Goal: Task Accomplishment & Management: Complete application form

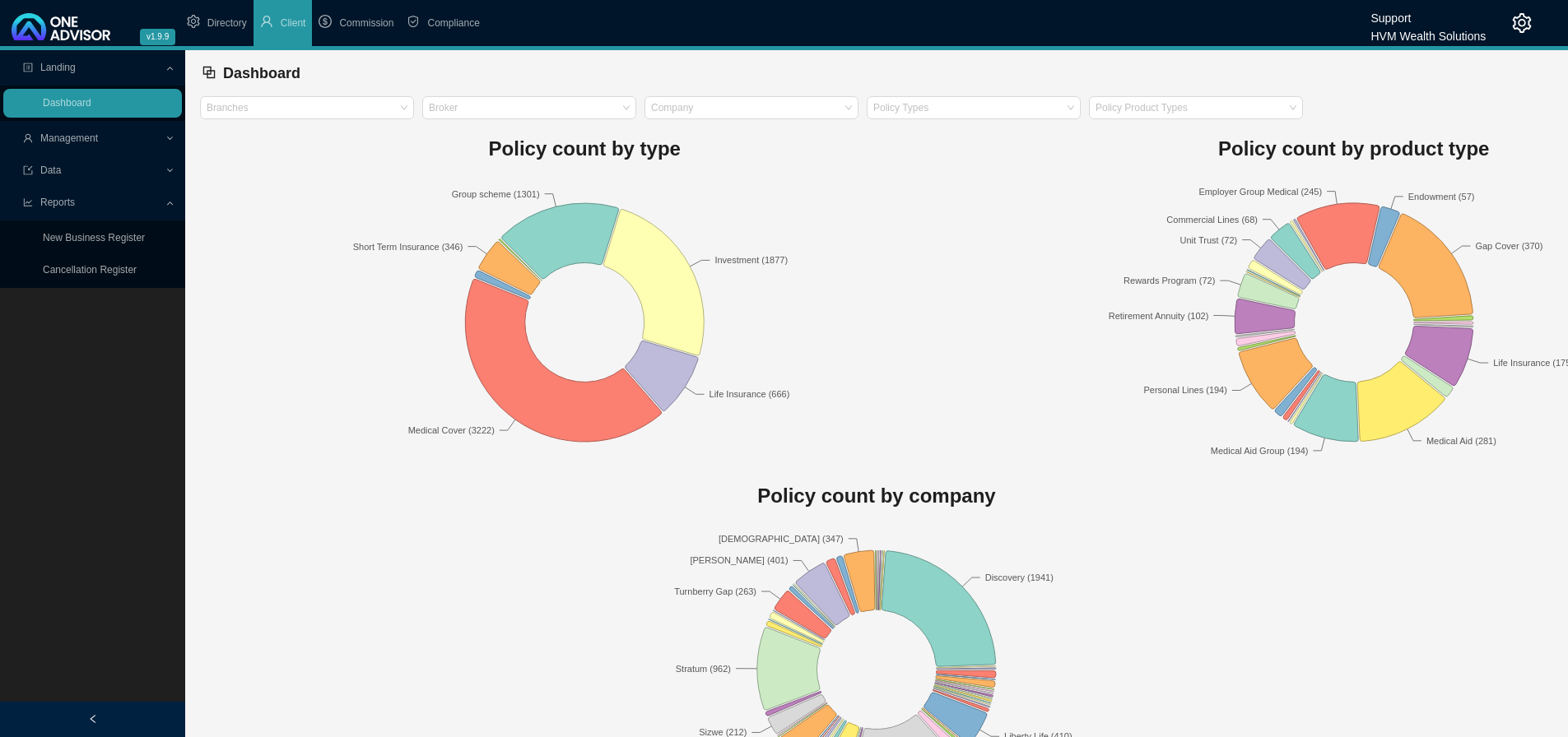
click at [458, 17] on span "Compliance" at bounding box center [453, 23] width 52 height 12
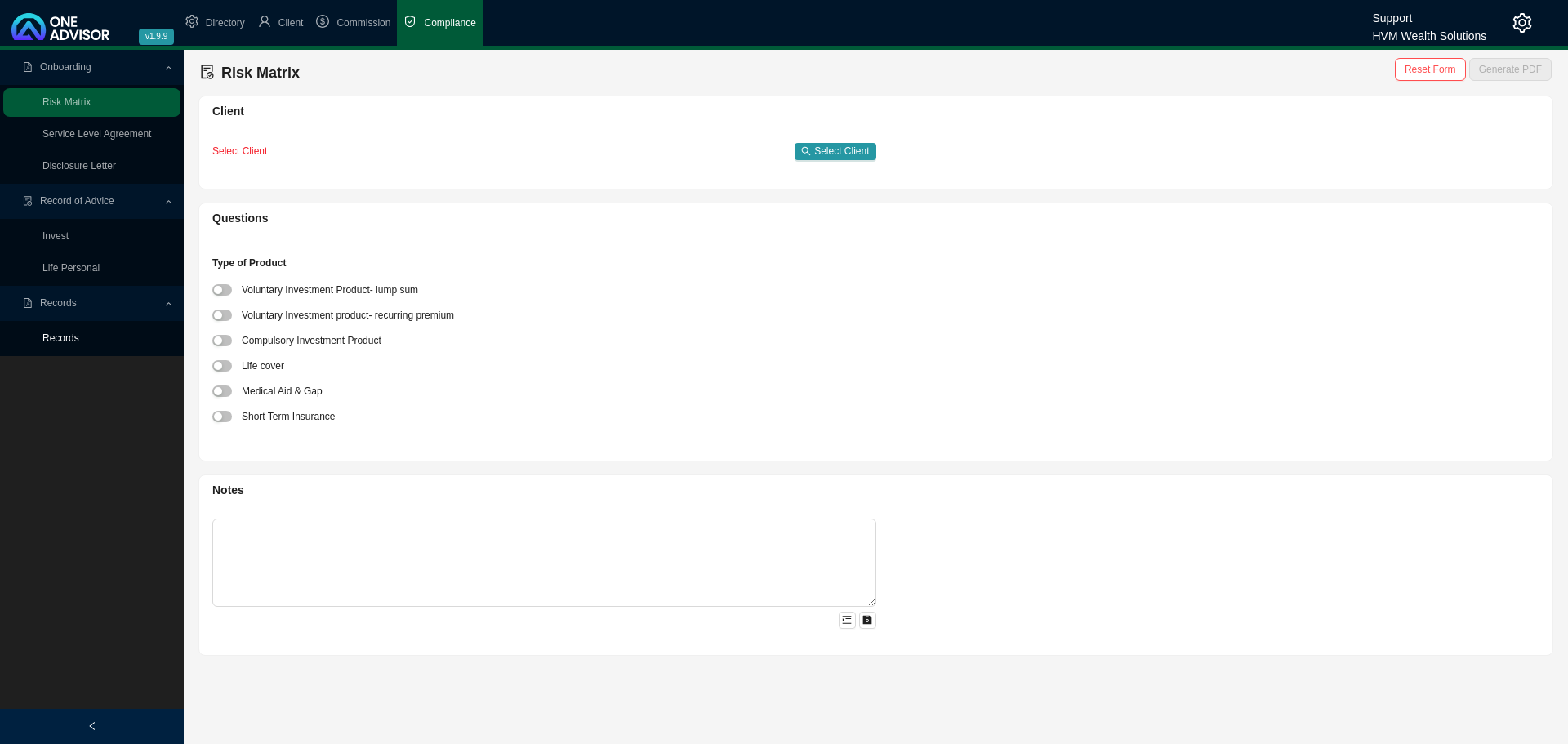
click at [67, 337] on link "Records" at bounding box center [61, 338] width 37 height 12
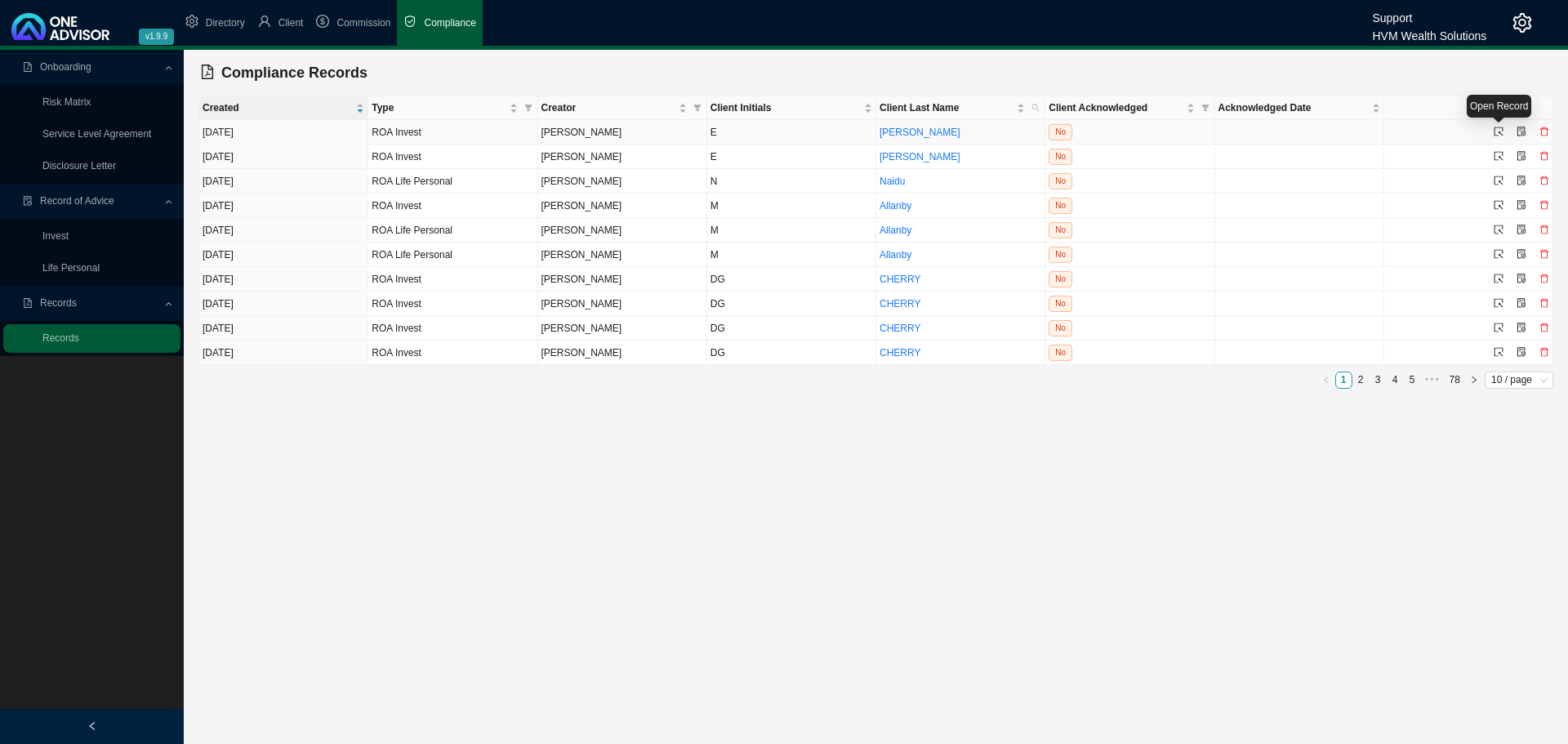
click at [1497, 131] on icon "select" at bounding box center [1499, 132] width 10 height 10
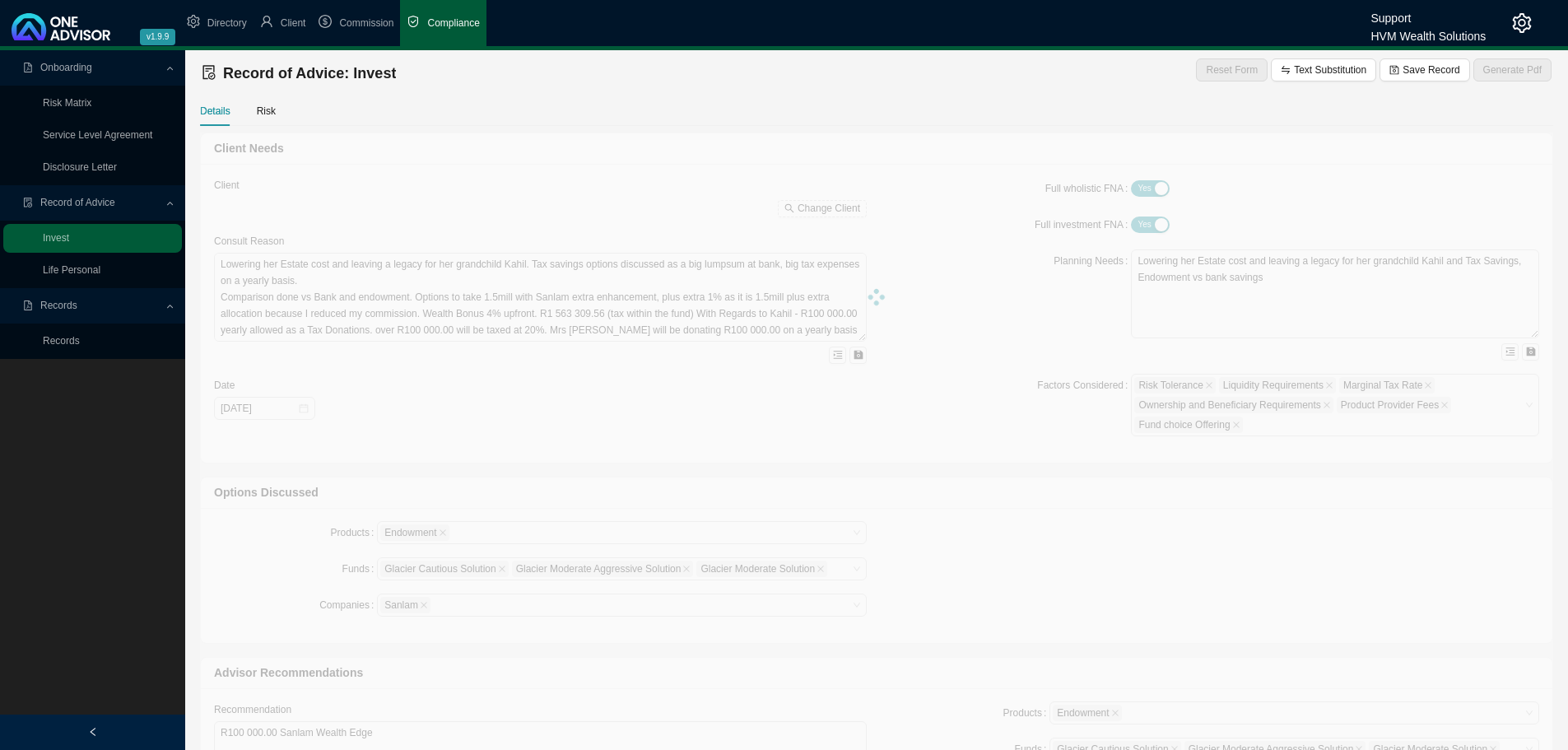
type textarea "This Record of Advice outlines the guidance provided regarding the restructurin…"
type textarea "You are [DEMOGRAPHIC_DATA], with three adult children and related dependants. Y…"
type textarea "Lo ipsu dolo sita consectet adipiscing, el seddoei tem incididun utl-etdo magna…"
type textarea "You have confirmed your decision to proceed with the recommendations provided i…"
type textarea "A traditional unit trust investment was considered during the planning process.…"
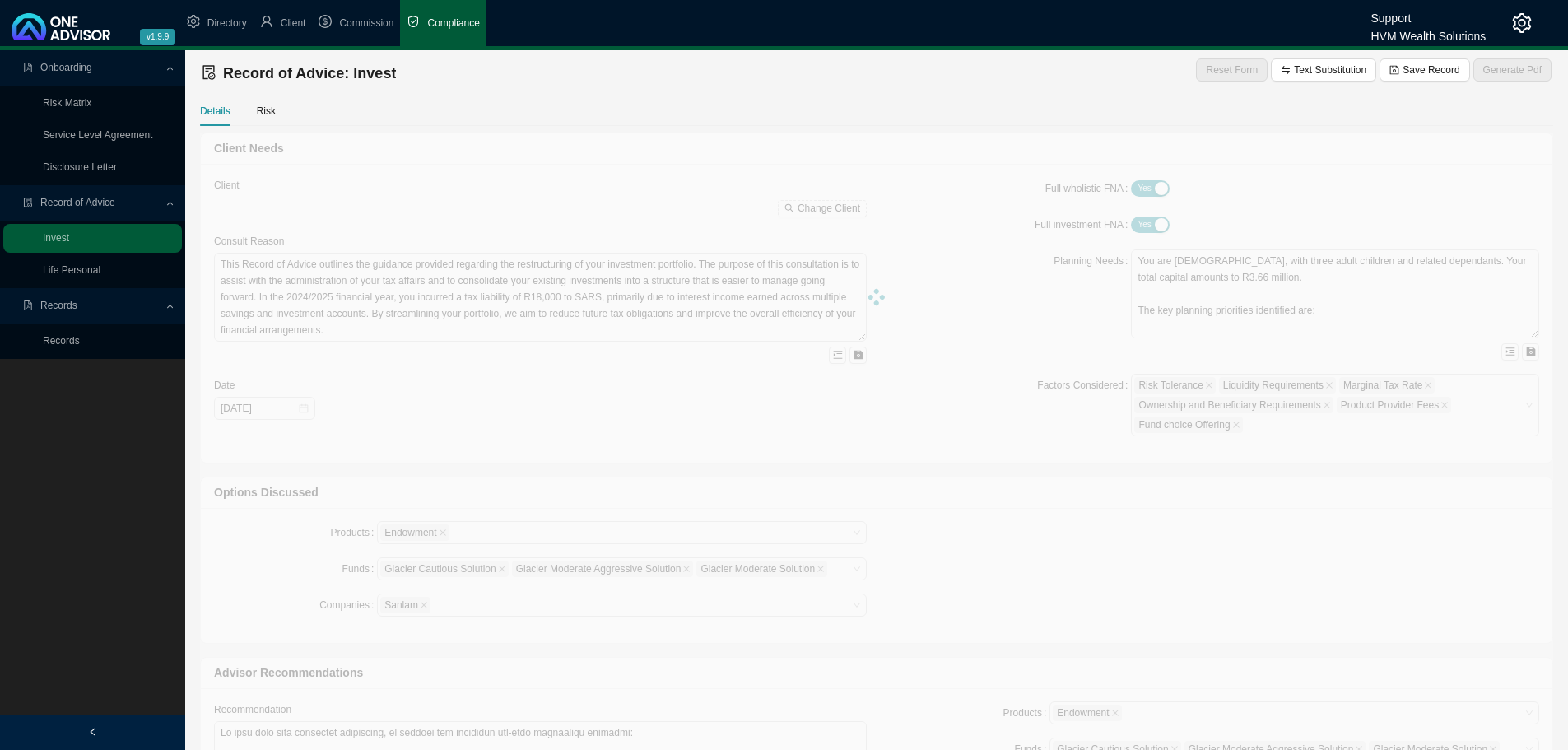
type input "[DATE]"
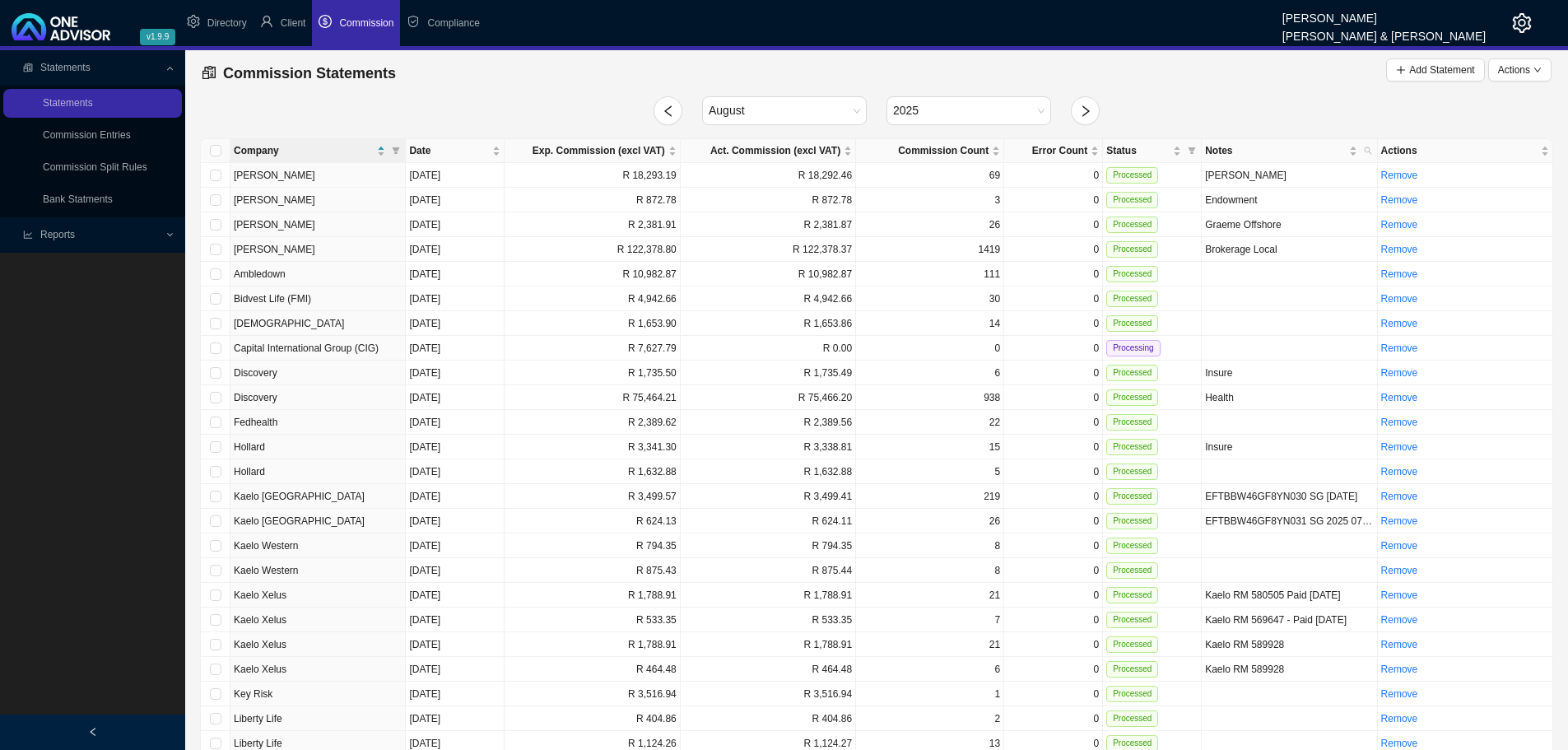
click at [1516, 24] on icon "setting" at bounding box center [1521, 23] width 19 height 19
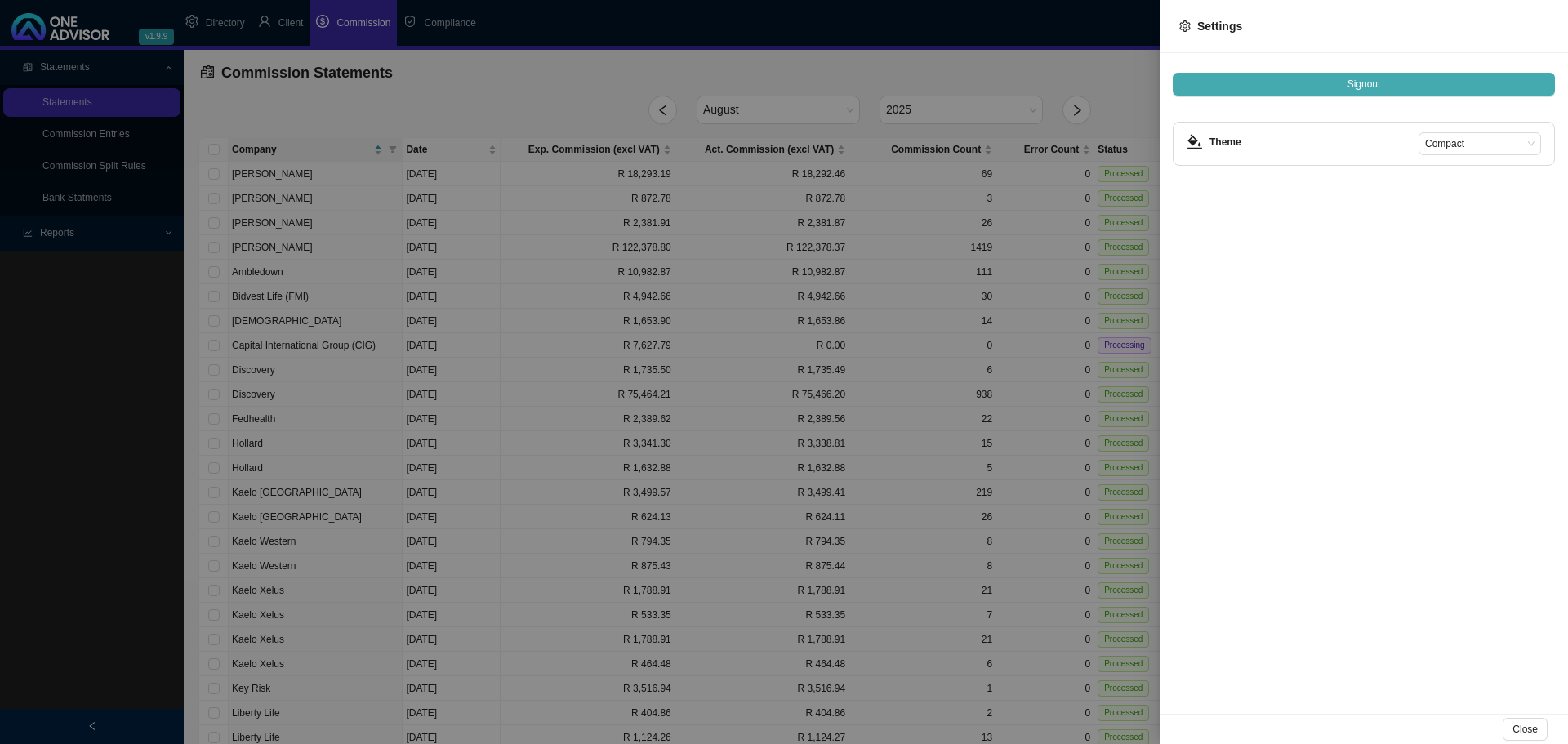
click at [1375, 85] on span "Signout" at bounding box center [1365, 83] width 34 height 16
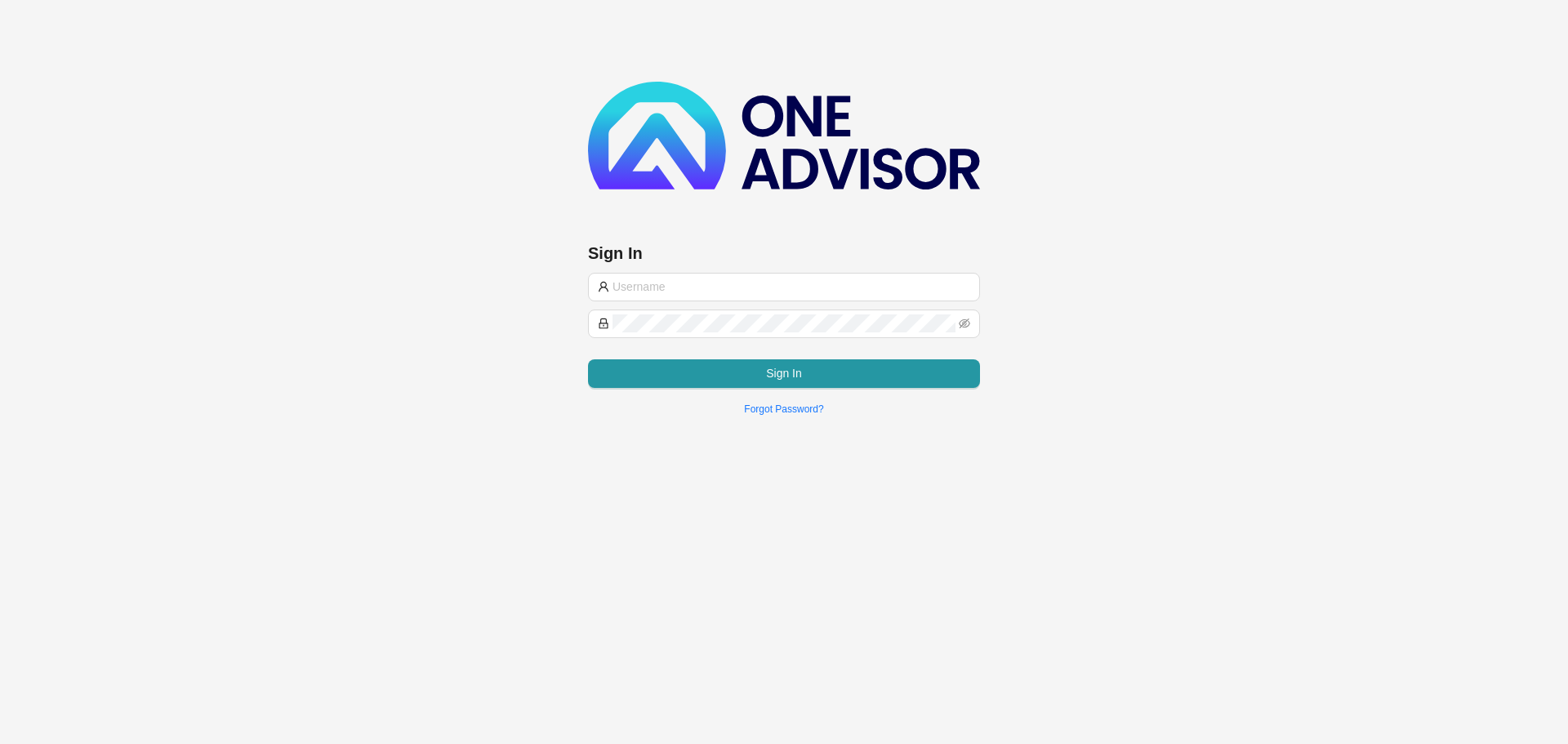
click at [734, 268] on div "Sign In Sign In Forgot Password?" at bounding box center [784, 254] width 392 height 345
click at [731, 278] on input "text" at bounding box center [791, 286] width 358 height 18
type input "support@hvmws"
click at [744, 375] on button "Sign In" at bounding box center [784, 374] width 392 height 29
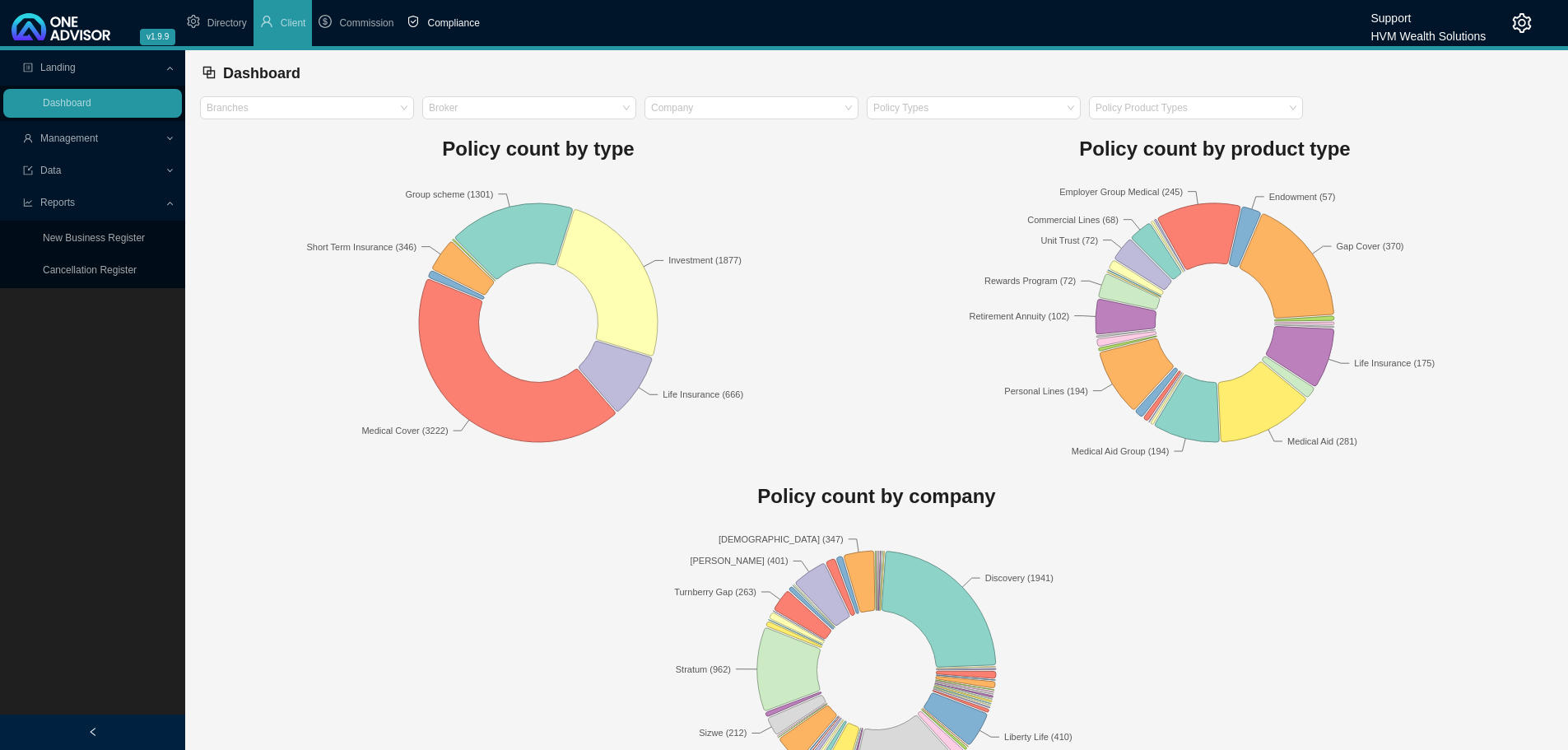
click at [452, 19] on span "Compliance" at bounding box center [453, 23] width 52 height 12
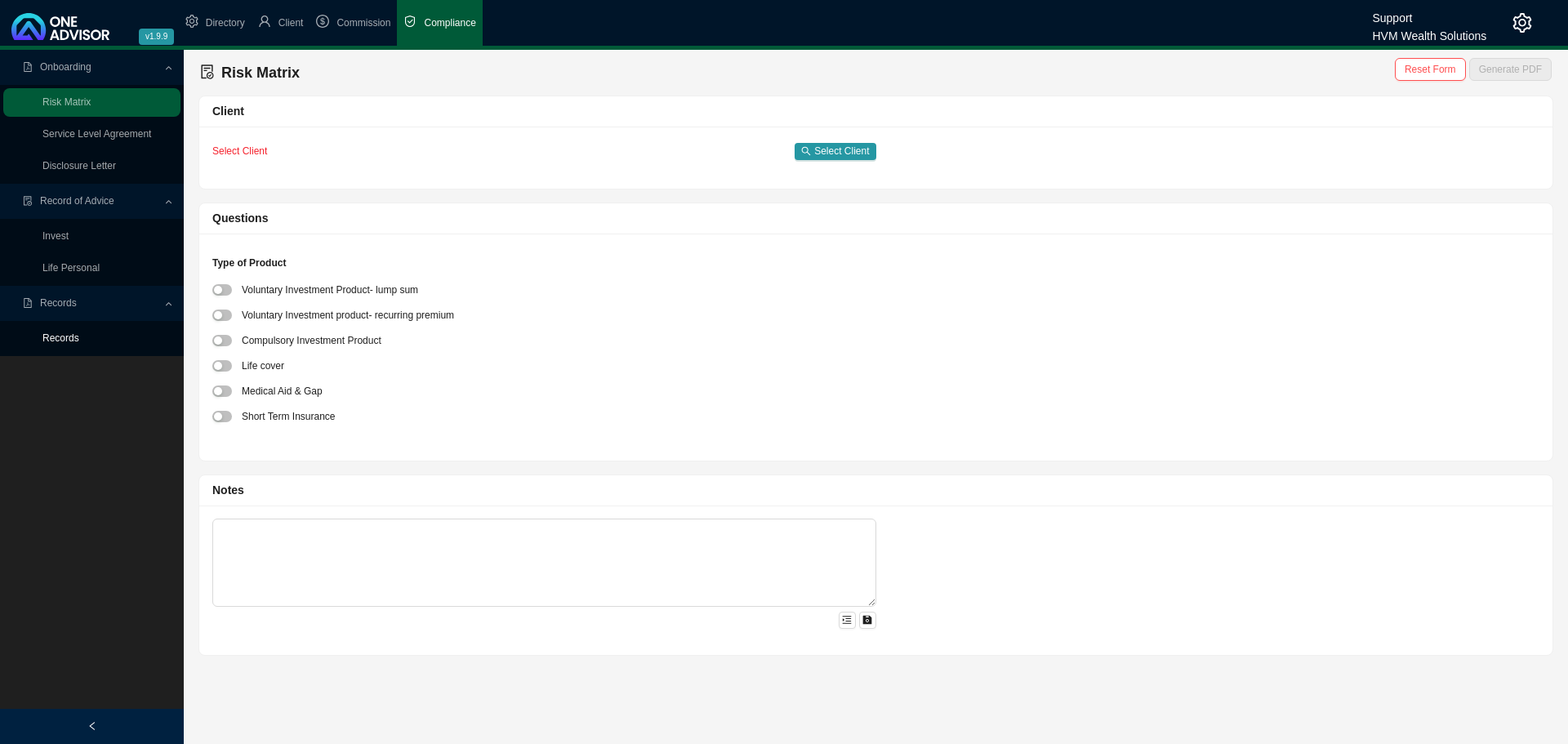
click at [66, 336] on link "Records" at bounding box center [61, 338] width 37 height 12
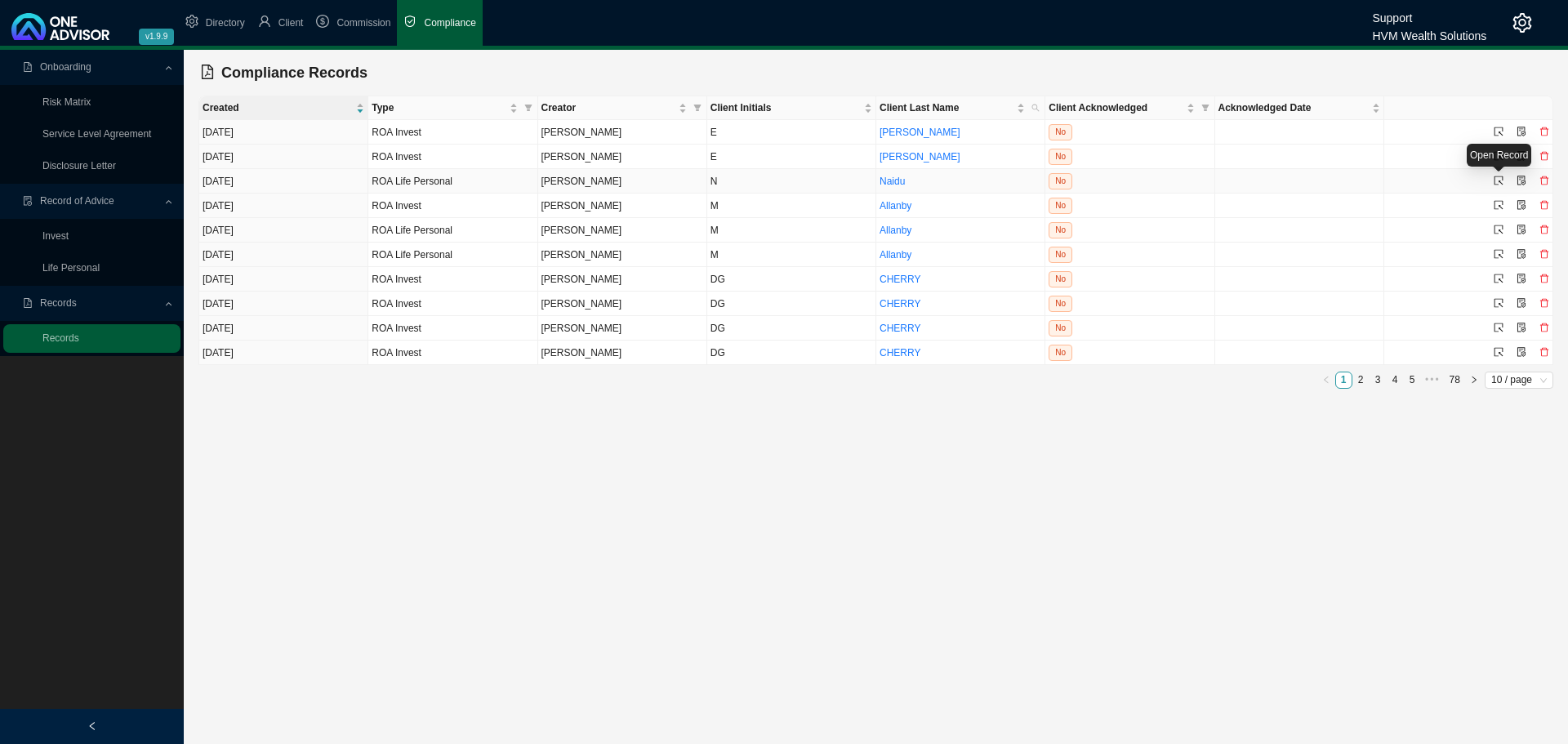
click at [1497, 181] on icon "select" at bounding box center [1499, 181] width 10 height 10
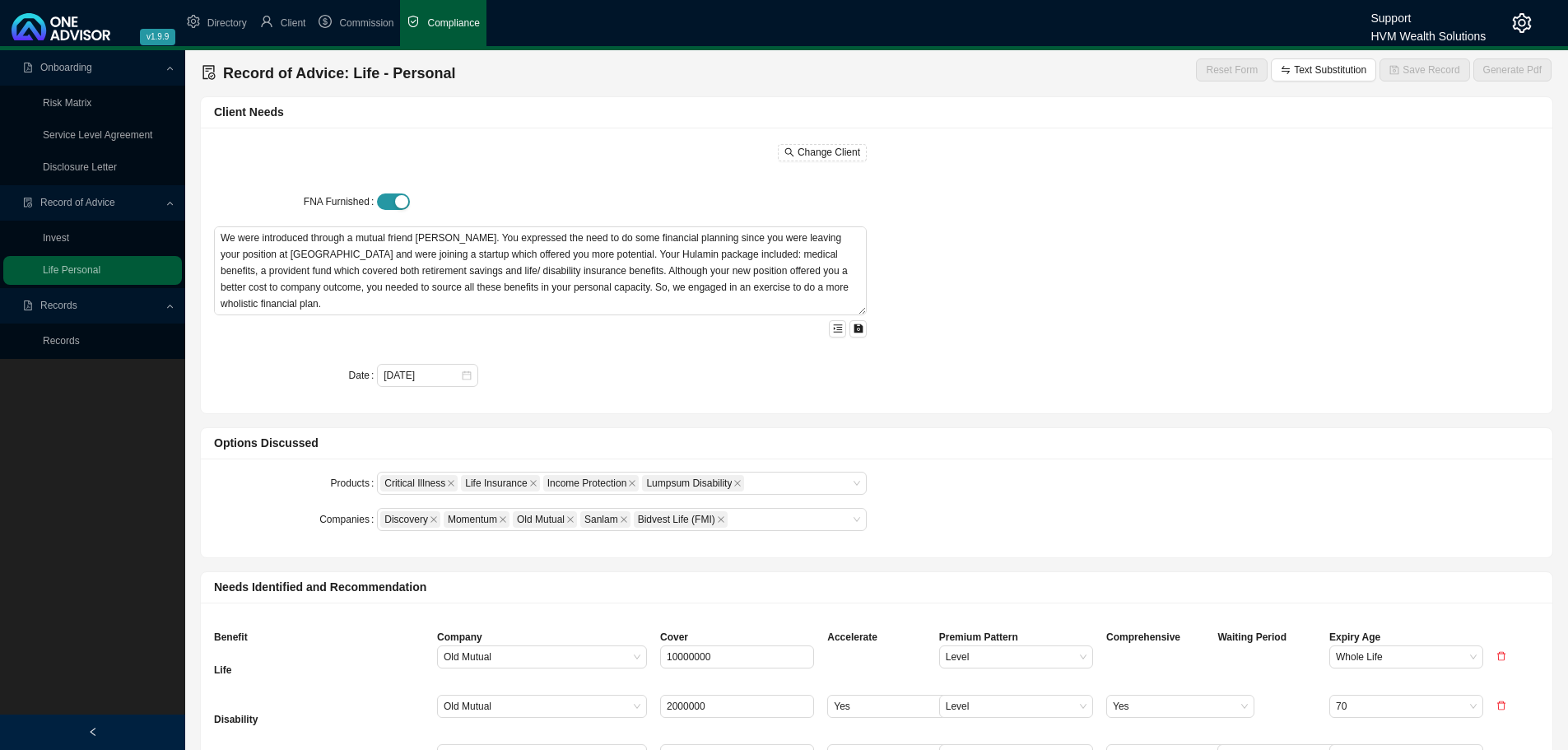
type textarea "This Record of Advice (ROA) serves to document the sequence of steps that were …"
type input "30000000"
type input "4653"
type textarea "Data relating to your and Aven Naidu's current financial portfolio structure wa…"
type textarea "Refer to confirmation letter - Upon considering all relevant points of my provi…"
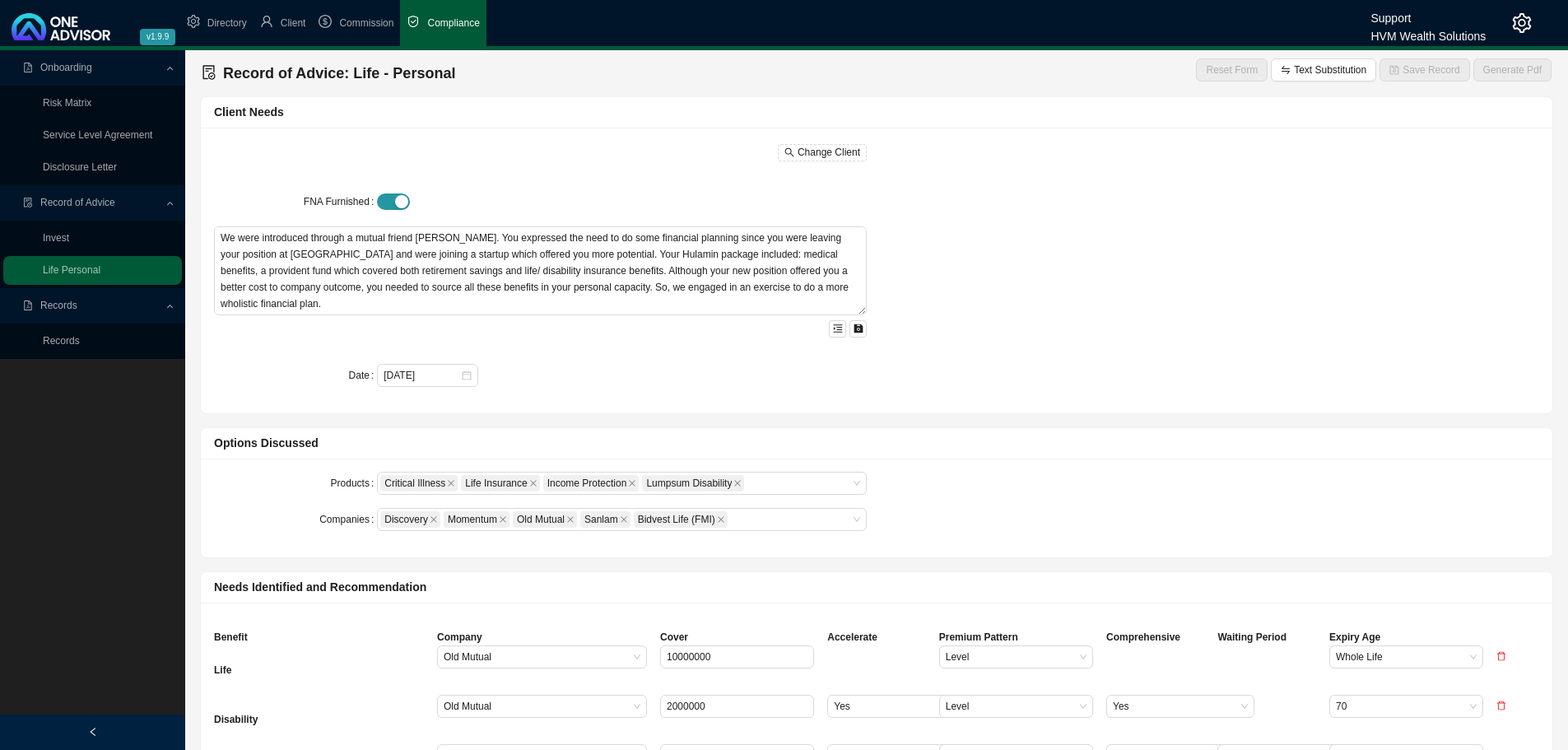
type input "30000000"
type input "4653"
type input "45091"
type input "15030"
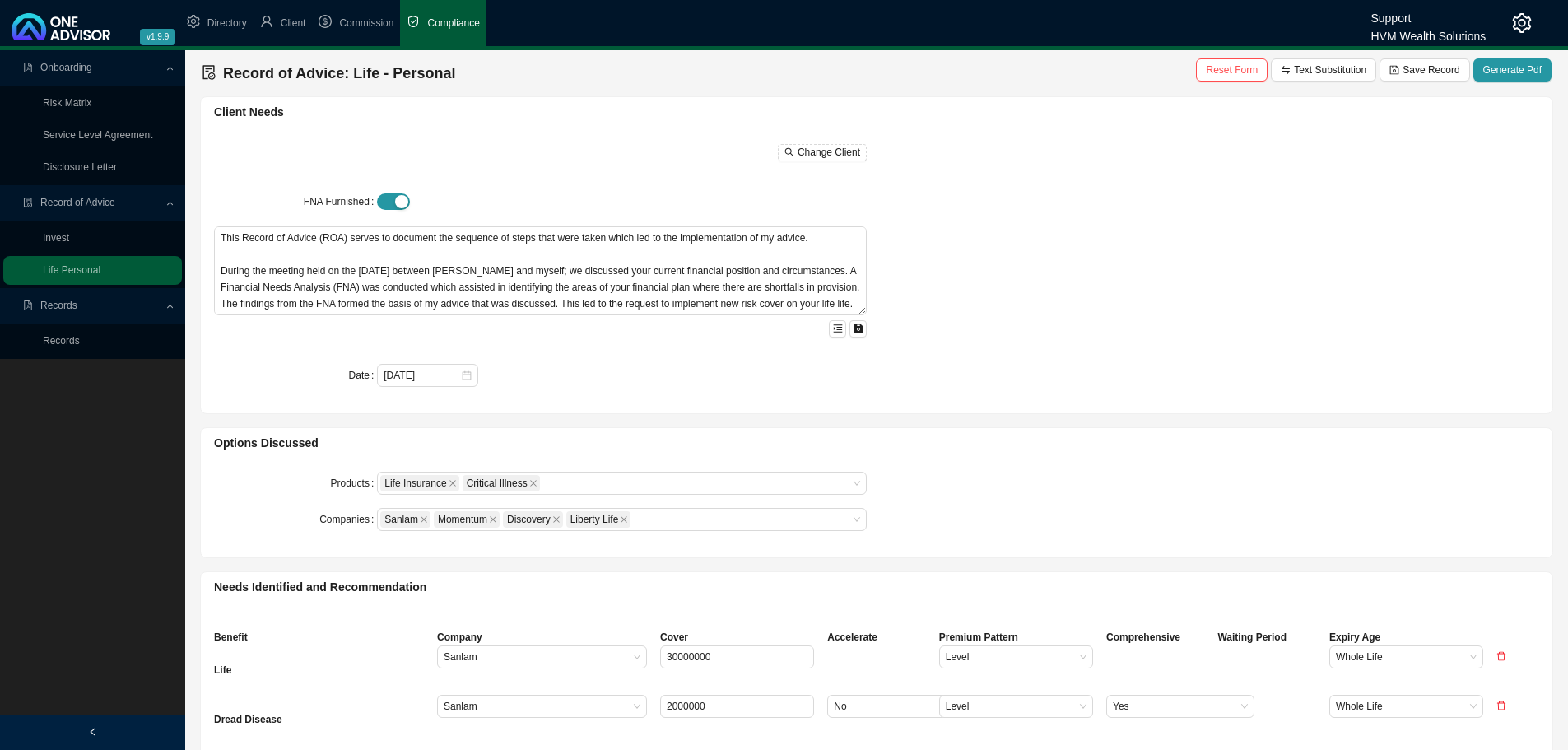
type input "[DATE]"
click at [1511, 67] on span "Generate Pdf" at bounding box center [1512, 69] width 58 height 16
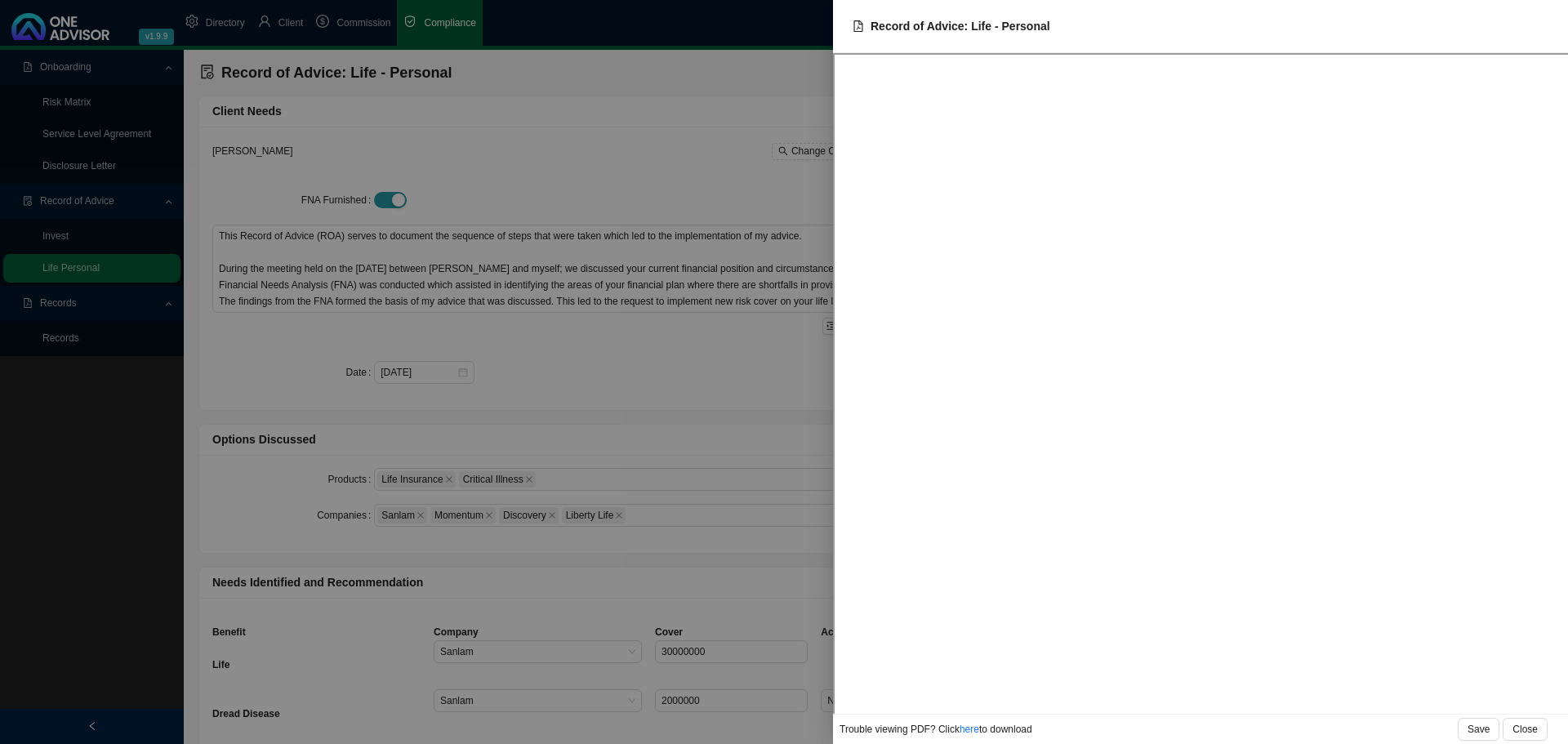
click at [643, 136] on div at bounding box center [784, 372] width 1568 height 744
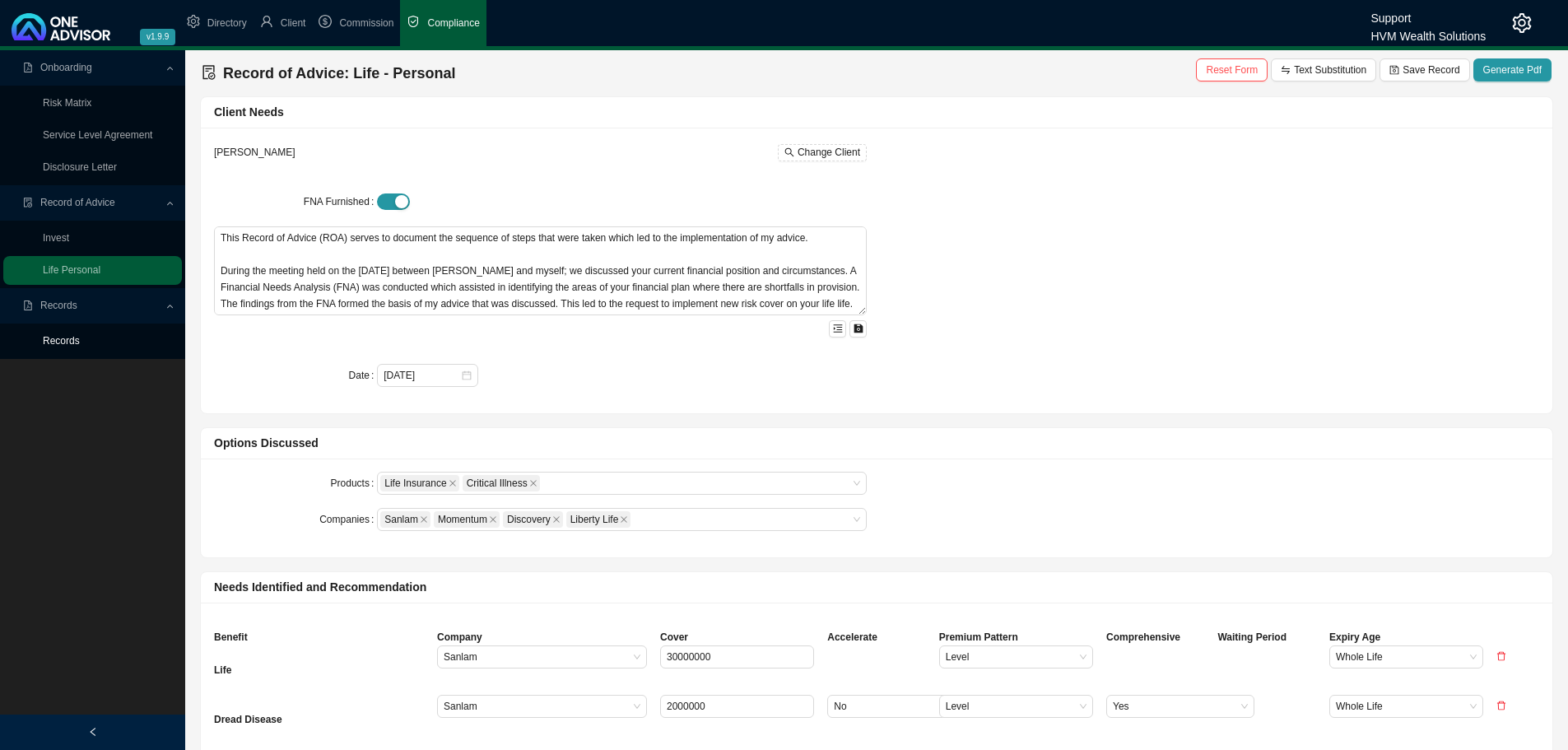
click at [79, 342] on link "Records" at bounding box center [62, 341] width 37 height 12
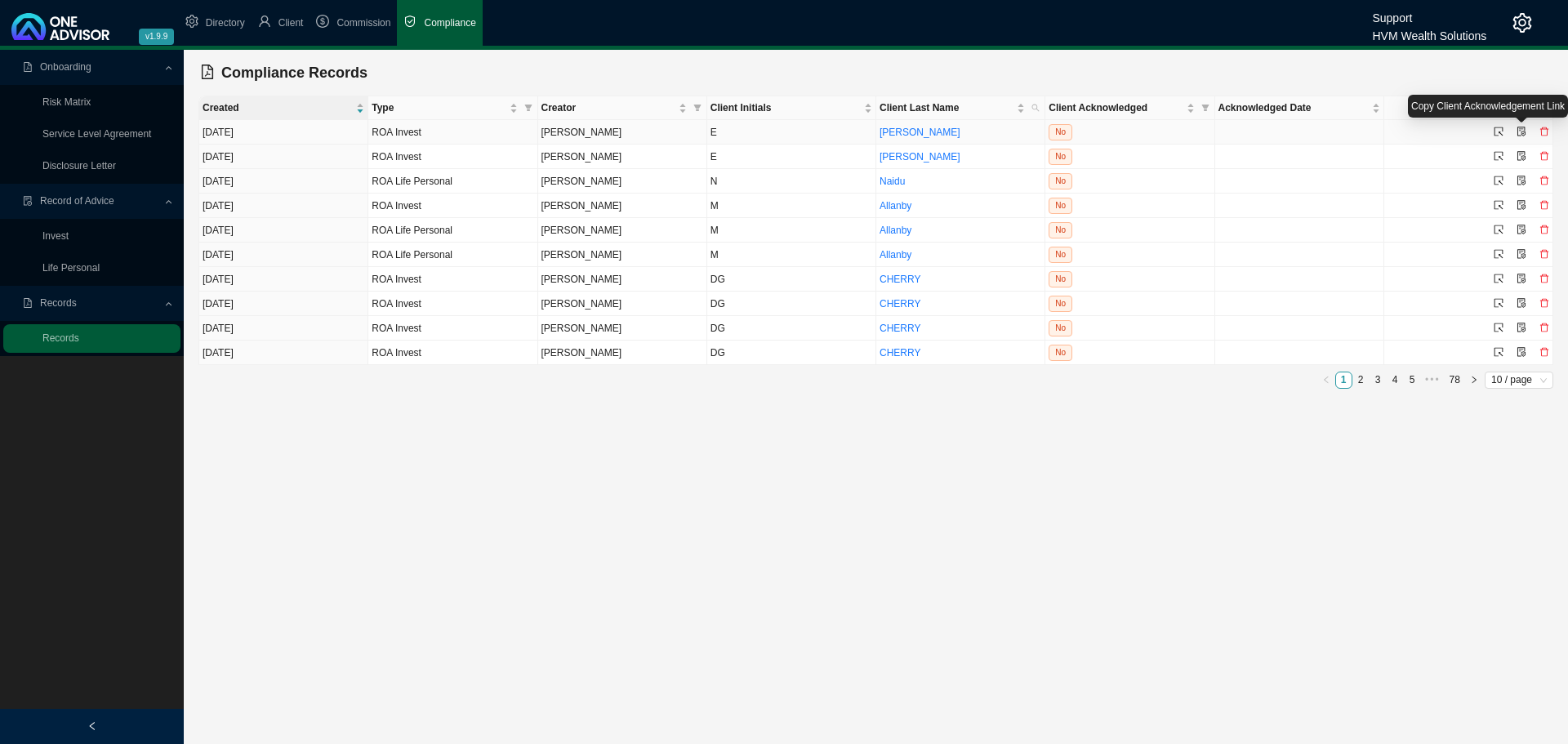
click at [1521, 130] on icon "file-protect" at bounding box center [1522, 132] width 8 height 10
click at [1497, 131] on icon "select" at bounding box center [1499, 132] width 10 height 10
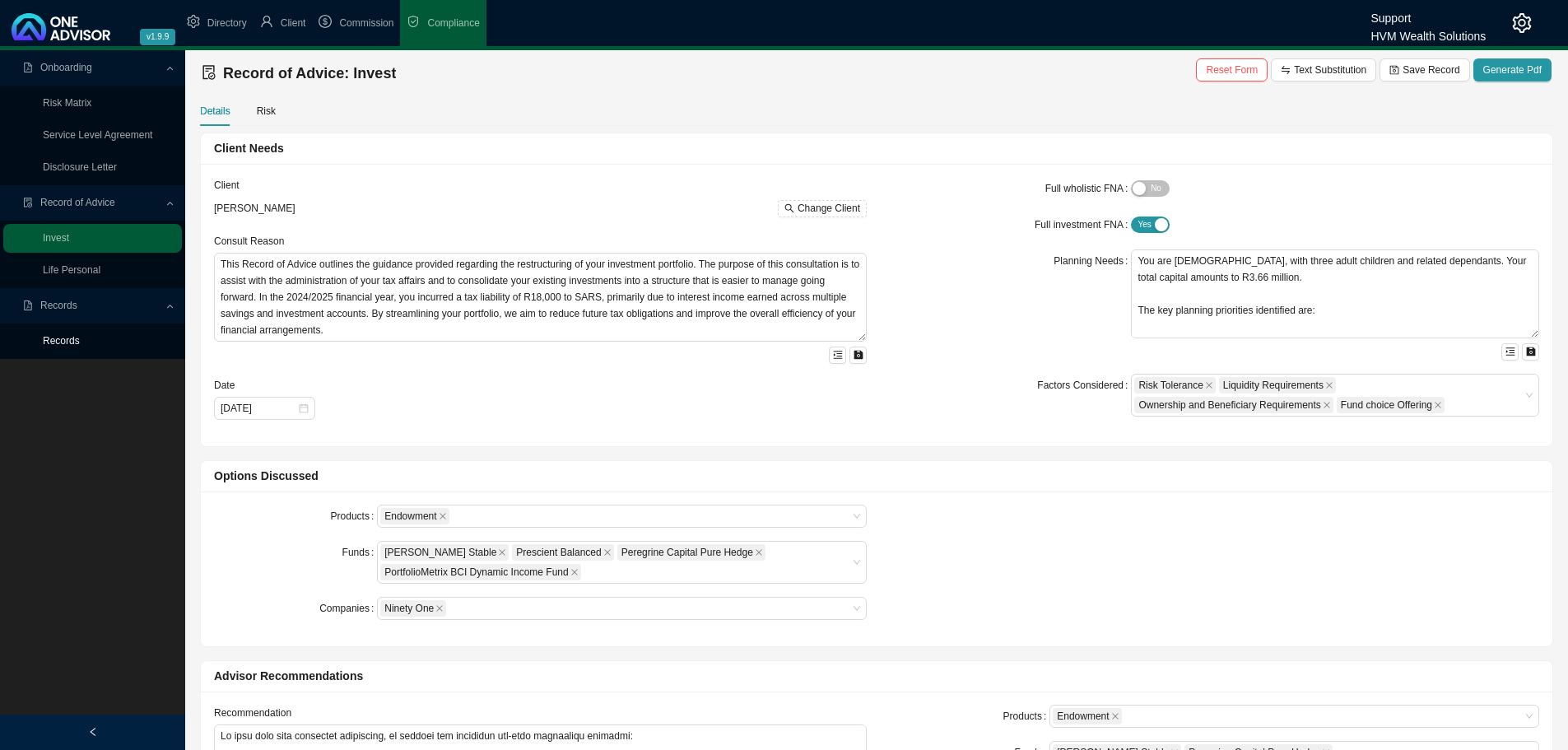
click at [70, 341] on link "Records" at bounding box center [62, 341] width 37 height 12
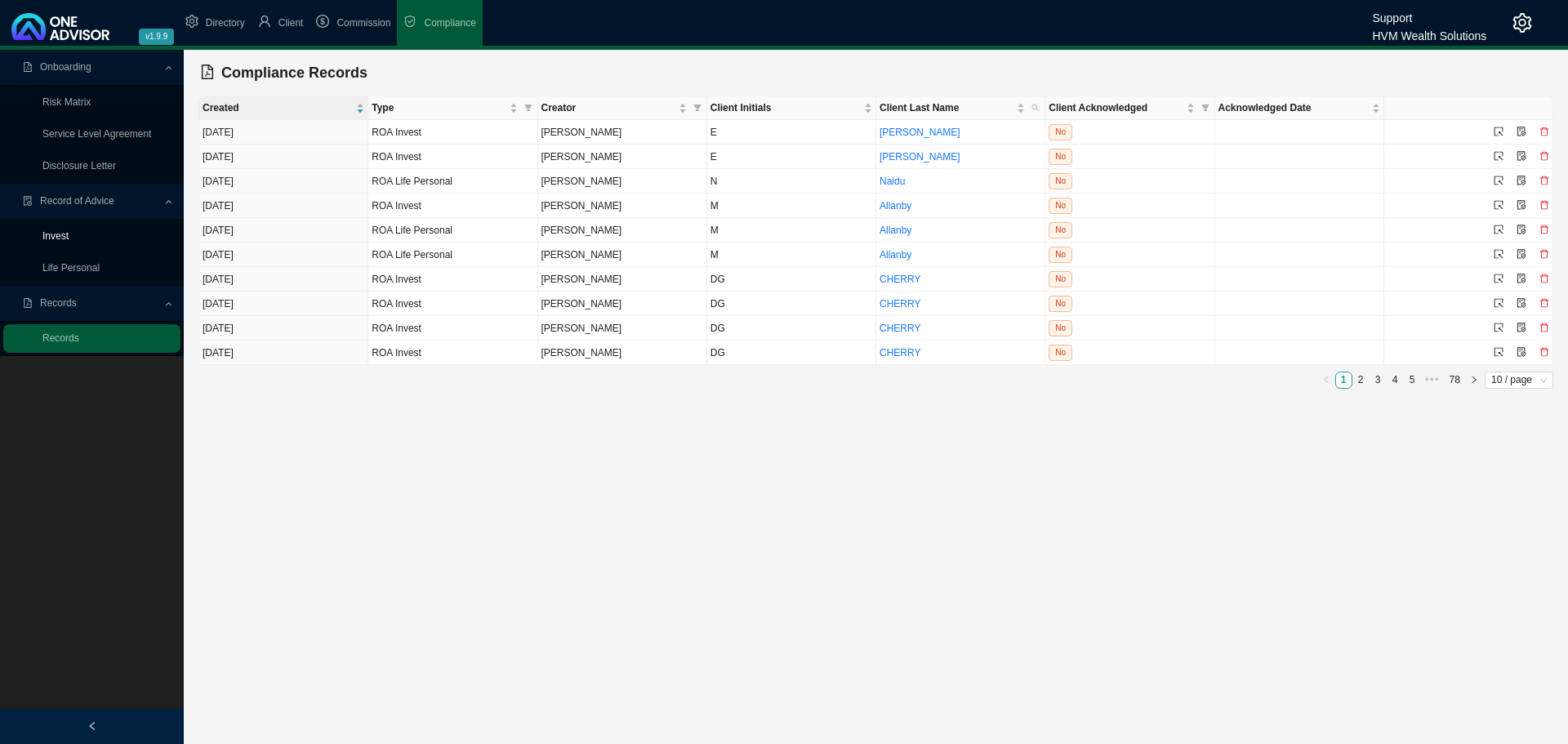
click at [45, 238] on link "Invest" at bounding box center [55, 236] width 26 height 12
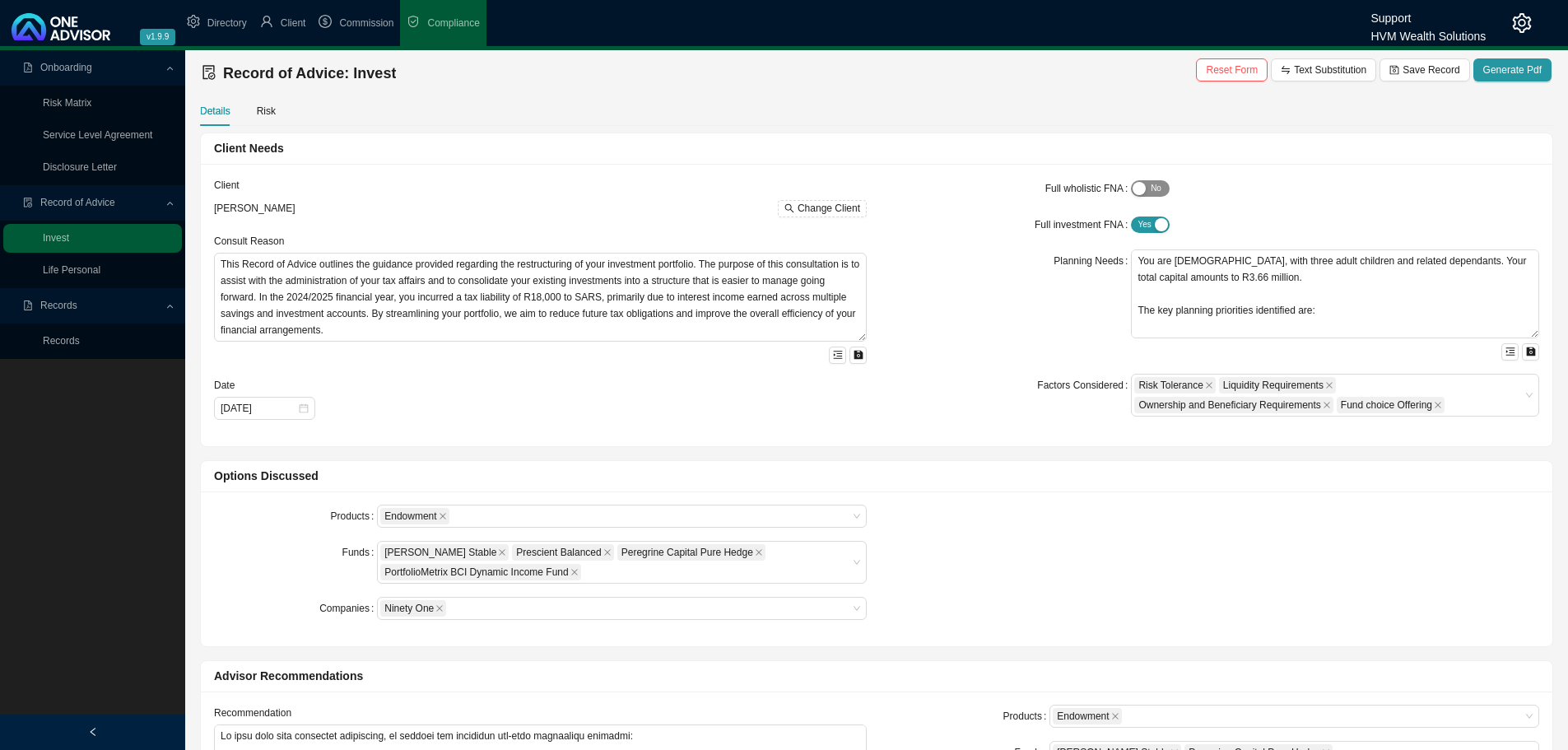
click at [1145, 187] on div "button" at bounding box center [1139, 189] width 14 height 14
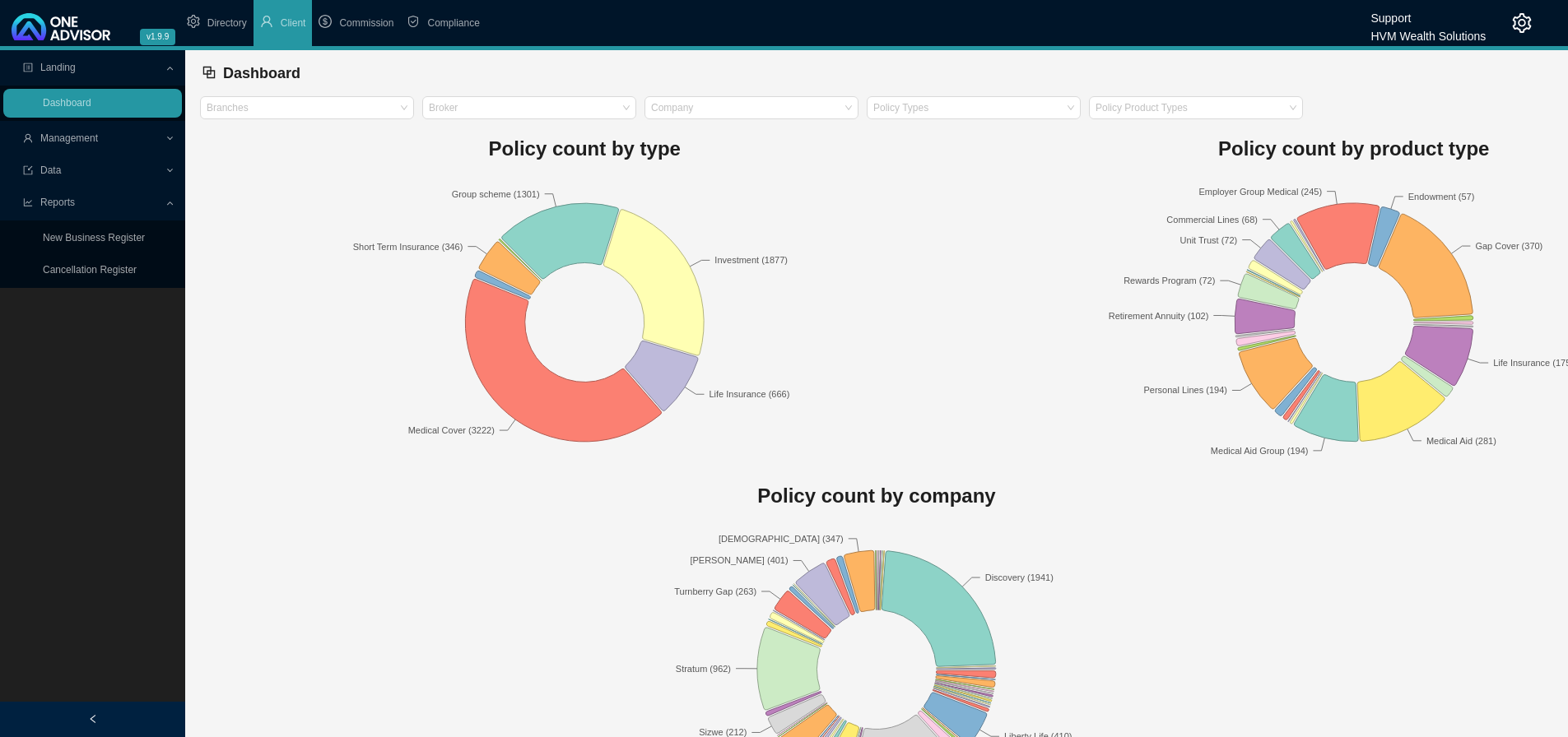
click at [1522, 19] on icon "setting" at bounding box center [1521, 23] width 19 height 19
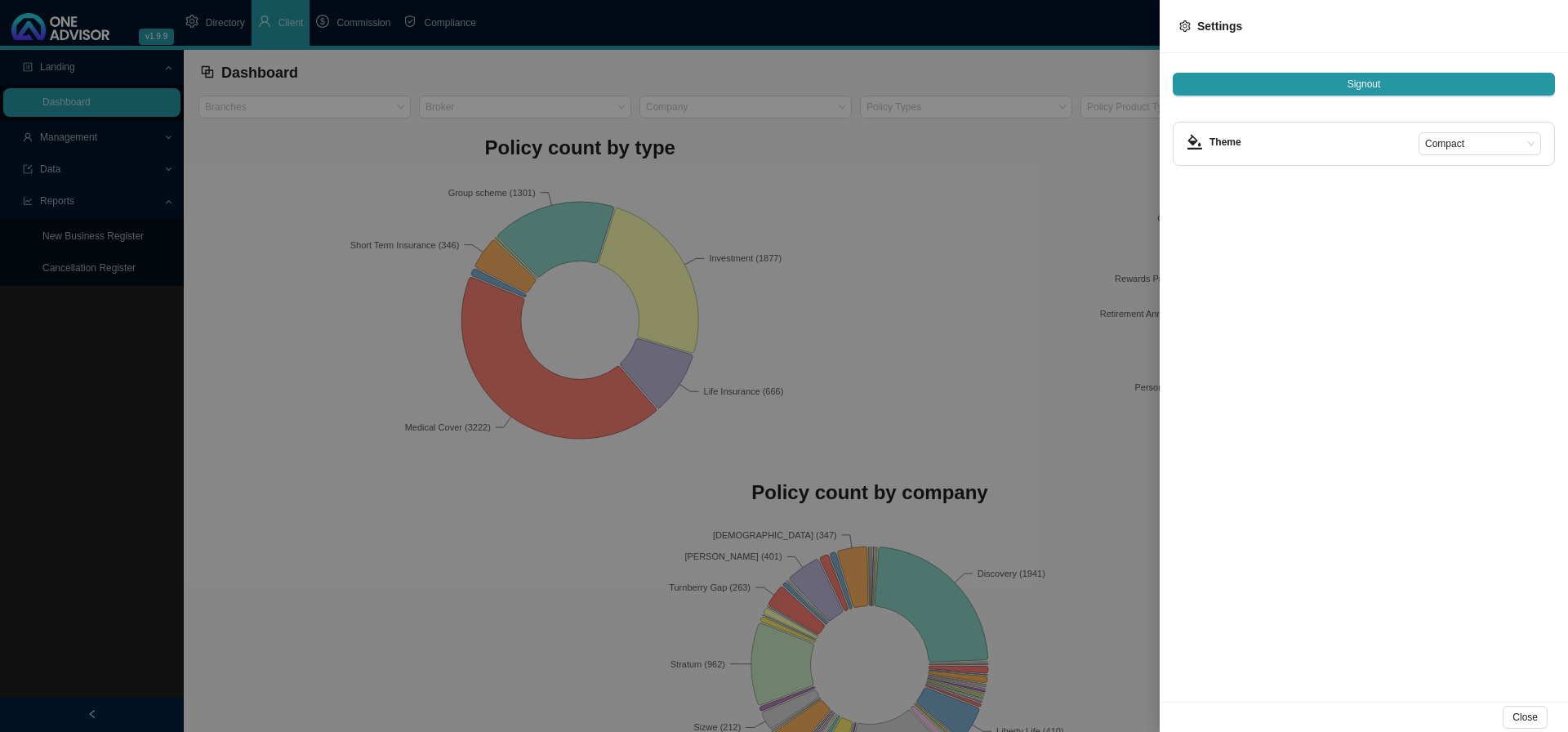
click at [349, 238] on div at bounding box center [784, 366] width 1568 height 732
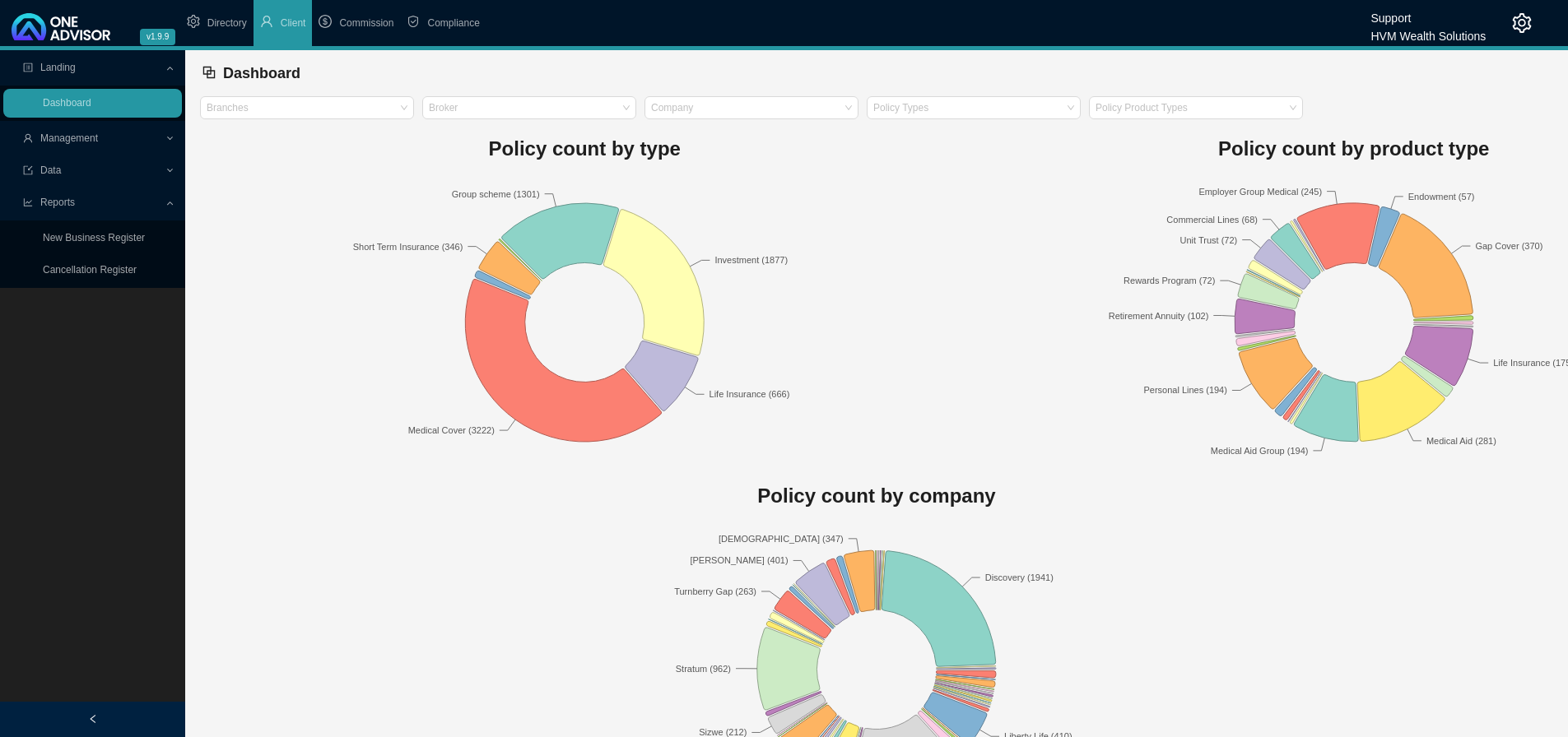
click at [452, 21] on span "Compliance" at bounding box center [453, 23] width 52 height 12
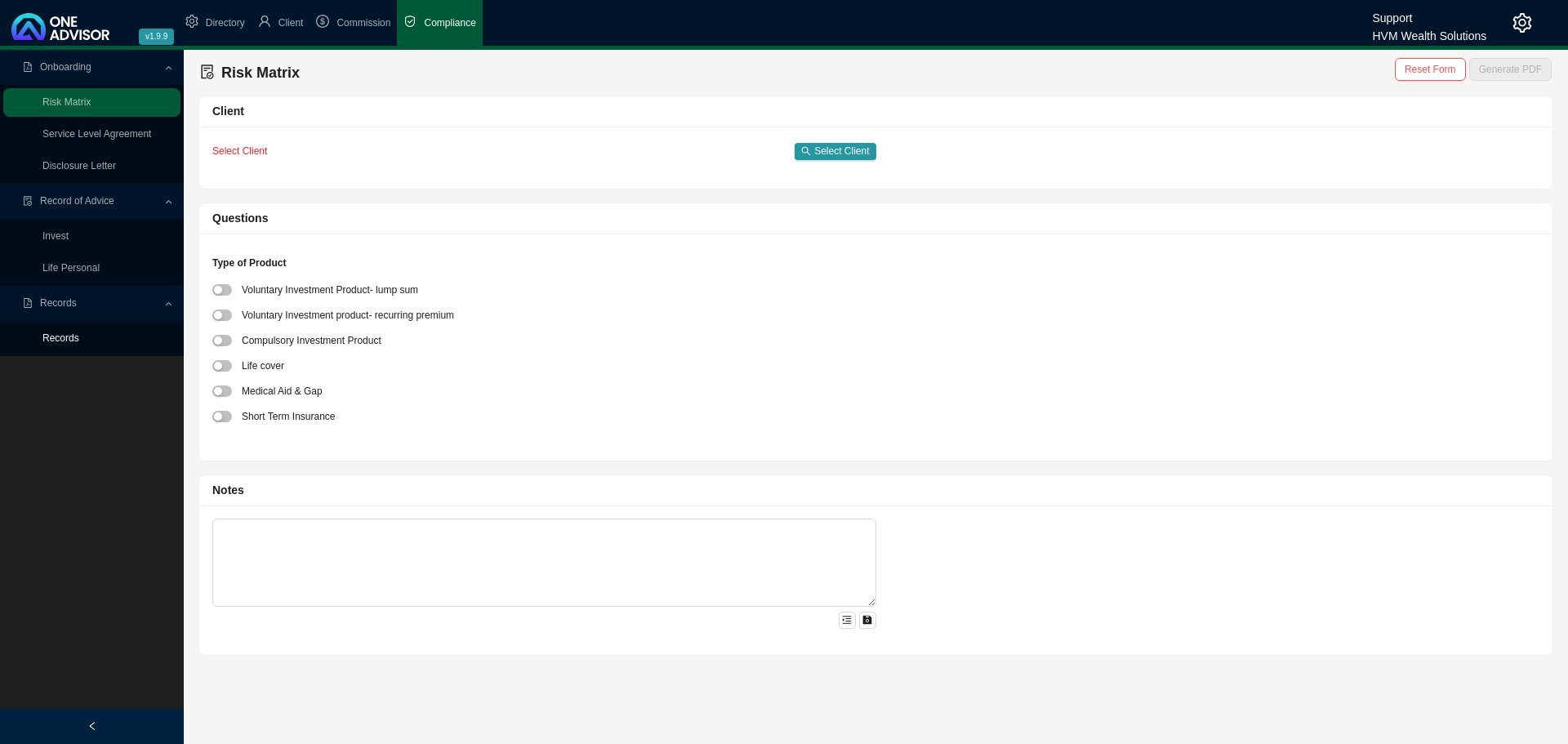
click at [57, 339] on link "Records" at bounding box center [61, 338] width 37 height 12
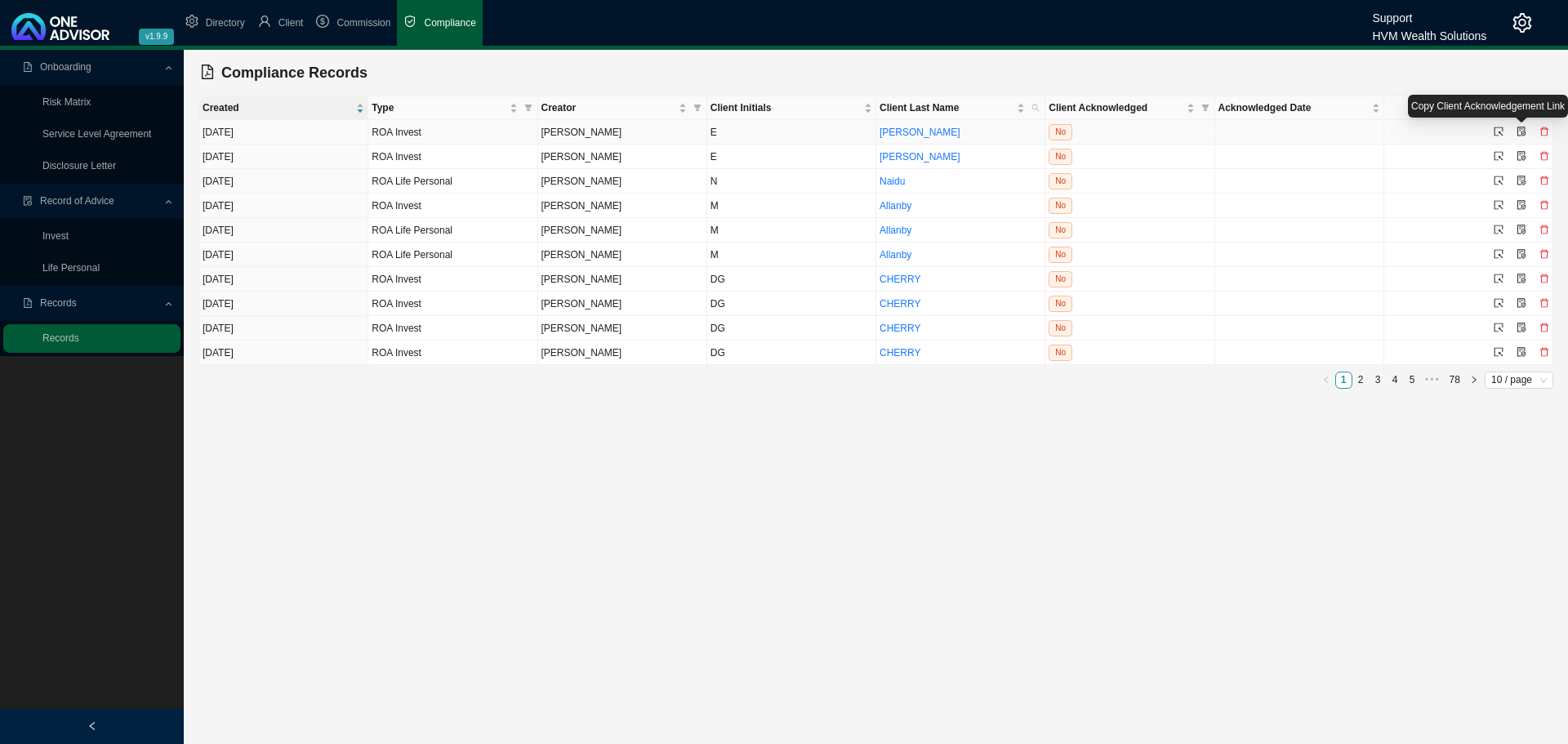
click at [1522, 131] on icon "file-protect" at bounding box center [1522, 132] width 10 height 10
click at [1497, 154] on icon "select" at bounding box center [1499, 156] width 10 height 10
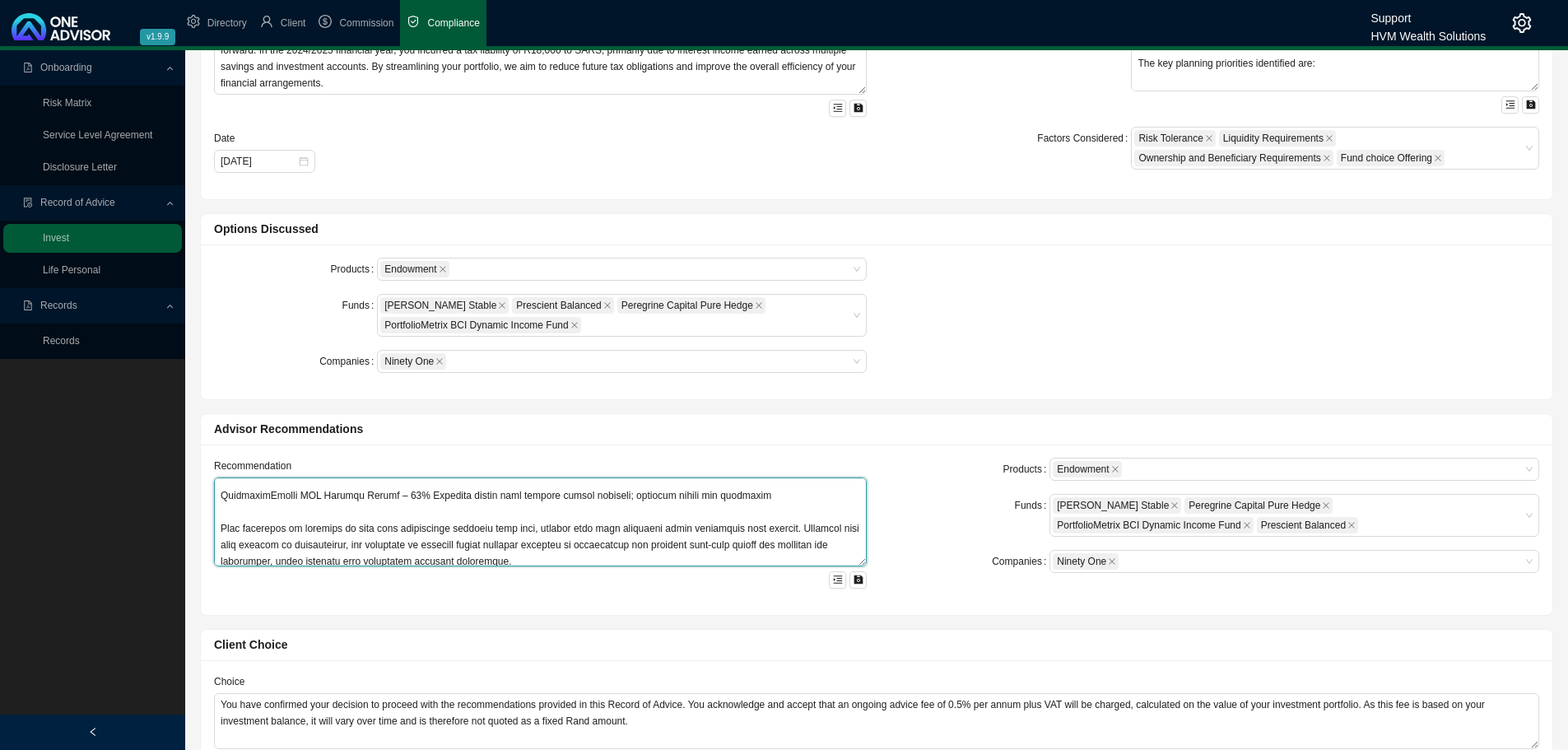
scroll to position [889, 0]
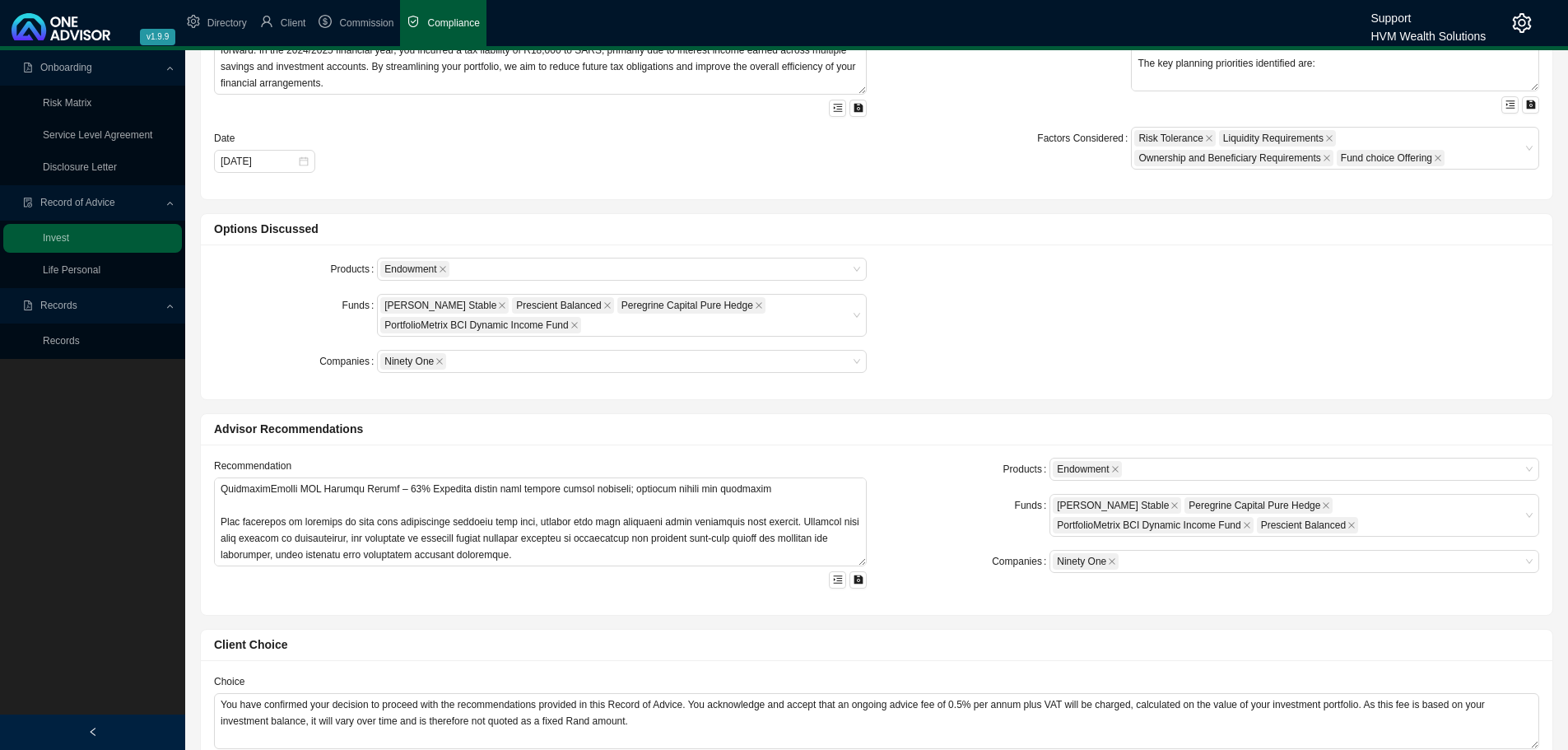
click at [654, 600] on div "Recommendation" at bounding box center [540, 530] width 673 height 144
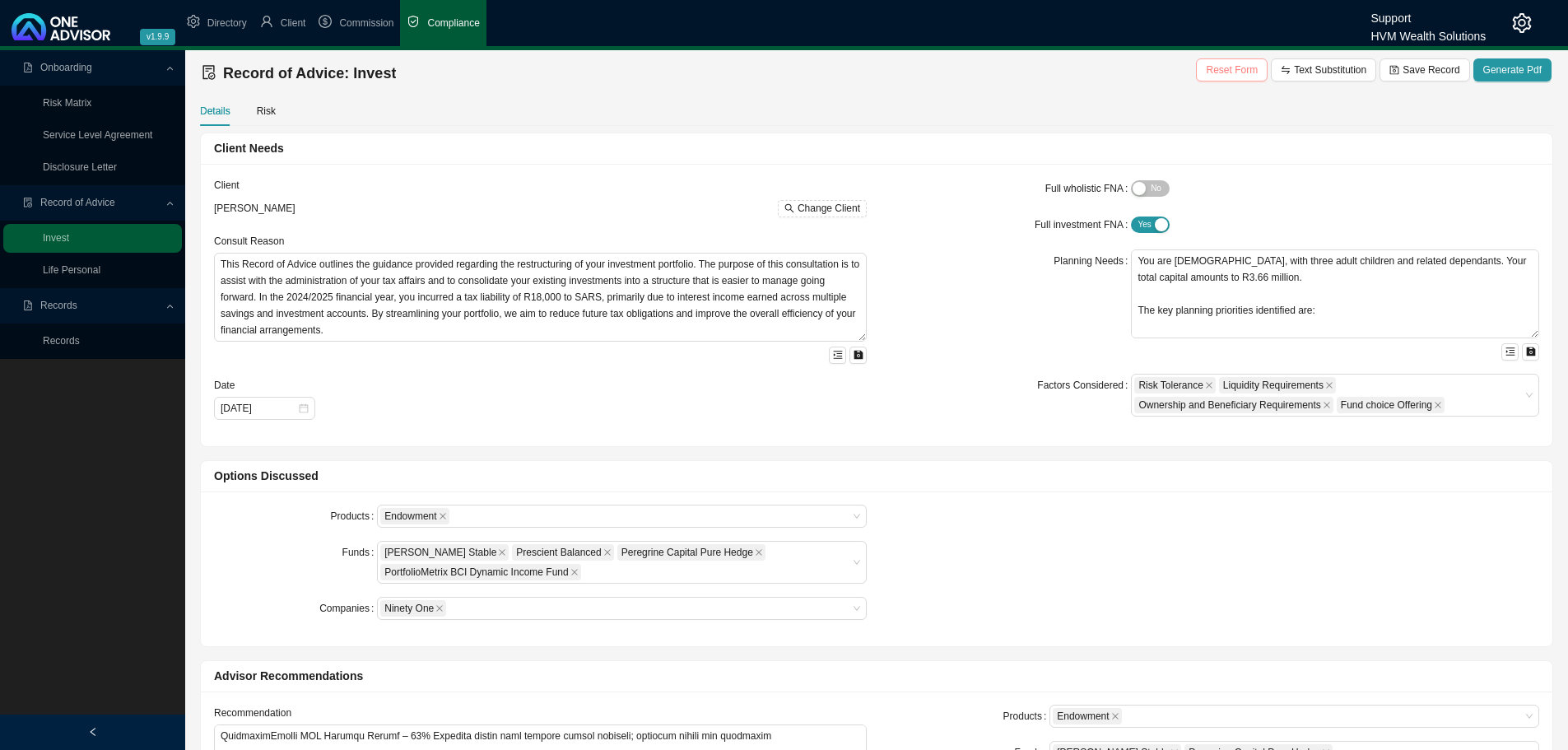
click at [1227, 66] on span "Reset Form" at bounding box center [1231, 69] width 52 height 16
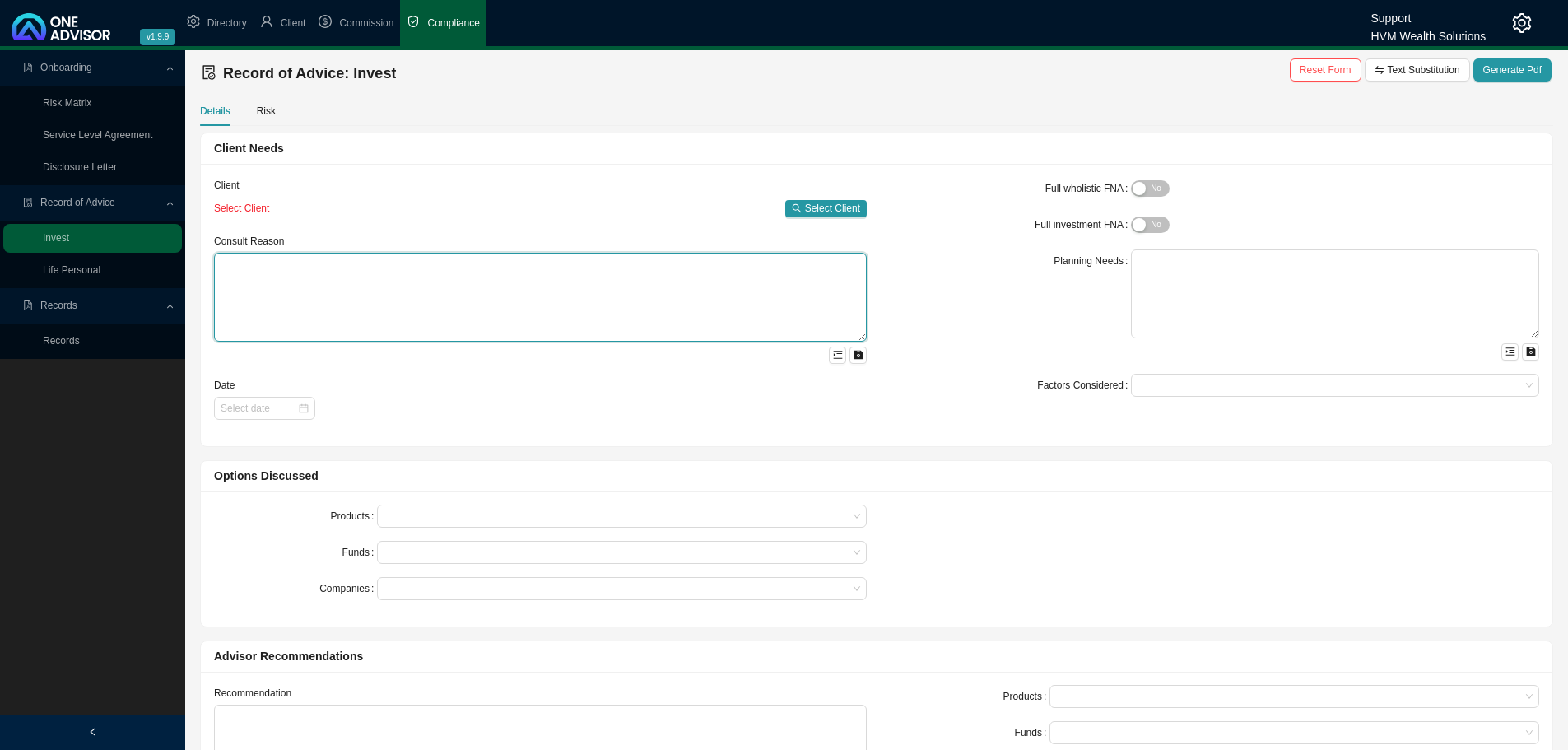
click at [273, 271] on textarea at bounding box center [540, 297] width 652 height 89
type textarea "f"
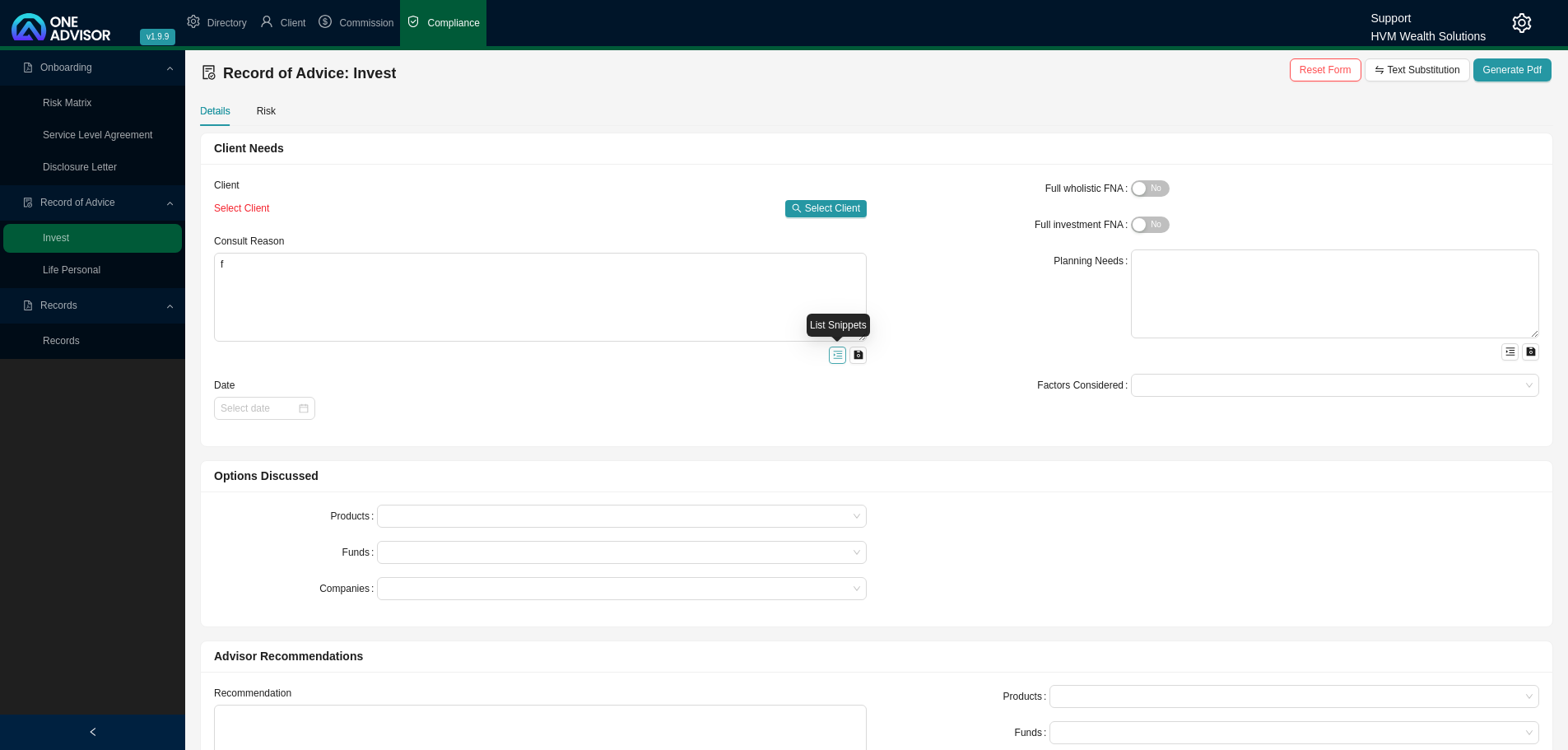
click at [841, 354] on icon "menu-unfold" at bounding box center [837, 355] width 9 height 8
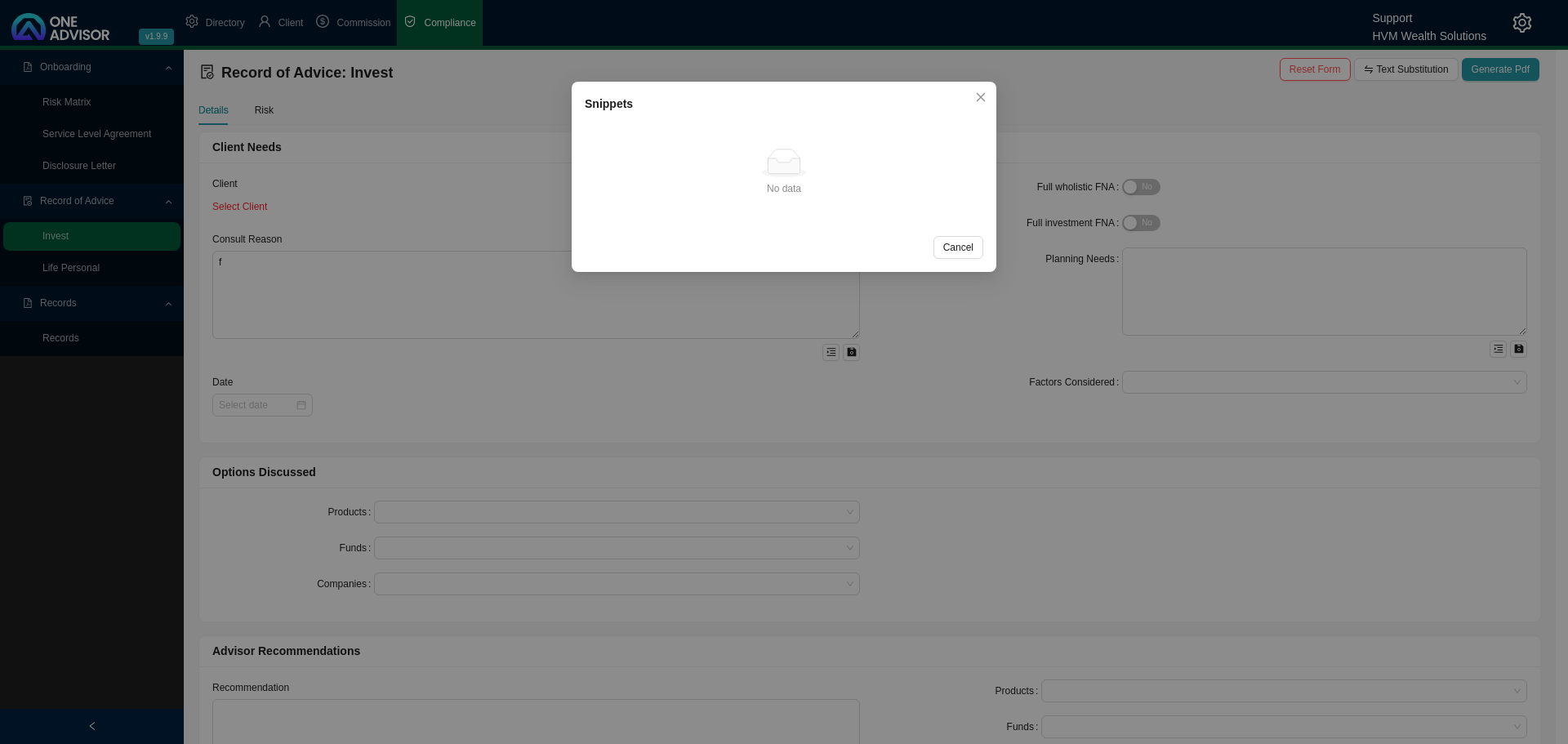
click at [317, 296] on div "Snippets No data No data Cancel OK" at bounding box center [784, 372] width 1568 height 744
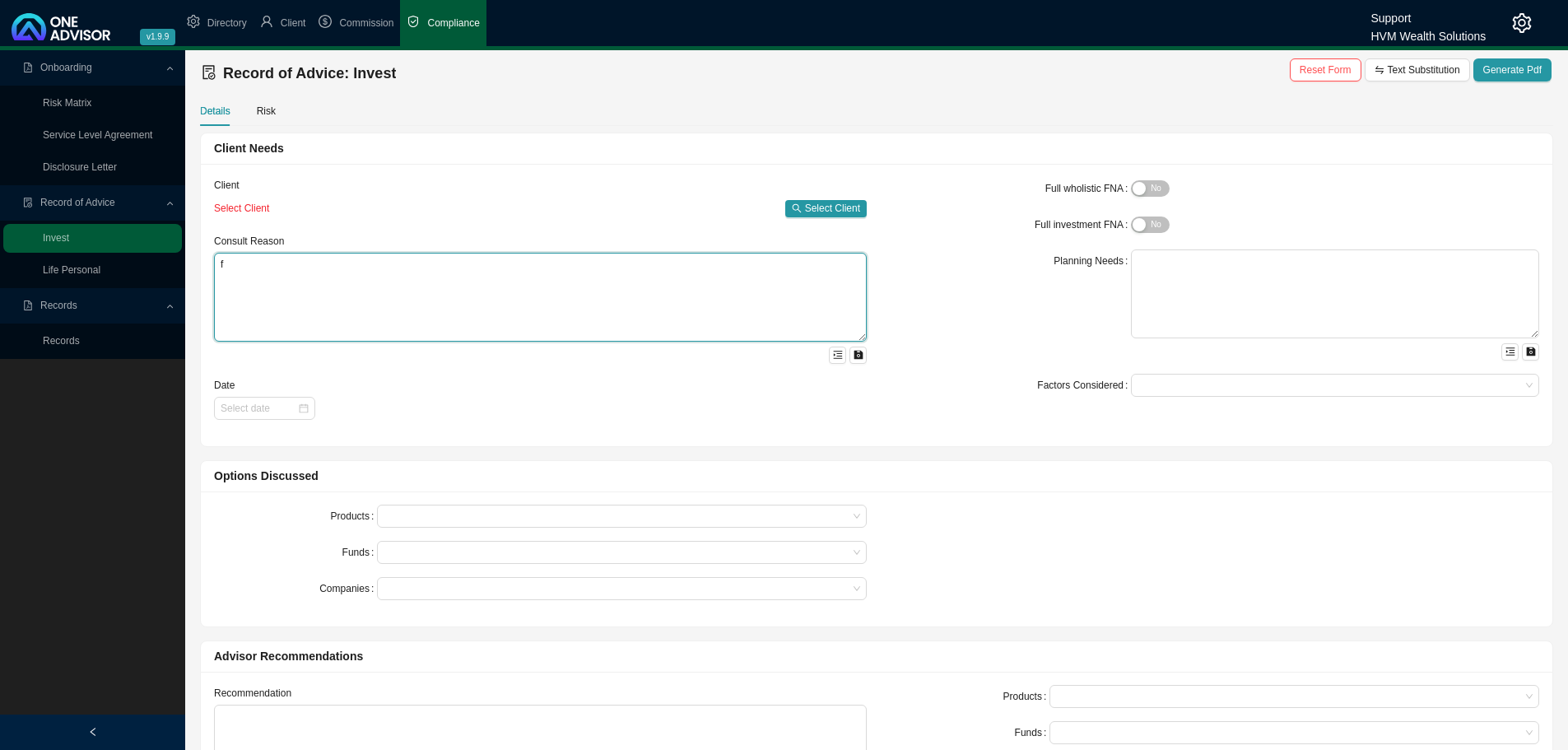
click at [331, 269] on textarea "f" at bounding box center [540, 297] width 652 height 89
type textarea "aaaaaaaaa"
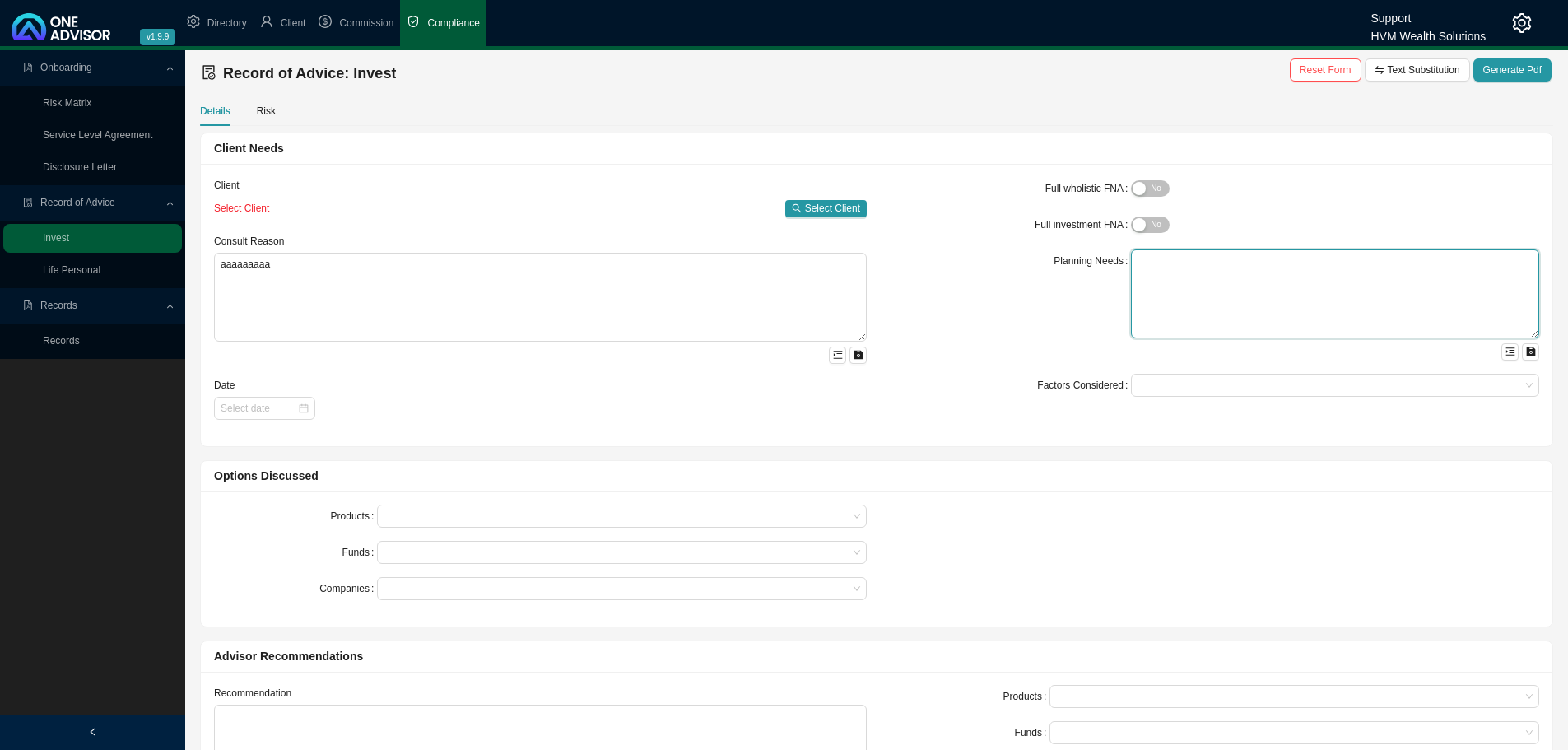
click at [1197, 273] on textarea at bounding box center [1334, 294] width 408 height 89
type textarea "aaaaaaaaaaaaa"
click at [1151, 226] on span "Yes No" at bounding box center [1149, 224] width 38 height 16
click at [1150, 189] on span "Yes No" at bounding box center [1149, 188] width 38 height 16
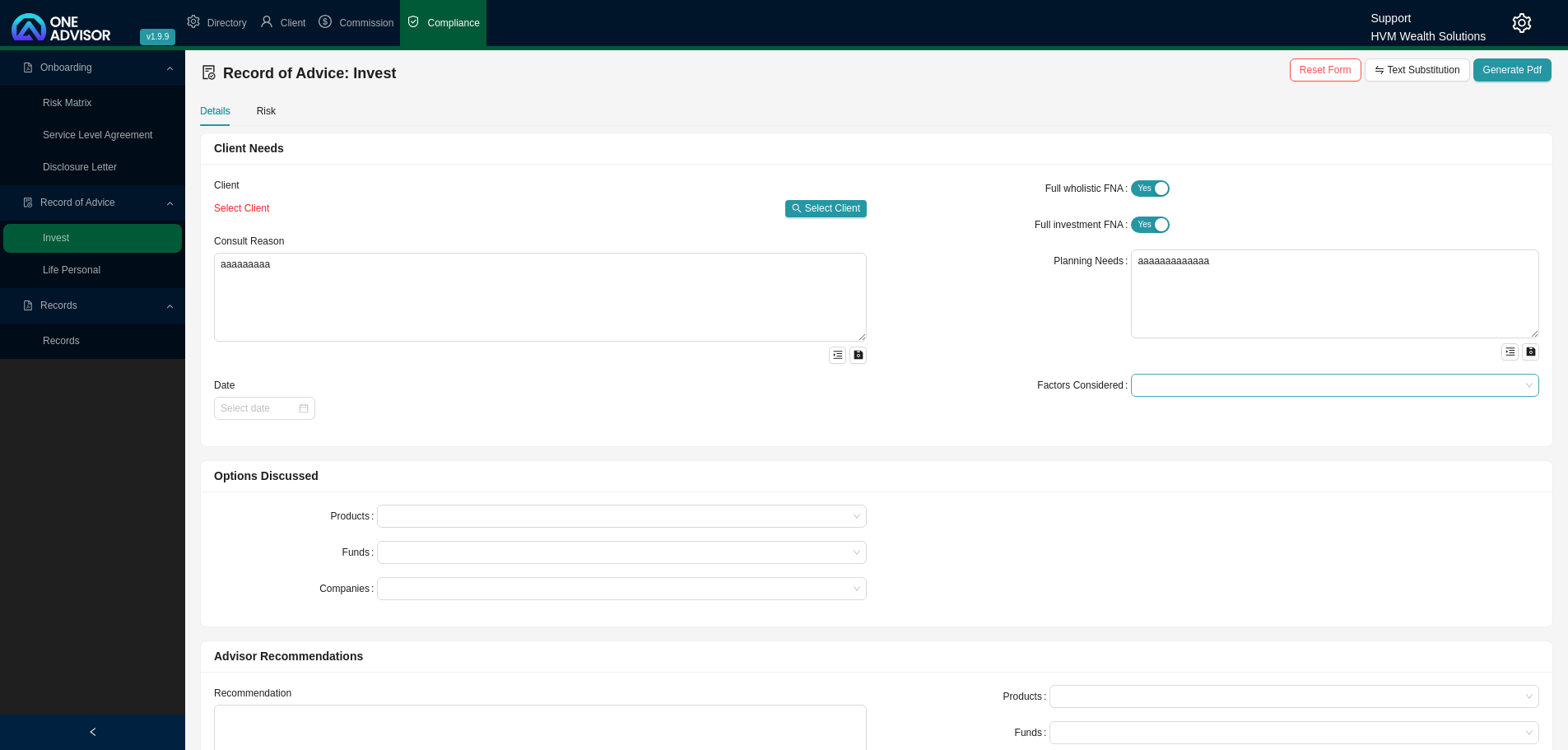
click at [1154, 380] on div at bounding box center [1327, 385] width 386 height 13
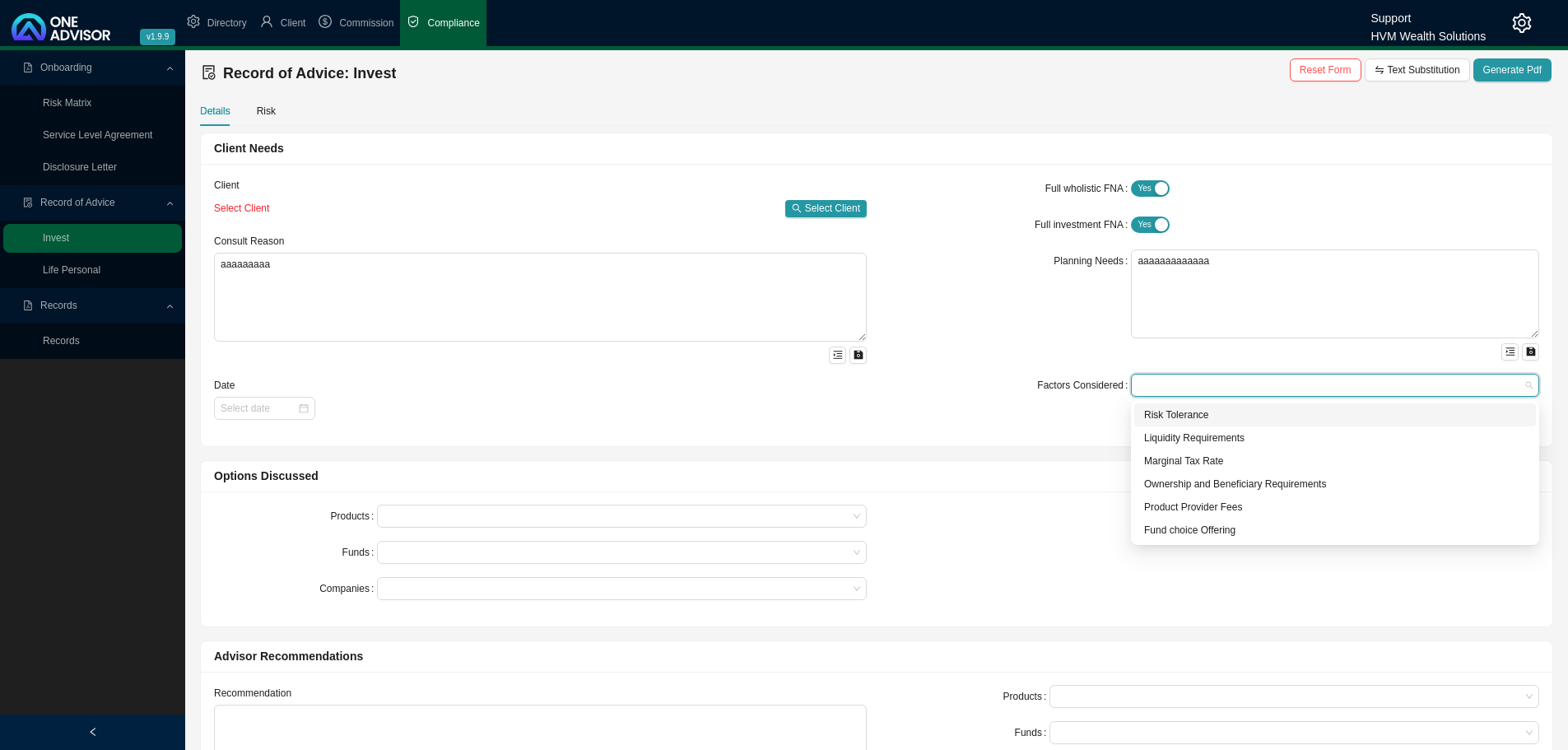
click at [1157, 422] on div "Risk Tolerance" at bounding box center [1334, 414] width 382 height 16
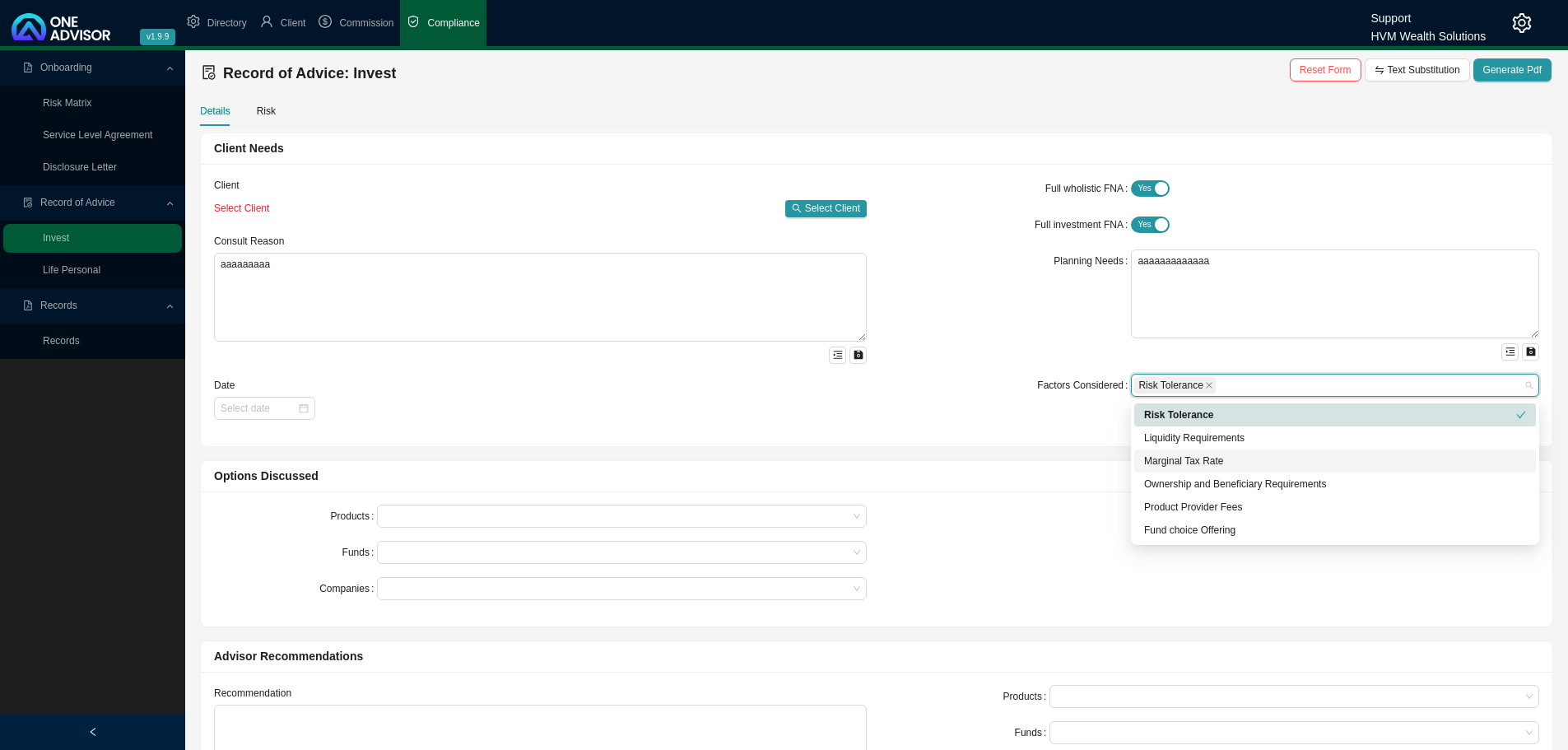
click at [1159, 466] on div "Marginal Tax Rate" at bounding box center [1334, 460] width 382 height 16
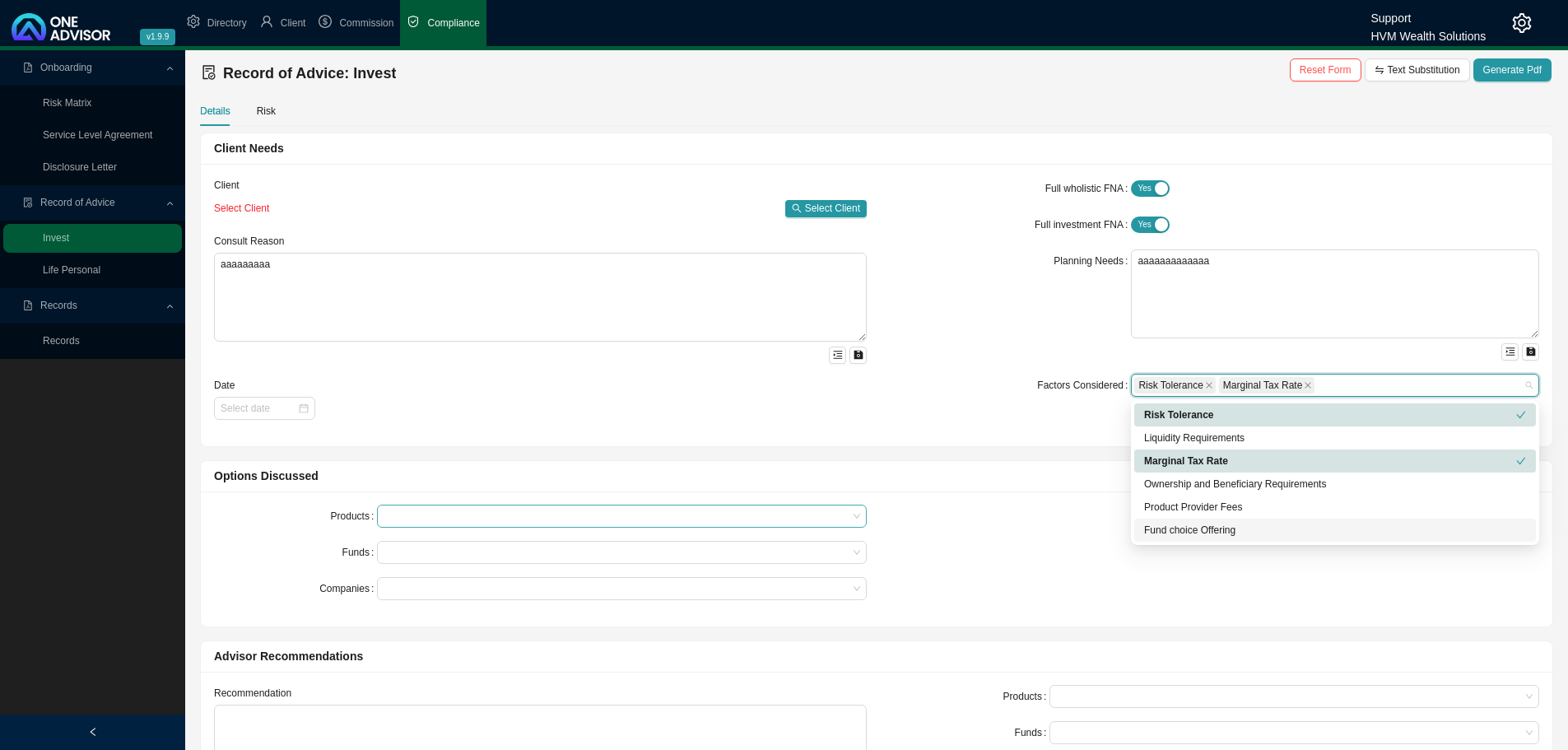
click at [520, 510] on div at bounding box center [613, 516] width 467 height 13
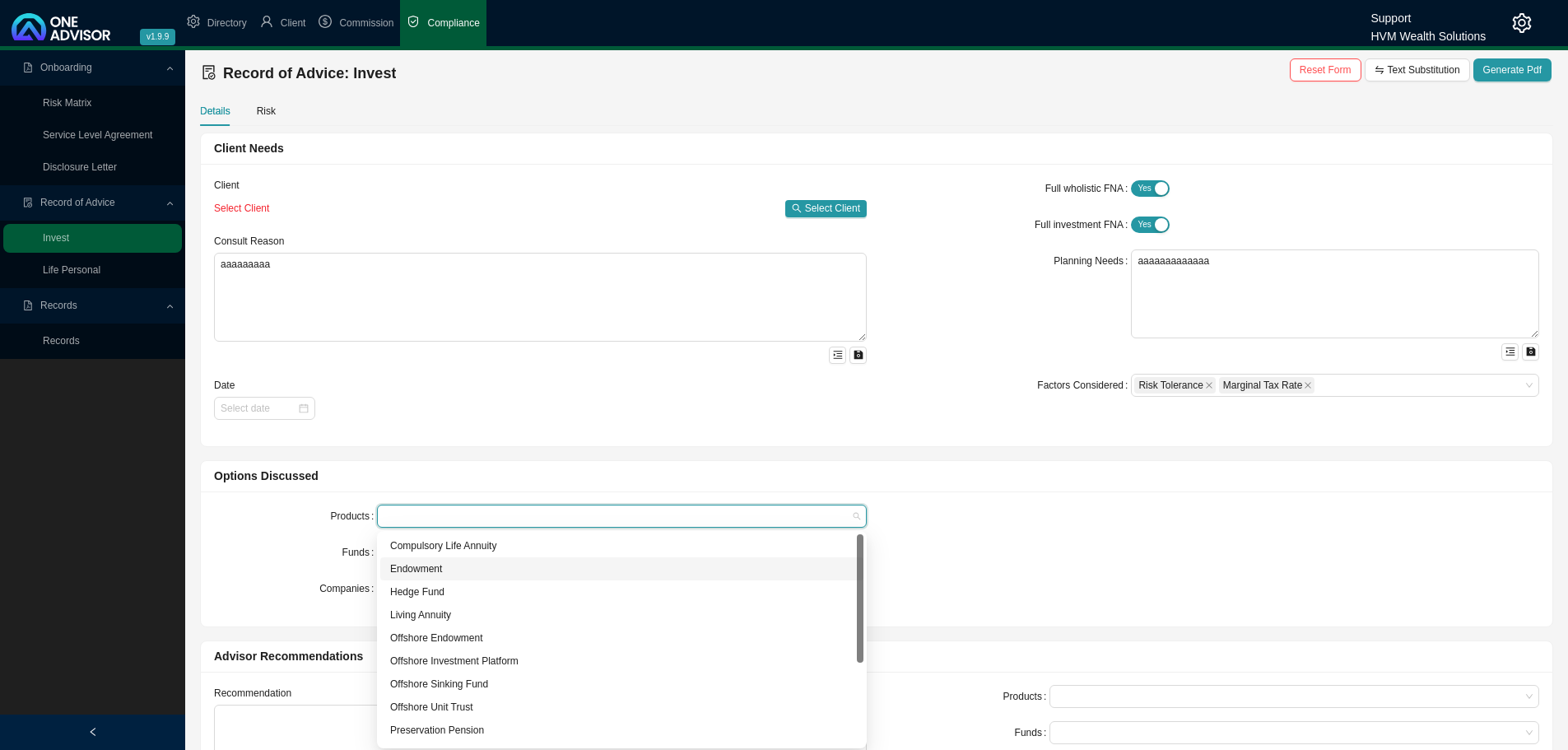
click at [399, 565] on div "Endowment" at bounding box center [622, 568] width 464 height 16
click at [409, 637] on div "Offshore Endowment" at bounding box center [622, 637] width 464 height 16
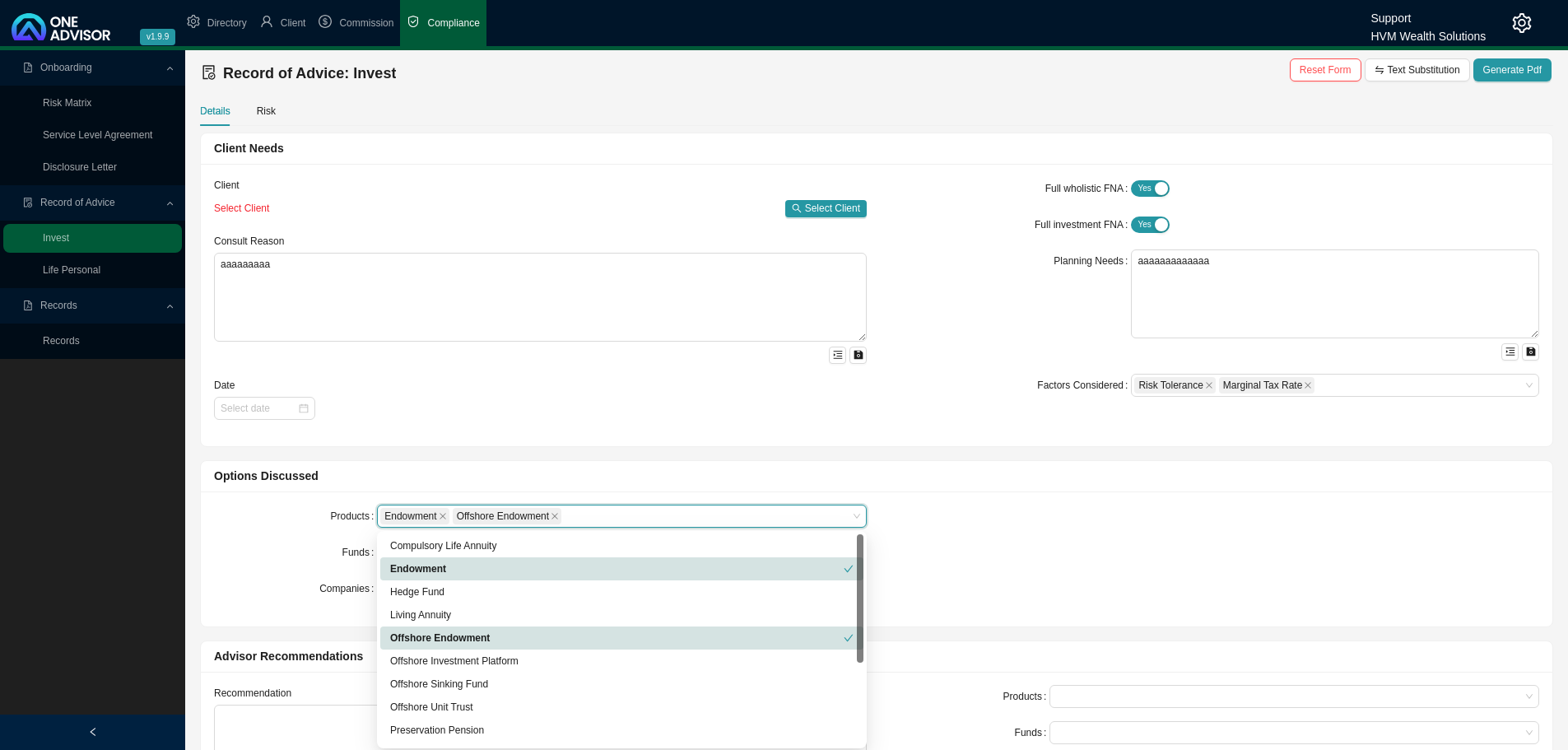
drag, startPoint x: 271, startPoint y: 582, endPoint x: 350, endPoint y: 563, distance: 81.3
click at [279, 578] on div "Companies" at bounding box center [295, 588] width 163 height 23
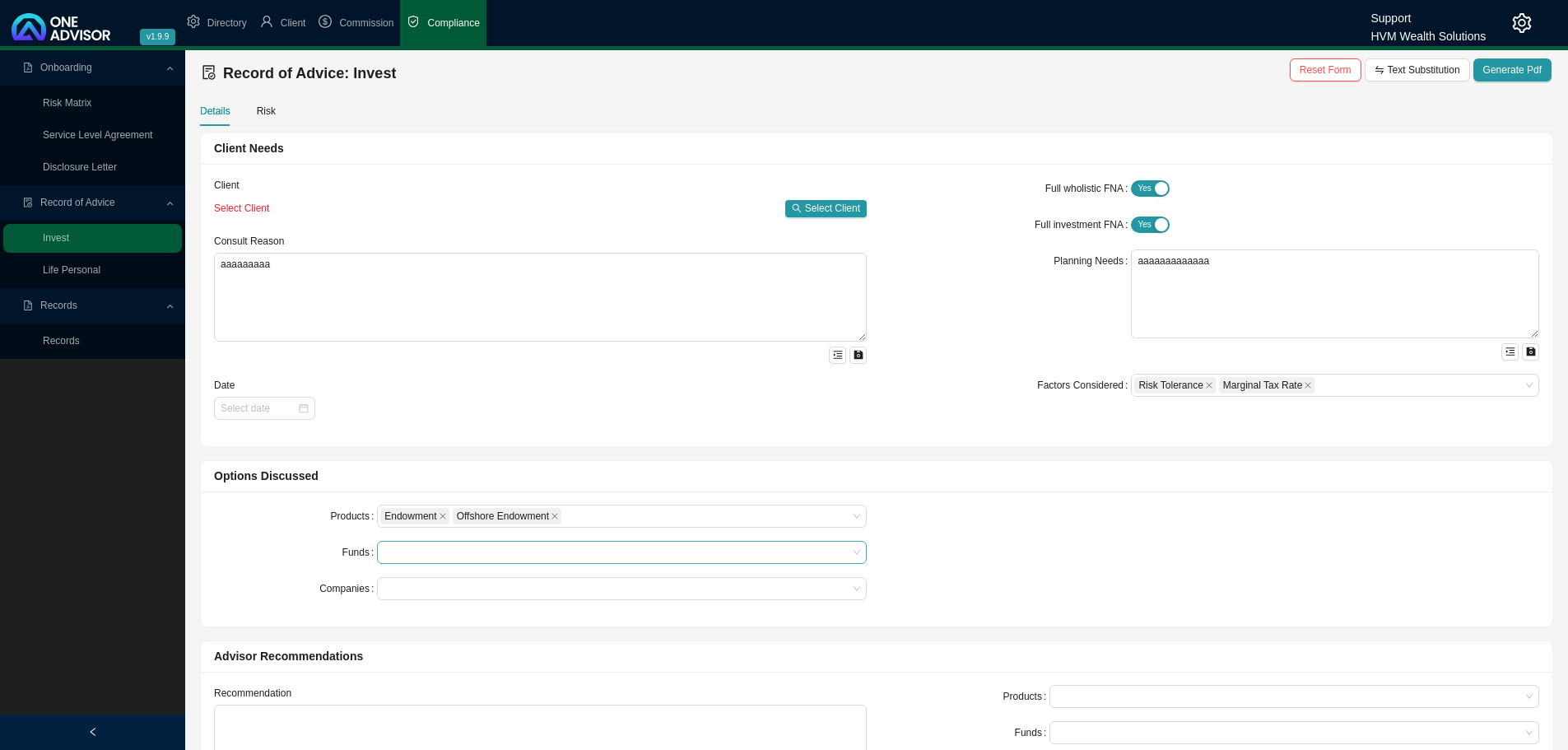
click at [403, 555] on div at bounding box center [613, 553] width 467 height 13
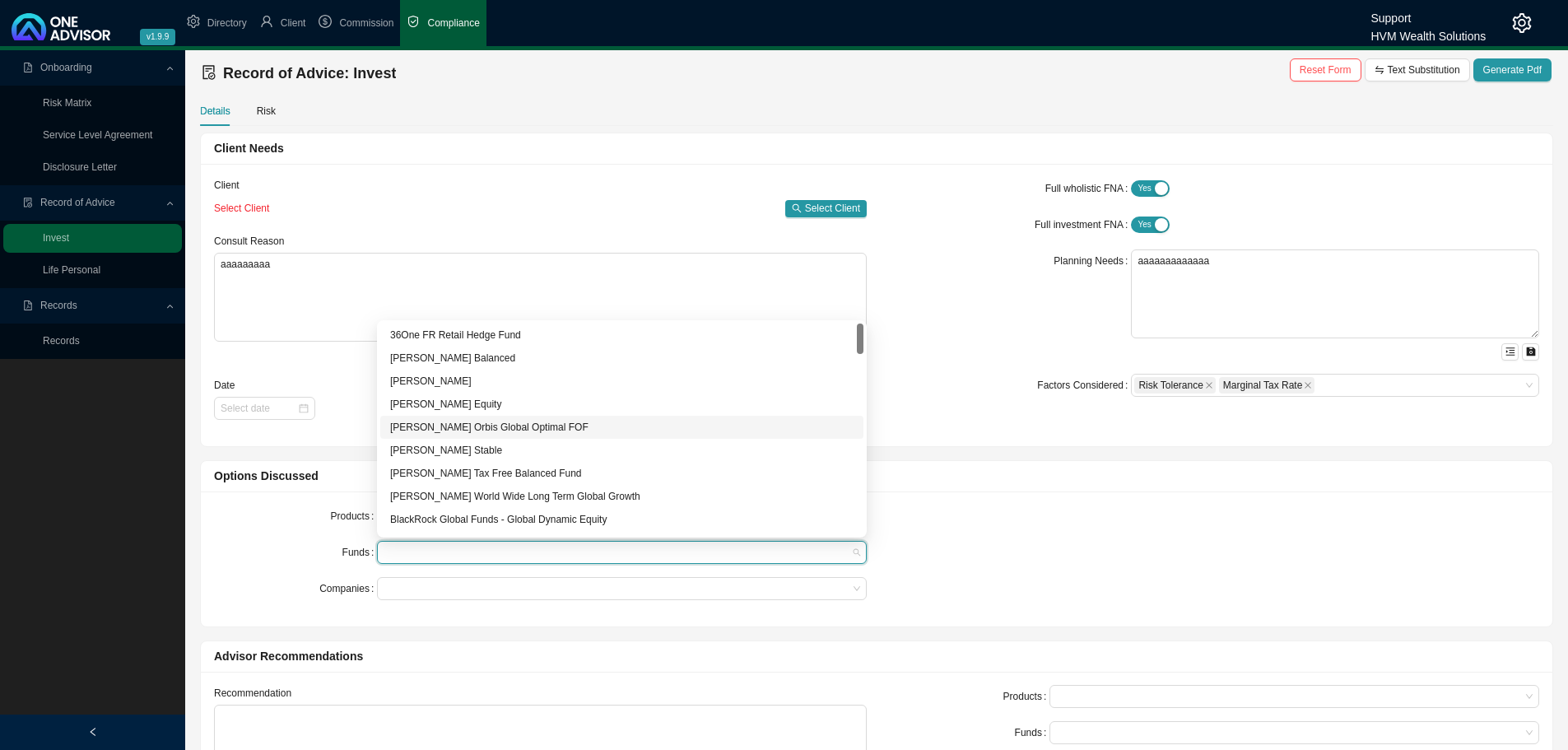
click at [457, 433] on div "[PERSON_NAME] Orbis Global Optimal FOF" at bounding box center [622, 427] width 464 height 16
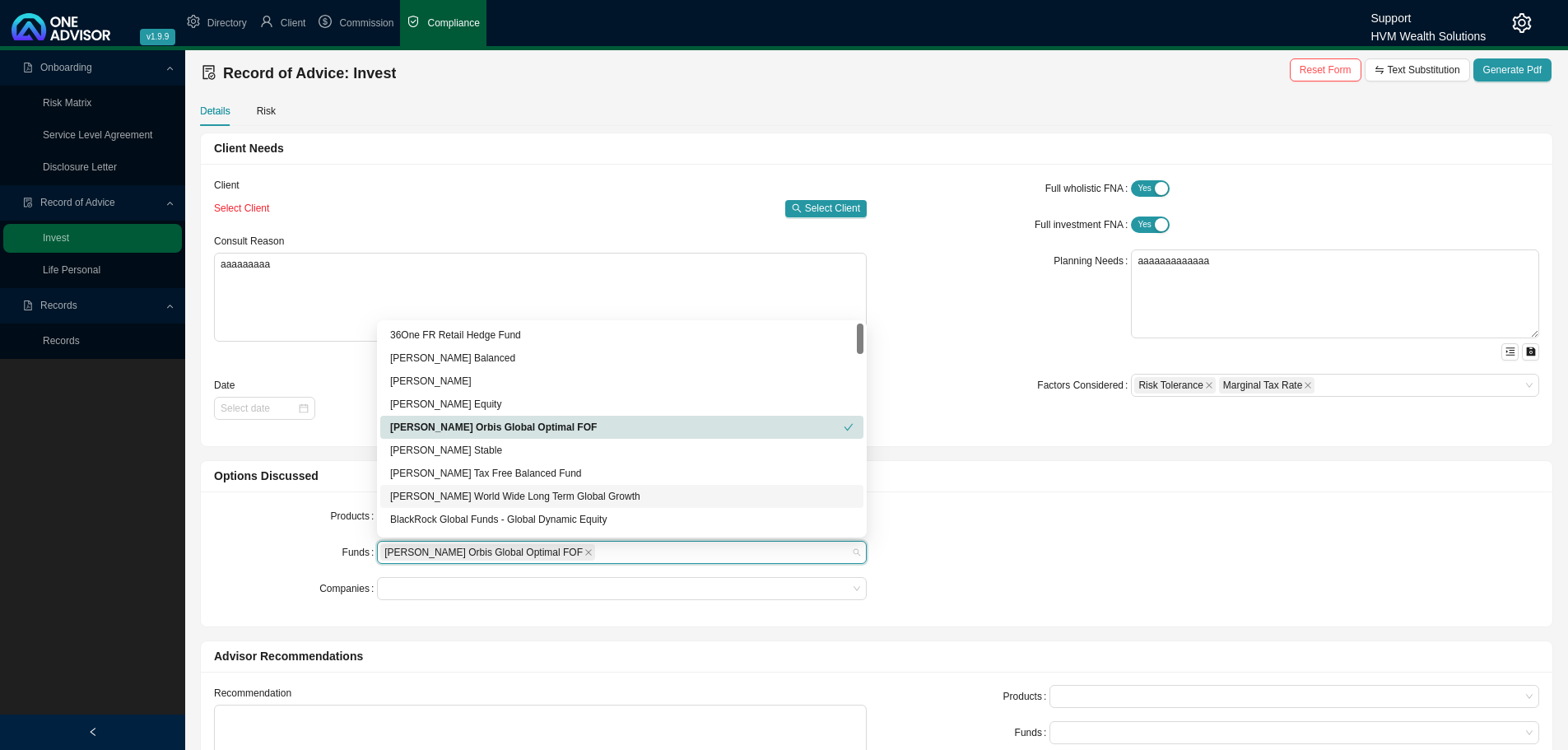
click at [463, 499] on div "[PERSON_NAME] World Wide Long Term Global Growth" at bounding box center [622, 496] width 464 height 16
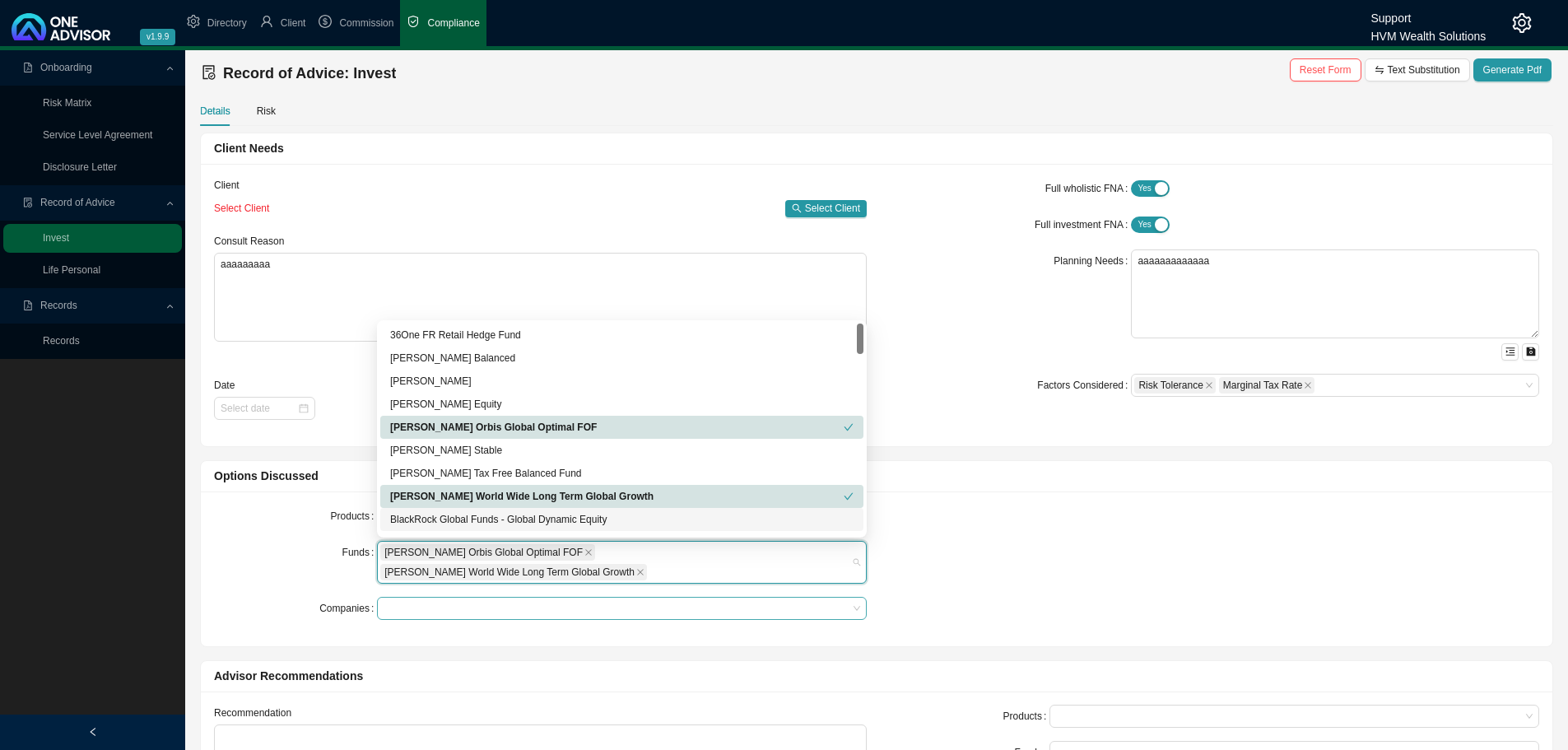
click at [394, 603] on div at bounding box center [613, 609] width 467 height 13
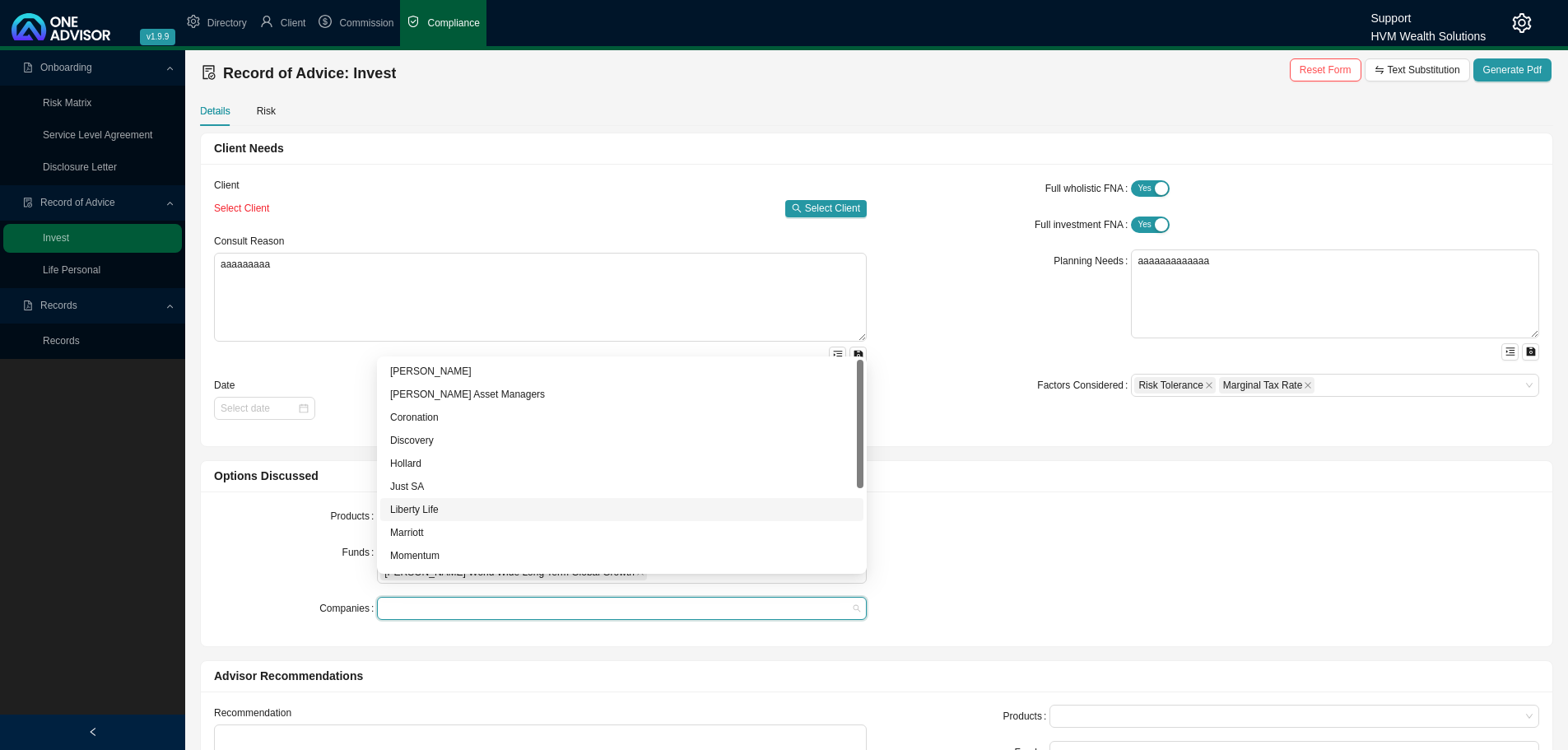
click at [464, 499] on div "Liberty Life" at bounding box center [621, 509] width 483 height 23
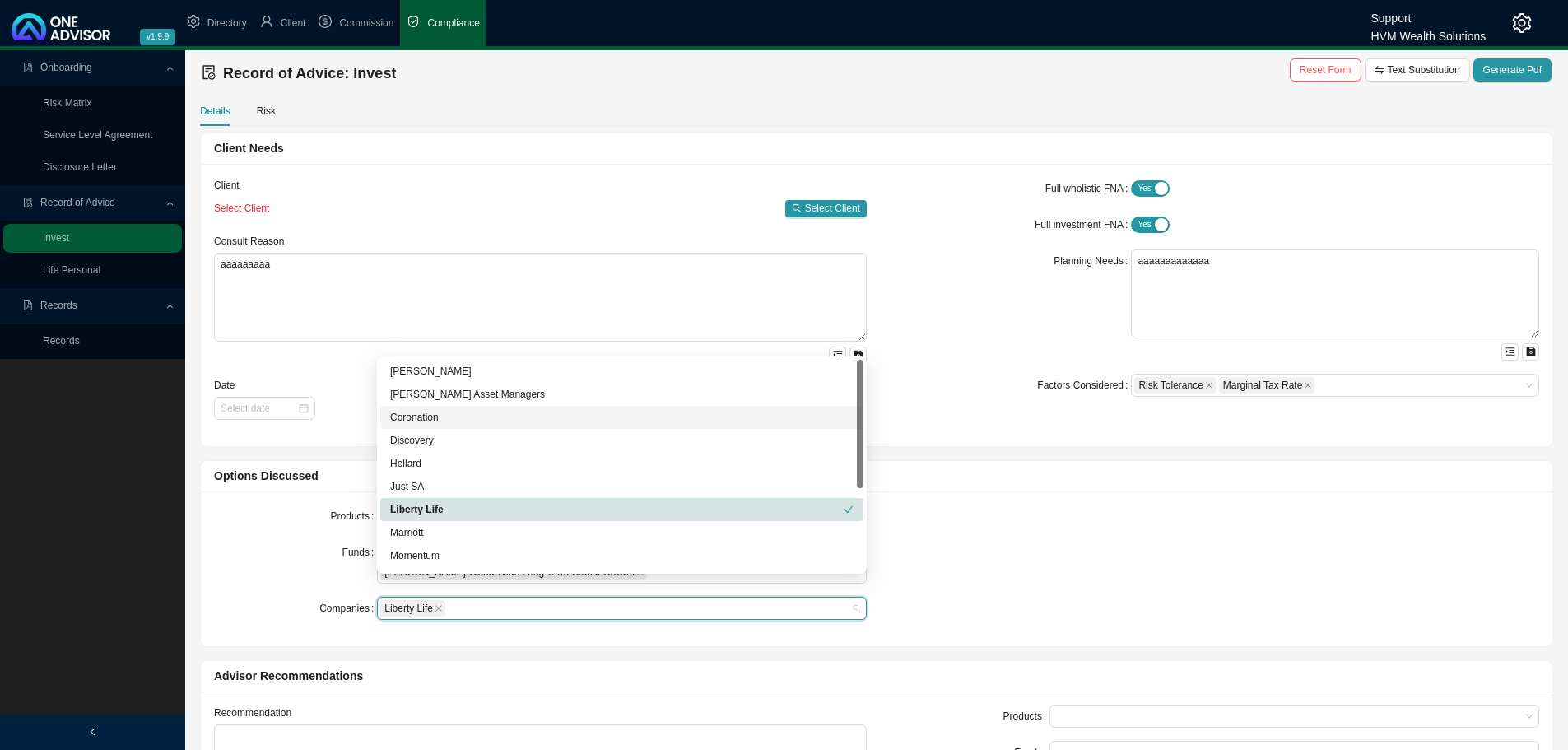
click at [430, 419] on div "Coronation" at bounding box center [622, 416] width 464 height 16
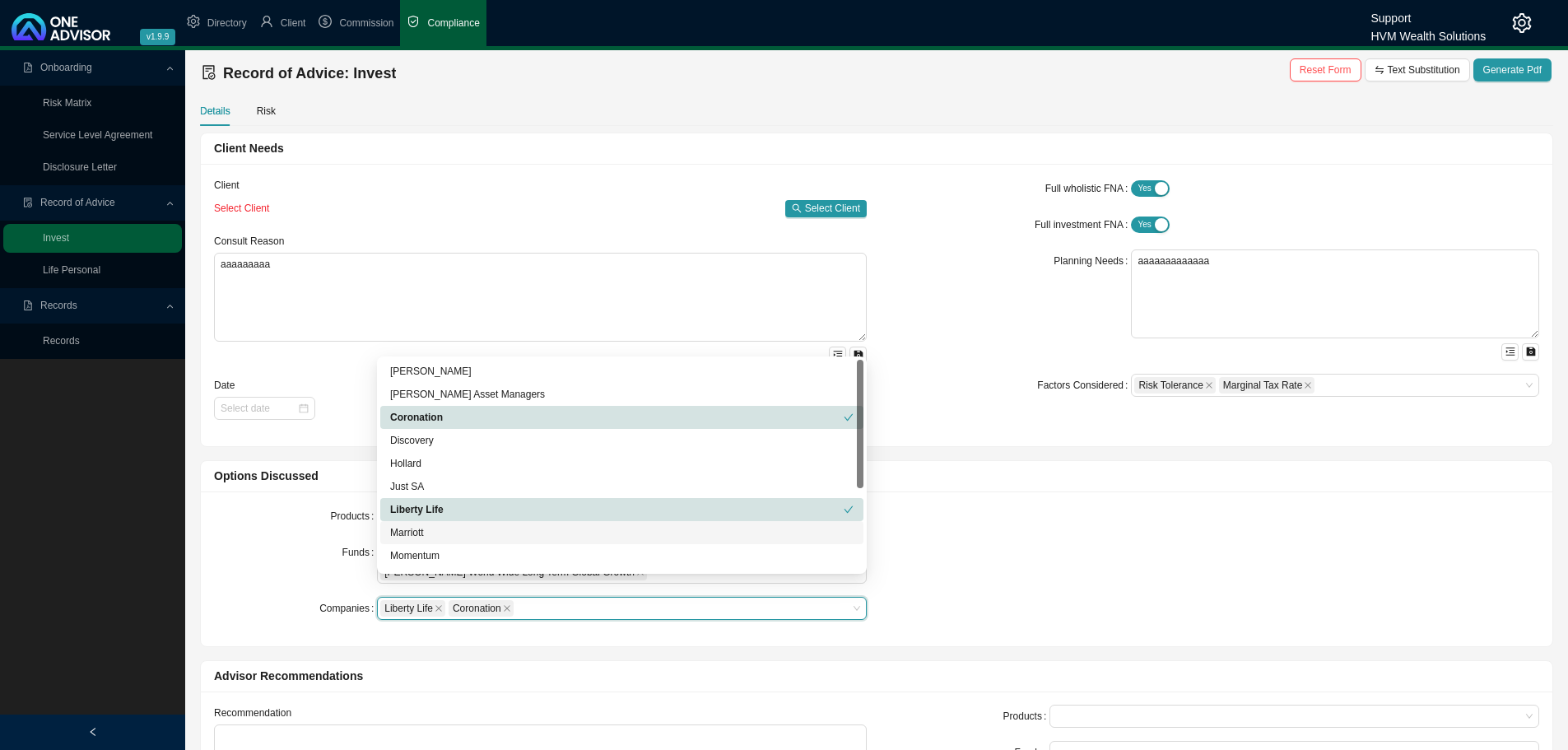
click at [249, 604] on div "Products Endowment Offshore Endowment Funds Allan Gray Orbis Global Optimal FOF…" at bounding box center [540, 569] width 673 height 129
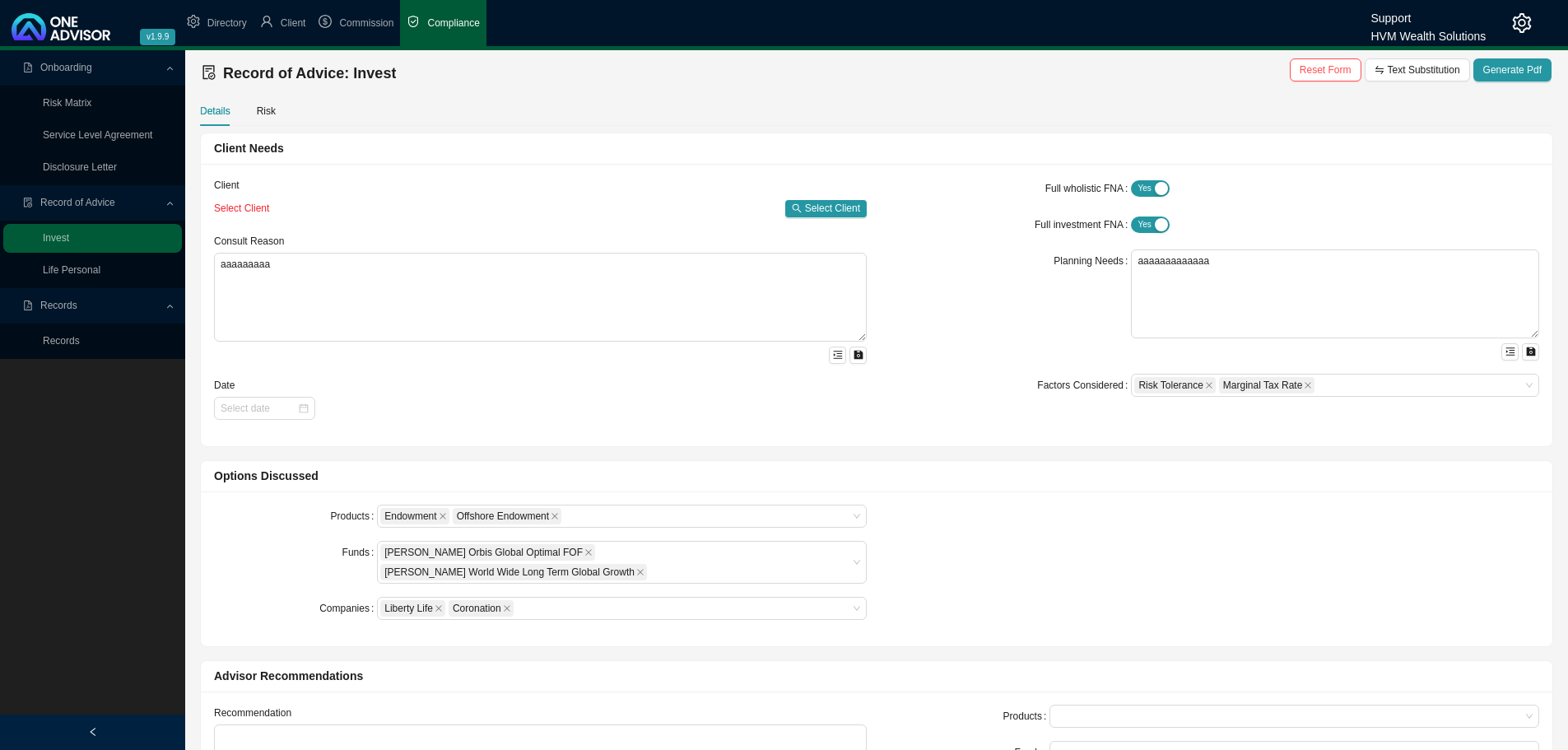
scroll to position [411, 0]
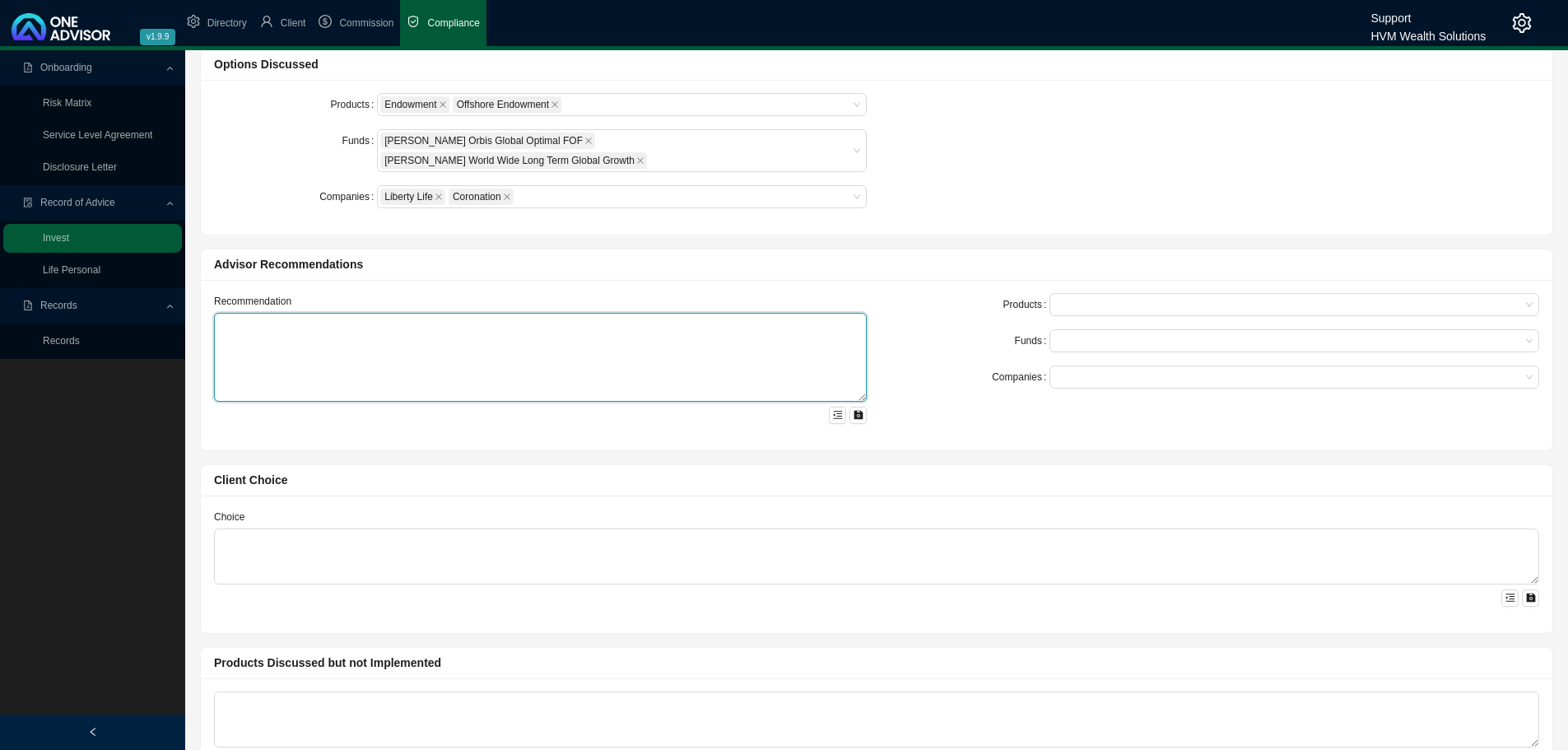
click at [316, 315] on textarea at bounding box center [540, 357] width 652 height 89
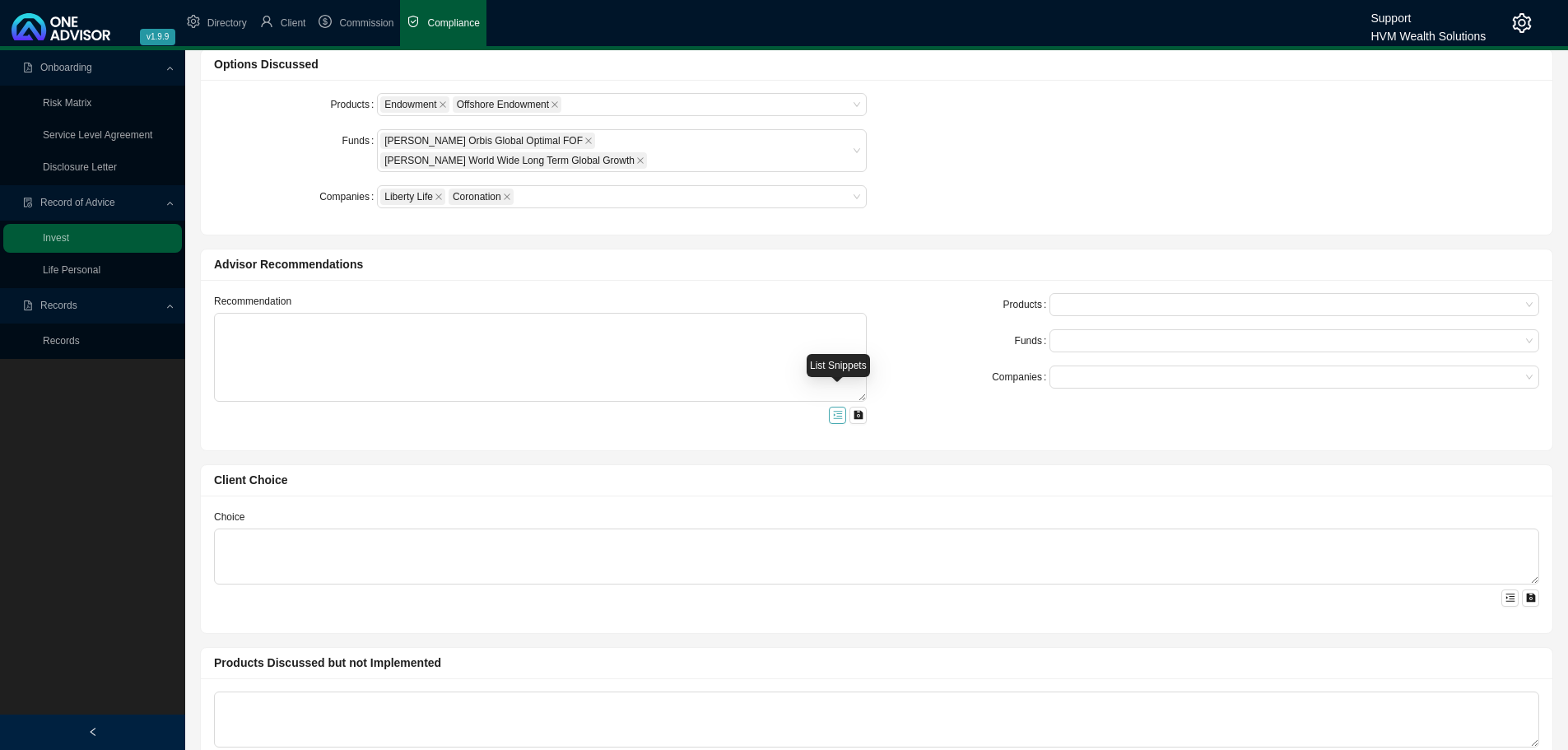
click at [838, 410] on icon "menu-unfold" at bounding box center [838, 415] width 10 height 10
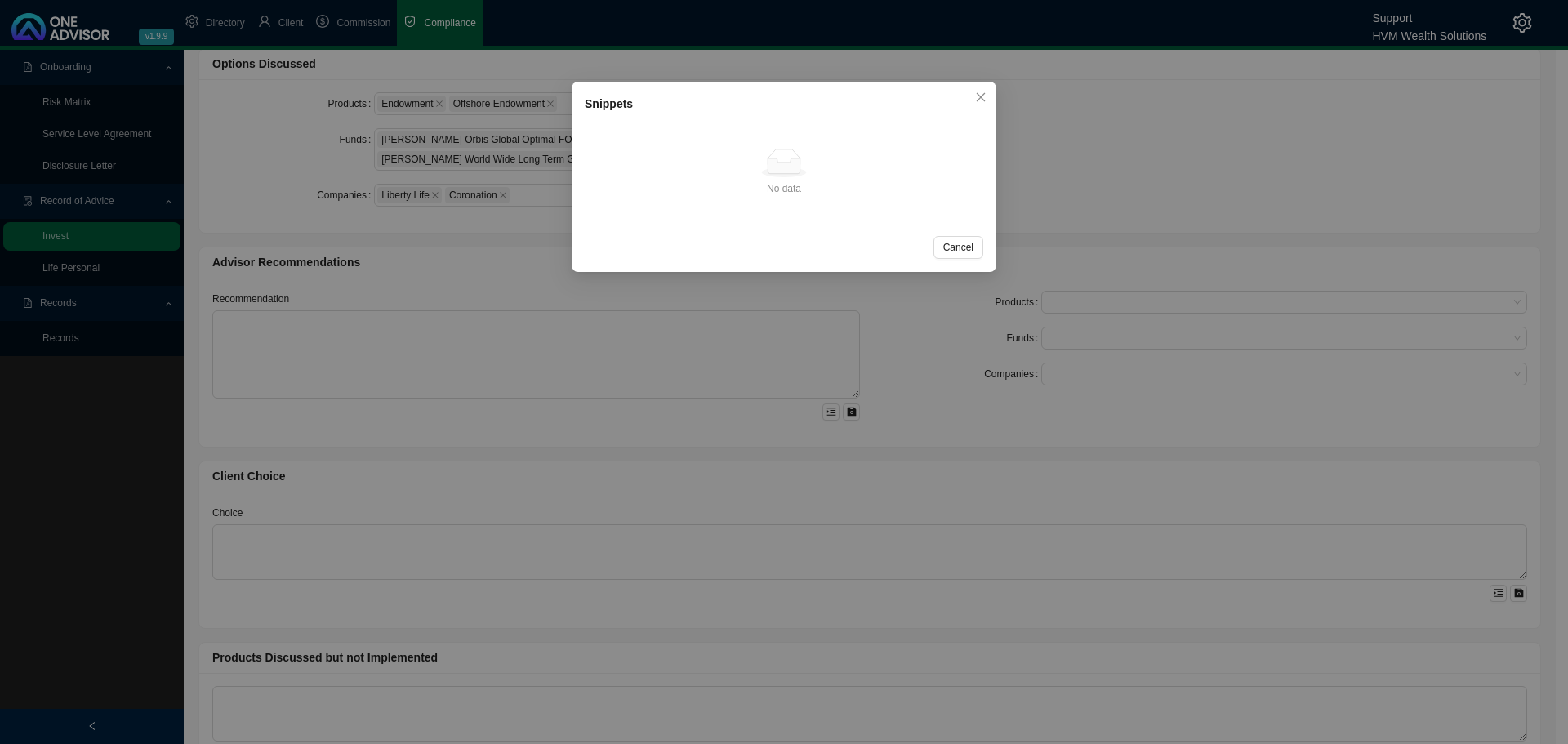
click at [453, 296] on div "Snippets No data No data Cancel OK" at bounding box center [784, 372] width 1568 height 744
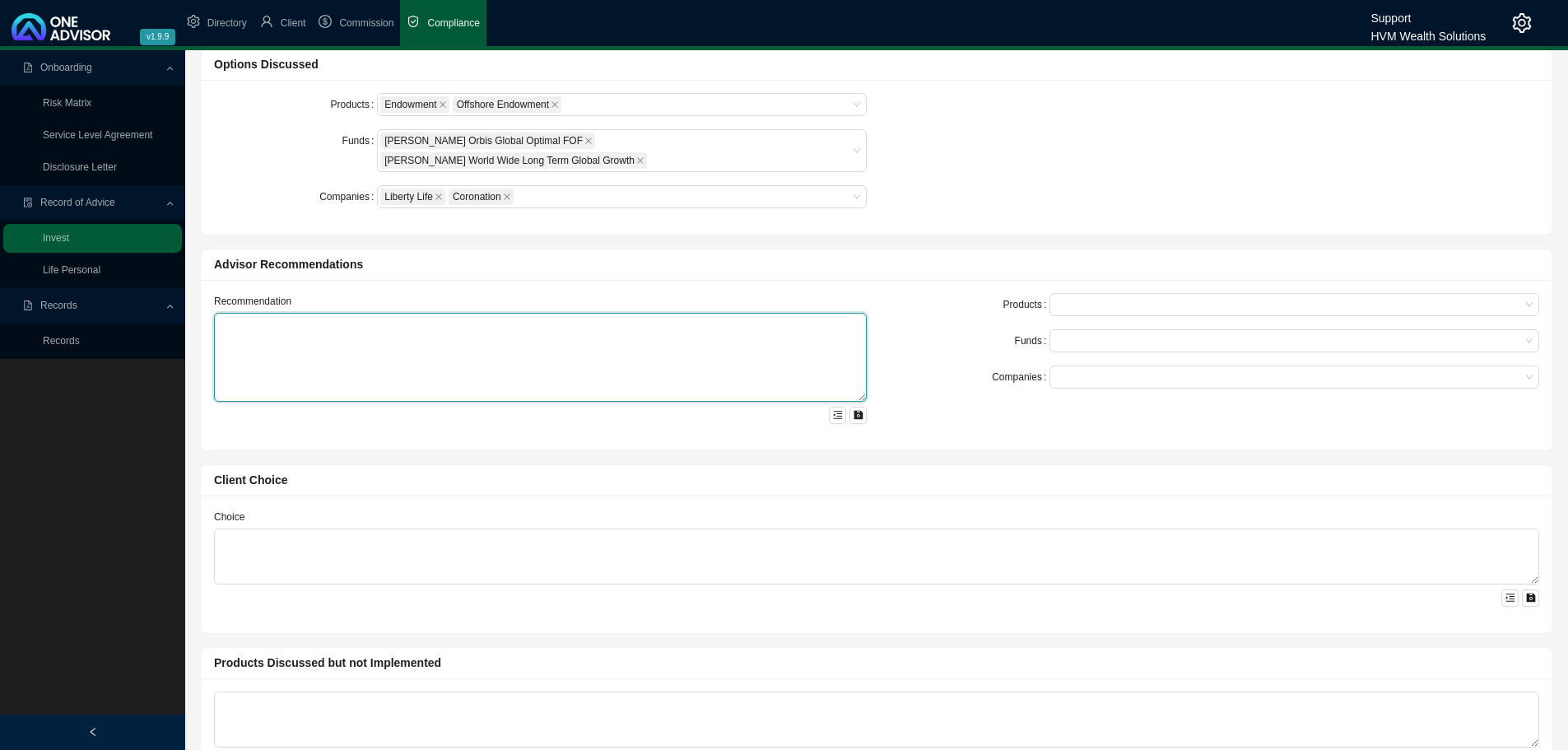
click at [468, 315] on textarea at bounding box center [540, 357] width 652 height 89
click at [1052, 293] on div at bounding box center [1294, 304] width 490 height 23
type textarea "aaaaaaaa"
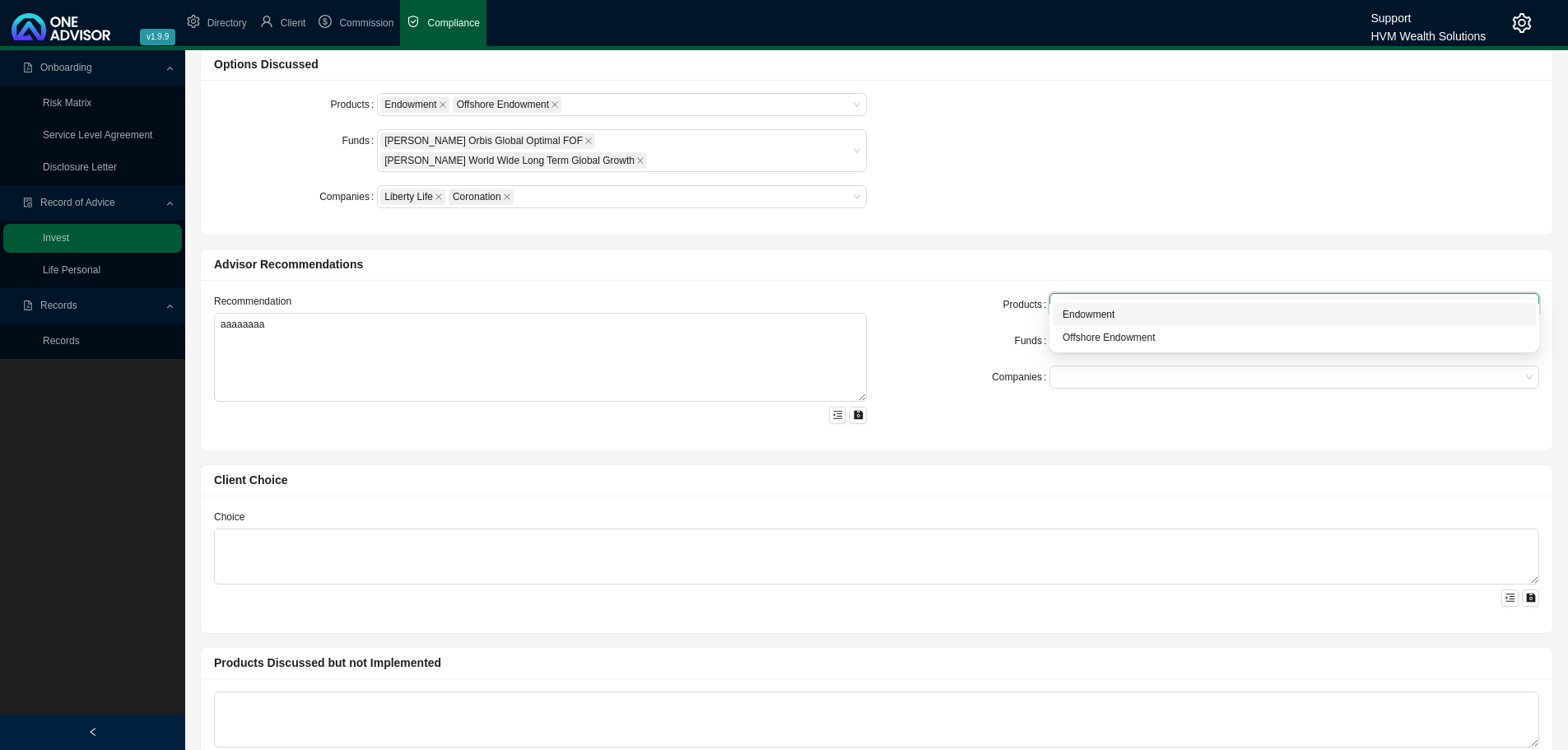
click at [1070, 307] on div "Endowment" at bounding box center [1295, 314] width 464 height 16
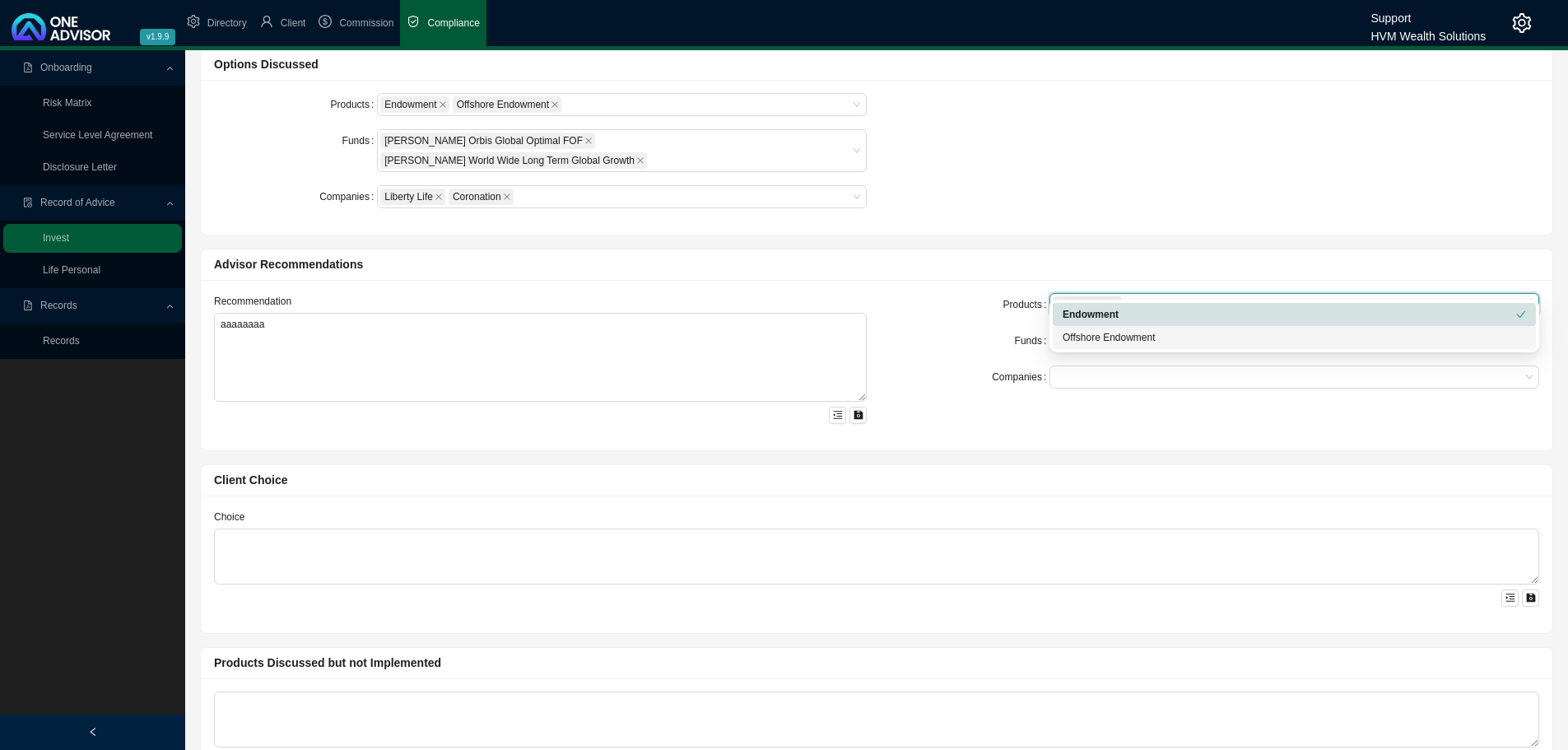
click at [981, 336] on form "Products Endowment Funds Companies" at bounding box center [1213, 340] width 652 height 96
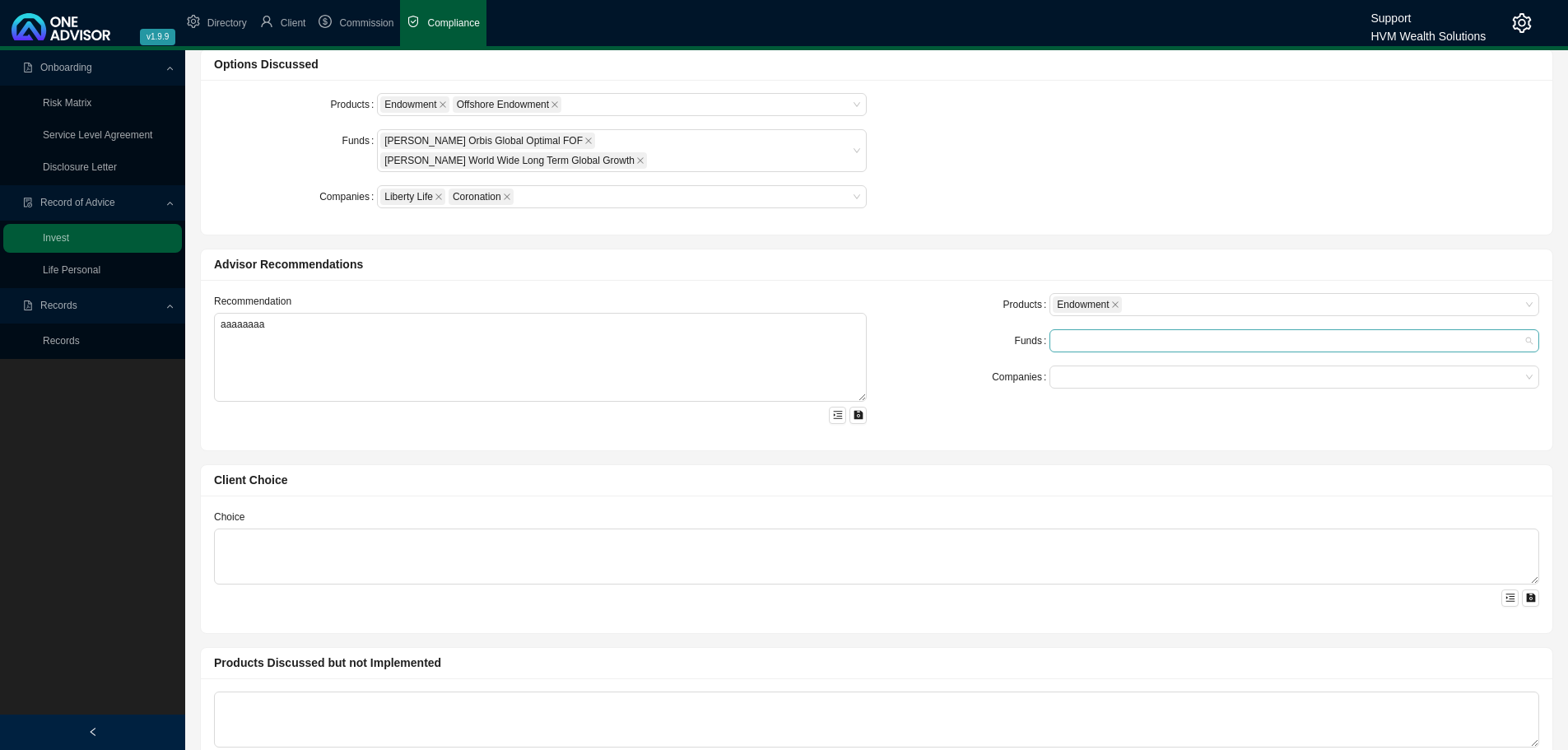
click at [1069, 329] on div at bounding box center [1294, 340] width 490 height 23
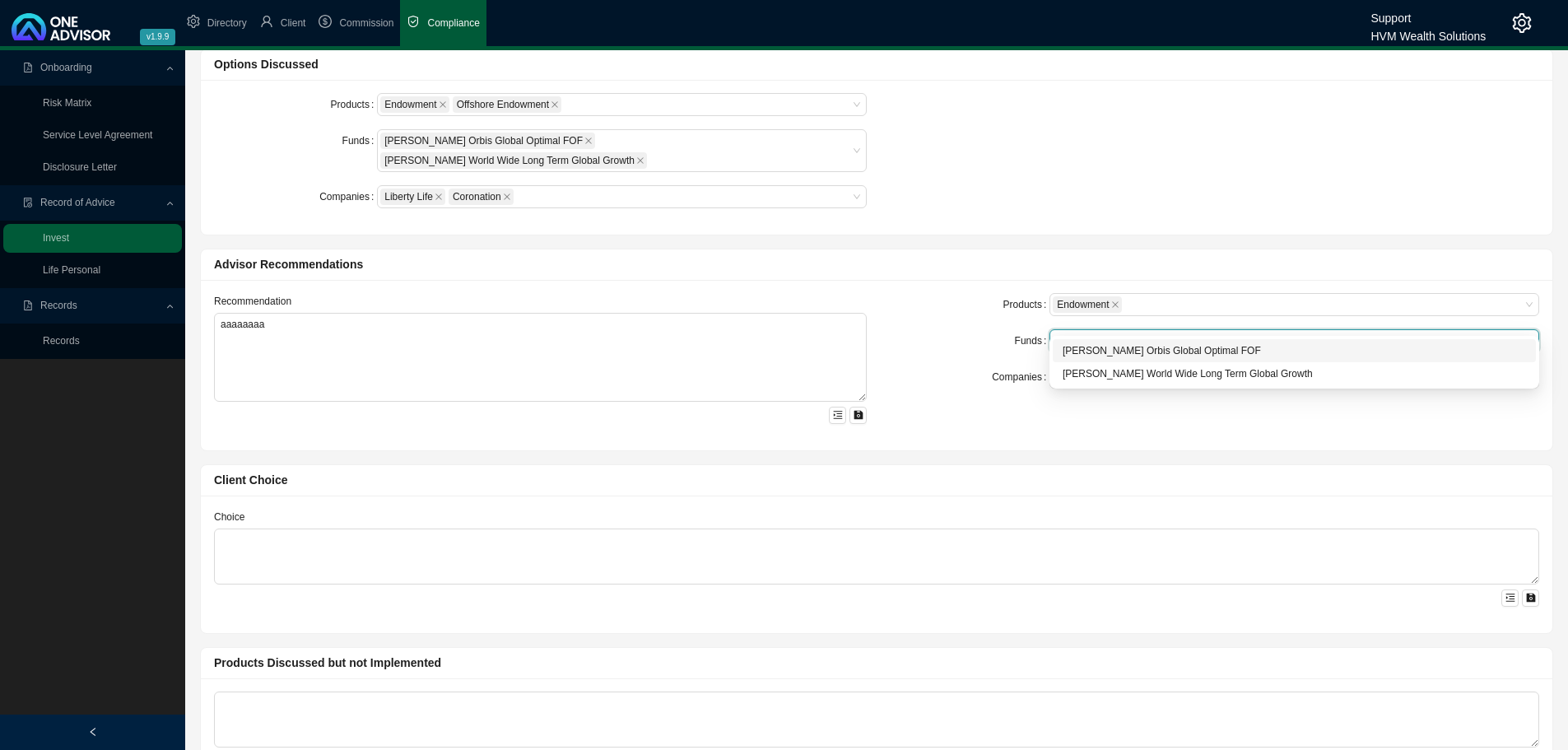
click at [1075, 360] on div "[PERSON_NAME] Orbis Global Optimal FOF" at bounding box center [1294, 350] width 483 height 23
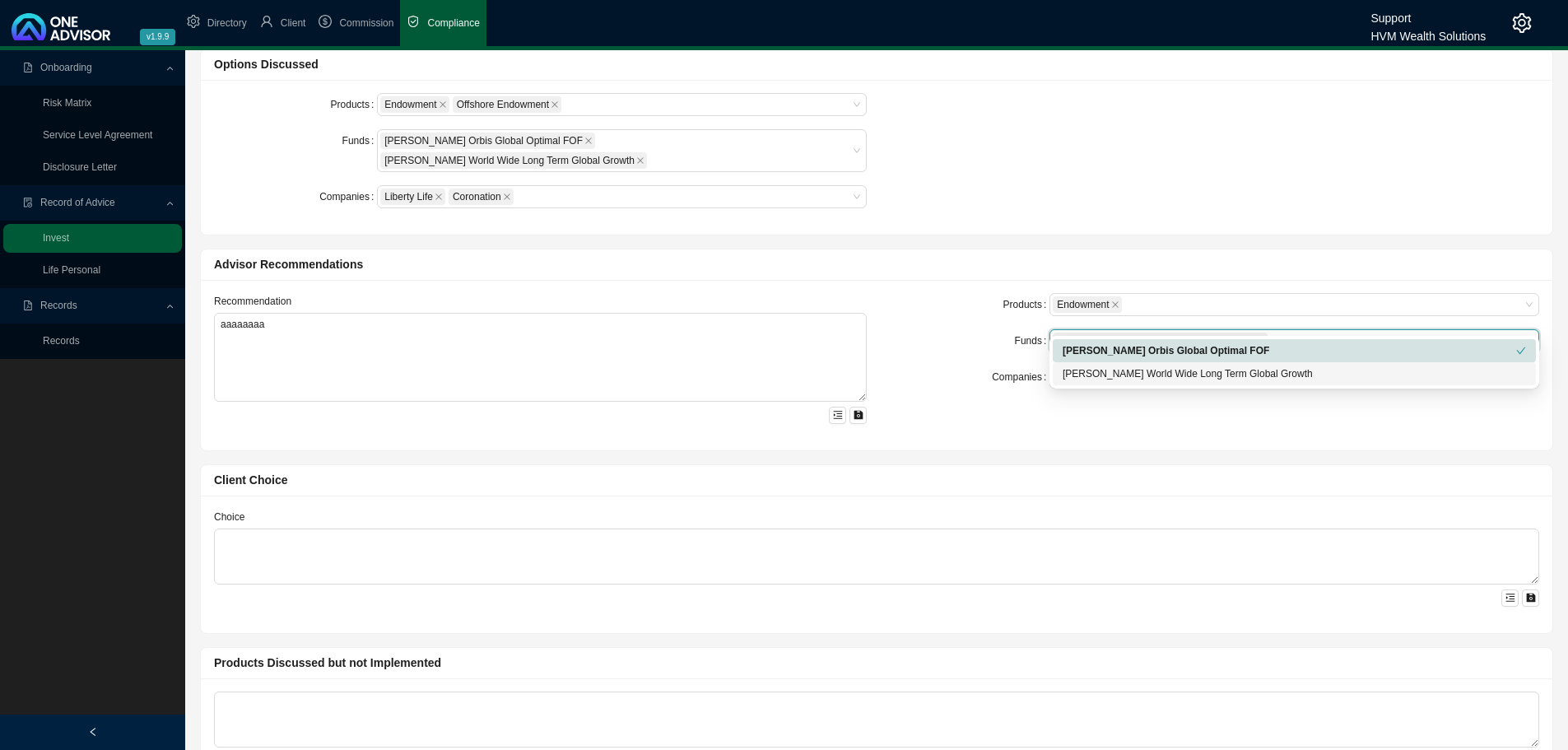
click at [981, 392] on div "Products Endowment Funds Allan Gray Orbis Global Optimal FOF Allan Gray Orbis G…" at bounding box center [1213, 365] width 673 height 144
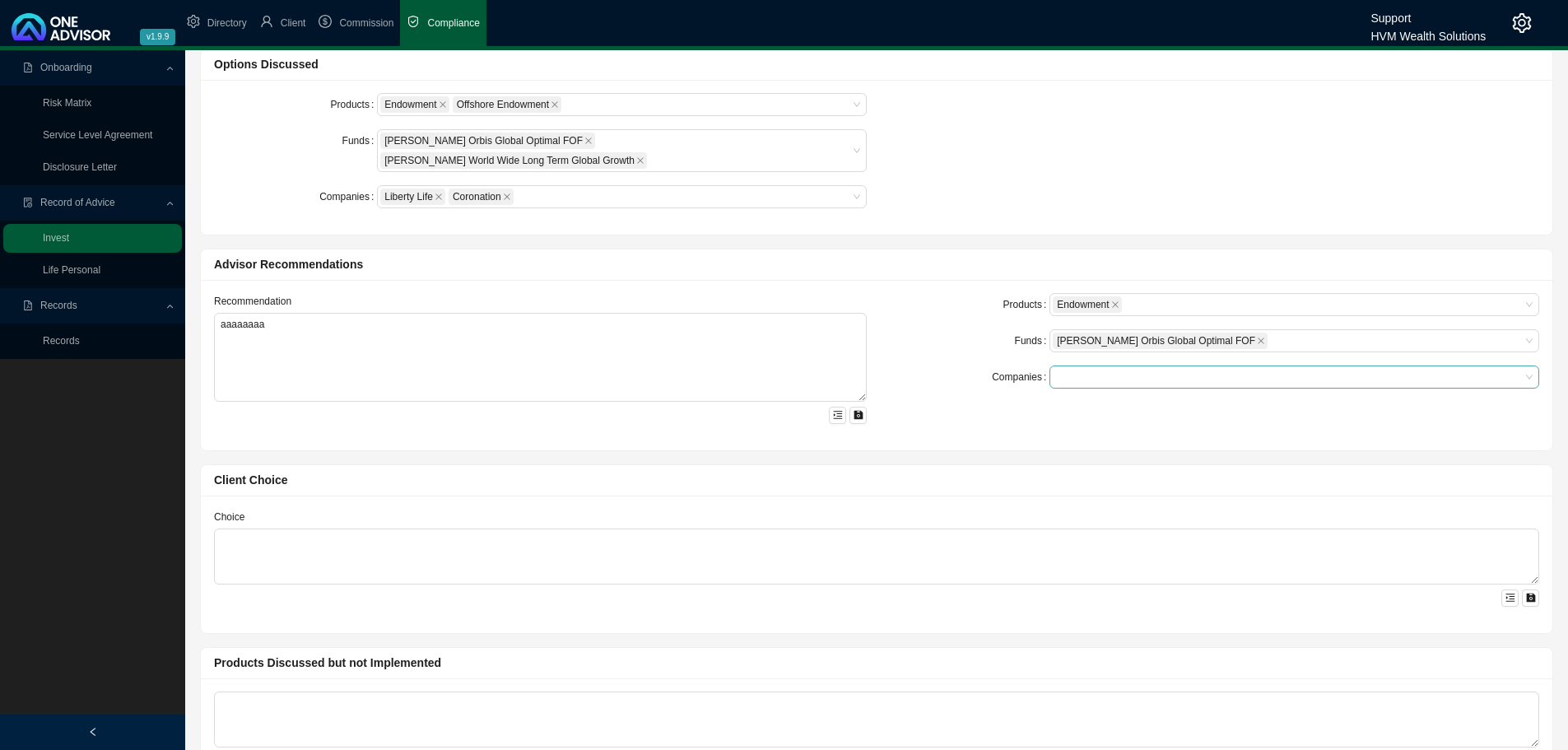
click at [1095, 372] on div at bounding box center [1286, 378] width 467 height 13
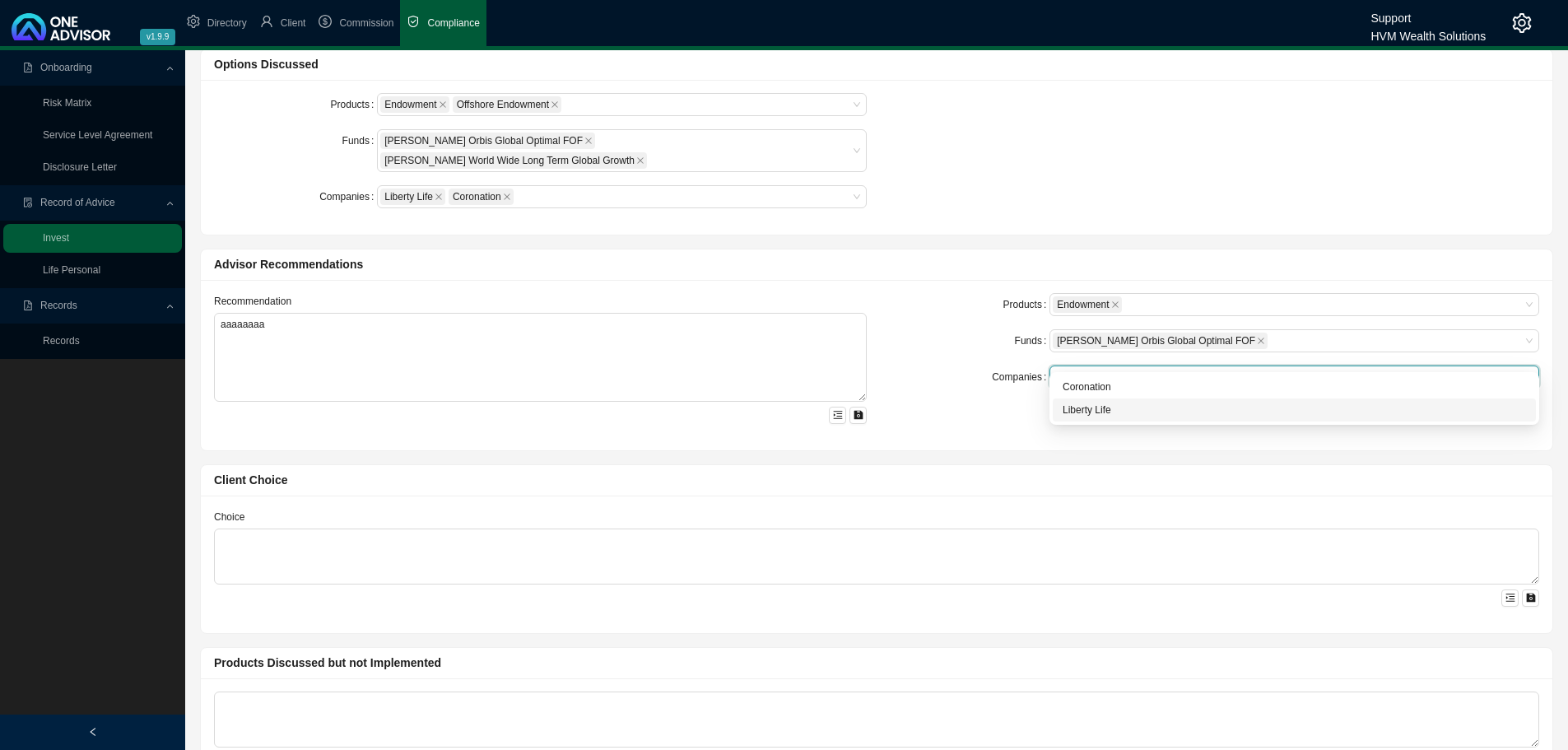
click at [1083, 400] on div "Liberty Life" at bounding box center [1294, 410] width 483 height 23
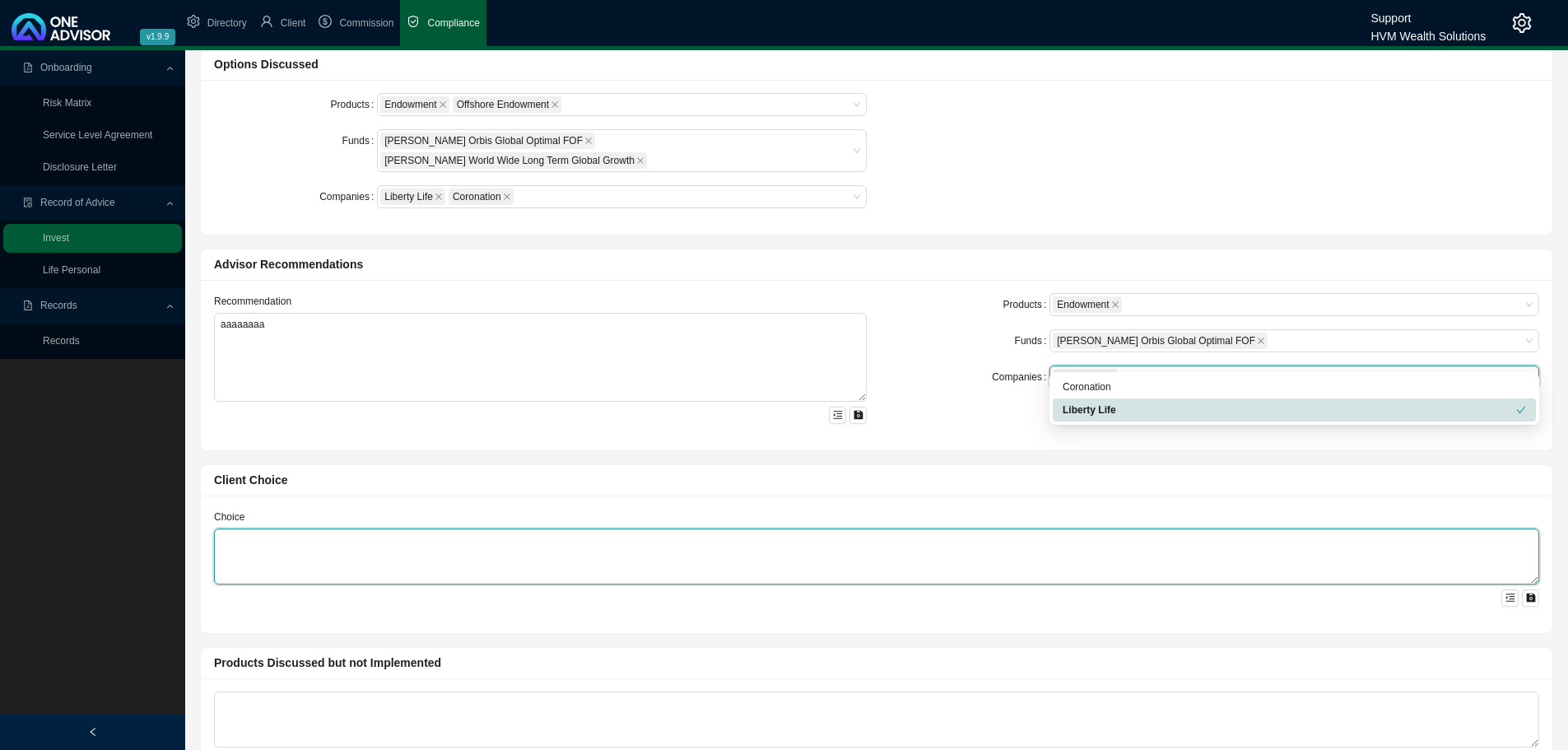
click at [278, 545] on textarea at bounding box center [877, 556] width 1325 height 56
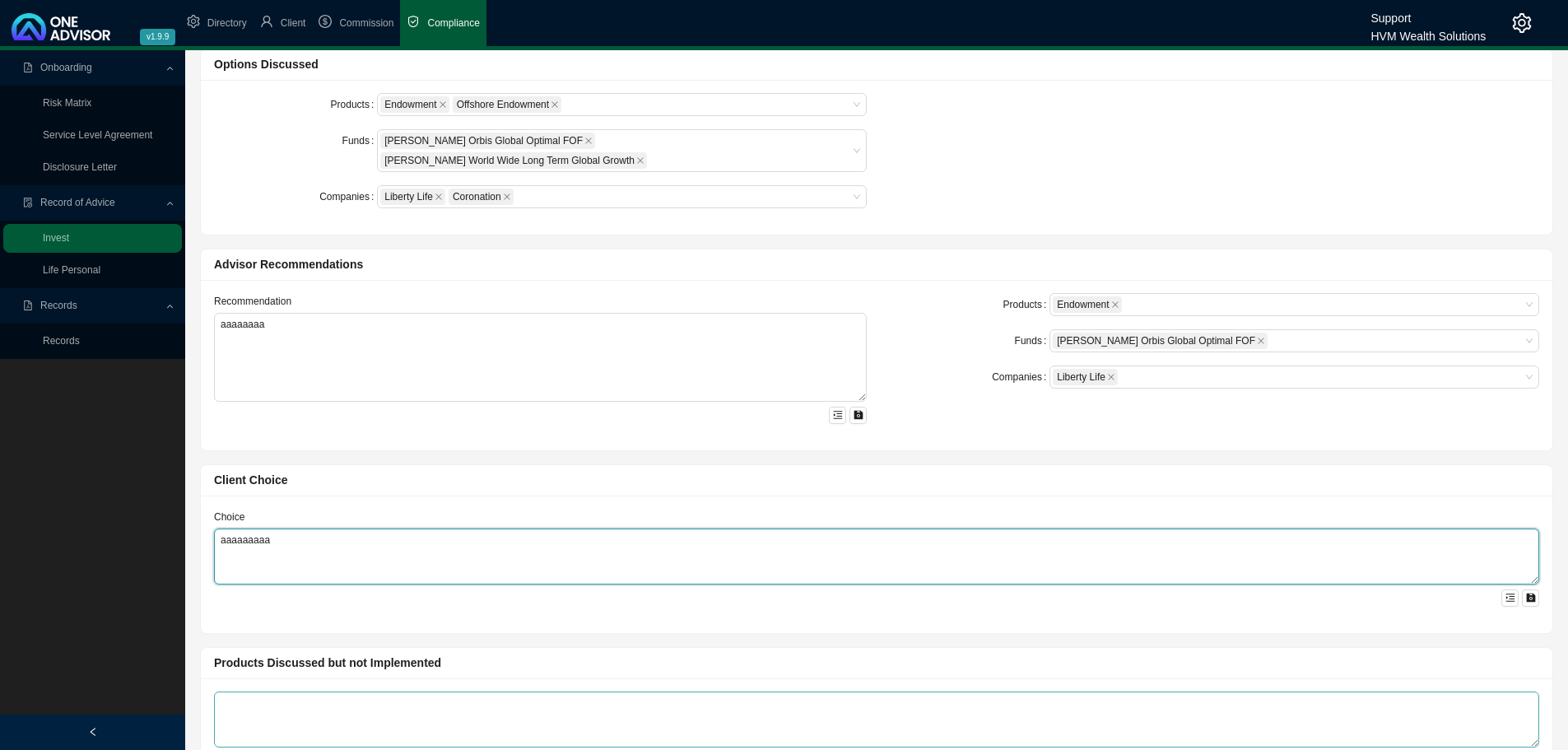
type textarea "aaaaaaaaa"
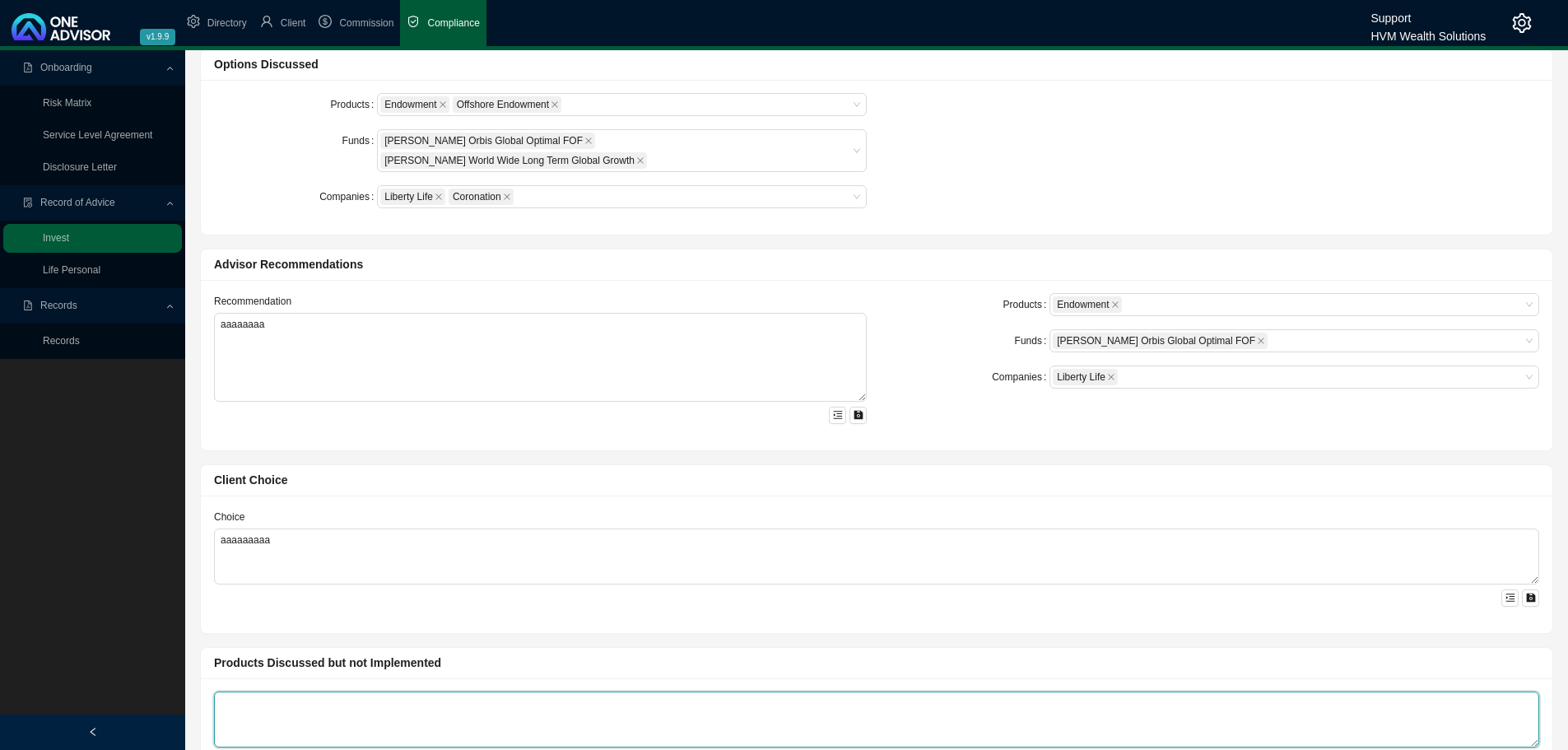
click at [338, 692] on textarea at bounding box center [877, 720] width 1325 height 56
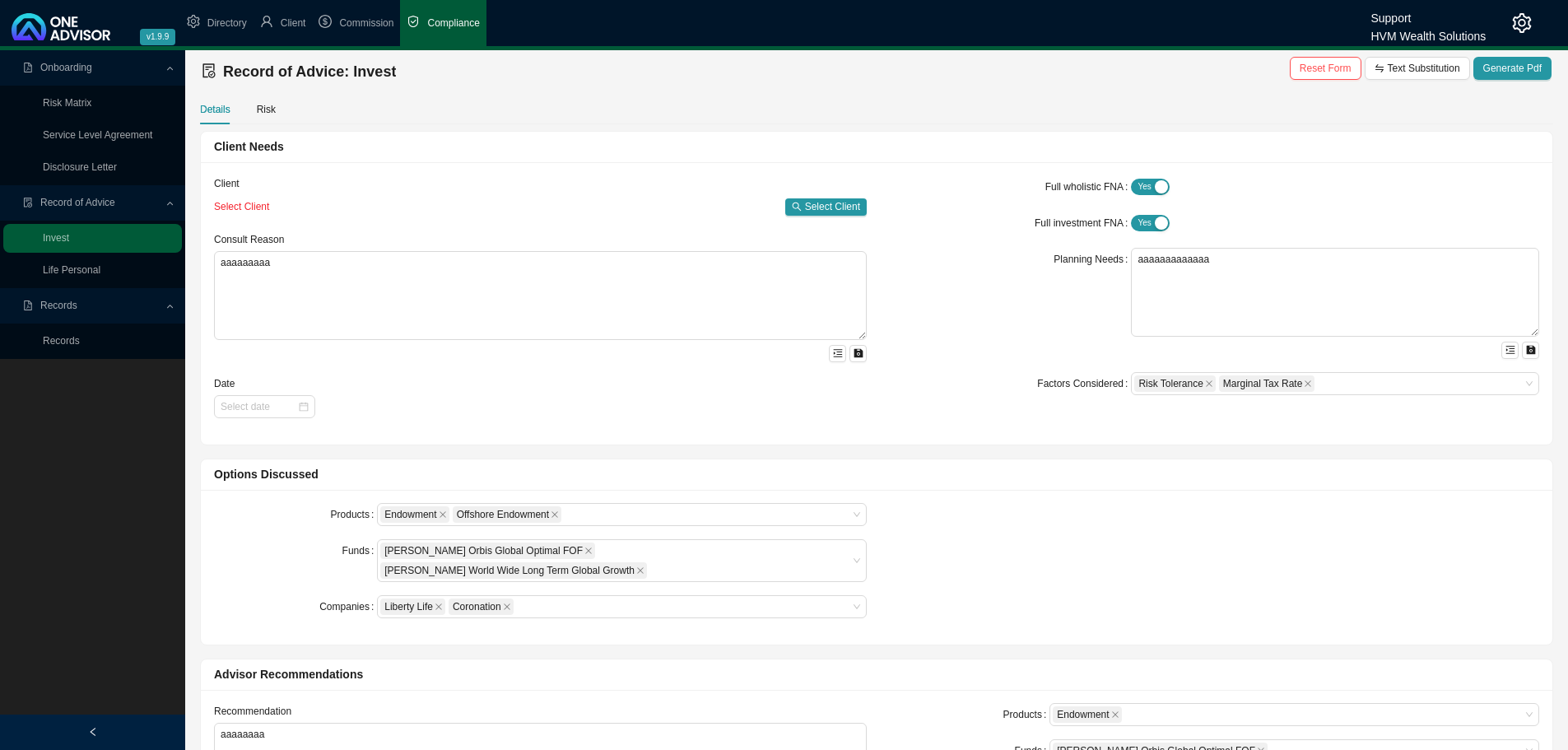
scroll to position [0, 0]
type textarea "aaaaaaaaaaa"
click at [1518, 63] on span "Generate Pdf" at bounding box center [1512, 69] width 58 height 16
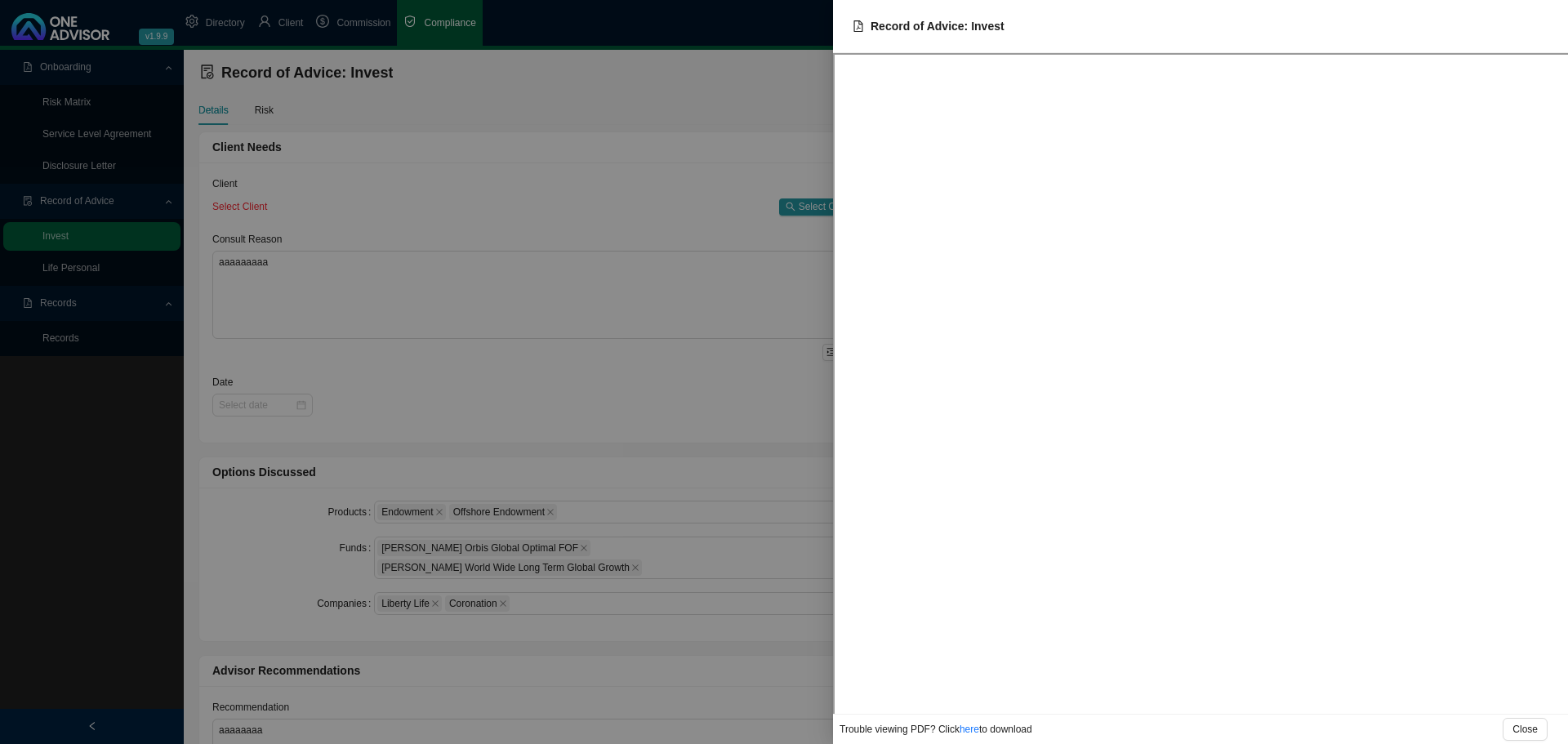
click at [558, 216] on div at bounding box center [784, 372] width 1568 height 744
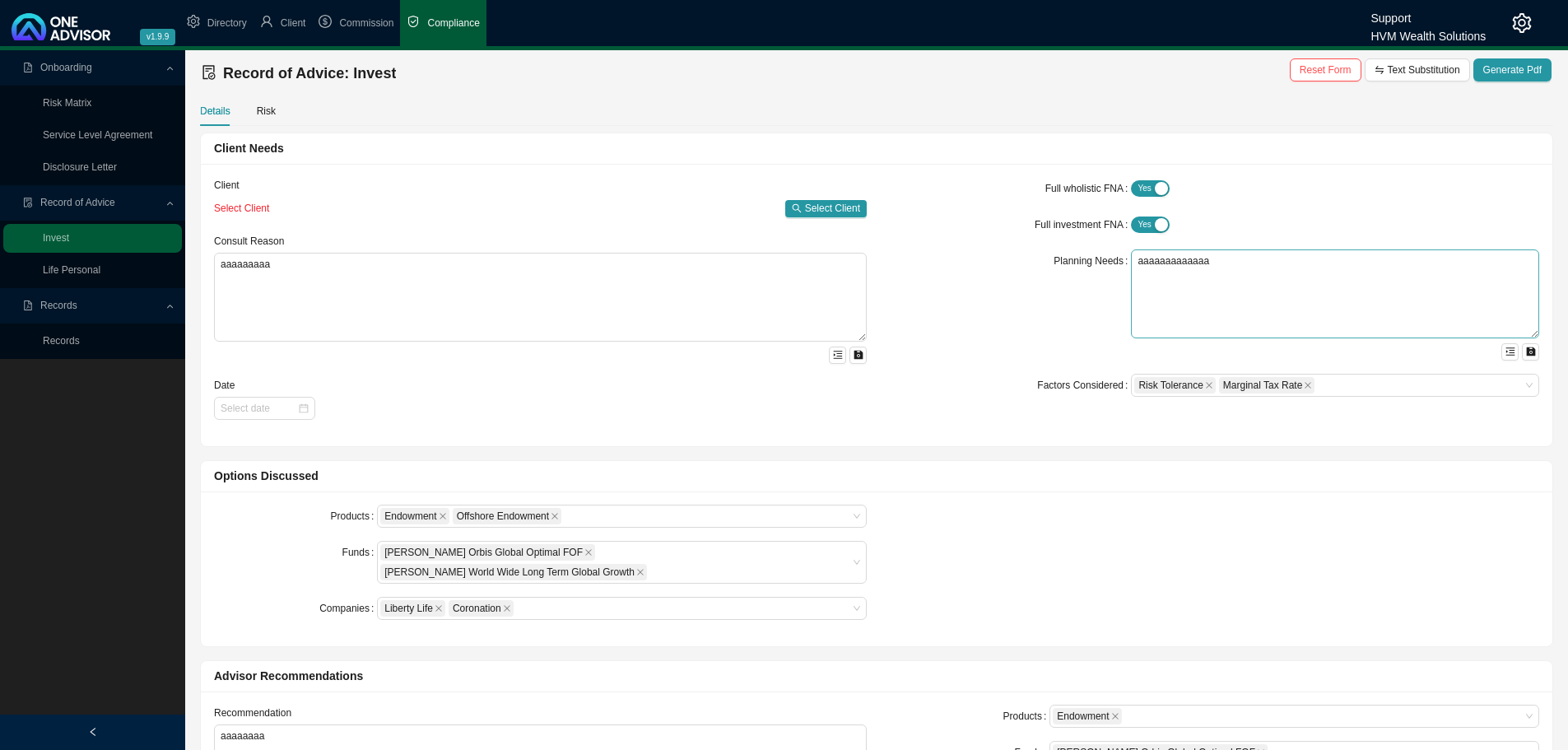
scroll to position [507, 0]
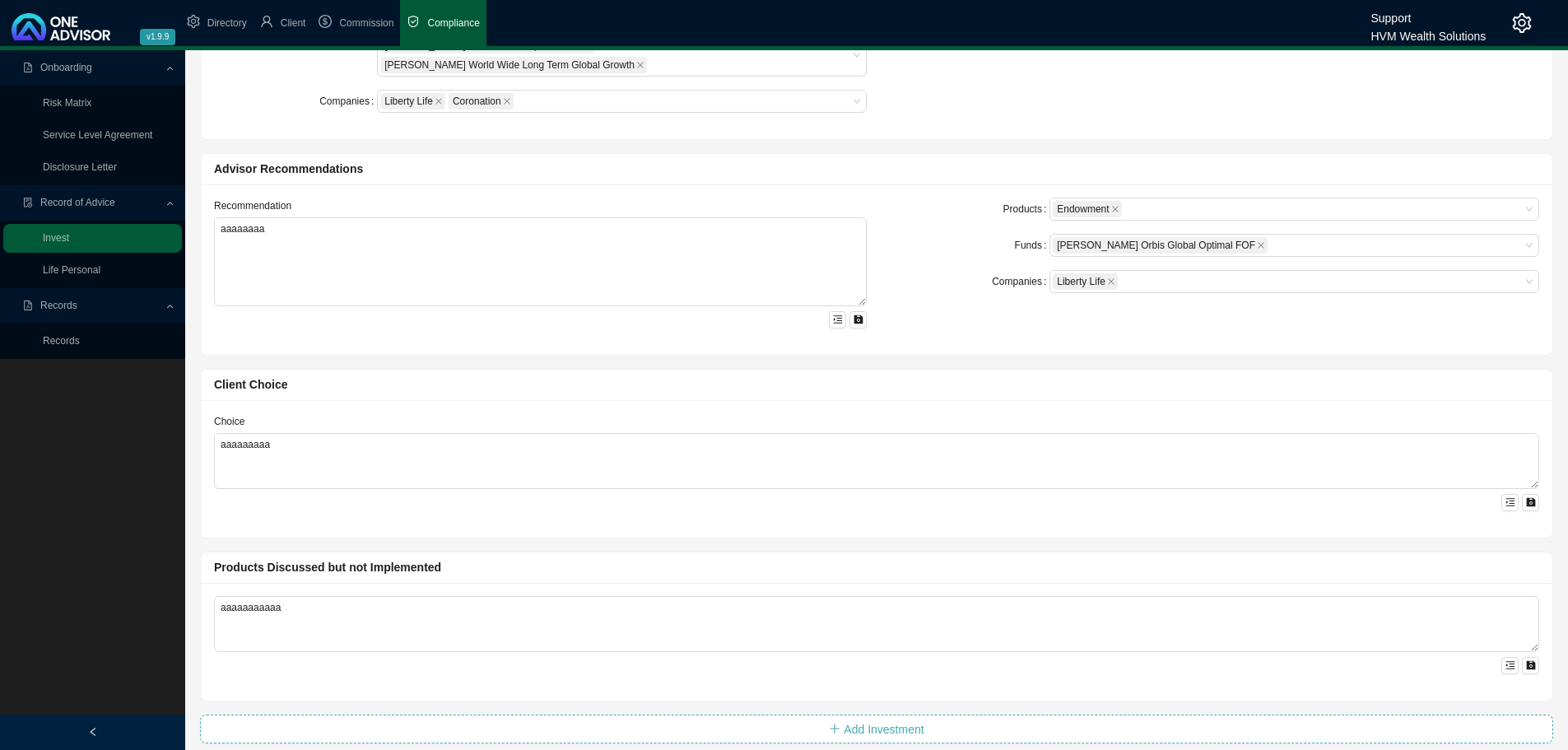
click at [862, 720] on span "Add Investment" at bounding box center [883, 729] width 80 height 18
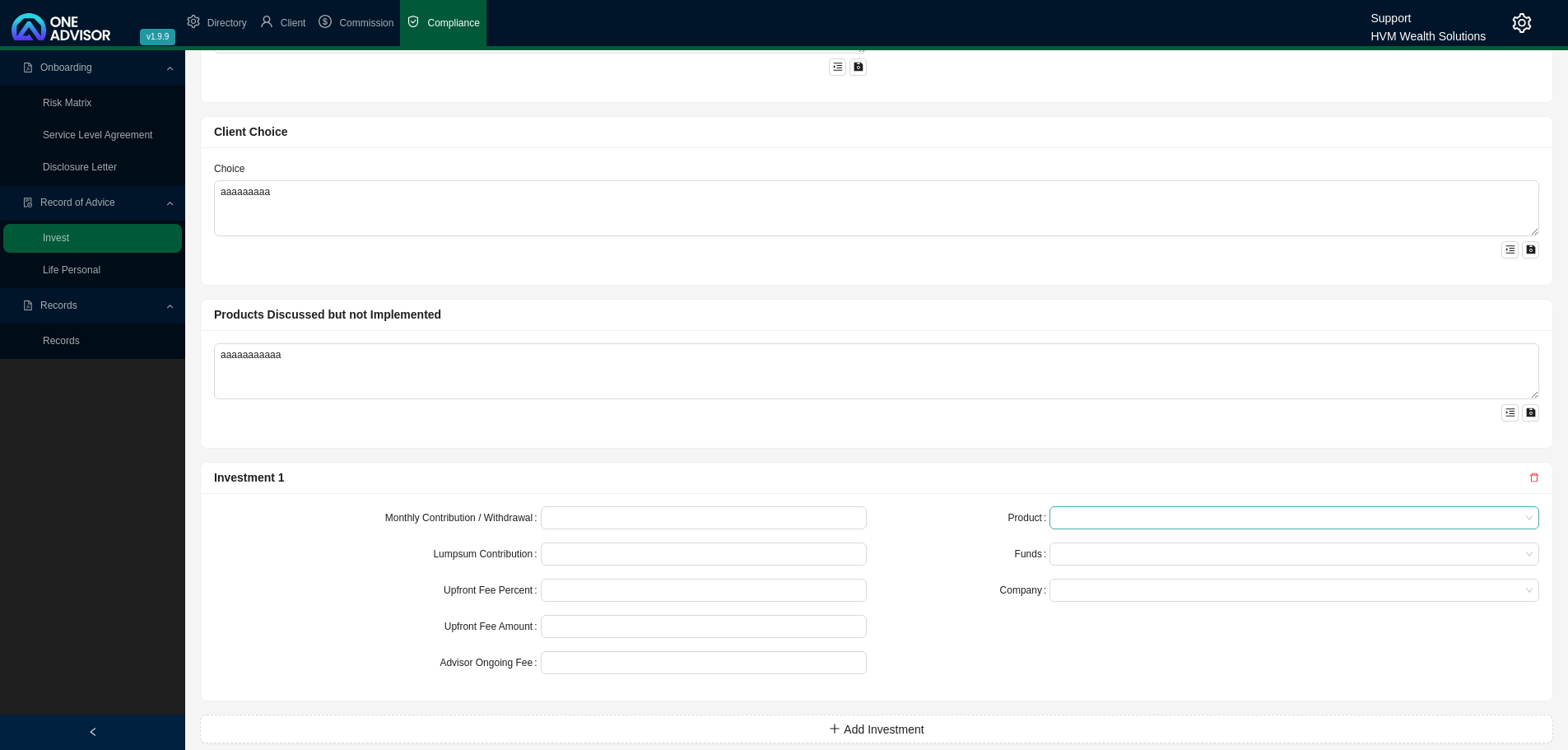
click at [1115, 507] on span at bounding box center [1294, 517] width 476 height 21
click at [1105, 524] on div "Endowment" at bounding box center [1295, 527] width 464 height 16
click at [955, 543] on div "Funds" at bounding box center [968, 554] width 163 height 23
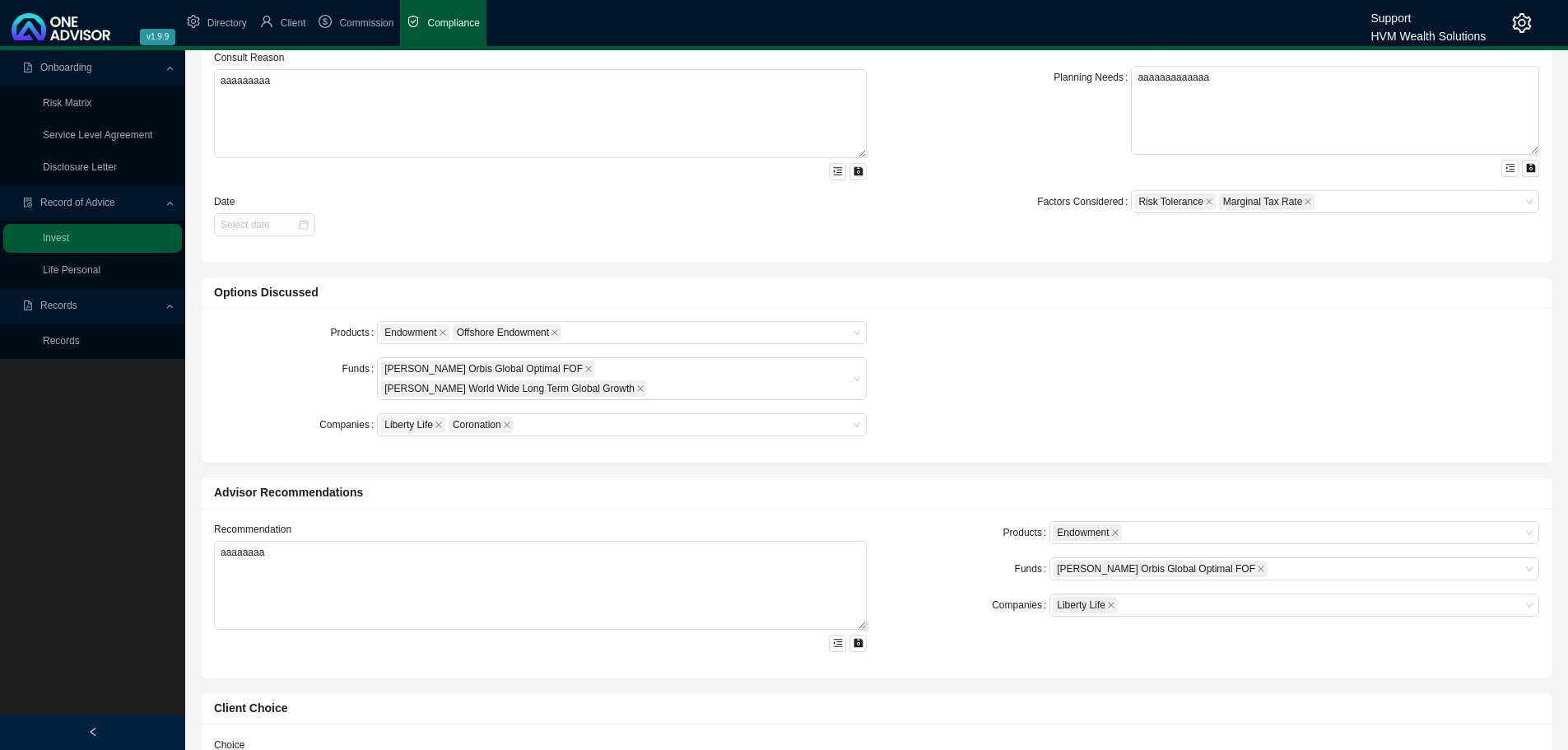
scroll to position [0, 0]
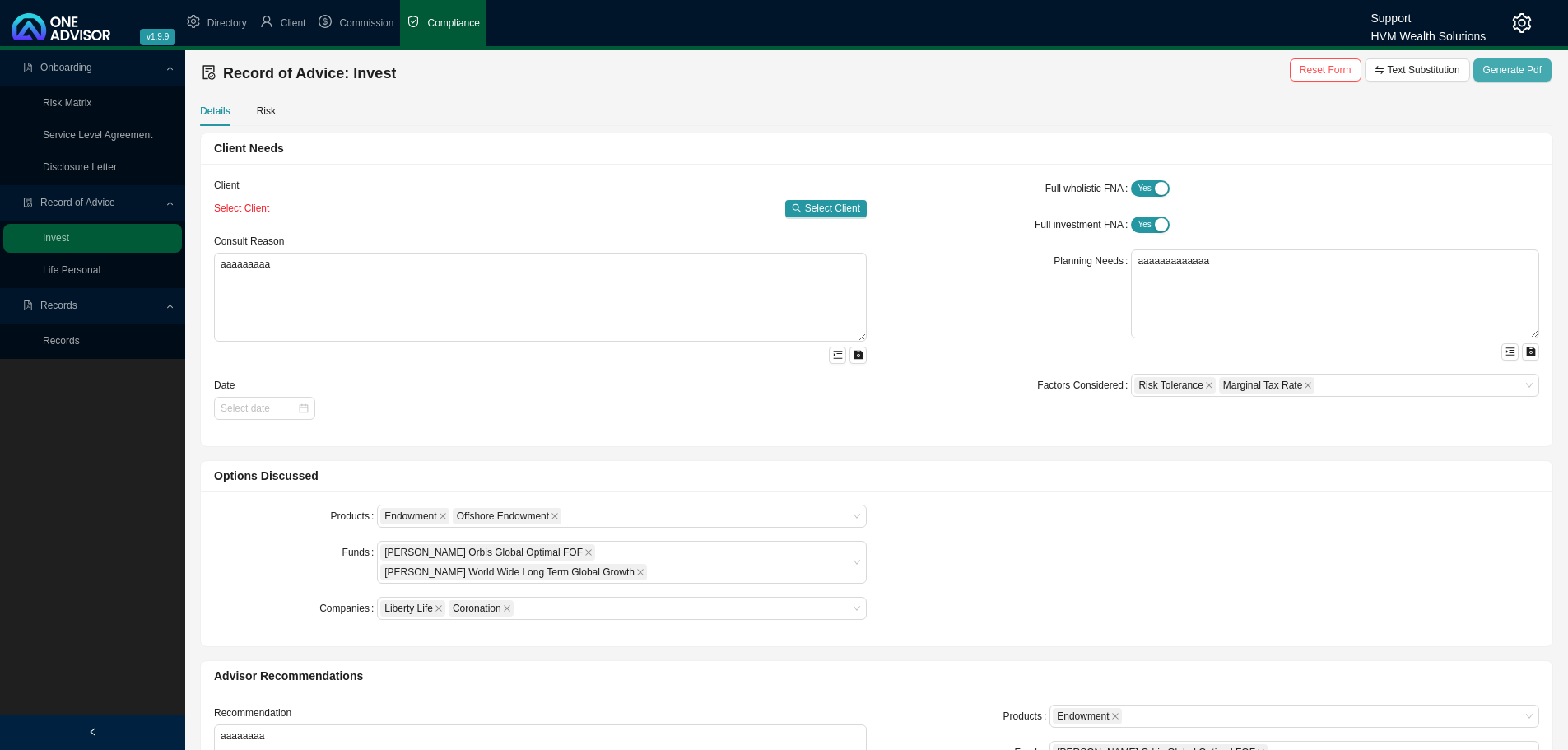
click at [1505, 65] on span "Generate Pdf" at bounding box center [1512, 69] width 58 height 16
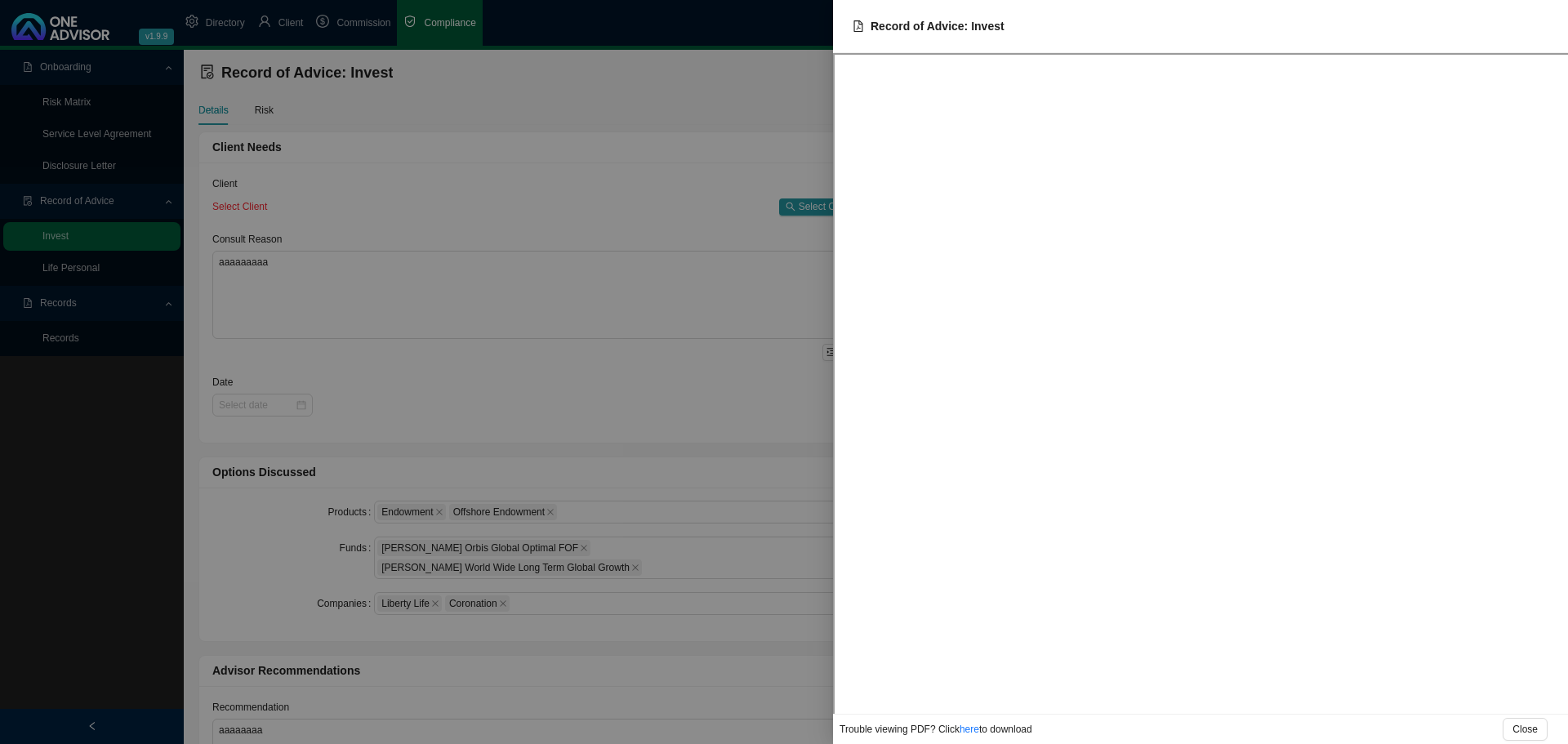
click at [506, 168] on div at bounding box center [784, 372] width 1568 height 744
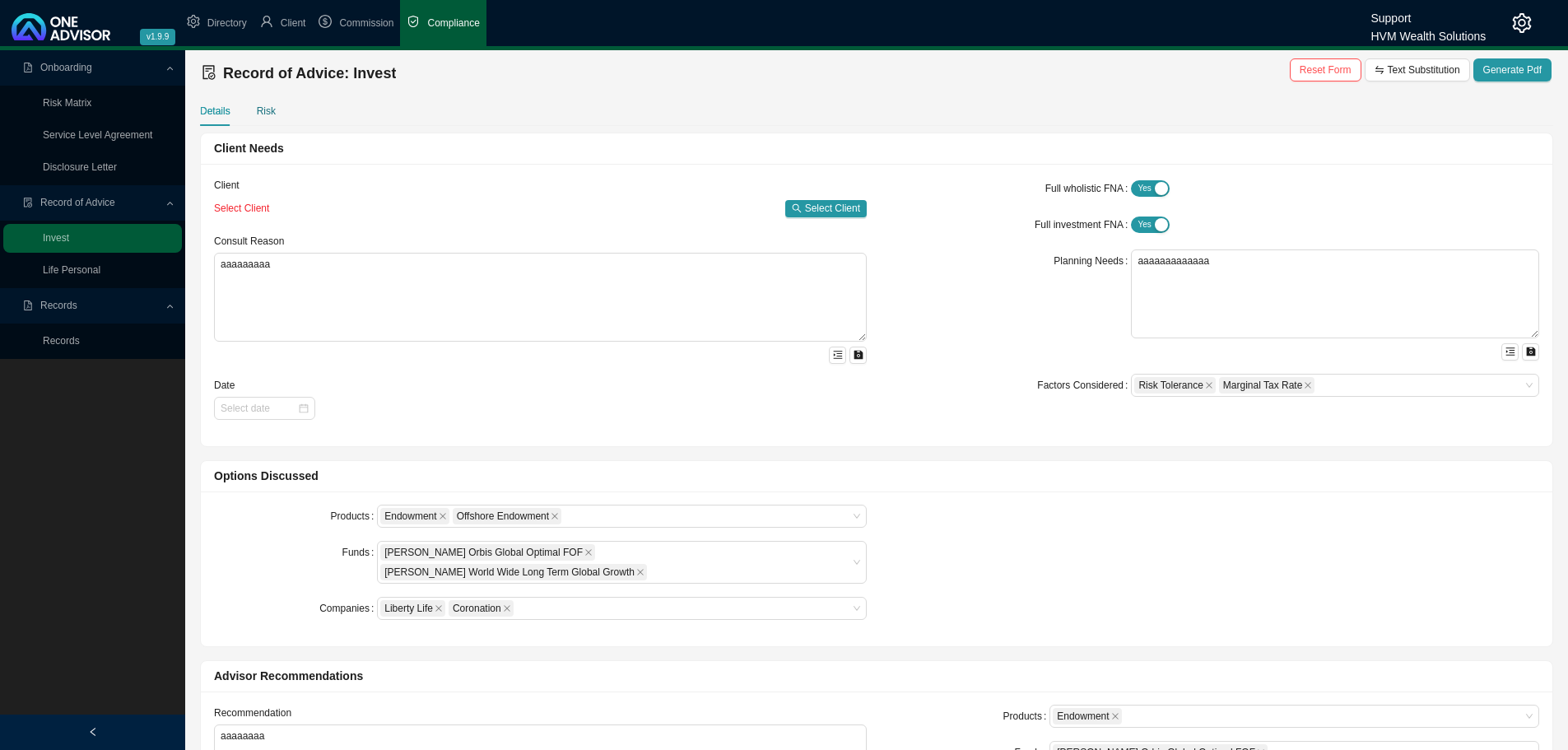
click at [263, 110] on div "Risk" at bounding box center [266, 111] width 19 height 16
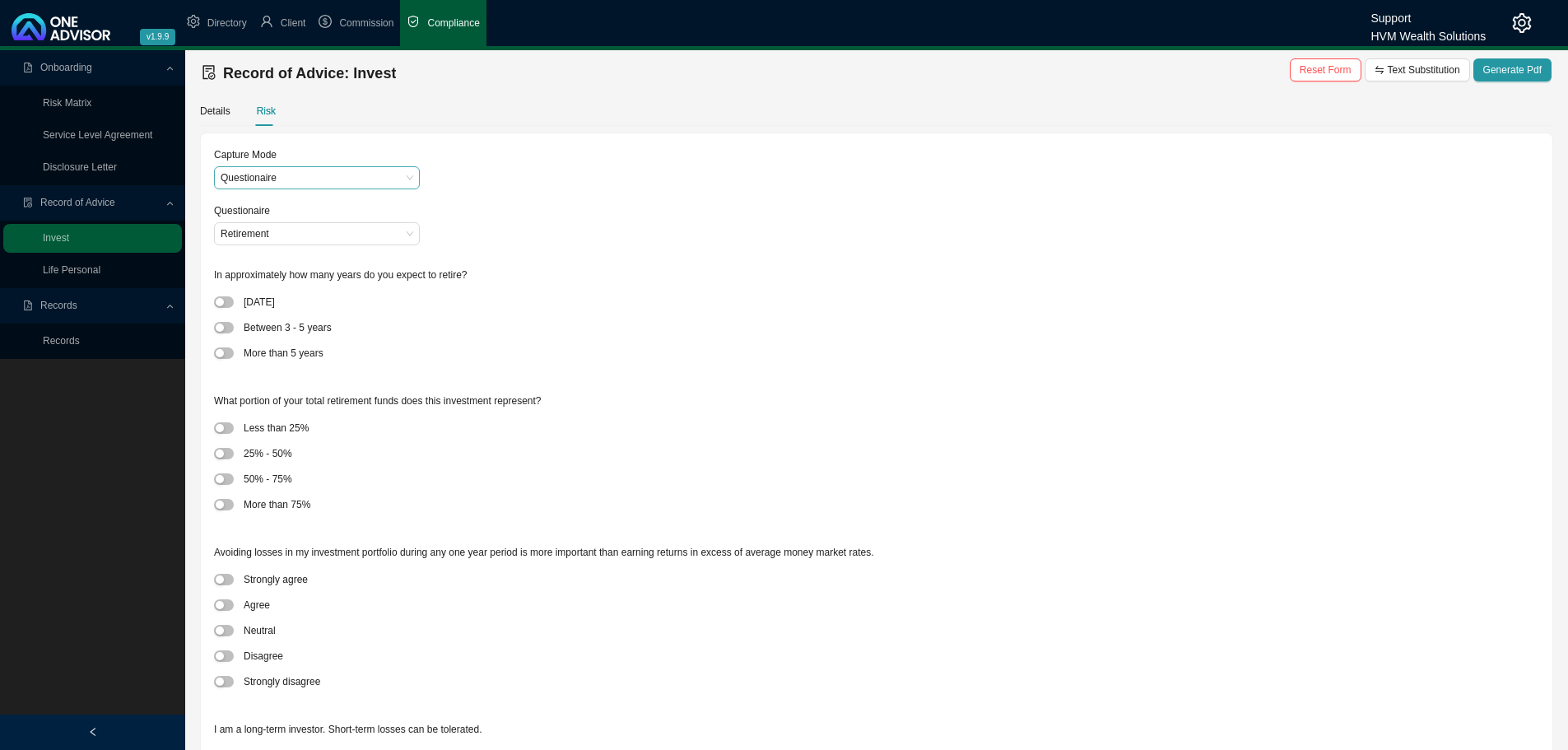
click at [294, 176] on span "Questionaire" at bounding box center [317, 177] width 193 height 21
click at [277, 231] on div "External Profile" at bounding box center [316, 230] width 179 height 16
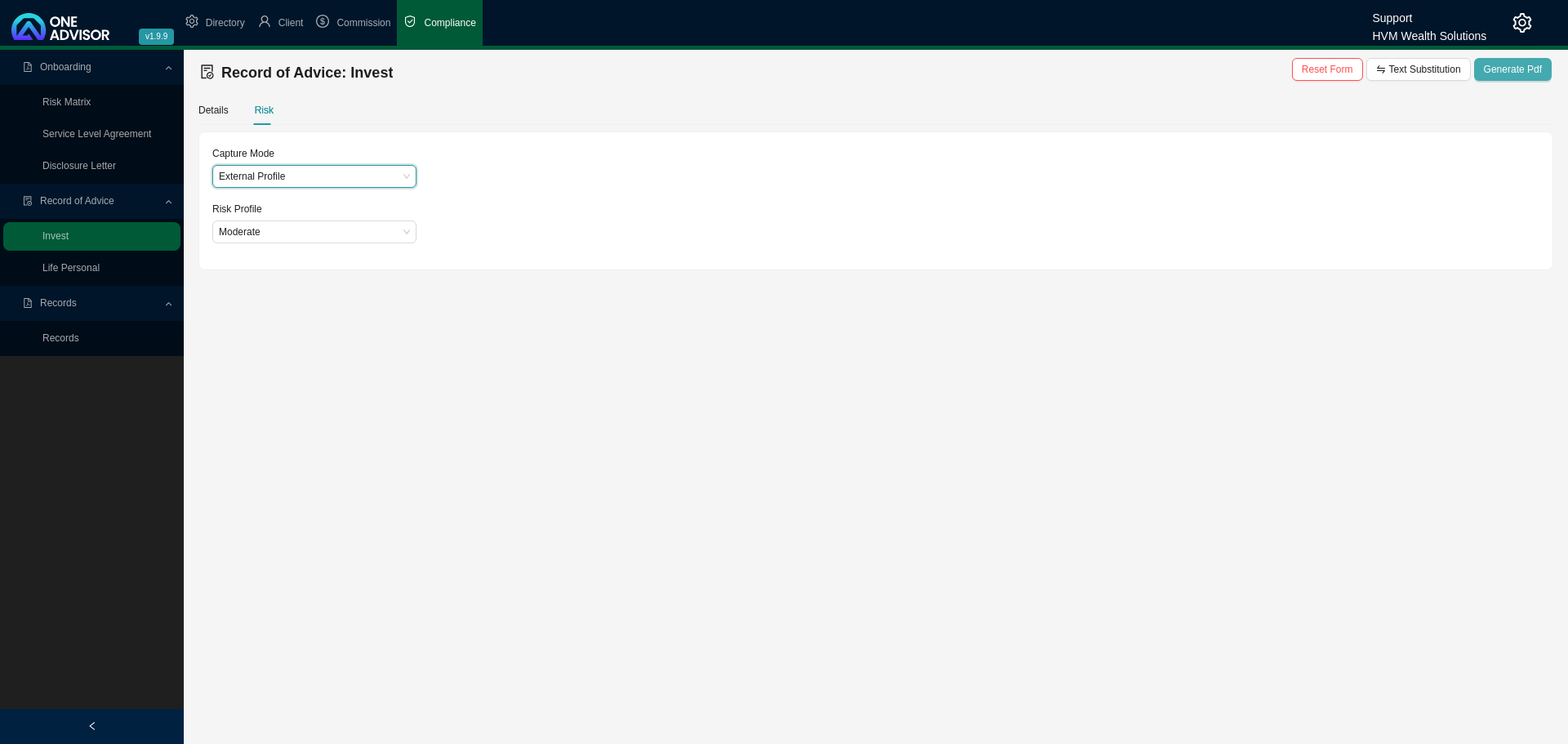
click at [1523, 71] on span "Generate Pdf" at bounding box center [1513, 69] width 58 height 16
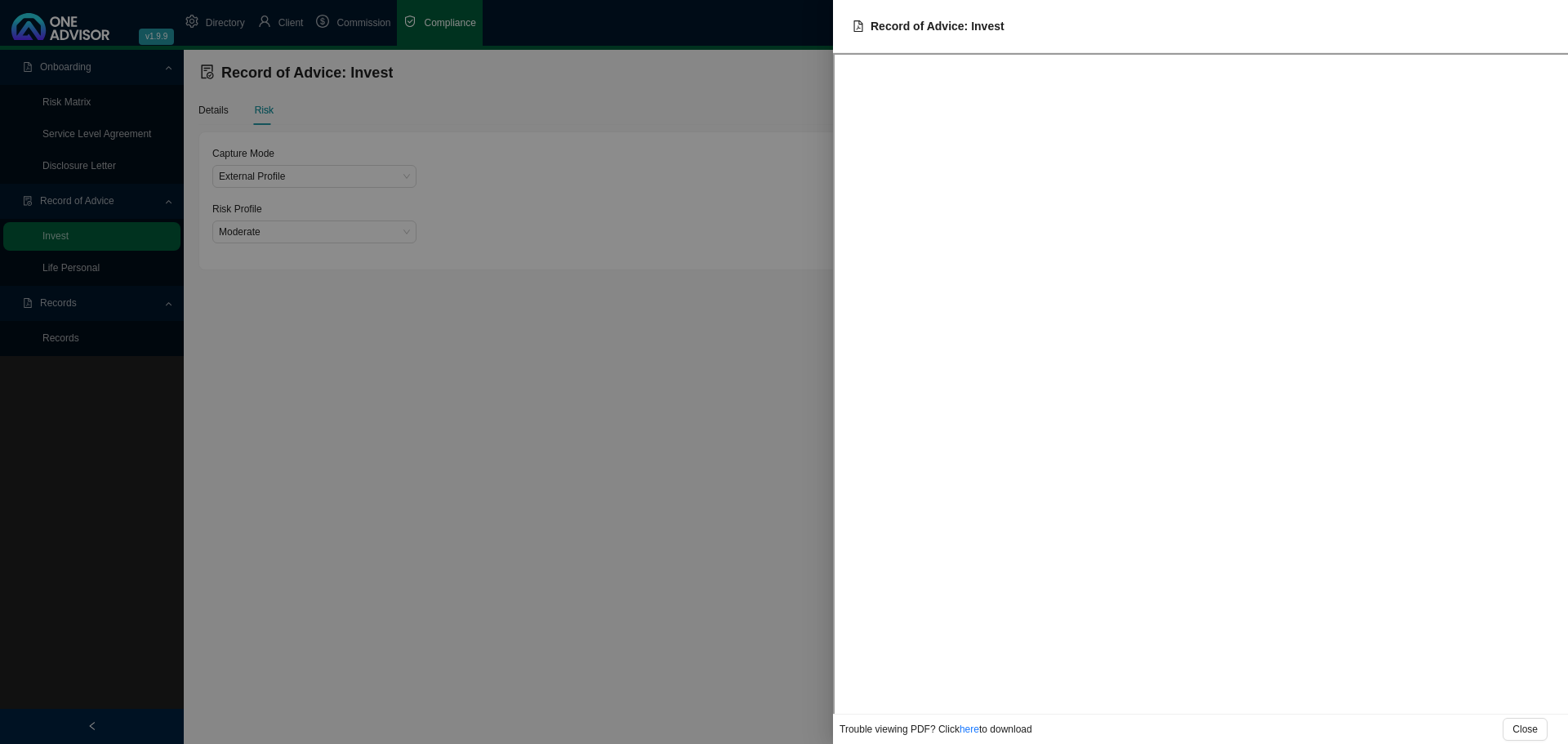
click at [416, 355] on div at bounding box center [784, 372] width 1568 height 744
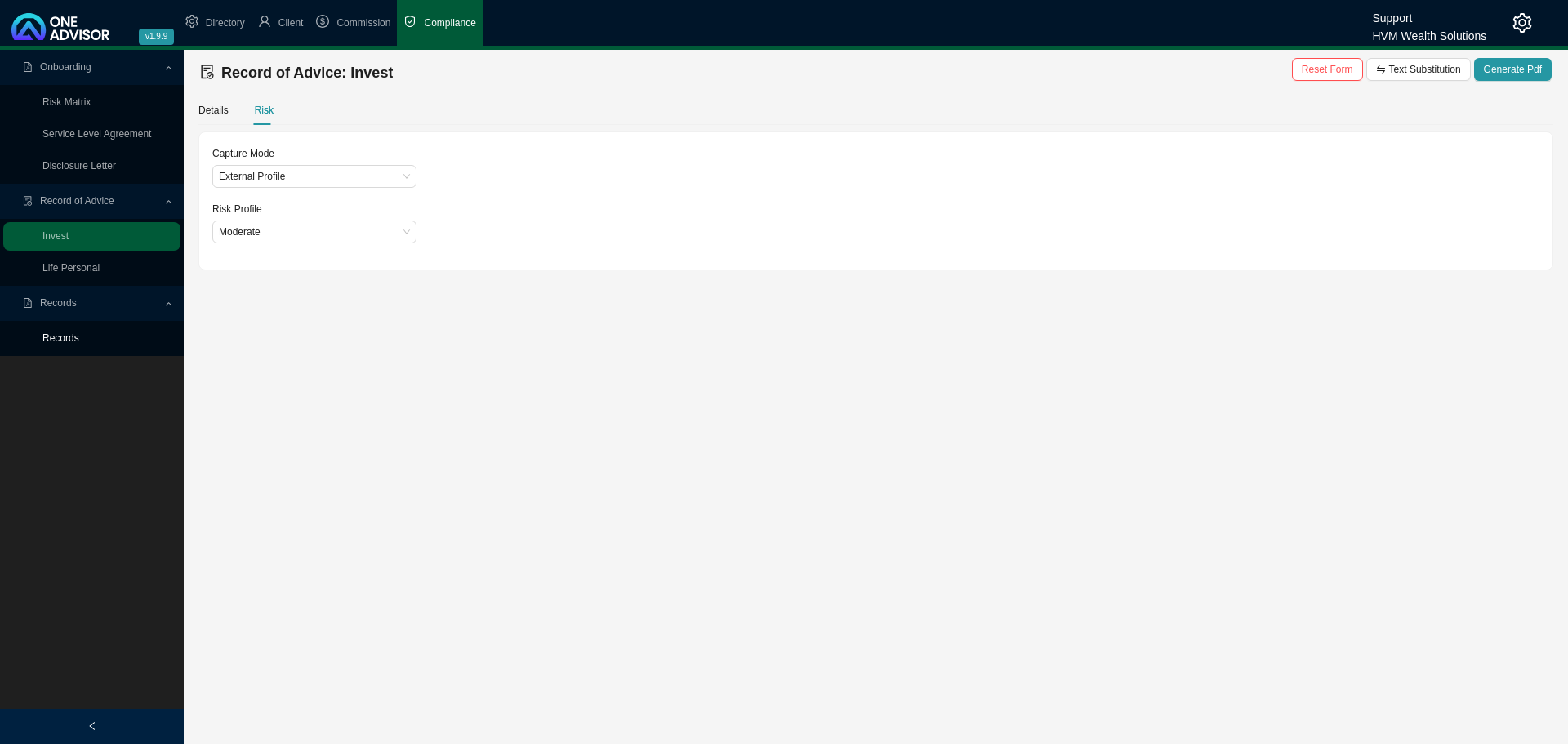
click at [69, 338] on link "Records" at bounding box center [61, 338] width 37 height 12
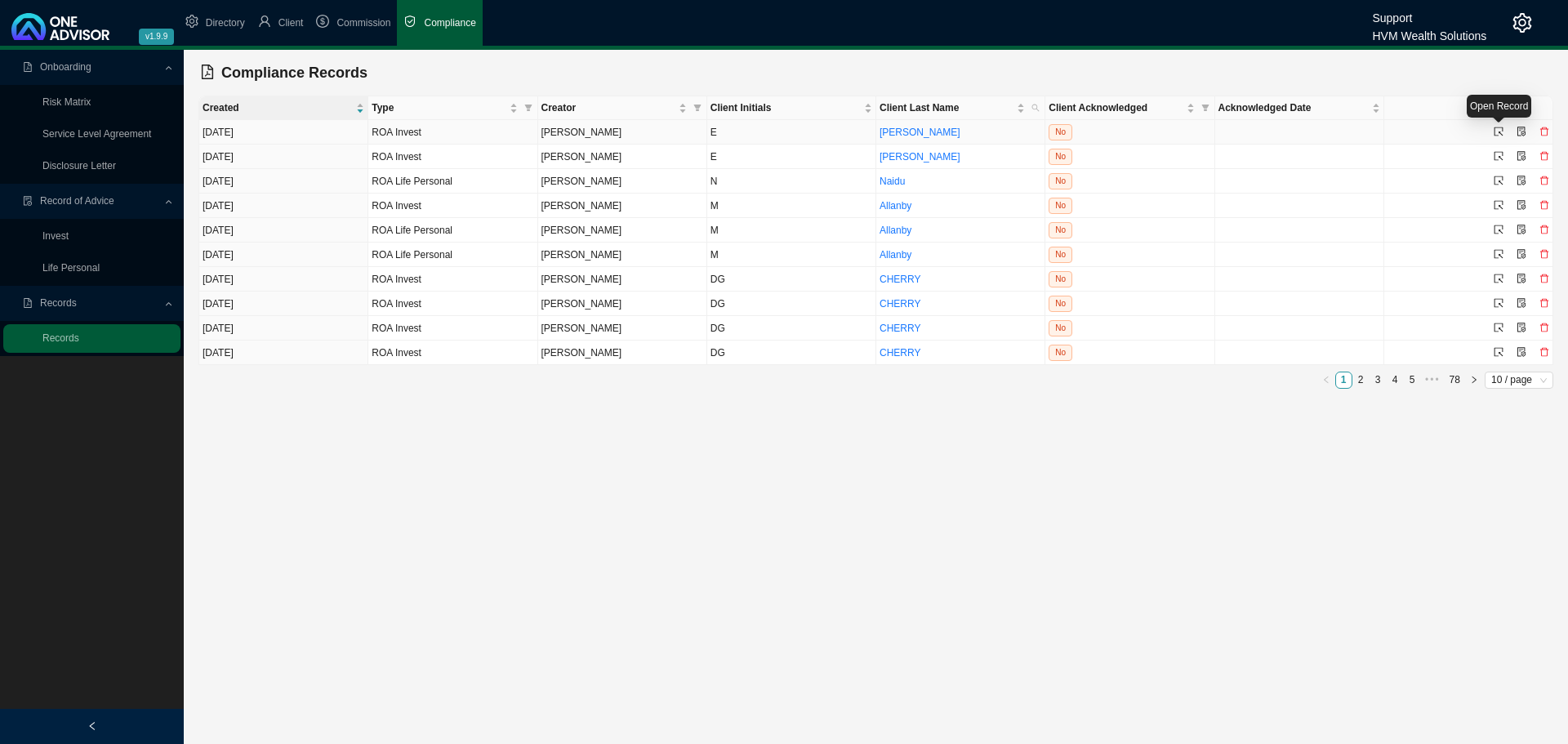
click at [1497, 131] on icon "select" at bounding box center [1499, 132] width 10 height 10
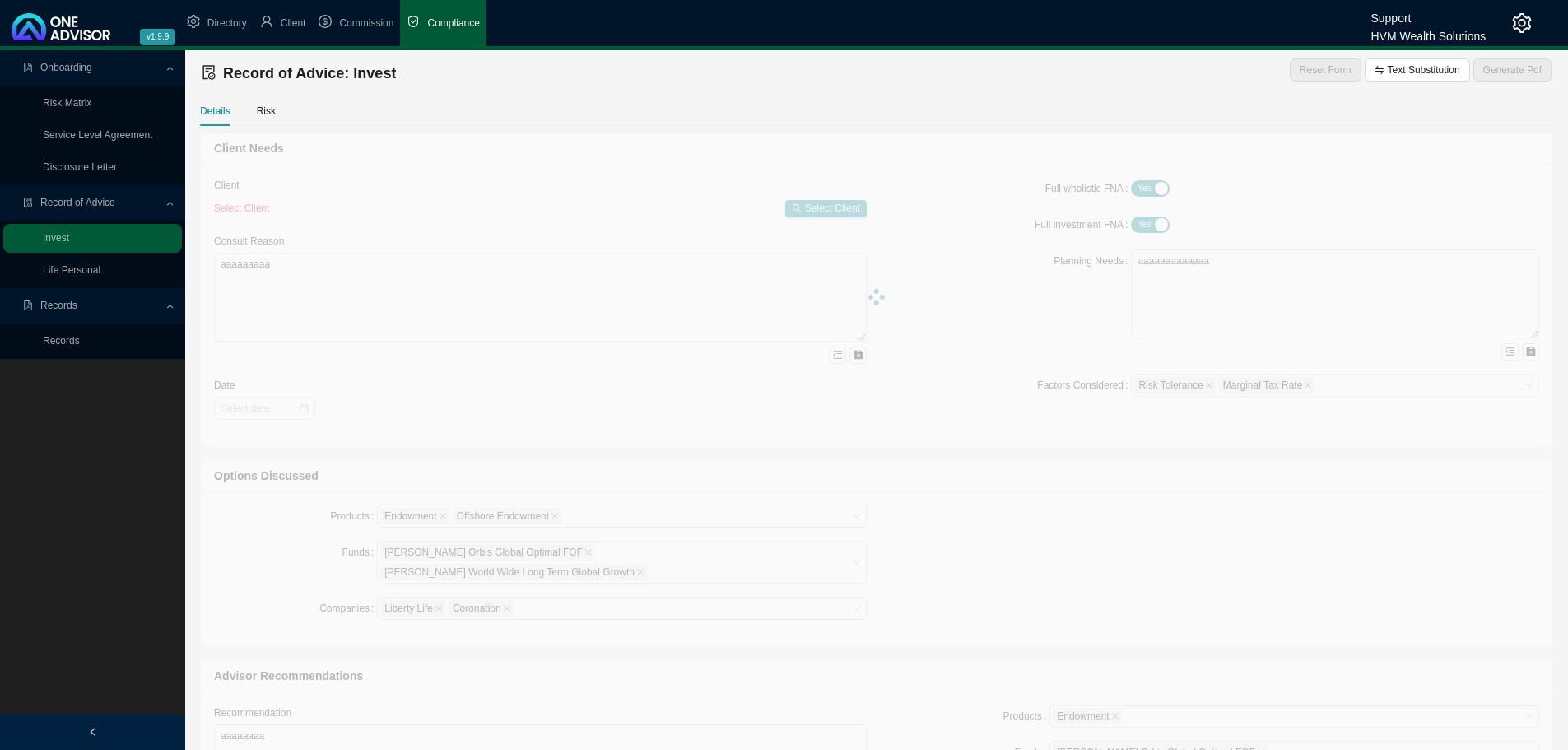
type textarea "This Record of Advice outlines the guidance provided regarding the restructurin…"
type textarea "You are [DEMOGRAPHIC_DATA], with three adult children and related dependants. Y…"
type textarea "To help meet your financial objectives, we propose the following two-part inves…"
type textarea "You have confirmed your decision to proceed with the recommendations provided i…"
type textarea "A traditional unit trust investment was considered during the planning process.…"
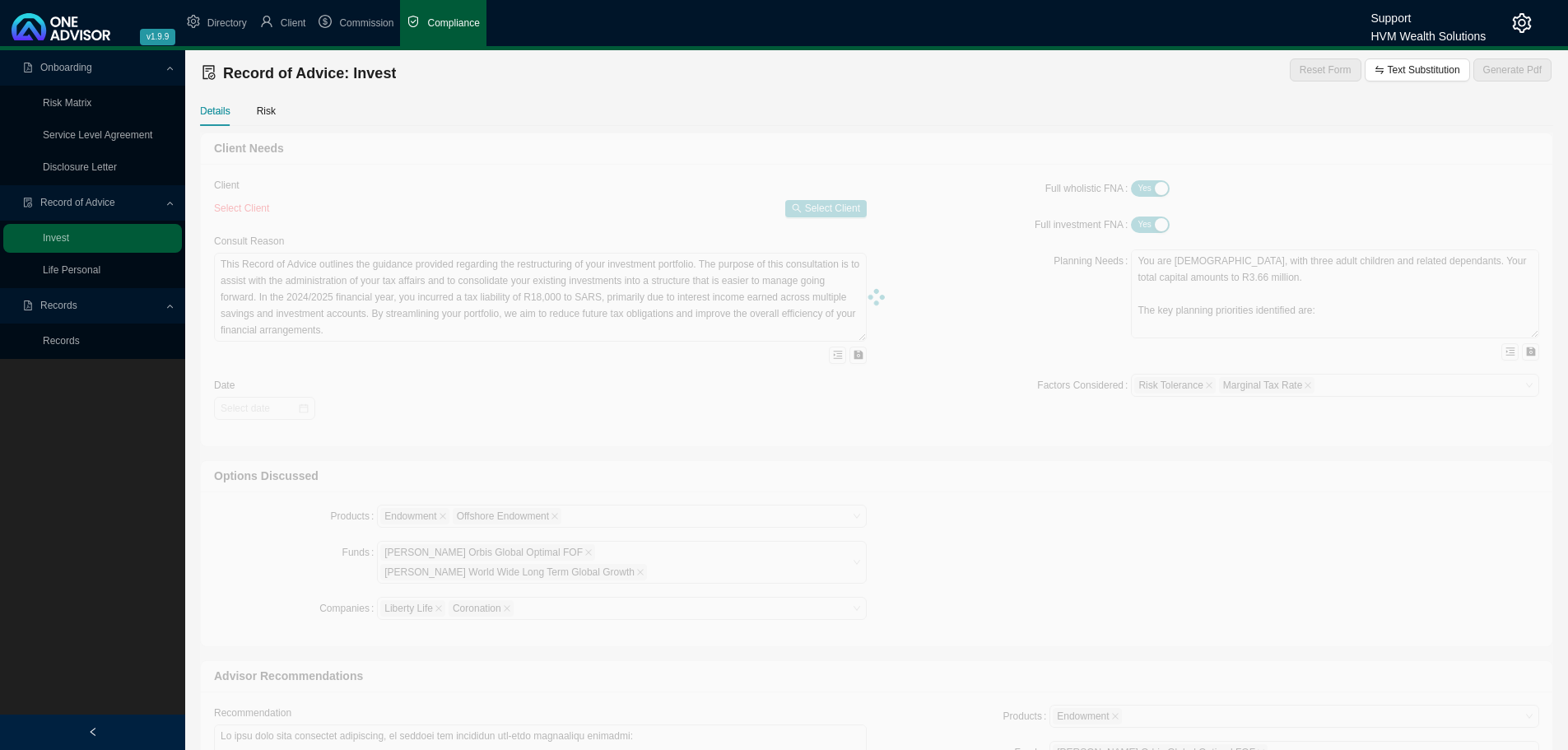
type input "[DATE]"
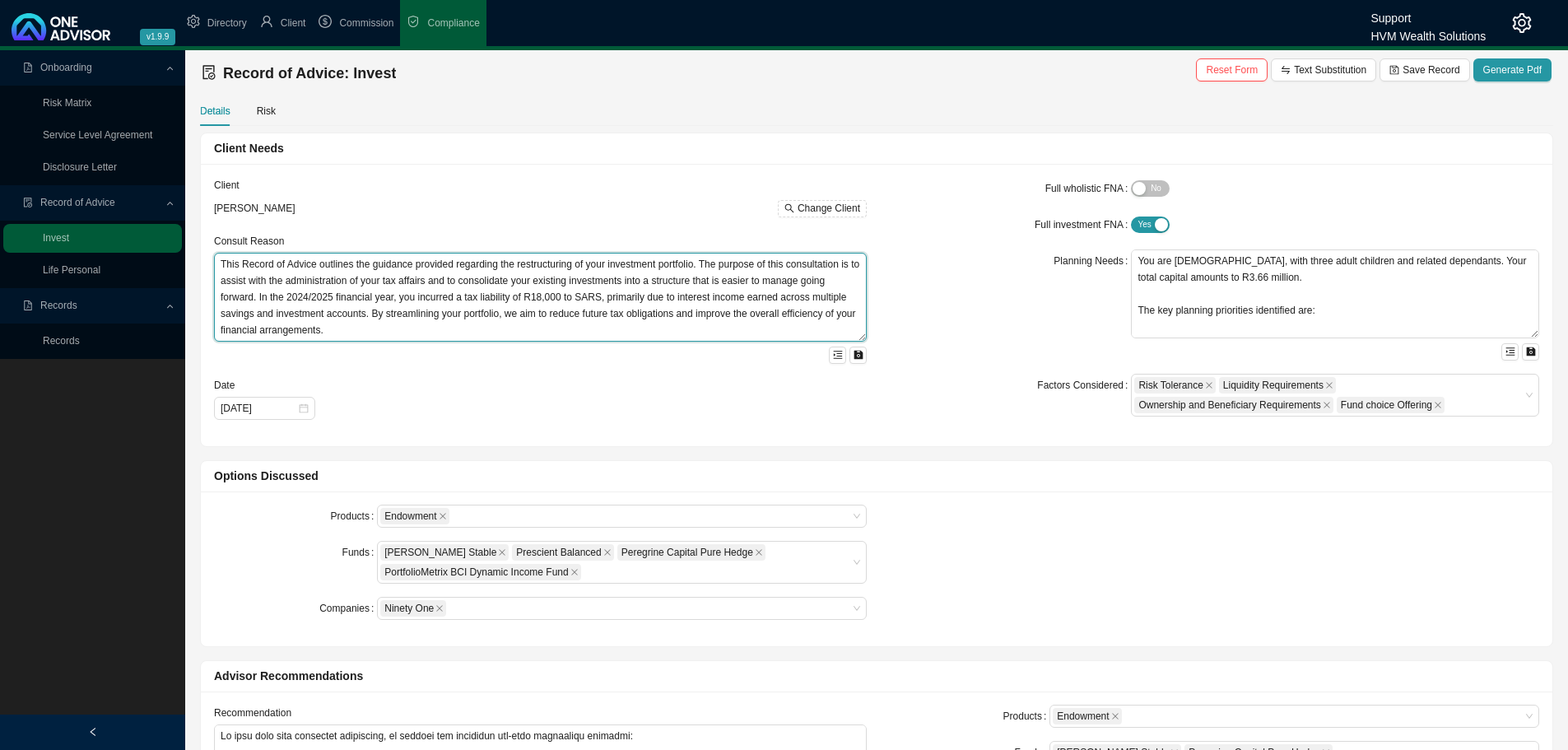
drag, startPoint x: 218, startPoint y: 262, endPoint x: 366, endPoint y: 356, distance: 175.3
click at [366, 356] on div "This Record of Advice outlines the guidance provided regarding the restructurin…" at bounding box center [540, 308] width 652 height 111
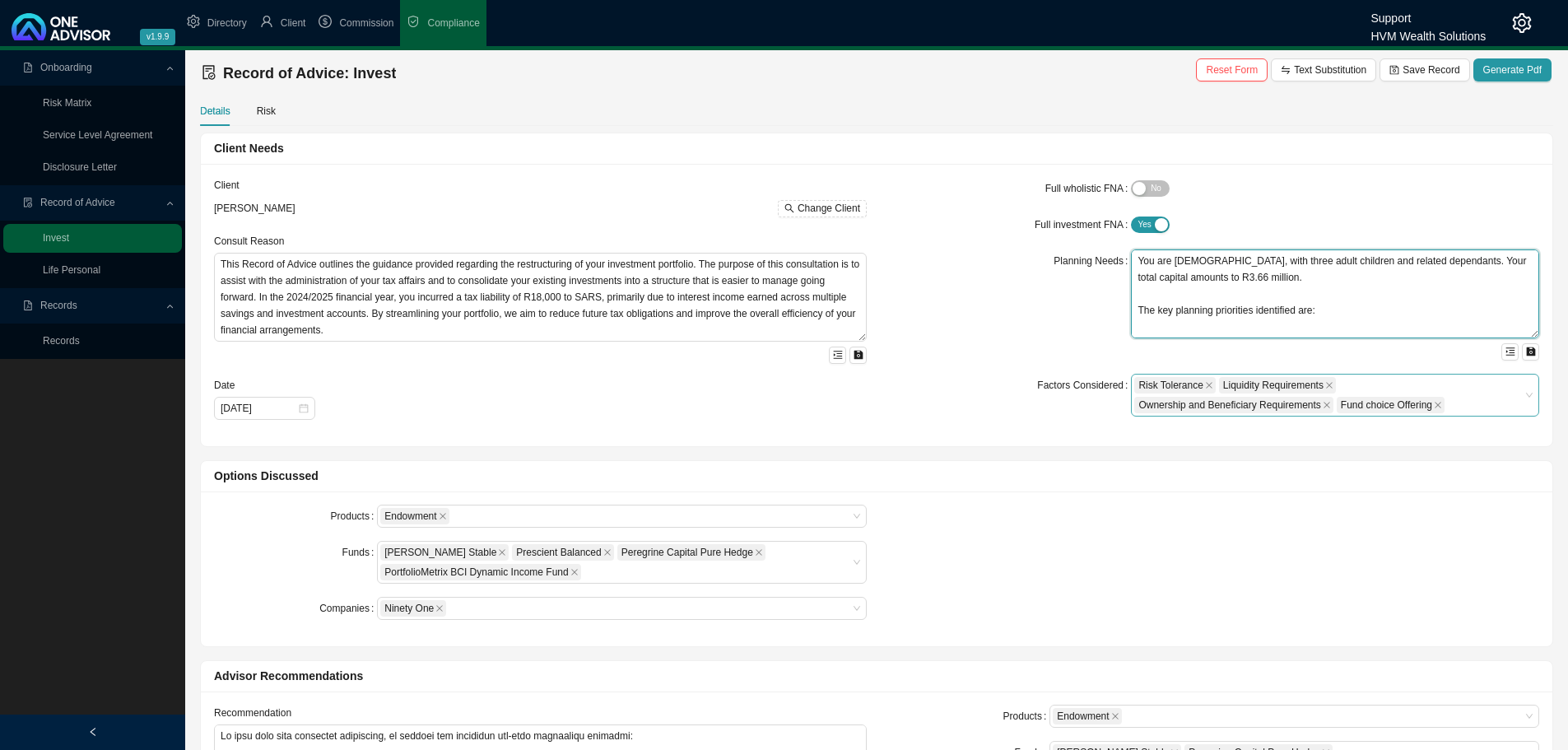
scroll to position [66, 0]
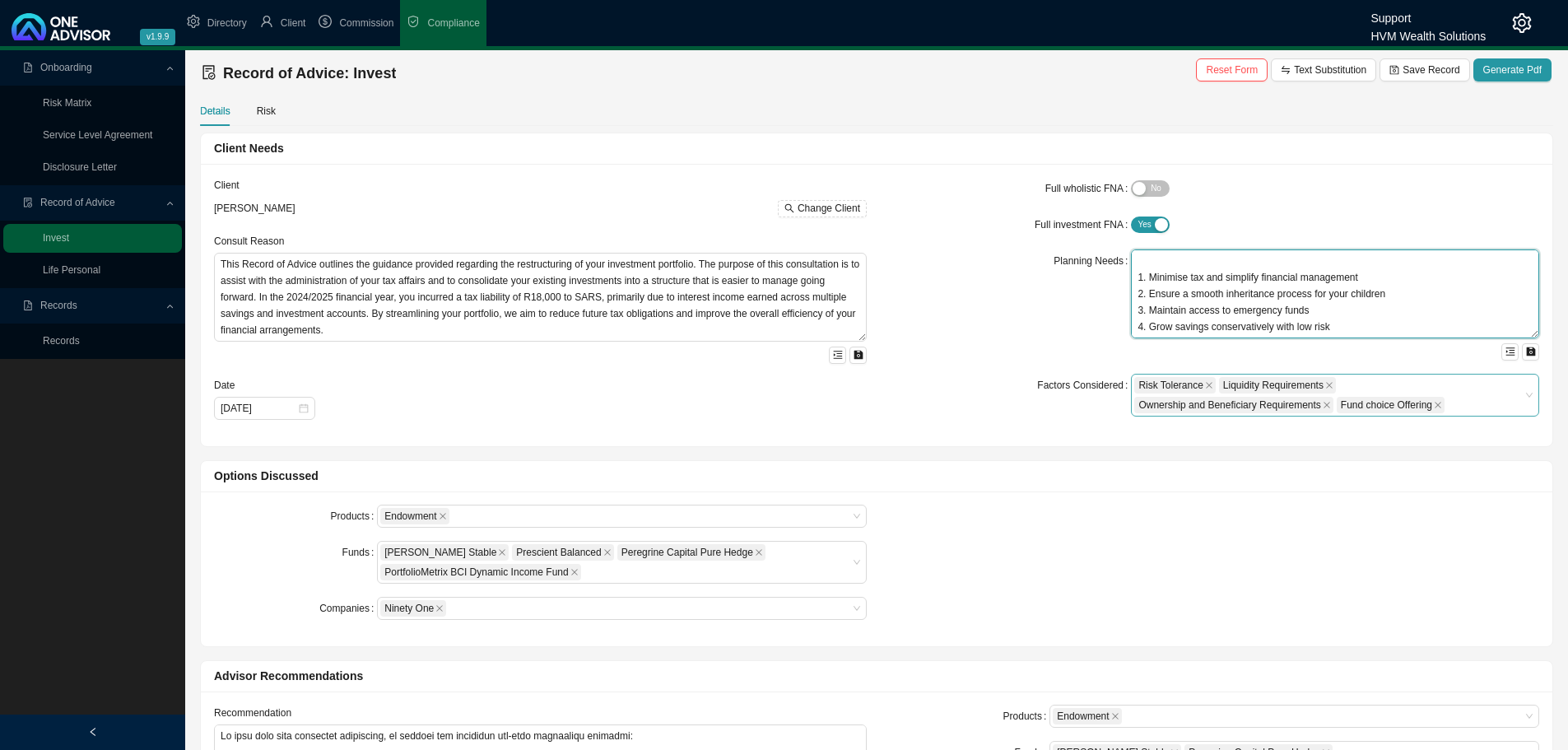
drag, startPoint x: 1134, startPoint y: 257, endPoint x: 1461, endPoint y: 394, distance: 354.5
click at [1461, 394] on form "Full wholistic FNA Yes No Full investment FNA Yes No Planning Needs You are [DE…" at bounding box center [1213, 296] width 652 height 240
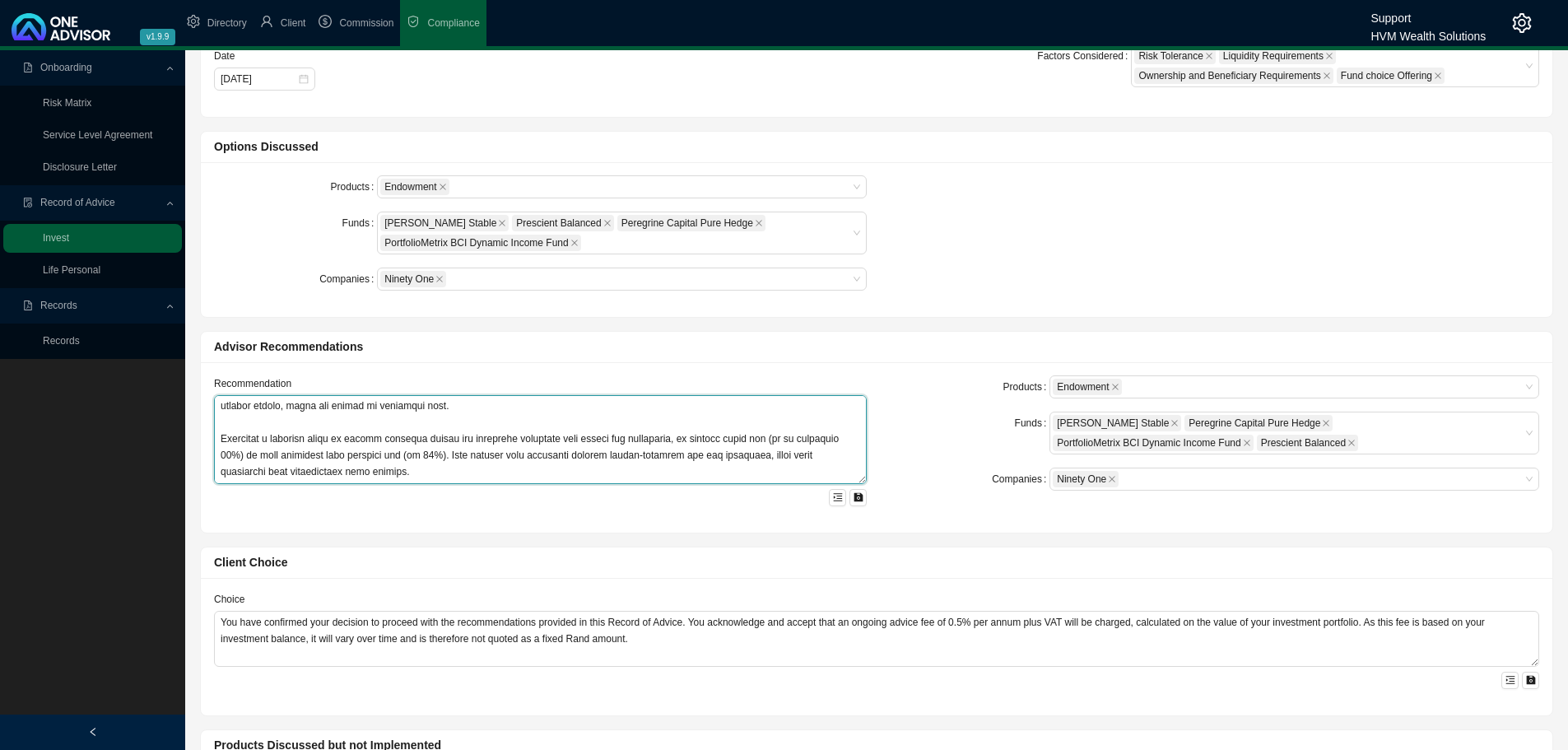
scroll to position [889, 0]
drag, startPoint x: 217, startPoint y: 405, endPoint x: 623, endPoint y: 603, distance: 451.7
click at [623, 604] on div "Client Needs Client [PERSON_NAME] Change Client Consult Reason This Record of A…" at bounding box center [877, 755] width 1368 height 1903
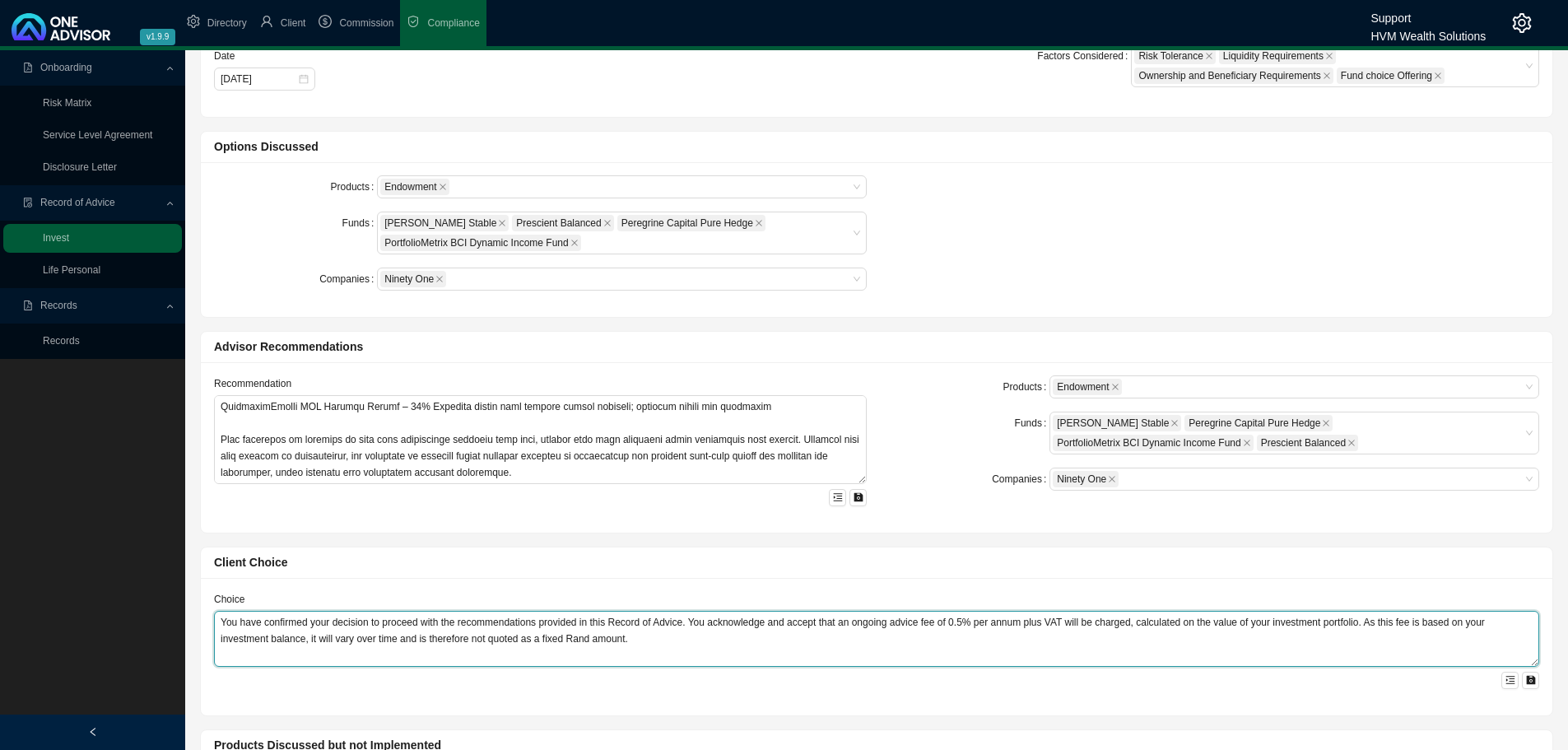
drag, startPoint x: 220, startPoint y: 622, endPoint x: 865, endPoint y: 716, distance: 651.8
click at [865, 716] on div "Client Needs Client [PERSON_NAME] Change Client Consult Reason This Record of A…" at bounding box center [877, 755] width 1368 height 1903
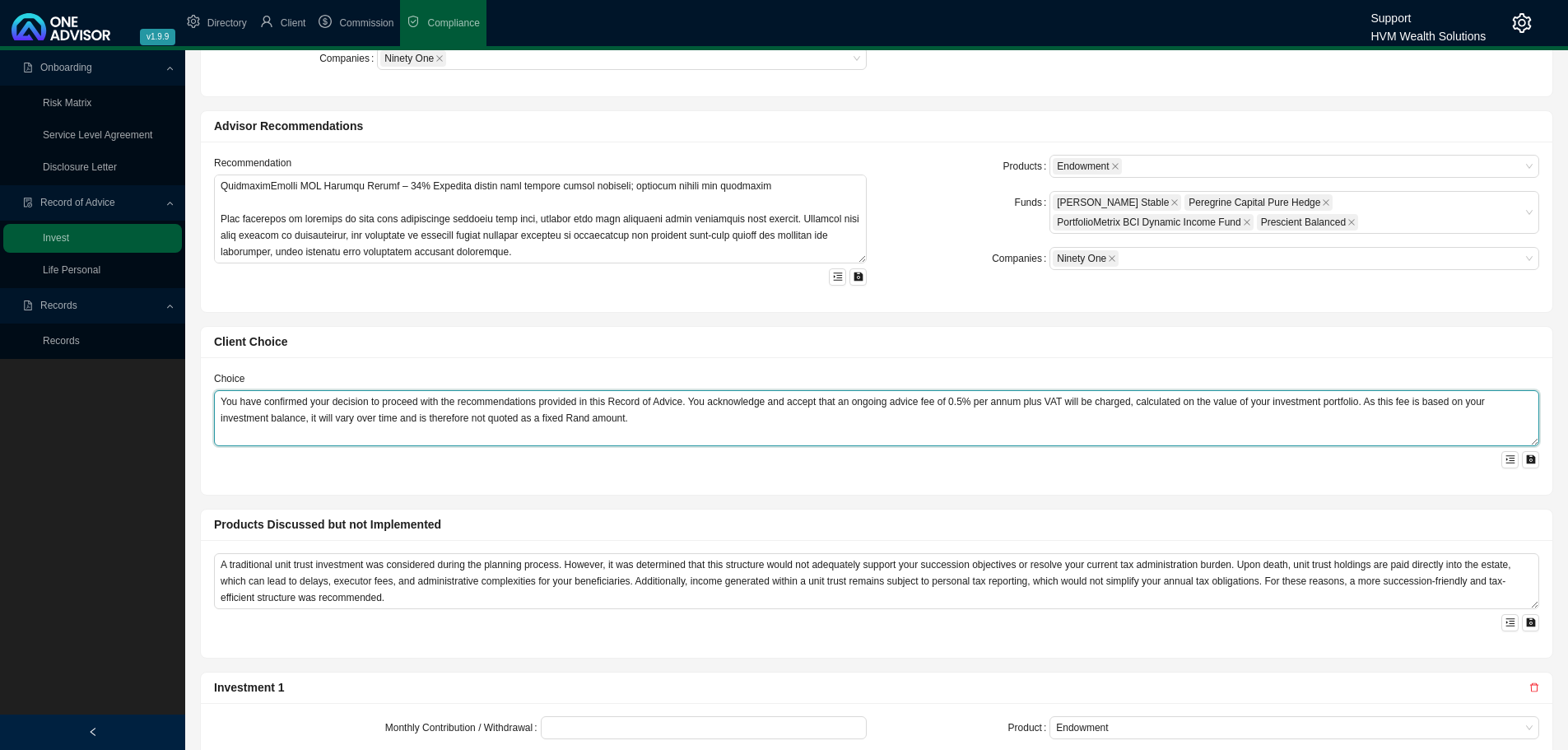
scroll to position [988, 0]
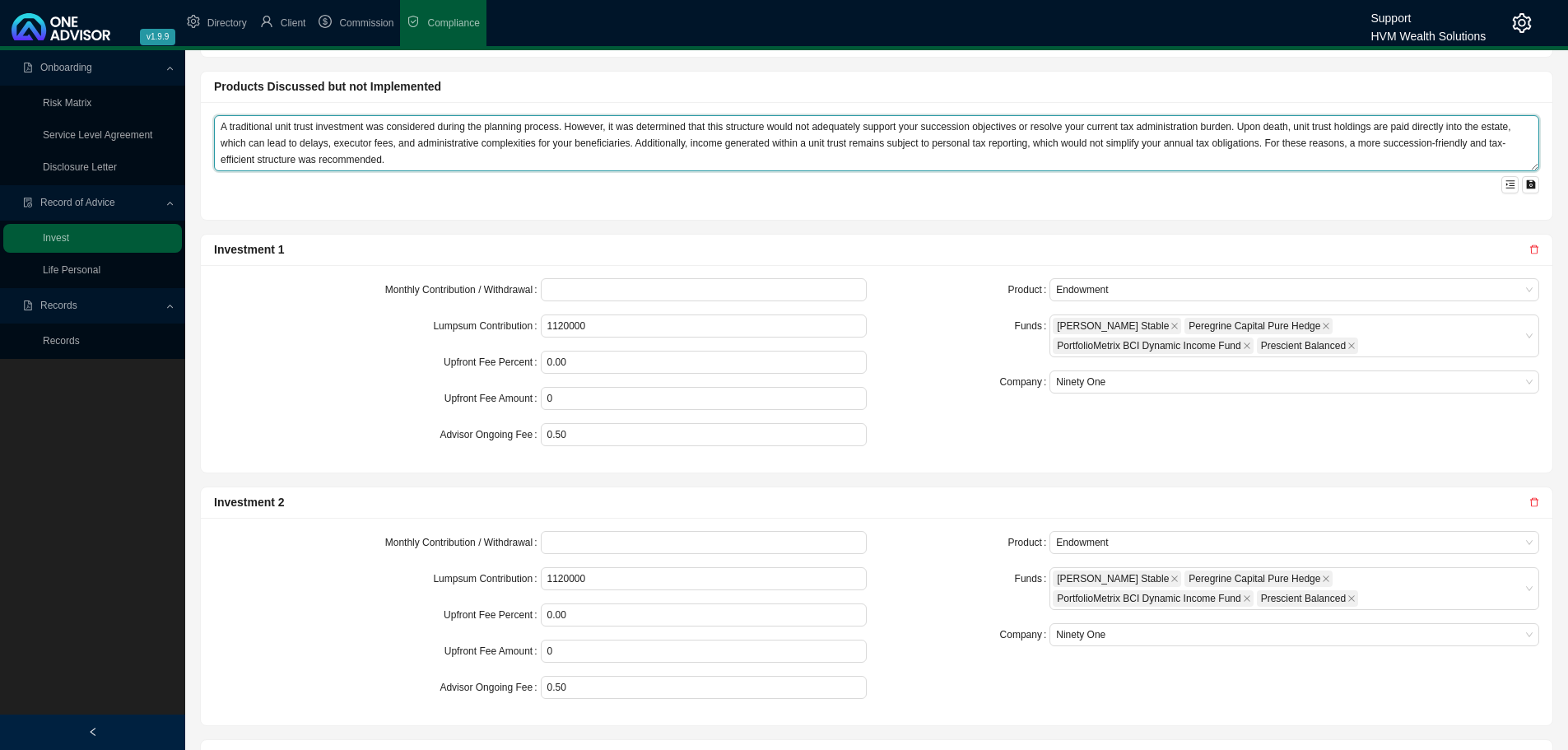
drag, startPoint x: 218, startPoint y: 122, endPoint x: 662, endPoint y: 249, distance: 461.8
click at [662, 249] on div "Client Needs Client [PERSON_NAME] Change Client Consult Reason This Record of A…" at bounding box center [877, 96] width 1368 height 1903
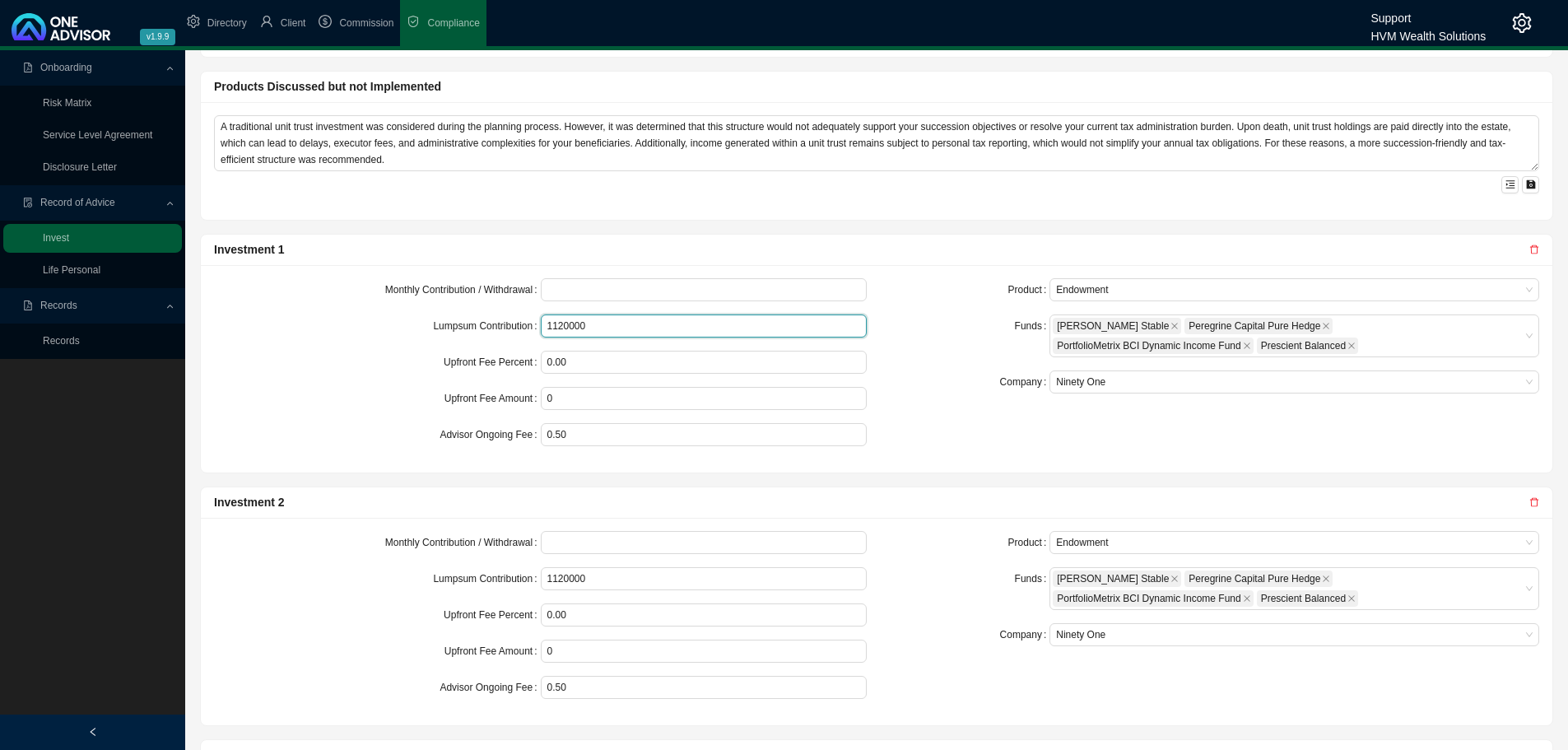
drag, startPoint x: 612, startPoint y: 328, endPoint x: 525, endPoint y: 324, distance: 87.1
click at [525, 324] on div "Lumpsum Contribution 1120000" at bounding box center [540, 326] width 652 height 23
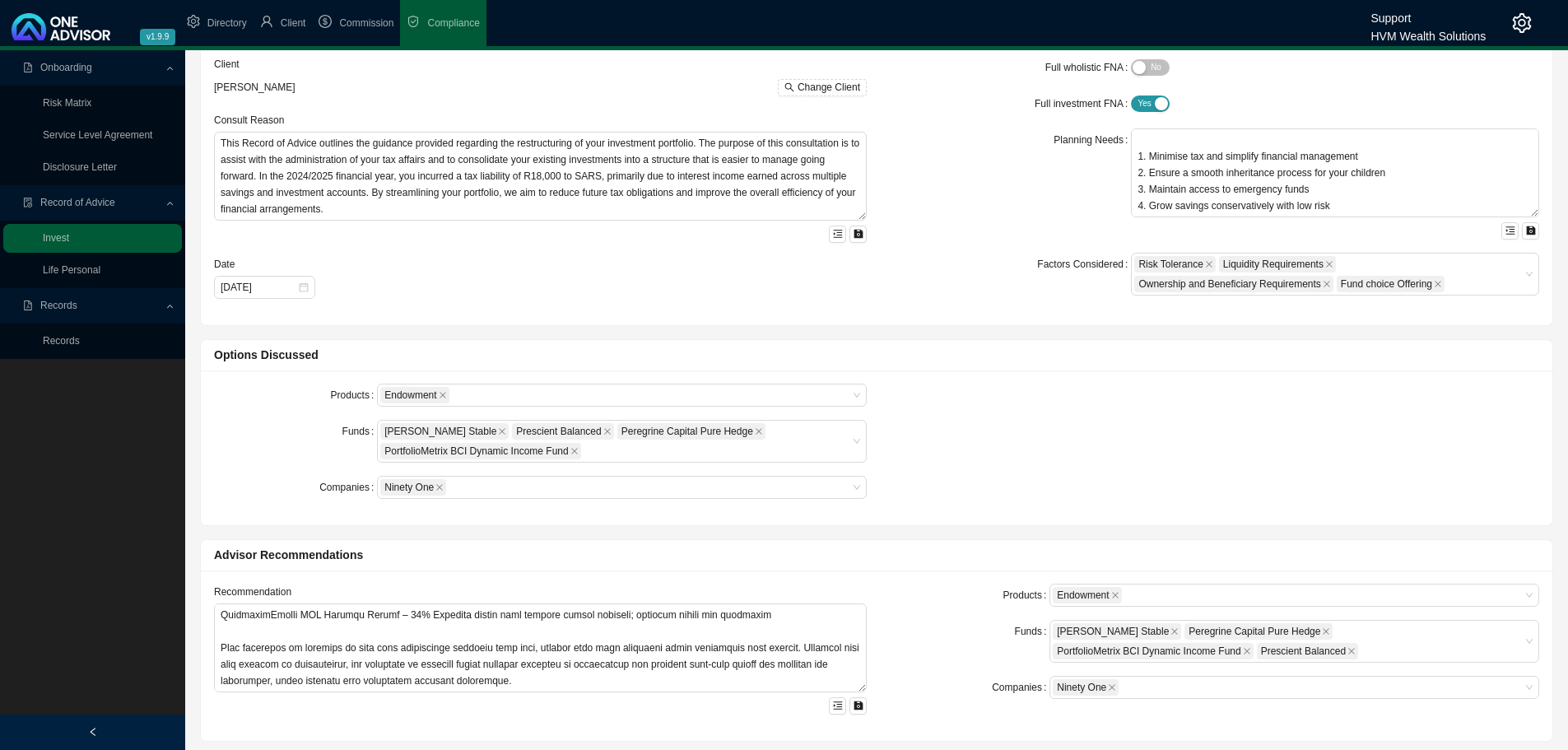
scroll to position [0, 0]
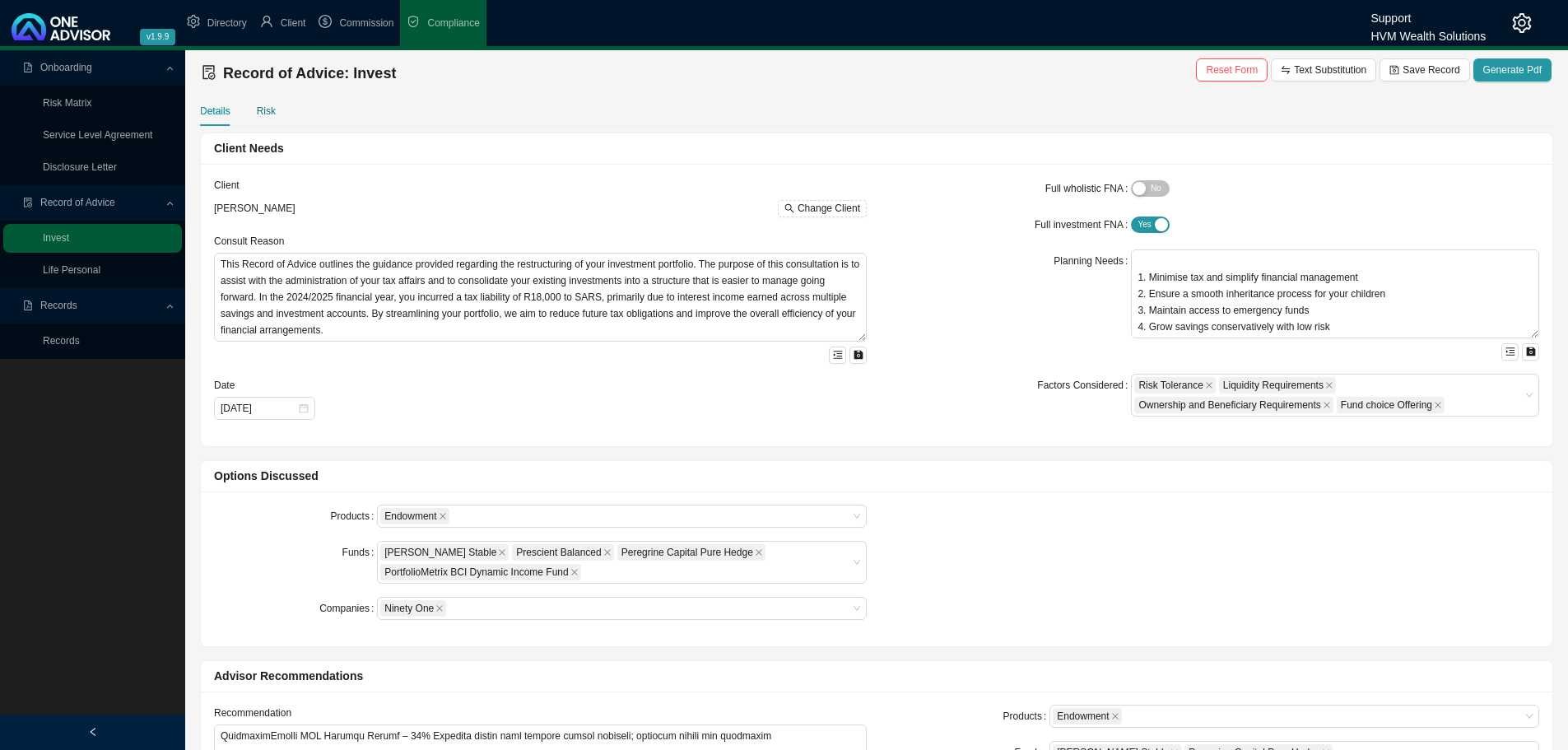
click at [256, 108] on div "Risk" at bounding box center [266, 111] width 19 height 16
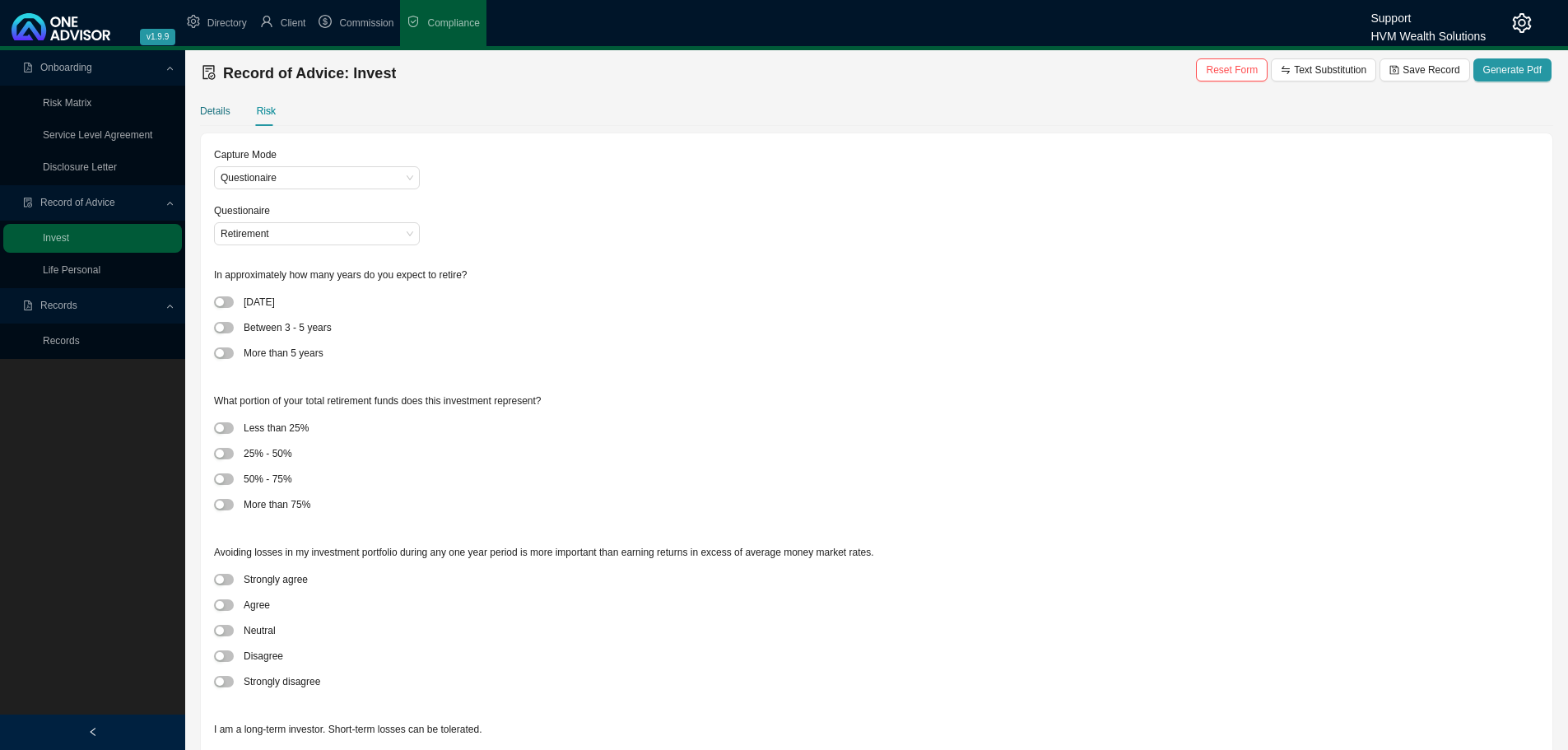
click at [210, 109] on div "Details" at bounding box center [215, 111] width 30 height 16
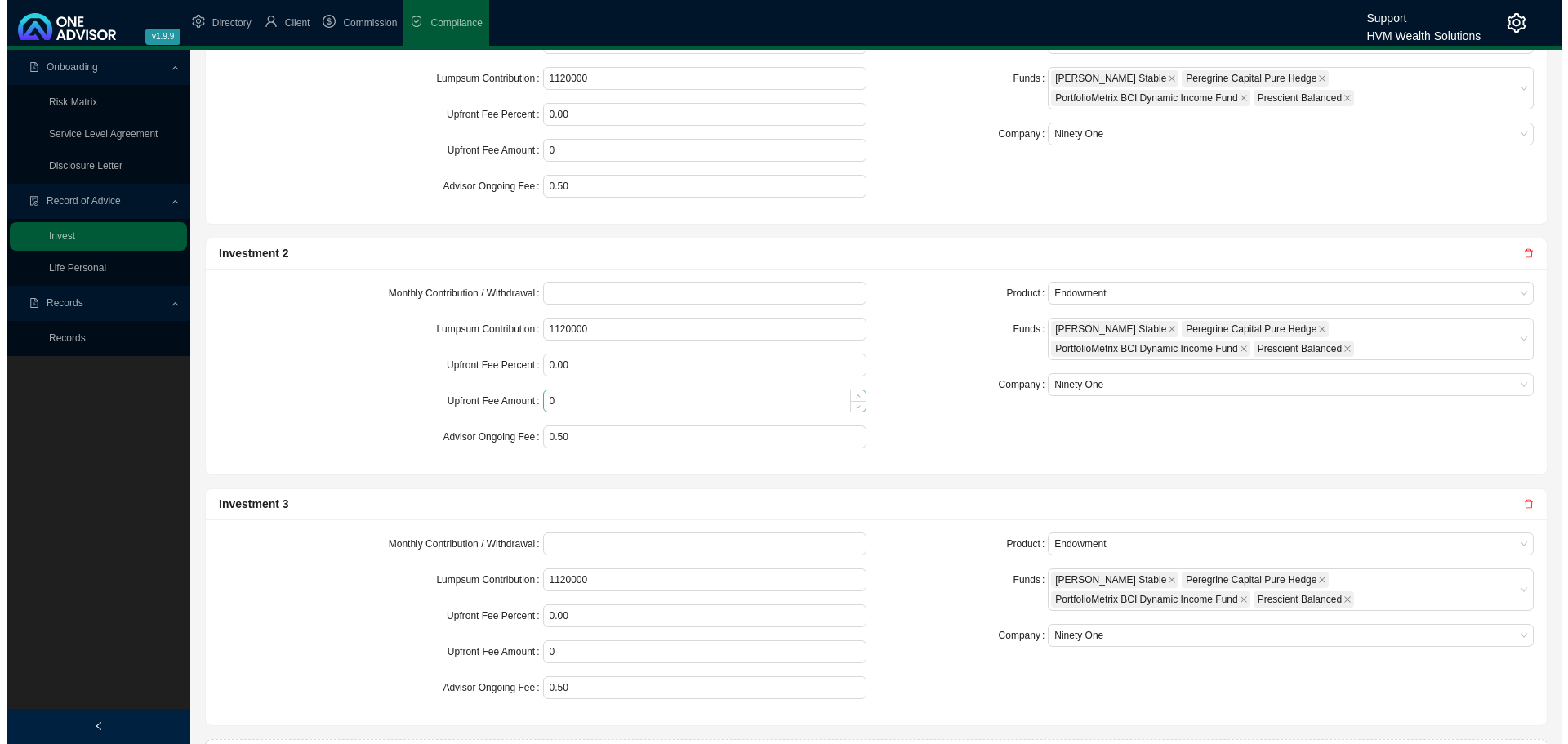
scroll to position [1275, 0]
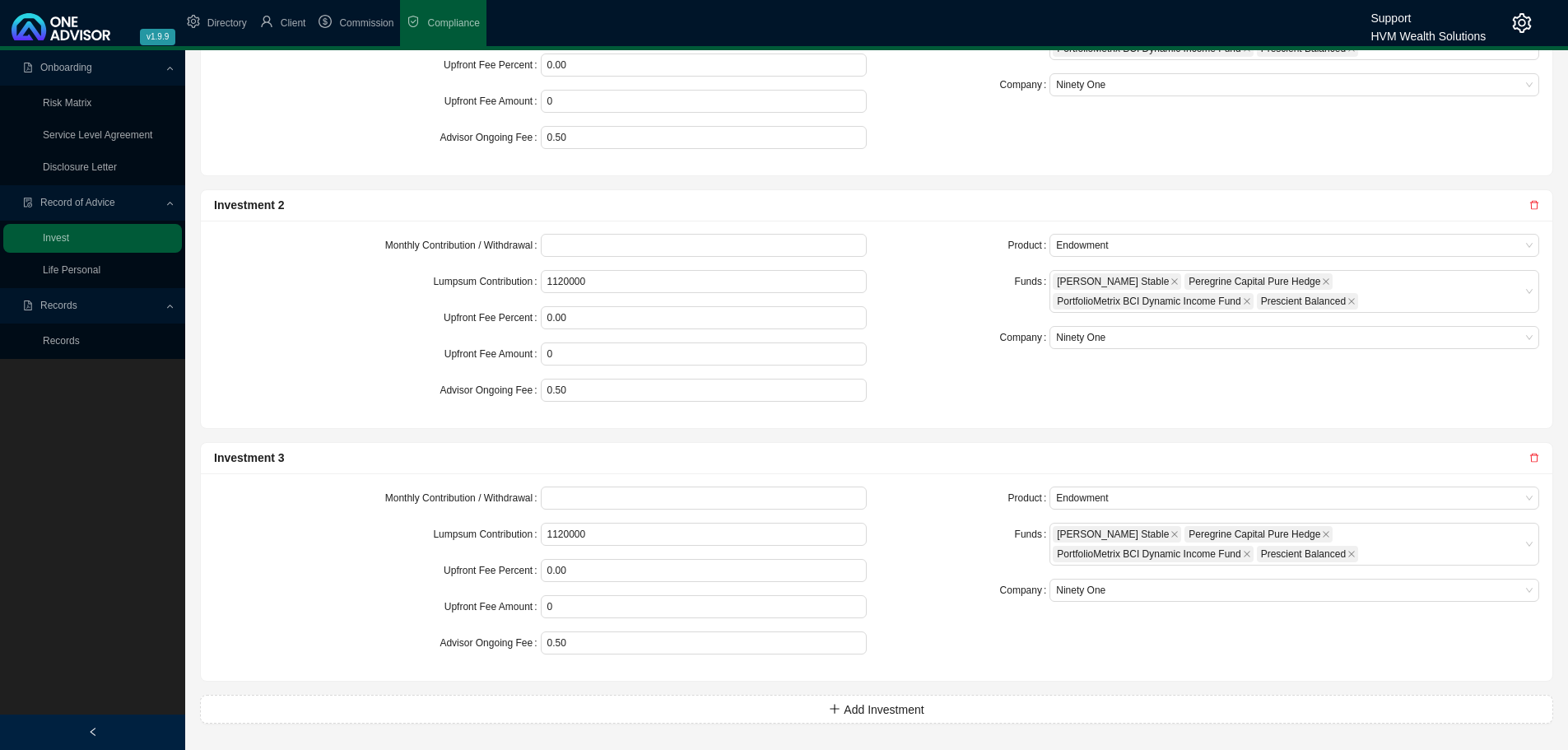
click at [1536, 211] on div at bounding box center [1534, 204] width 10 height 16
click at [1532, 206] on icon "delete" at bounding box center [1534, 205] width 10 height 10
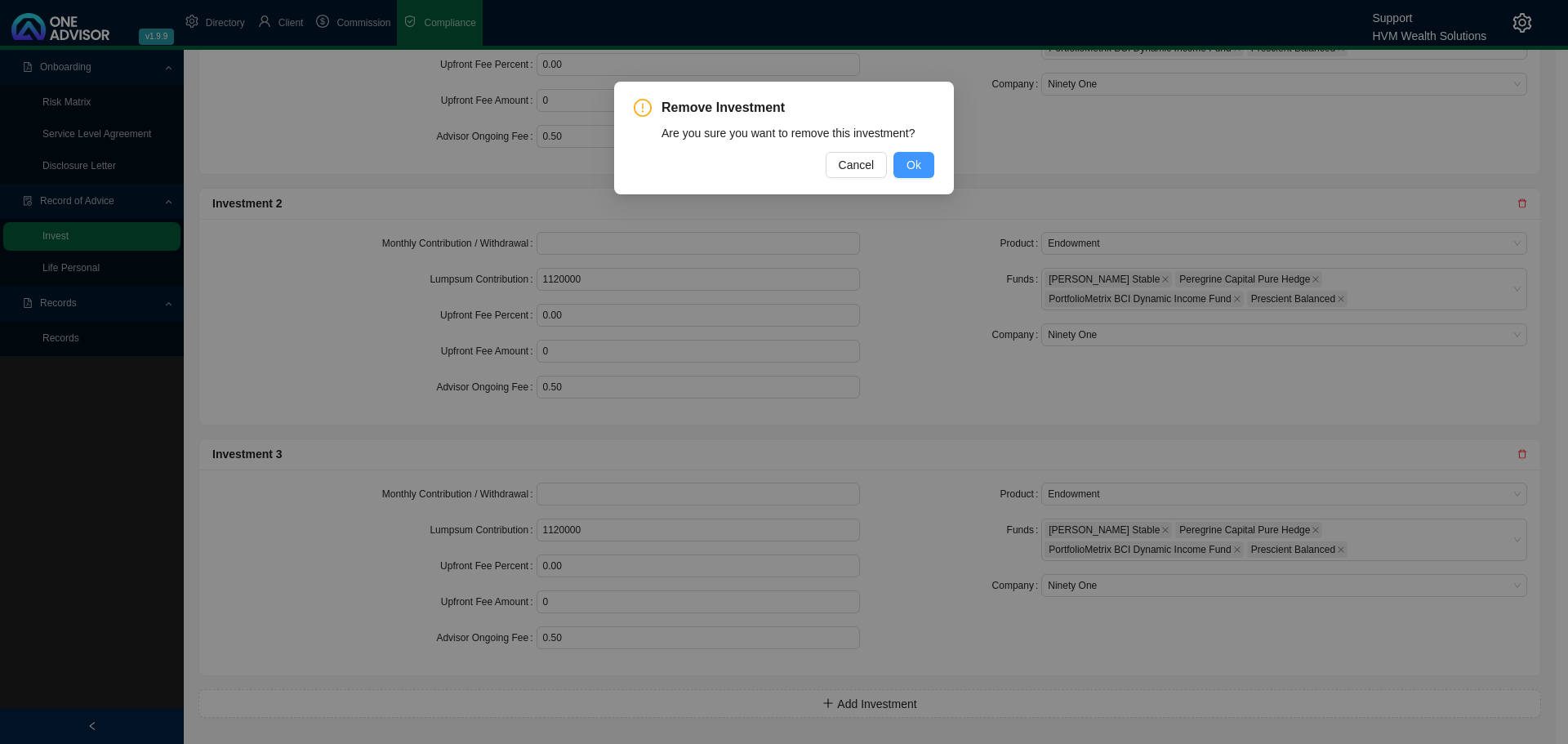
click at [915, 165] on span "Ok" at bounding box center [915, 165] width 15 height 18
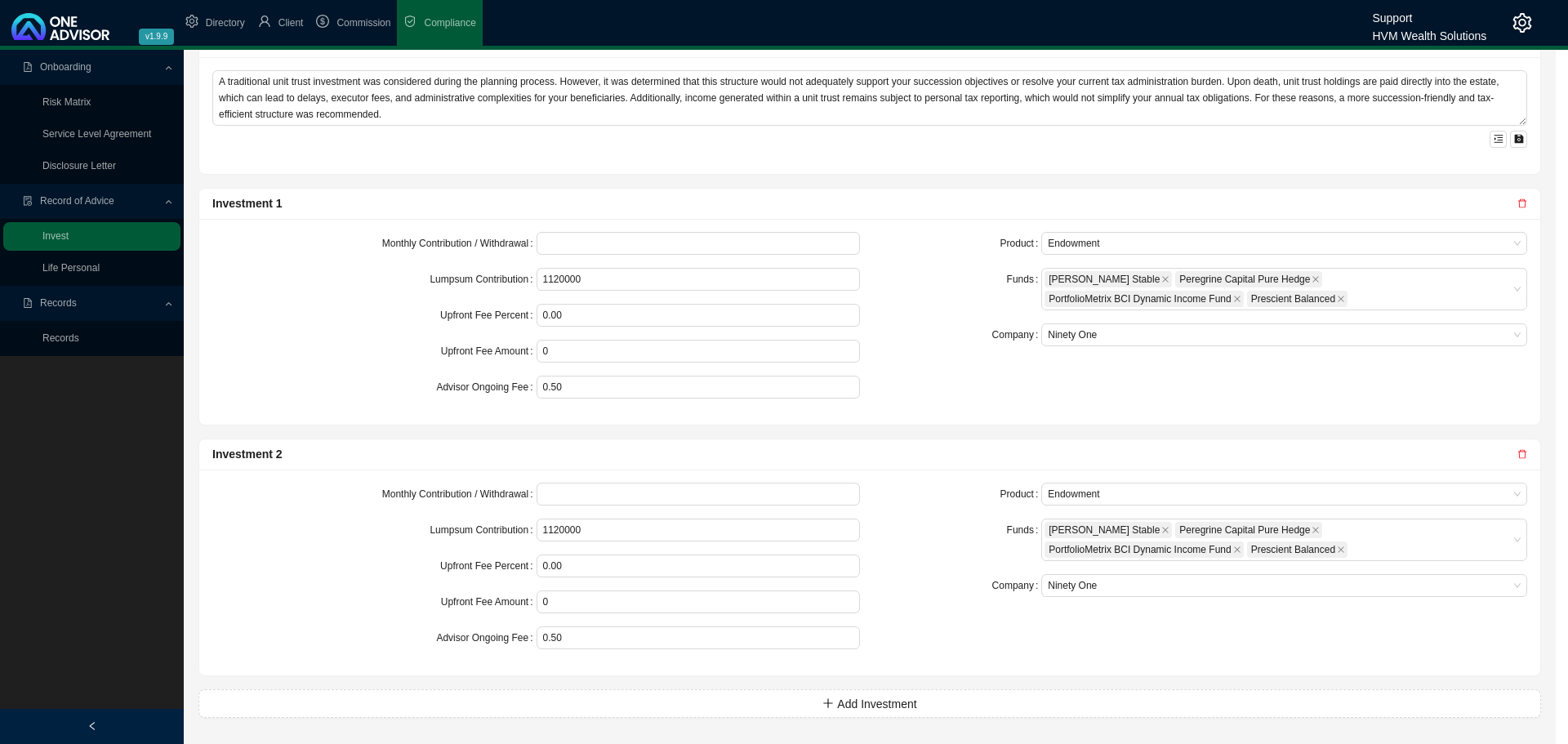
scroll to position [1024, 0]
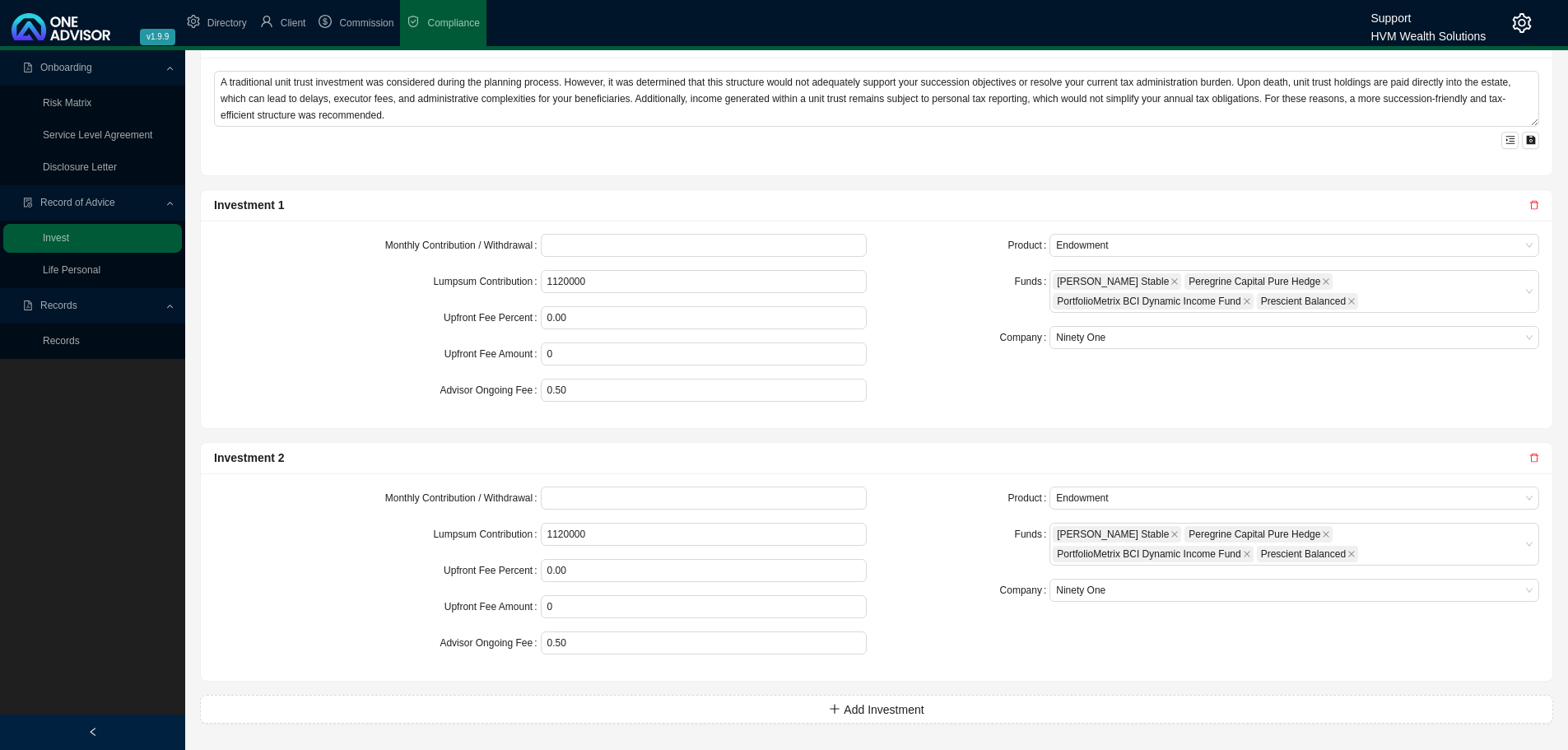
click at [1533, 458] on icon "delete" at bounding box center [1534, 458] width 10 height 10
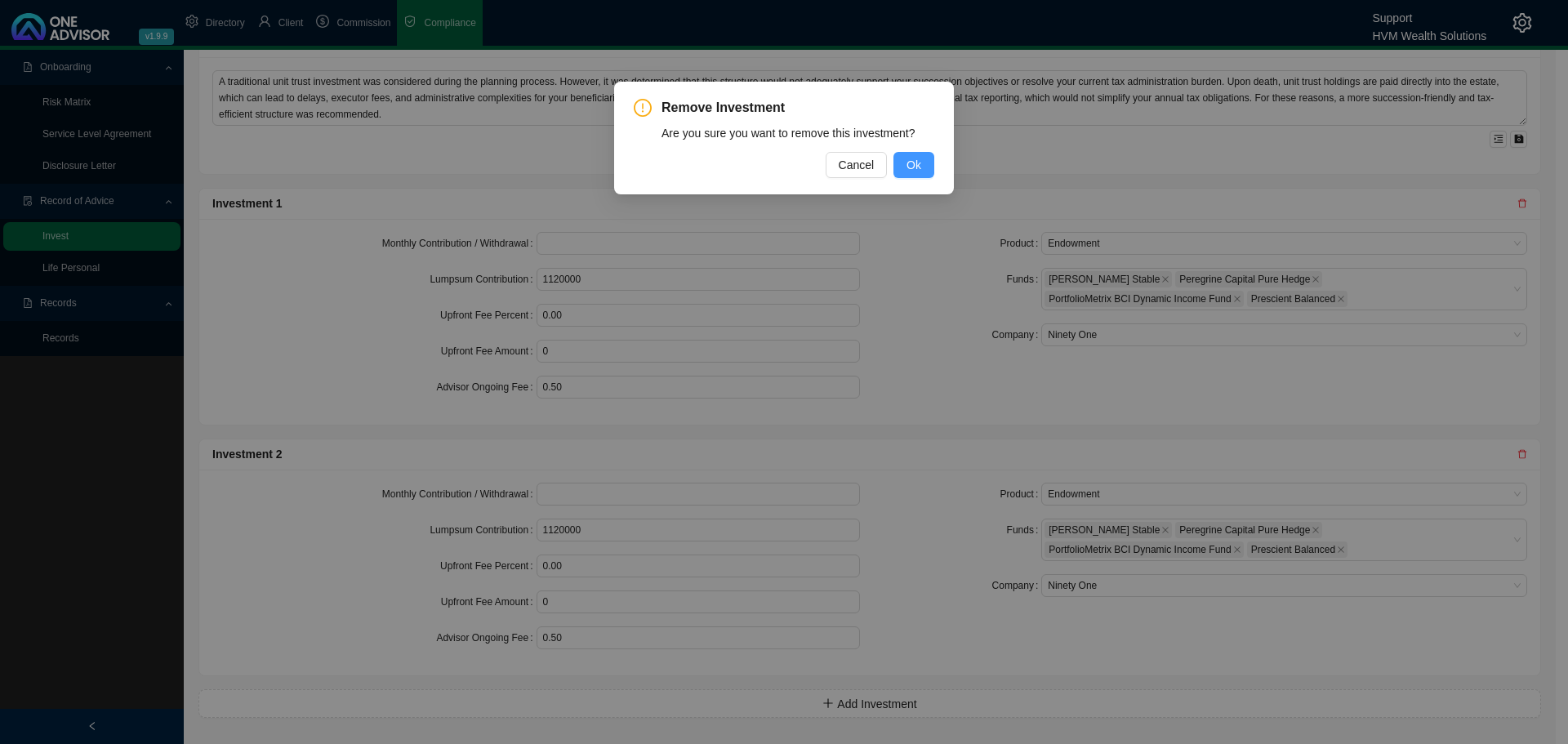
click at [920, 165] on span "Ok" at bounding box center [915, 165] width 15 height 18
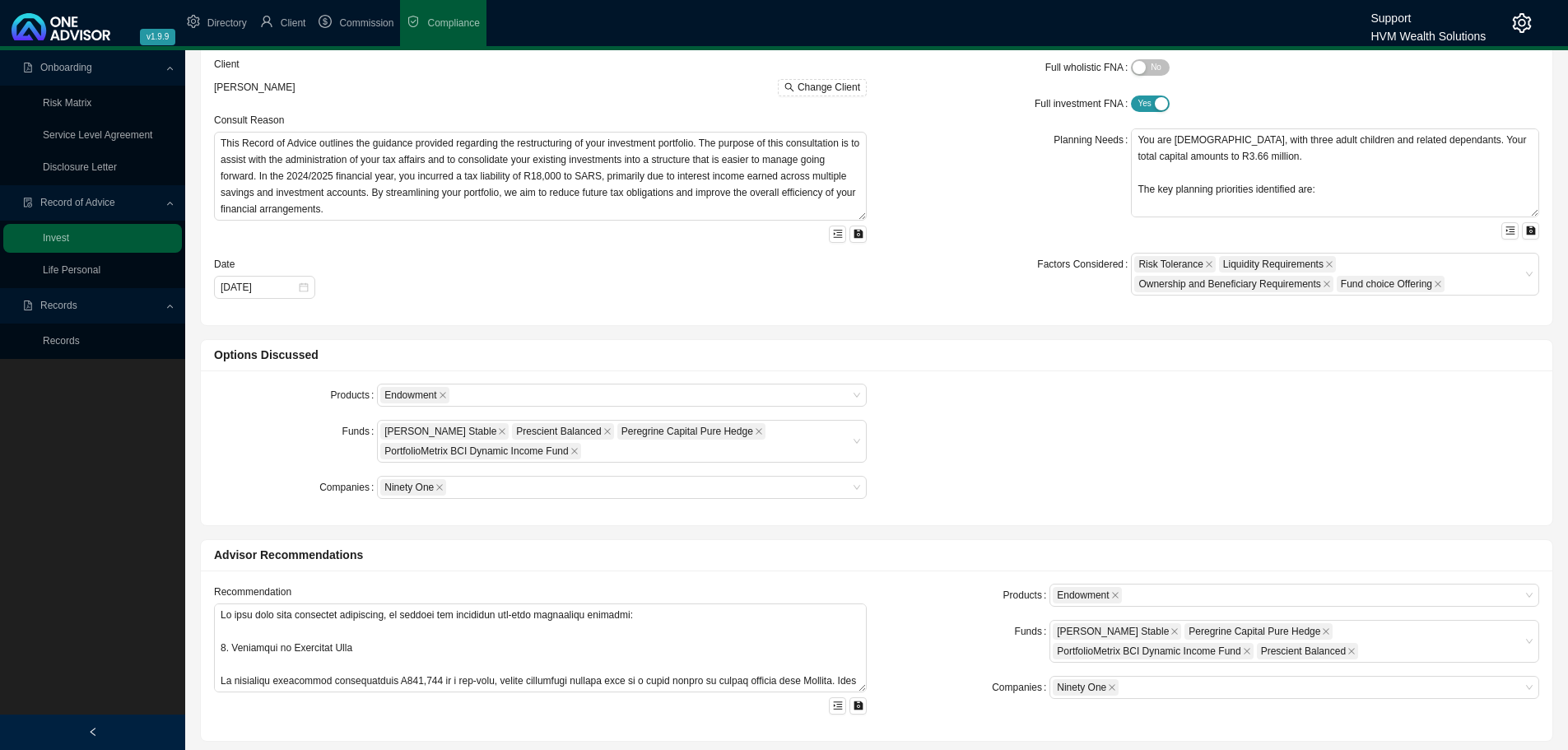
scroll to position [0, 0]
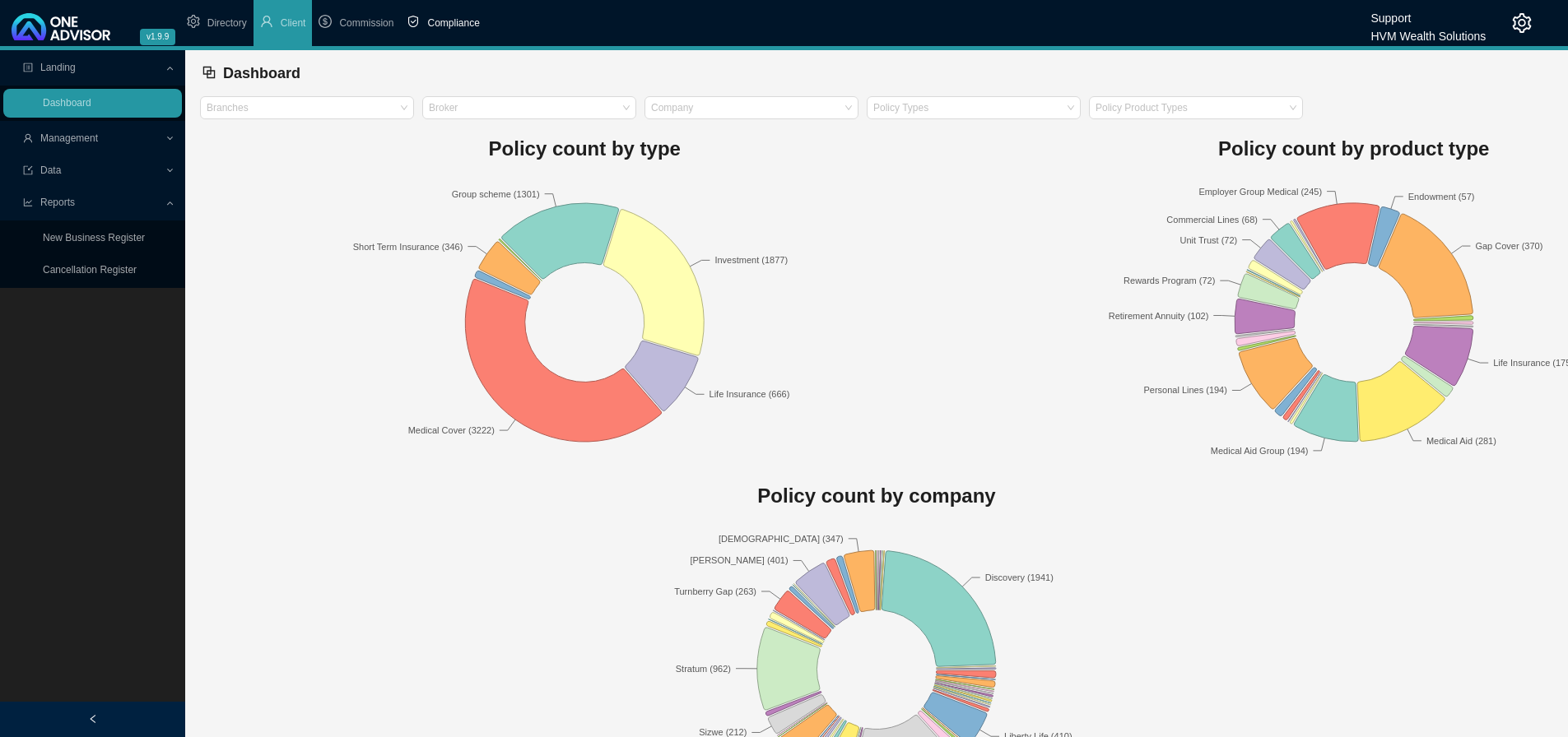
click at [458, 21] on span "Compliance" at bounding box center [453, 23] width 52 height 12
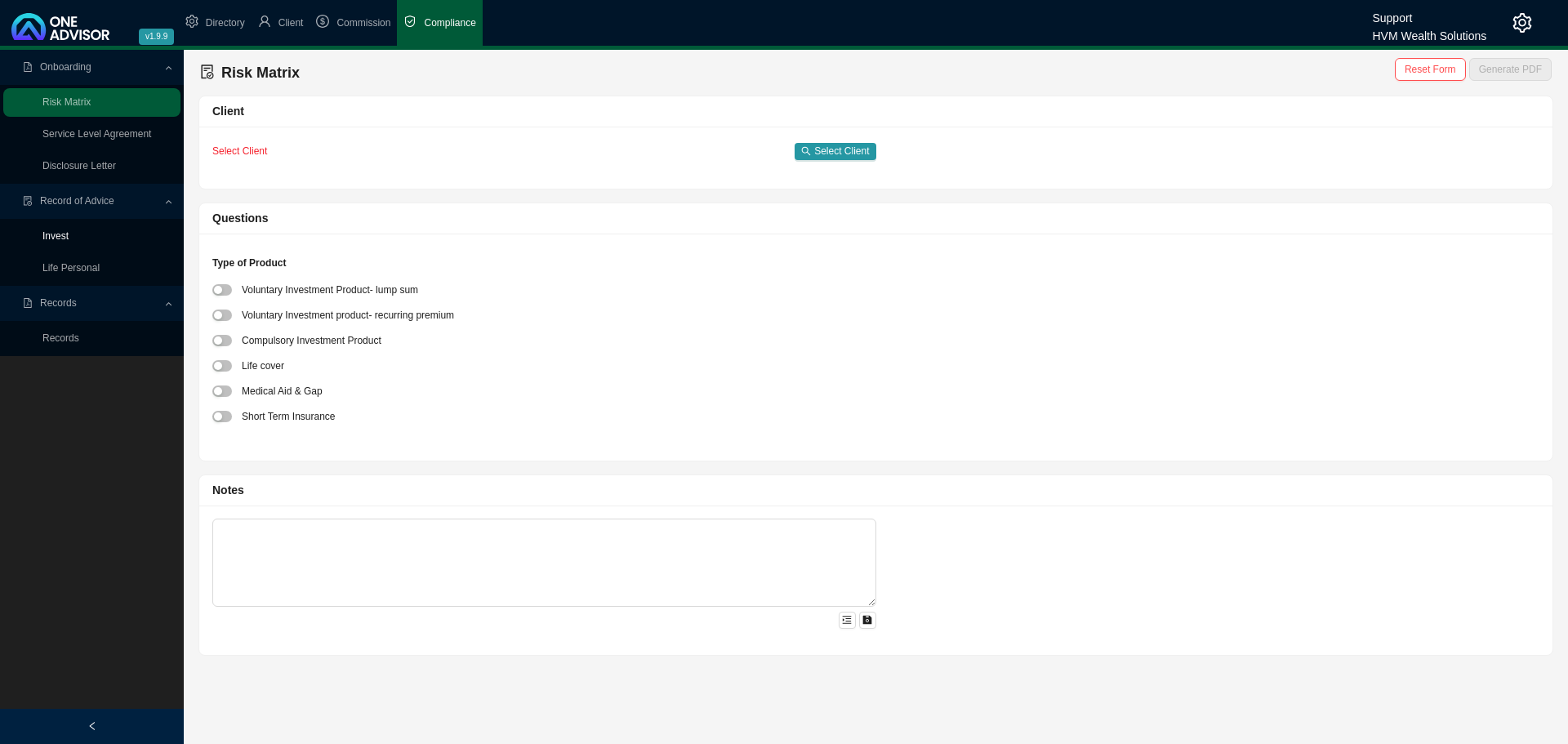
click at [58, 235] on link "Invest" at bounding box center [55, 236] width 26 height 12
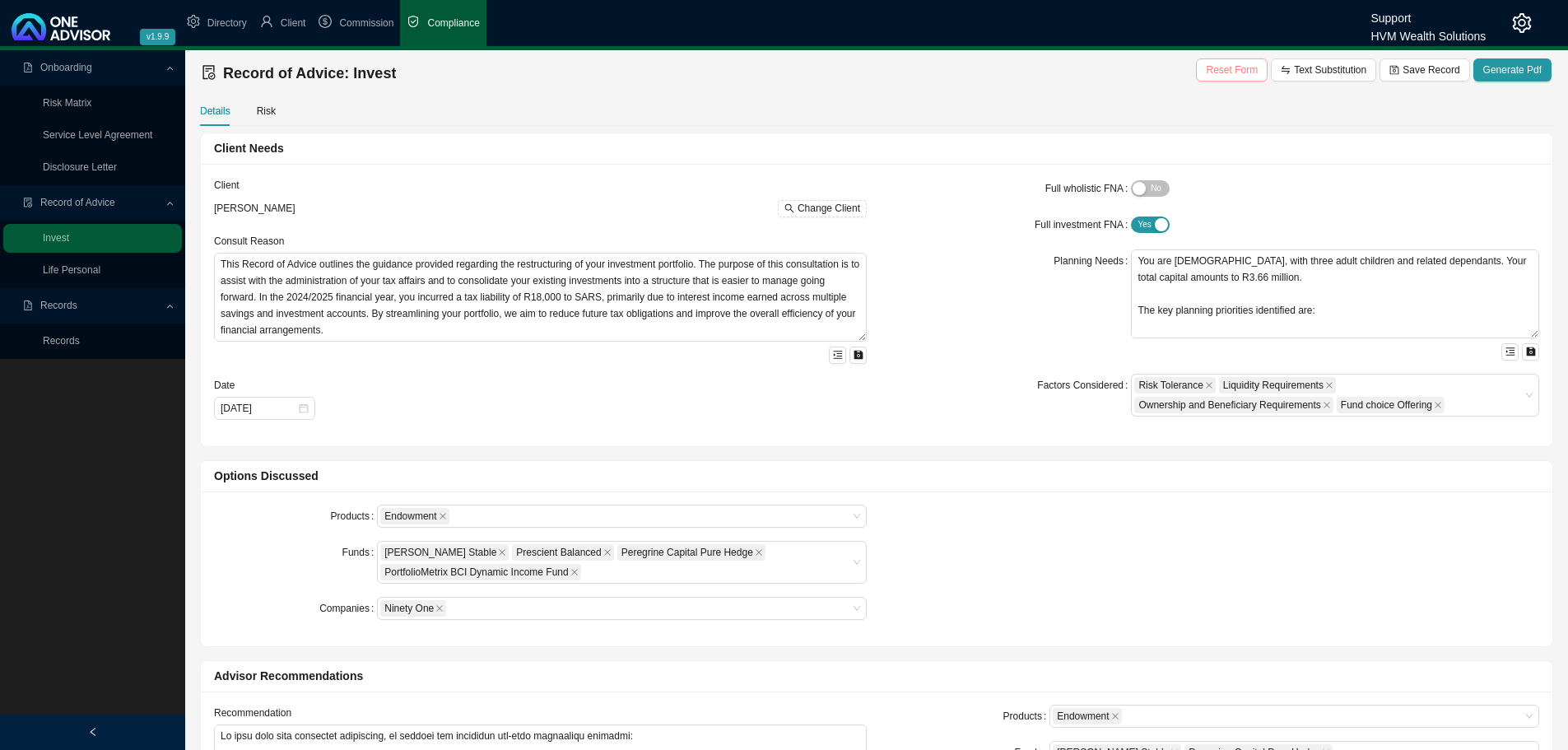
click at [1245, 70] on span "Reset Form" at bounding box center [1231, 69] width 52 height 16
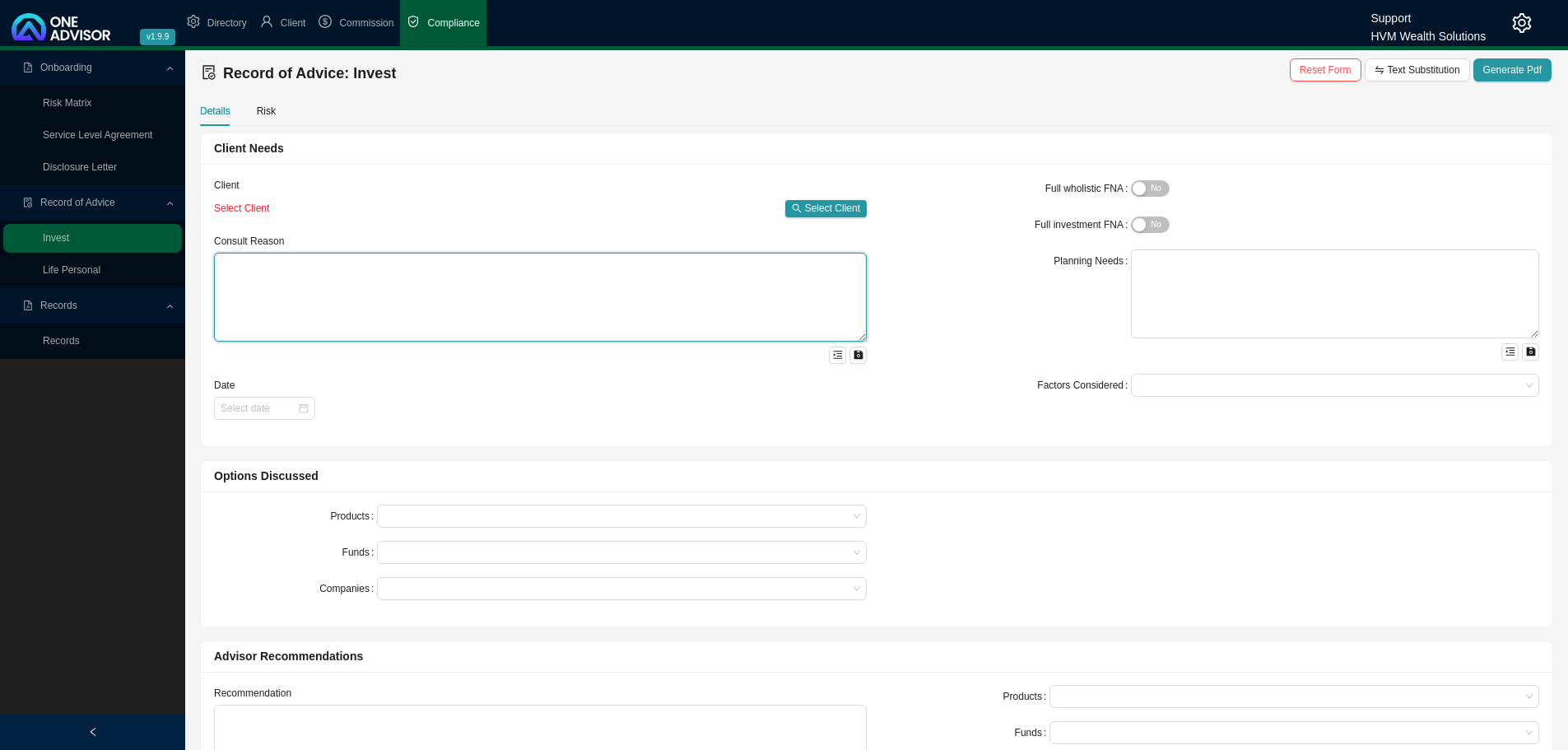
click at [283, 285] on textarea at bounding box center [540, 297] width 652 height 89
paste textarea "This Record of Advice outlines the guidance provided regarding the restructurin…"
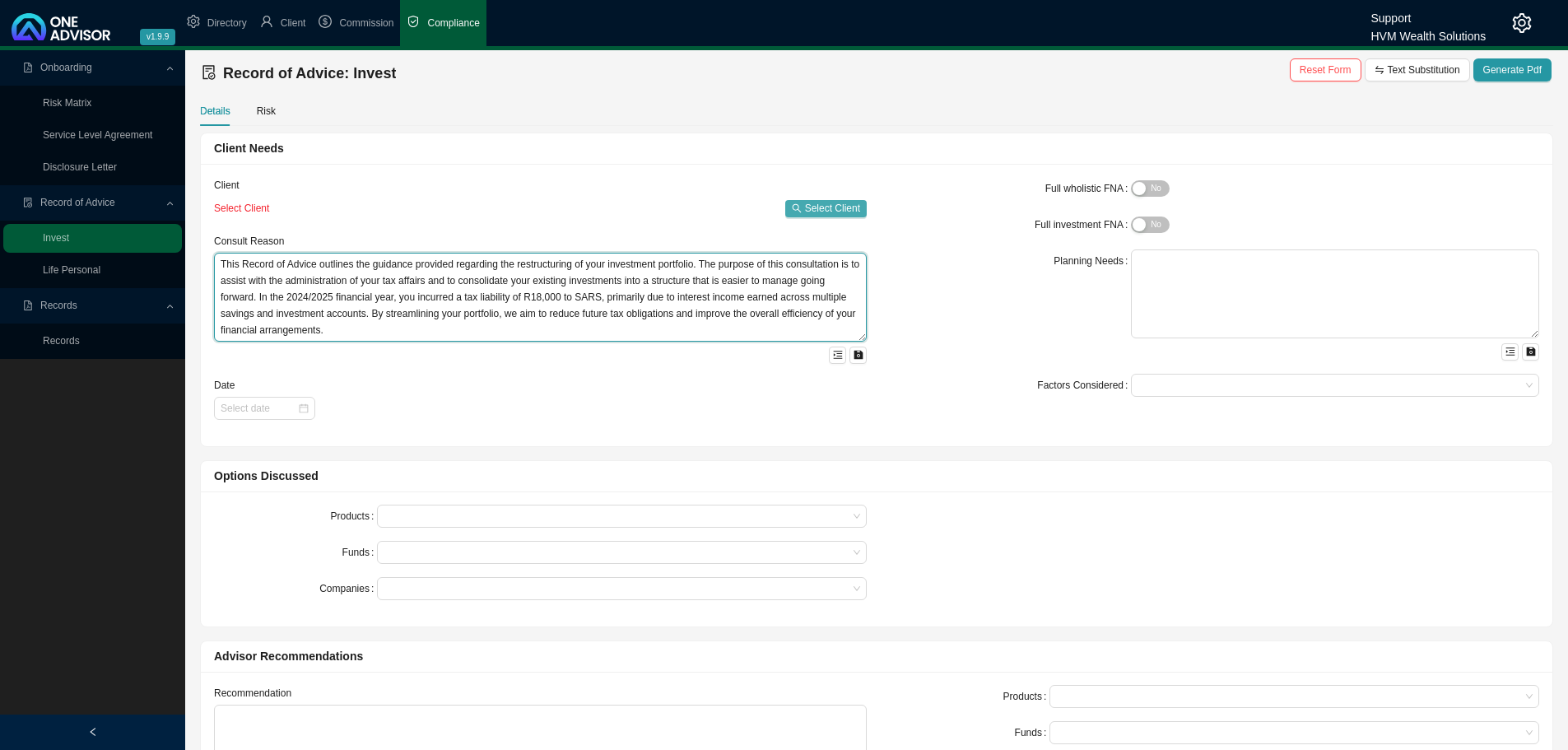
type textarea "This Record of Advice outlines the guidance provided regarding the restructurin…"
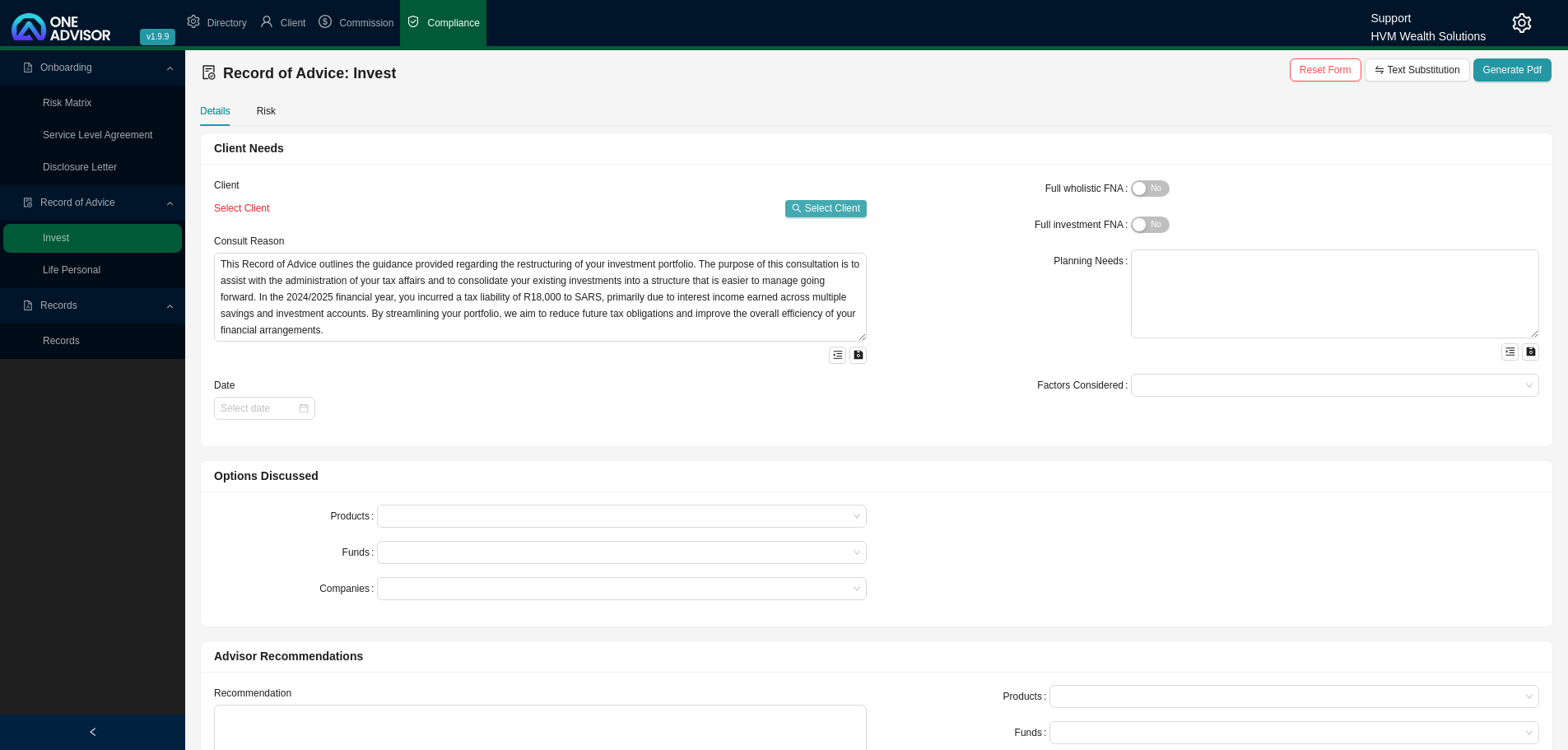
click at [833, 207] on span "Select Client" at bounding box center [832, 207] width 55 height 16
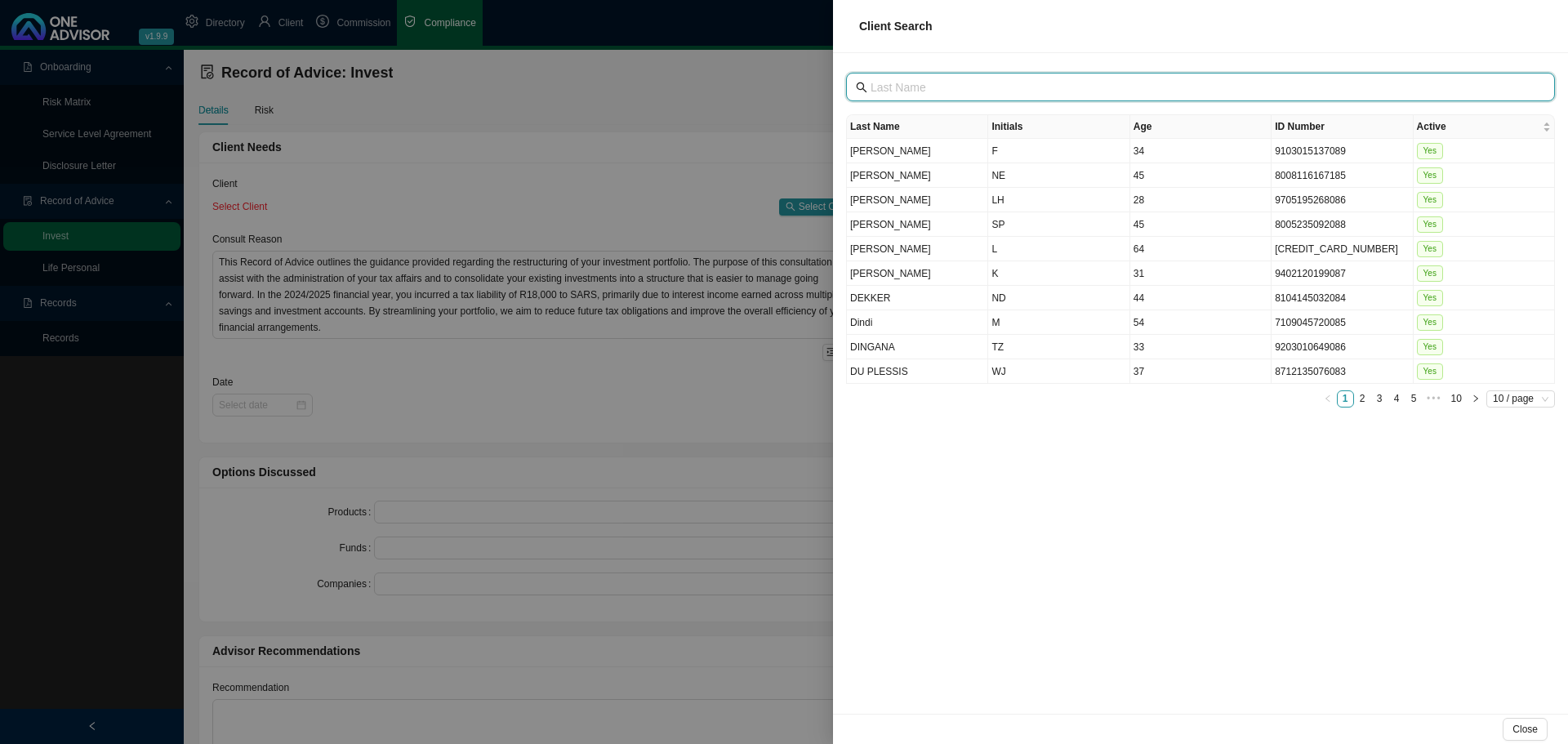
click at [983, 83] on input "text" at bounding box center [1203, 86] width 663 height 18
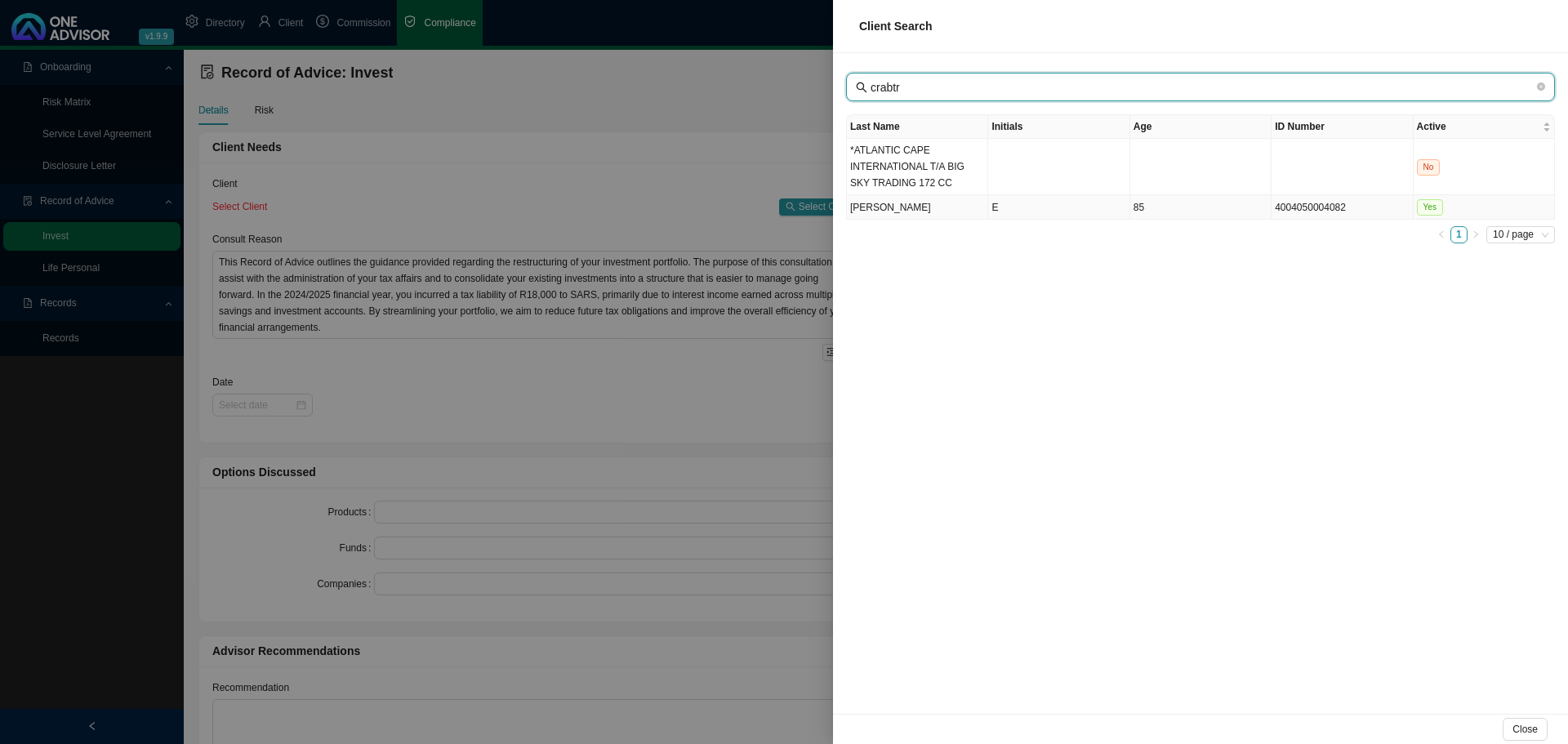
type input "crabtr"
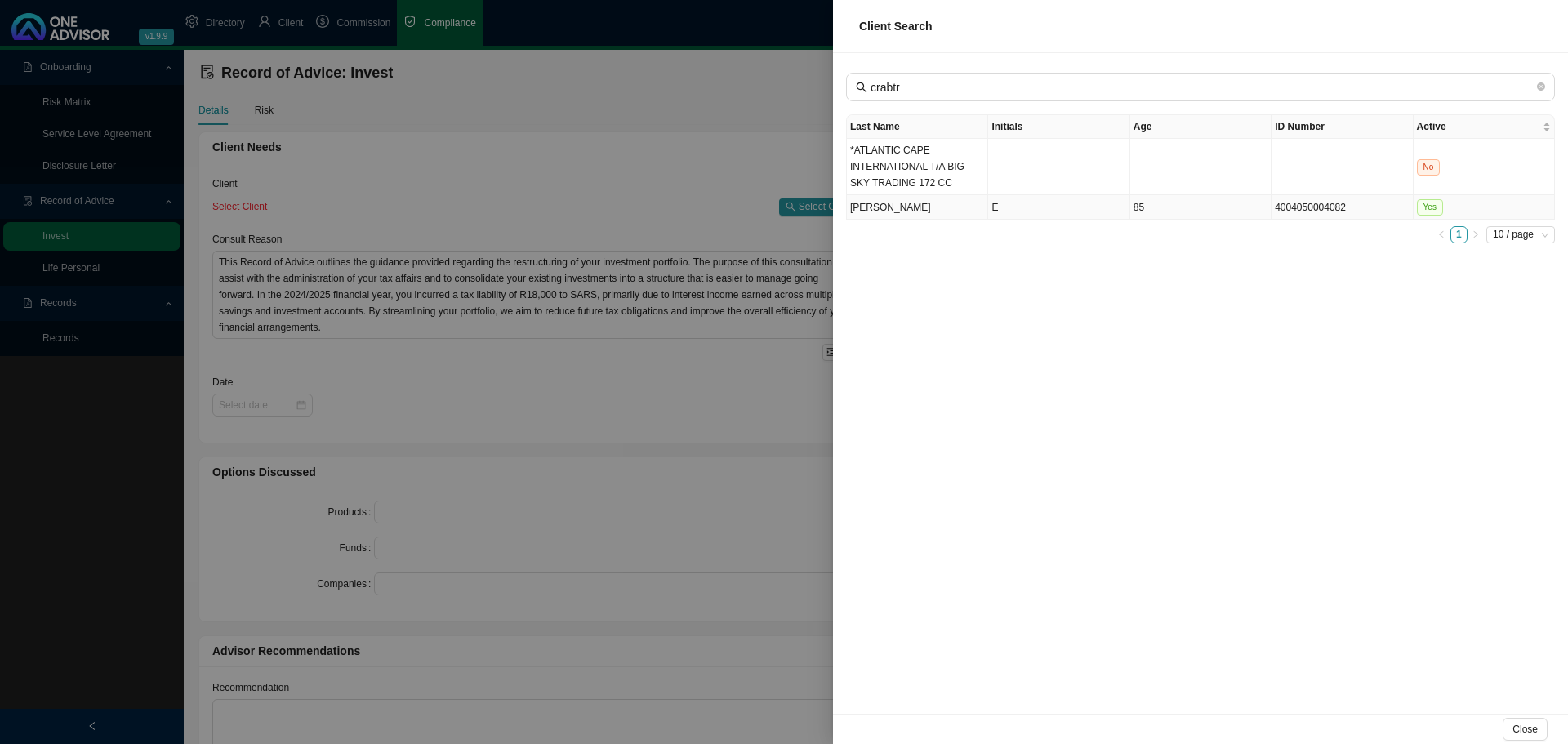
click at [949, 204] on td "[PERSON_NAME]" at bounding box center [918, 207] width 141 height 24
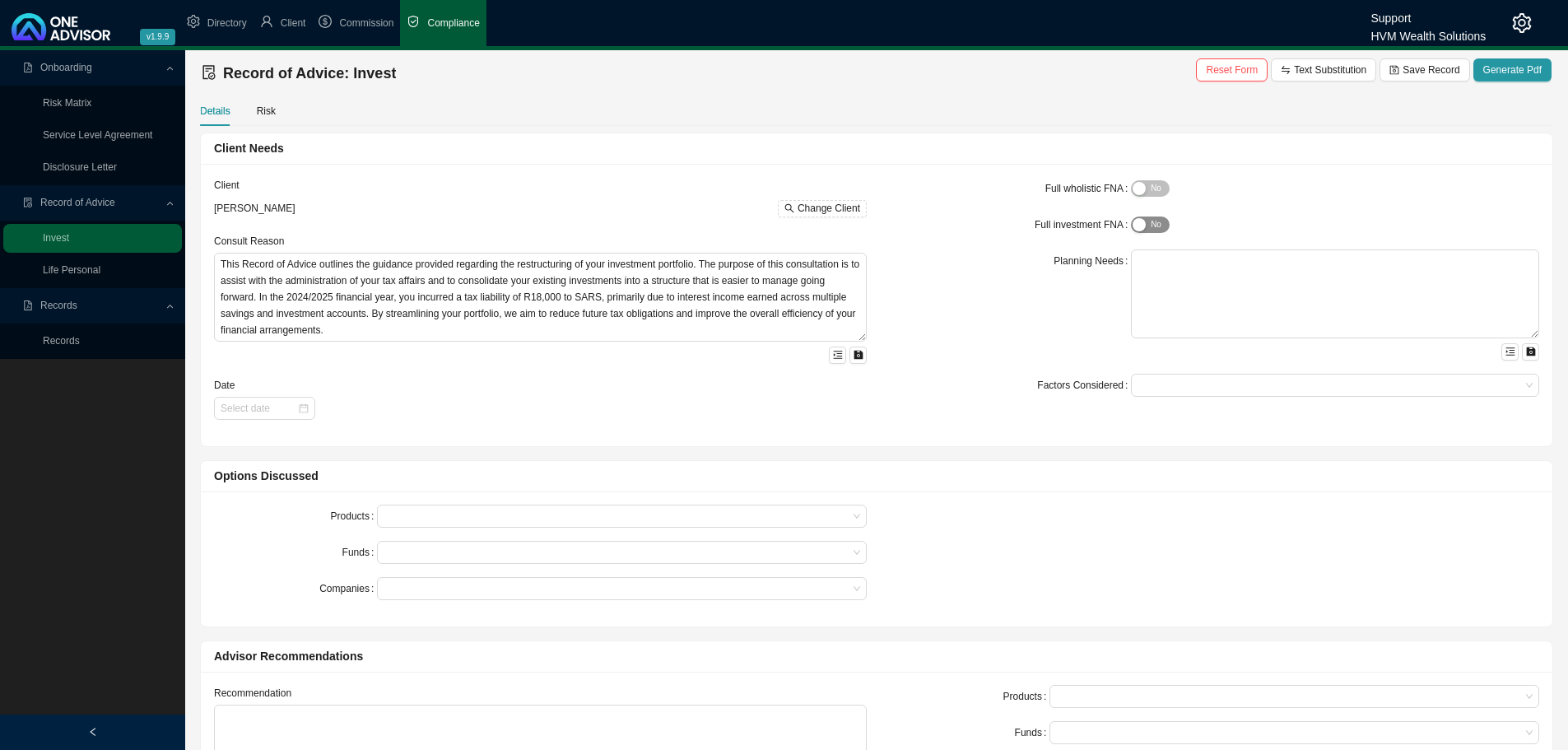
click at [1154, 221] on span "Yes No" at bounding box center [1149, 224] width 38 height 16
click at [1189, 262] on textarea at bounding box center [1334, 294] width 408 height 89
paste textarea "You are [DEMOGRAPHIC_DATA], with three adult children and related dependants. Y…"
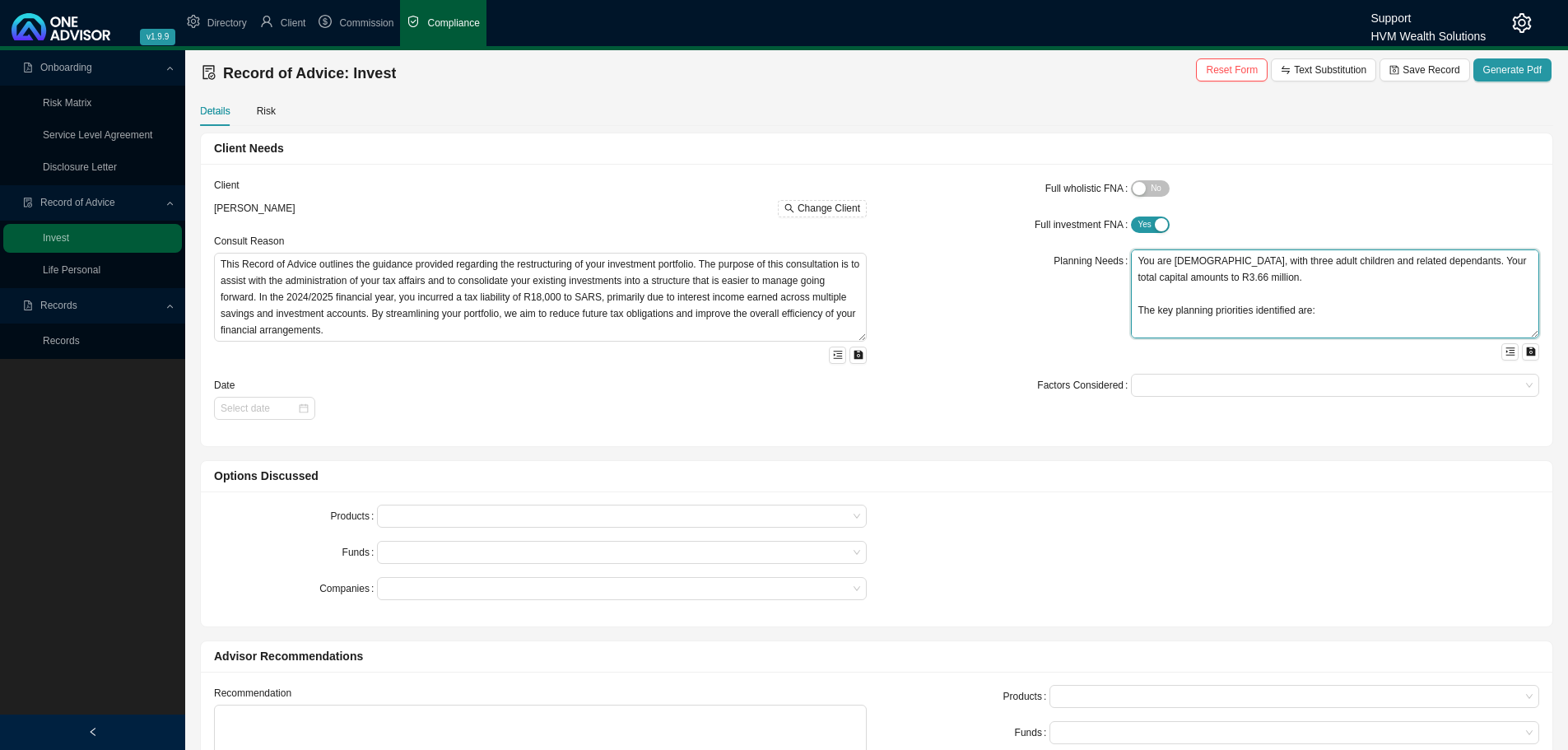
scroll to position [62, 0]
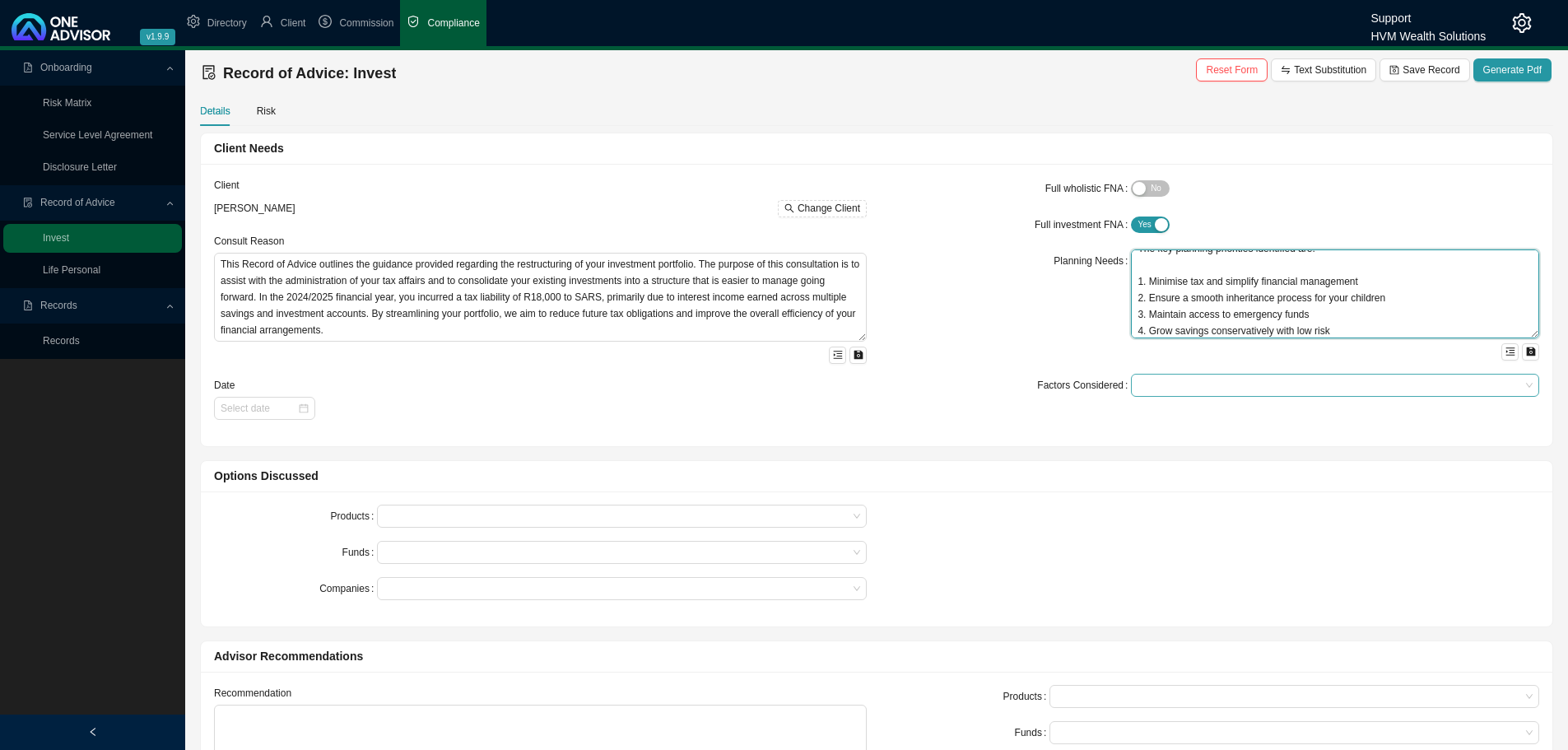
click at [1188, 390] on div at bounding box center [1327, 385] width 386 height 13
type textarea "You are [DEMOGRAPHIC_DATA], with three adult children and related dependants. Y…"
drag, startPoint x: 1183, startPoint y: 379, endPoint x: 1180, endPoint y: 389, distance: 10.4
click at [1182, 382] on div at bounding box center [1327, 385] width 386 height 13
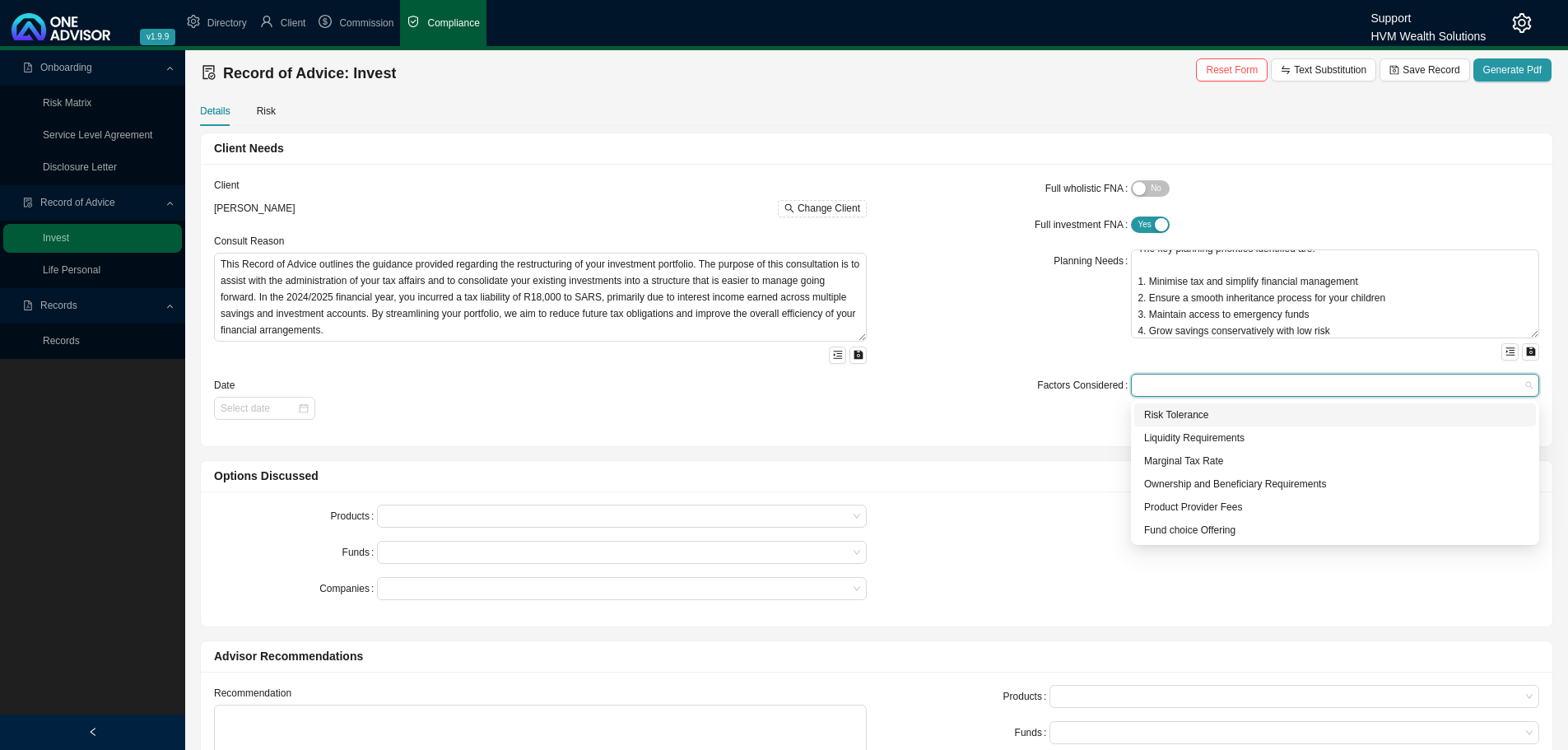
drag, startPoint x: 1167, startPoint y: 410, endPoint x: 1167, endPoint y: 424, distance: 14.0
click at [1167, 411] on div "Risk Tolerance" at bounding box center [1334, 414] width 382 height 16
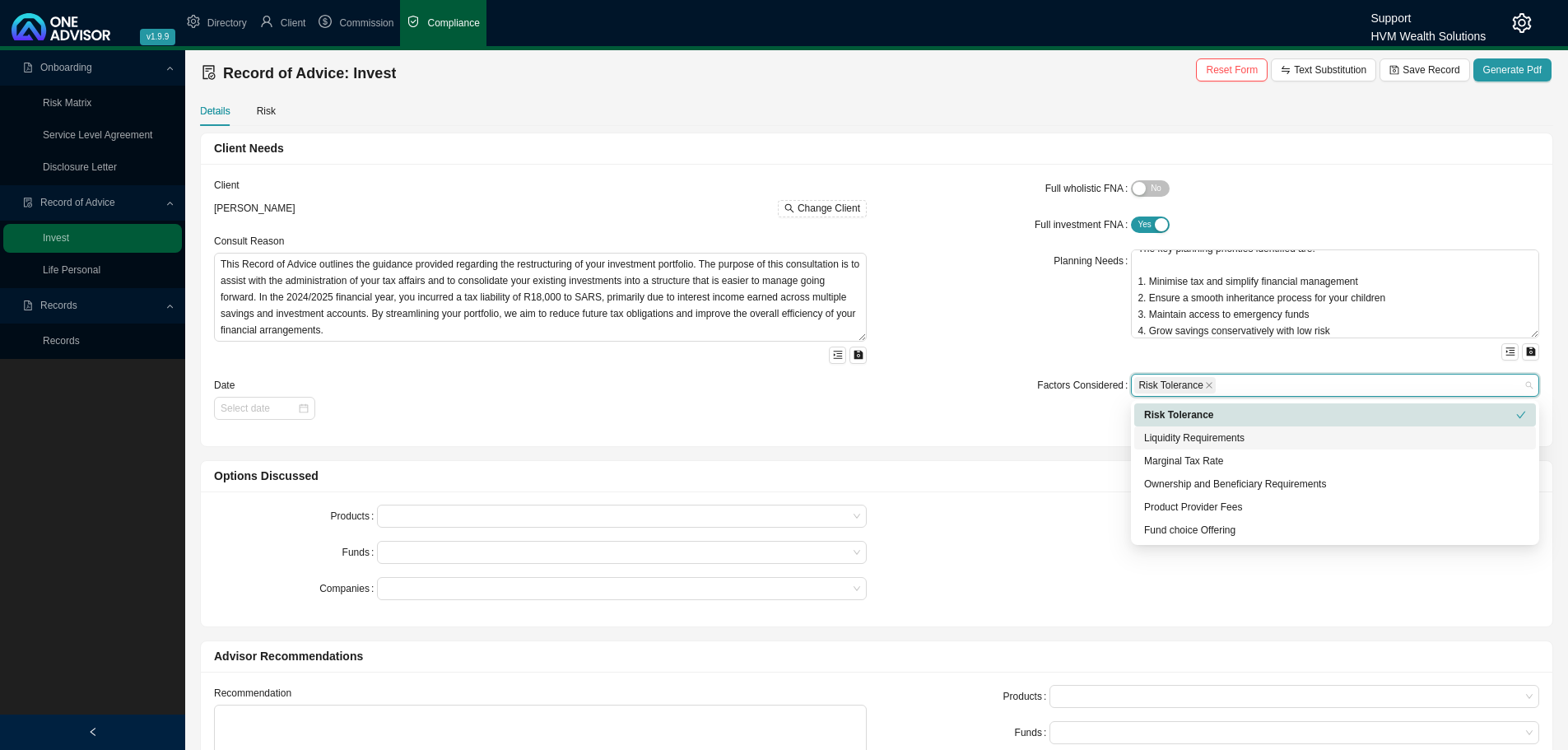
drag, startPoint x: 1166, startPoint y: 432, endPoint x: 1163, endPoint y: 453, distance: 21.2
click at [1165, 432] on div "Liquidity Requirements" at bounding box center [1334, 438] width 382 height 16
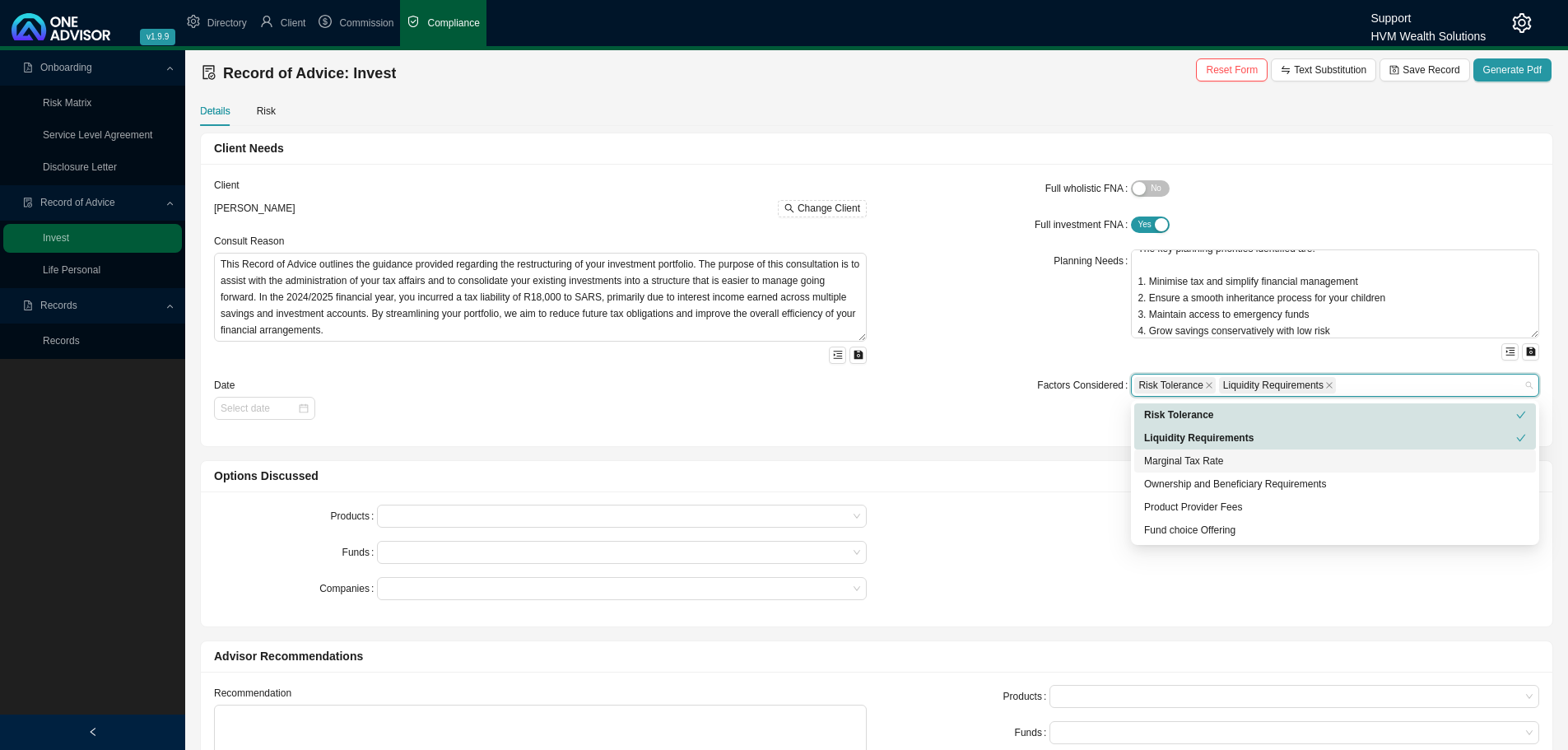
click at [1161, 460] on div "Marginal Tax Rate" at bounding box center [1334, 460] width 382 height 16
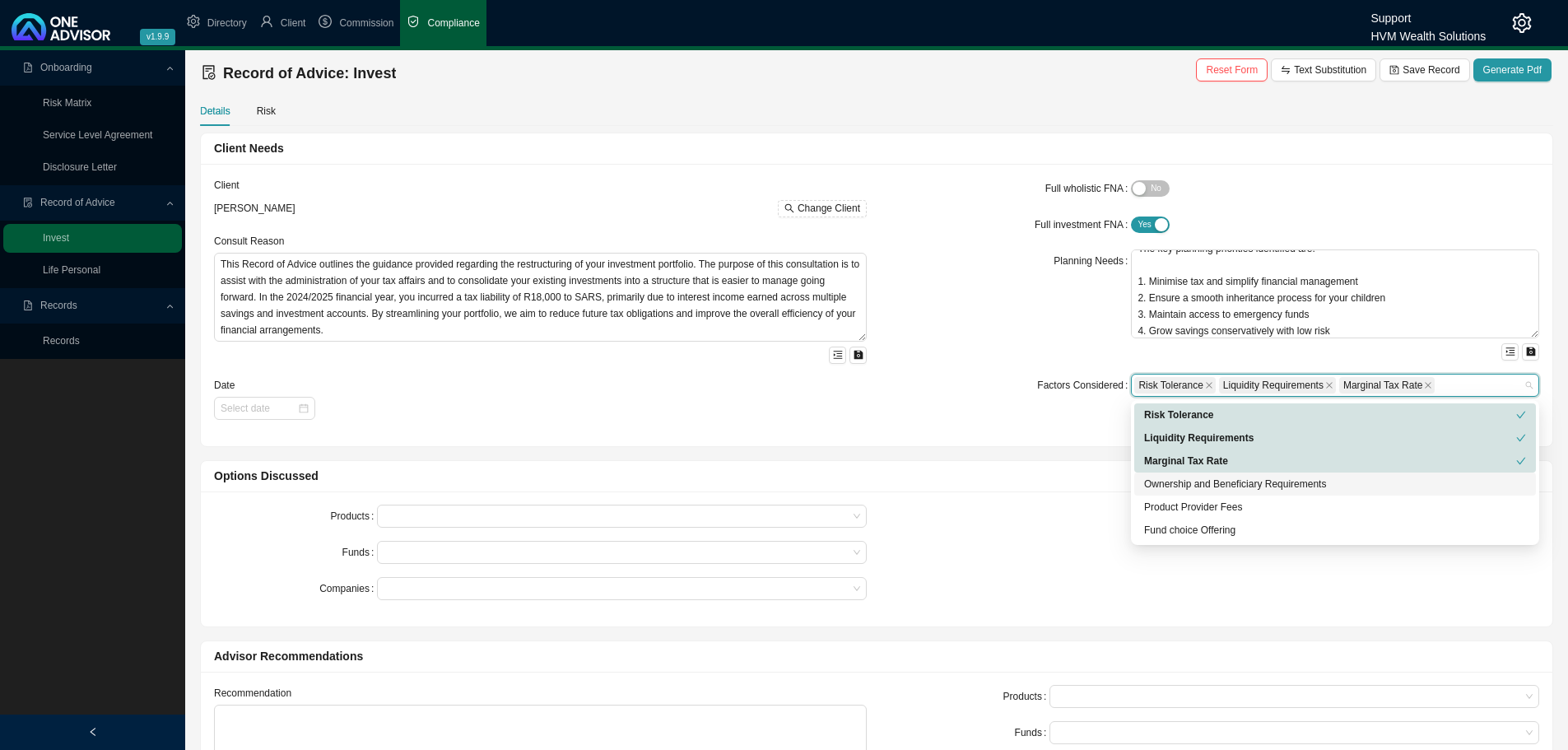
drag, startPoint x: 1161, startPoint y: 482, endPoint x: 1161, endPoint y: 494, distance: 12.0
click at [1161, 486] on div "Ownership and Beneficiary Requirements" at bounding box center [1334, 483] width 382 height 16
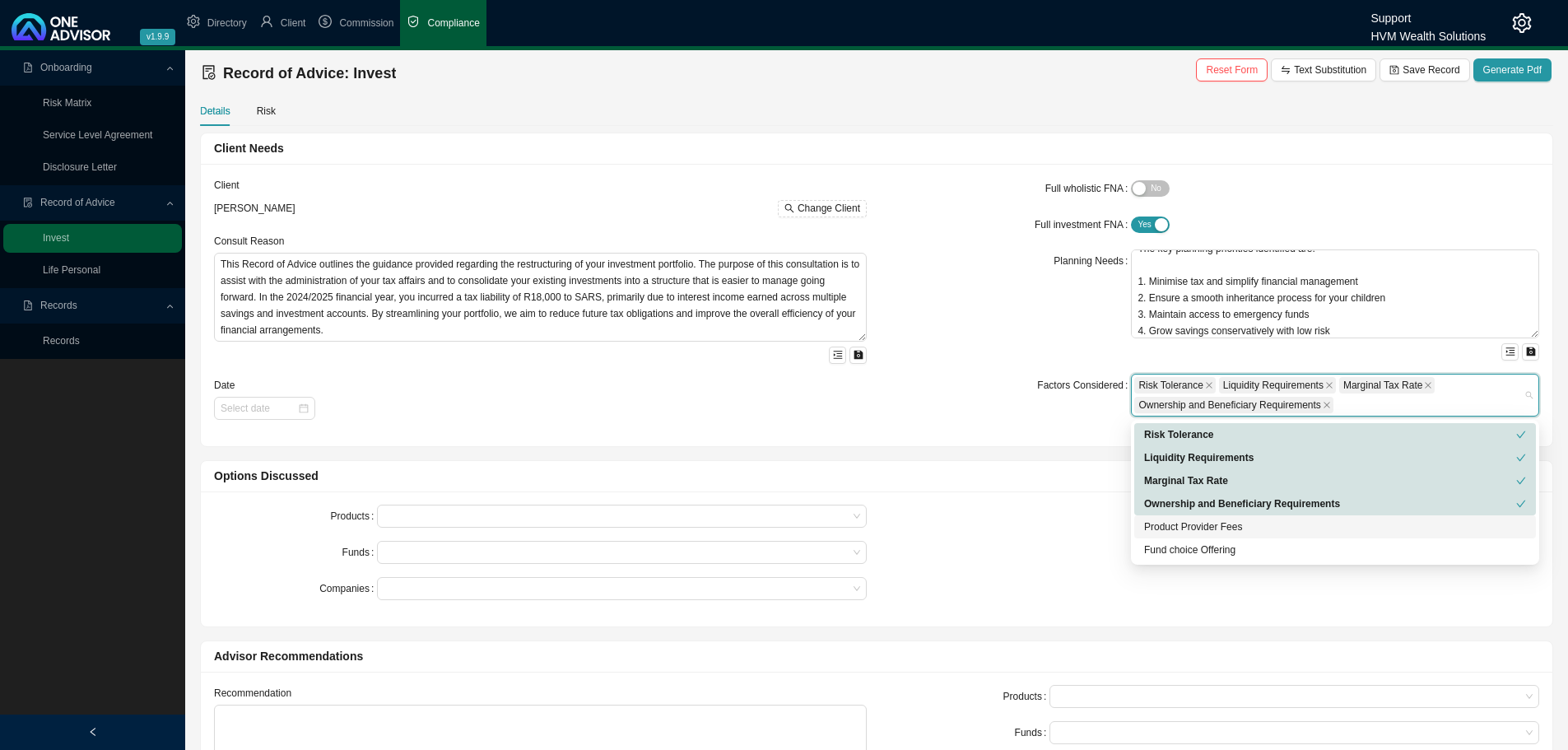
click at [1168, 527] on div "Product Provider Fees" at bounding box center [1334, 527] width 382 height 16
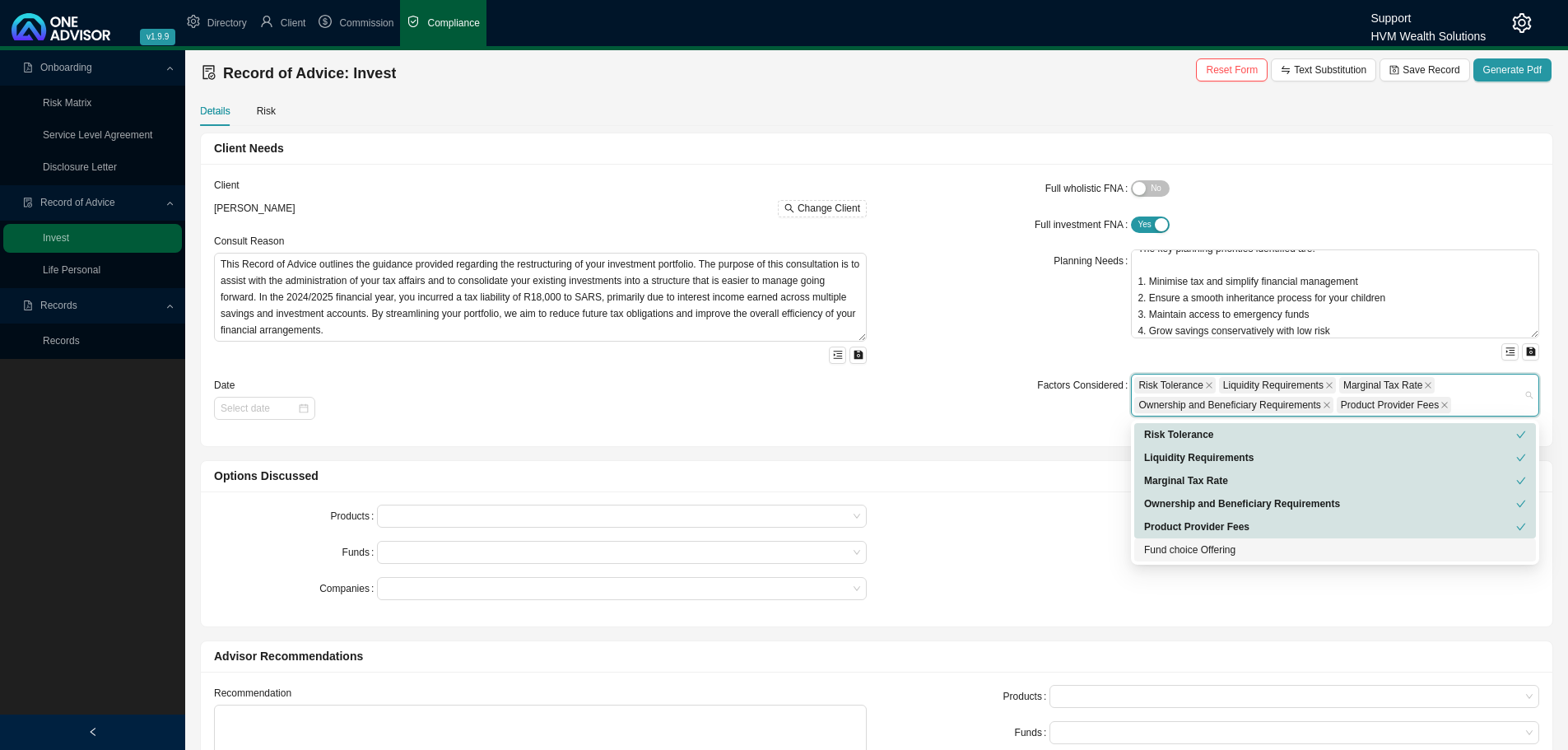
click at [1169, 547] on div "Fund choice Offering" at bounding box center [1334, 549] width 382 height 16
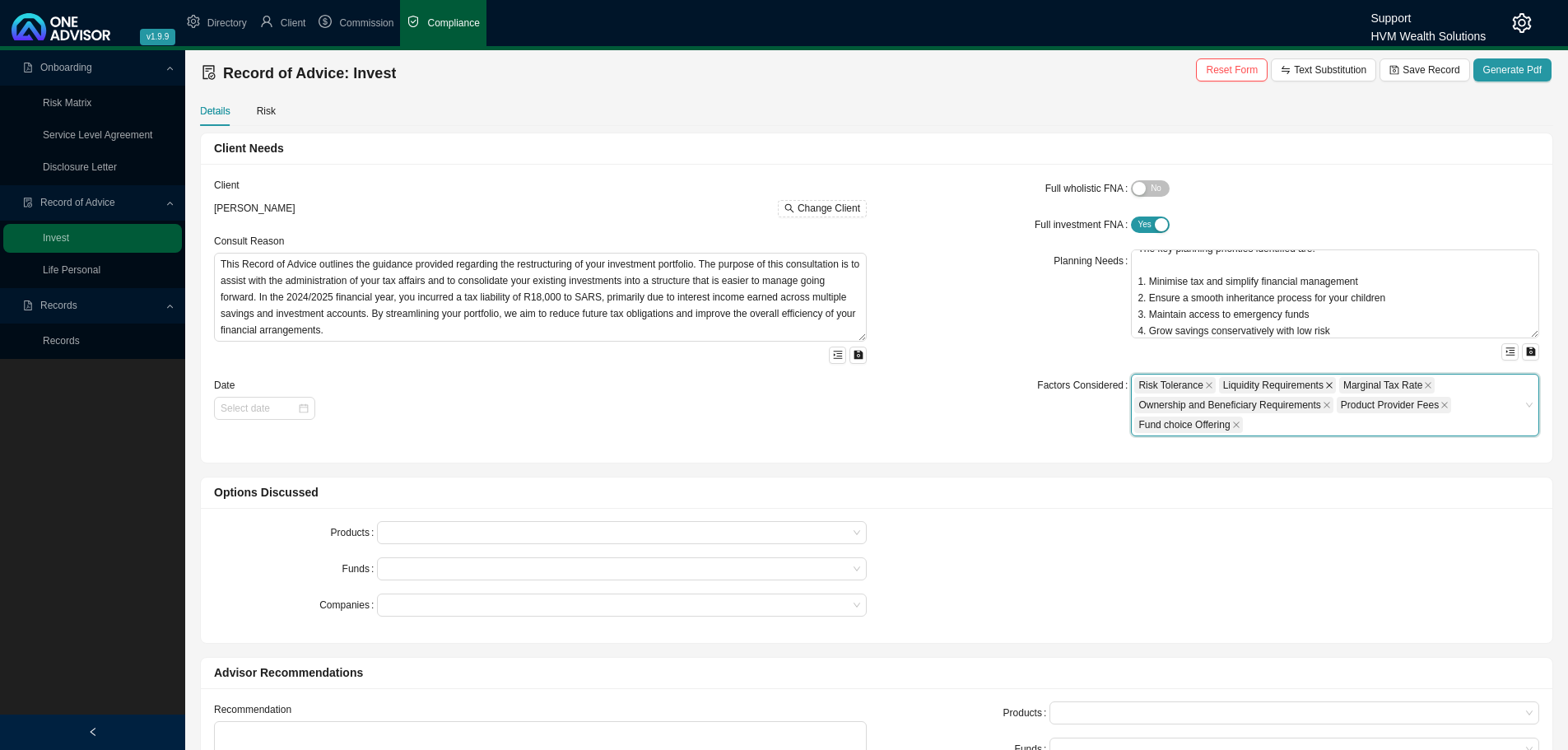
click at [1325, 383] on icon "close" at bounding box center [1329, 385] width 8 height 8
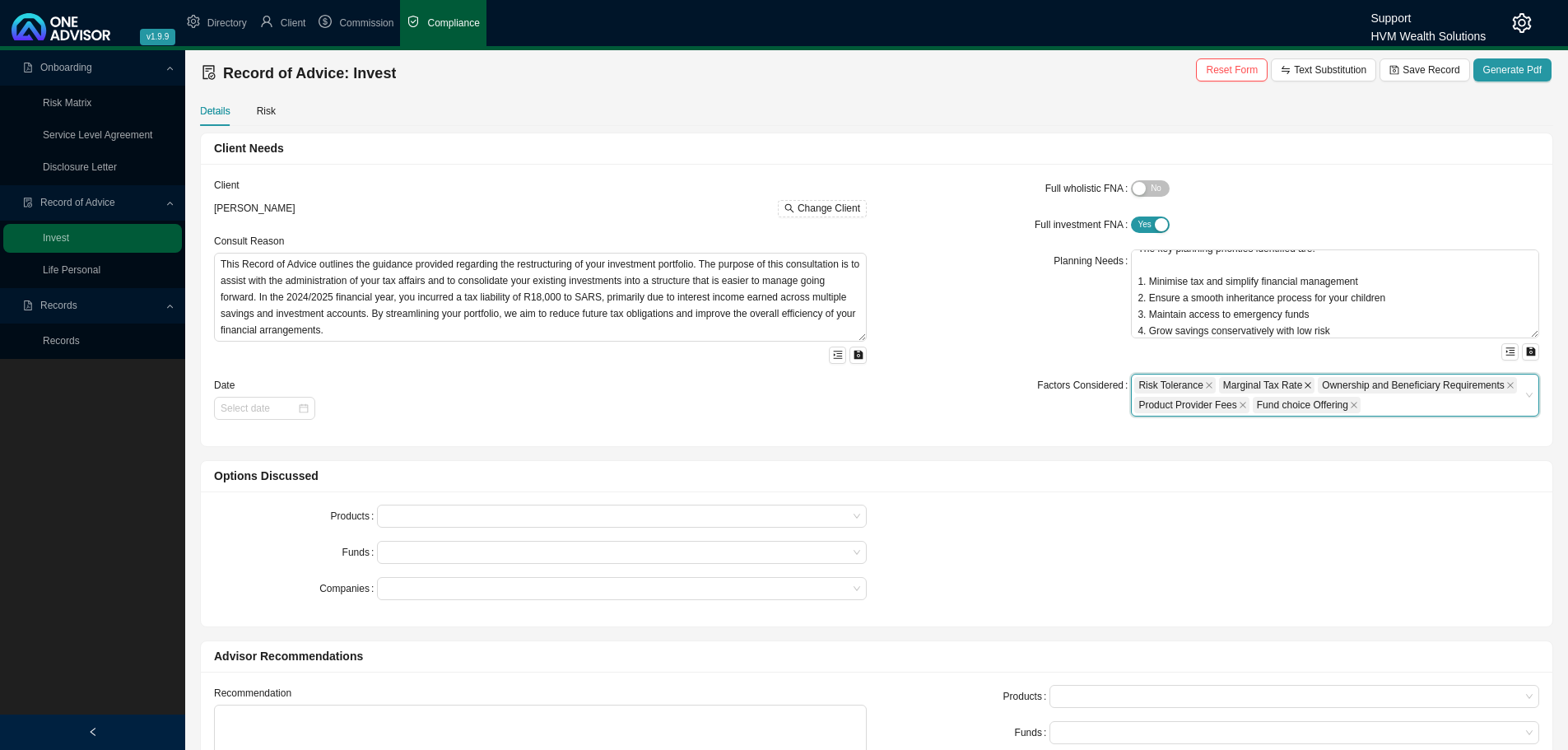
click at [1306, 384] on icon "close" at bounding box center [1309, 385] width 7 height 7
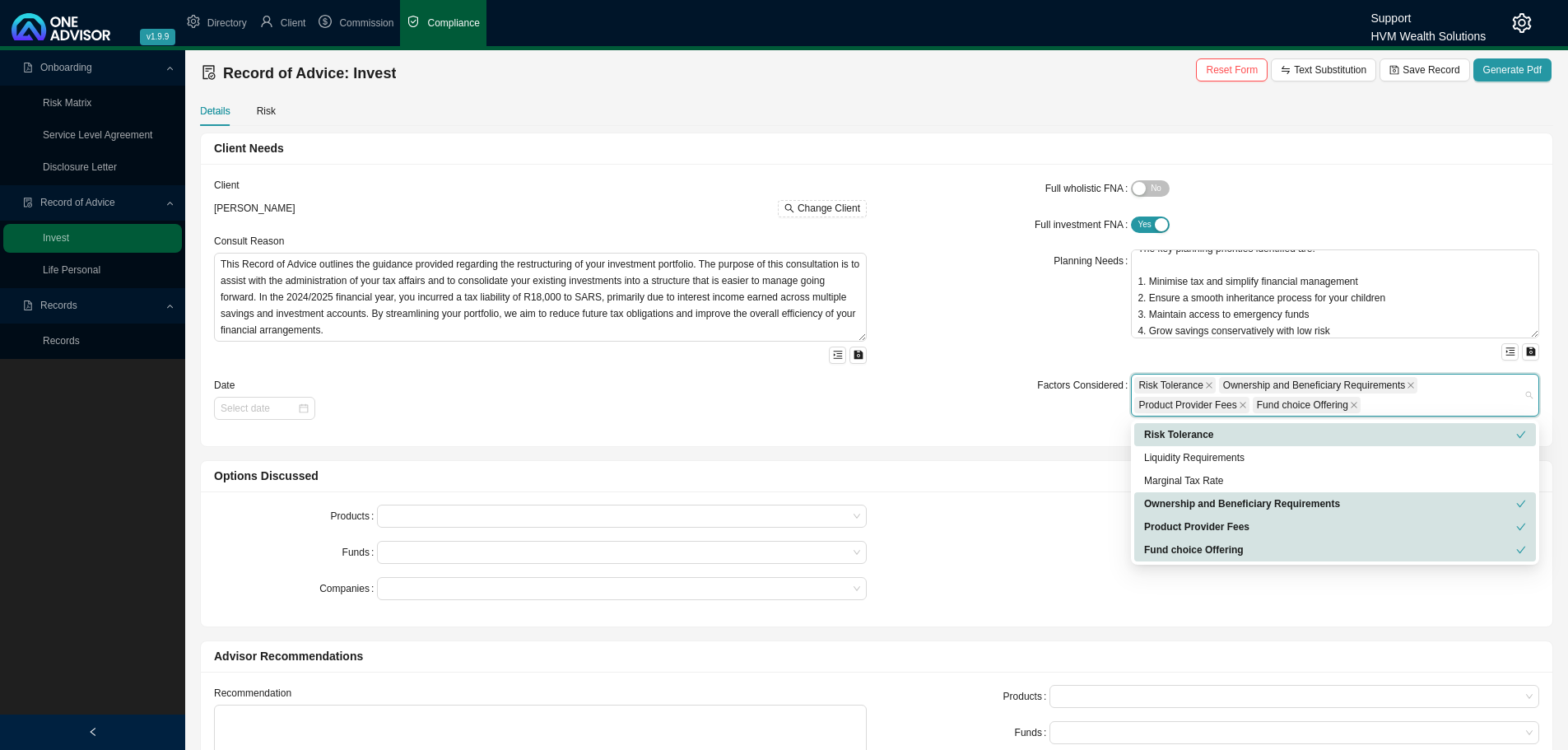
click at [1434, 390] on div "Risk Tolerance Ownership and Beneficiary Requirements Product Provider Fees Fun…" at bounding box center [1327, 395] width 386 height 40
click at [1213, 460] on div "Liquidity Requirements" at bounding box center [1334, 457] width 382 height 16
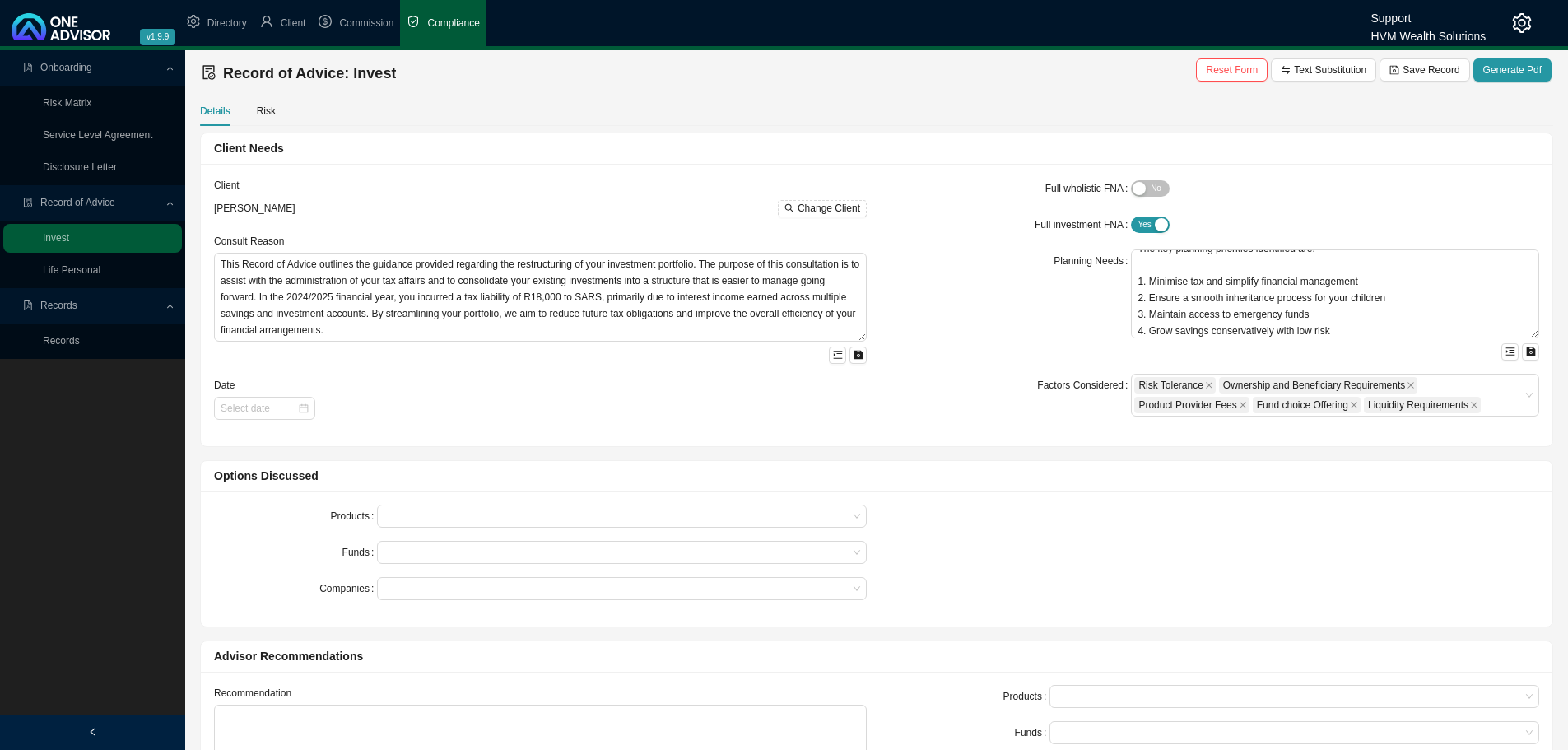
click at [977, 366] on form "Full wholistic FNA Yes No Full investment FNA Yes No Planning Needs You are 85 …" at bounding box center [1213, 296] width 652 height 240
click at [1519, 73] on span "Generate Pdf" at bounding box center [1512, 69] width 58 height 16
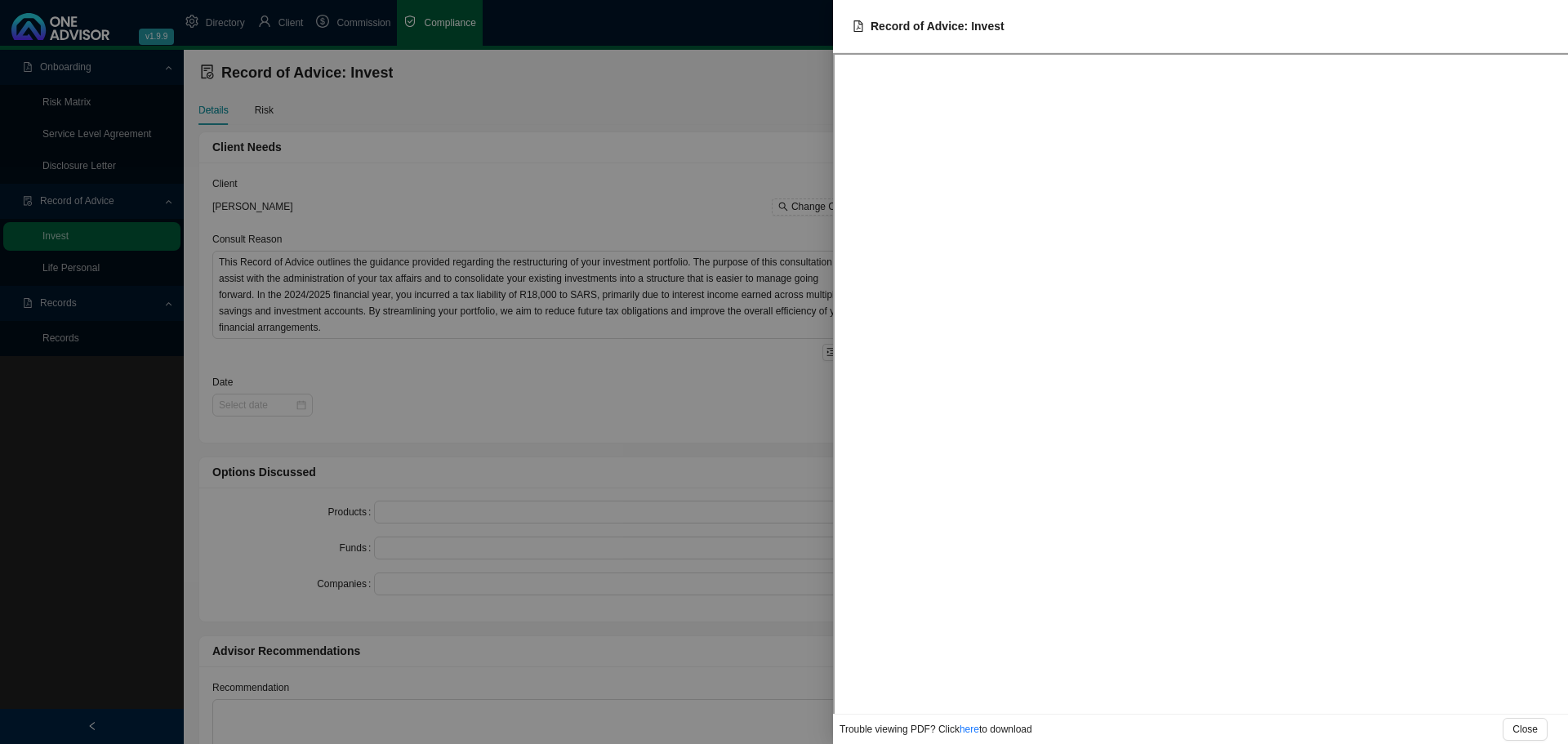
click at [452, 196] on div at bounding box center [784, 372] width 1568 height 744
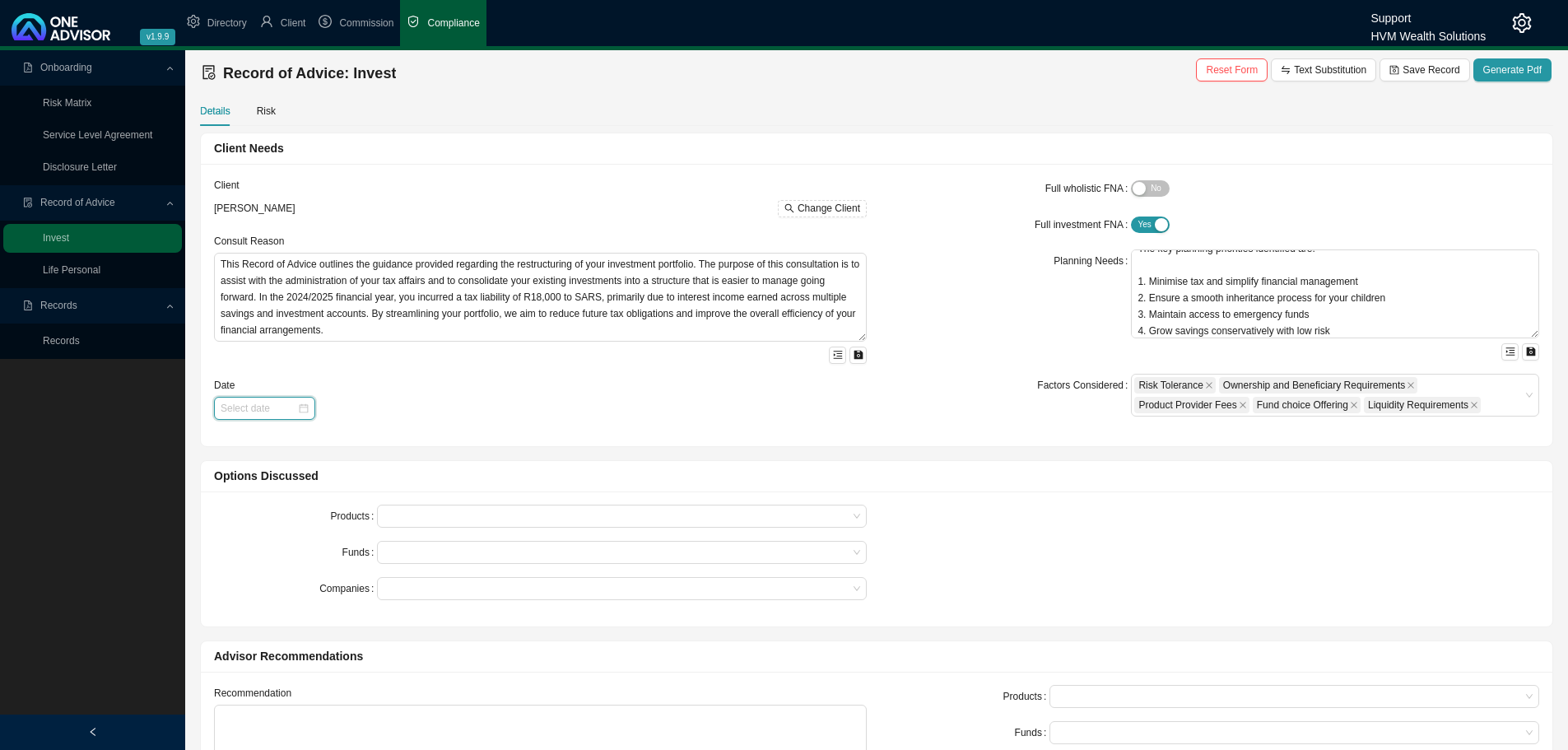
click at [294, 404] on input at bounding box center [259, 408] width 76 height 16
type input "2025-09-04"
type input "[DATE]"
click at [286, 523] on div "9" at bounding box center [287, 524] width 17 height 17
click at [1499, 69] on span "Generate Pdf" at bounding box center [1512, 69] width 58 height 16
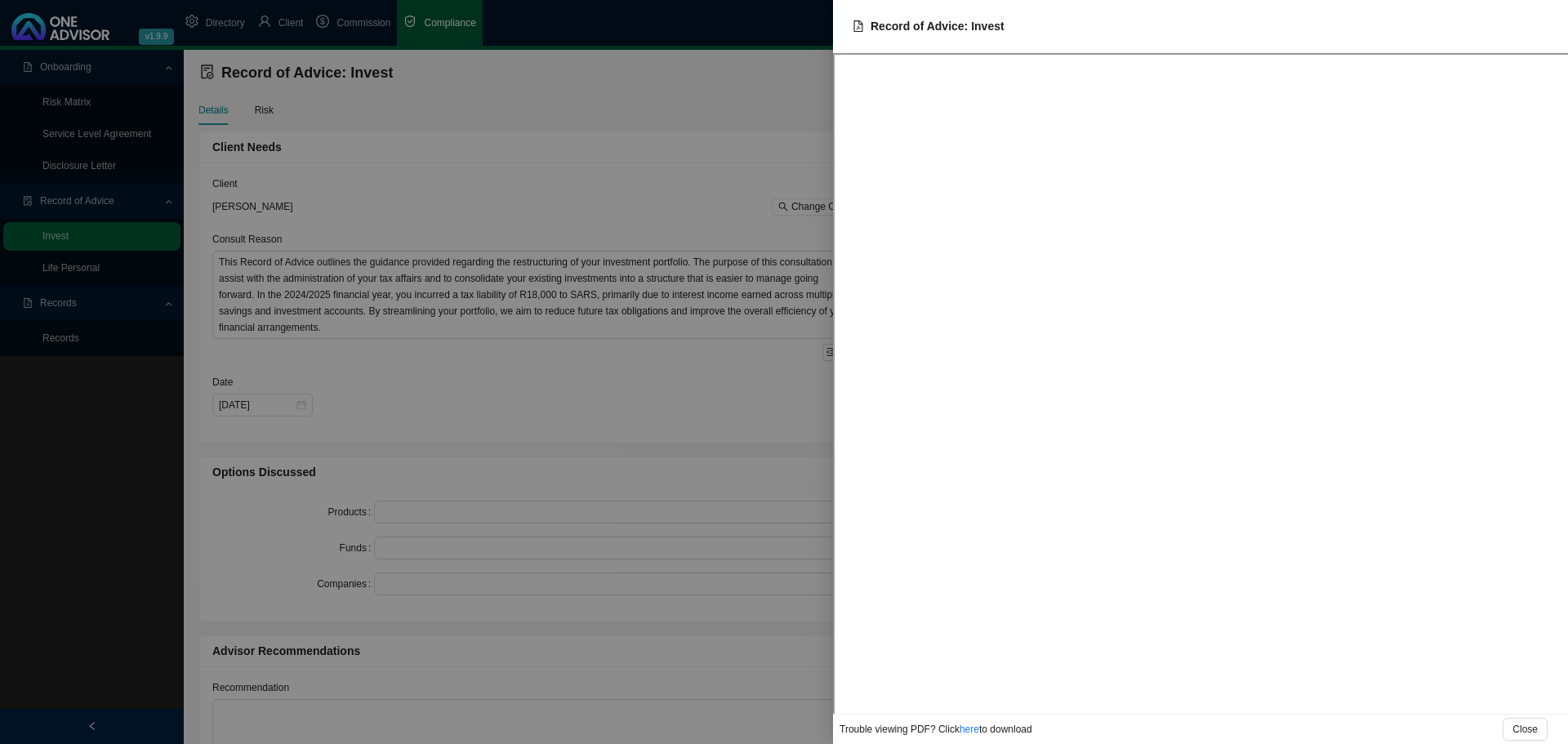
click at [628, 180] on div at bounding box center [784, 372] width 1568 height 744
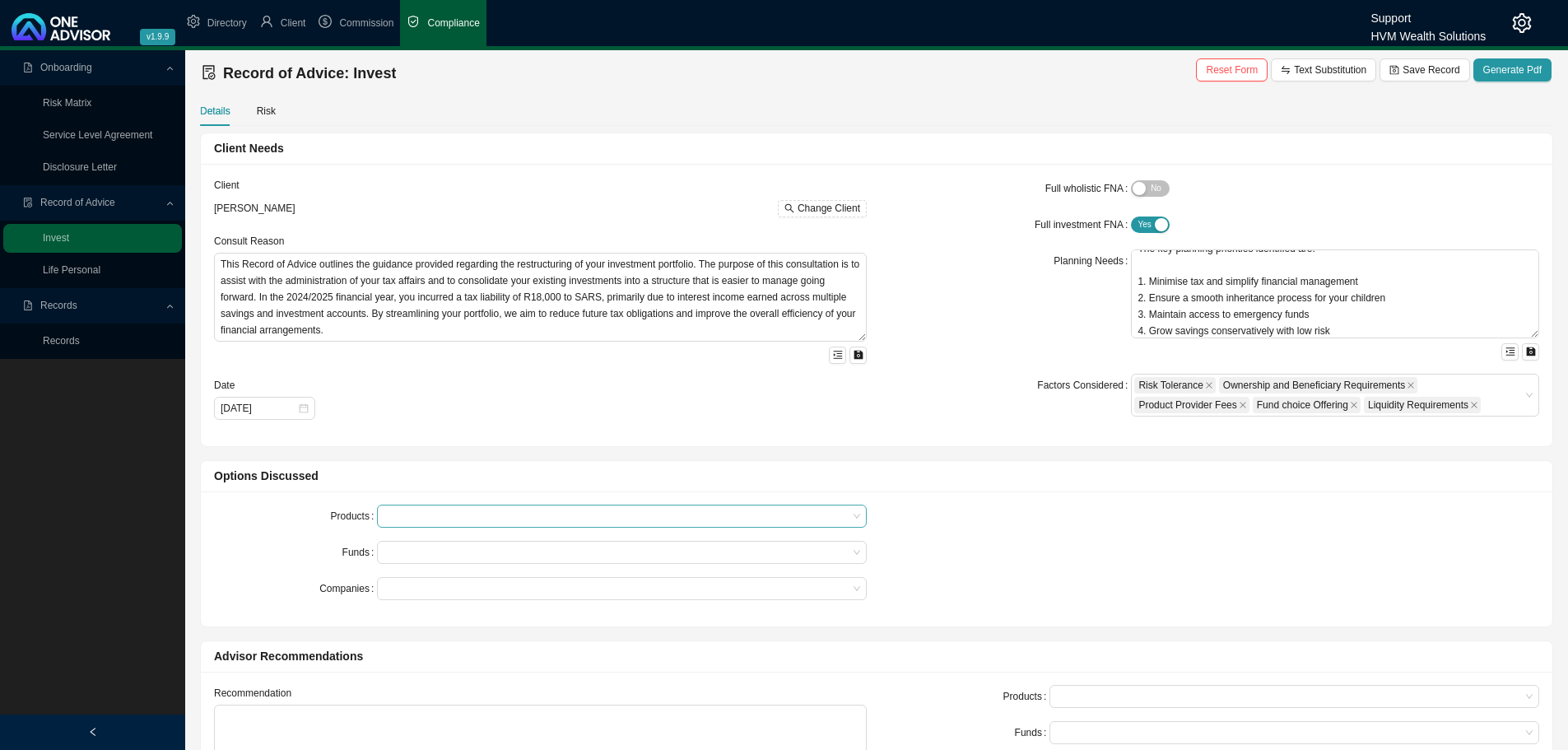
click at [394, 520] on div at bounding box center [613, 516] width 467 height 13
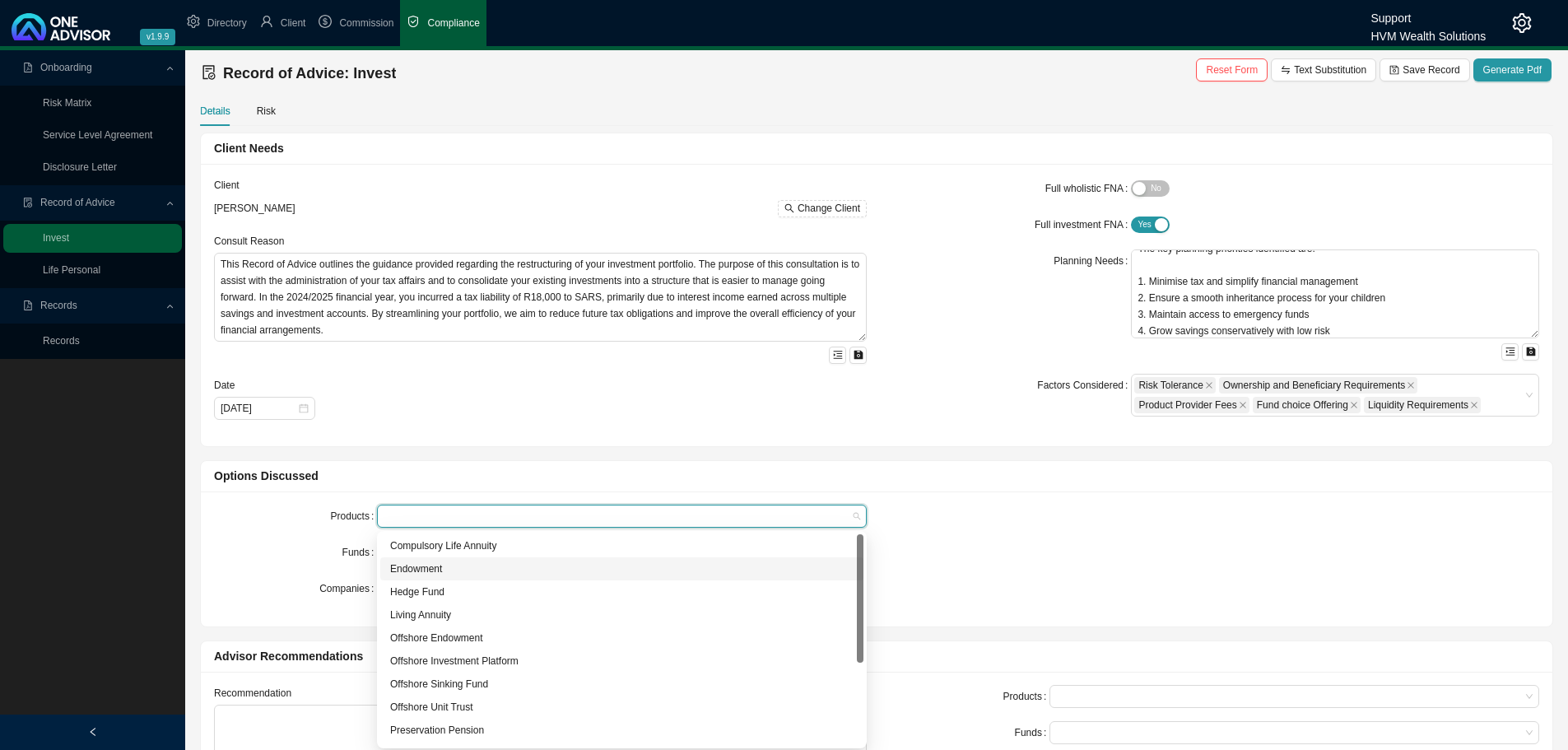
click at [432, 566] on div "Endowment" at bounding box center [622, 568] width 464 height 16
drag, startPoint x: 283, startPoint y: 532, endPoint x: 295, endPoint y: 531, distance: 12.0
click at [284, 532] on form "Products Endowment Funds Companies" at bounding box center [540, 552] width 652 height 96
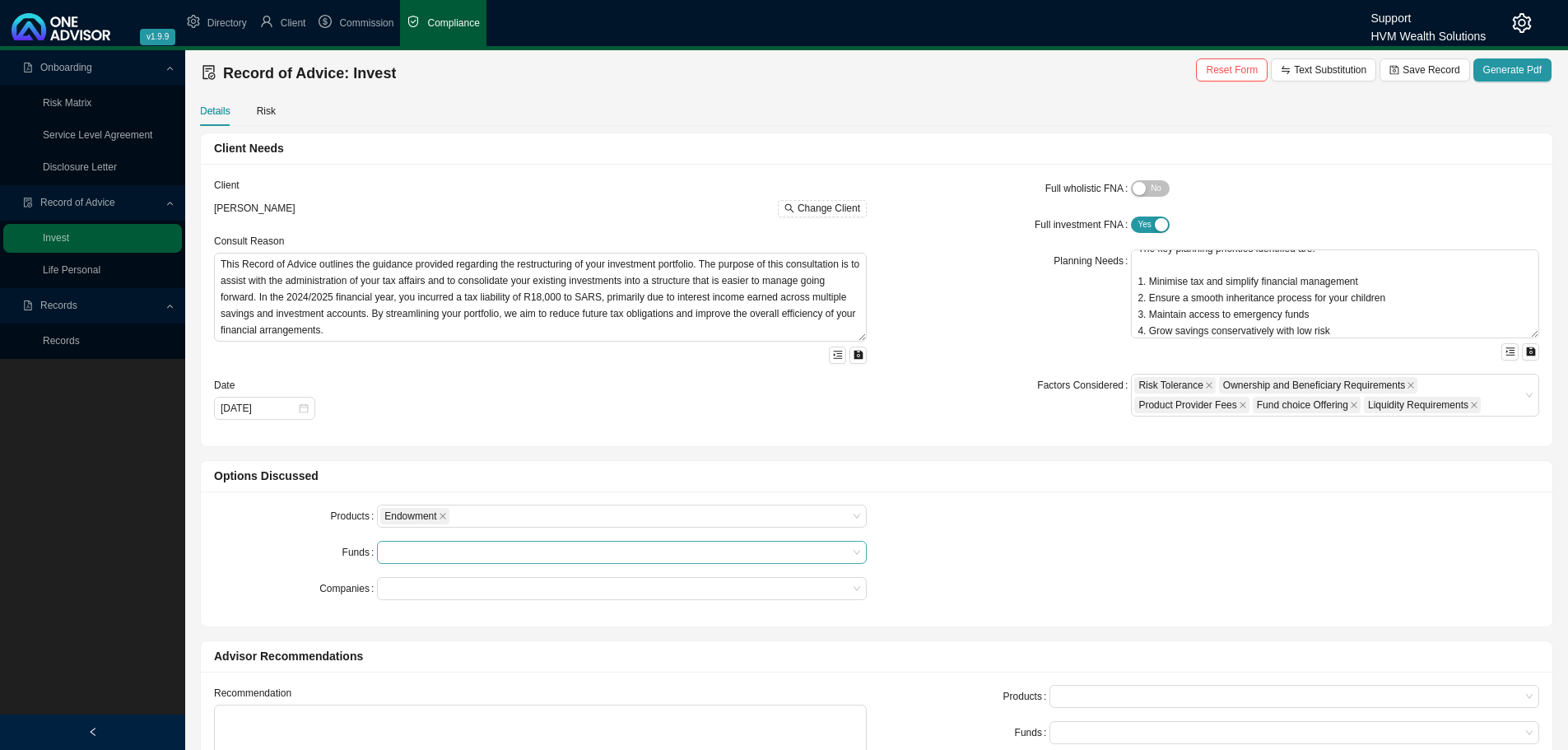
click at [470, 561] on div at bounding box center [621, 552] width 490 height 23
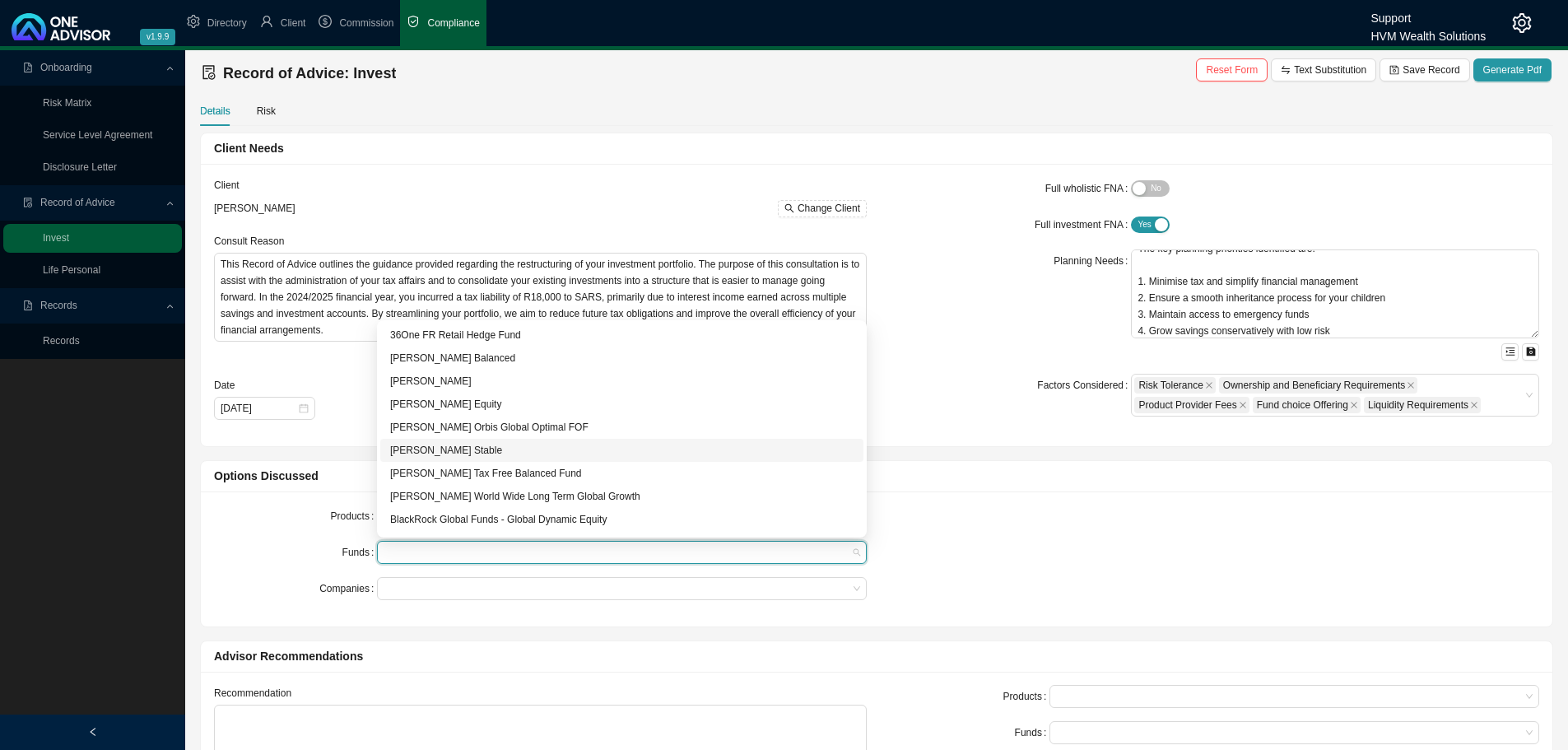
drag, startPoint x: 457, startPoint y: 447, endPoint x: 371, endPoint y: 80, distance: 376.9
click at [457, 446] on div "[PERSON_NAME] Stable" at bounding box center [622, 449] width 464 height 16
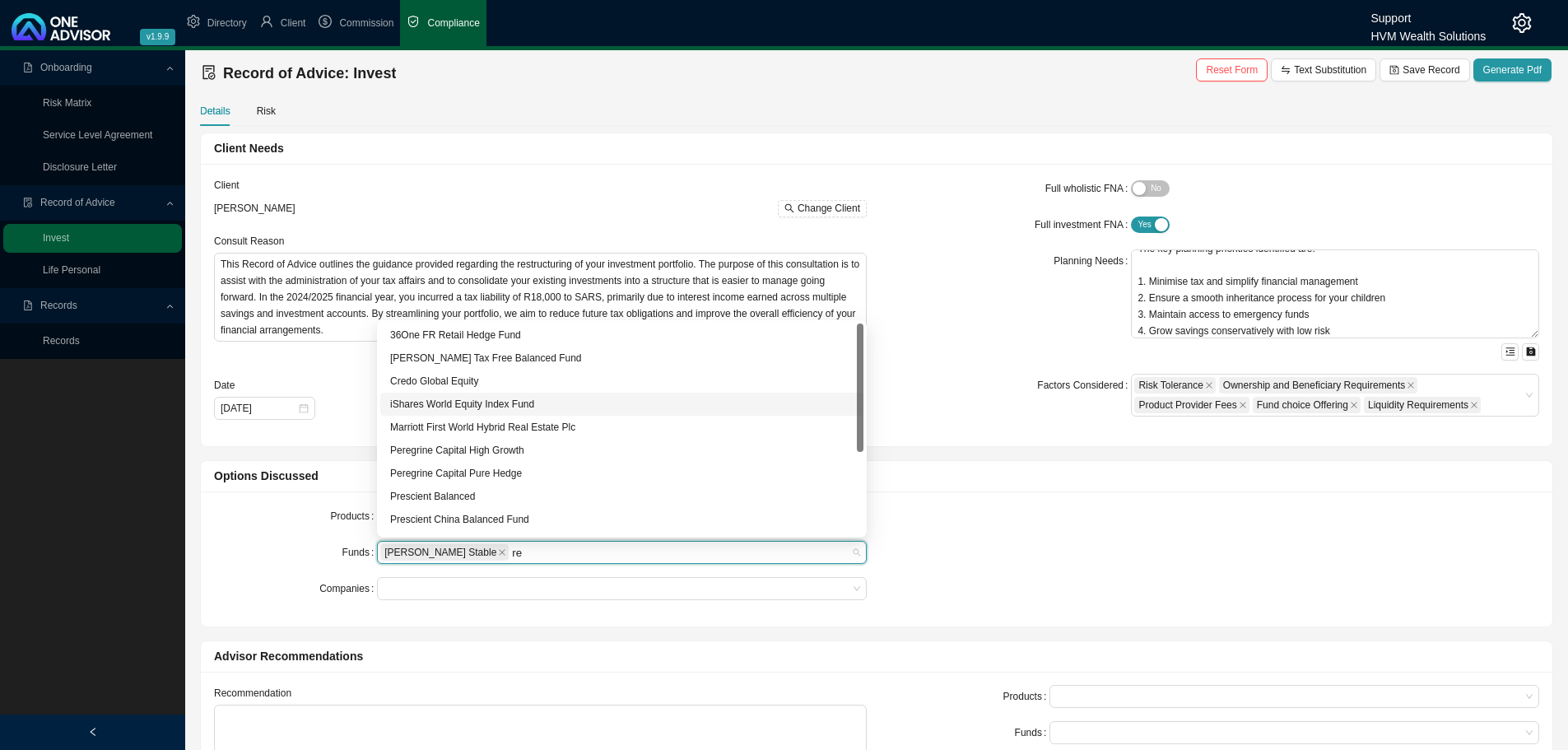
type input "r"
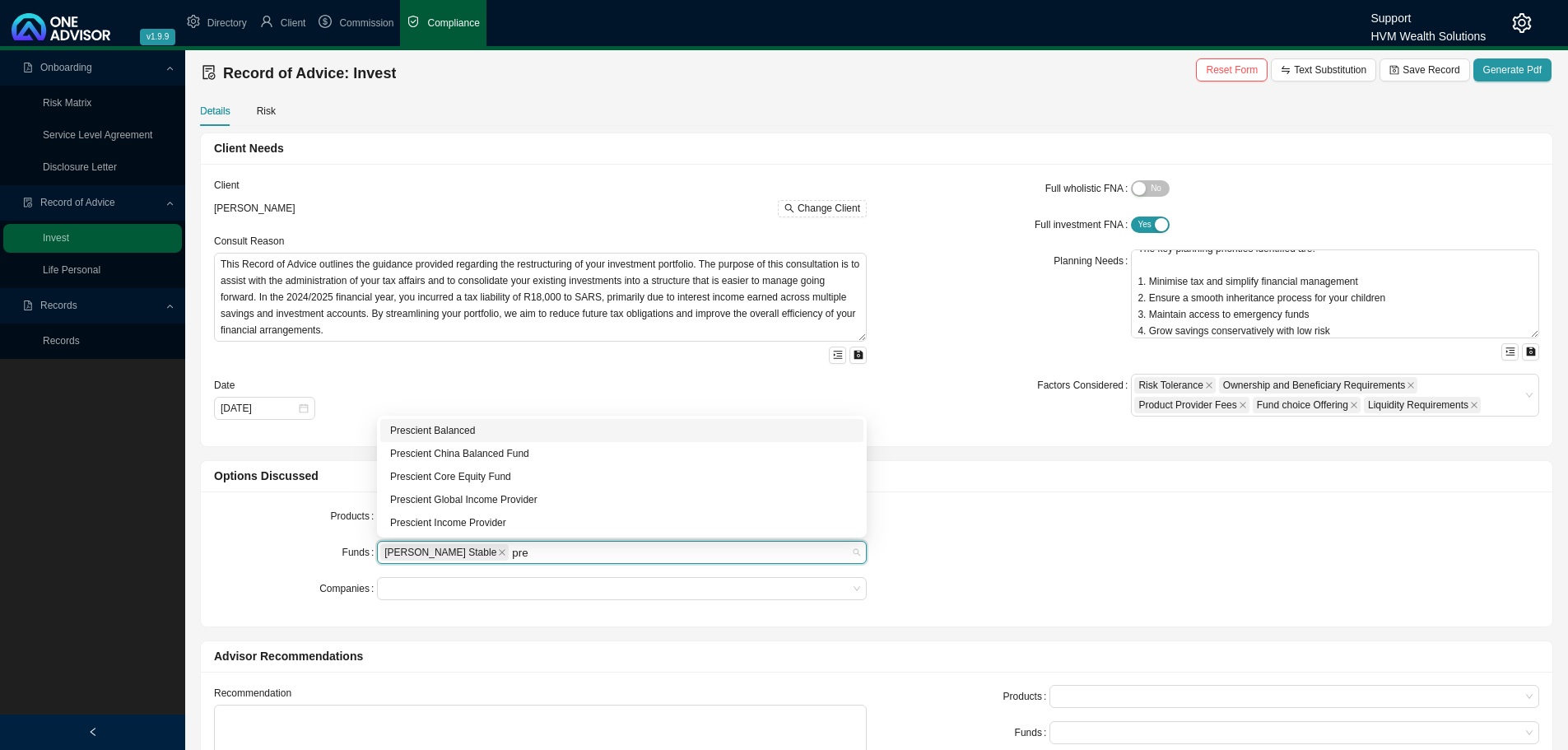
type input "pres"
click at [454, 434] on div "Prescient Balanced" at bounding box center [622, 430] width 464 height 16
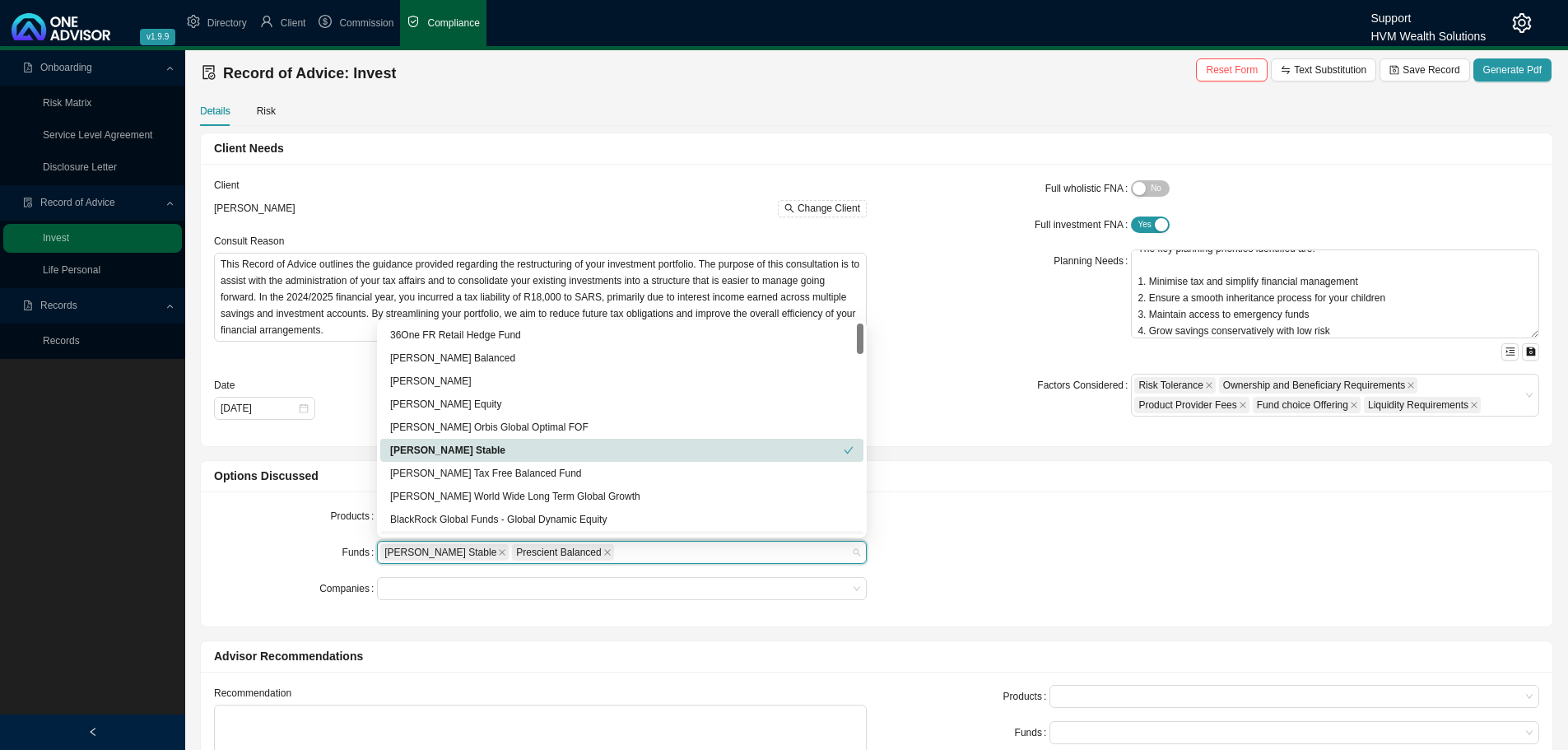
click at [615, 555] on div "Allan Gray Stable Prescient Balanced" at bounding box center [613, 552] width 467 height 19
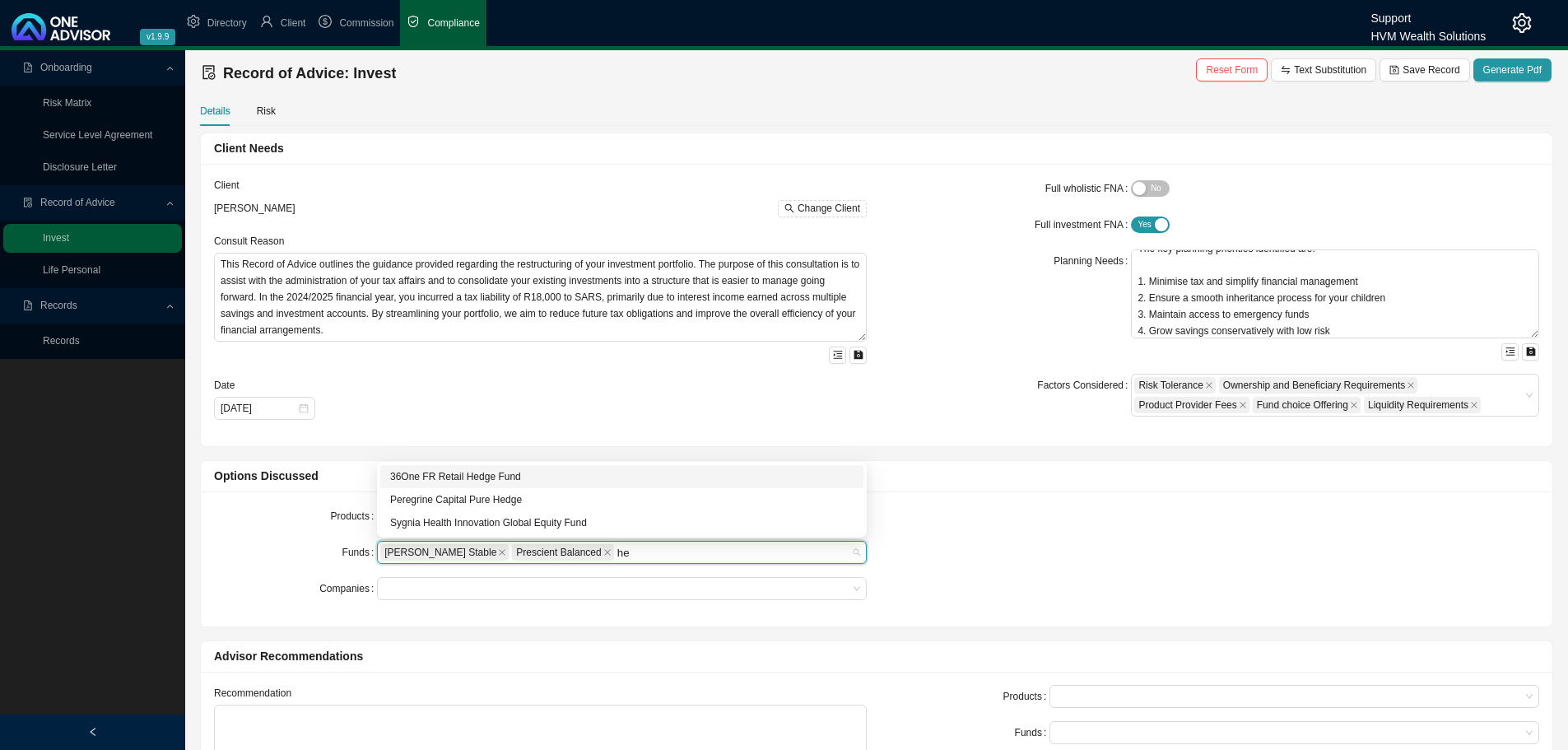
type input "h"
type input "p"
type input "pere"
click at [465, 522] on div "Peregrine Capital Pure Hedge" at bounding box center [622, 522] width 464 height 16
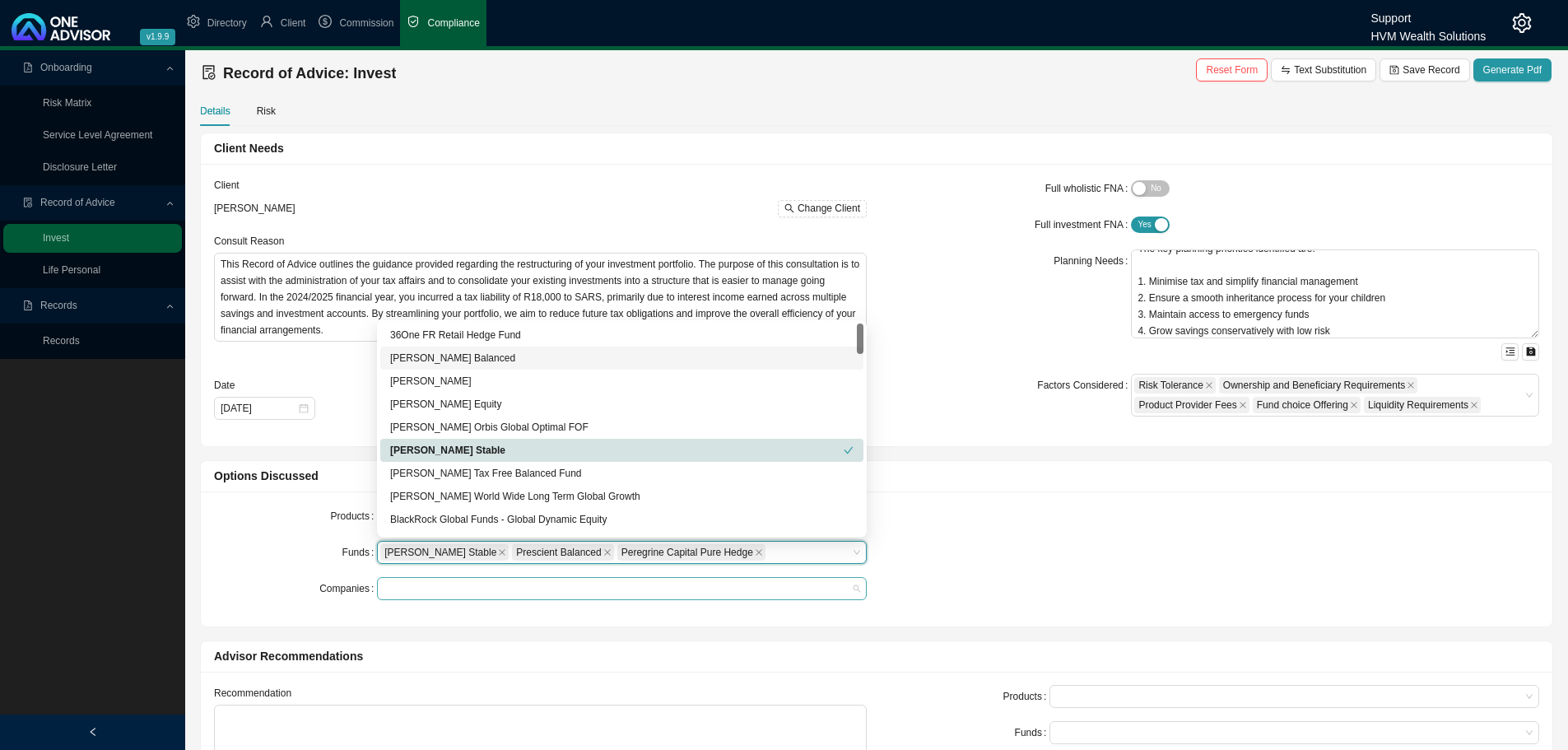
click at [406, 591] on div at bounding box center [613, 589] width 467 height 13
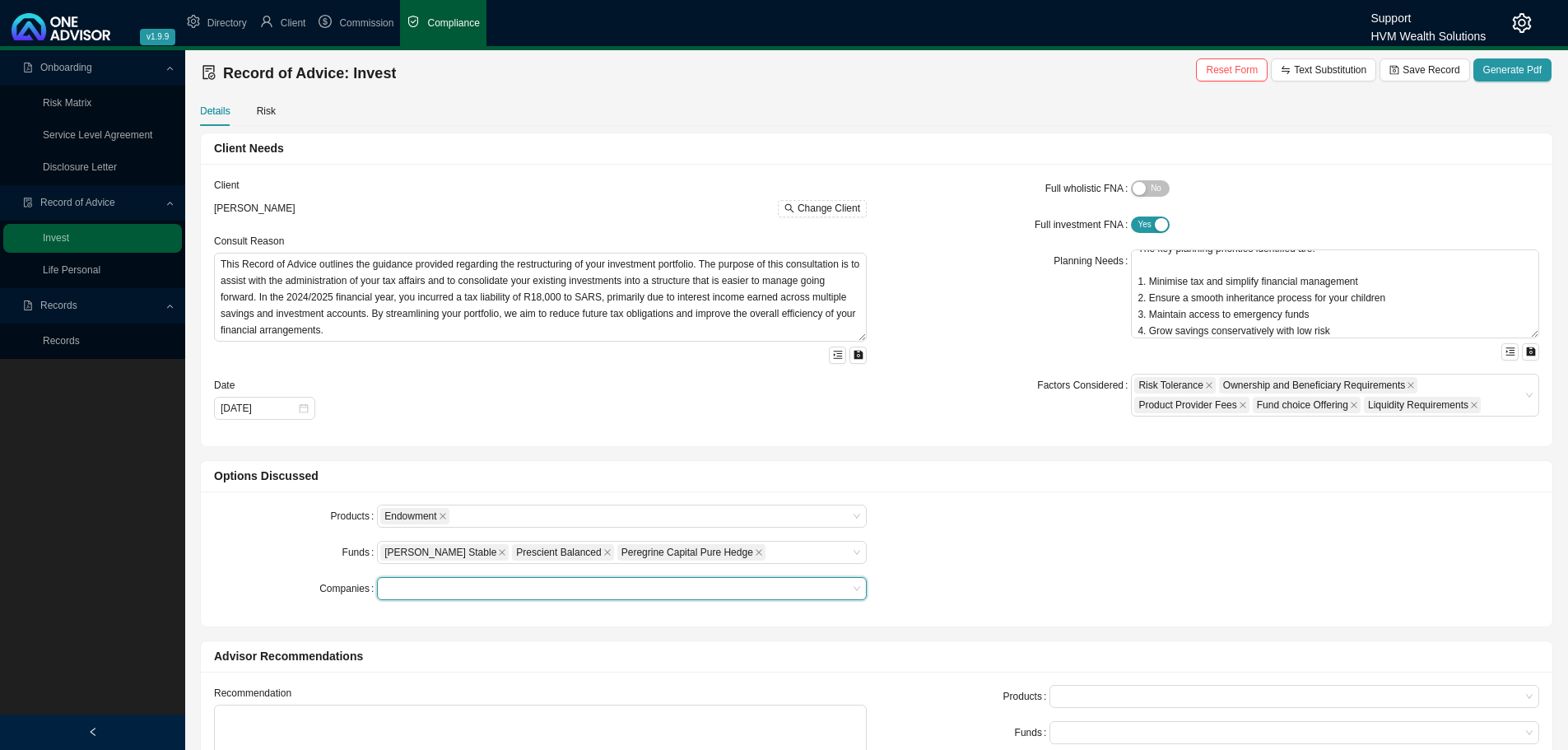
click at [421, 602] on div "Products Endowment Funds Allan Gray Stable Prescient Balanced Peregrine Capital…" at bounding box center [540, 559] width 673 height 108
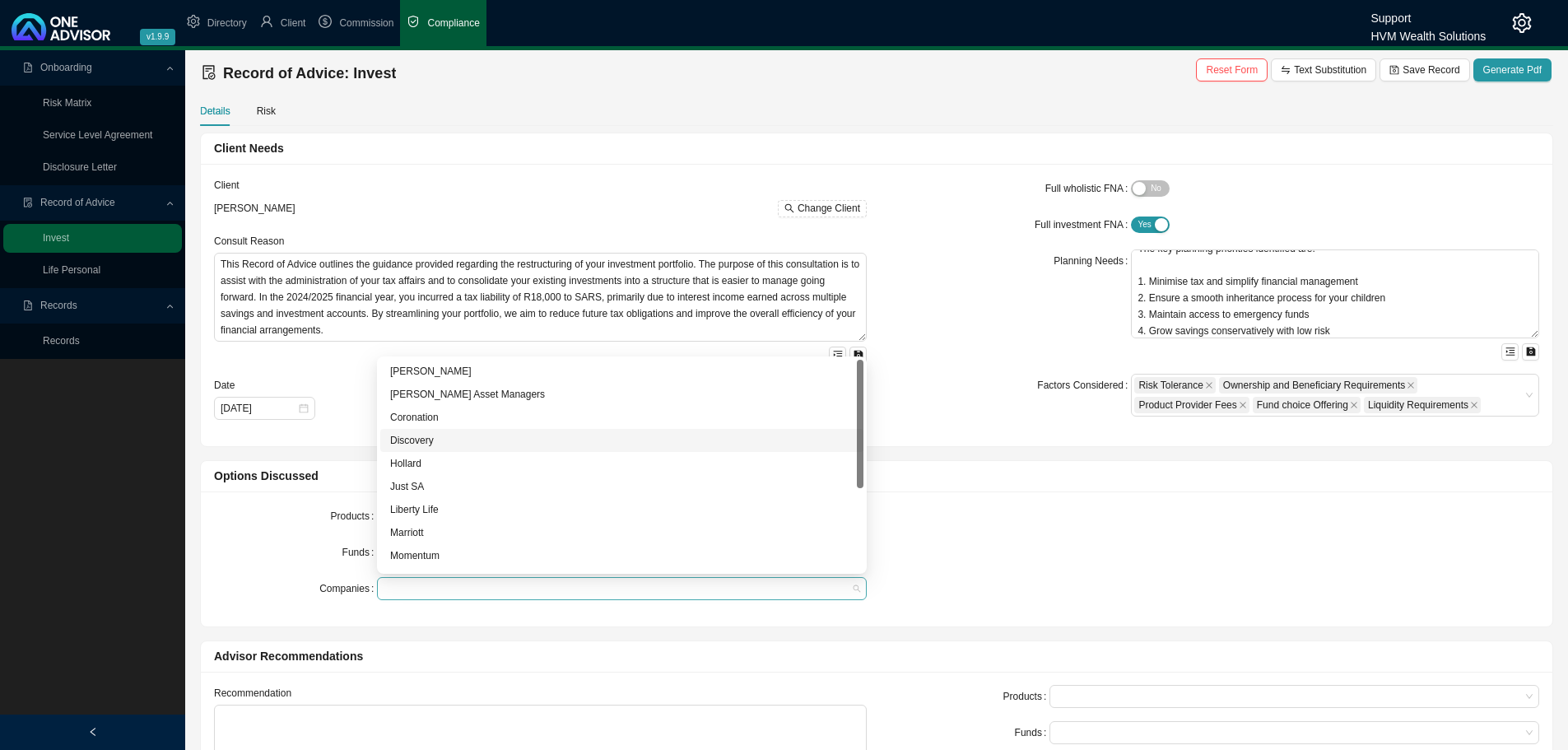
click at [420, 587] on div at bounding box center [613, 589] width 467 height 13
click at [437, 447] on div "Ninety One" at bounding box center [622, 444] width 464 height 16
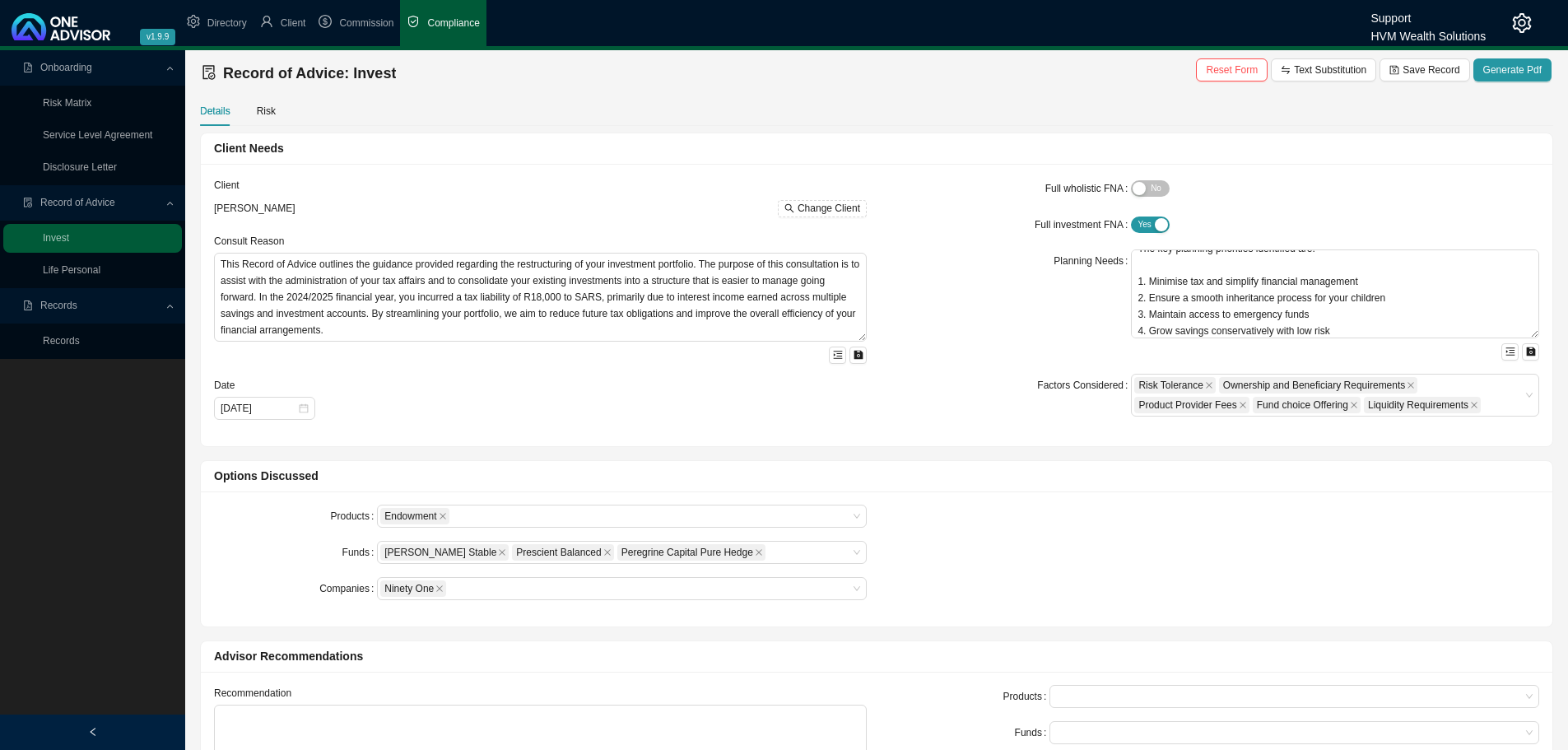
click at [246, 543] on div "Funds" at bounding box center [295, 552] width 163 height 23
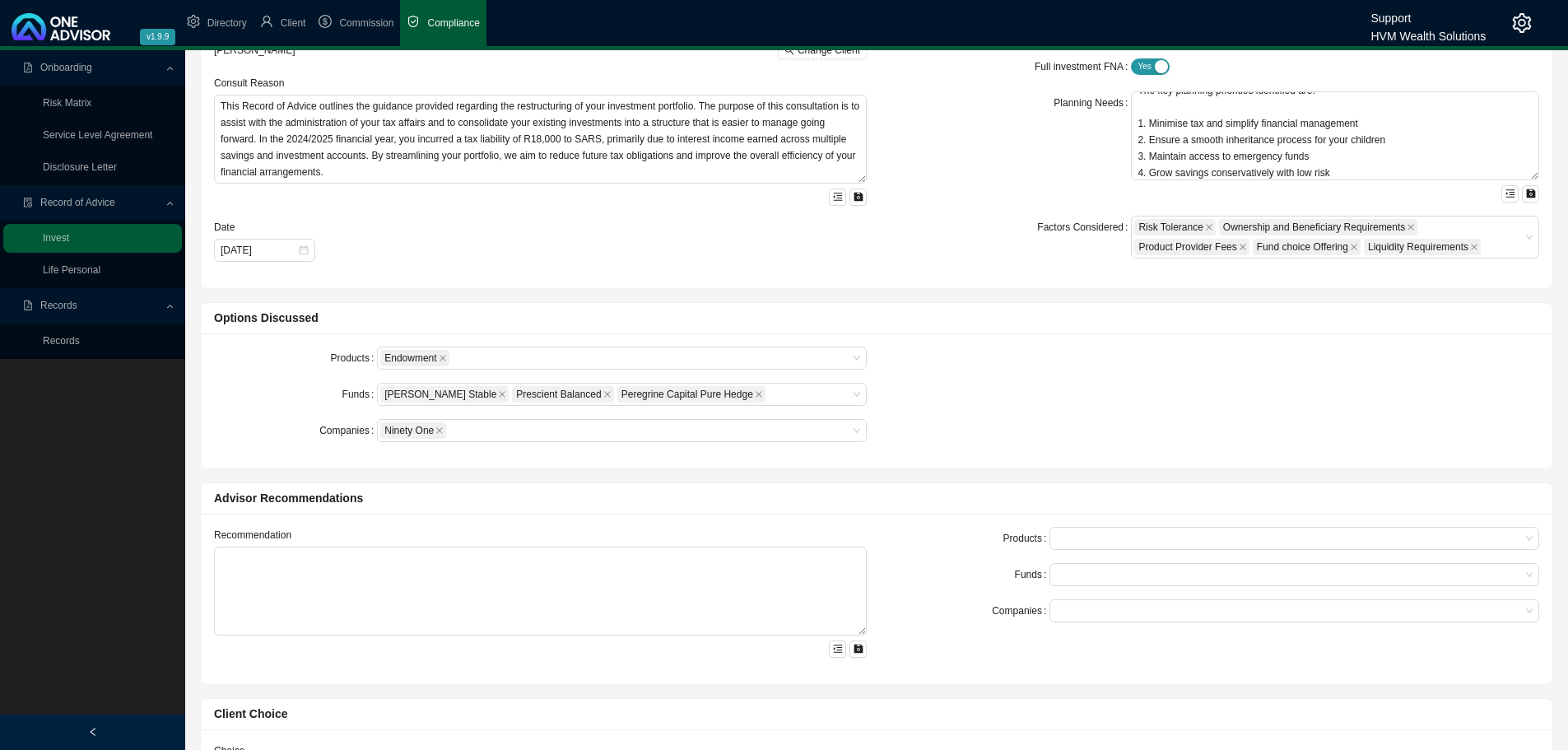
scroll to position [165, 0]
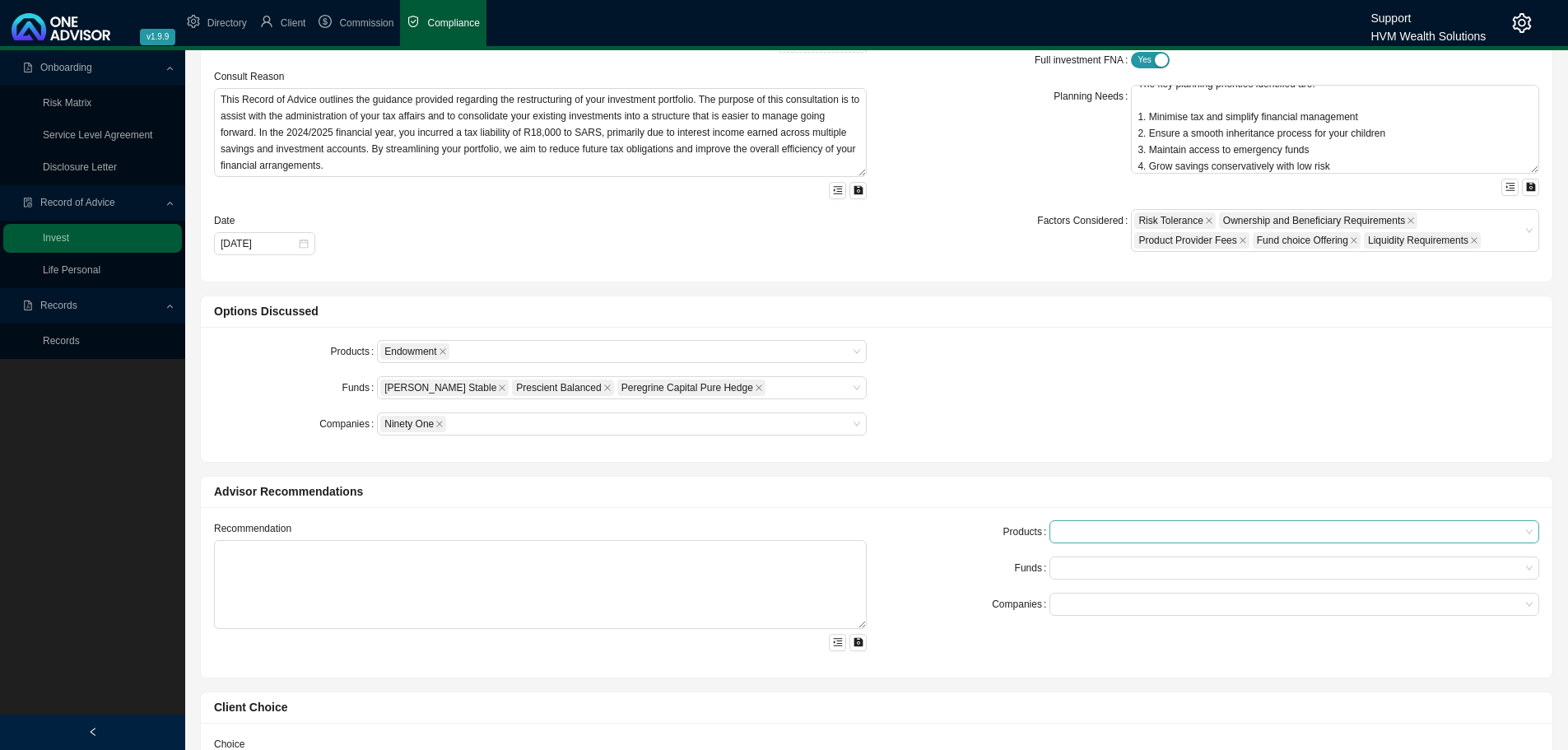
click at [1100, 538] on div at bounding box center [1286, 532] width 467 height 13
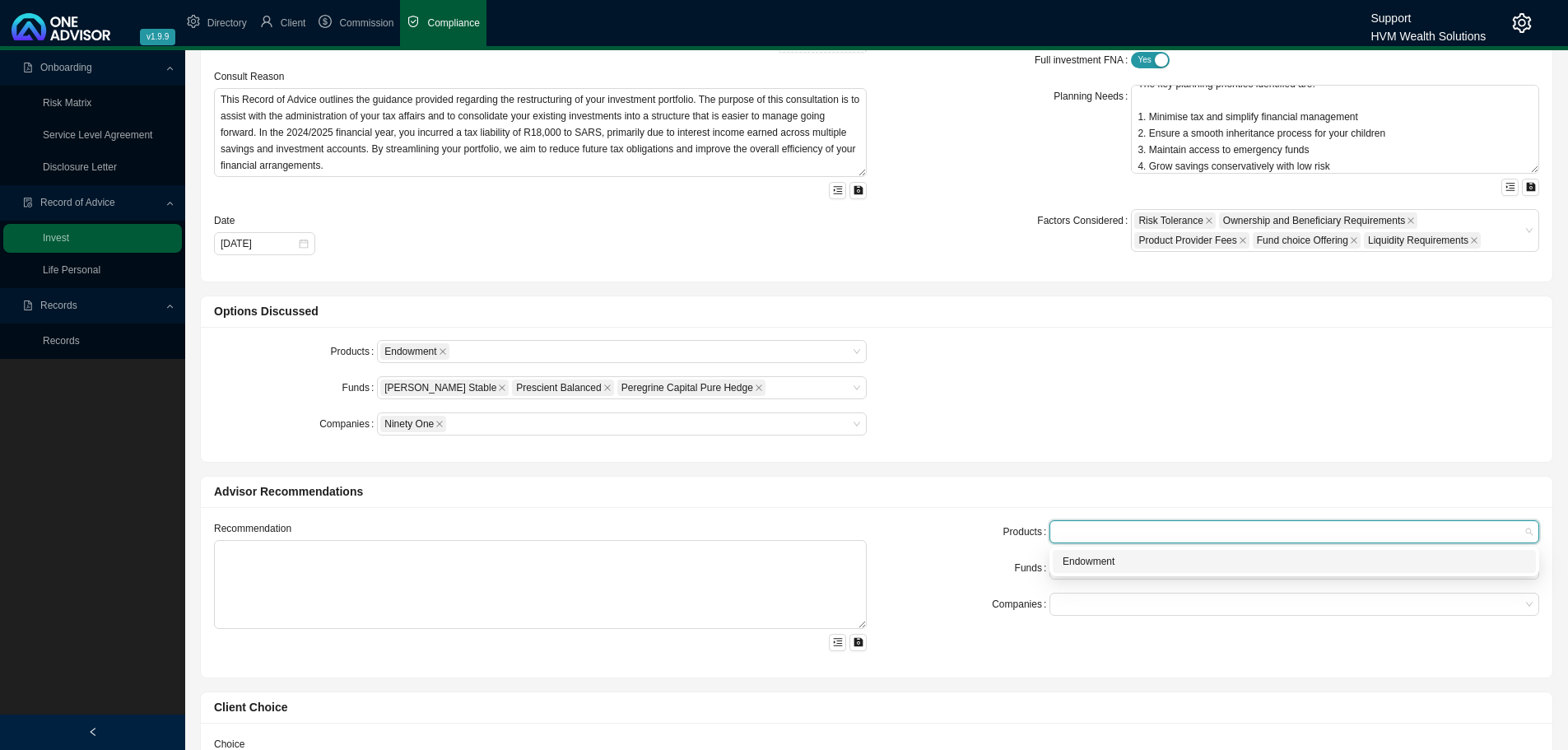
click at [1100, 558] on div "Endowment" at bounding box center [1295, 561] width 464 height 16
click at [985, 565] on div "Funds" at bounding box center [968, 568] width 163 height 23
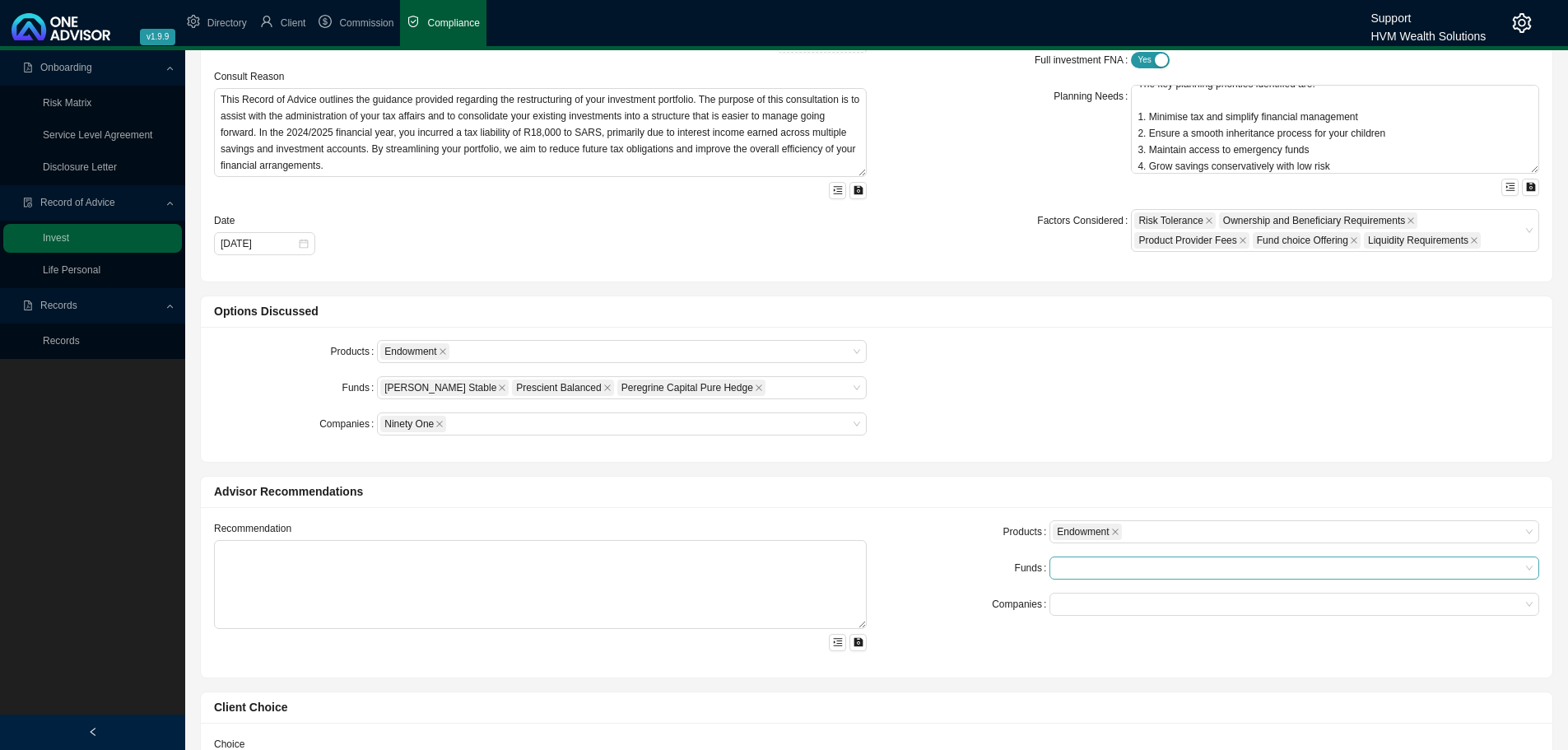
click at [1056, 565] on input "search" at bounding box center [1058, 568] width 3 height 13
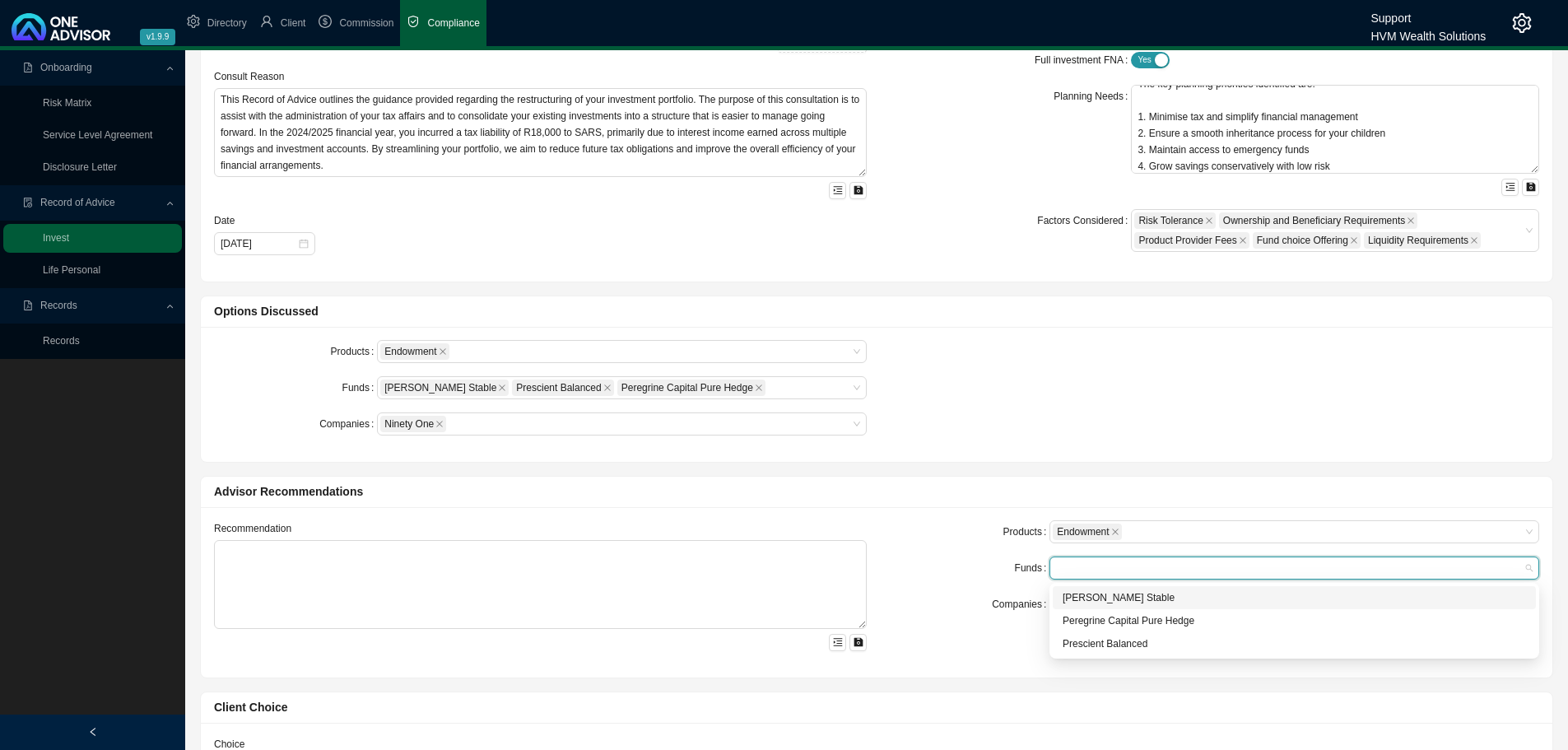
click at [1087, 594] on div "[PERSON_NAME] Stable" at bounding box center [1295, 597] width 464 height 16
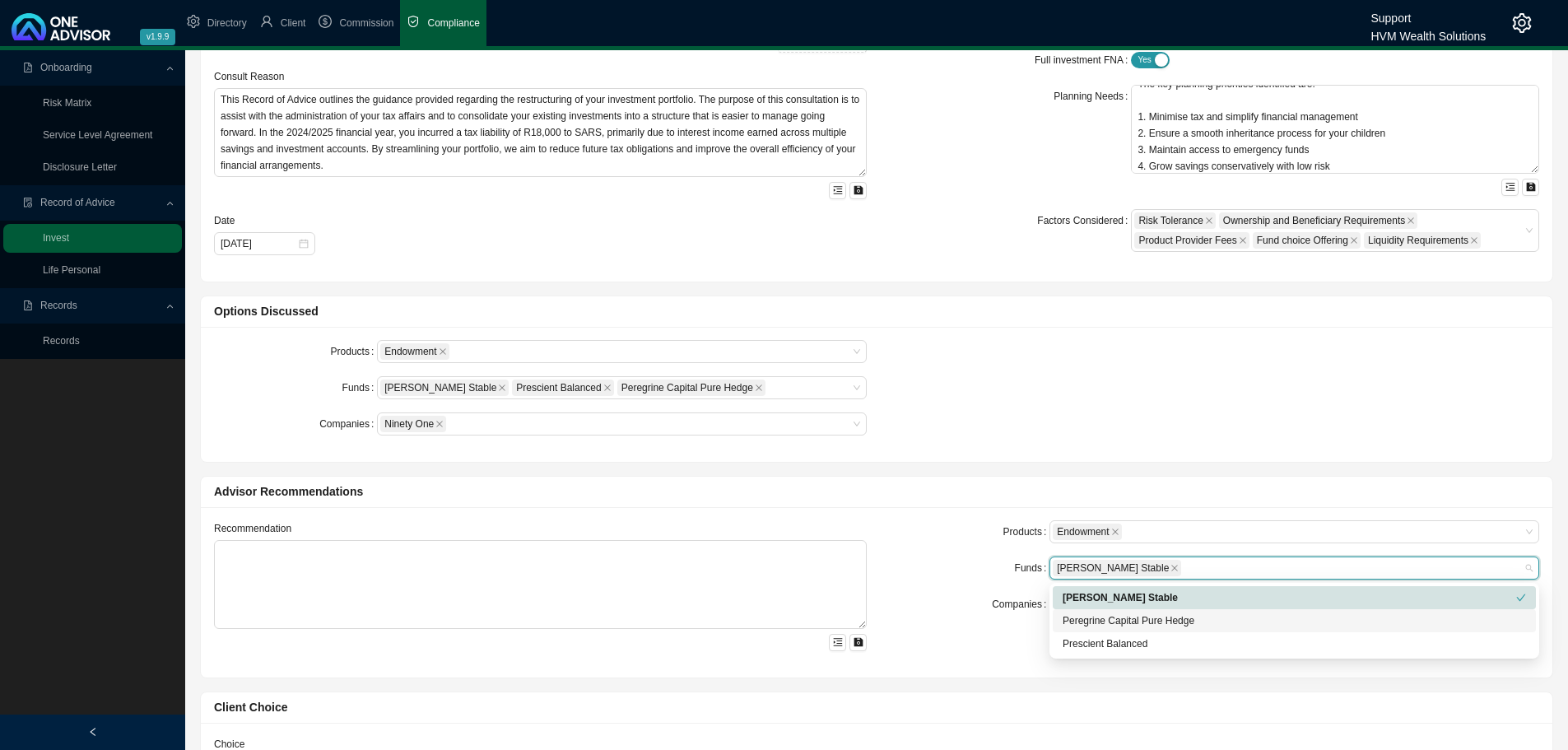
click at [1083, 616] on div "Peregrine Capital Pure Hedge" at bounding box center [1295, 620] width 464 height 16
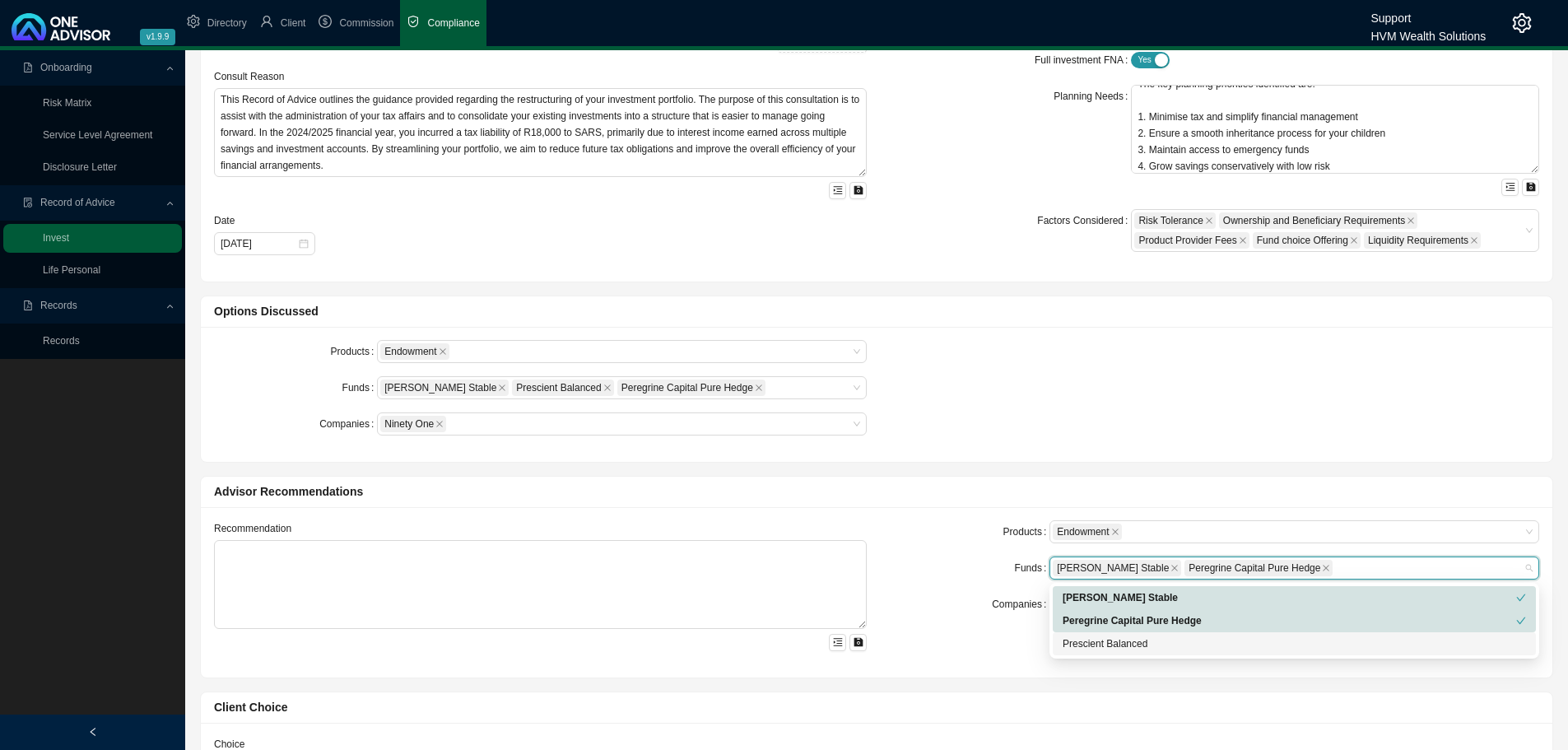
drag, startPoint x: 1079, startPoint y: 638, endPoint x: 1006, endPoint y: 608, distance: 78.9
click at [1076, 637] on div "Prescient Balanced" at bounding box center [1295, 643] width 464 height 16
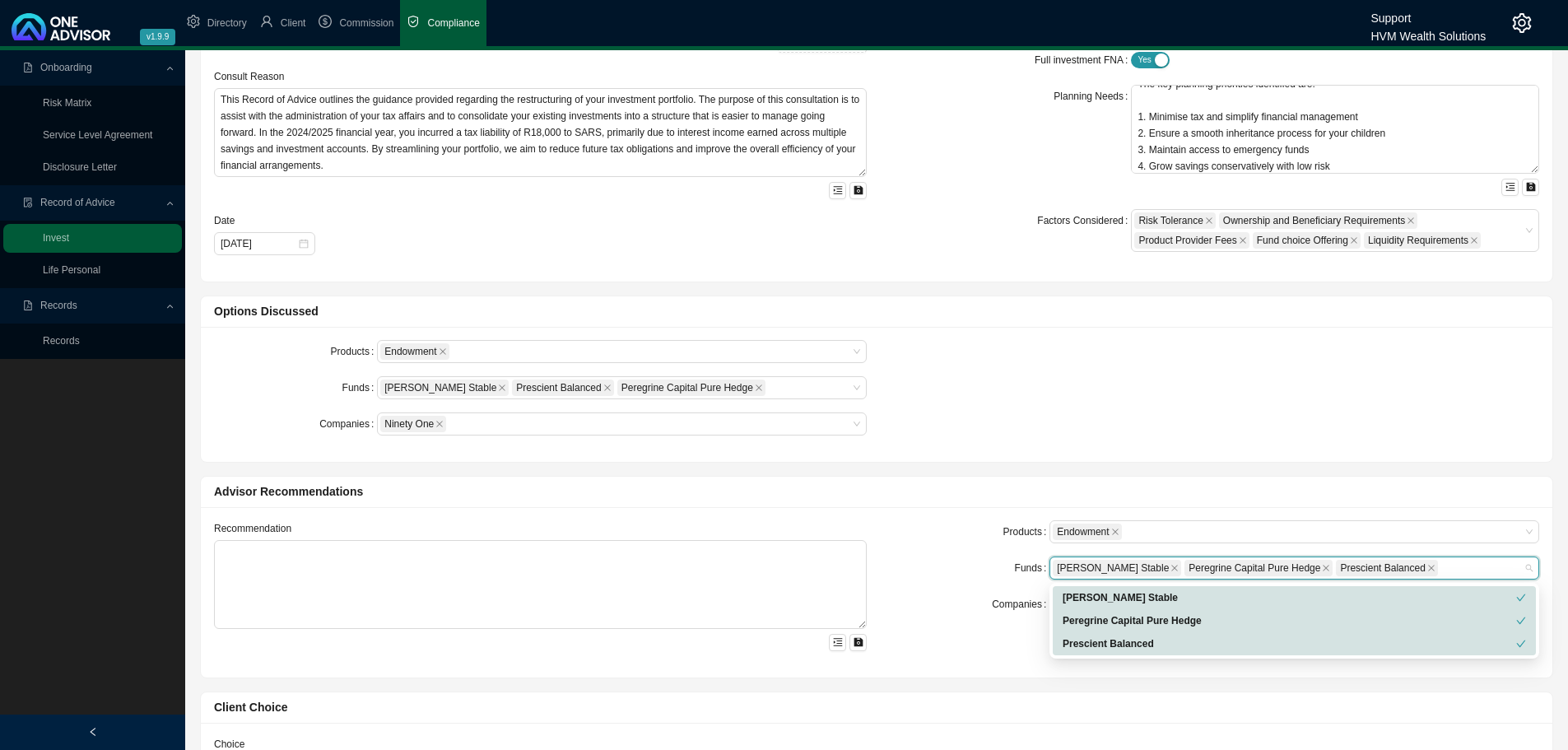
click at [1004, 605] on label "Companies" at bounding box center [1021, 604] width 58 height 23
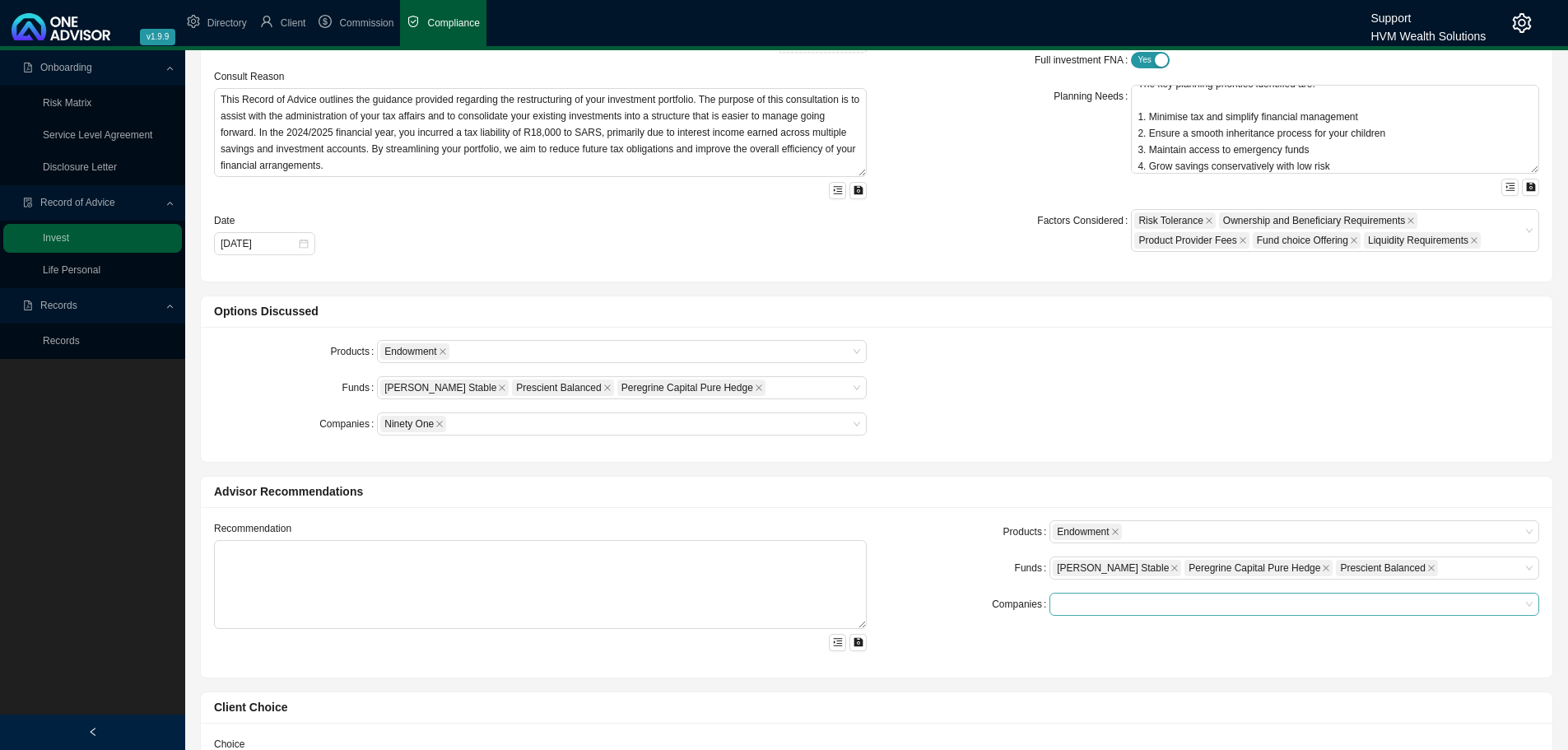
click at [1064, 602] on div at bounding box center [1286, 604] width 467 height 13
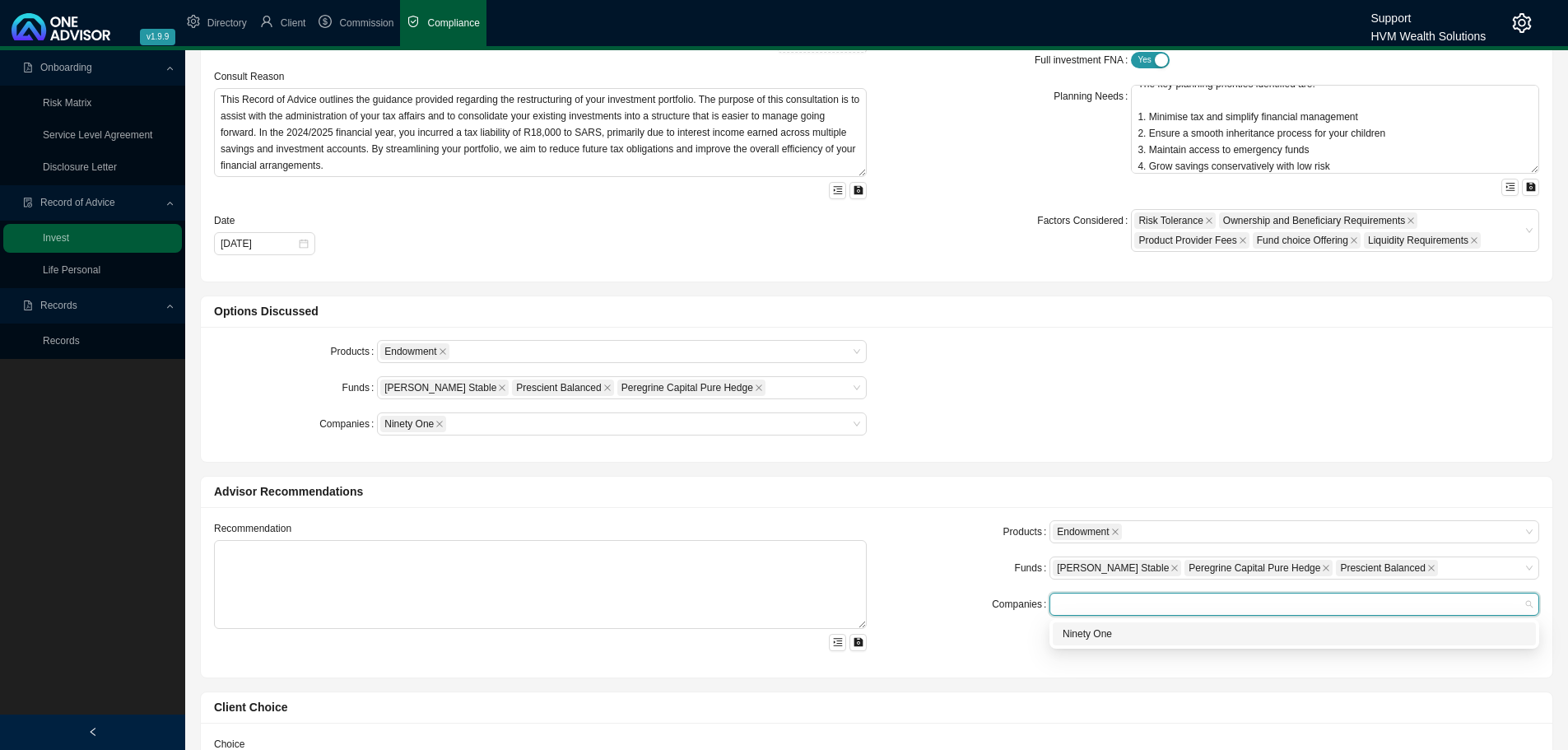
drag, startPoint x: 1067, startPoint y: 625, endPoint x: 982, endPoint y: 614, distance: 85.7
click at [1068, 625] on div "Ninety One" at bounding box center [1294, 633] width 483 height 23
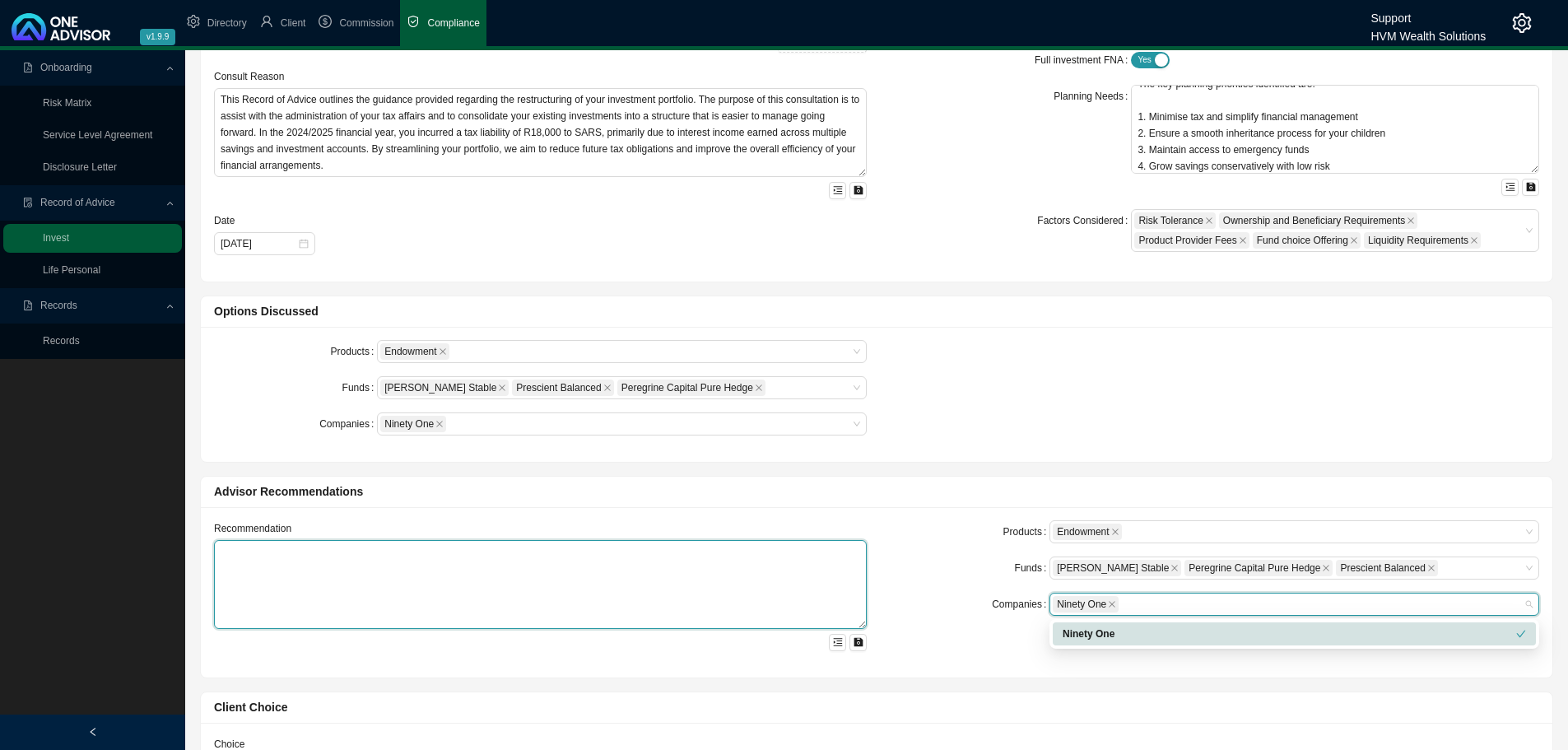
click at [487, 556] on textarea at bounding box center [540, 584] width 652 height 89
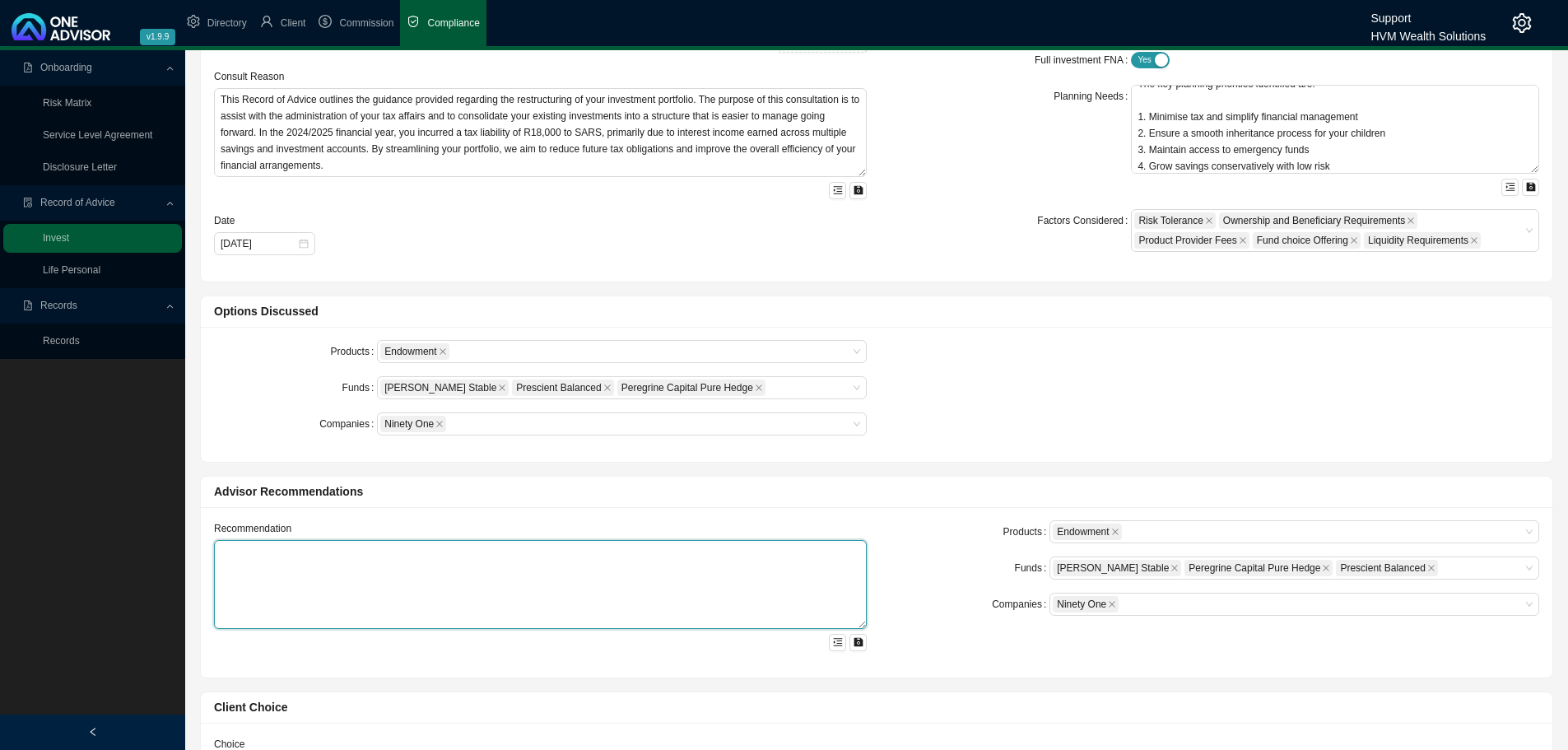
click at [243, 564] on textarea at bounding box center [540, 584] width 652 height 89
paste textarea "Lo ipsu dolo sita consectet adipiscing, el seddoei tem incididun utl-etdo magna…"
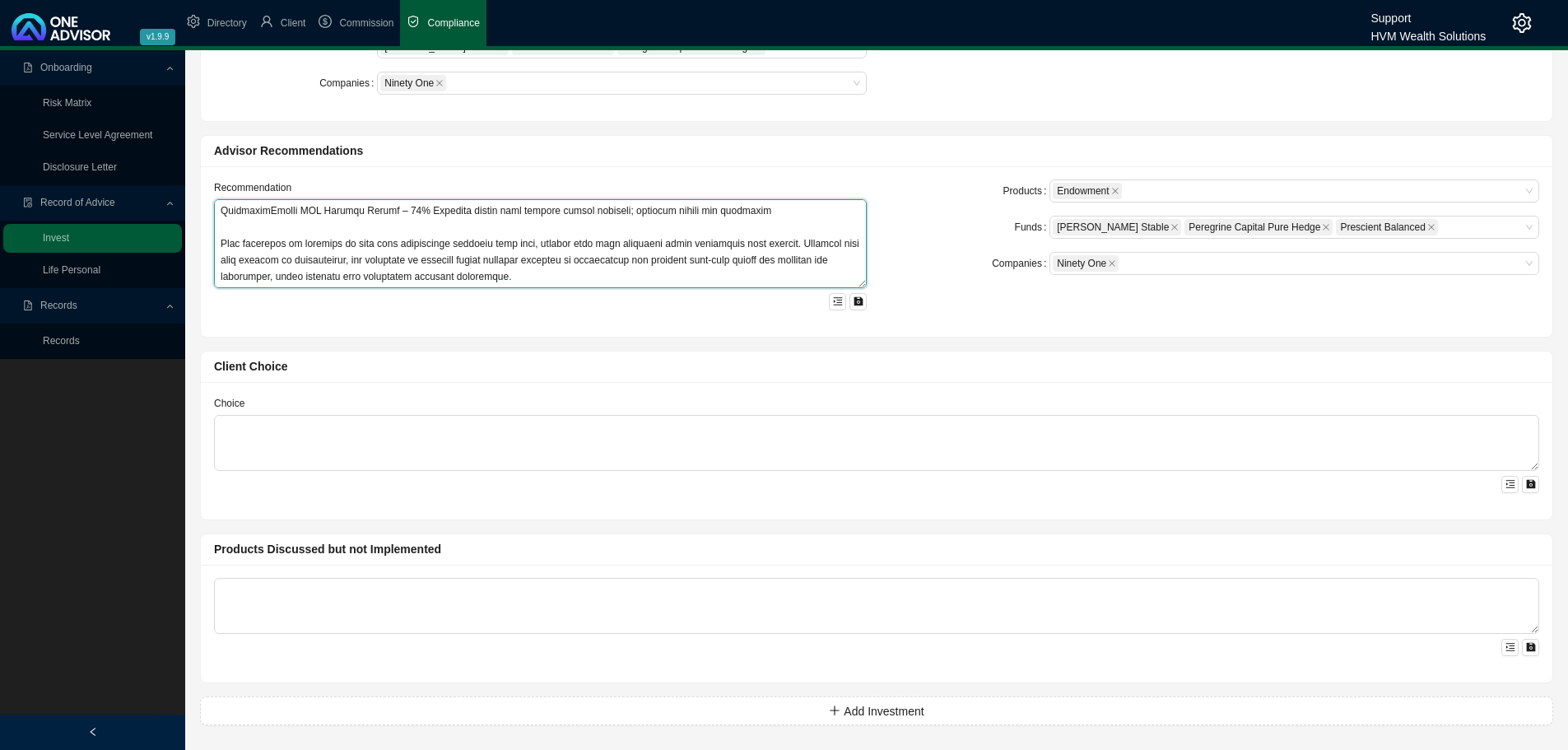
scroll to position [507, 0]
type textarea "Lo ipsu dolo sita consectet adipiscing, el seddoei tem incididun utl-etdo magna…"
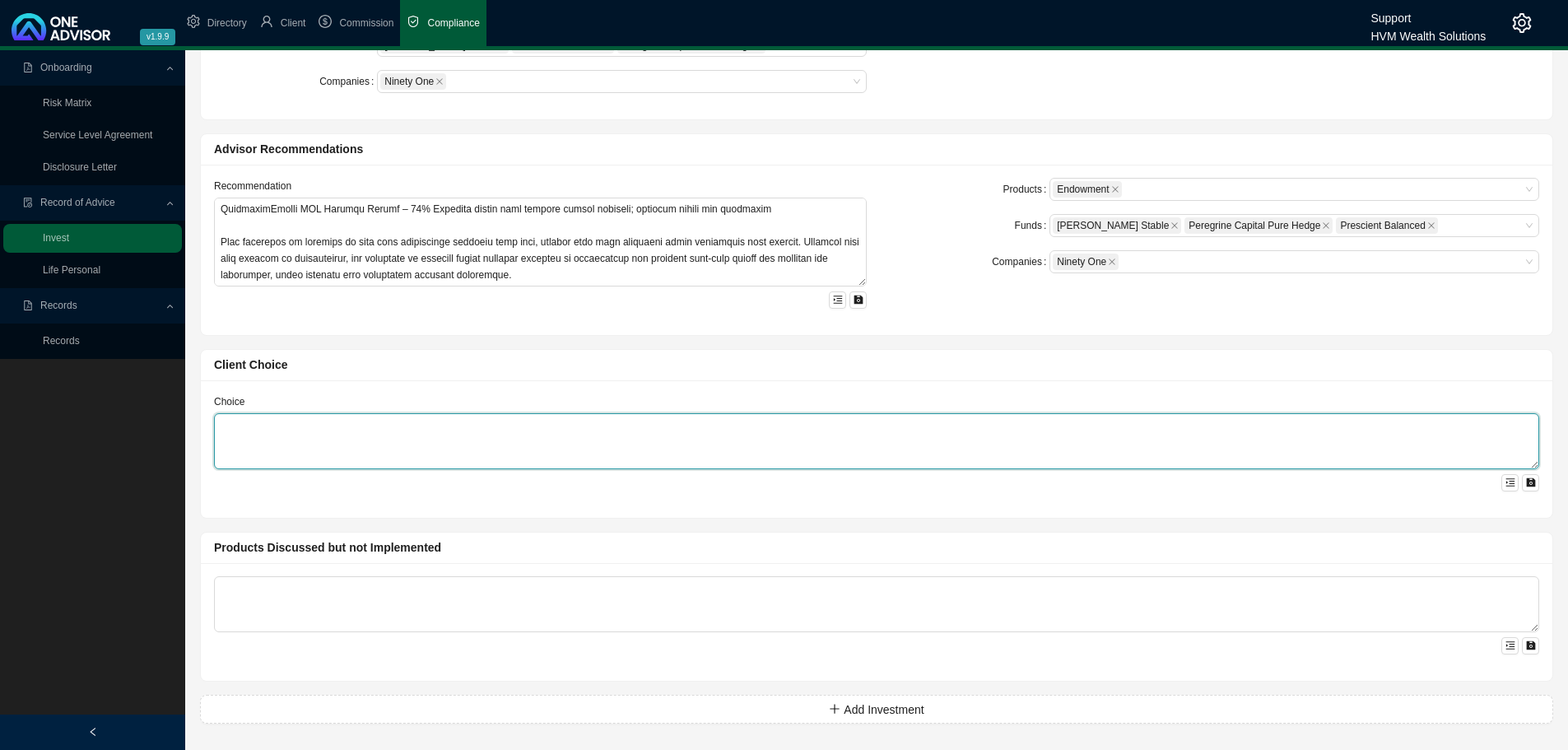
click at [298, 440] on textarea at bounding box center [877, 441] width 1325 height 56
click at [261, 448] on textarea at bounding box center [877, 441] width 1325 height 56
paste textarea "You have confirmed your decision to proceed with the recommendations provided i…"
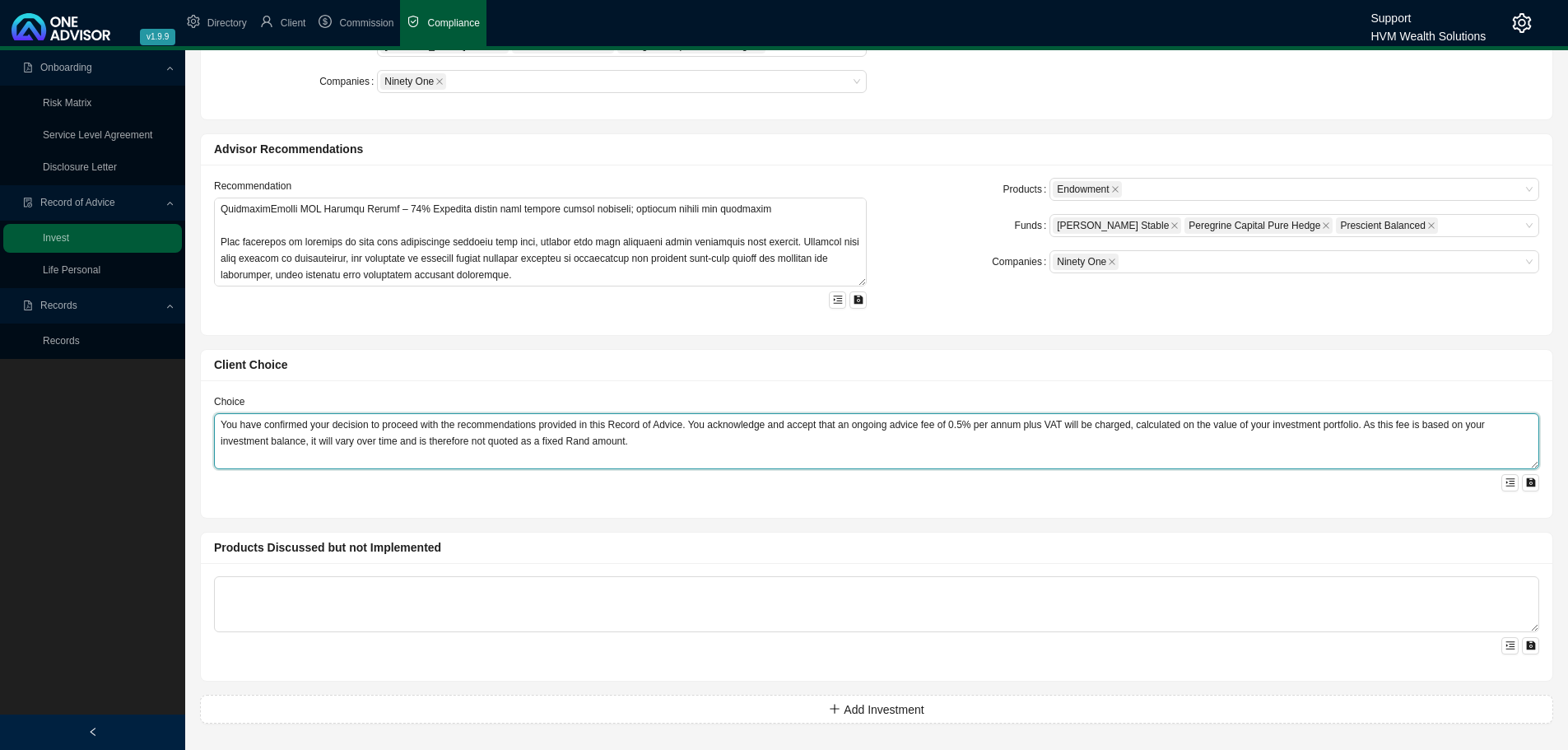
type textarea "You have confirmed your decision to proceed with the recommendations provided i…"
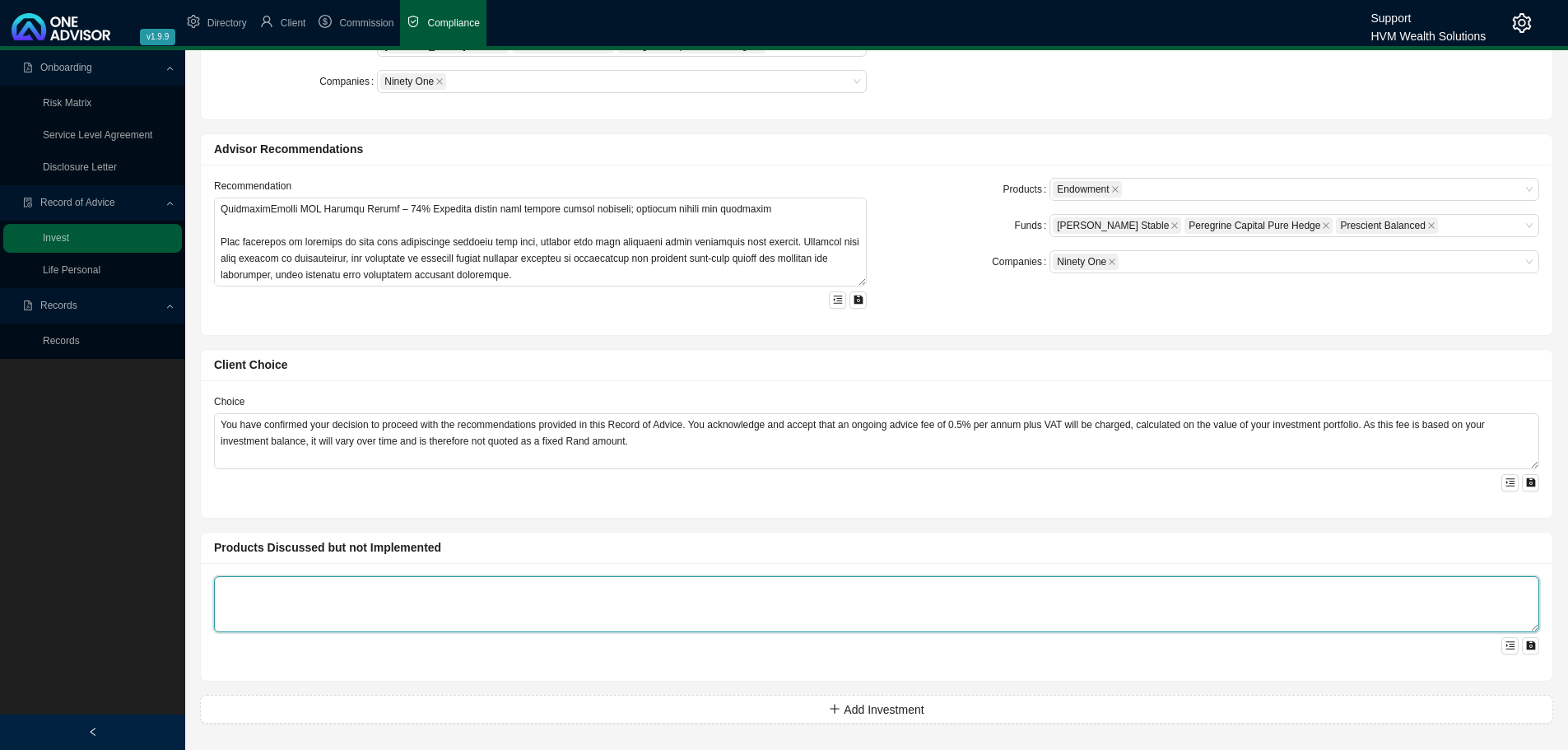
click at [248, 588] on textarea at bounding box center [877, 604] width 1325 height 56
paste textarea "A traditional unit trust investment was considered during the planning process.…"
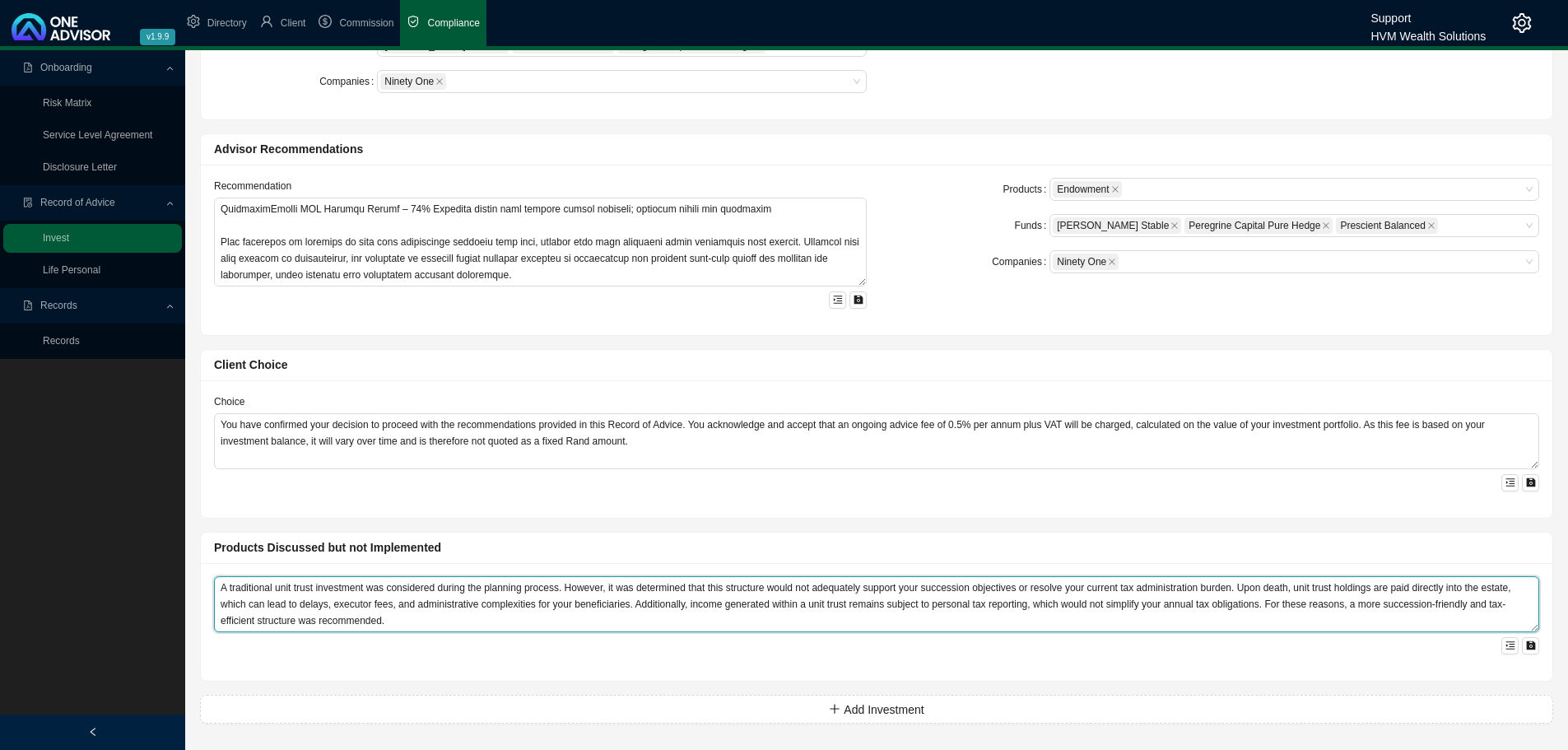
type textarea "A traditional unit trust investment was considered during the planning process.…"
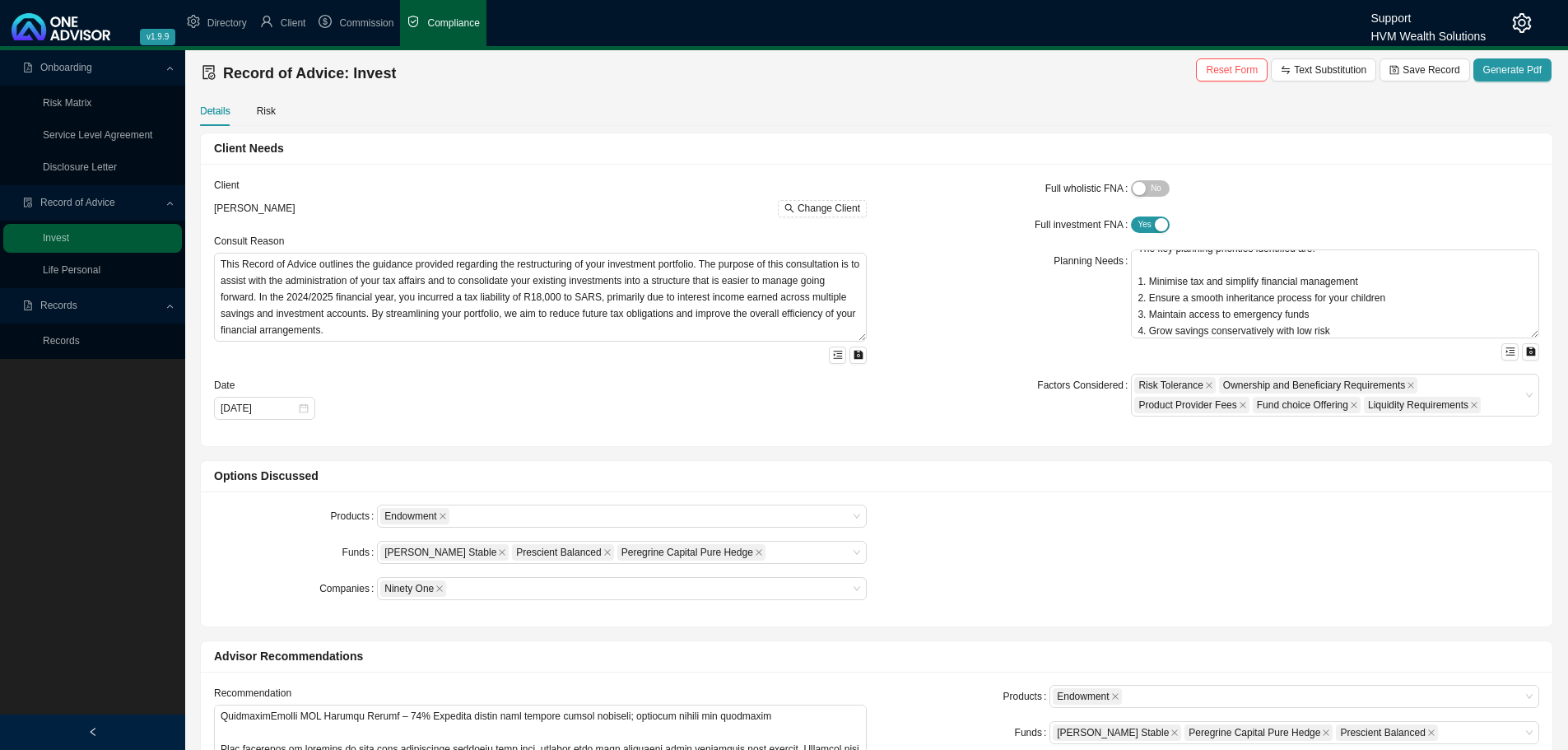
scroll to position [0, 0]
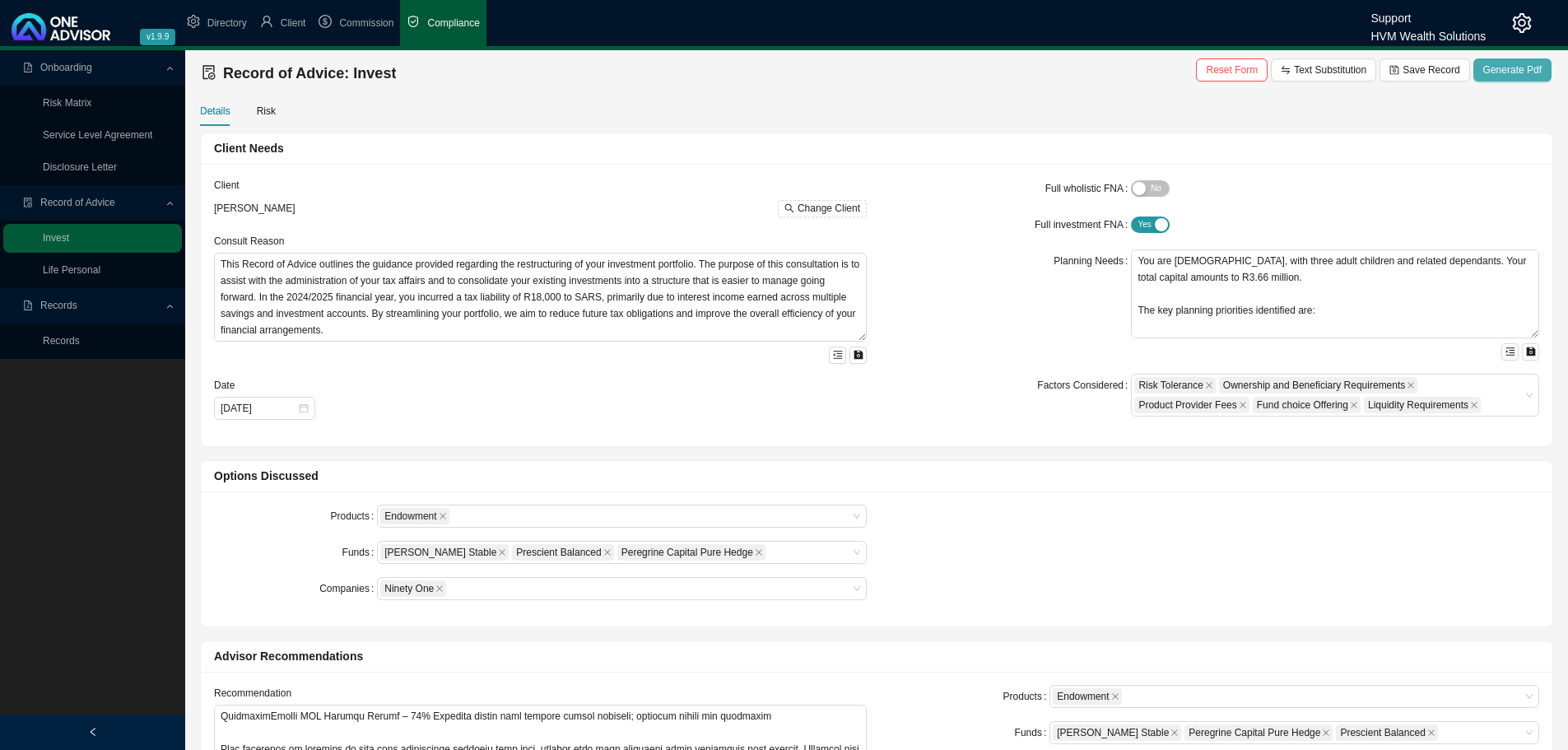
click at [1517, 68] on span "Generate Pdf" at bounding box center [1512, 69] width 58 height 16
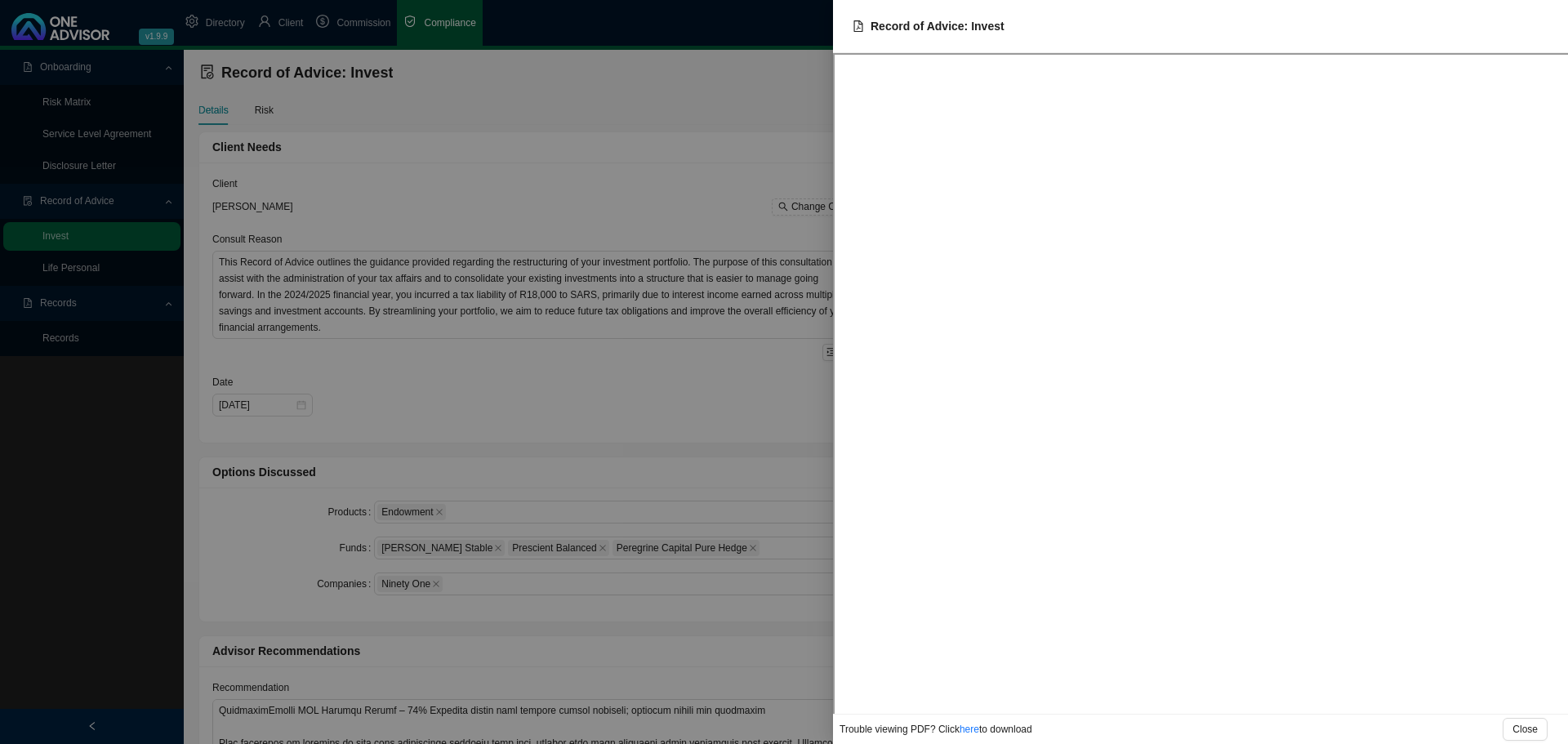
click at [649, 300] on div at bounding box center [784, 372] width 1568 height 744
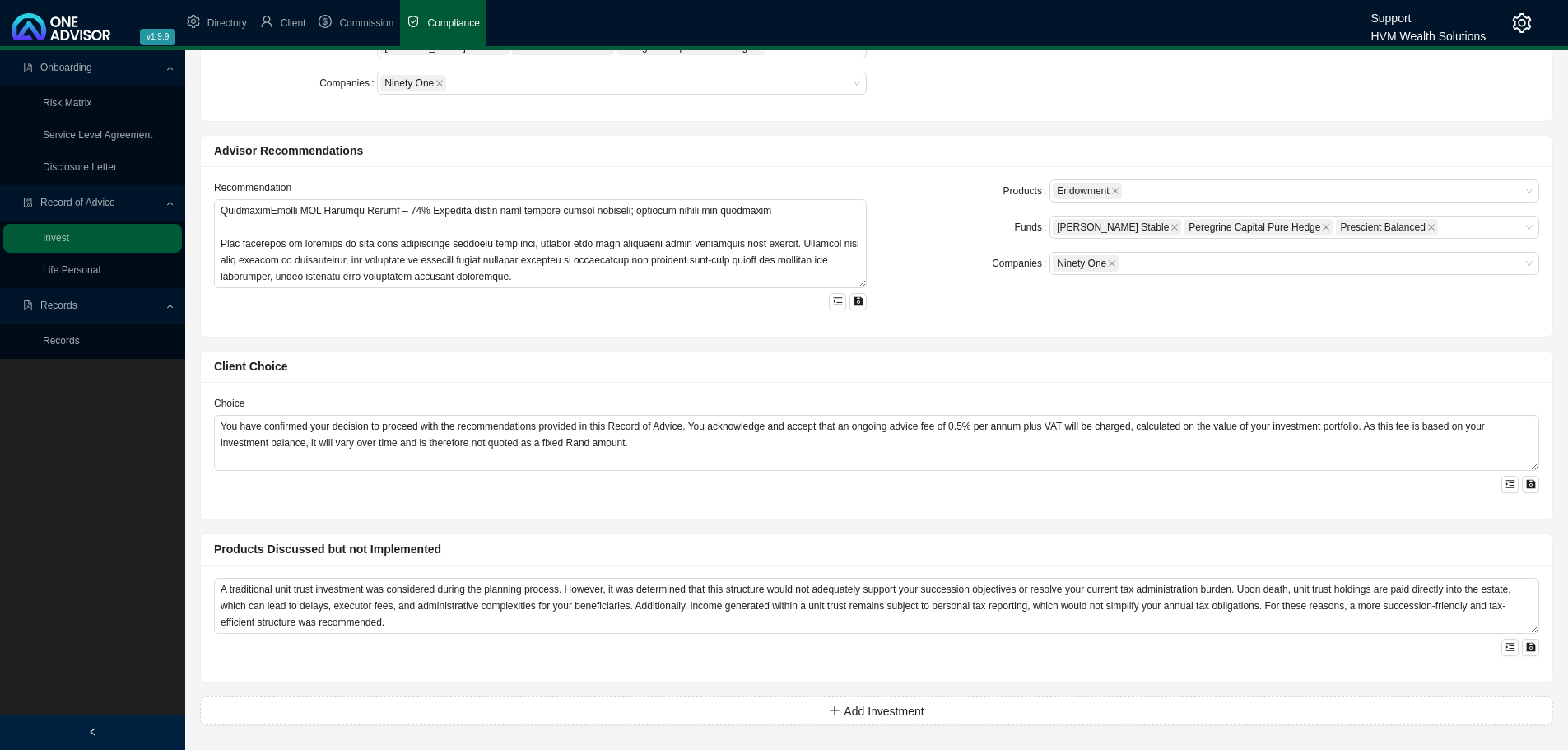
scroll to position [507, 0]
click at [832, 709] on icon "plus" at bounding box center [834, 709] width 9 height 1
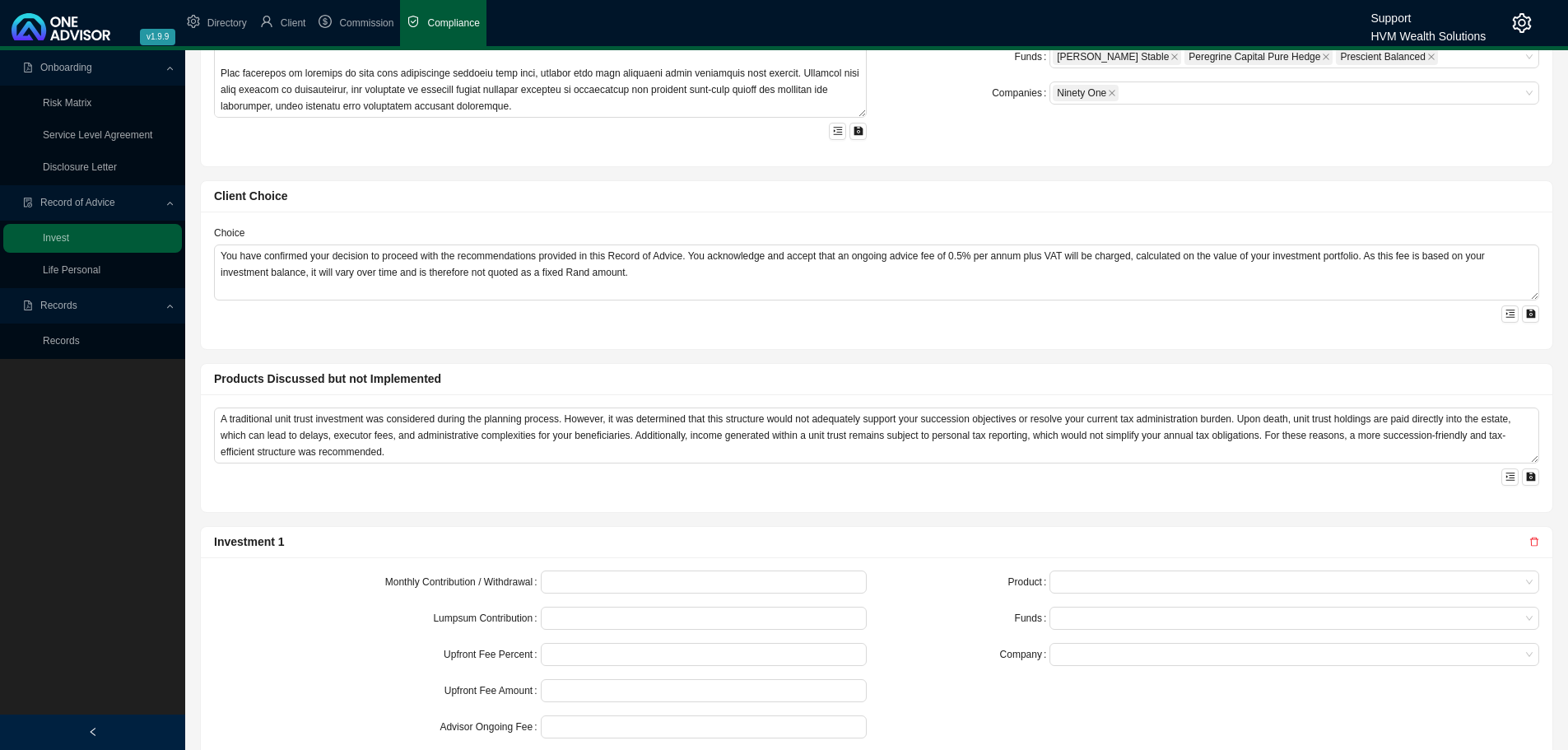
scroll to position [760, 0]
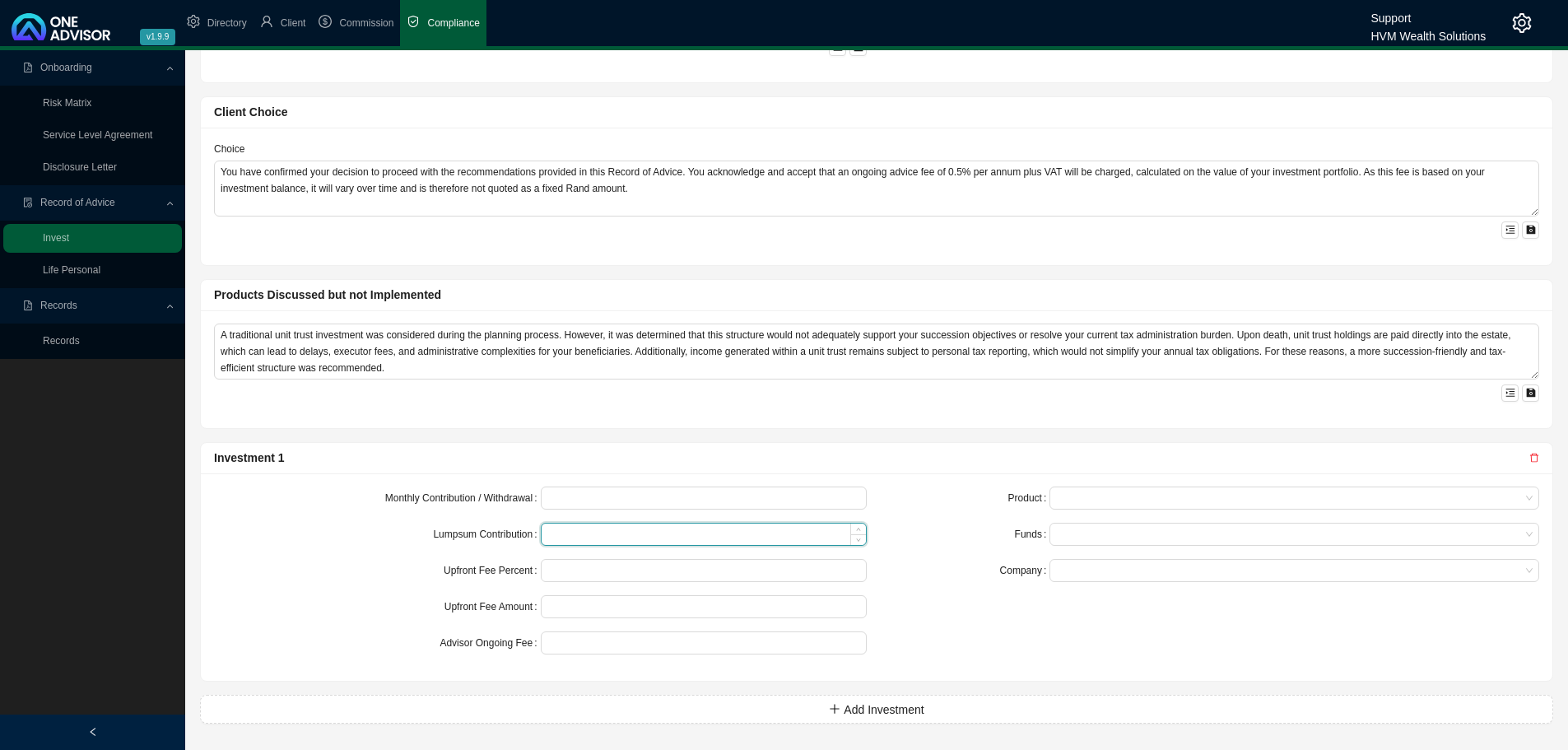
click at [573, 531] on input at bounding box center [704, 534] width 325 height 21
paste input "1120000"
type input "1120000"
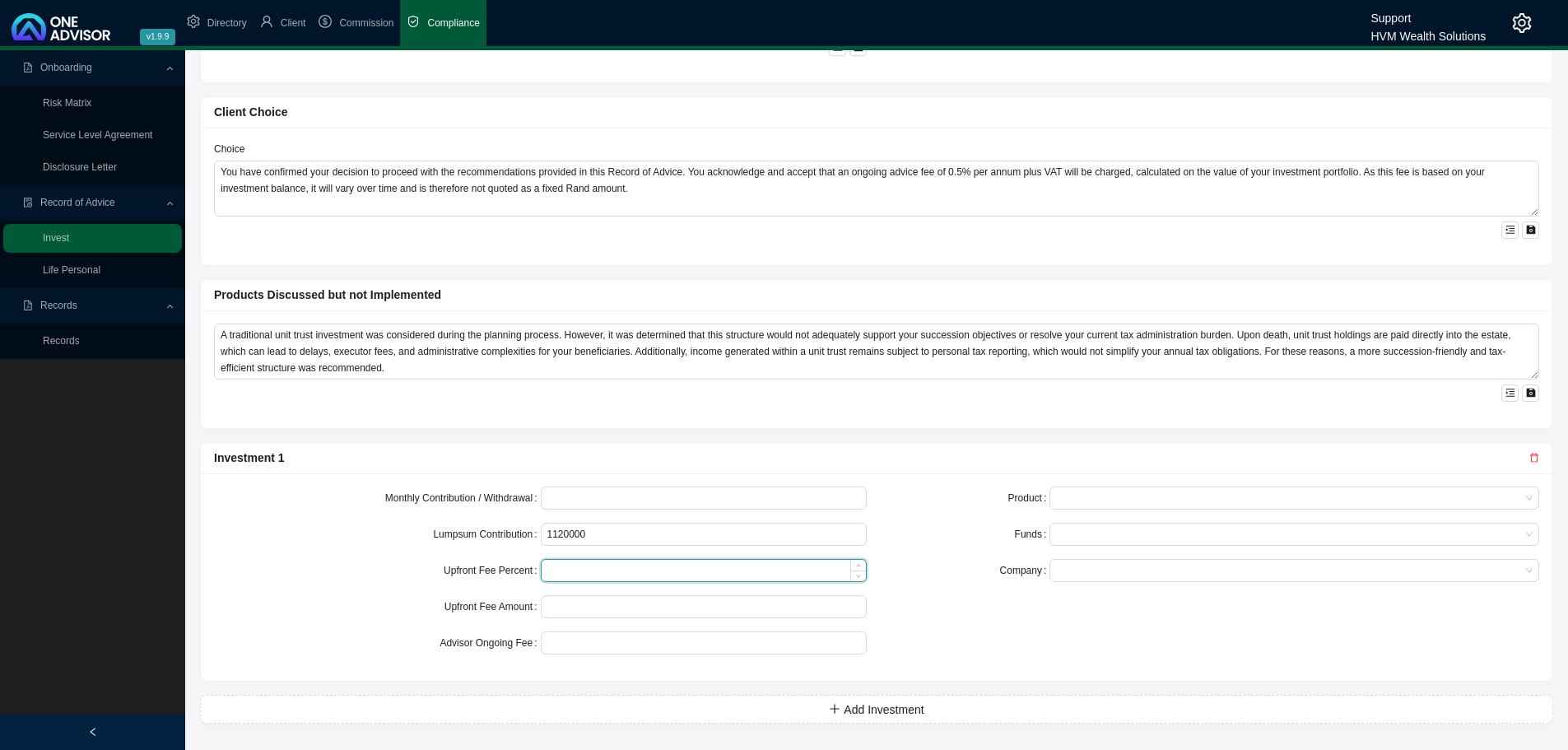
click at [587, 574] on input at bounding box center [704, 570] width 325 height 21
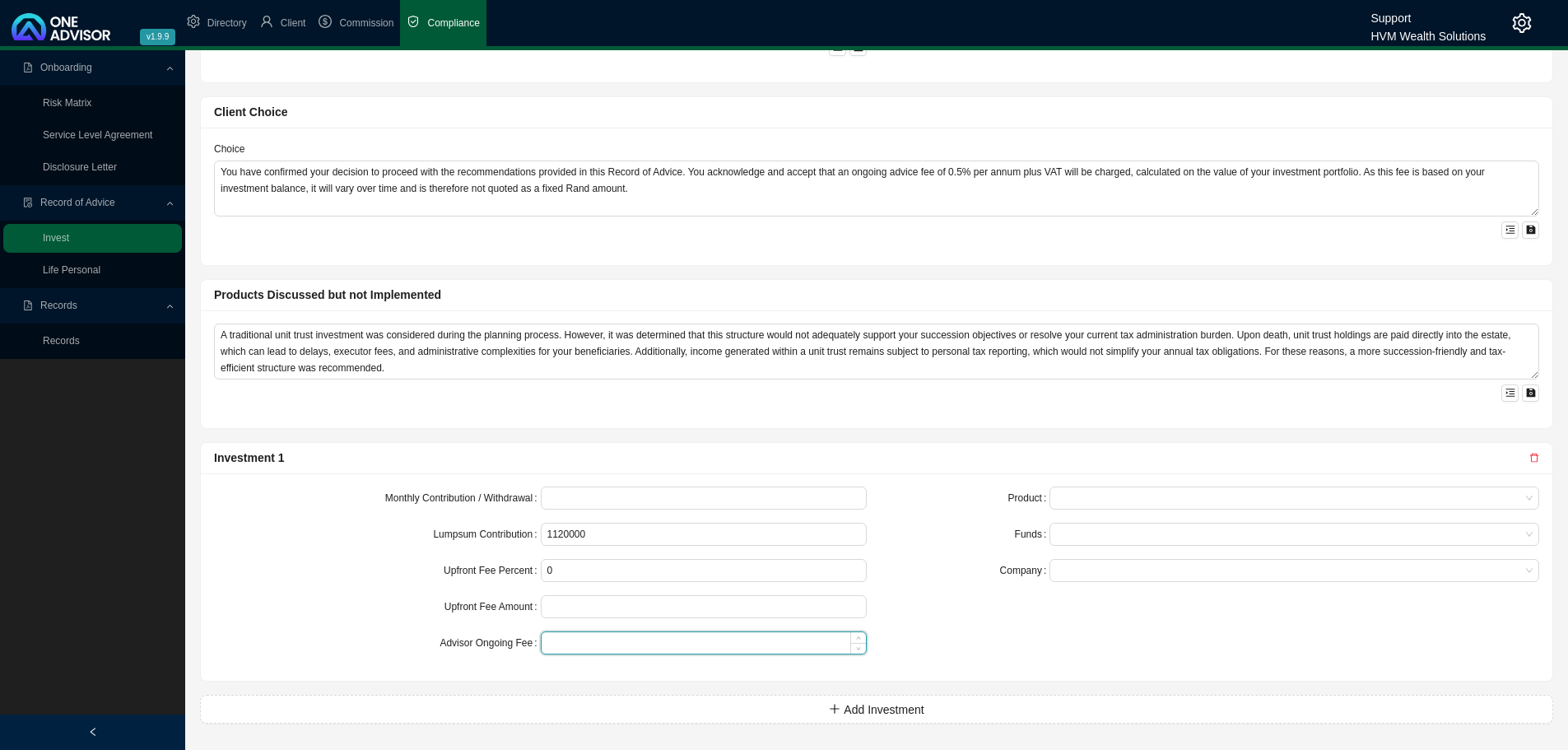
type input "0.00"
click at [586, 642] on input at bounding box center [704, 642] width 325 height 21
click at [1082, 501] on span at bounding box center [1294, 498] width 476 height 21
type input "5.00"
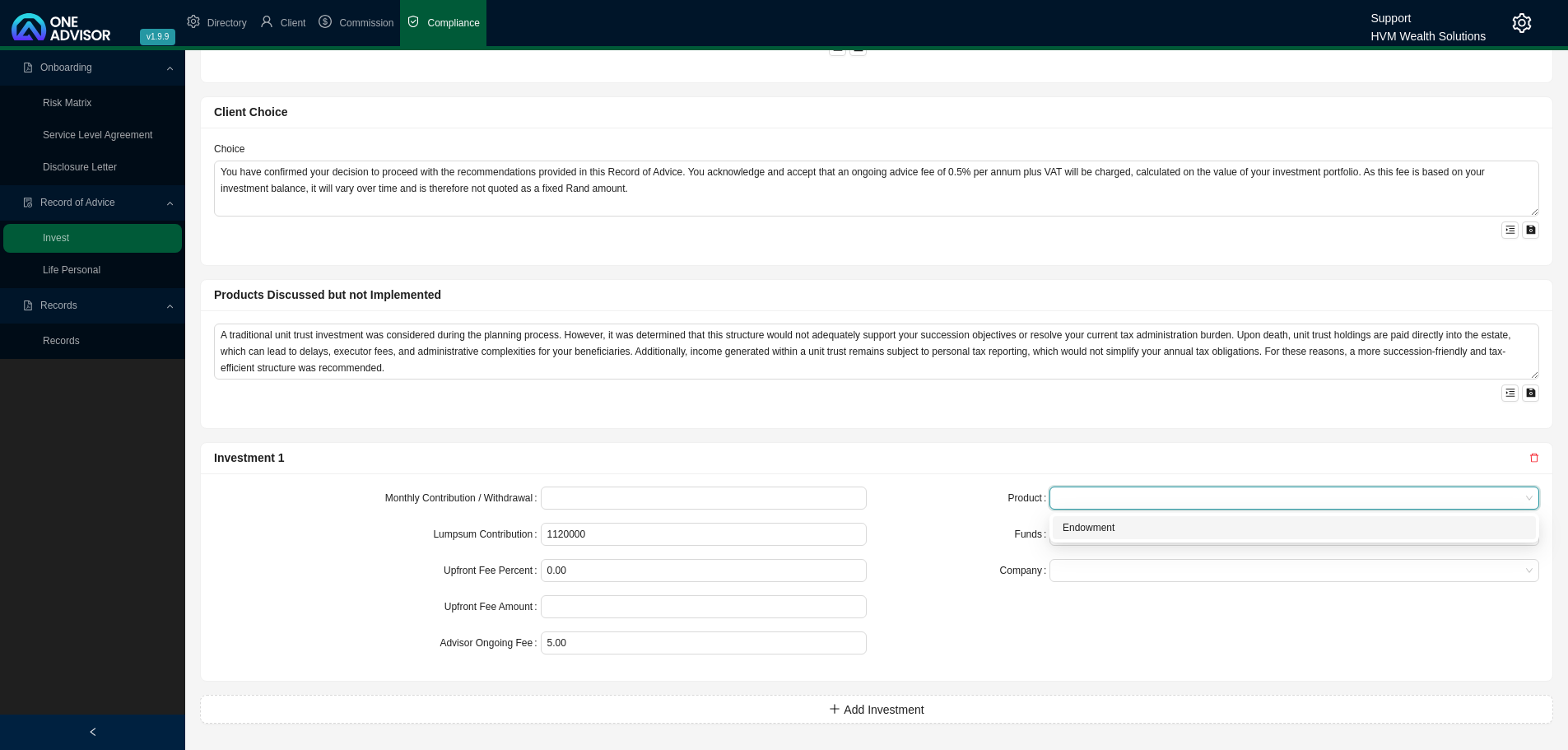
click at [1082, 527] on div "Endowment" at bounding box center [1295, 527] width 464 height 16
click at [1067, 529] on div at bounding box center [1286, 534] width 467 height 13
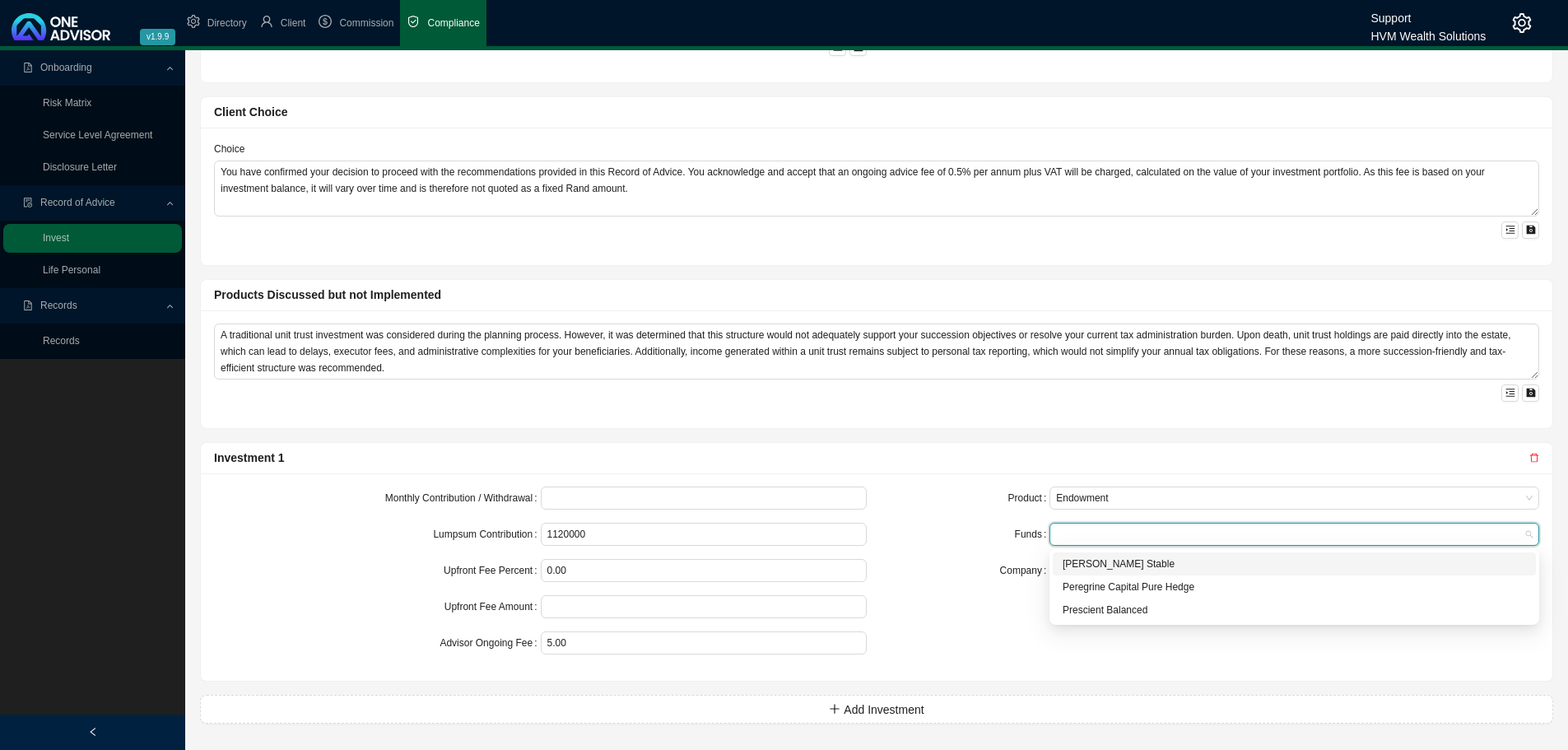
click at [1079, 565] on div "[PERSON_NAME] Stable" at bounding box center [1295, 564] width 464 height 16
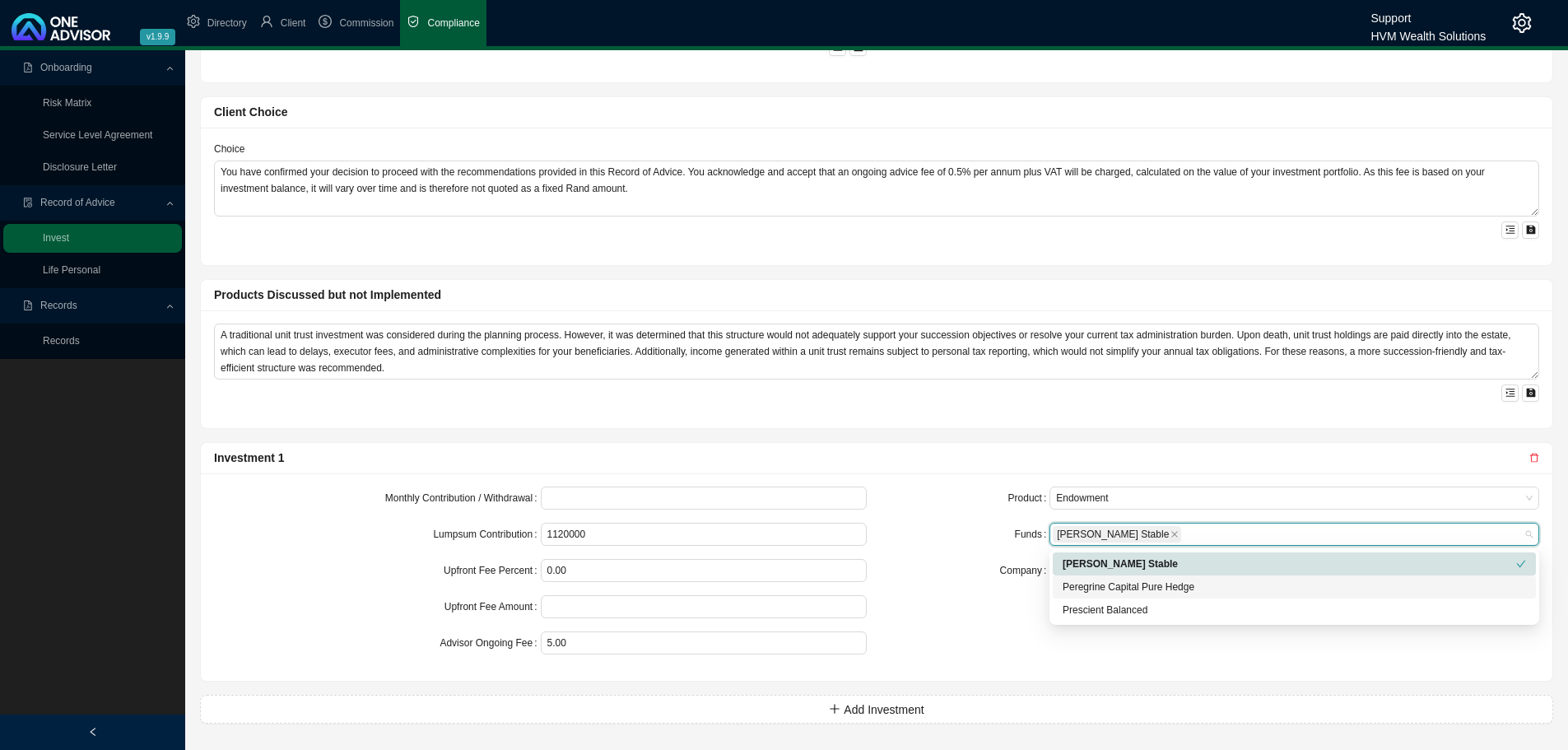
click at [1078, 581] on div "Peregrine Capital Pure Hedge" at bounding box center [1295, 587] width 464 height 16
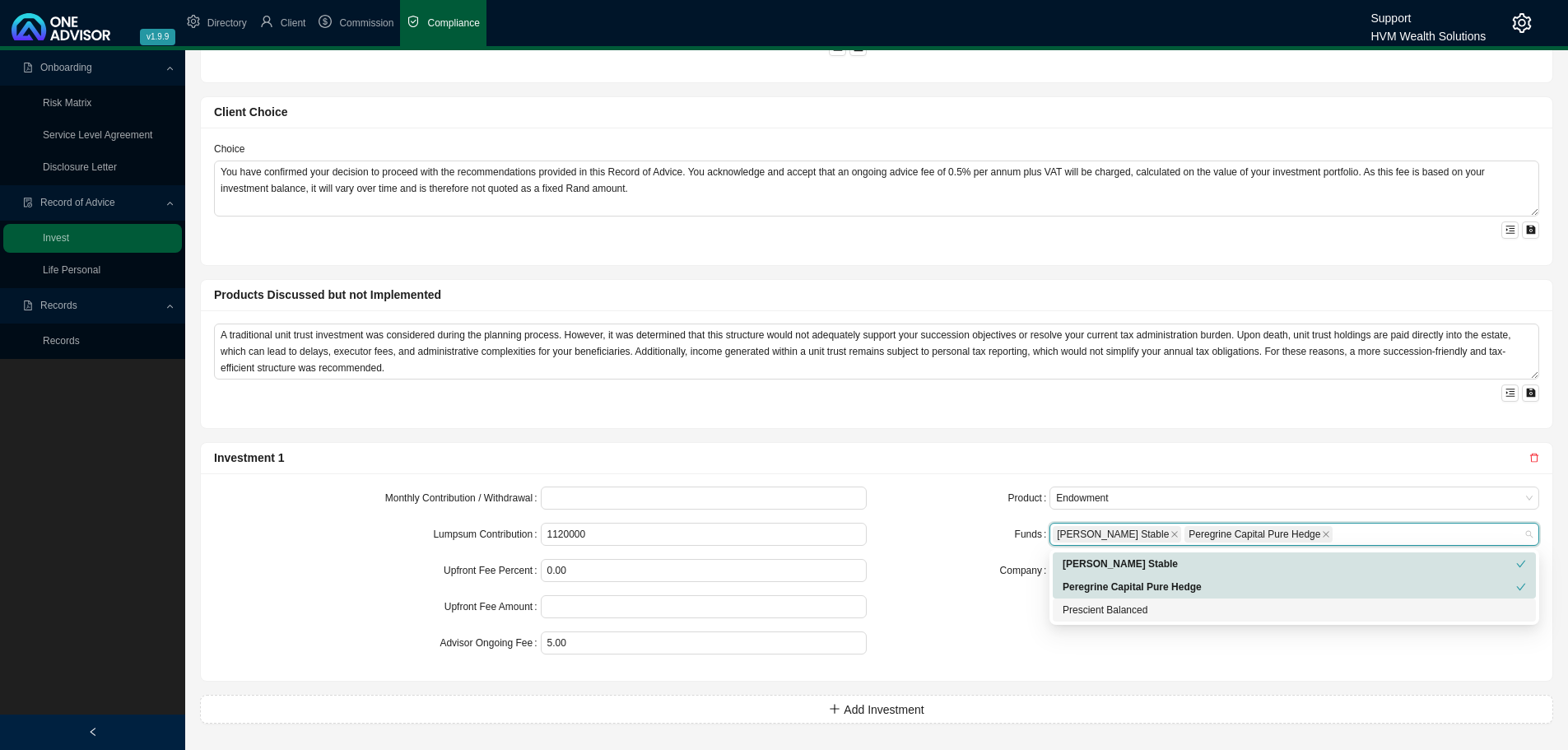
click at [1079, 605] on div "Prescient Balanced" at bounding box center [1295, 609] width 464 height 16
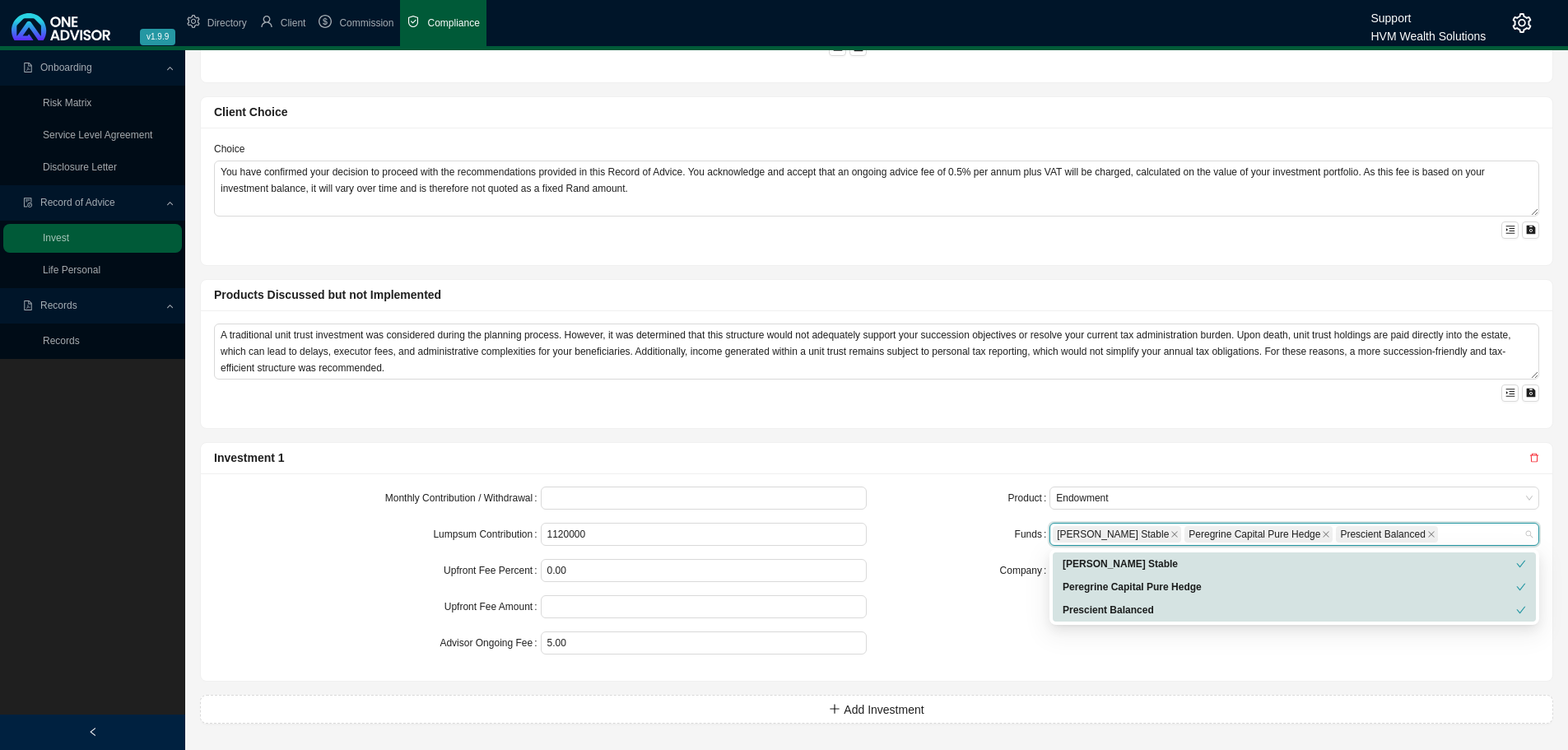
click at [1009, 606] on div "Product Endowment Funds Allan Gray Stable Peregrine Capital Pure Hedge Prescien…" at bounding box center [1213, 577] width 673 height 181
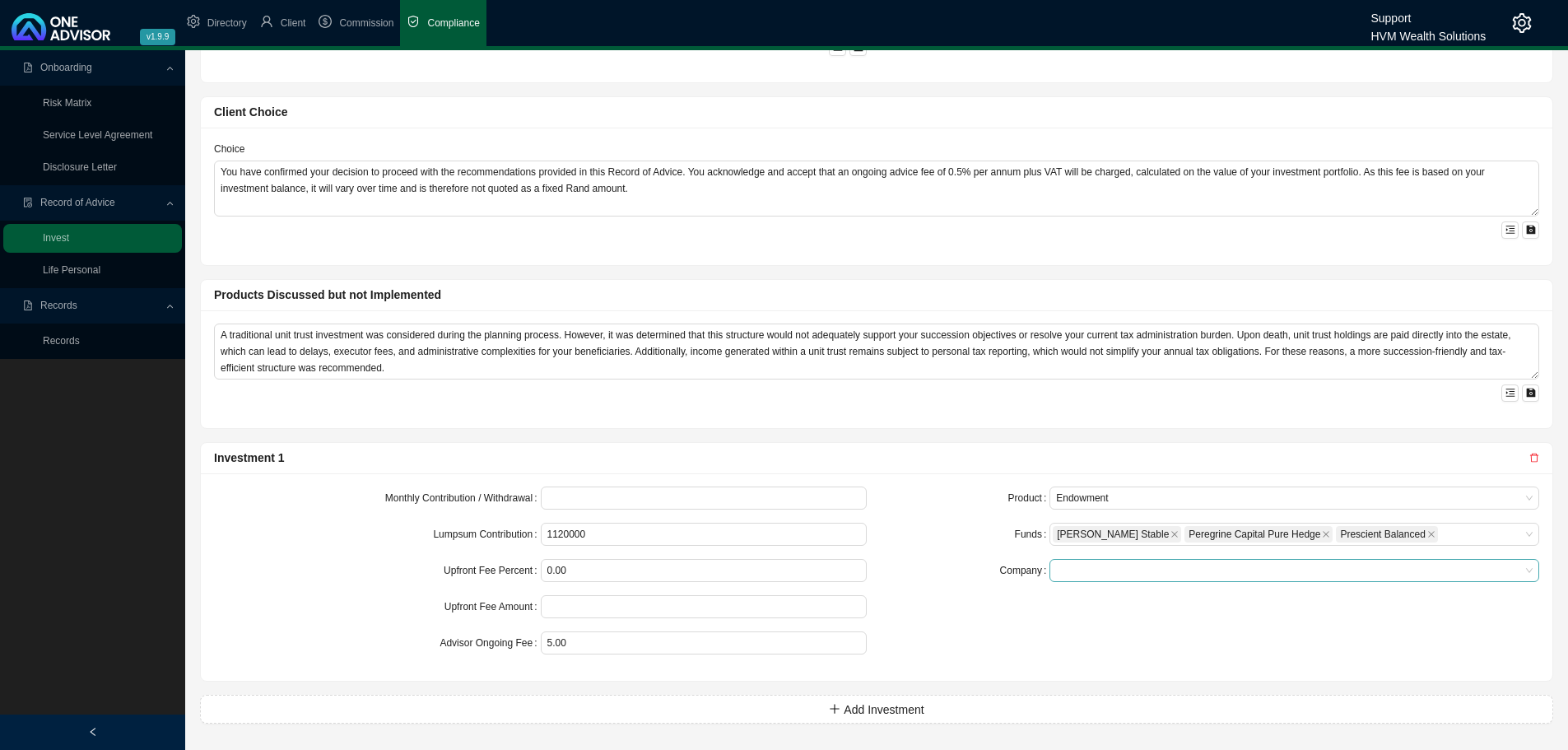
click at [1057, 569] on span at bounding box center [1294, 570] width 476 height 21
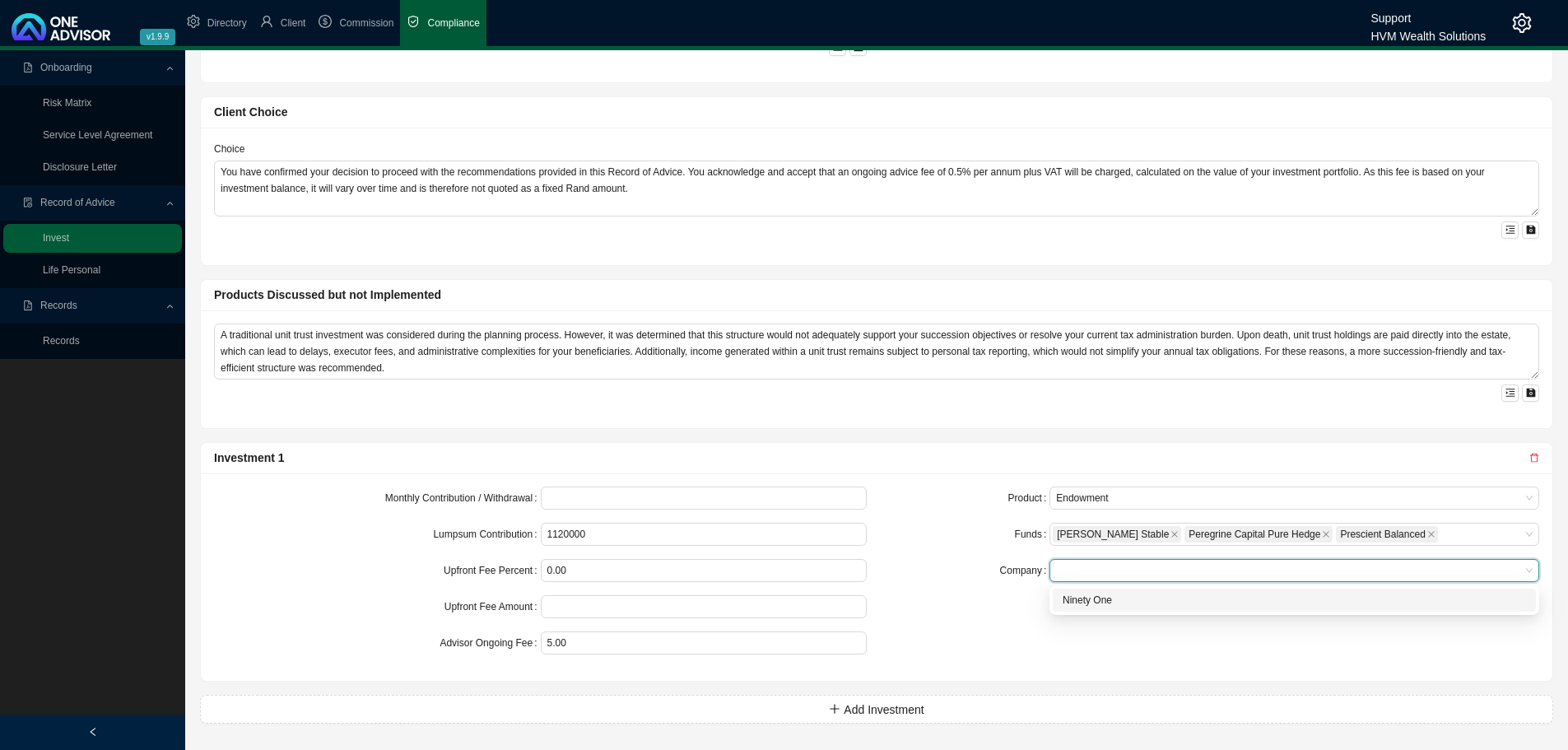
click at [1081, 601] on div "Ninety One" at bounding box center [1295, 599] width 464 height 16
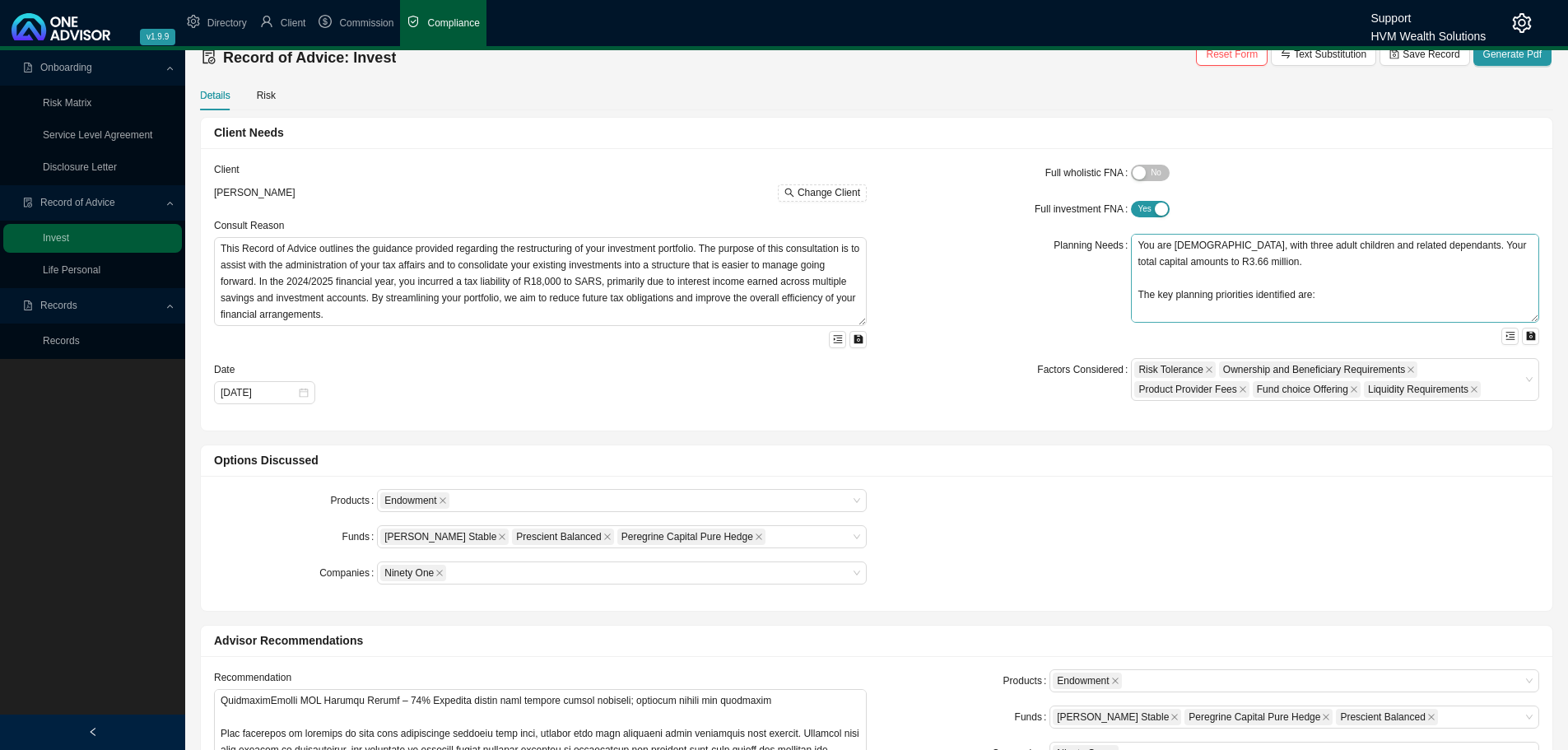
scroll to position [0, 0]
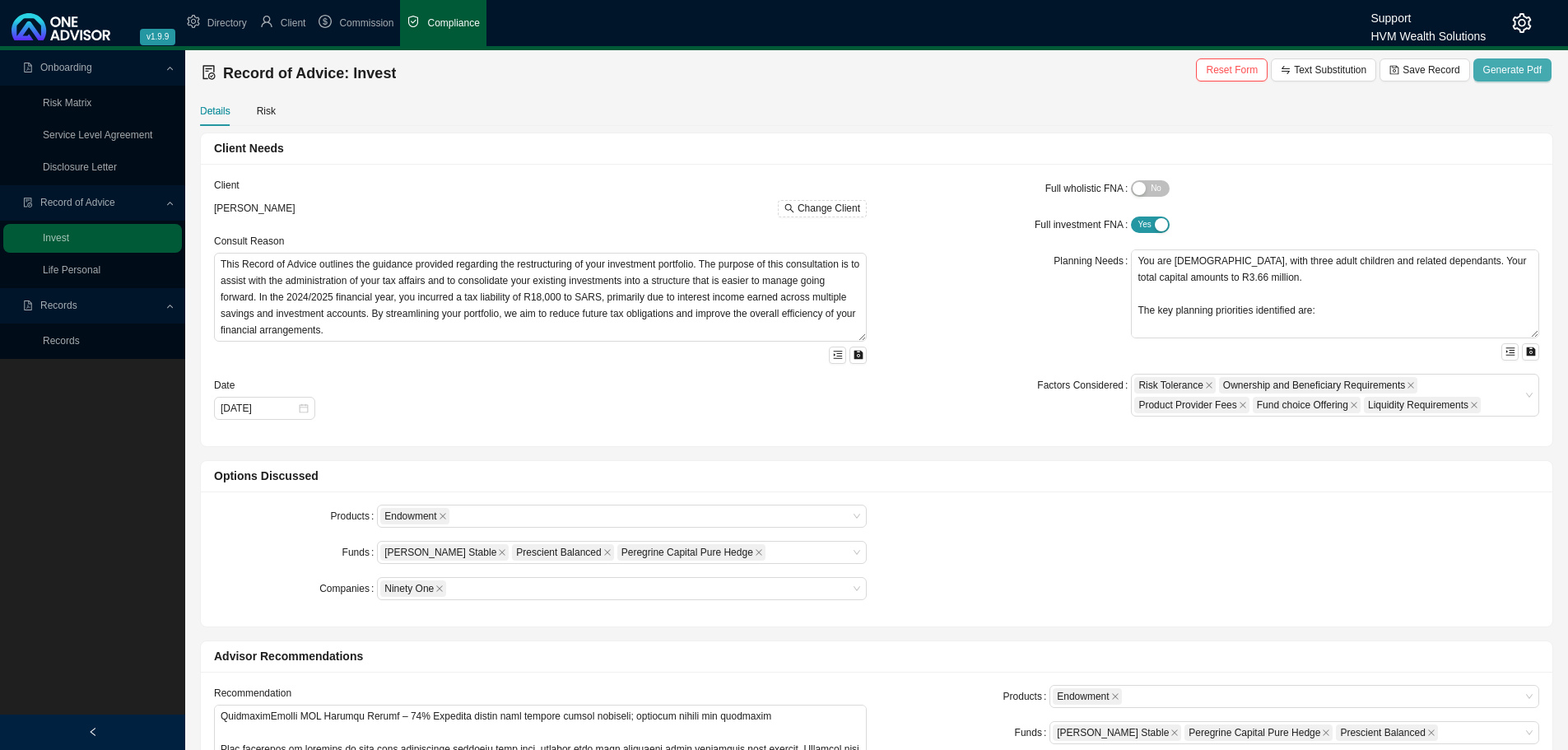
click at [1516, 65] on span "Generate Pdf" at bounding box center [1512, 69] width 58 height 16
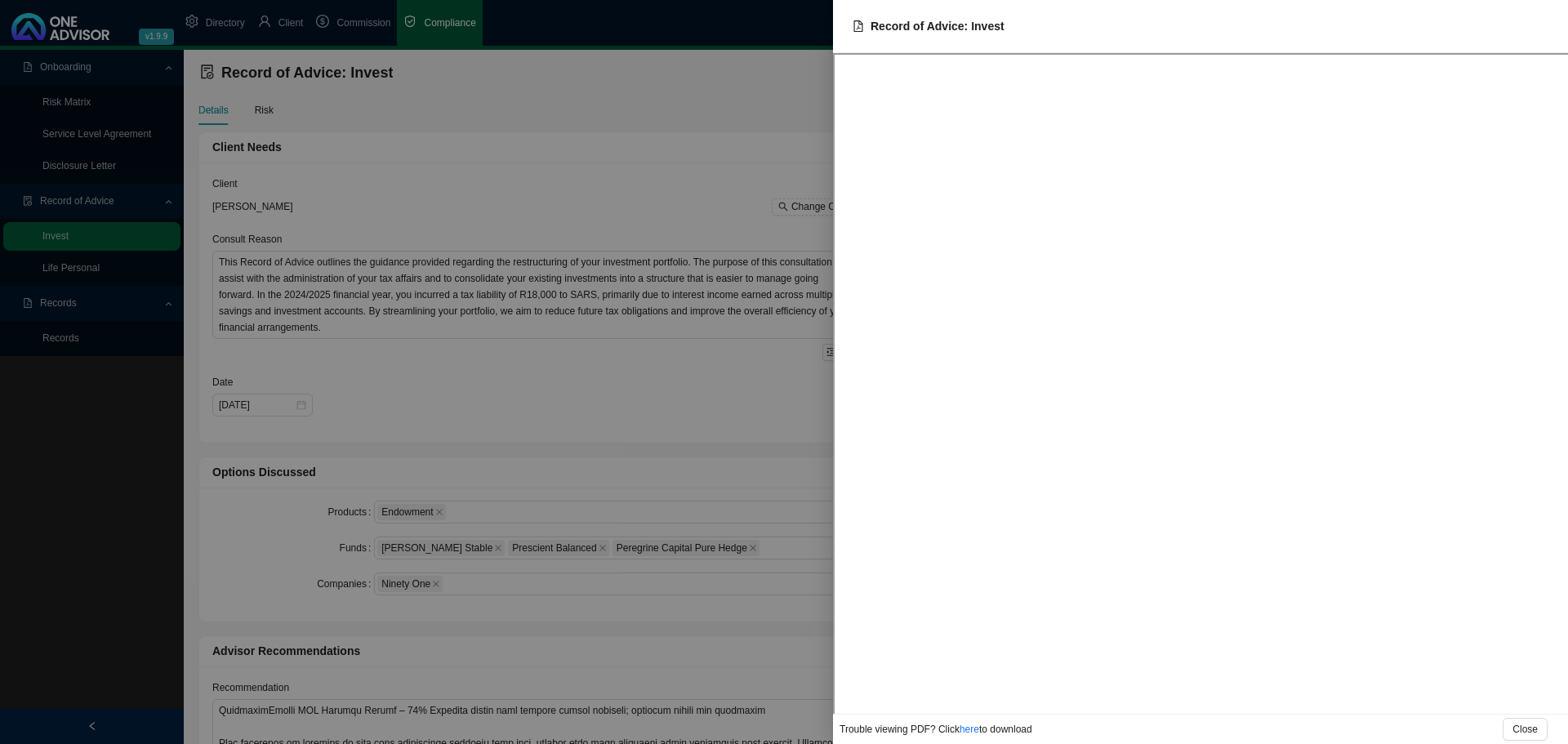
click at [784, 424] on div at bounding box center [784, 372] width 1568 height 744
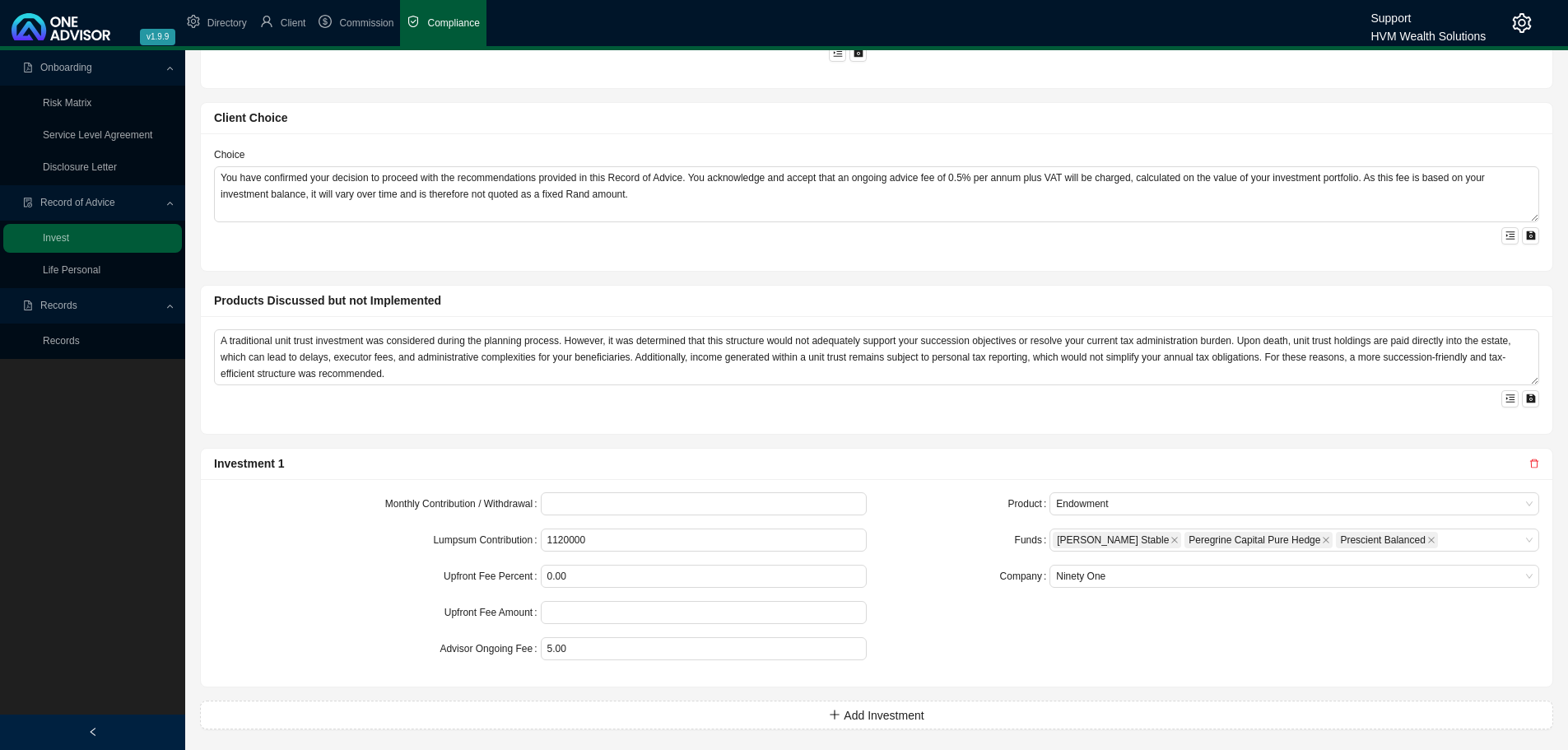
scroll to position [760, 0]
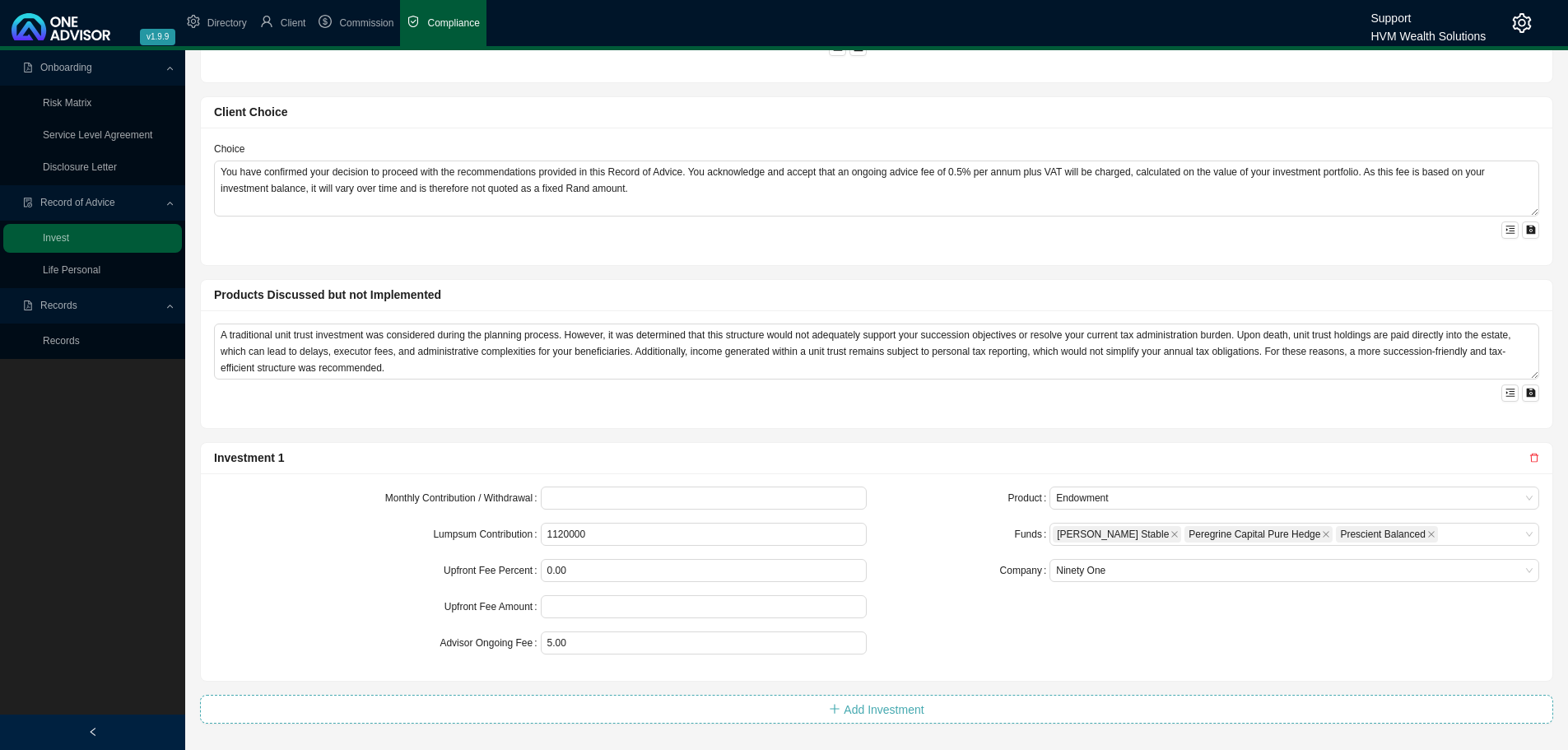
click at [888, 708] on span "Add Investment" at bounding box center [883, 709] width 80 height 18
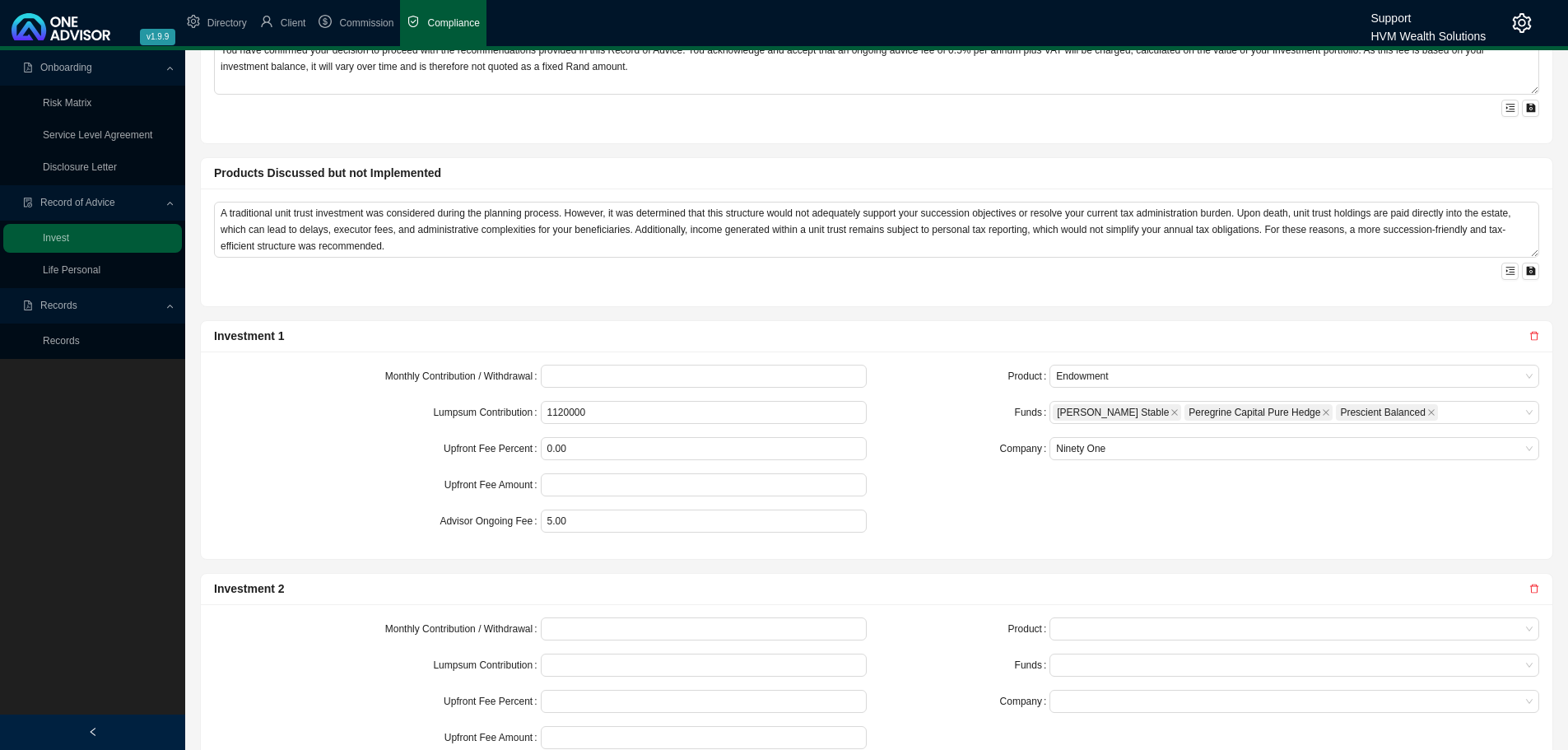
scroll to position [1012, 0]
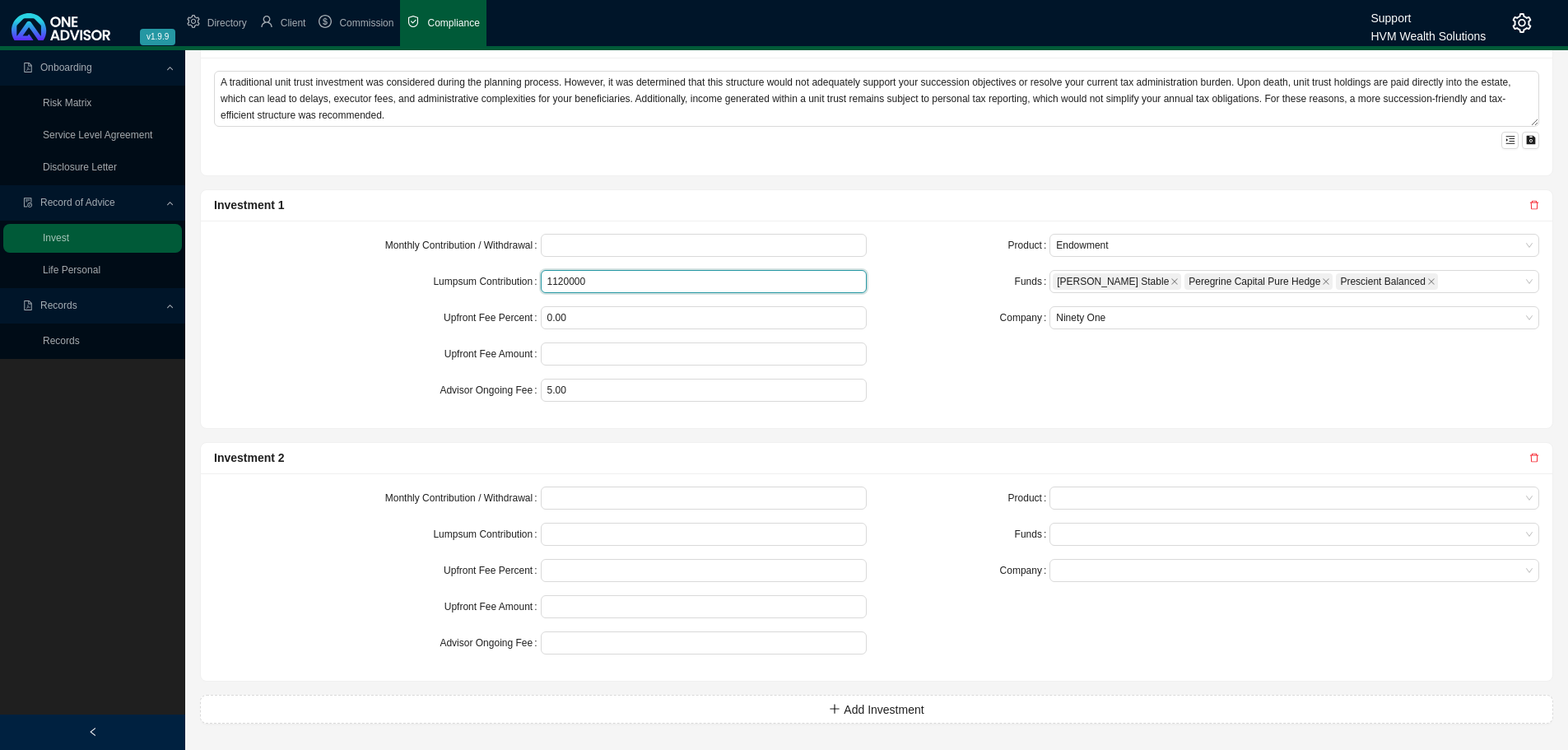
drag, startPoint x: 610, startPoint y: 283, endPoint x: 520, endPoint y: 278, distance: 90.1
click at [520, 278] on div "Lumpsum Contribution 1120000" at bounding box center [540, 281] width 652 height 23
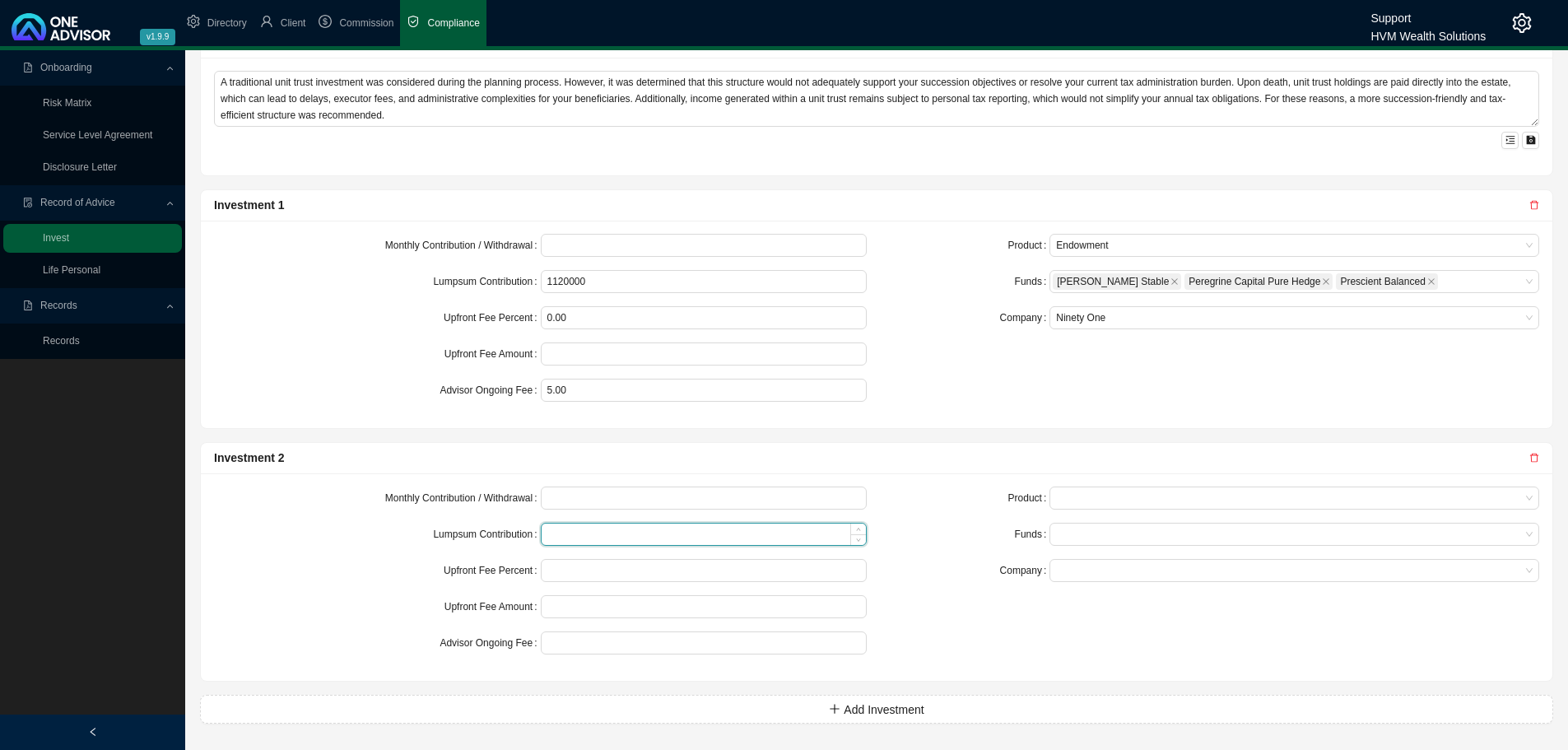
click at [588, 533] on input at bounding box center [704, 534] width 325 height 21
paste input "1120000"
type input "1120000"
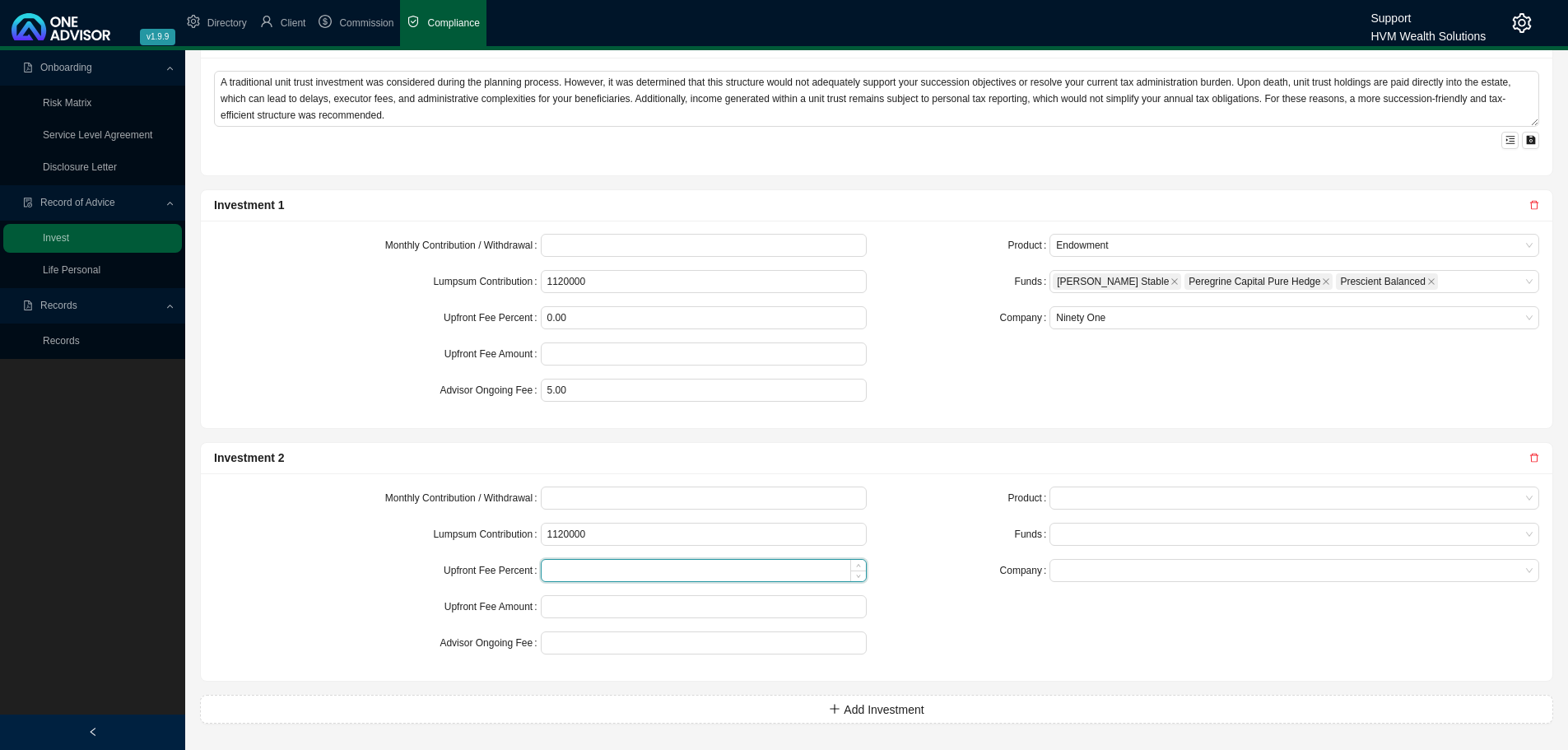
click at [591, 569] on input at bounding box center [704, 570] width 325 height 21
type input "0.00"
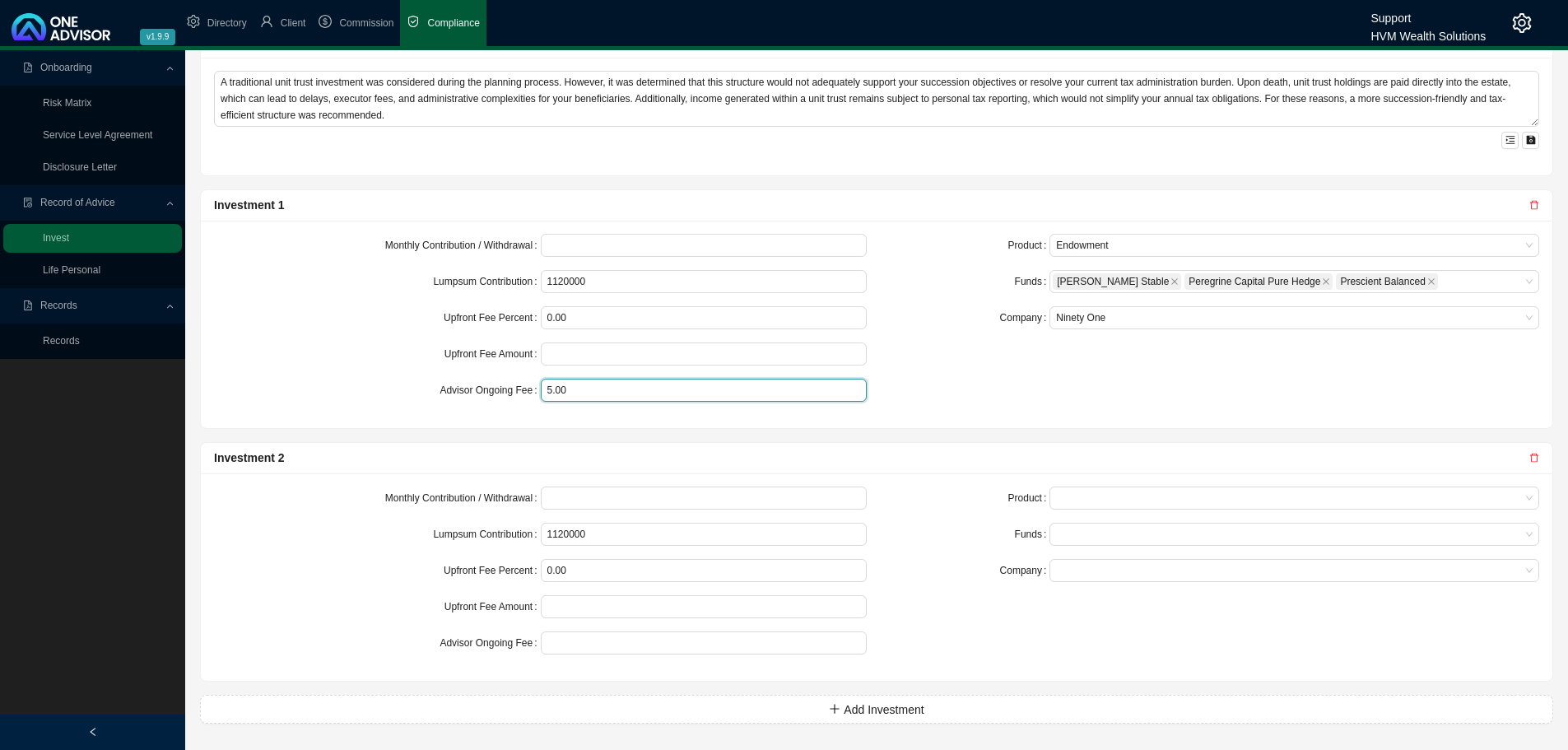
drag, startPoint x: 580, startPoint y: 397, endPoint x: 429, endPoint y: 396, distance: 151.0
click at [429, 396] on div "Advisor Ongoing Fee 5.00" at bounding box center [540, 389] width 652 height 23
type input "0.50"
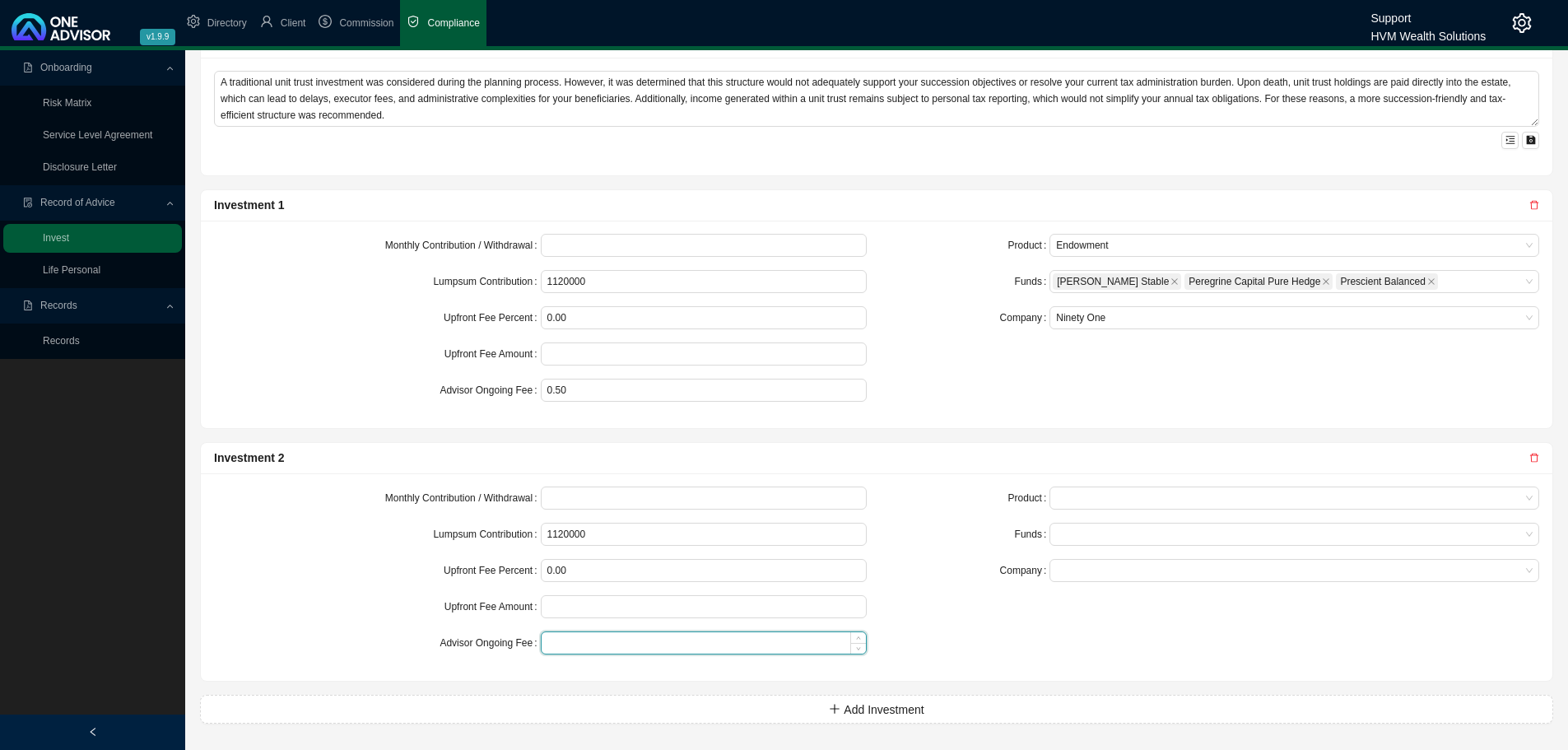
click at [566, 642] on input at bounding box center [704, 642] width 325 height 21
click at [1095, 500] on span at bounding box center [1294, 498] width 476 height 21
type input "0.50"
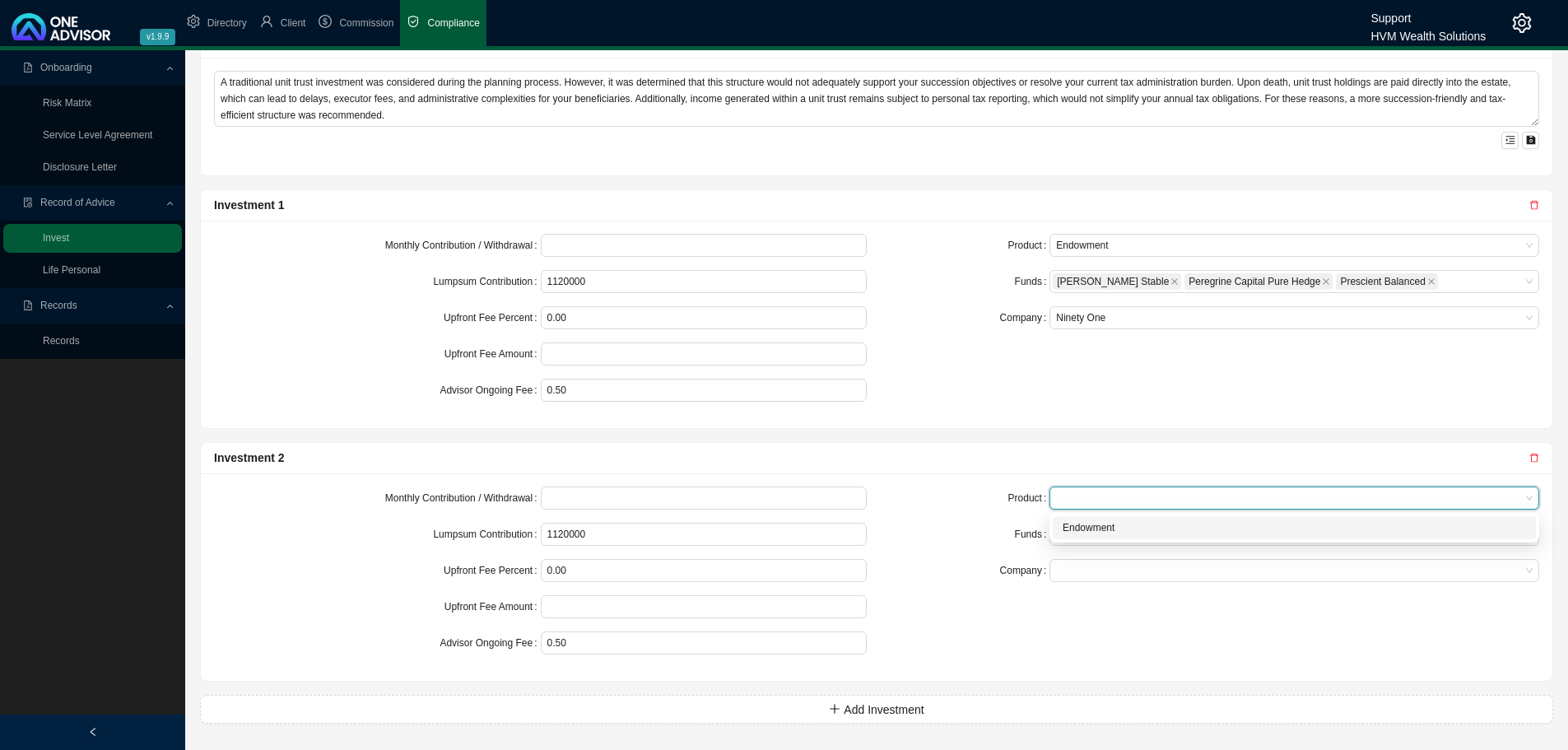
click at [1098, 525] on div "Endowment" at bounding box center [1295, 527] width 464 height 16
click at [1070, 531] on div at bounding box center [1286, 534] width 467 height 13
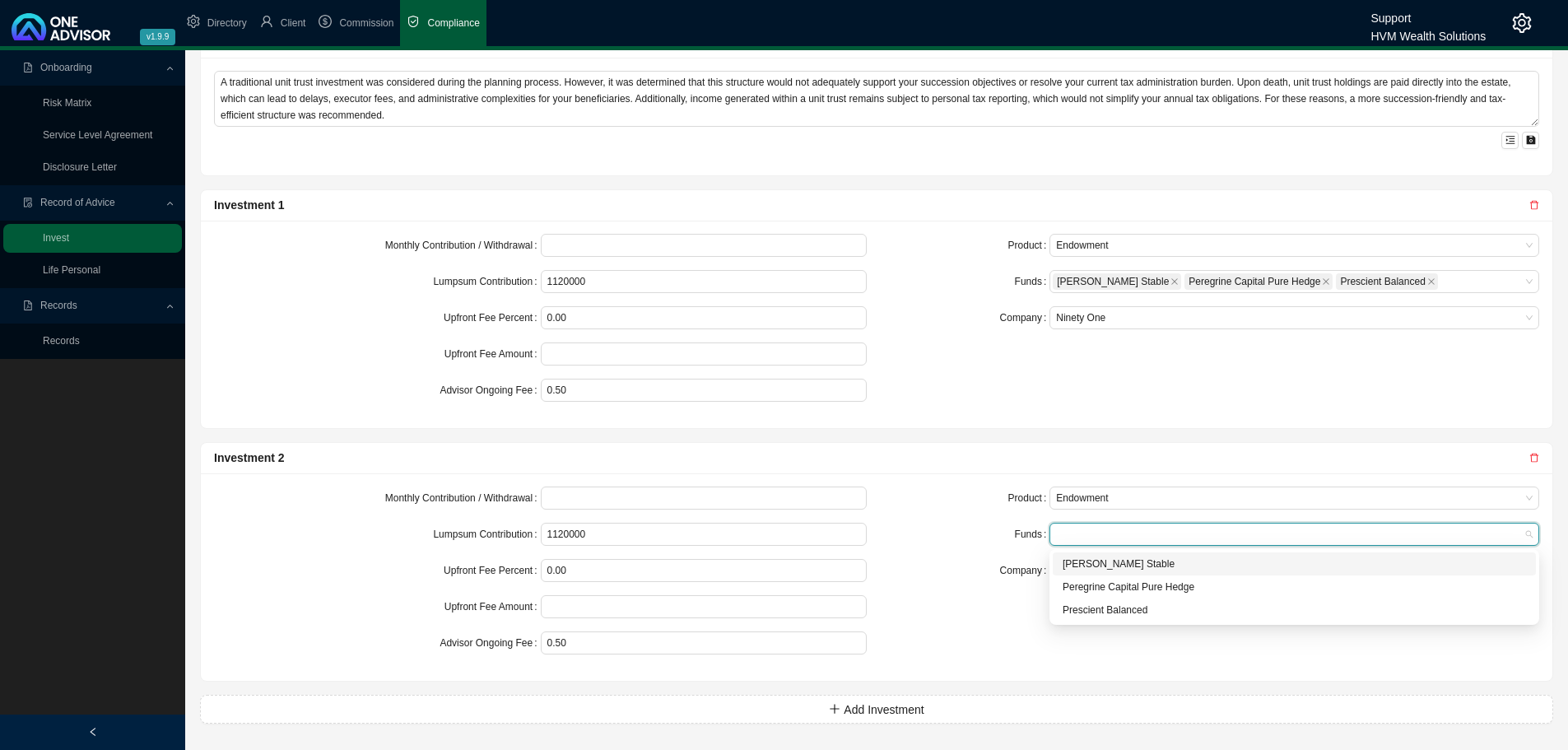
click at [1103, 561] on div "[PERSON_NAME] Stable" at bounding box center [1295, 564] width 464 height 16
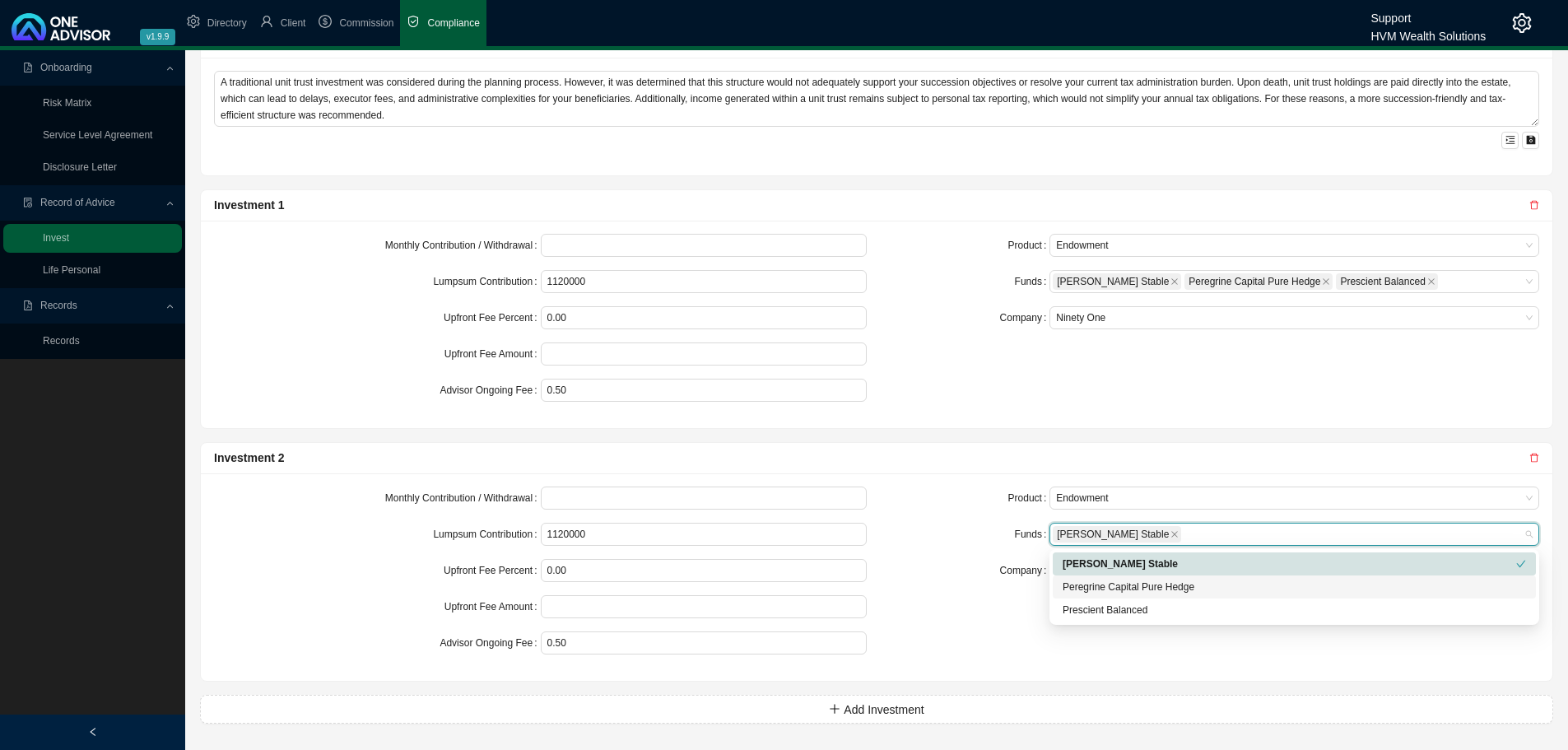
click at [1100, 577] on div "Peregrine Capital Pure Hedge" at bounding box center [1294, 587] width 483 height 23
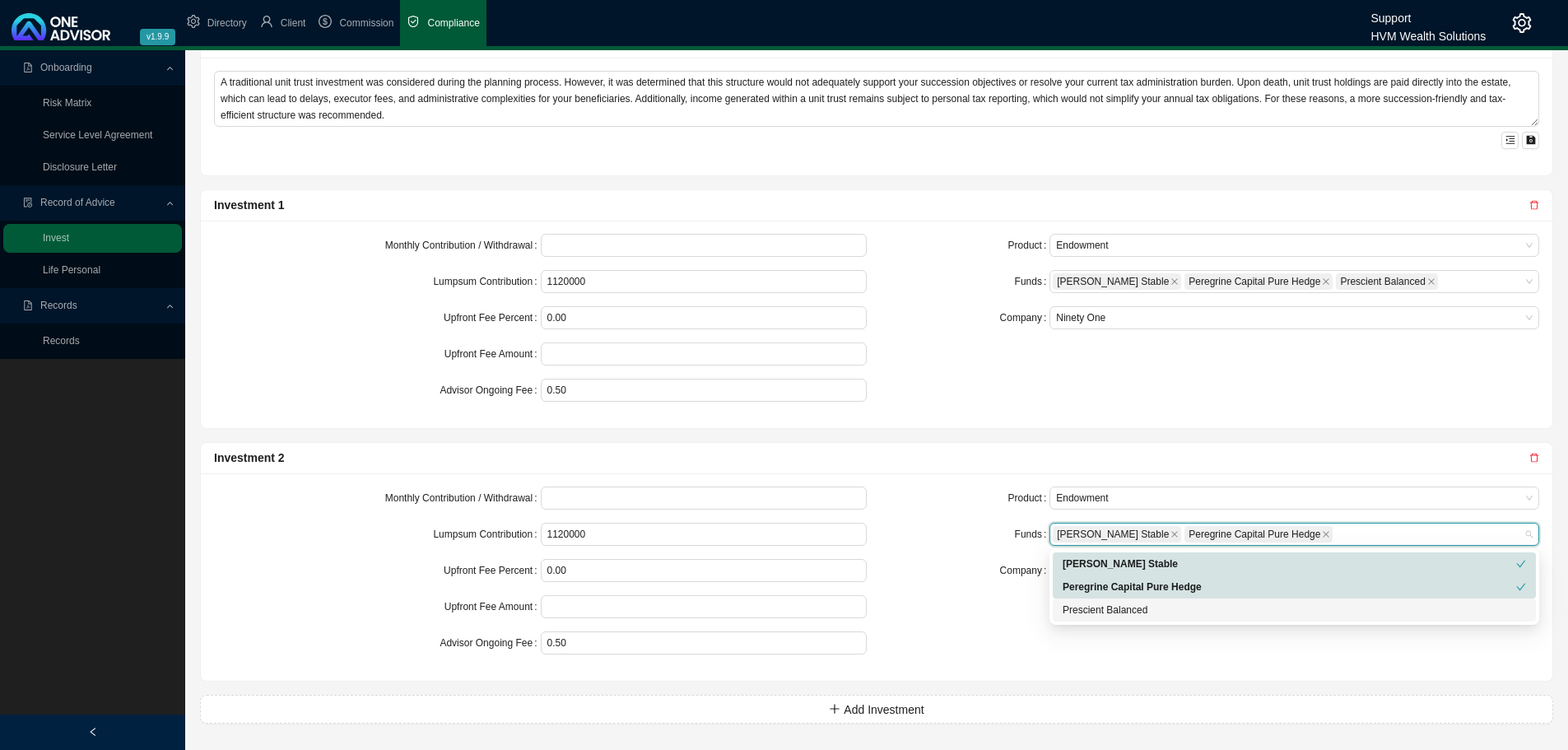
click at [1098, 608] on div "Prescient Balanced" at bounding box center [1295, 609] width 464 height 16
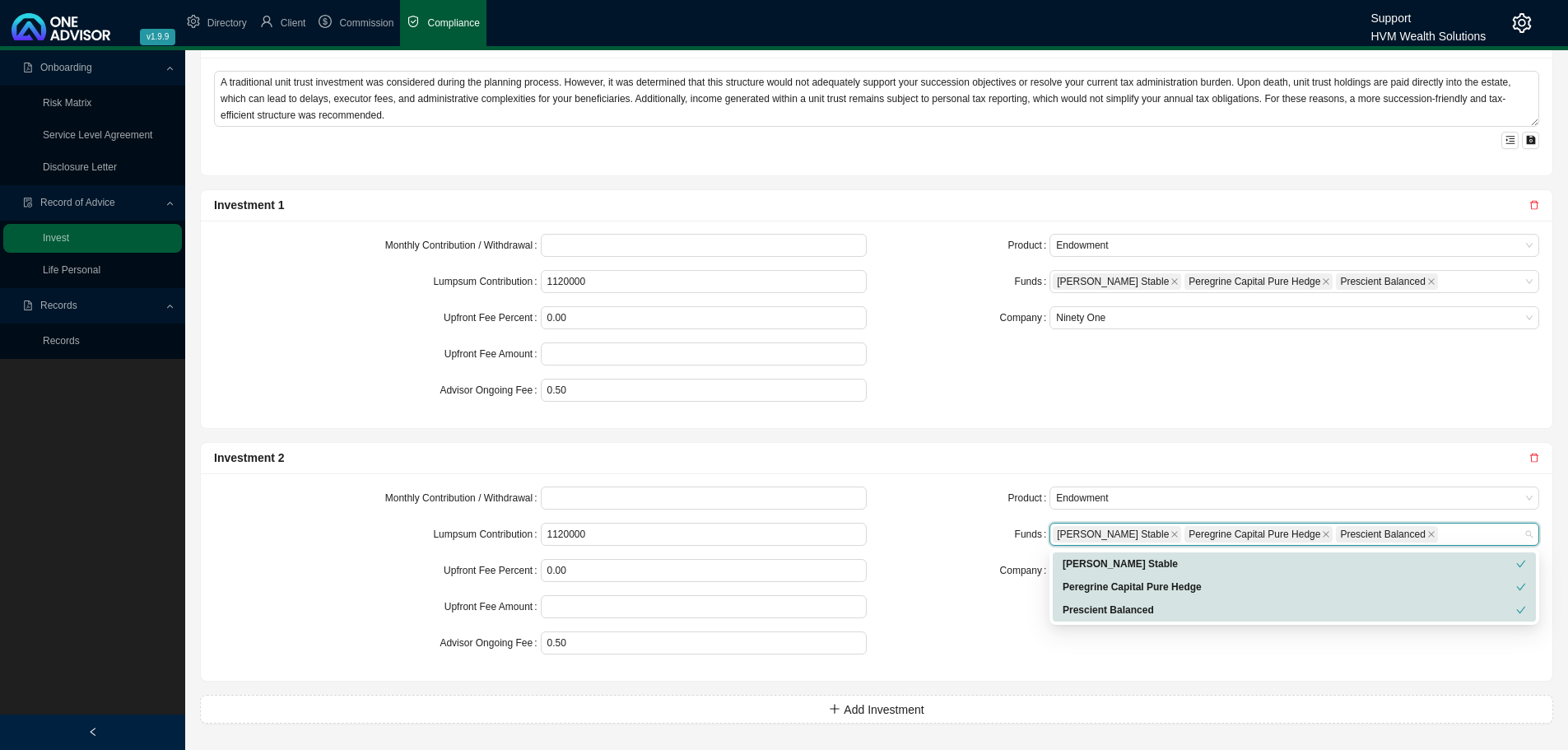
click at [1011, 615] on div "Product Endowment Funds Allan Gray Stable Peregrine Capital Pure Hedge Prescien…" at bounding box center [1213, 577] width 673 height 181
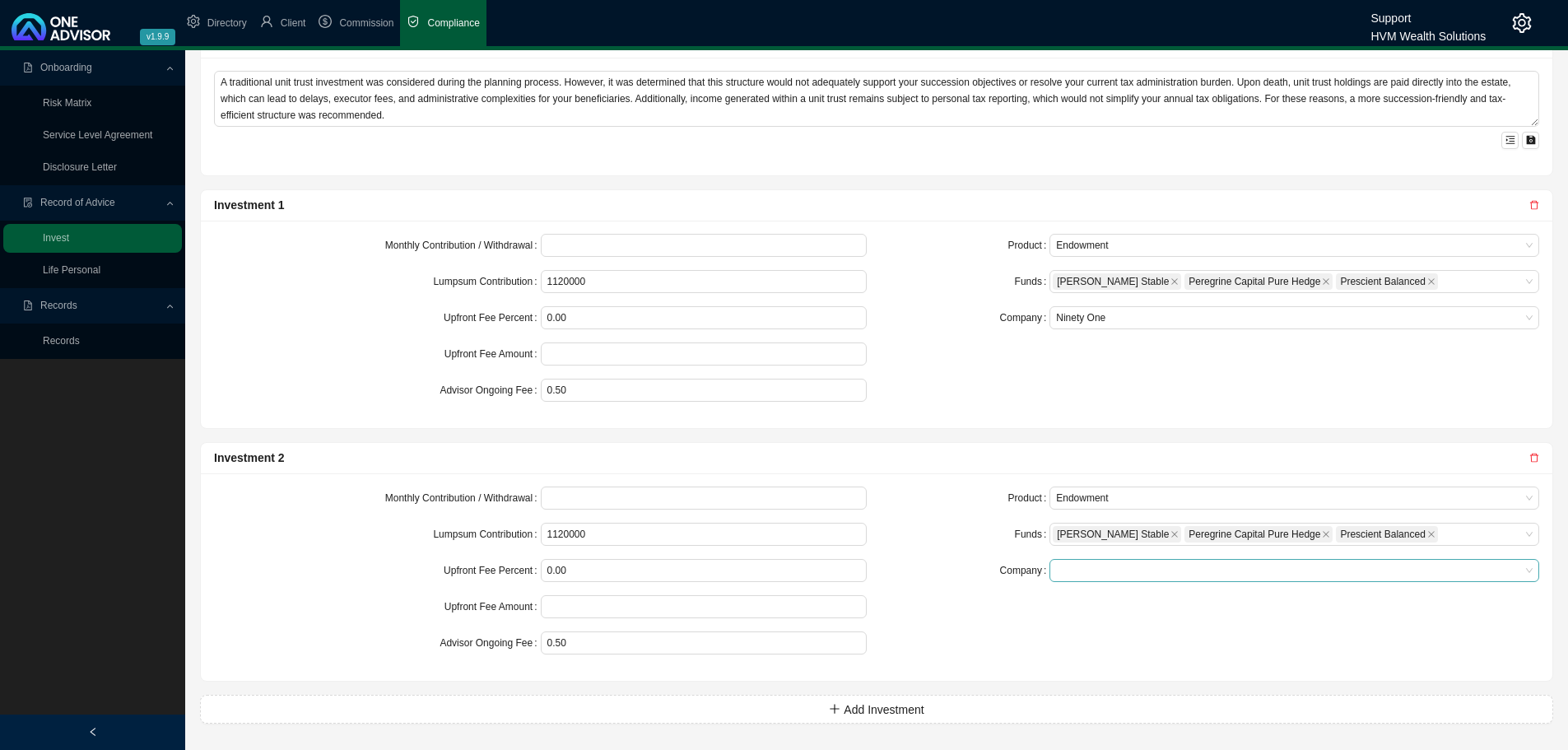
click at [1059, 569] on span at bounding box center [1294, 570] width 476 height 21
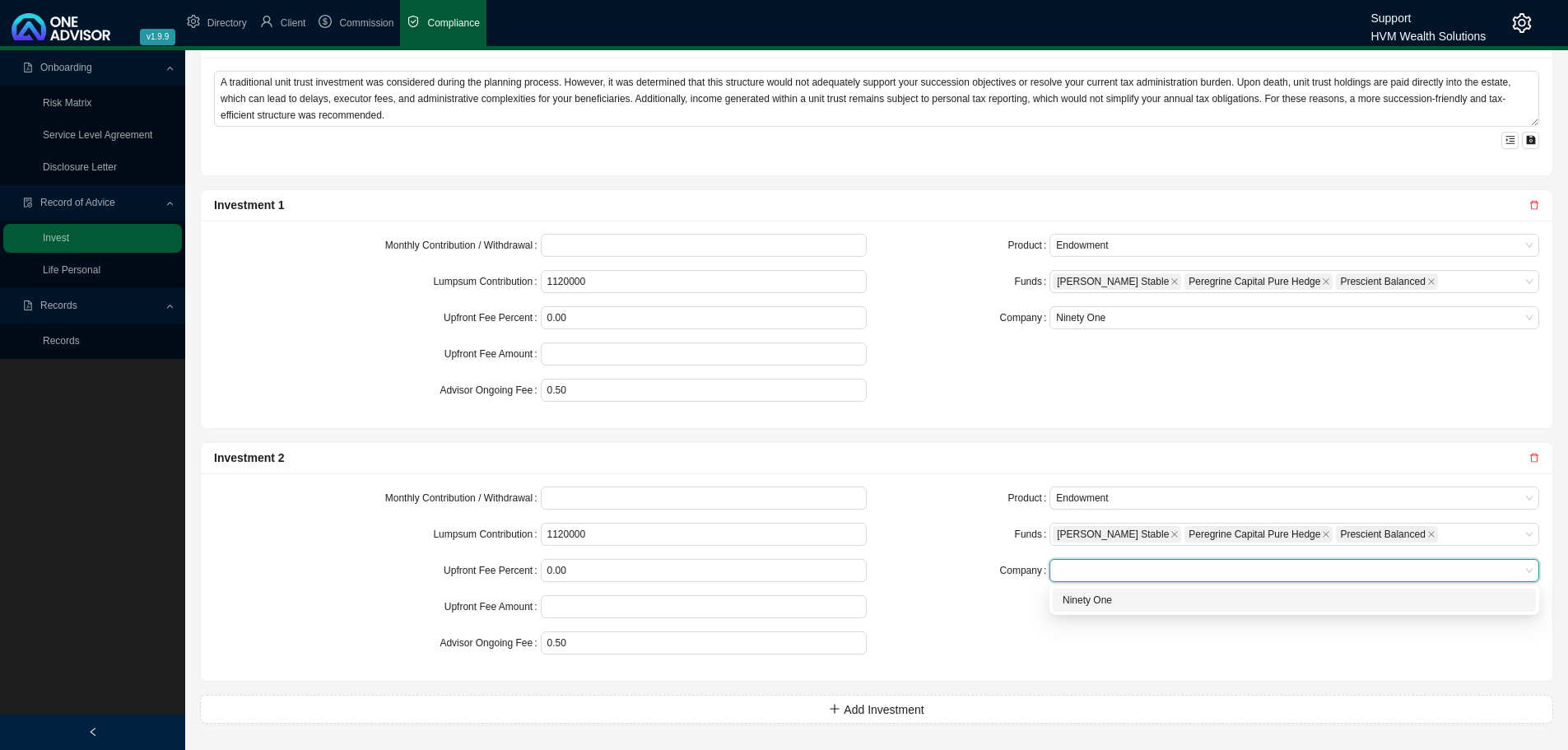
click at [1073, 593] on div "Ninety One" at bounding box center [1295, 599] width 464 height 16
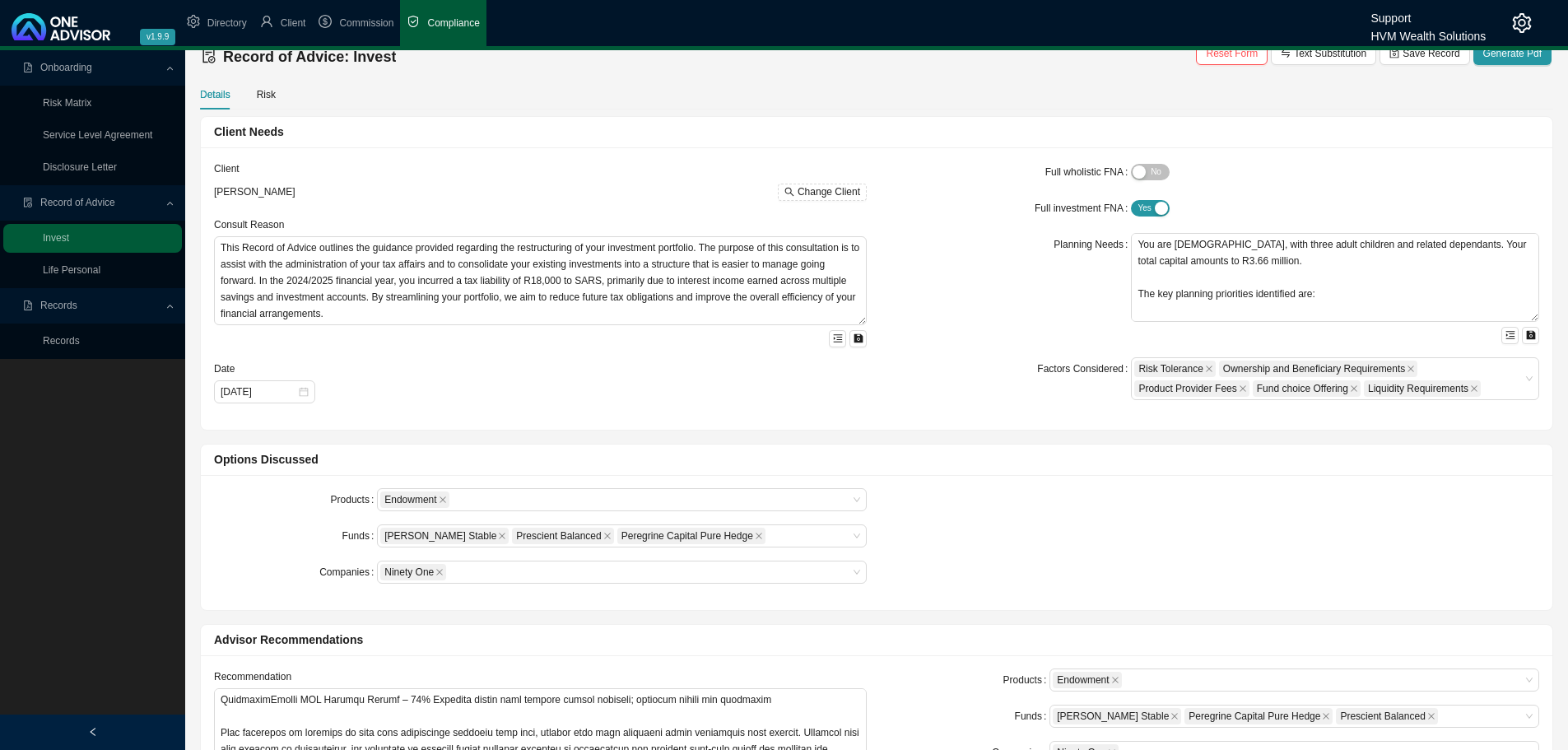
scroll to position [0, 0]
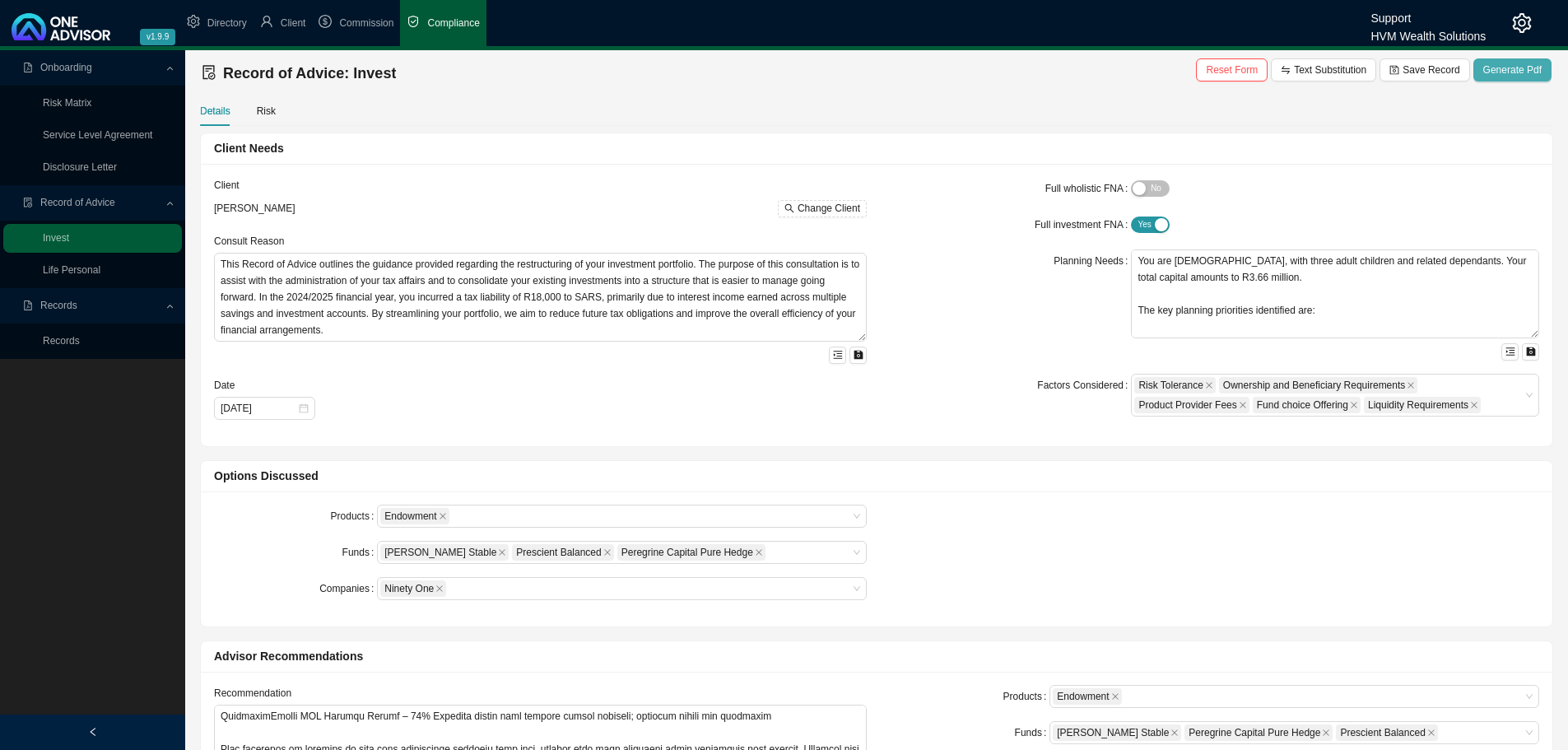
click at [1499, 68] on span "Generate Pdf" at bounding box center [1512, 69] width 58 height 16
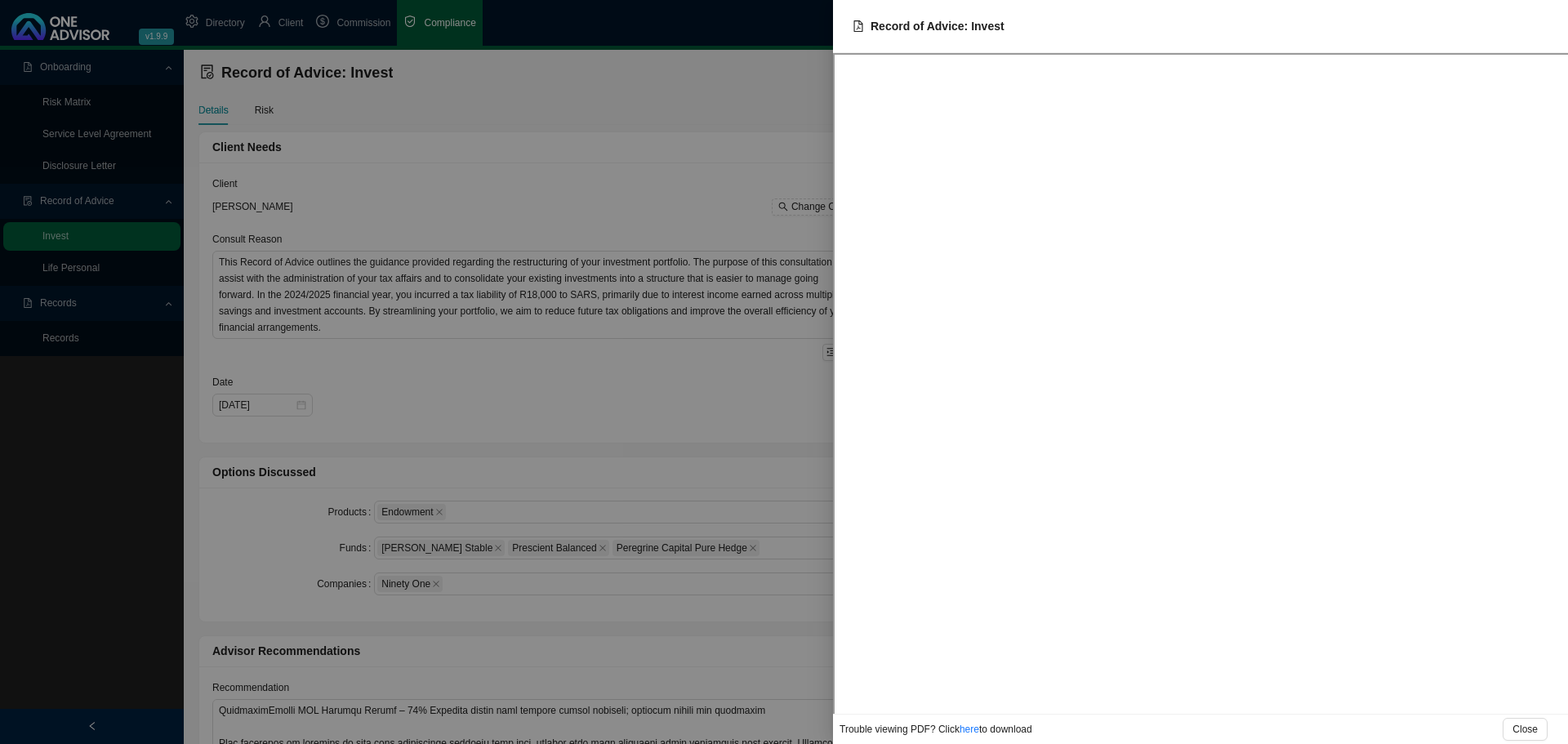
click at [568, 97] on div at bounding box center [784, 372] width 1568 height 744
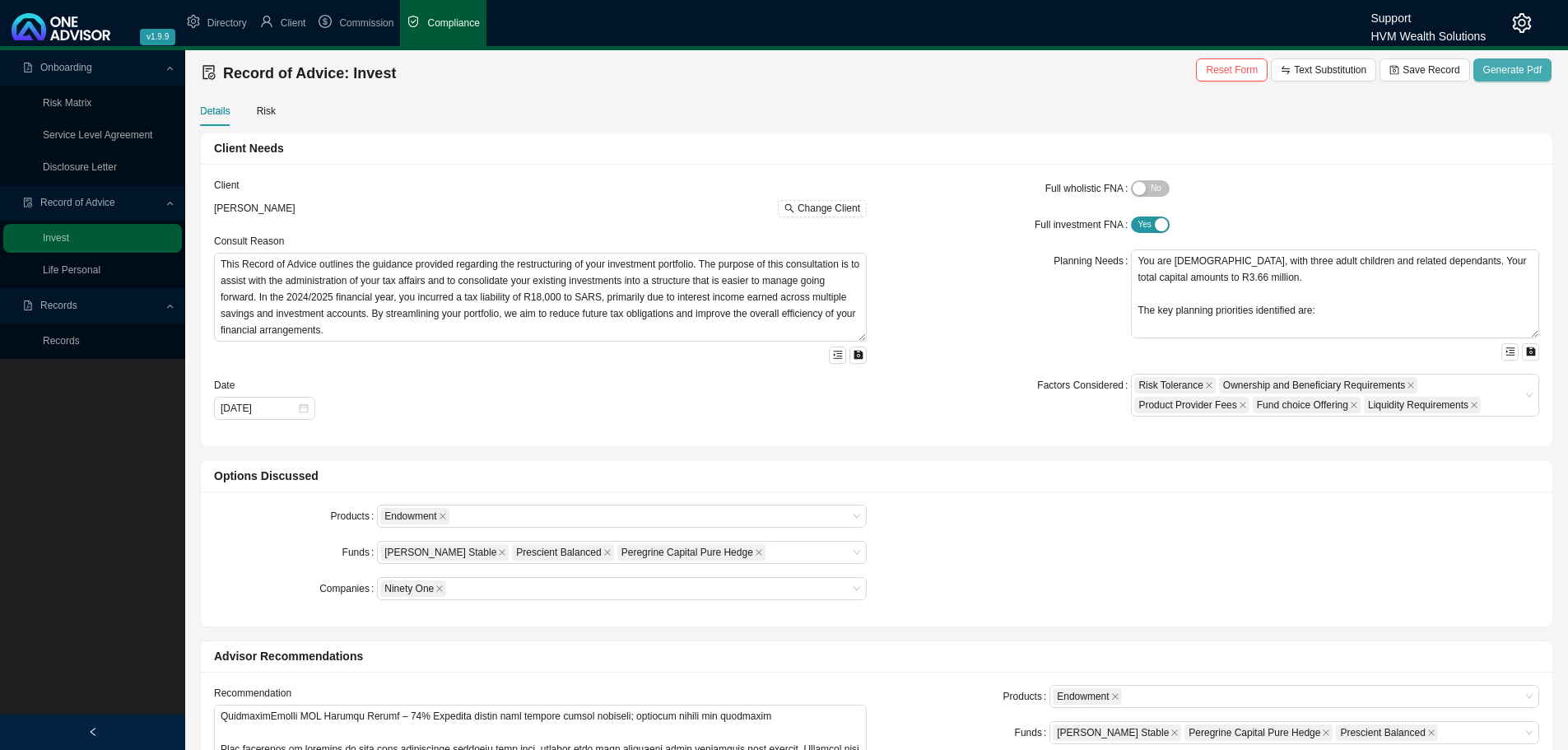
click at [1505, 63] on span "Generate Pdf" at bounding box center [1512, 69] width 58 height 16
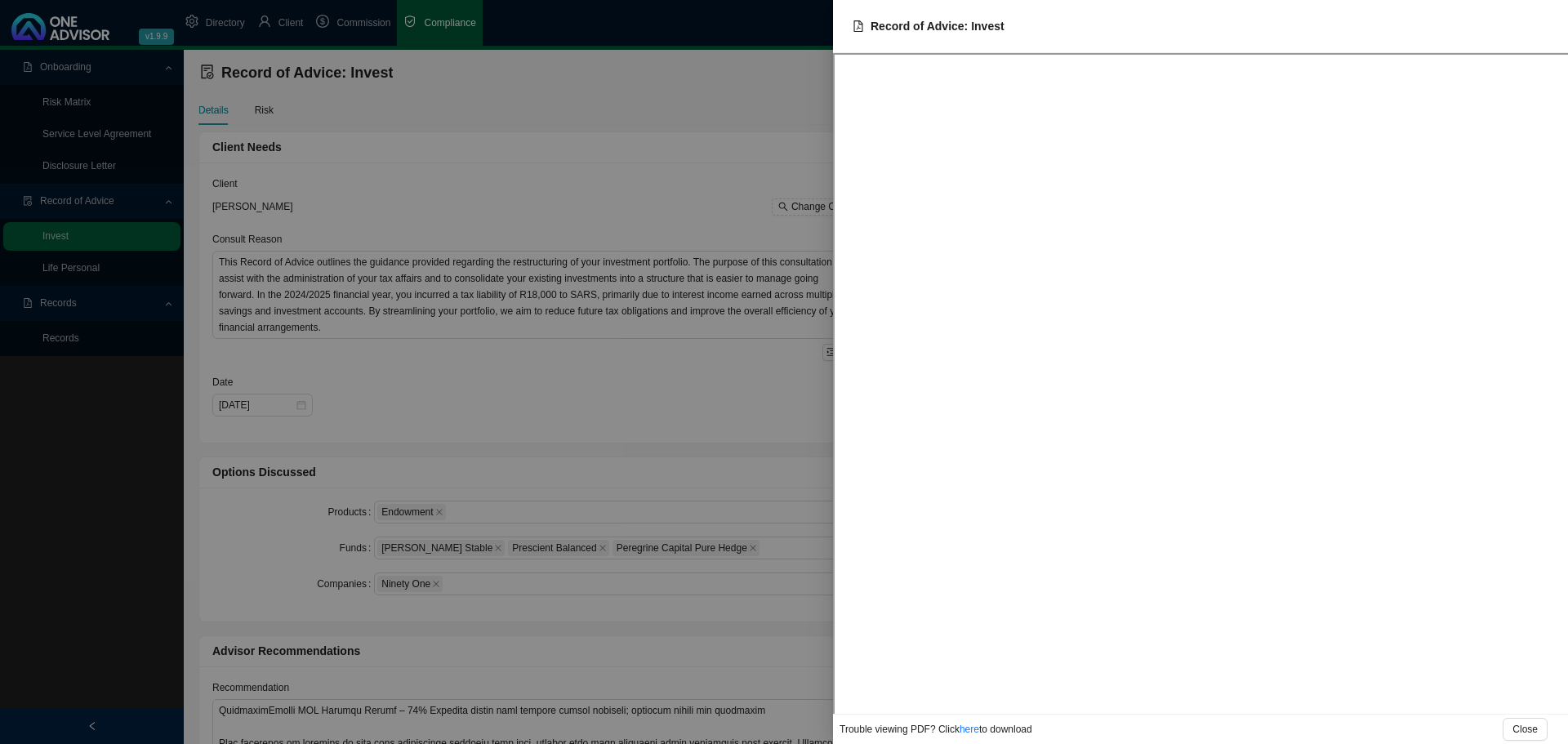
click at [594, 165] on div at bounding box center [784, 372] width 1568 height 744
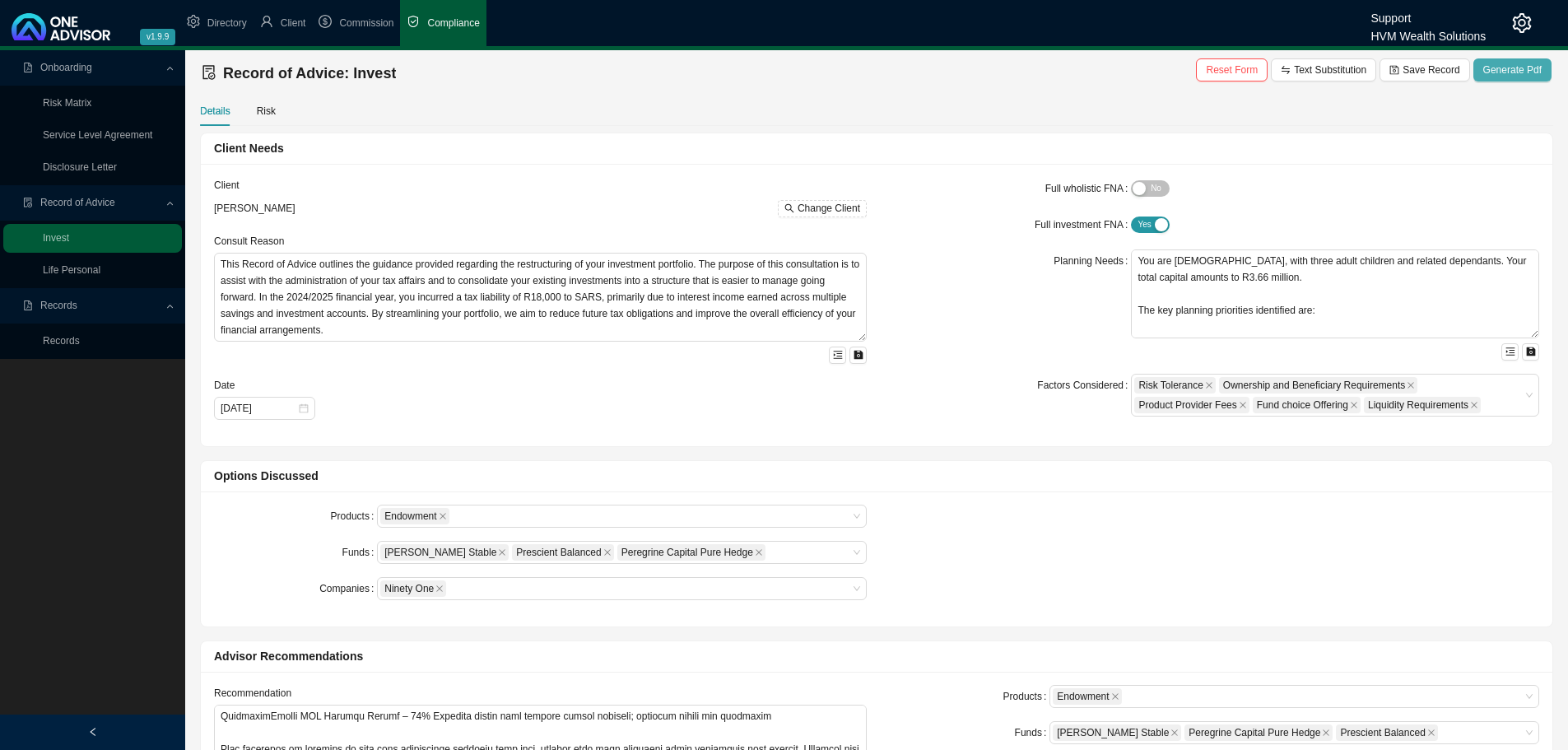
click at [1517, 64] on span "Generate Pdf" at bounding box center [1512, 69] width 58 height 16
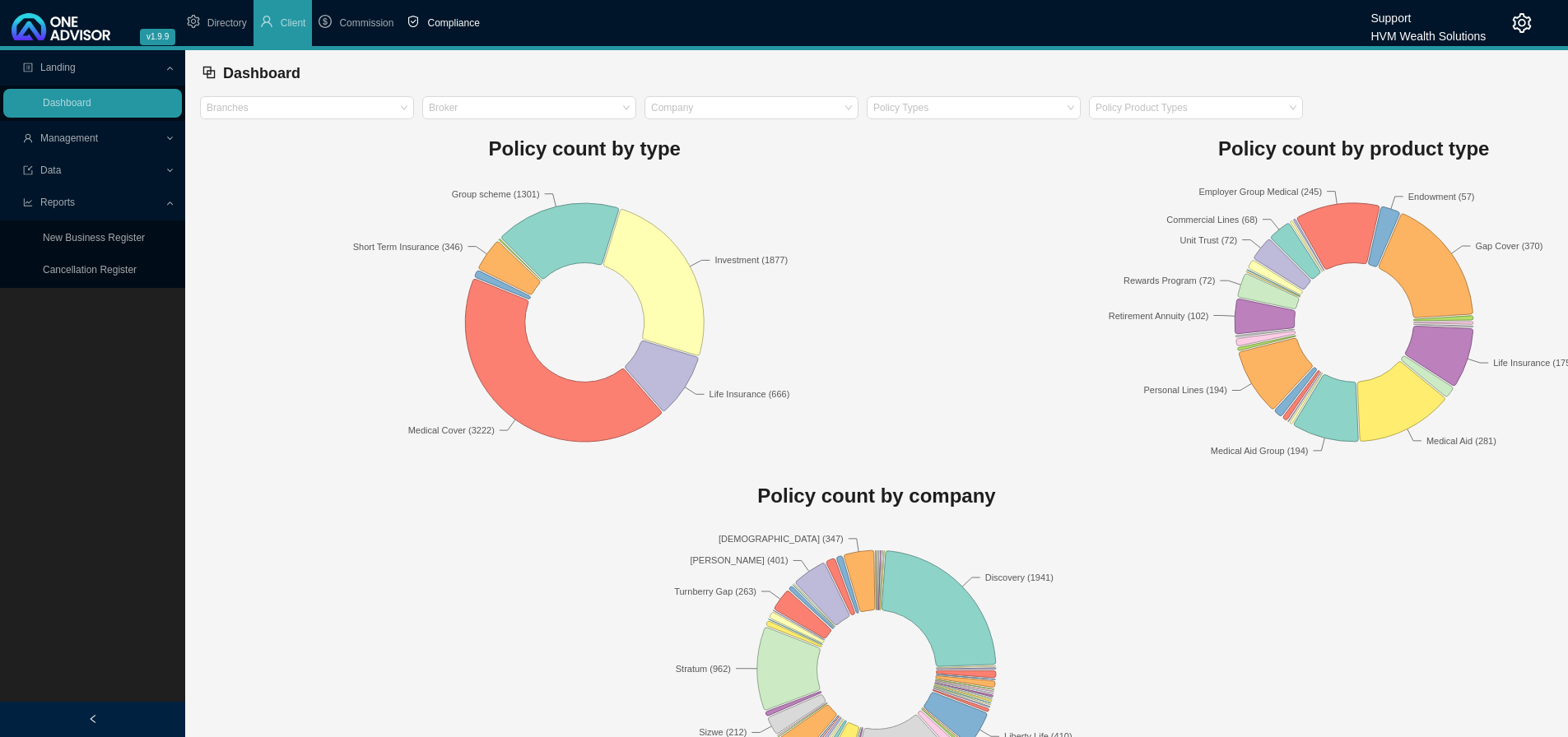
click at [450, 19] on span "Compliance" at bounding box center [453, 23] width 52 height 12
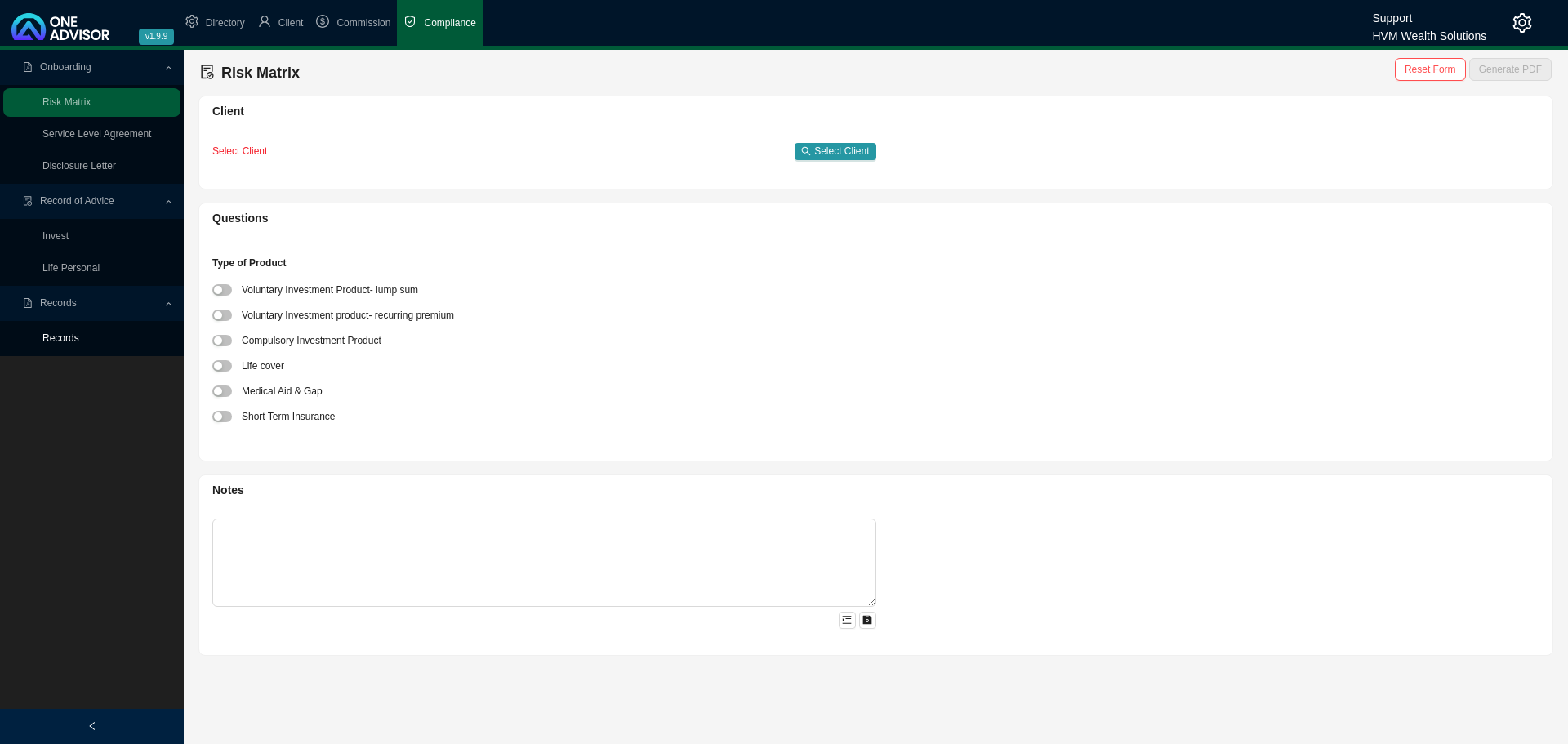
click at [64, 336] on link "Records" at bounding box center [61, 338] width 37 height 12
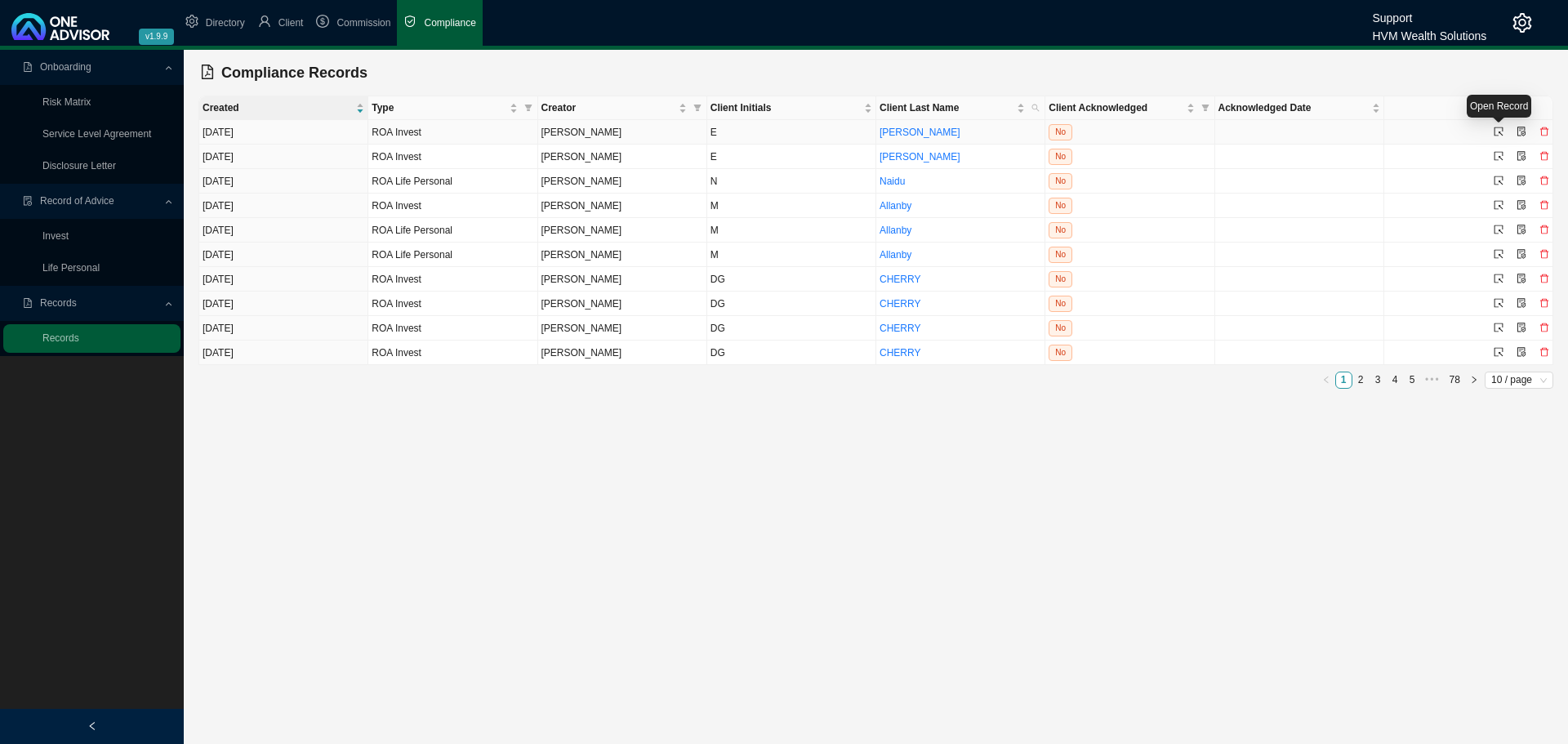
click at [1497, 130] on icon "select" at bounding box center [1499, 132] width 10 height 10
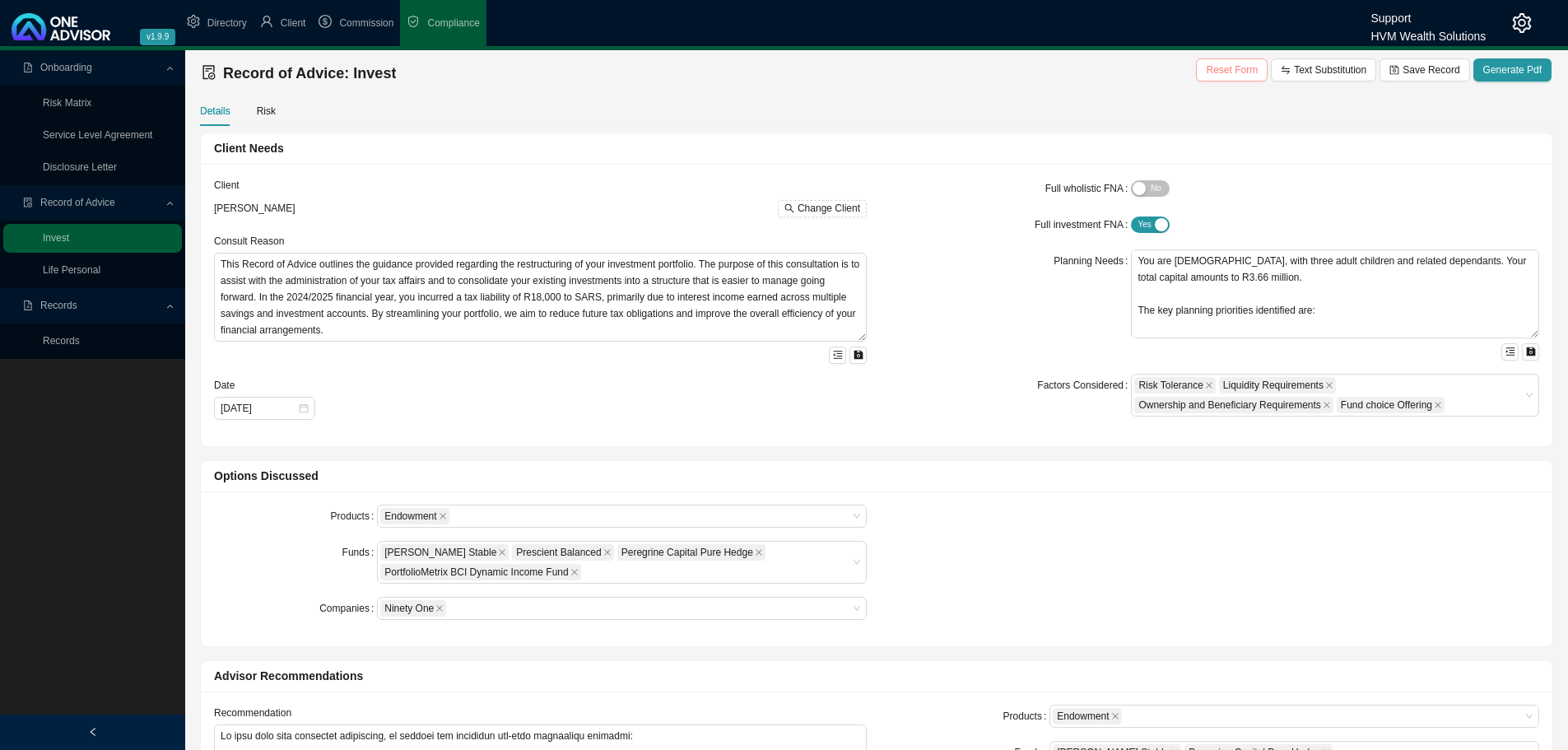
click at [1233, 69] on span "Reset Form" at bounding box center [1231, 69] width 52 height 16
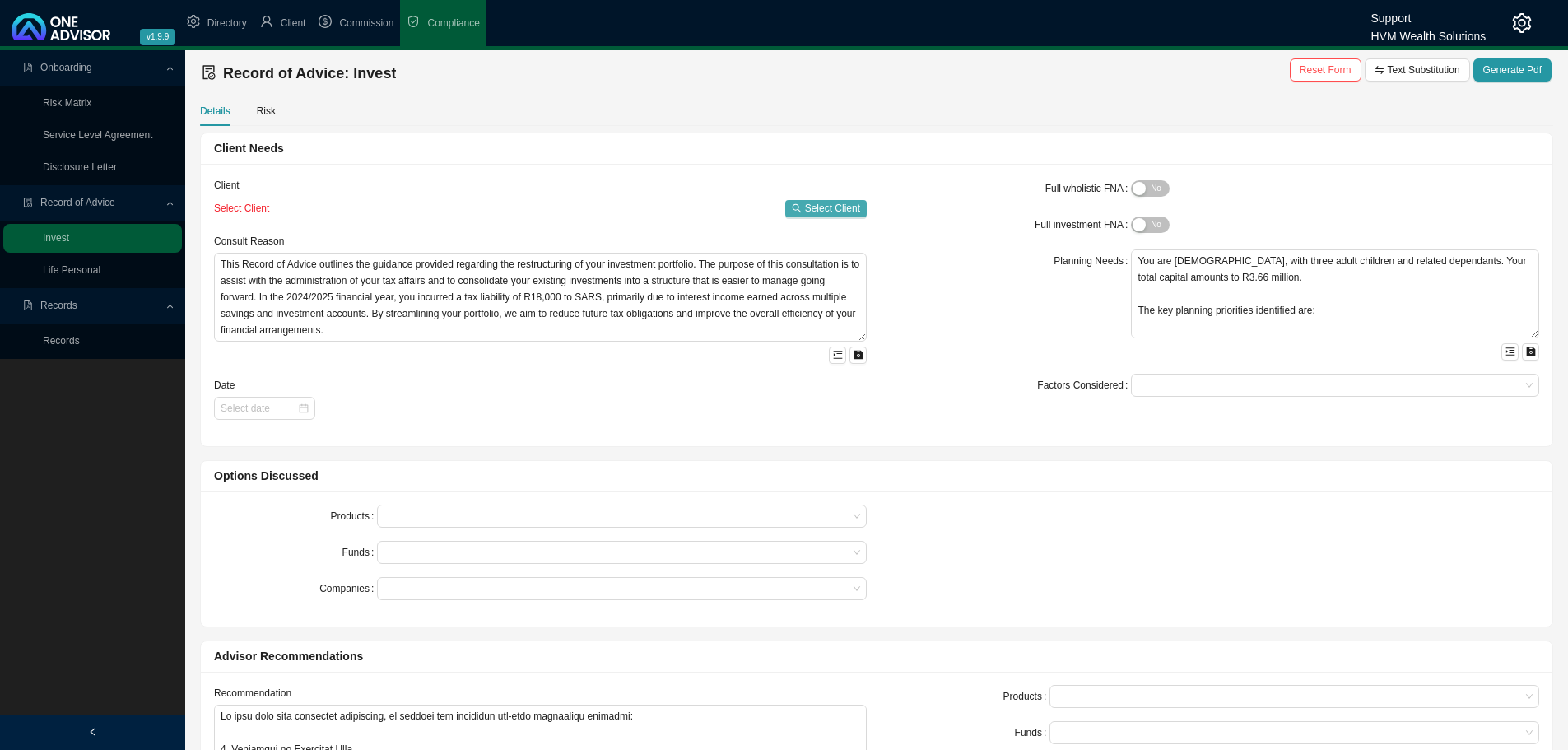
click at [828, 206] on span "Select Client" at bounding box center [832, 207] width 55 height 16
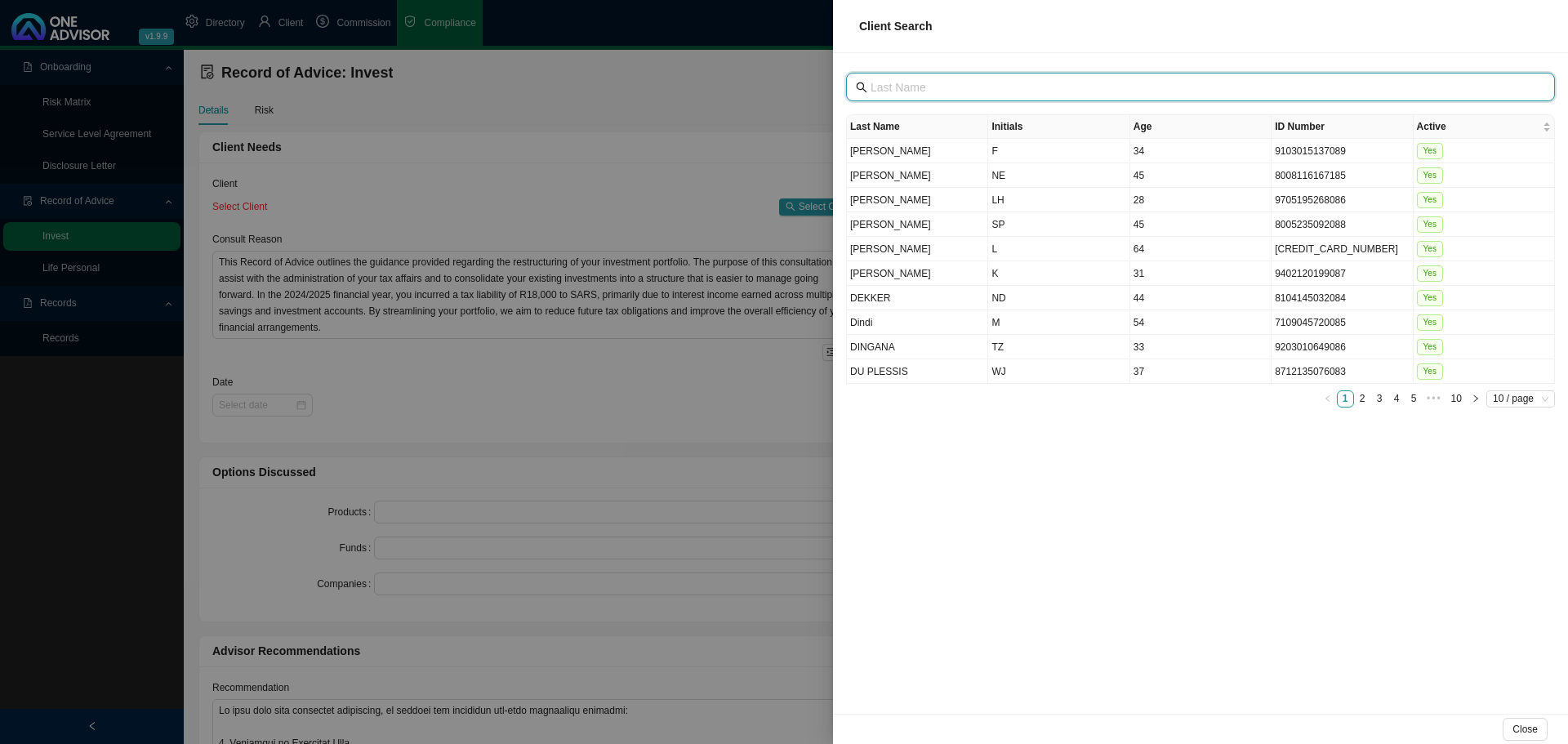
click at [912, 91] on input "text" at bounding box center [1203, 86] width 663 height 18
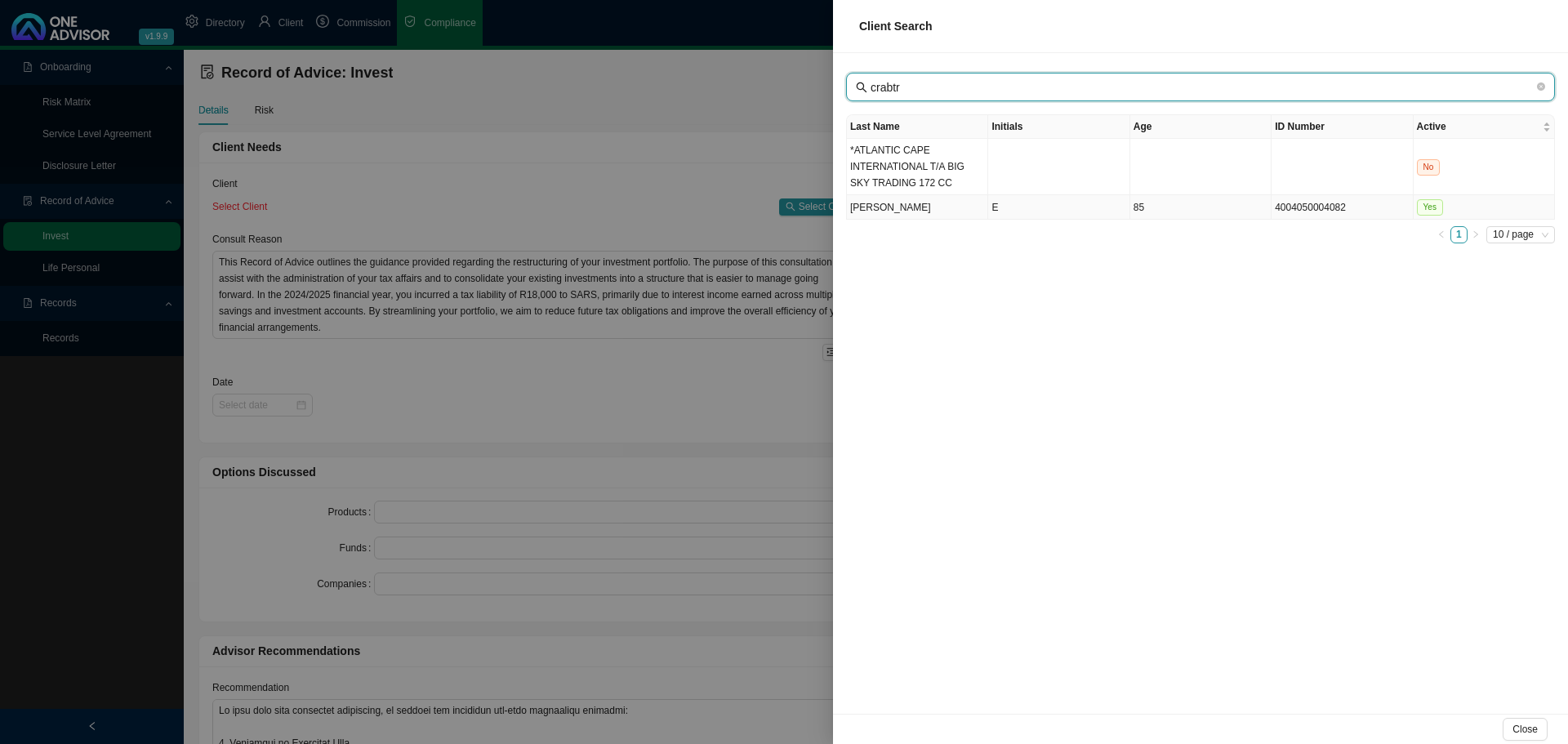
type input "crabtr"
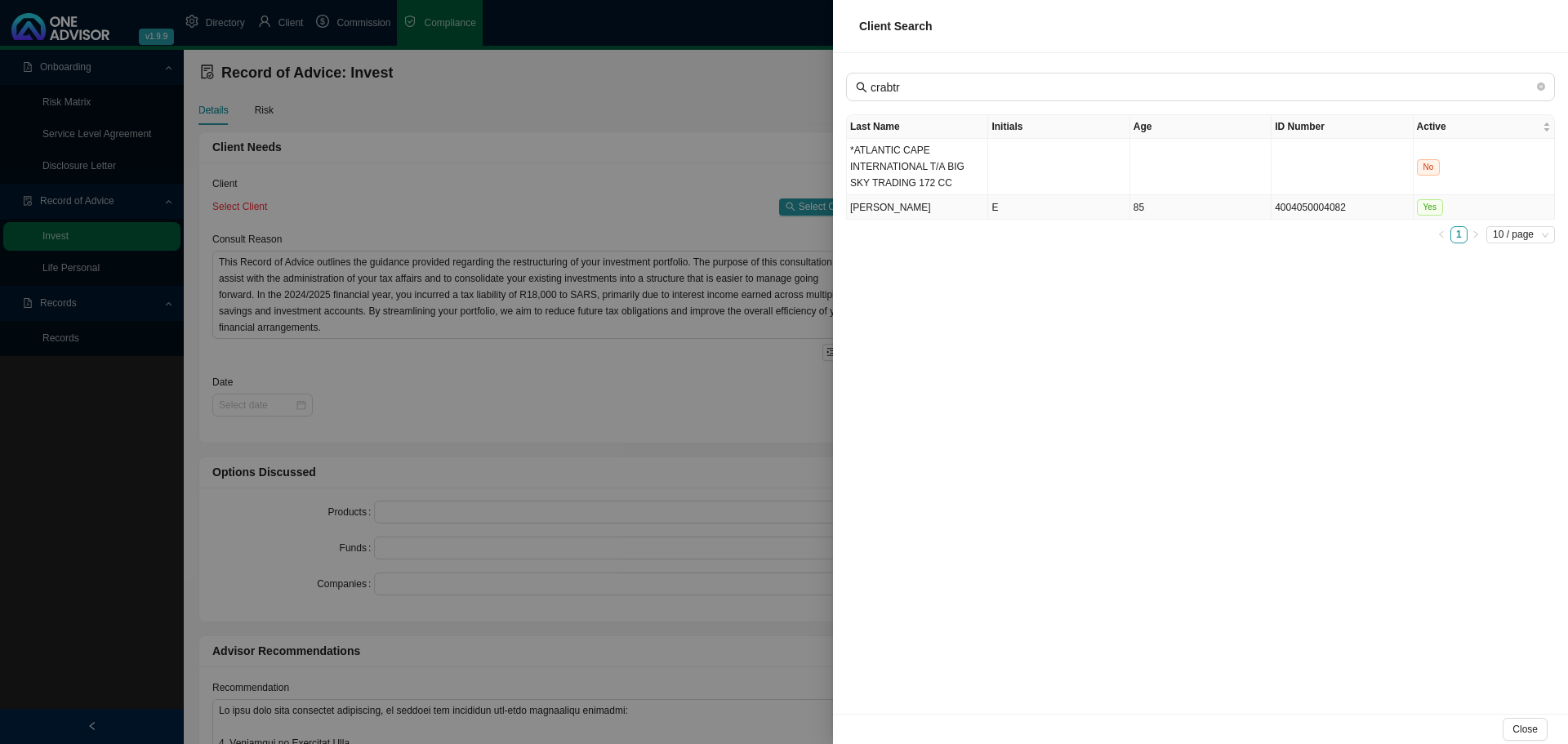
click at [906, 207] on td "[PERSON_NAME]" at bounding box center [918, 207] width 141 height 24
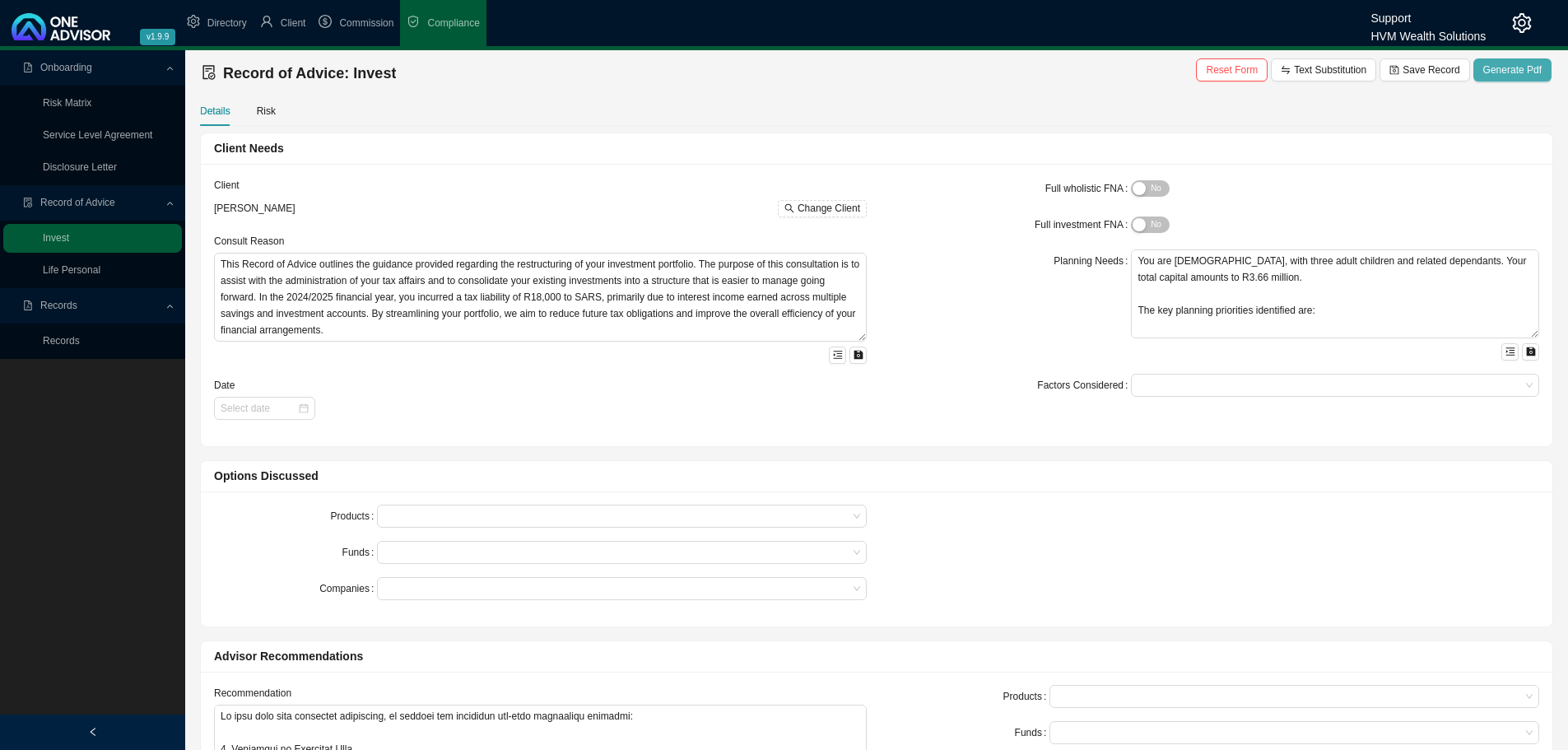
click at [1514, 71] on span "Generate Pdf" at bounding box center [1512, 69] width 58 height 16
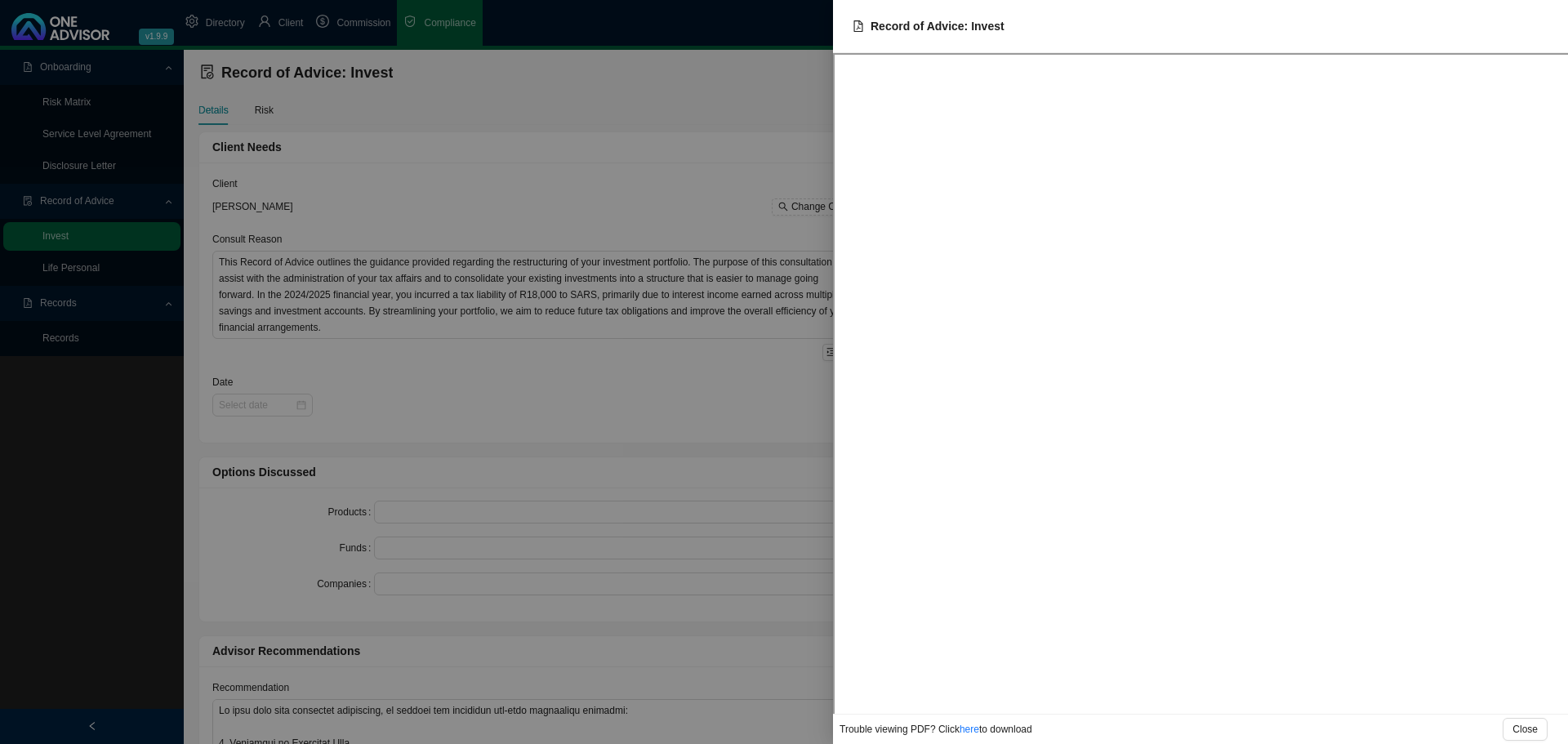
click at [656, 185] on div at bounding box center [784, 372] width 1568 height 744
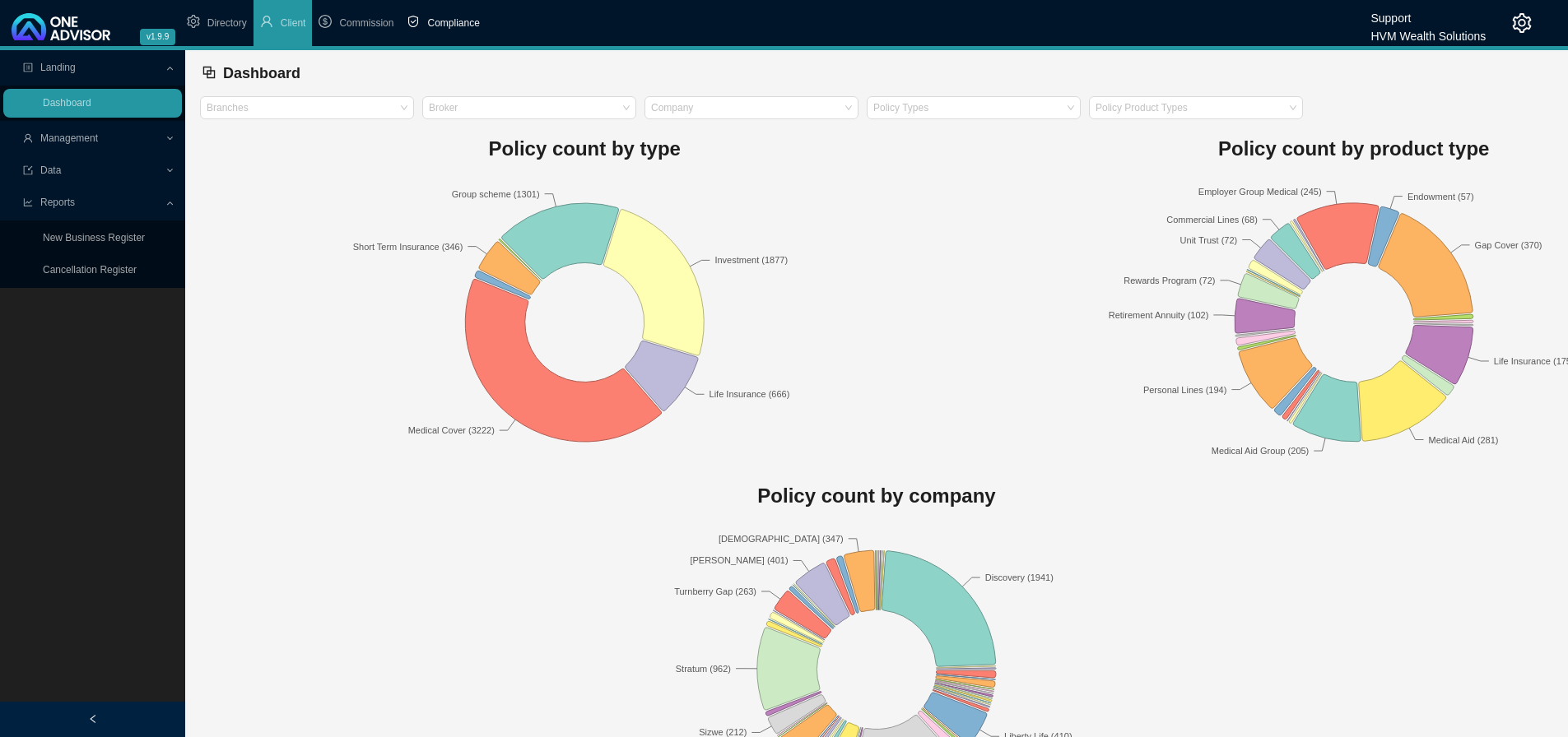
click at [464, 15] on li "Compliance" at bounding box center [443, 23] width 85 height 46
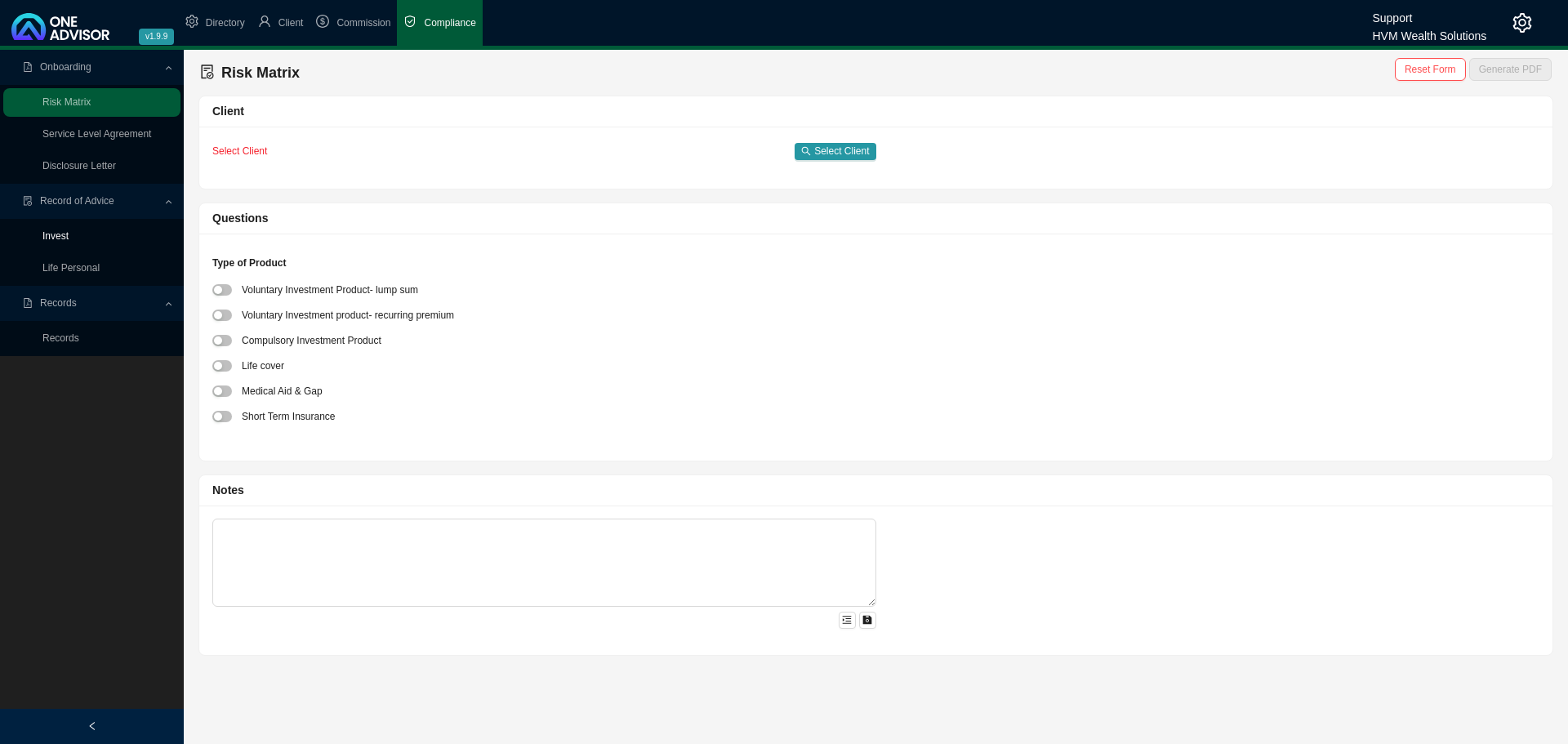
click at [56, 235] on link "Invest" at bounding box center [55, 236] width 26 height 12
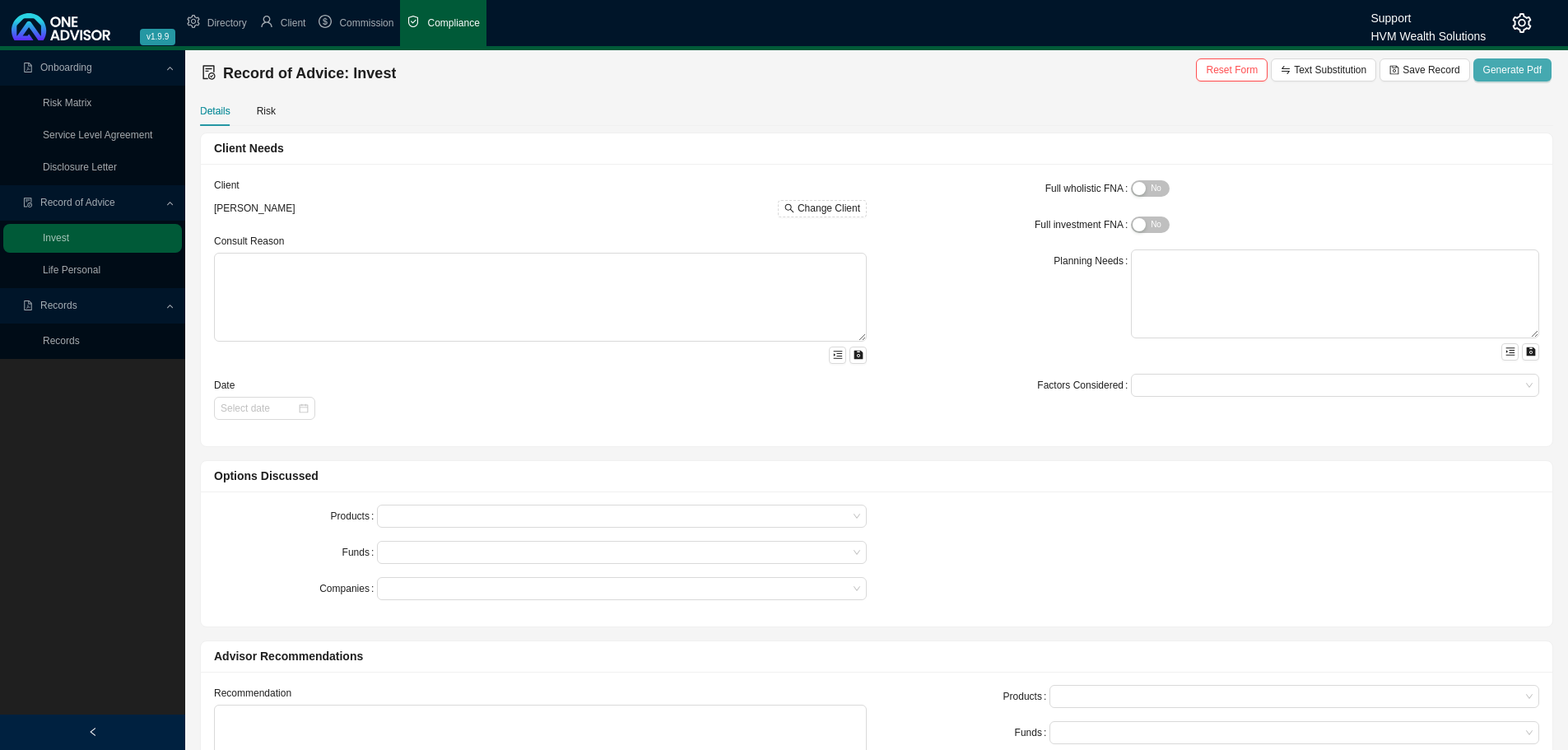
click at [1520, 68] on span "Generate Pdf" at bounding box center [1512, 69] width 58 height 16
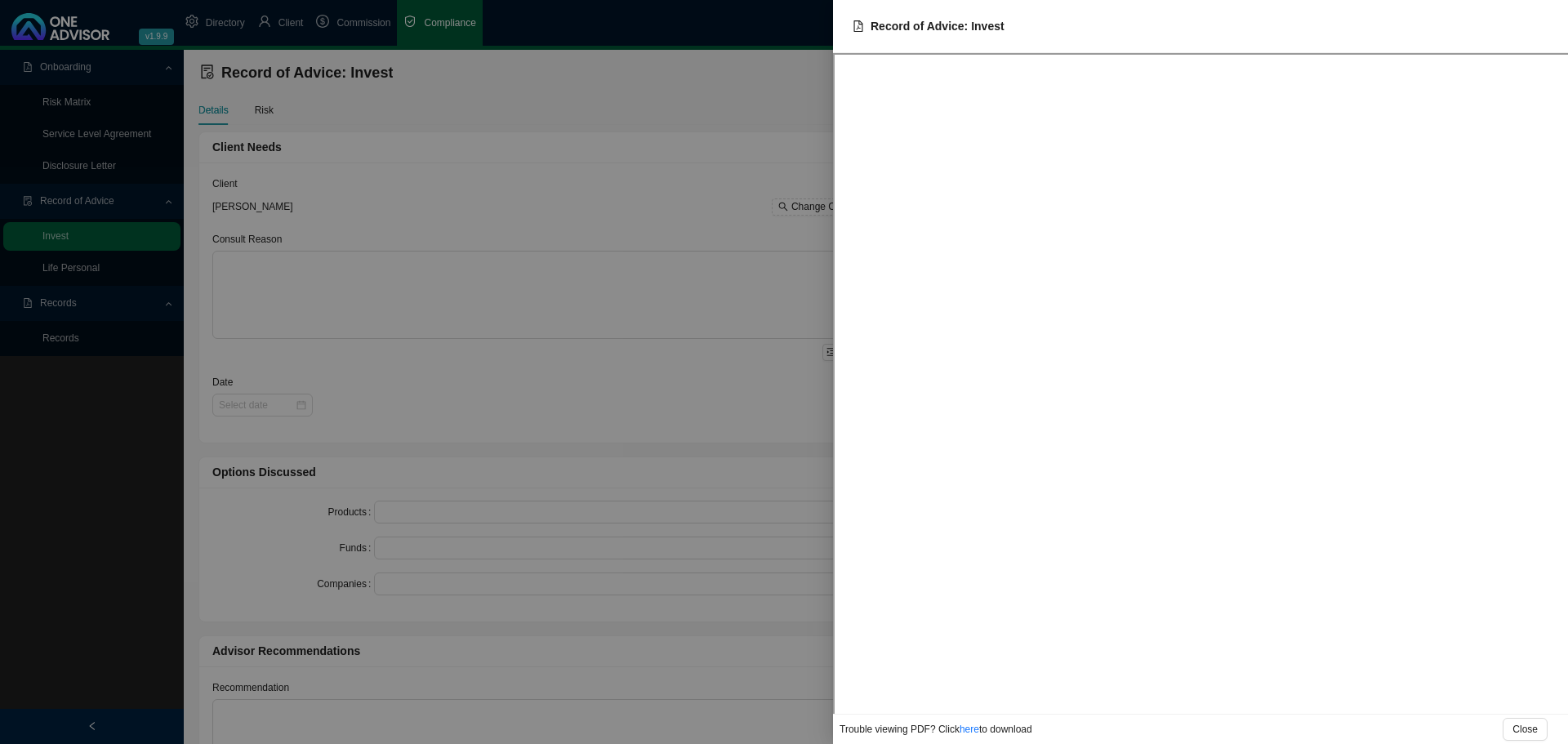
click at [76, 167] on div at bounding box center [784, 372] width 1568 height 744
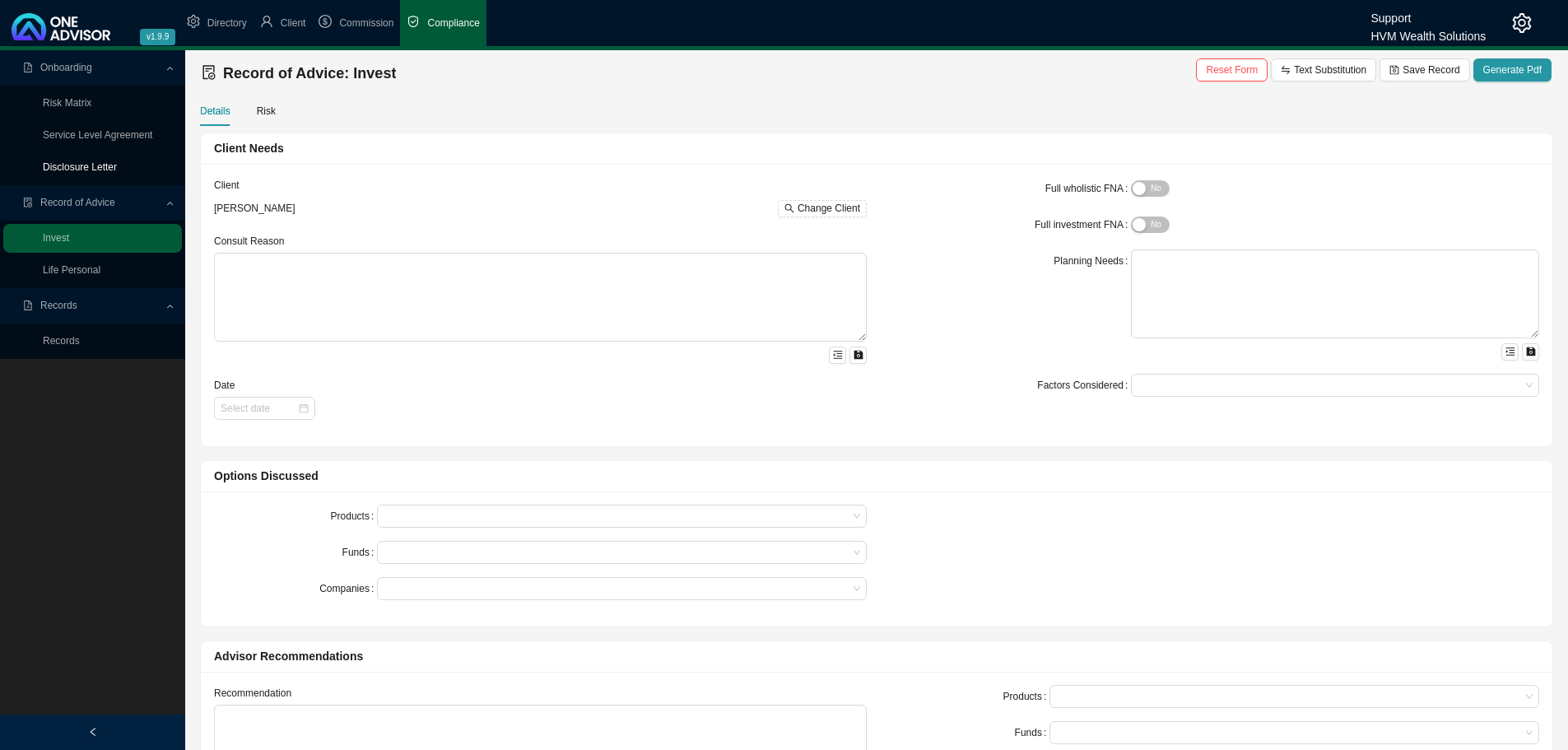
click at [85, 167] on link "Disclosure Letter" at bounding box center [80, 168] width 74 height 12
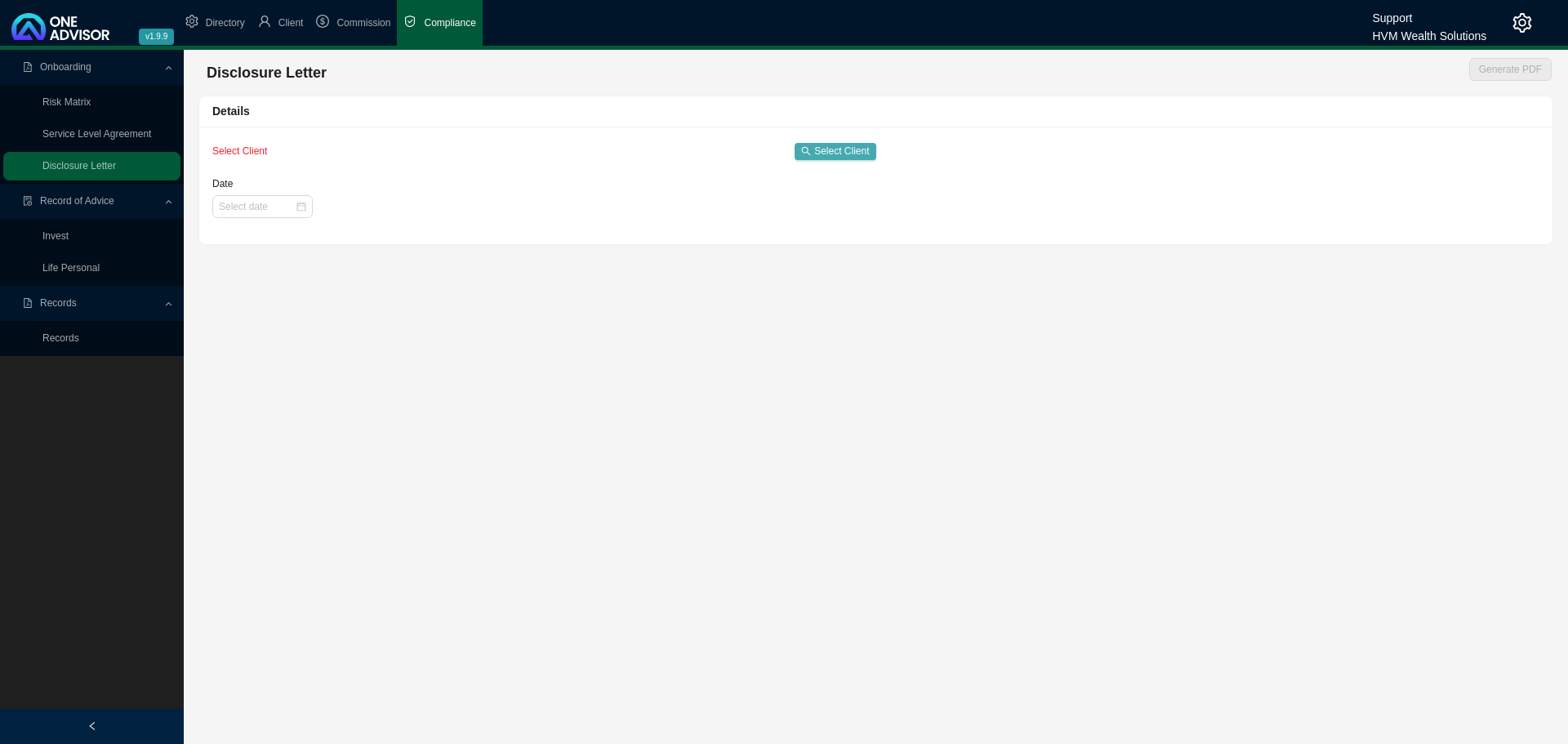
click at [819, 154] on span "Select Client" at bounding box center [842, 150] width 55 height 16
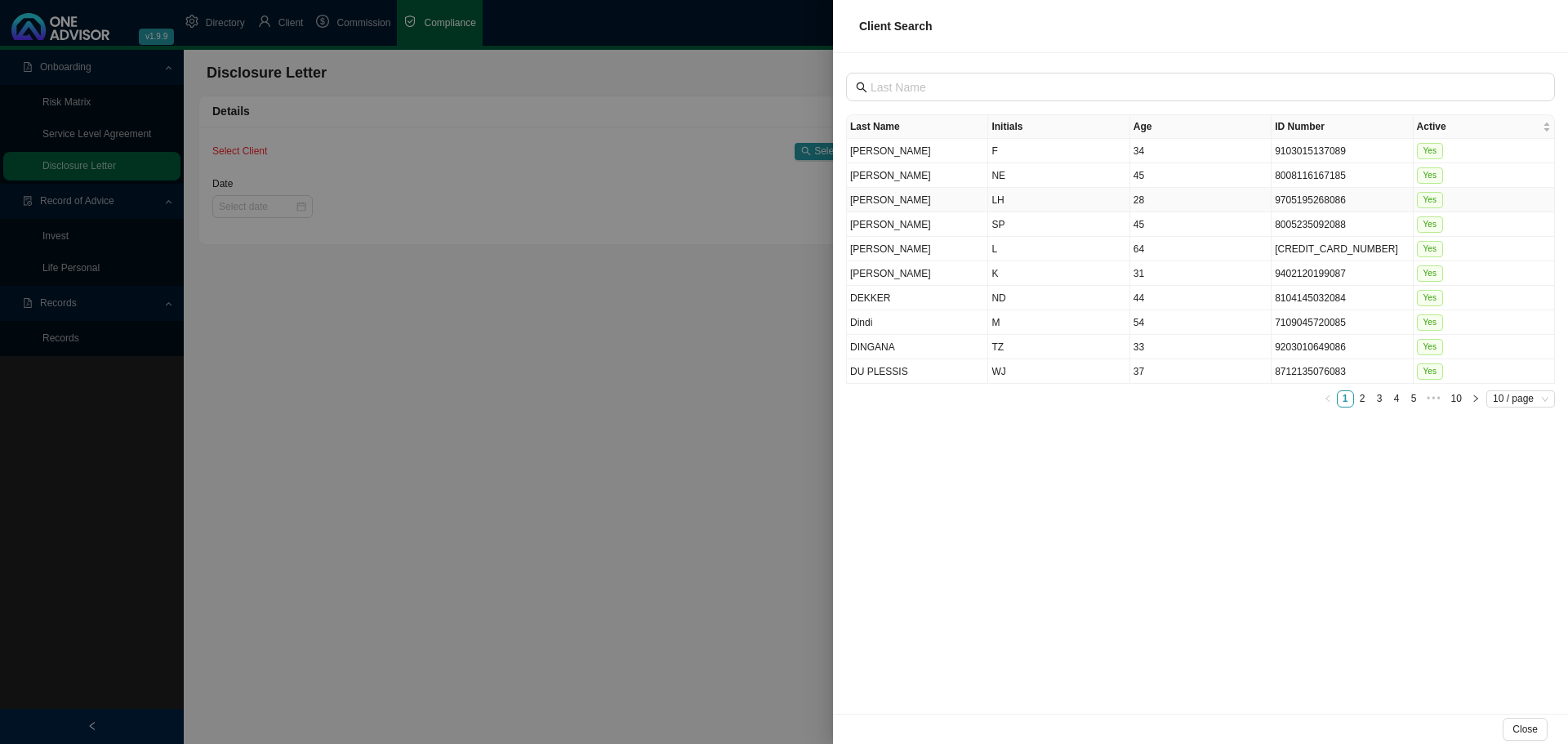
click at [961, 216] on td "[PERSON_NAME]" at bounding box center [918, 224] width 141 height 24
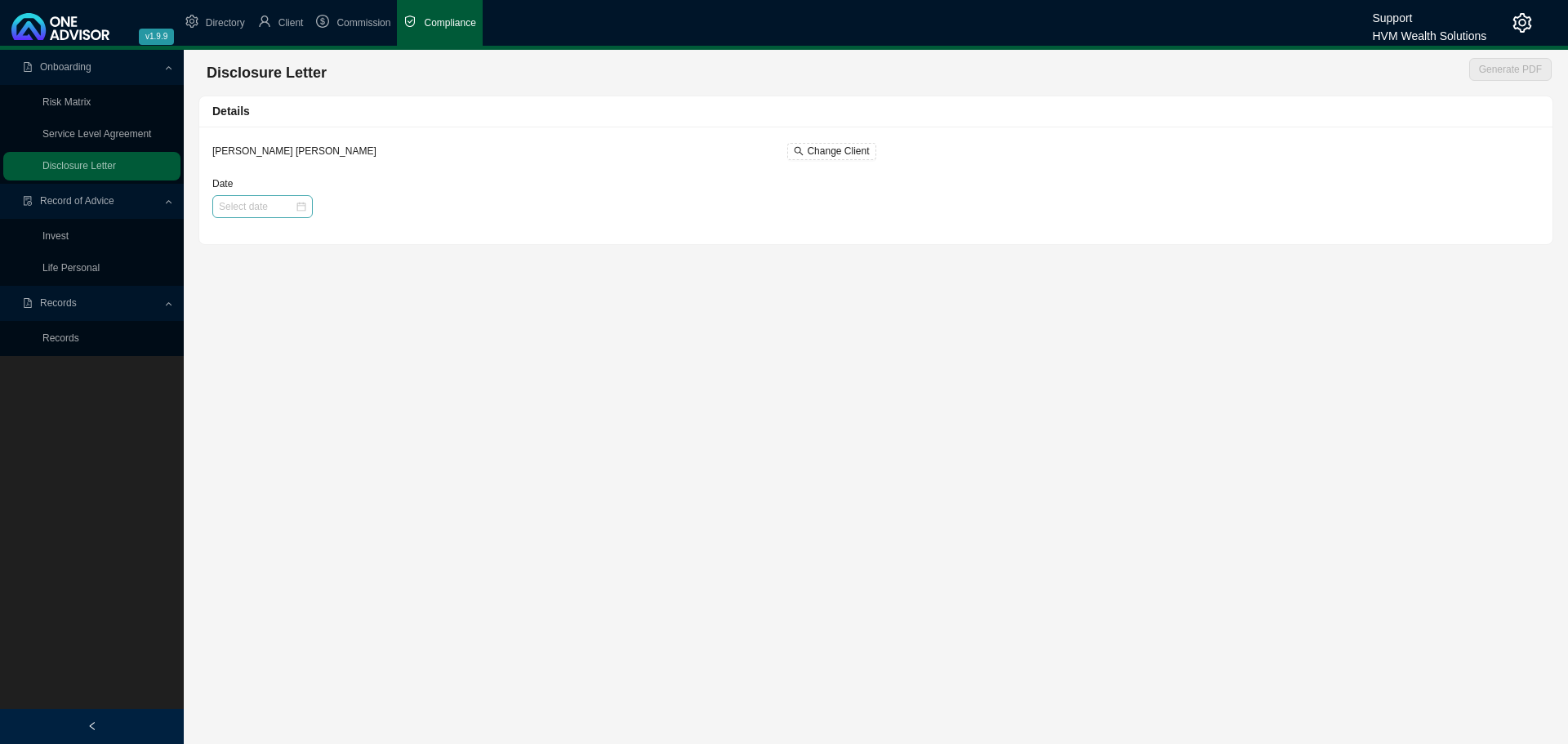
click at [228, 196] on div at bounding box center [263, 206] width 101 height 23
click at [271, 275] on th "Mo" at bounding box center [260, 267] width 26 height 27
type input "[DATE]"
click at [225, 348] on div "14" at bounding box center [233, 348] width 17 height 17
click at [1513, 61] on span "Generate PDF" at bounding box center [1510, 69] width 63 height 16
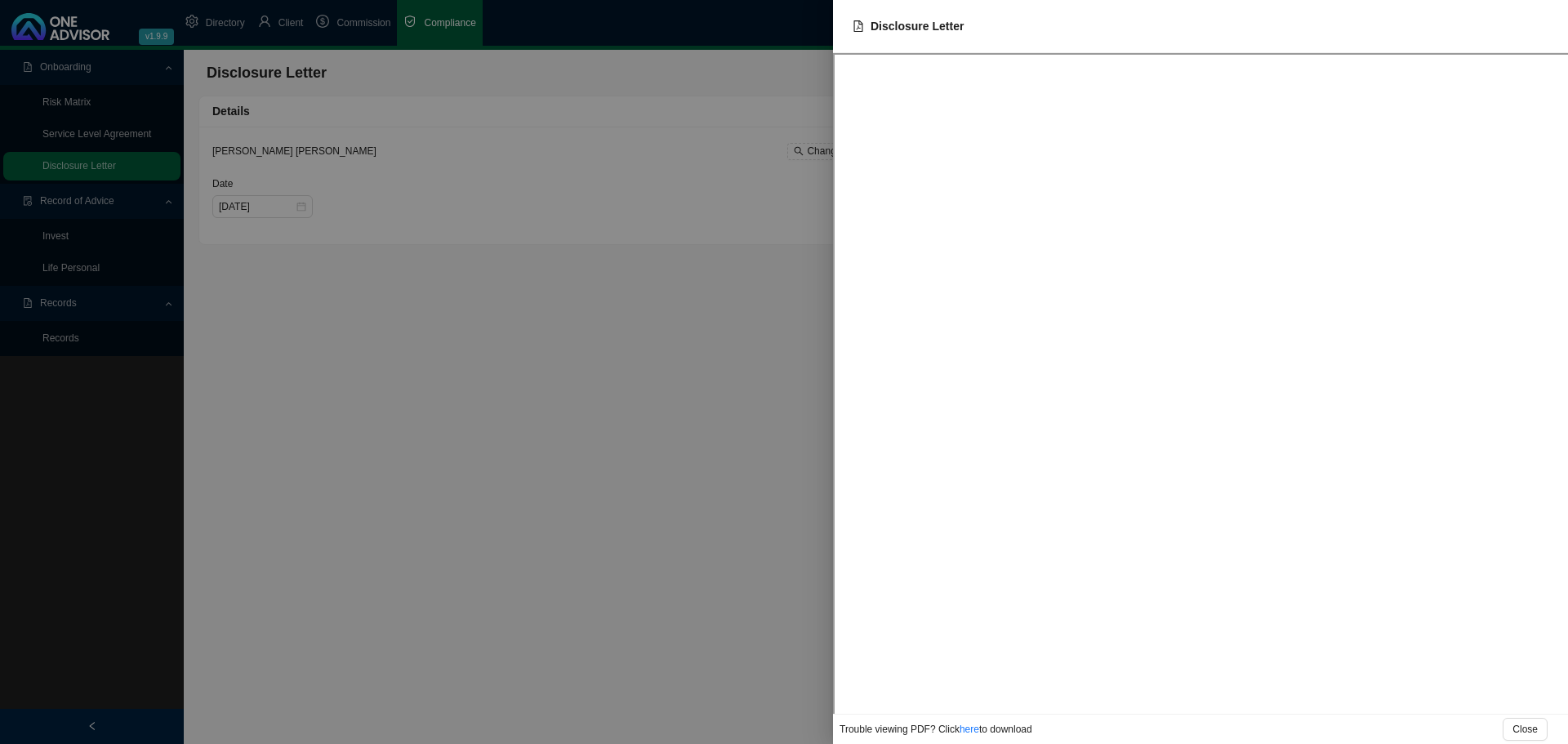
click at [737, 304] on div at bounding box center [784, 372] width 1568 height 744
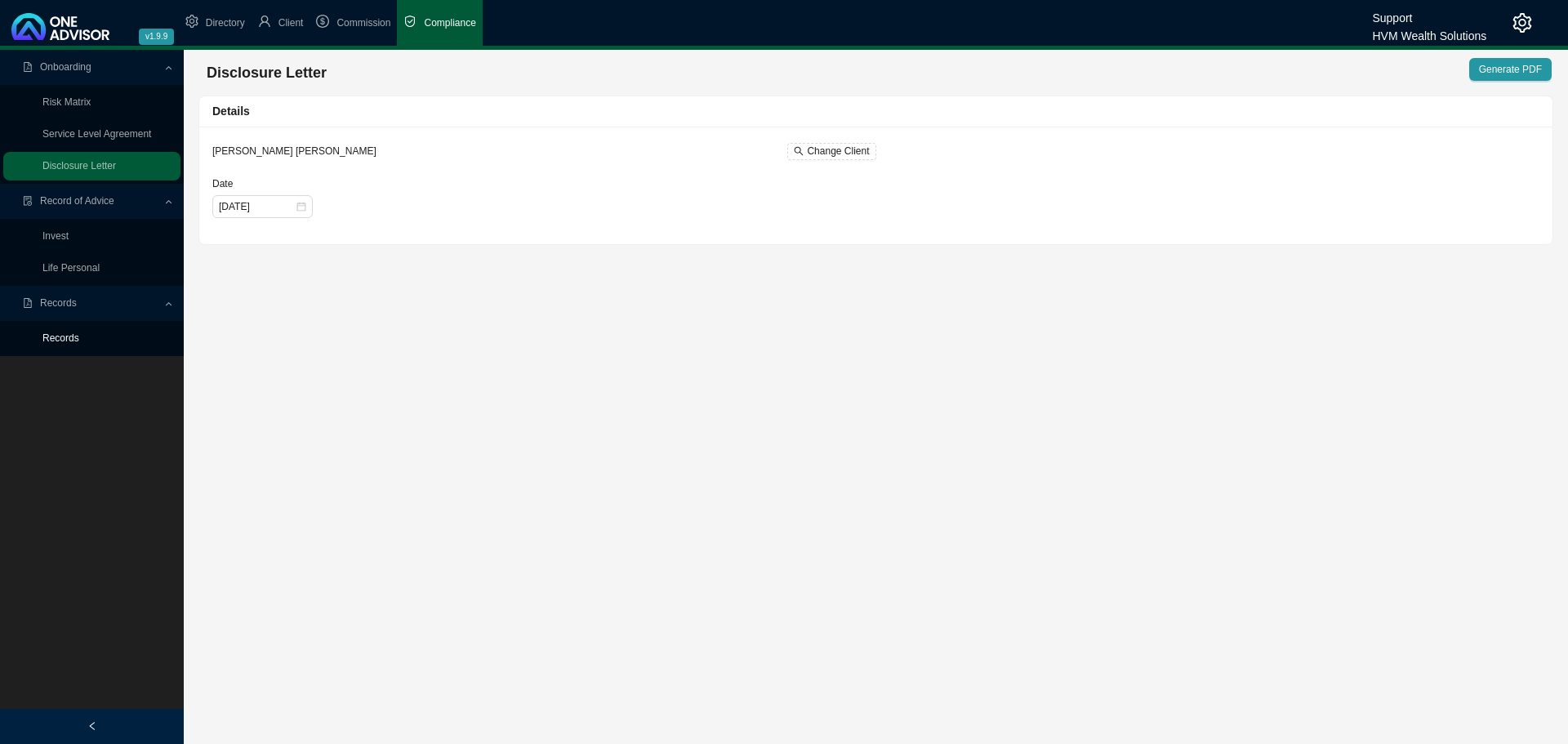
click at [65, 339] on link "Records" at bounding box center [61, 338] width 37 height 12
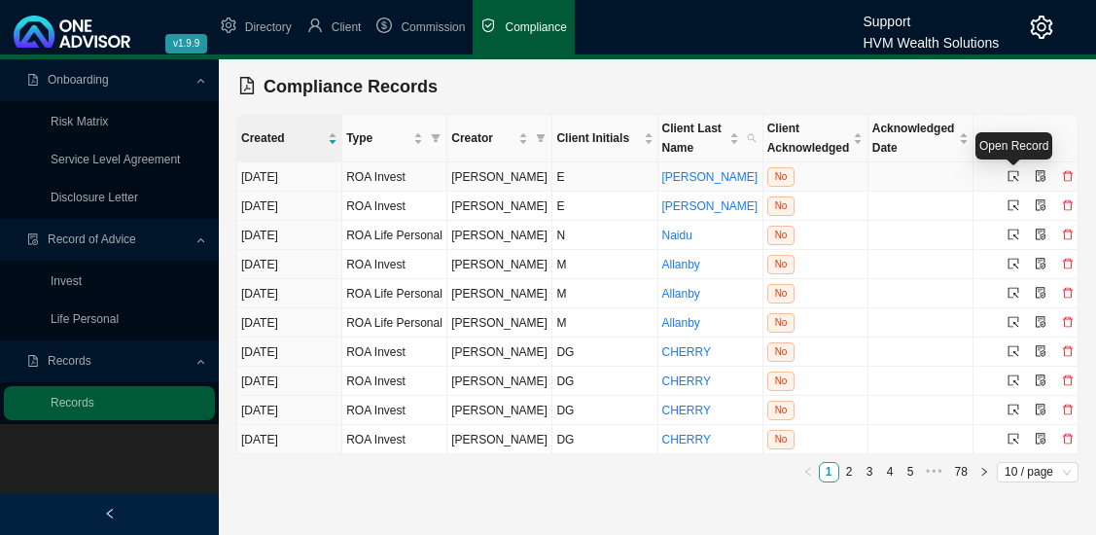
click at [1014, 174] on icon "select" at bounding box center [1014, 176] width 12 height 12
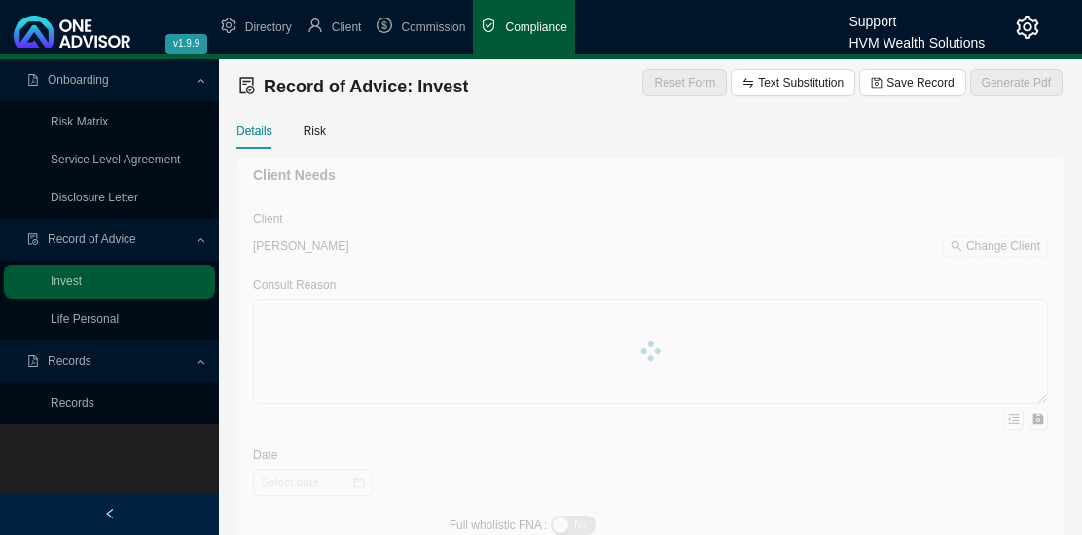
type textarea "This Record of Advice outlines the guidance provided regarding the restructurin…"
type textarea "You are [DEMOGRAPHIC_DATA], with three adult children and related dependants. Y…"
type textarea "Lo ipsu dolo sita consectet adipiscing, el seddoei tem incididun utl-etdo magna…"
type textarea "You have confirmed your decision to proceed with the recommendations provided i…"
type textarea "A traditional unit trust investment was considered during the planning process.…"
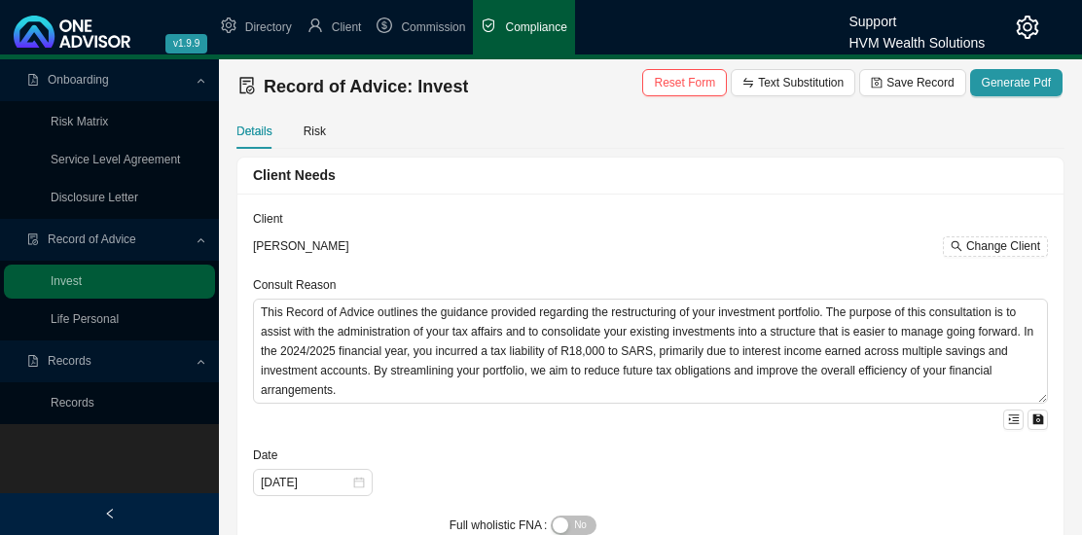
type input "[DATE]"
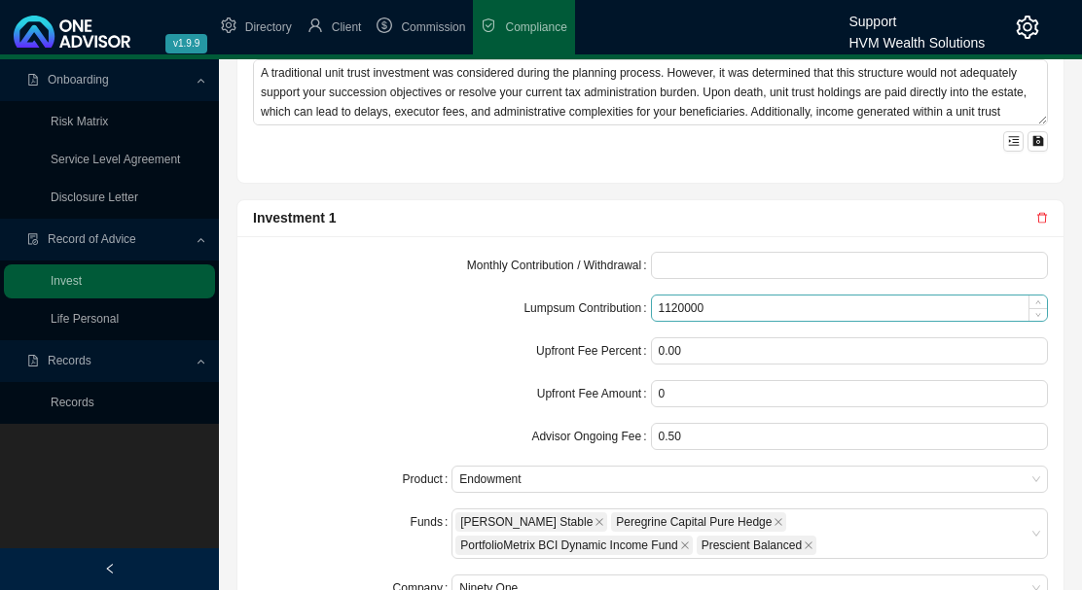
scroll to position [1650, 0]
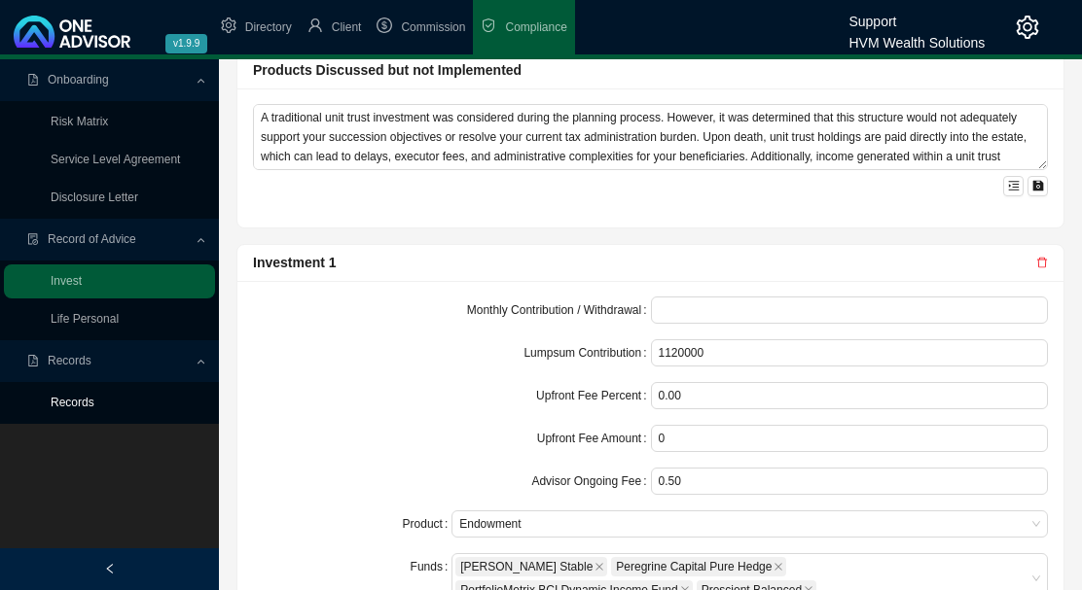
click at [57, 399] on link "Records" at bounding box center [73, 403] width 44 height 14
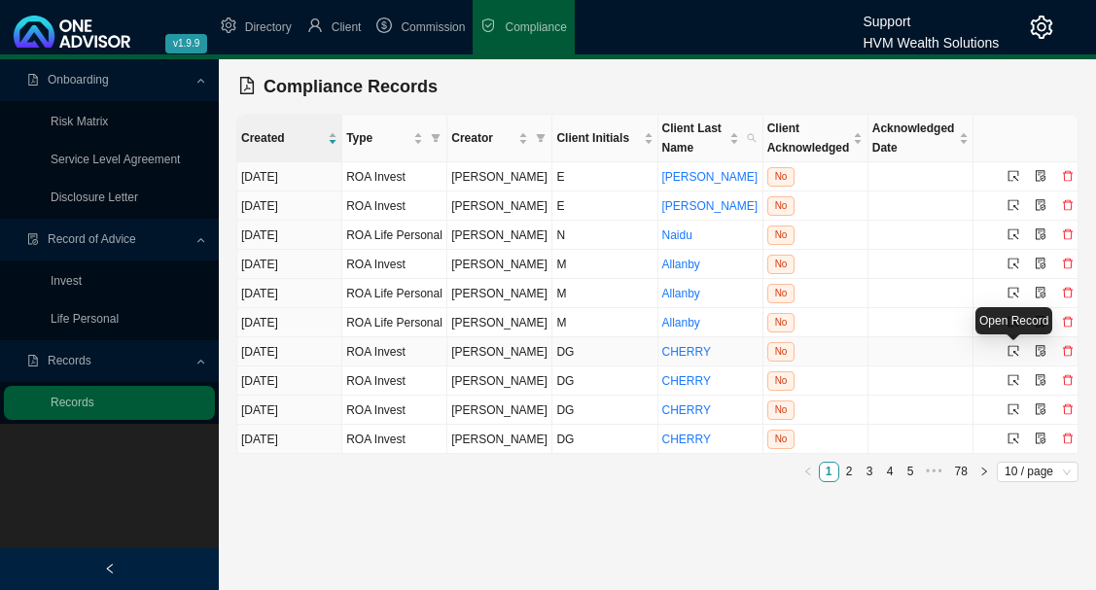
click at [1011, 349] on icon "select" at bounding box center [1014, 351] width 12 height 12
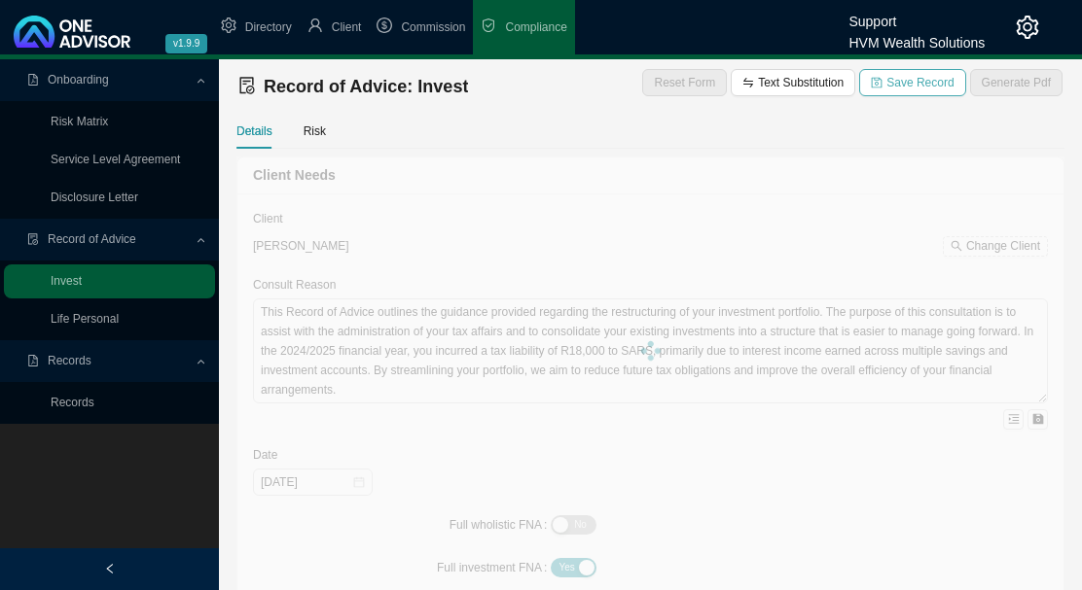
type textarea "This Record of Advice (ROA) serves to document the sequence of steps that were …"
type input "[DATE]"
type textarea "Lo ipsumd sitametc adipisci elit seddoe tempori'u laboreetdo magna aliquaenim a…"
type textarea "Refer to confirmation letter. Following our discussions in relation to my provi…"
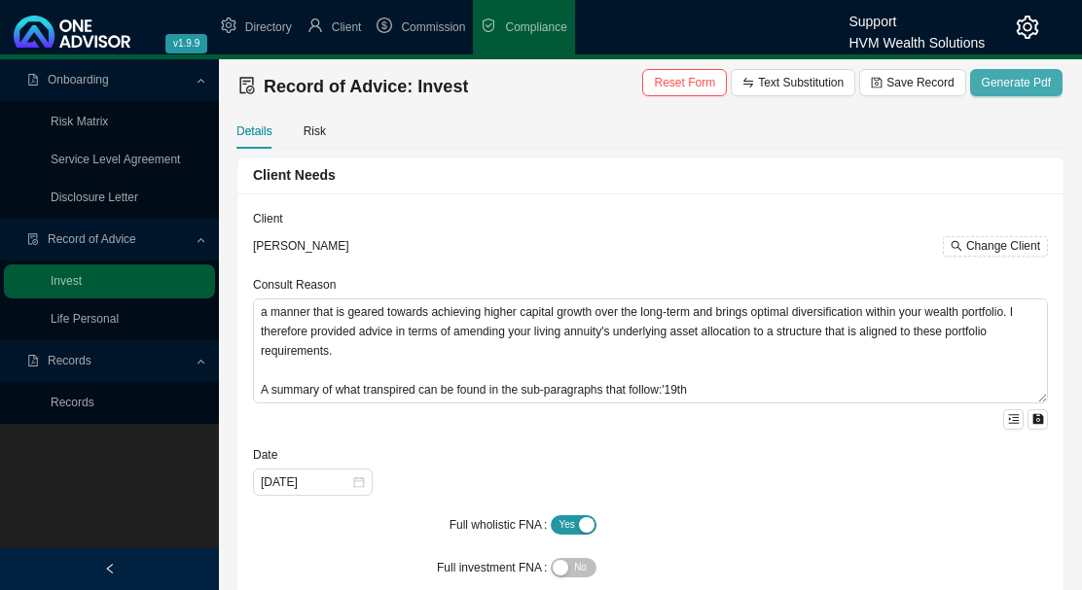
click at [1017, 78] on span "Generate Pdf" at bounding box center [1015, 82] width 69 height 19
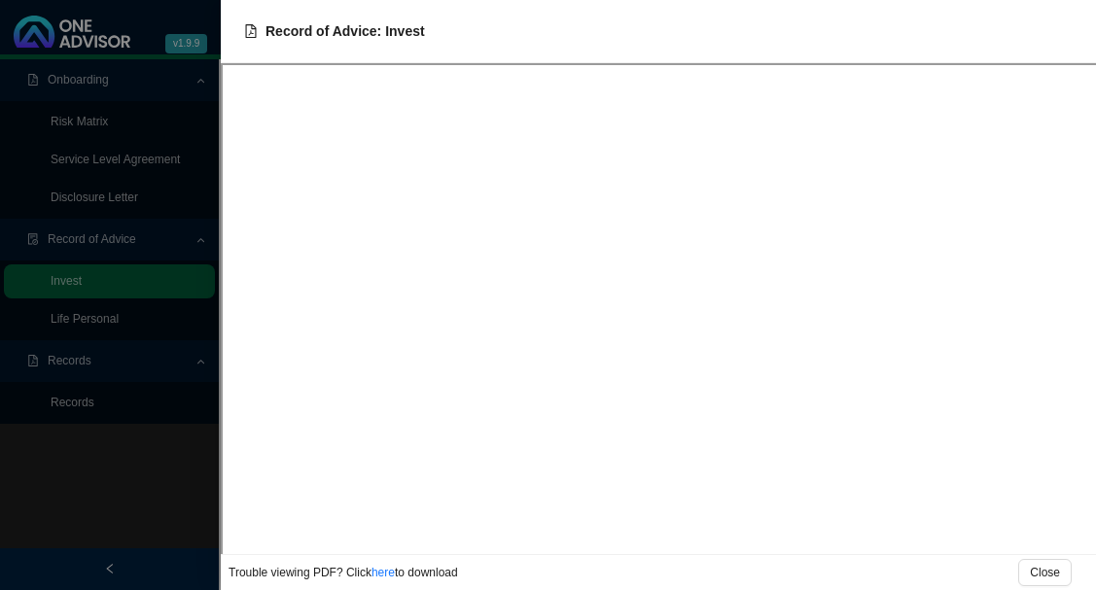
click at [122, 500] on div at bounding box center [548, 295] width 1096 height 590
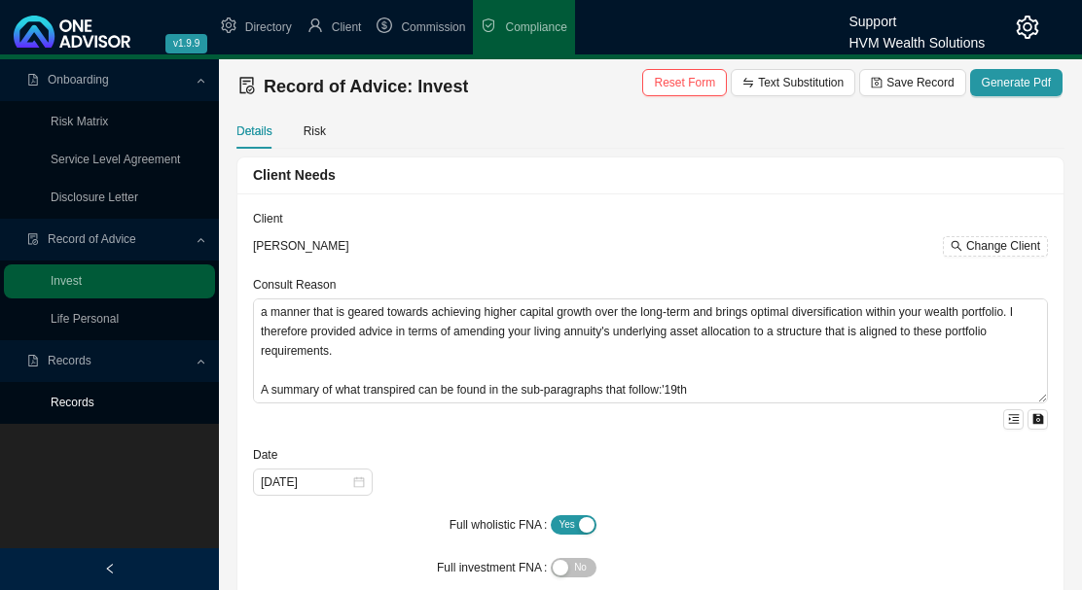
click at [77, 397] on link "Records" at bounding box center [73, 403] width 44 height 14
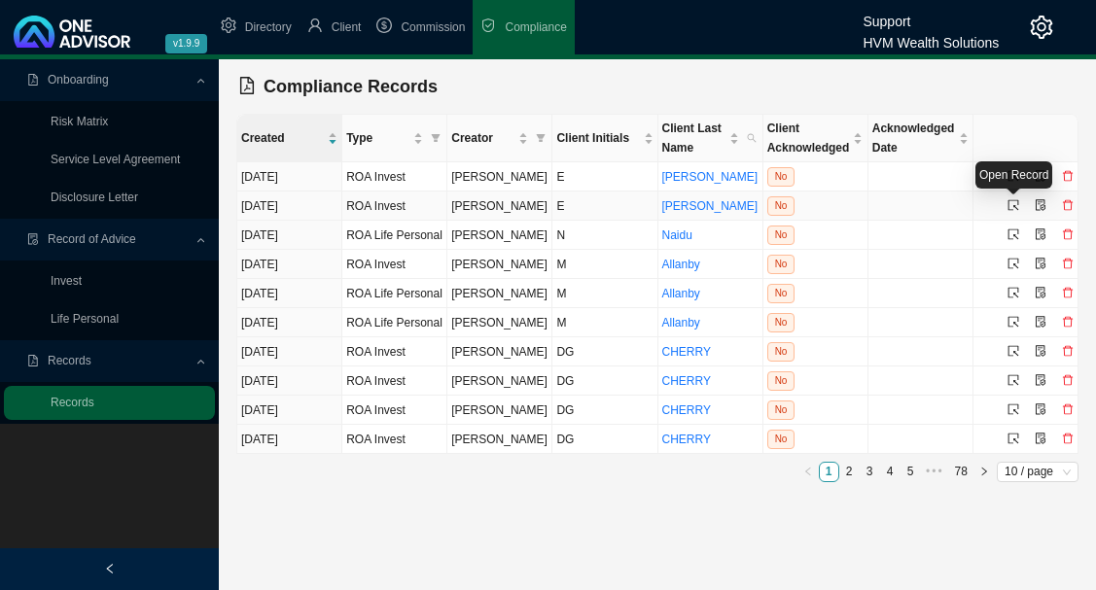
click at [1014, 204] on icon "select" at bounding box center [1014, 205] width 12 height 12
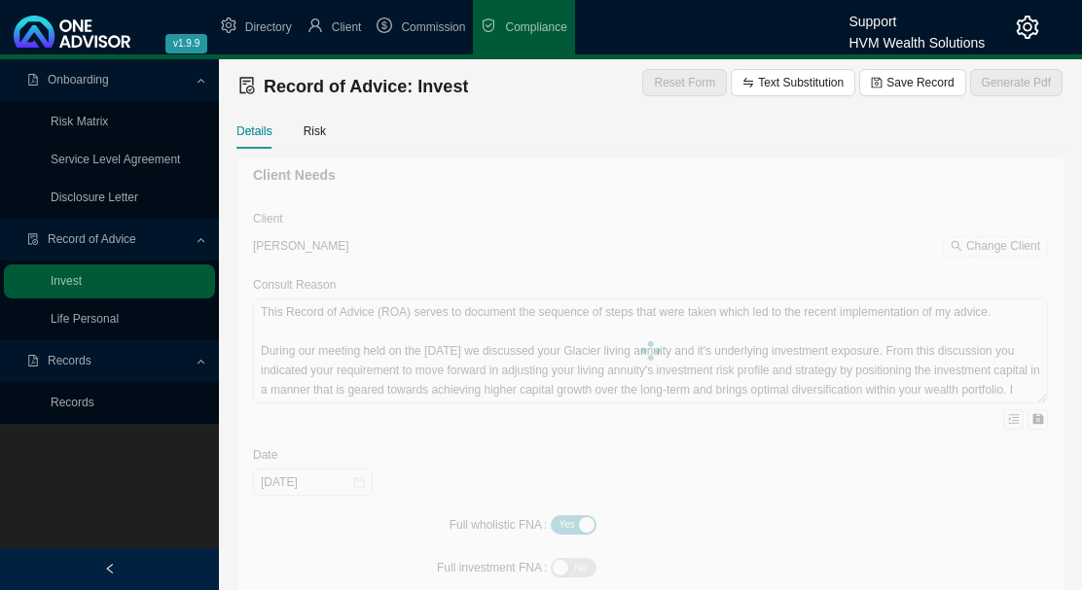
type textarea "This Record of Advice outlines the guidance provided regarding the restructurin…"
type textarea "You are [DEMOGRAPHIC_DATA], with three adult children and related dependants. Y…"
type textarea "Lo ipsu dolo sita consectet adipiscing, el seddoei tem incididun utl-etdo magna…"
type textarea "You have confirmed your decision to proceed with the recommendations provided i…"
type textarea "A traditional unit trust investment was considered during the planning process.…"
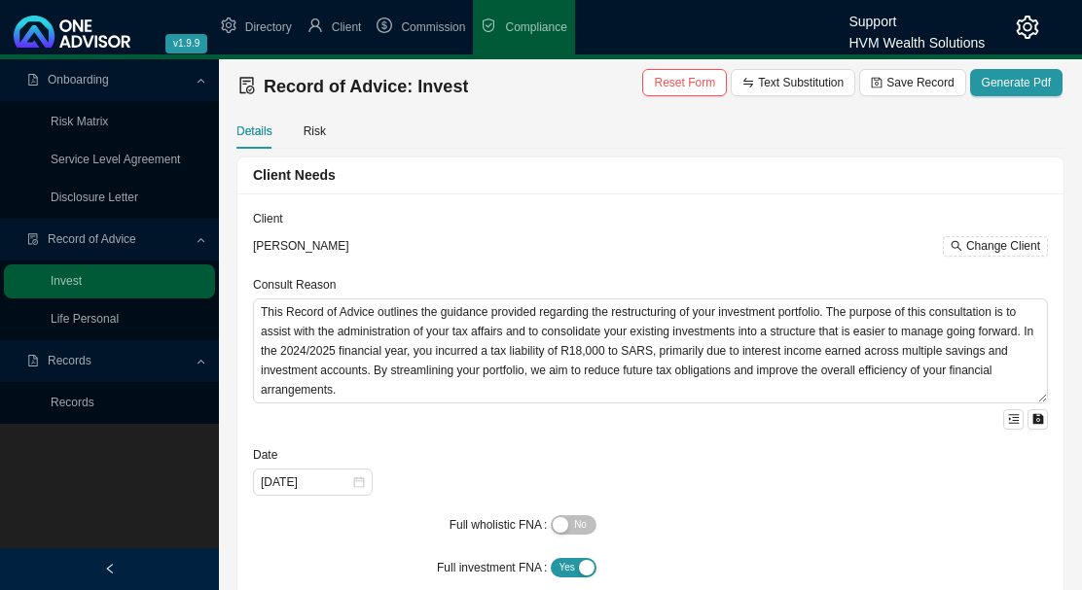
type input "[DATE]"
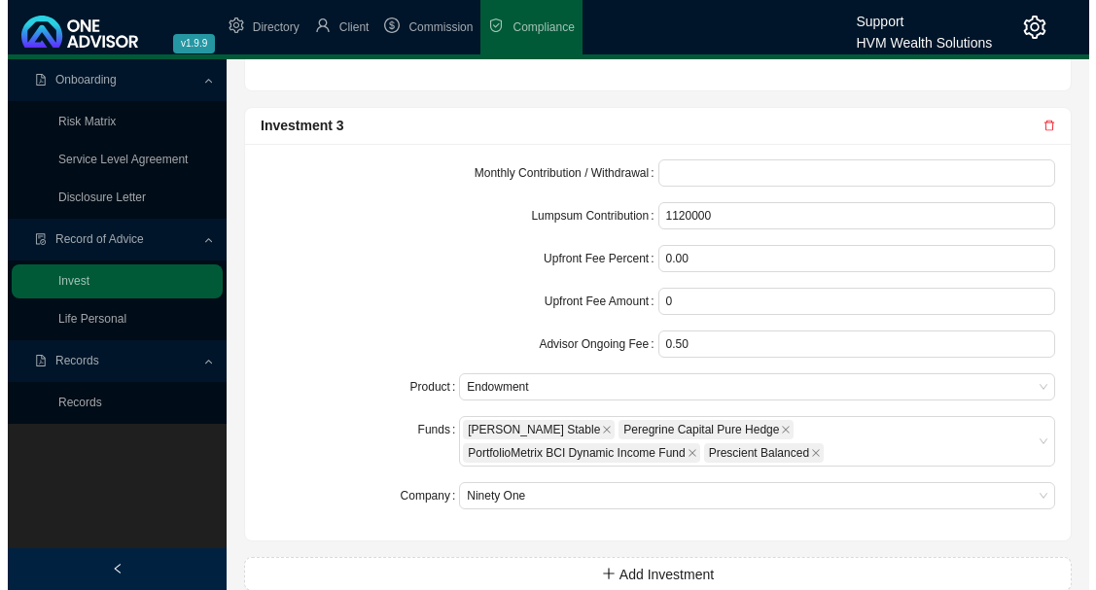
scroll to position [2720, 0]
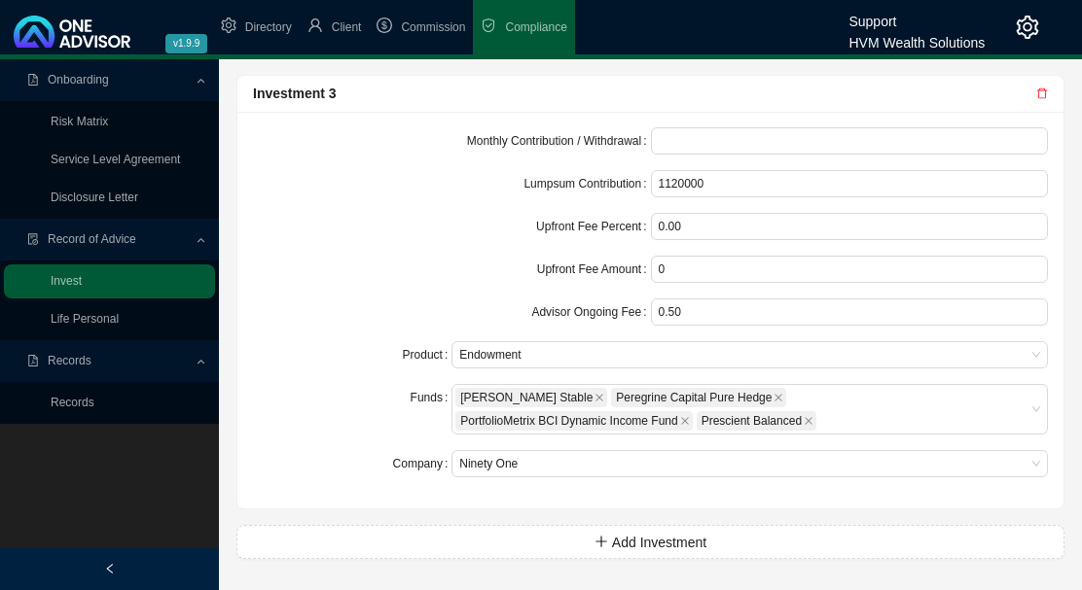
click at [1043, 93] on icon "delete" at bounding box center [1042, 94] width 12 height 12
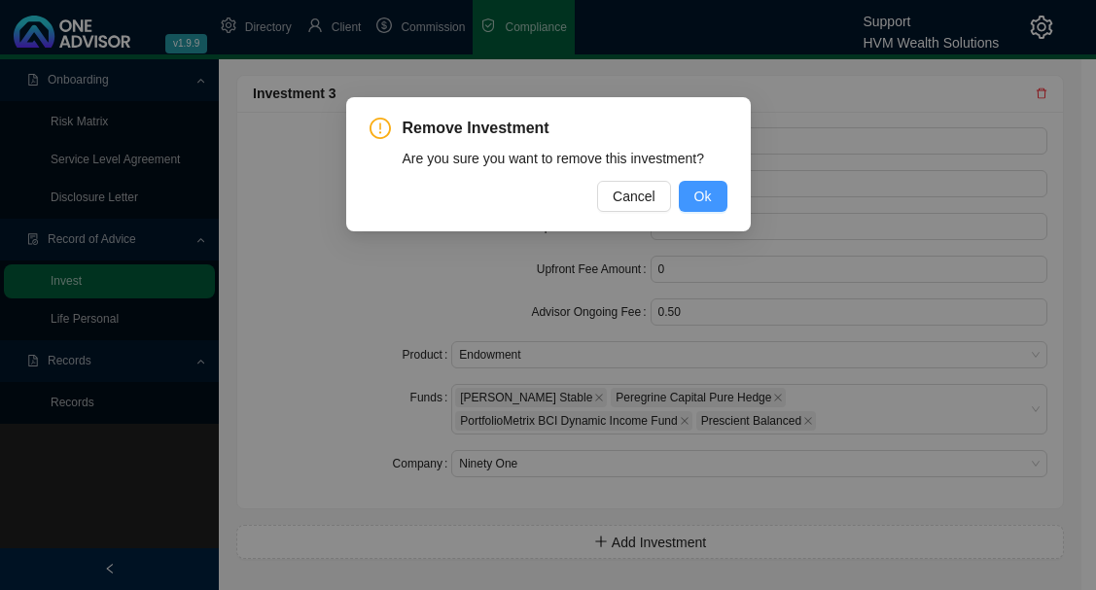
click at [723, 190] on button "Ok" at bounding box center [703, 196] width 49 height 31
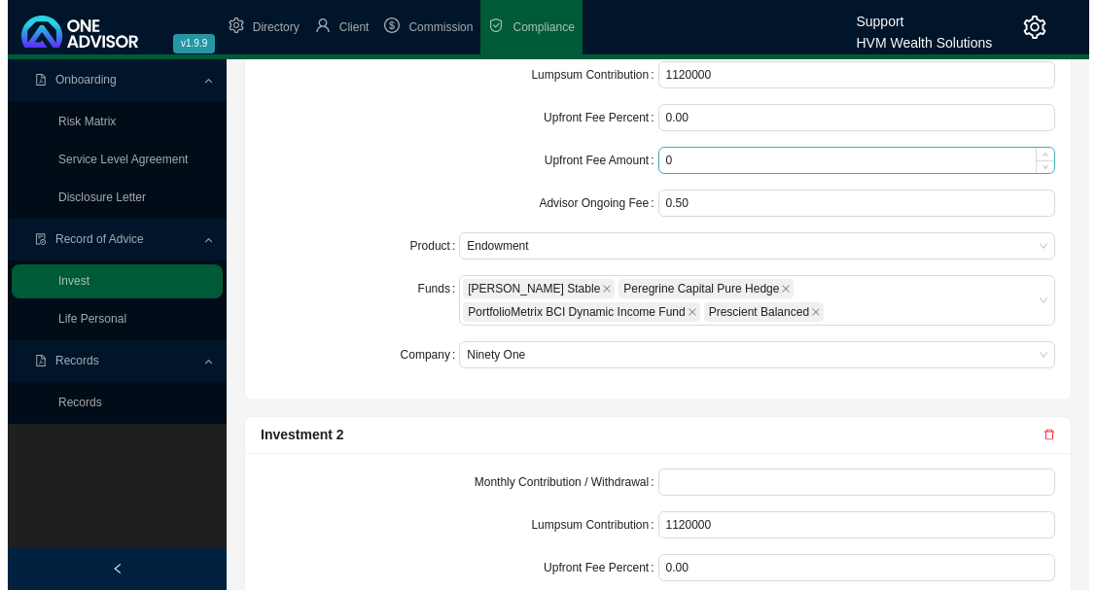
scroll to position [2172, 0]
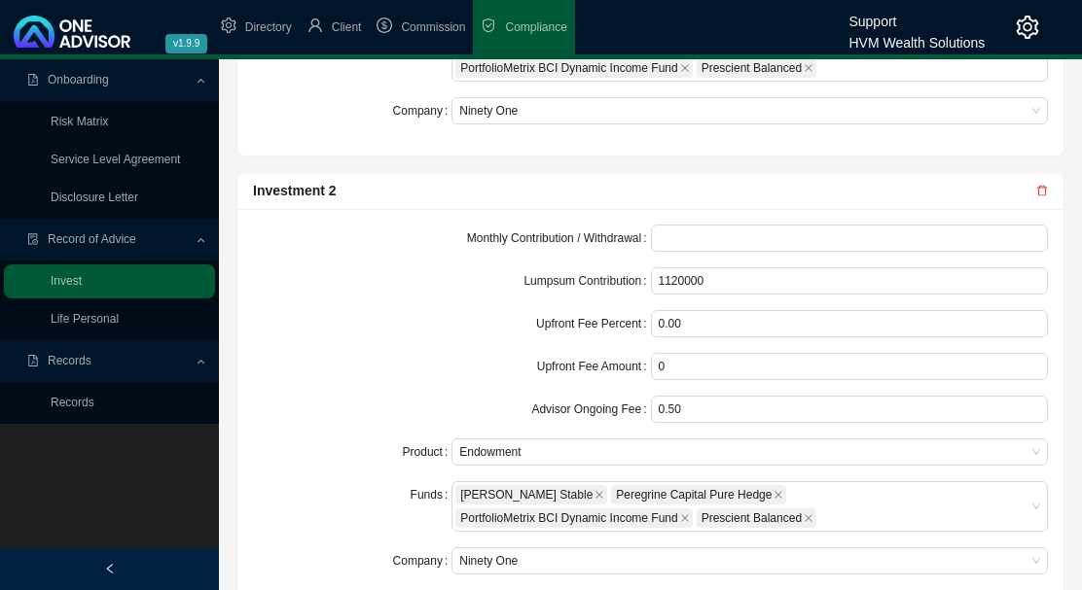
click at [1042, 189] on icon "delete" at bounding box center [1042, 191] width 10 height 11
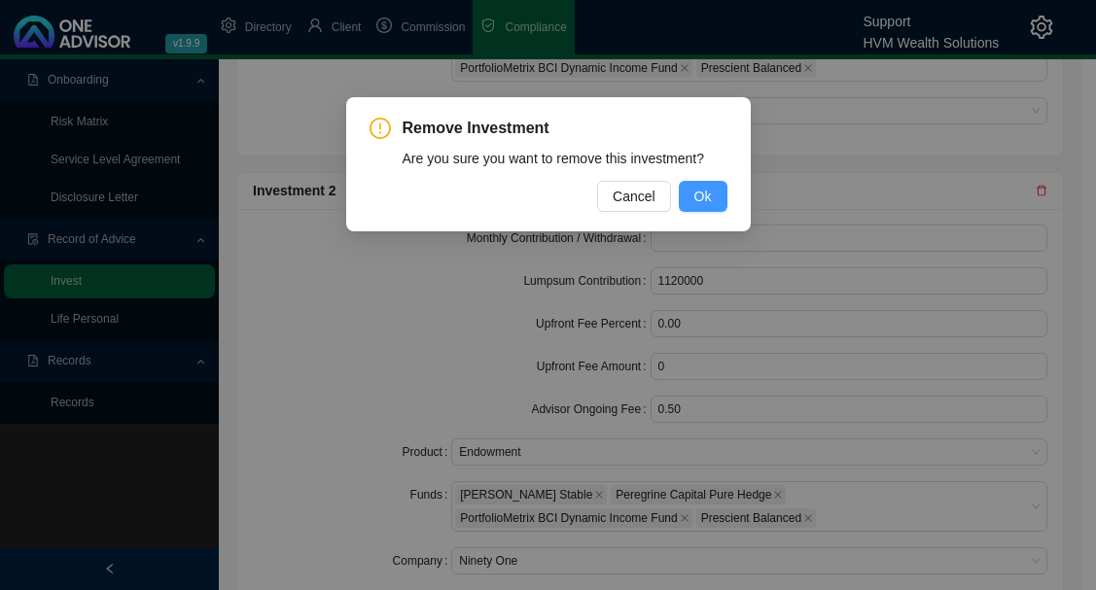
click at [701, 198] on span "Ok" at bounding box center [703, 196] width 18 height 21
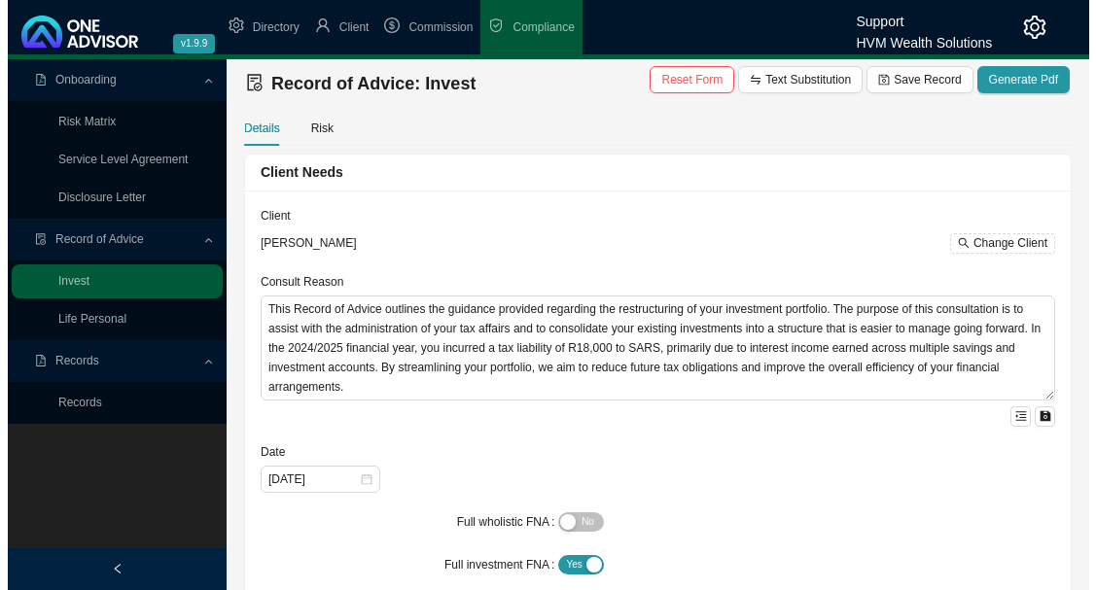
scroll to position [0, 0]
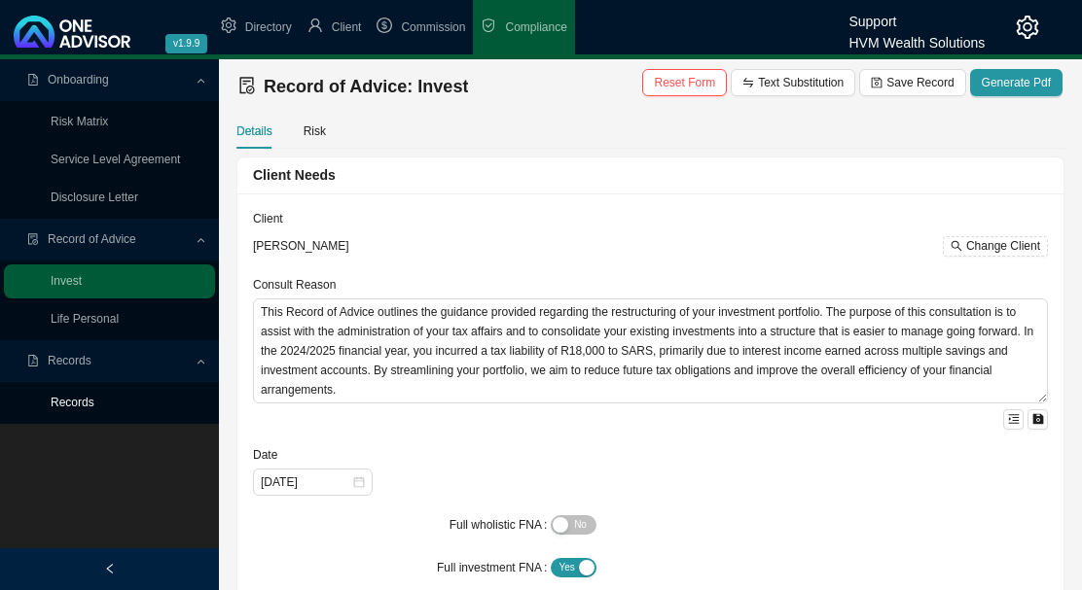
click at [65, 402] on link "Records" at bounding box center [73, 403] width 44 height 14
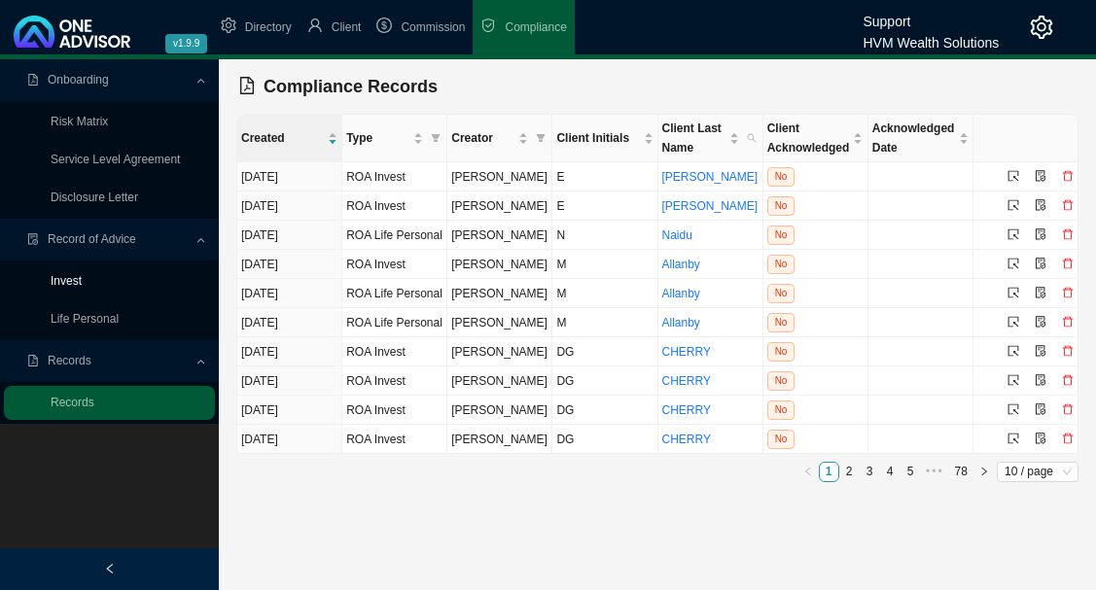
click at [65, 279] on link "Invest" at bounding box center [66, 281] width 31 height 14
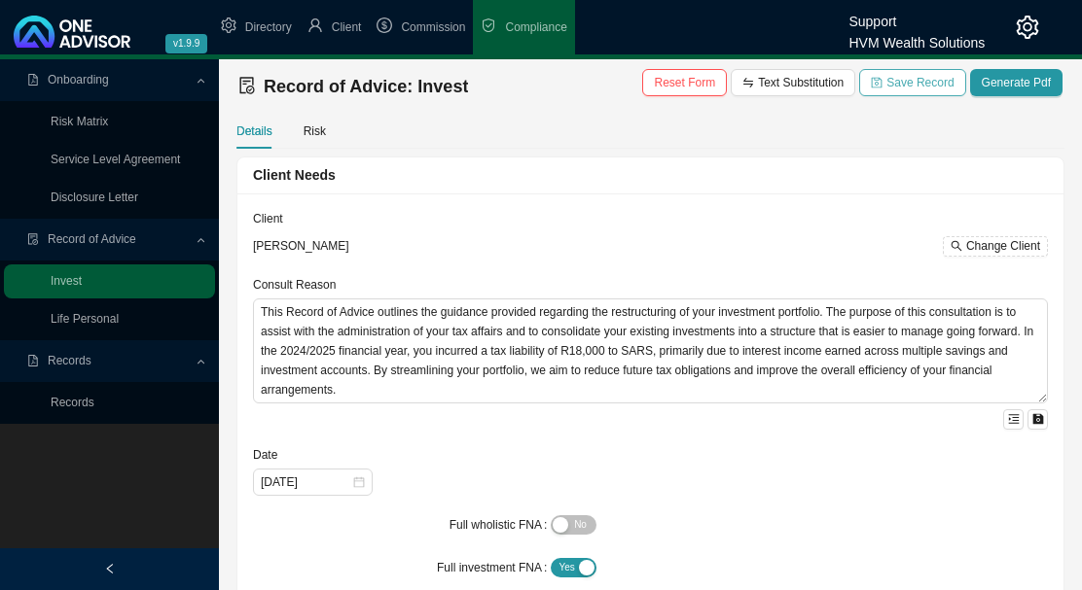
click at [921, 82] on span "Save Record" at bounding box center [919, 82] width 67 height 19
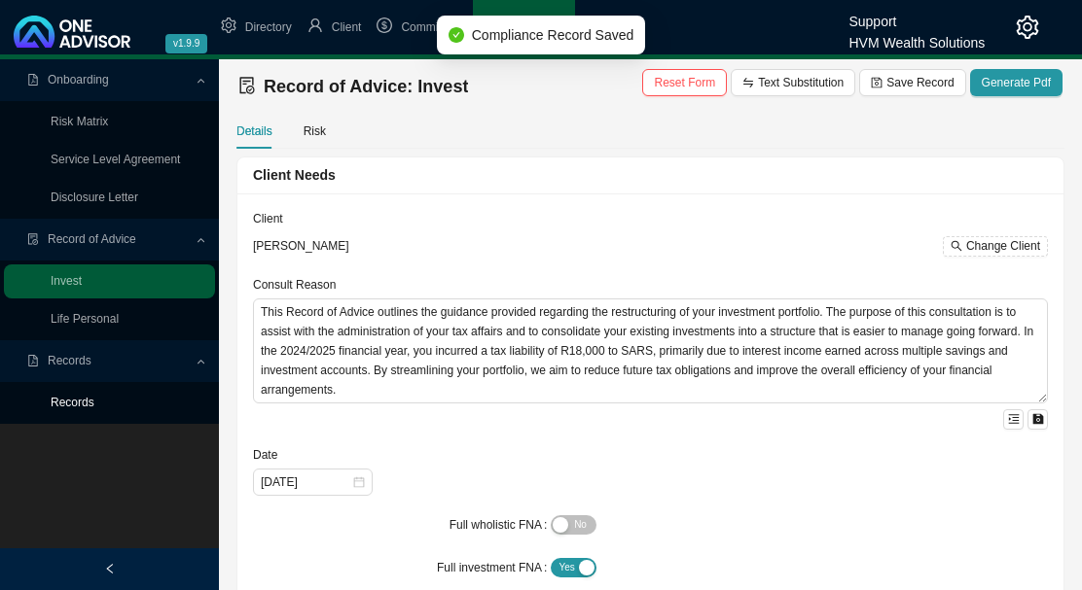
click at [75, 401] on link "Records" at bounding box center [73, 403] width 44 height 14
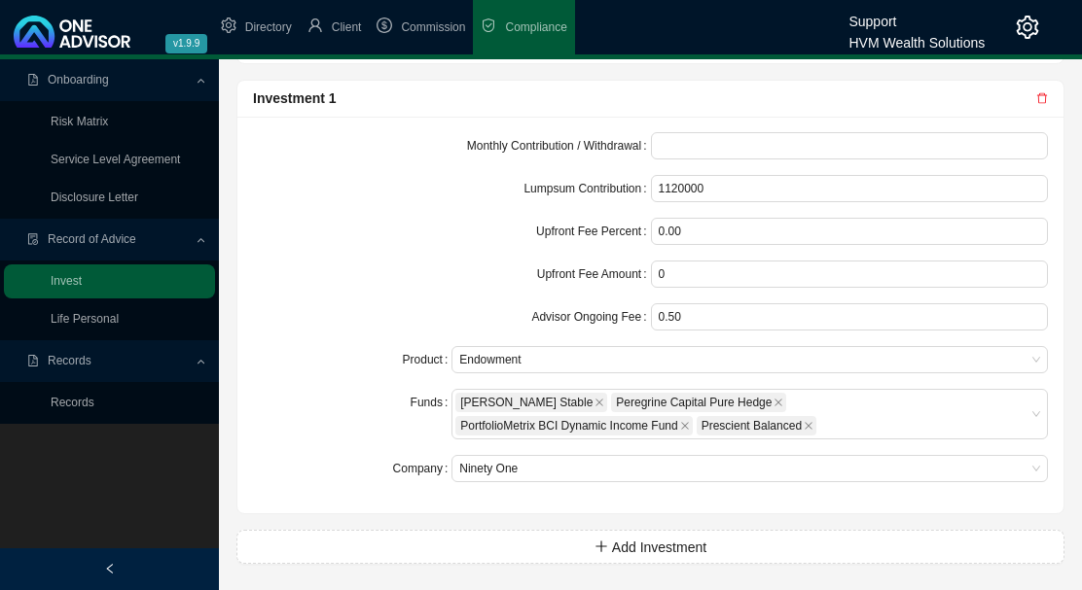
scroll to position [1819, 0]
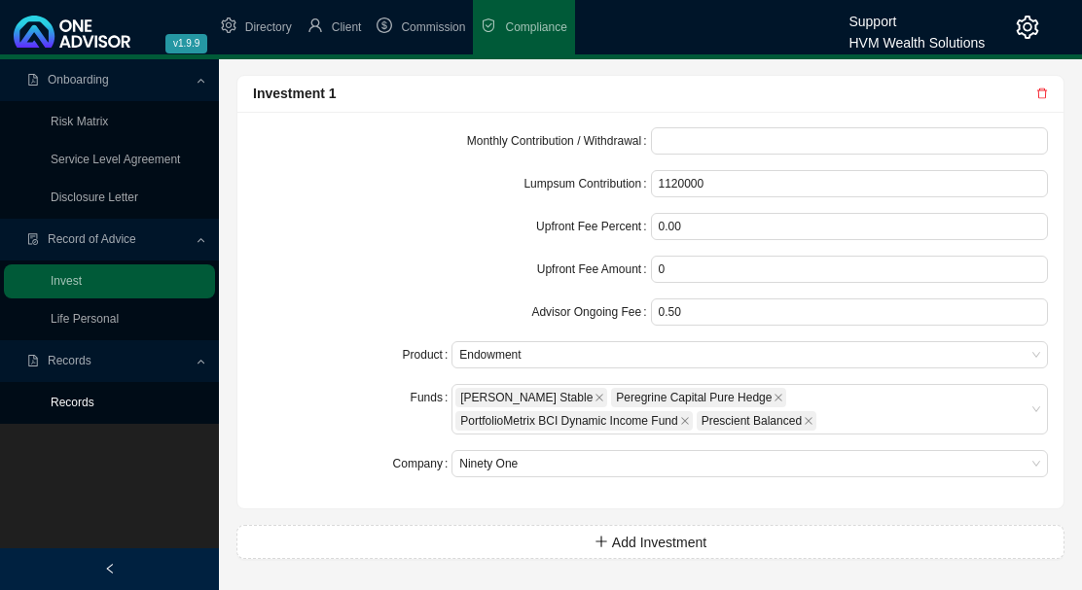
click at [76, 405] on link "Records" at bounding box center [73, 403] width 44 height 14
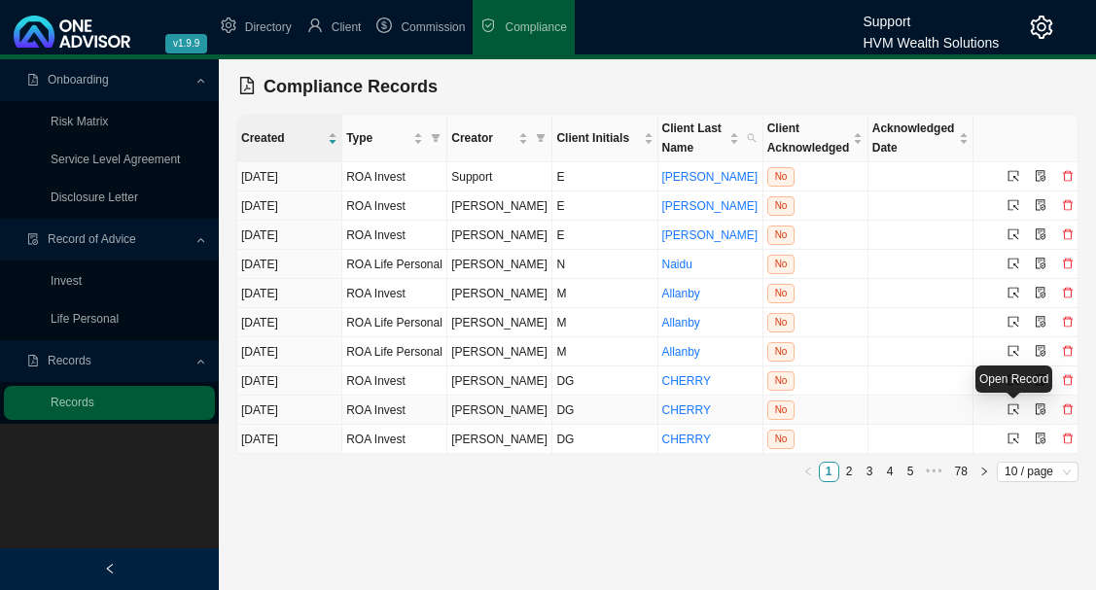
click at [1014, 409] on icon "select" at bounding box center [1014, 410] width 12 height 12
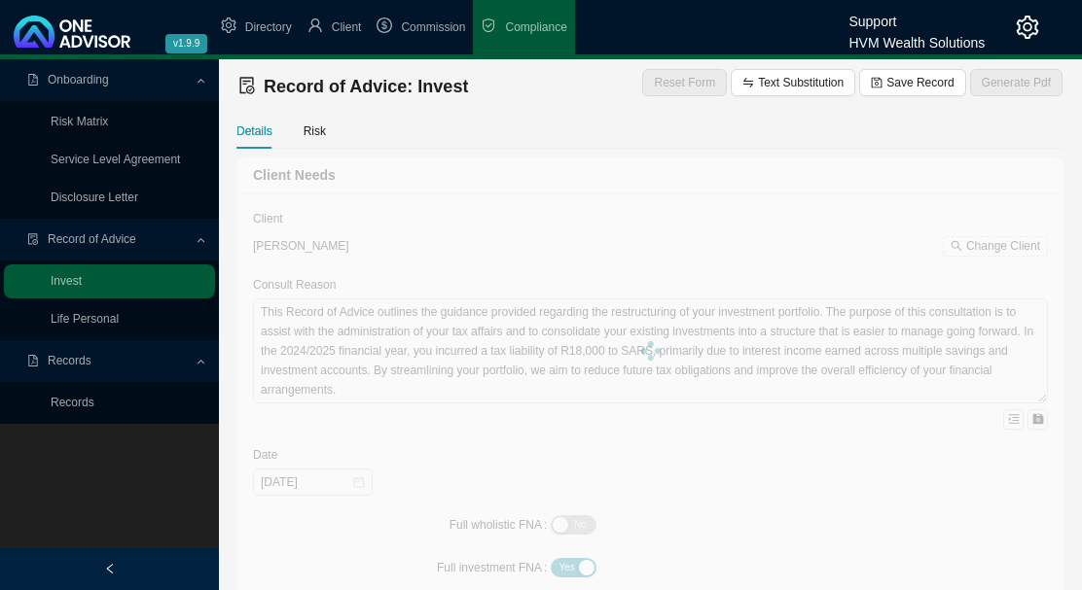
type textarea "This Record of Advice (ROA) serves to document the sequence of steps that were …"
type textarea "My advice entailed amending your living annuity's underlying asset allocation t…"
type textarea "Refer to confirmation letter. Following our discussions in relation to my provi…"
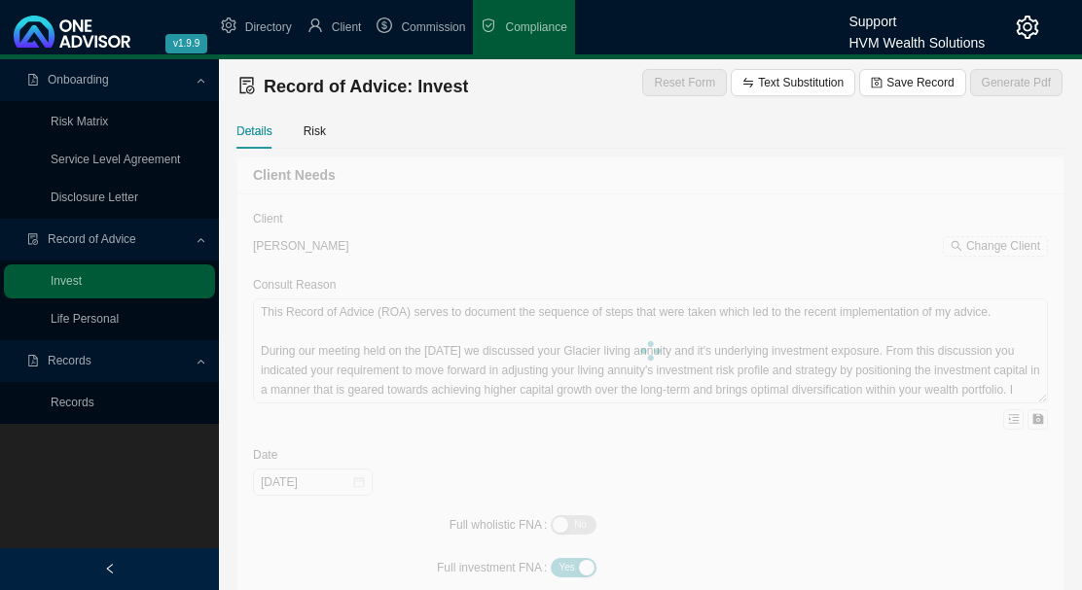
type input "2025-09-03"
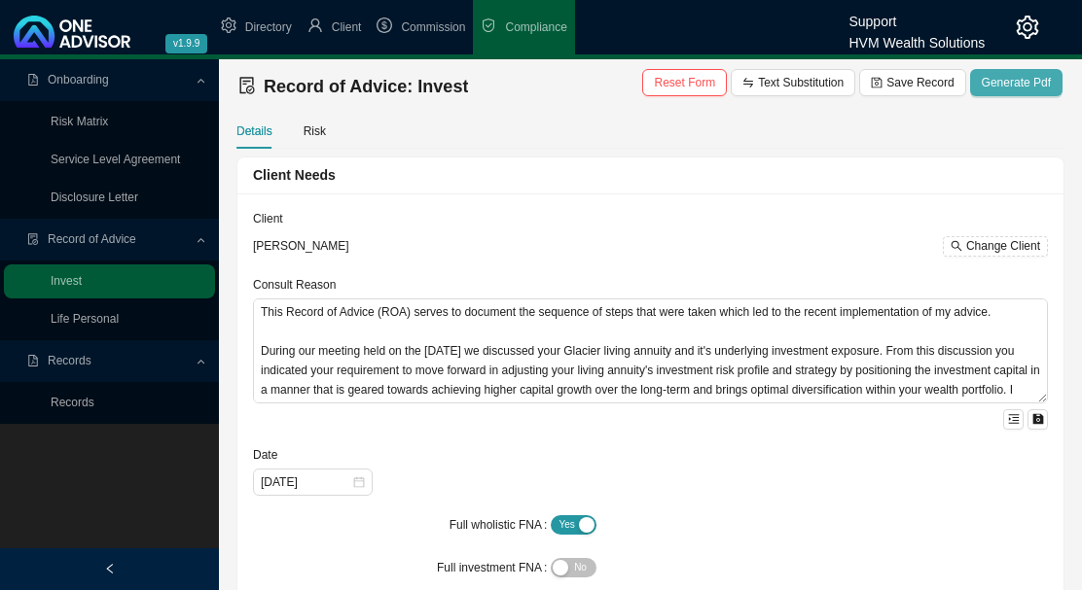
click at [1008, 81] on span "Generate Pdf" at bounding box center [1015, 82] width 69 height 19
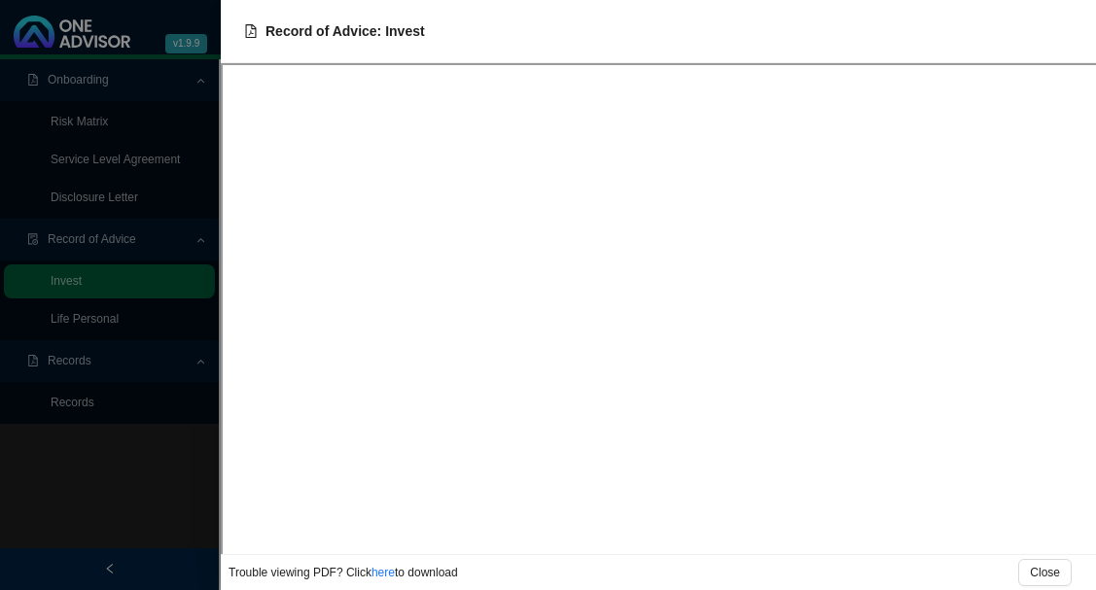
click at [70, 401] on div at bounding box center [548, 295] width 1096 height 590
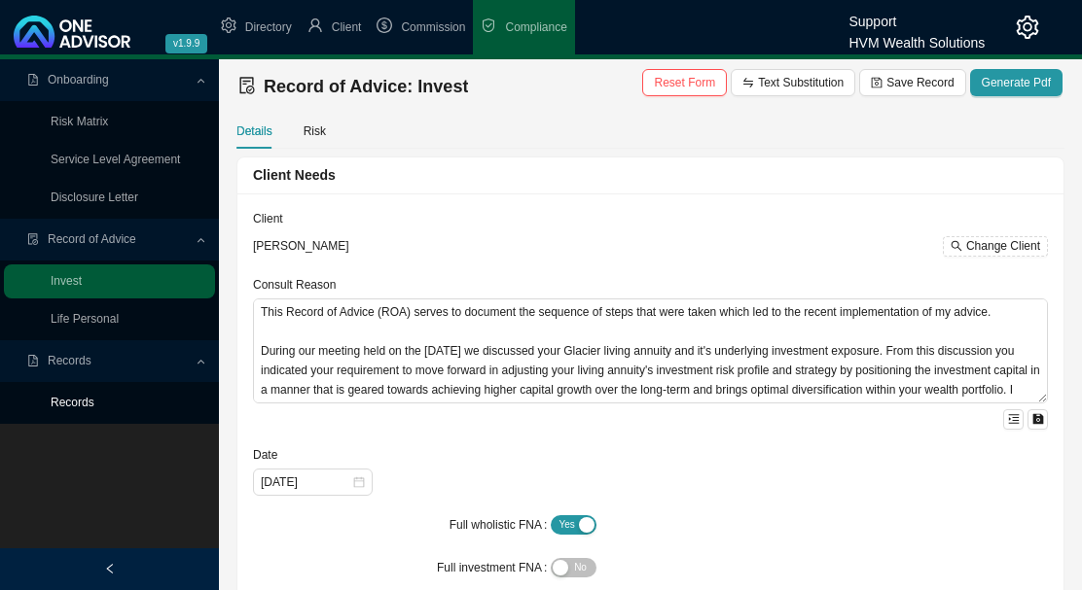
click at [82, 405] on link "Records" at bounding box center [73, 403] width 44 height 14
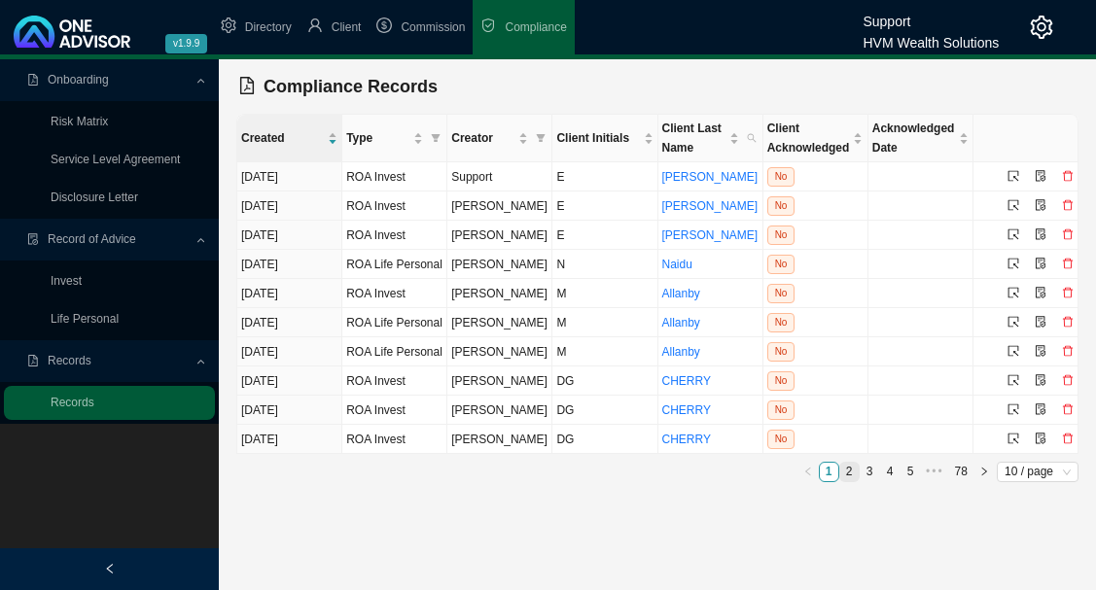
click at [851, 471] on link "2" at bounding box center [849, 472] width 18 height 18
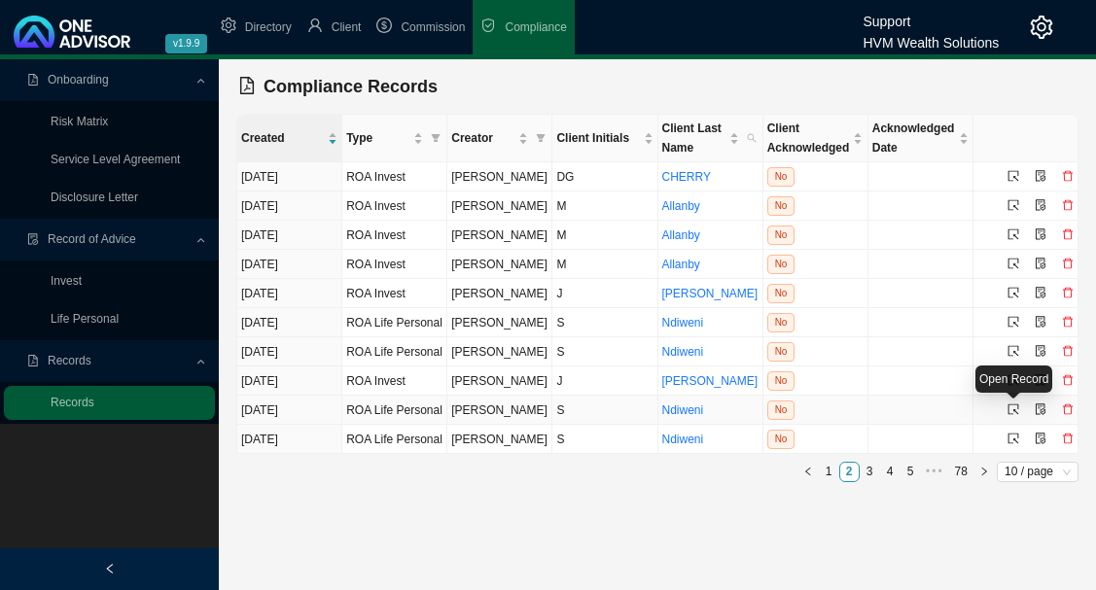
click at [1010, 409] on icon "select" at bounding box center [1014, 410] width 12 height 12
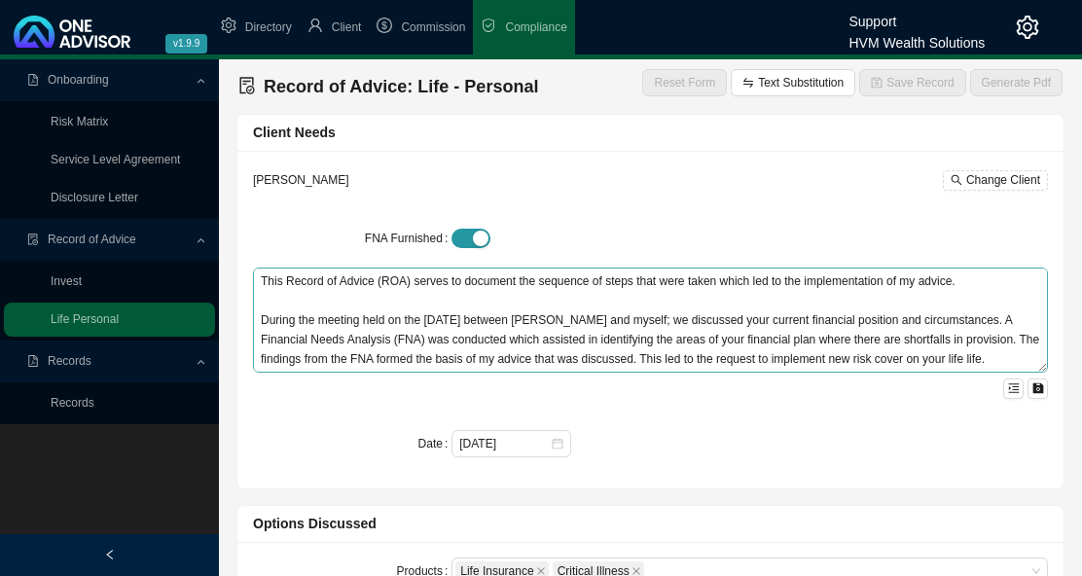
type textarea "You currently hold R200,000 life cover with Outsurance, where the premium is lo…"
type input "1000000"
type input "172"
type textarea "After sourcing quotes from various insurers and considering the implications of…"
type textarea "You have opted to proceed with our recommendation of taking out R1,000,000 life…"
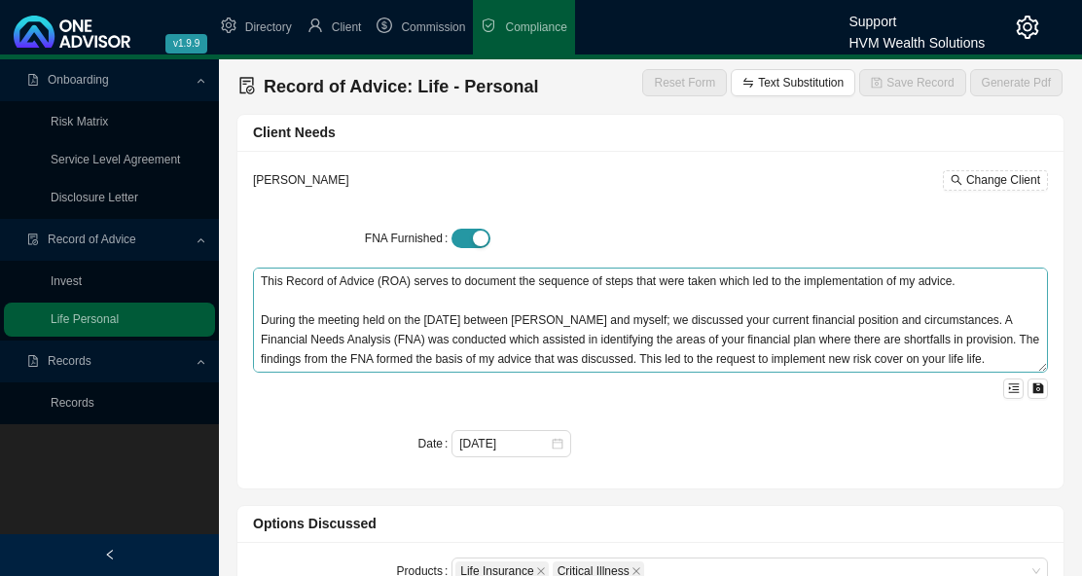
type input "1000000"
type input "172"
type textarea "None"
type input "1667"
type input "556"
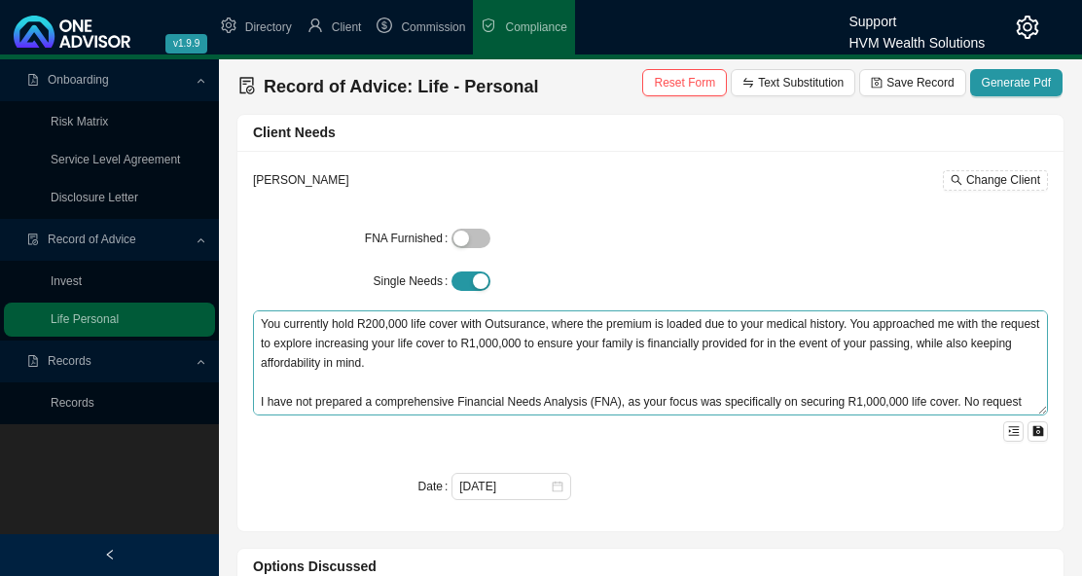
type input "2025-08-12"
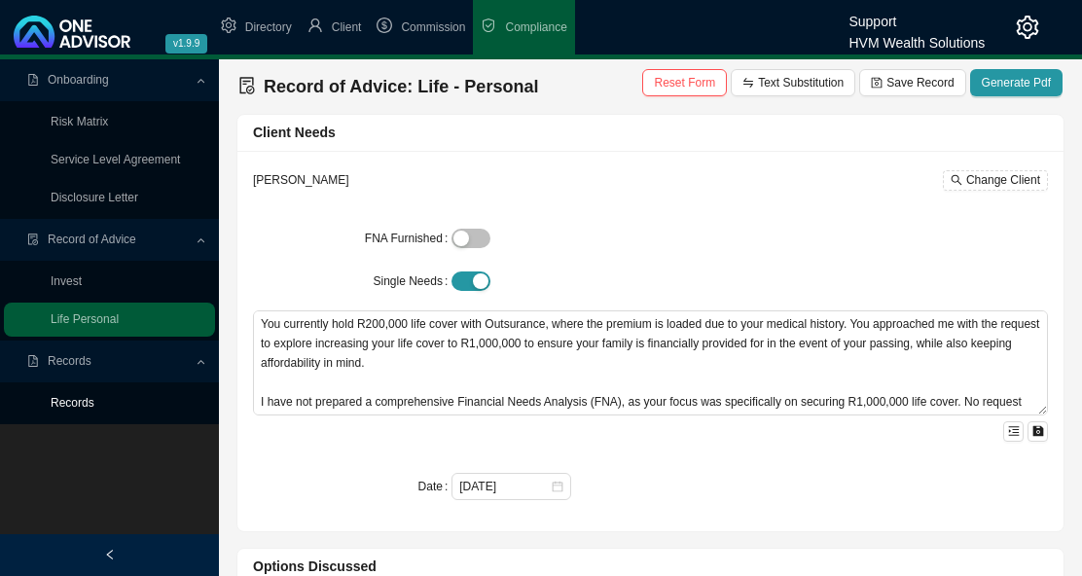
click at [78, 406] on link "Records" at bounding box center [73, 403] width 44 height 14
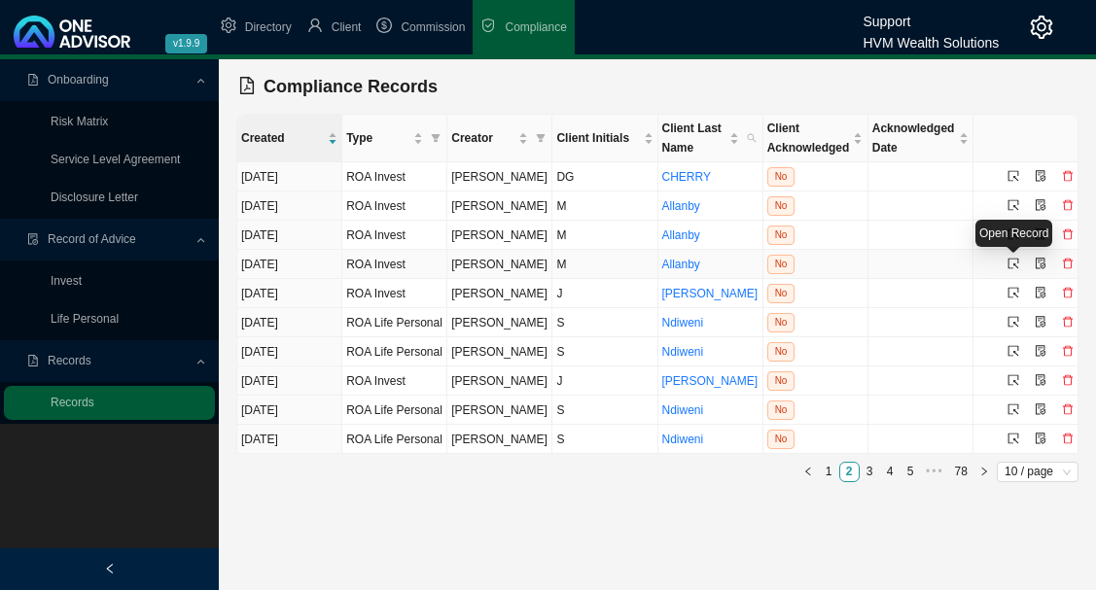
click at [1014, 263] on icon "select" at bounding box center [1014, 264] width 12 height 12
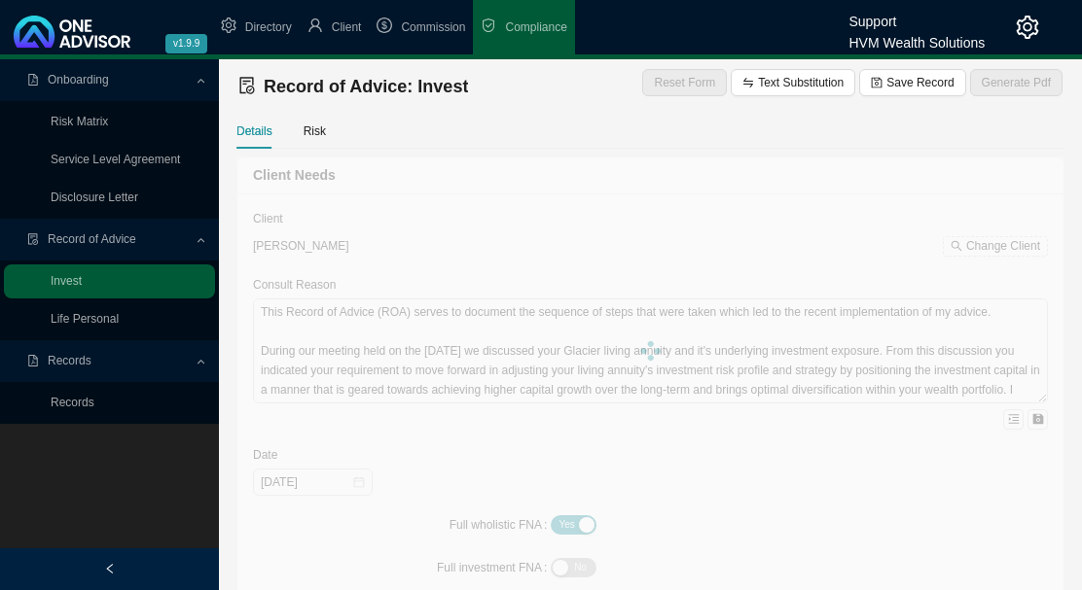
type textarea "This document serves as a Record of Advice (ROA) regarding your request to allo…"
type input "2025-09-02"
type textarea "An investment analysis has not been performed for this advice. The focus is spe…"
type textarea "You have considered the advice provided and have chosen to proceed with the Sec…"
type textarea "None"
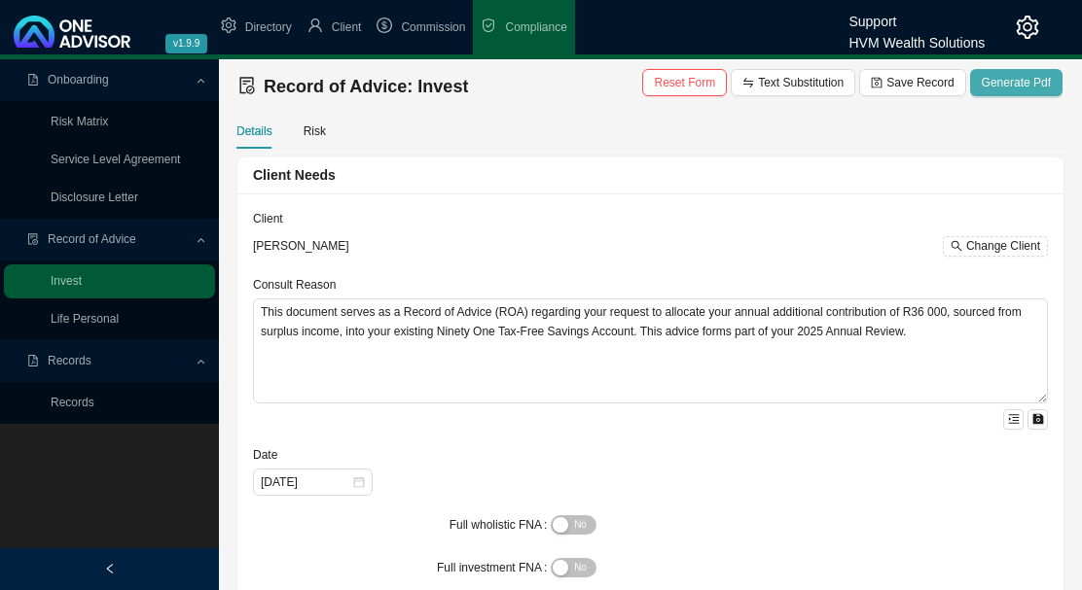
click at [1025, 84] on span "Generate Pdf" at bounding box center [1015, 82] width 69 height 19
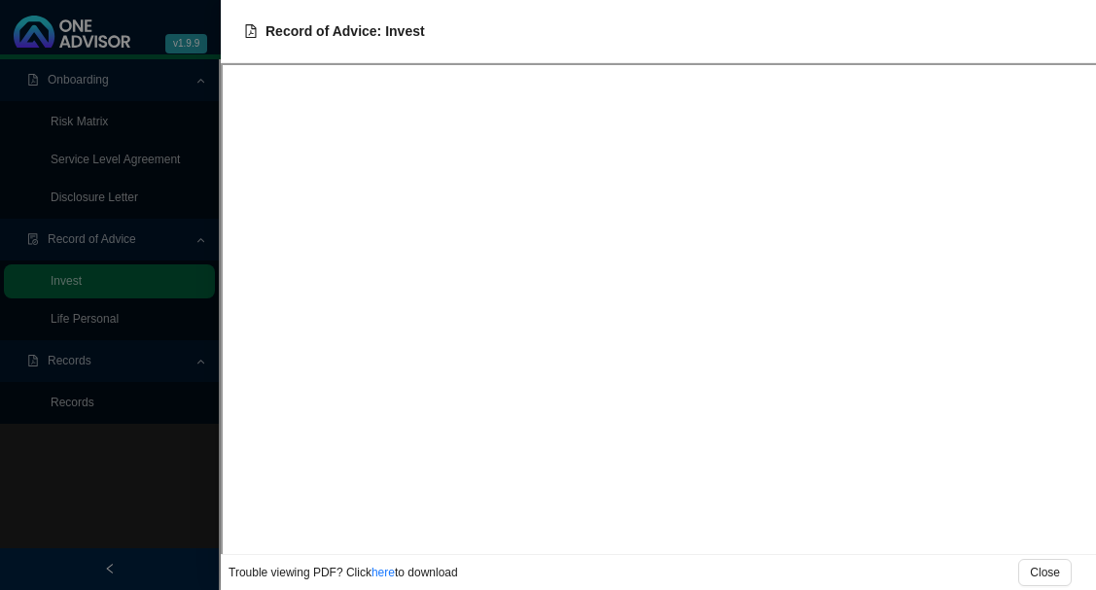
click at [129, 458] on div at bounding box center [548, 295] width 1096 height 590
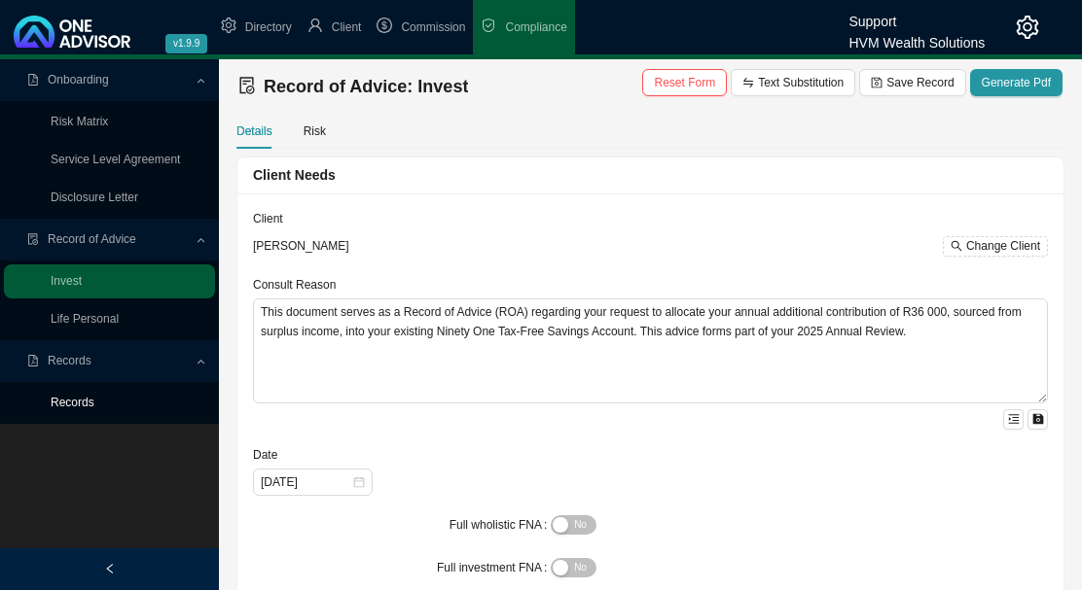
click at [75, 398] on link "Records" at bounding box center [73, 403] width 44 height 14
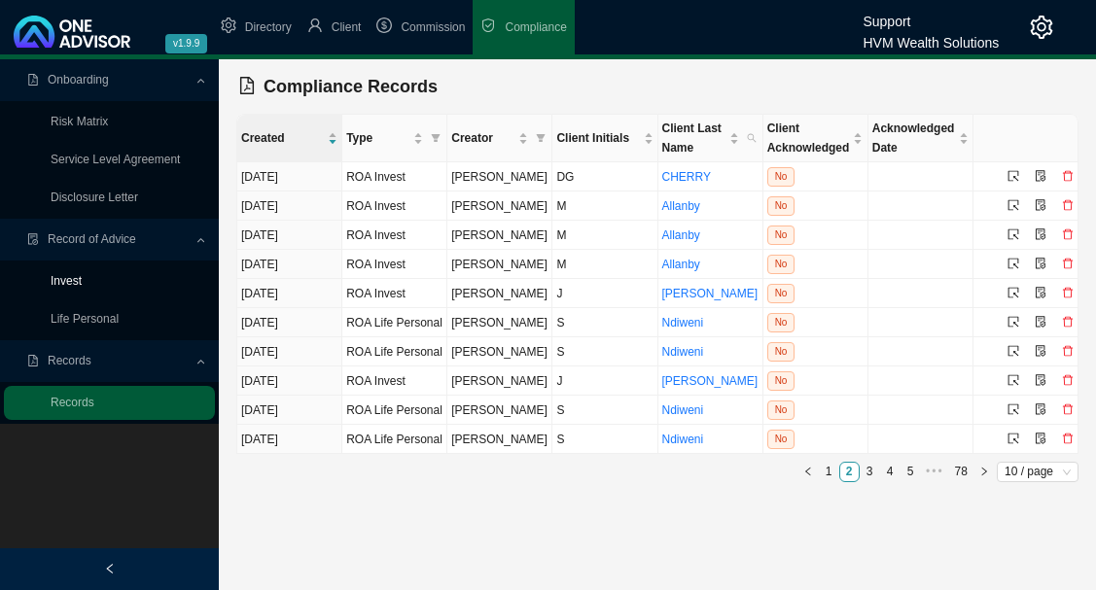
click at [72, 280] on link "Invest" at bounding box center [66, 281] width 31 height 14
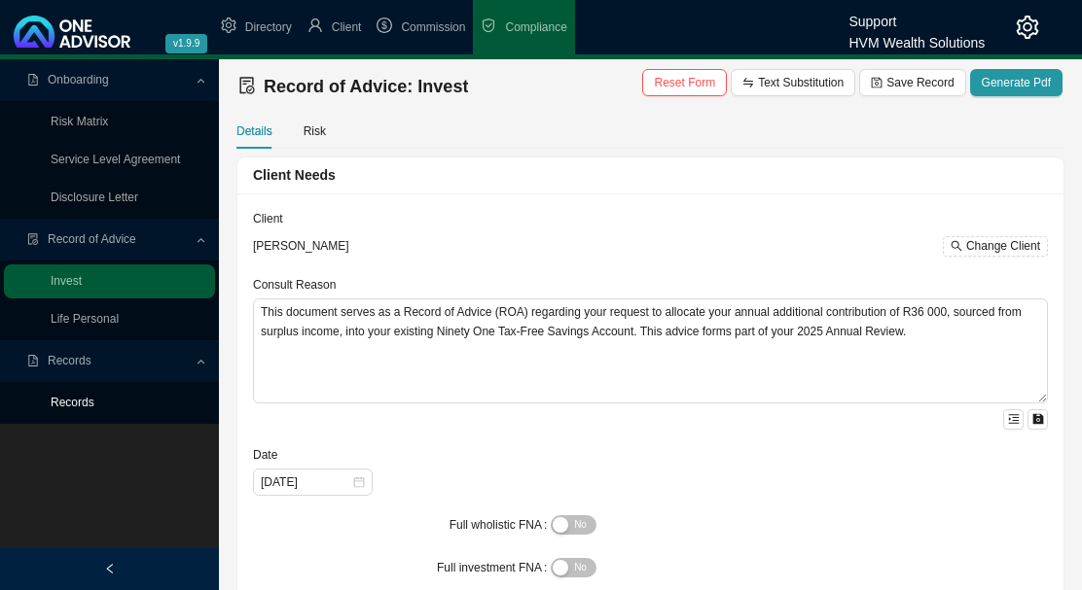
click at [81, 397] on link "Records" at bounding box center [73, 403] width 44 height 14
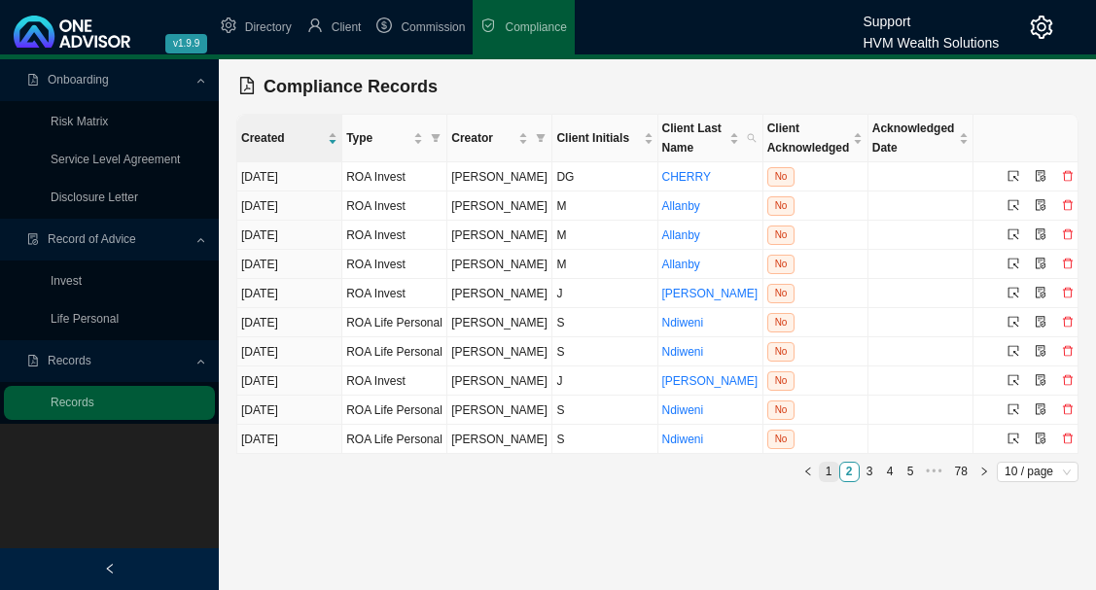
click at [827, 472] on link "1" at bounding box center [829, 472] width 18 height 18
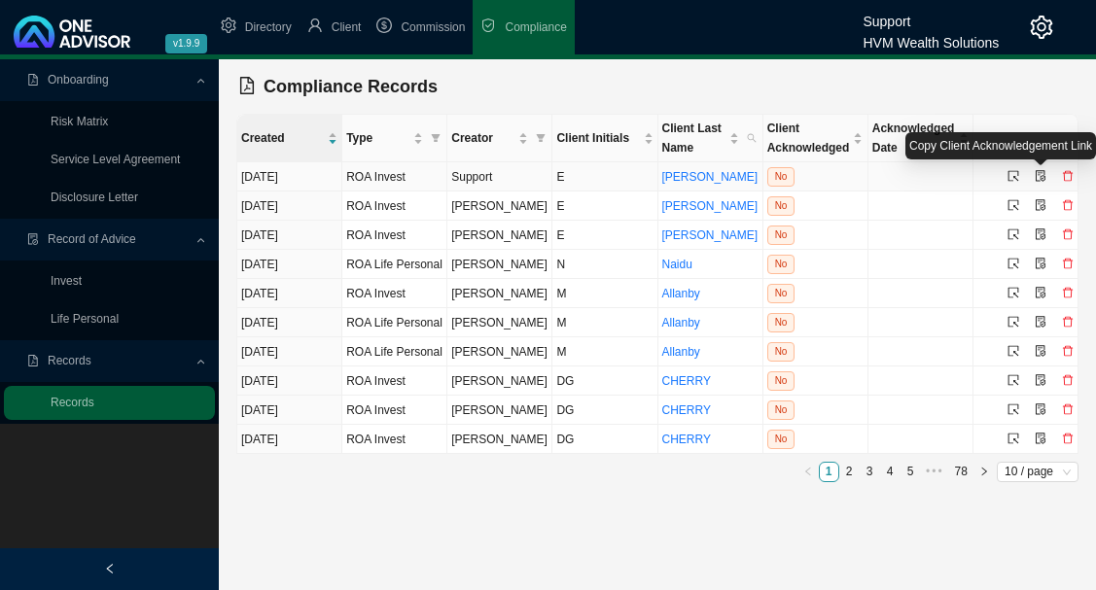
click at [1042, 173] on icon "file-protect" at bounding box center [1041, 176] width 12 height 12
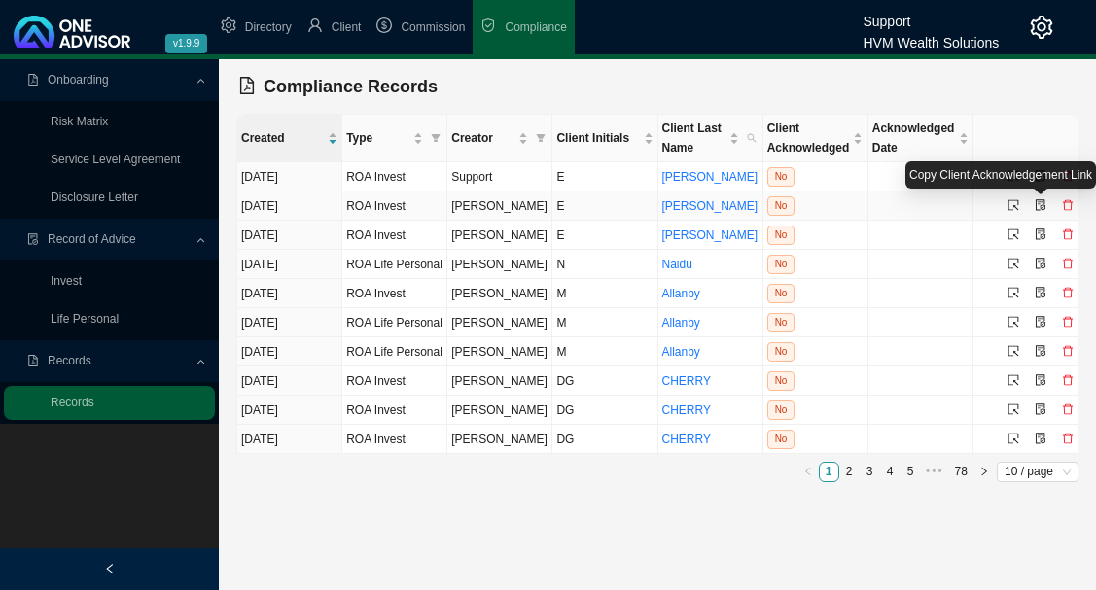
click at [1042, 204] on icon "file-protect" at bounding box center [1041, 205] width 12 height 12
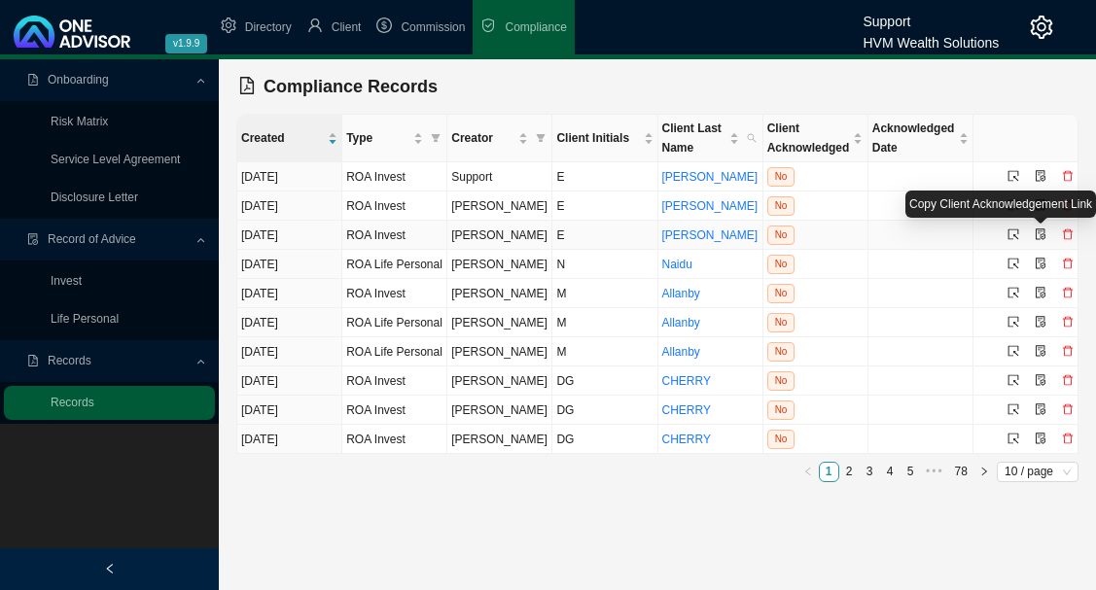
click at [1038, 233] on icon "file-protect" at bounding box center [1041, 235] width 12 height 12
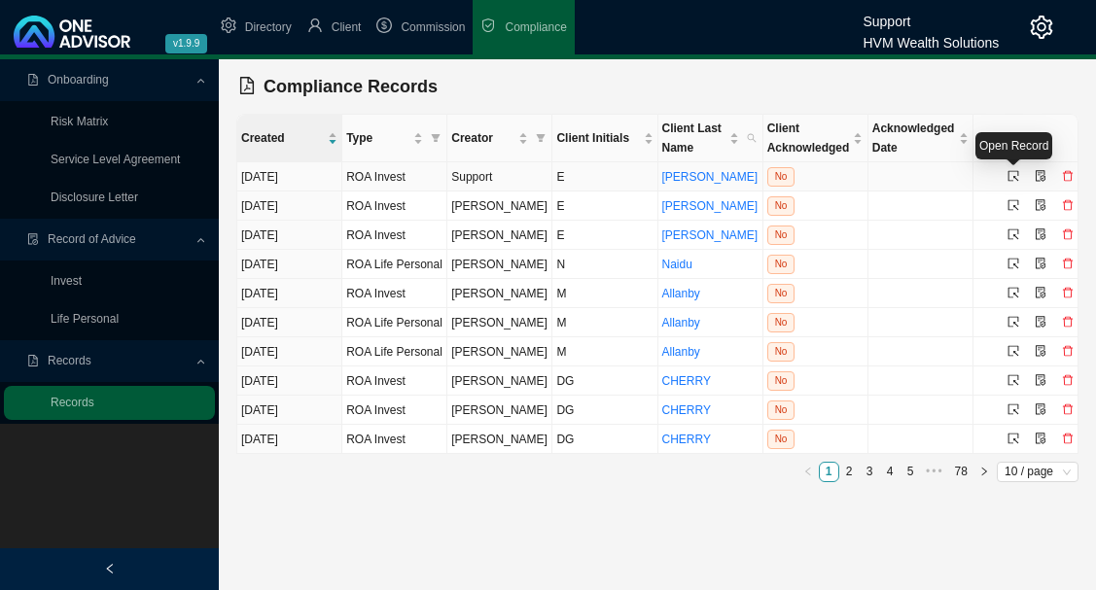
click at [1012, 175] on icon "select" at bounding box center [1014, 176] width 12 height 12
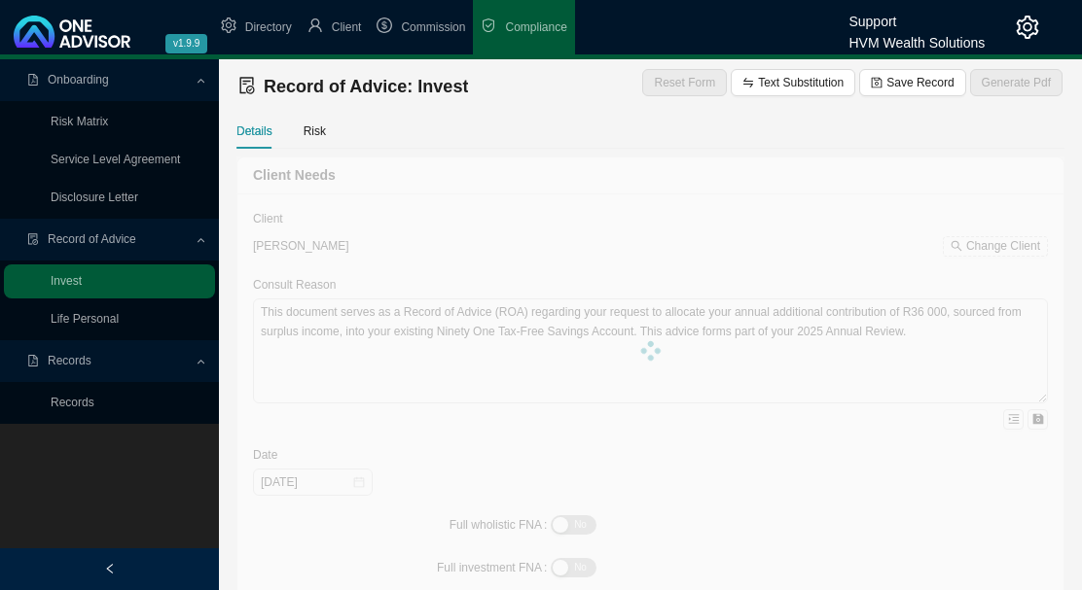
type textarea "This Record of Advice outlines the guidance provided regarding the restructurin…"
type textarea "You are [DEMOGRAPHIC_DATA], with three adult children and related dependants. Y…"
type textarea "To help meet your financial objectives, we propose the following two-part inves…"
type textarea "You have confirmed your decision to proceed with the recommendations provided i…"
type textarea "A traditional unit trust investment was considered during the planning process.…"
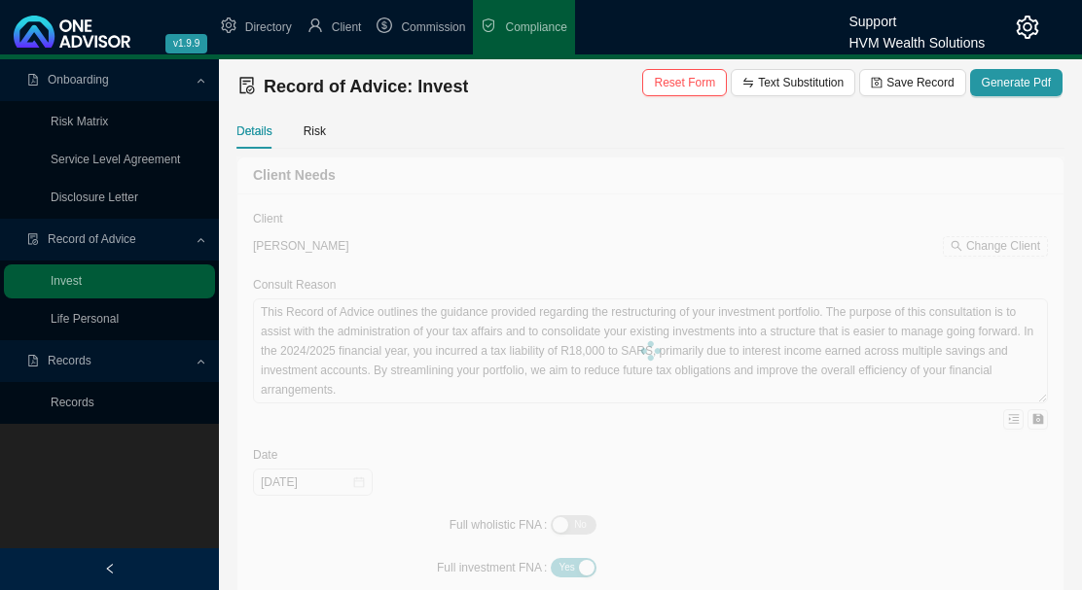
type input "[DATE]"
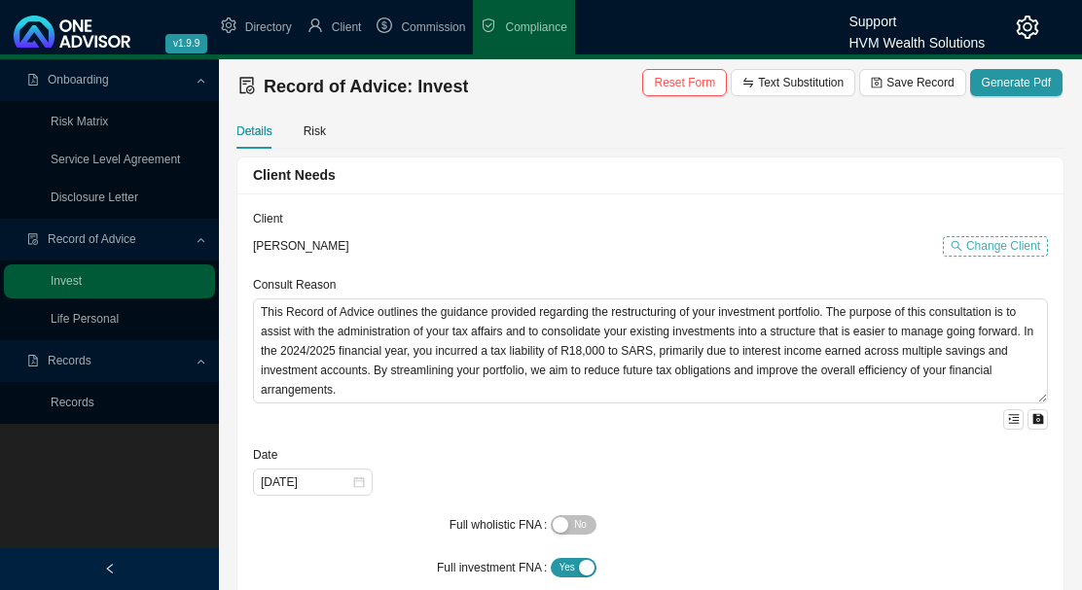
click at [1000, 244] on span "Change Client" at bounding box center [1003, 245] width 74 height 19
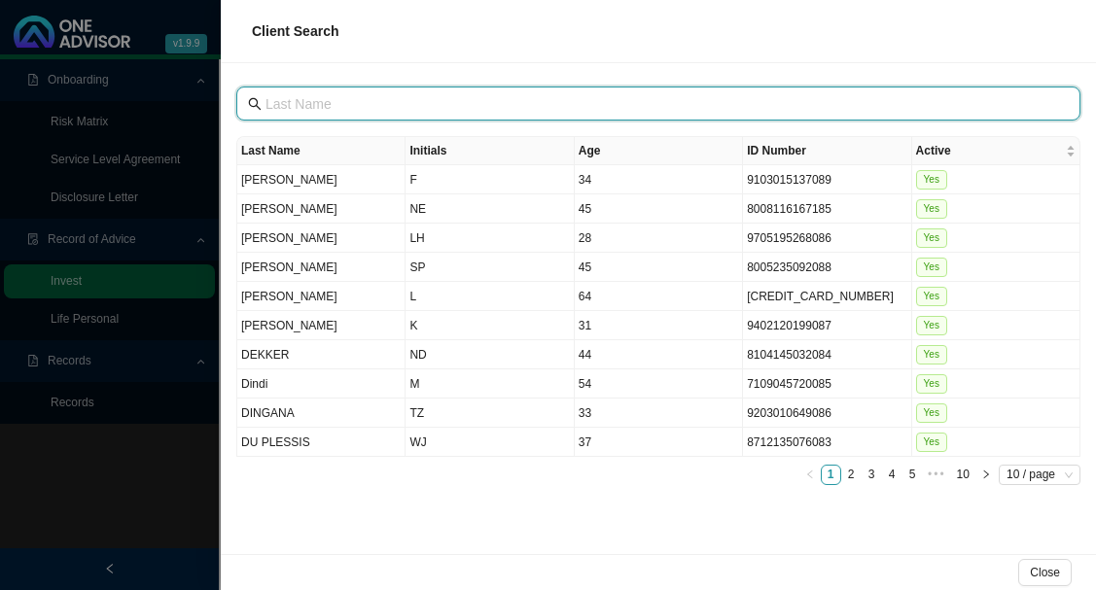
click at [339, 101] on input "text" at bounding box center [661, 103] width 790 height 21
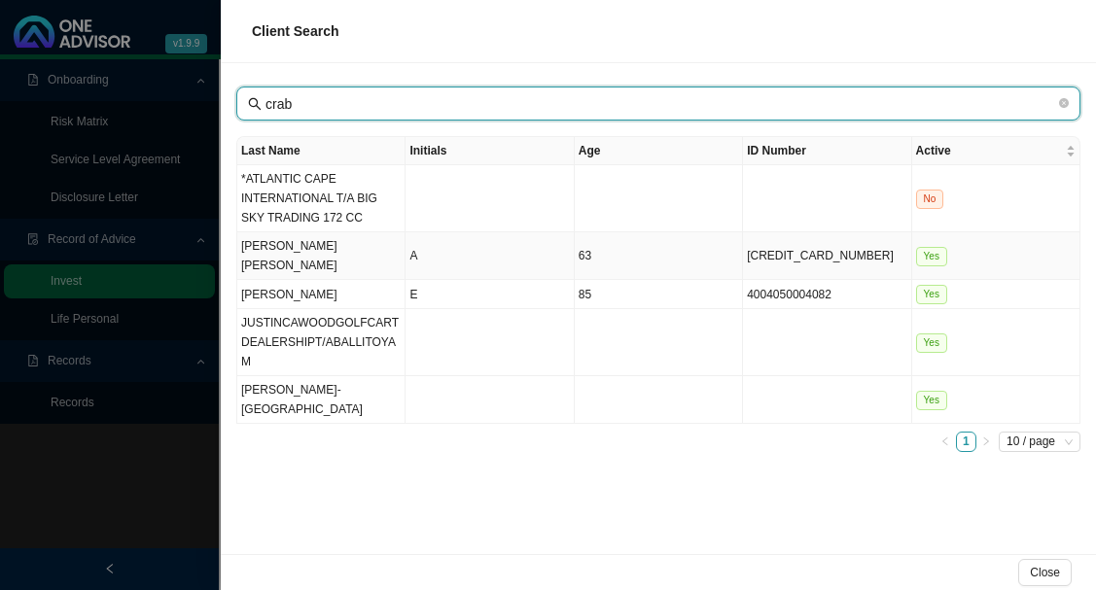
type input "crab"
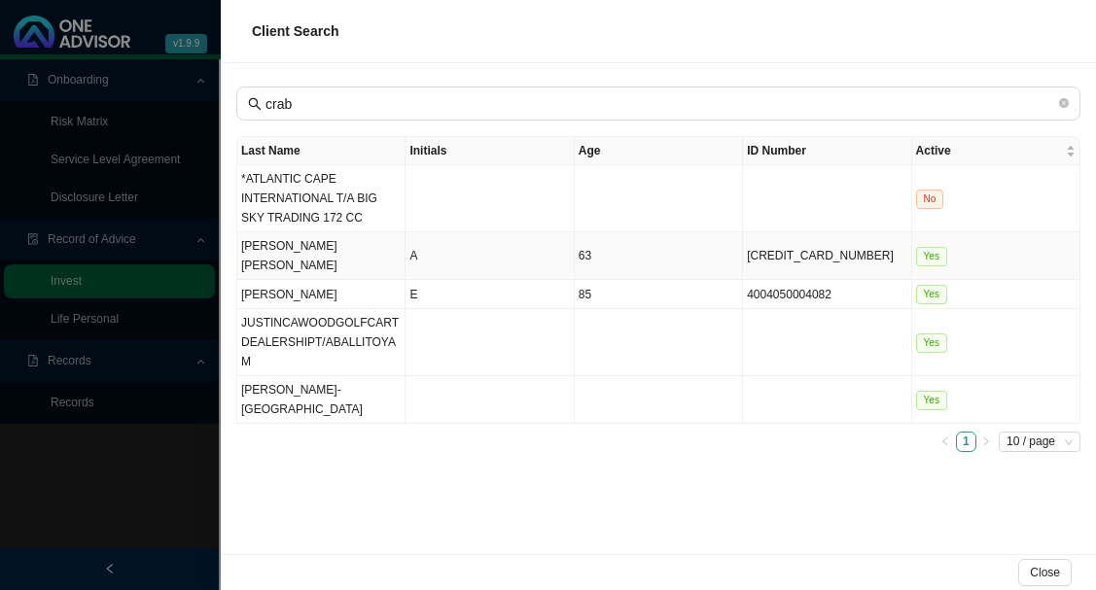
click at [375, 247] on td "Carvalho Cabral Adao" at bounding box center [321, 256] width 168 height 48
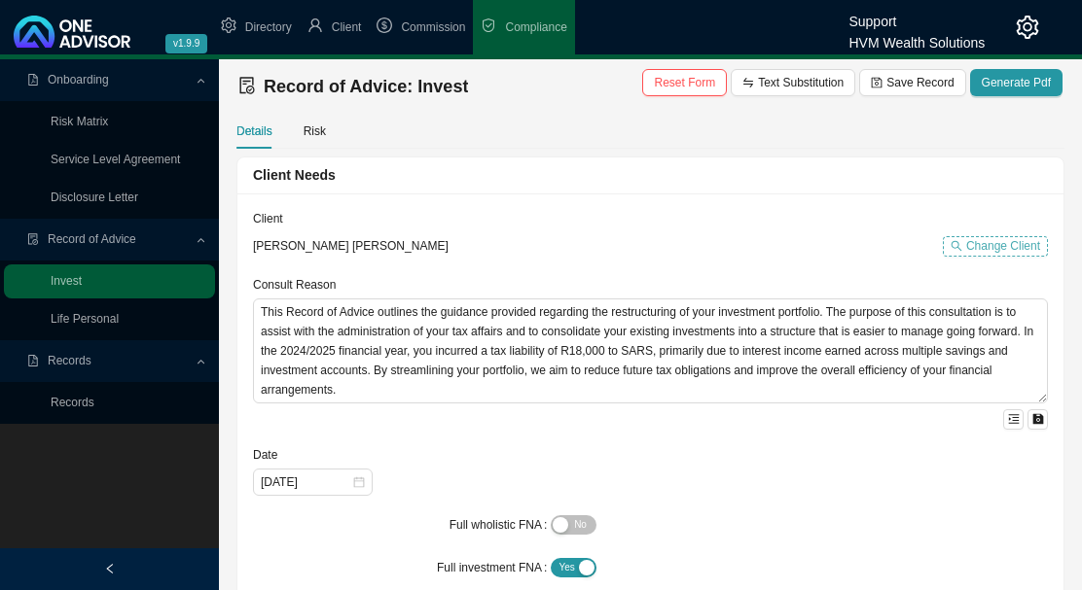
click at [984, 245] on span "Change Client" at bounding box center [1003, 245] width 74 height 19
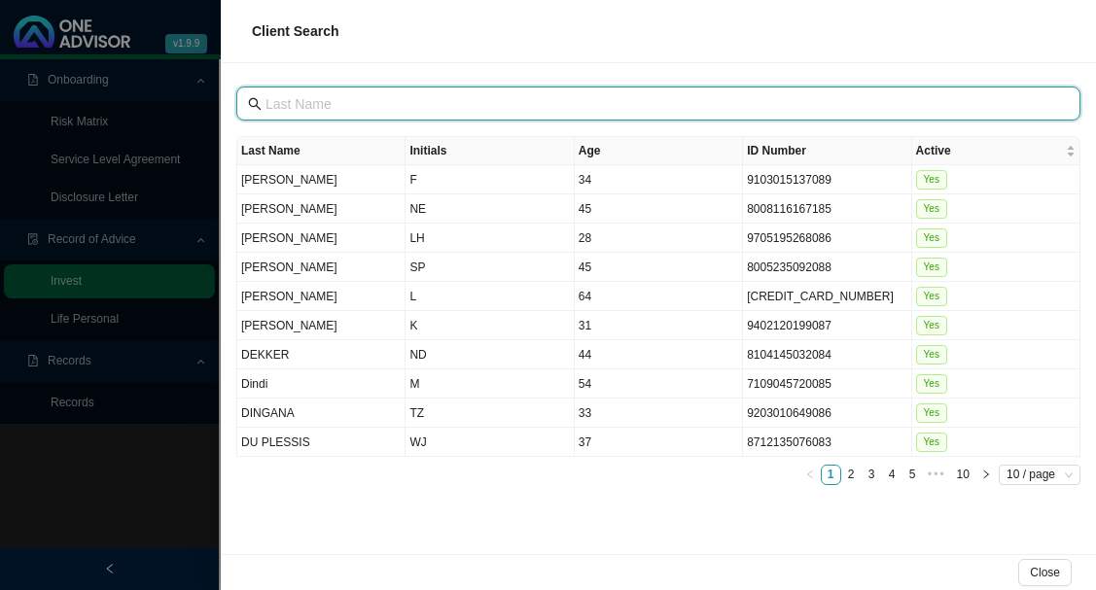
click at [375, 94] on input "text" at bounding box center [661, 103] width 790 height 21
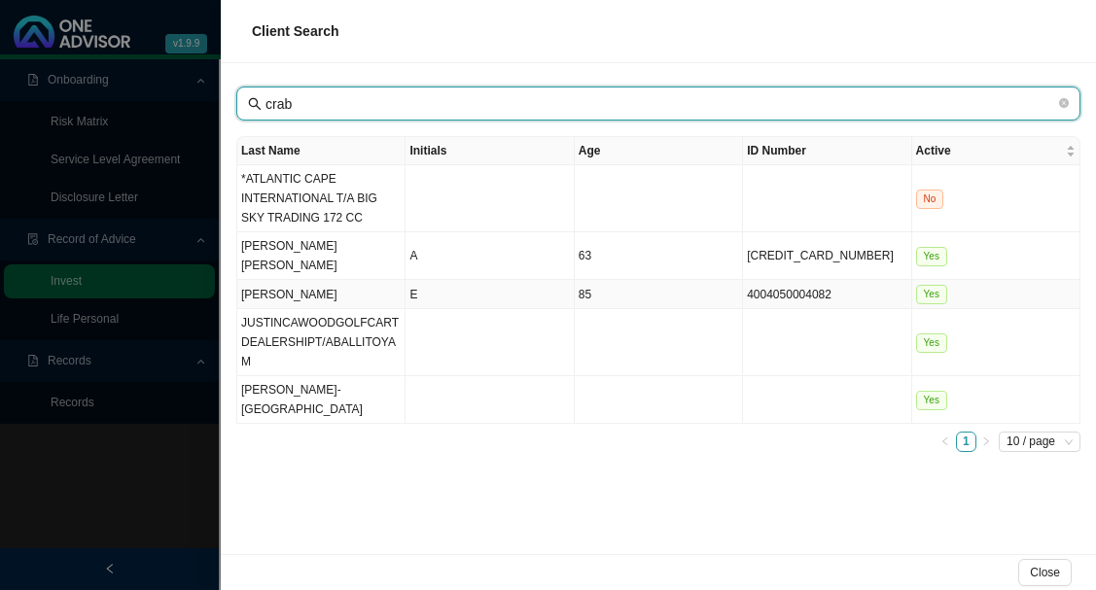
type input "crab"
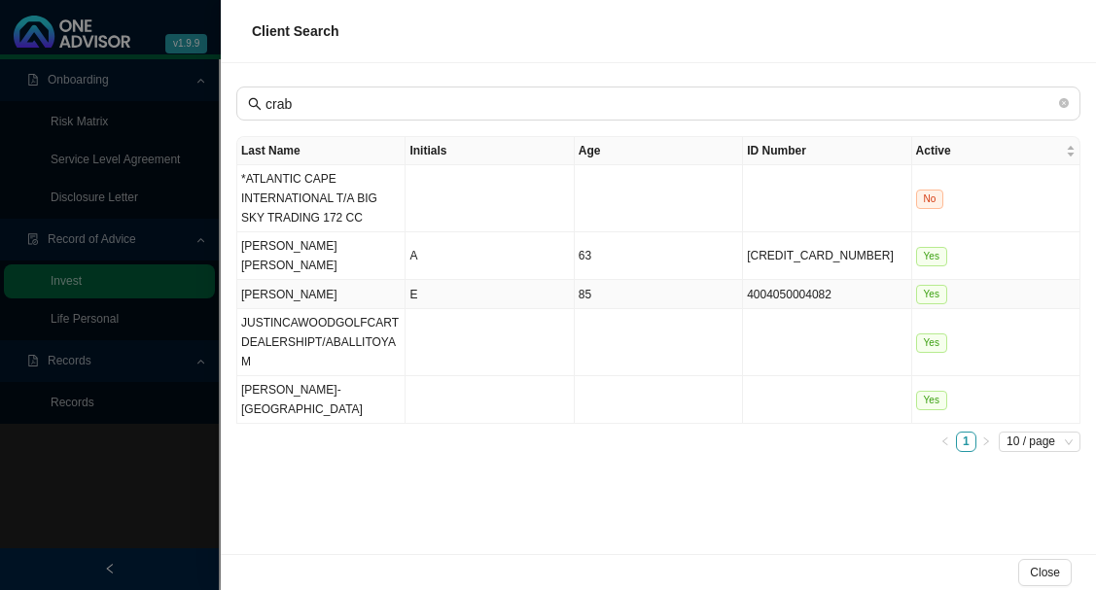
click at [302, 280] on td "[PERSON_NAME]" at bounding box center [321, 294] width 168 height 29
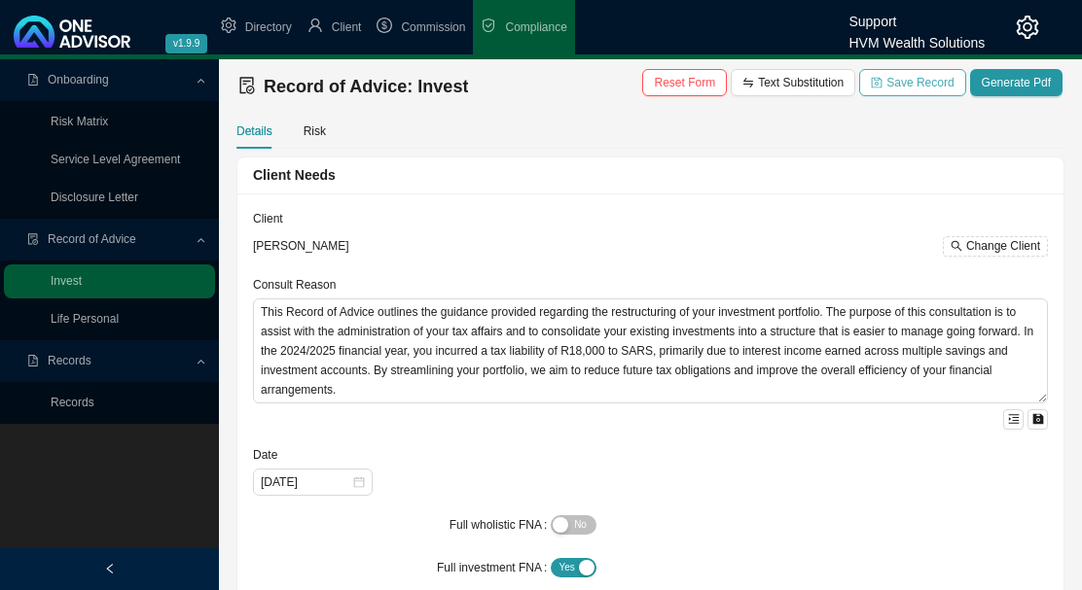
click at [914, 82] on span "Save Record" at bounding box center [919, 82] width 67 height 19
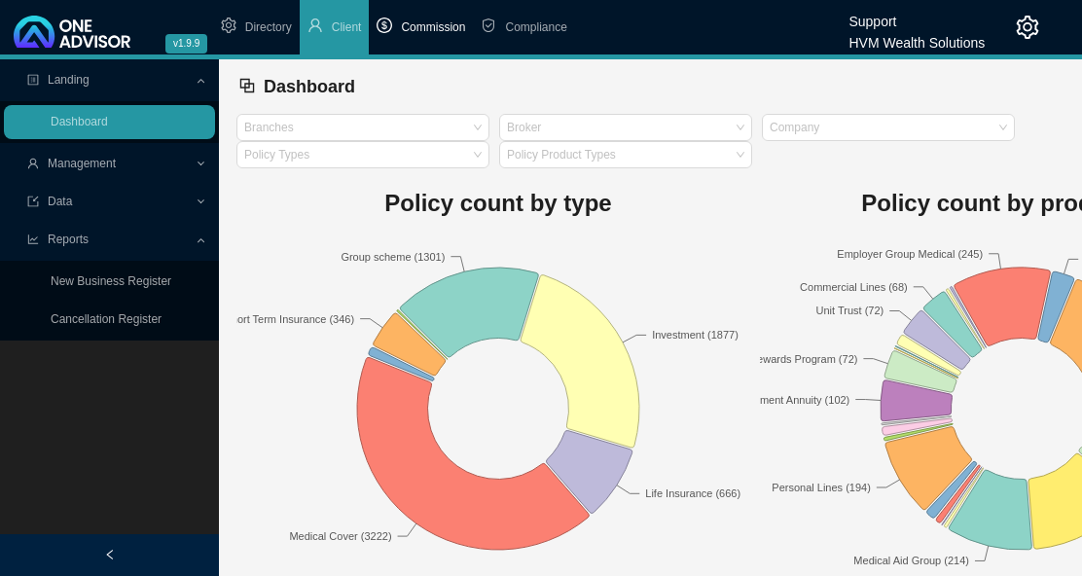
click at [447, 25] on span "Commission" at bounding box center [433, 27] width 64 height 14
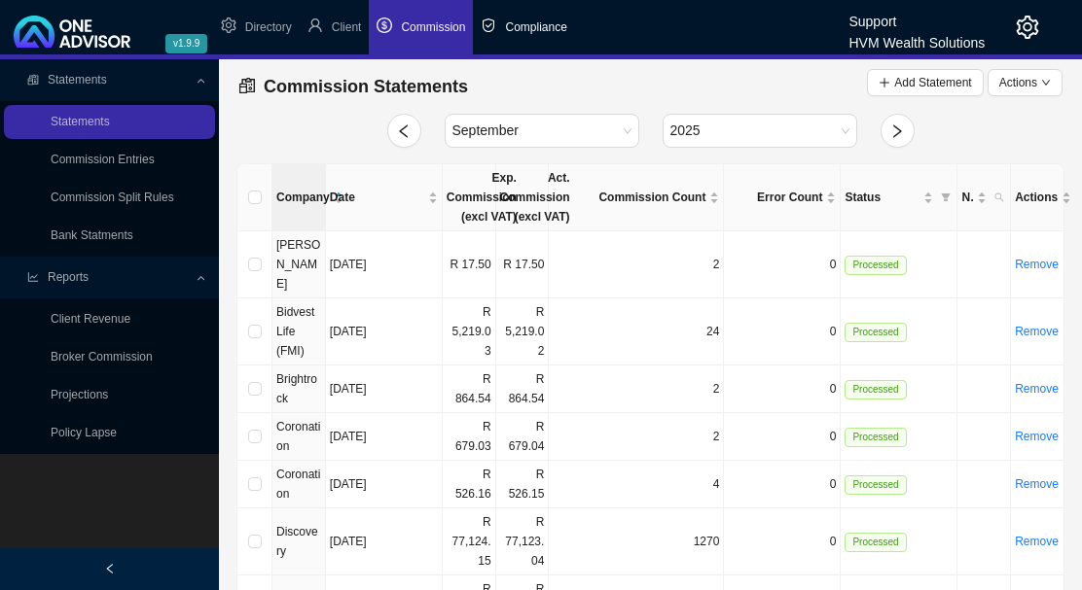
click at [528, 24] on span "Compliance" at bounding box center [535, 27] width 61 height 14
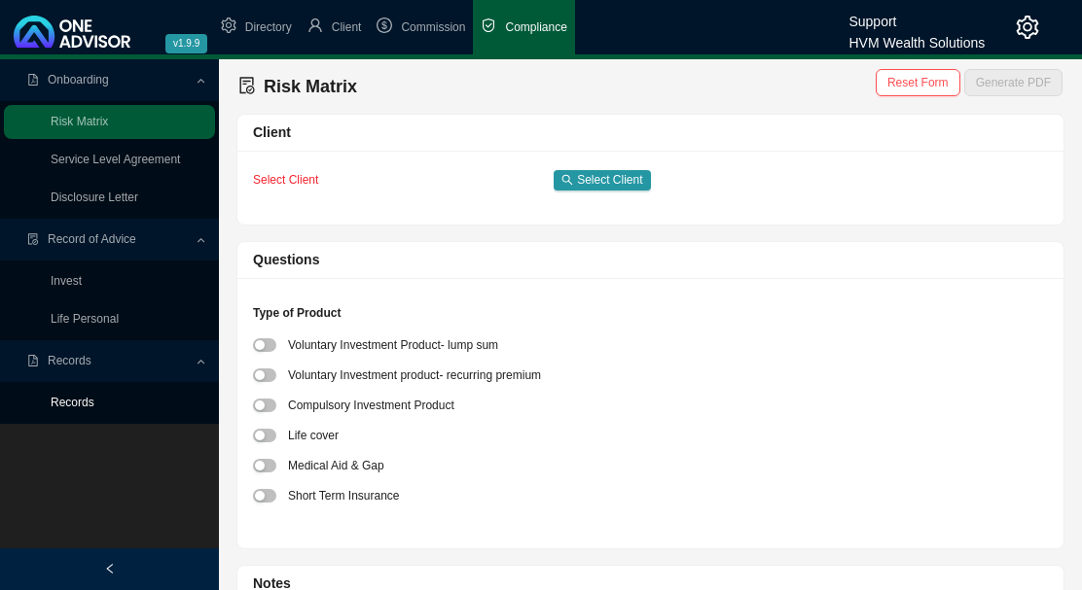
click at [79, 401] on link "Records" at bounding box center [73, 403] width 44 height 14
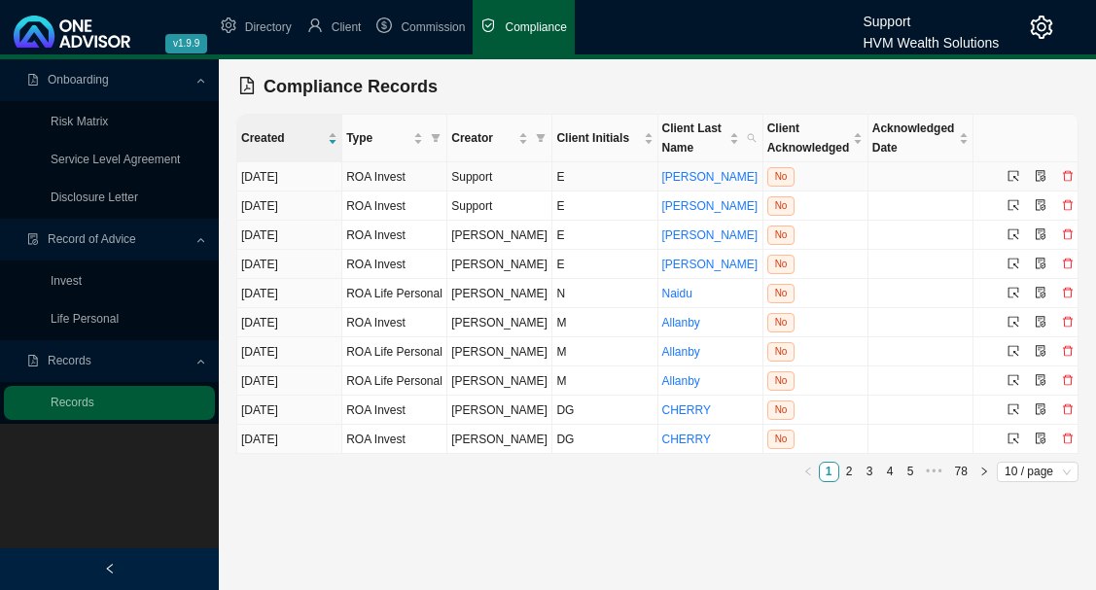
click at [1070, 176] on icon "delete" at bounding box center [1068, 176] width 12 height 12
click at [1063, 152] on span "Yes" at bounding box center [1059, 152] width 19 height 19
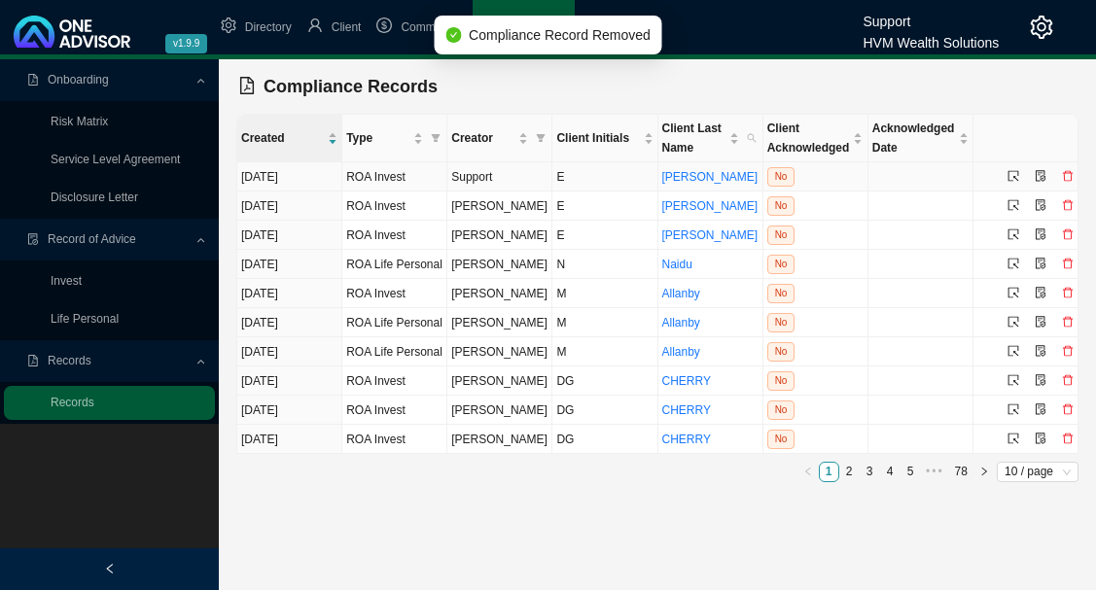
click at [1067, 175] on icon "delete" at bounding box center [1068, 176] width 12 height 12
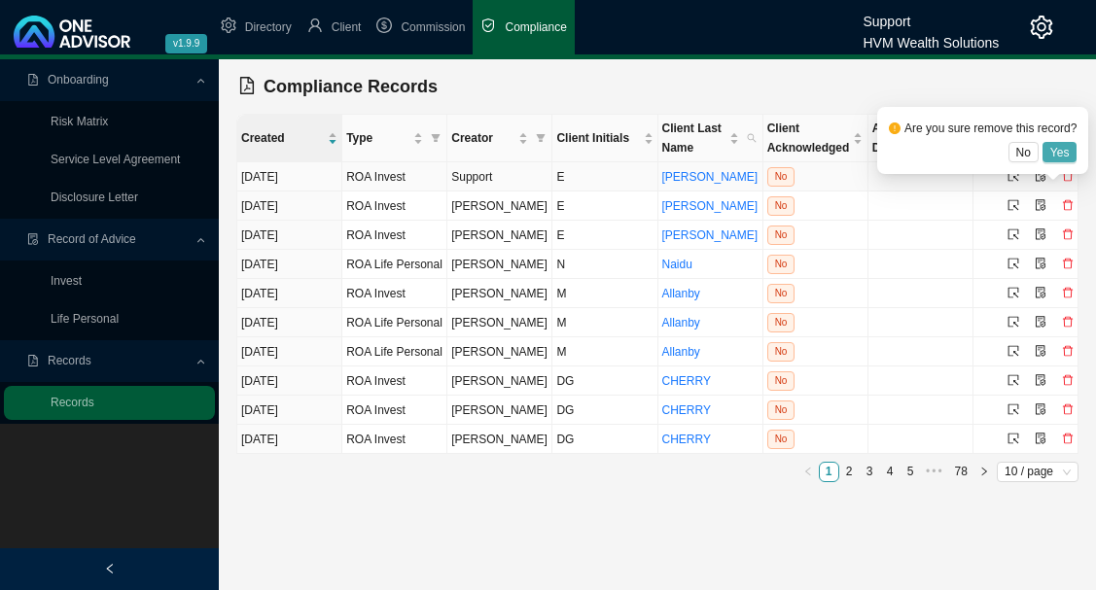
click at [1067, 150] on button "Yes" at bounding box center [1060, 152] width 35 height 20
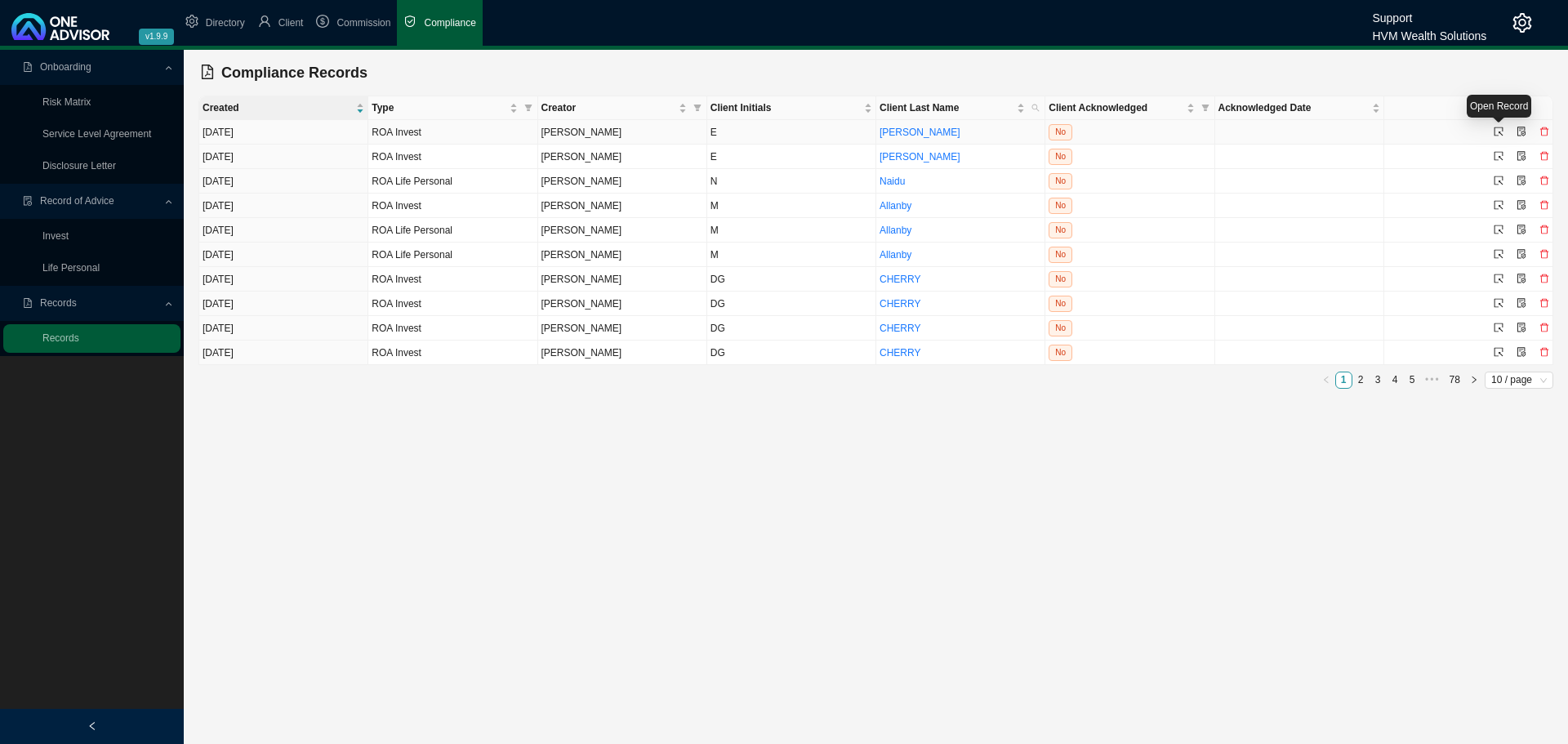
click at [920, 131] on icon "select" at bounding box center [1499, 132] width 10 height 10
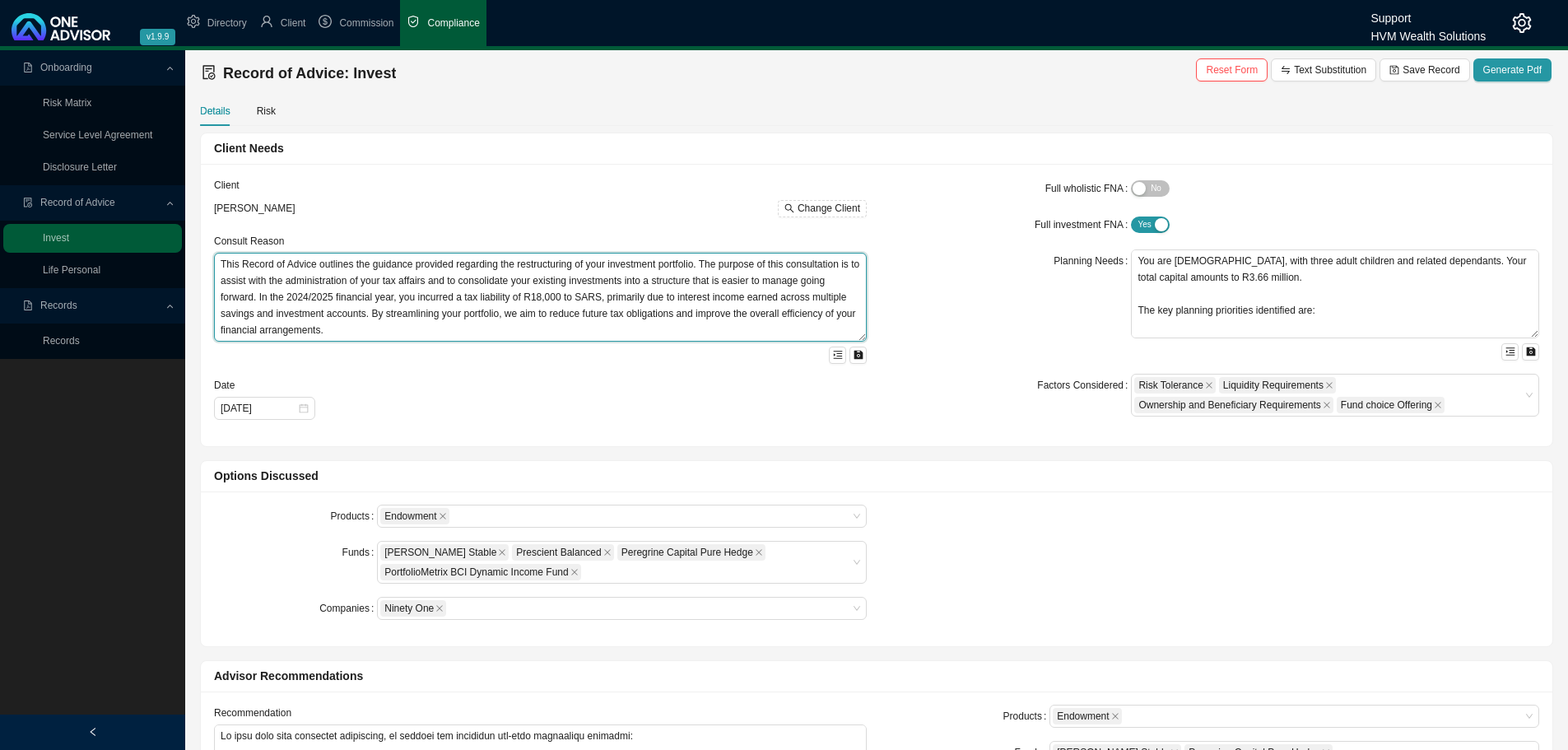
drag, startPoint x: 216, startPoint y: 259, endPoint x: 429, endPoint y: 400, distance: 255.4
click at [428, 405] on form "Client [PERSON_NAME] Change Client Consult Reason This Record of Advice outline…" at bounding box center [540, 298] width 652 height 243
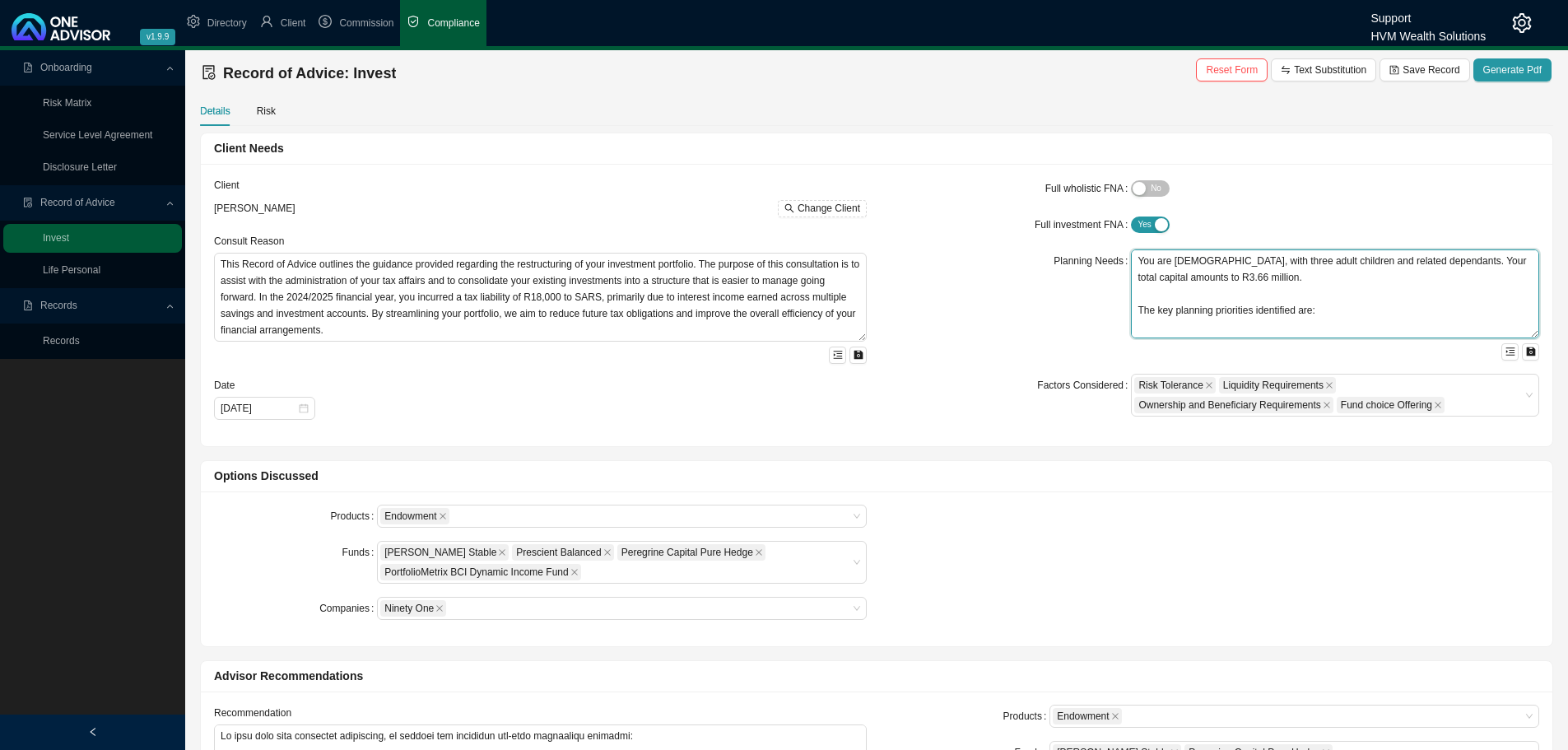
scroll to position [66, 0]
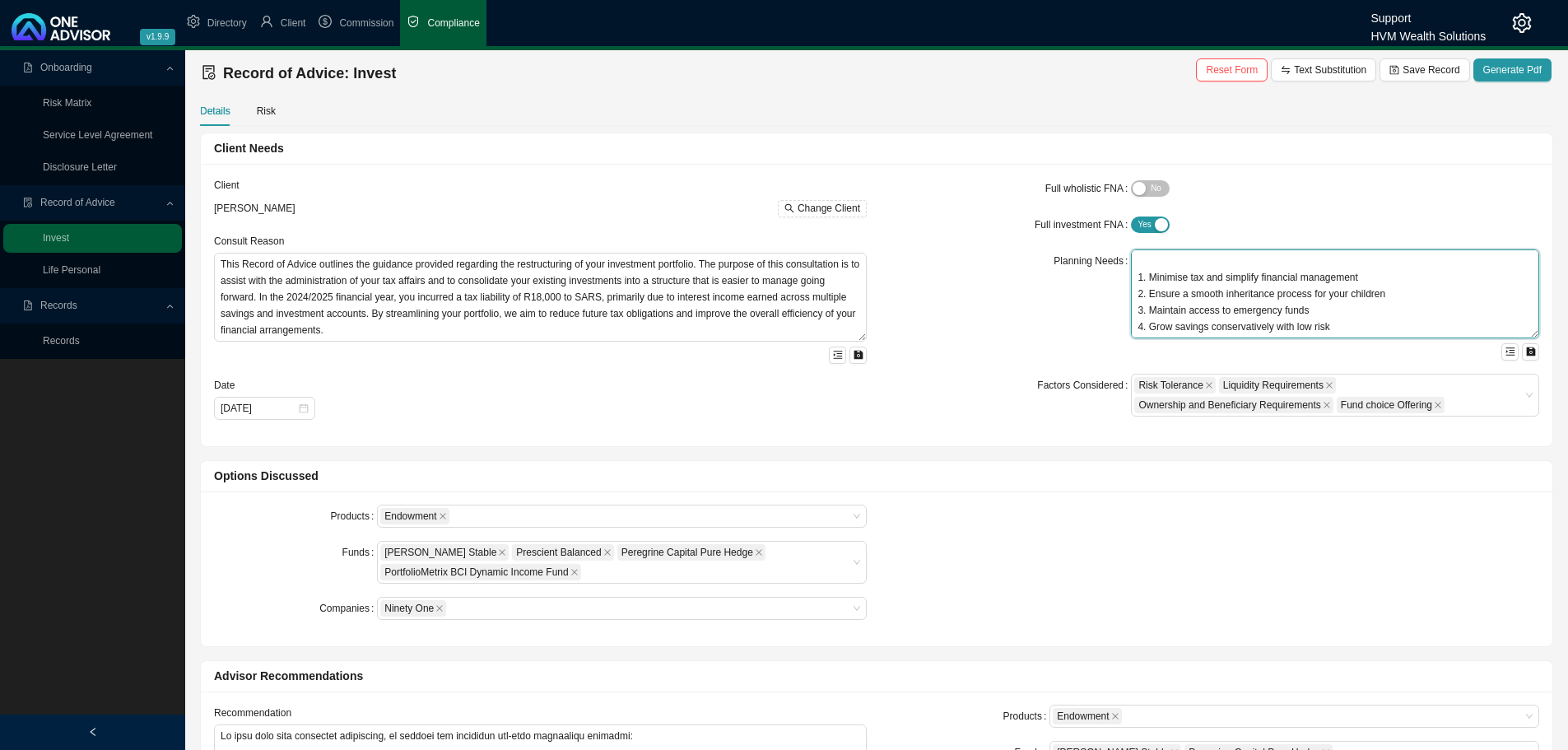
drag, startPoint x: 1180, startPoint y: 281, endPoint x: 1439, endPoint y: 429, distance: 298.3
click at [927, 429] on div "Full wholistic FNA Yes No Full investment FNA Yes No Planning Needs You are 85 …" at bounding box center [1213, 305] width 673 height 256
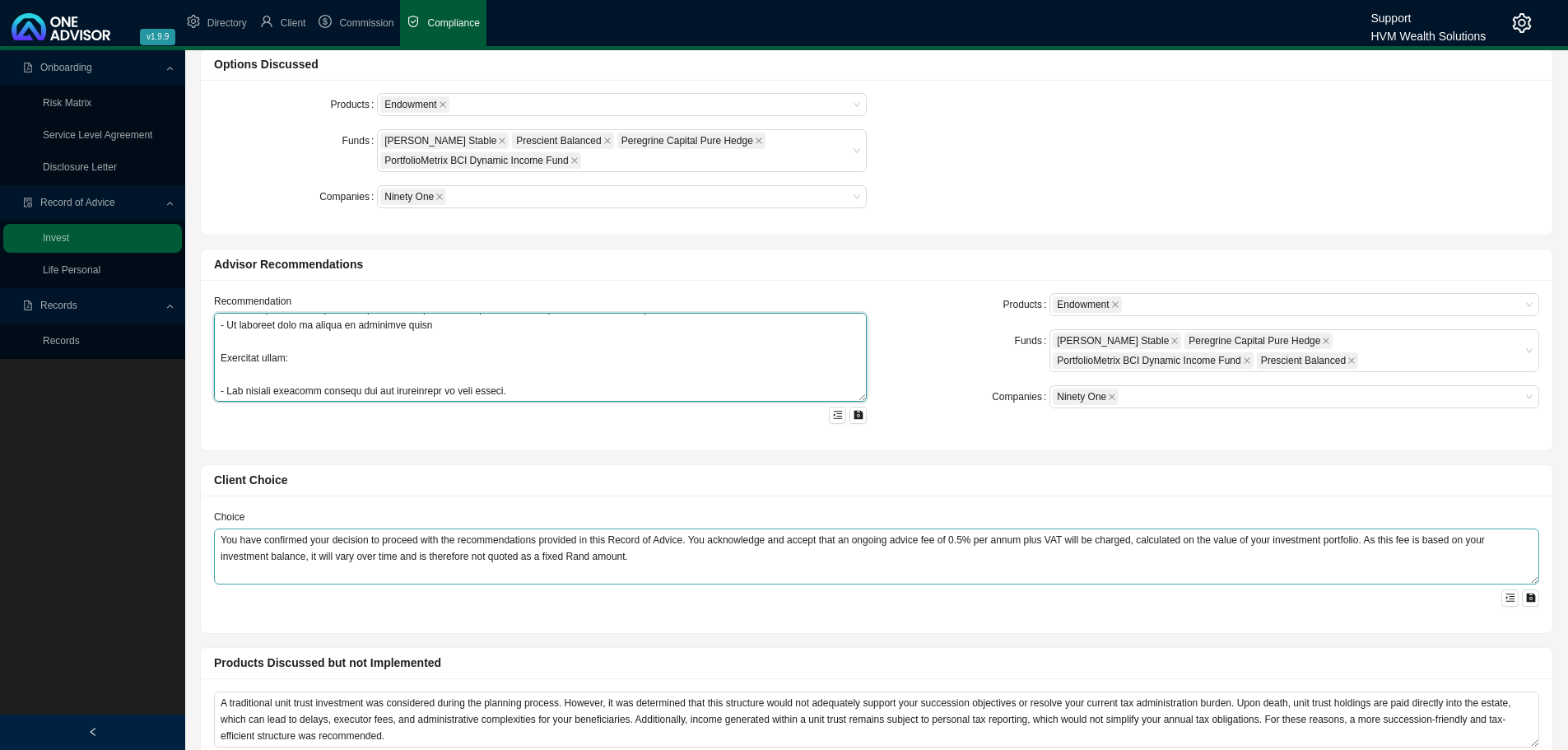
scroll to position [889, 0]
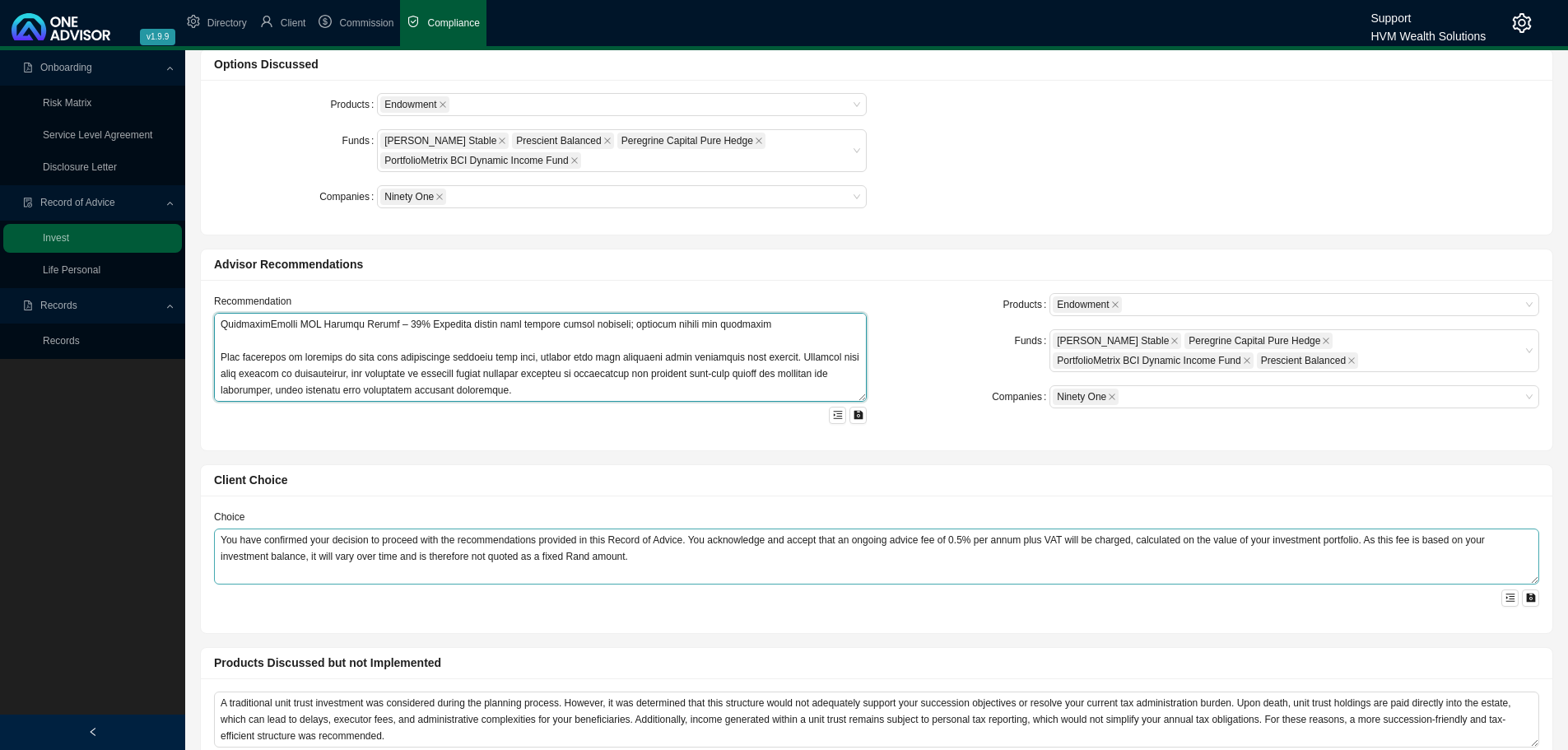
drag, startPoint x: 218, startPoint y: 323, endPoint x: 817, endPoint y: 574, distance: 649.5
click at [817, 499] on div "Client Needs Client Elaine Crabtree Change Client Consult Reason This Record of…" at bounding box center [877, 672] width 1368 height 1903
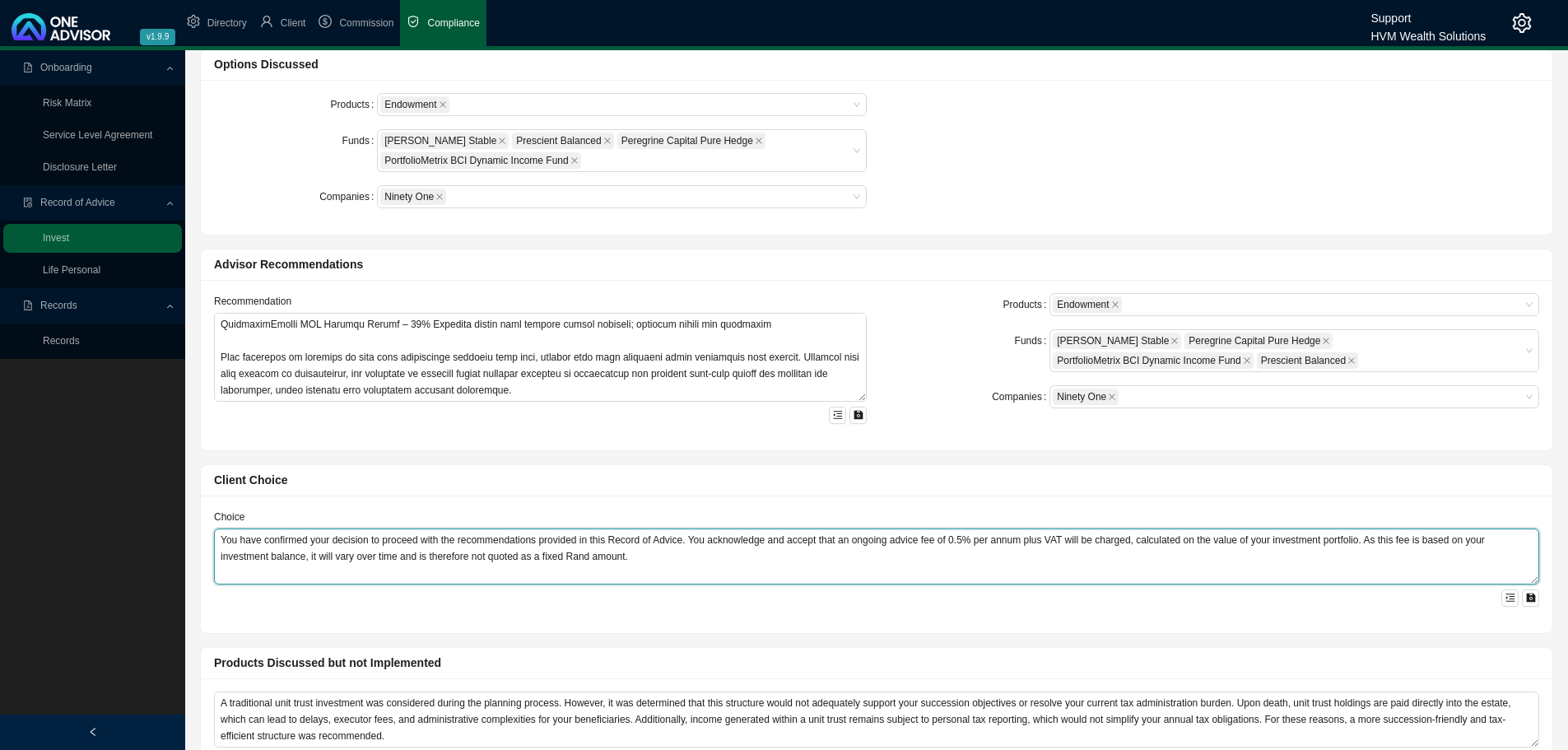
drag, startPoint x: 217, startPoint y: 534, endPoint x: 888, endPoint y: 598, distance: 674.0
click at [888, 499] on div "You have confirmed your decision to proceed with the recommendations provided i…" at bounding box center [877, 567] width 1325 height 78
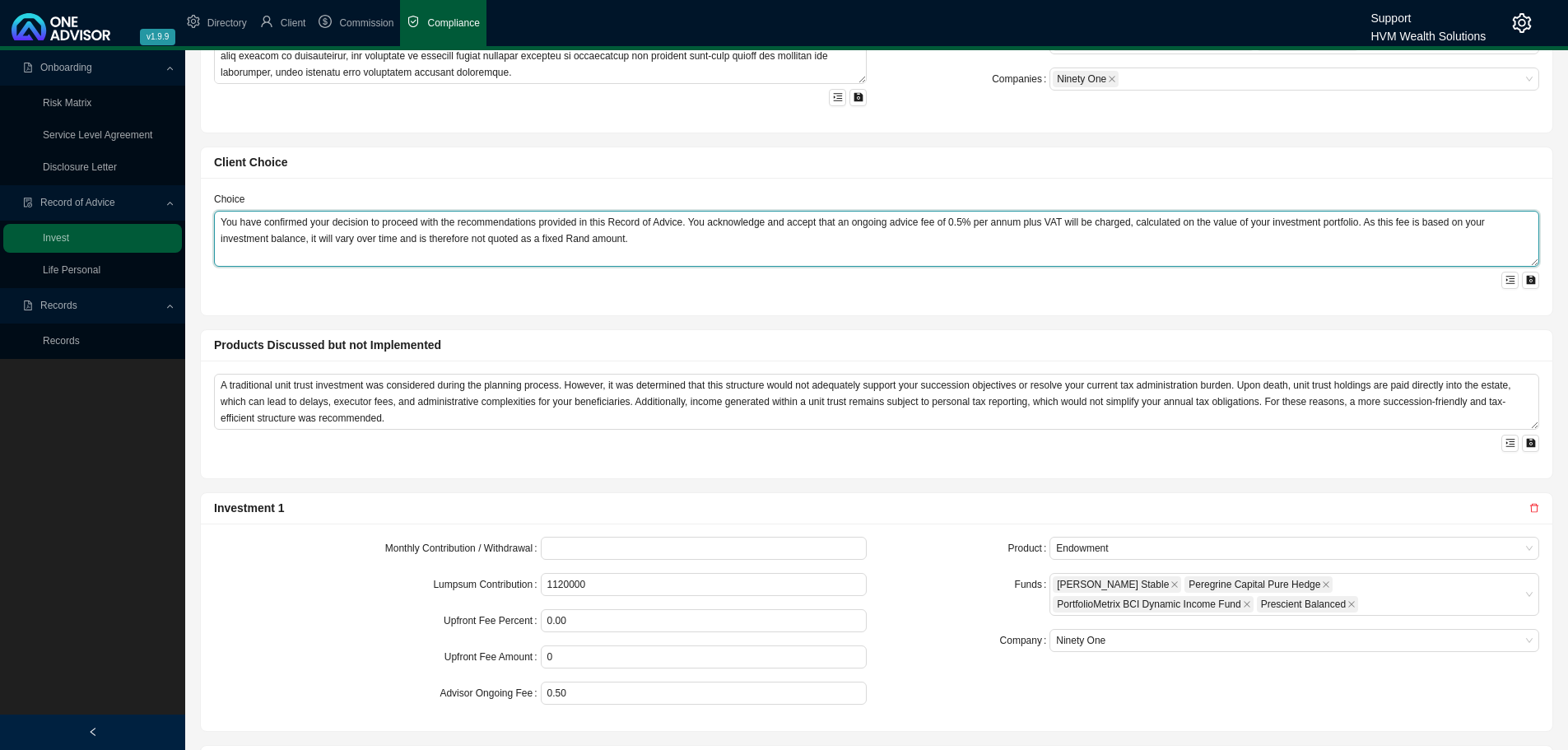
scroll to position [741, 0]
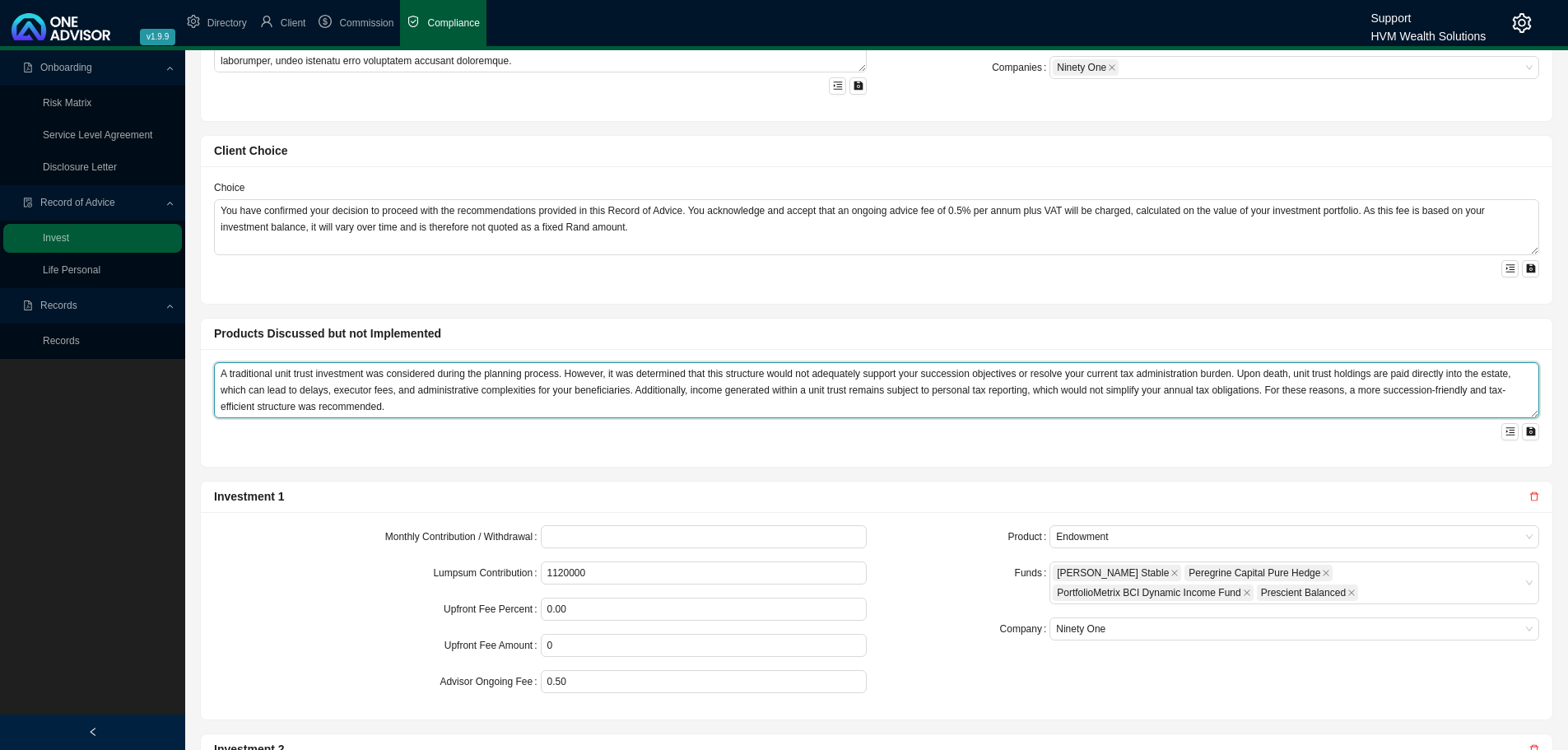
drag, startPoint x: 217, startPoint y: 370, endPoint x: 696, endPoint y: 514, distance: 500.2
click at [696, 499] on div "Client Needs Client Elaine Crabtree Change Client Consult Reason This Record of…" at bounding box center [877, 343] width 1368 height 1903
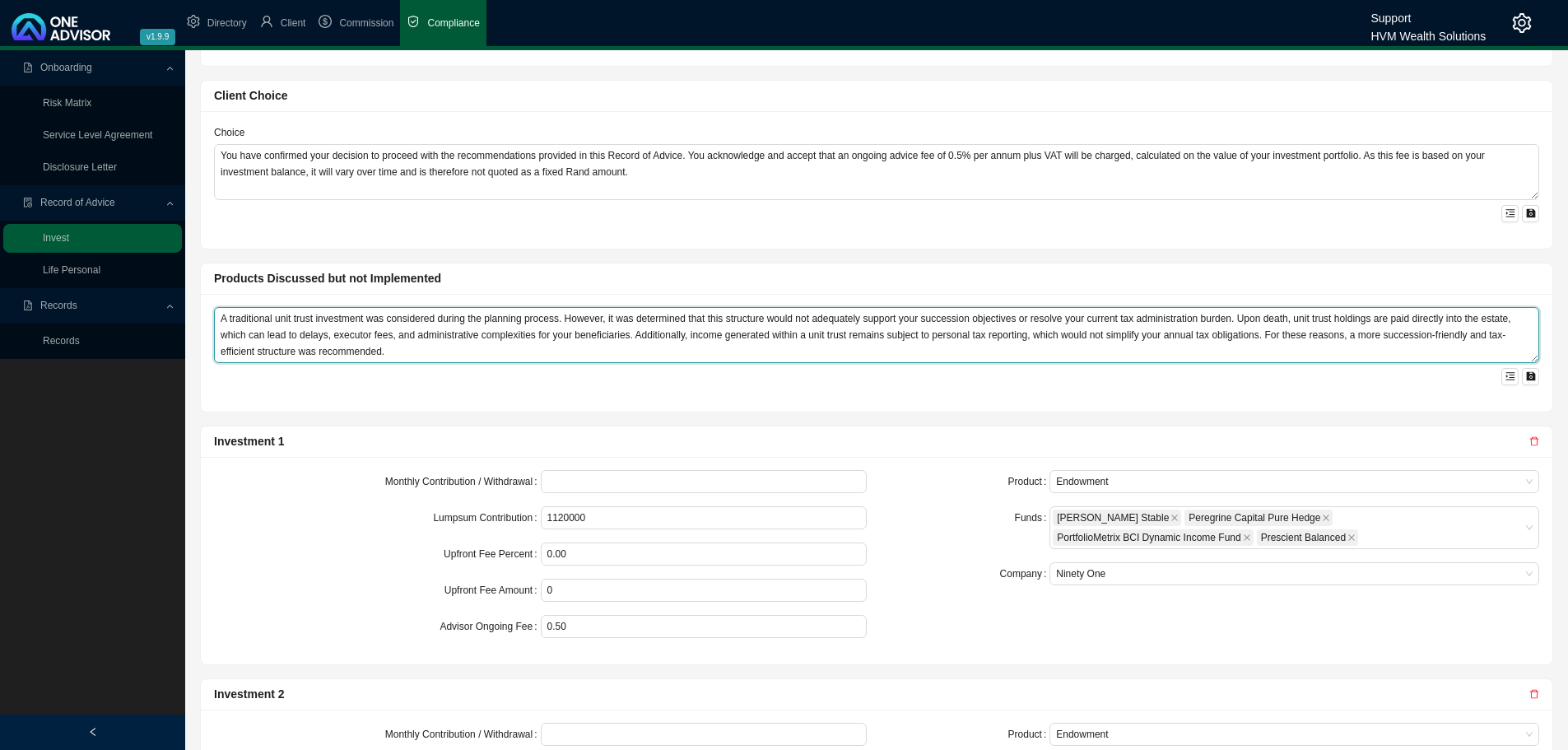
scroll to position [824, 0]
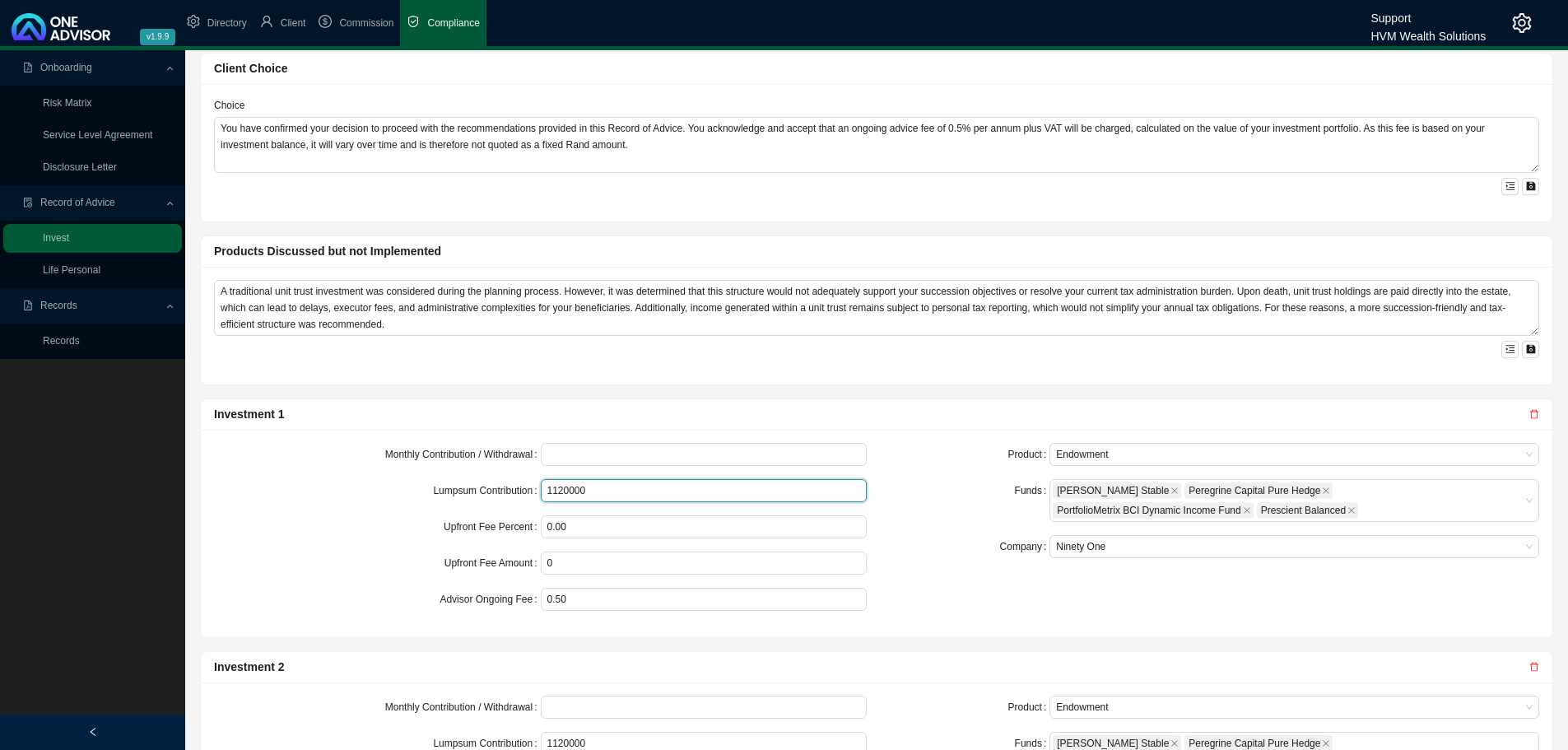
drag, startPoint x: 597, startPoint y: 492, endPoint x: 497, endPoint y: 488, distance: 100.1
click at [497, 488] on div "Lumpsum Contribution 1120000" at bounding box center [540, 490] width 652 height 23
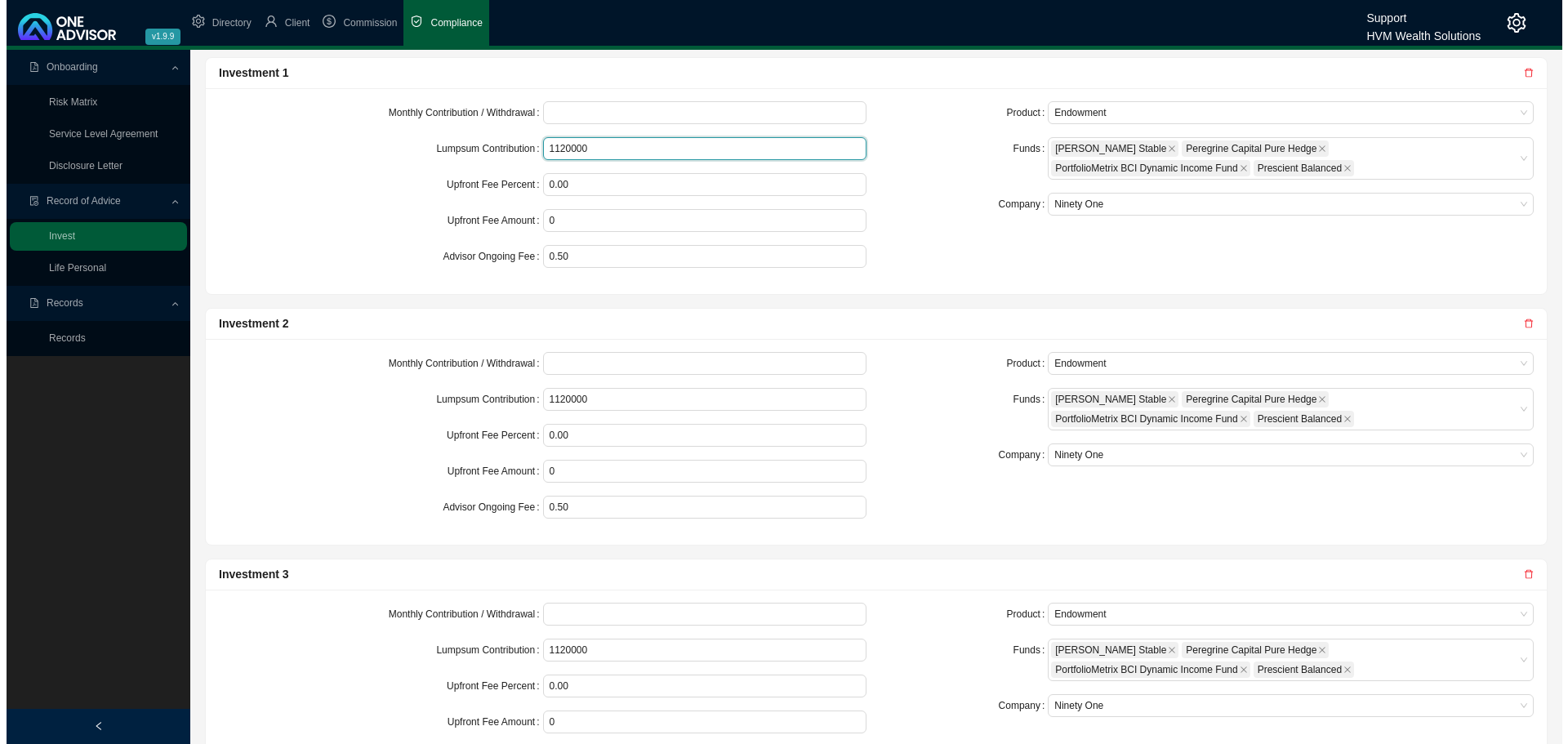
scroll to position [1030, 0]
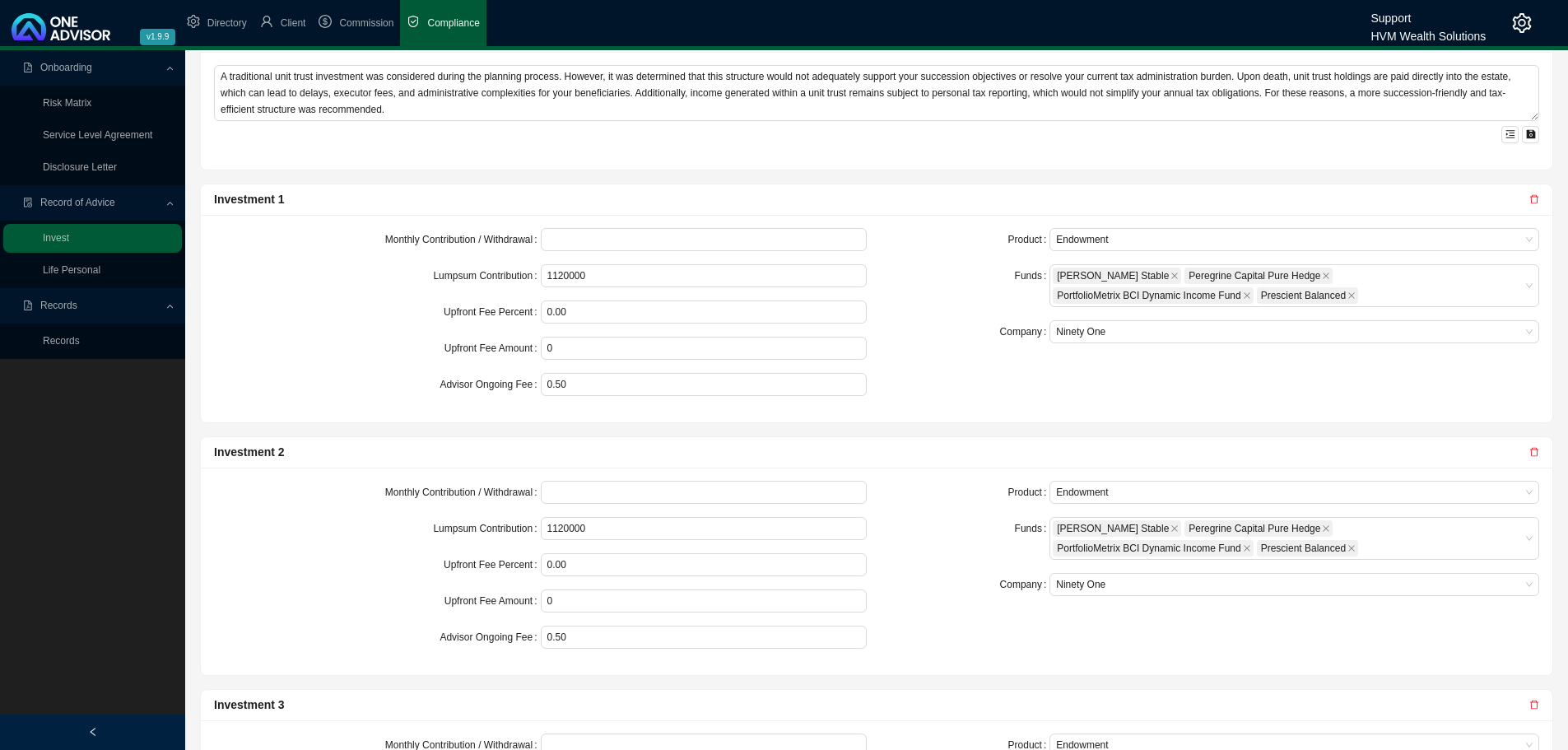
click at [927, 200] on icon "delete" at bounding box center [1534, 200] width 10 height 10
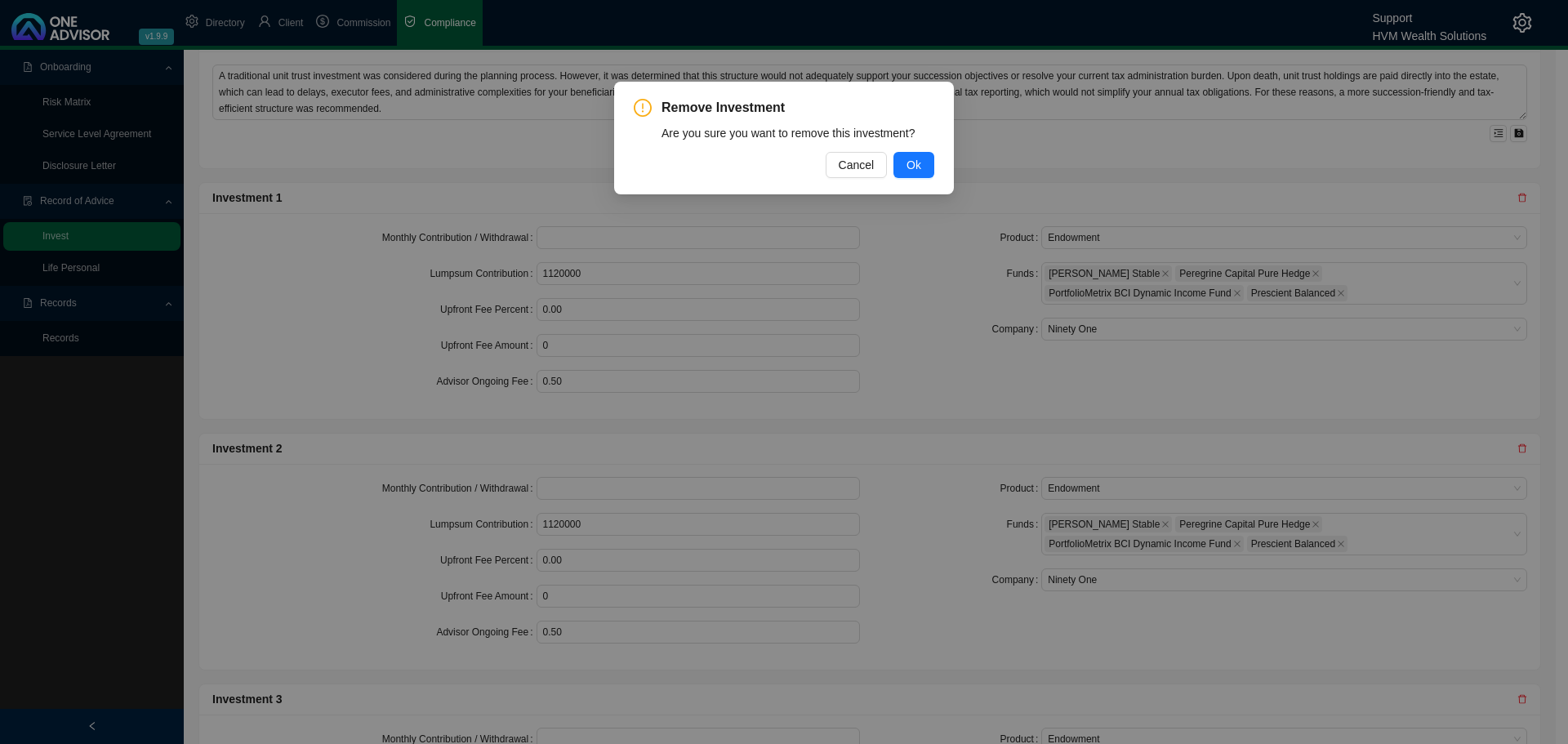
drag, startPoint x: 927, startPoint y: 163, endPoint x: 968, endPoint y: 181, distance: 44.8
click at [920, 162] on button "Ok" at bounding box center [914, 165] width 41 height 26
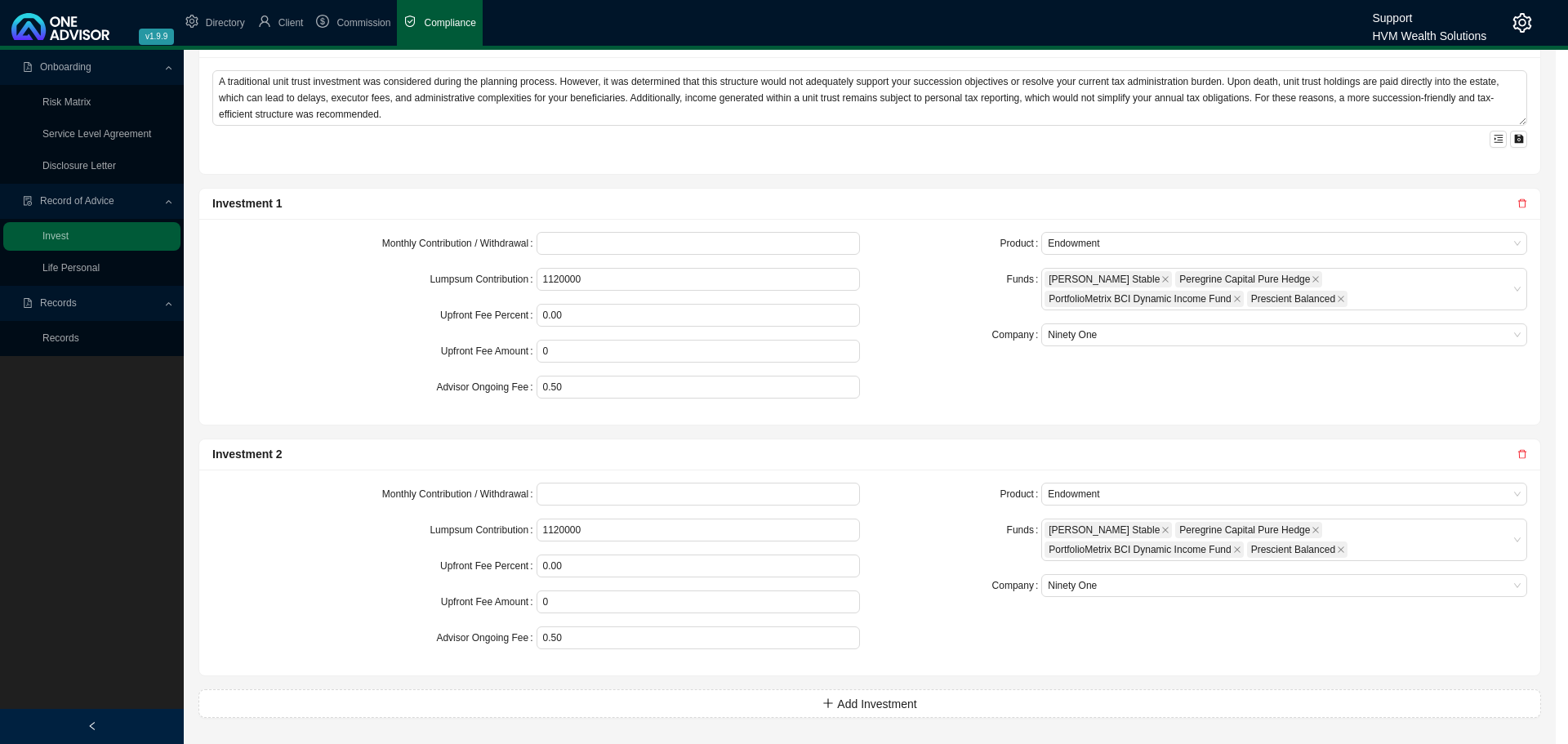
scroll to position [1024, 0]
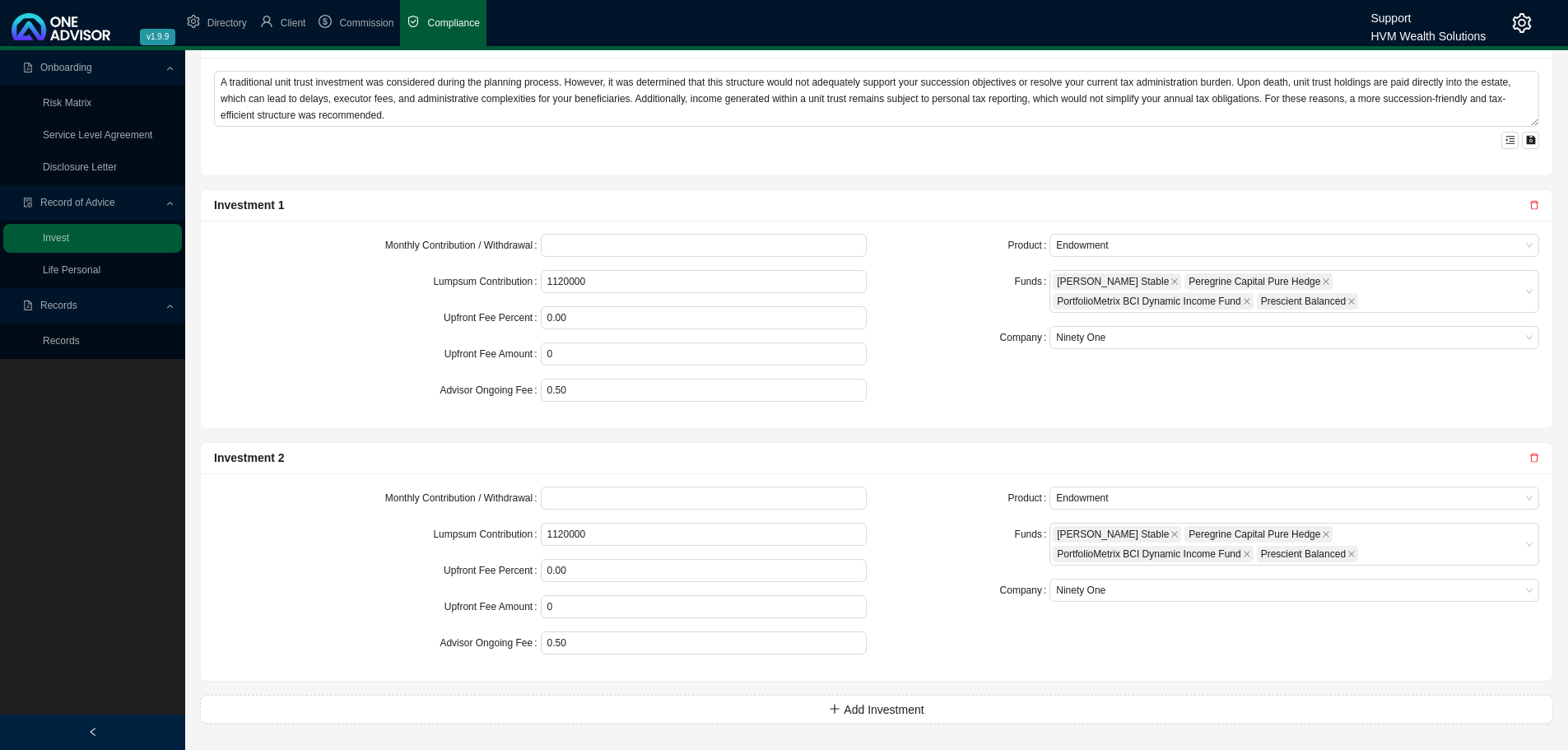
click at [927, 207] on icon "delete" at bounding box center [1534, 205] width 10 height 10
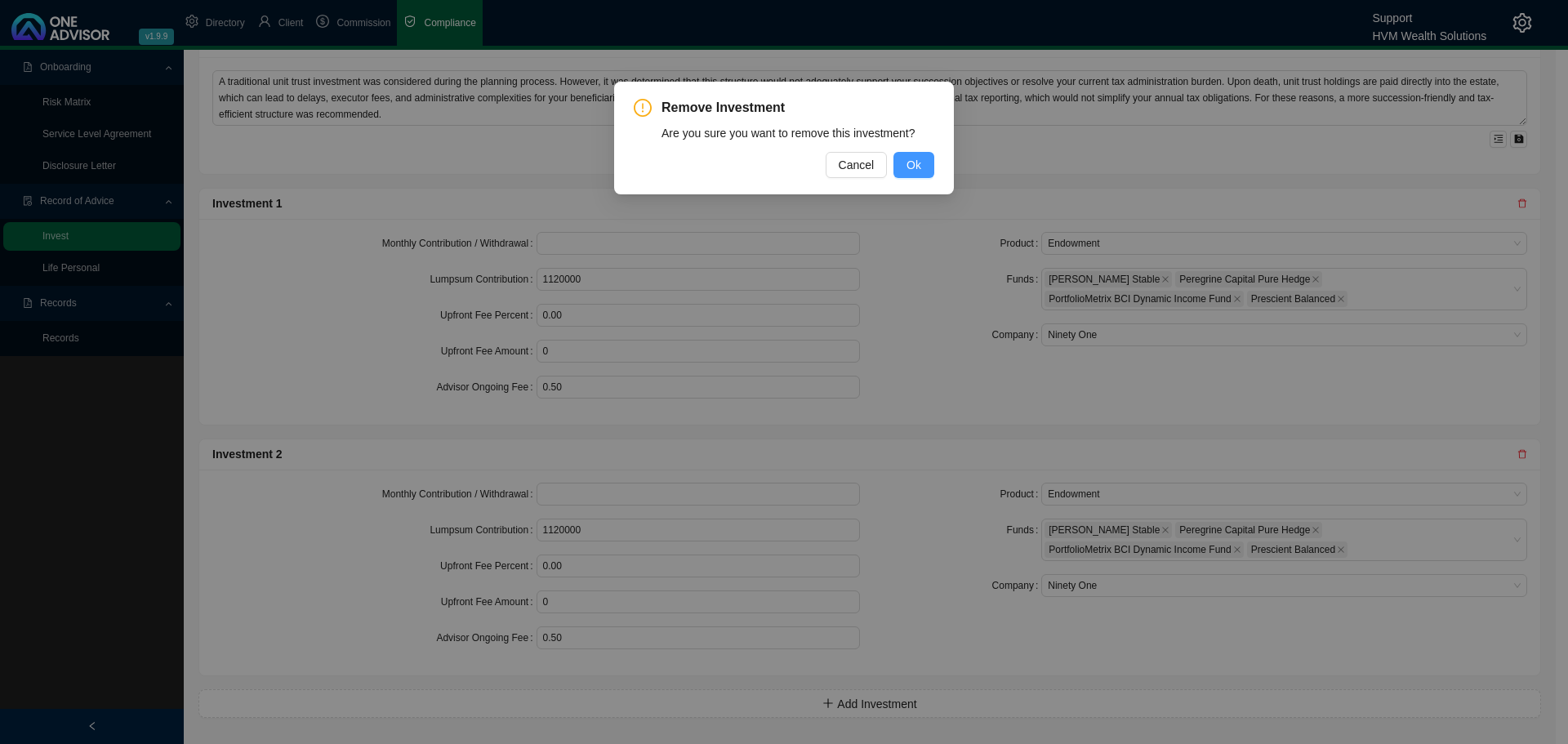
click at [914, 171] on span "Ok" at bounding box center [915, 165] width 15 height 18
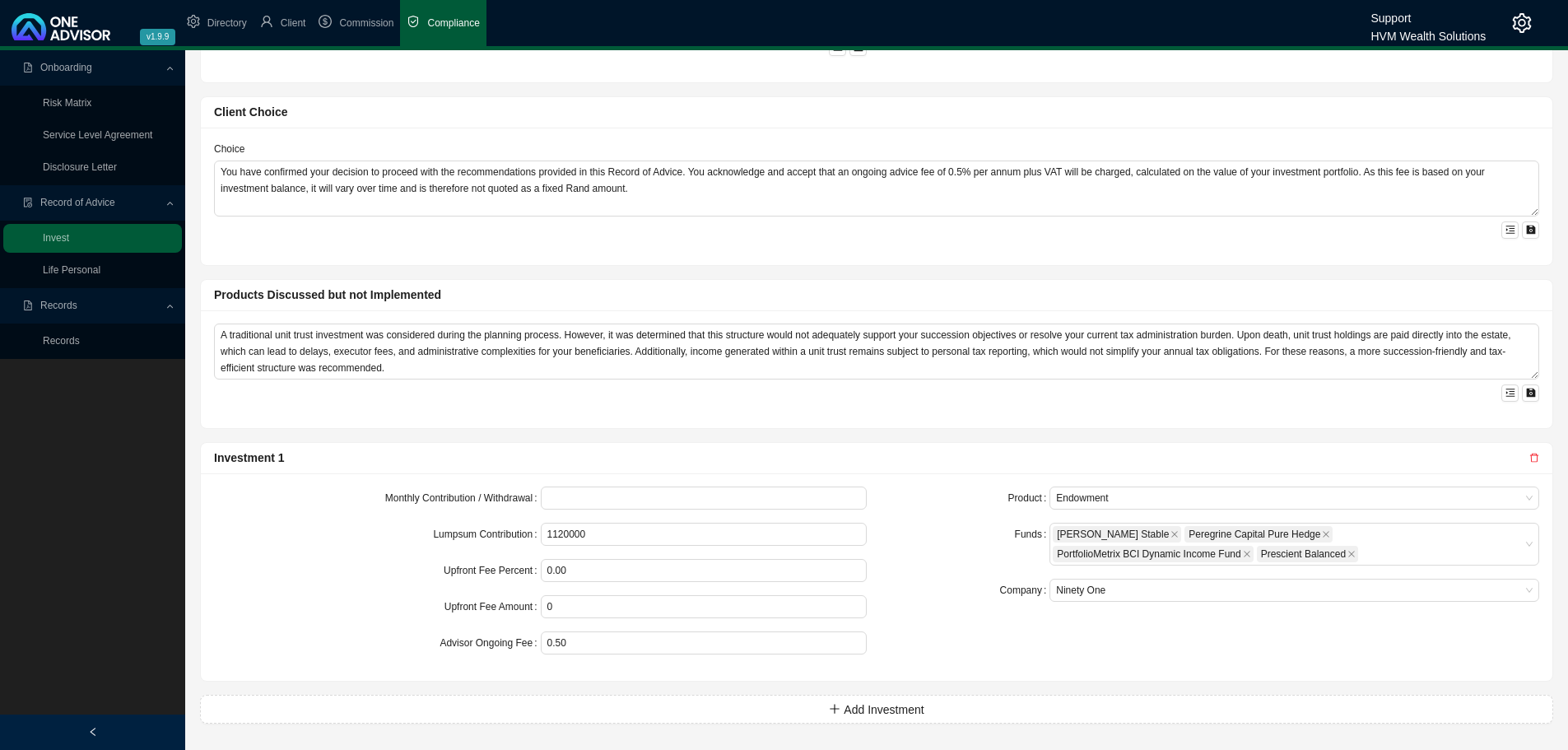
click at [927, 460] on icon "delete" at bounding box center [1534, 458] width 10 height 10
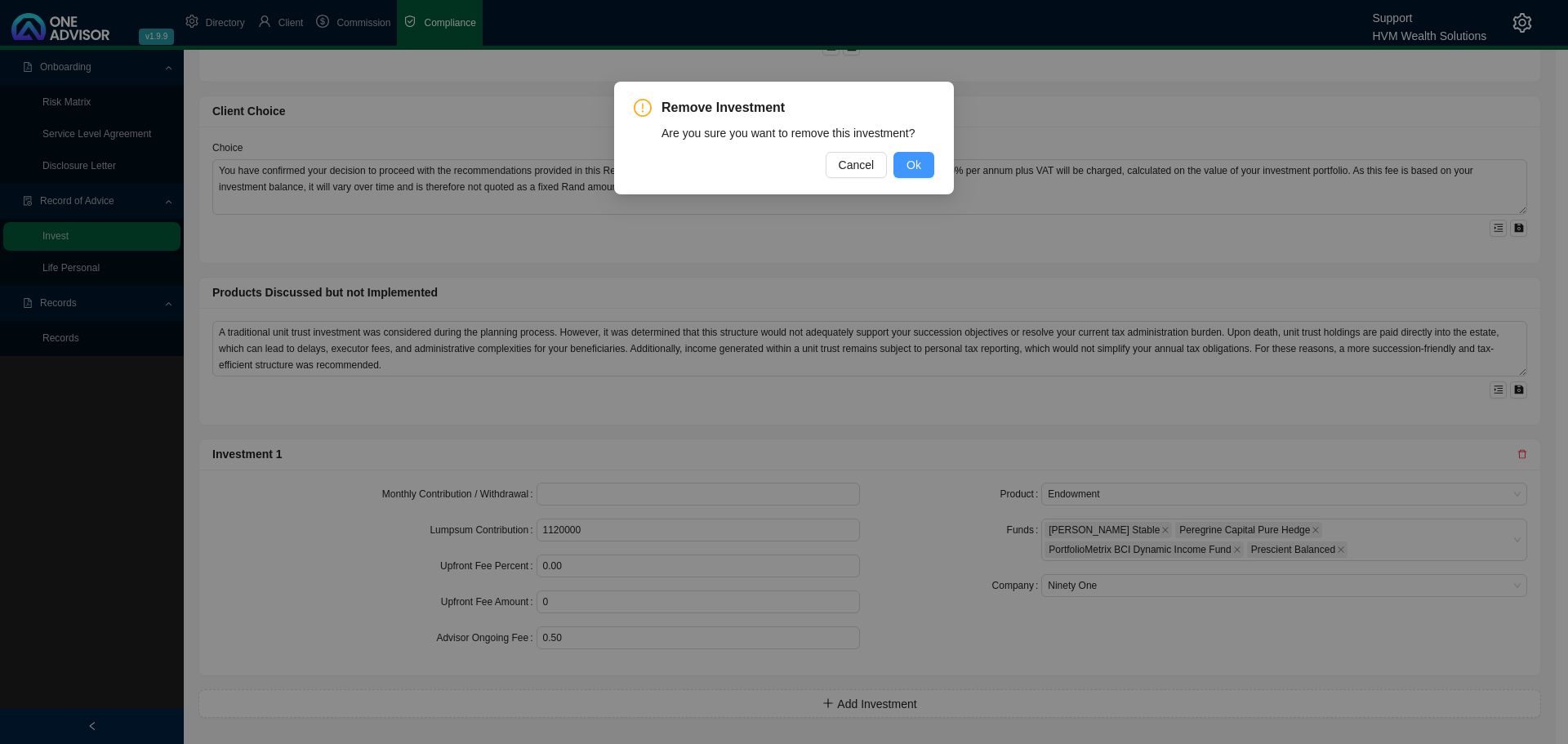
click at [920, 160] on span "Ok" at bounding box center [915, 165] width 15 height 18
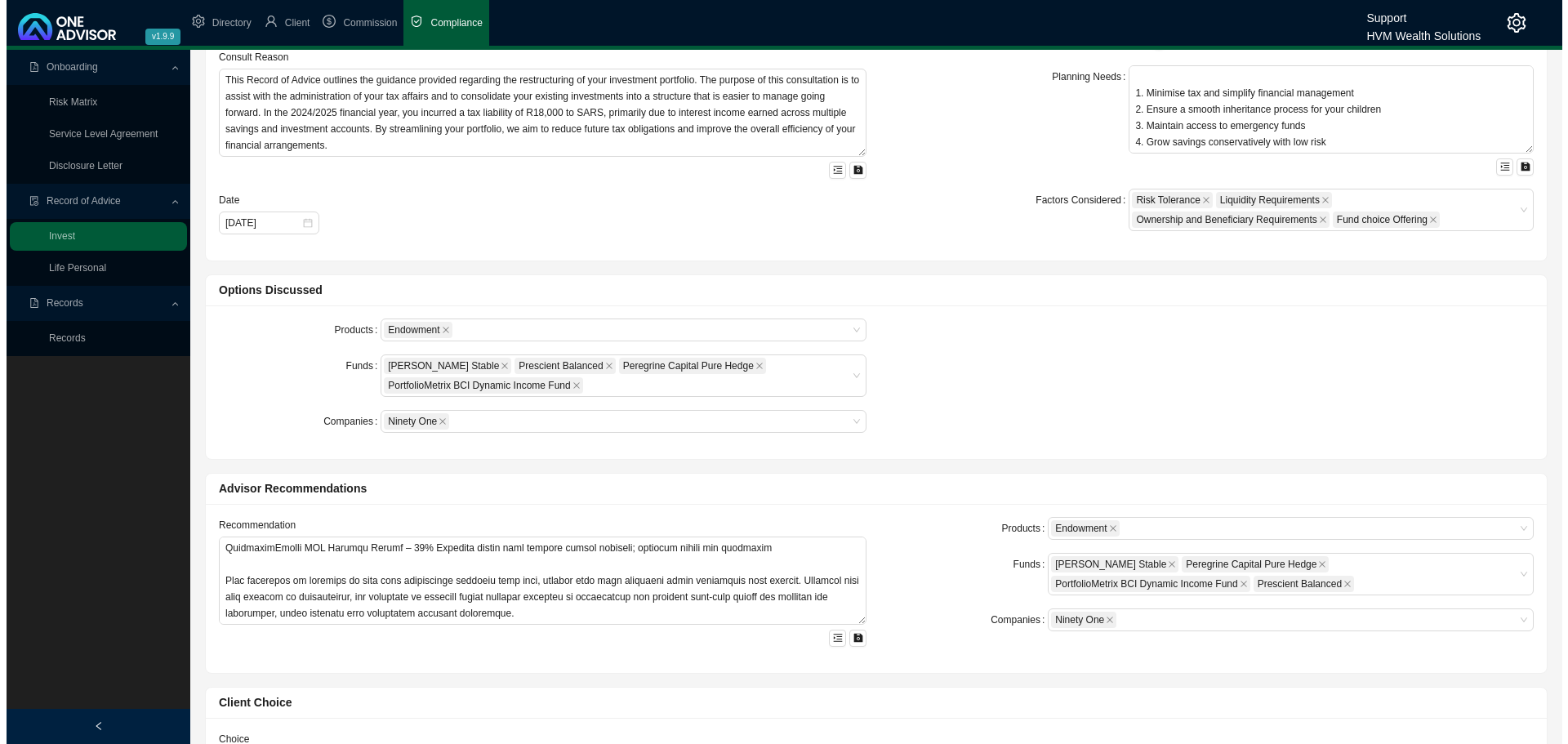
scroll to position [0, 0]
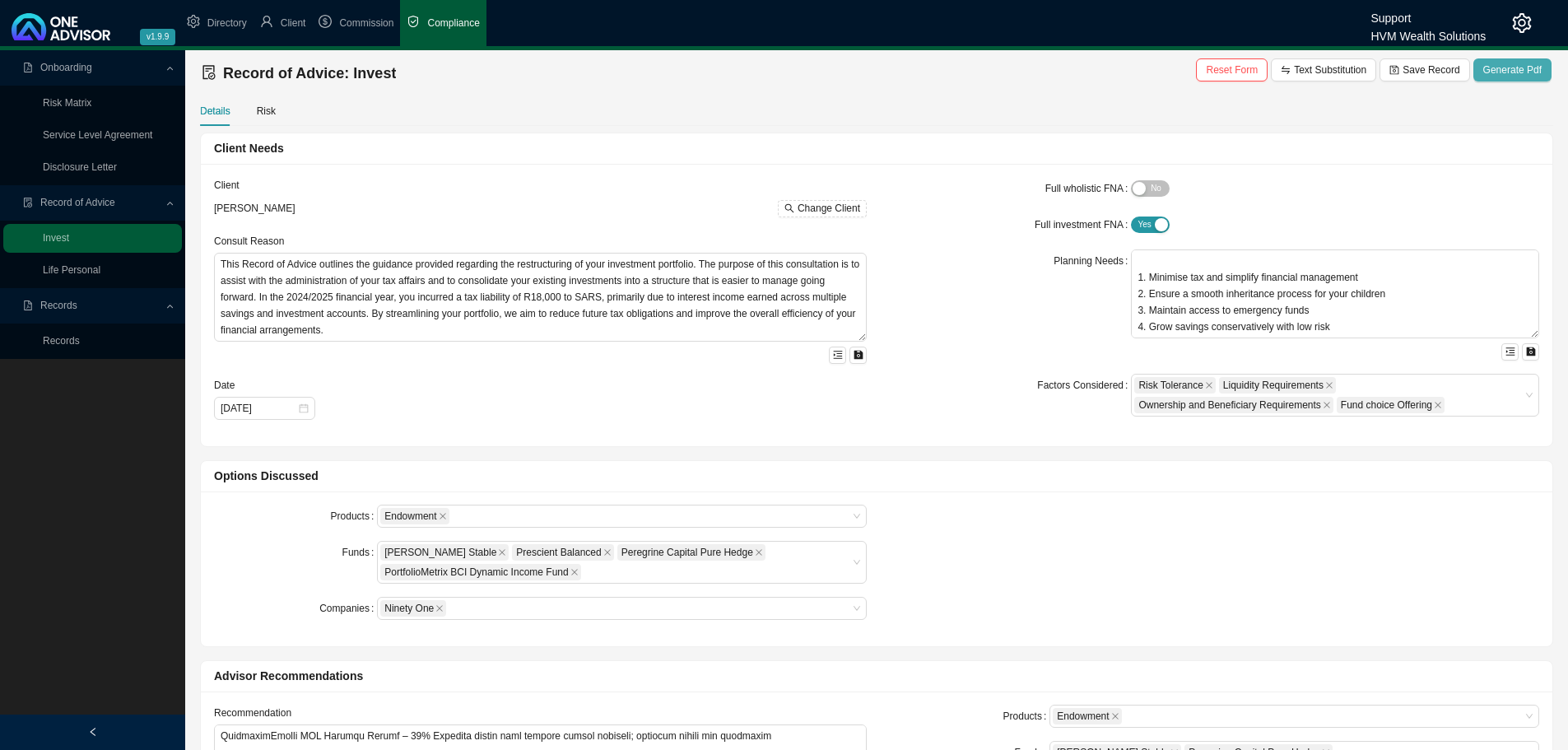
click at [927, 70] on span "Generate Pdf" at bounding box center [1512, 69] width 58 height 16
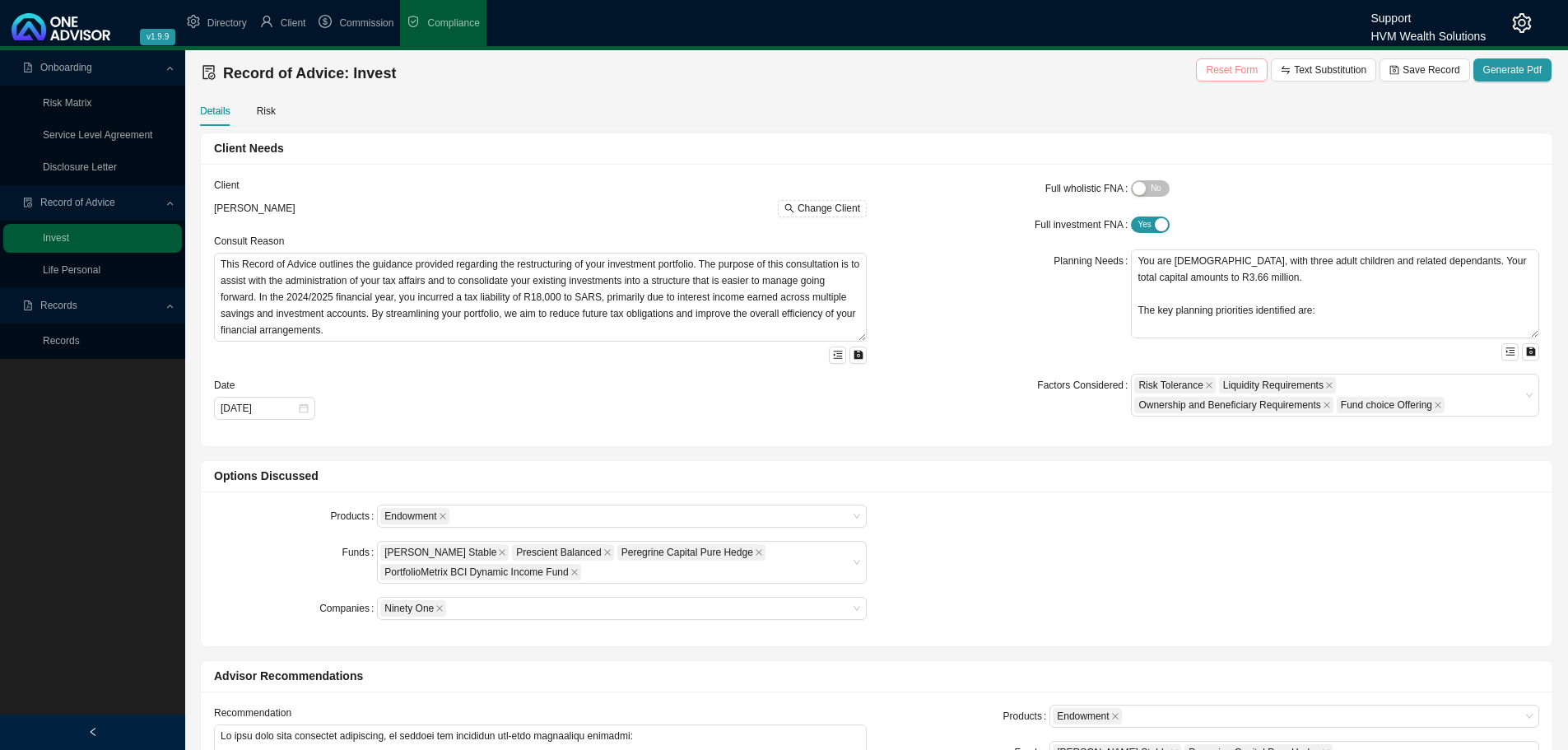
click at [1257, 63] on span "Reset Form" at bounding box center [1231, 69] width 52 height 16
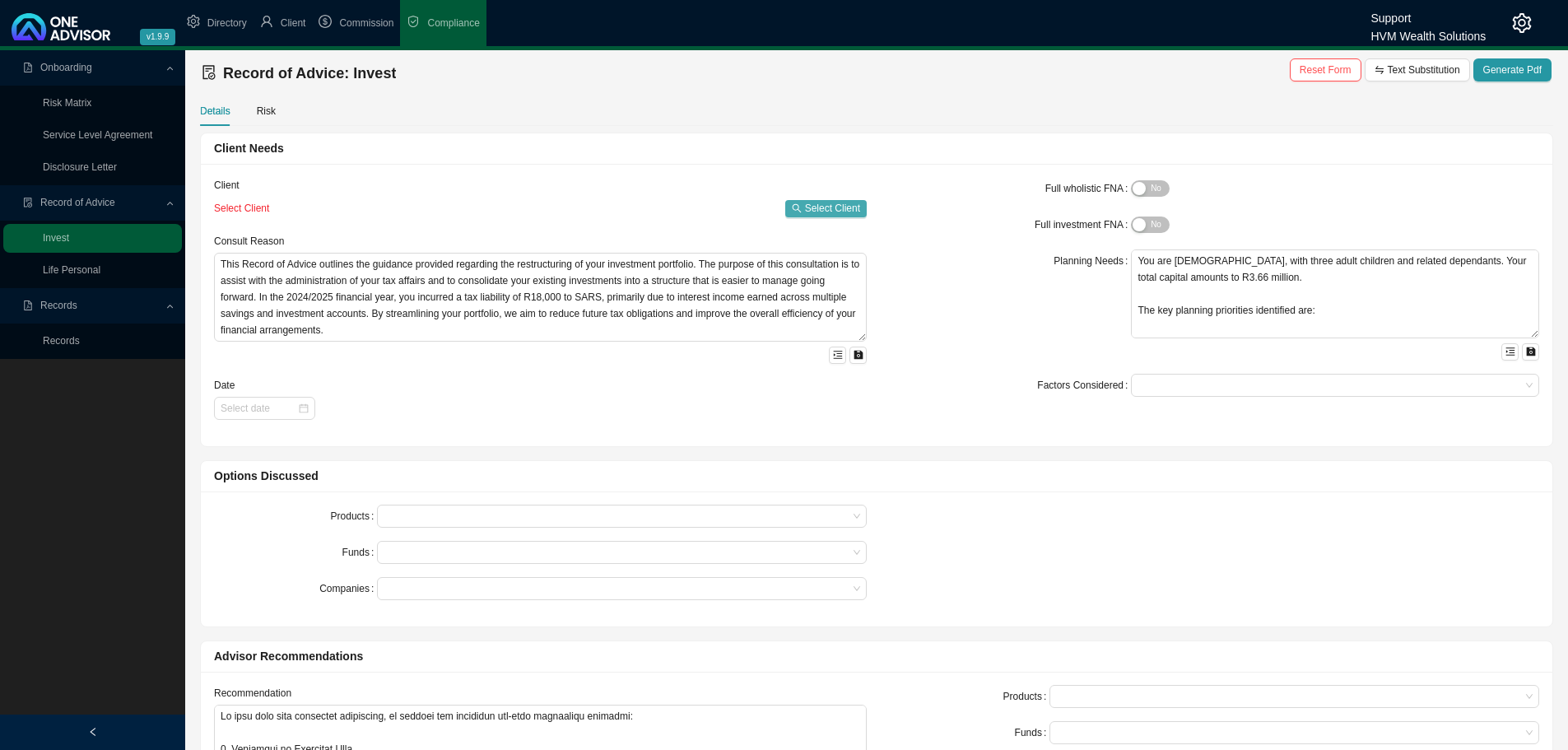
click at [837, 207] on span "Select Client" at bounding box center [832, 207] width 55 height 16
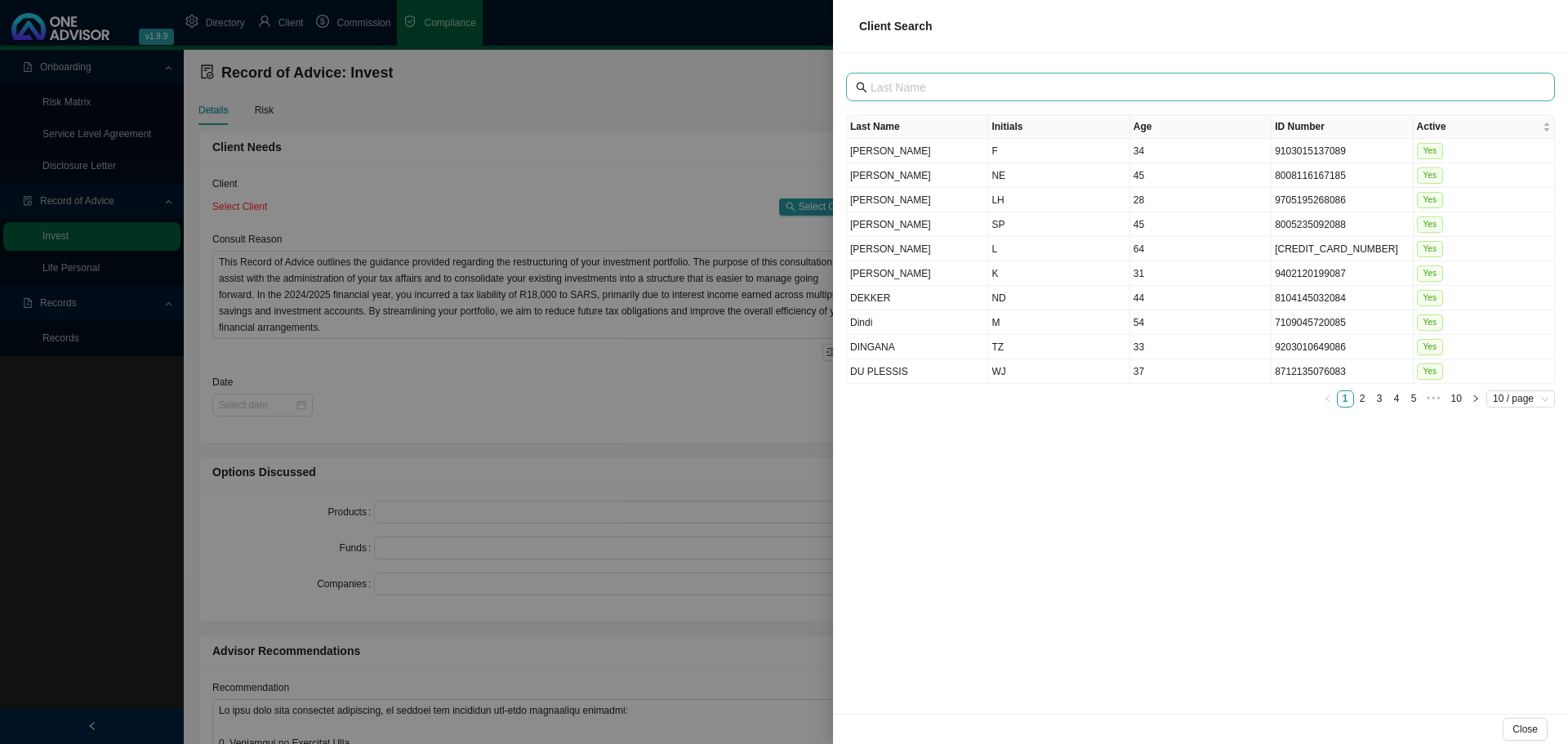
click at [1009, 76] on span at bounding box center [1201, 87] width 709 height 29
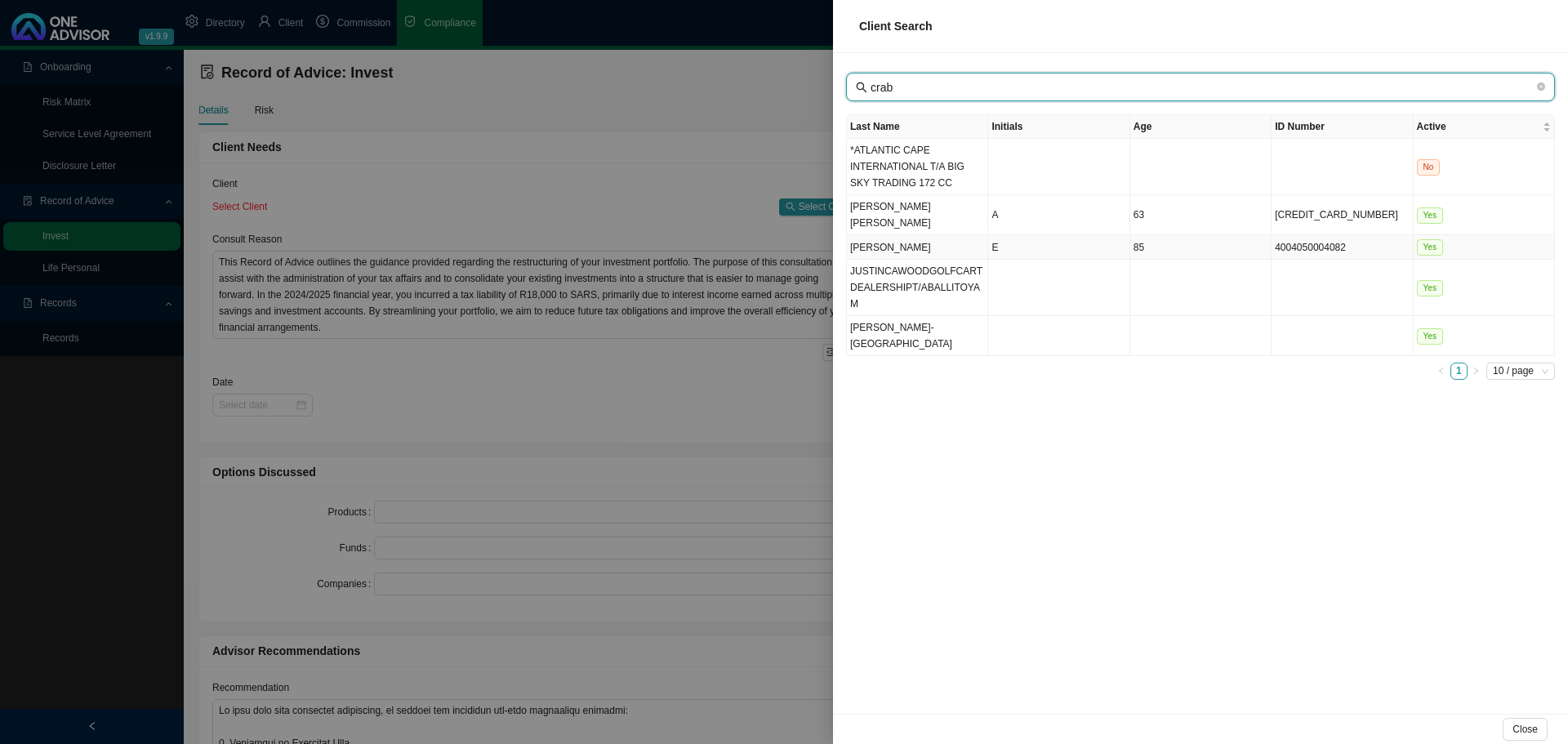
type input "crab"
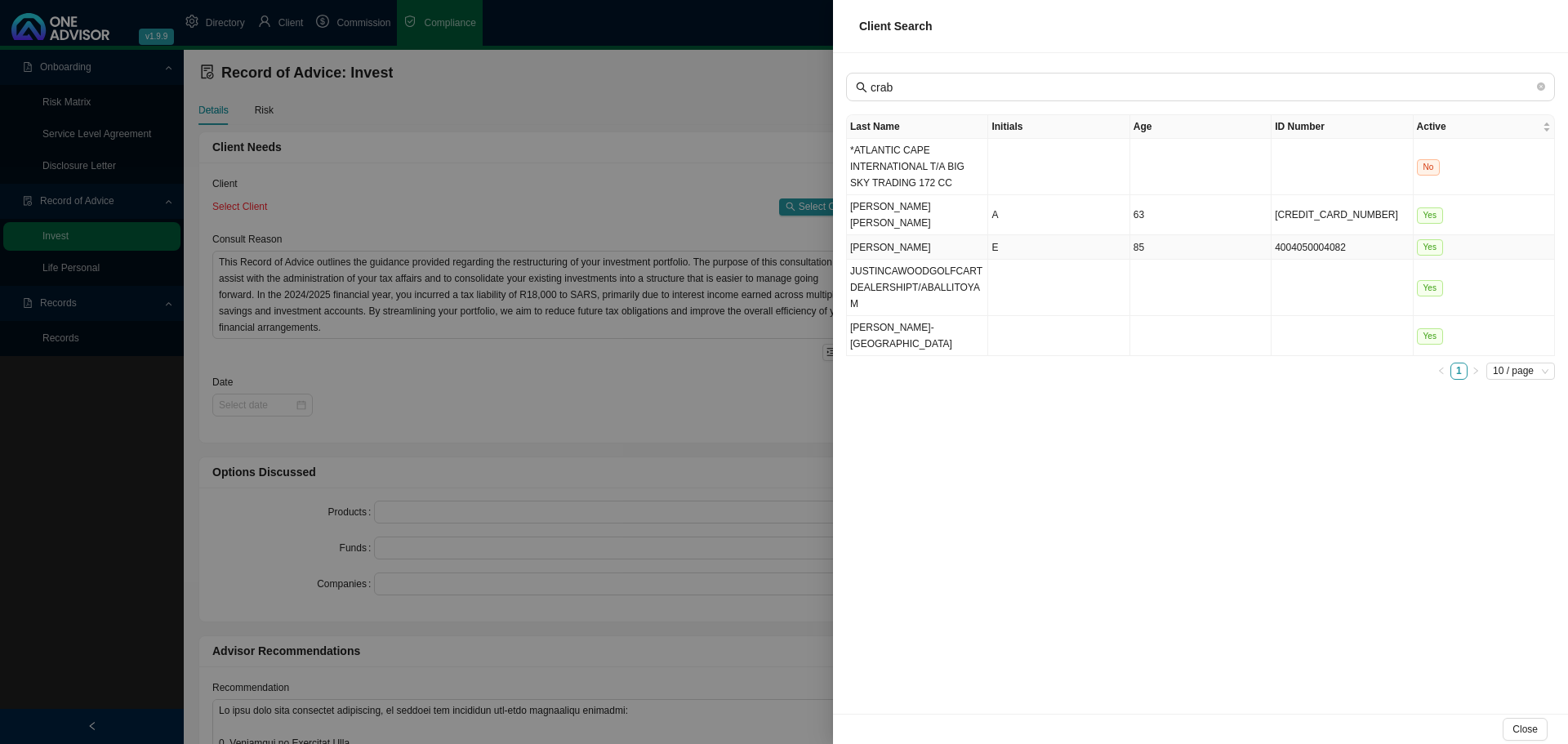
click at [936, 235] on td "[PERSON_NAME]" at bounding box center [918, 247] width 141 height 24
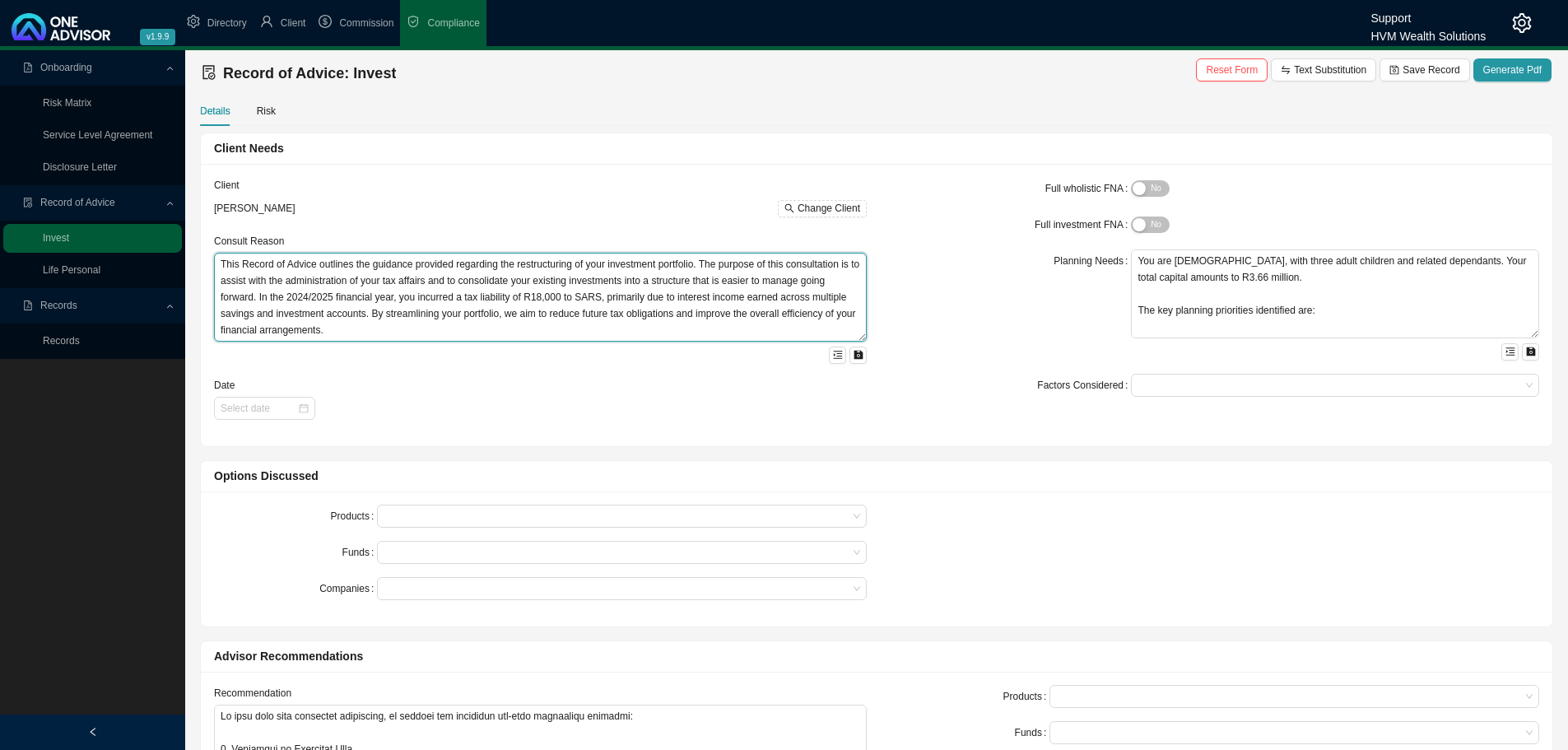
click at [252, 262] on textarea "This Record of Advice outlines the guidance provided regarding the restructurin…" at bounding box center [540, 297] width 652 height 89
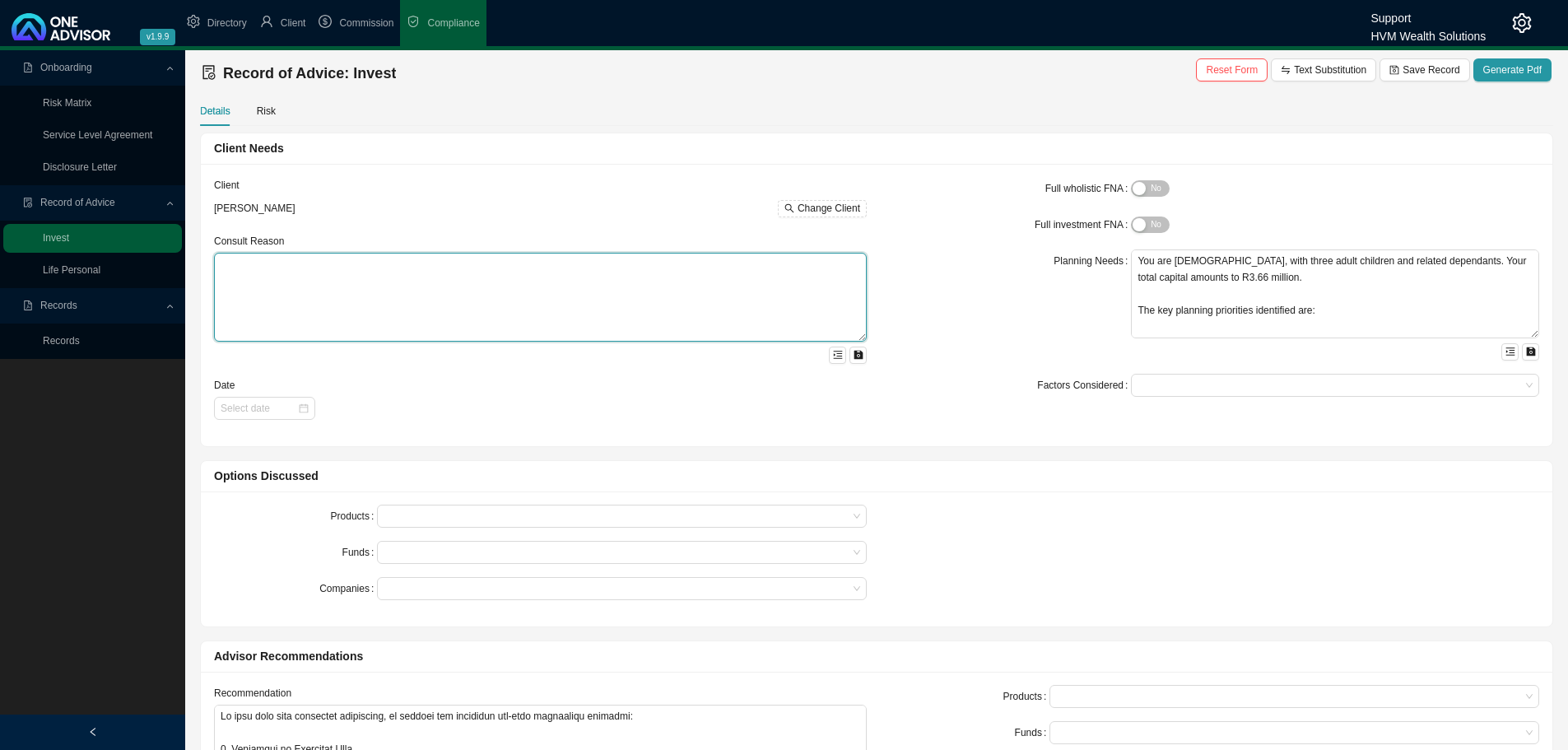
paste textarea "This Record of Advice outlines the guidance provided regarding the restructurin…"
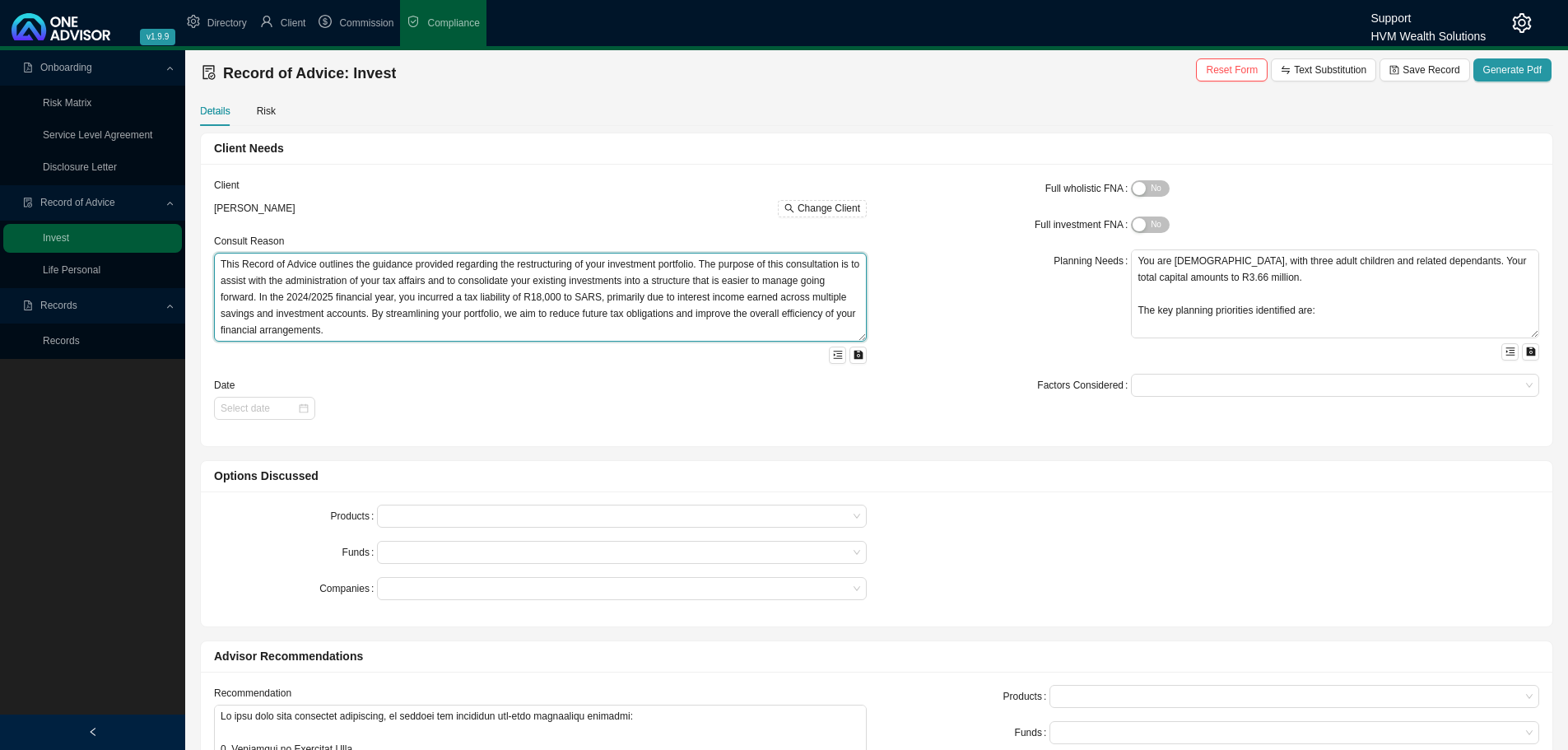
type textarea "This Record of Advice outlines the guidance provided regarding the restructurin…"
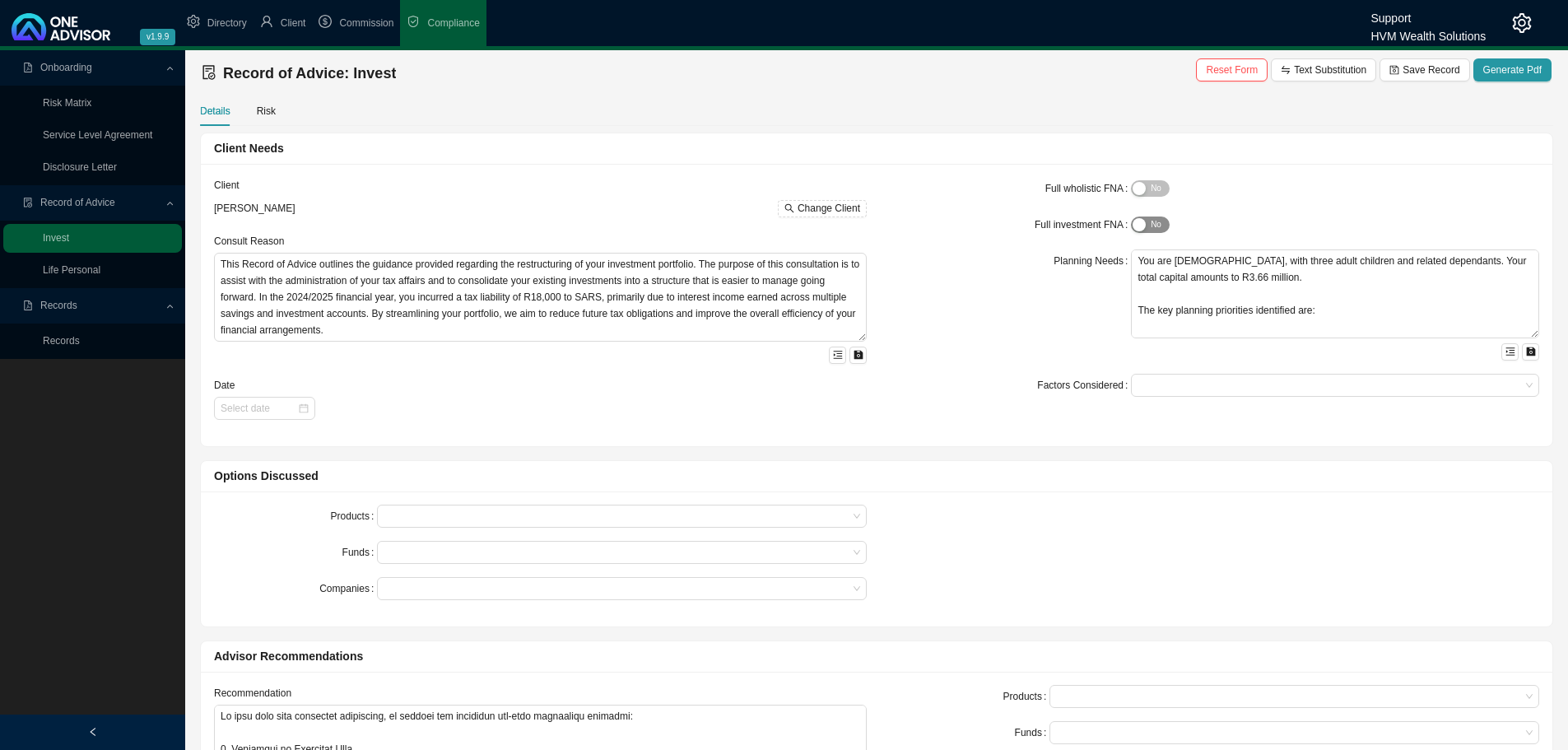
click at [1142, 226] on div "button" at bounding box center [1139, 225] width 14 height 14
click at [1158, 290] on textarea "You are [DEMOGRAPHIC_DATA], with three adult children and related dependants. Y…" at bounding box center [1334, 294] width 408 height 89
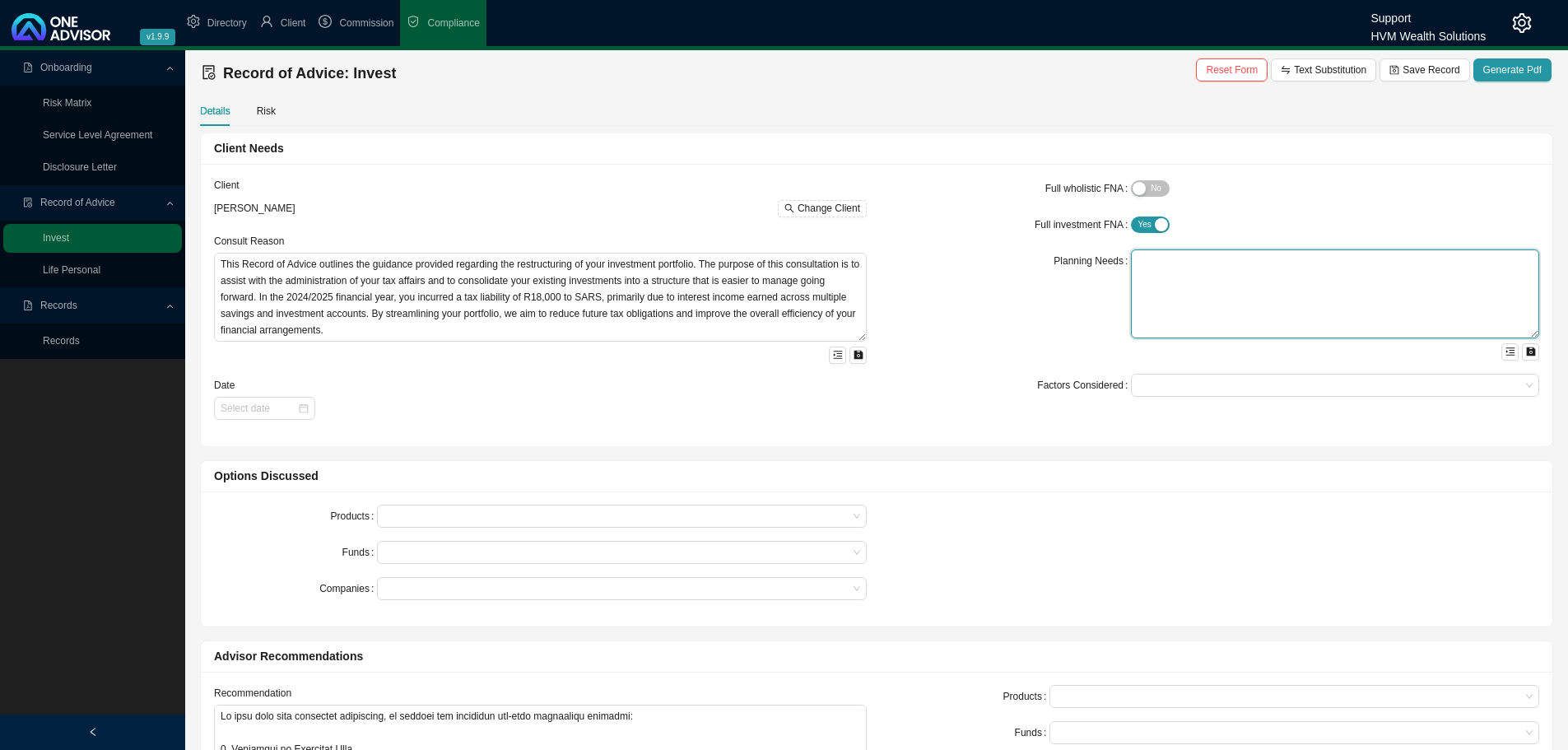
paste textarea "You are [DEMOGRAPHIC_DATA], with three adult children and related dependants. Y…"
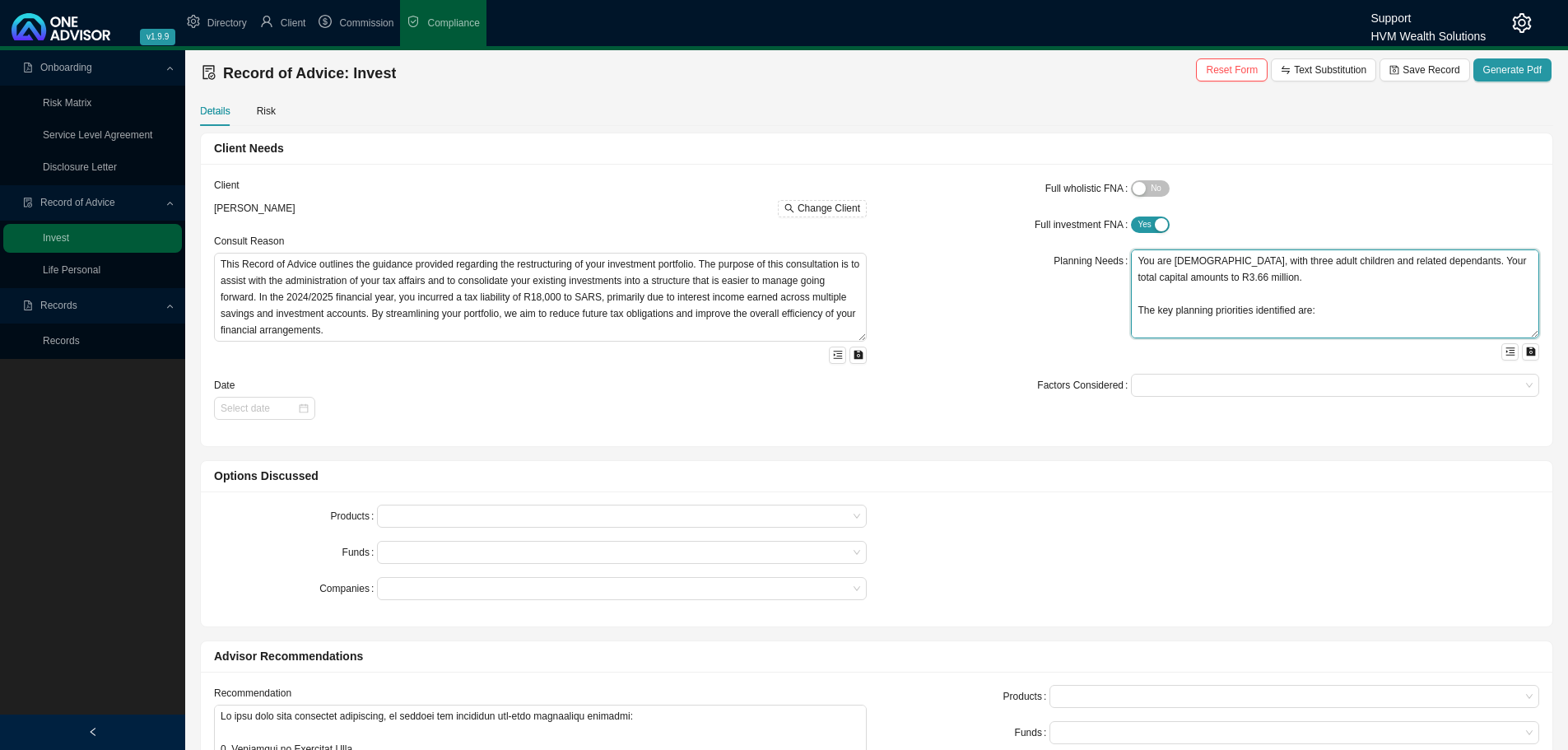
scroll to position [62, 0]
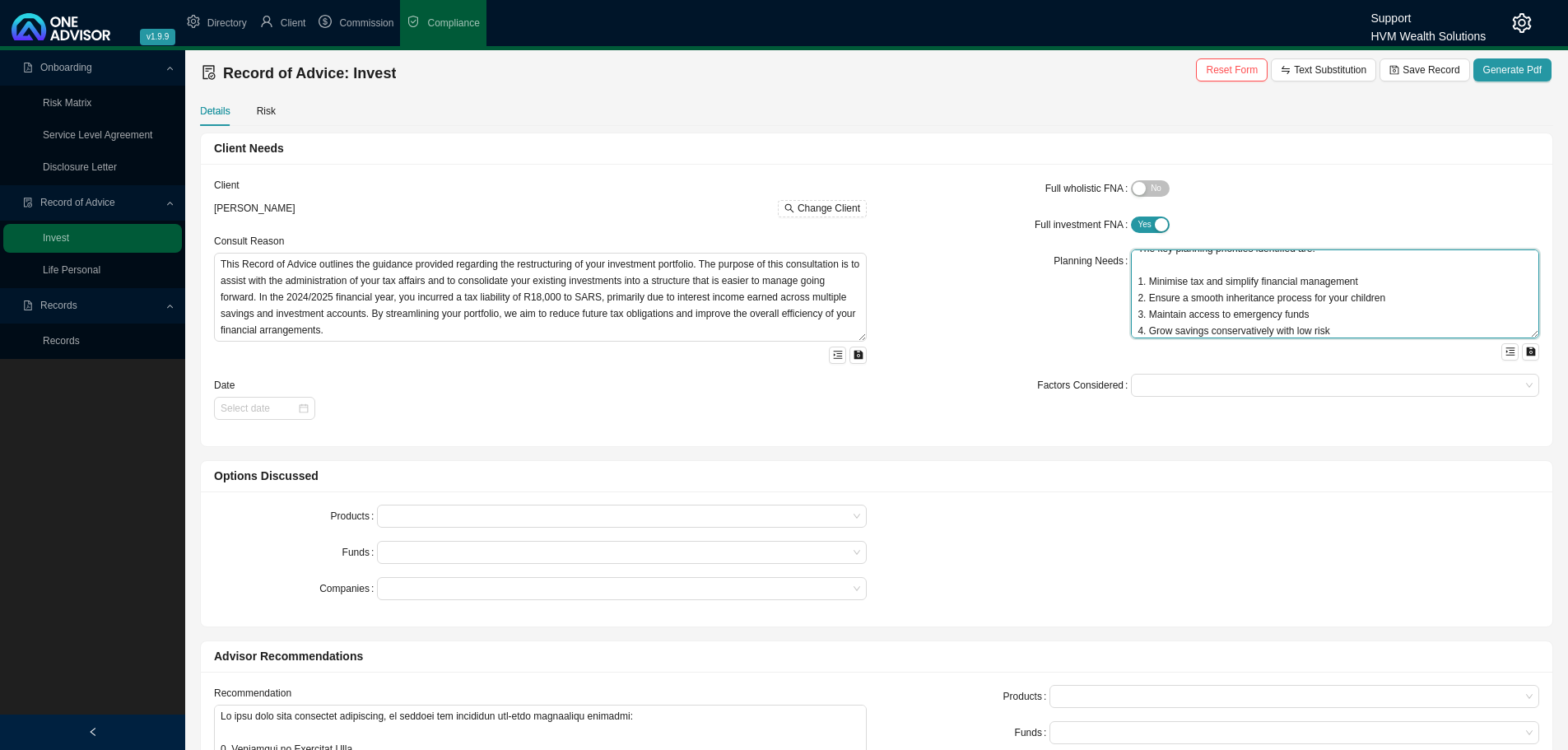
type textarea "You are [DEMOGRAPHIC_DATA], with three adult children and related dependants. Y…"
click at [1159, 379] on div at bounding box center [1327, 385] width 386 height 13
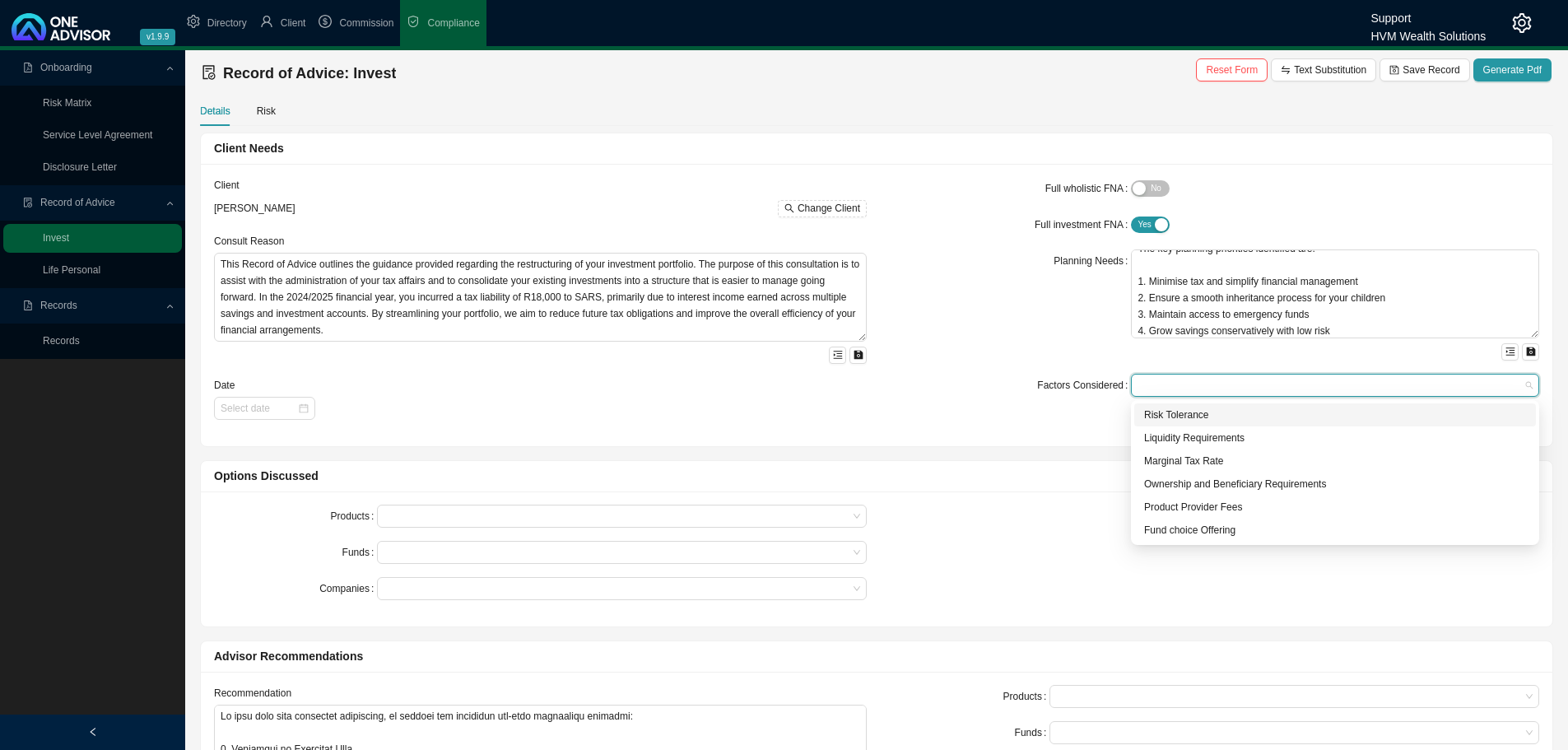
drag, startPoint x: 1197, startPoint y: 413, endPoint x: 1197, endPoint y: 425, distance: 12.0
click at [1197, 412] on div "Risk Tolerance" at bounding box center [1334, 414] width 382 height 16
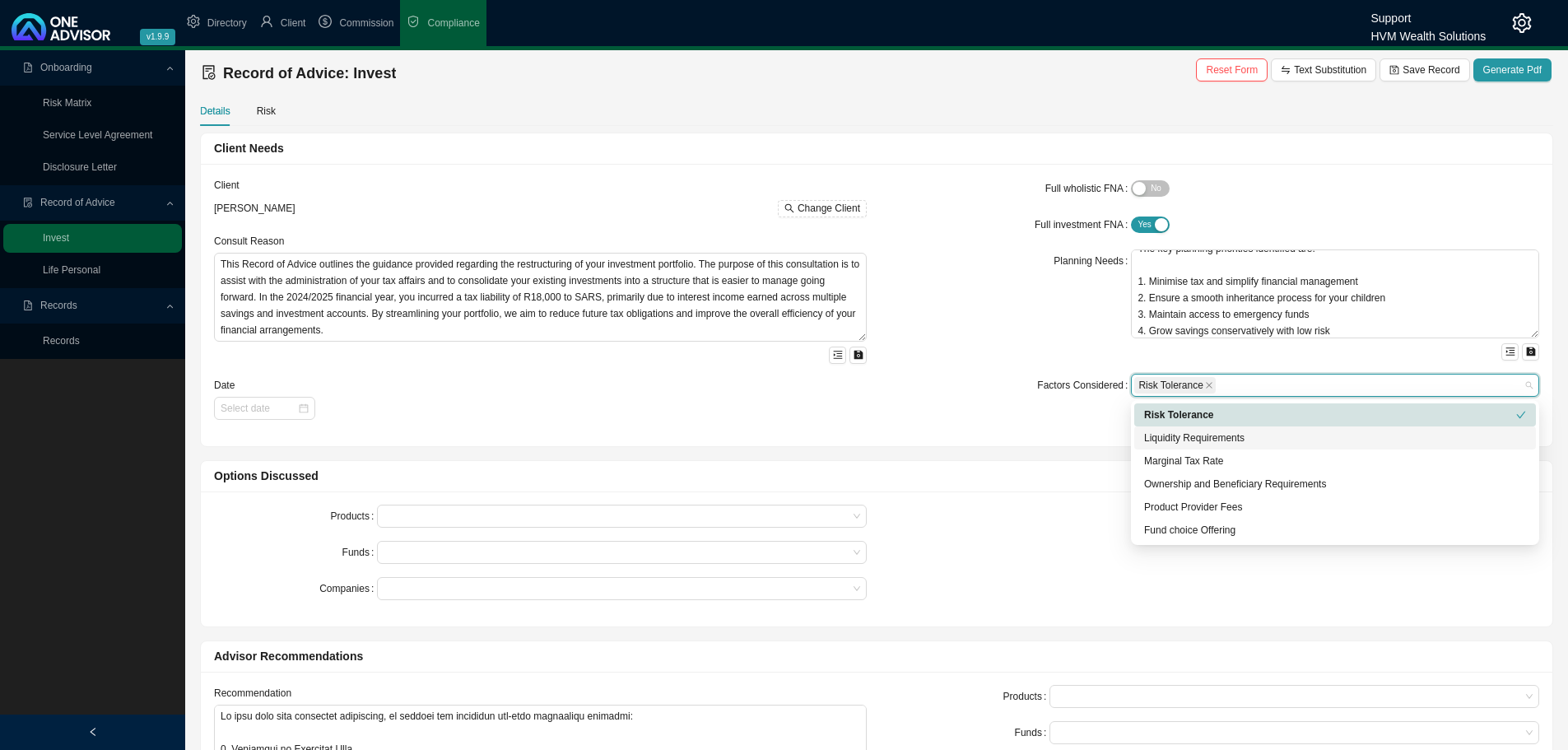
click at [1197, 435] on div "Liquidity Requirements" at bounding box center [1334, 438] width 382 height 16
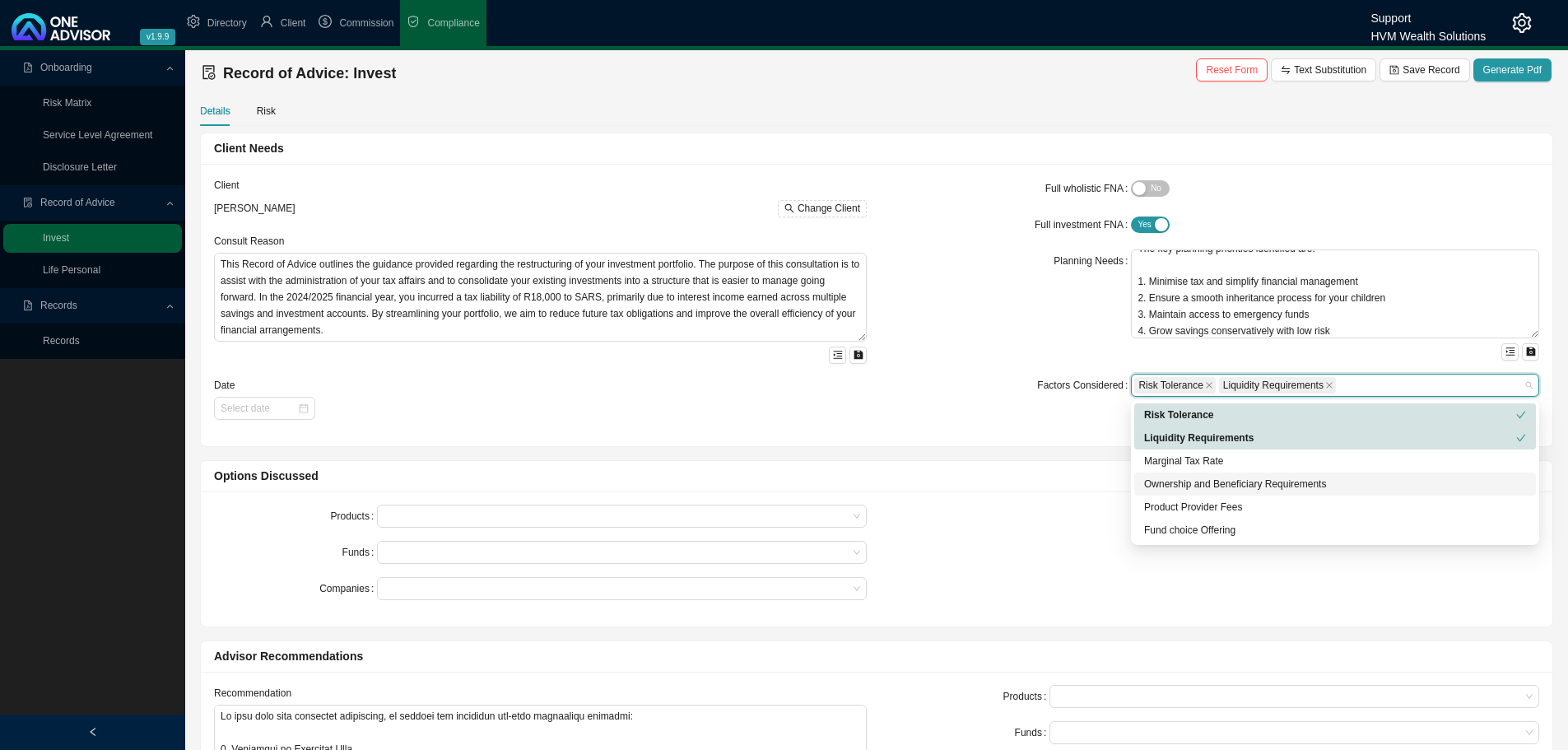
click at [1186, 477] on div "Ownership and Beneficiary Requirements" at bounding box center [1334, 483] width 382 height 16
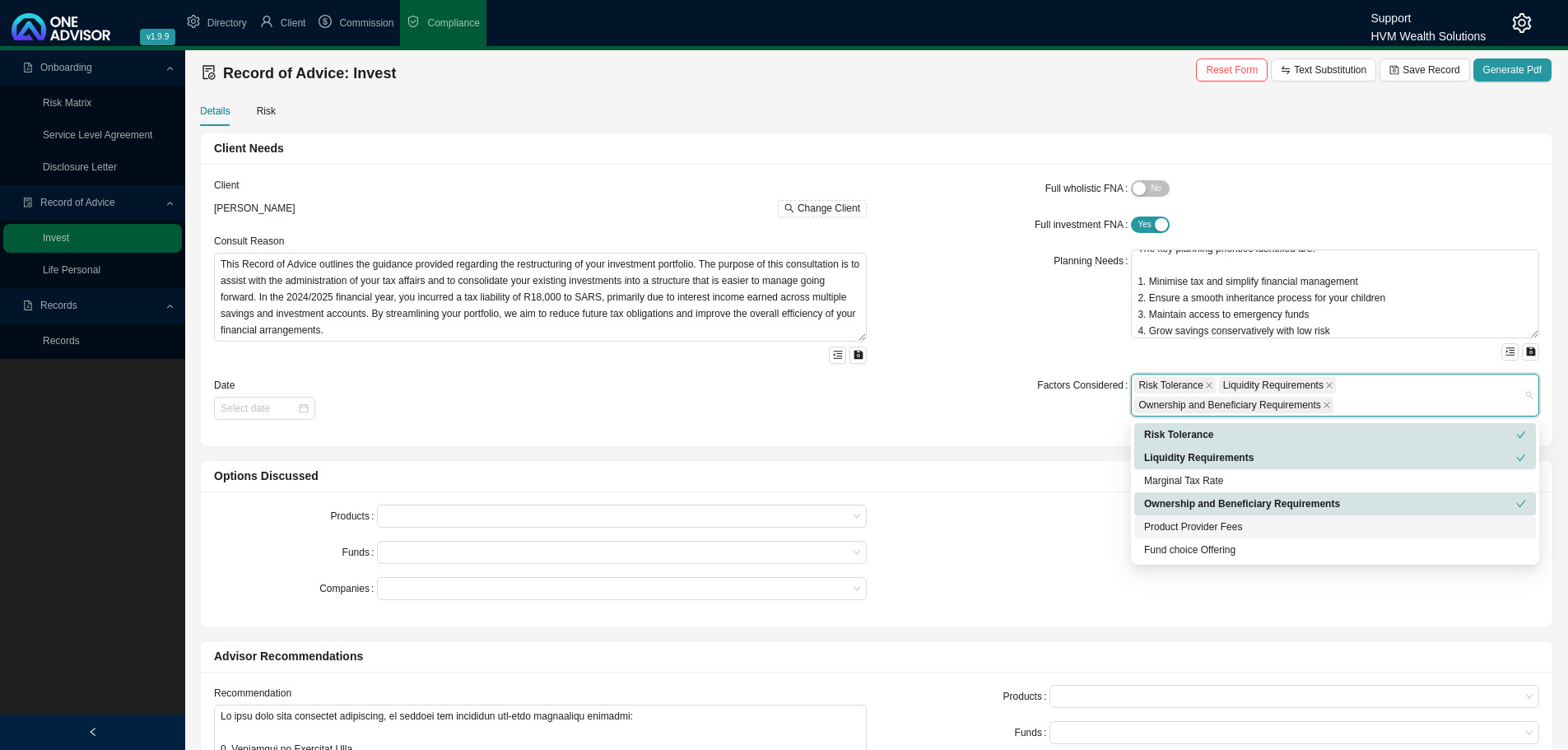
click at [1173, 525] on div "Product Provider Fees" at bounding box center [1334, 527] width 382 height 16
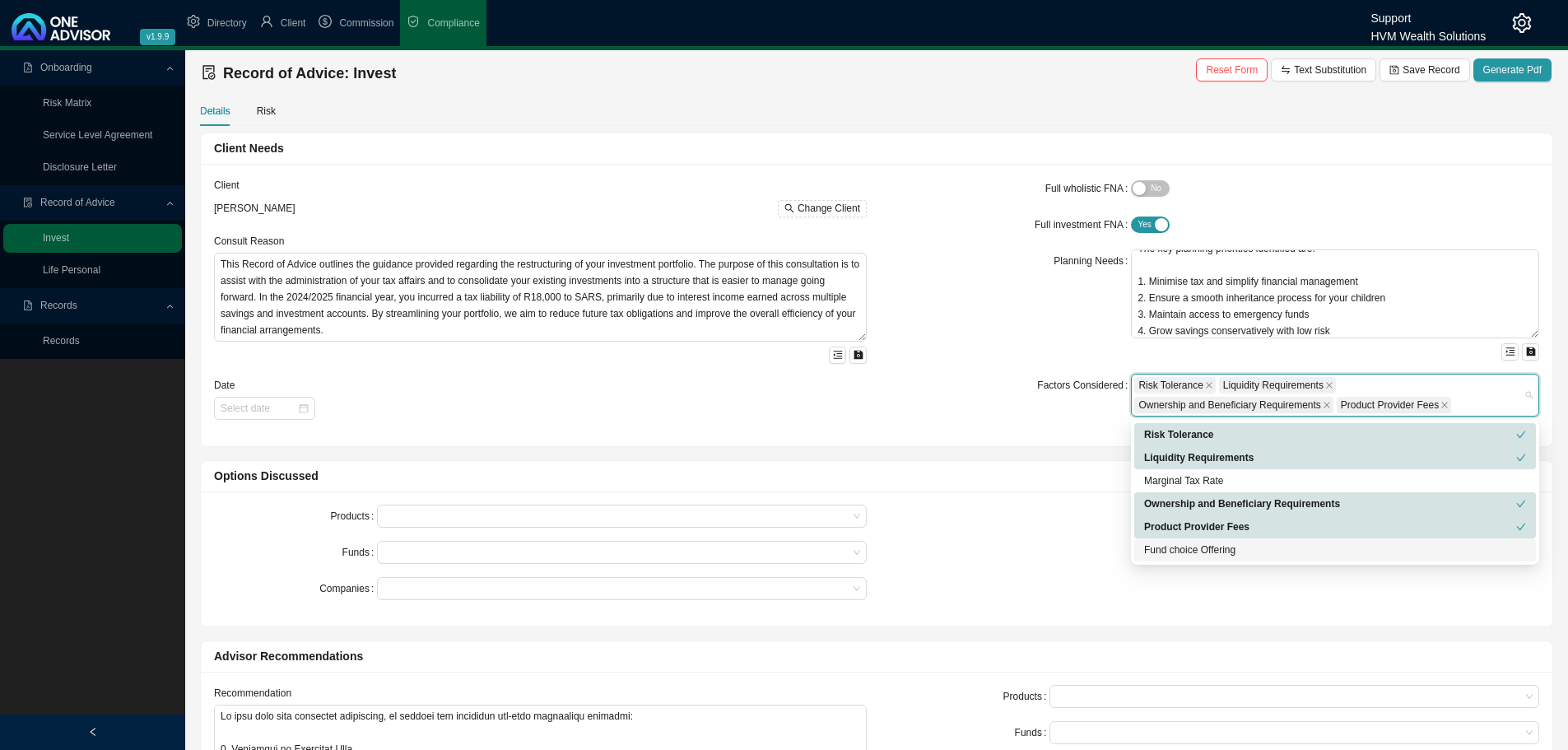
click at [1165, 552] on div "Fund choice Offering" at bounding box center [1334, 549] width 382 height 16
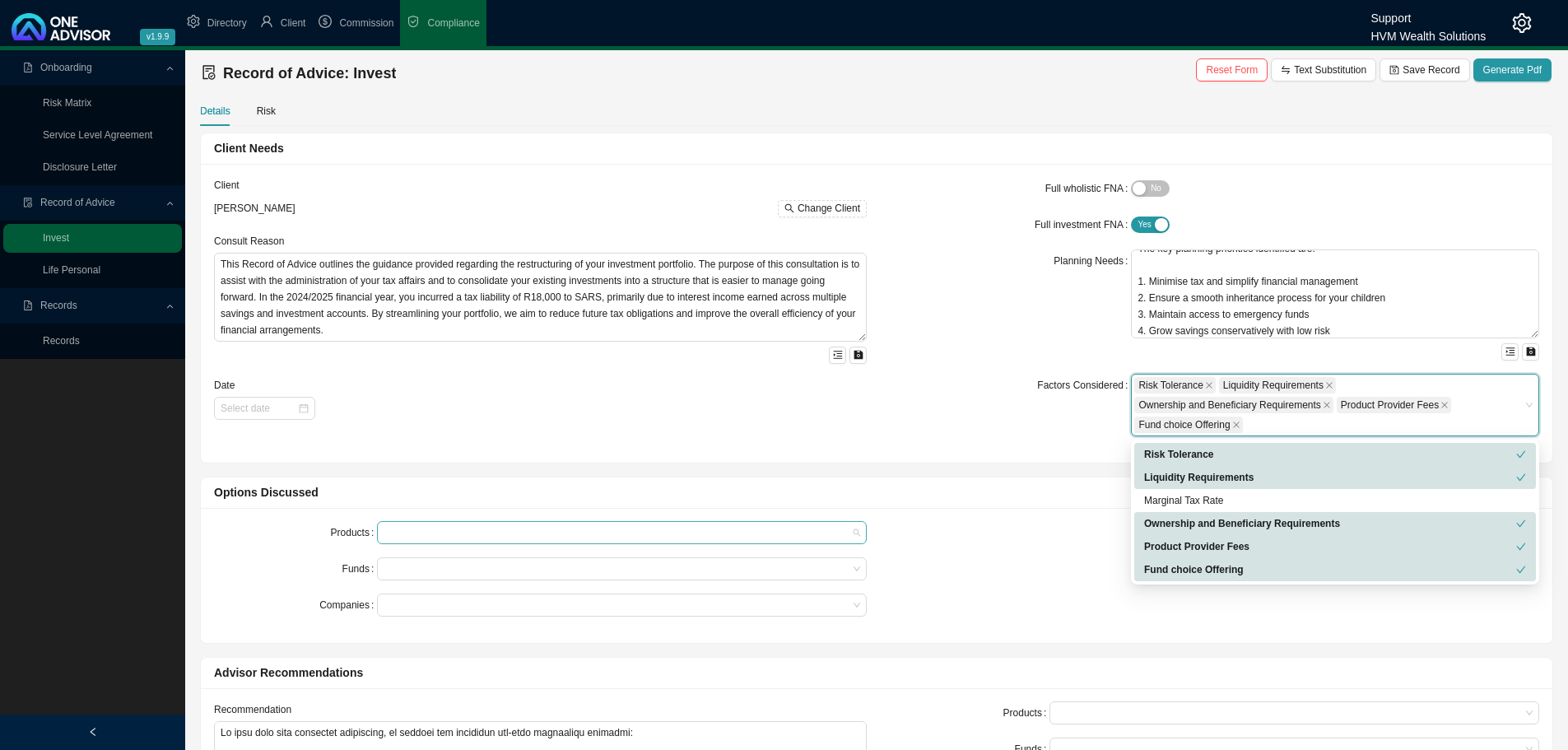
click at [444, 535] on div at bounding box center [613, 532] width 467 height 13
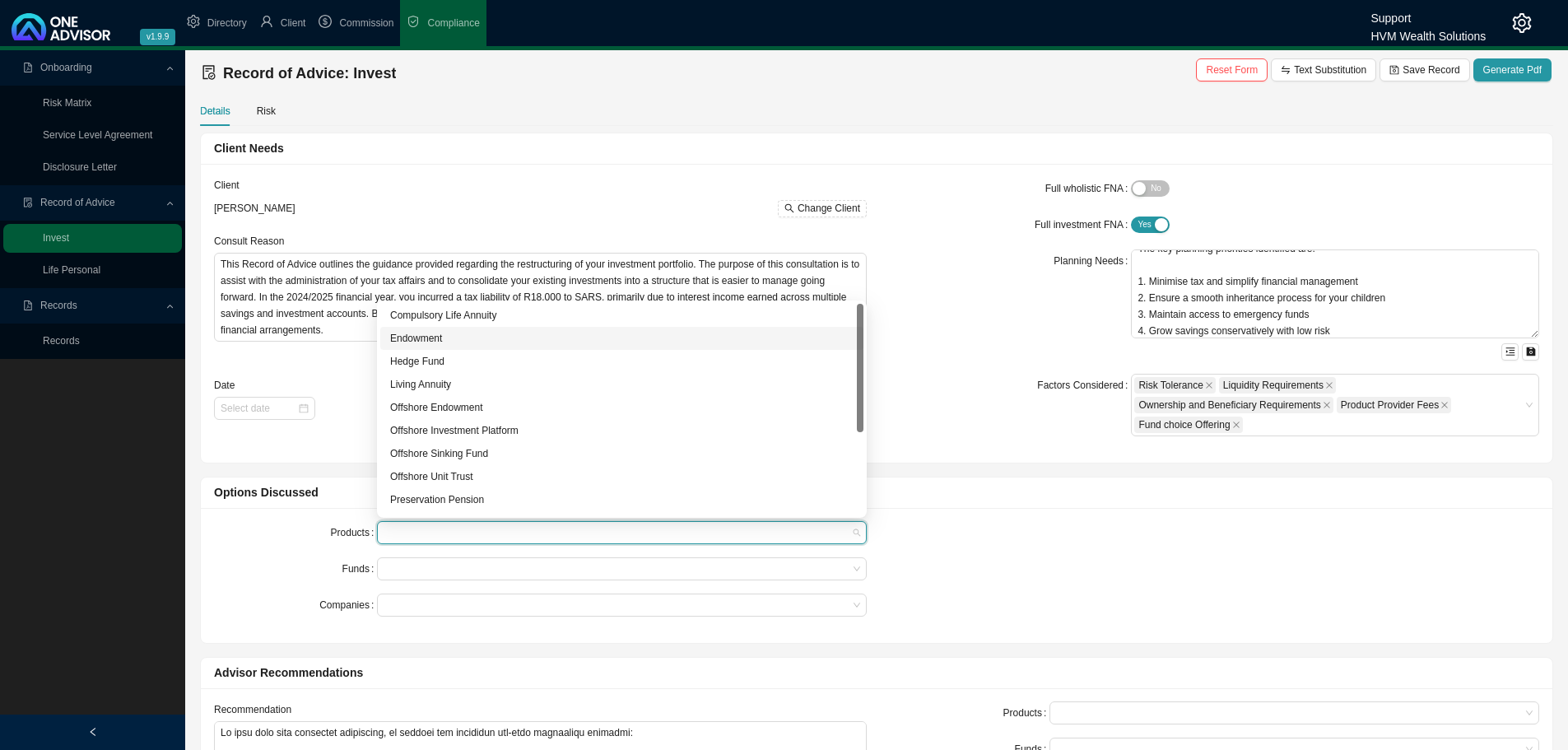
click at [417, 335] on div "Endowment" at bounding box center [622, 338] width 464 height 16
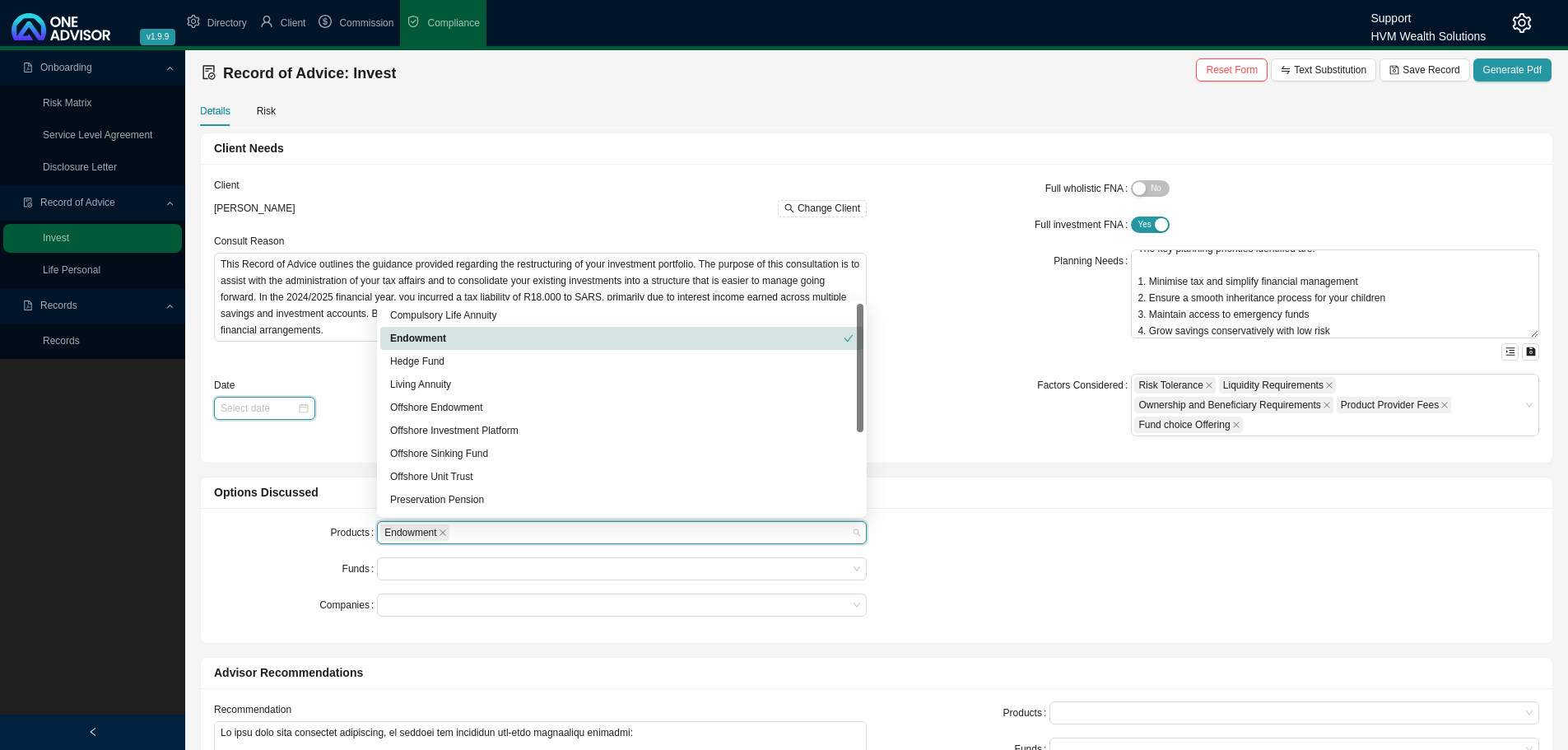
click at [275, 402] on input at bounding box center [259, 408] width 76 height 16
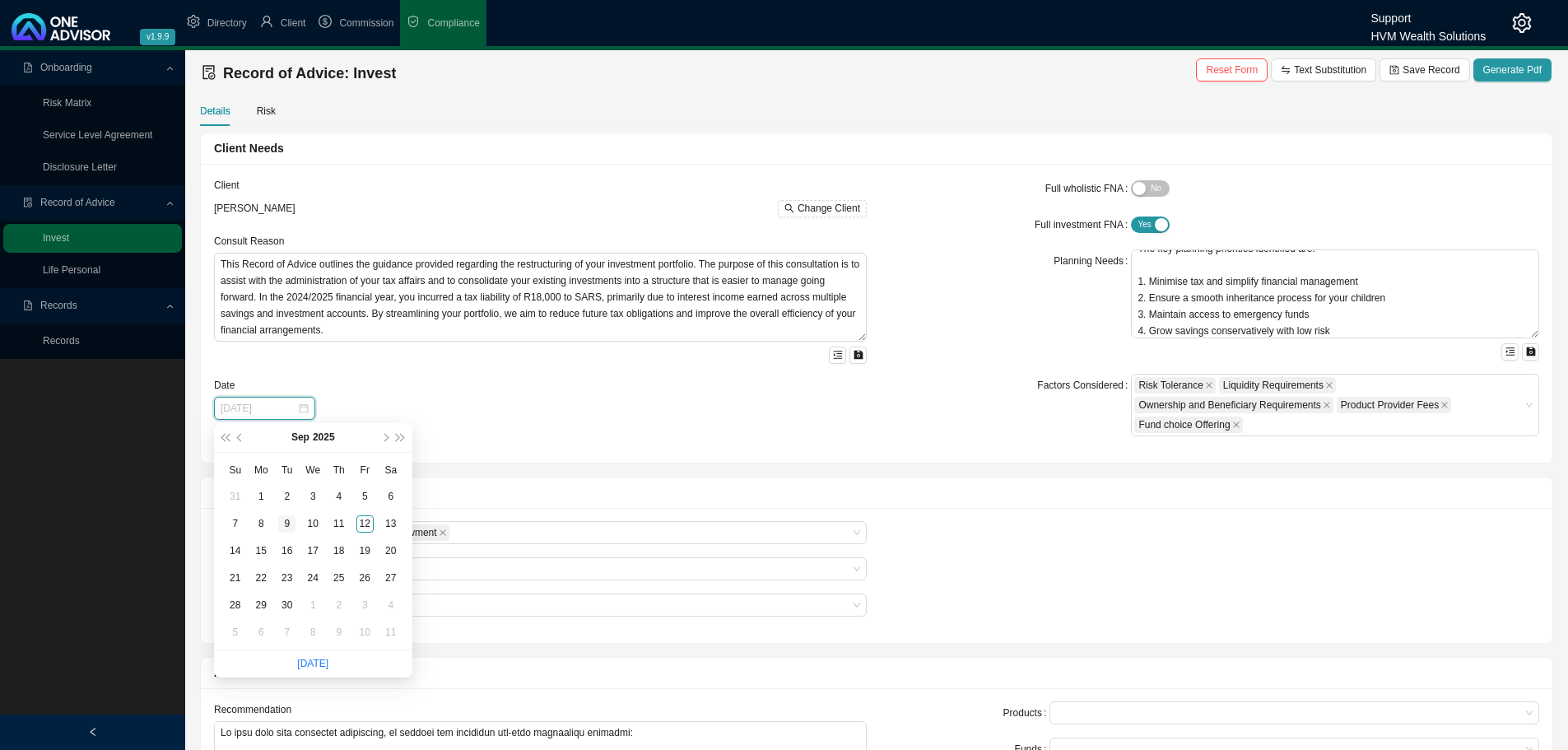
type input "[DATE]"
click at [287, 523] on div "9" at bounding box center [287, 524] width 17 height 17
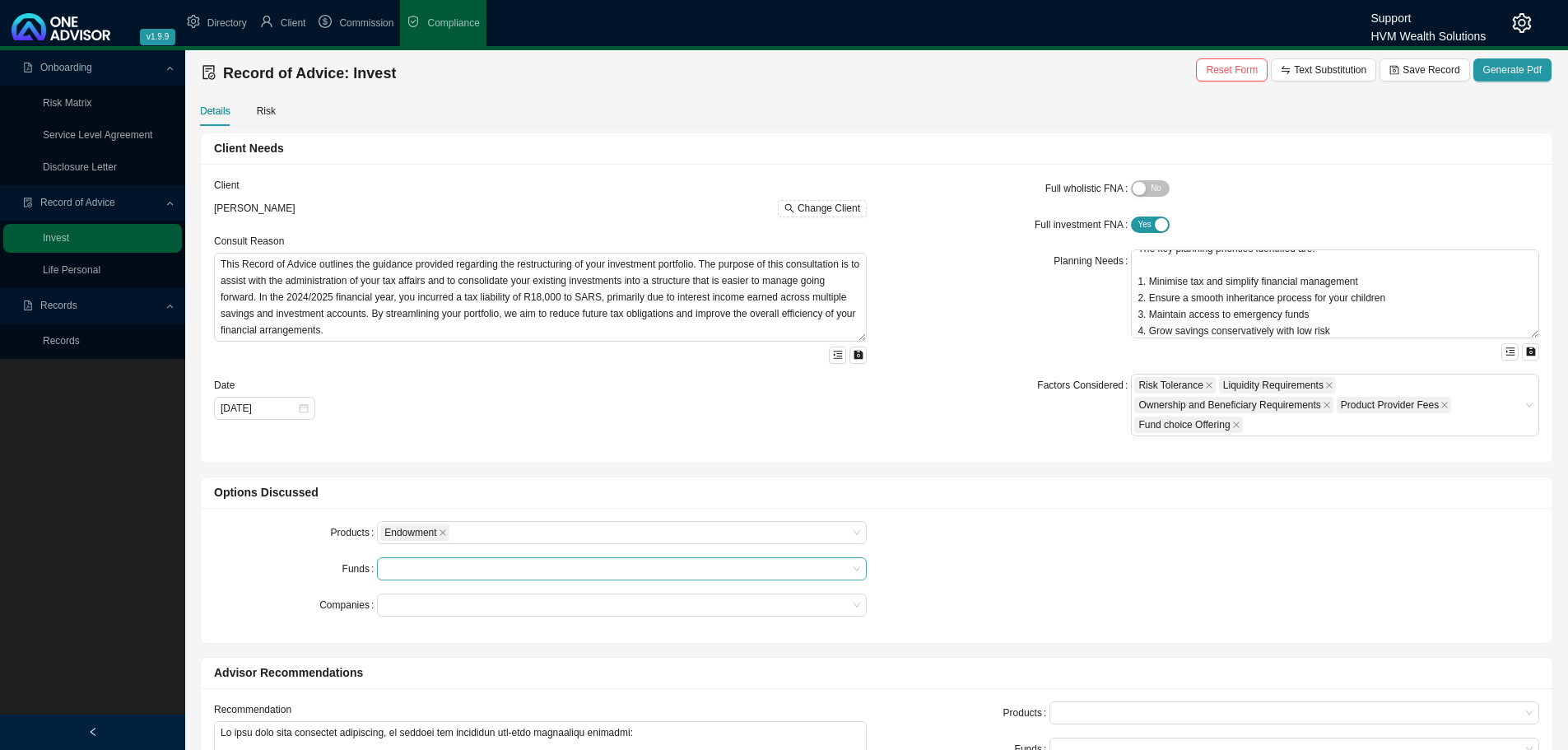
click at [413, 569] on div at bounding box center [613, 569] width 467 height 13
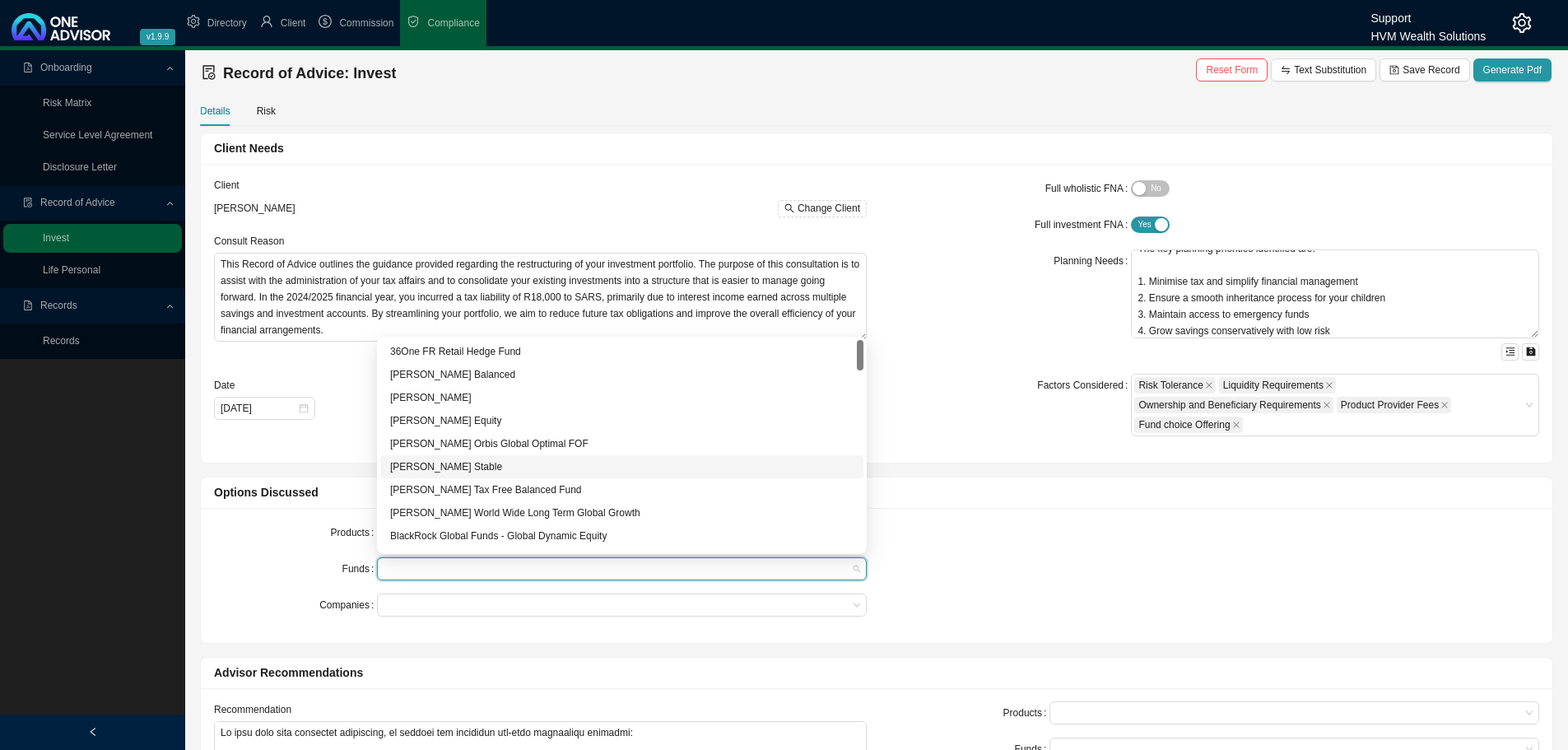
click at [451, 465] on div "[PERSON_NAME] Stable" at bounding box center [622, 466] width 464 height 16
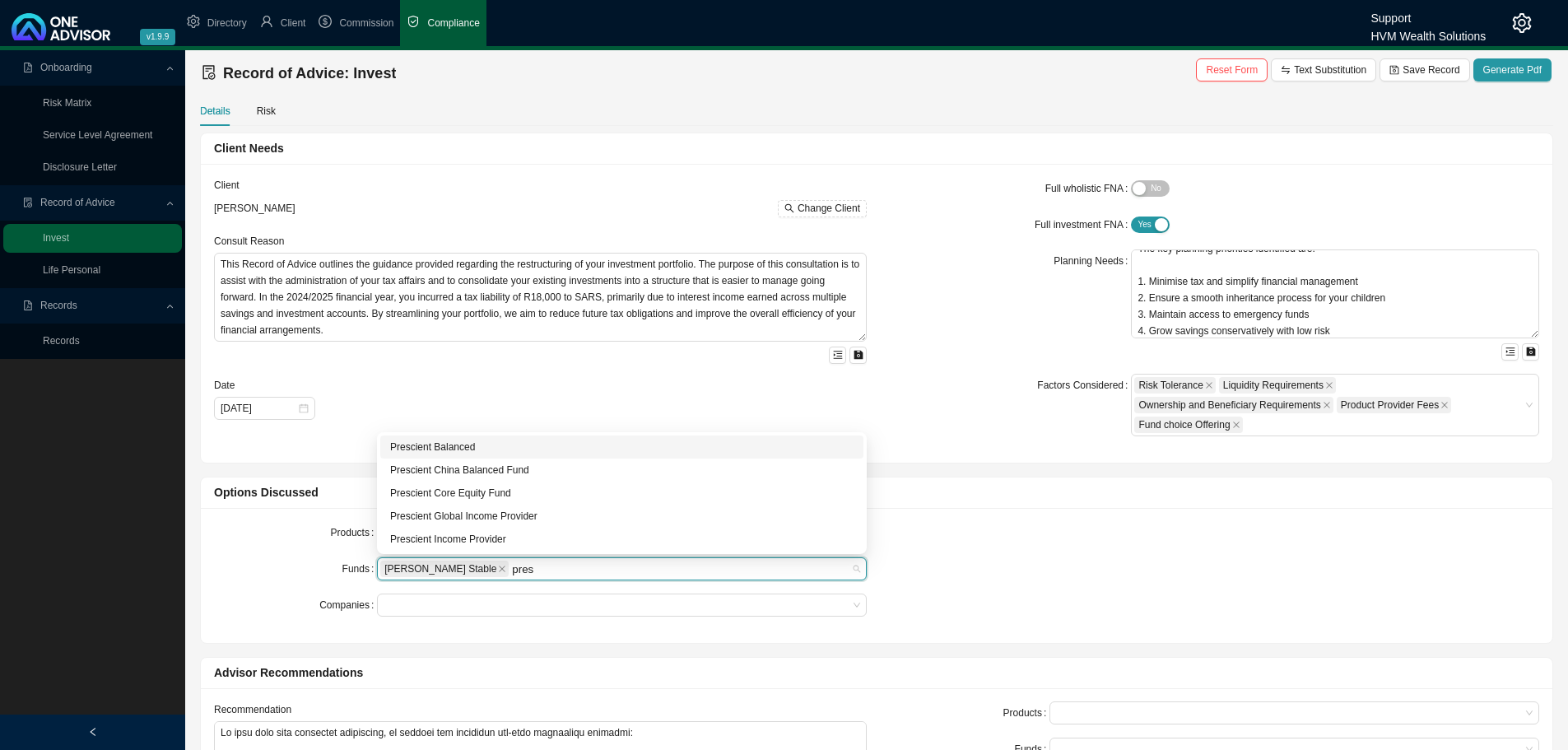
type input "pres"
click at [465, 450] on div "Prescient Balanced" at bounding box center [622, 446] width 464 height 16
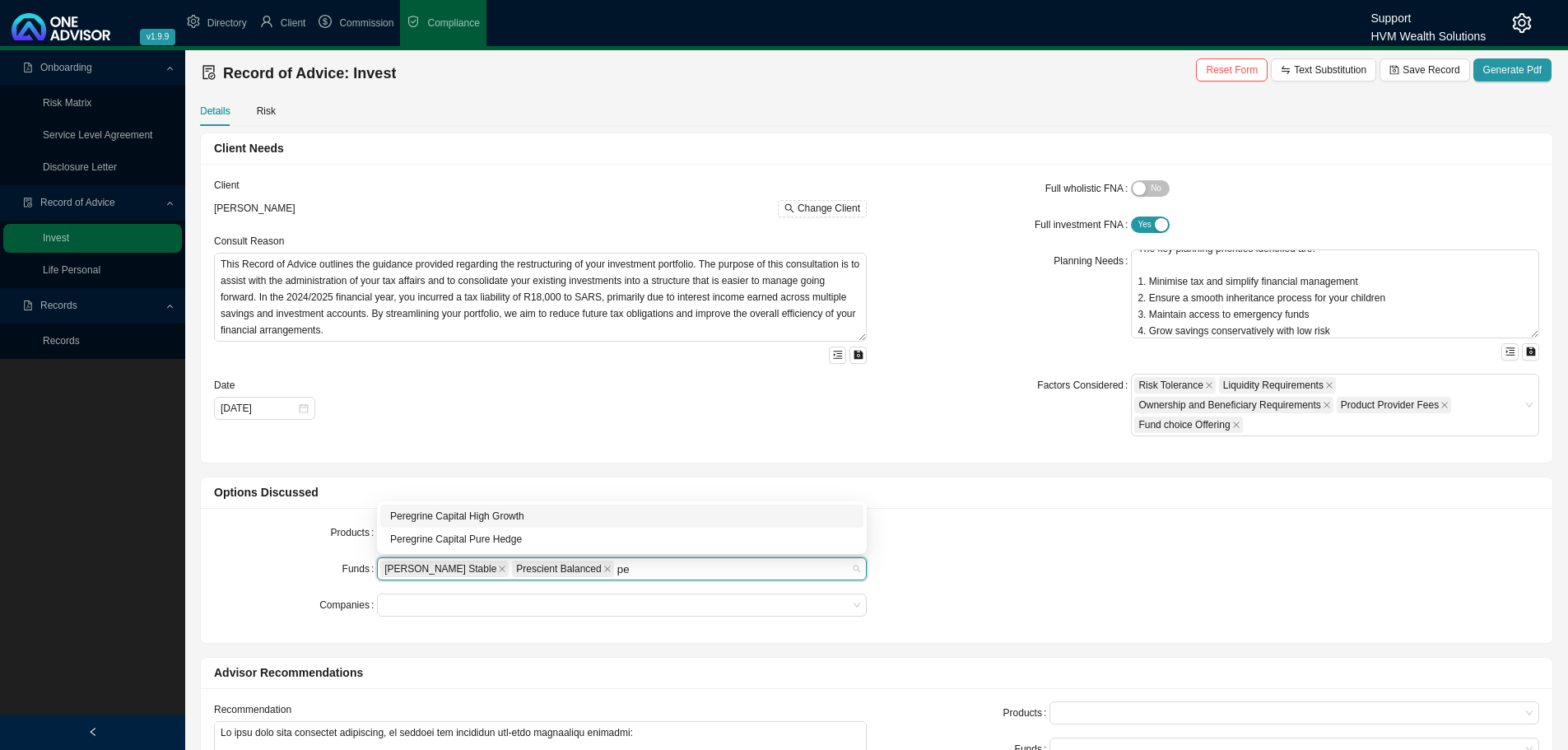
type input "per"
click at [497, 532] on div "Peregrine Capital Pure Hedge" at bounding box center [622, 538] width 464 height 16
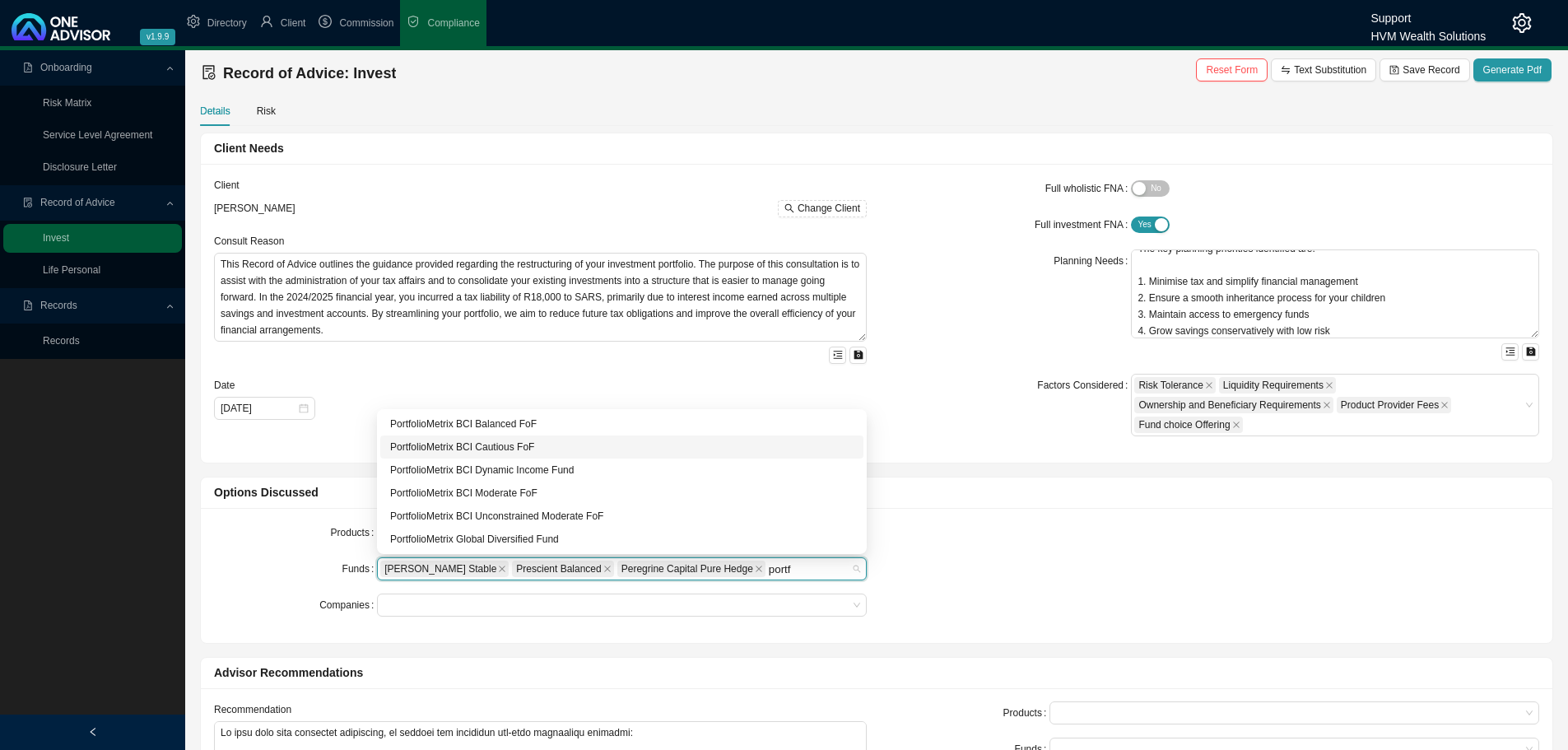
type input "portf"
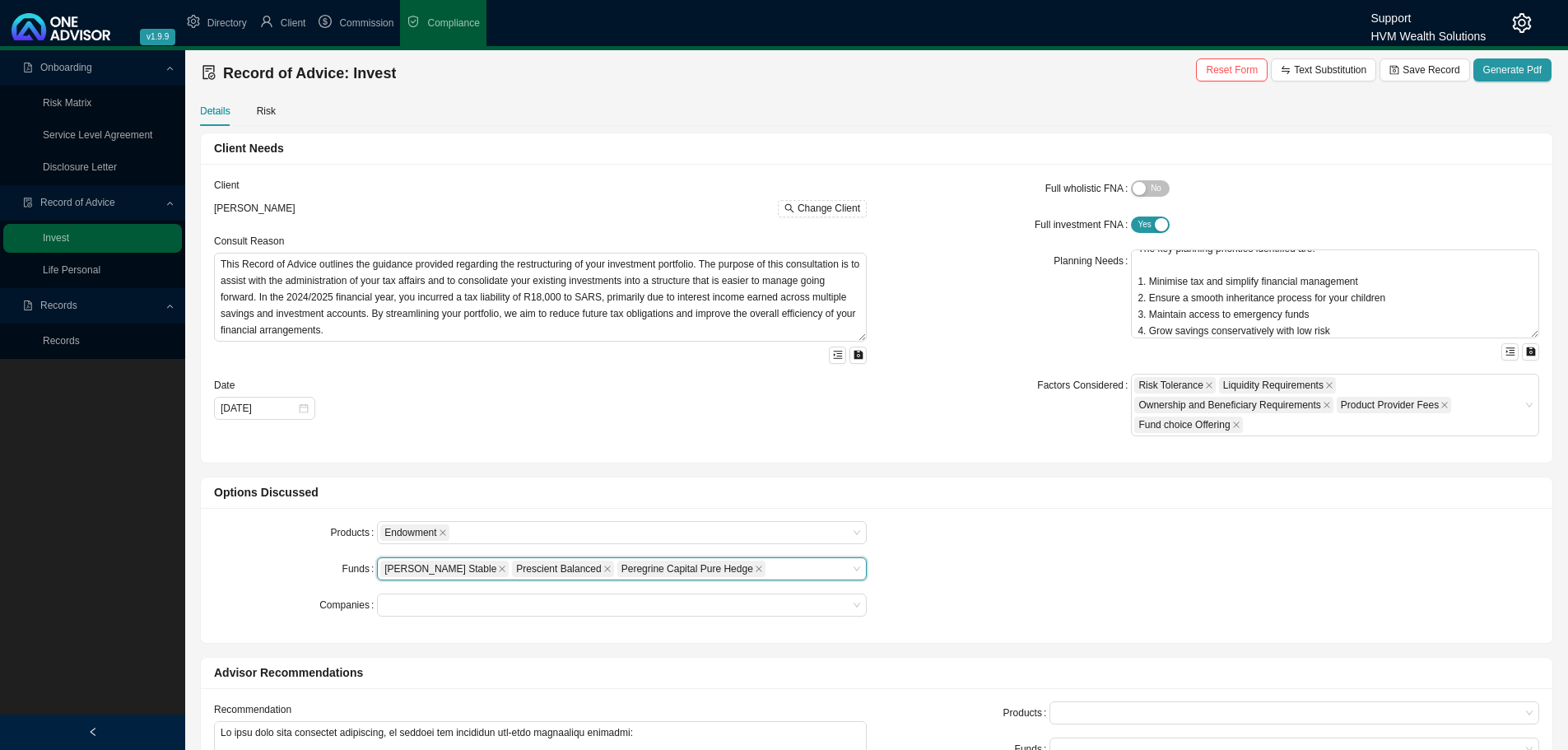
click at [762, 572] on div "Allan Gray Stable Prescient Balanced Peregrine Capital Pure Hedge" at bounding box center [613, 568] width 467 height 19
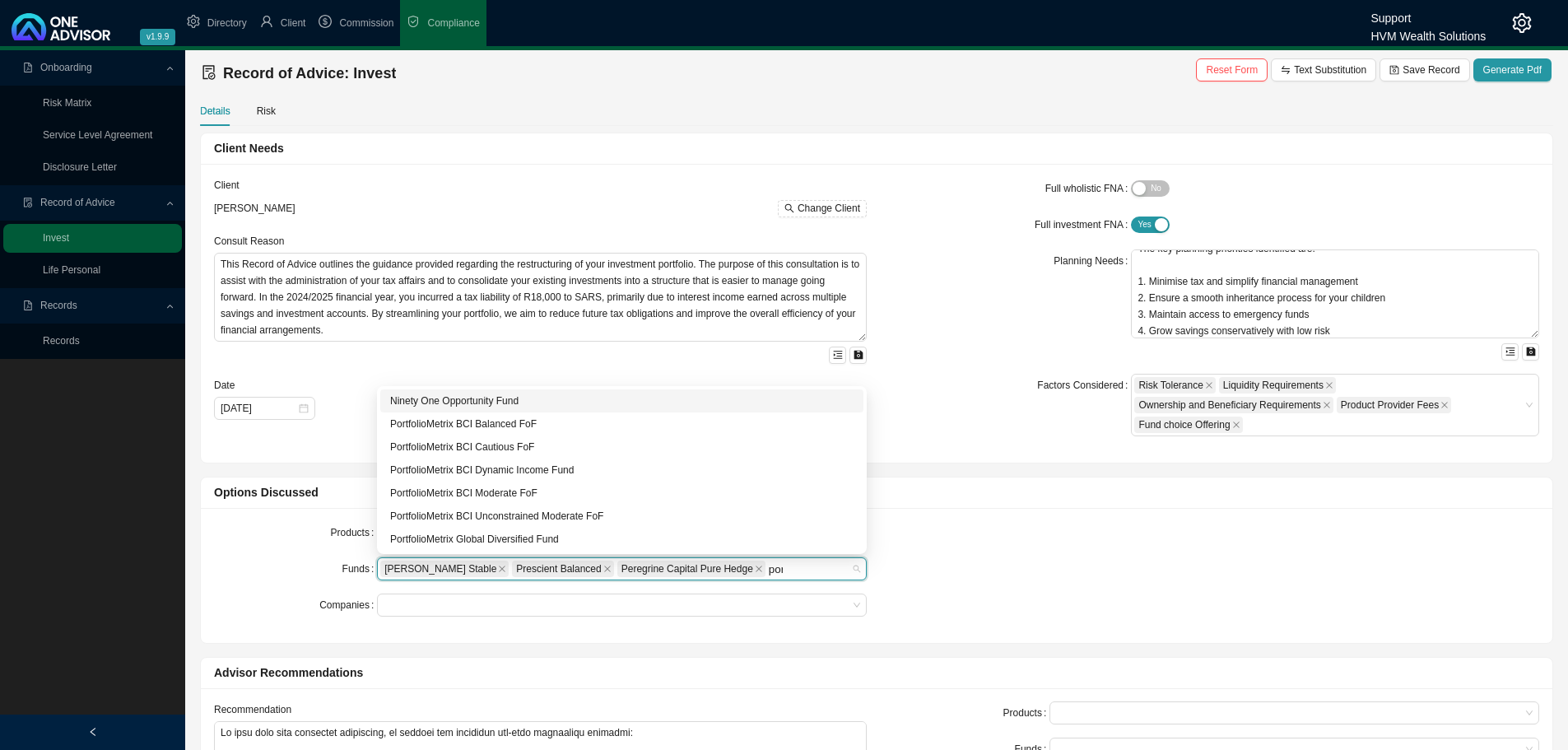
type input "port"
click at [501, 465] on div "PortfolioMetrix BCI Dynamic Income Fund" at bounding box center [622, 470] width 464 height 16
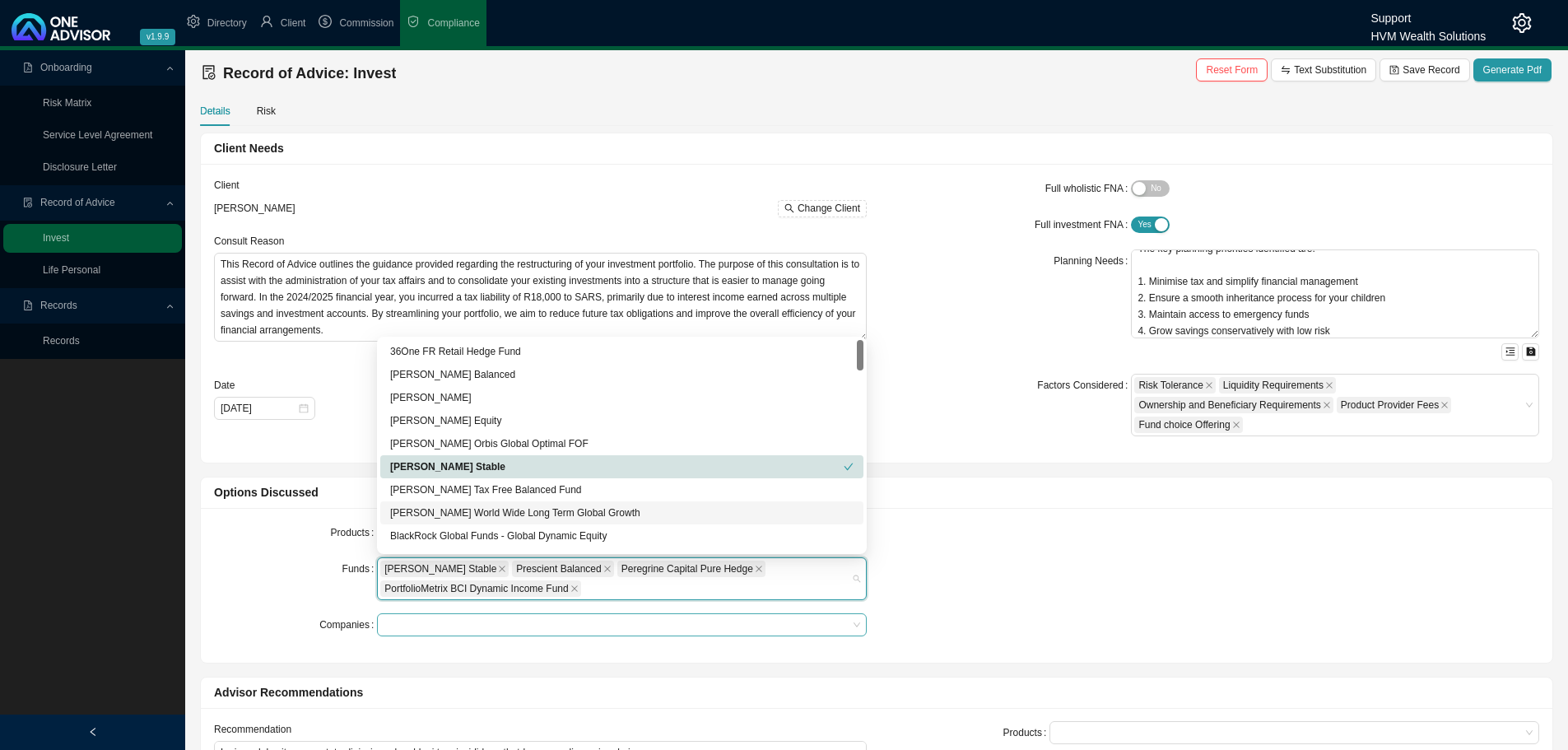
click at [405, 624] on div at bounding box center [613, 625] width 467 height 13
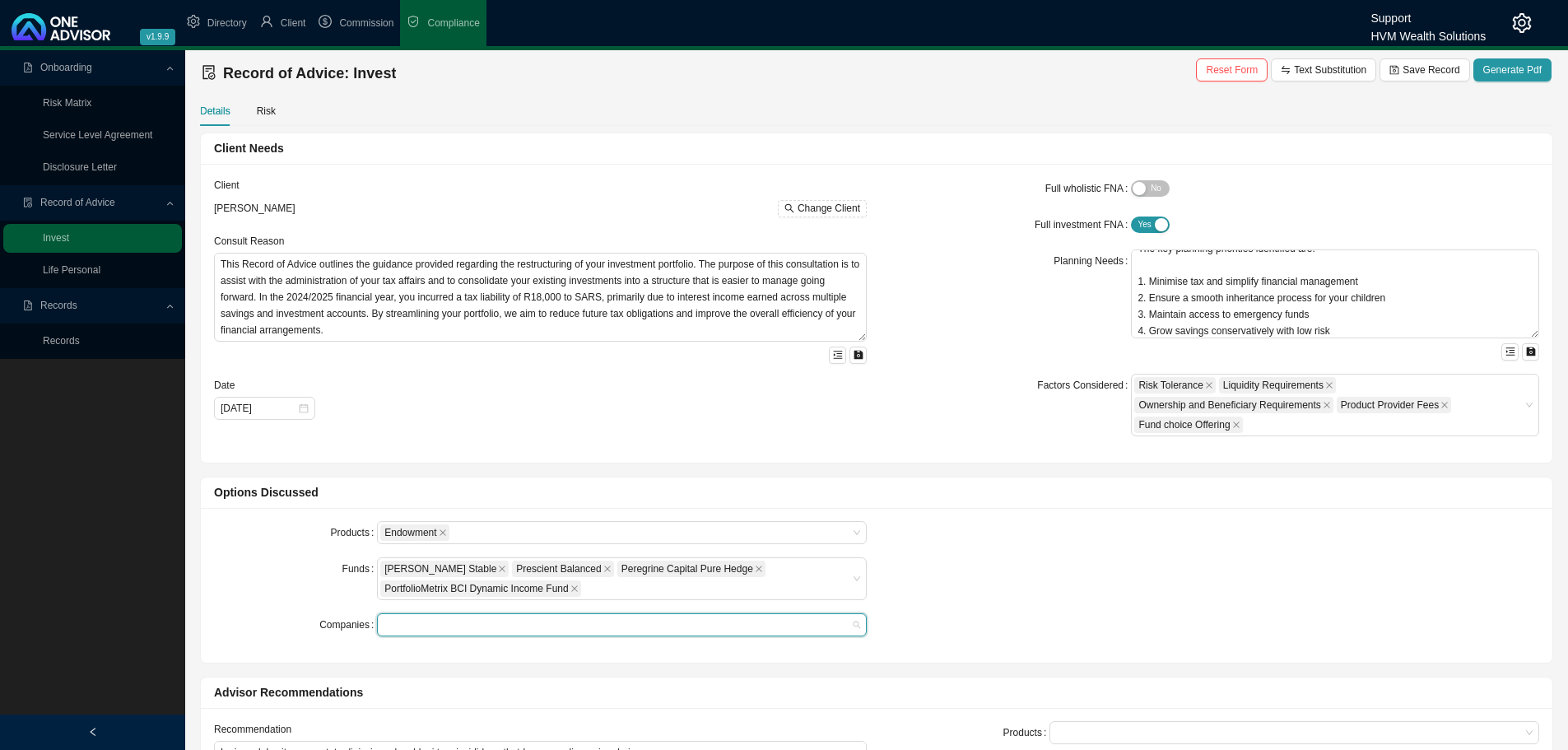
click at [430, 623] on div at bounding box center [613, 625] width 467 height 13
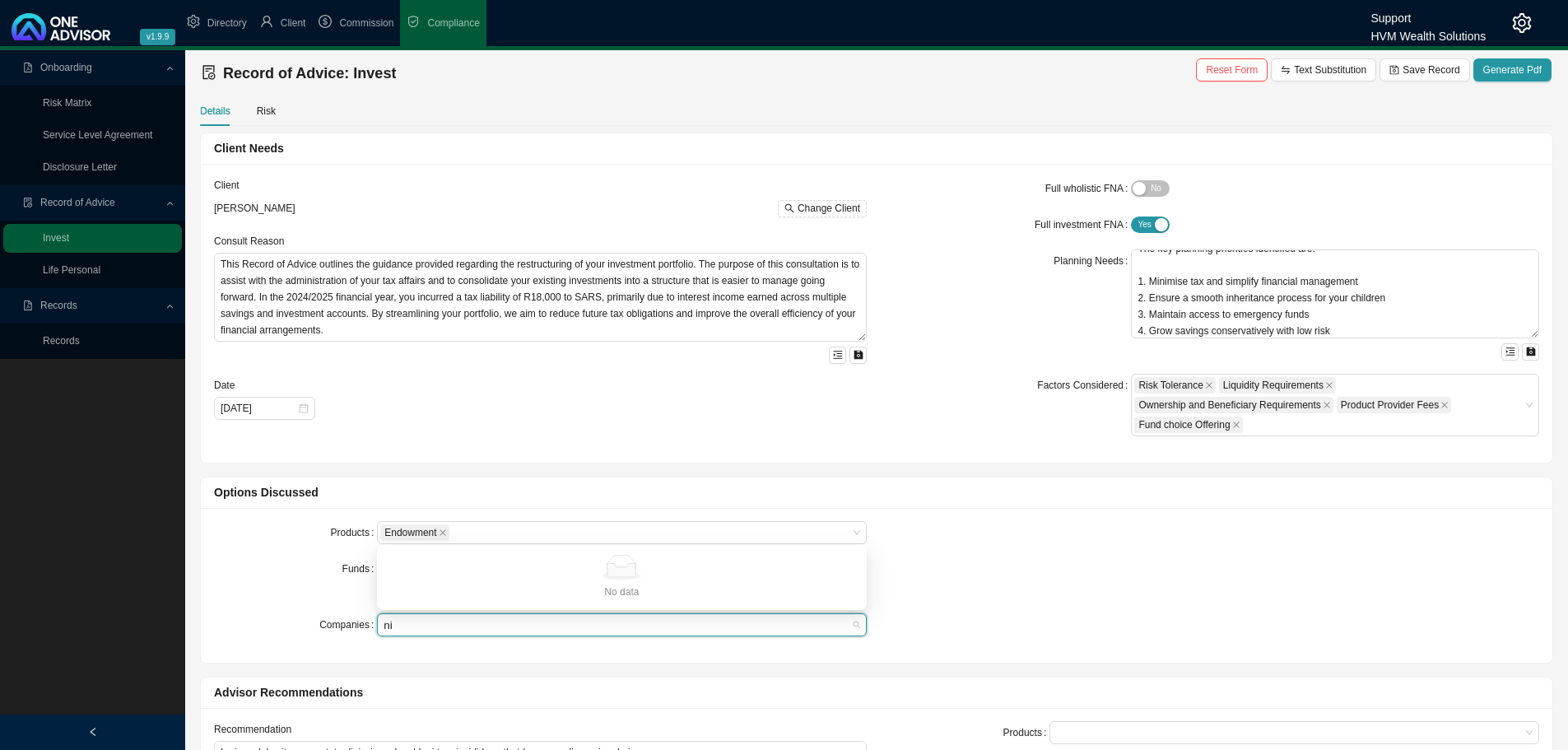
type input "n"
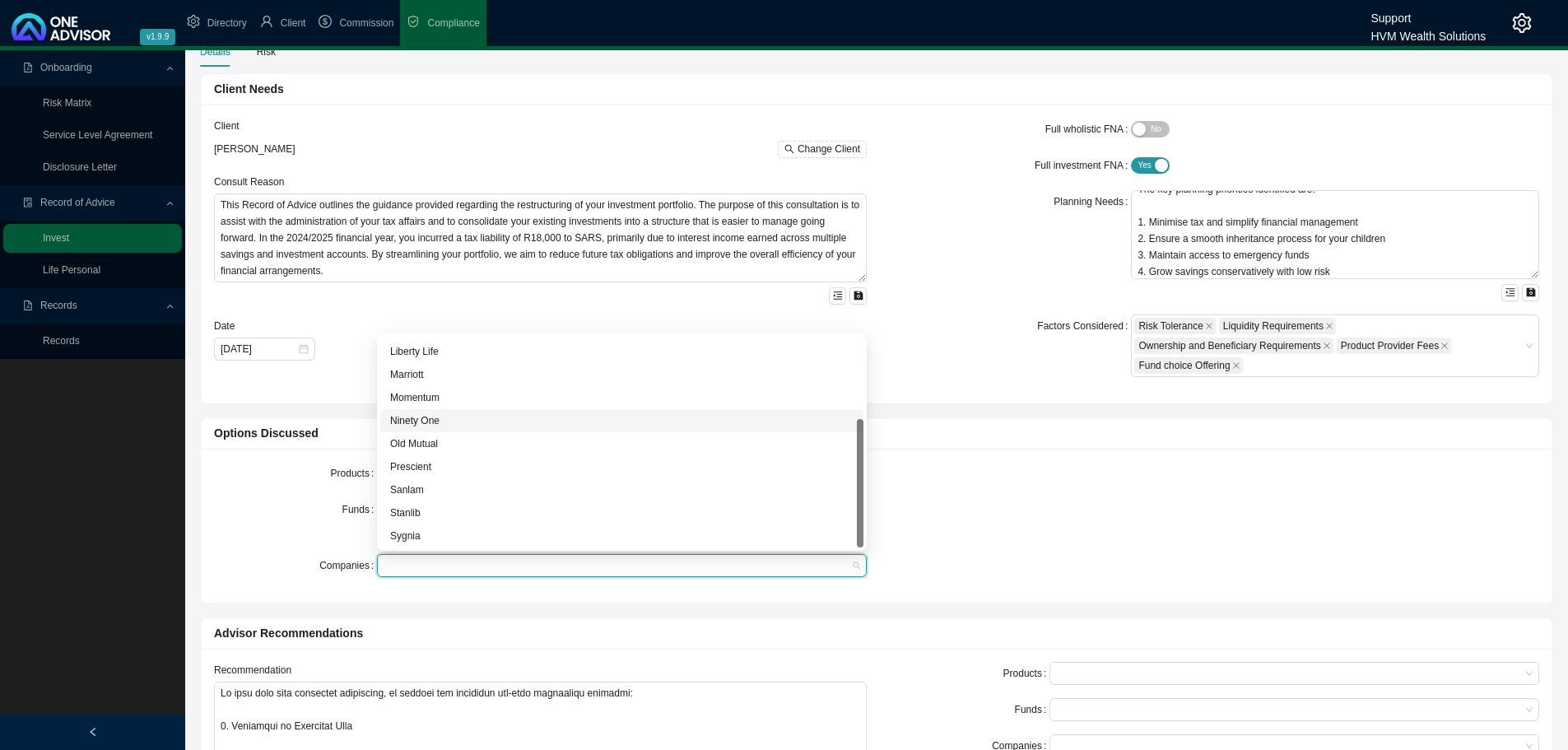
scroll to position [82, 0]
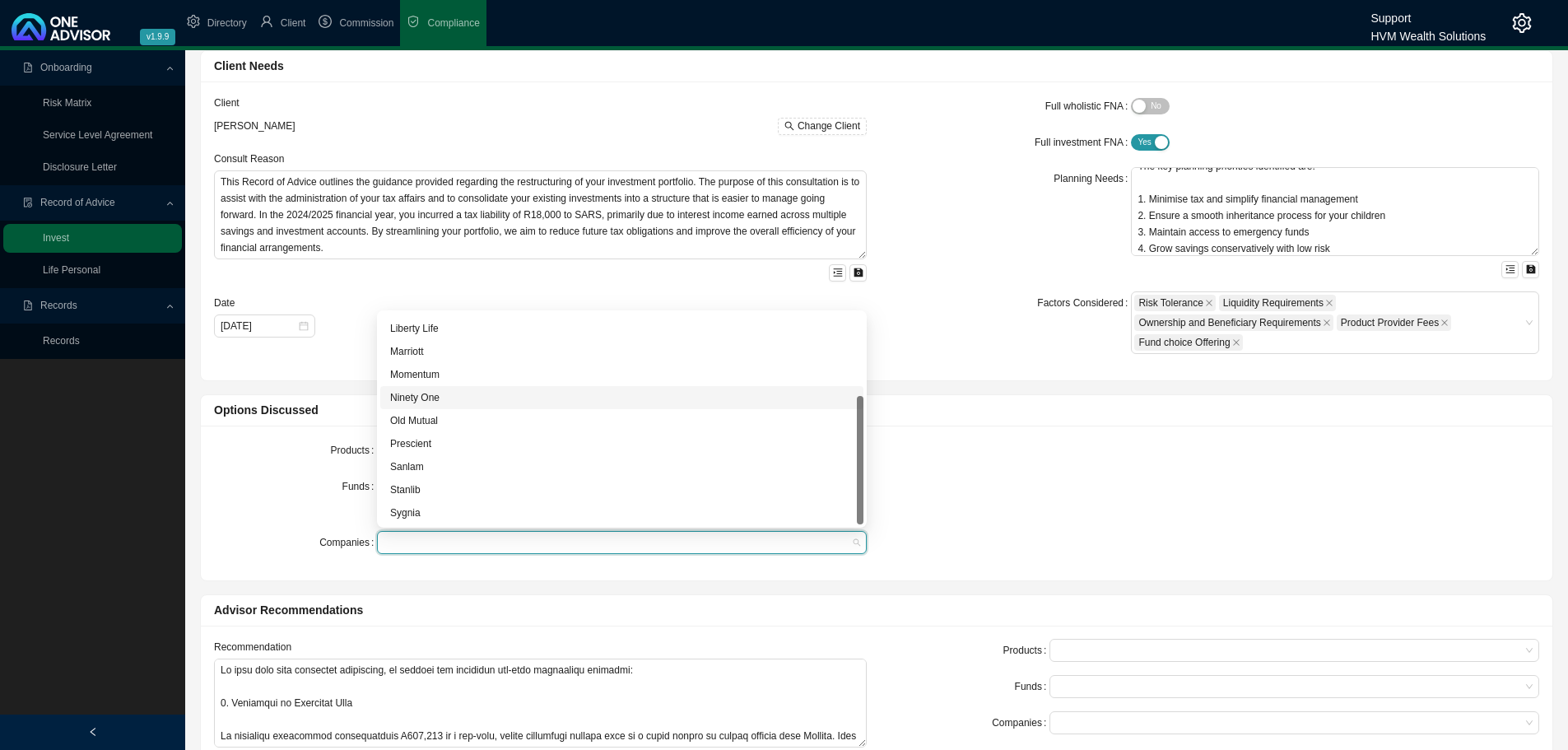
click at [420, 389] on div "Ninety One" at bounding box center [622, 397] width 464 height 16
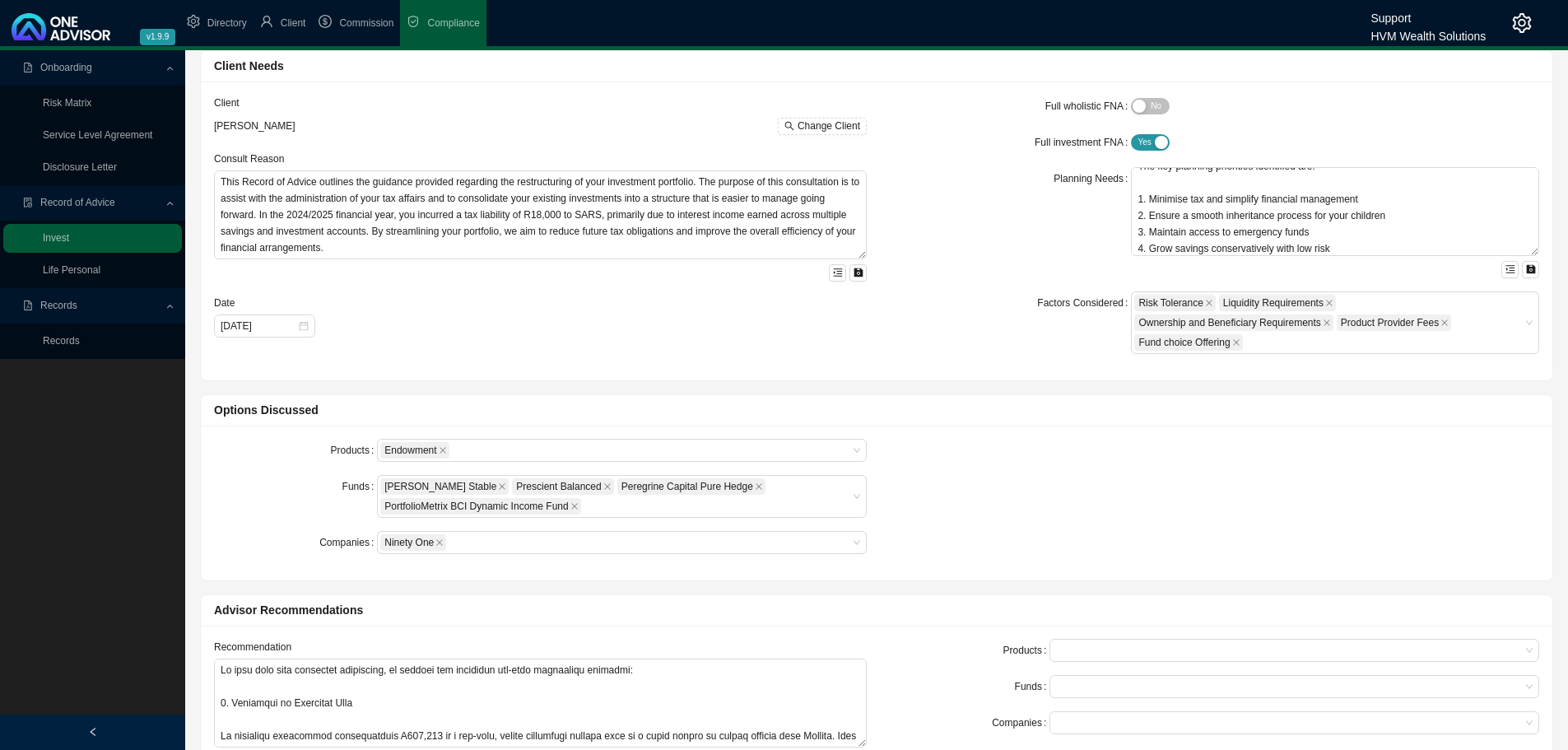
click at [1065, 504] on div "Products Endowment Funds Allan Gray Stable Prescient Balanced Peregrine Capital…" at bounding box center [876, 503] width 1345 height 129
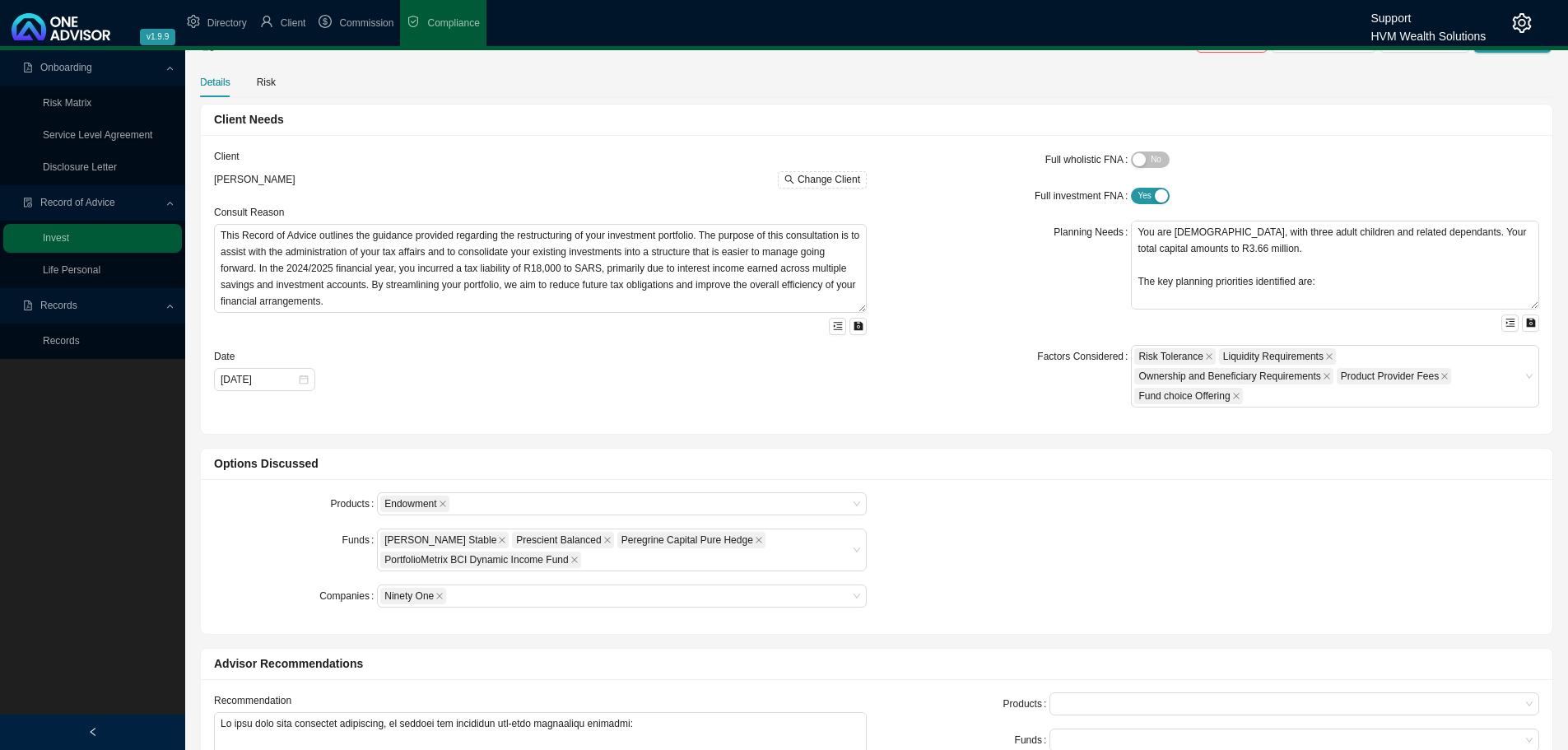
scroll to position [0, 0]
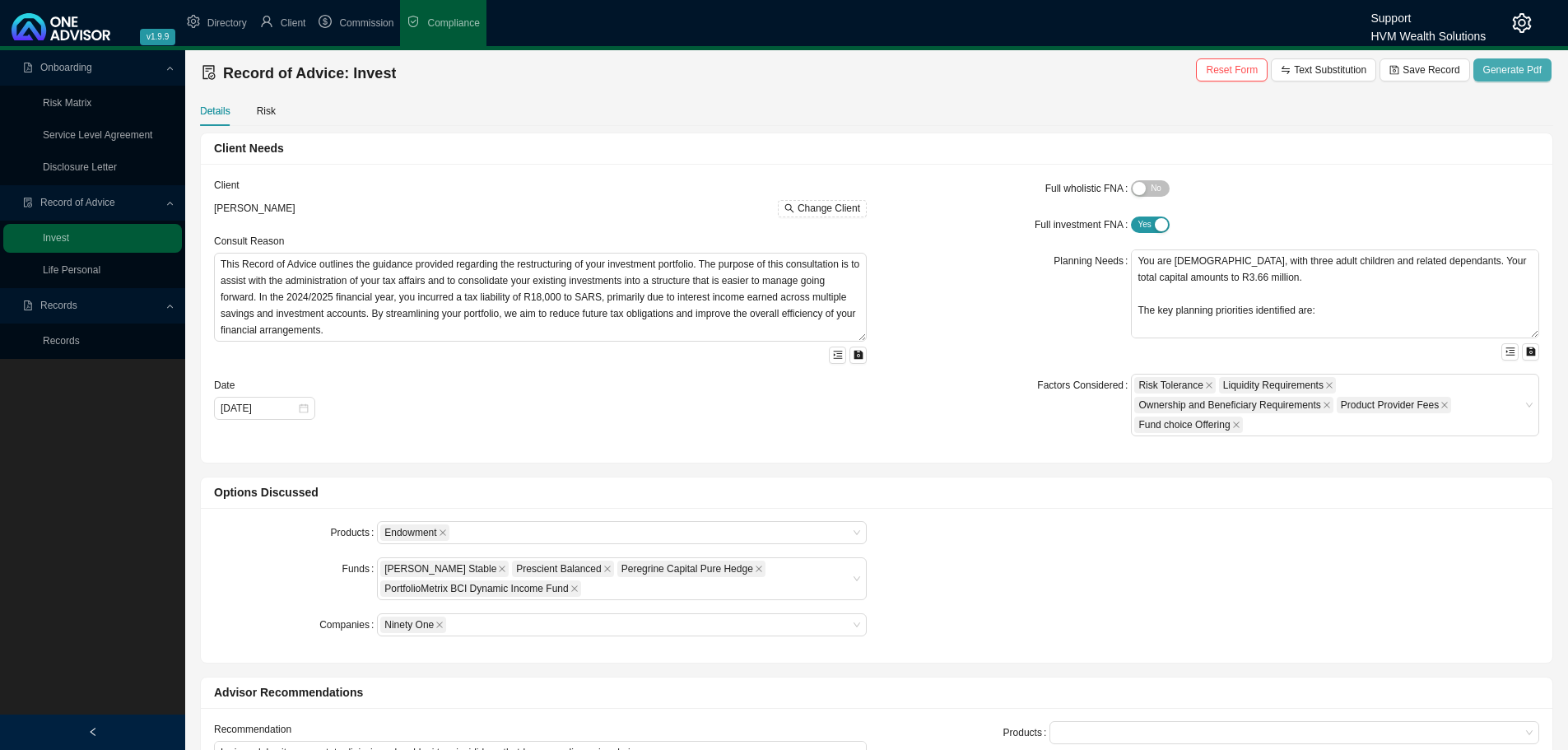
click at [1509, 68] on span "Generate Pdf" at bounding box center [1512, 69] width 58 height 16
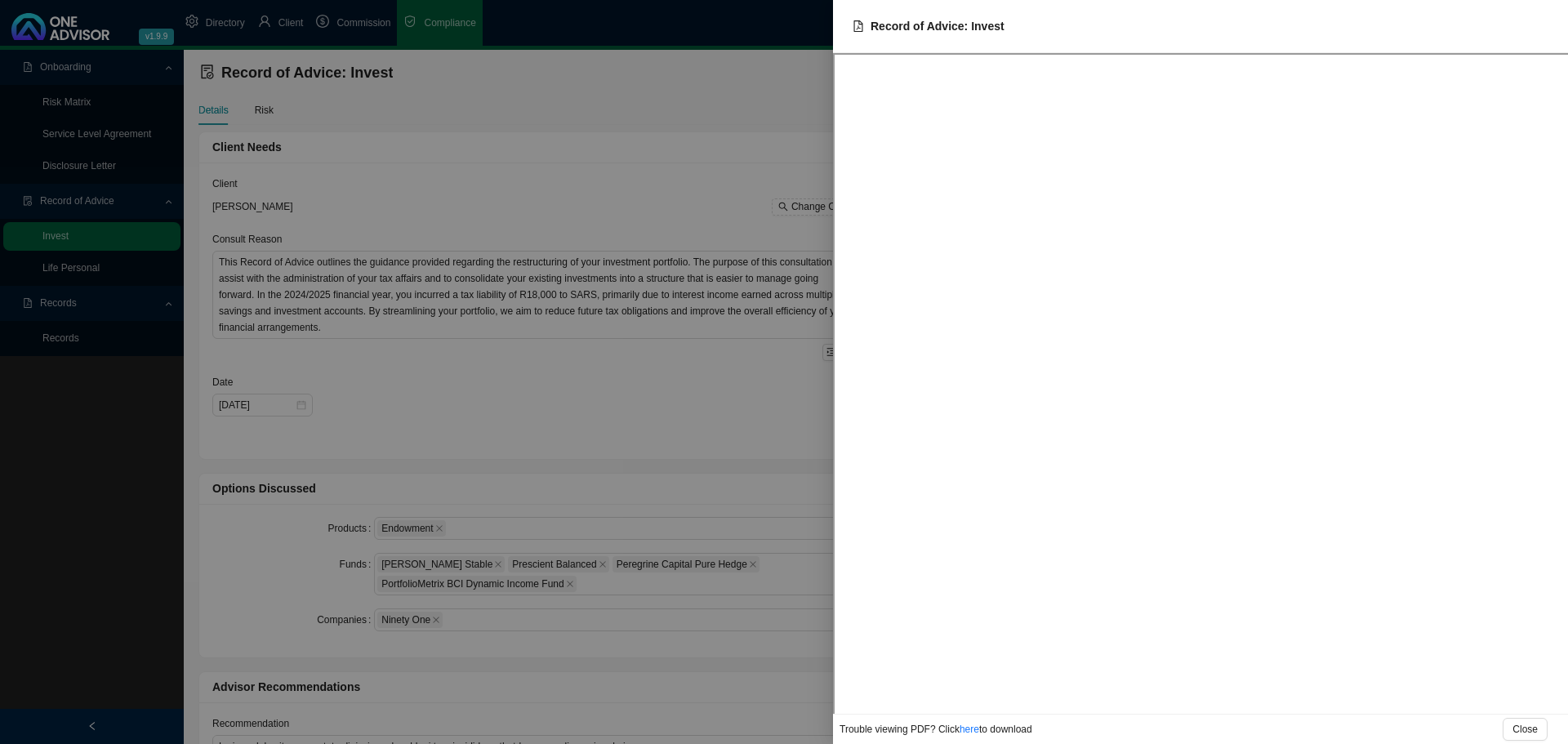
click at [730, 113] on div at bounding box center [784, 372] width 1568 height 744
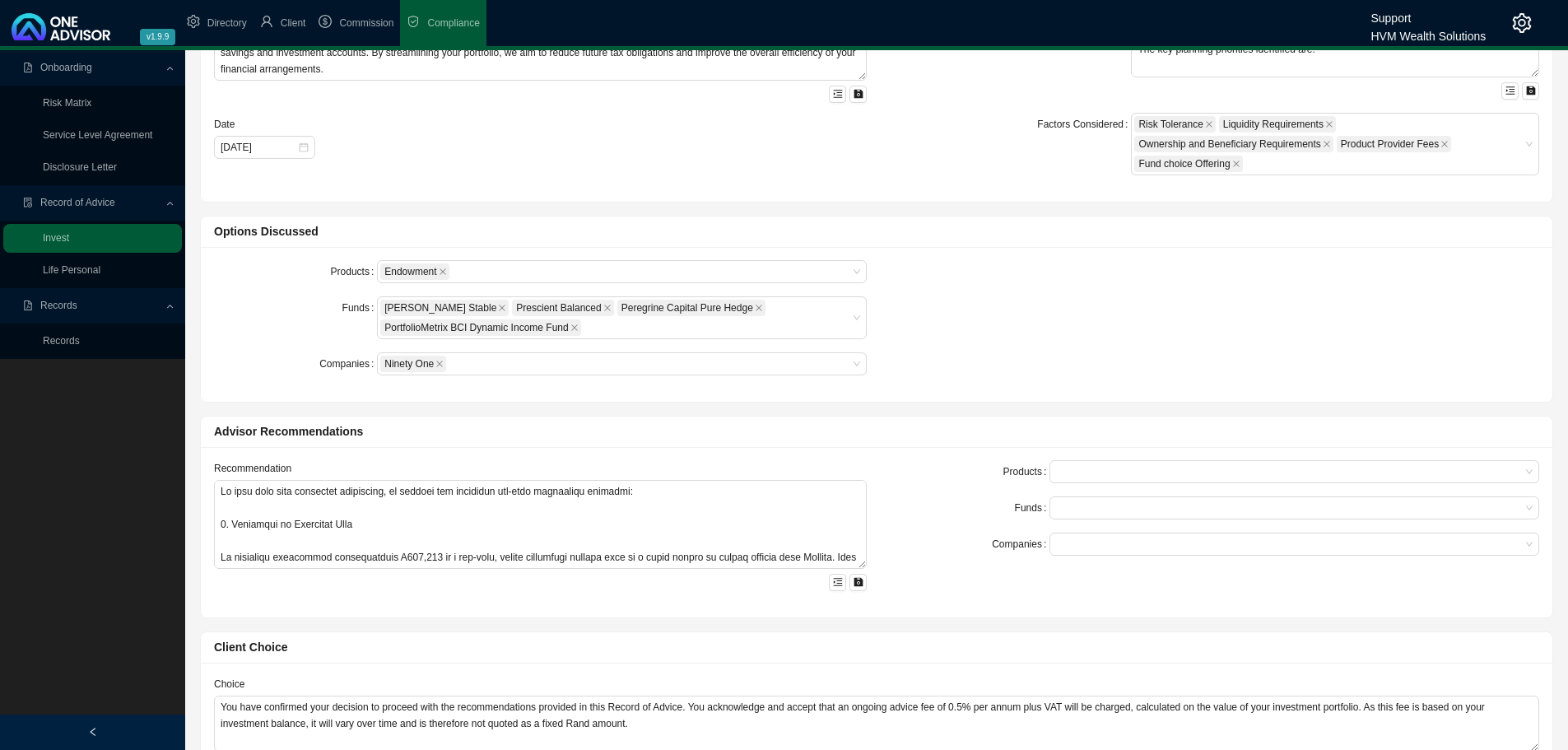
scroll to position [329, 0]
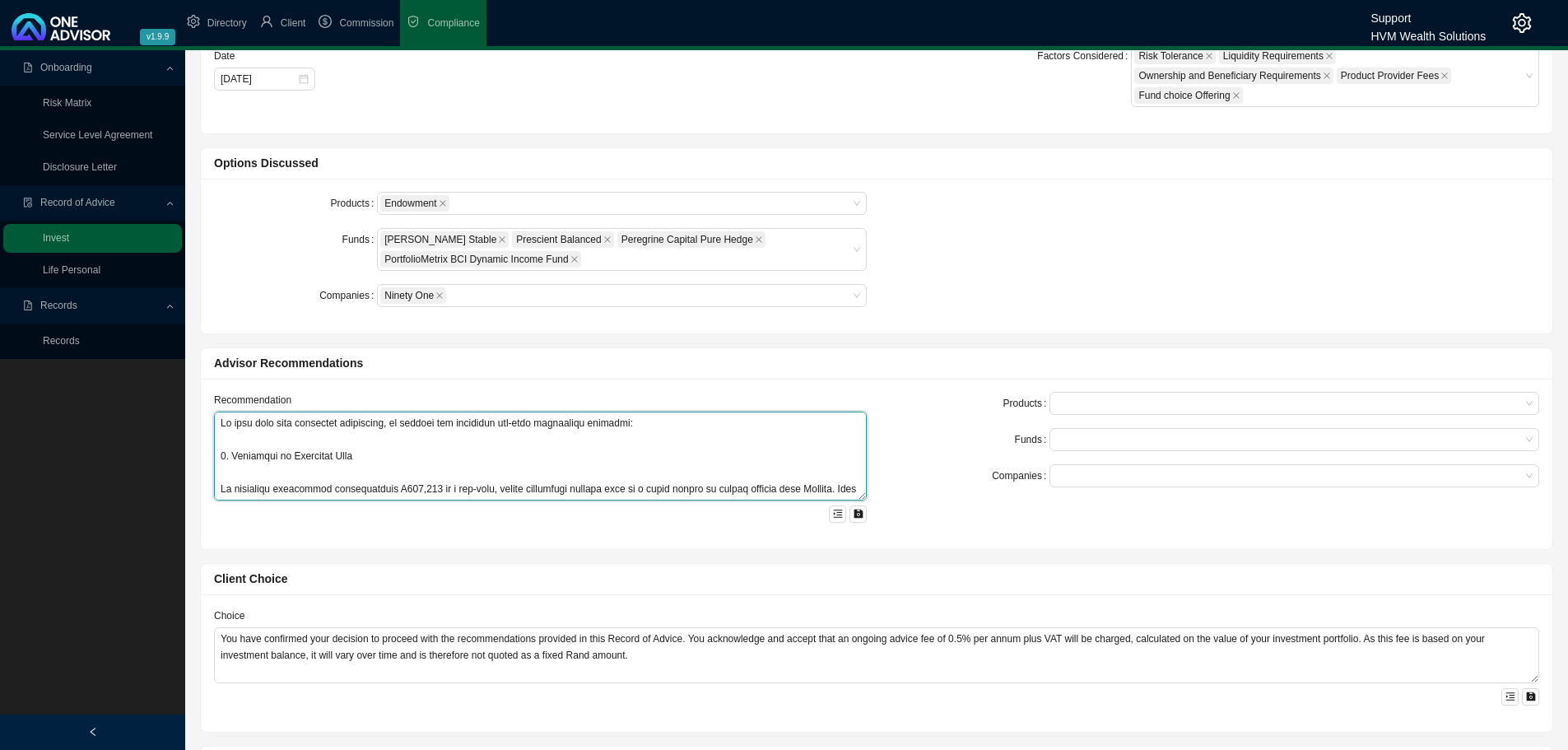
click at [240, 431] on textarea at bounding box center [540, 455] width 652 height 89
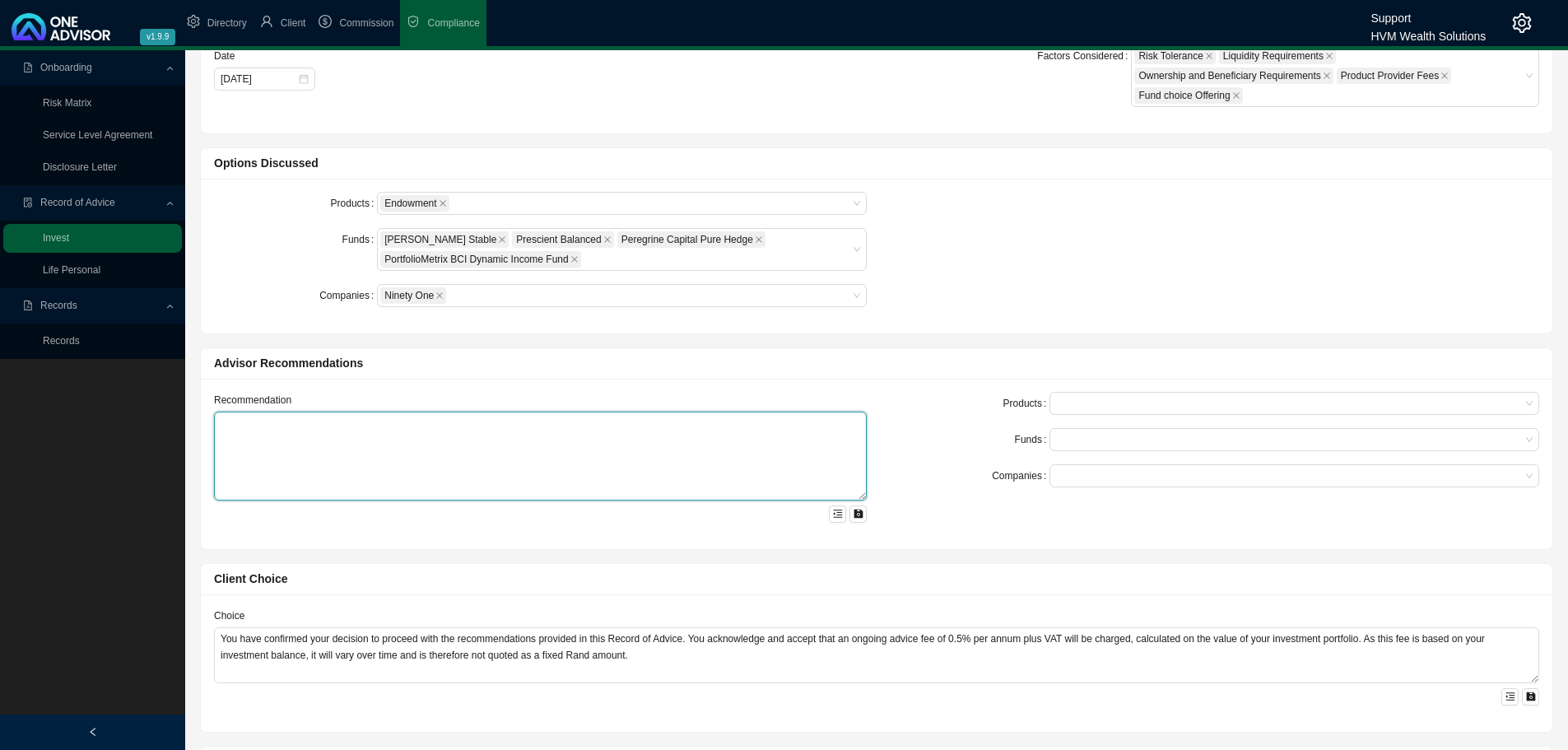
paste textarea "Lo ipsu dolo sita consectet adipiscing, el seddoei tem incididun utl-etdo magna…"
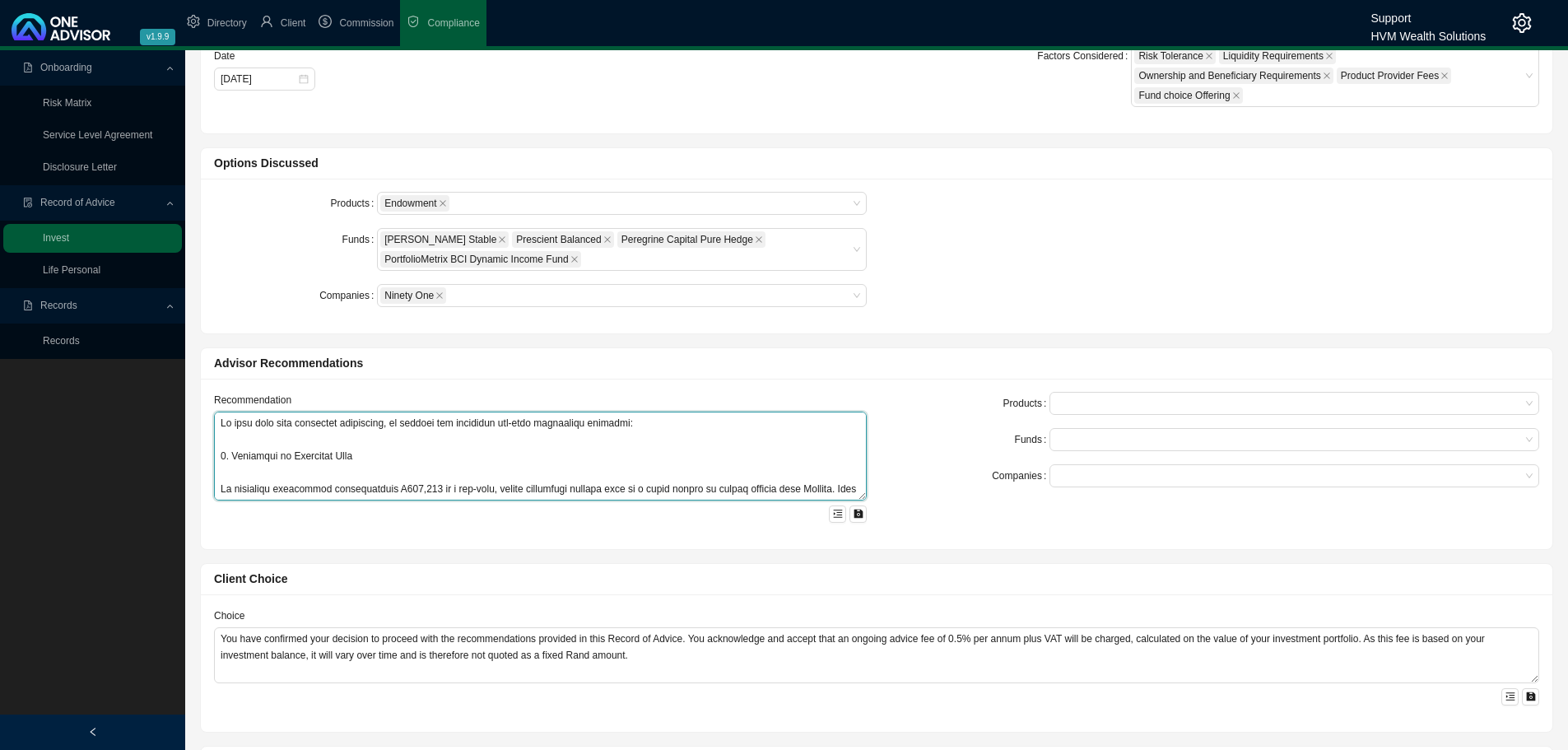
scroll to position [885, 0]
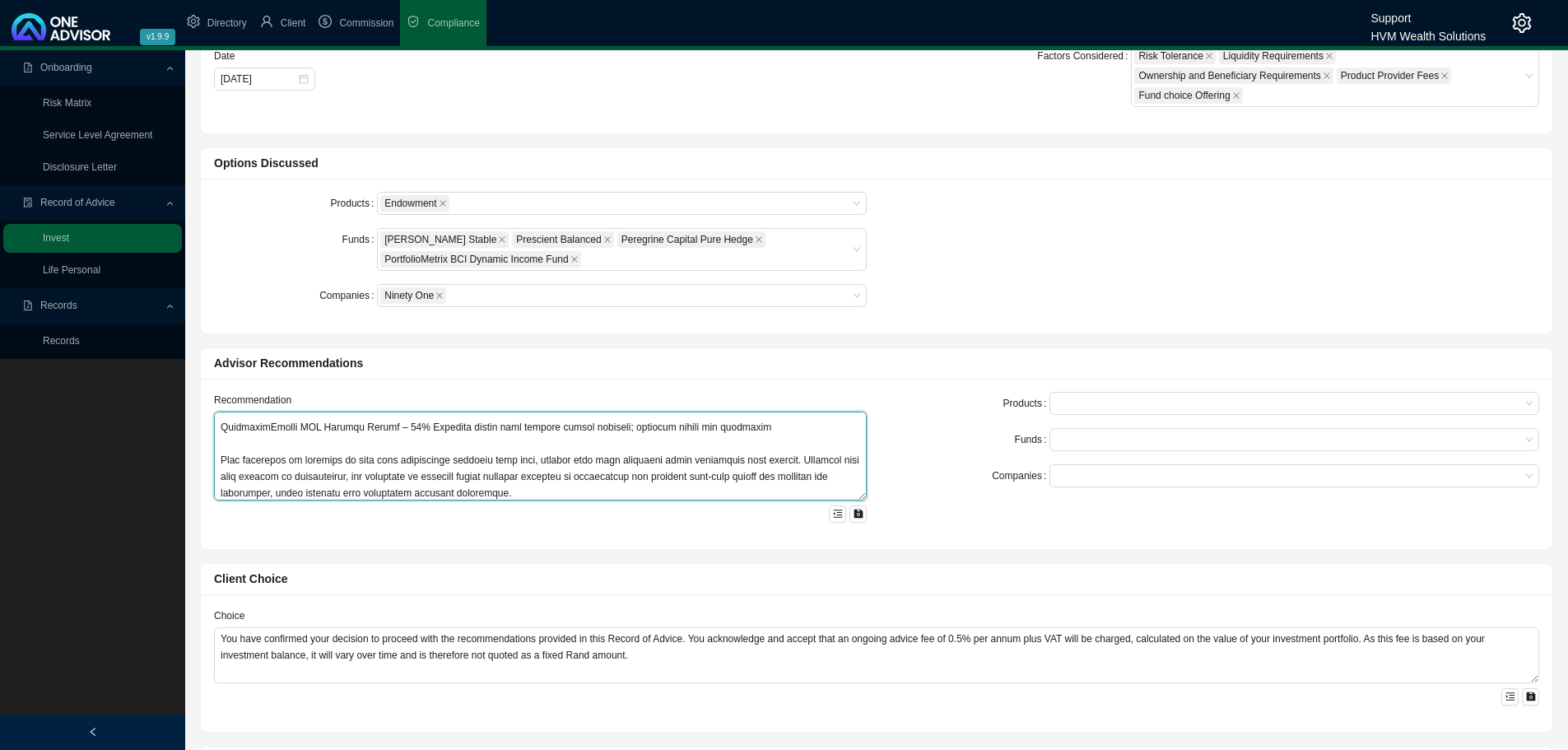
type textarea "Lo ipsu dolo sita consectet adipiscing, el seddoei tem incididun utl-etdo magna…"
click at [1069, 400] on div at bounding box center [1286, 404] width 467 height 13
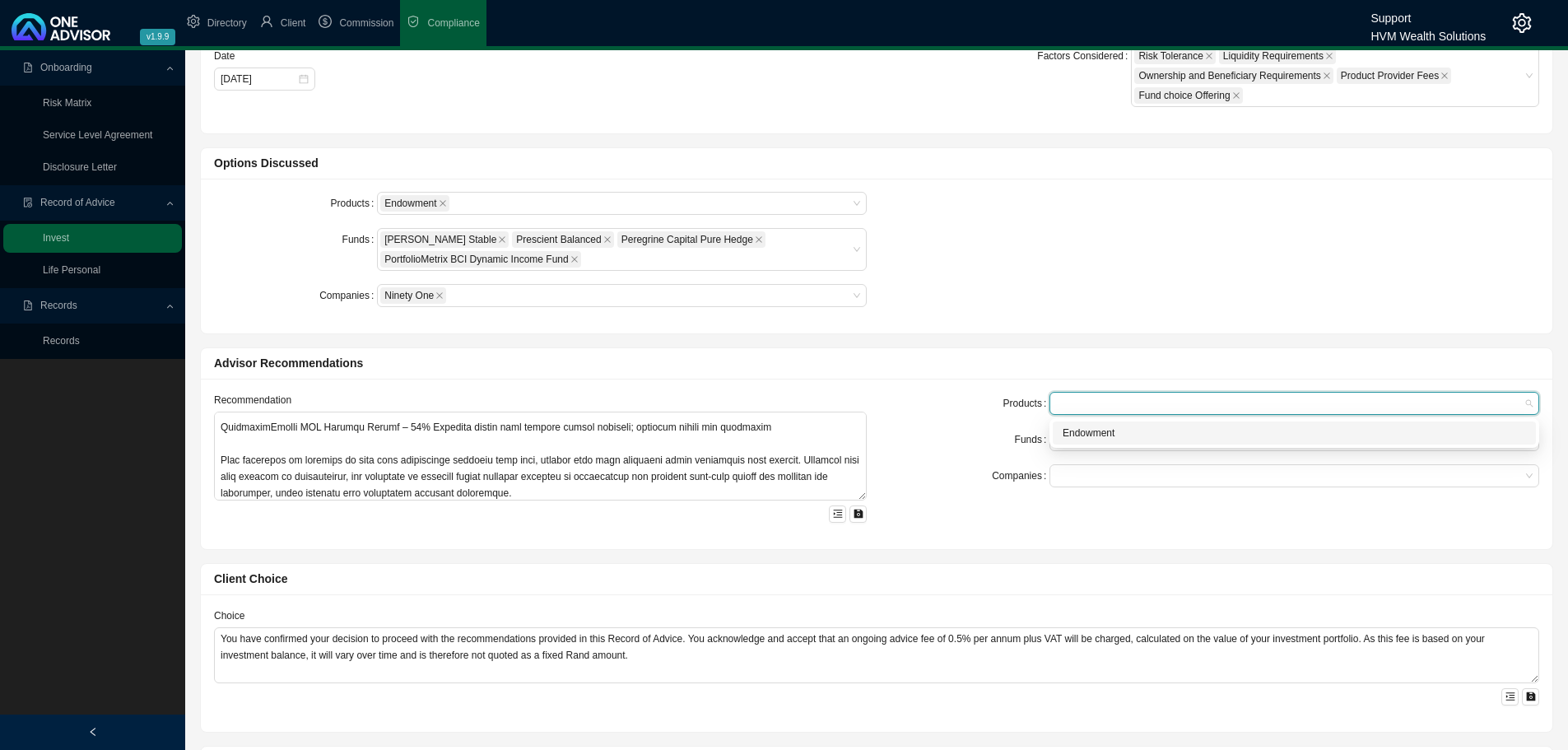
click at [1076, 433] on div "Endowment" at bounding box center [1295, 433] width 464 height 16
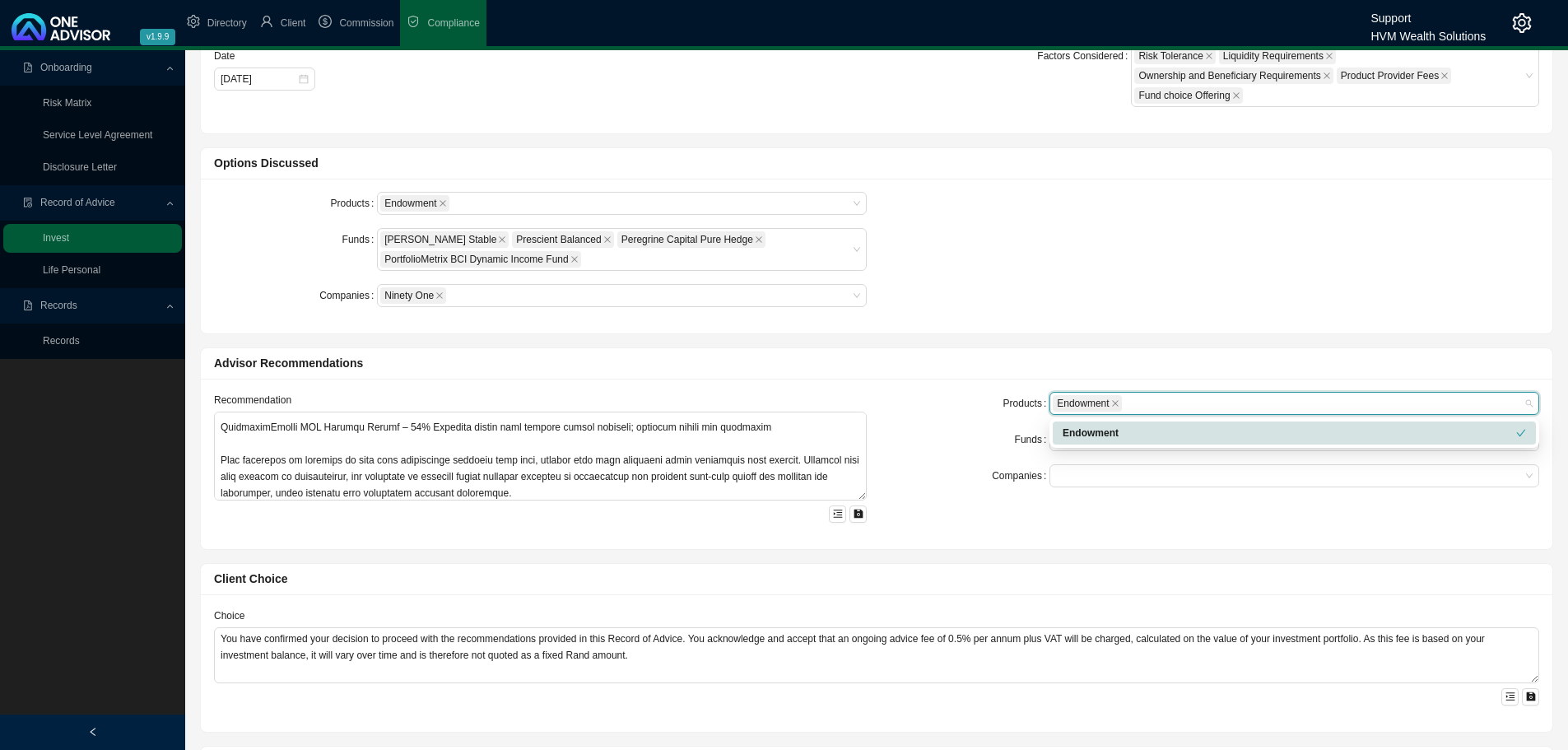
click at [994, 433] on div "Funds" at bounding box center [968, 439] width 163 height 23
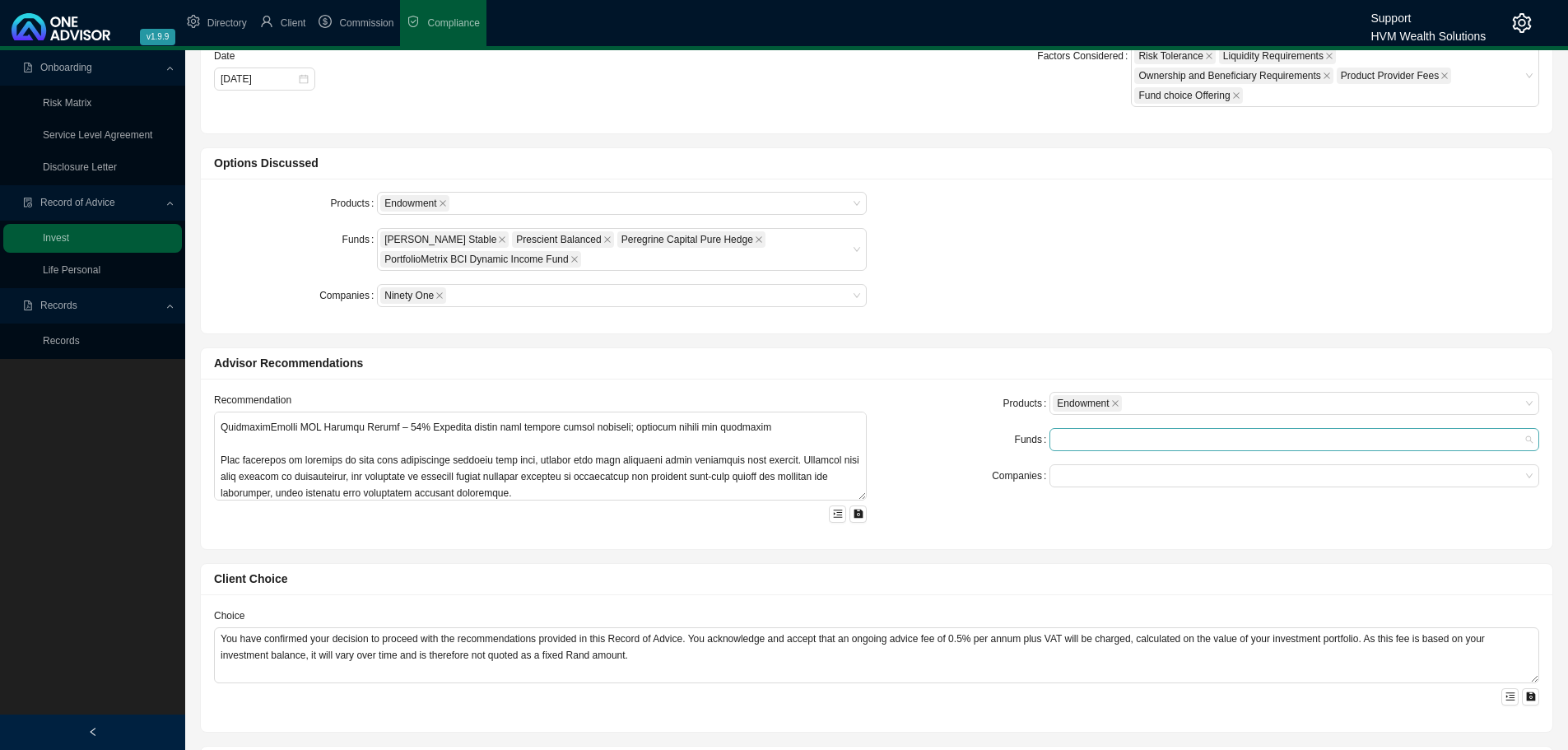
click at [1079, 444] on div at bounding box center [1286, 440] width 467 height 13
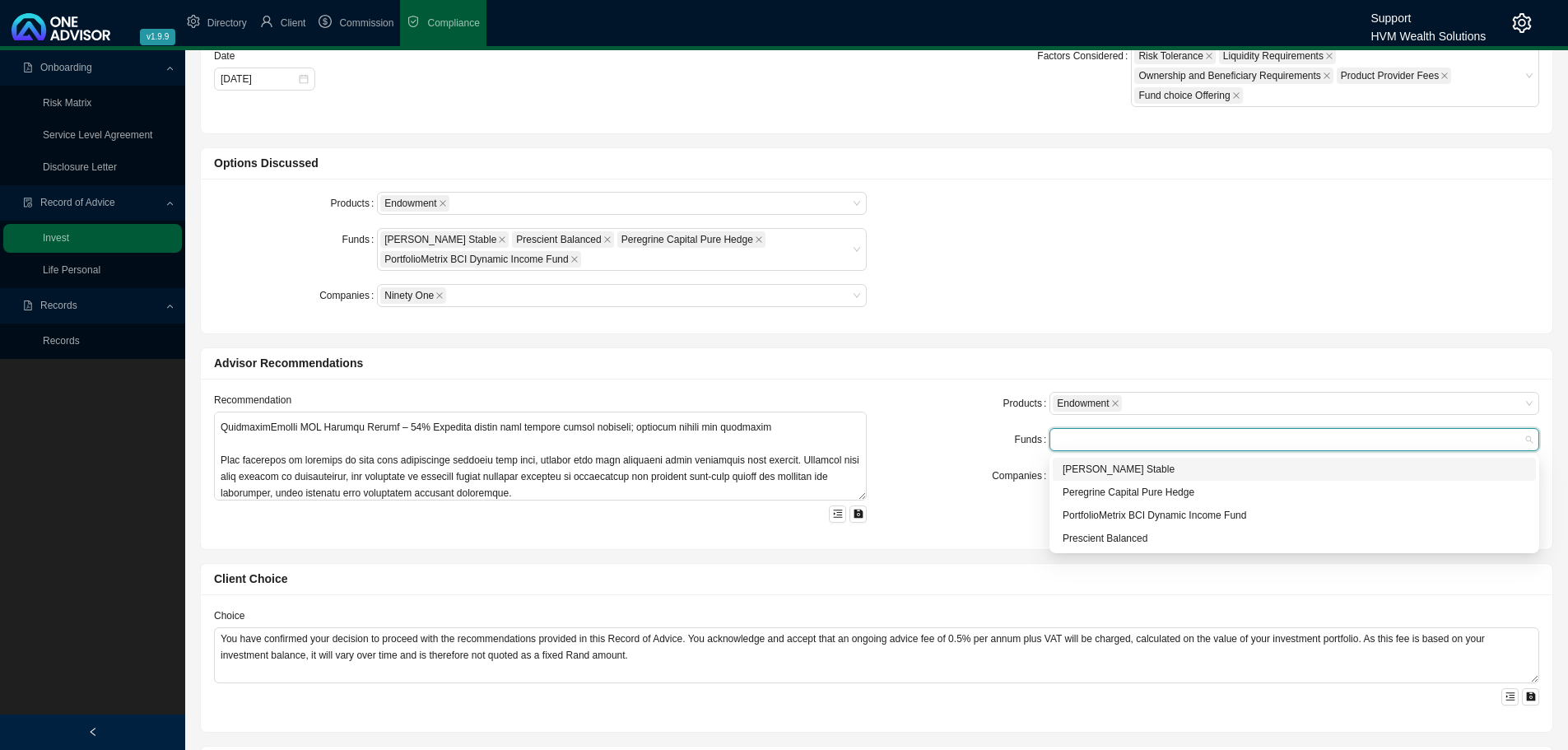
click at [1093, 466] on div "[PERSON_NAME] Stable" at bounding box center [1295, 469] width 464 height 16
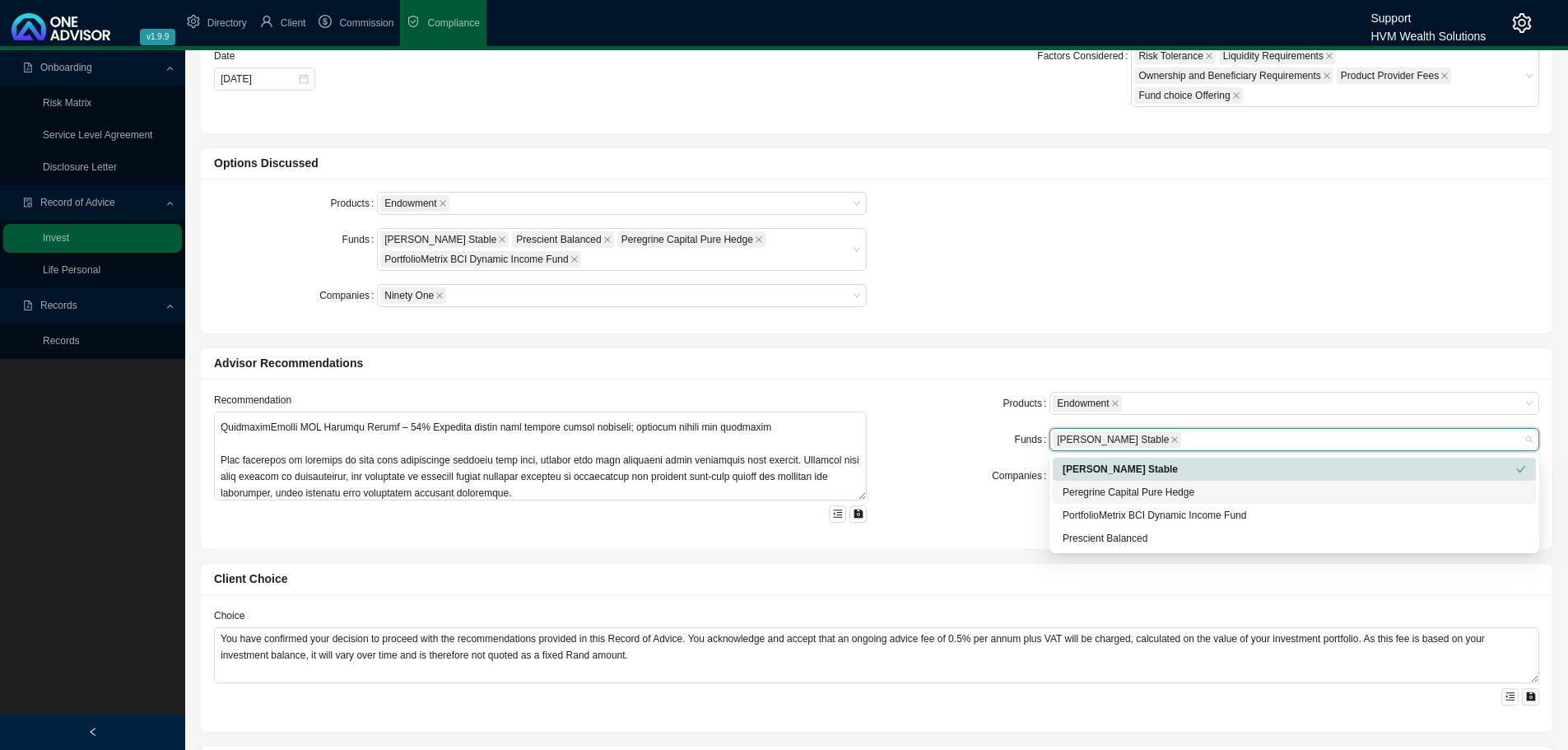
click at [1081, 487] on div "Peregrine Capital Pure Hedge" at bounding box center [1295, 492] width 464 height 16
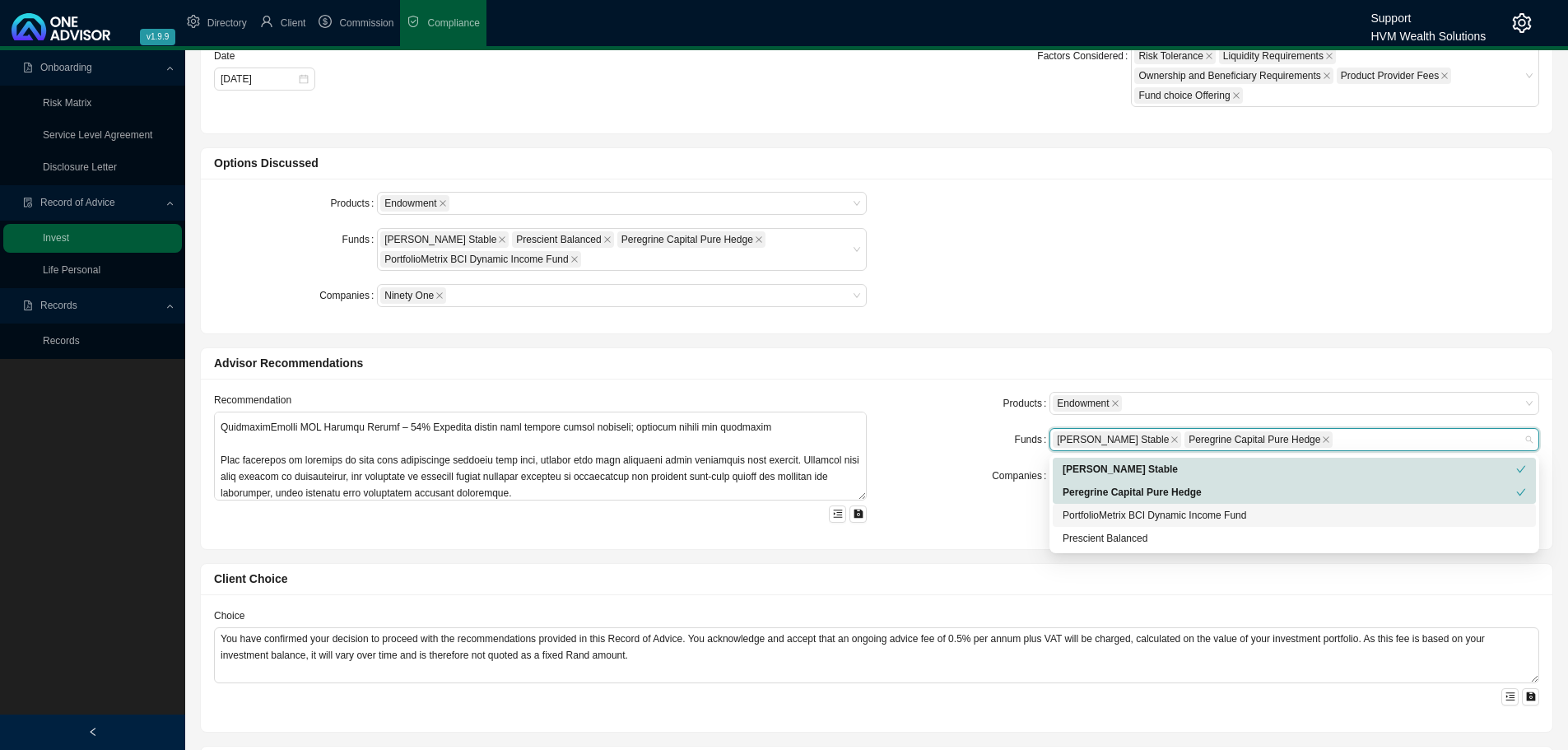
click at [1076, 509] on div "PortfolioMetrix BCI Dynamic Income Fund" at bounding box center [1295, 515] width 464 height 16
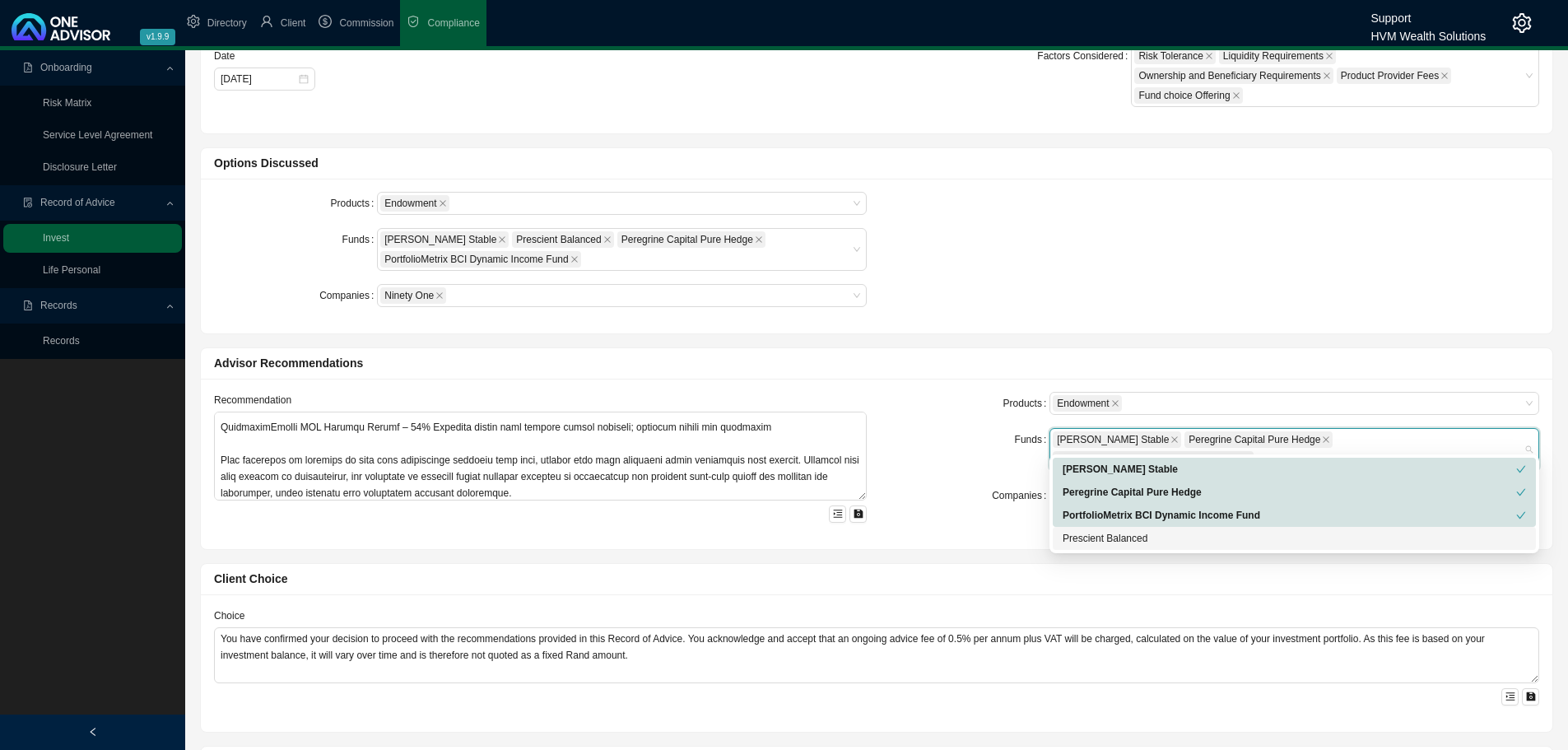
drag, startPoint x: 1075, startPoint y: 538, endPoint x: 962, endPoint y: 530, distance: 113.3
click at [1073, 538] on div "Prescient Balanced" at bounding box center [1295, 538] width 464 height 16
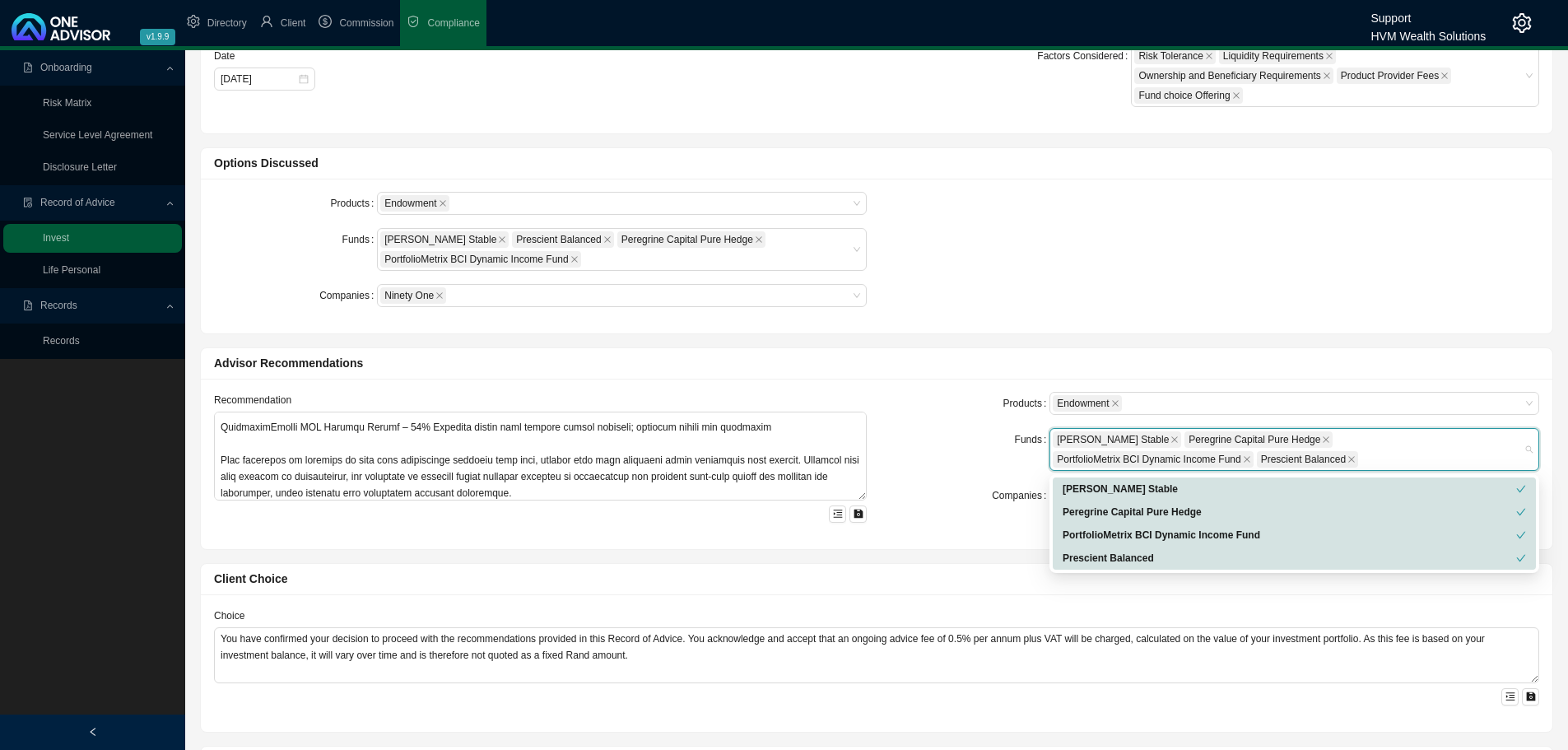
click at [946, 528] on div "Products Endowment Funds Allan Gray Stable Peregrine Capital Pure Hedge Portfol…" at bounding box center [1213, 464] width 673 height 144
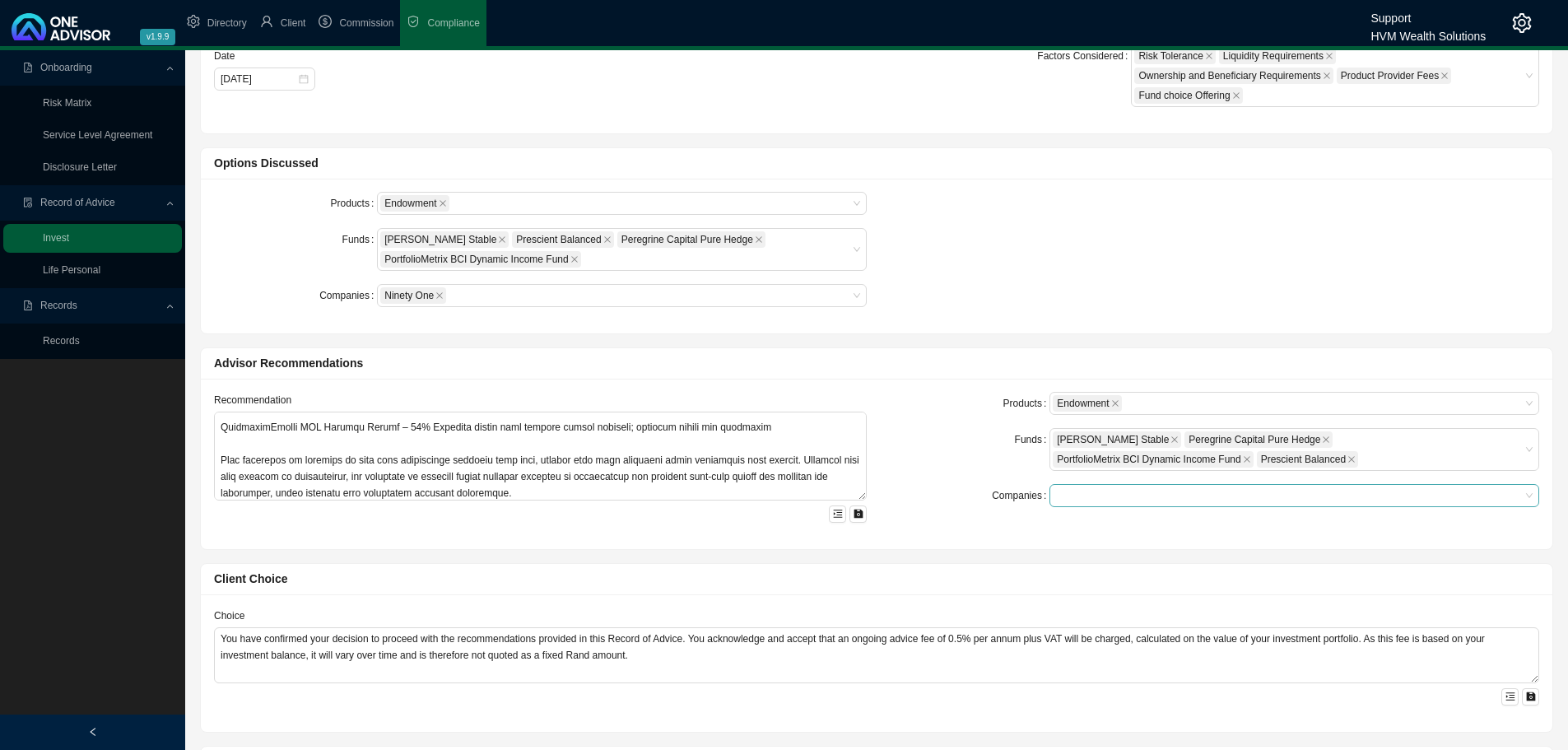
click at [1078, 496] on div at bounding box center [1286, 496] width 467 height 13
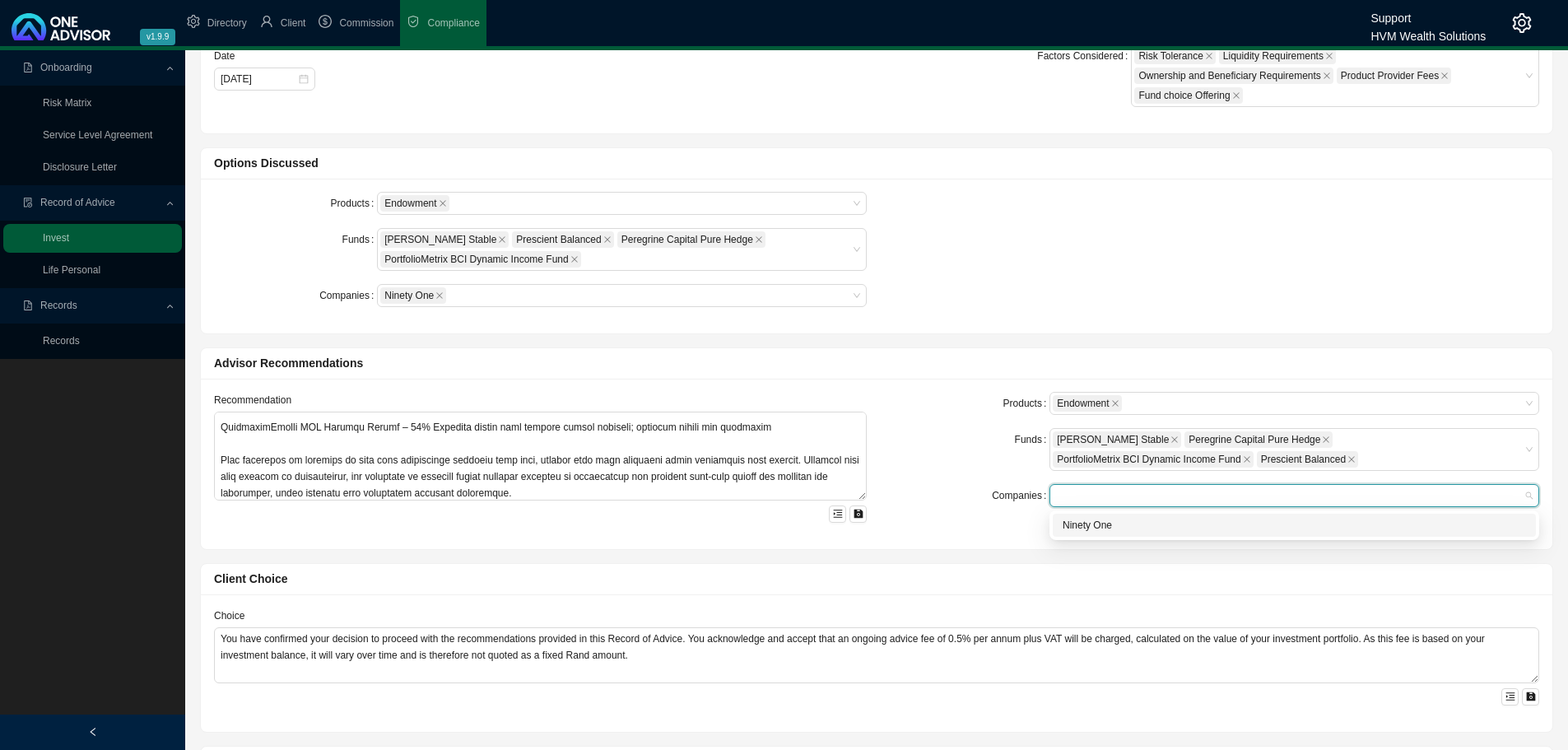
click at [1081, 527] on div "Ninety One" at bounding box center [1295, 525] width 464 height 16
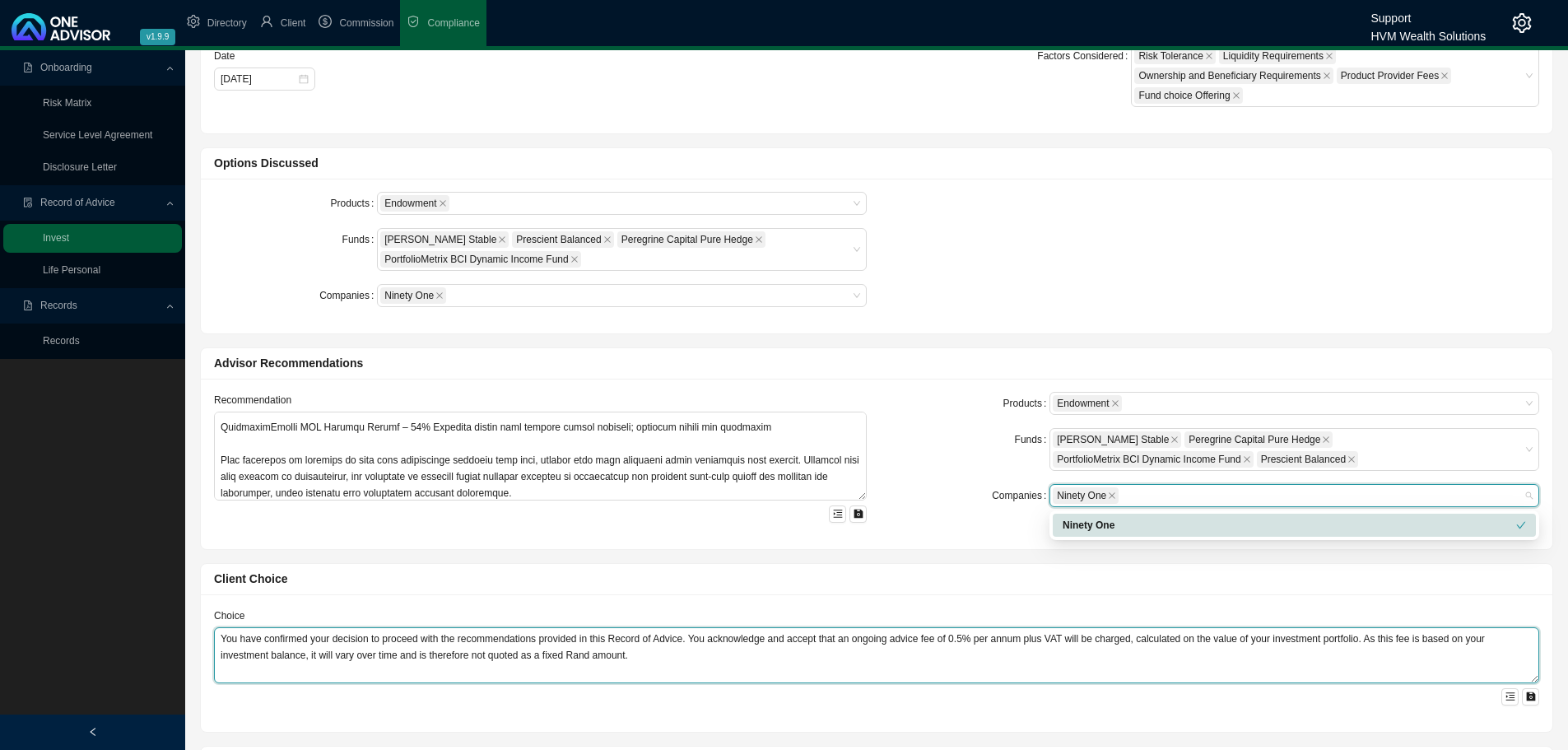
click at [323, 643] on textarea "You have confirmed your decision to proceed with the recommendations provided i…" at bounding box center [877, 655] width 1325 height 56
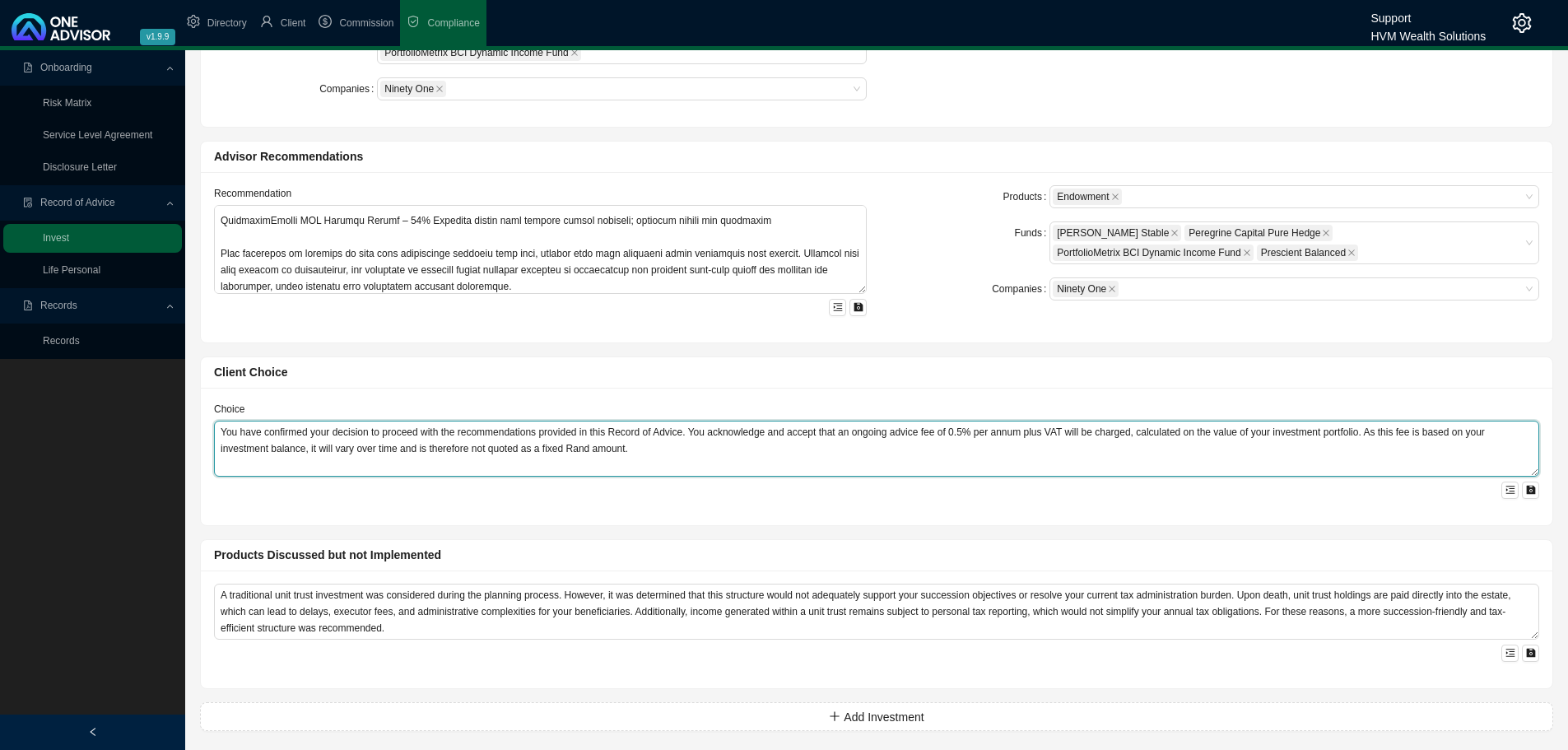
scroll to position [543, 0]
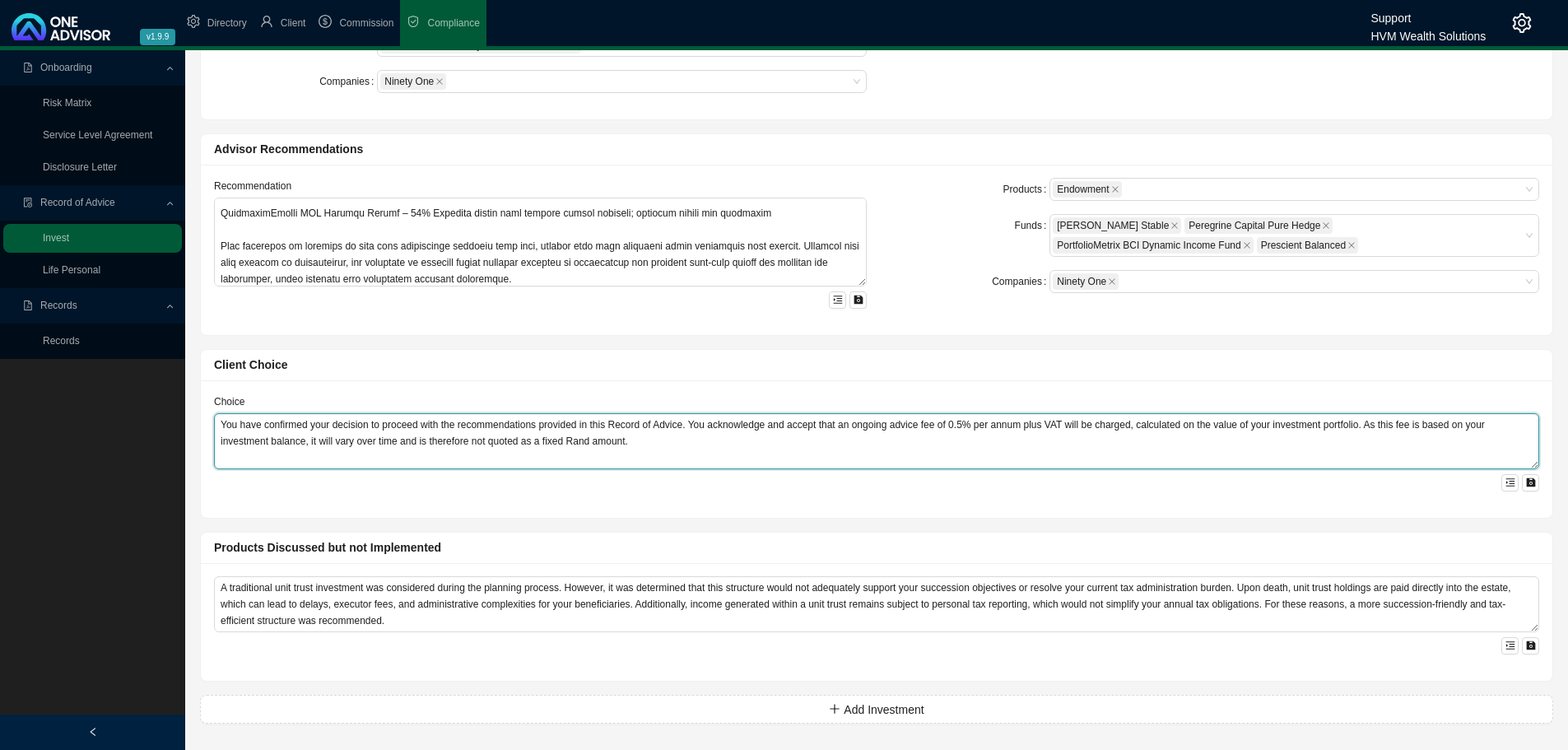
click at [268, 427] on textarea "You have confirmed your decision to proceed with the recommendations provided i…" at bounding box center [877, 441] width 1325 height 56
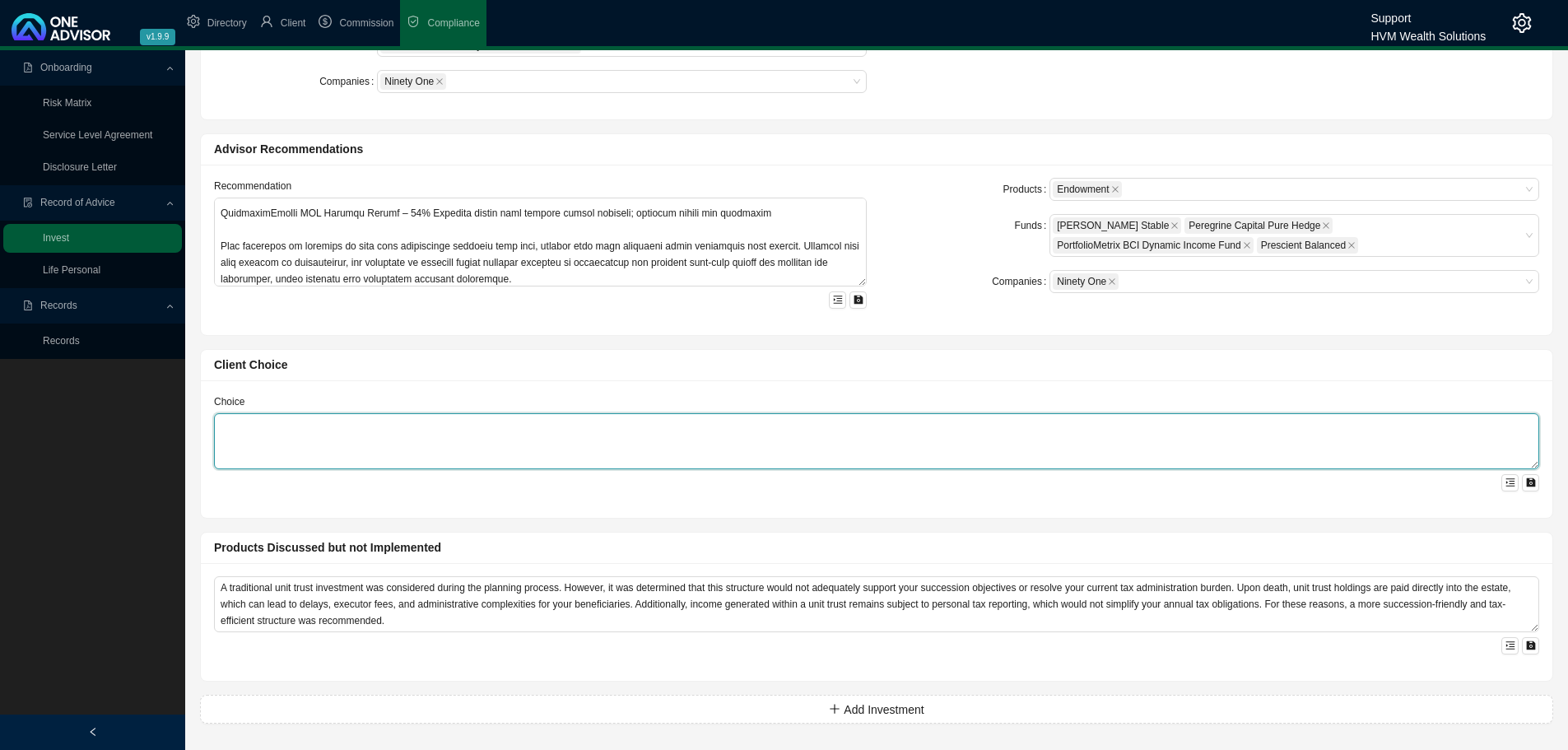
paste textarea "You have confirmed your decision to proceed with the recommendations provided i…"
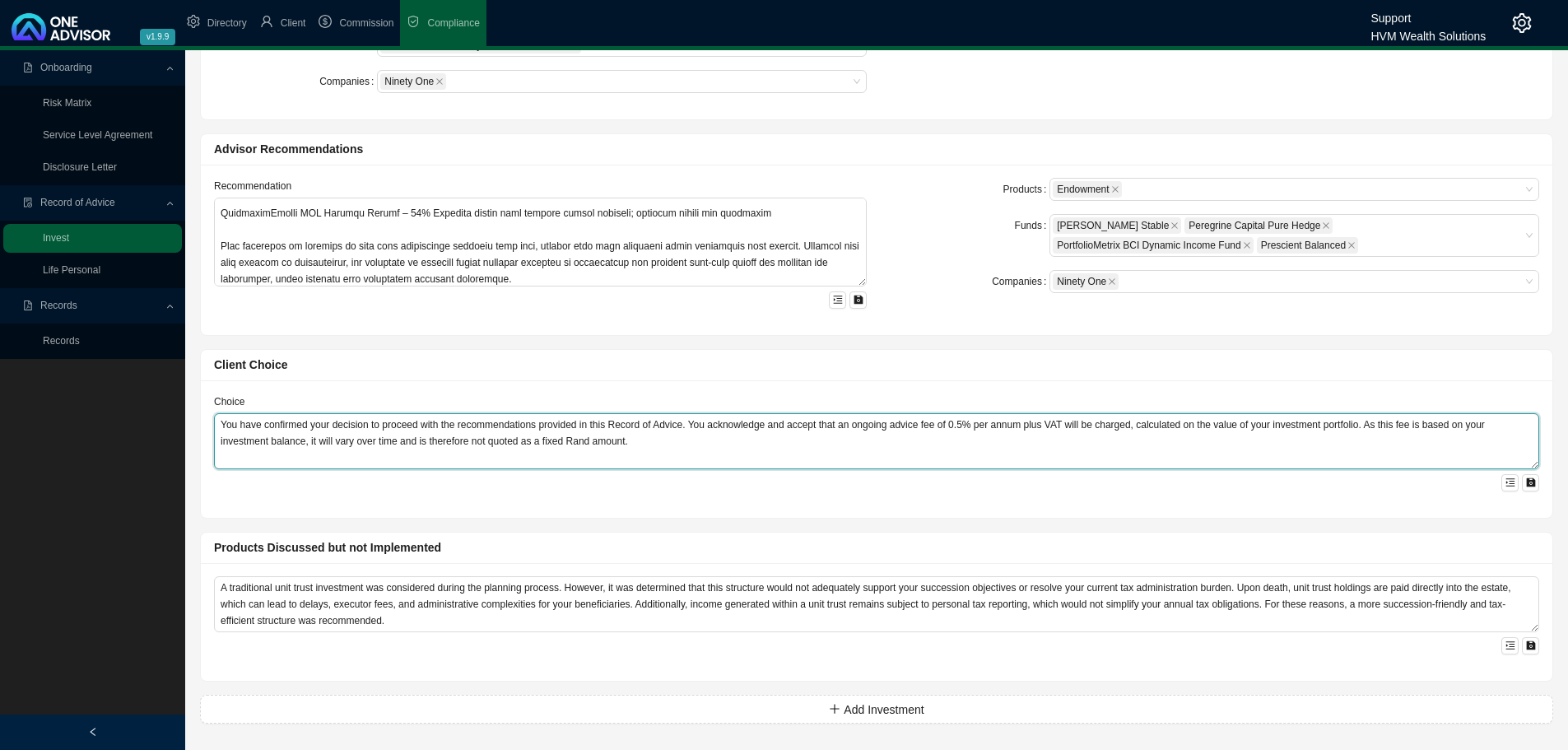
type textarea "You have confirmed your decision to proceed with the recommendations provided i…"
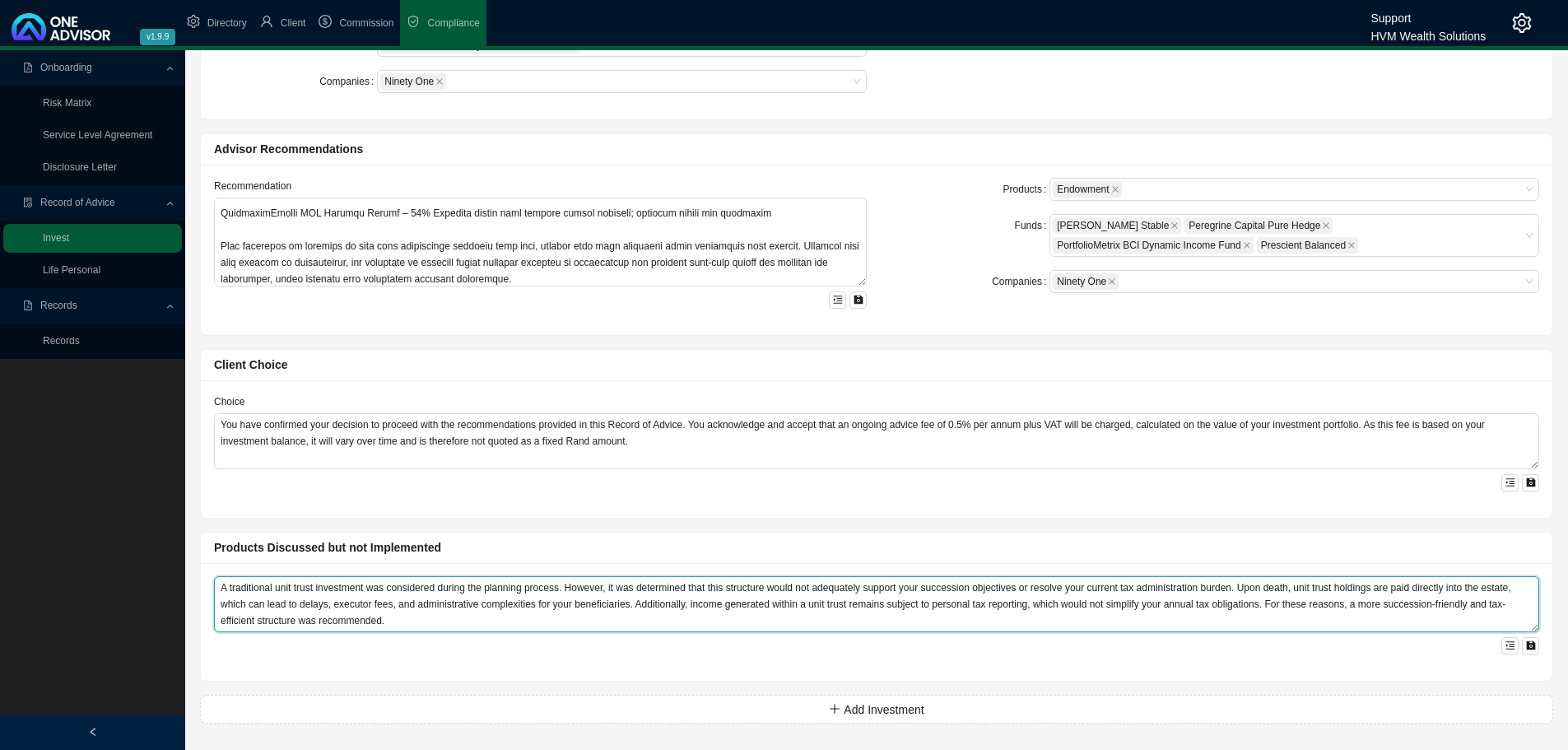
click at [238, 595] on textarea "A traditional unit trust investment was considered during the planning process.…" at bounding box center [877, 604] width 1325 height 56
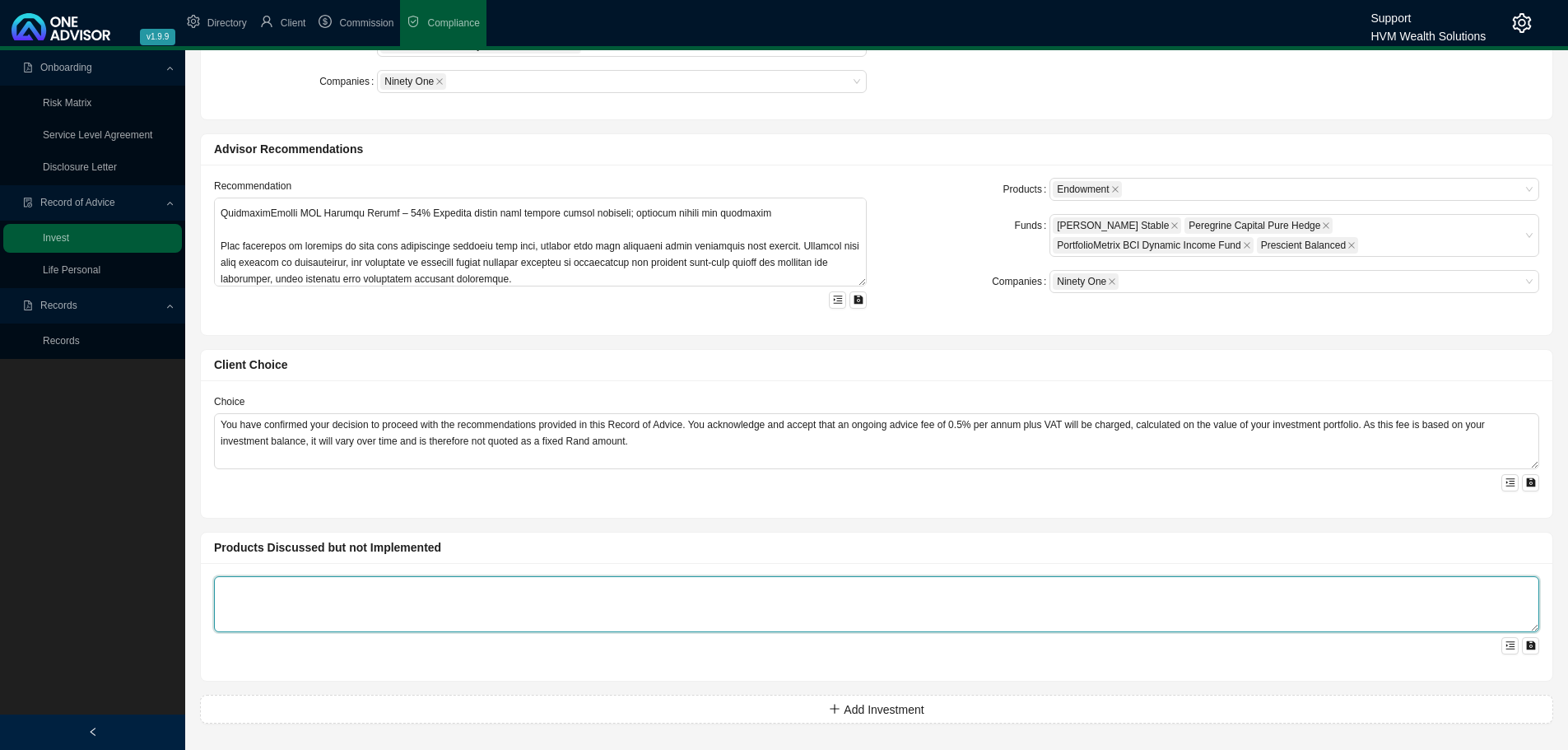
paste textarea "A traditional unit trust investment was considered during the planning process.…"
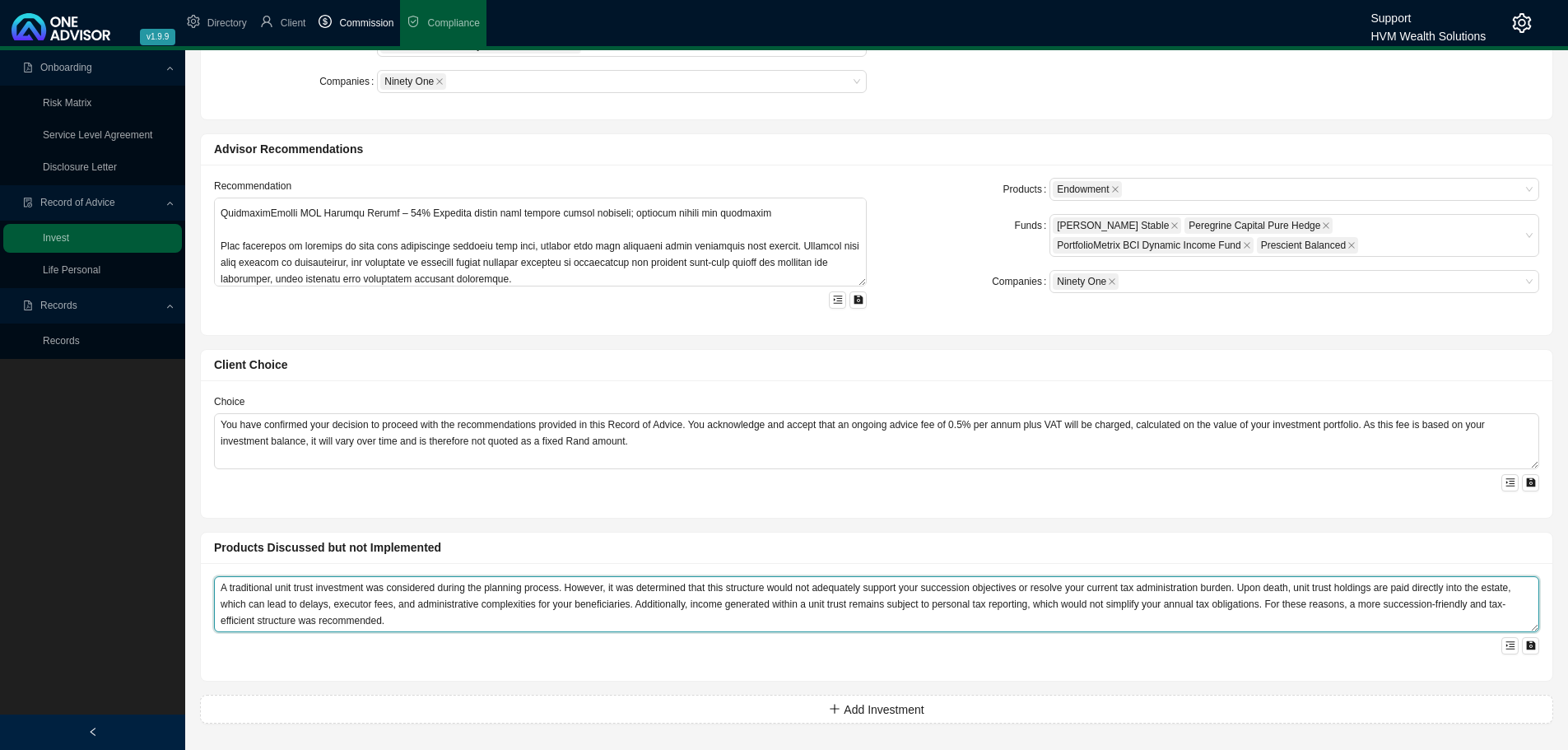
type textarea "A traditional unit trust investment was considered during the planning process.…"
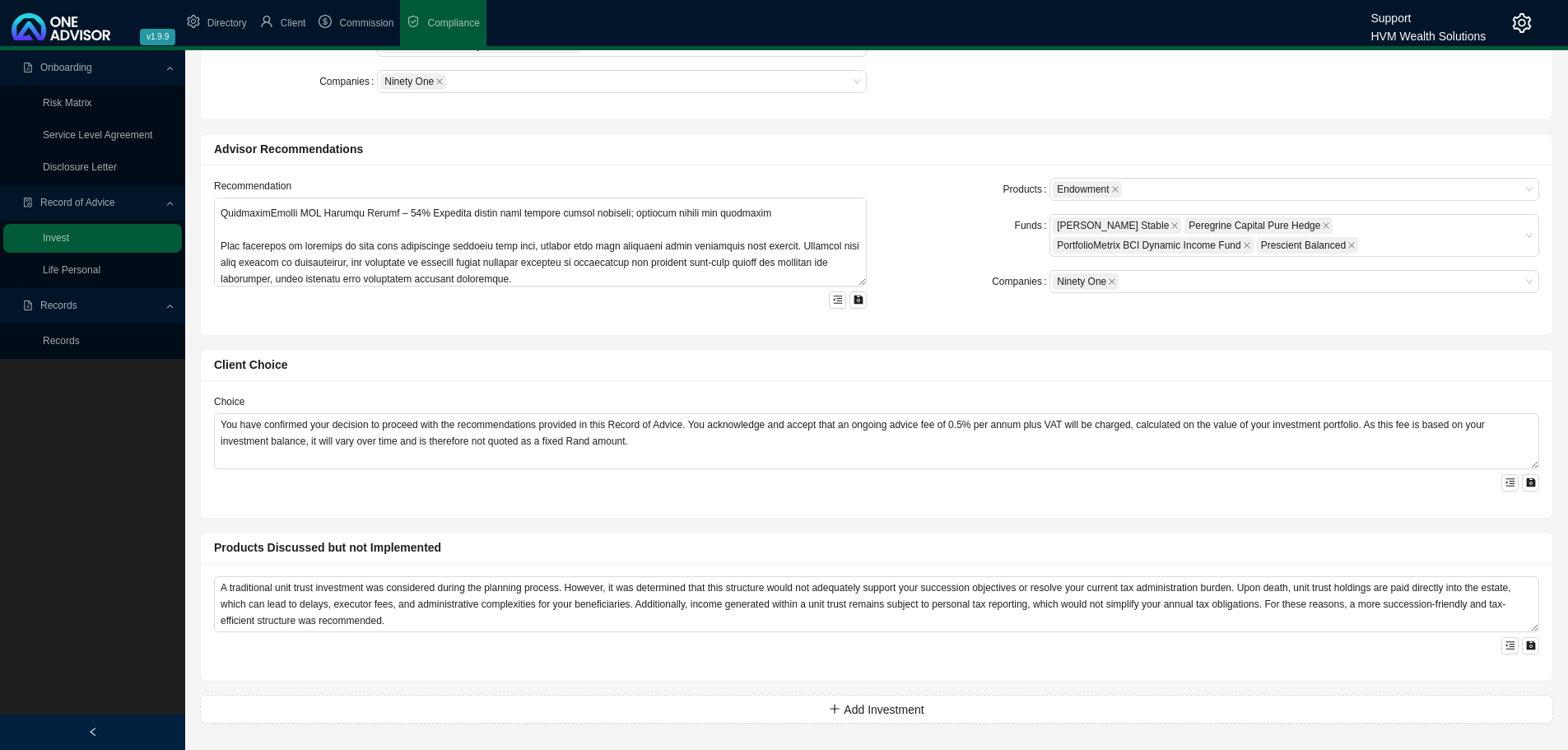
click at [553, 532] on div "Products Discussed but not Implemented" at bounding box center [876, 548] width 1351 height 31
click at [857, 702] on span "Add Investment" at bounding box center [883, 709] width 80 height 18
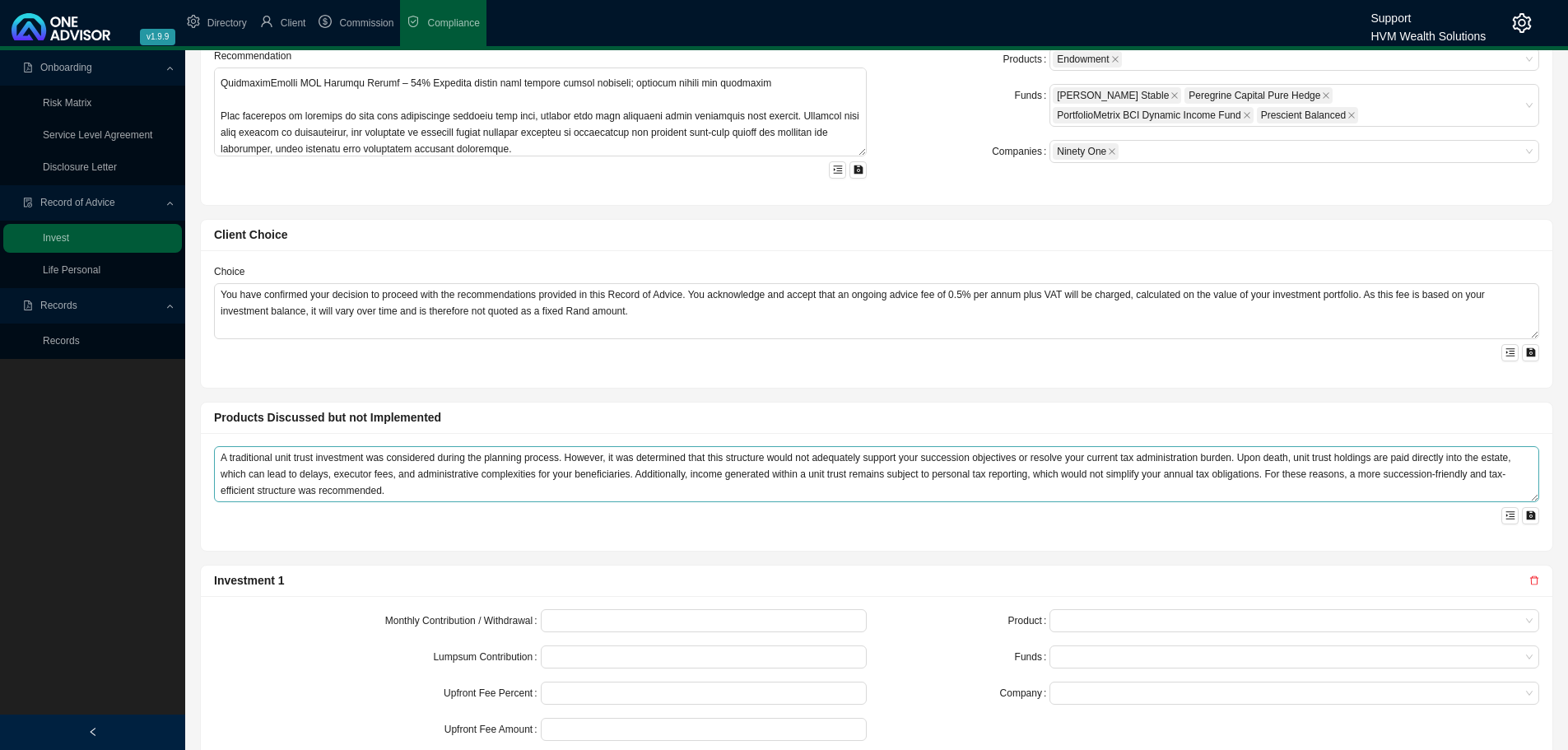
scroll to position [797, 0]
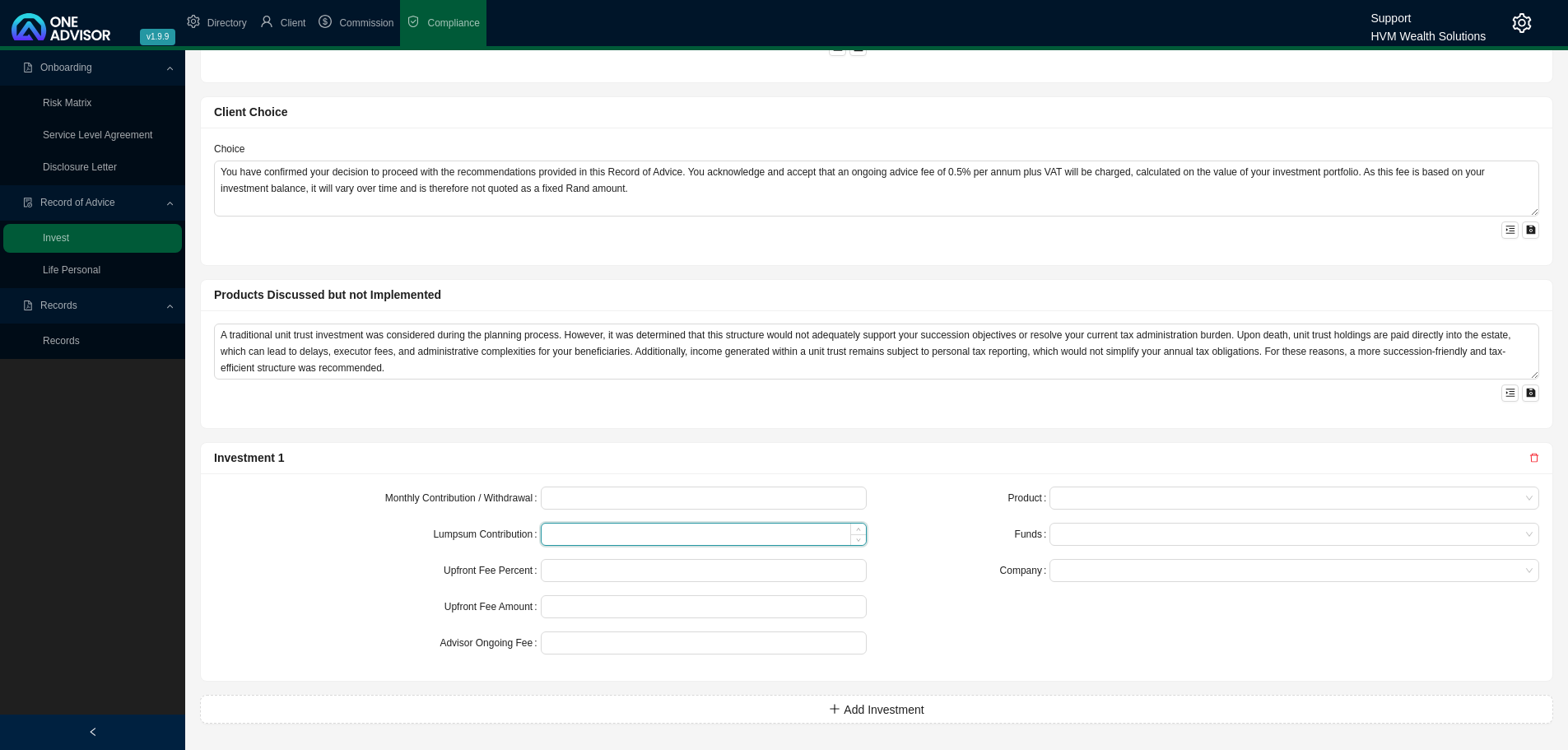
click at [558, 534] on input at bounding box center [704, 534] width 325 height 21
paste input "1120000"
type input "1120000"
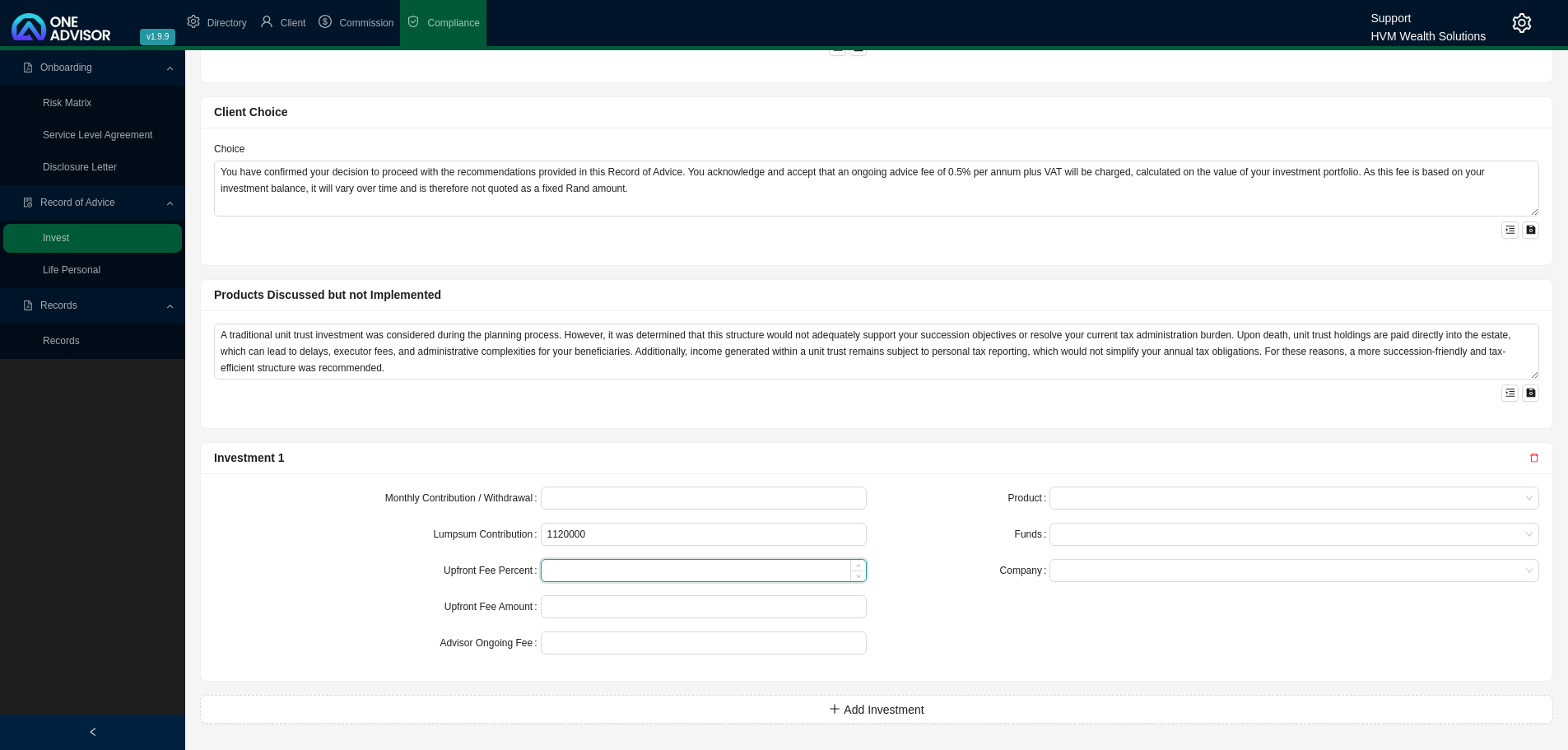
click at [575, 577] on input at bounding box center [704, 570] width 325 height 21
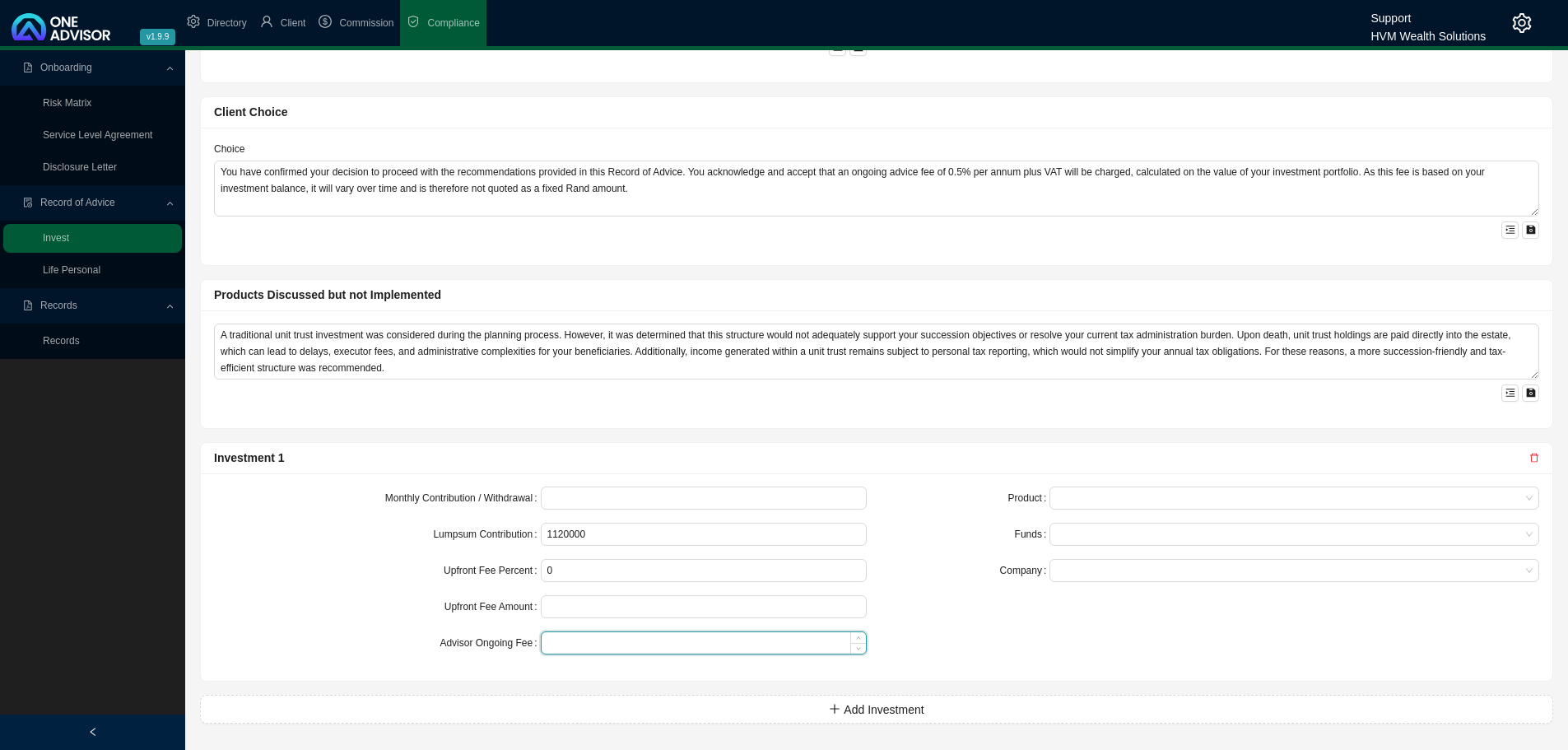
type input "0.00"
click at [572, 641] on input at bounding box center [704, 642] width 325 height 21
click at [1061, 497] on span at bounding box center [1294, 498] width 476 height 21
type input "0.50"
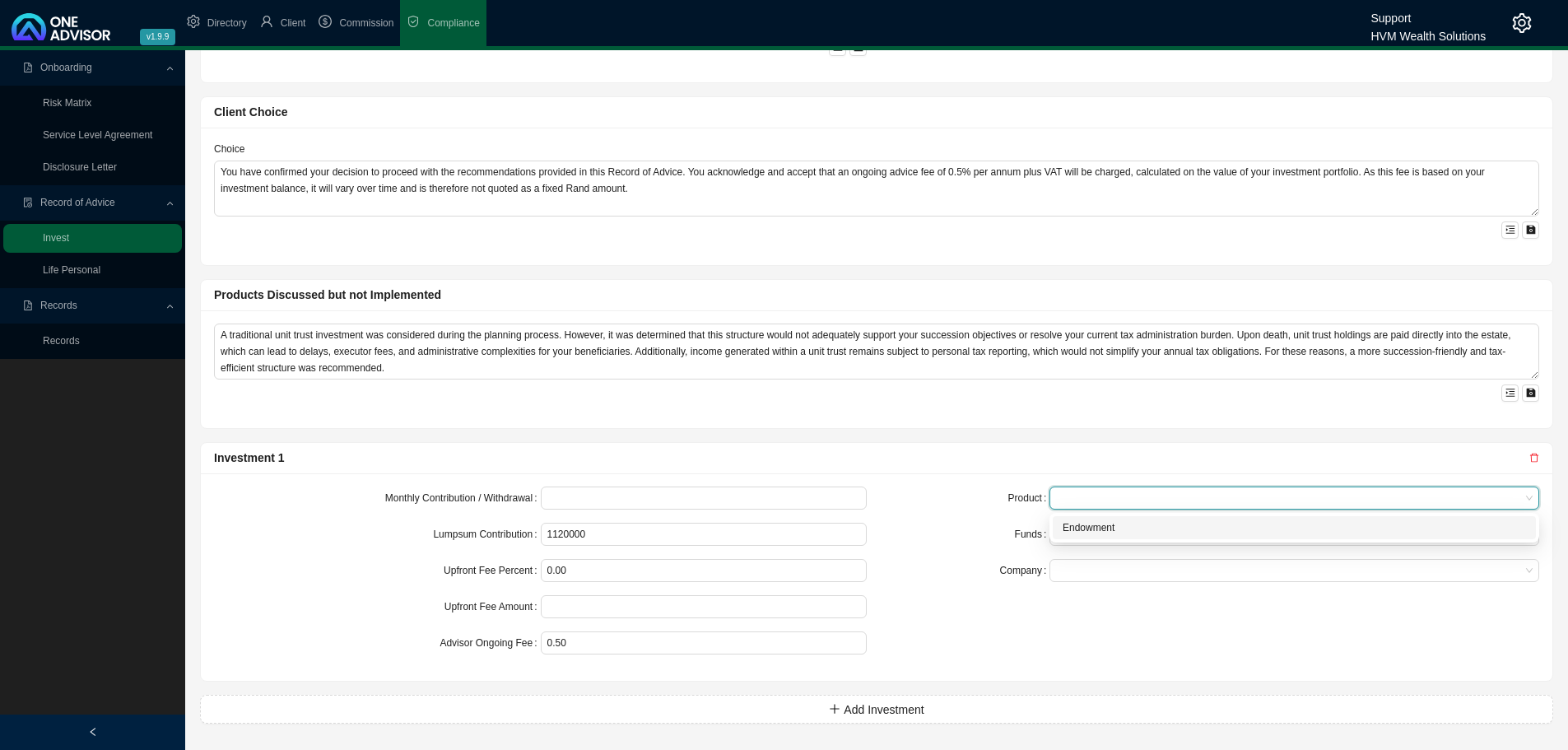
click at [1070, 521] on div "Endowment" at bounding box center [1295, 527] width 464 height 16
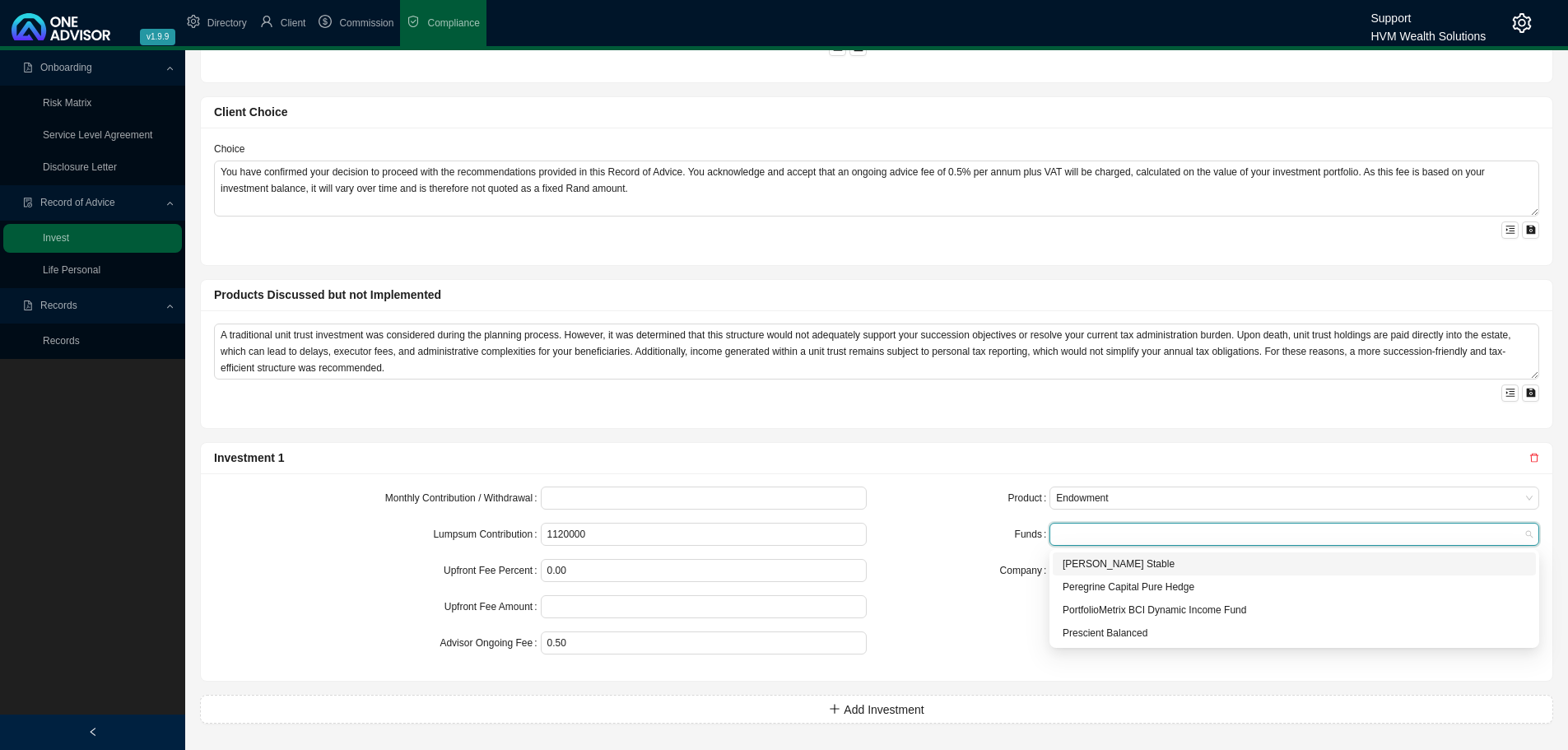
click at [1057, 532] on input "search" at bounding box center [1058, 534] width 3 height 13
click at [1111, 563] on div "[PERSON_NAME] Stable" at bounding box center [1295, 564] width 464 height 16
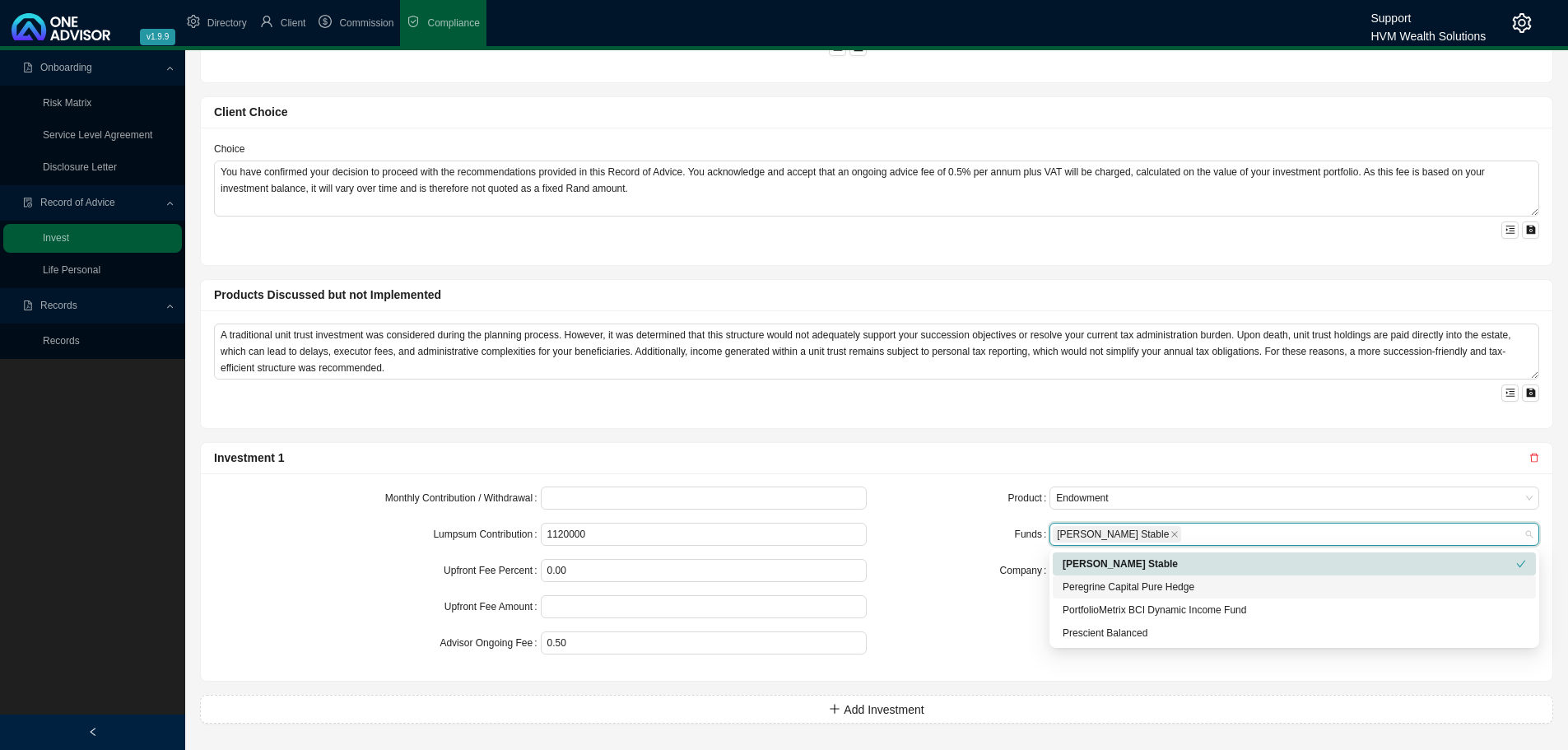
click at [1098, 582] on div "Peregrine Capital Pure Hedge" at bounding box center [1295, 587] width 464 height 16
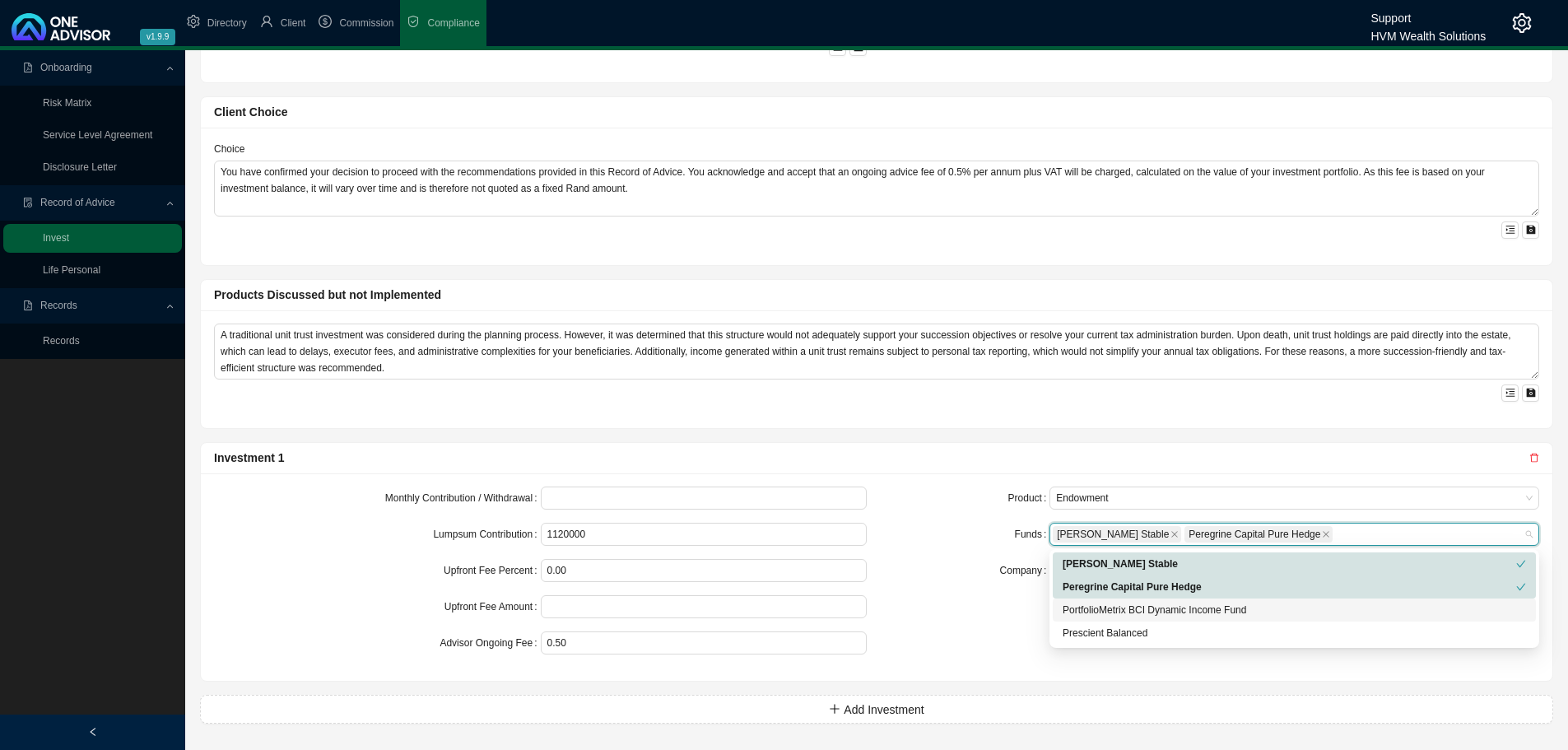
drag, startPoint x: 1090, startPoint y: 604, endPoint x: 1087, endPoint y: 626, distance: 22.2
click at [1090, 605] on div "PortfolioMetrix BCI Dynamic Income Fund" at bounding box center [1295, 609] width 464 height 16
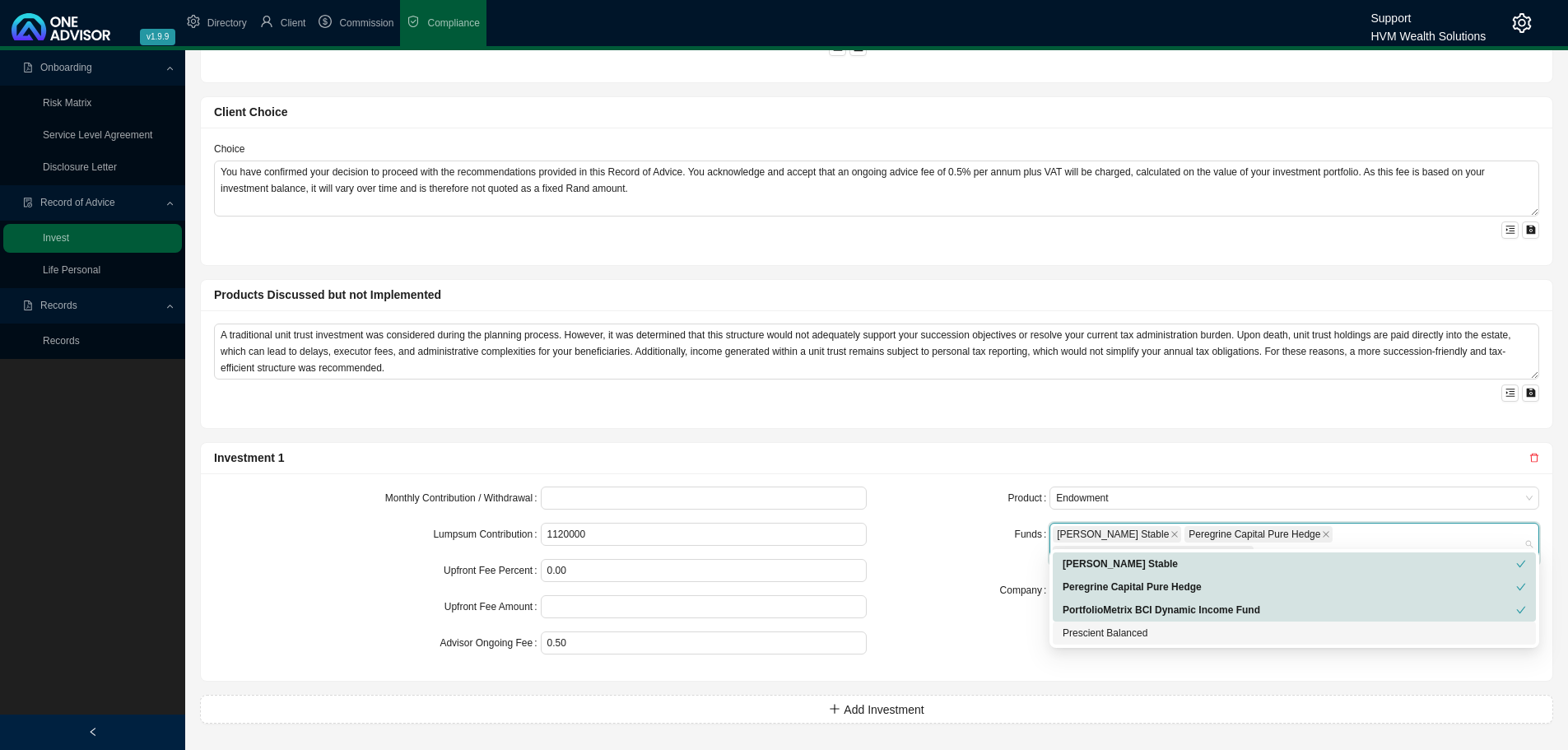
click at [1085, 633] on div "Prescient Balanced" at bounding box center [1295, 632] width 464 height 16
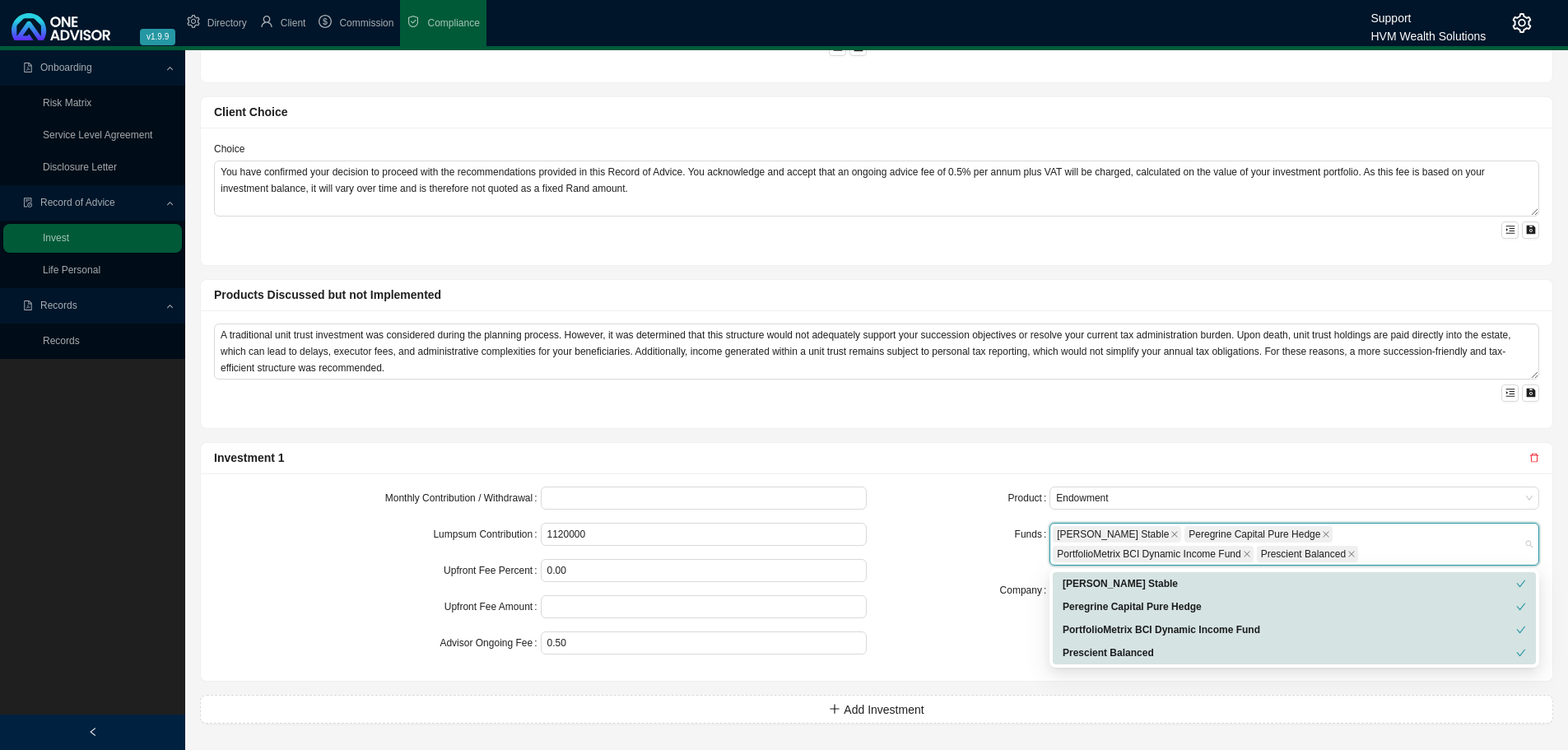
click at [1008, 631] on div "Product Endowment Funds Allan Gray Stable Peregrine Capital Pure Hedge Portfoli…" at bounding box center [1213, 577] width 673 height 181
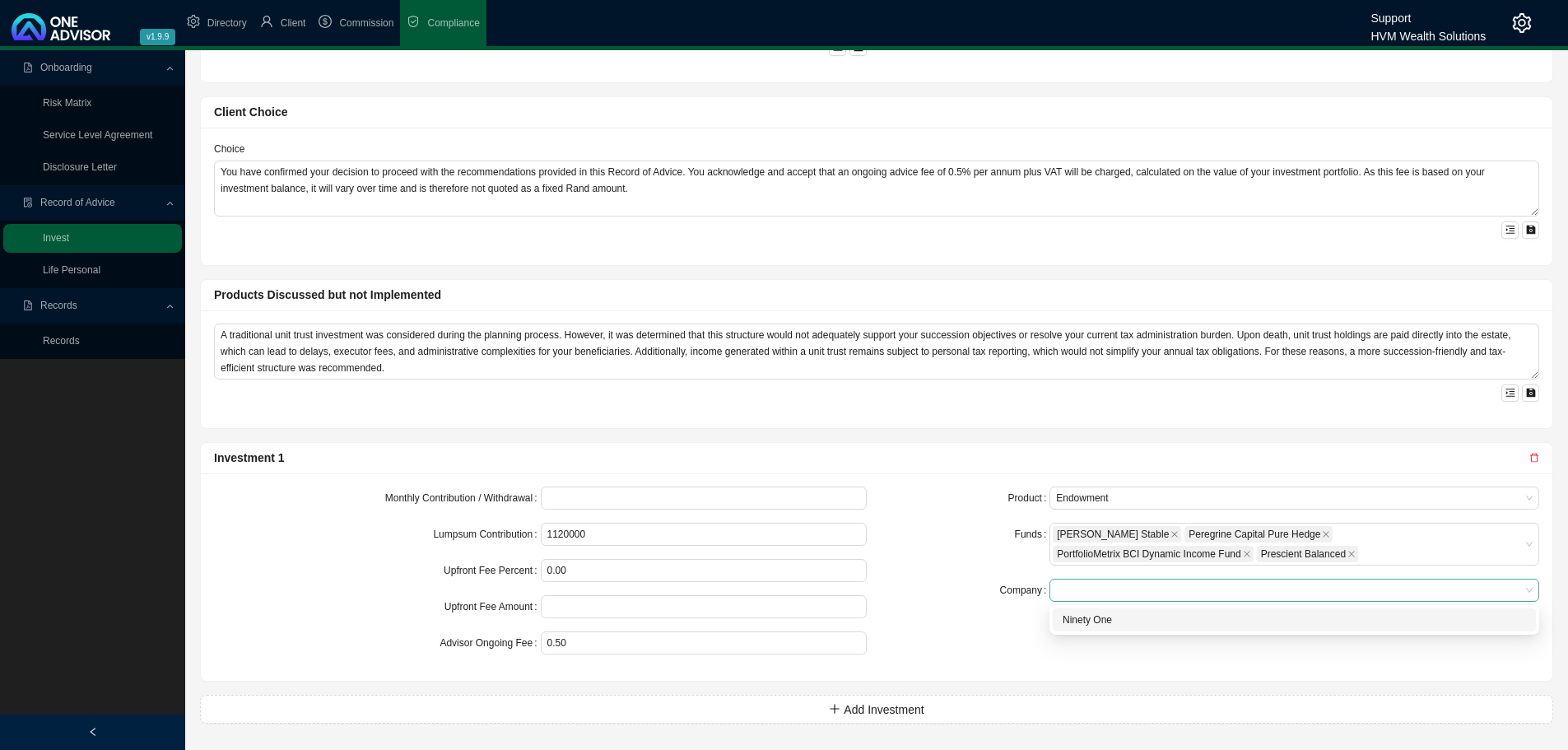
click at [1059, 587] on span at bounding box center [1294, 590] width 476 height 21
click at [1083, 614] on div "Ninety One" at bounding box center [1295, 620] width 464 height 16
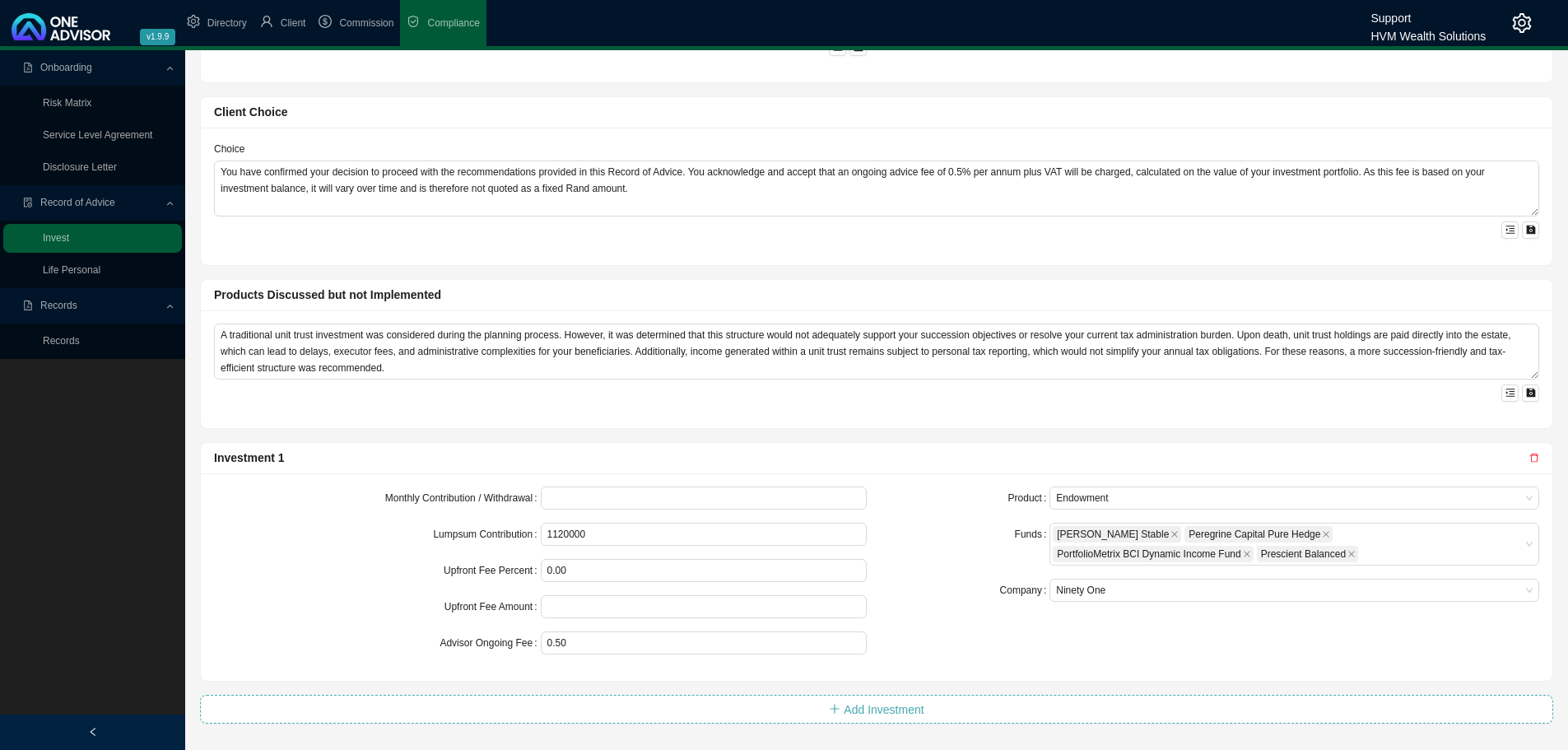
click at [878, 708] on span "Add Investment" at bounding box center [883, 709] width 80 height 18
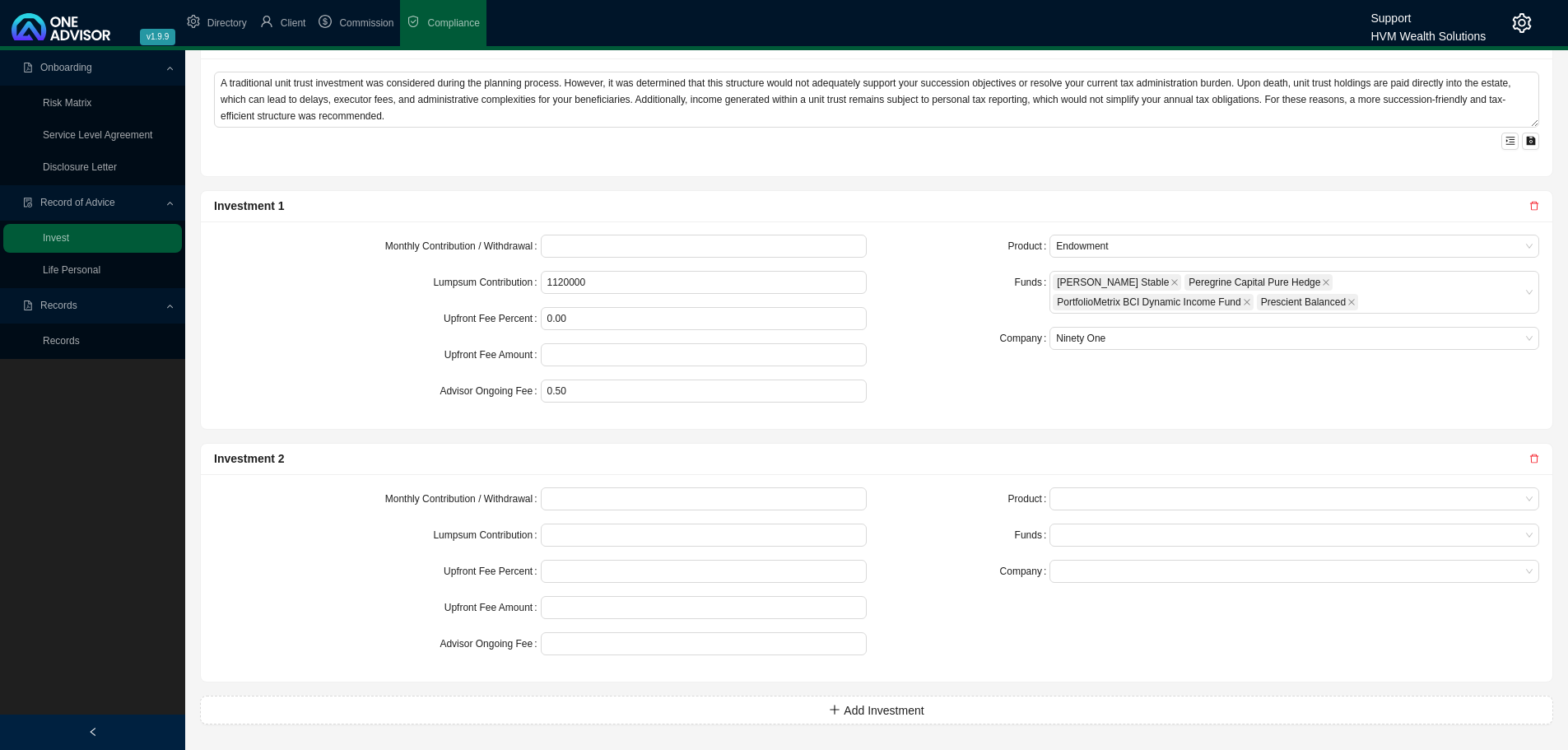
scroll to position [1049, 0]
drag, startPoint x: 589, startPoint y: 282, endPoint x: 473, endPoint y: 280, distance: 116.0
click at [473, 280] on div "Lumpsum Contribution 1120000" at bounding box center [540, 281] width 652 height 23
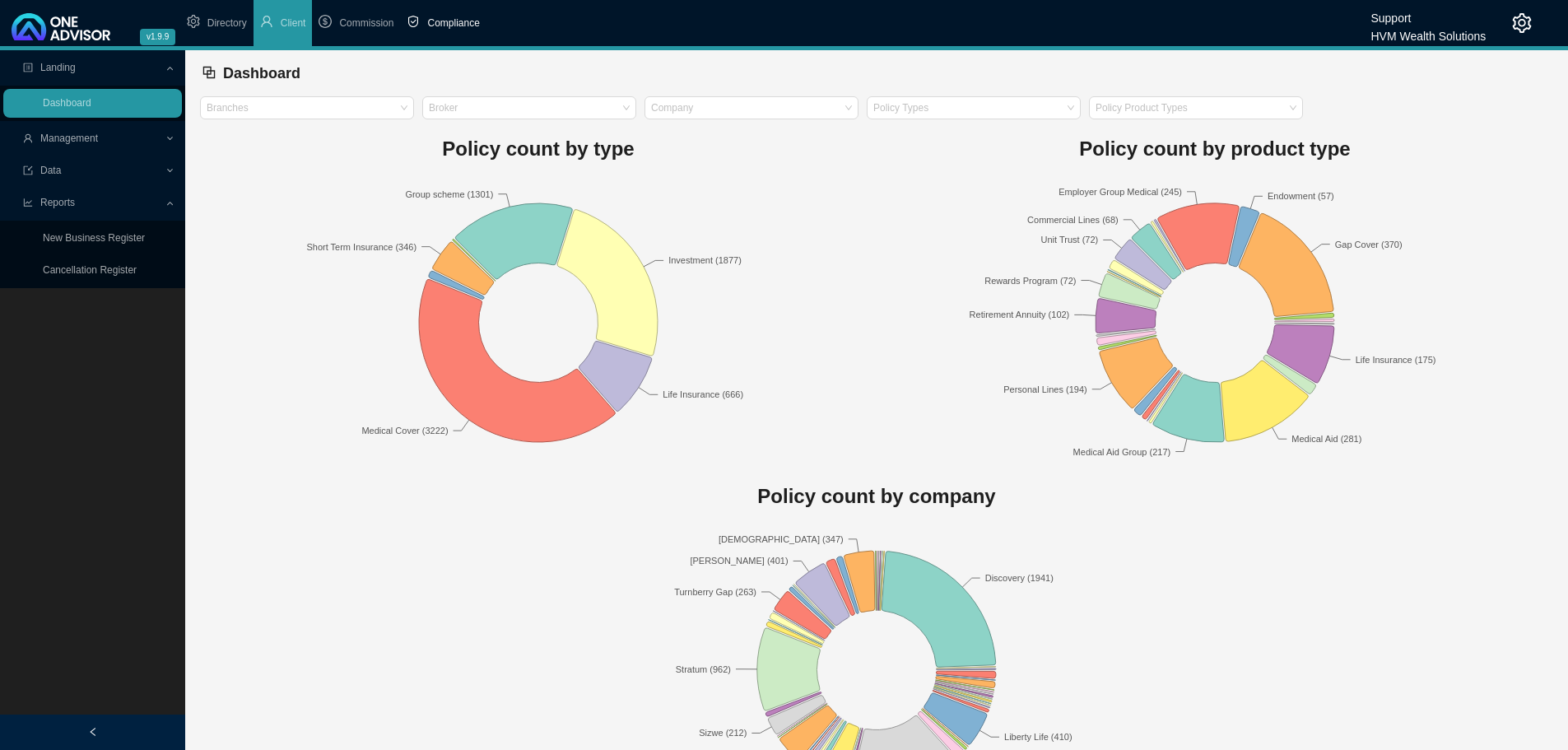
click at [456, 19] on span "Compliance" at bounding box center [453, 23] width 52 height 12
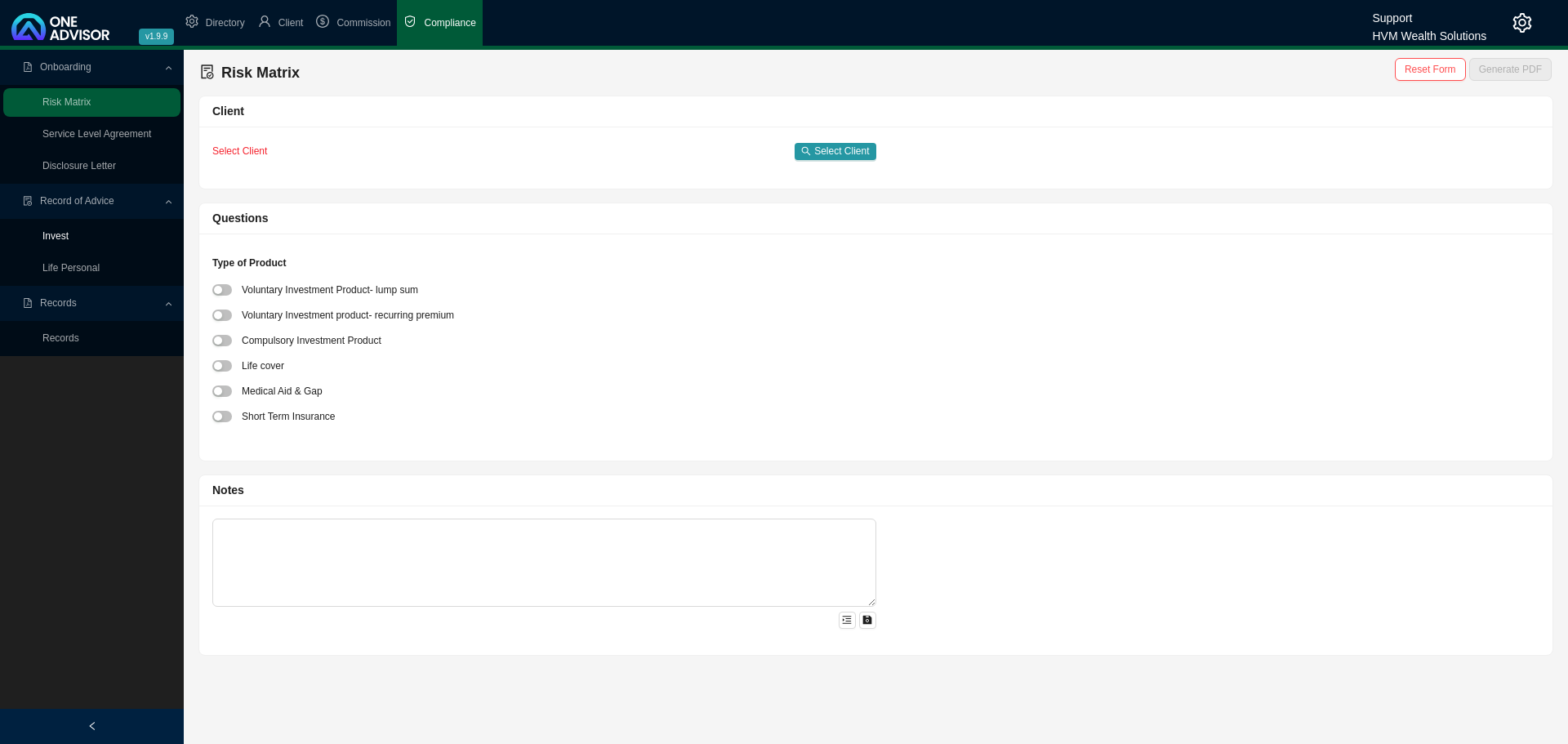
click at [55, 233] on link "Invest" at bounding box center [55, 236] width 26 height 12
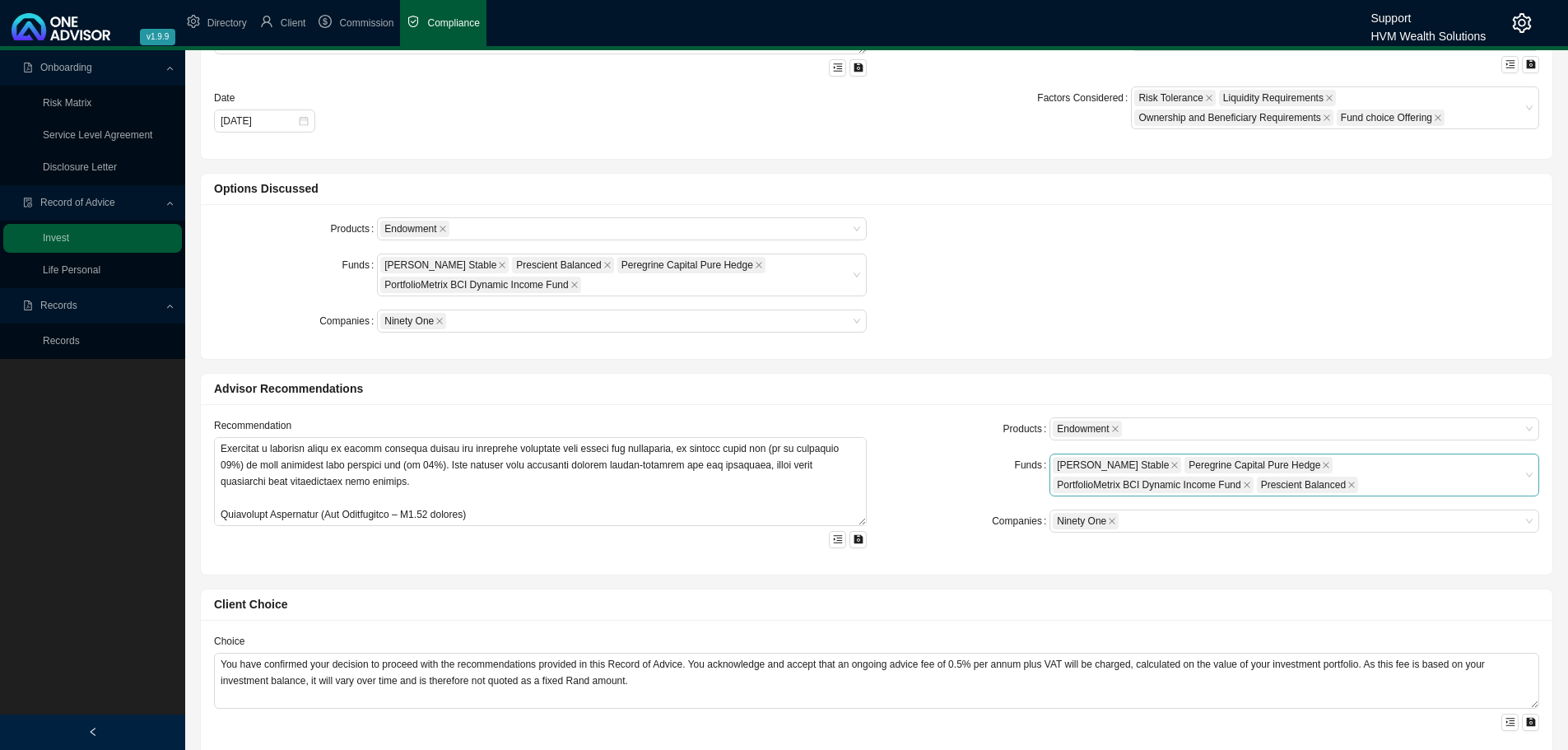
scroll to position [33, 0]
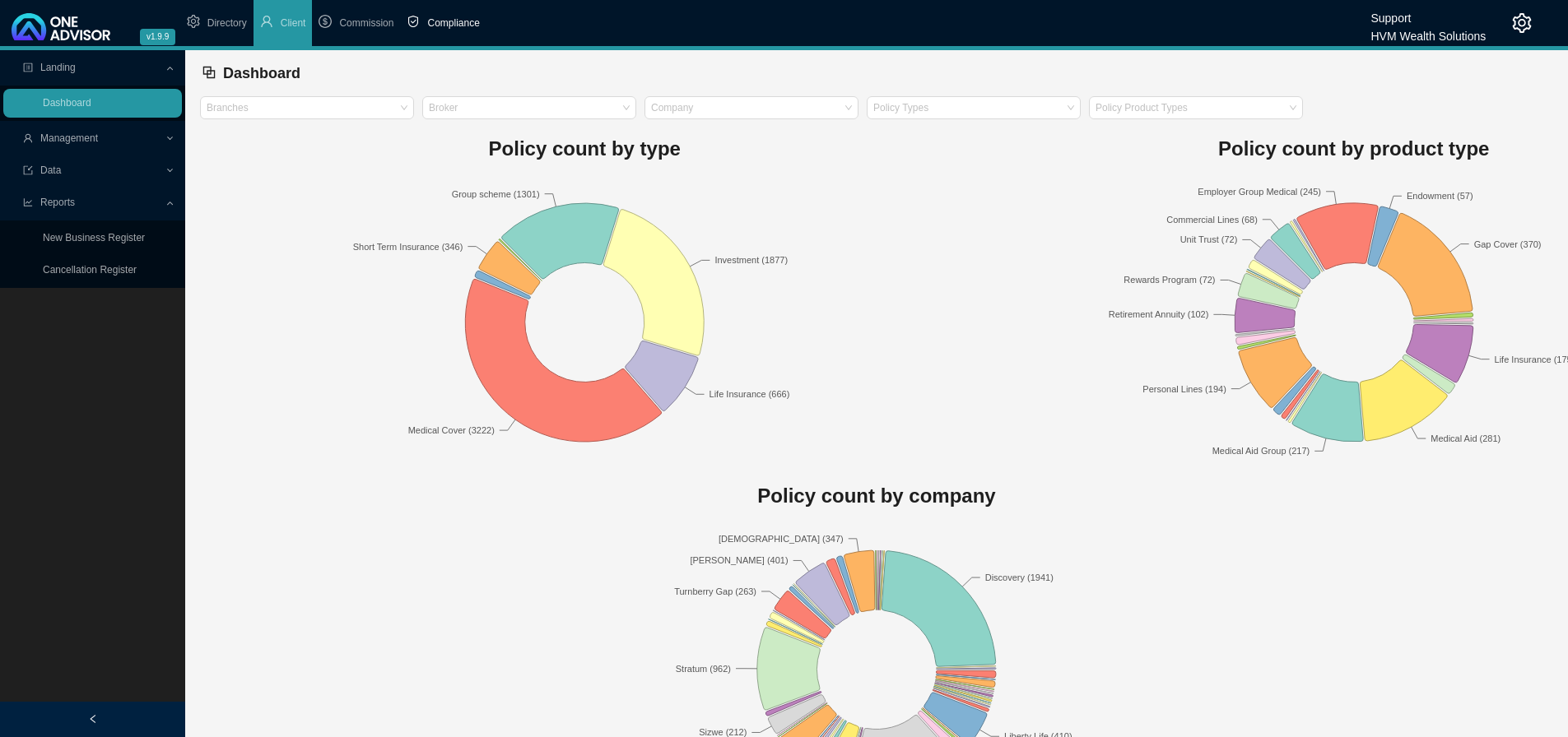
click at [441, 17] on span "Compliance" at bounding box center [453, 23] width 52 height 12
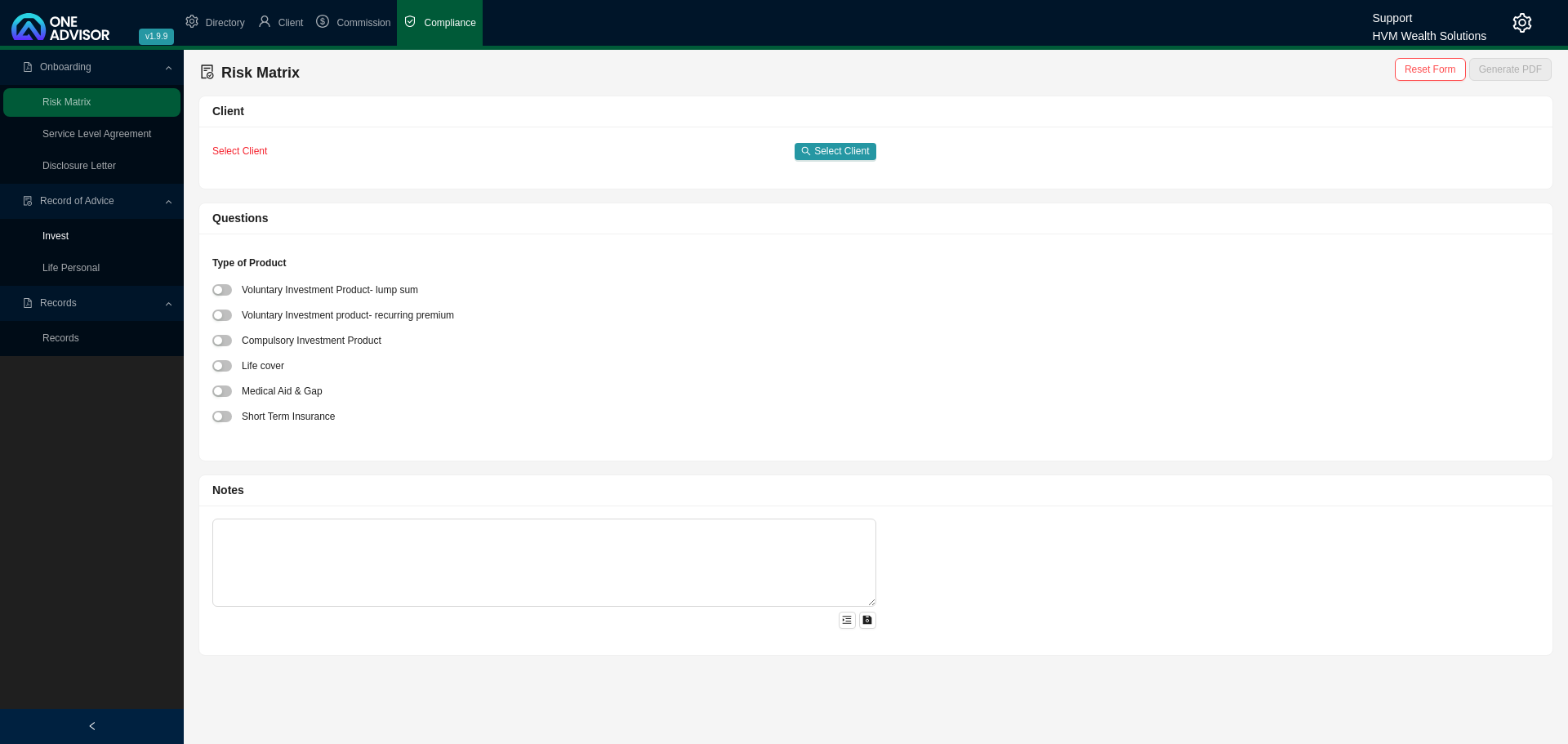
click at [55, 233] on link "Invest" at bounding box center [55, 236] width 26 height 12
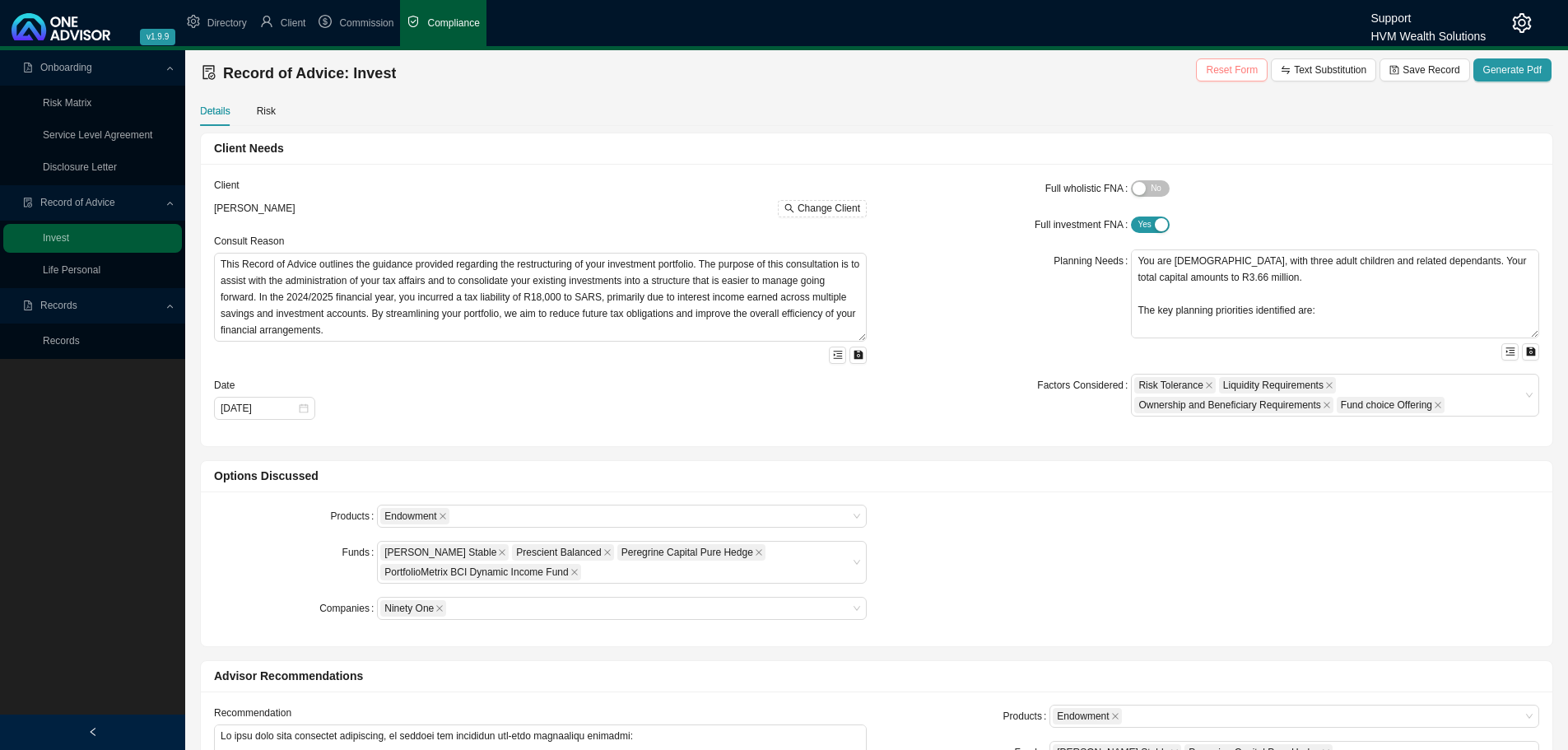
click at [1230, 69] on span "Reset Form" at bounding box center [1231, 69] width 52 height 16
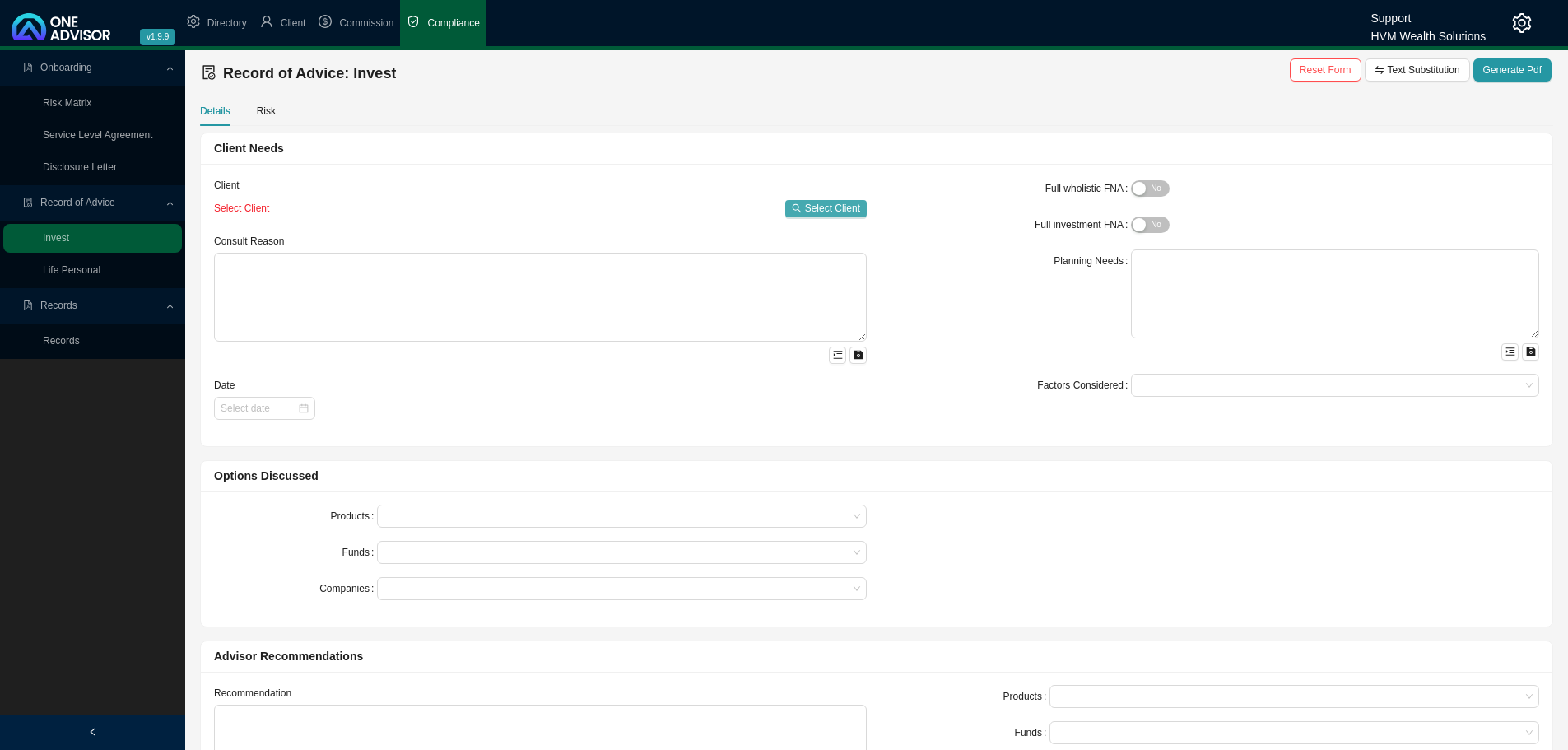
click at [824, 206] on span "Select Client" at bounding box center [832, 207] width 55 height 16
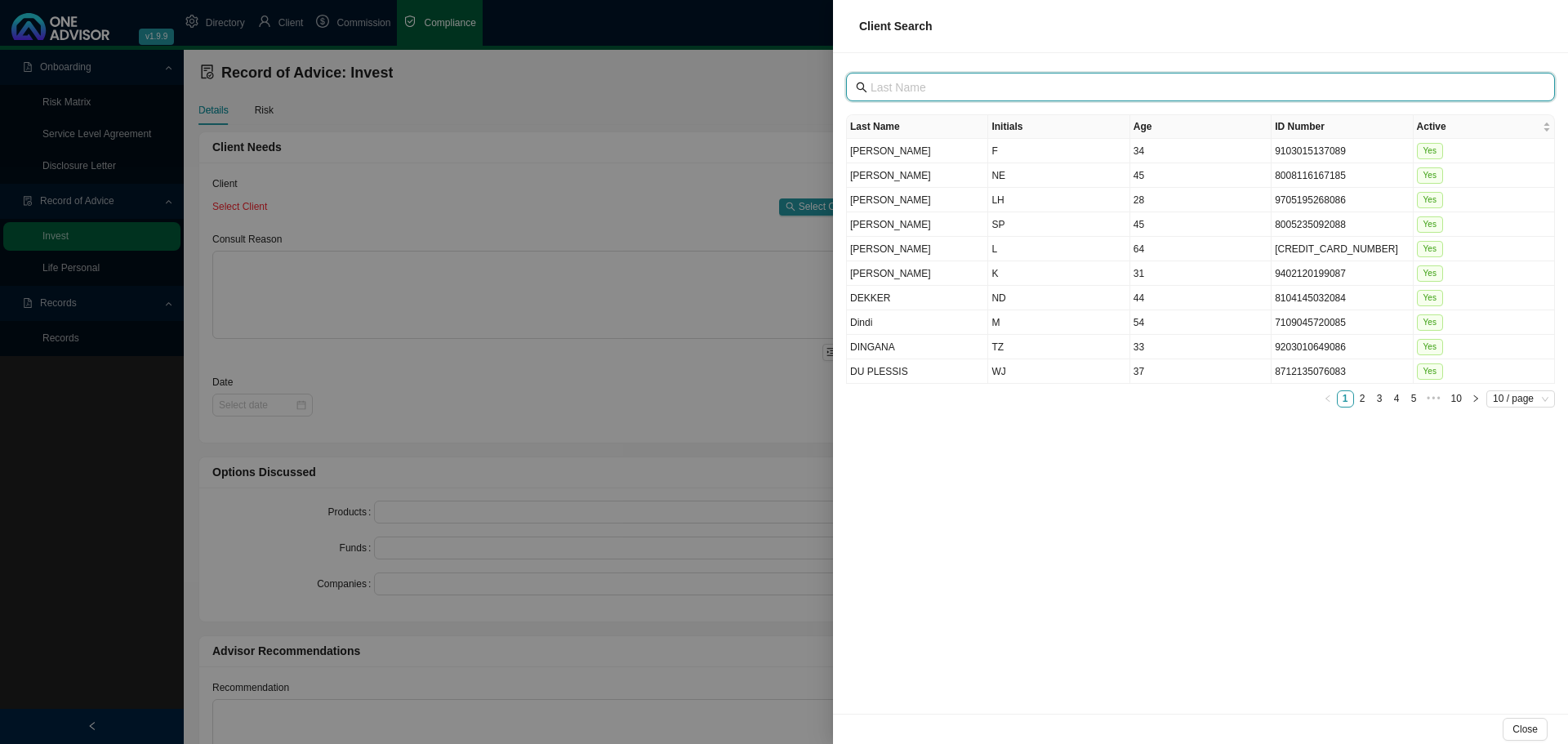
click at [968, 79] on input "text" at bounding box center [1203, 86] width 663 height 18
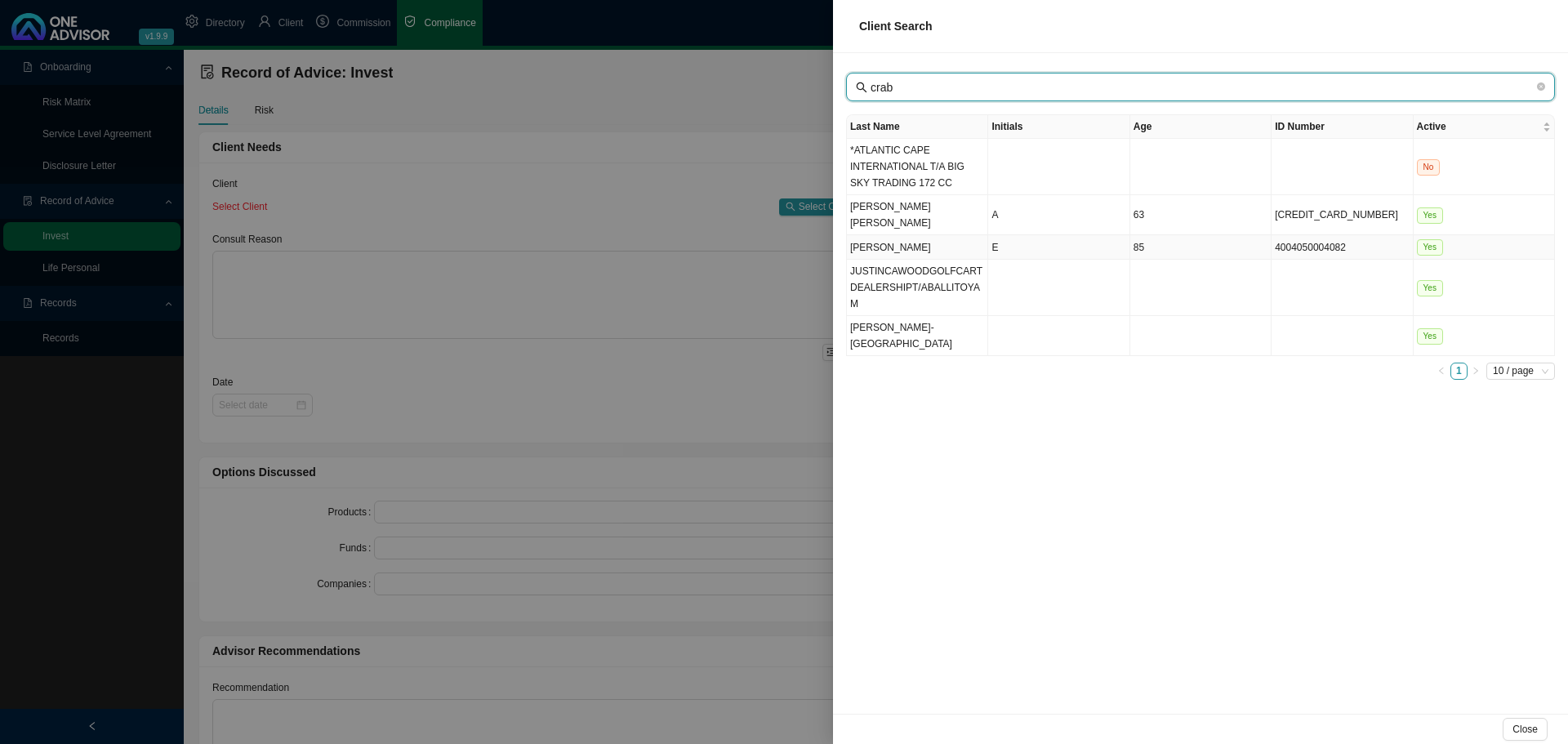
type input "crab"
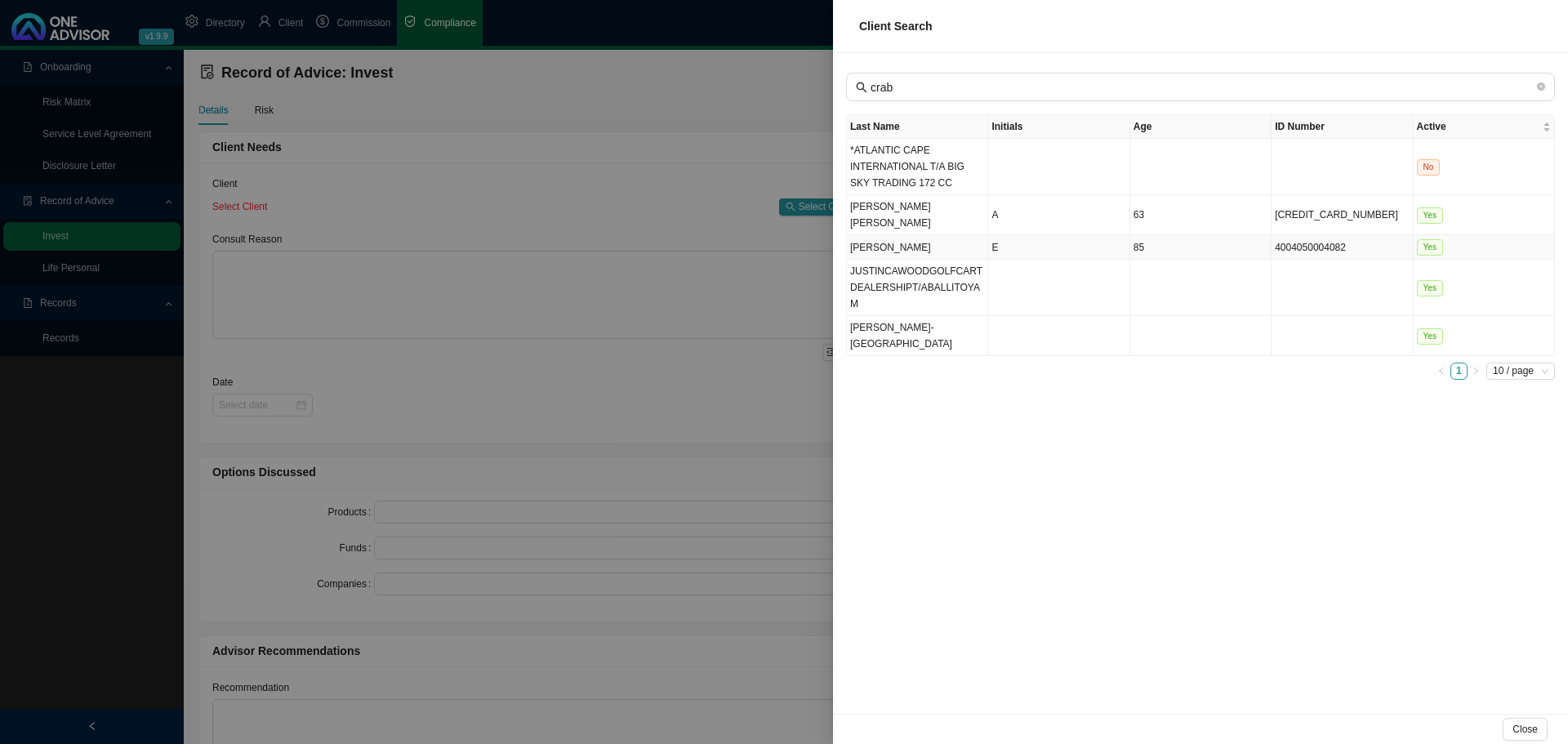
click at [915, 235] on td "[PERSON_NAME]" at bounding box center [918, 247] width 141 height 24
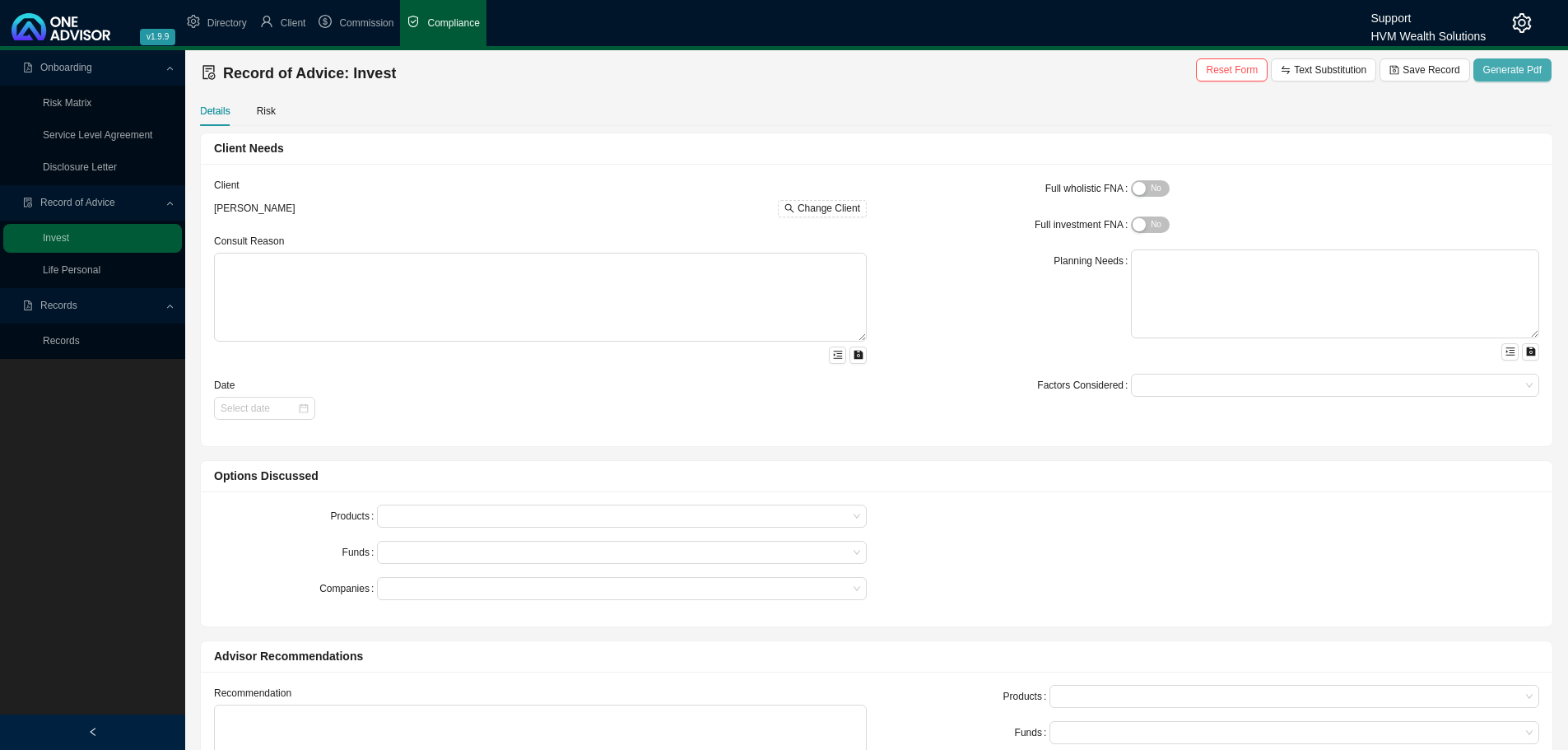
click at [1511, 69] on span "Generate Pdf" at bounding box center [1512, 69] width 58 height 16
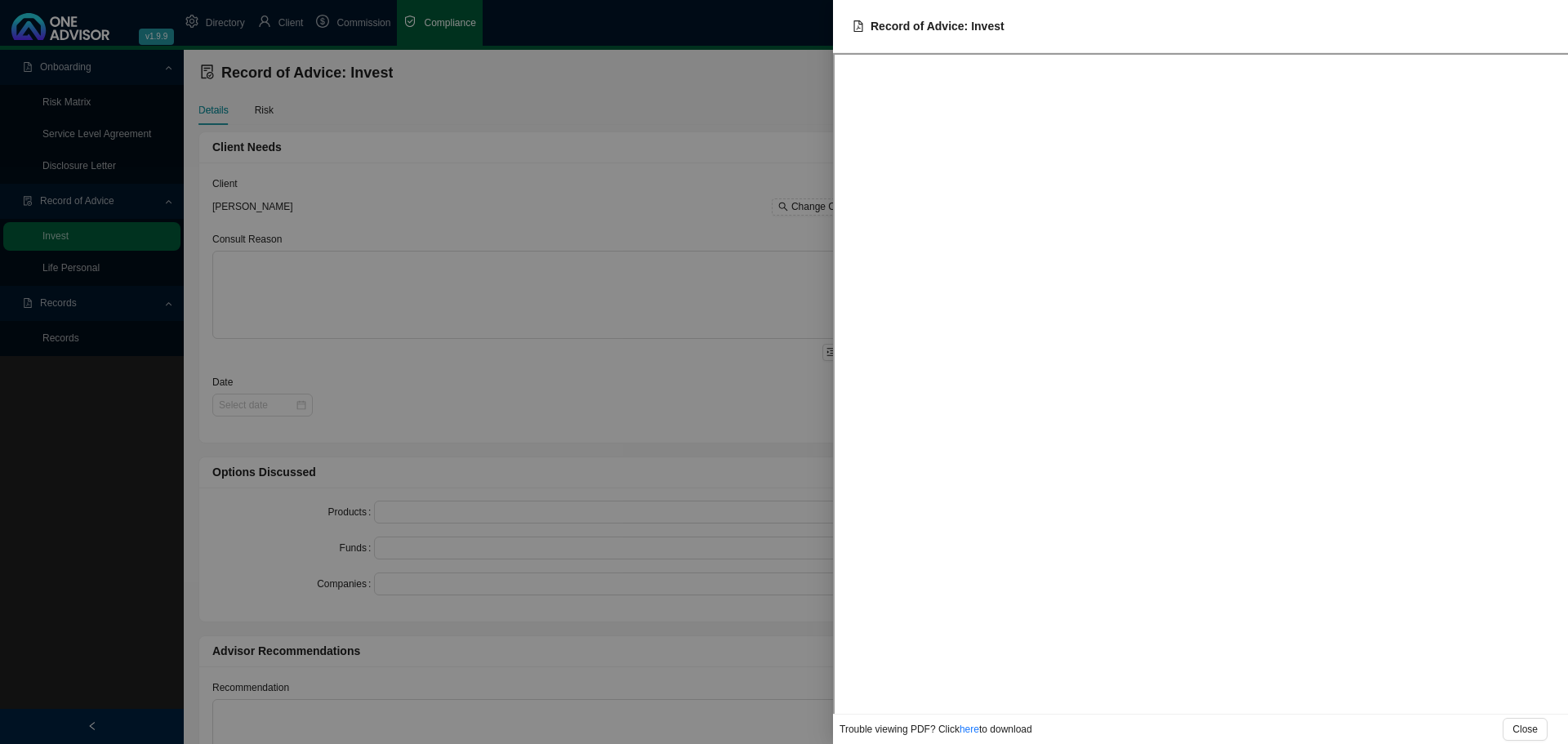
click at [605, 141] on div at bounding box center [784, 372] width 1568 height 744
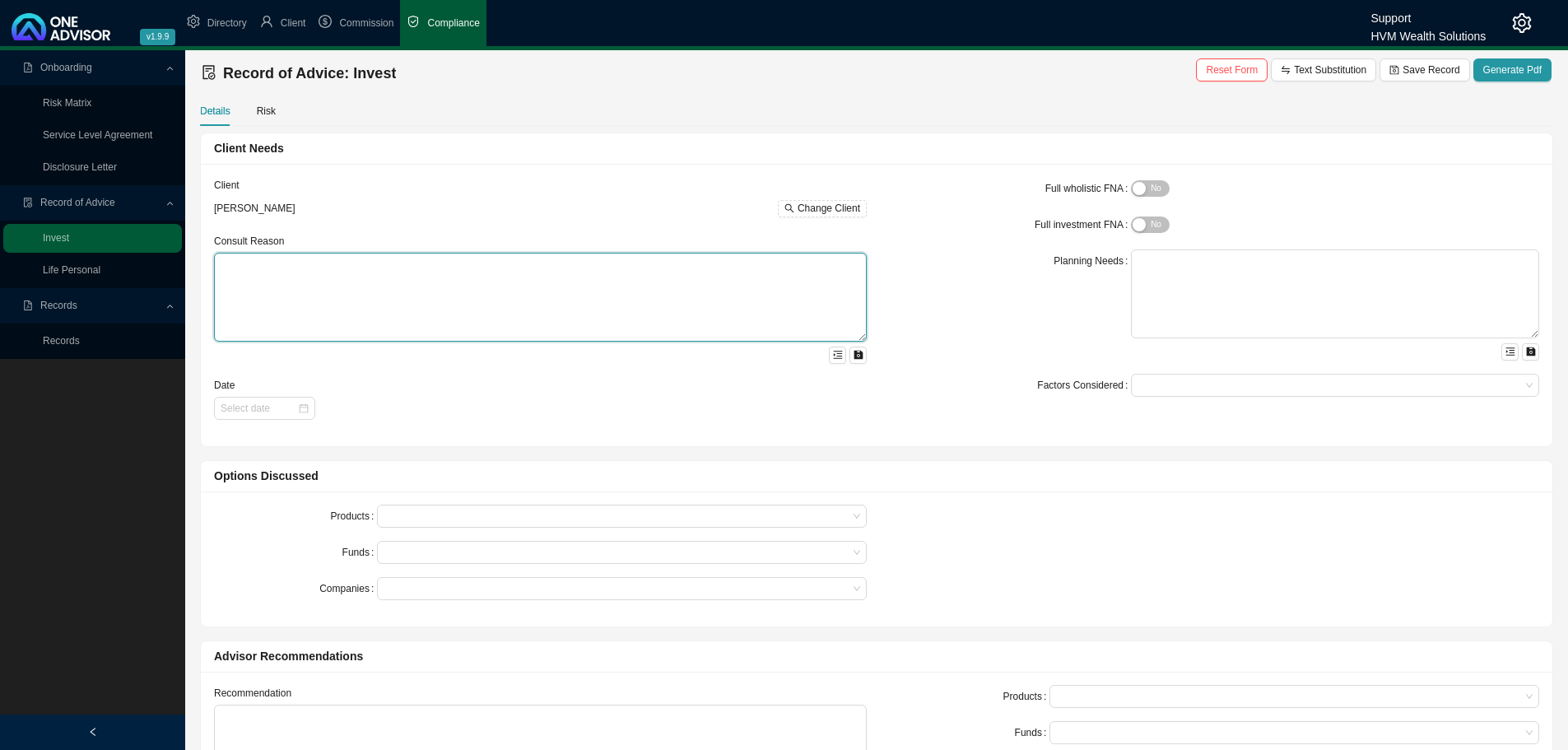
click at [276, 267] on textarea at bounding box center [540, 297] width 652 height 89
paste textarea "This Record of Advice outlines the guidance provided regarding the restructurin…"
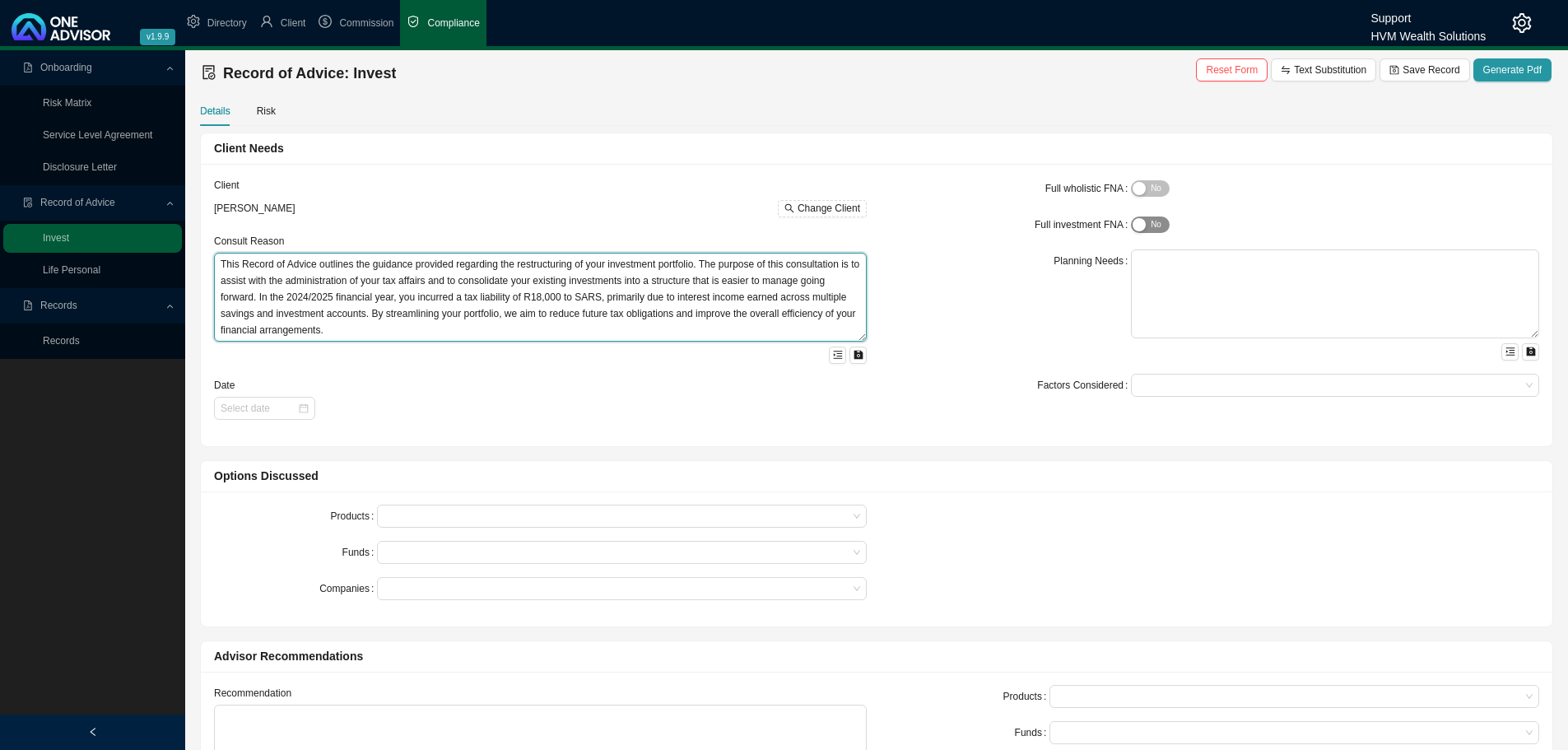
type textarea "This Record of Advice outlines the guidance provided regarding the restructurin…"
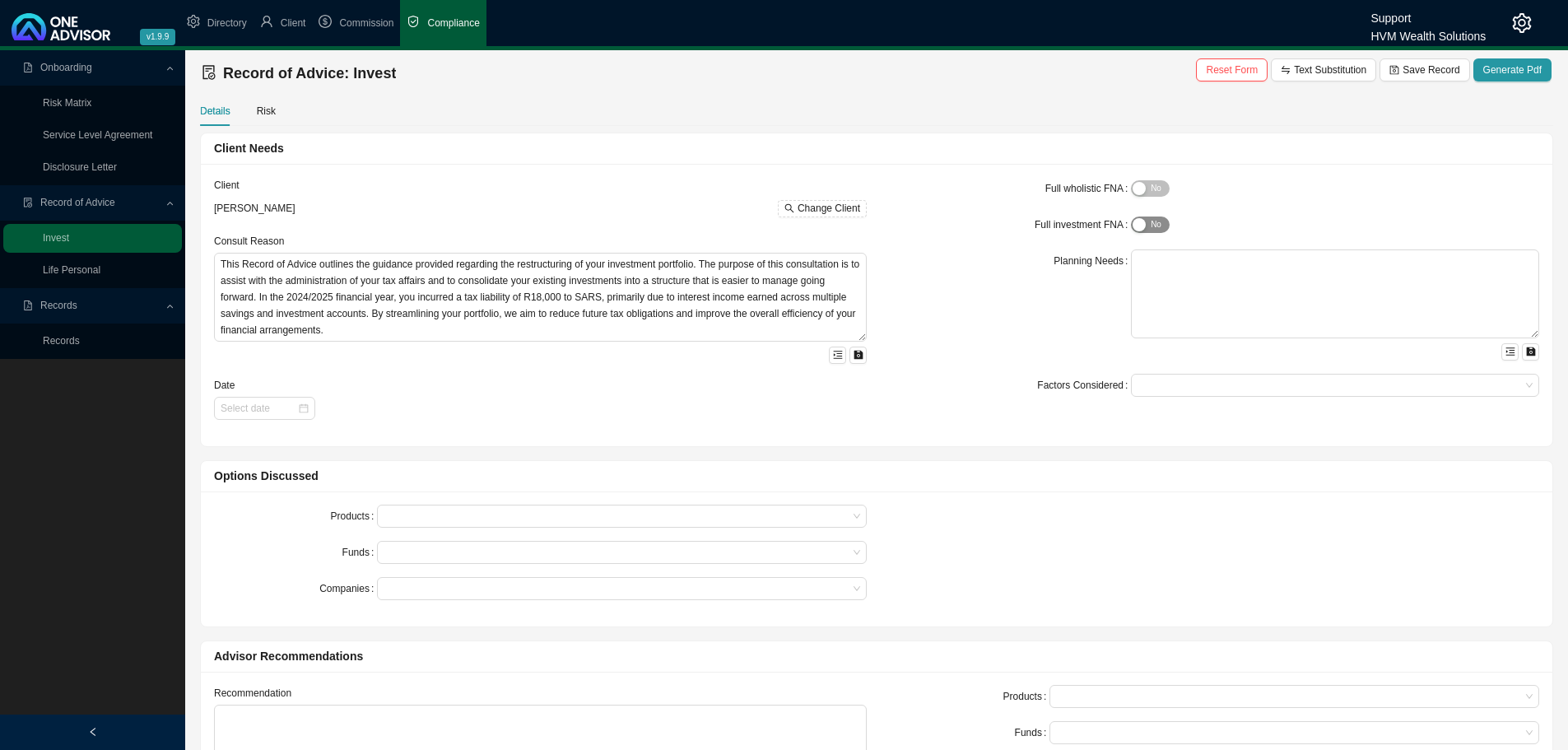
click at [1142, 220] on div "button" at bounding box center [1139, 225] width 14 height 14
click at [1148, 284] on textarea at bounding box center [1334, 294] width 408 height 89
paste textarea "You are [DEMOGRAPHIC_DATA], with three adult children and related dependants. Y…"
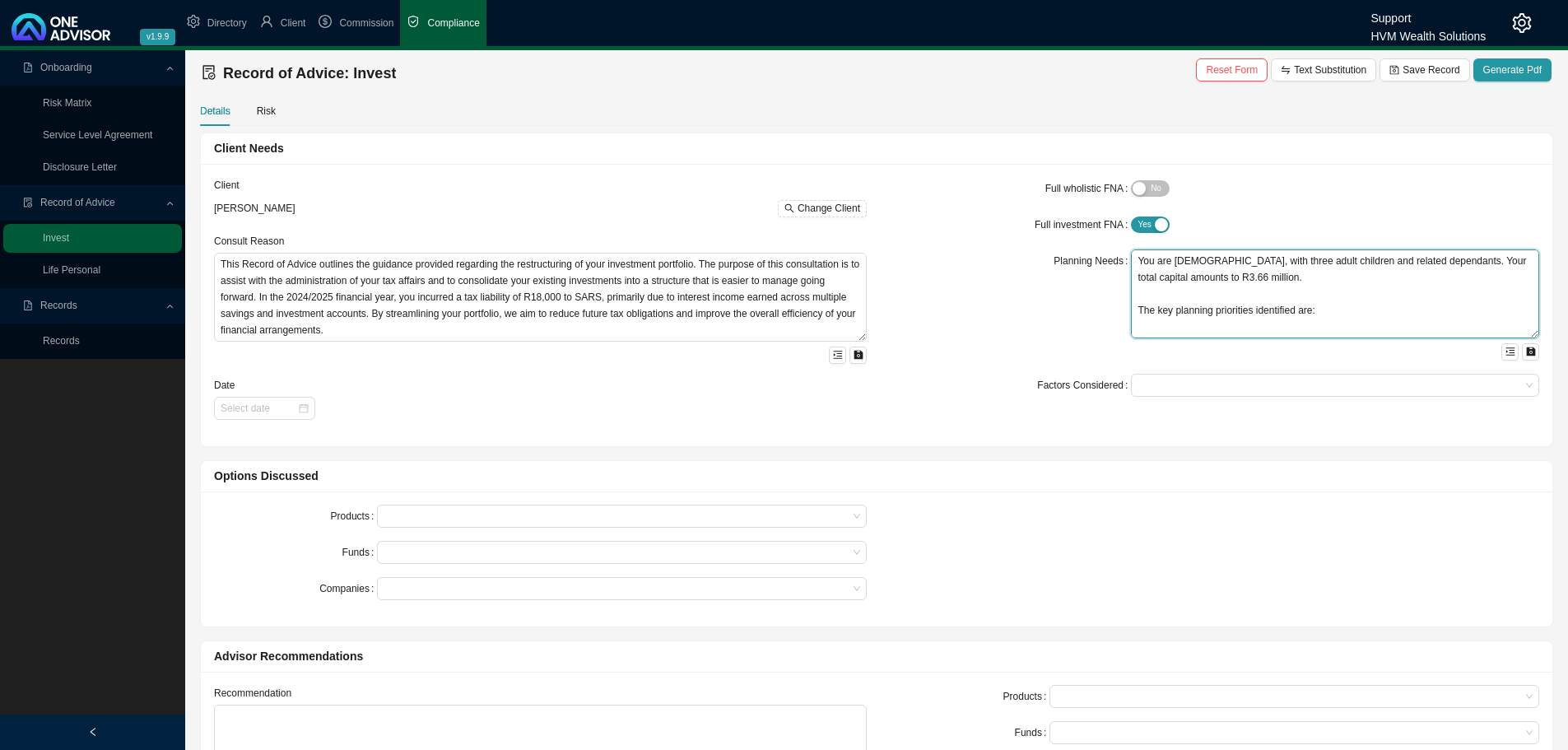
scroll to position [62, 0]
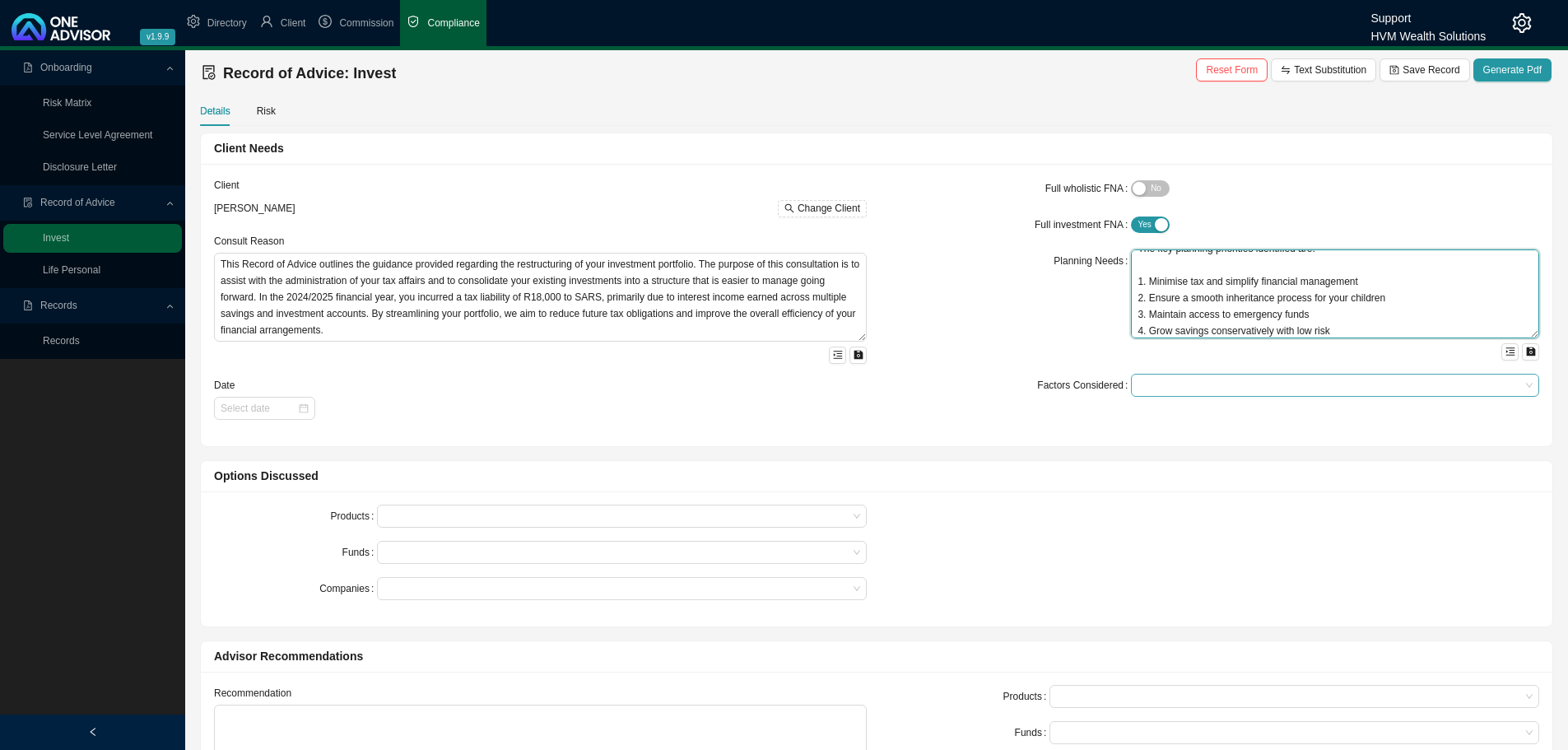
click at [1154, 379] on div at bounding box center [1327, 385] width 386 height 13
type textarea "You are [DEMOGRAPHIC_DATA], with three adult children and related dependants. Y…"
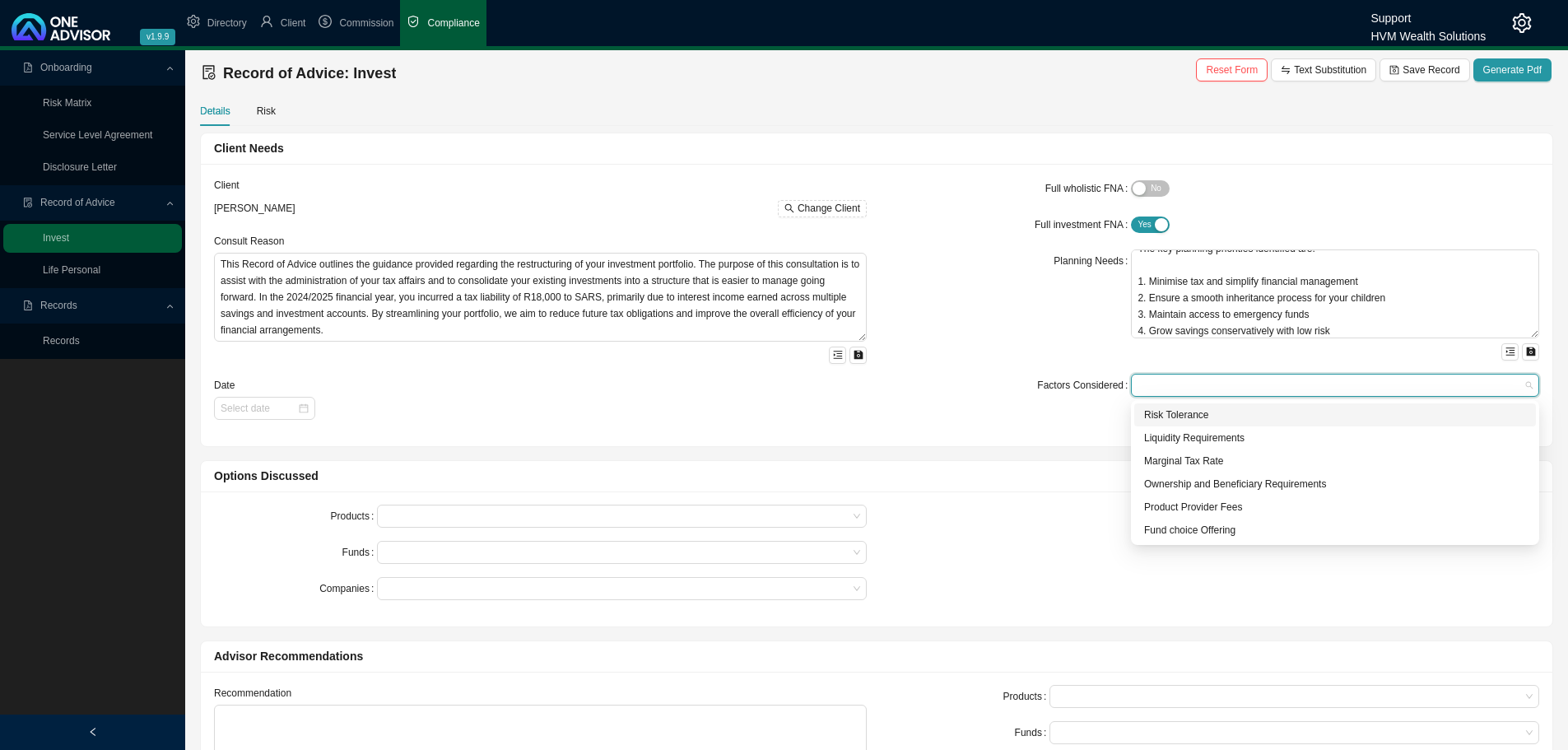
drag, startPoint x: 1171, startPoint y: 412, endPoint x: 1173, endPoint y: 427, distance: 15.1
click at [1171, 414] on div "Risk Tolerance" at bounding box center [1334, 414] width 382 height 16
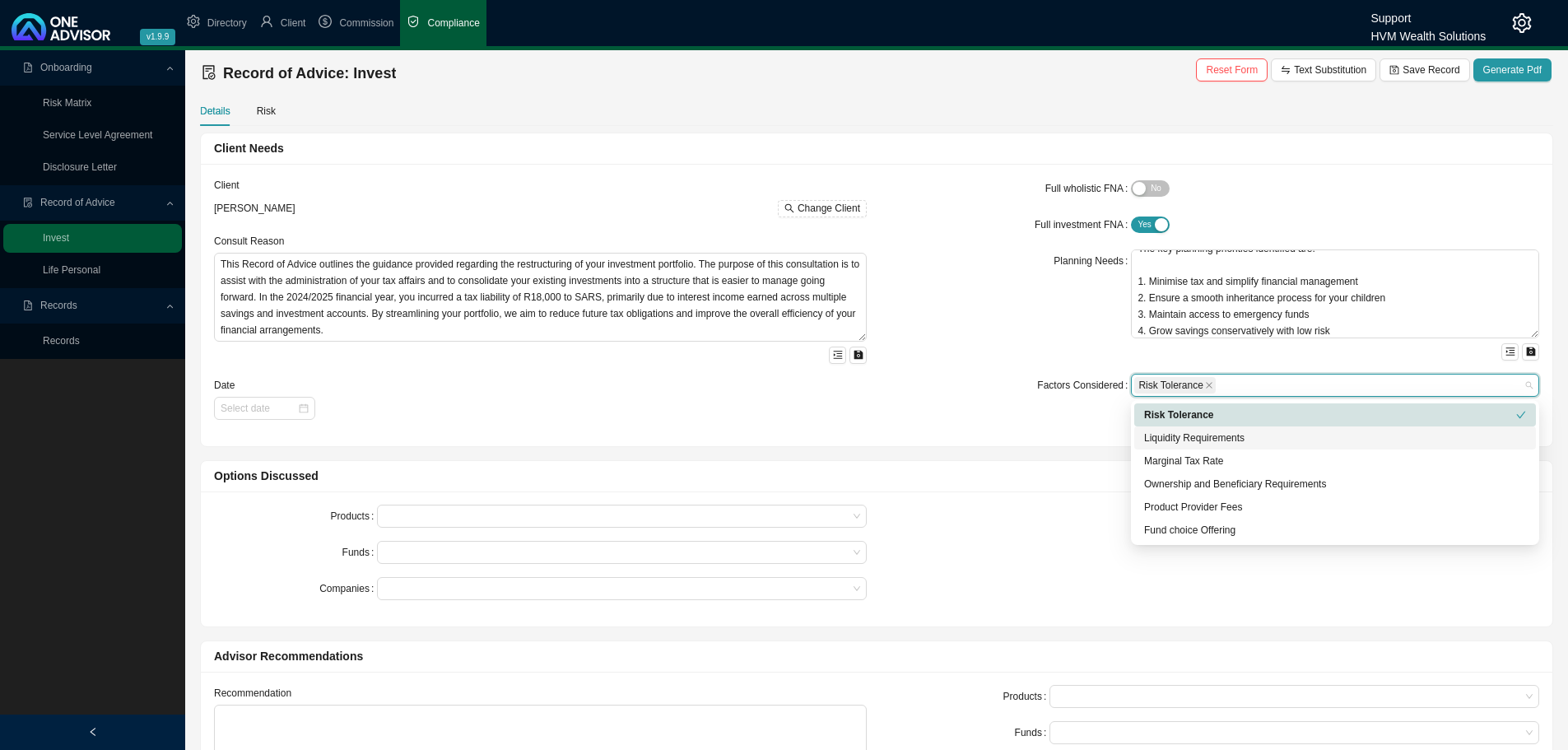
click at [1173, 427] on div "Liquidity Requirements" at bounding box center [1334, 438] width 402 height 23
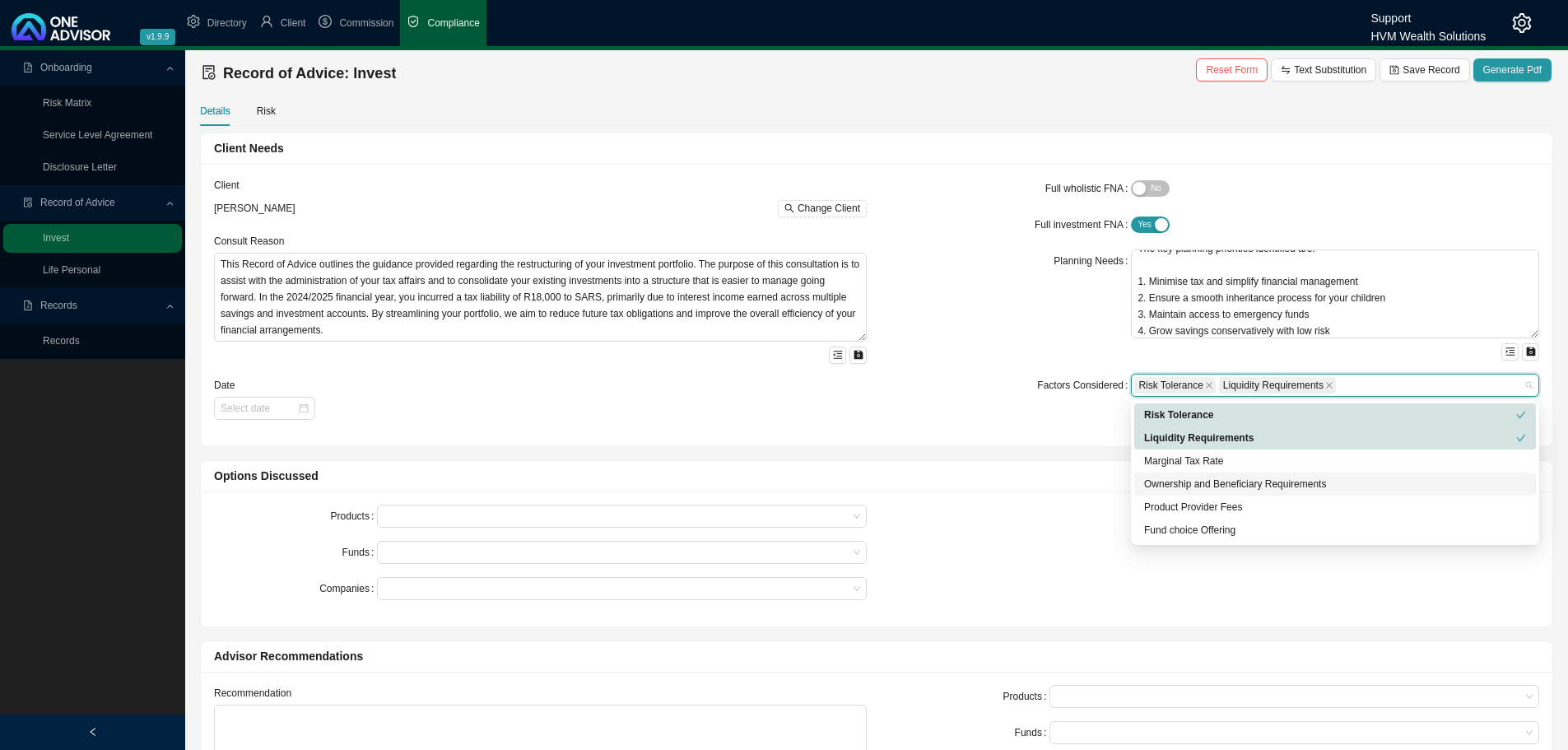
drag, startPoint x: 1178, startPoint y: 480, endPoint x: 1176, endPoint y: 504, distance: 24.1
click at [1178, 481] on div "Ownership and Beneficiary Requirements" at bounding box center [1334, 483] width 382 height 16
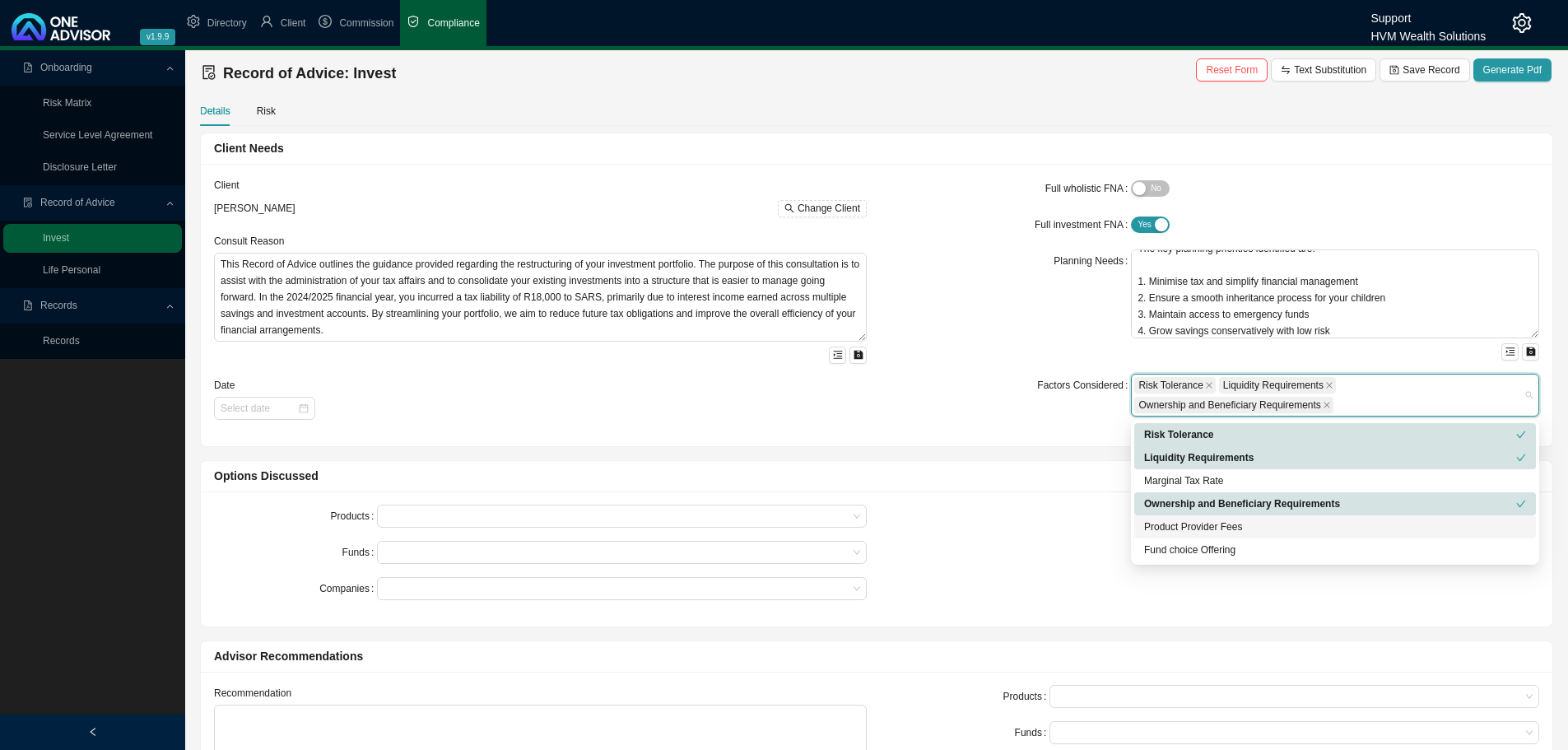
click at [1173, 527] on div "Product Provider Fees" at bounding box center [1334, 527] width 382 height 16
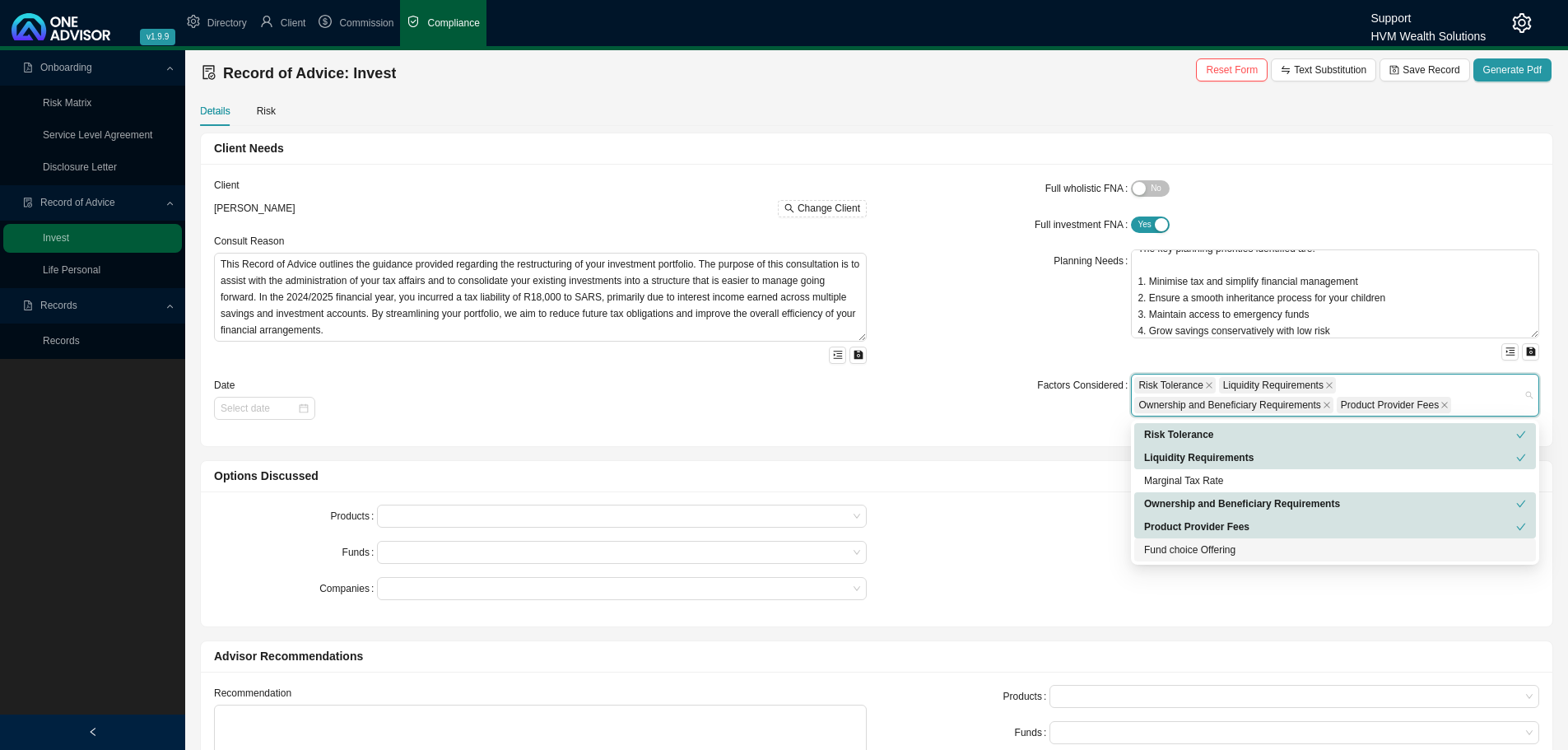
click at [1176, 561] on div "productProviderFees fundChoiceOffering Risk Tolerance Liquidity Requirements Ma…" at bounding box center [1334, 492] width 408 height 145
click at [1172, 552] on div "Fund choice Offering" at bounding box center [1334, 549] width 382 height 16
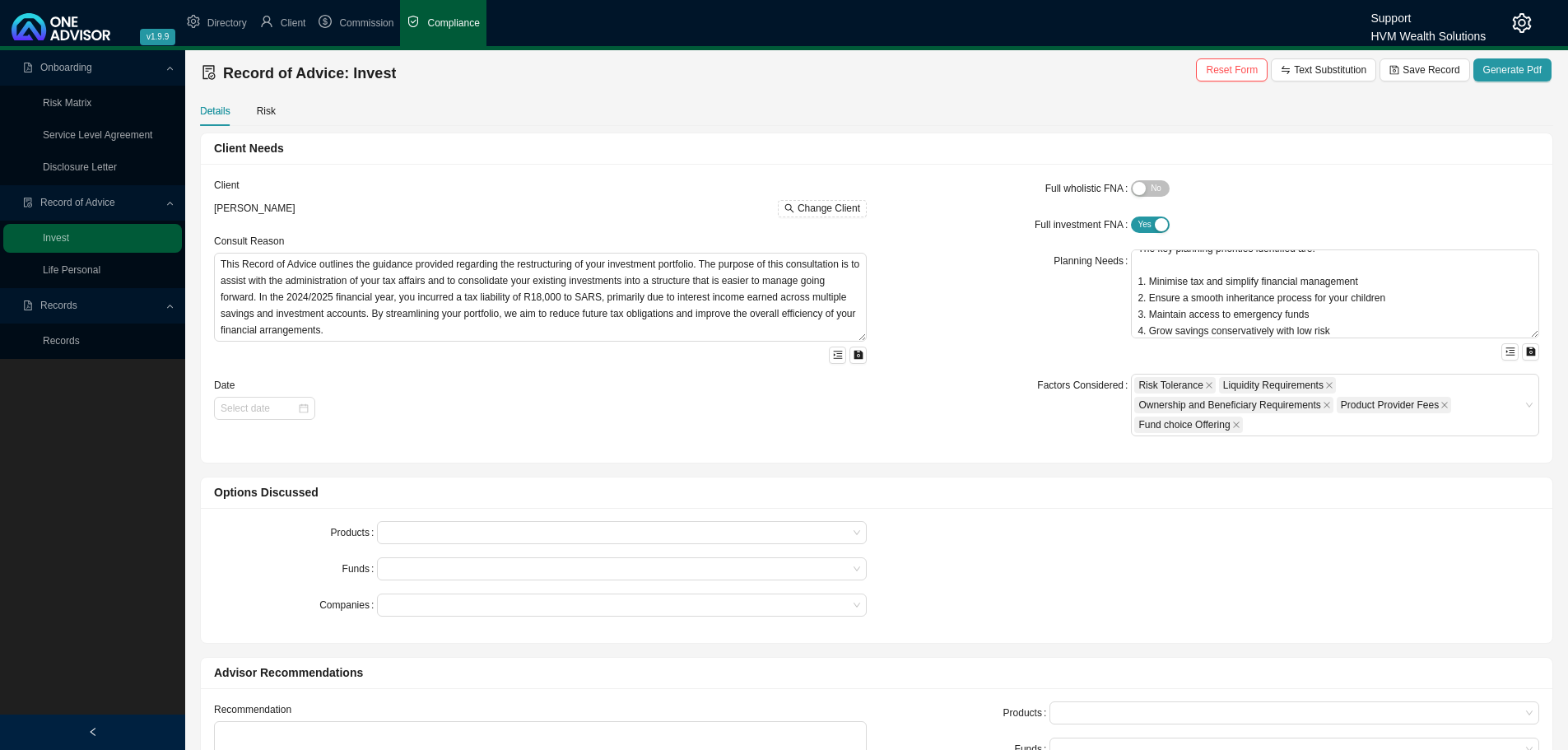
click at [828, 470] on div "Options Discussed Products Funds Companies" at bounding box center [877, 554] width 1368 height 180
click at [247, 415] on input at bounding box center [259, 408] width 76 height 16
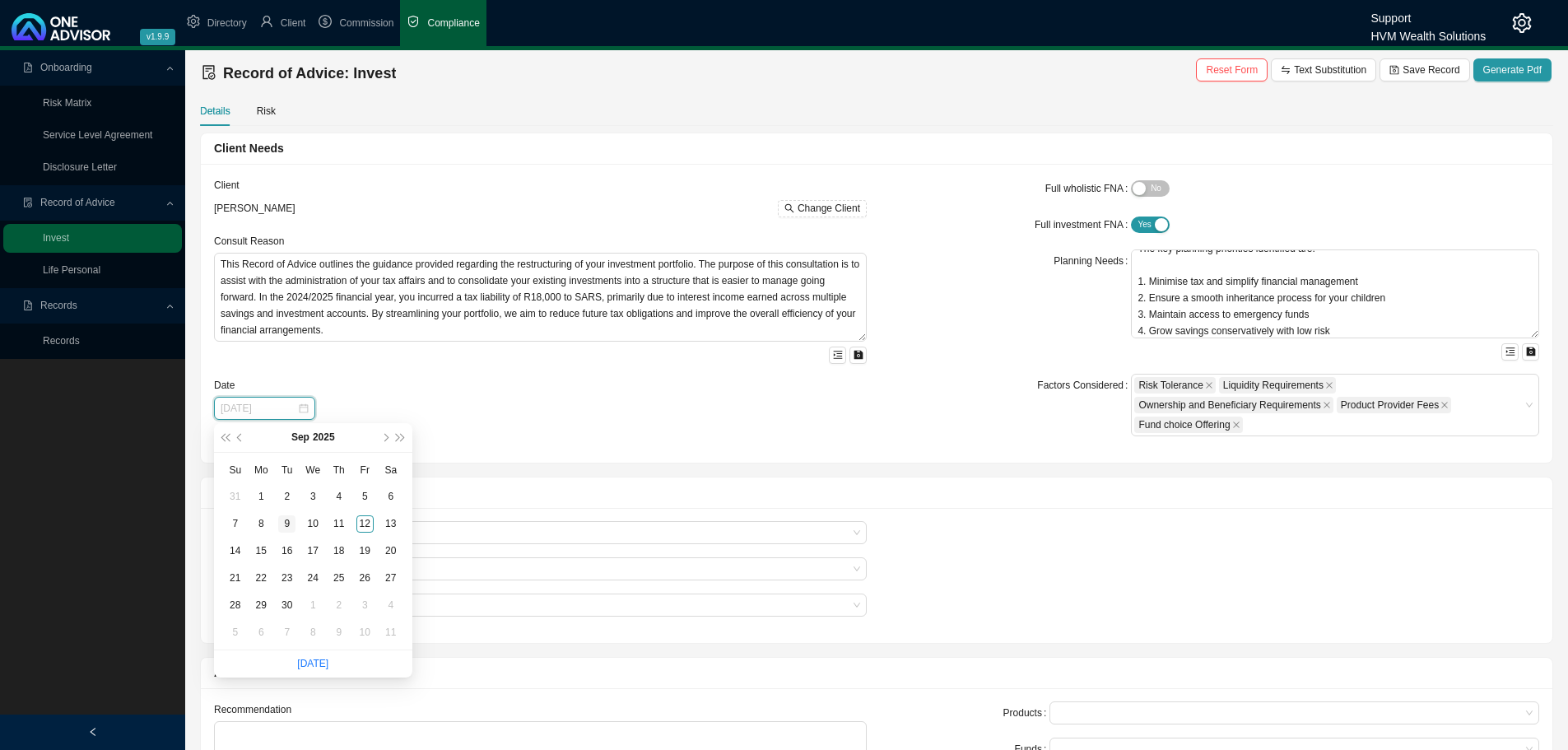
type input "[DATE]"
click at [289, 521] on div "9" at bounding box center [287, 524] width 17 height 17
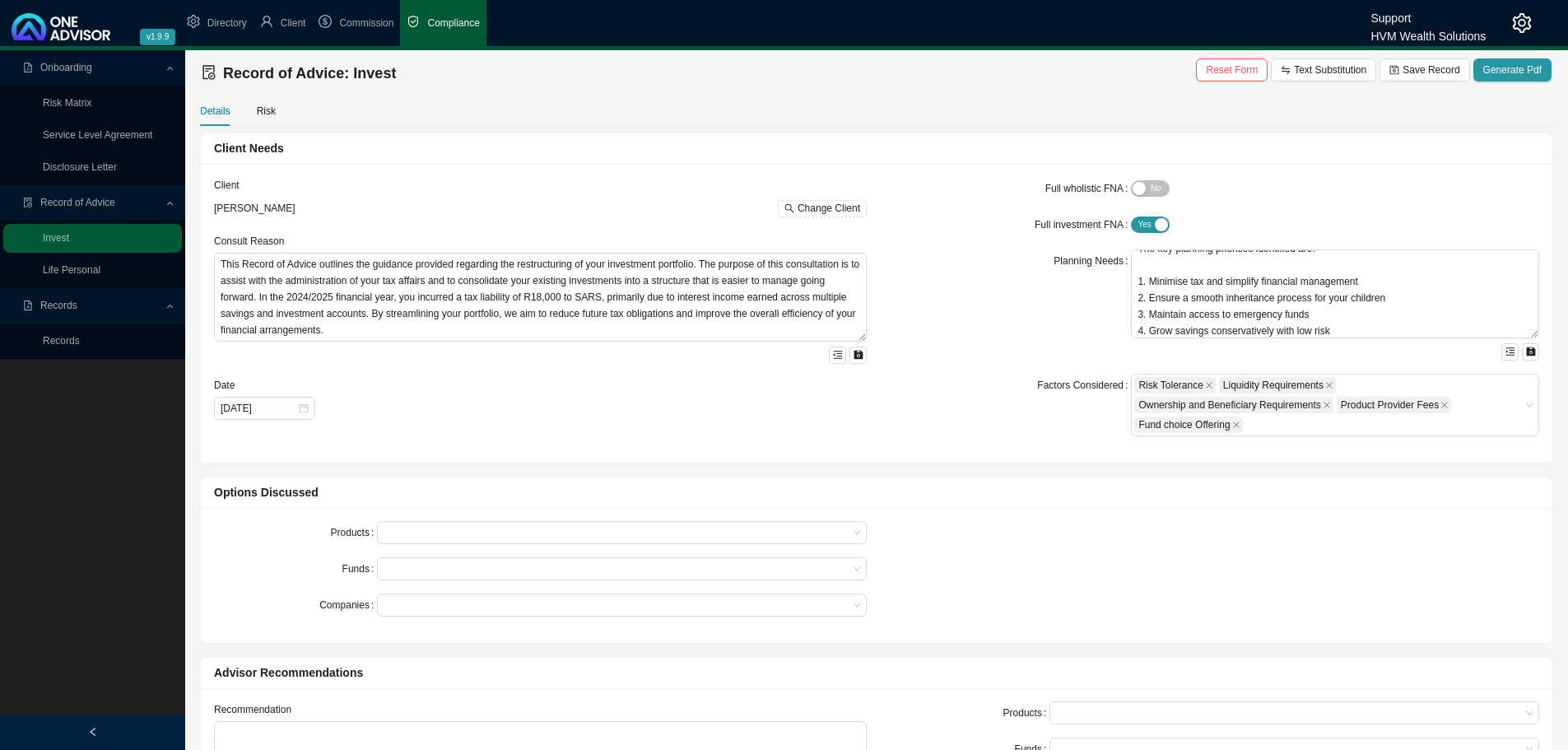
click at [482, 409] on div "[DATE]" at bounding box center [540, 408] width 652 height 23
click at [1501, 65] on span "Generate Pdf" at bounding box center [1512, 69] width 58 height 16
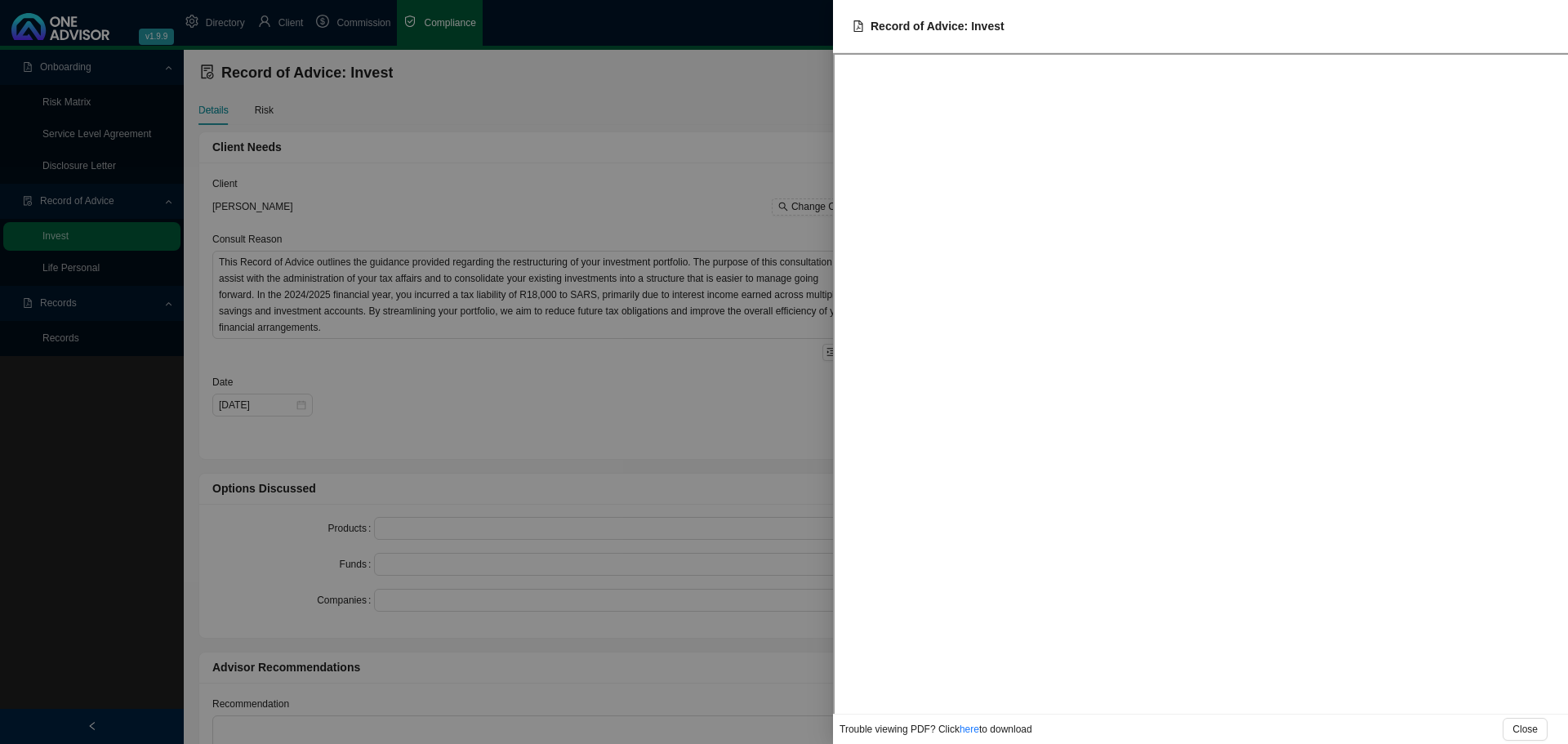
click at [506, 133] on div at bounding box center [784, 372] width 1568 height 744
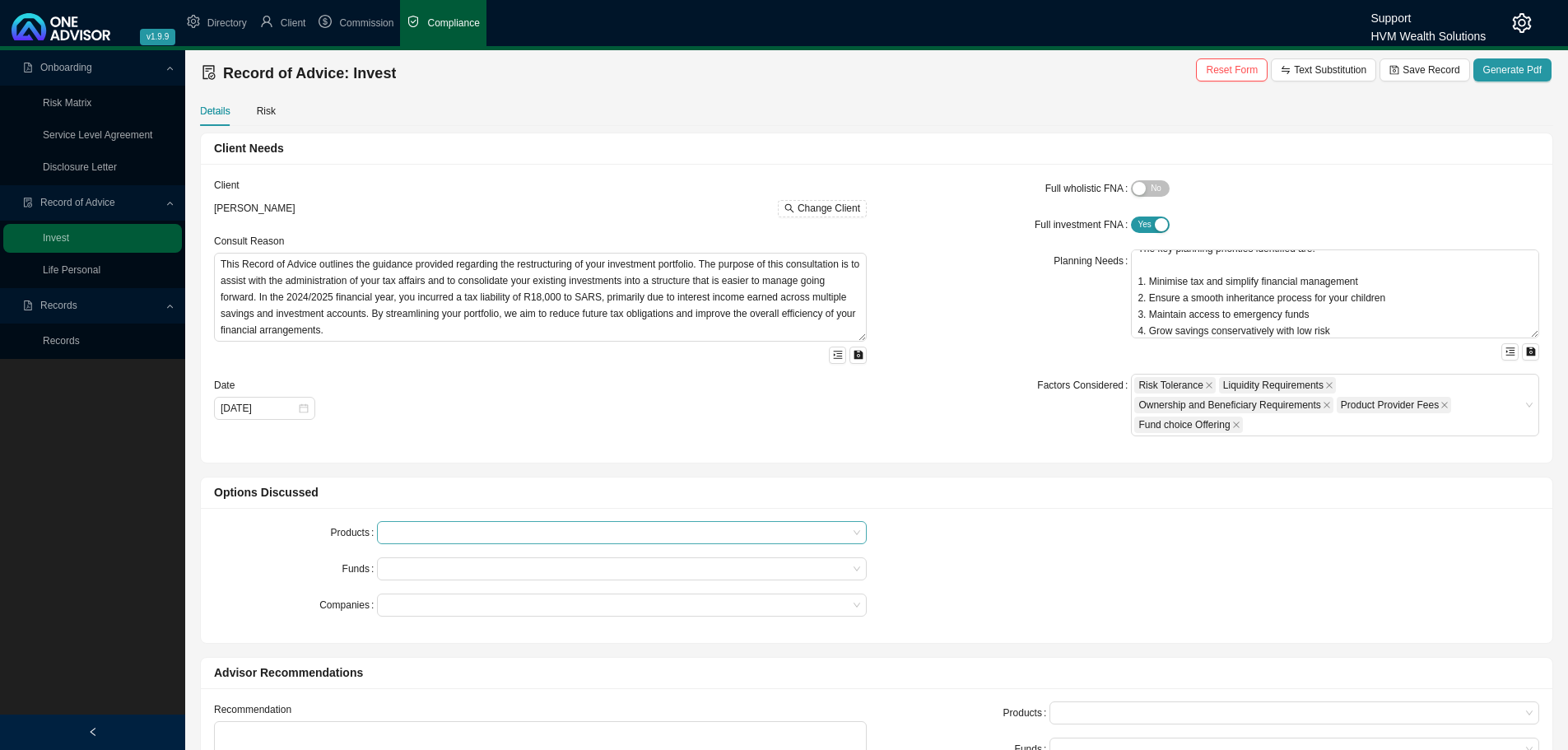
click at [402, 538] on div at bounding box center [613, 532] width 467 height 13
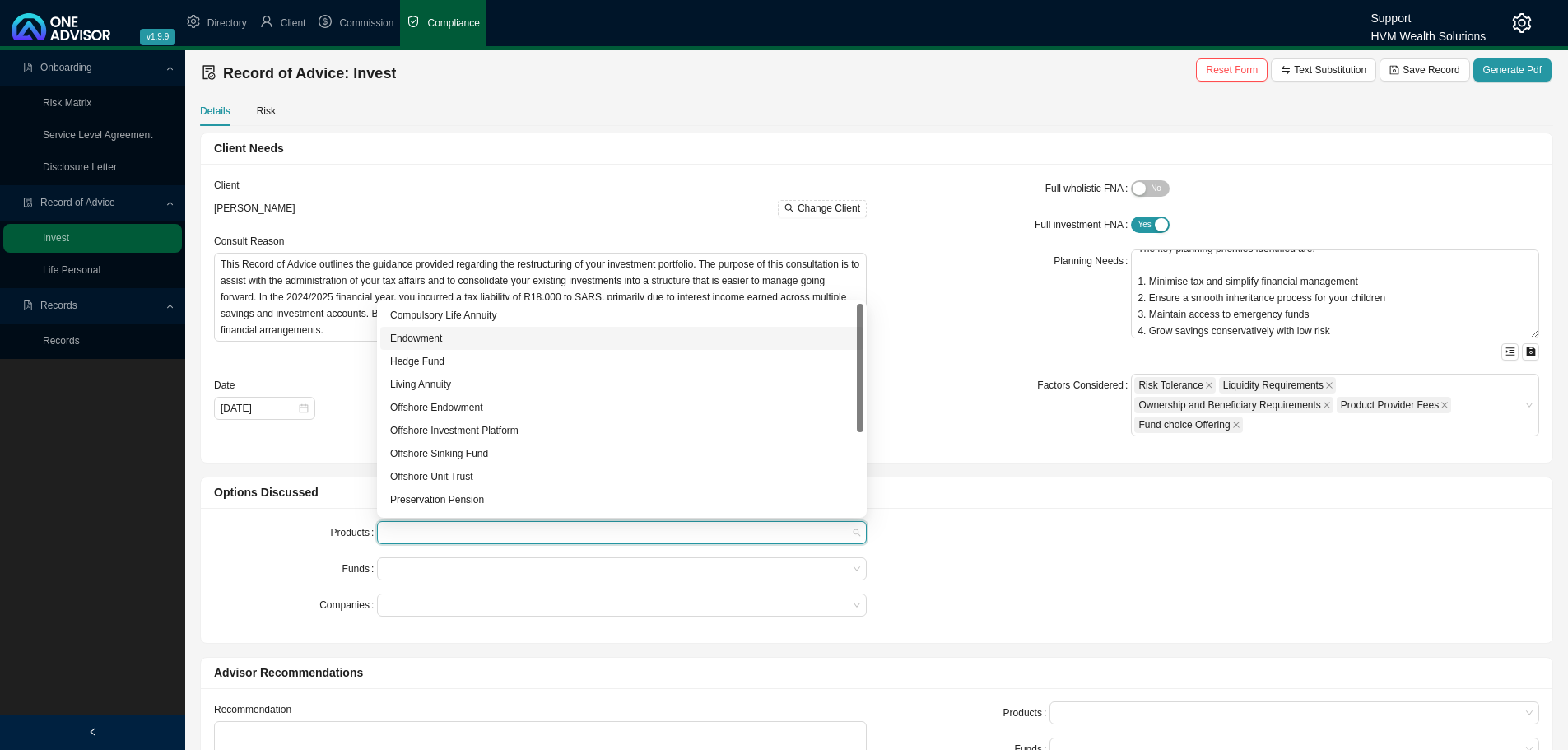
click at [434, 340] on div "Endowment" at bounding box center [622, 338] width 464 height 16
click at [417, 556] on form "Products Endowment Funds Companies" at bounding box center [540, 569] width 652 height 96
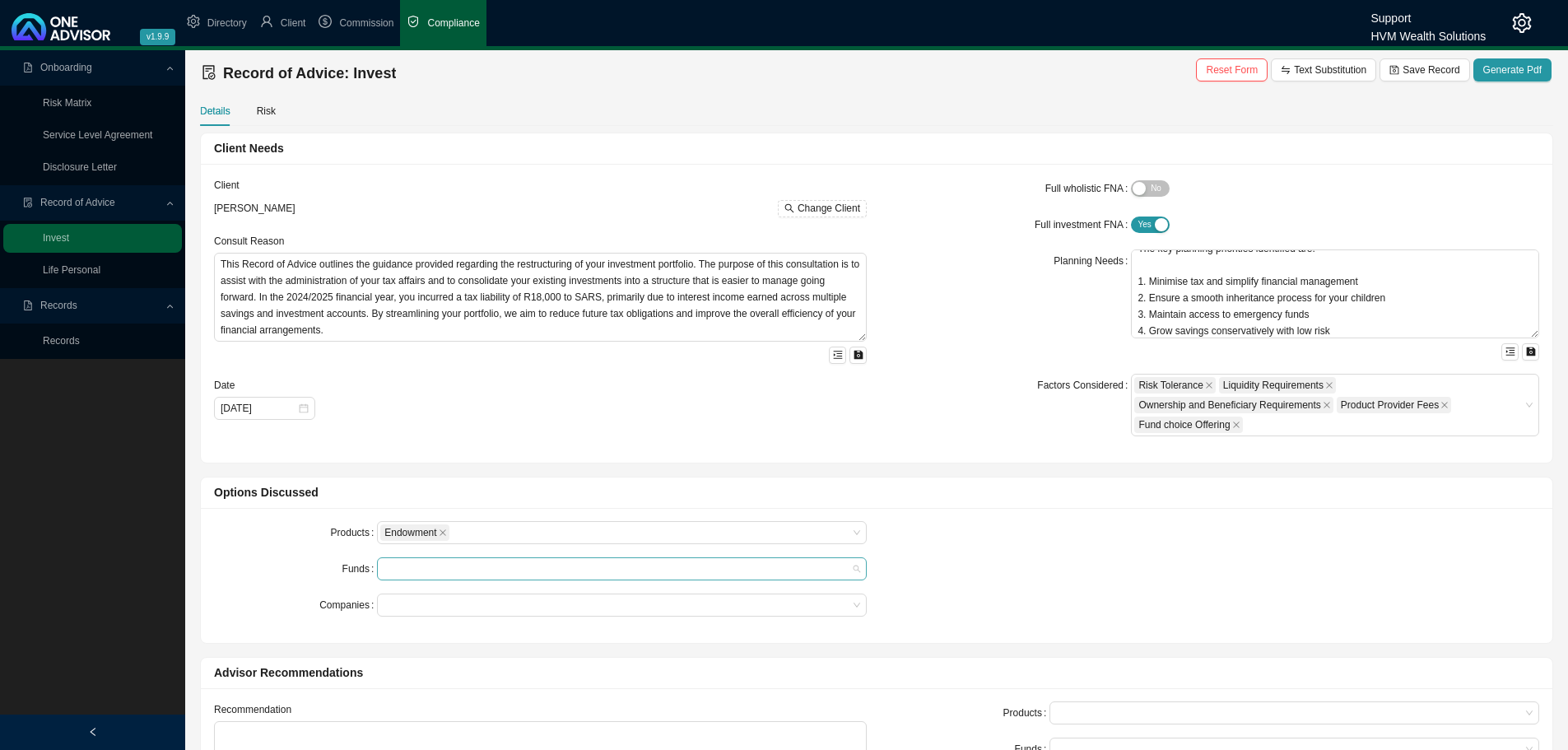
click at [409, 560] on div at bounding box center [621, 568] width 490 height 23
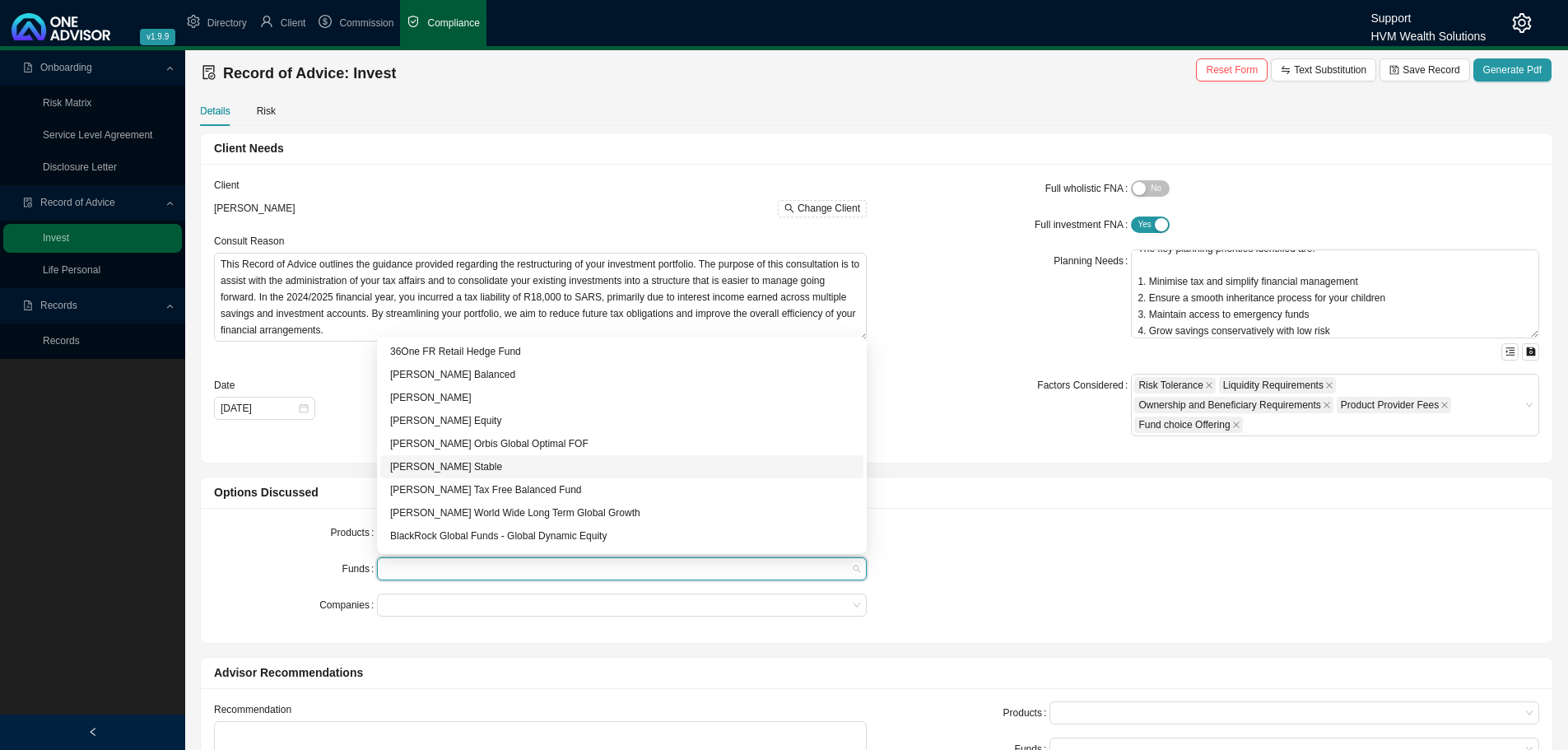
click at [454, 466] on div "[PERSON_NAME] Stable" at bounding box center [622, 466] width 464 height 16
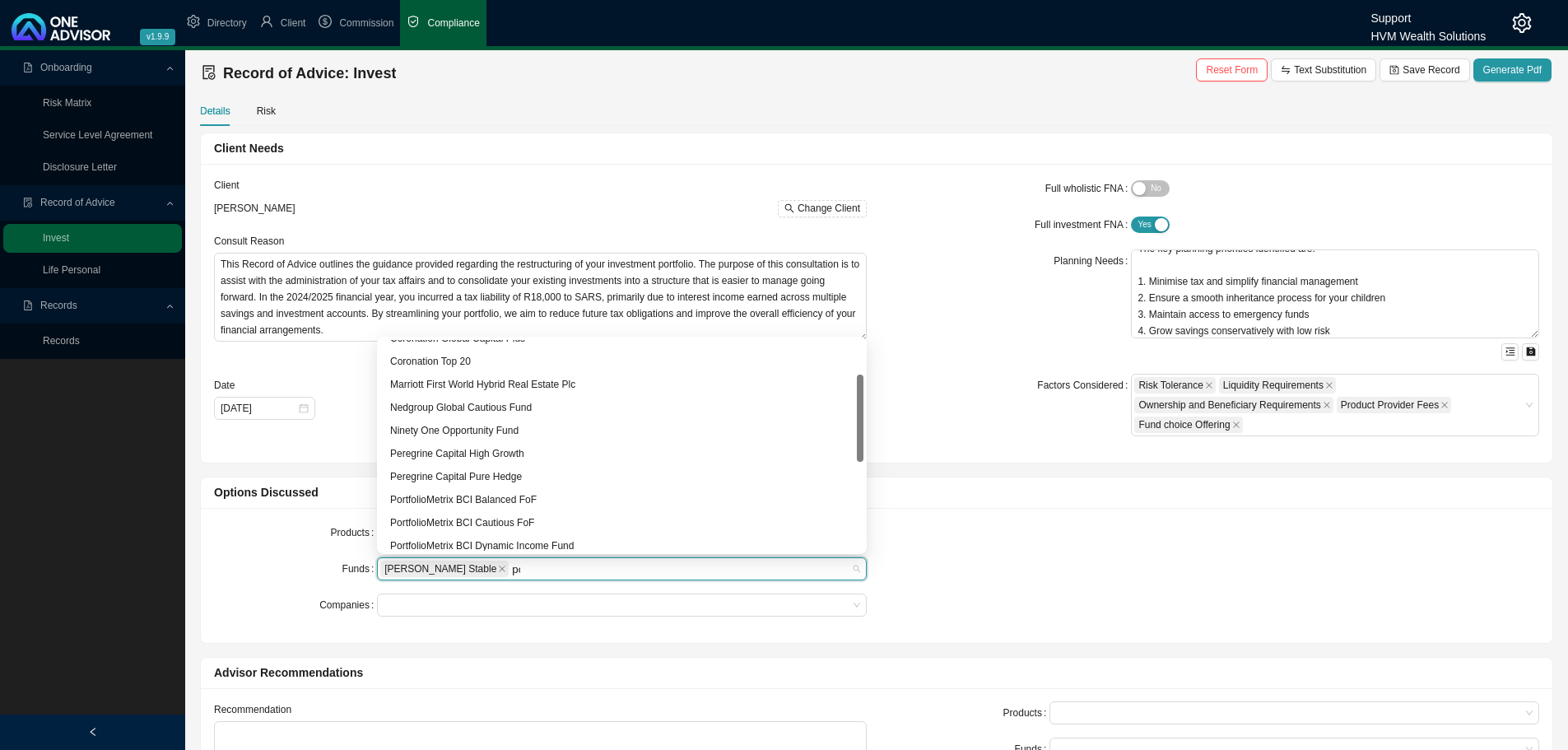
scroll to position [0, 0]
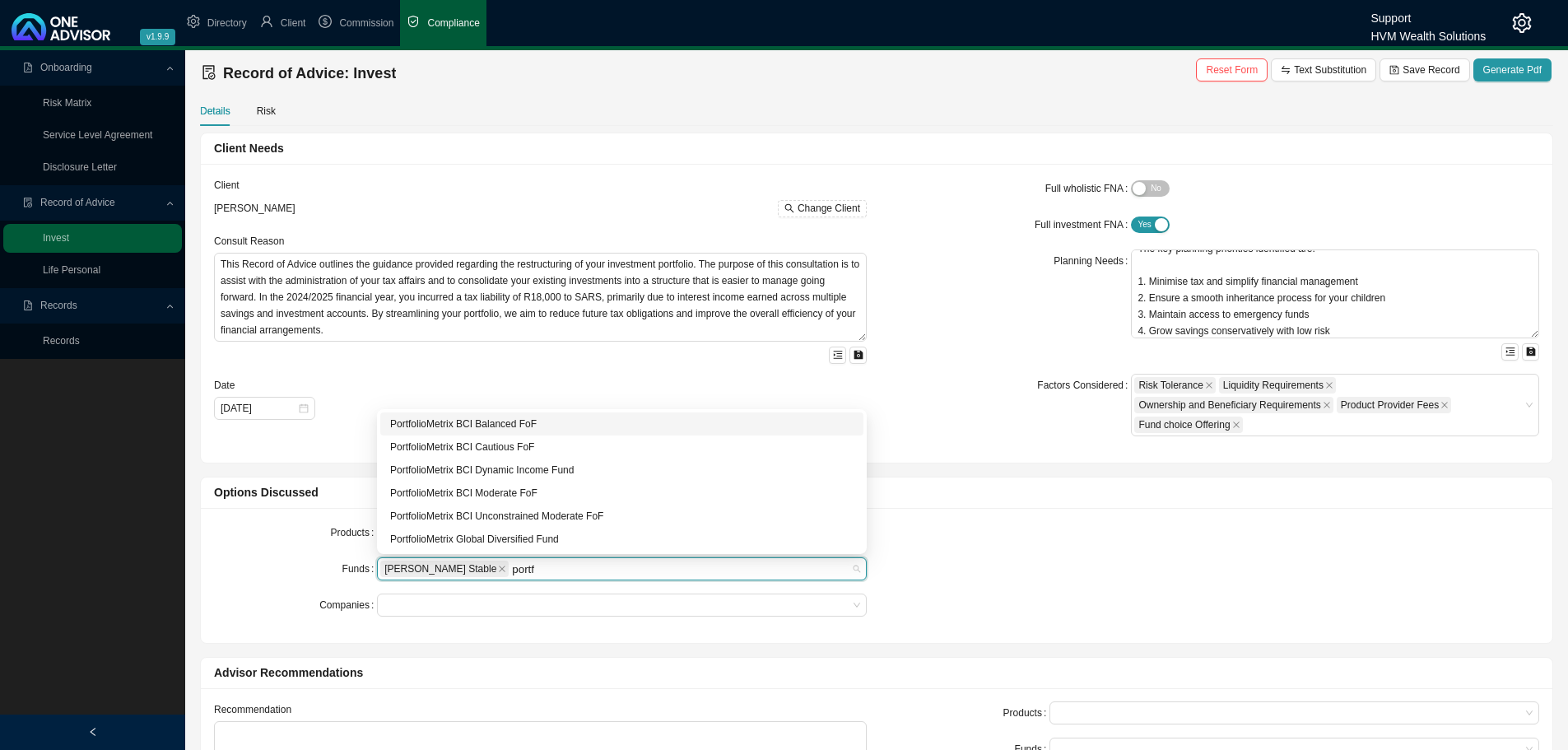
type input "portfo"
click at [536, 466] on div "PortfolioMetrix BCI Dynamic Income Fund" at bounding box center [622, 470] width 464 height 16
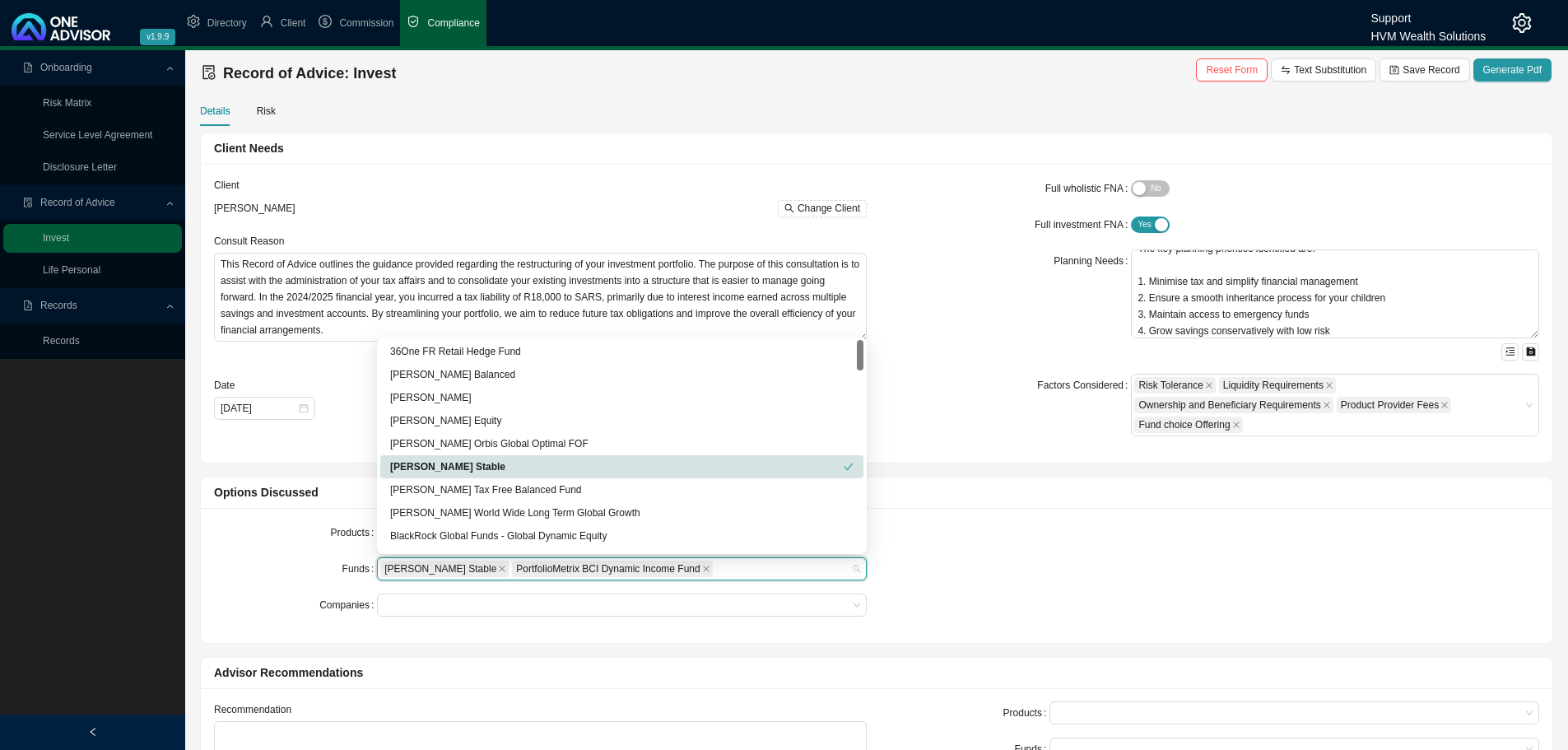
click at [251, 527] on div "Products" at bounding box center [295, 532] width 163 height 23
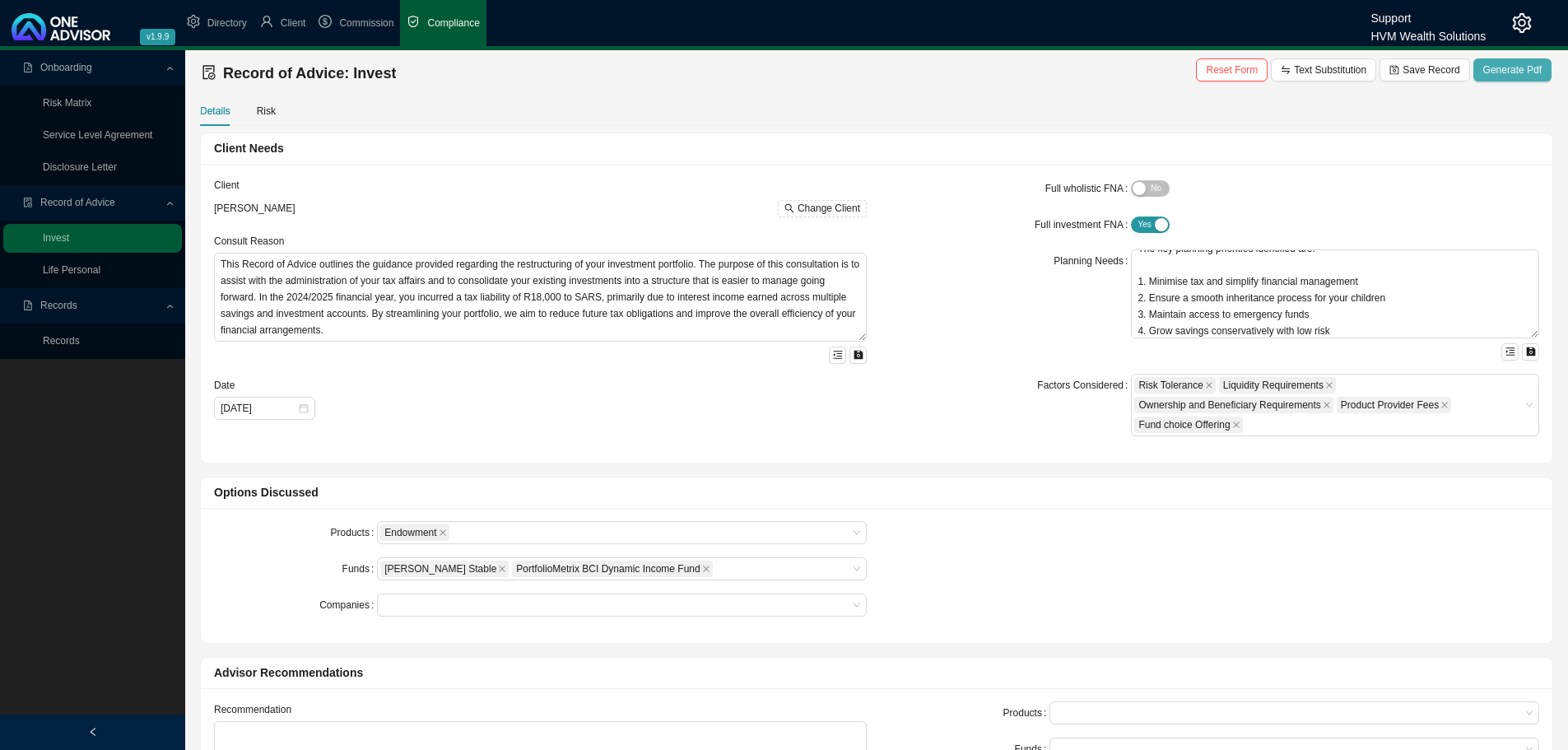
click at [1520, 68] on span "Generate Pdf" at bounding box center [1512, 69] width 58 height 16
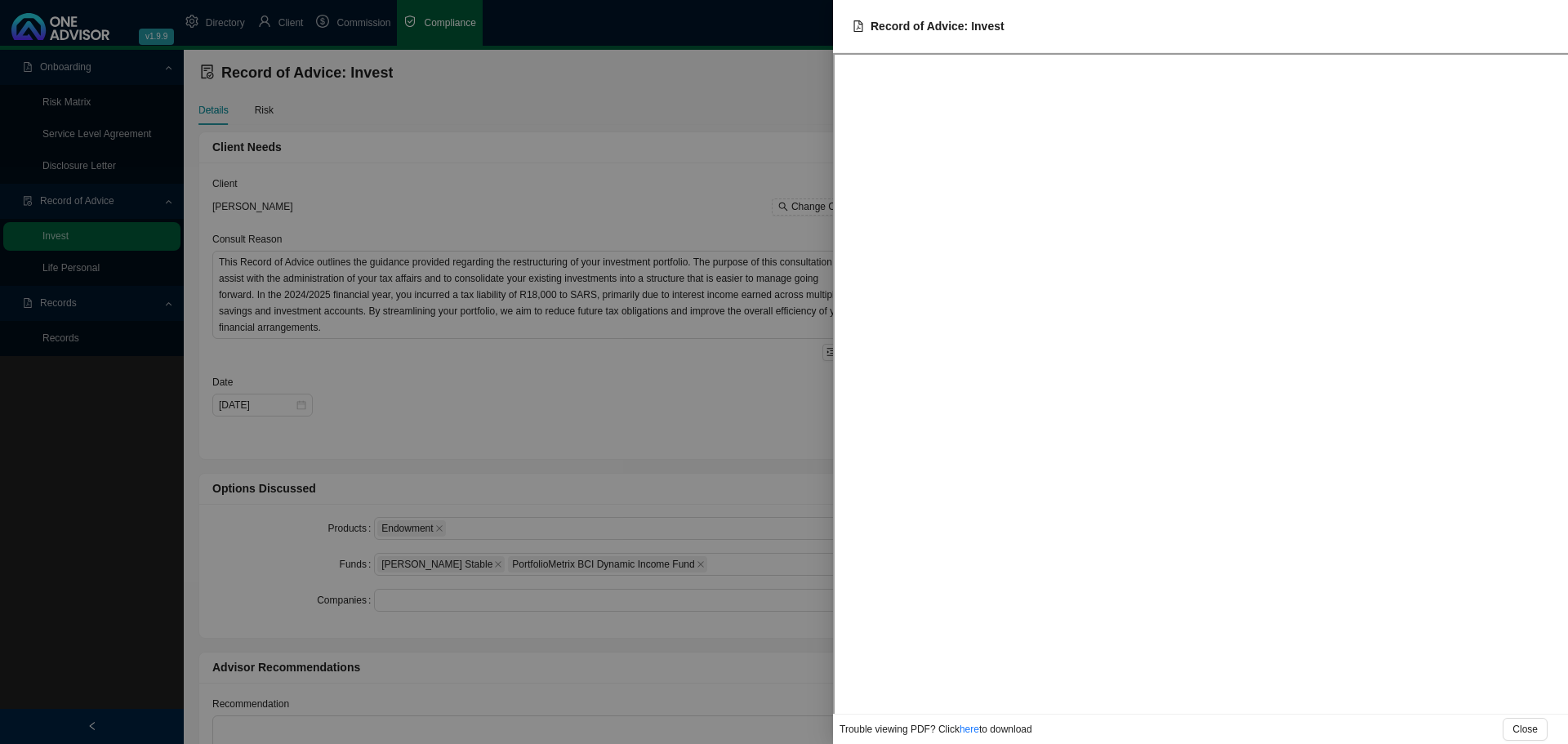
click at [676, 171] on div at bounding box center [784, 372] width 1568 height 744
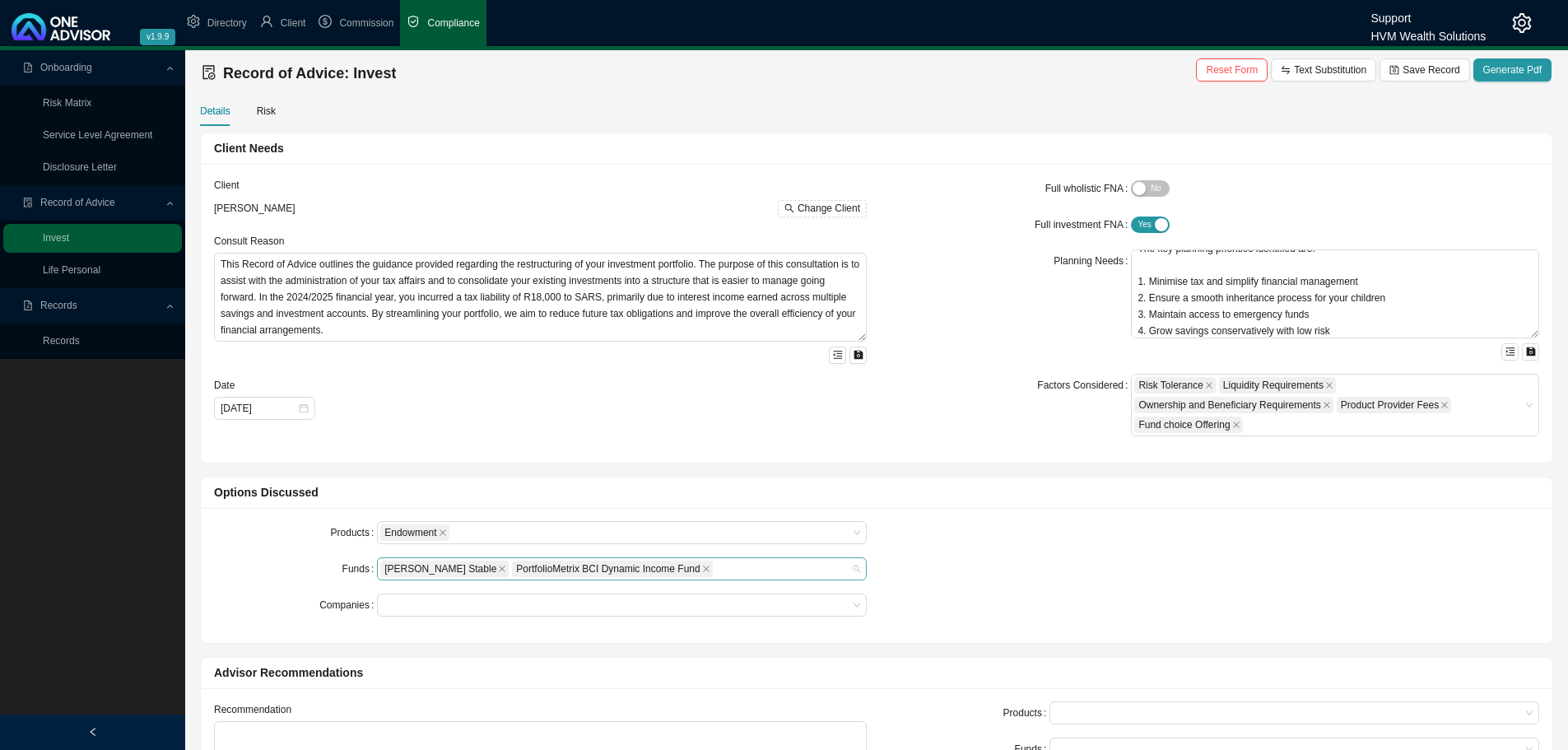
click at [693, 566] on div "[PERSON_NAME] Stable PortfolioMetrix BCI Dynamic Income Fund" at bounding box center [613, 568] width 467 height 19
type input "per"
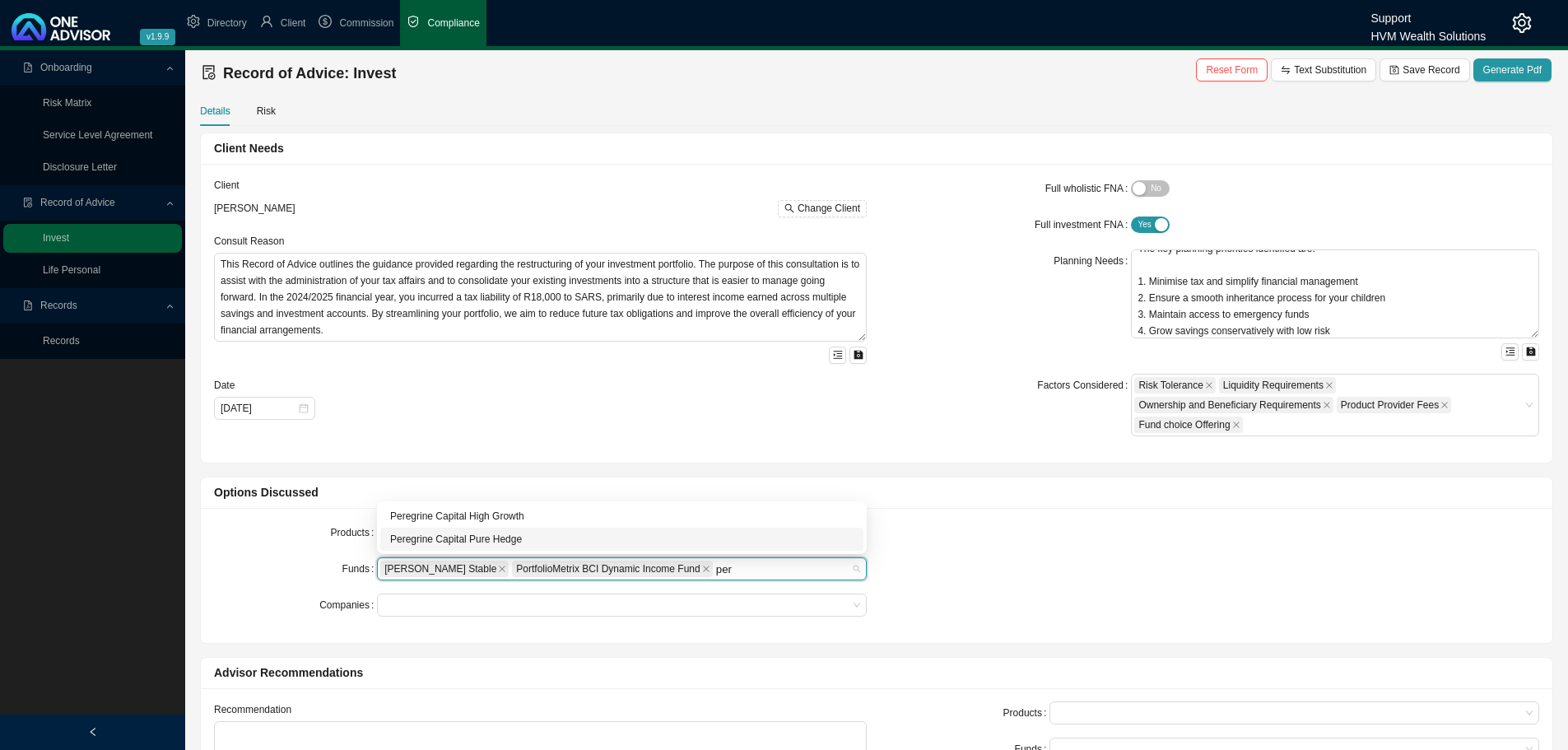
click at [532, 546] on div "Peregrine Capital Pure Hedge" at bounding box center [622, 538] width 464 height 16
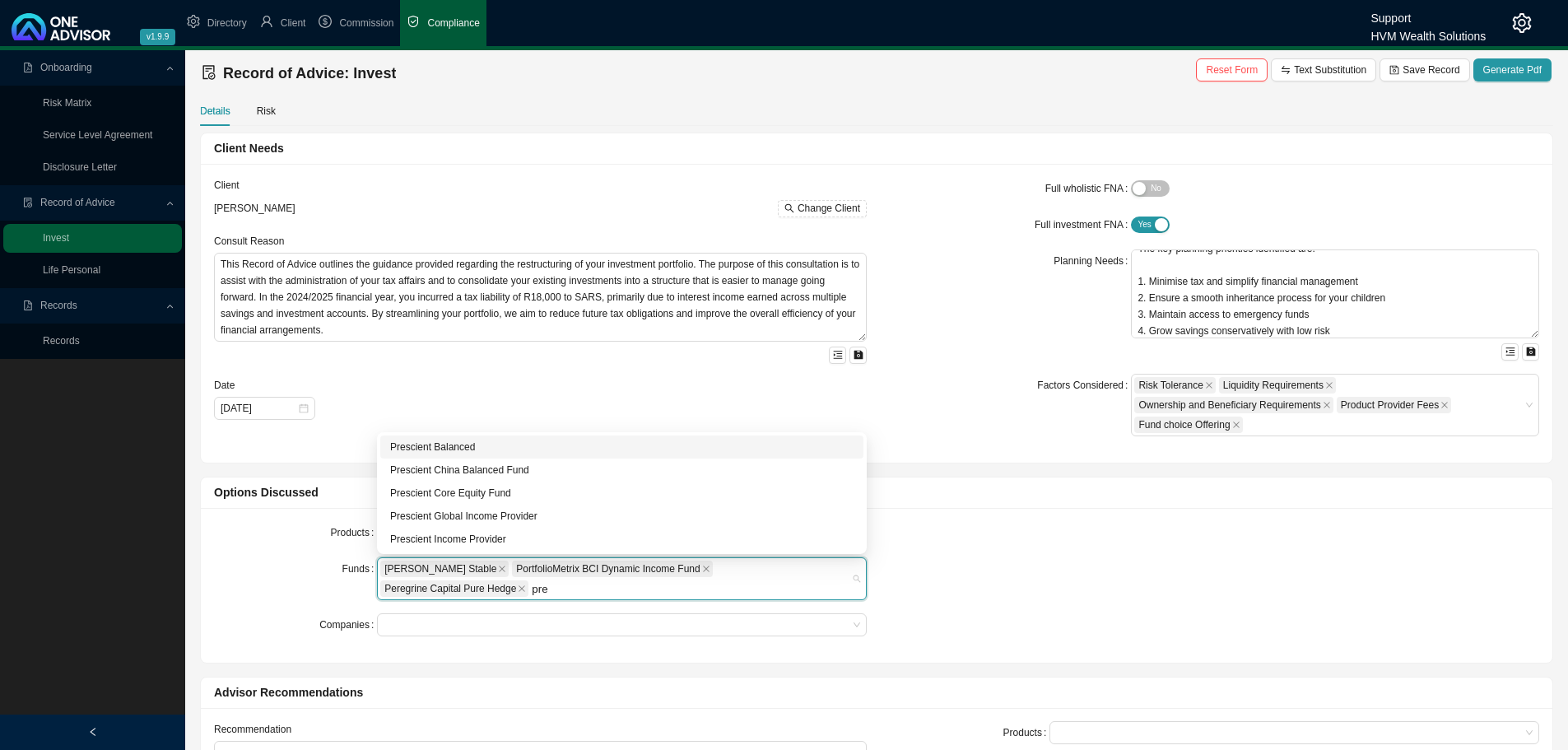
type input "pres"
click at [461, 440] on div "Prescient Balanced" at bounding box center [622, 446] width 464 height 16
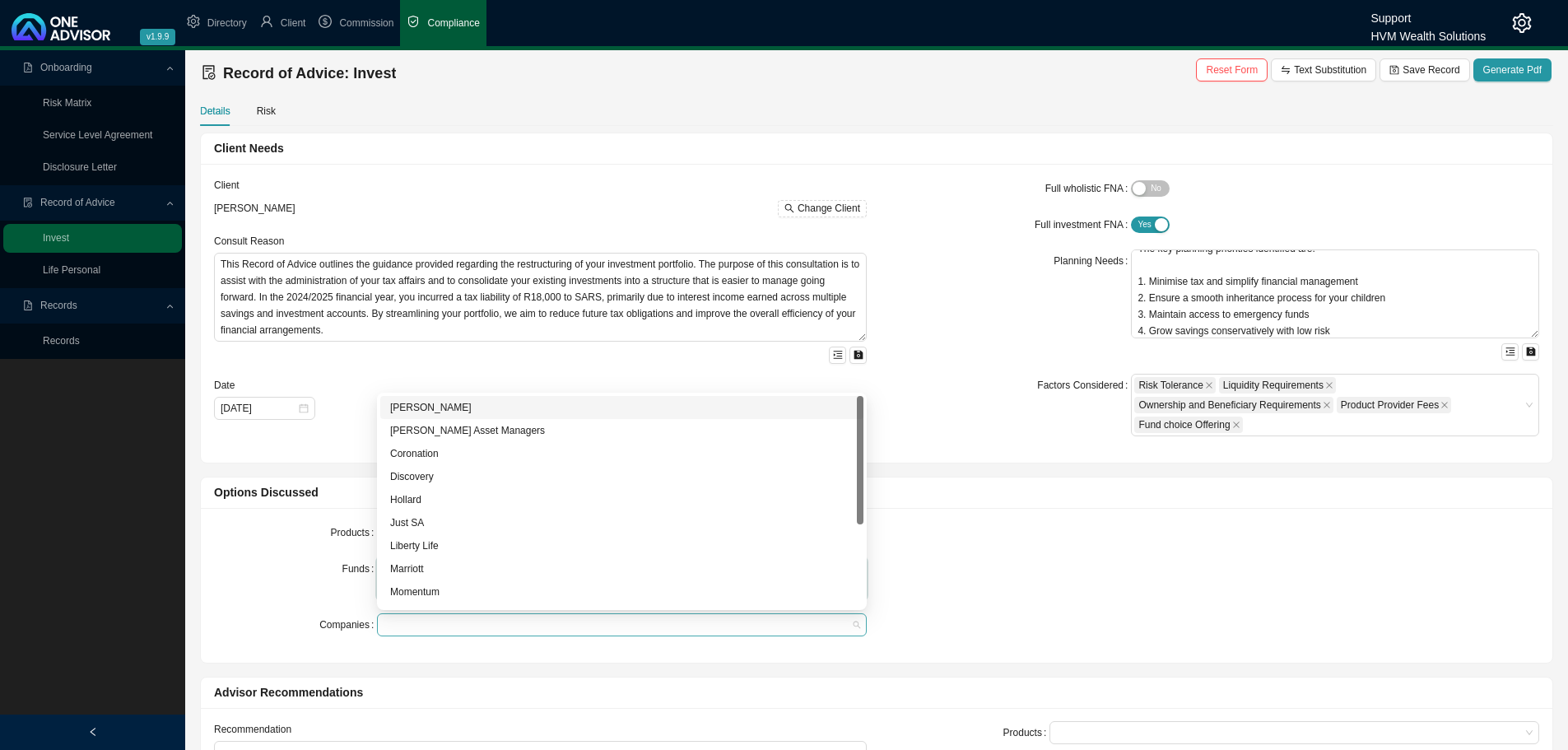
click at [426, 626] on div at bounding box center [613, 625] width 467 height 13
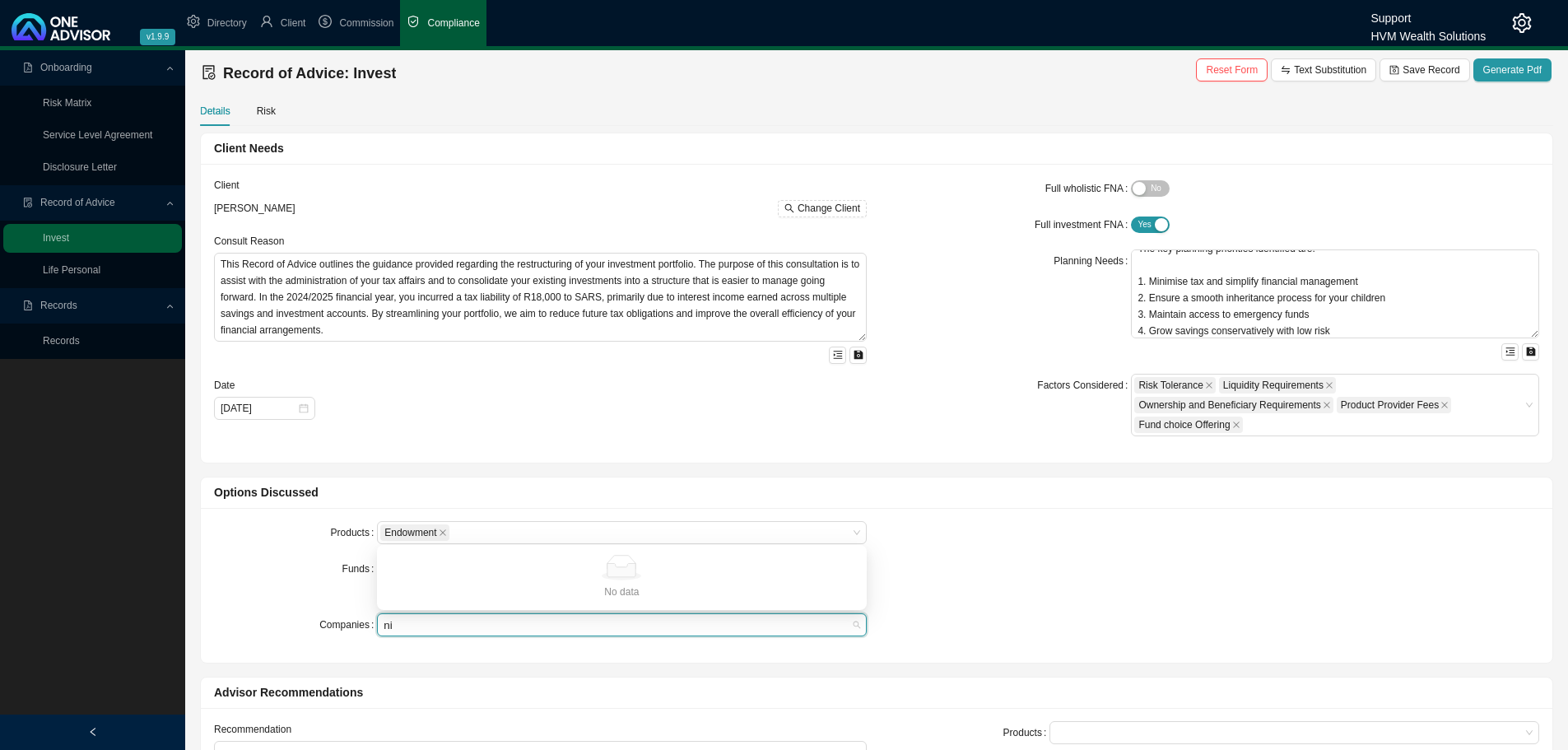
type input "nin"
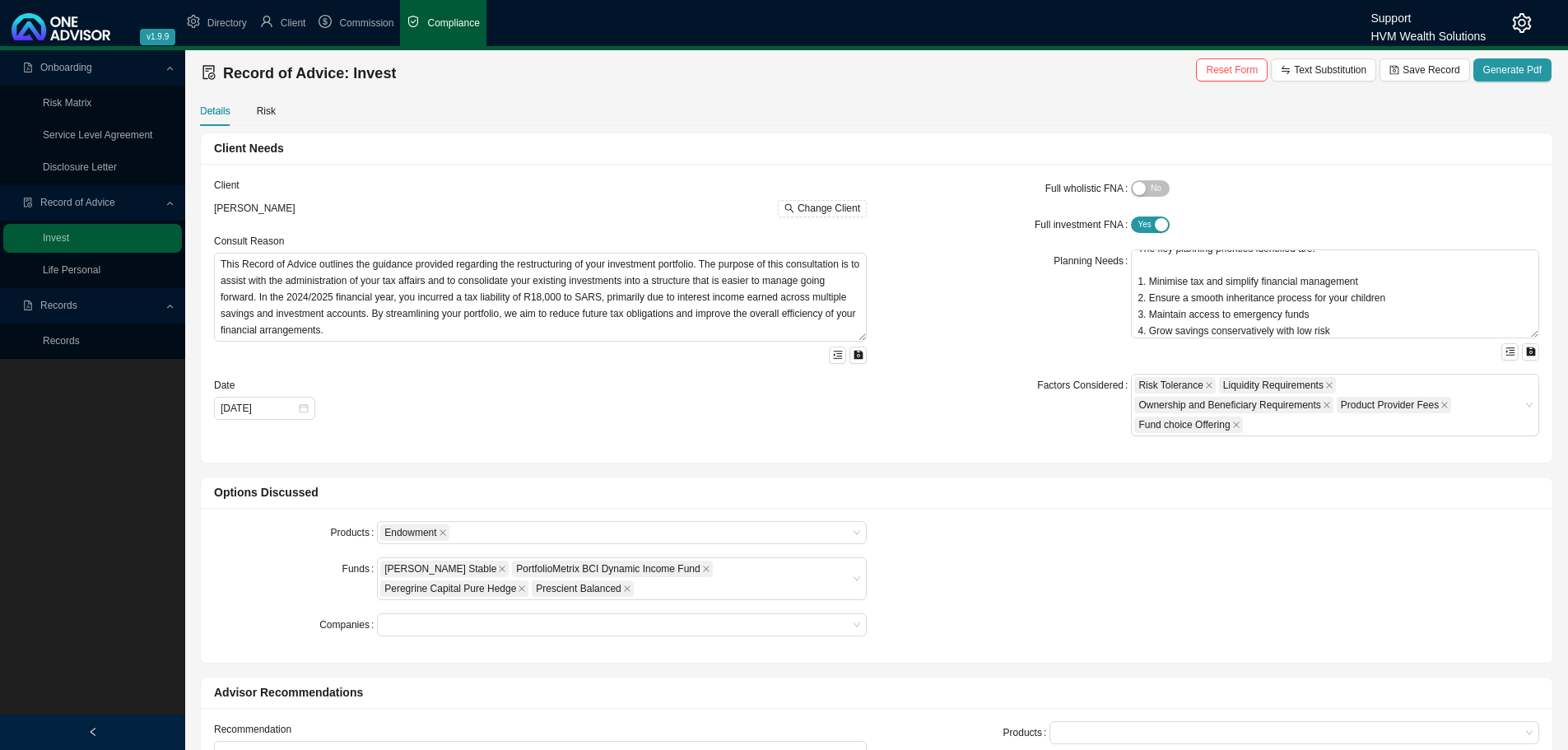
click at [248, 589] on div "Funds" at bounding box center [295, 578] width 163 height 43
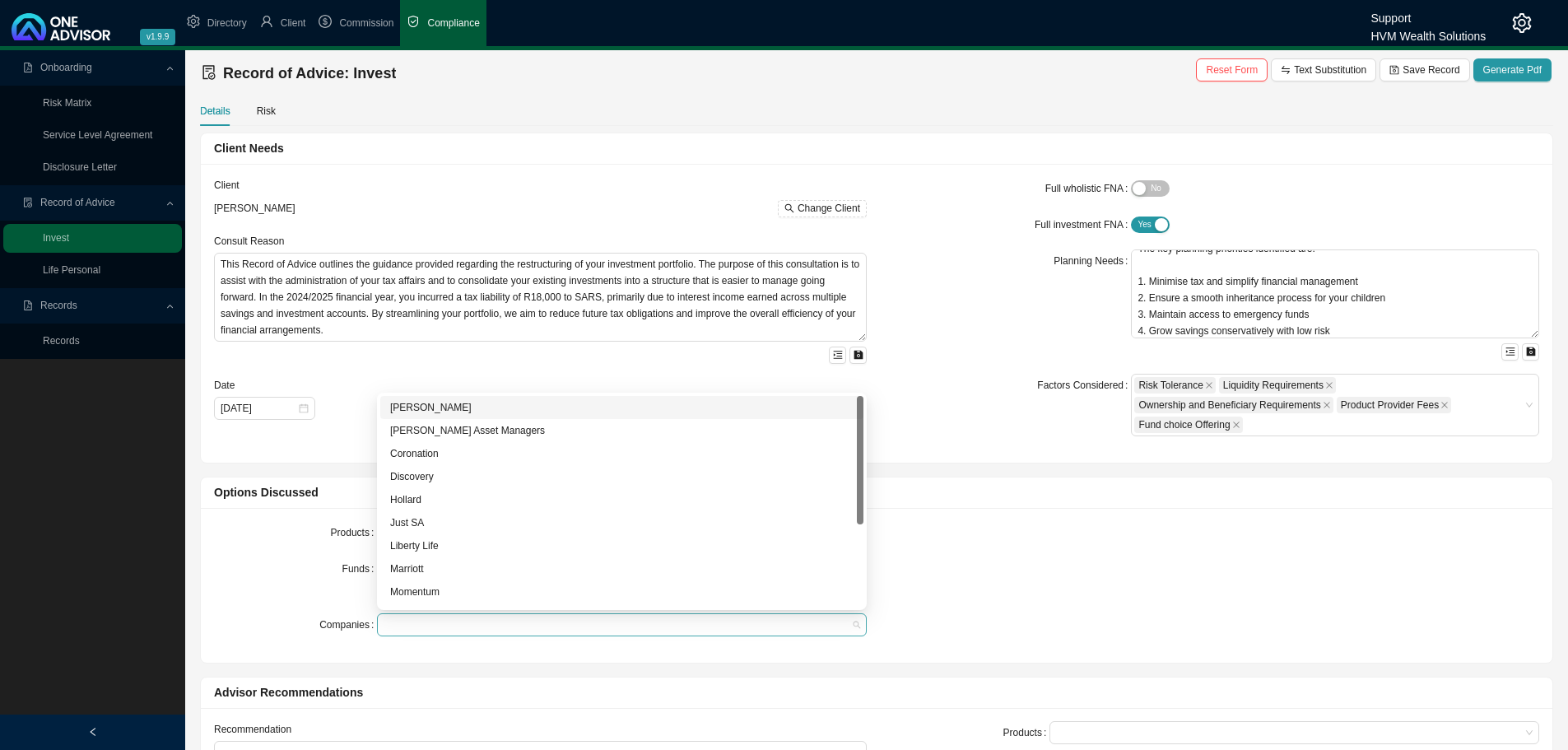
click at [404, 628] on div at bounding box center [613, 625] width 467 height 13
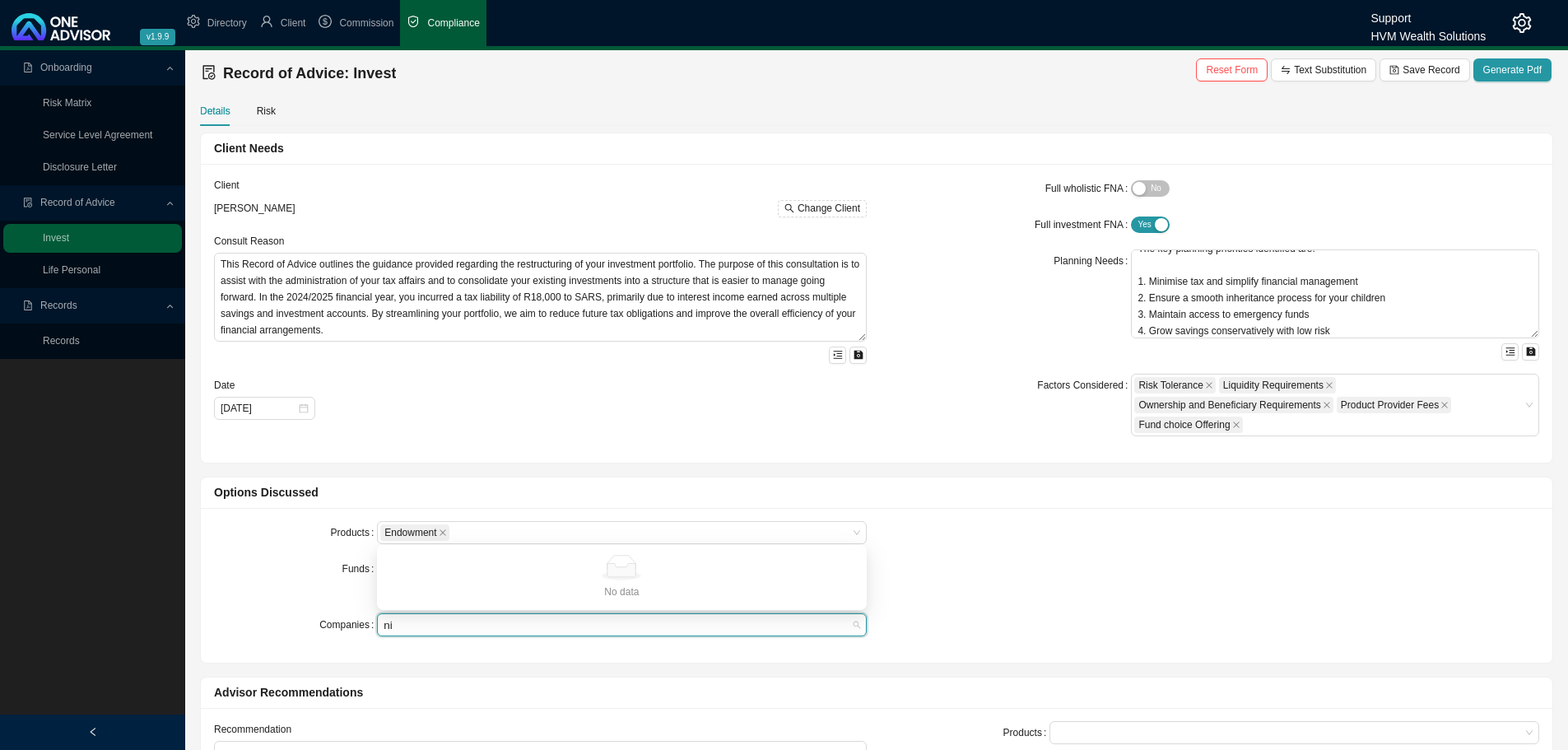
type input "nin"
click at [303, 574] on div "Funds" at bounding box center [295, 578] width 163 height 43
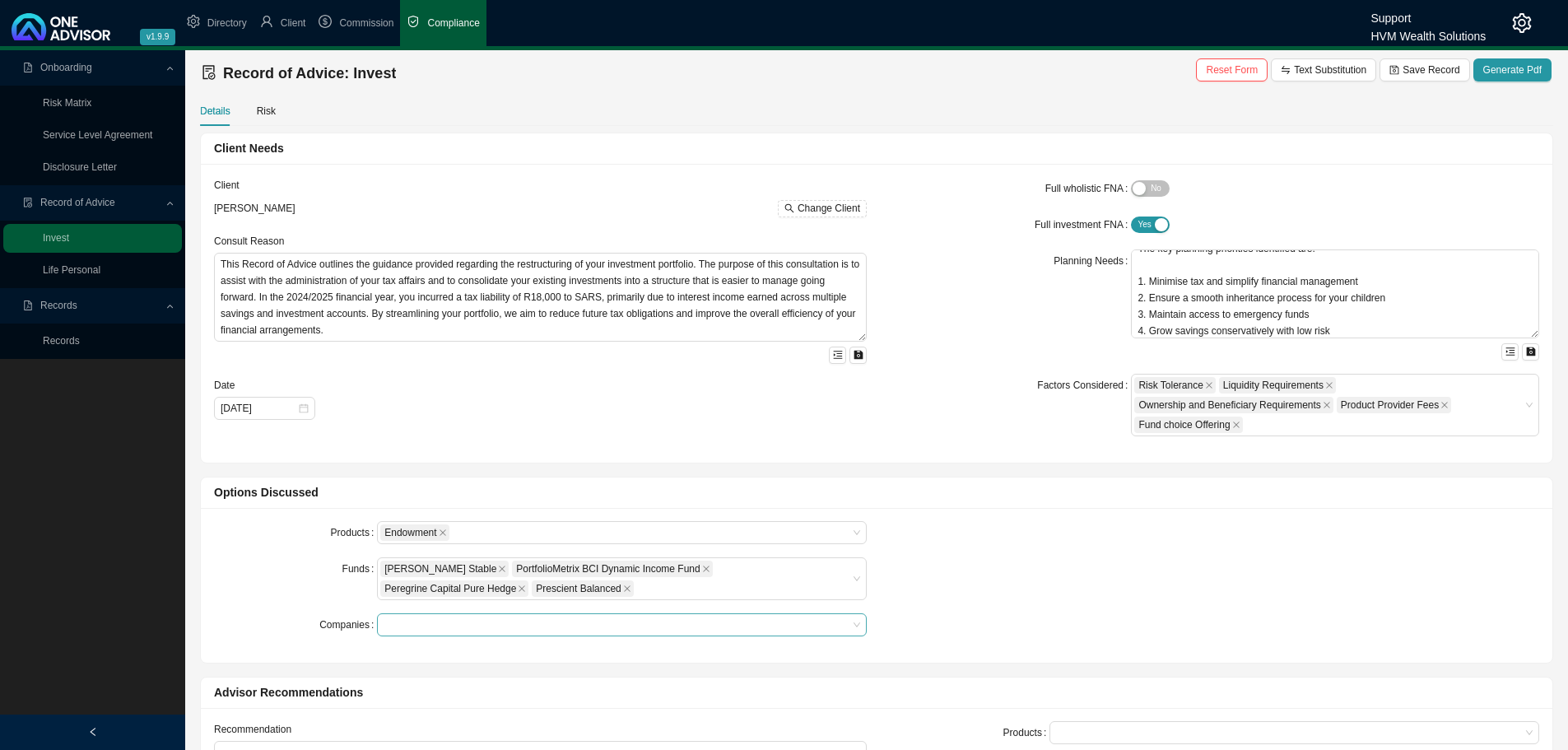
click at [418, 624] on div at bounding box center [613, 625] width 467 height 13
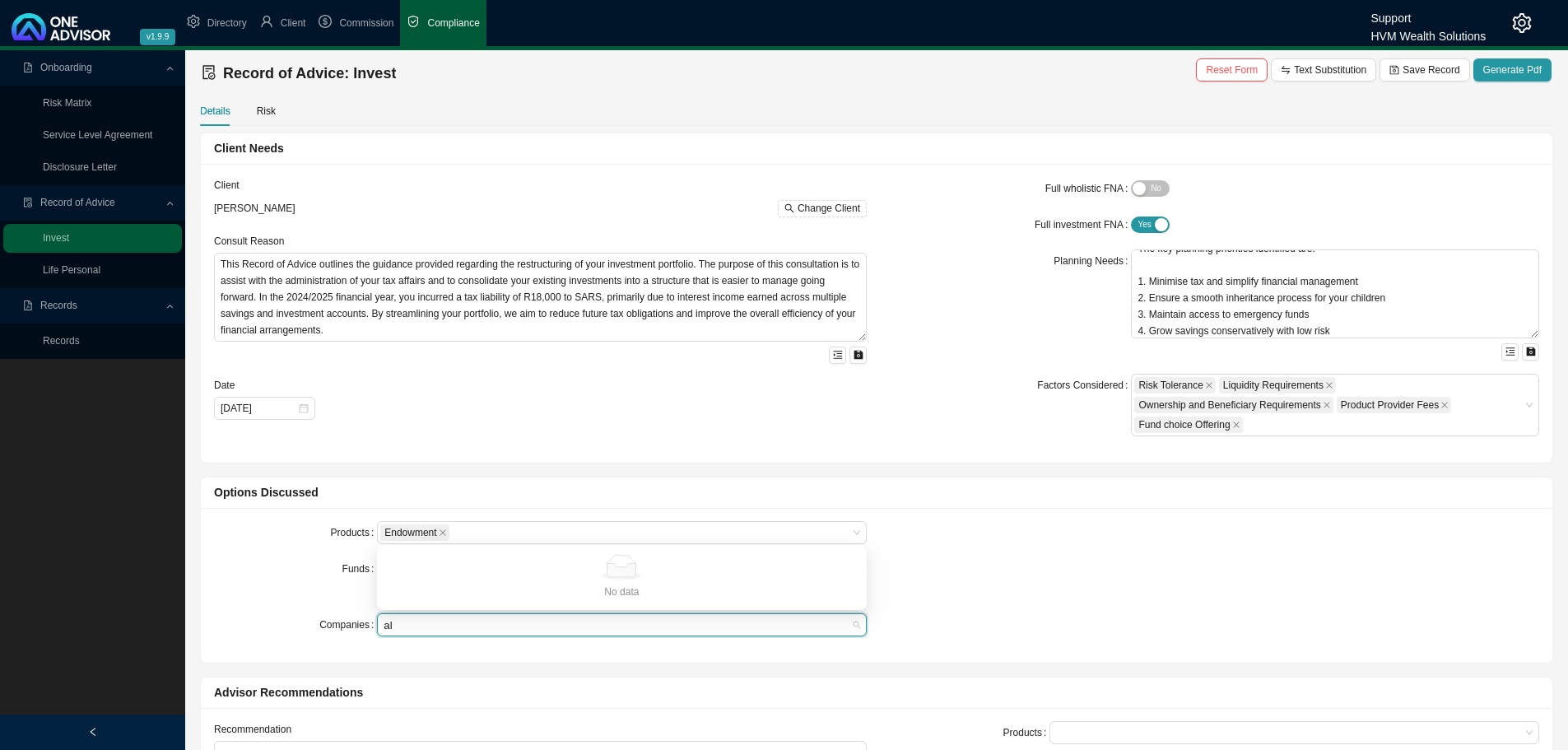
type input "a"
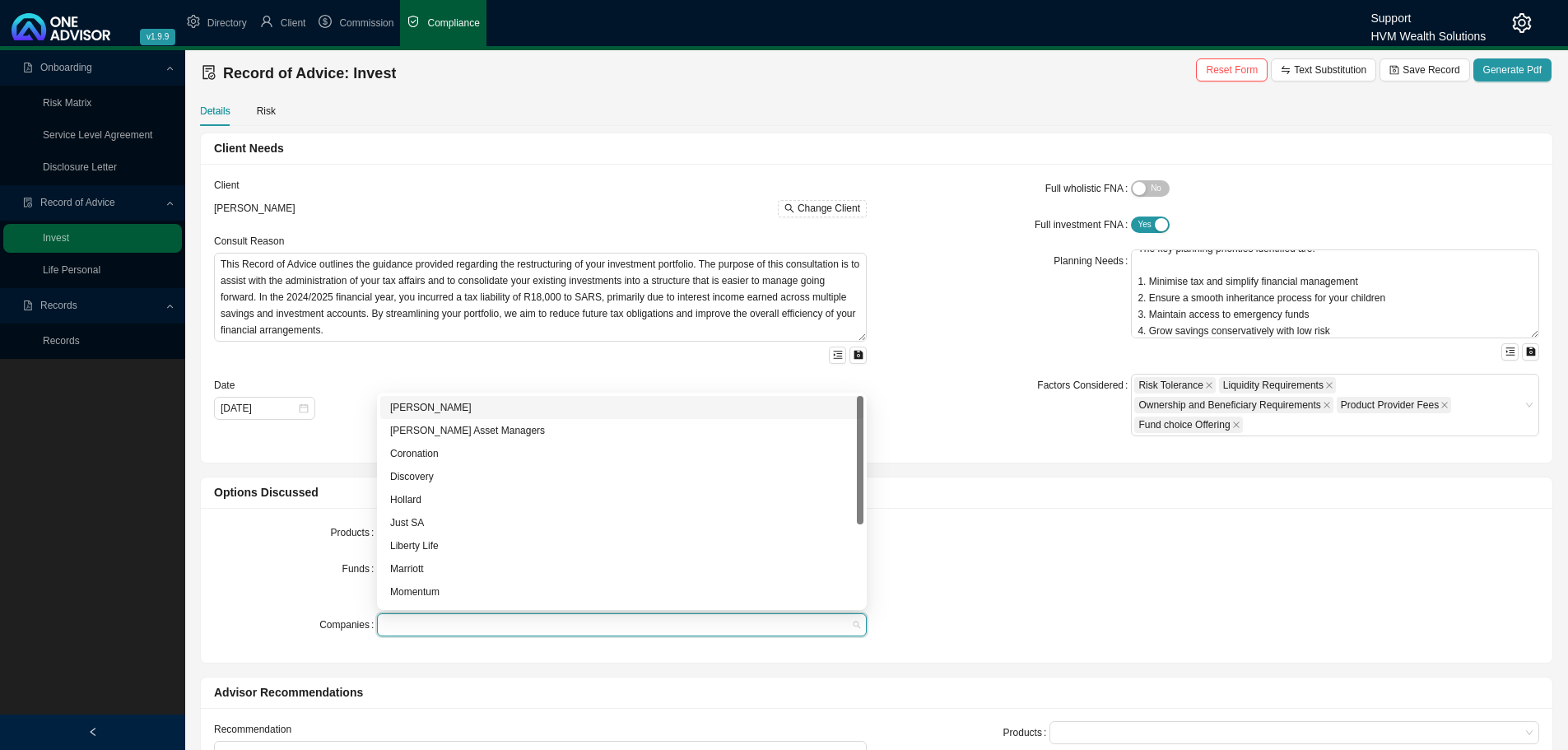
click at [289, 554] on form "Products Endowment Funds [PERSON_NAME] Stable PortfolioMetrix BCI Dynamic Incom…" at bounding box center [540, 579] width 652 height 115
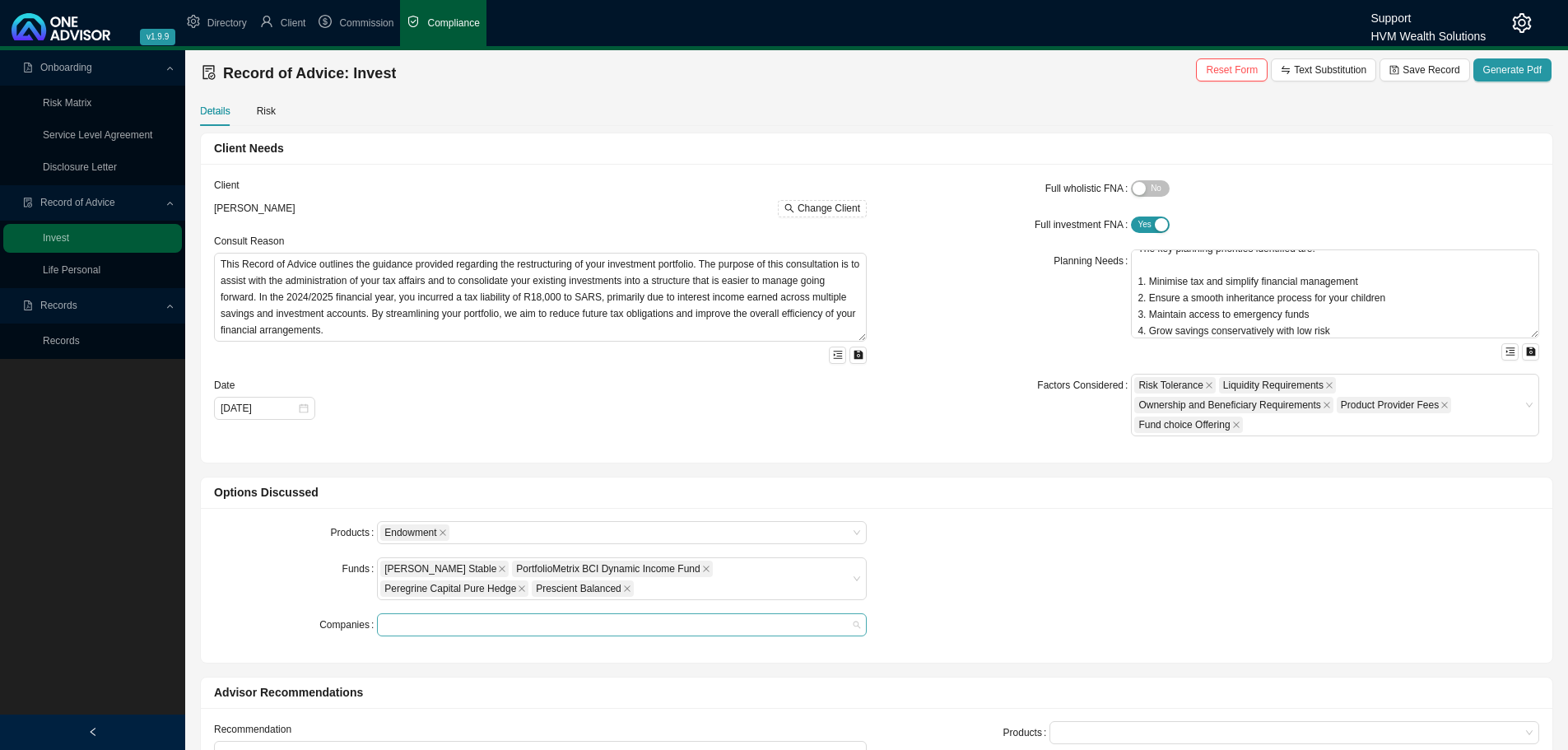
click at [395, 615] on div at bounding box center [621, 625] width 490 height 23
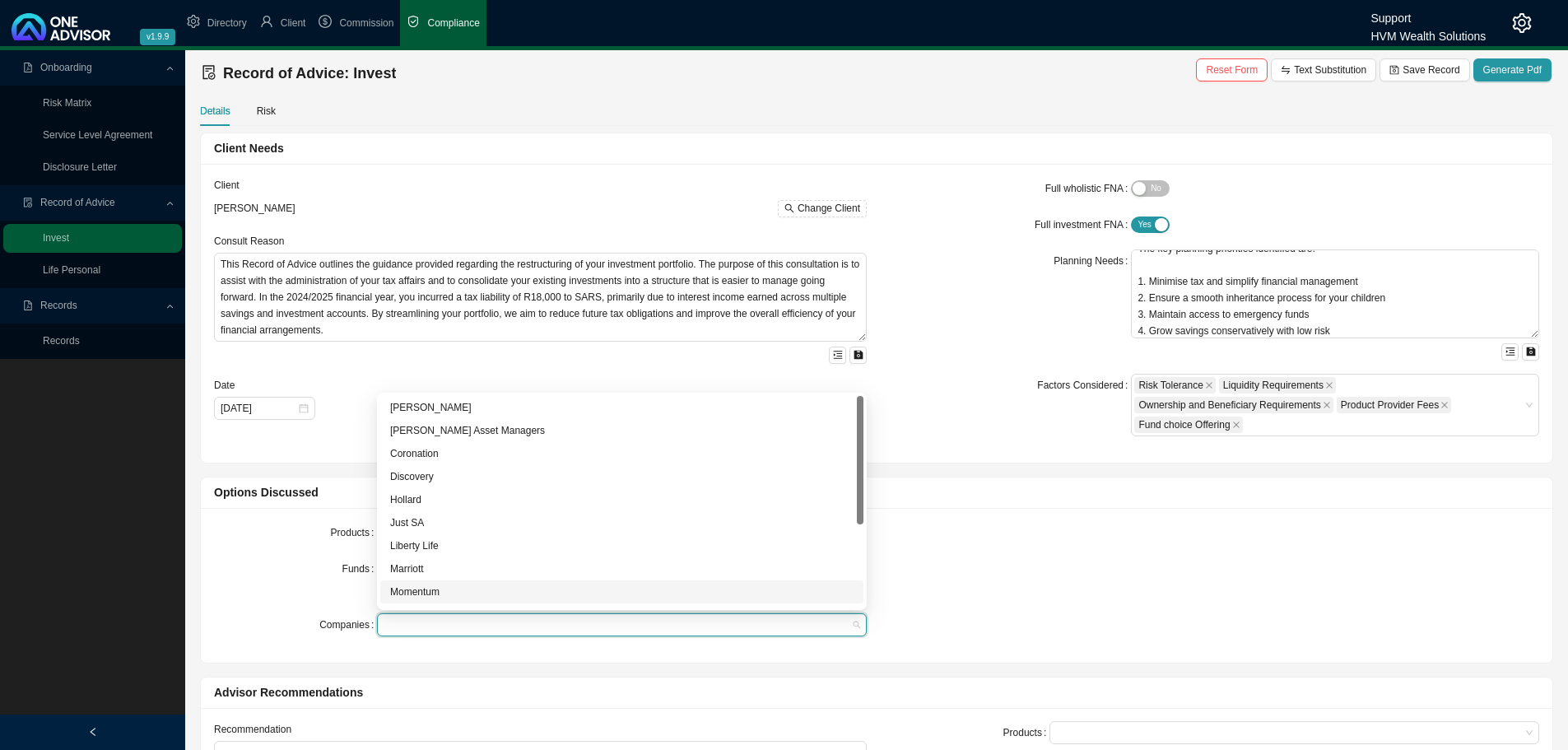
drag, startPoint x: 146, startPoint y: 524, endPoint x: 193, endPoint y: 533, distance: 47.9
click at [148, 524] on div "Onboarding Risk Matrix Service Level Agreement Disclosure Letter Record of Advi…" at bounding box center [92, 425] width 185 height 750
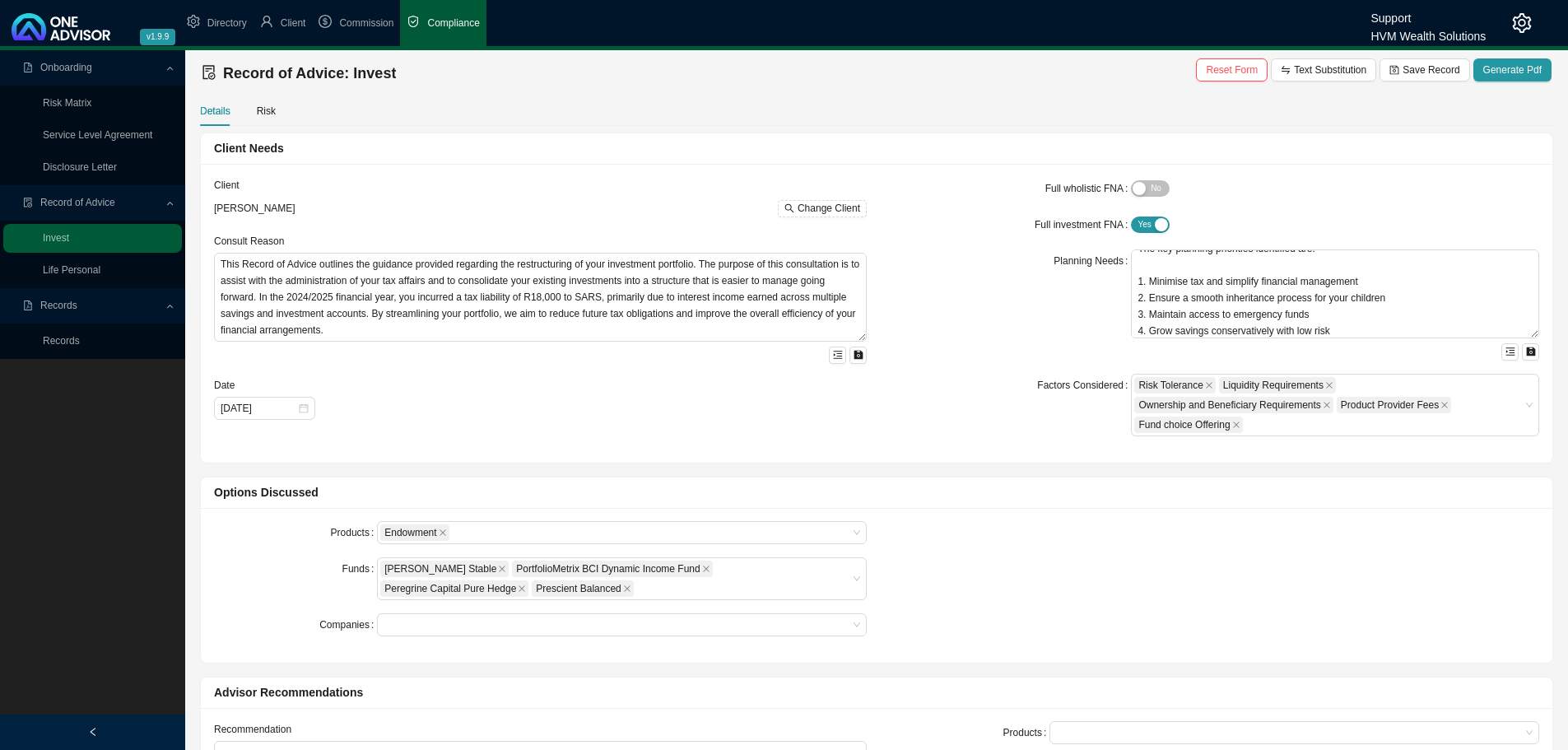
click at [286, 550] on form "Products Endowment Funds [PERSON_NAME] Stable PortfolioMetrix BCI Dynamic Incom…" at bounding box center [540, 579] width 652 height 115
click at [1521, 61] on button "Generate Pdf" at bounding box center [1512, 69] width 78 height 23
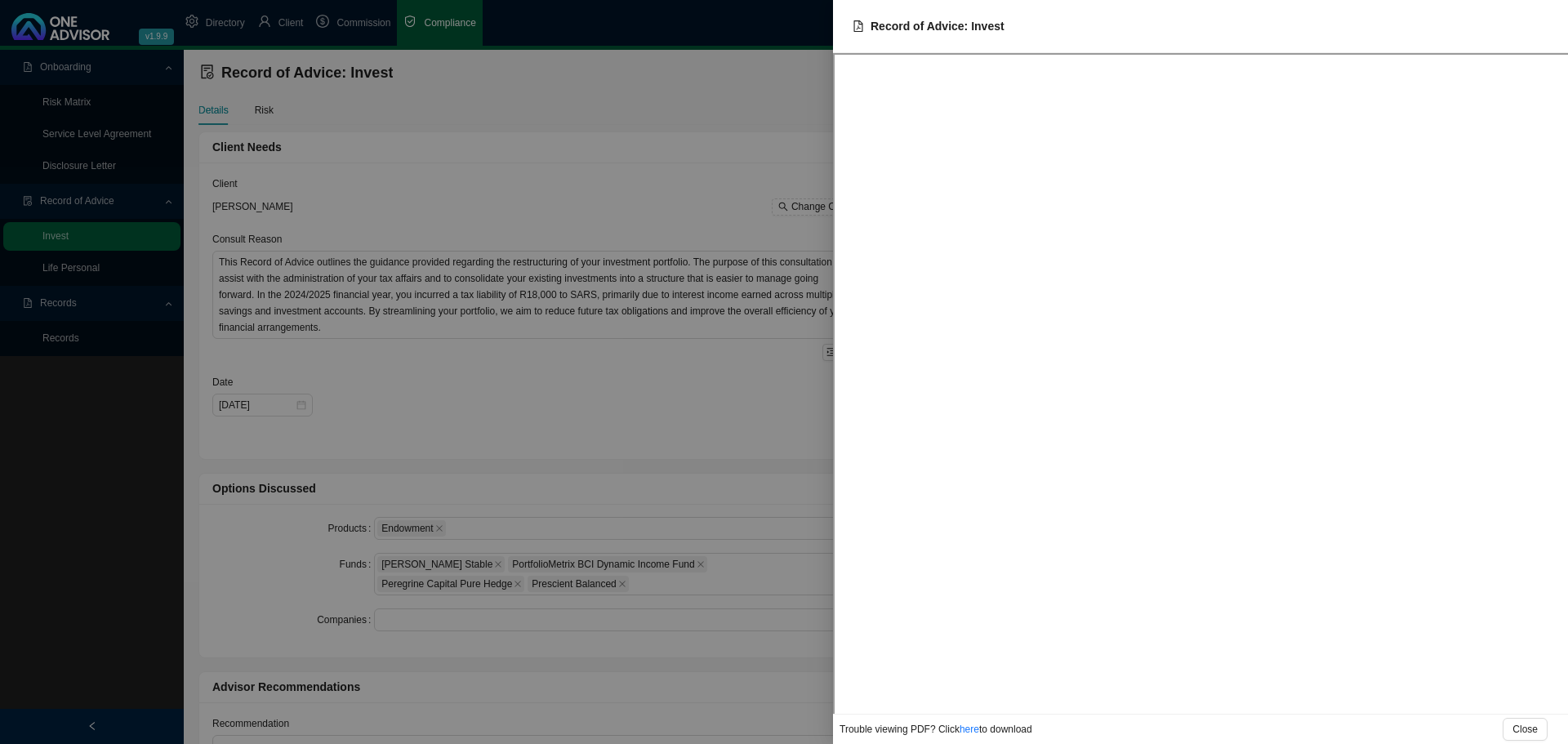
drag, startPoint x: 740, startPoint y: 123, endPoint x: 624, endPoint y: 230, distance: 157.8
click at [740, 122] on div at bounding box center [784, 372] width 1568 height 744
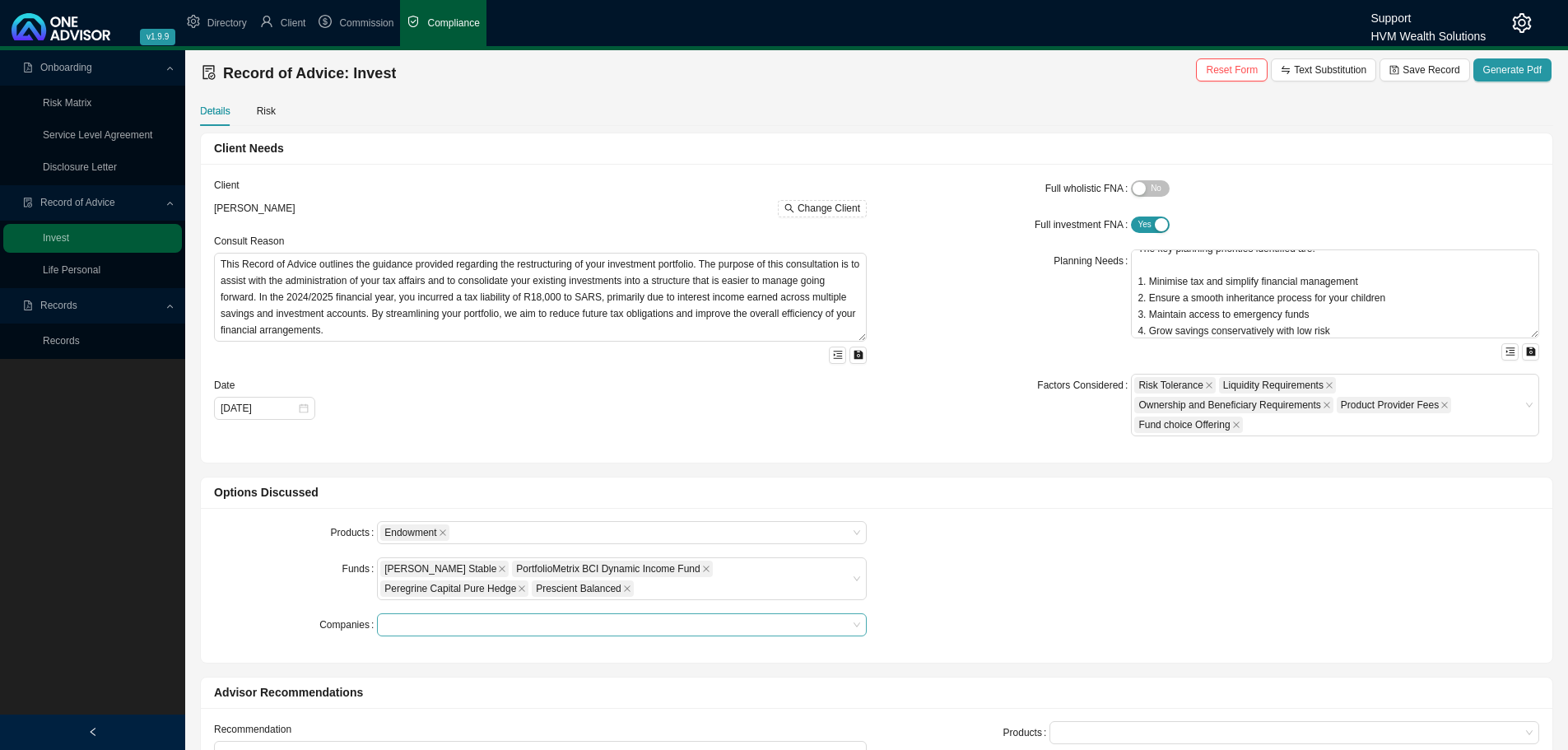
click at [451, 630] on div at bounding box center [613, 625] width 467 height 13
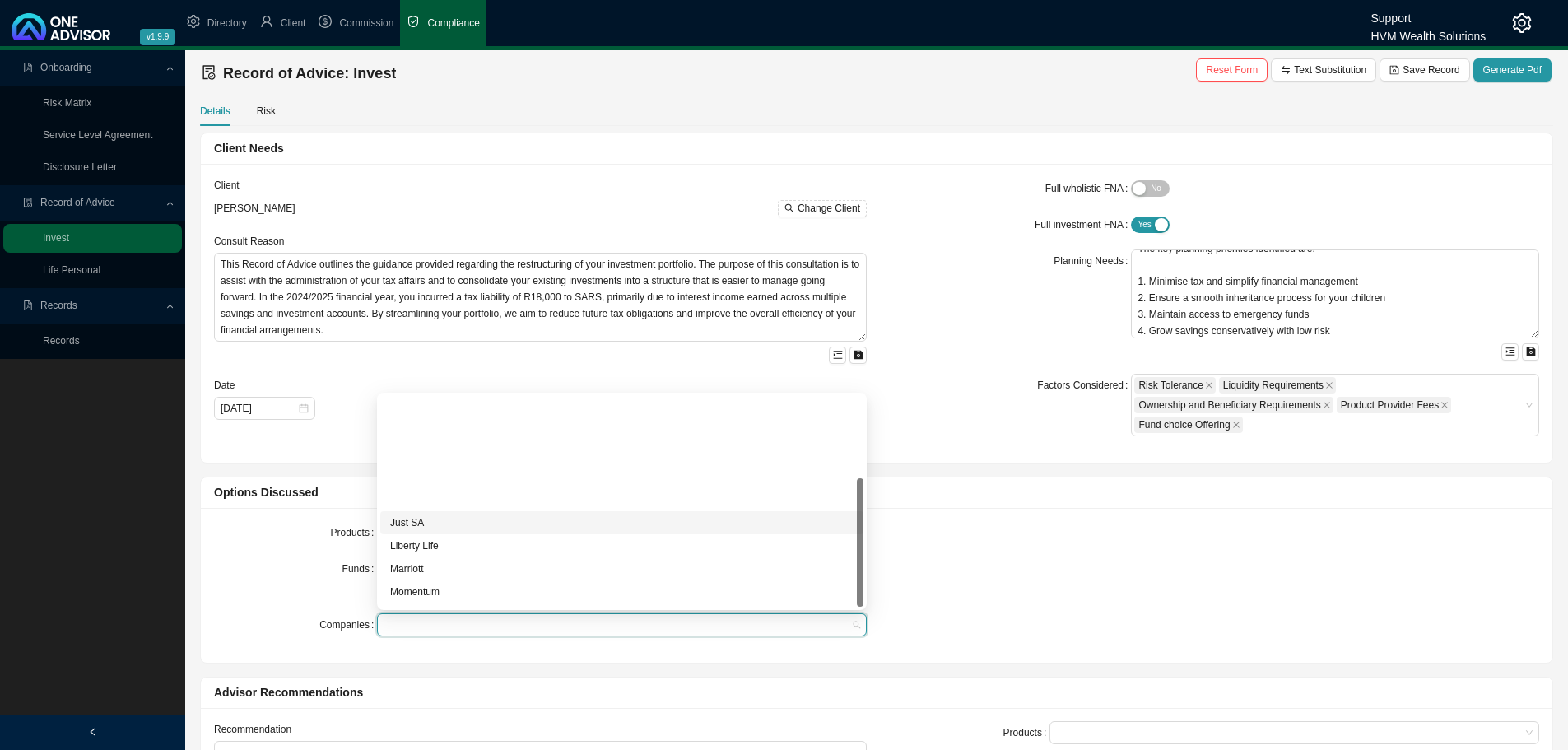
scroll to position [135, 0]
click at [446, 473] on div "Ninety One" at bounding box center [622, 479] width 464 height 16
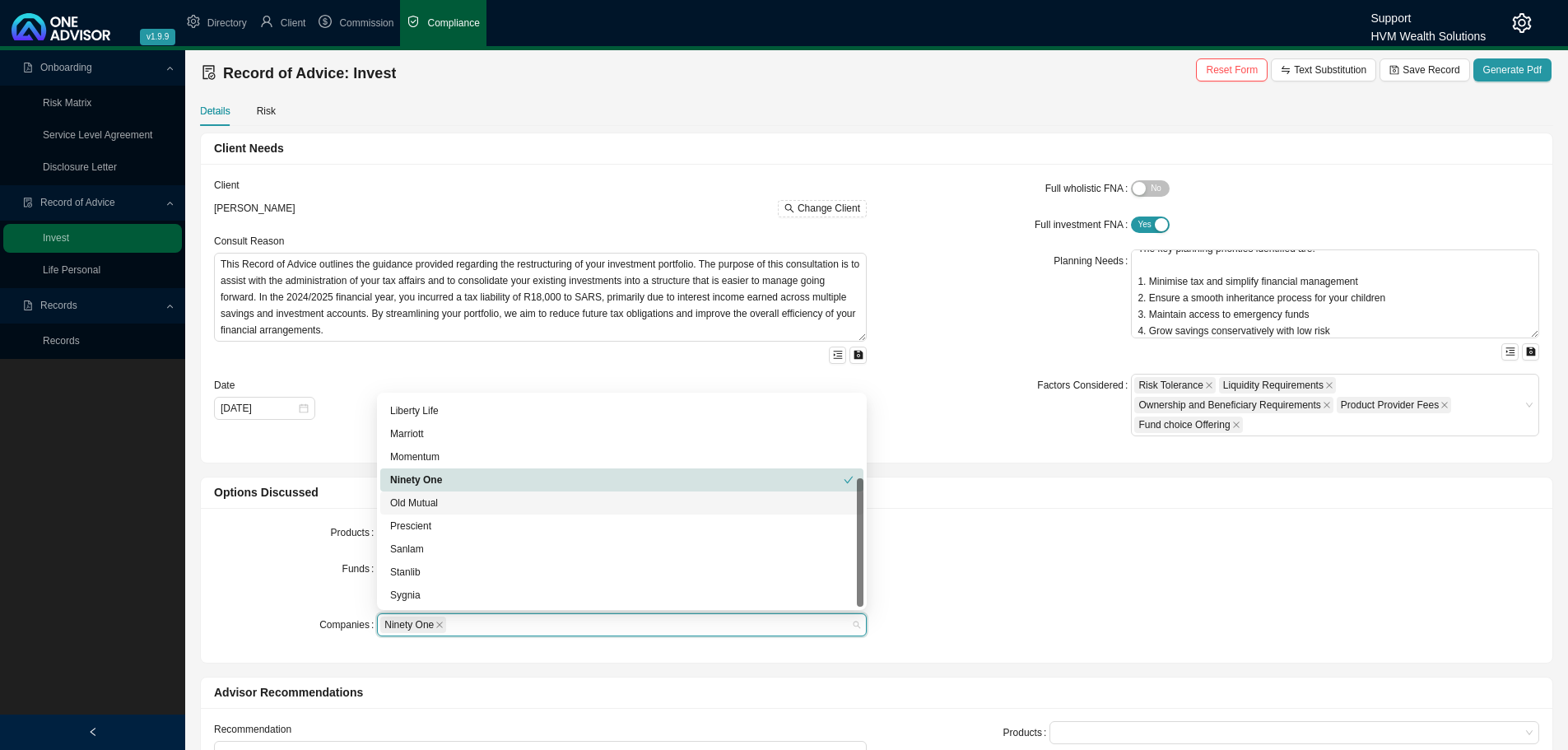
drag, startPoint x: 275, startPoint y: 555, endPoint x: 289, endPoint y: 549, distance: 15.2
click at [275, 556] on form "Products Endowment Funds [PERSON_NAME] Stable PortfolioMetrix BCI Dynamic Incom…" at bounding box center [540, 579] width 652 height 115
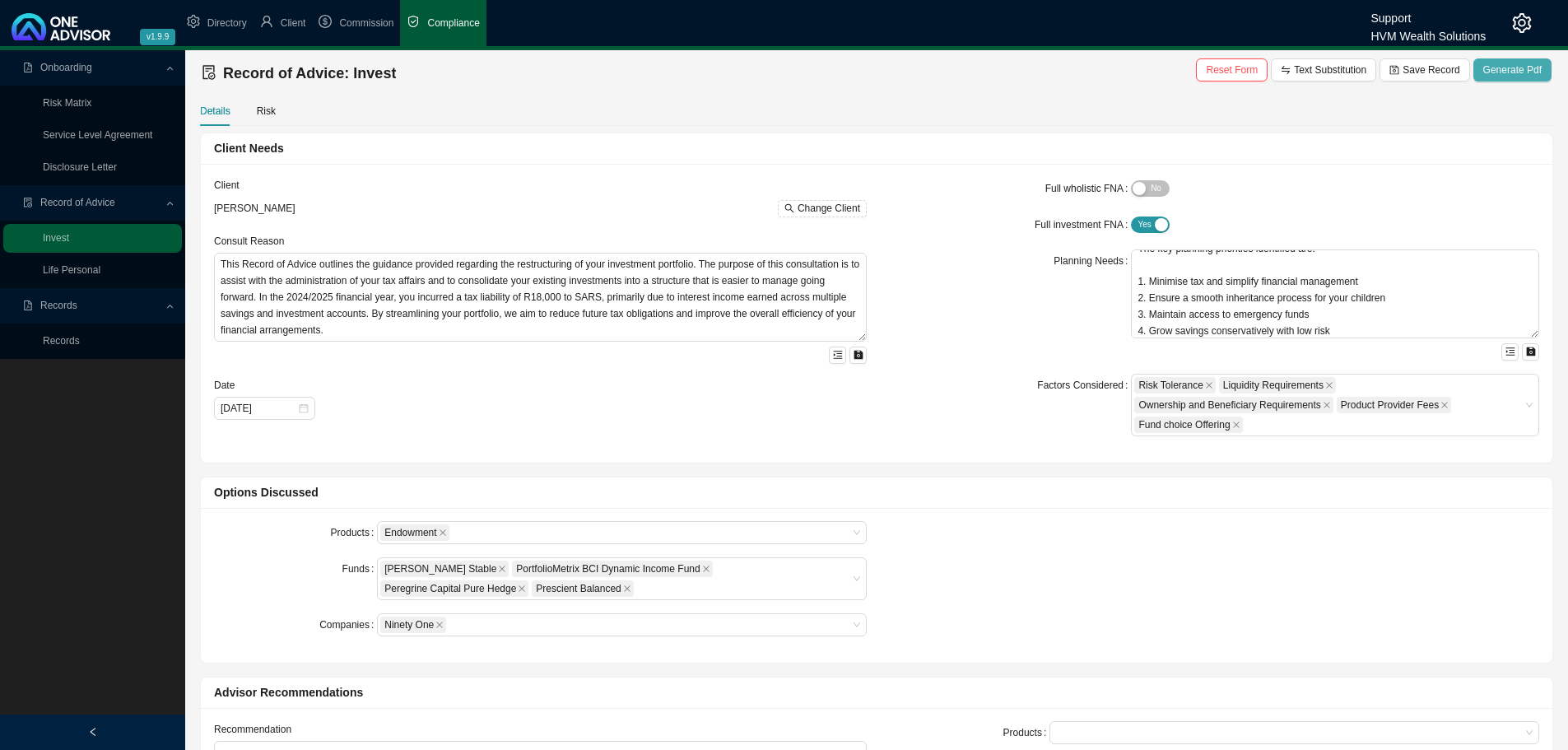
click at [1496, 64] on span "Generate Pdf" at bounding box center [1512, 69] width 58 height 16
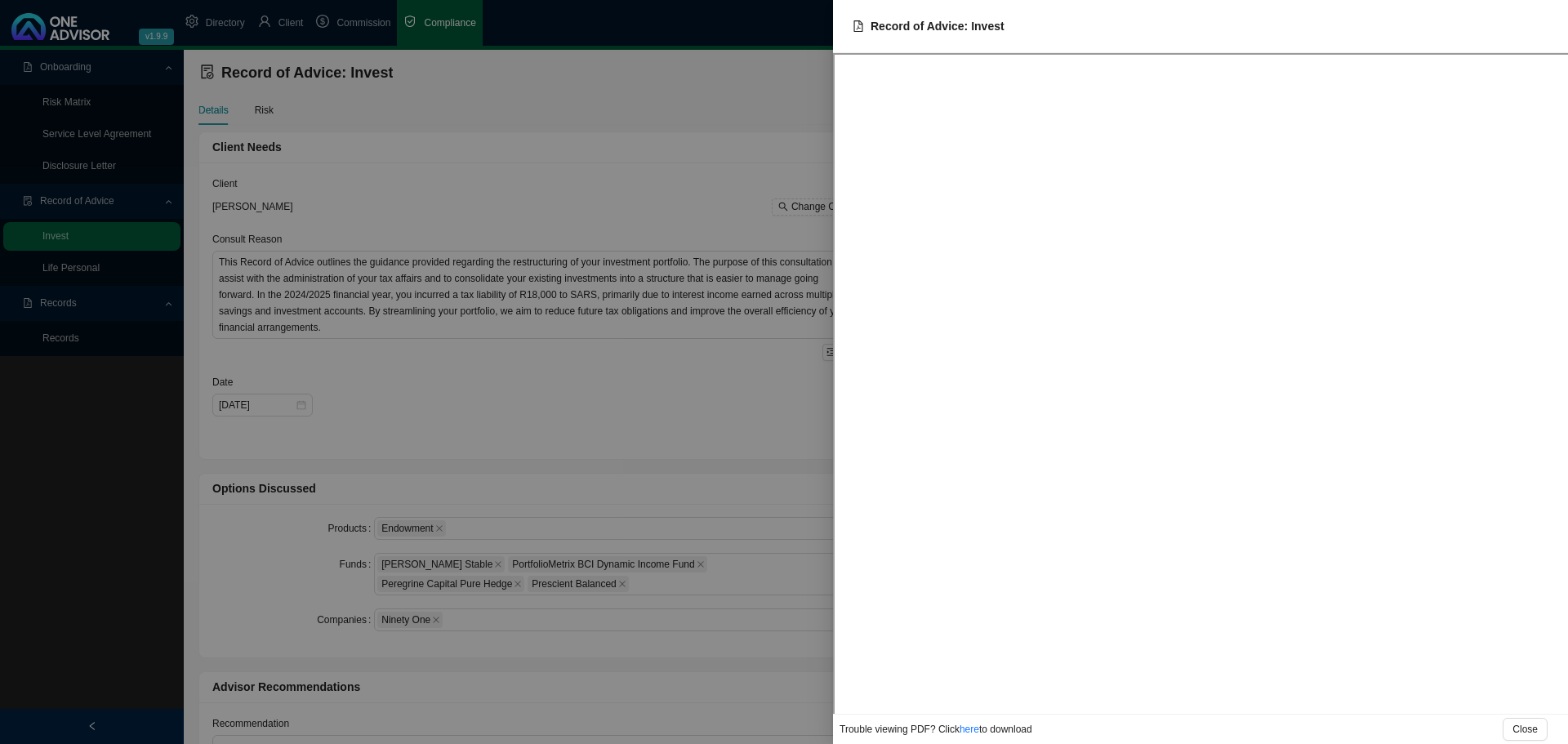
click at [615, 441] on div at bounding box center [784, 372] width 1568 height 744
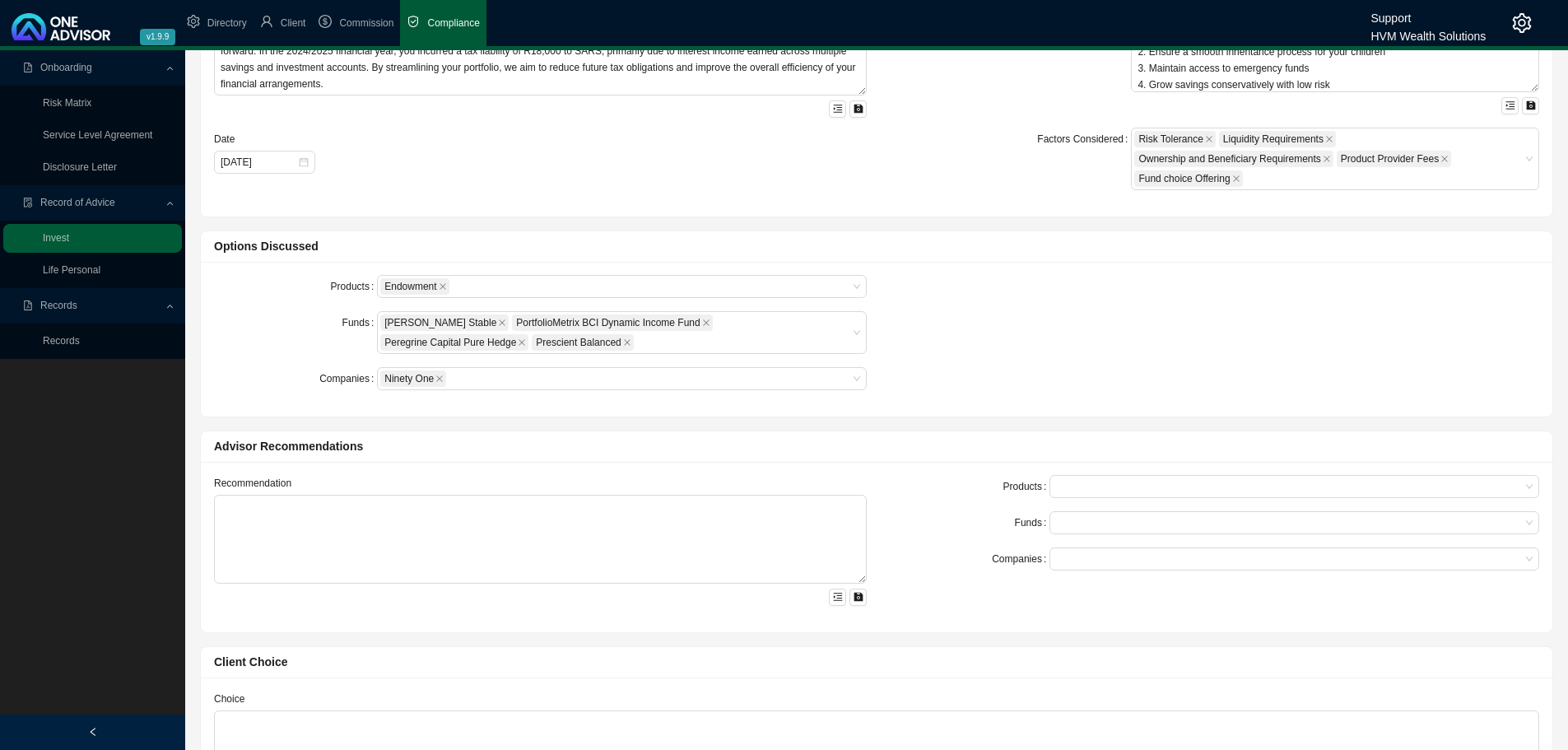
scroll to position [411, 0]
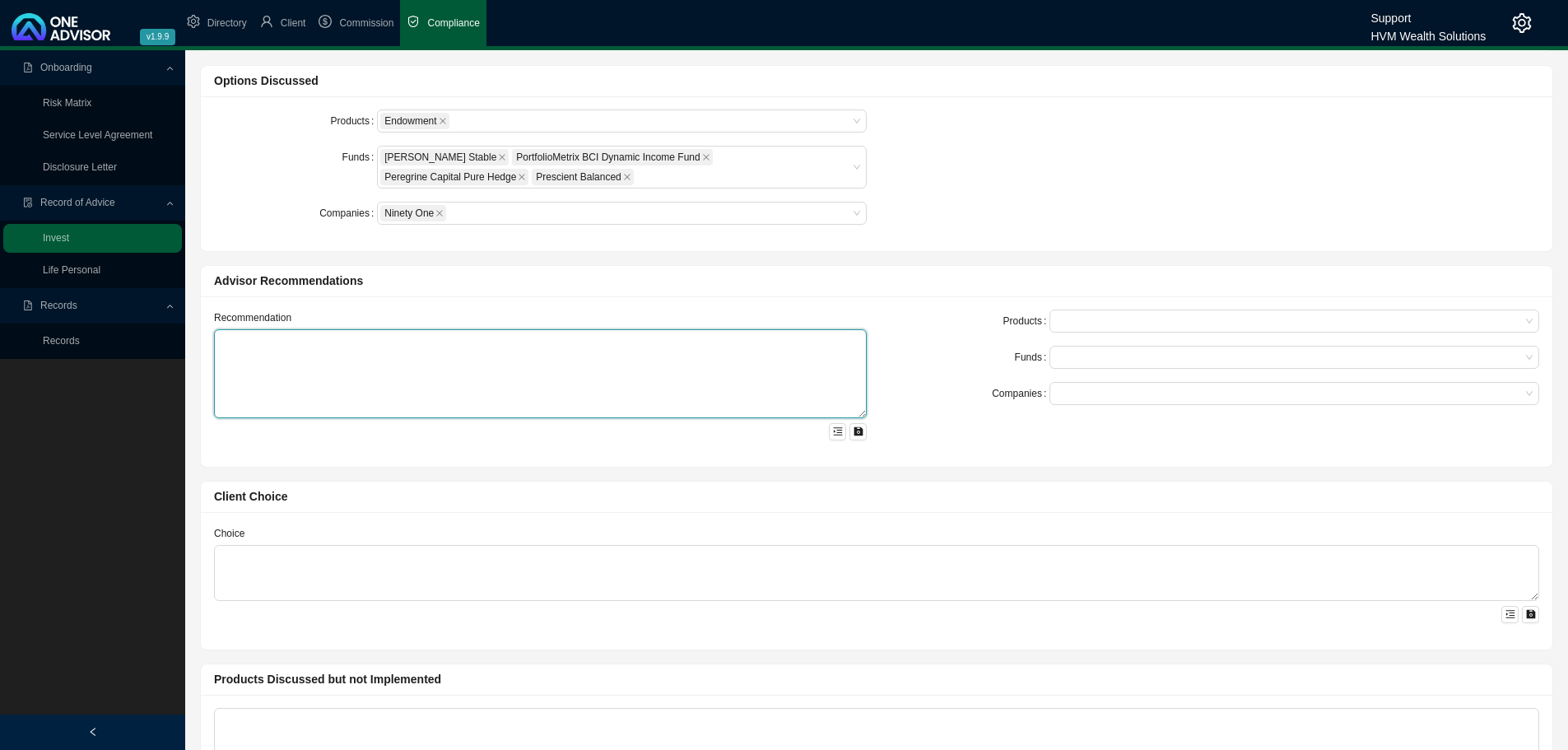
click at [263, 350] on textarea at bounding box center [540, 373] width 652 height 89
paste textarea "Lo ipsu dolo sita consectet adipiscing, el seddoei tem incididun utl-etdo magna…"
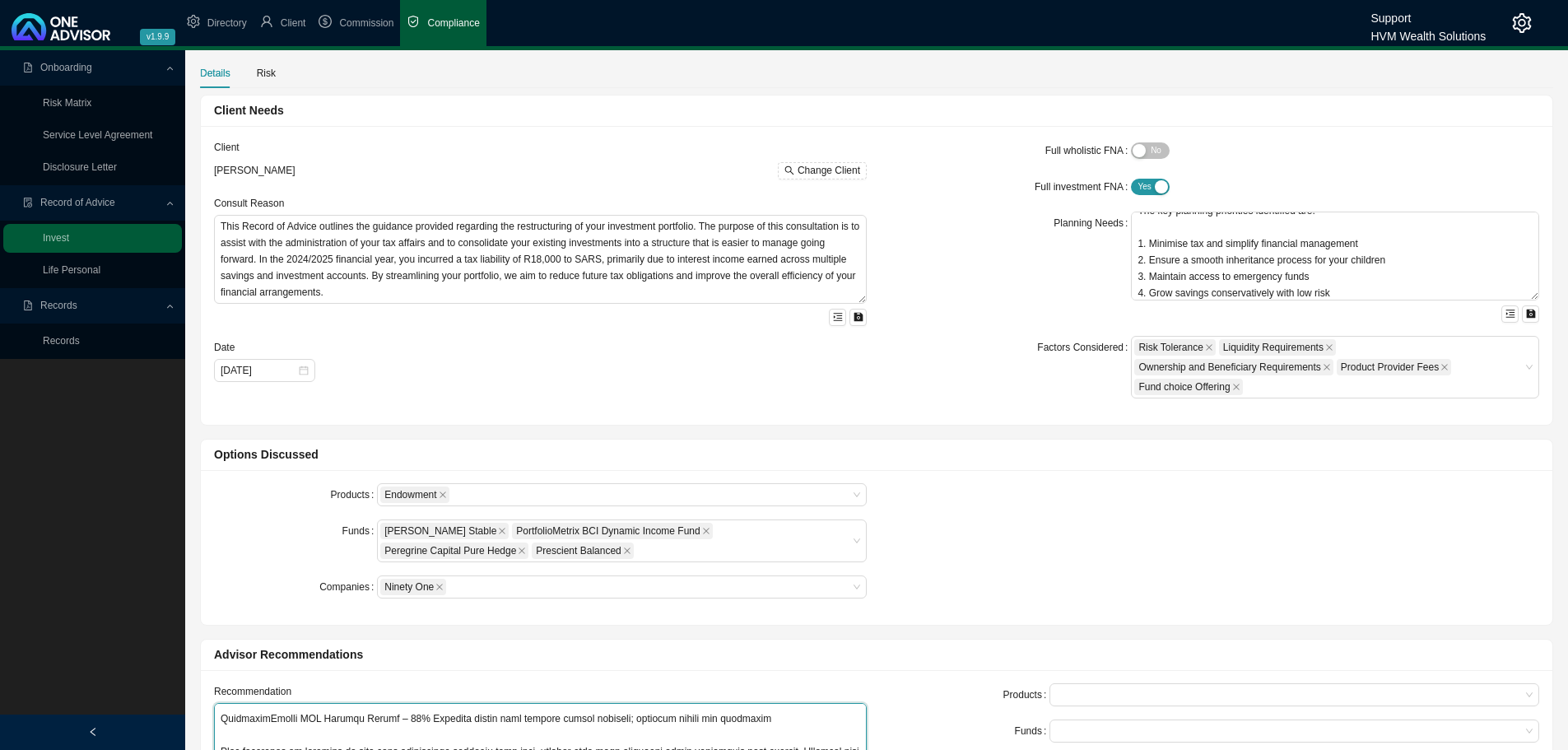
scroll to position [0, 0]
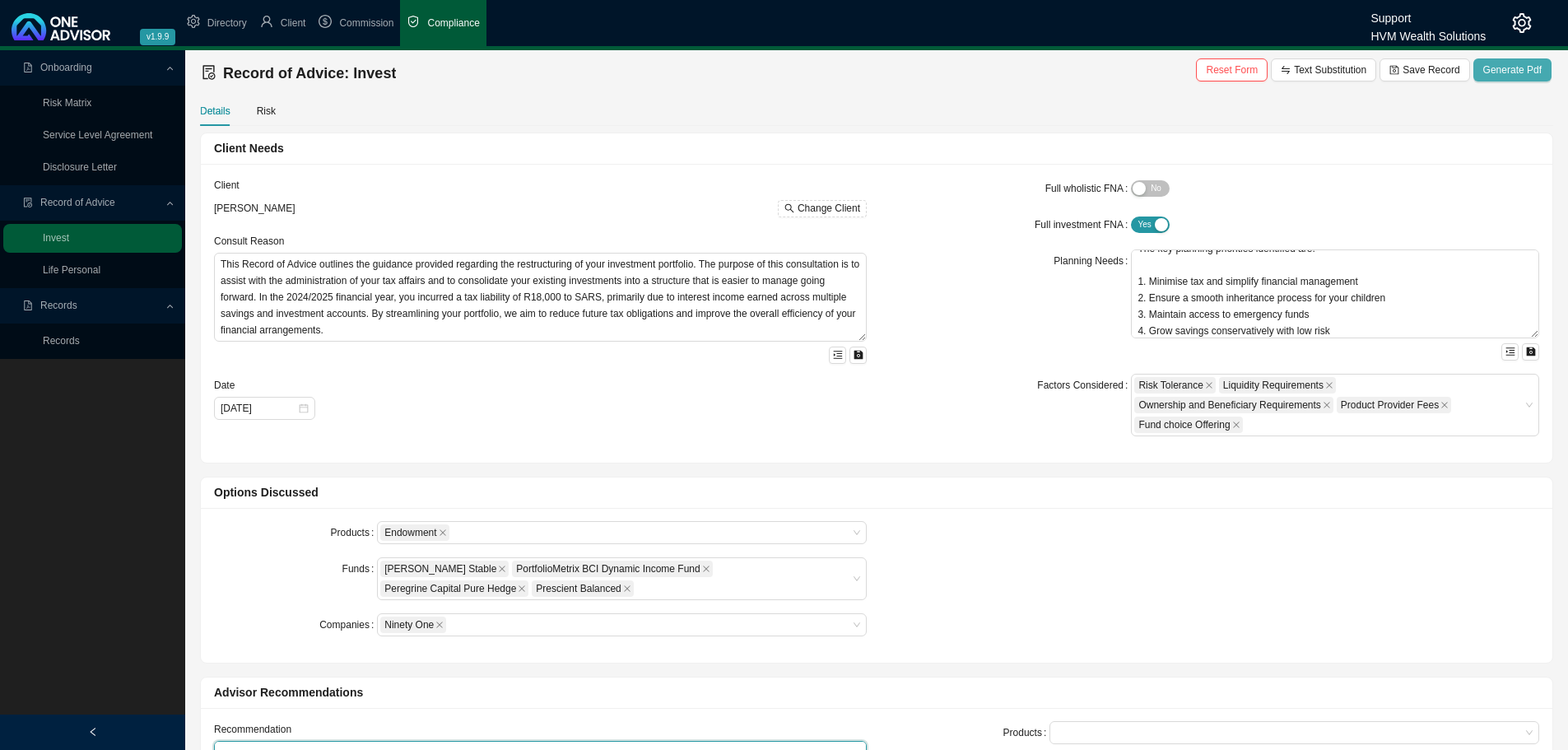
type textarea "Lo ipsu dolo sita consectet adipiscing, el seddoei tem incididun utl-etdo magna…"
click at [1516, 65] on span "Generate Pdf" at bounding box center [1512, 69] width 58 height 16
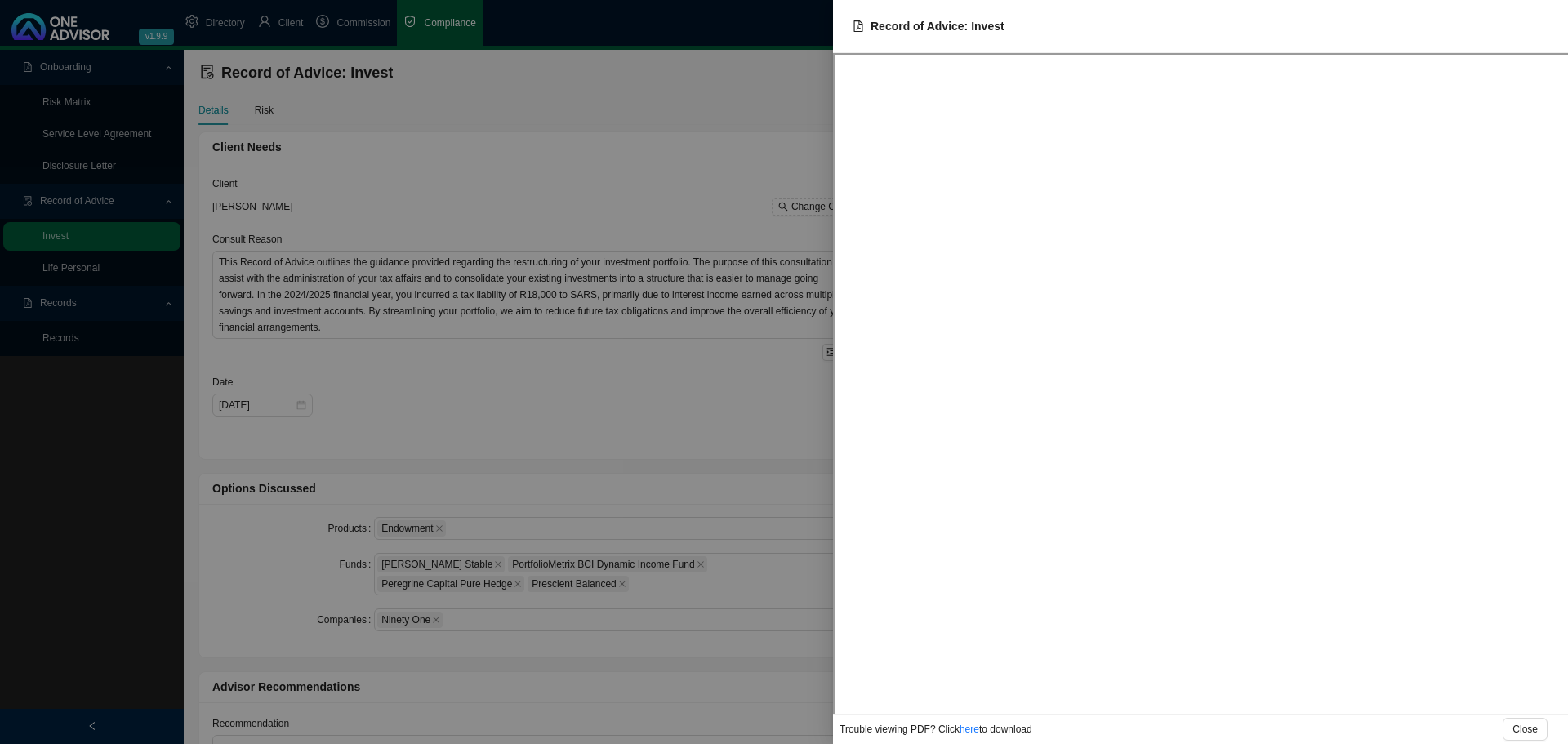
click at [726, 442] on div at bounding box center [784, 372] width 1568 height 744
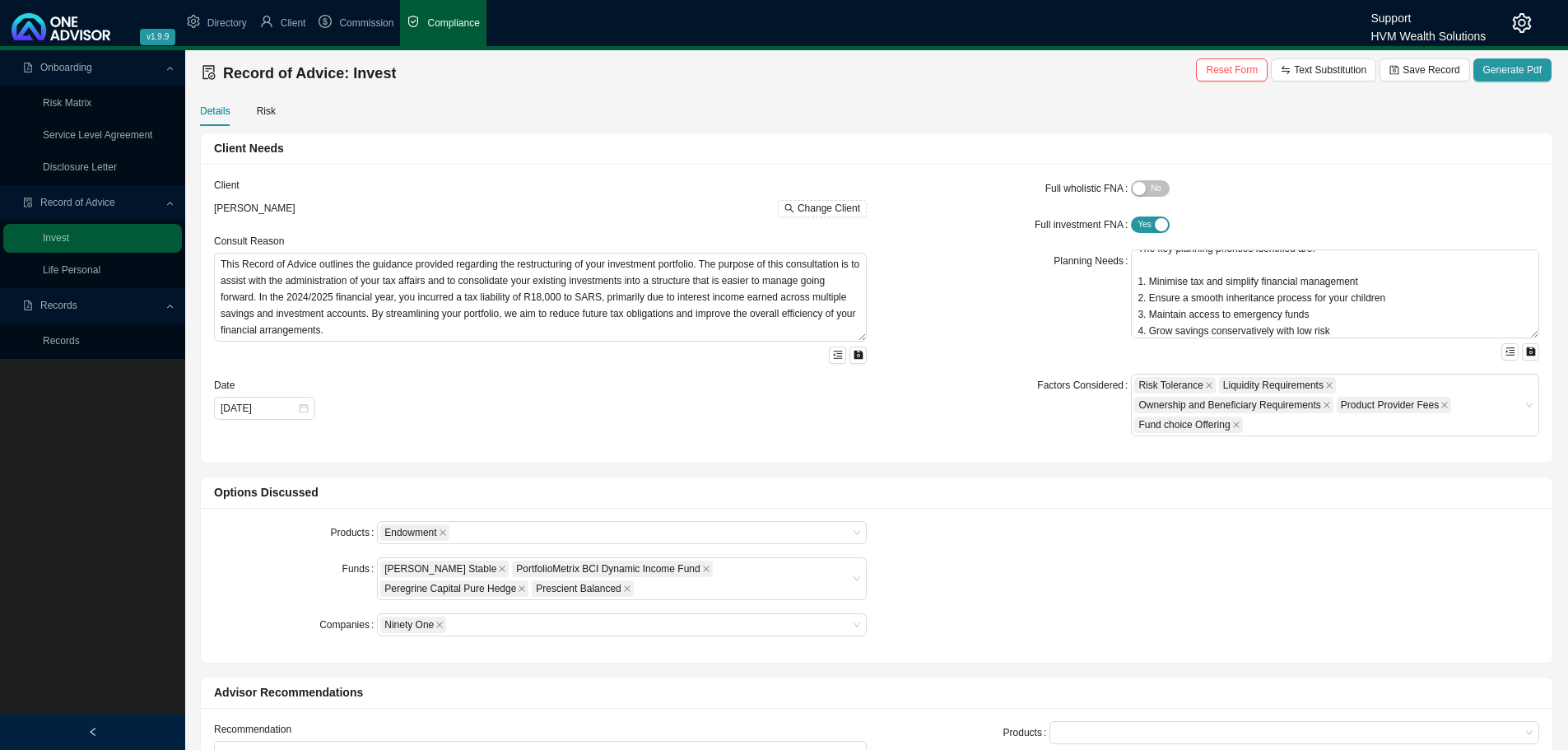
scroll to position [543, 0]
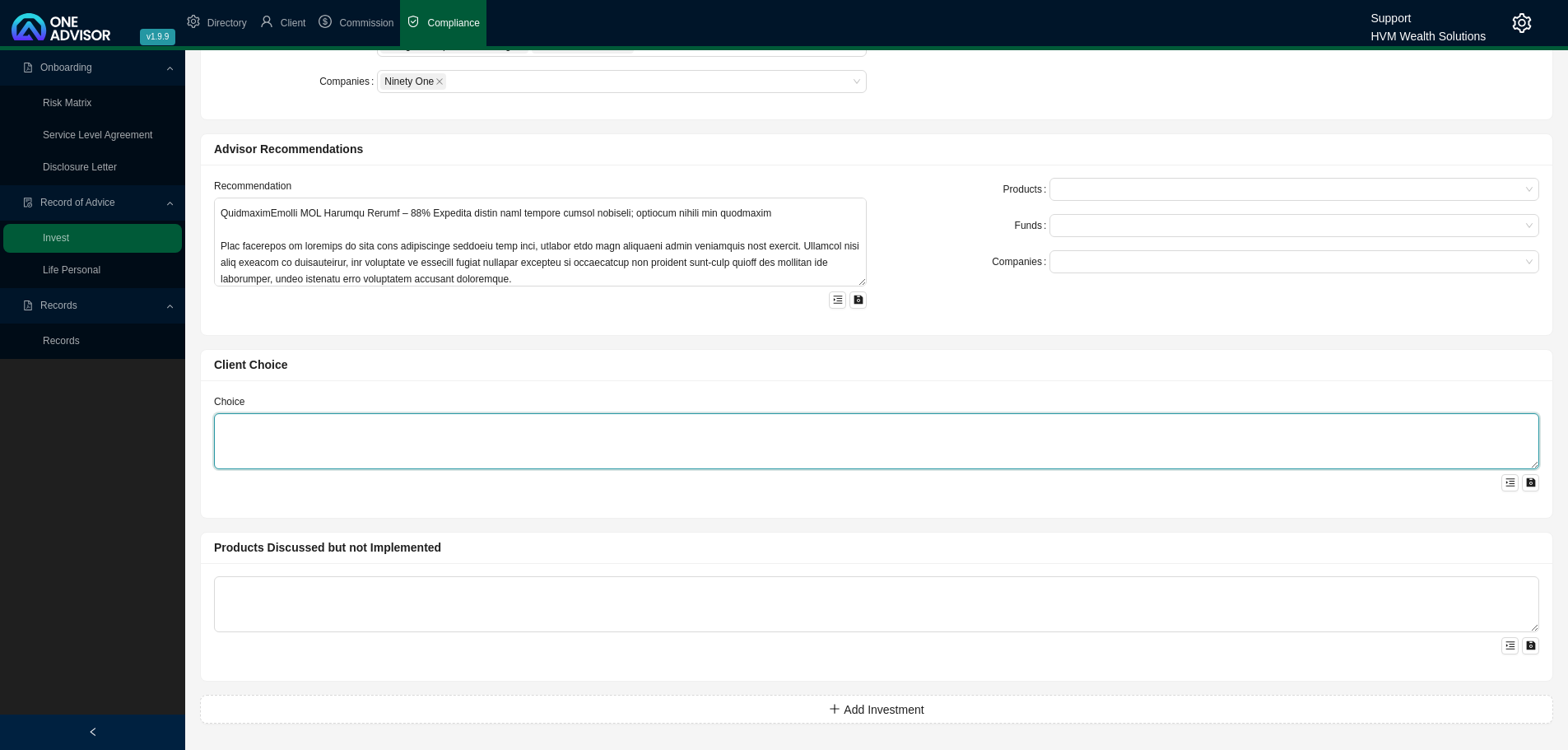
click at [269, 440] on textarea at bounding box center [877, 441] width 1325 height 56
paste textarea "You have confirmed your decision to proceed with the recommendations provided i…"
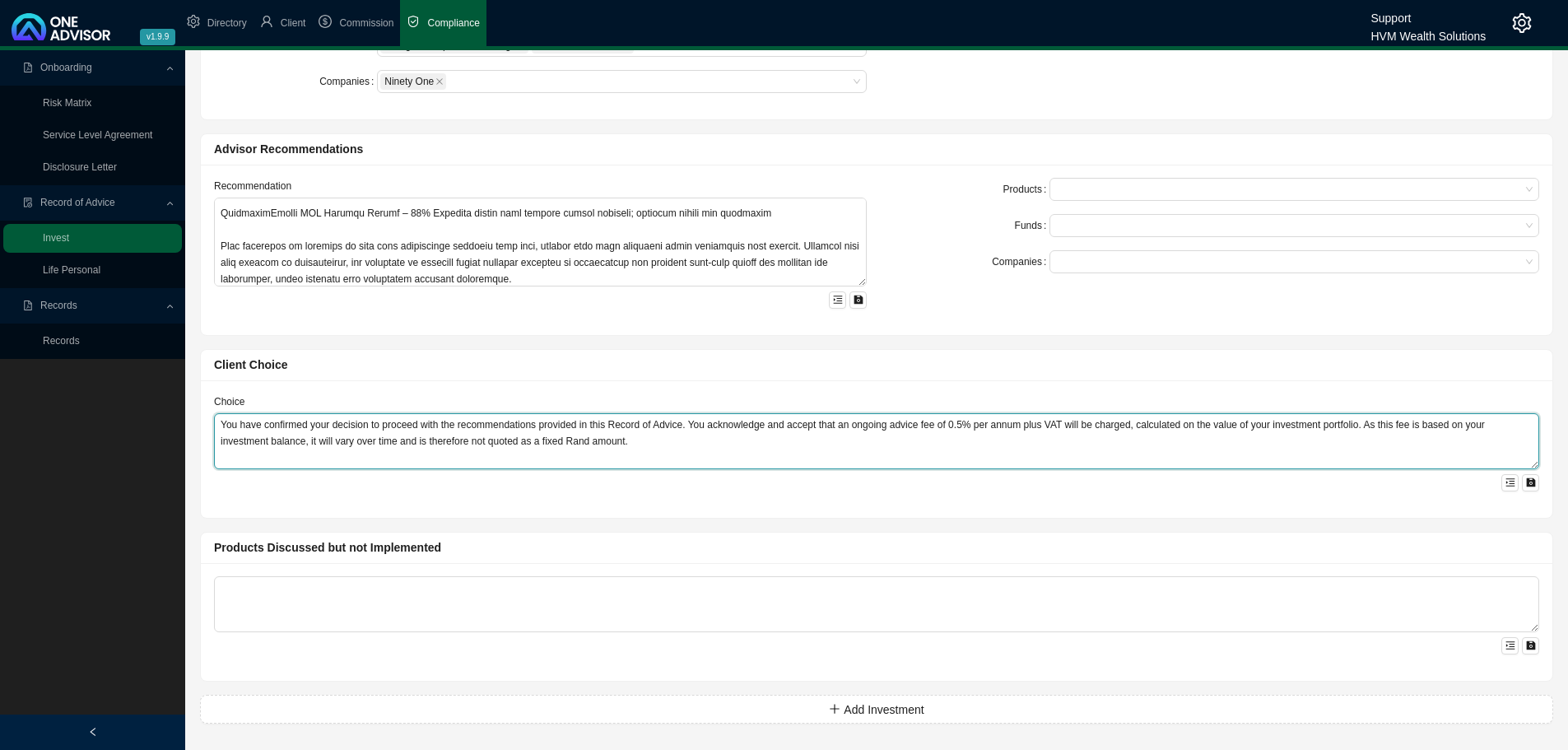
type textarea "You have confirmed your decision to proceed with the recommendations provided i…"
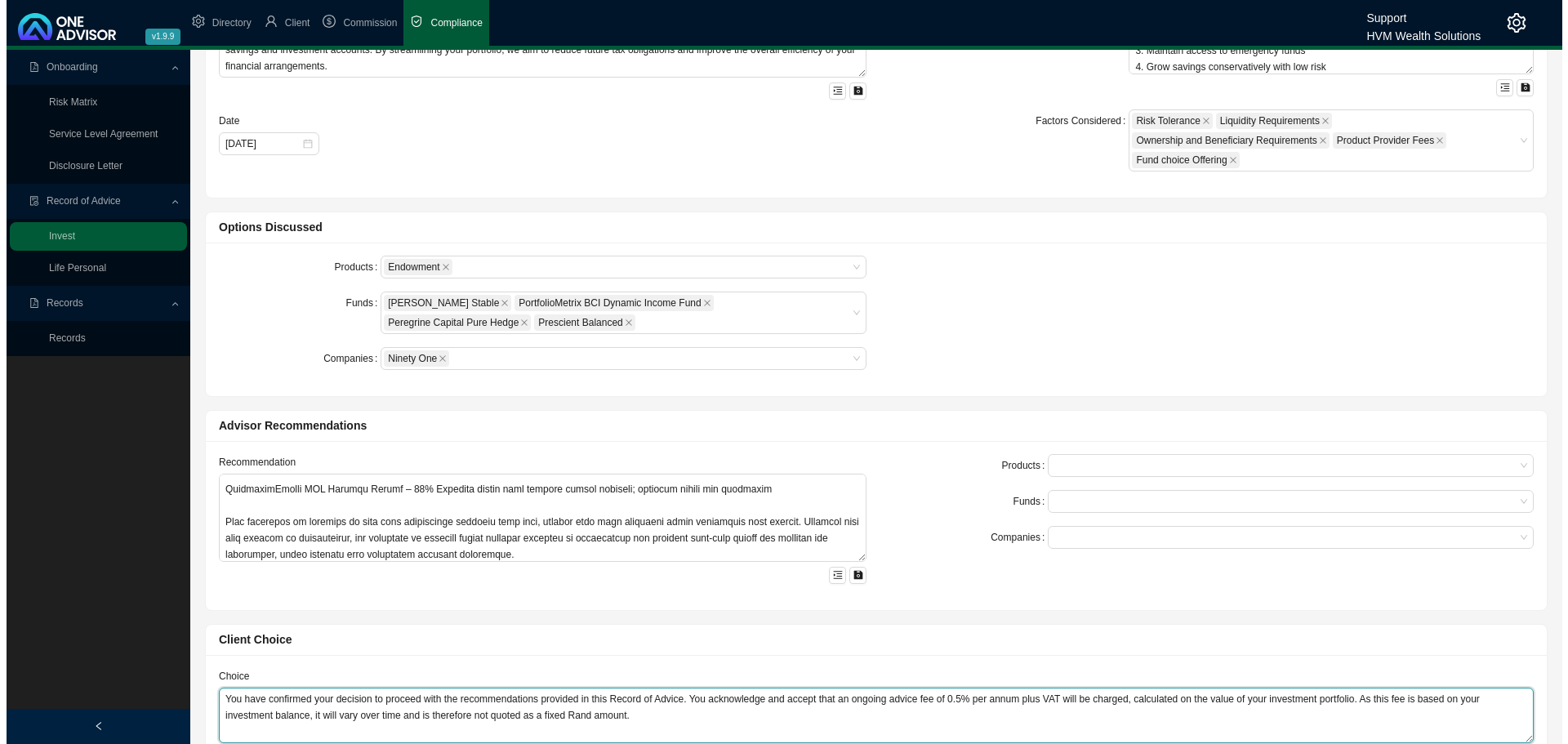
scroll to position [0, 0]
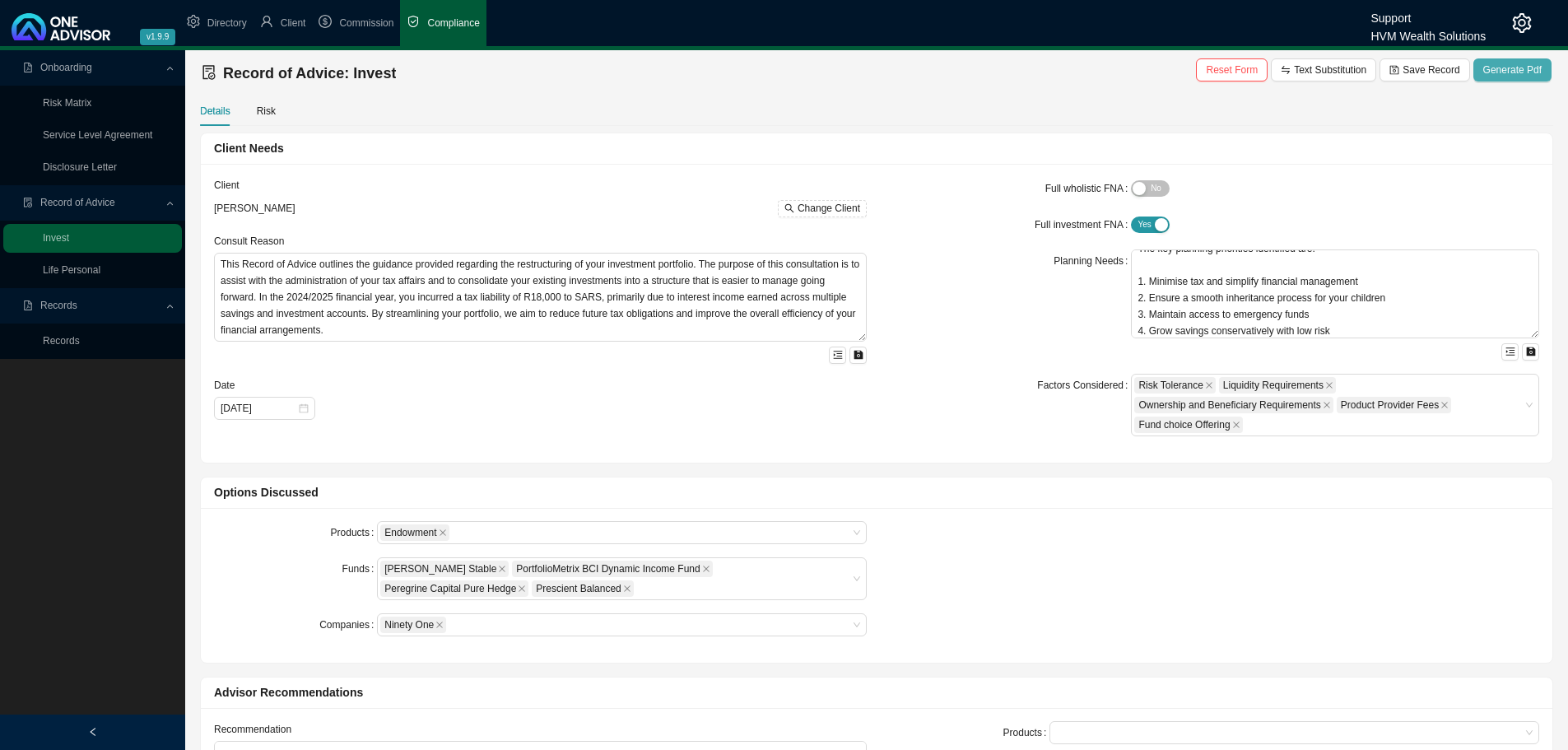
click at [1510, 72] on span "Generate Pdf" at bounding box center [1512, 69] width 58 height 16
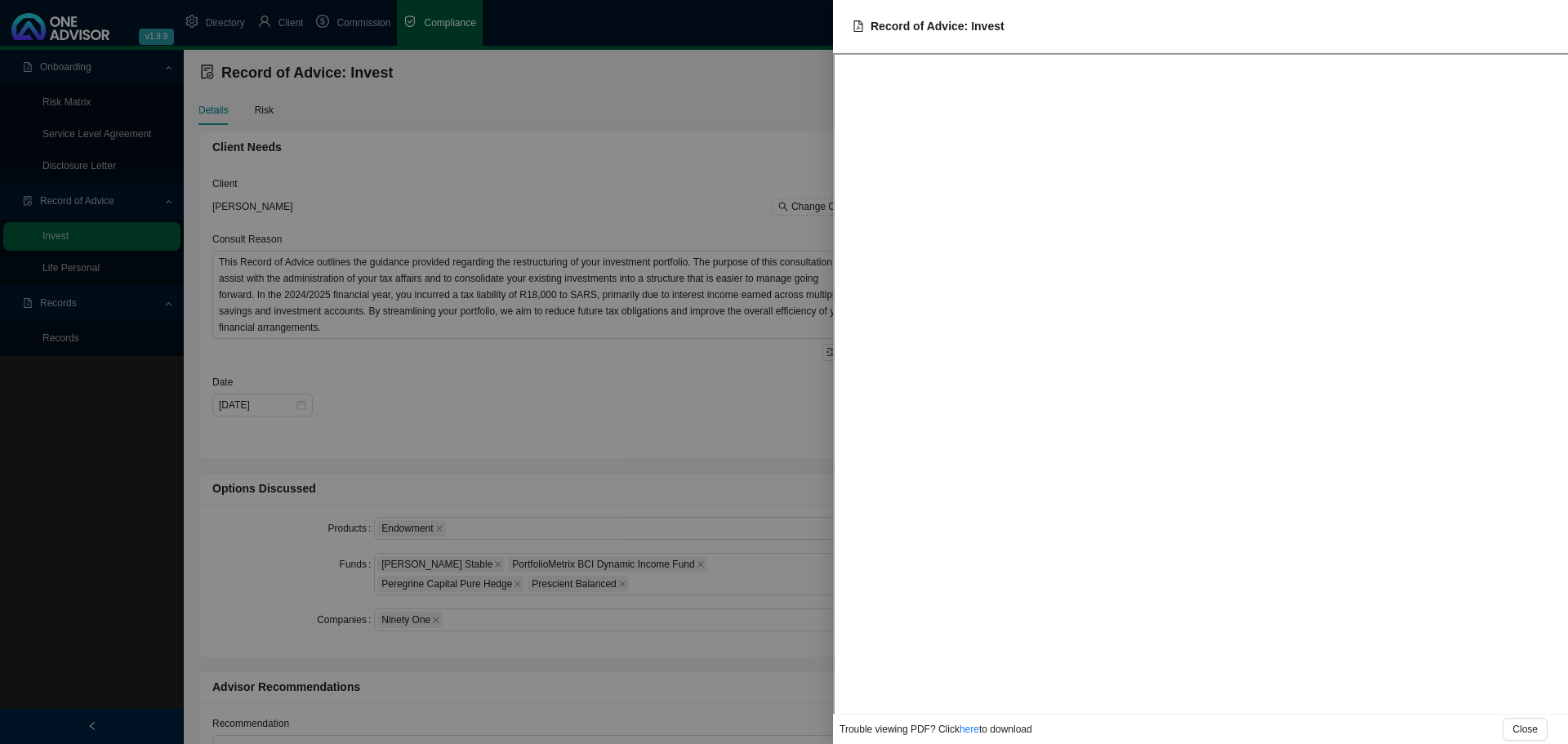
click at [552, 303] on div at bounding box center [784, 372] width 1568 height 744
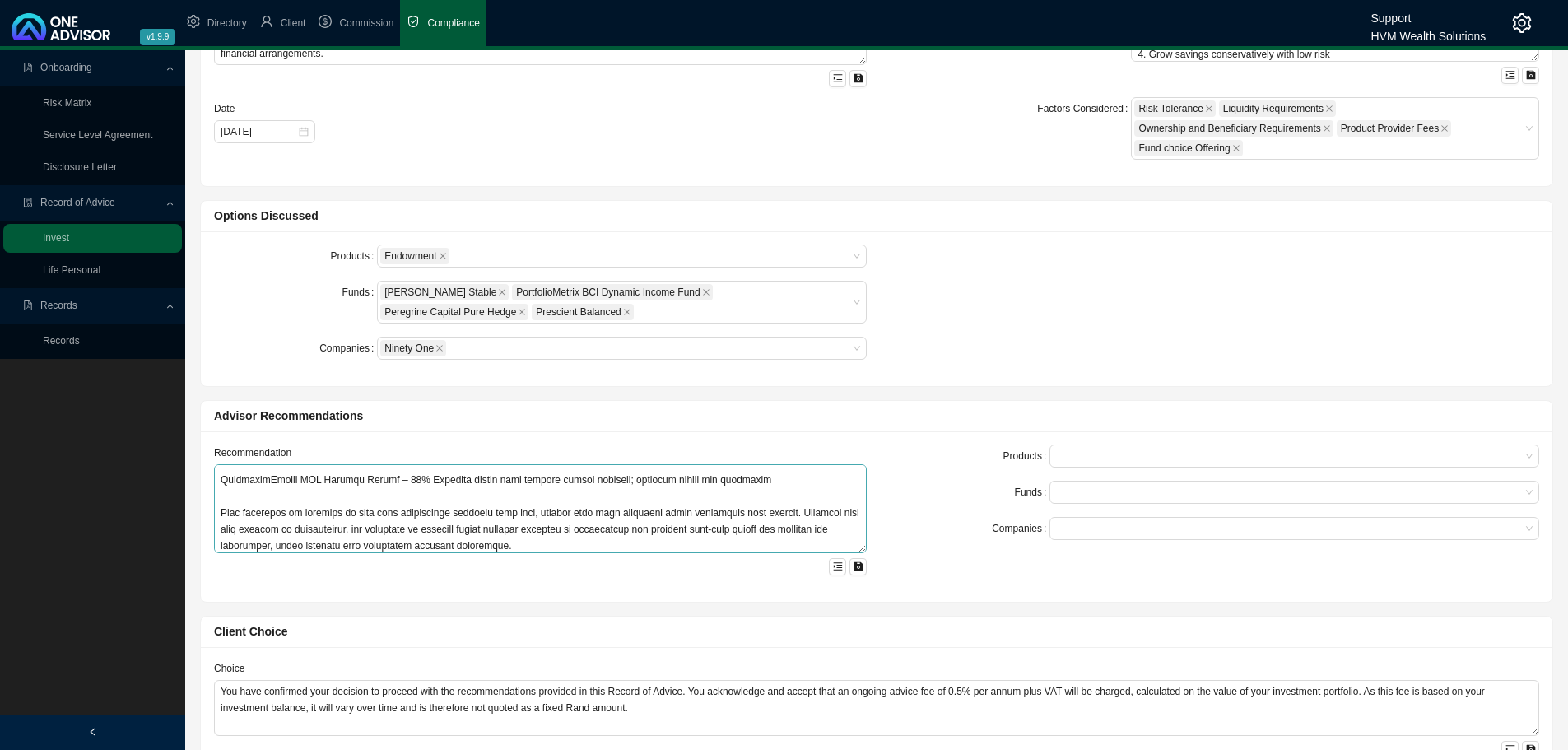
scroll to position [543, 0]
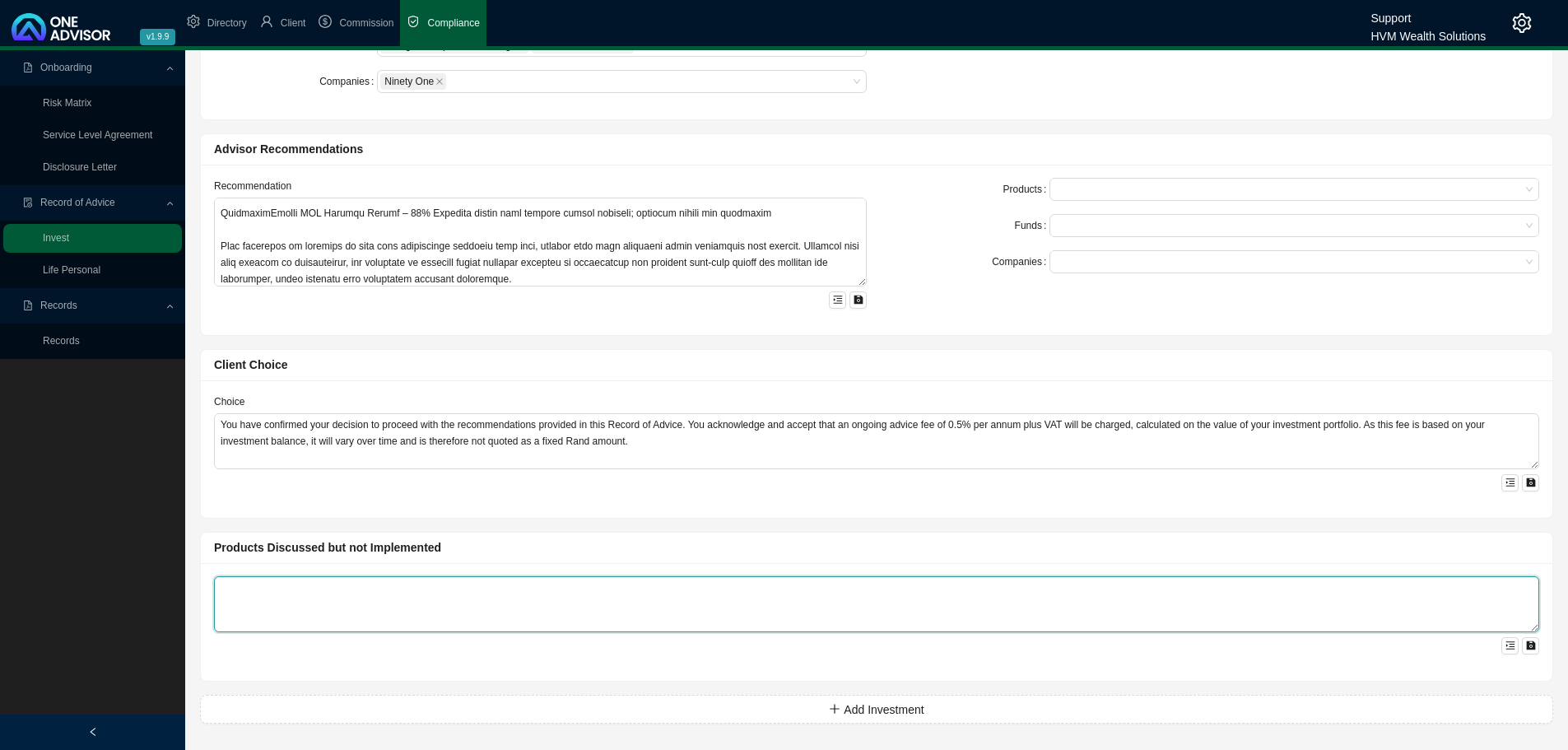
click at [283, 589] on textarea at bounding box center [877, 604] width 1325 height 56
paste textarea "A traditional unit trust investment was considered during the planning process.…"
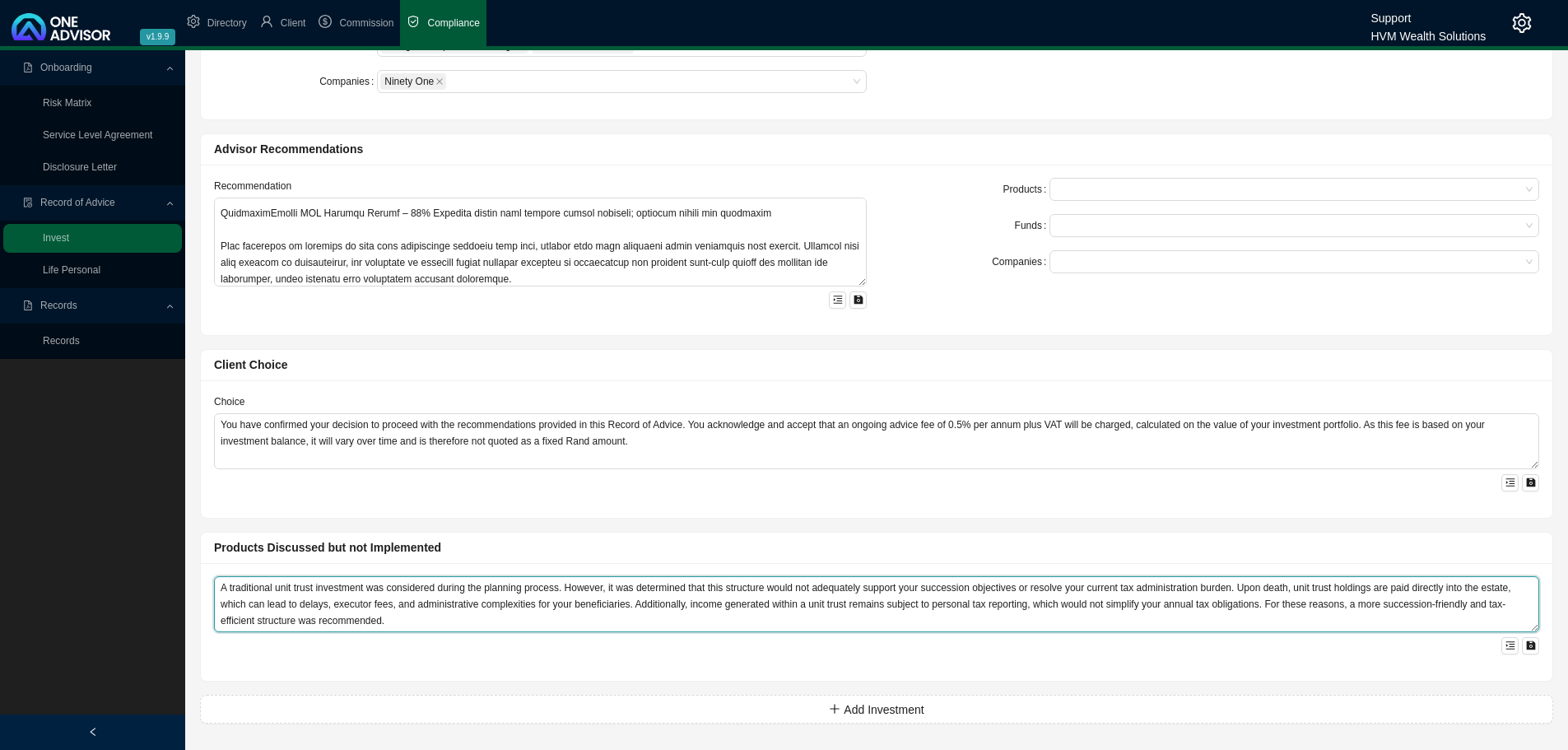
type textarea "A traditional unit trust investment was considered during the planning process.…"
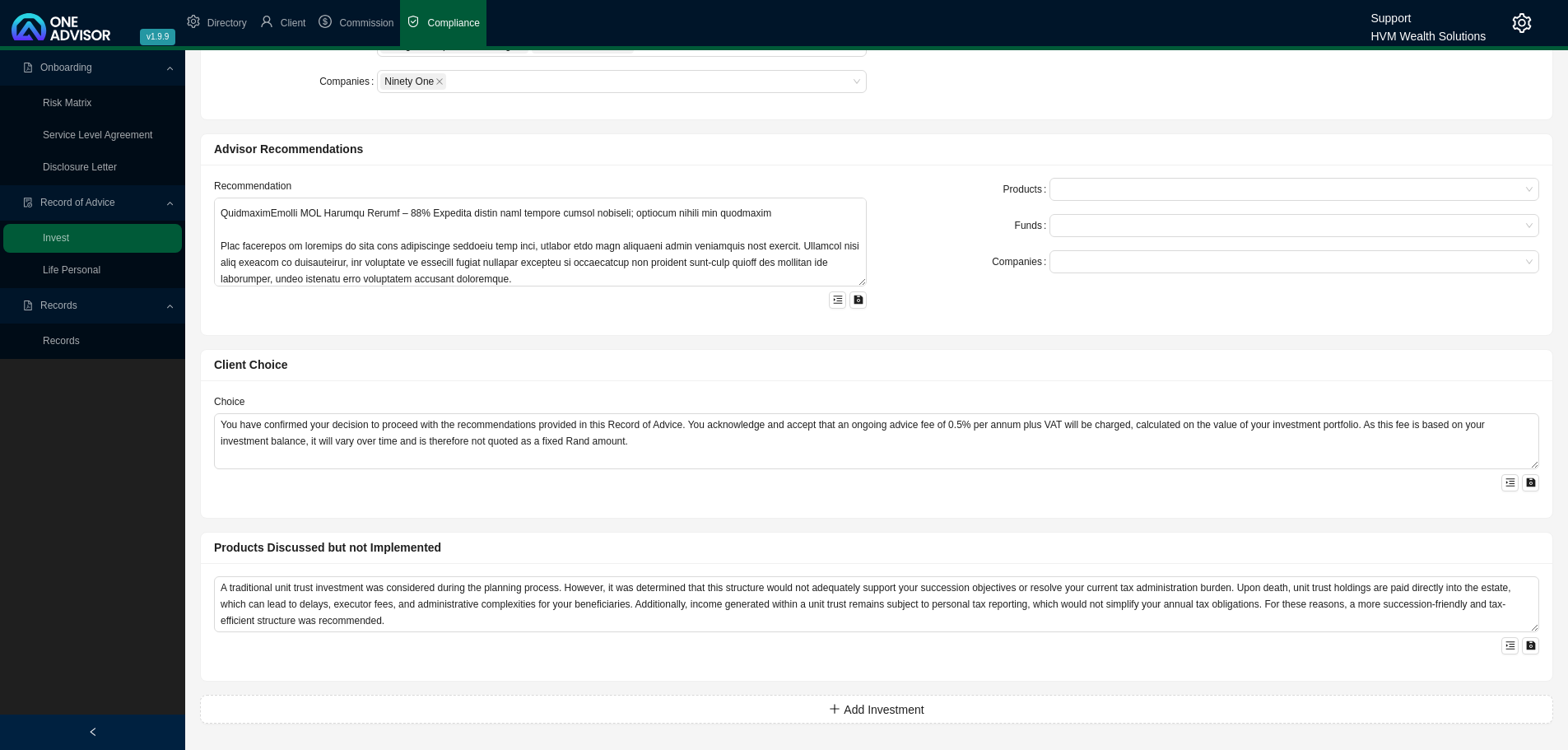
click at [1142, 64] on div "Products Endowment Funds [PERSON_NAME] Stable PortfolioMetrix BCI Dynamic Incom…" at bounding box center [876, 42] width 1345 height 129
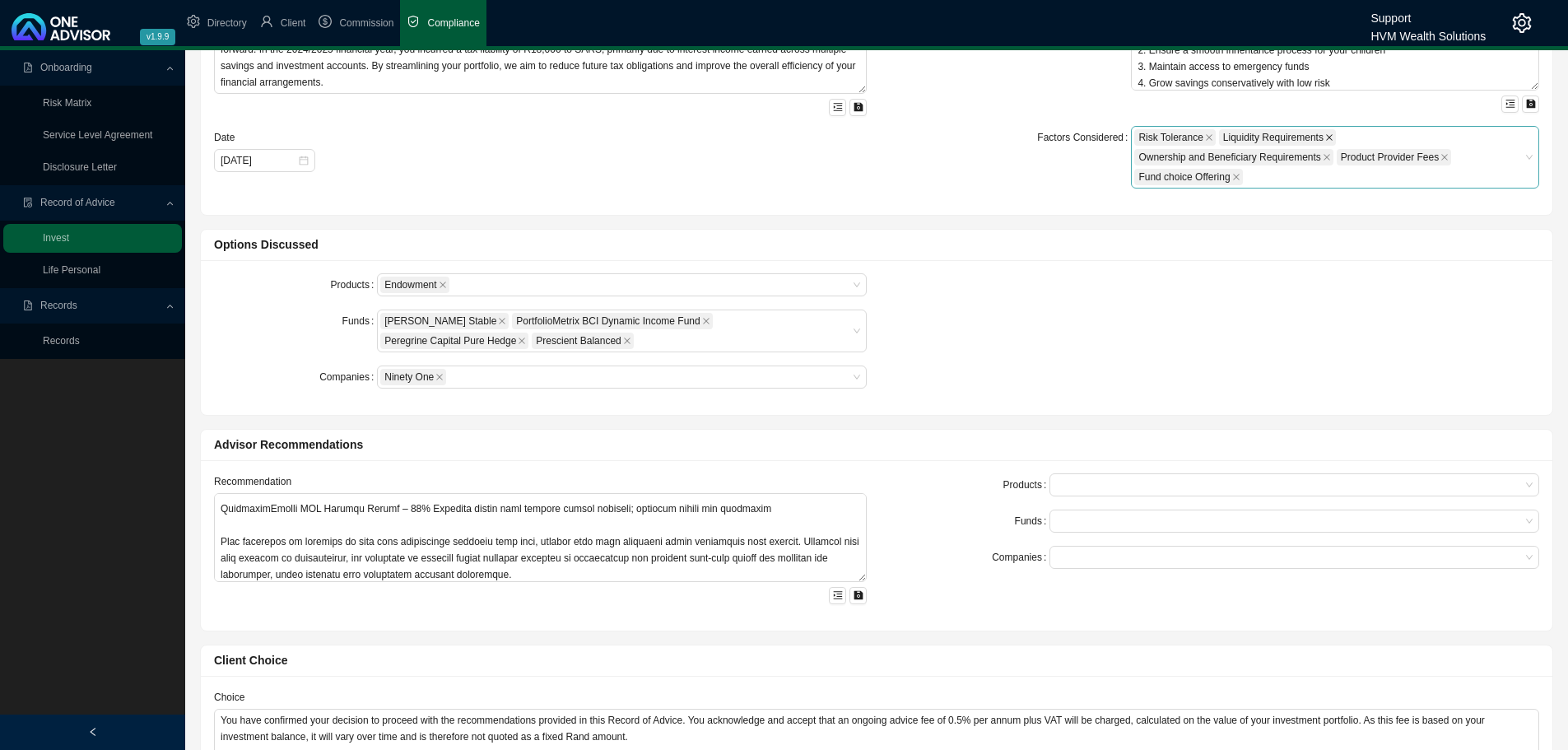
scroll to position [0, 0]
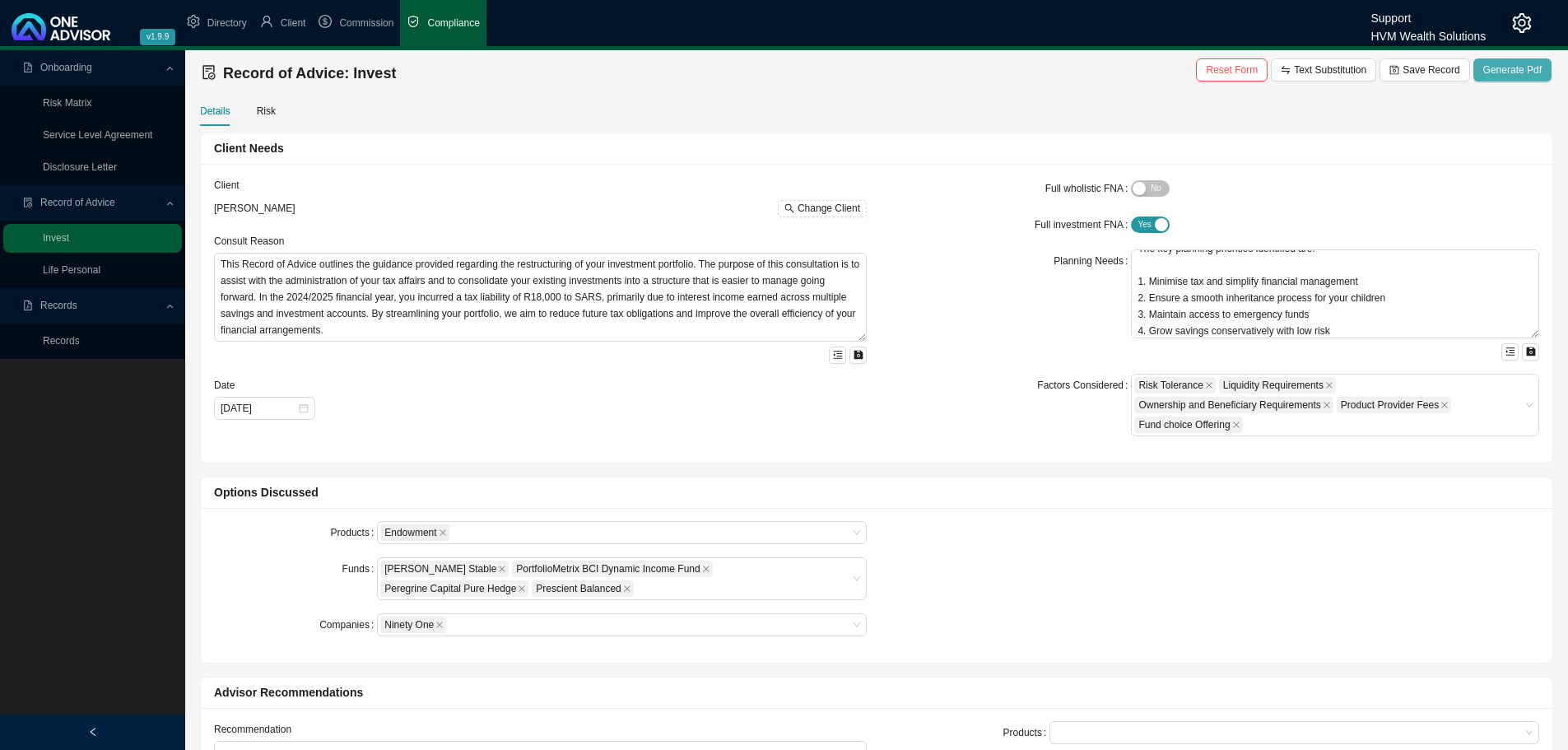
click at [1530, 72] on span "Generate Pdf" at bounding box center [1512, 69] width 58 height 16
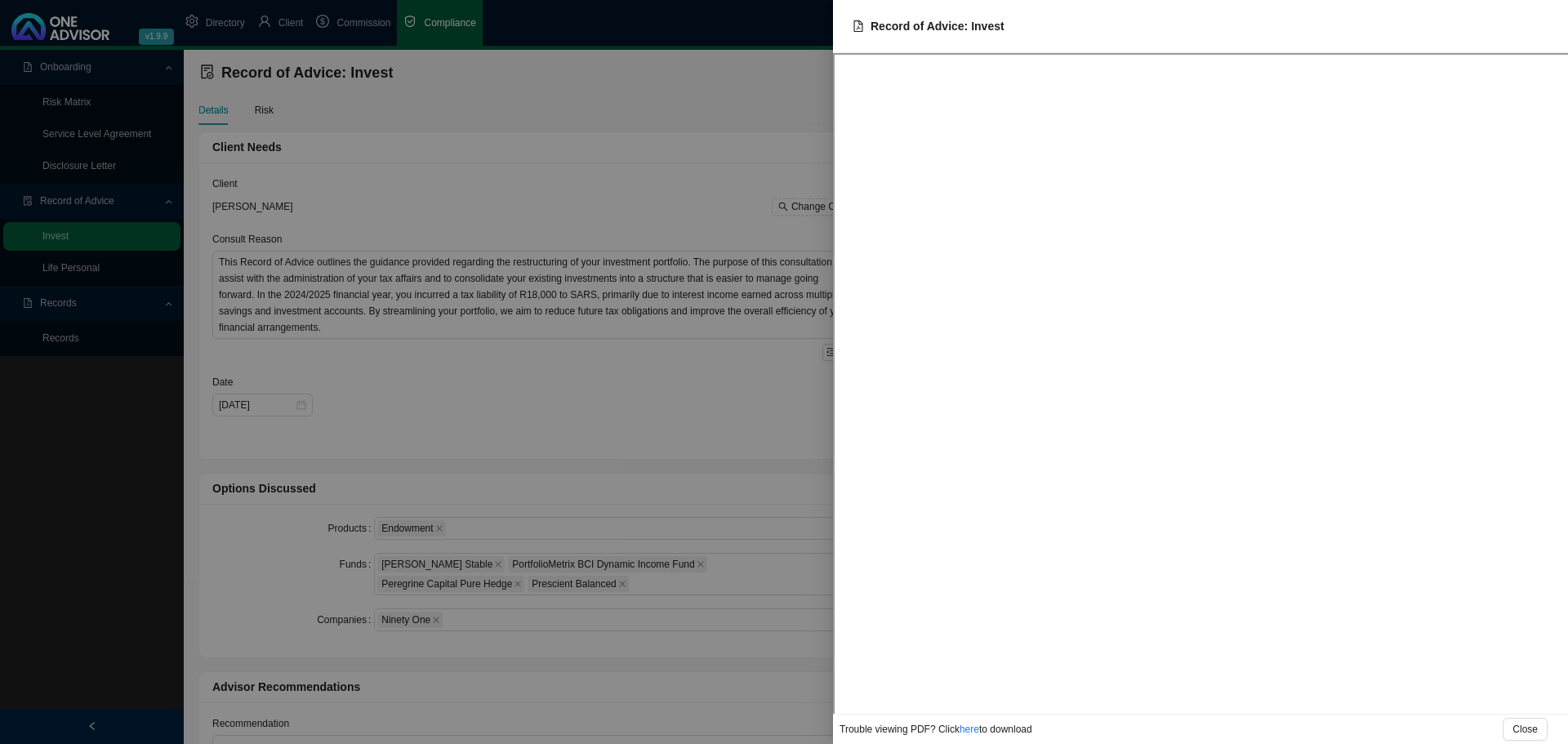
click at [531, 95] on div at bounding box center [784, 372] width 1568 height 744
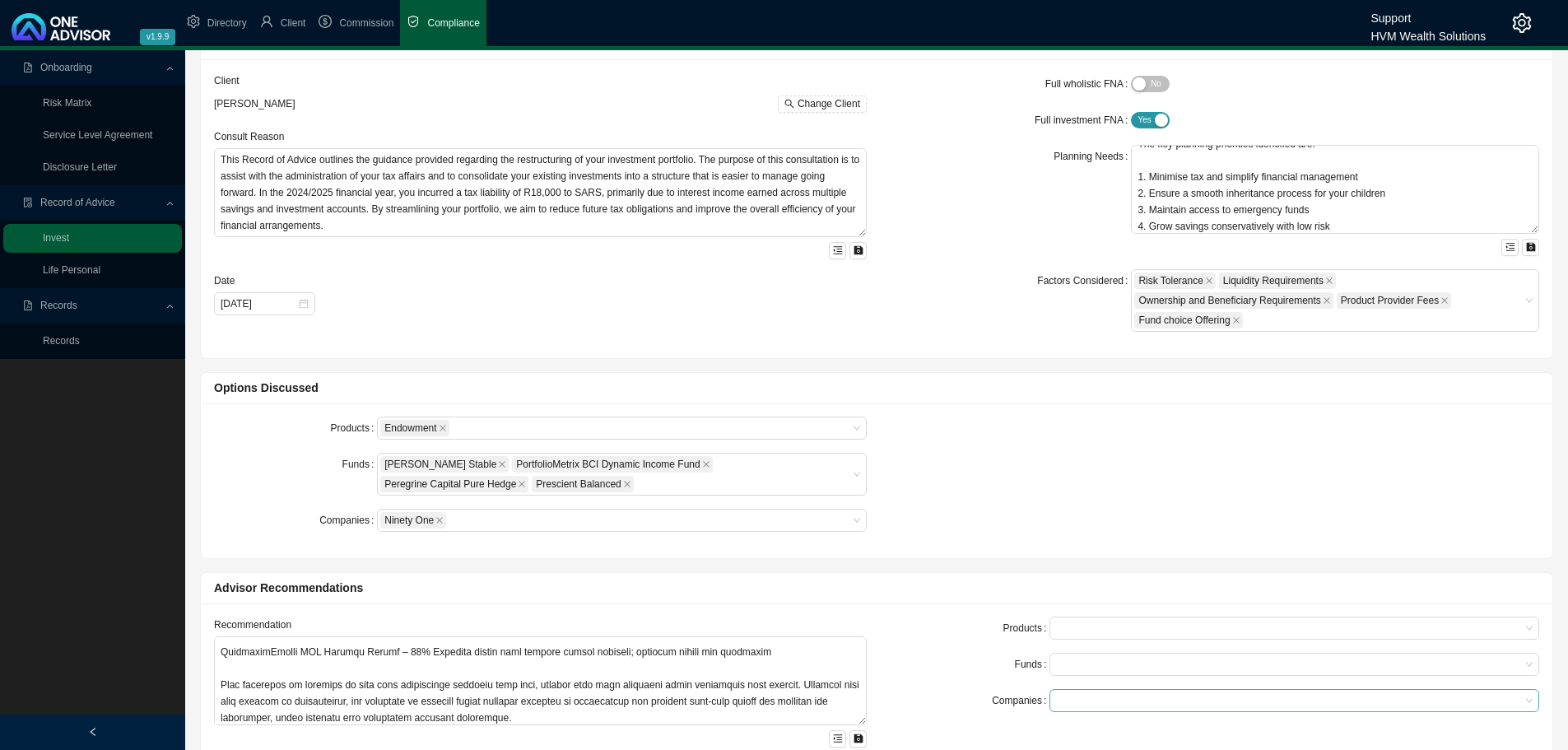
scroll to position [247, 0]
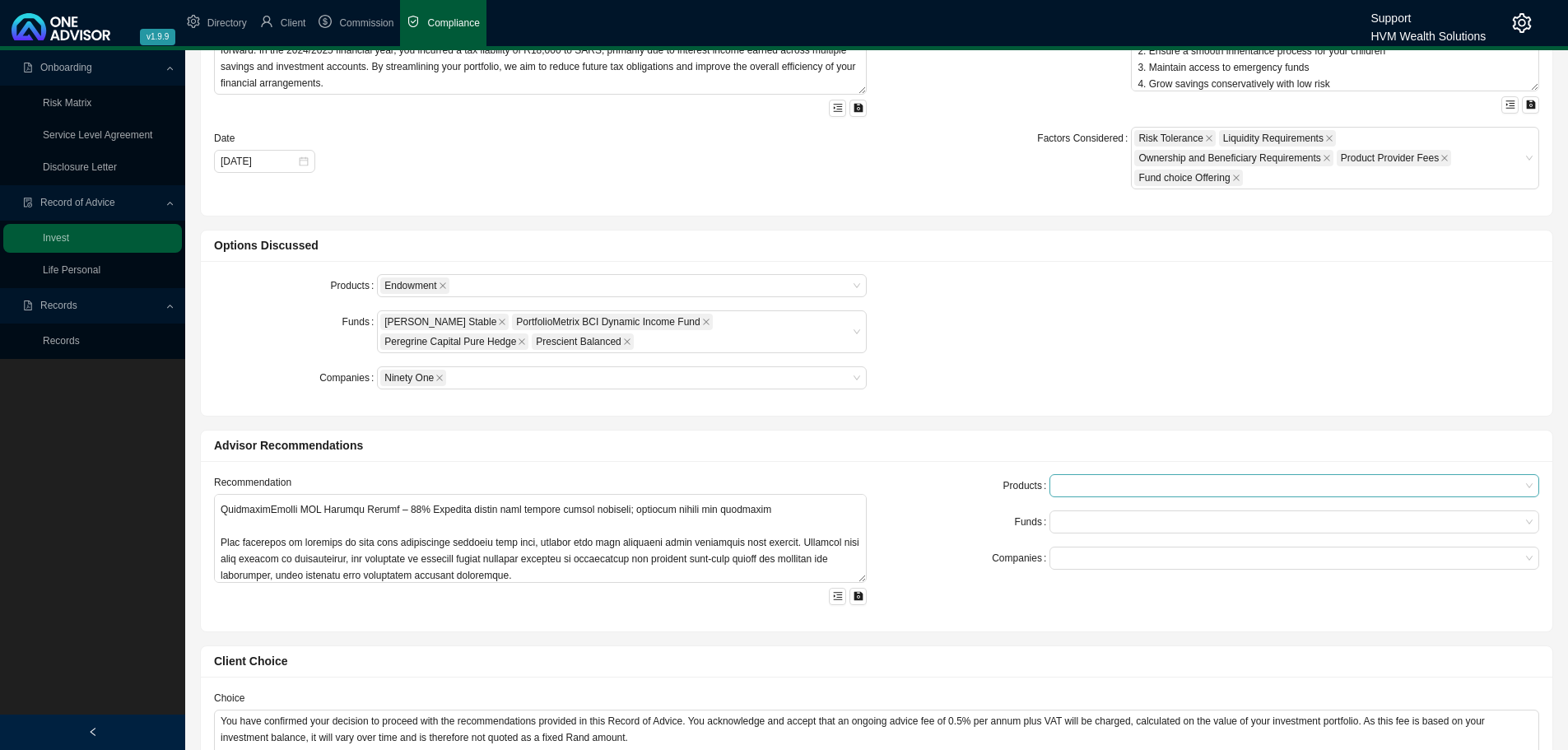
click at [1065, 489] on div at bounding box center [1286, 486] width 467 height 13
click at [1068, 511] on div "Endowment" at bounding box center [1295, 515] width 464 height 16
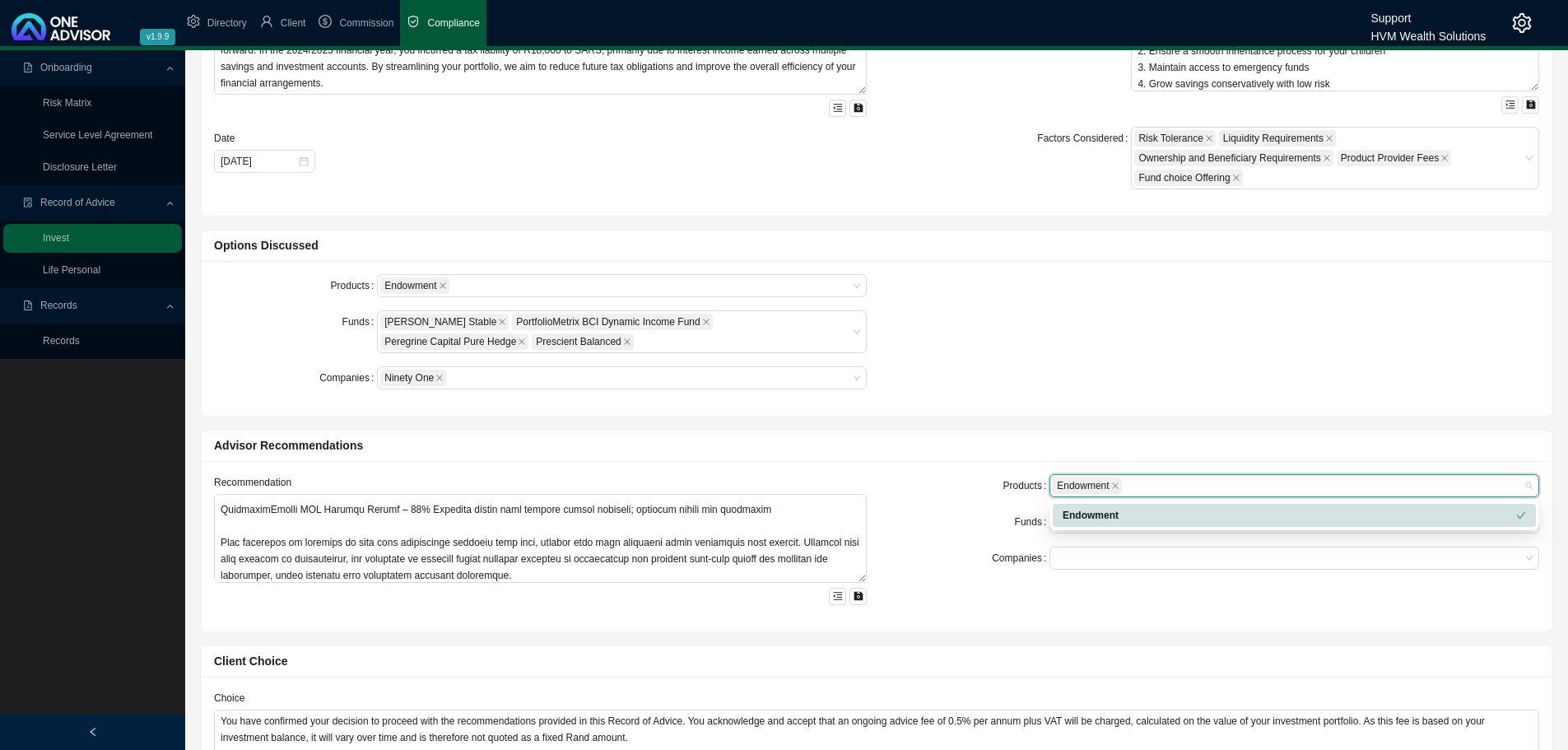
click at [1067, 527] on div "Endowment" at bounding box center [1294, 515] width 483 height 23
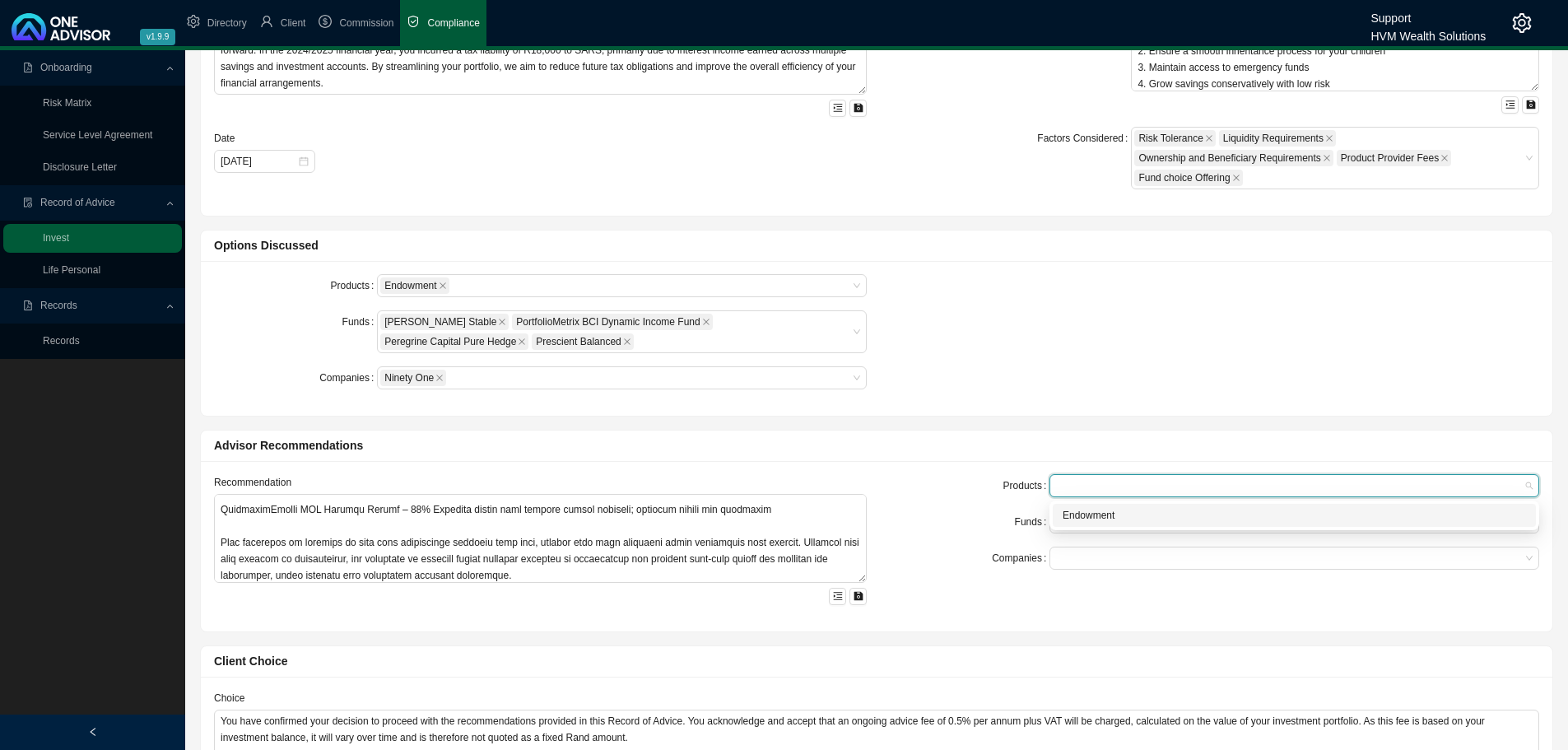
click at [1064, 508] on div "Endowment" at bounding box center [1295, 515] width 464 height 16
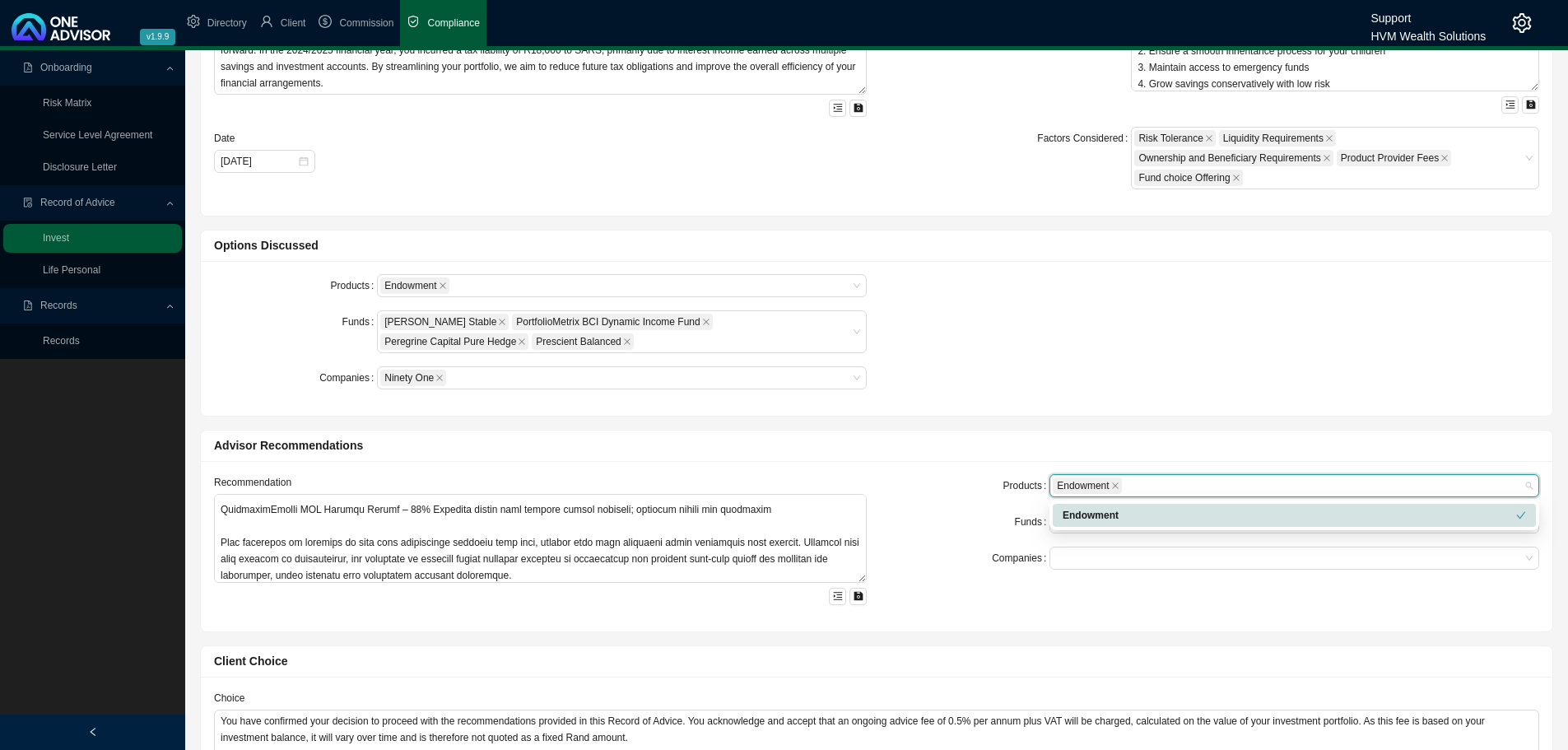
drag, startPoint x: 977, startPoint y: 504, endPoint x: 999, endPoint y: 507, distance: 22.2
click at [977, 504] on form "Products Endowment Funds Companies" at bounding box center [1213, 521] width 652 height 96
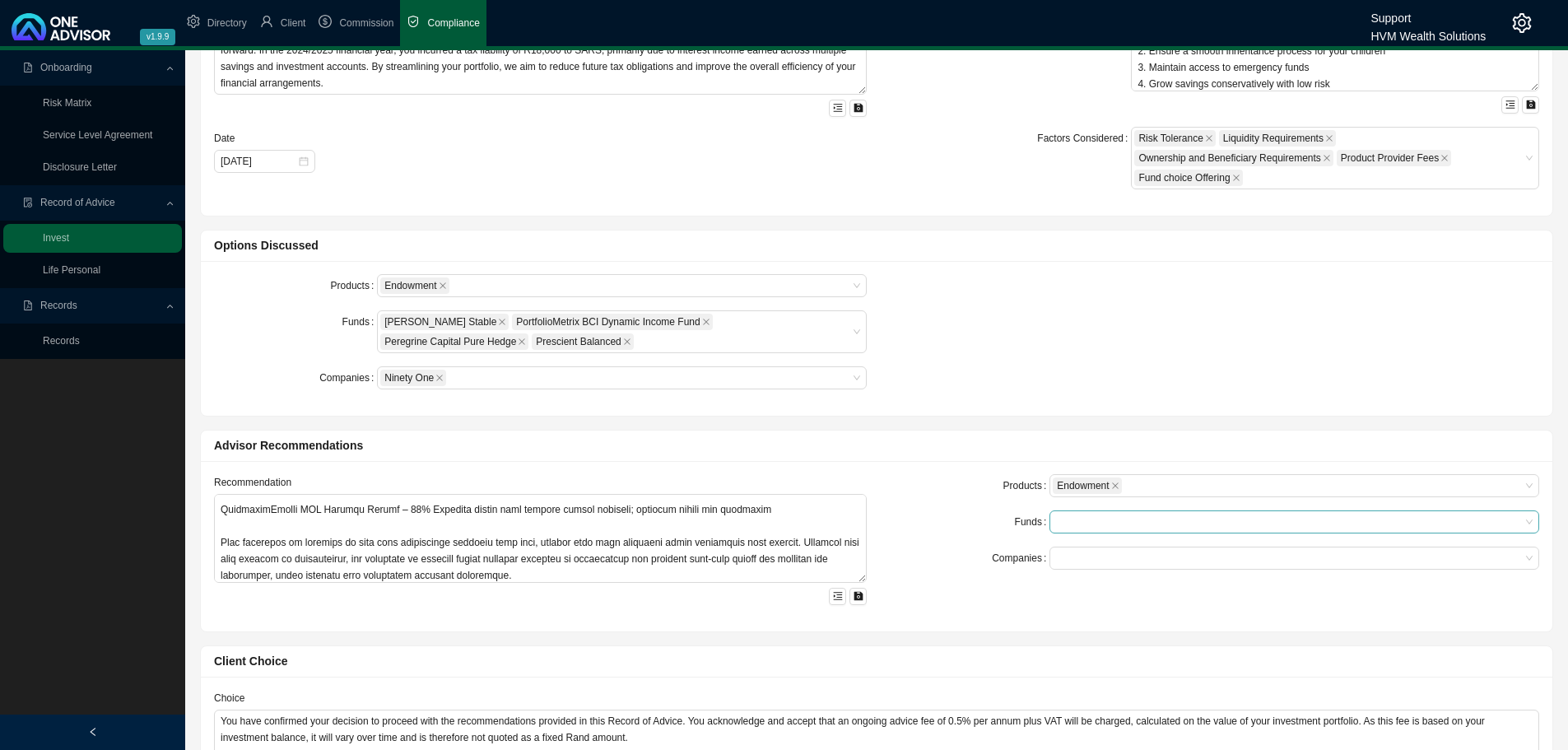
click at [1088, 516] on div at bounding box center [1286, 522] width 467 height 13
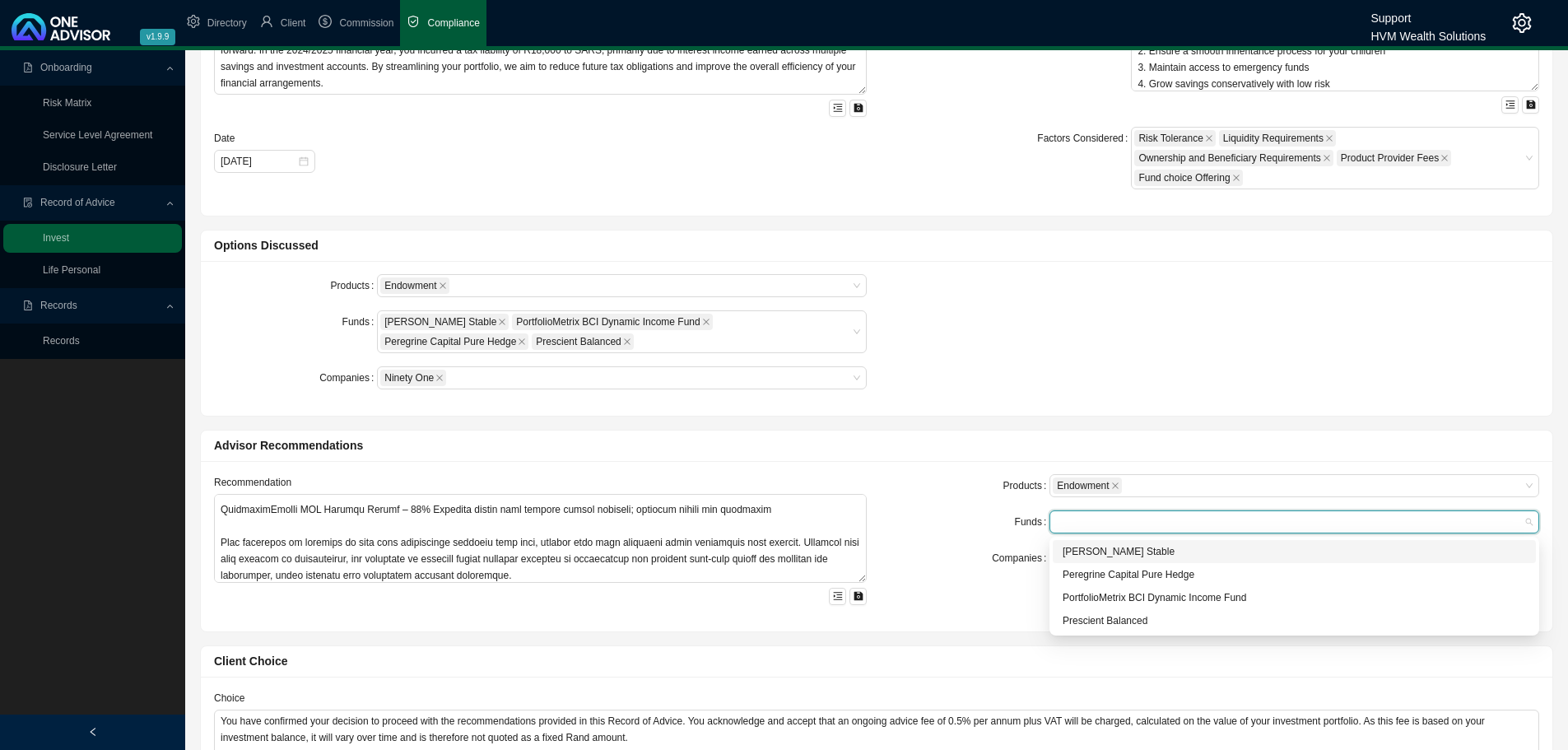
click at [1112, 539] on div "[PERSON_NAME] Stable Peregrine Capital Pure Hedge [PERSON_NAME] Stable Peregrin…" at bounding box center [1294, 586] width 490 height 99
click at [1100, 548] on div "[PERSON_NAME] Stable" at bounding box center [1295, 551] width 464 height 16
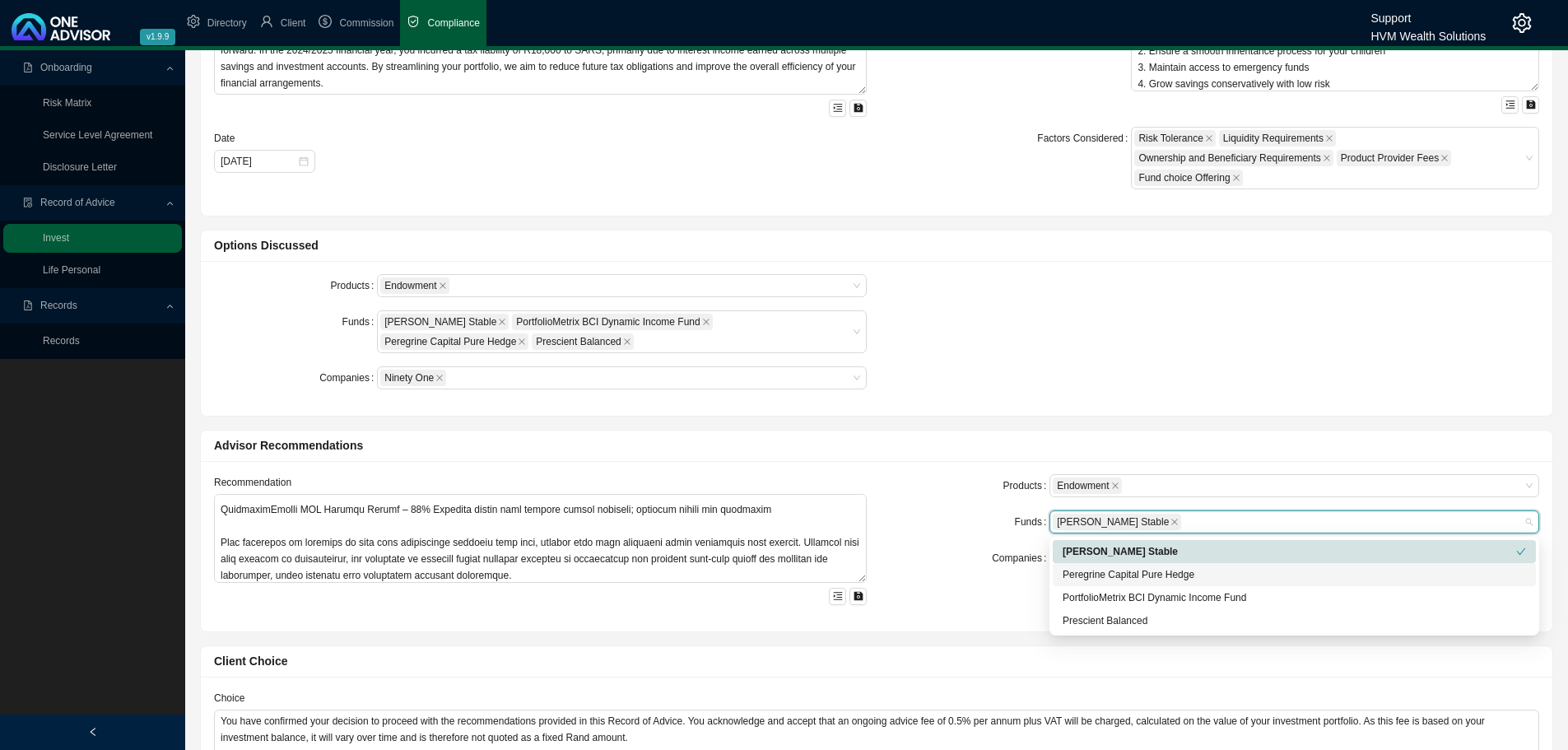
click at [1098, 568] on div "Peregrine Capital Pure Hedge" at bounding box center [1295, 574] width 464 height 16
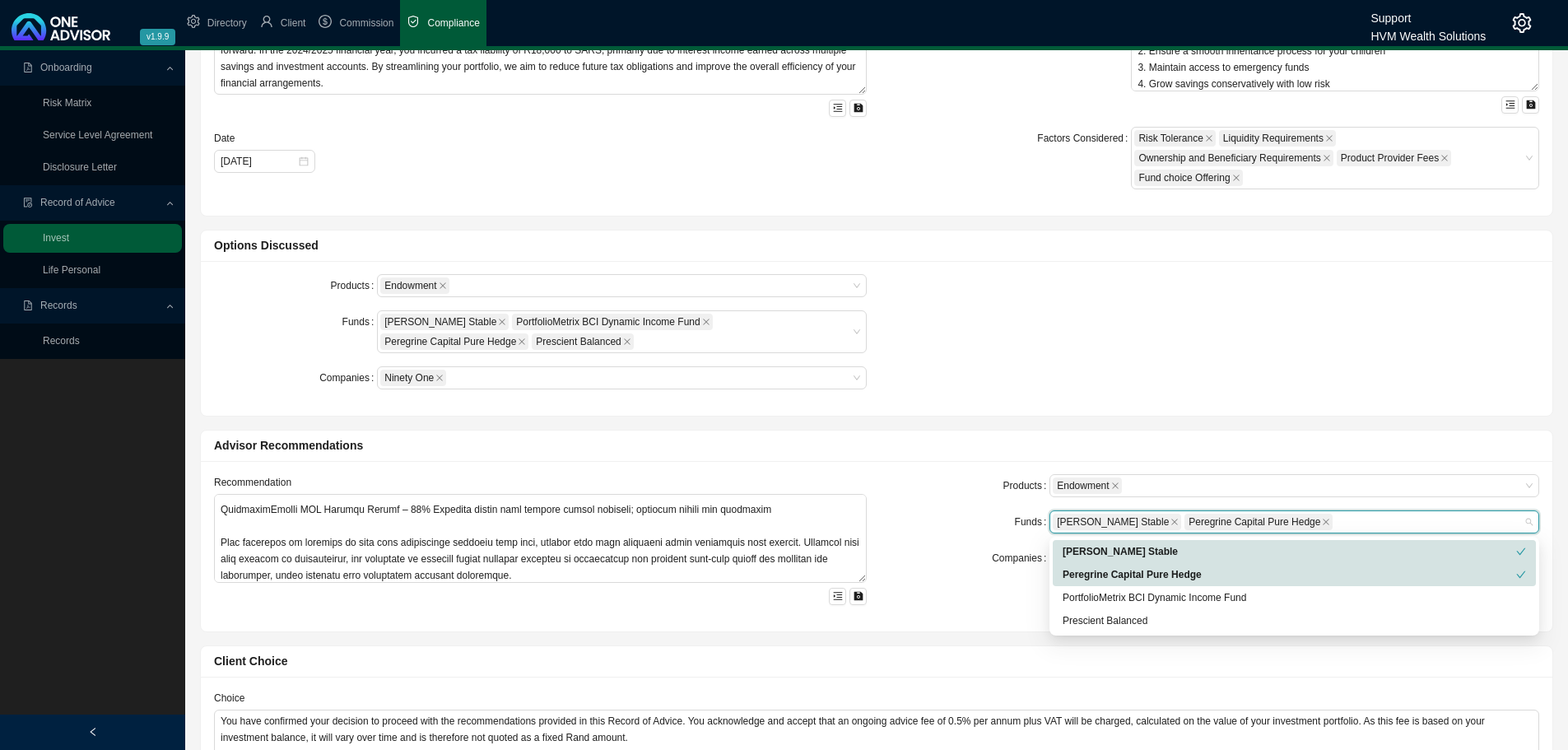
click at [1097, 591] on div "PortfolioMetrix BCI Dynamic Income Fund" at bounding box center [1294, 598] width 483 height 23
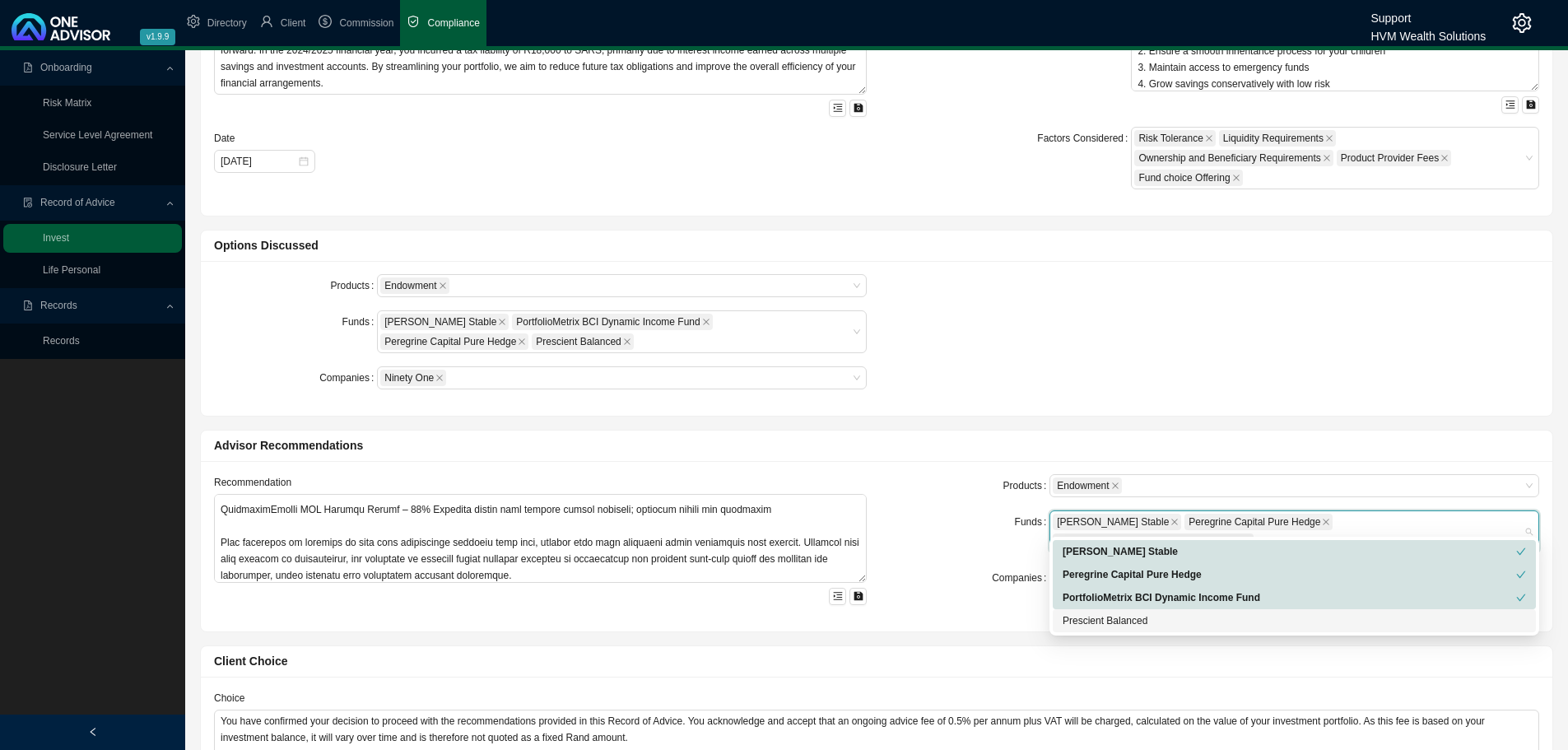
click at [1092, 617] on div "Prescient Balanced" at bounding box center [1295, 620] width 464 height 16
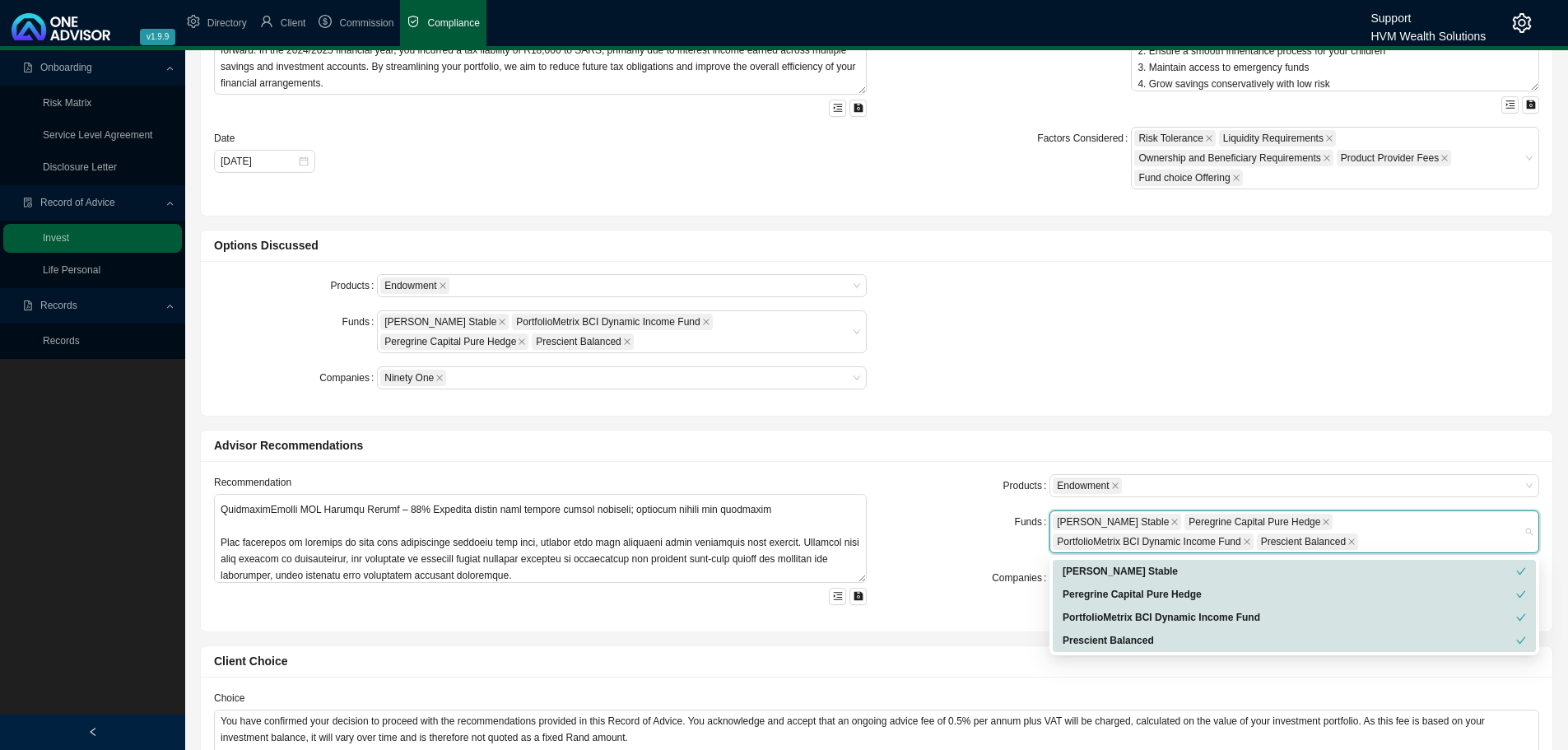
click at [952, 617] on div "Products Endowment Funds [PERSON_NAME] Stable Peregrine Capital Pure Hedge Port…" at bounding box center [1213, 546] width 673 height 144
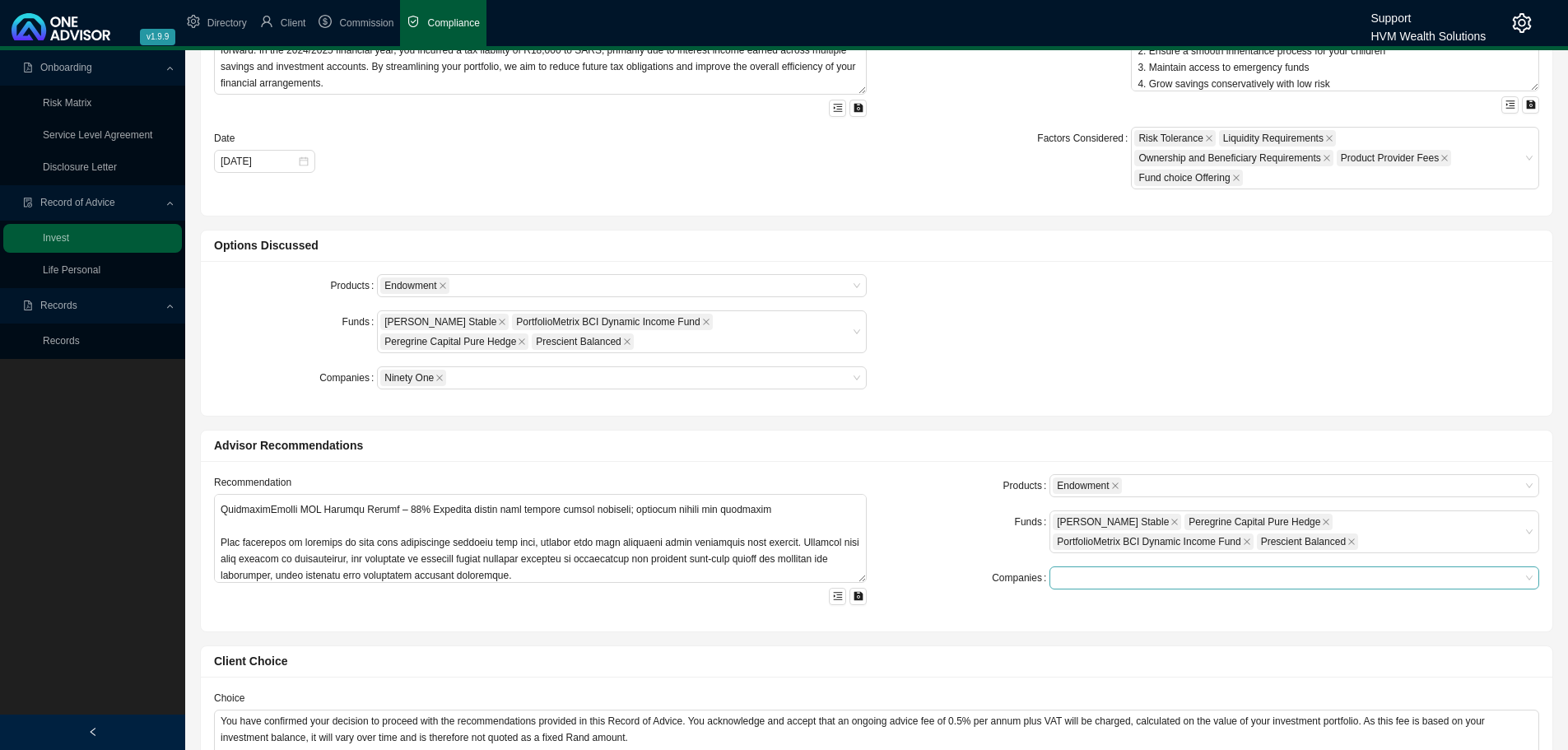
click at [1067, 581] on div at bounding box center [1286, 578] width 467 height 13
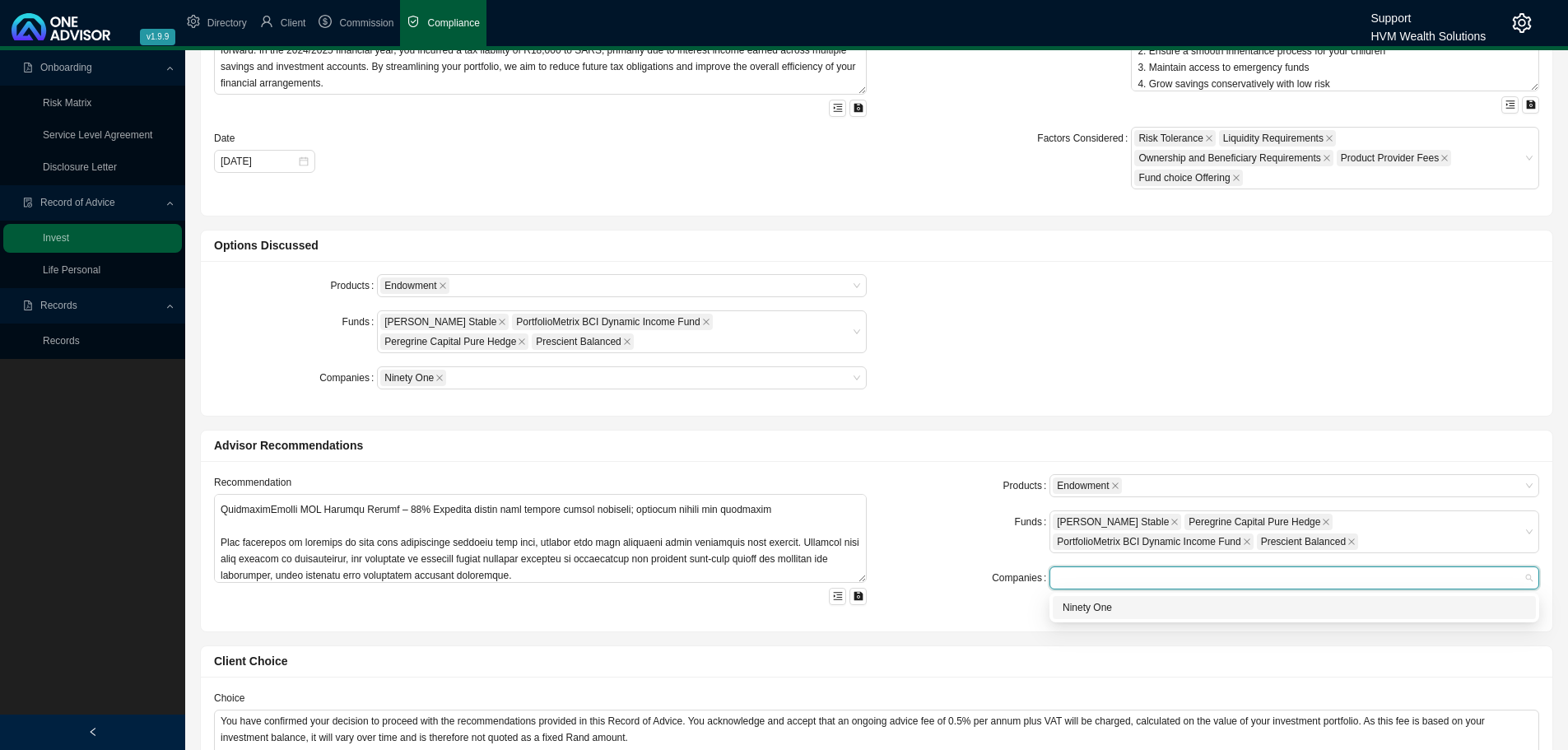
click at [1079, 608] on div "Ninety One" at bounding box center [1295, 607] width 464 height 16
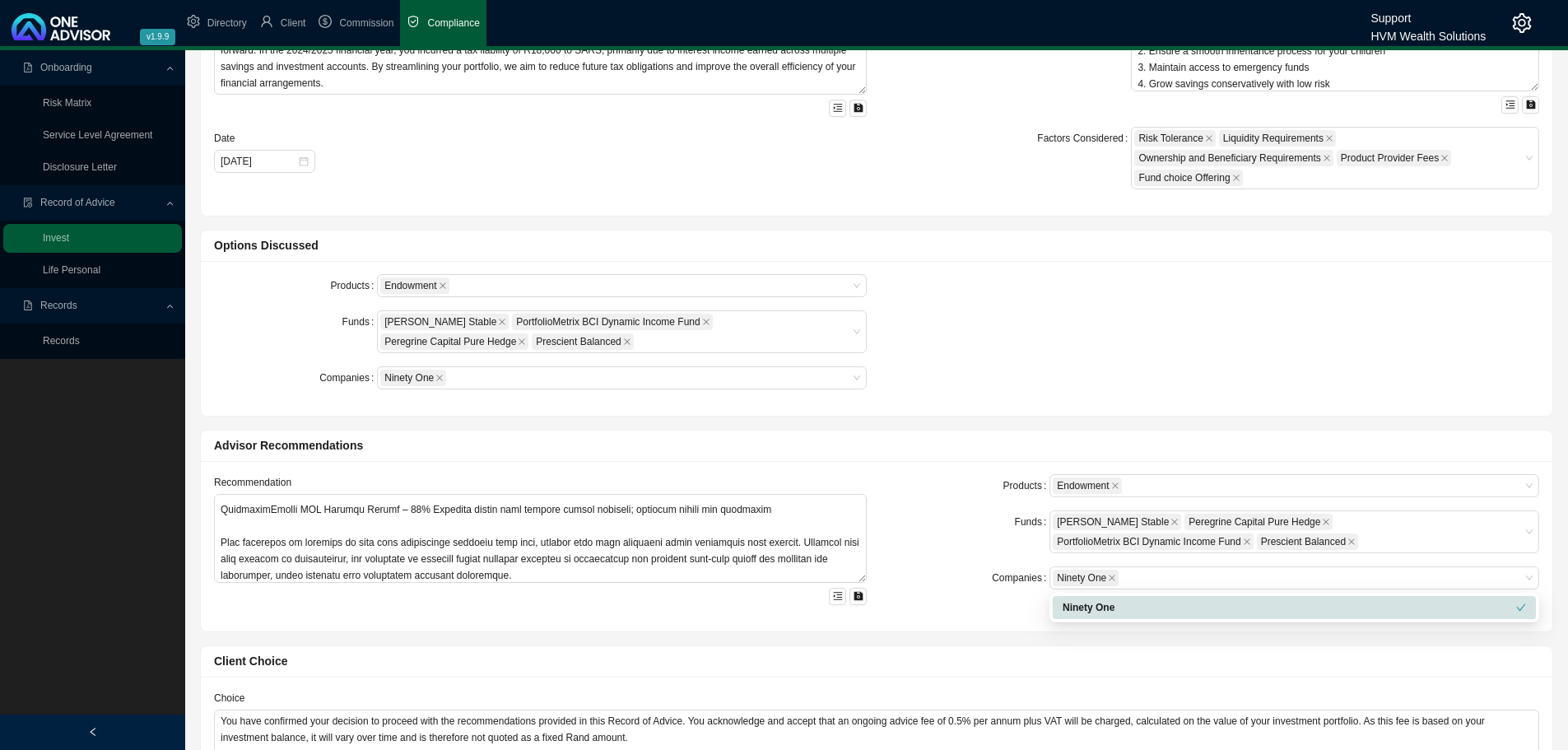
click at [1249, 339] on div "Products Endowment Funds [PERSON_NAME] Stable PortfolioMetrix BCI Dynamic Incom…" at bounding box center [876, 339] width 1345 height 129
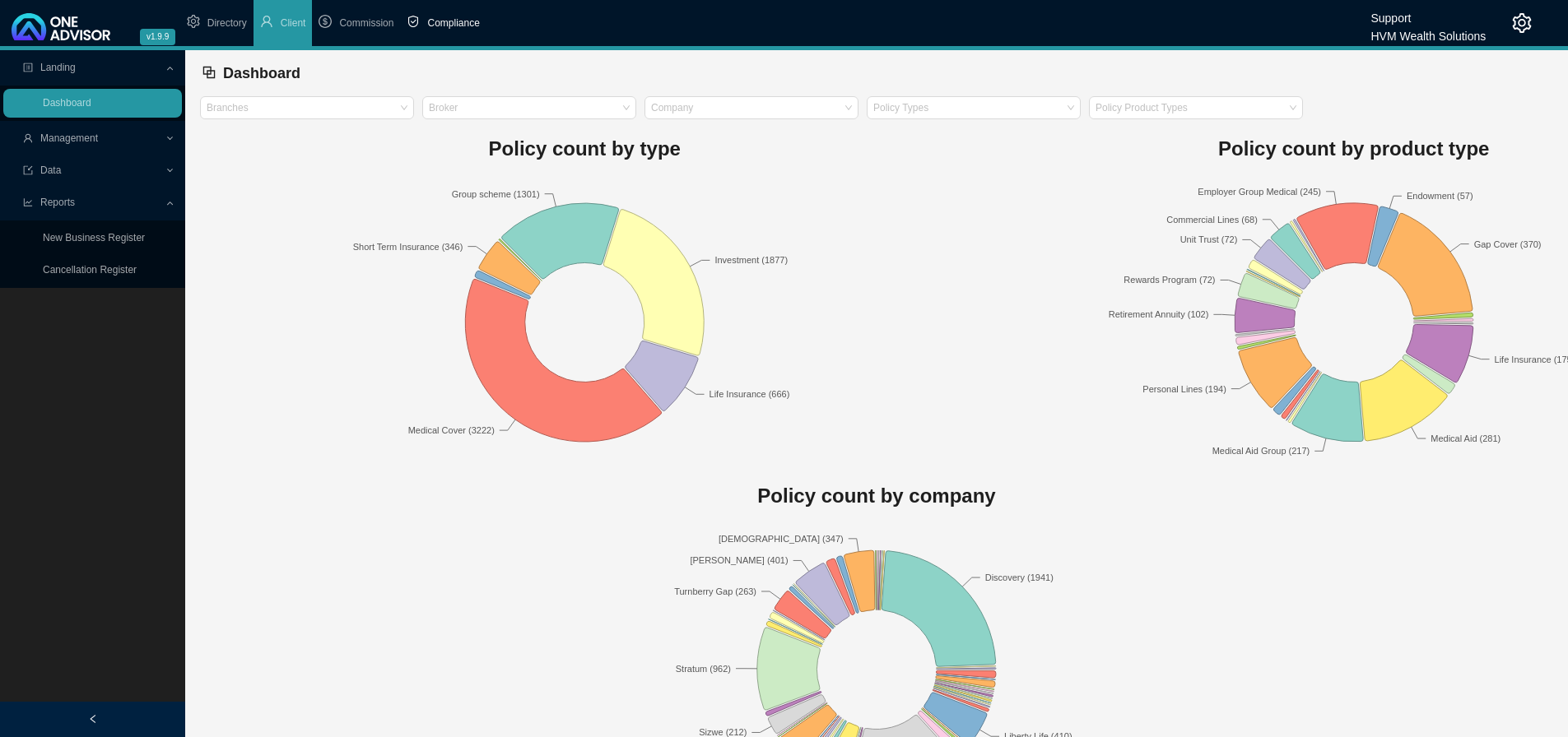
click at [464, 20] on span "Compliance" at bounding box center [453, 23] width 52 height 12
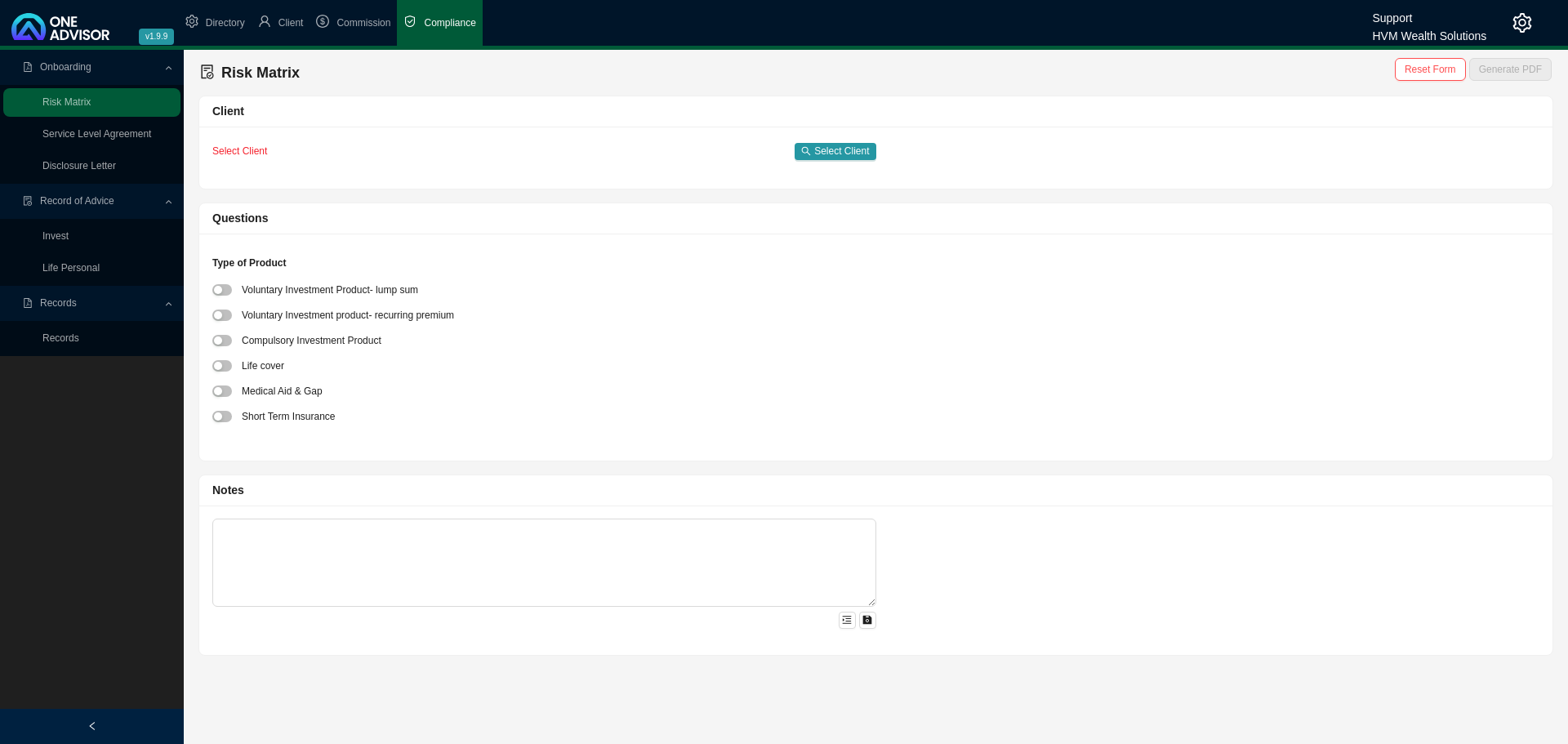
click at [70, 333] on link "Records" at bounding box center [61, 338] width 37 height 12
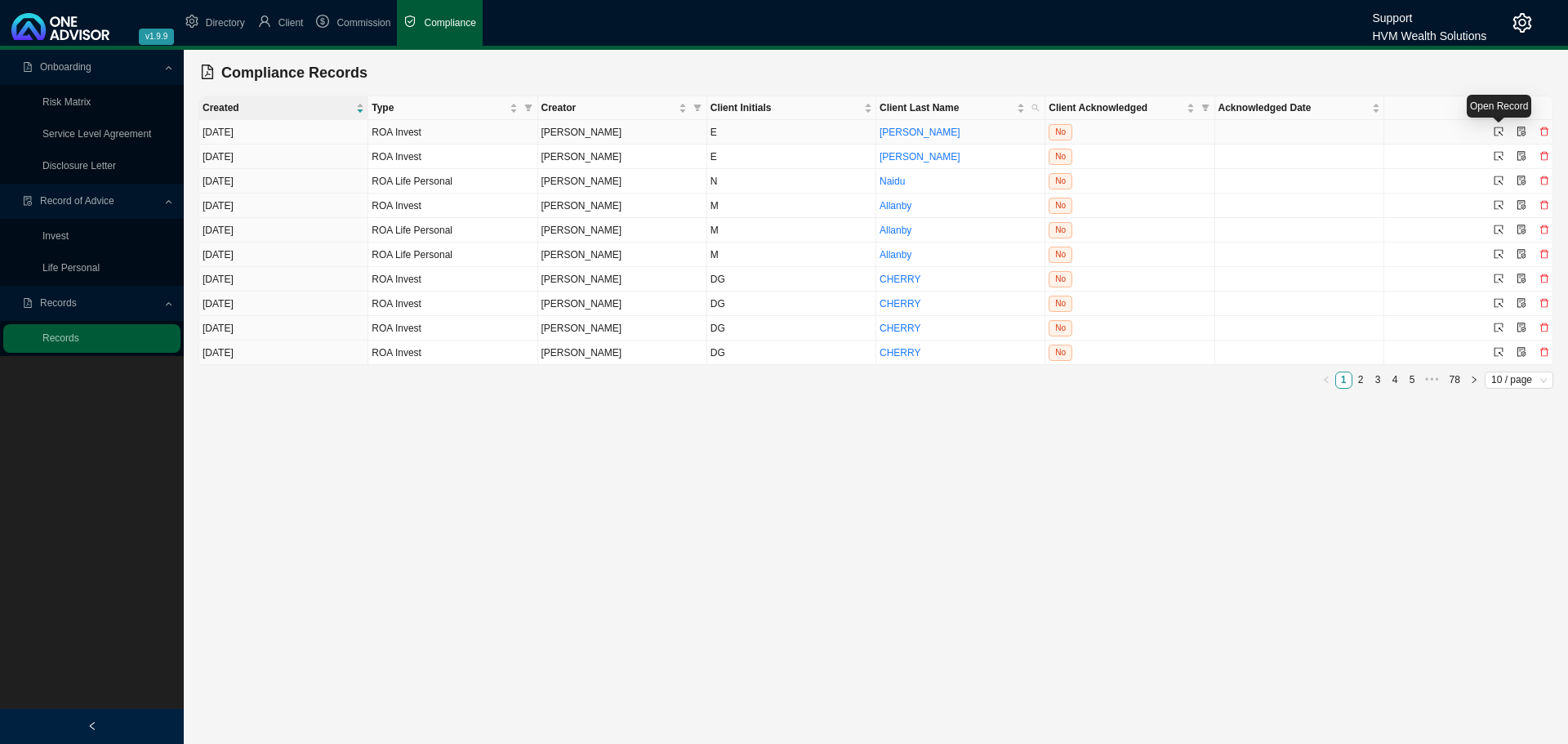
click at [1498, 128] on icon "select" at bounding box center [1499, 132] width 9 height 9
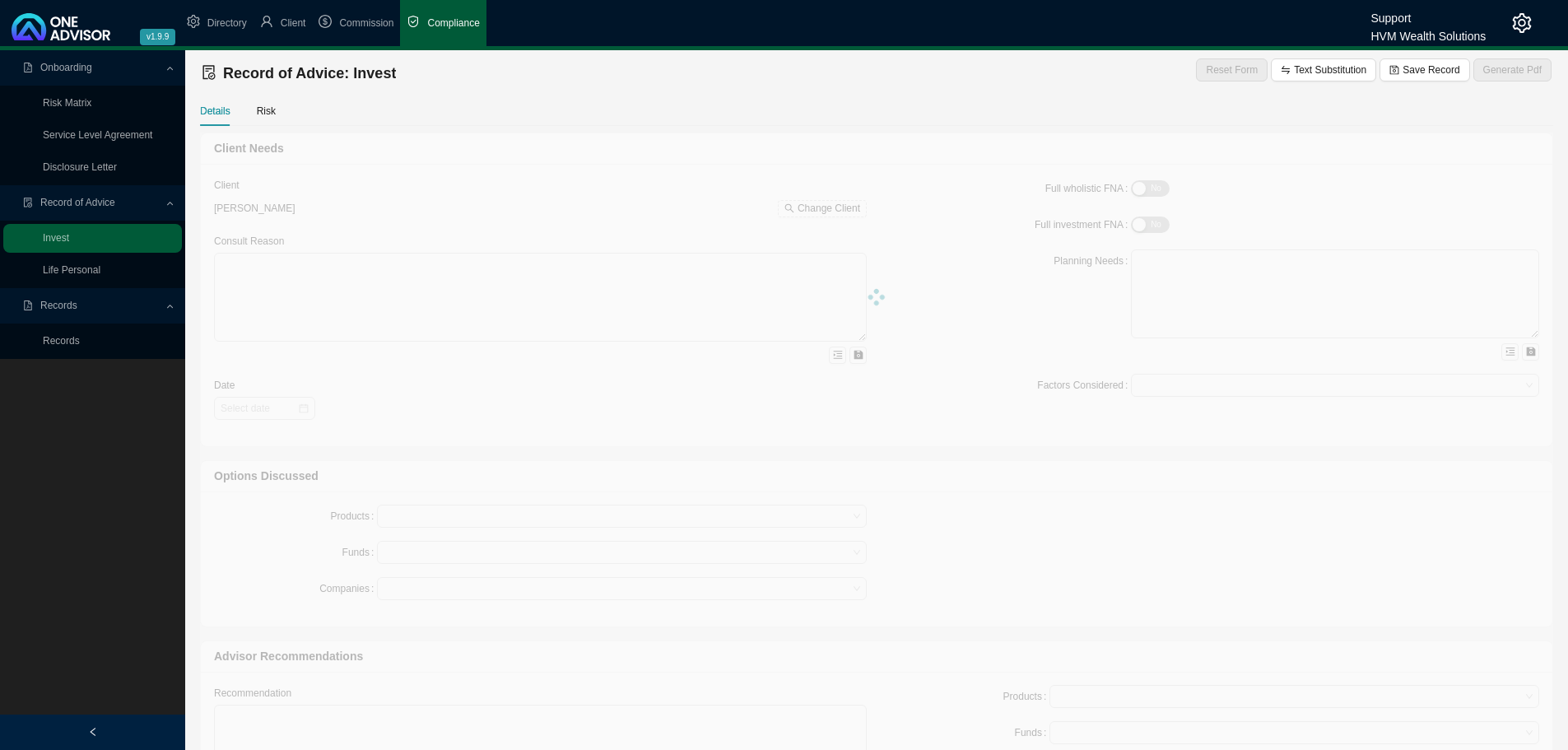
type textarea "This Record of Advice outlines the guidance provided regarding the restructurin…"
type textarea "You are [DEMOGRAPHIC_DATA], with three adult children and related dependants. Y…"
type textarea "Lo ipsu dolo sita consectet adipiscing, el seddoei tem incididun utl-etdo magna…"
type textarea "You have confirmed your decision to proceed with the recommendations provided i…"
type textarea "A traditional unit trust investment was considered during the planning process.…"
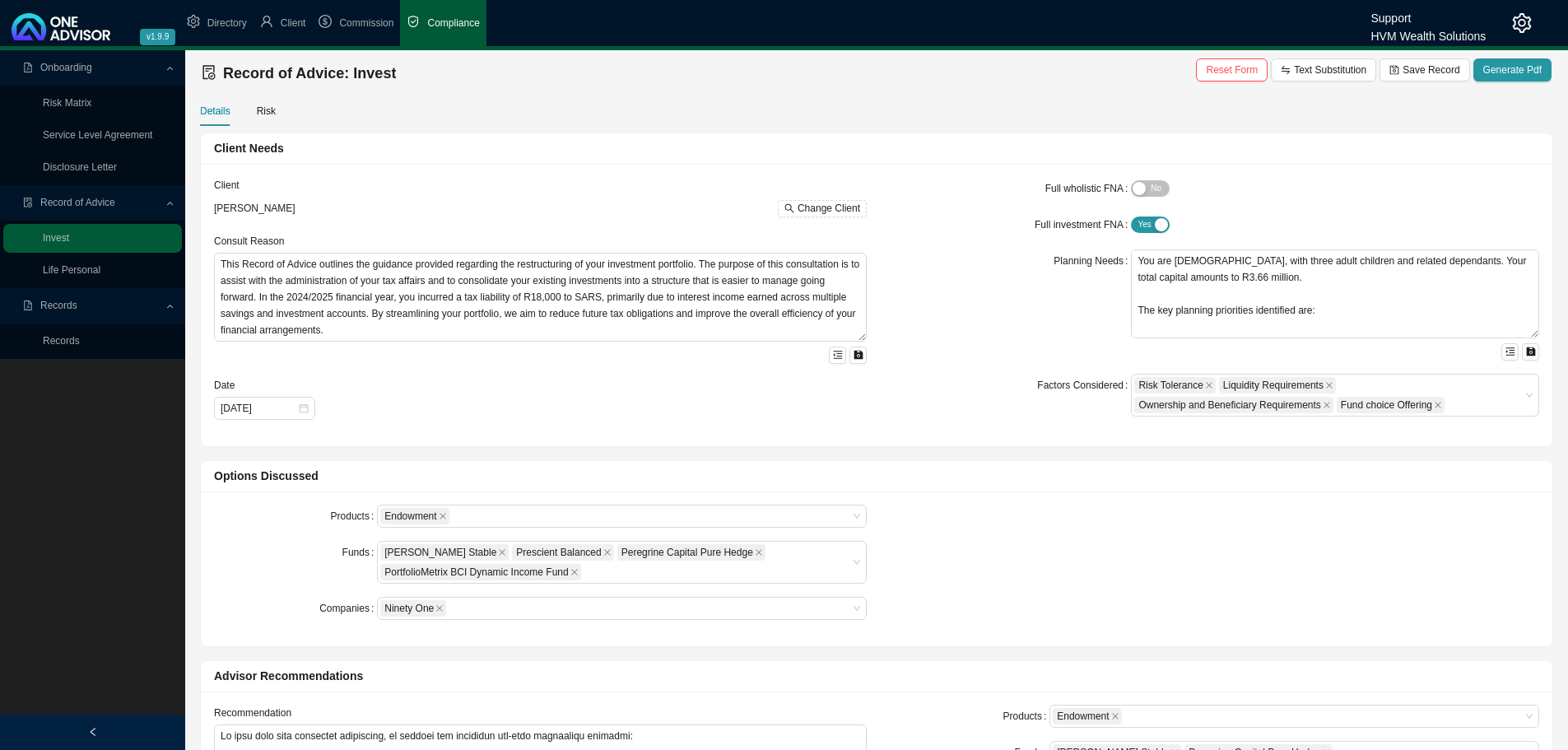
type input "[DATE]"
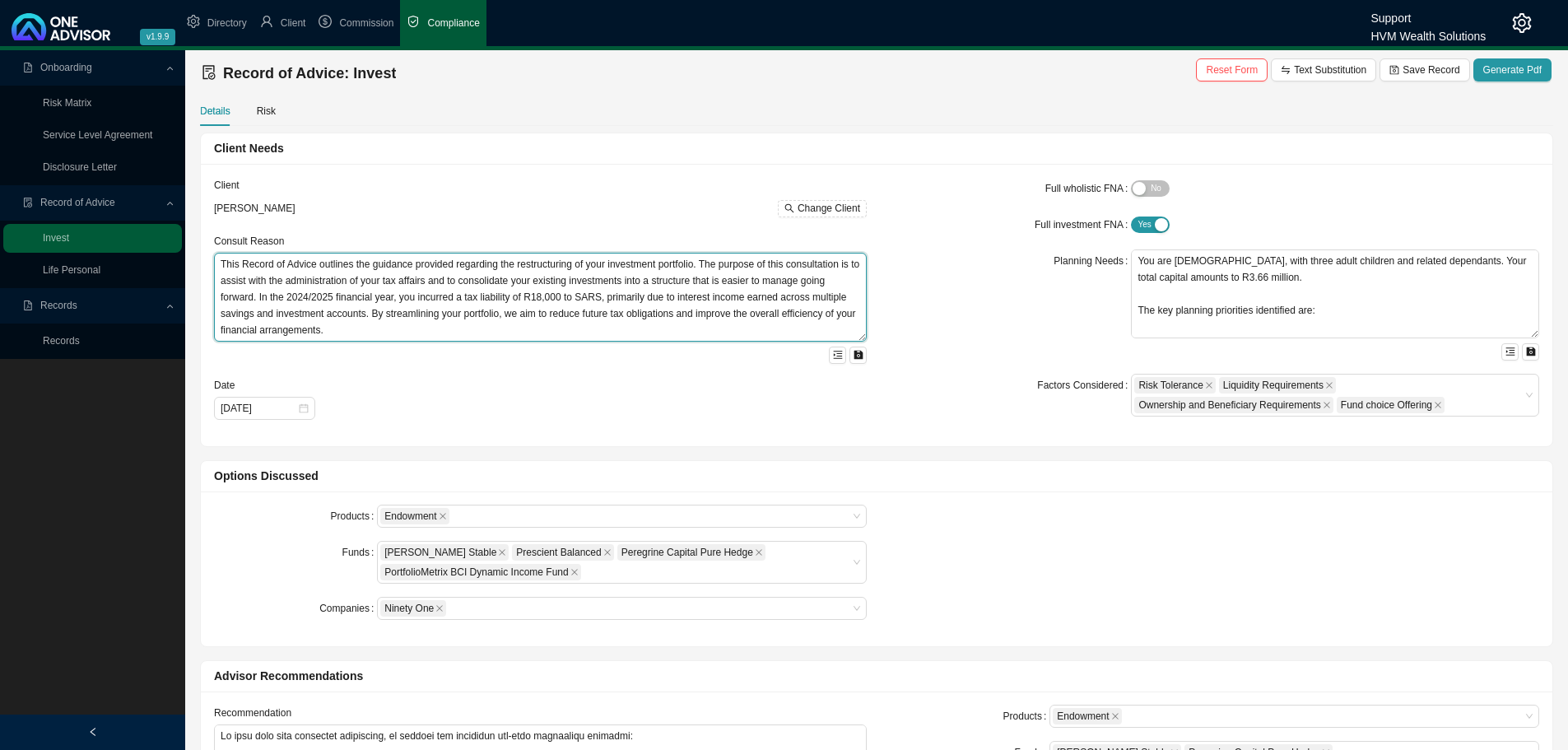
drag, startPoint x: 219, startPoint y: 267, endPoint x: 404, endPoint y: 370, distance: 211.7
click at [404, 370] on form "Client [PERSON_NAME] Change Client Consult Reason This Record of Advice outline…" at bounding box center [540, 298] width 652 height 243
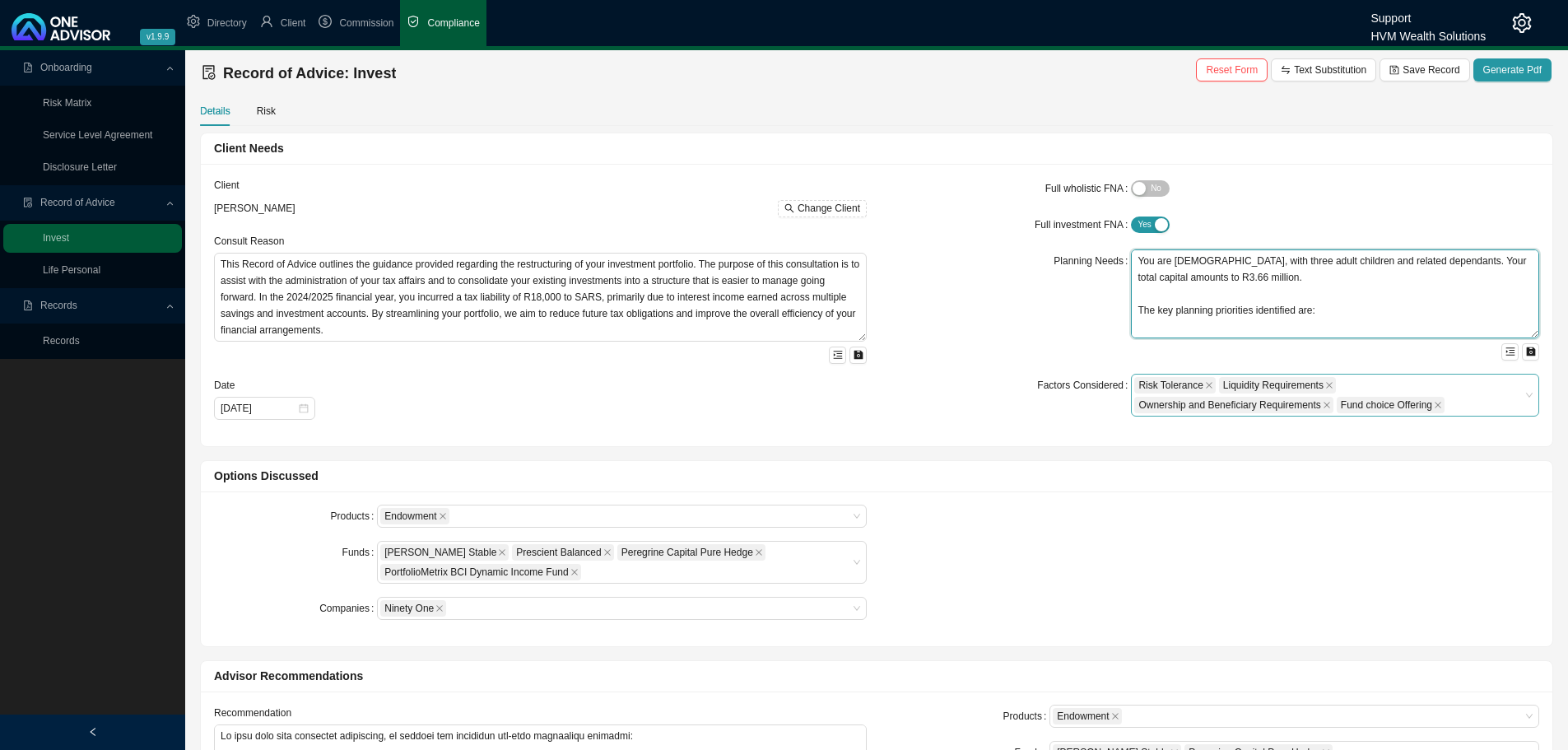
scroll to position [66, 0]
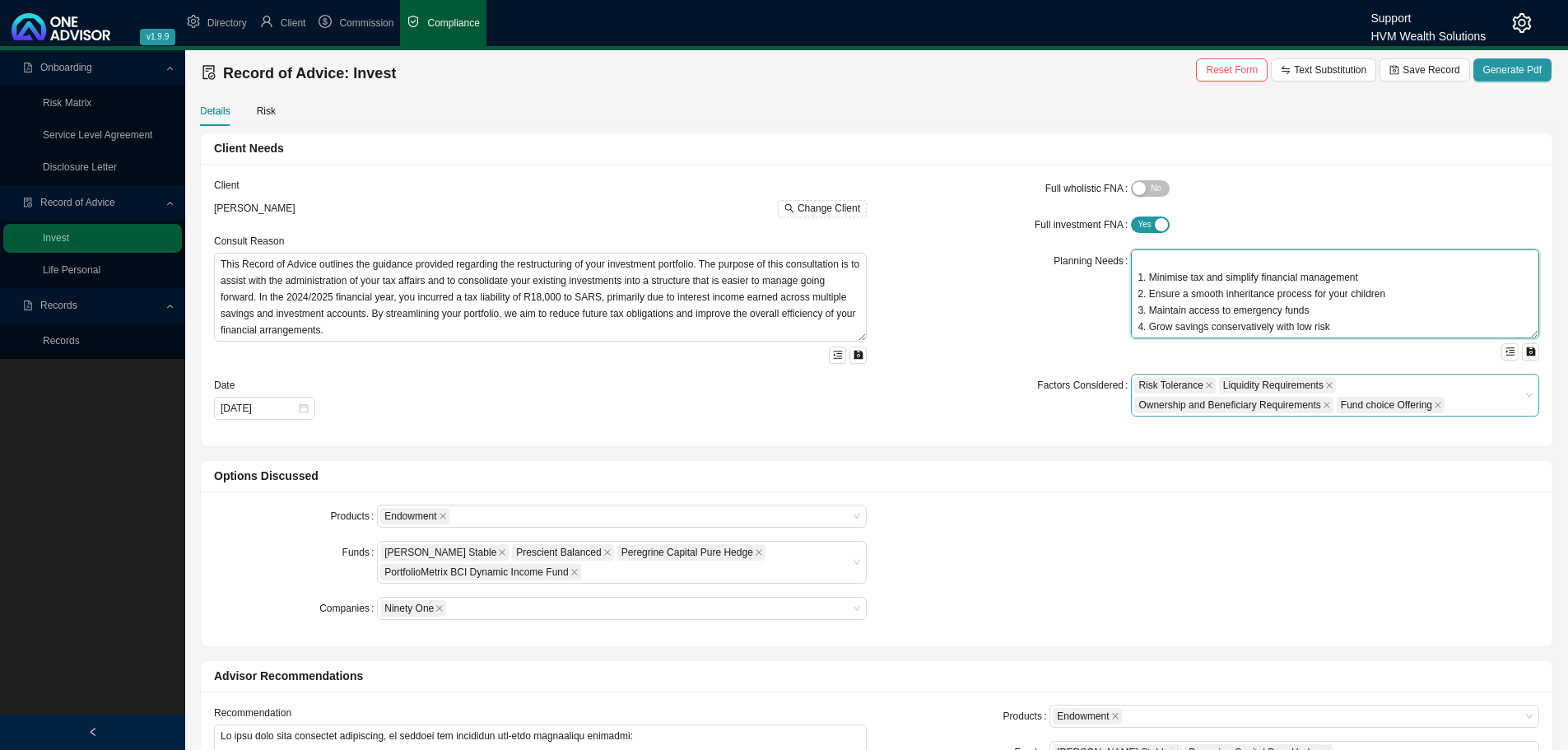
drag, startPoint x: 1136, startPoint y: 255, endPoint x: 1521, endPoint y: 389, distance: 407.7
click at [1520, 389] on form "Full wholistic FNA Yes No Full investment FNA Yes No Planning Needs You are [DE…" at bounding box center [1213, 296] width 652 height 240
click at [502, 469] on div "Options Discussed" at bounding box center [877, 476] width 1325 height 19
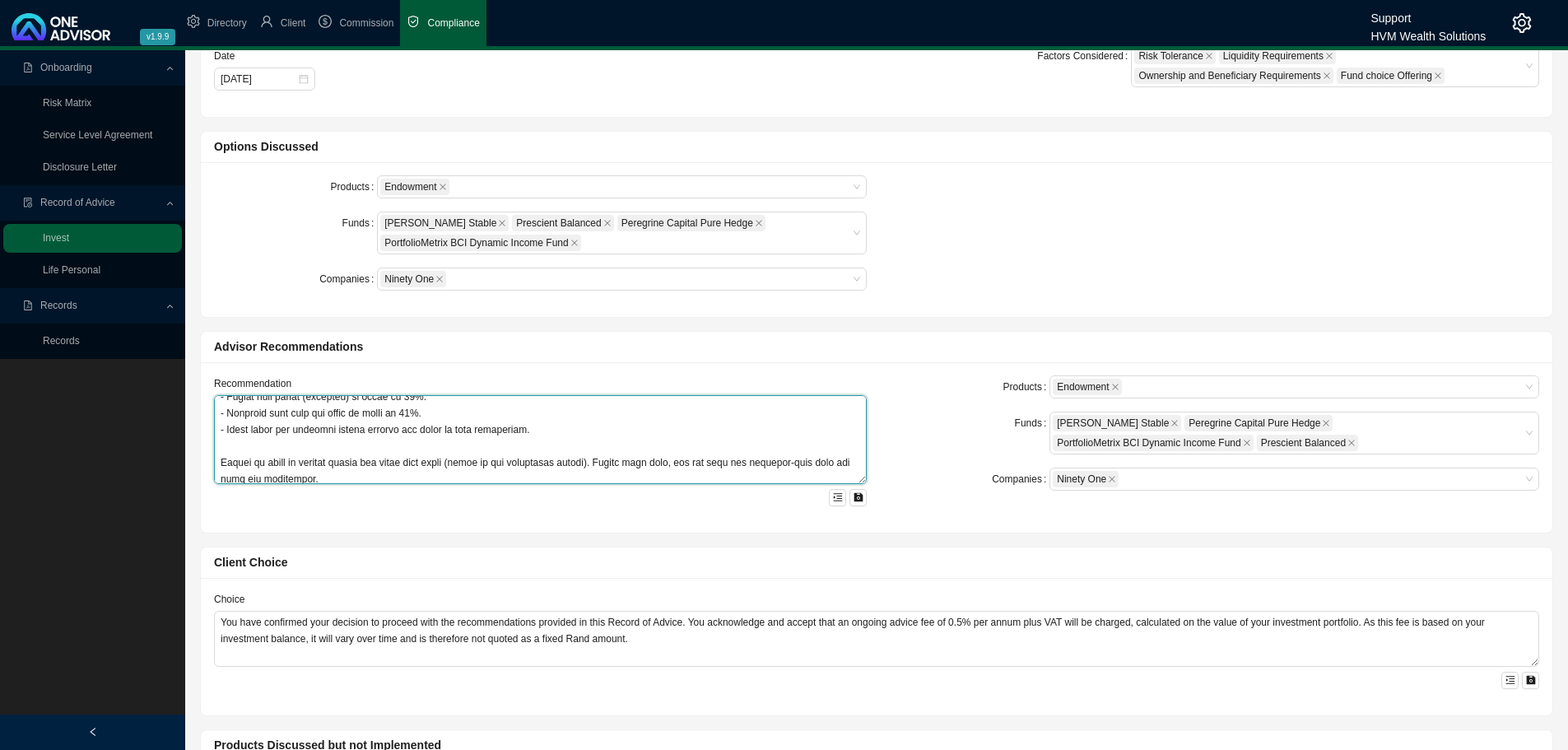
scroll to position [889, 0]
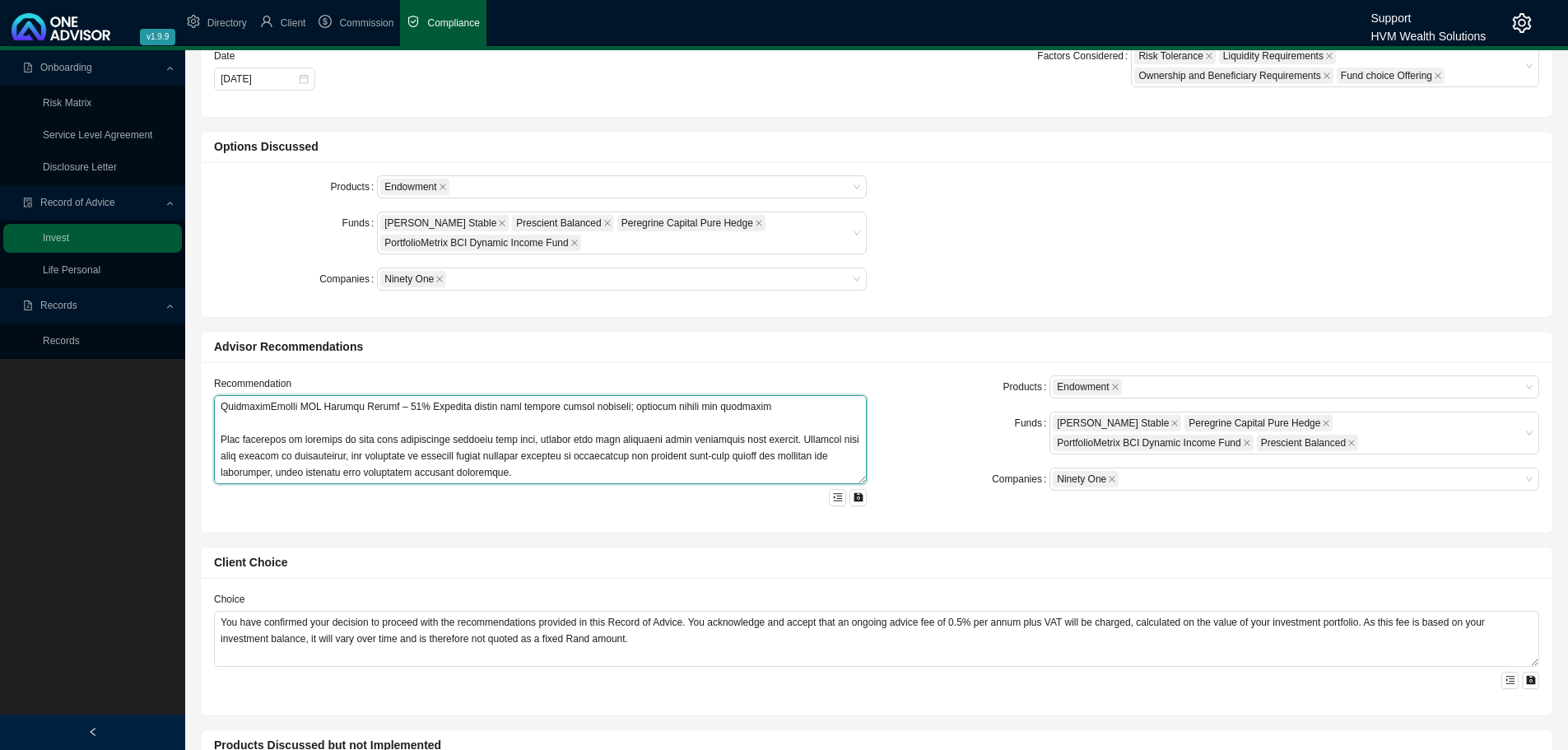
drag, startPoint x: 218, startPoint y: 407, endPoint x: 746, endPoint y: 567, distance: 551.7
click at [746, 567] on div "Client Needs Client [PERSON_NAME] Change Client Consult Reason This Record of A…" at bounding box center [877, 755] width 1368 height 1903
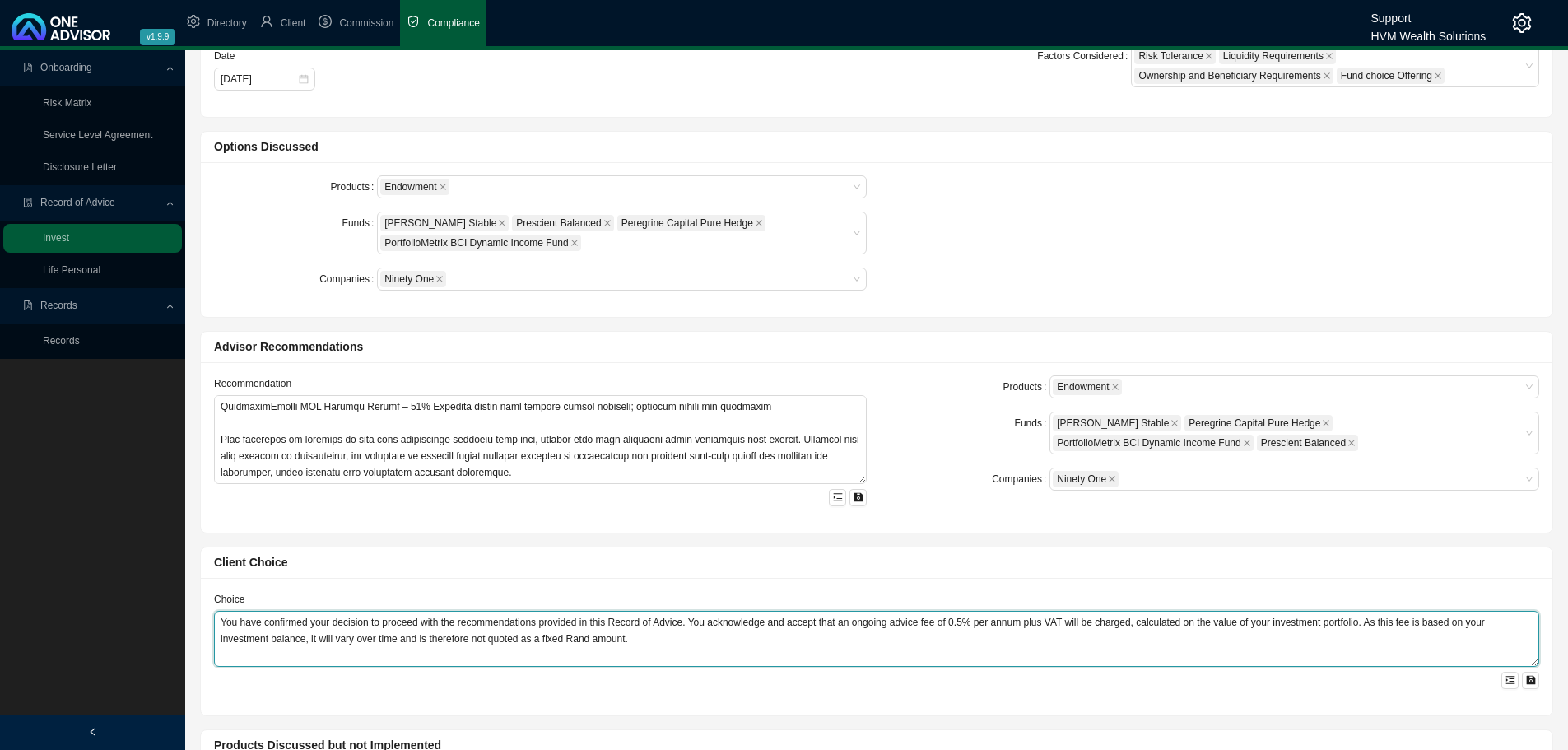
drag, startPoint x: 217, startPoint y: 622, endPoint x: 919, endPoint y: 725, distance: 709.5
click at [918, 728] on div "Client Needs Client [PERSON_NAME] Change Client Consult Reason This Record of A…" at bounding box center [877, 755] width 1368 height 1903
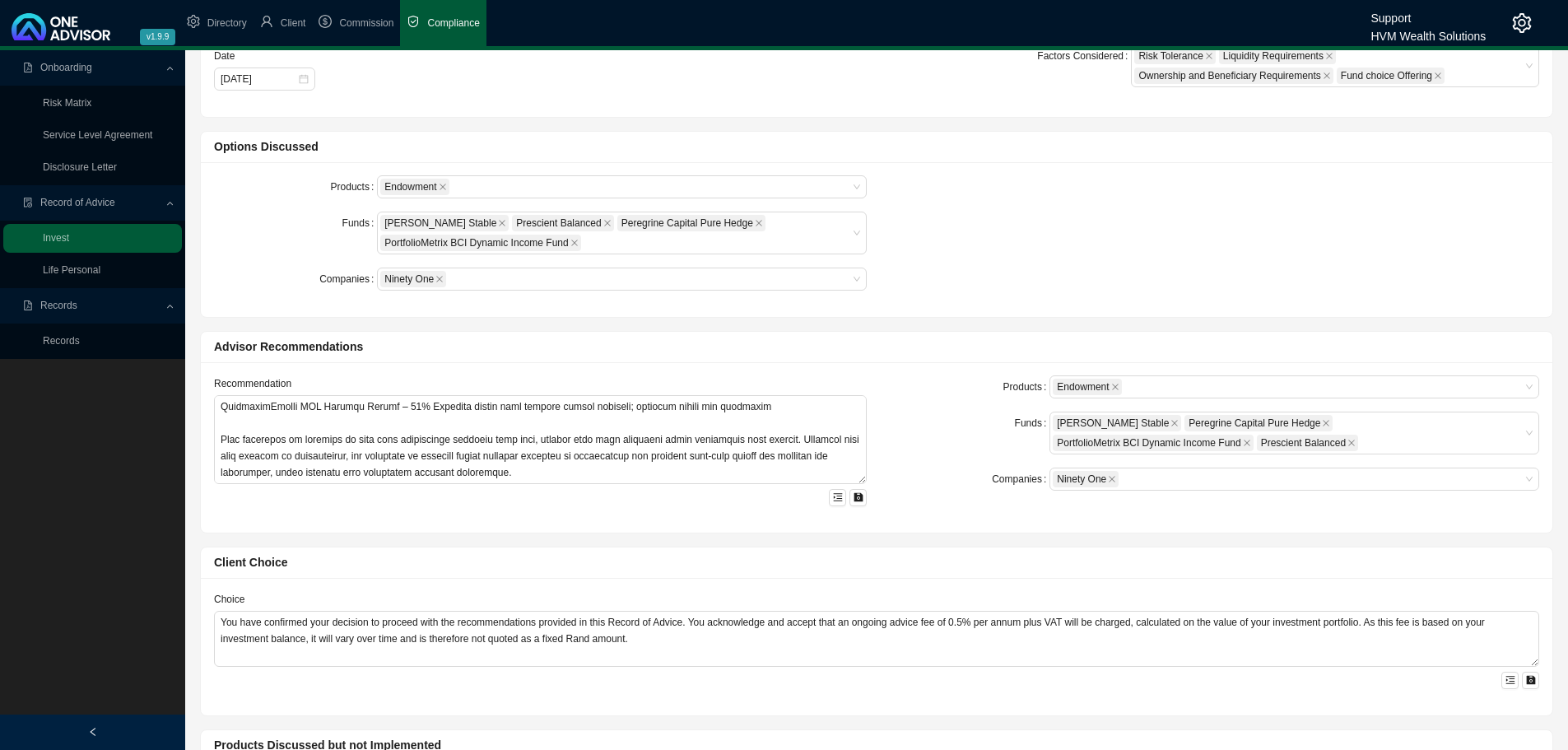
click at [564, 572] on div "Client Choice" at bounding box center [877, 563] width 1325 height 19
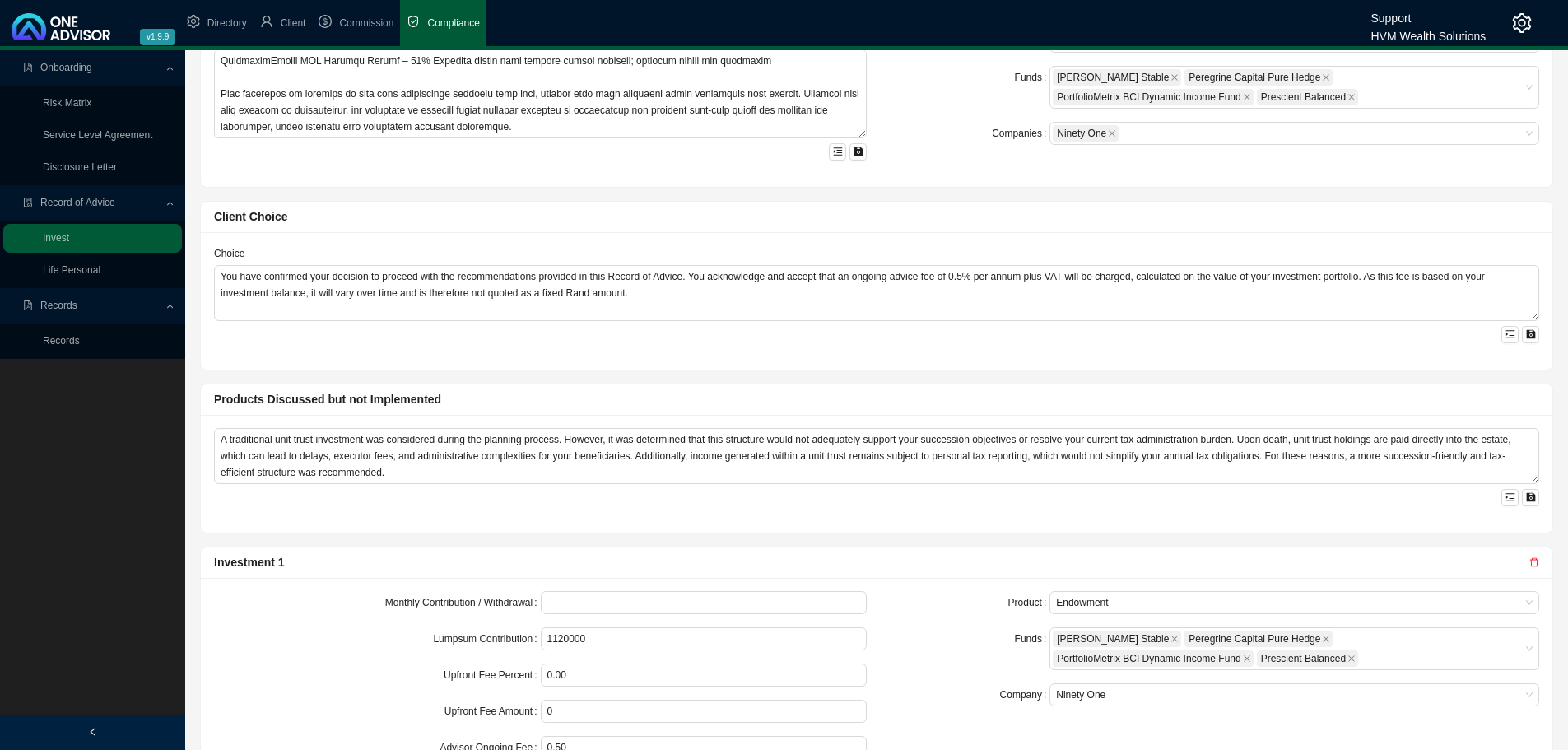
scroll to position [906, 0]
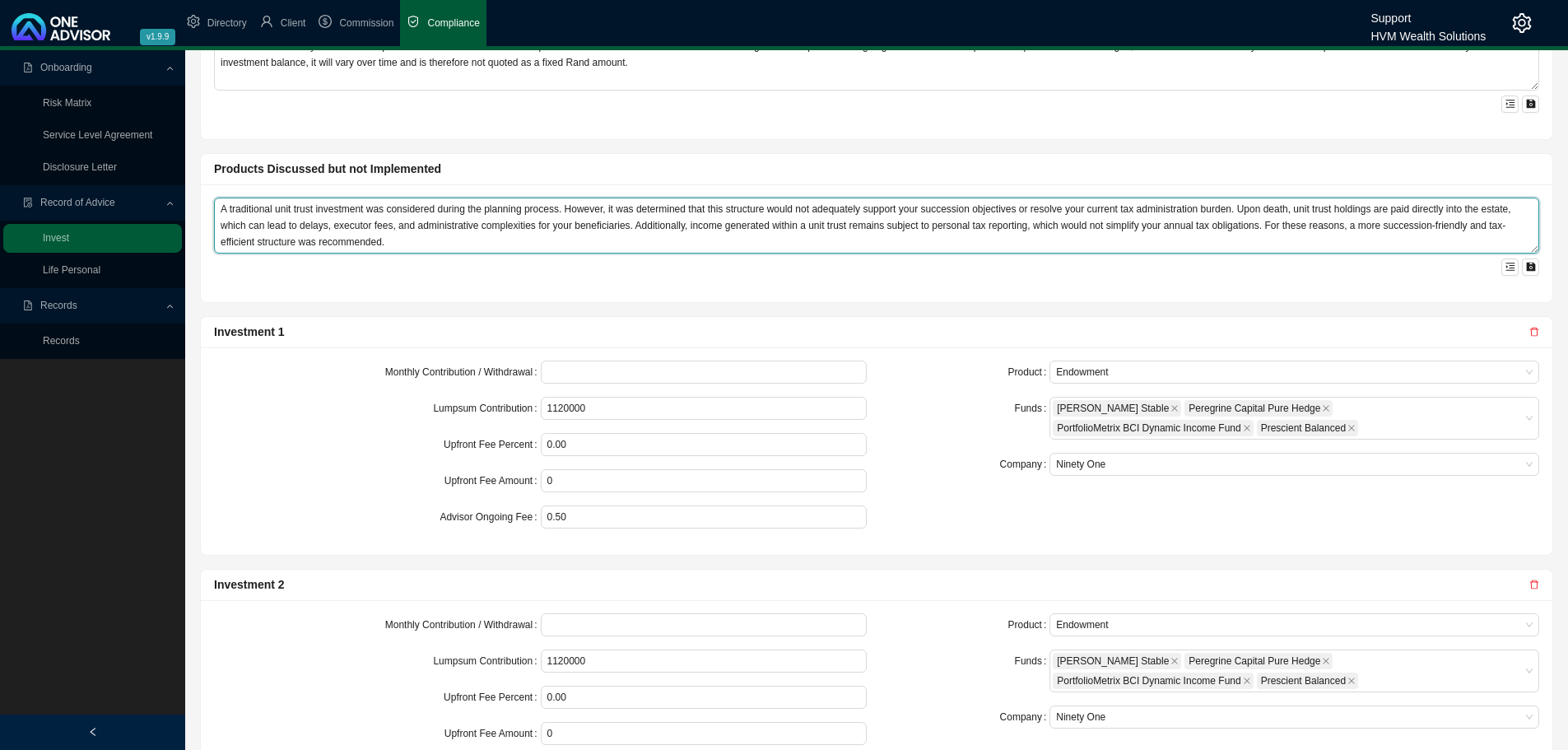
drag, startPoint x: 216, startPoint y: 209, endPoint x: 479, endPoint y: 306, distance: 280.3
click at [479, 306] on div "Client Needs Client [PERSON_NAME] Change Client Consult Reason This Record of A…" at bounding box center [877, 179] width 1368 height 1903
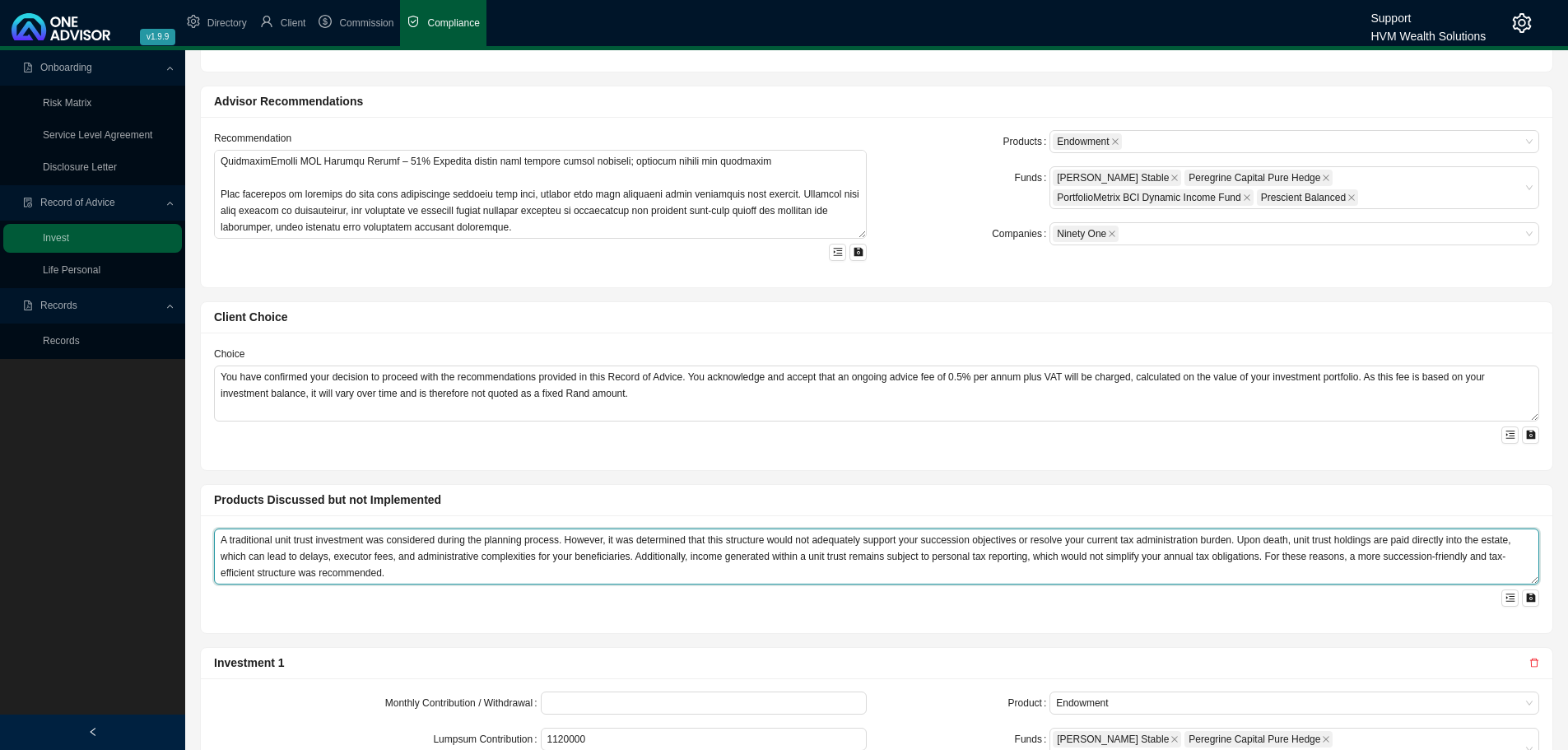
scroll to position [411, 0]
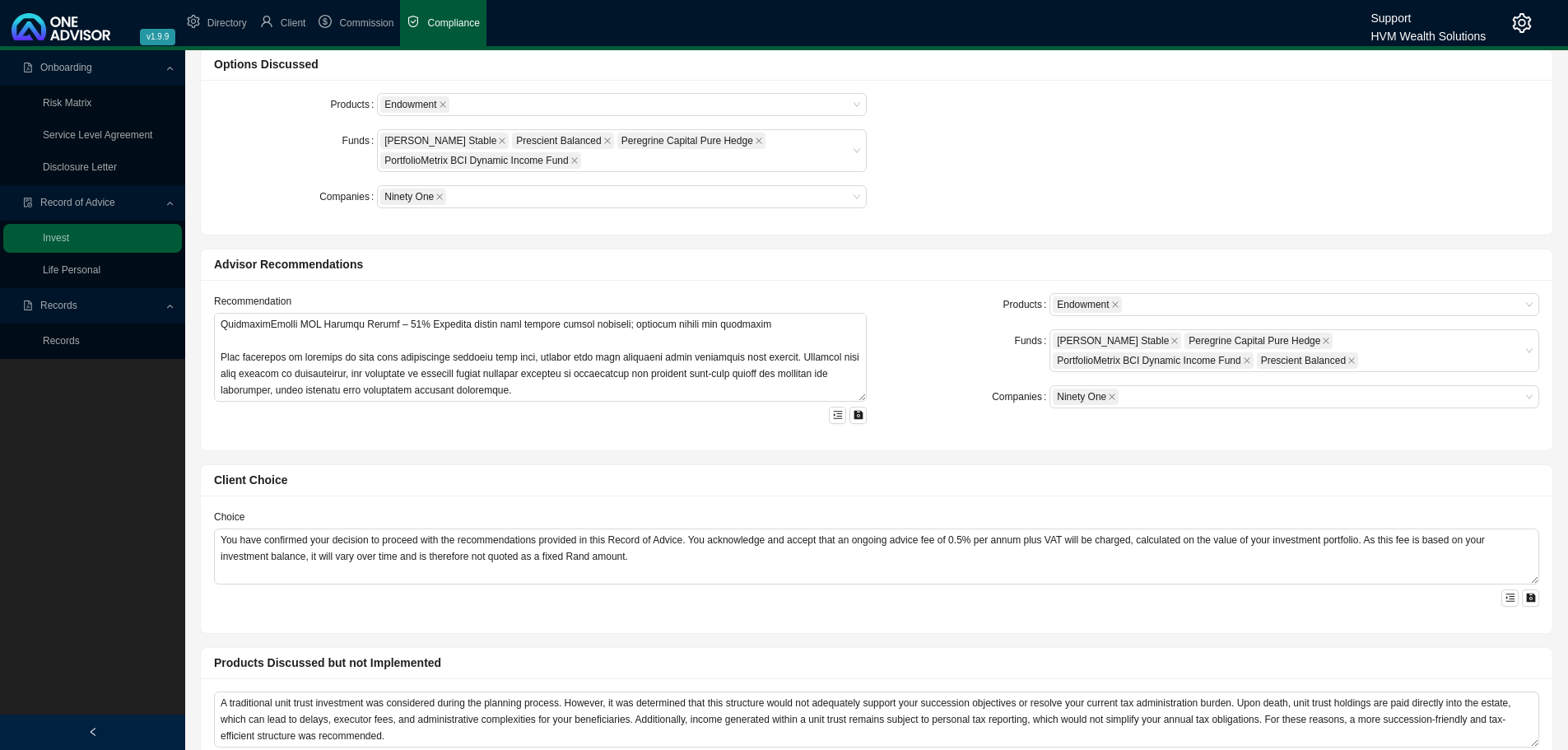
click at [1185, 148] on div "Products Endowment Funds [PERSON_NAME] Stable Prescient Balanced Peregrine Capi…" at bounding box center [876, 157] width 1345 height 129
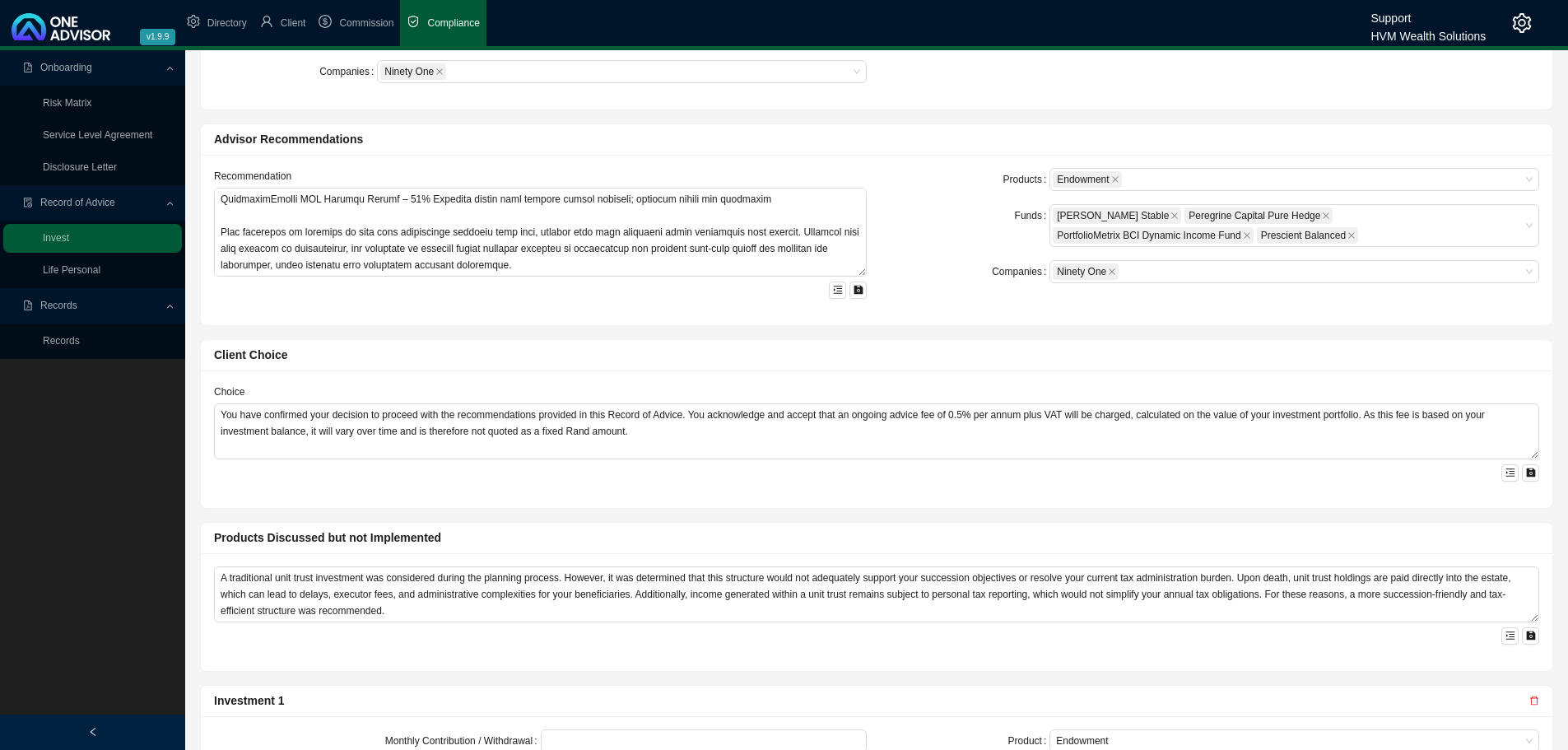
scroll to position [494, 0]
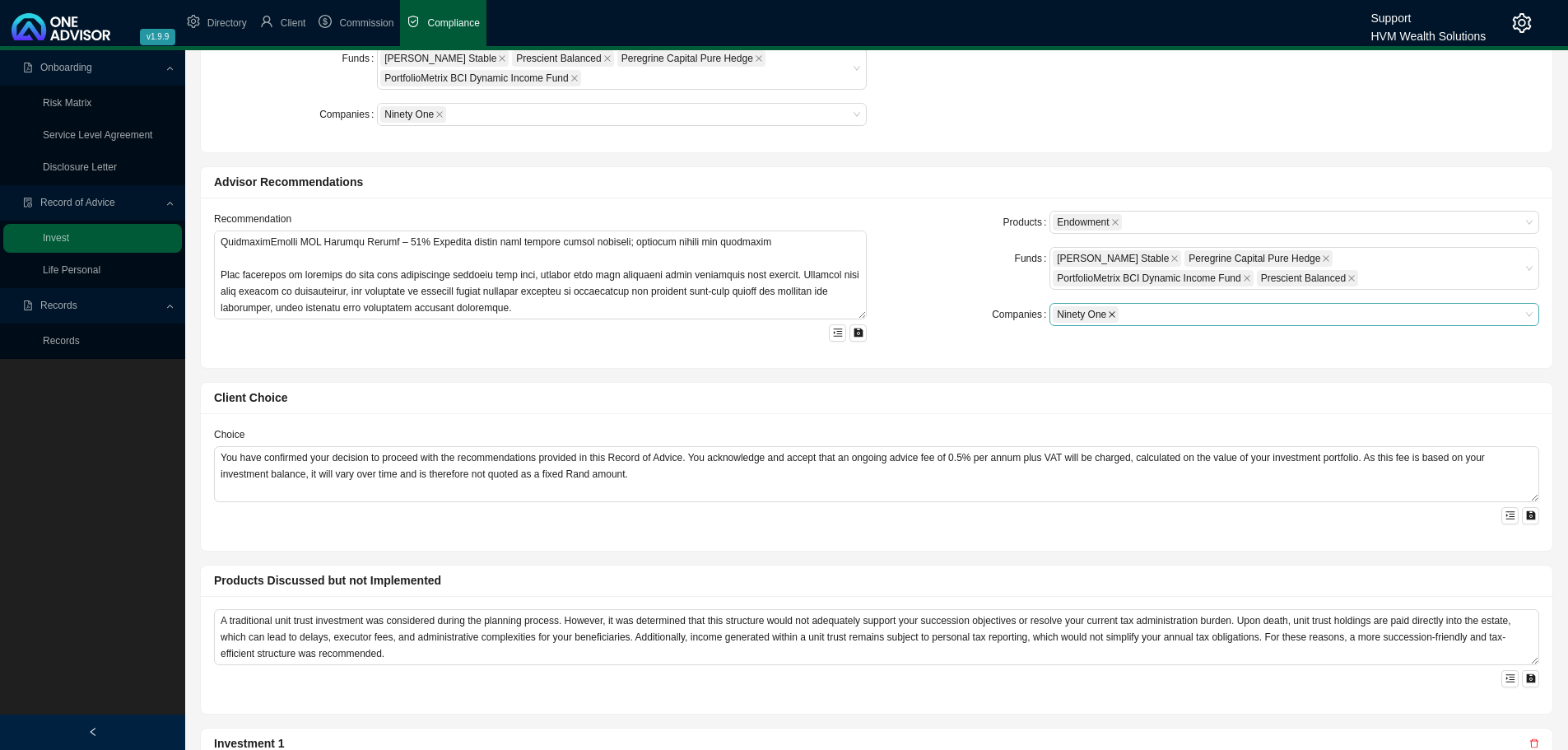
click at [1111, 317] on icon "close" at bounding box center [1112, 315] width 8 height 8
drag, startPoint x: 1068, startPoint y: 123, endPoint x: 1166, endPoint y: 118, distance: 98.1
click at [1069, 123] on div "Products Endowment Funds [PERSON_NAME] Stable Prescient Balanced Peregrine Capi…" at bounding box center [876, 75] width 1345 height 129
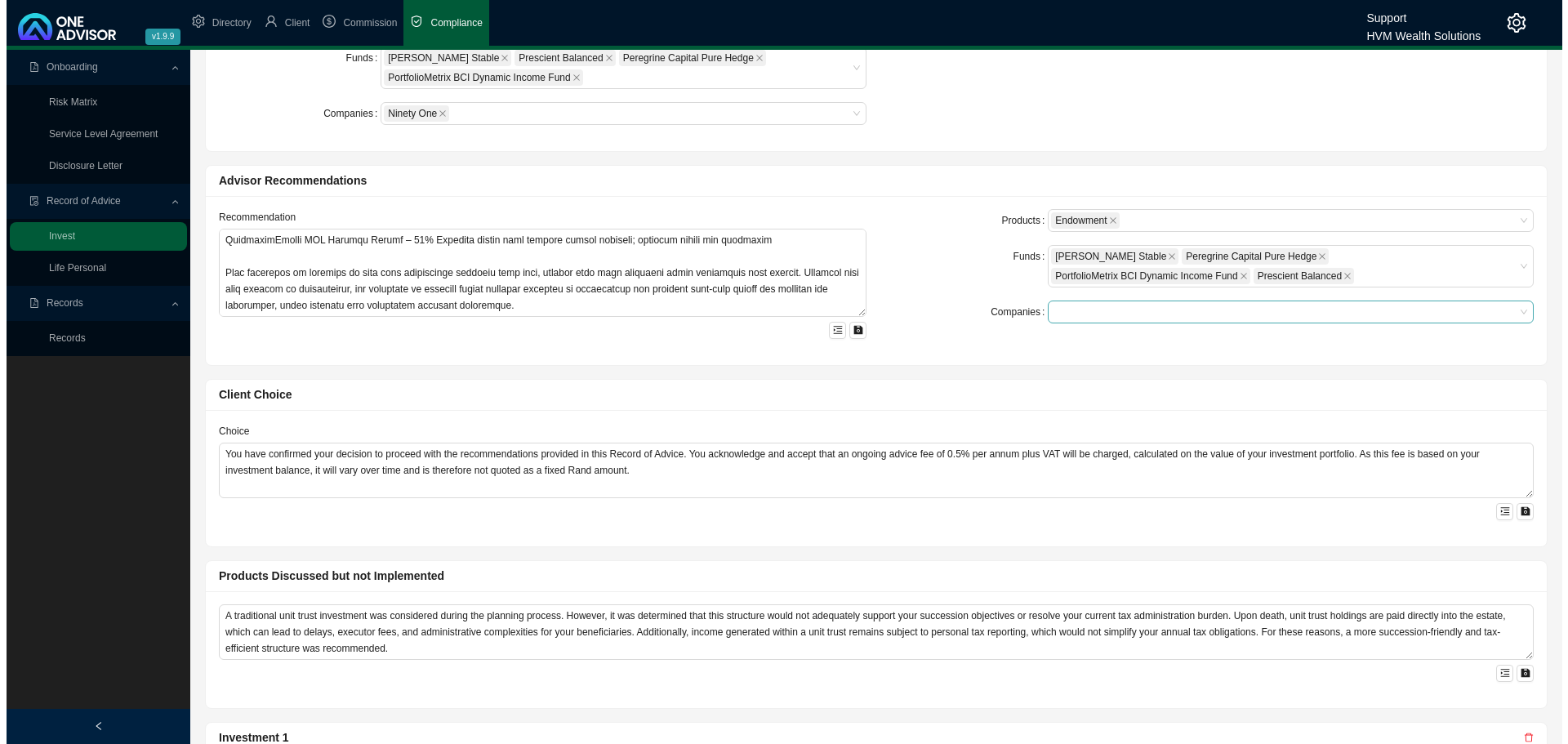
scroll to position [0, 0]
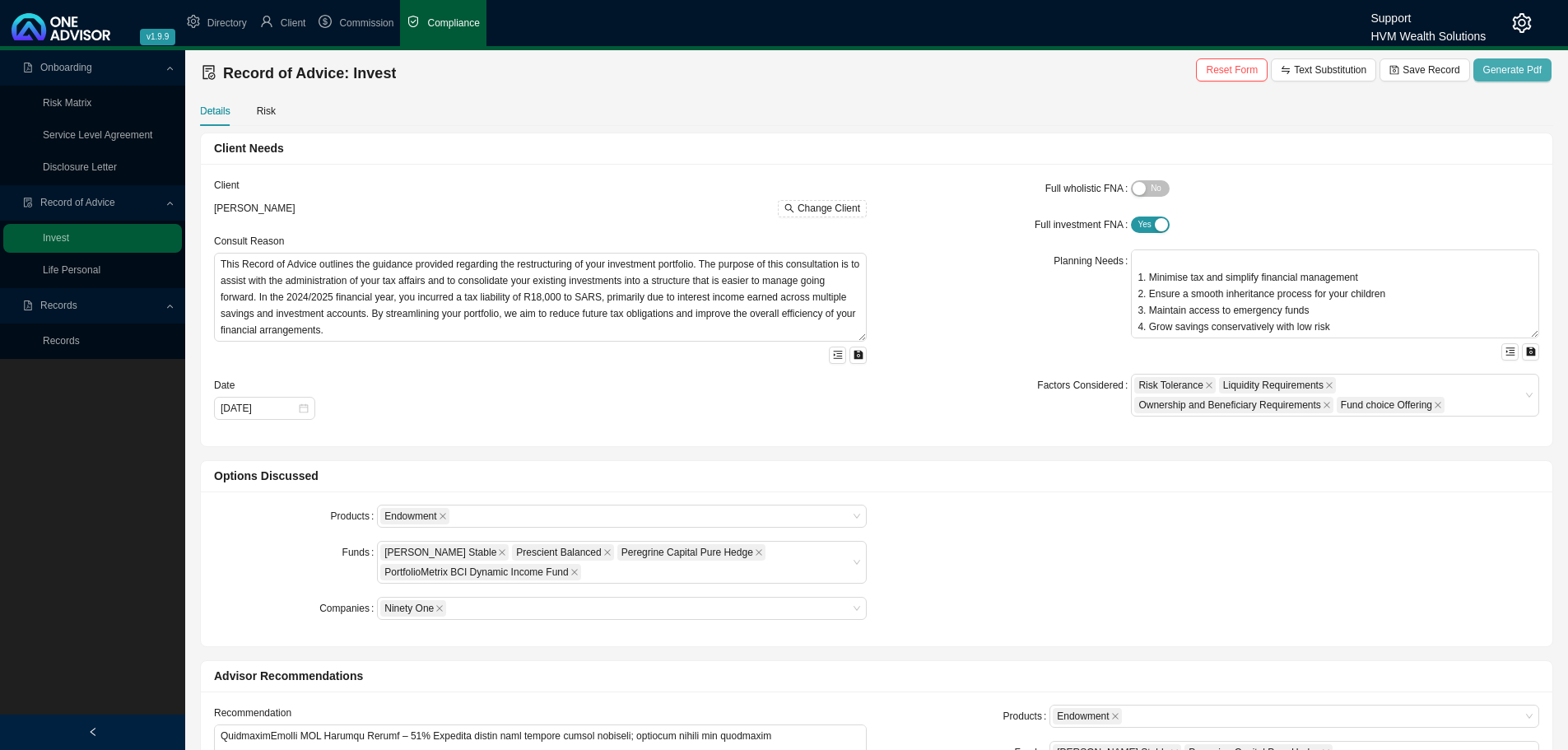
click at [1498, 62] on span "Generate Pdf" at bounding box center [1512, 69] width 58 height 16
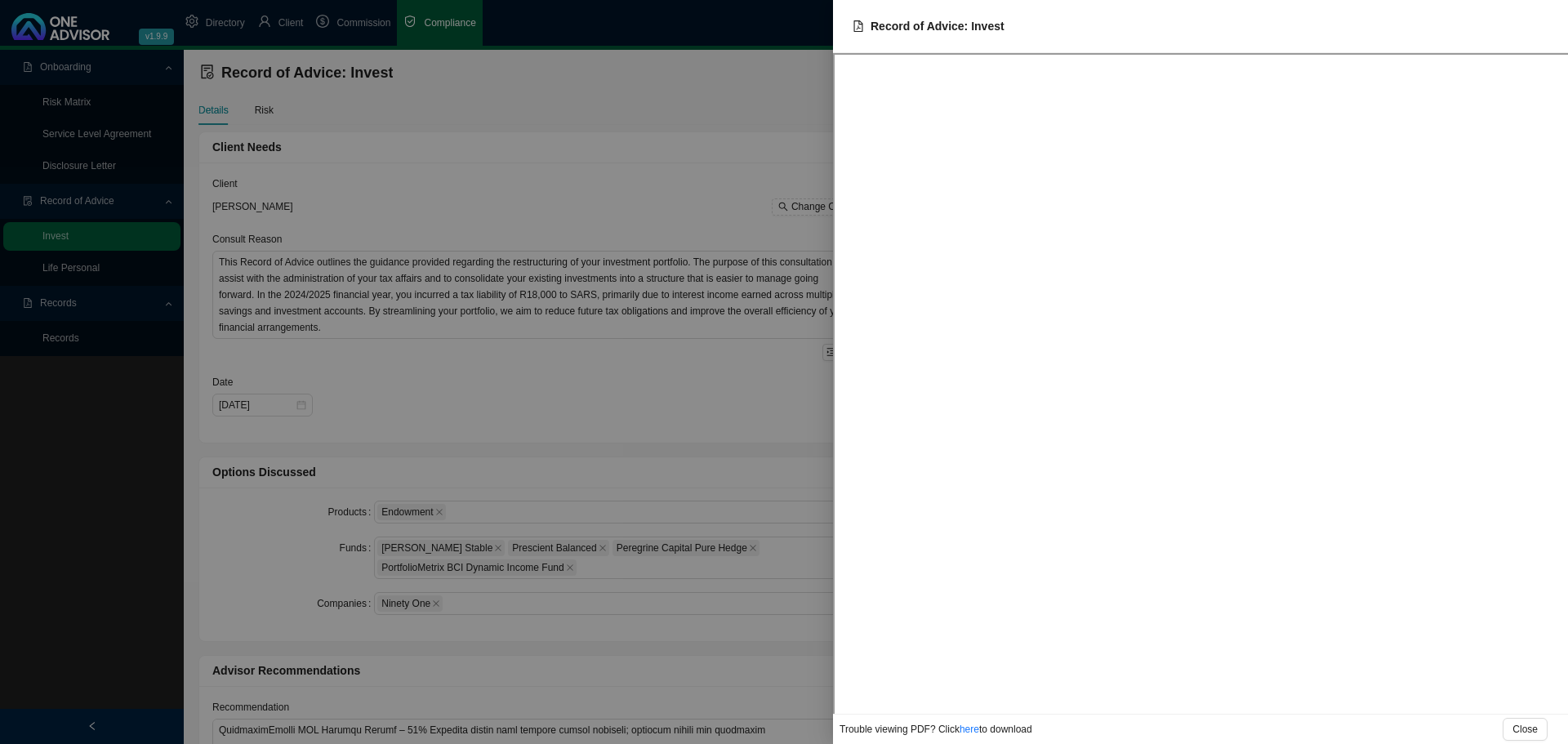
click at [656, 177] on div at bounding box center [784, 372] width 1568 height 744
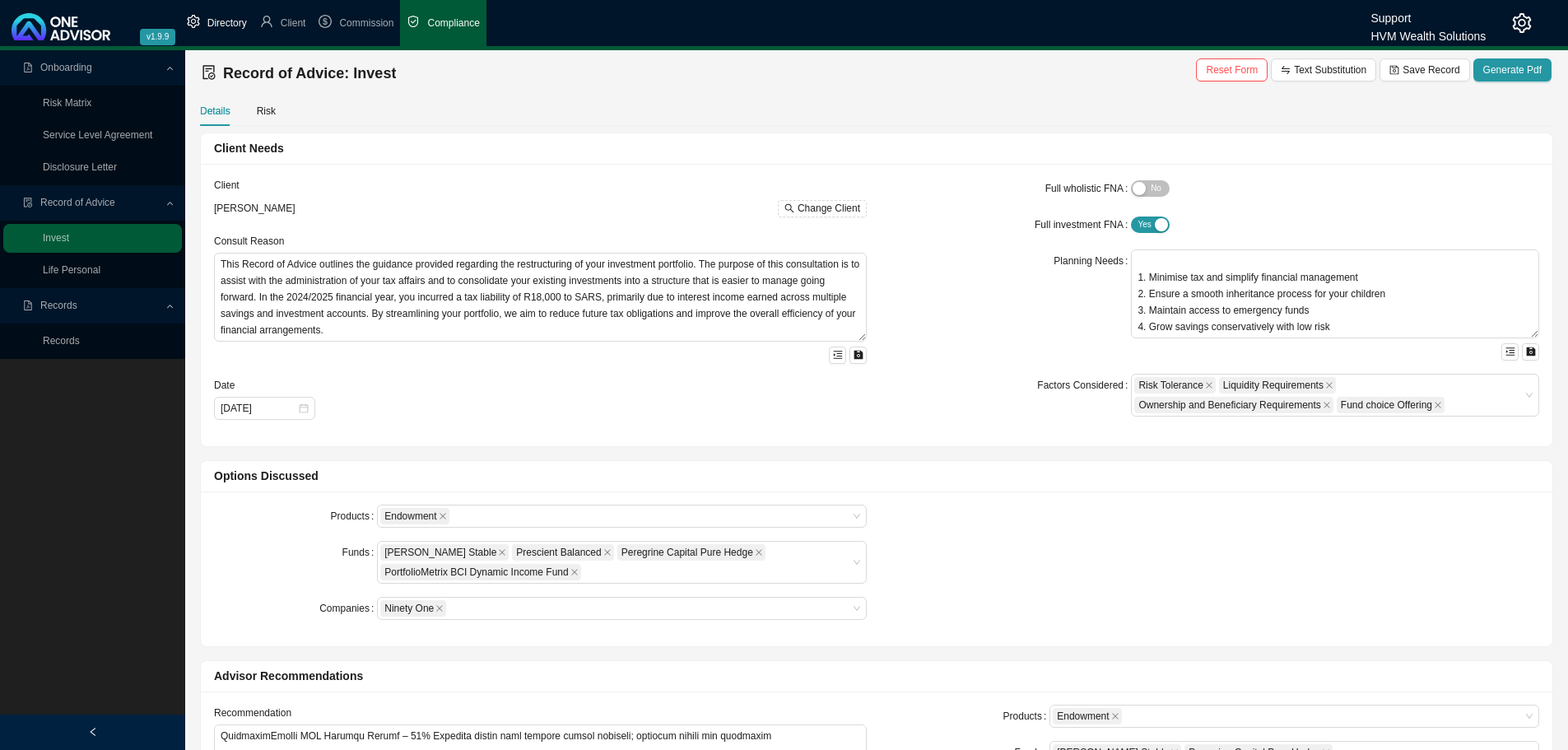
click at [227, 21] on span "Directory" at bounding box center [227, 23] width 40 height 12
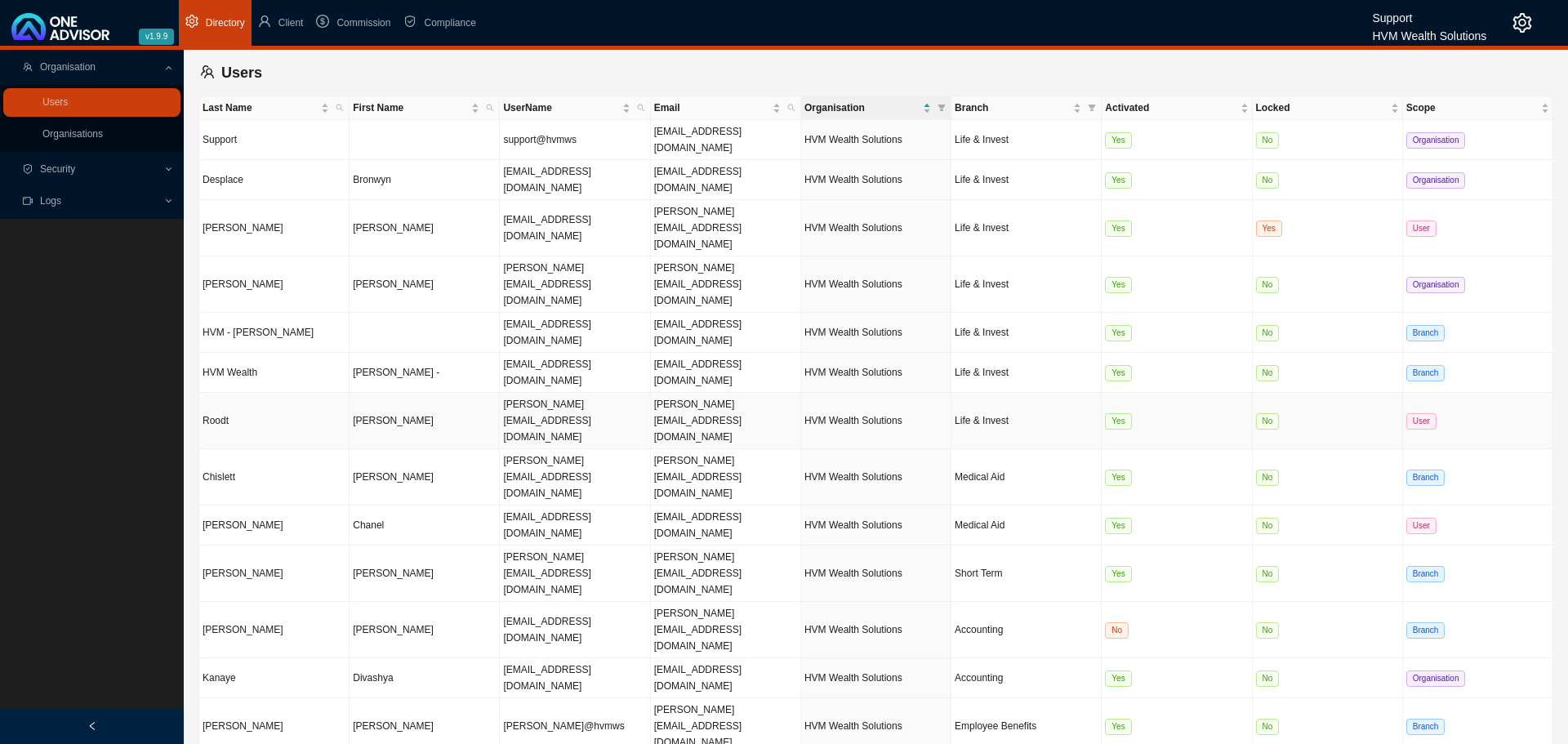
click at [329, 393] on td "Roodt" at bounding box center [274, 421] width 150 height 56
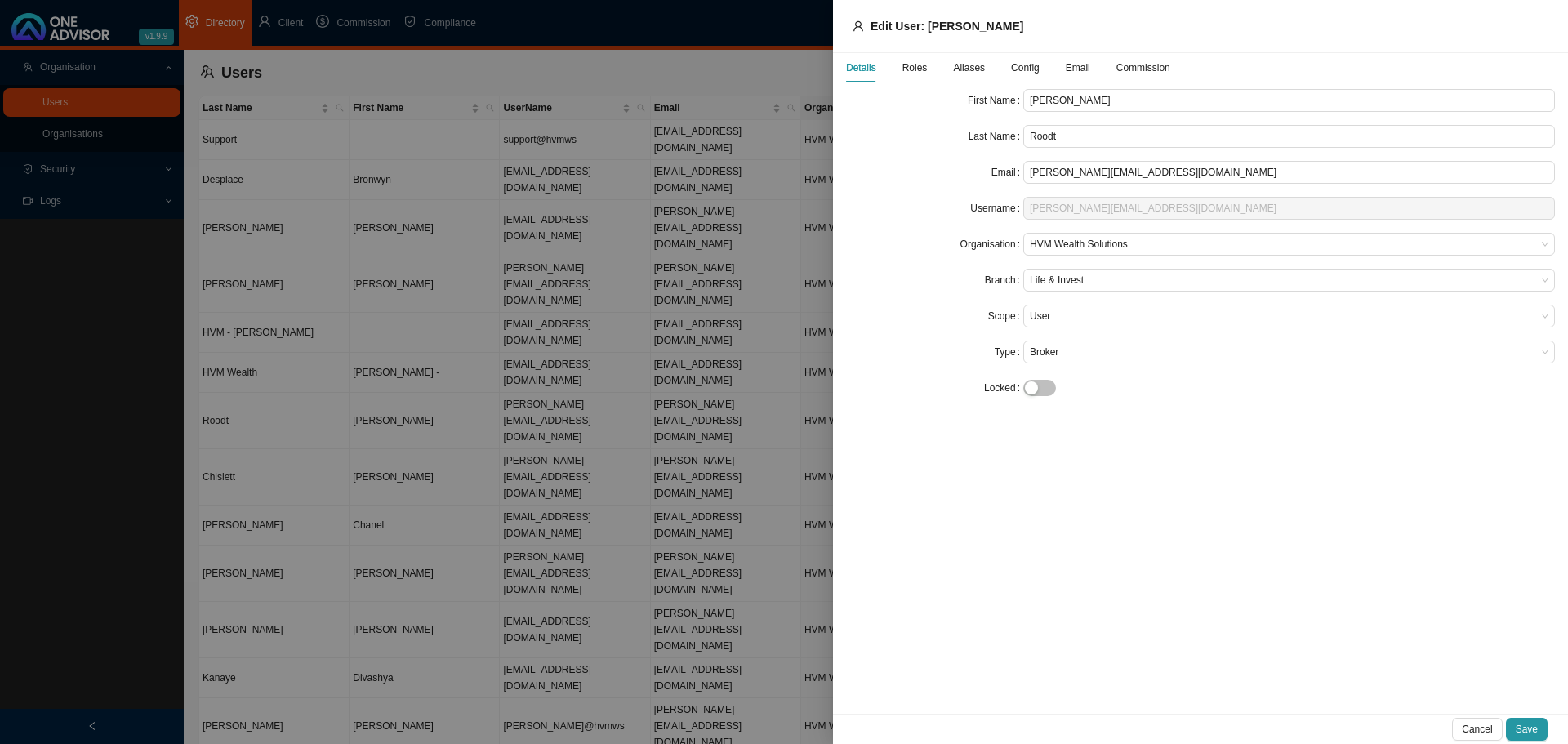
click at [1023, 69] on span "Config" at bounding box center [1025, 68] width 29 height 10
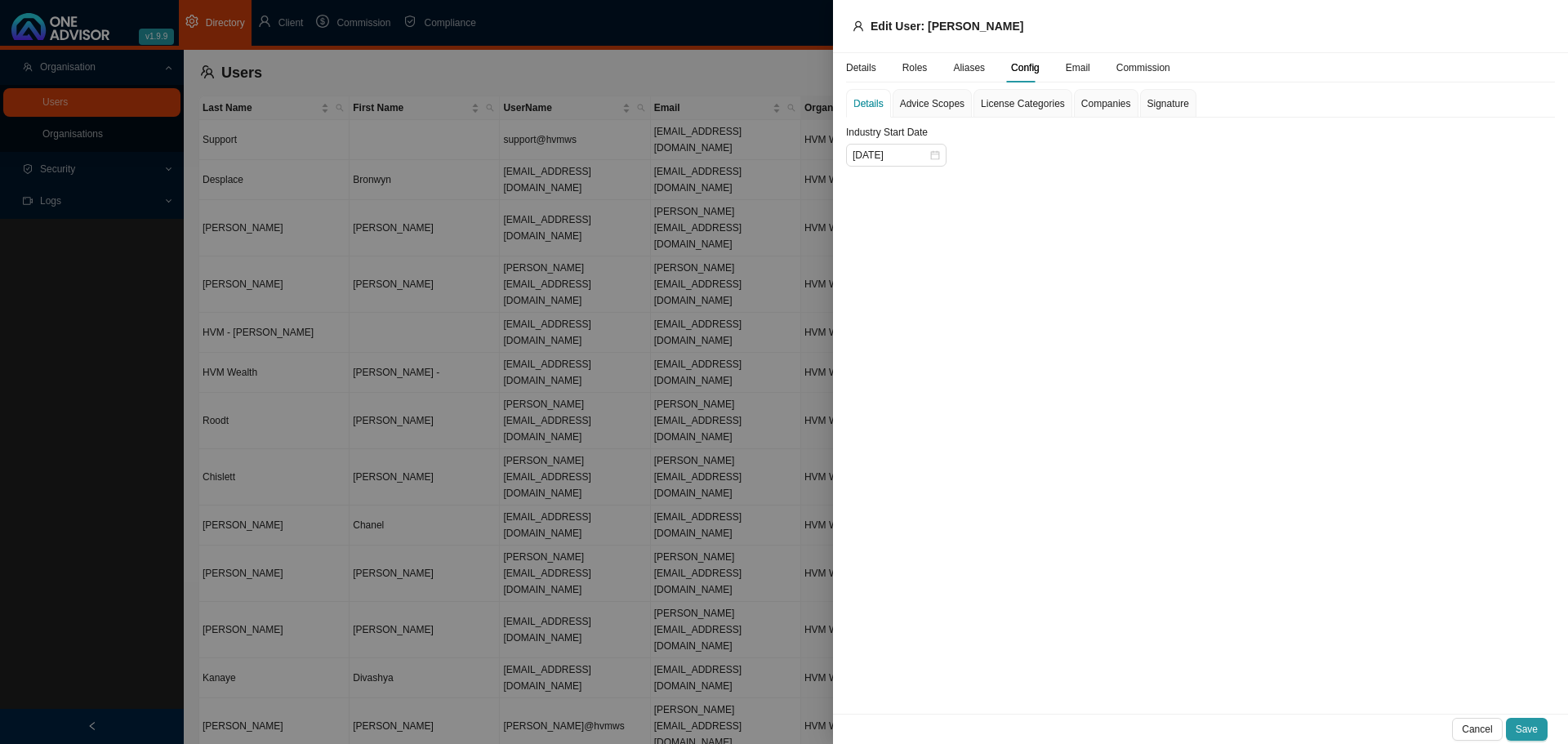
click at [1105, 102] on span "Companies" at bounding box center [1106, 104] width 50 height 10
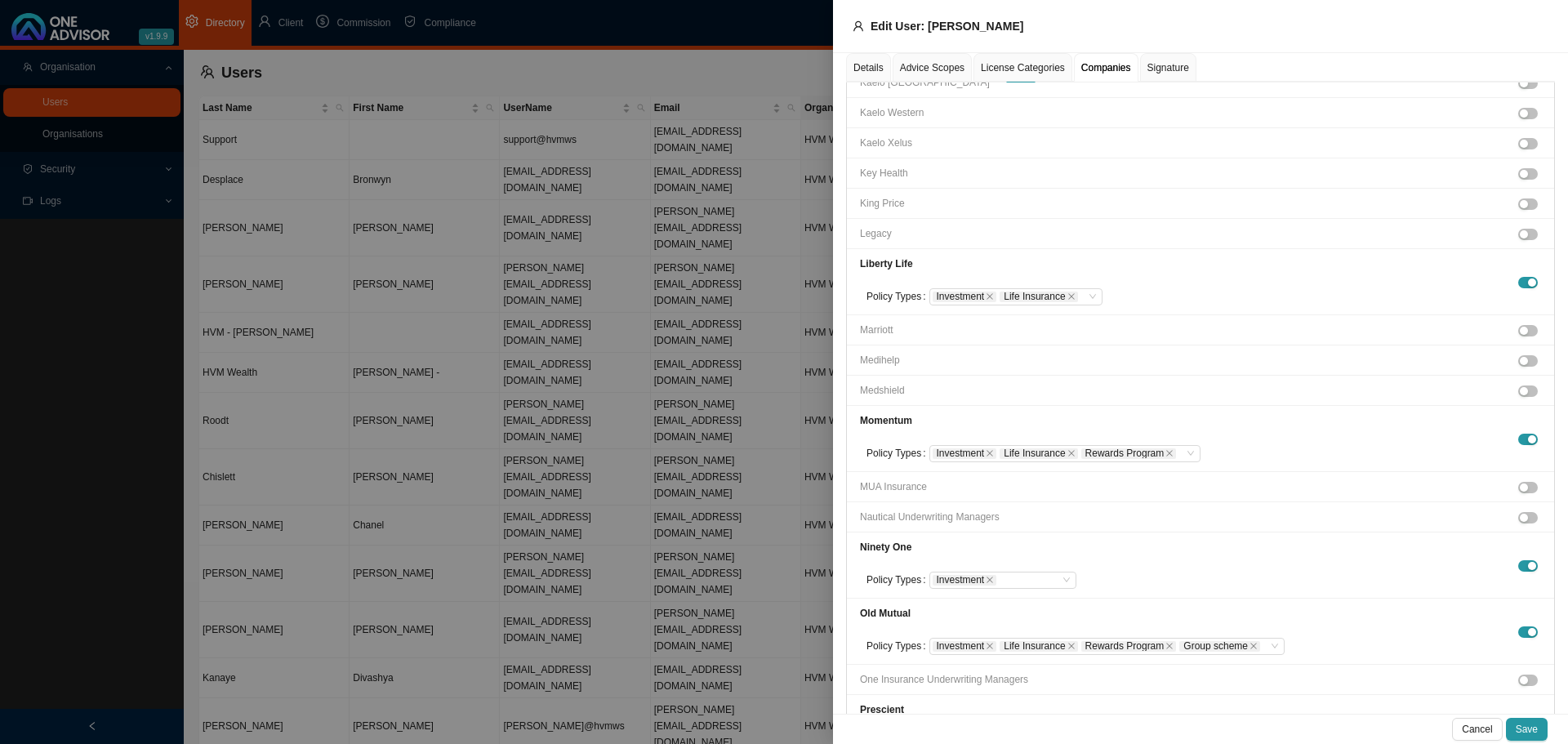
scroll to position [1144, 0]
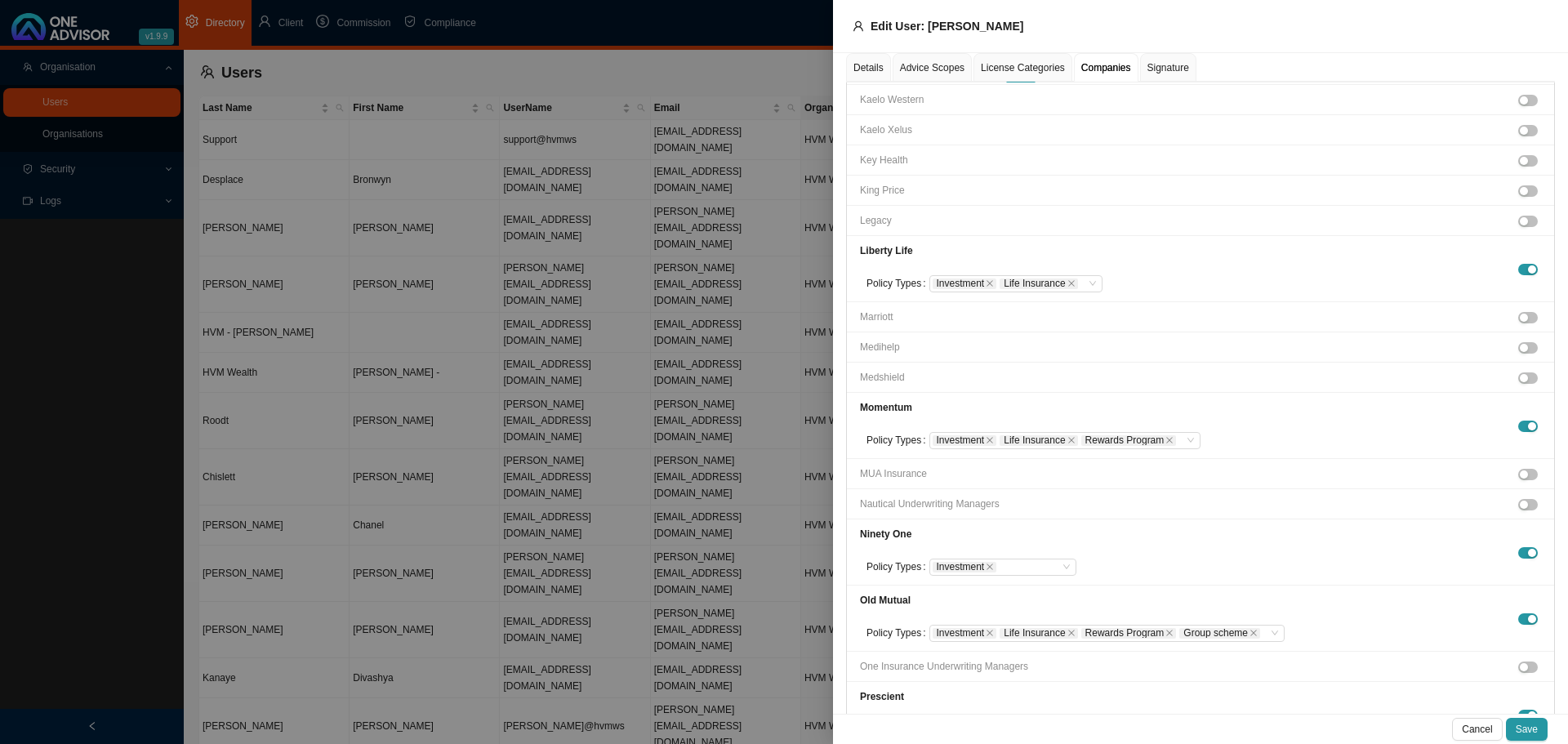
click at [523, 611] on div at bounding box center [784, 372] width 1568 height 744
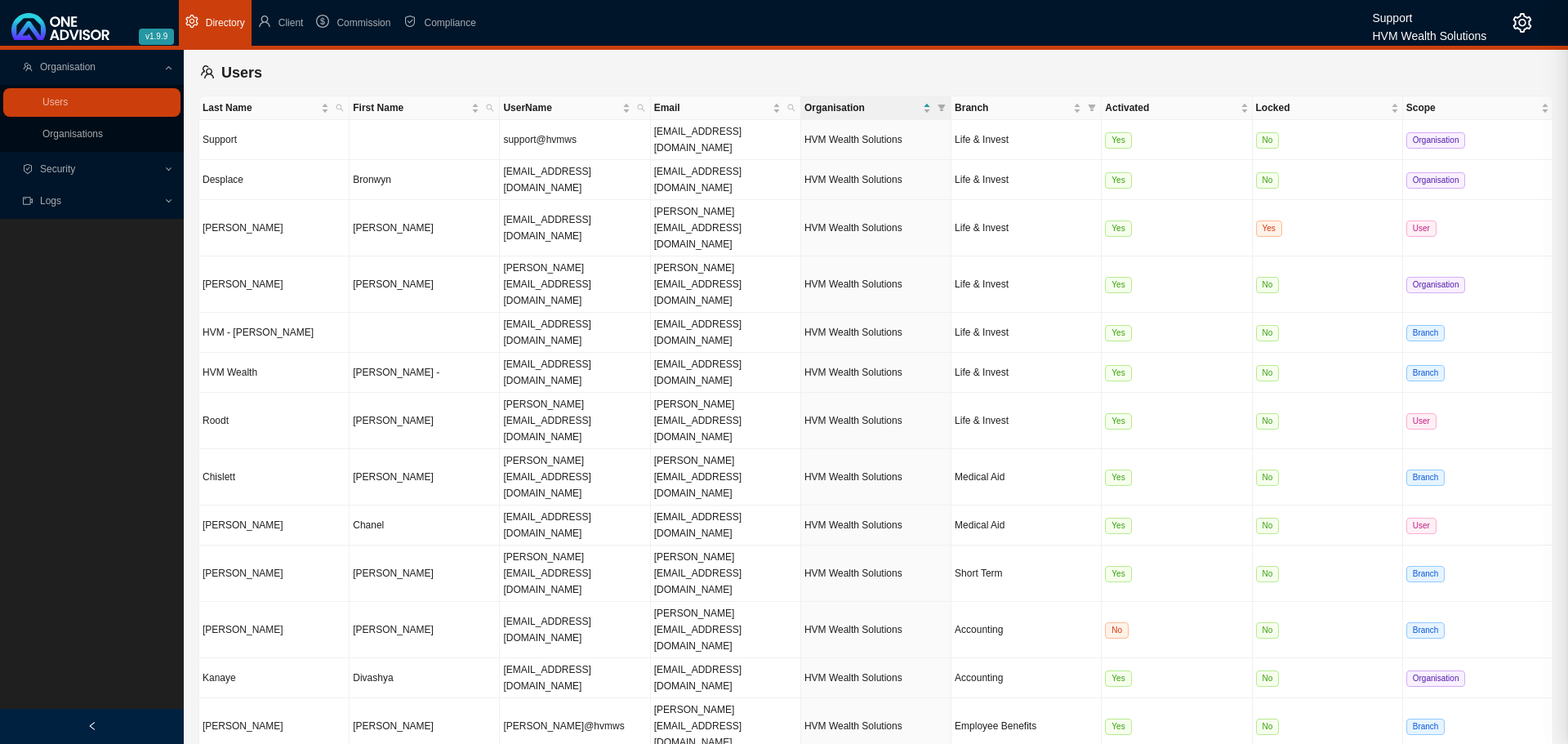
scroll to position [892, 0]
click at [83, 137] on link "Organisations" at bounding box center [73, 134] width 60 height 12
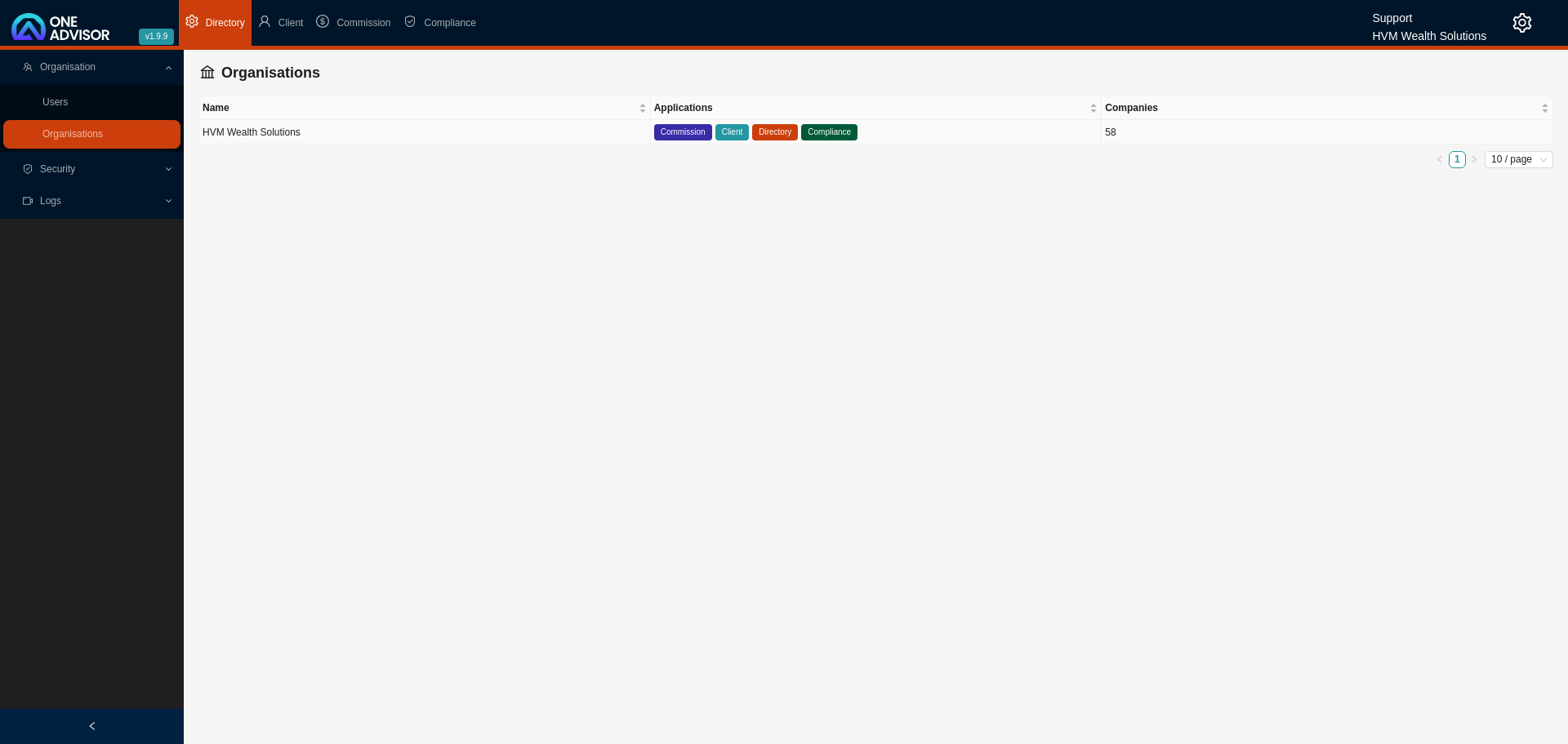
click at [443, 134] on td "HVM Wealth Solutions" at bounding box center [425, 132] width 452 height 24
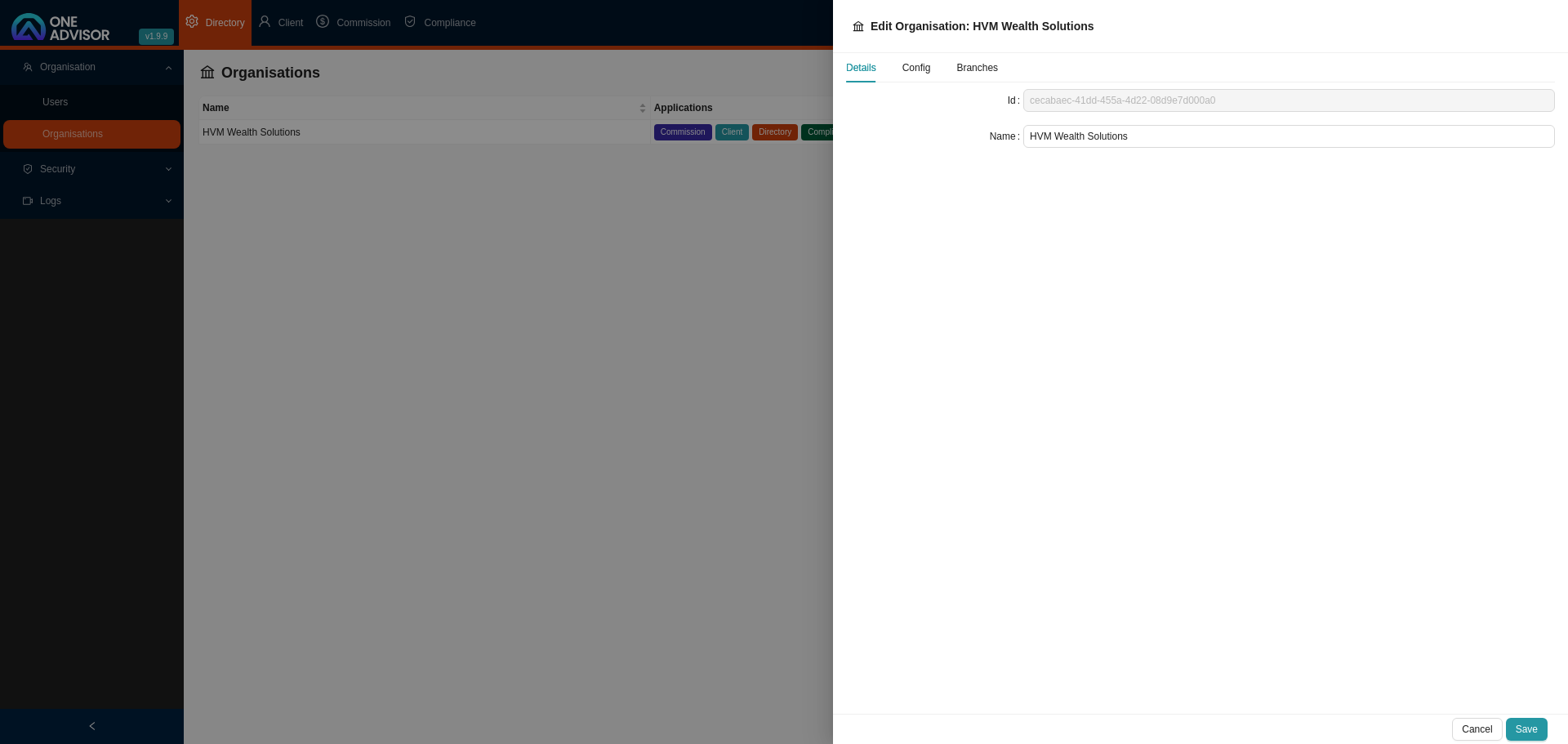
click at [920, 66] on span "Config" at bounding box center [917, 68] width 29 height 10
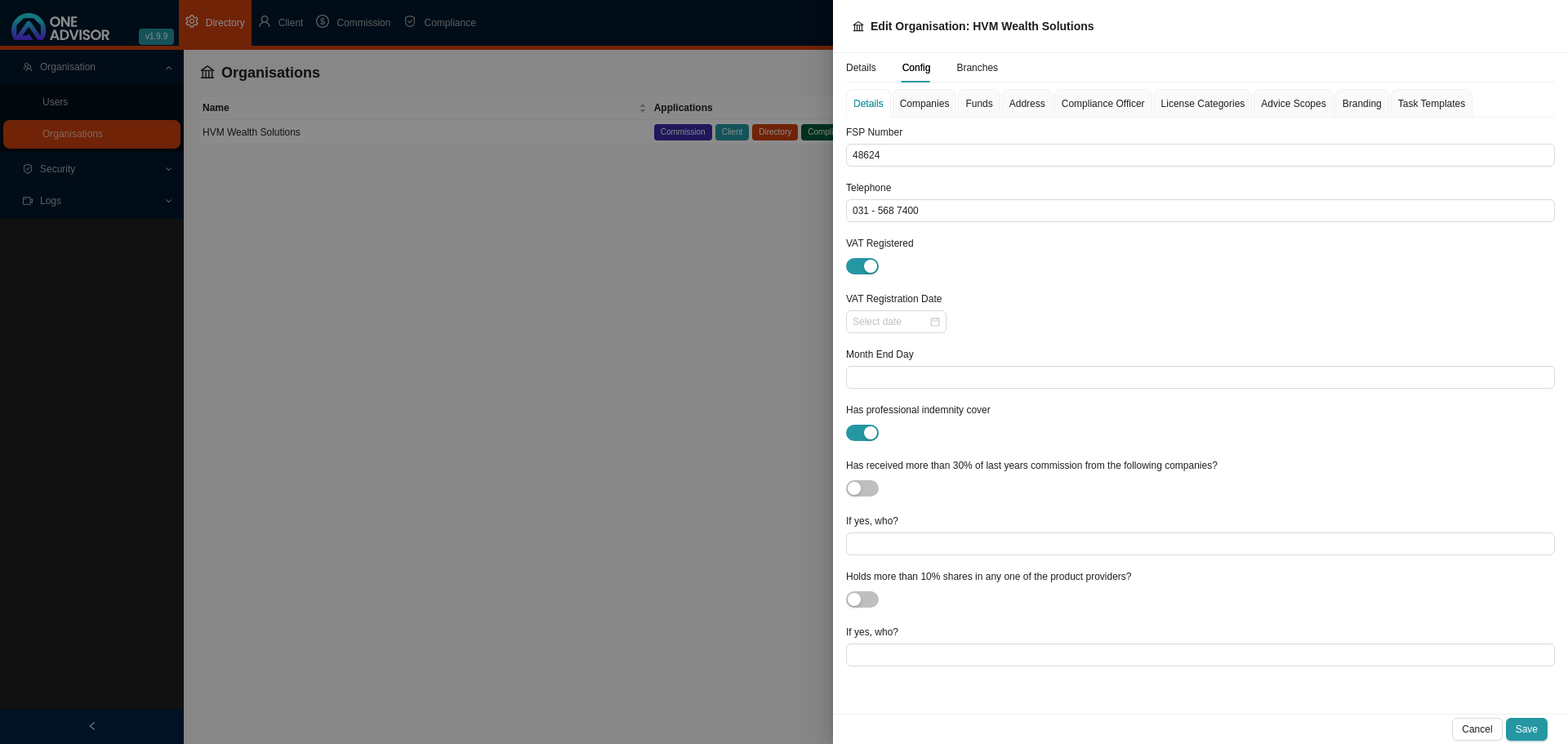
click at [917, 104] on span "Companies" at bounding box center [925, 104] width 50 height 10
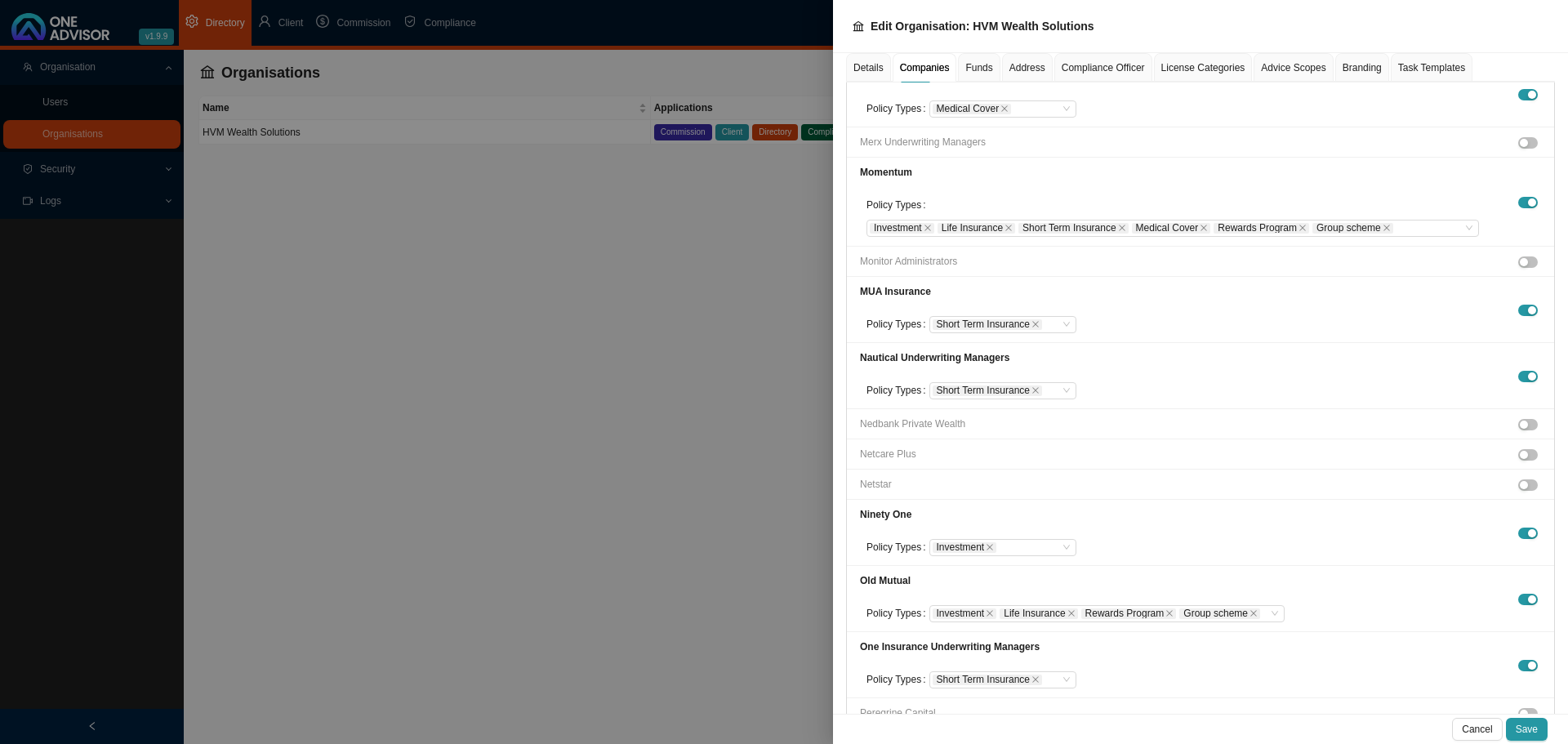
scroll to position [3512, 0]
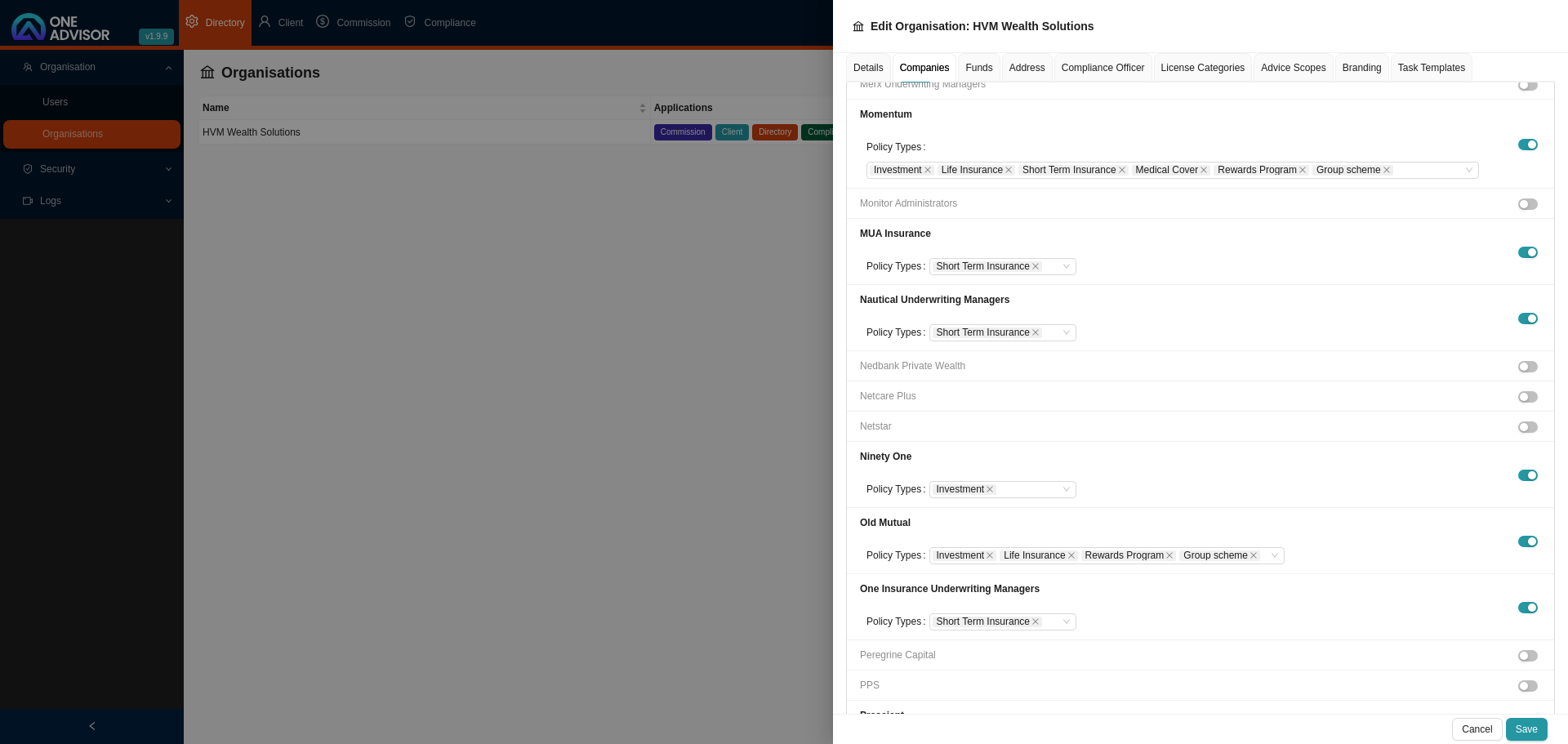
click at [627, 386] on div at bounding box center [784, 372] width 1568 height 744
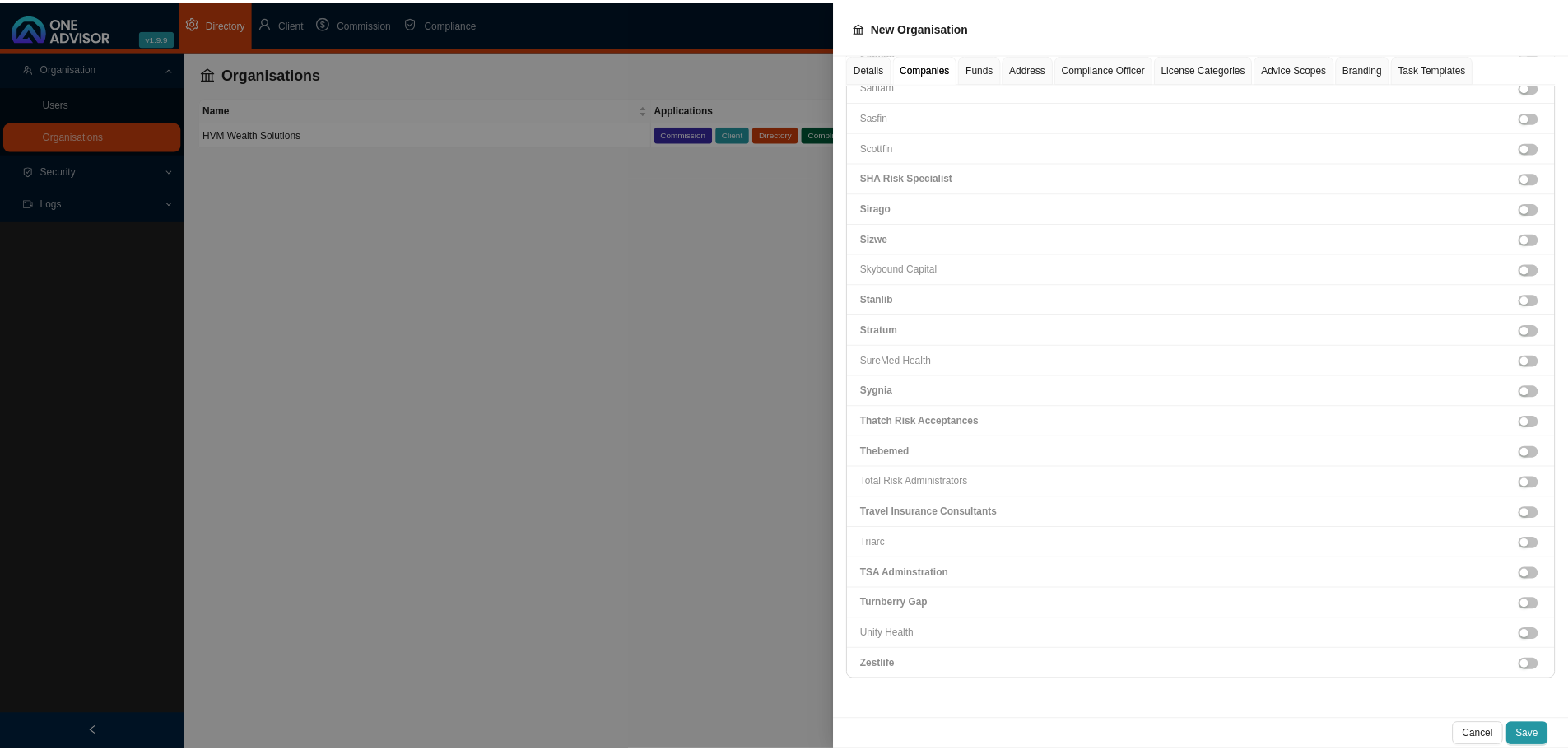
scroll to position [2273, 0]
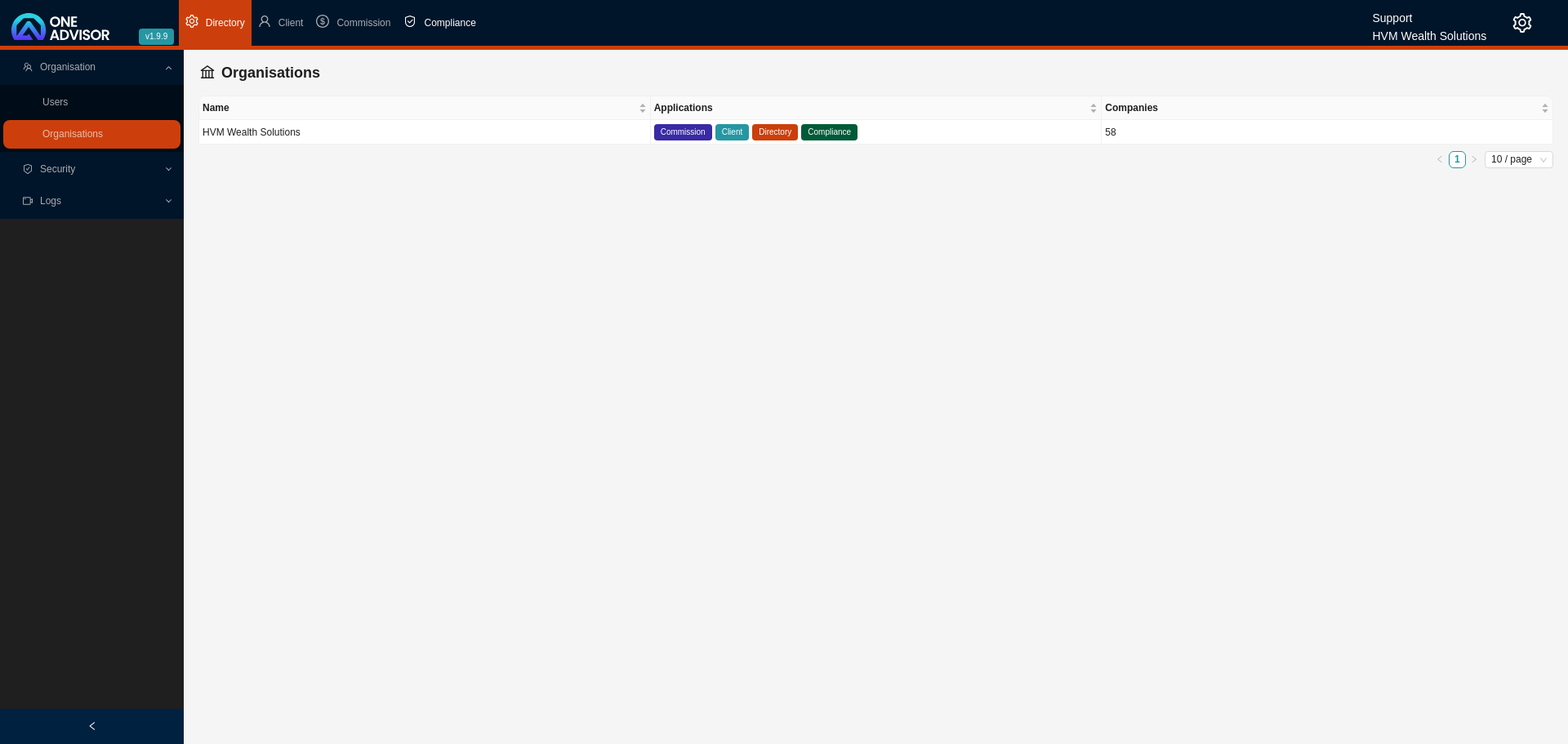
click at [450, 21] on span "Compliance" at bounding box center [449, 23] width 51 height 12
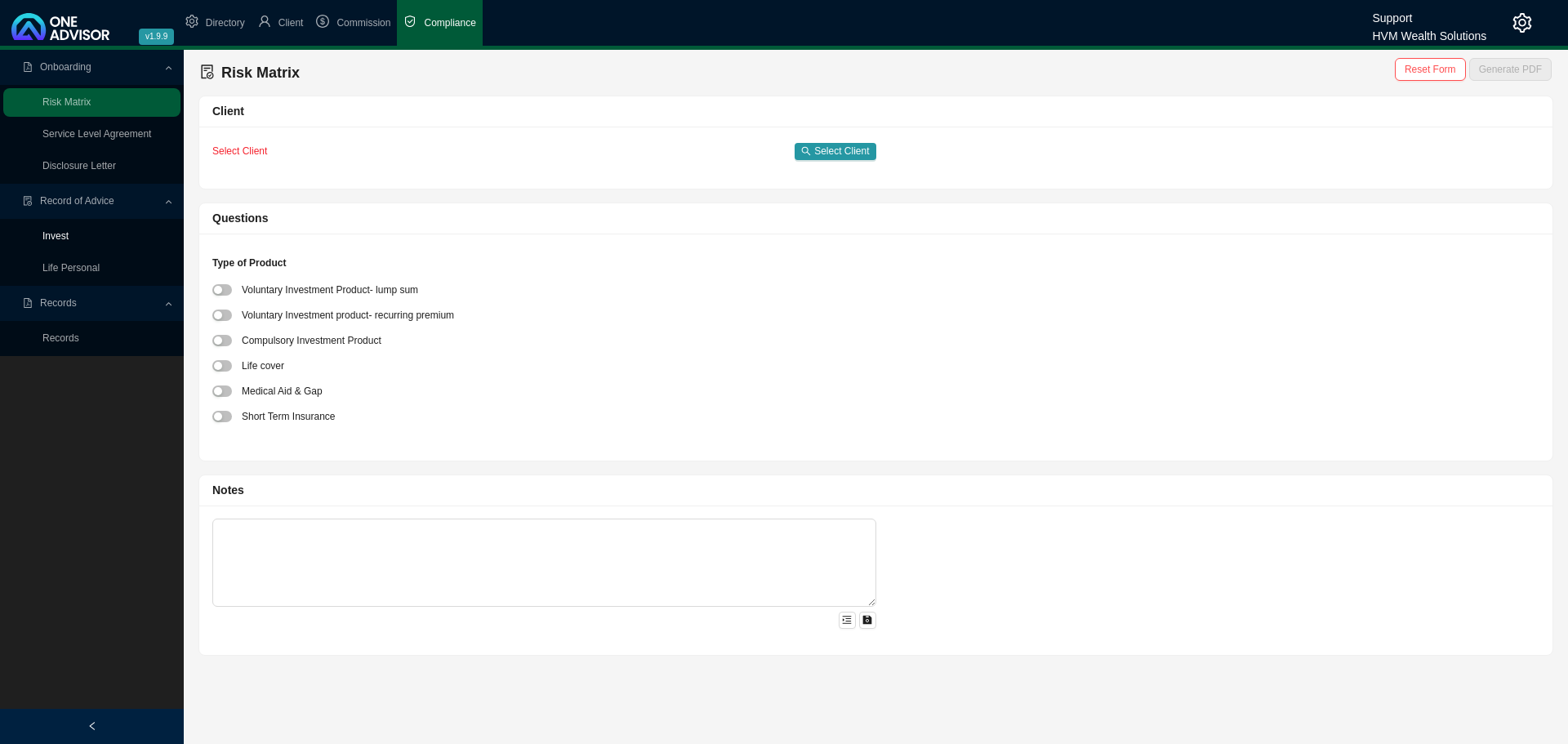
click at [59, 233] on link "Invest" at bounding box center [55, 236] width 26 height 12
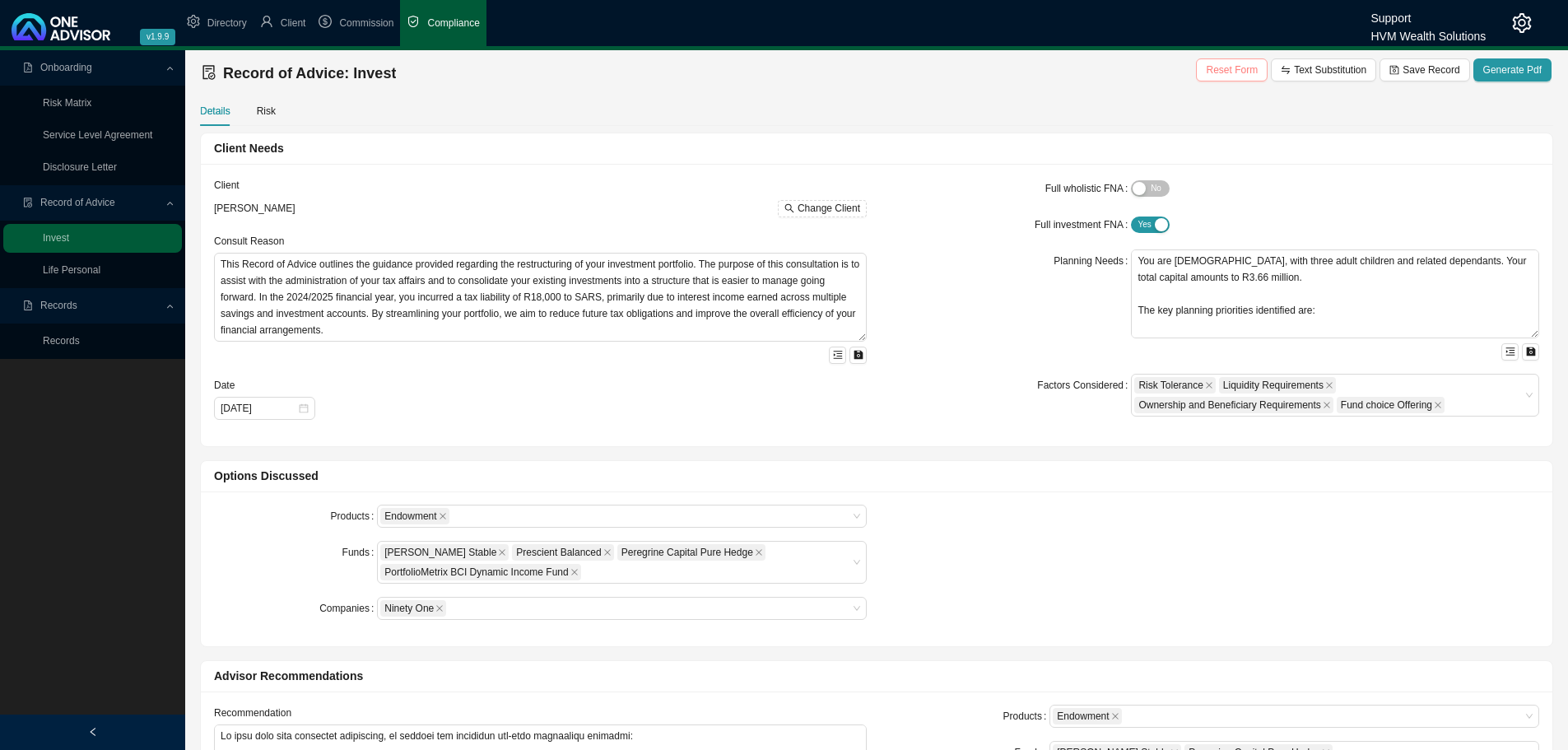
click at [1240, 73] on span "Reset Form" at bounding box center [1231, 69] width 52 height 16
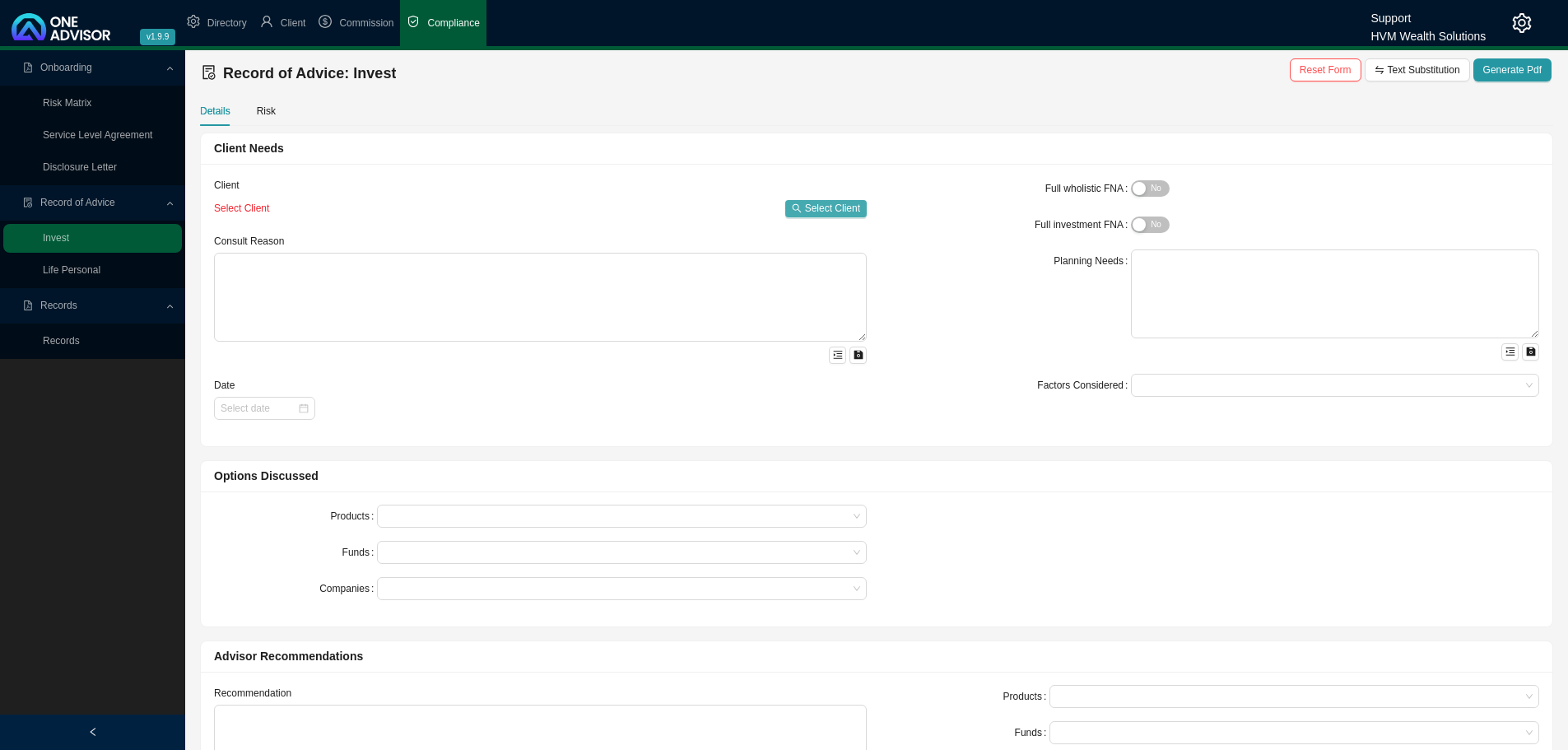
click at [823, 205] on span "Select Client" at bounding box center [832, 207] width 55 height 16
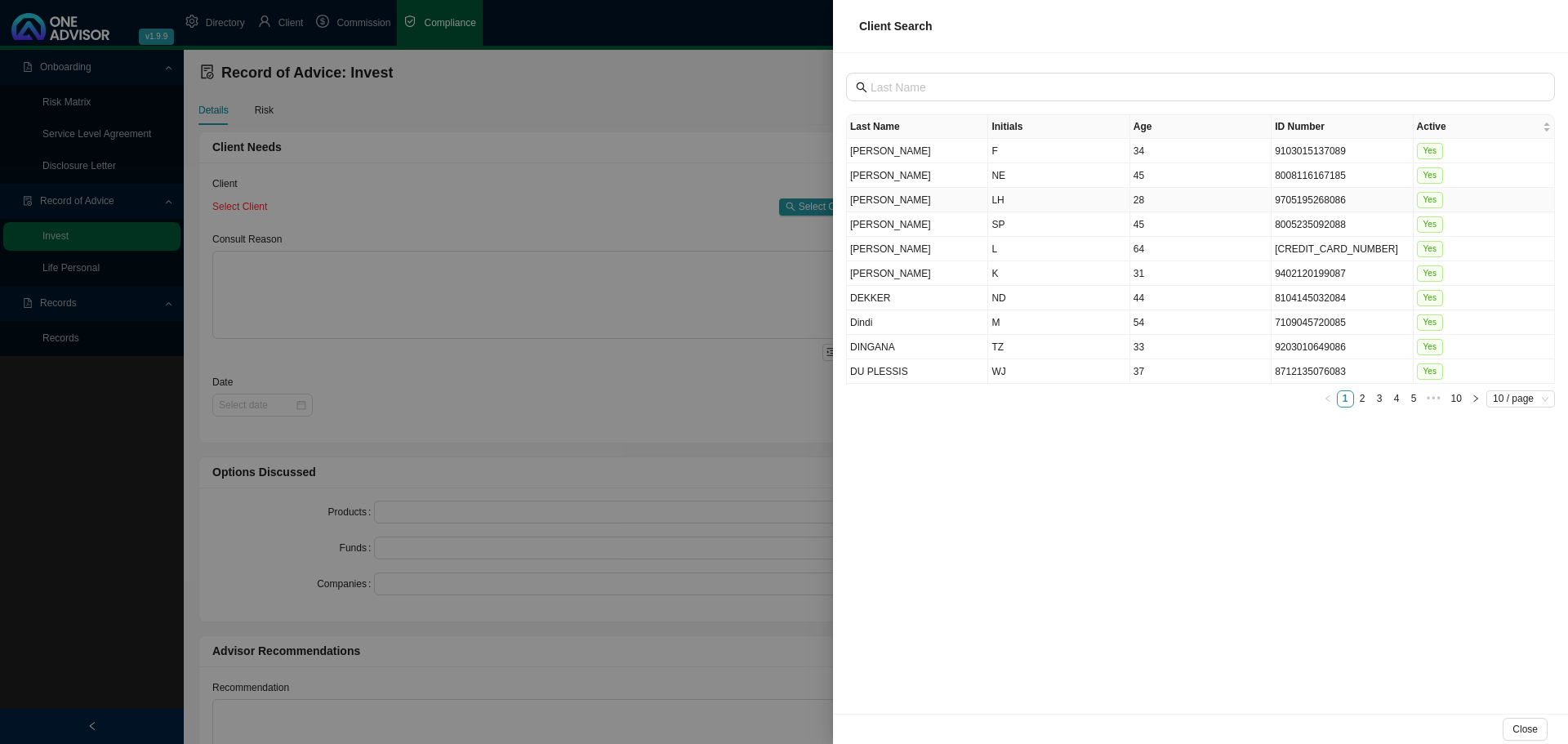
click at [929, 210] on td "BEYERS" at bounding box center [918, 200] width 141 height 24
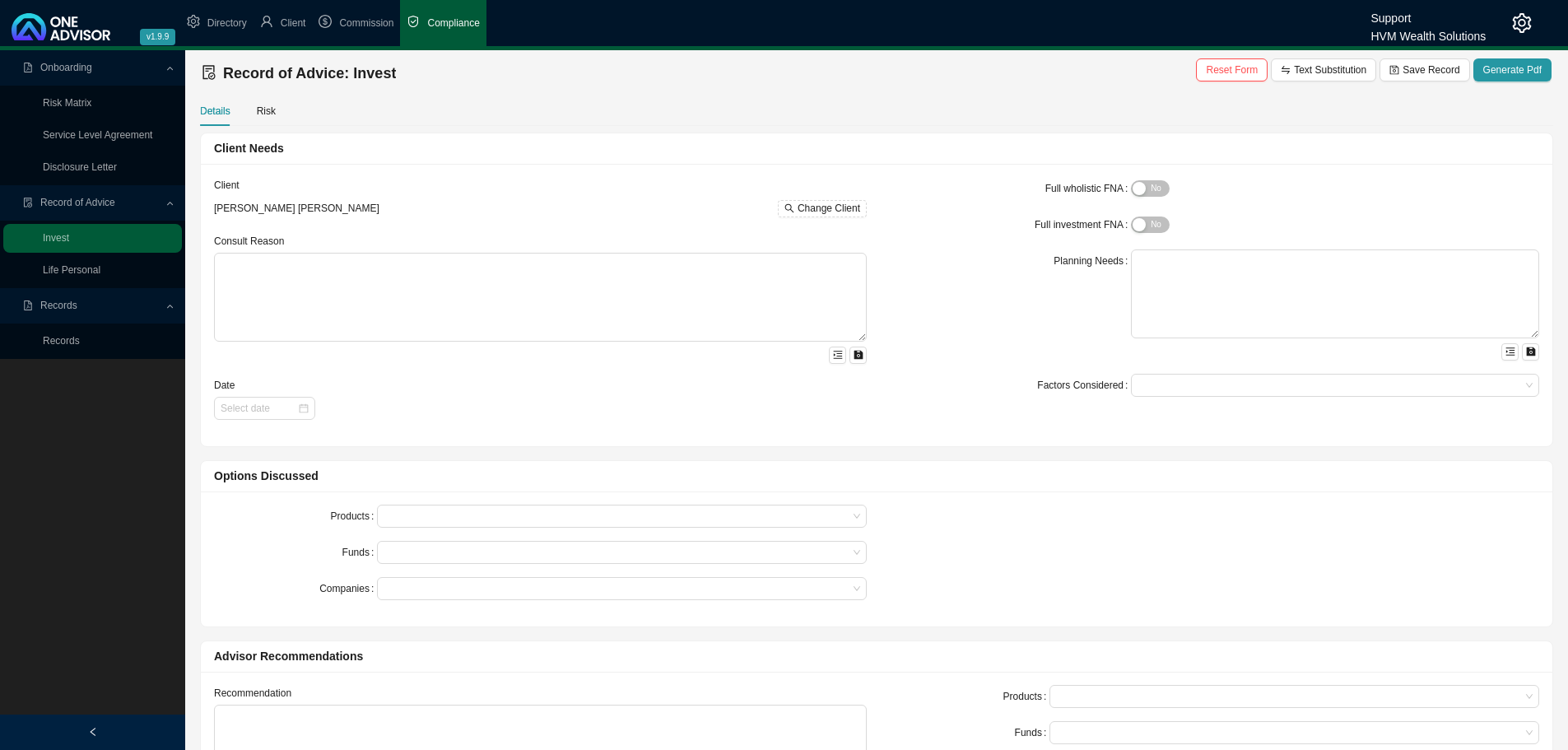
click at [944, 260] on div "Planning Needs" at bounding box center [1009, 305] width 245 height 111
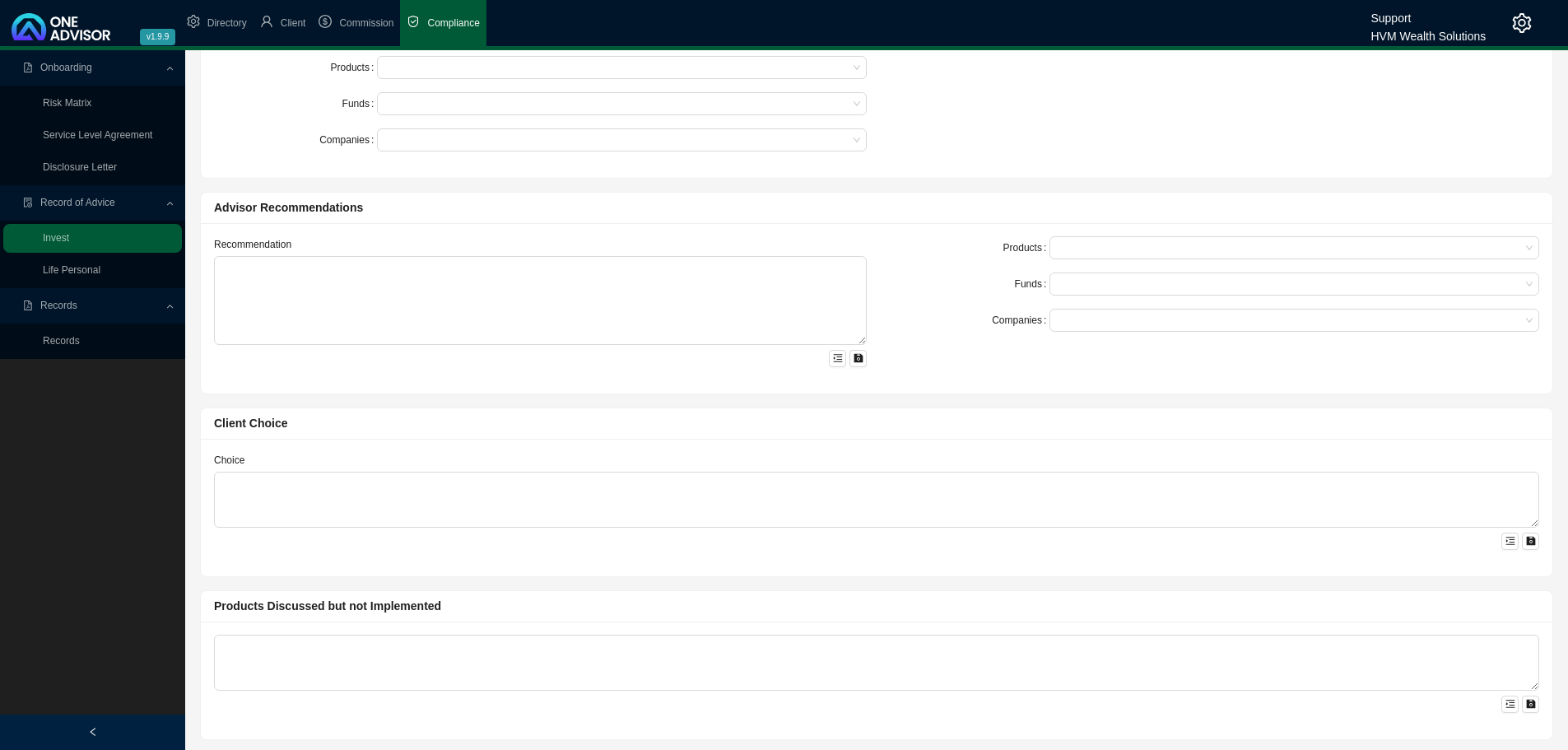
scroll to position [494, 0]
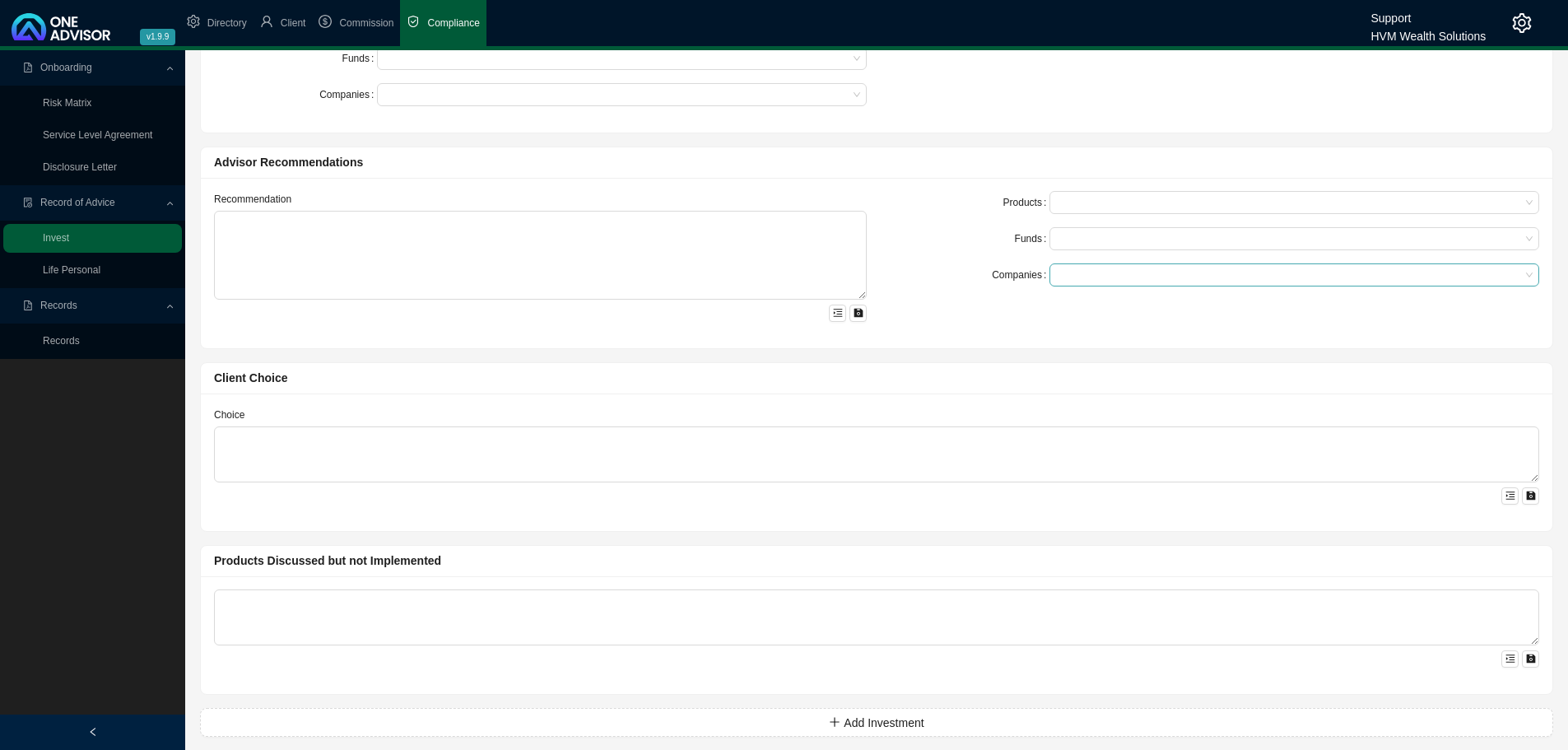
click at [1079, 277] on div at bounding box center [1286, 275] width 467 height 13
click at [1076, 230] on div at bounding box center [1294, 238] width 490 height 23
click at [1080, 205] on div at bounding box center [1286, 202] width 467 height 13
click at [995, 206] on div "Products" at bounding box center [968, 202] width 163 height 23
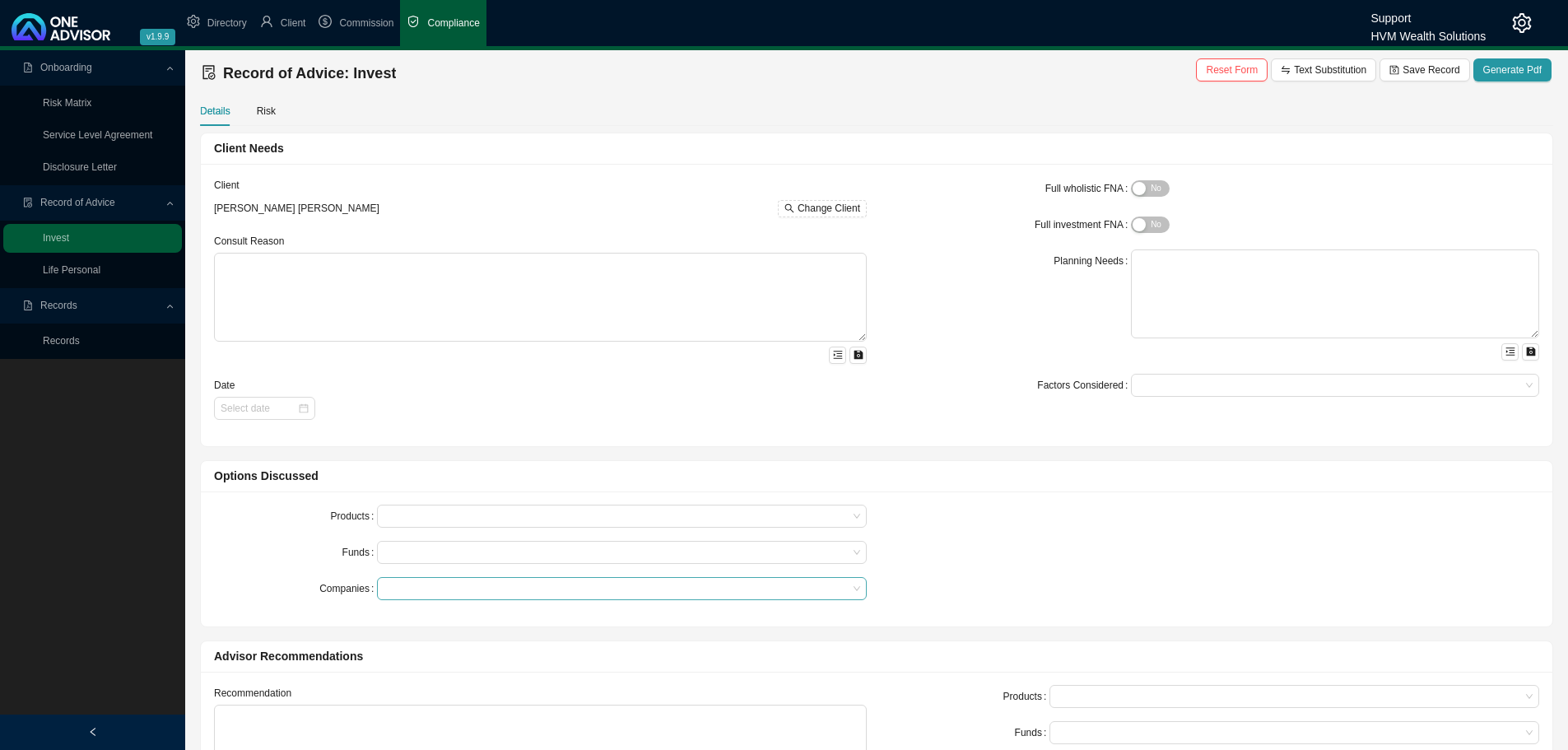
click at [425, 593] on div at bounding box center [613, 589] width 467 height 13
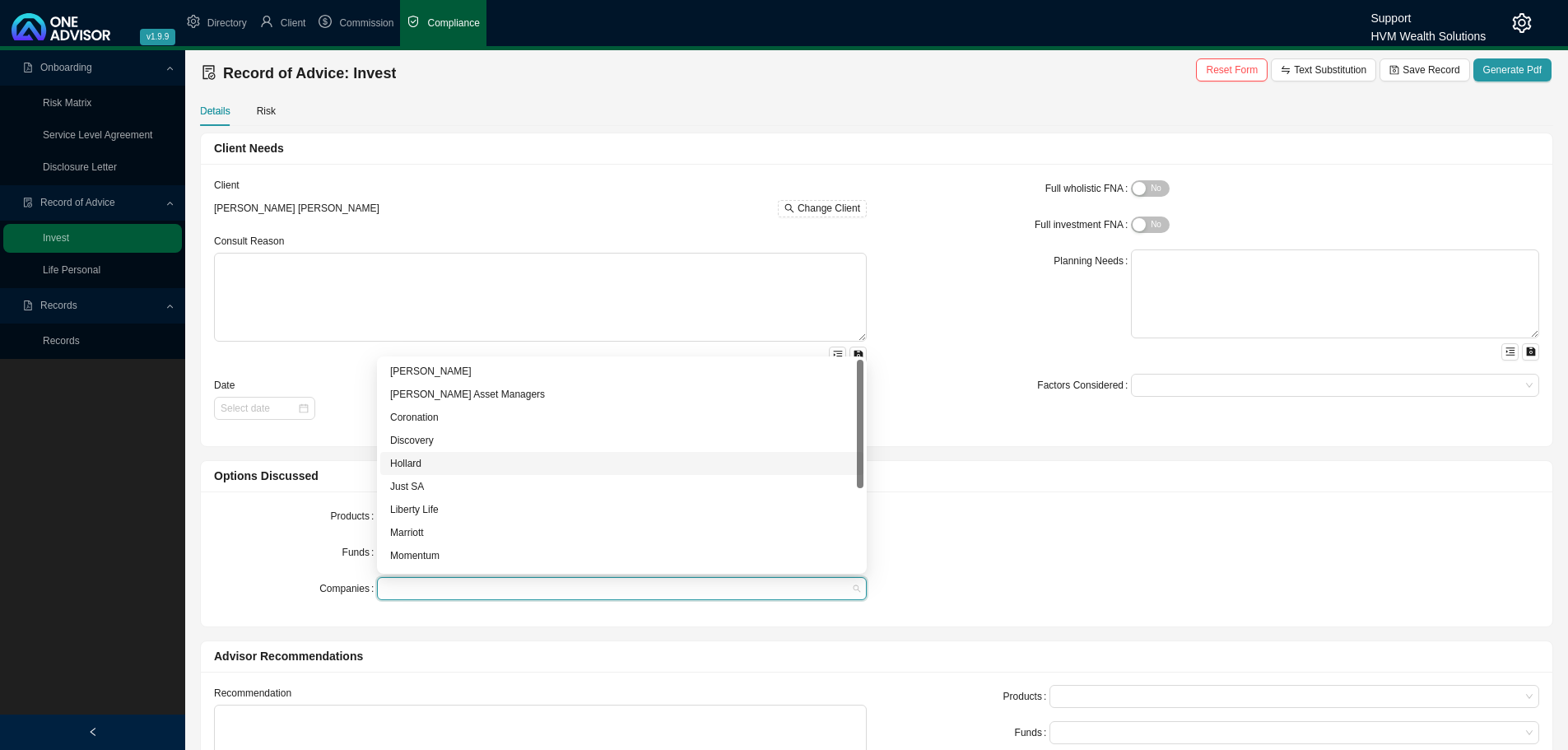
click at [1098, 472] on div "Options Discussed" at bounding box center [877, 476] width 1325 height 19
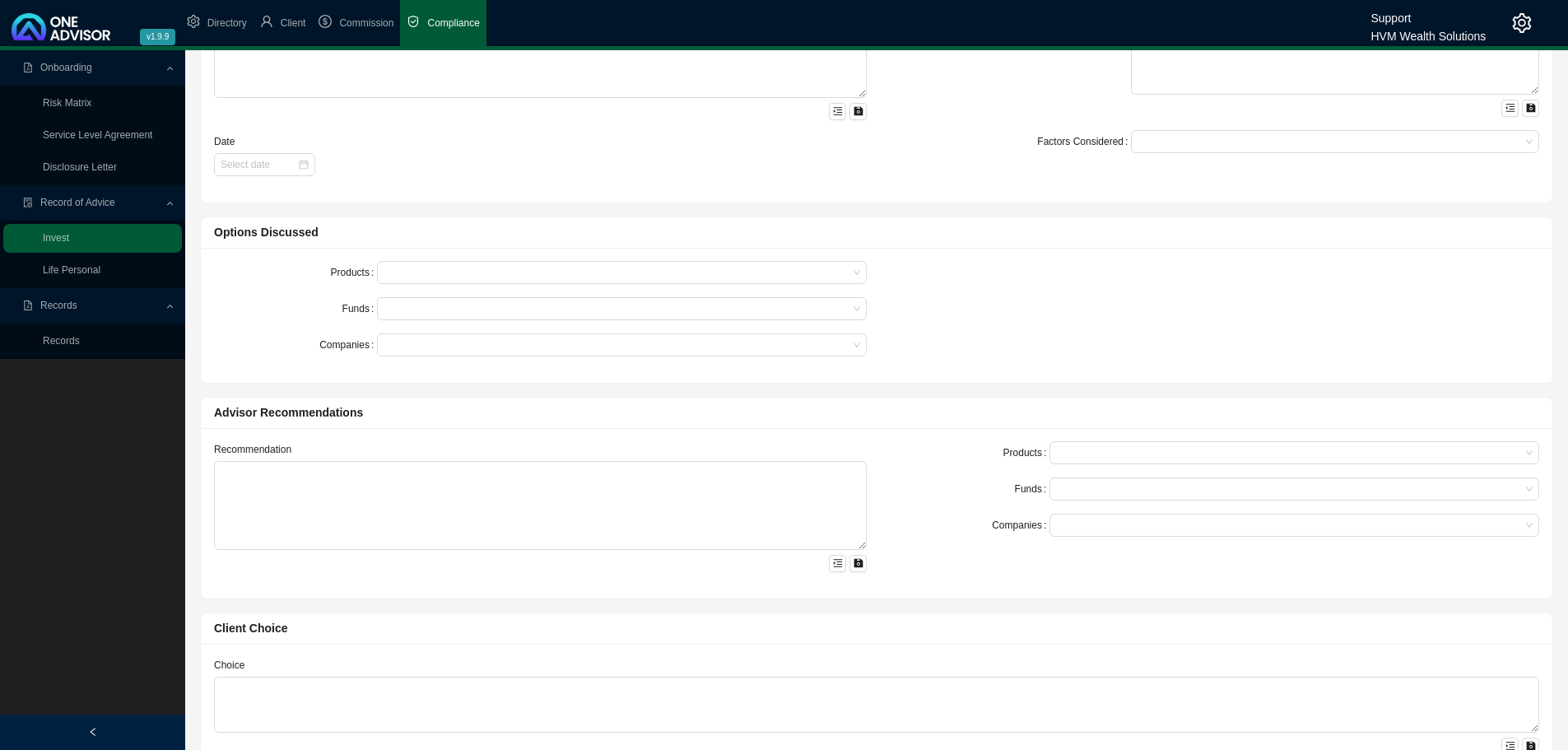
scroll to position [329, 0]
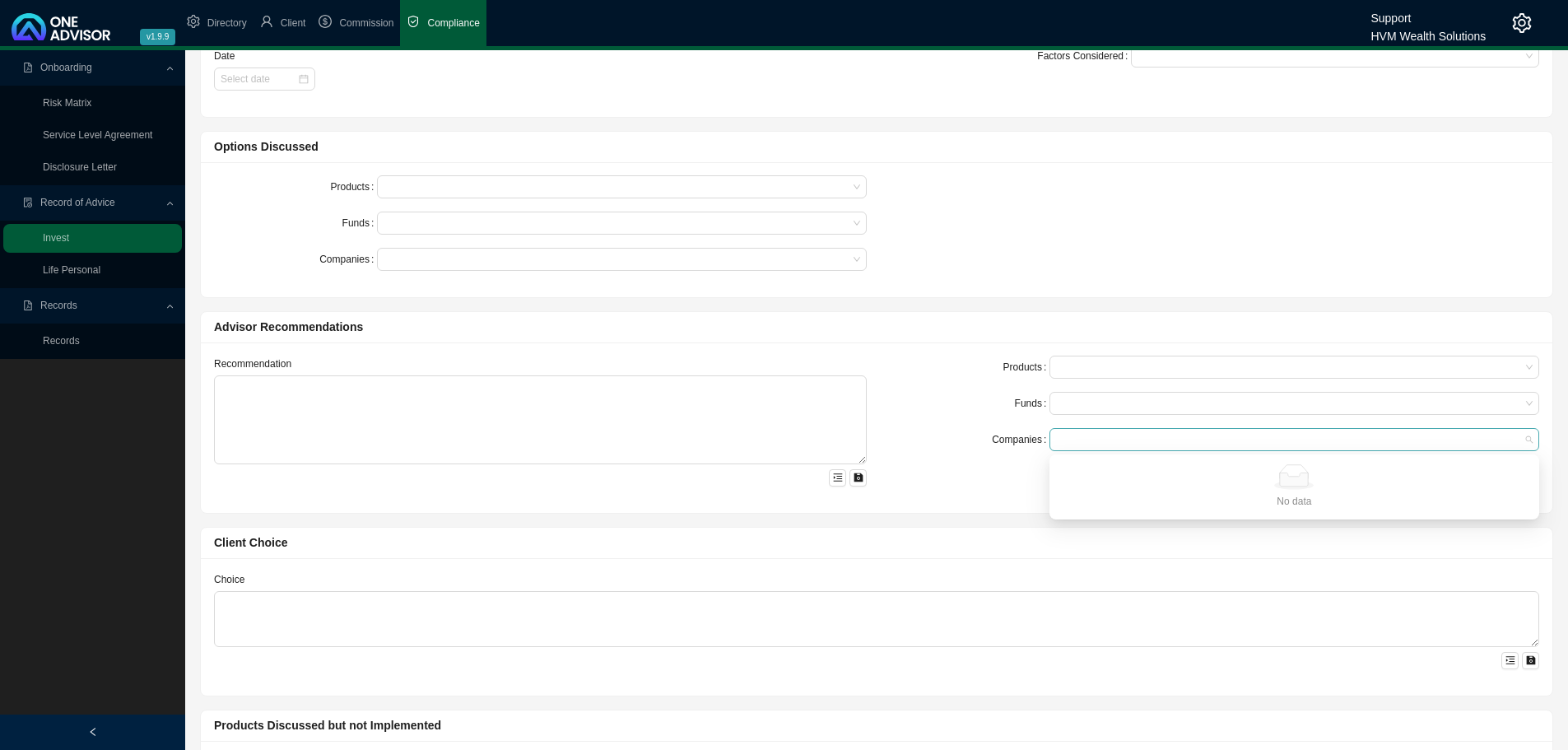
click at [1087, 438] on div at bounding box center [1286, 440] width 467 height 13
click at [1087, 361] on div at bounding box center [1286, 367] width 467 height 13
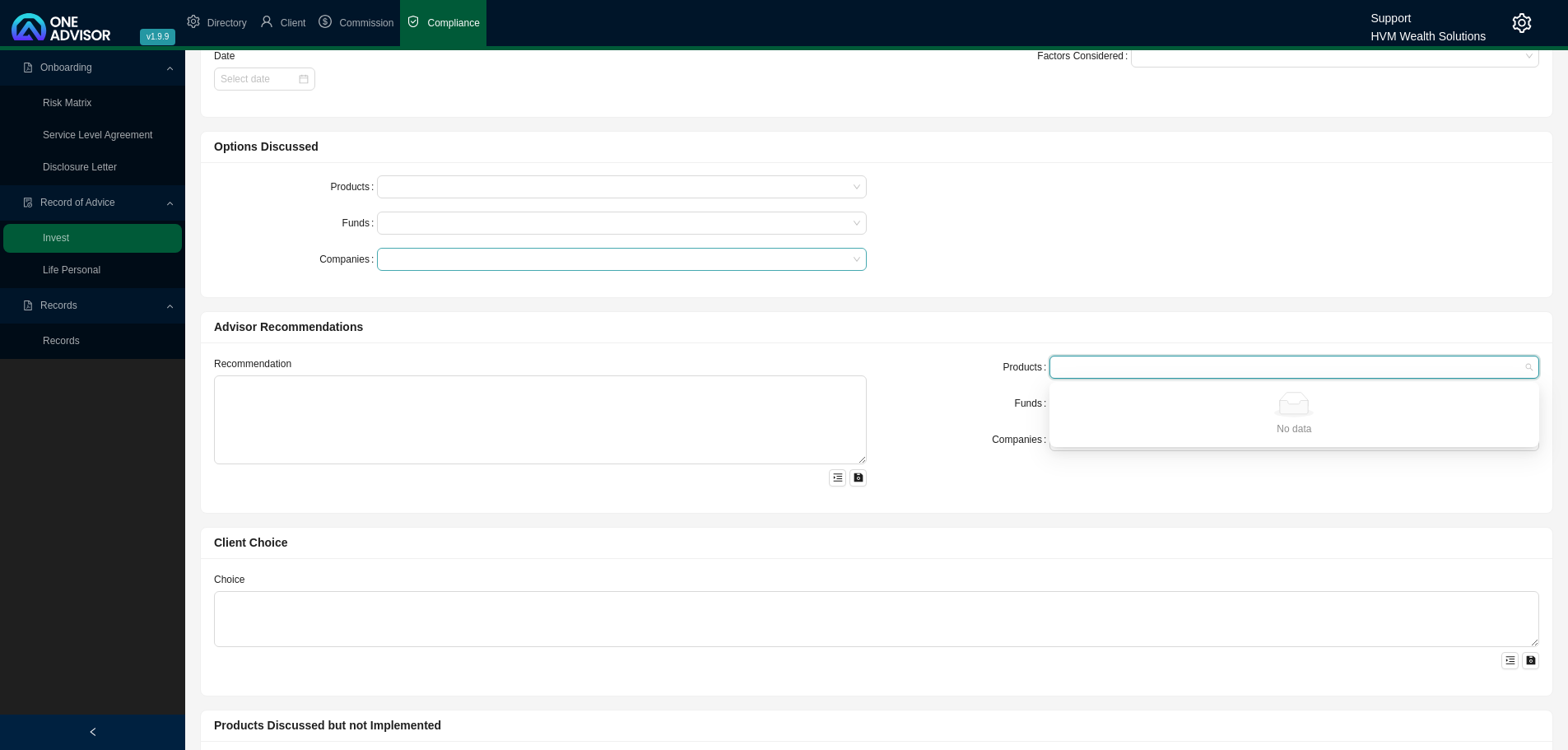
click at [461, 258] on div at bounding box center [613, 260] width 467 height 13
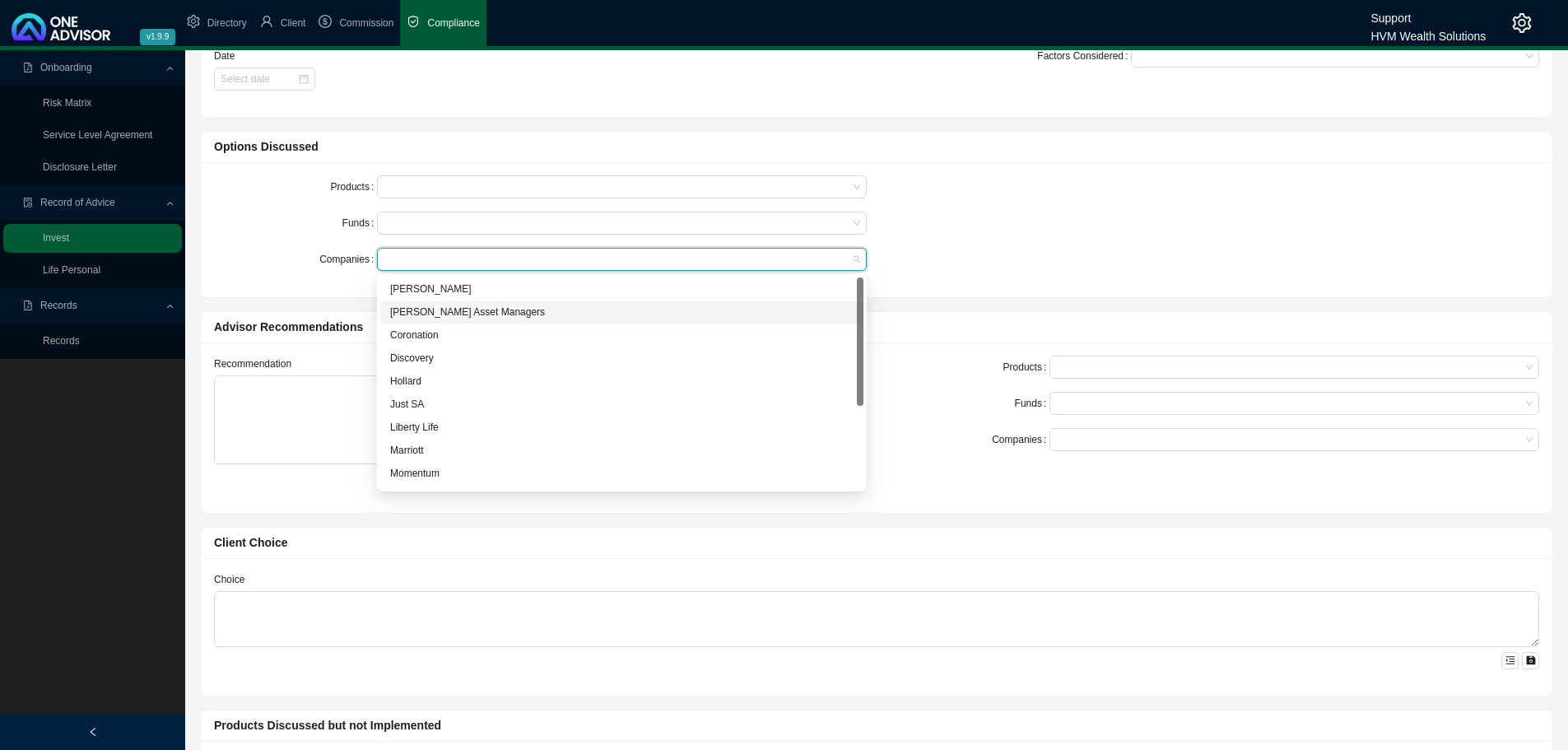
click at [440, 321] on div "Cannon Asset Managers" at bounding box center [621, 312] width 483 height 23
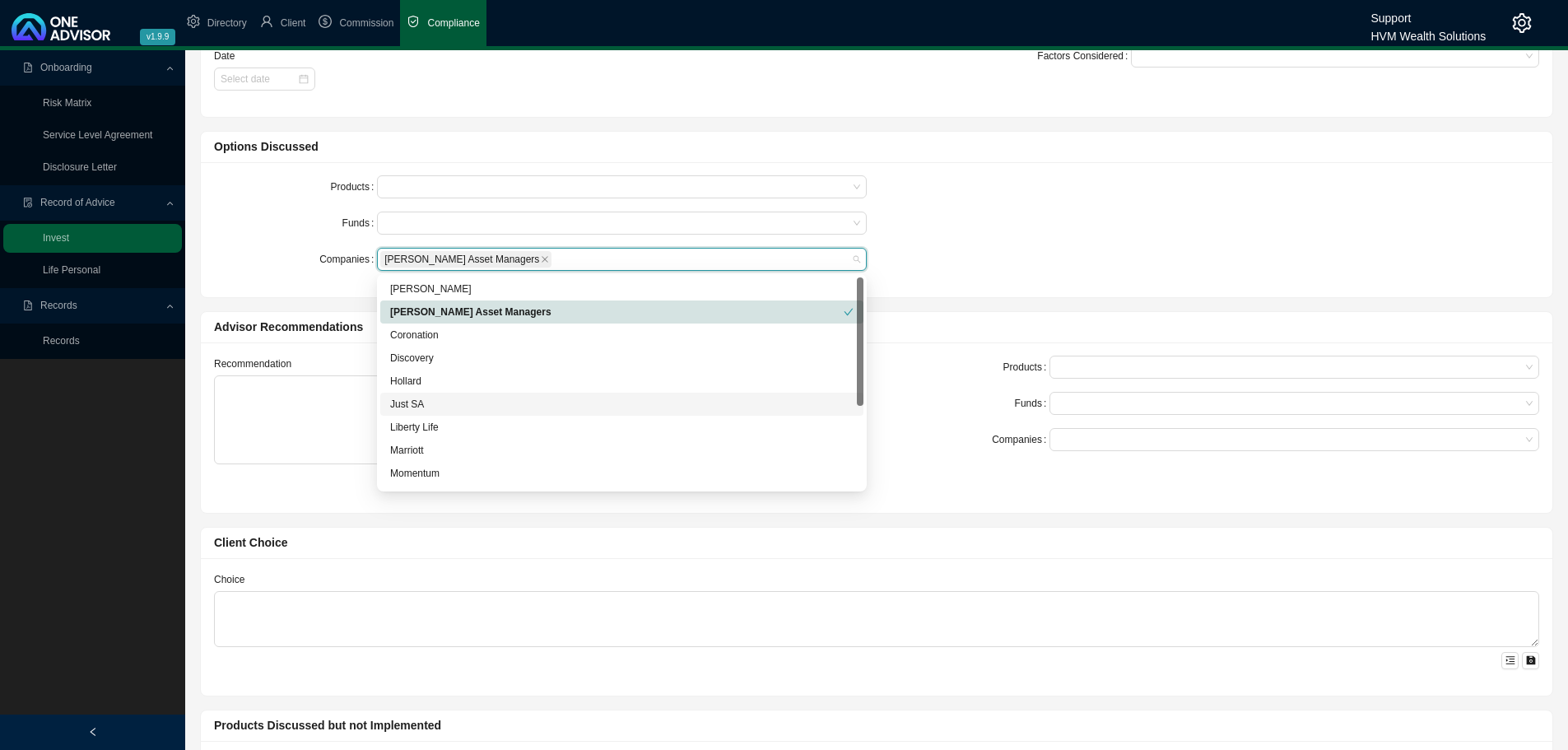
click at [521, 399] on div "Just SA" at bounding box center [622, 404] width 464 height 16
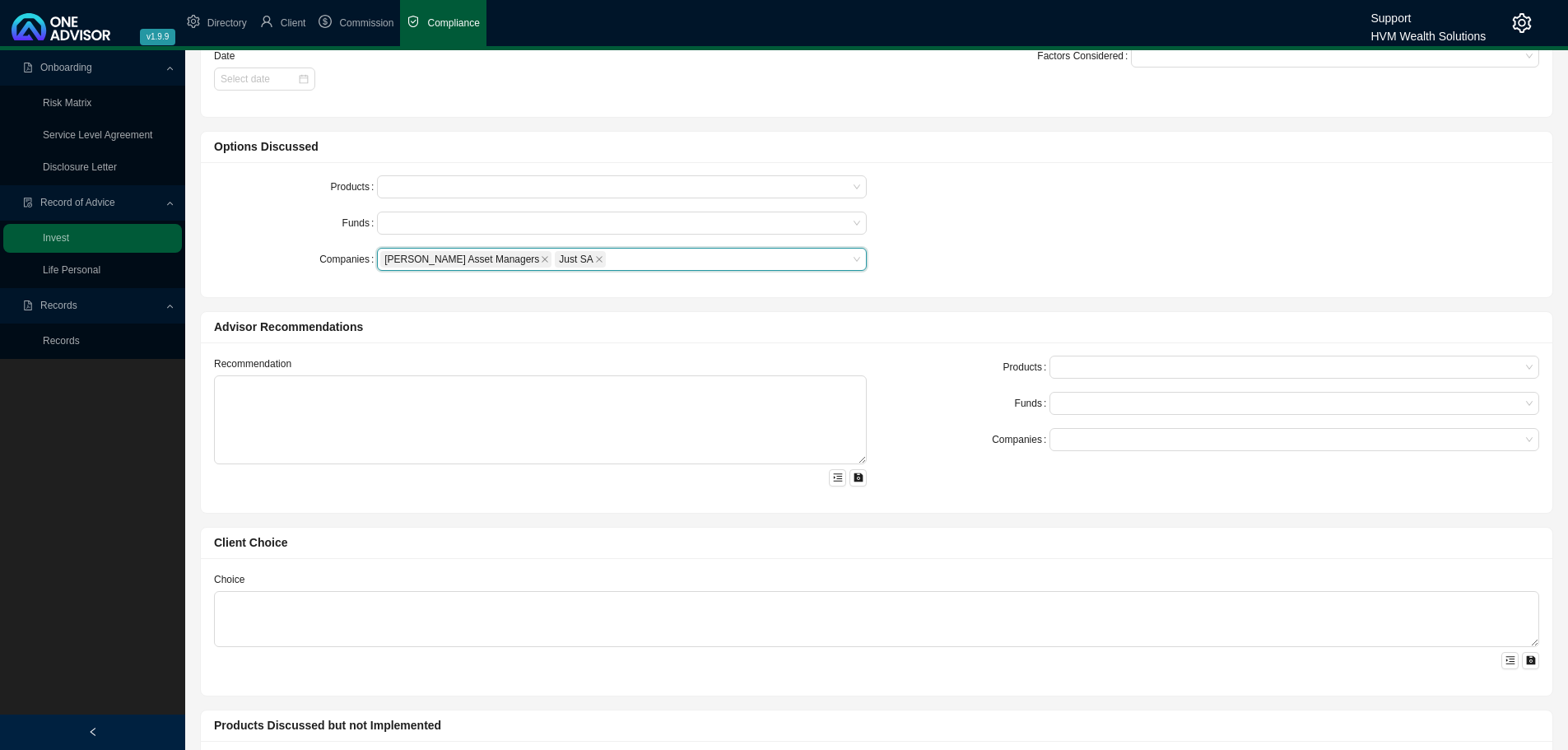
click at [1152, 176] on div "Products Funds Companies Cannon Asset Managers, Just SA Cannon Asset Managers J…" at bounding box center [876, 229] width 1345 height 108
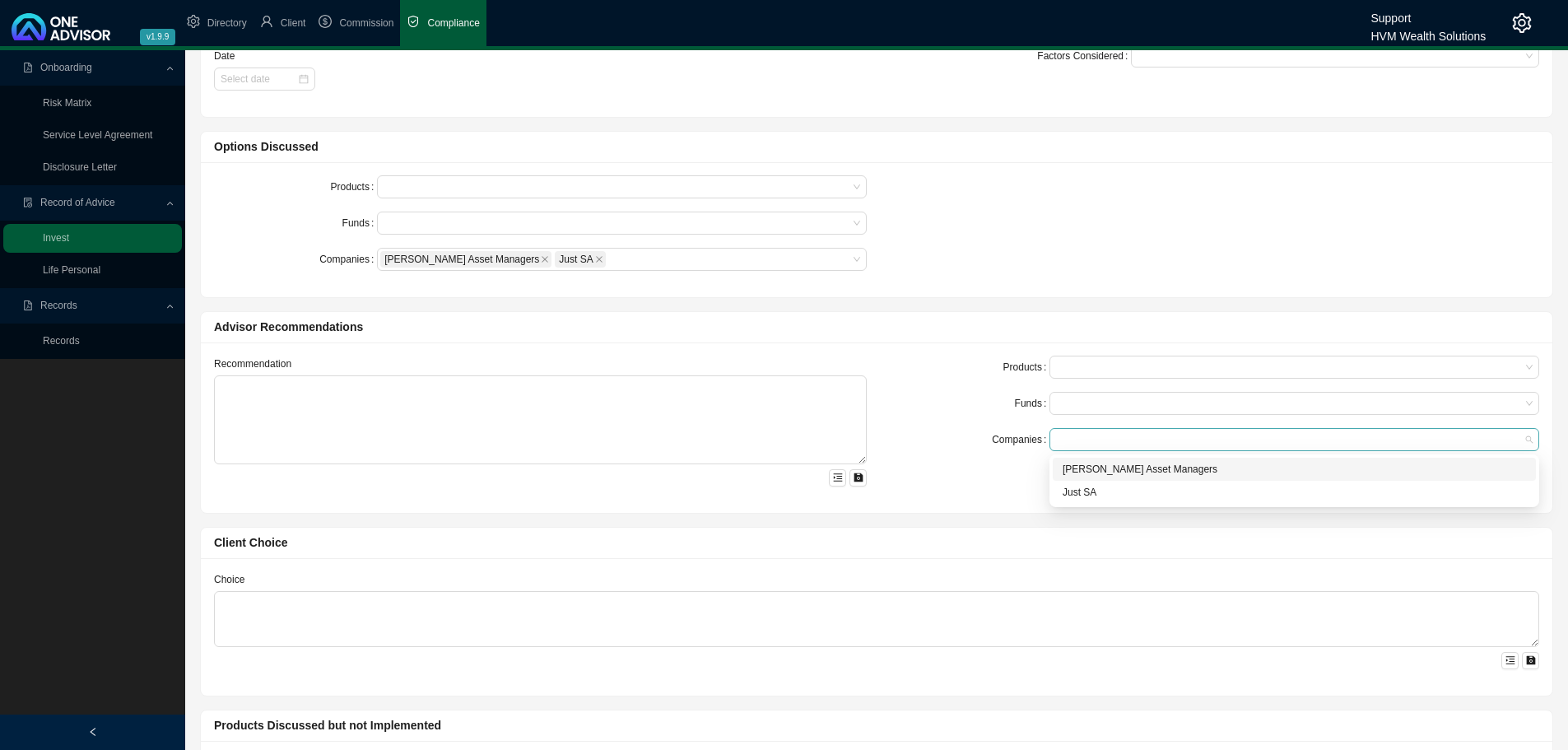
click at [1095, 443] on div at bounding box center [1286, 440] width 467 height 13
click at [1098, 469] on div "Cannon Asset Managers" at bounding box center [1295, 469] width 464 height 16
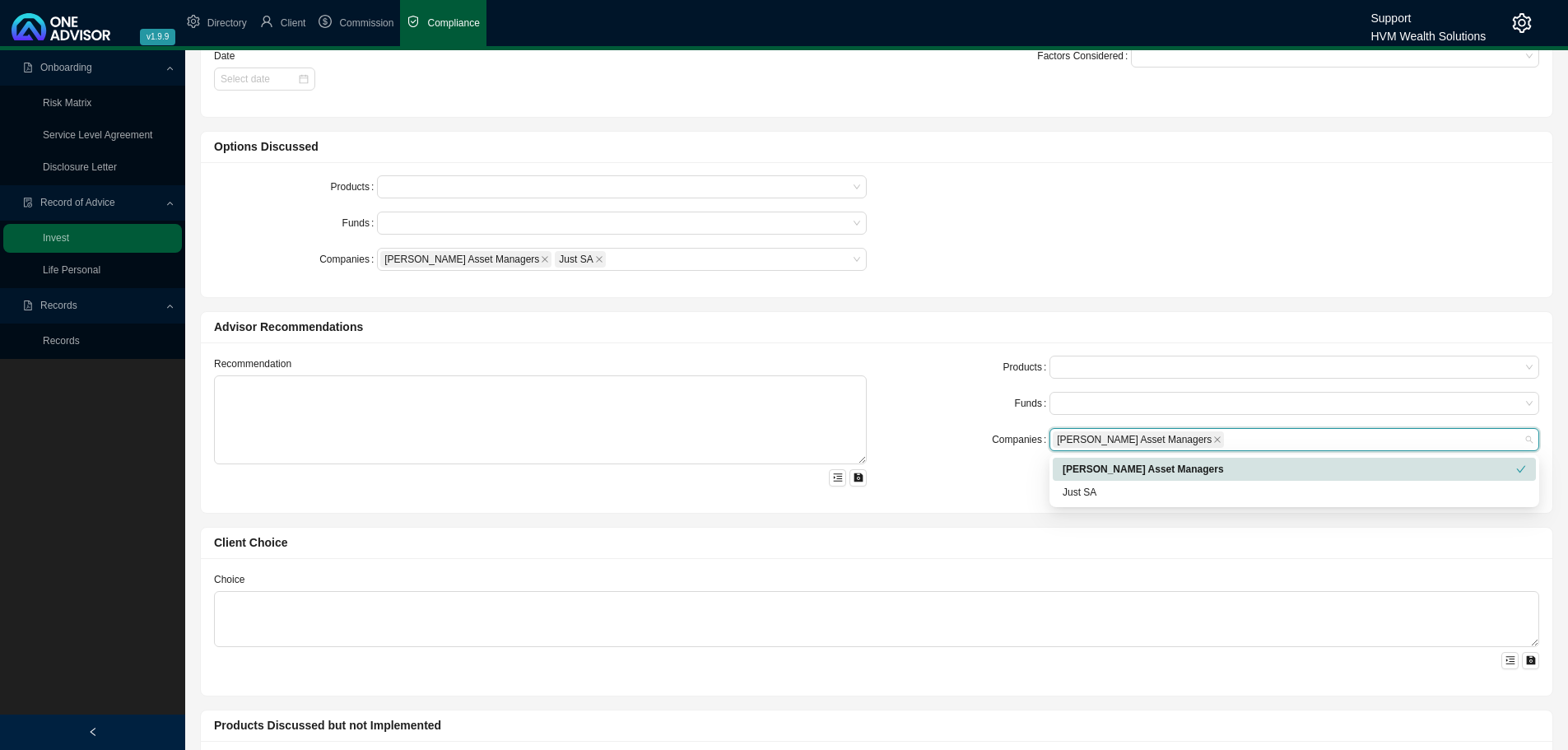
click at [969, 445] on div "Companies" at bounding box center [968, 439] width 163 height 23
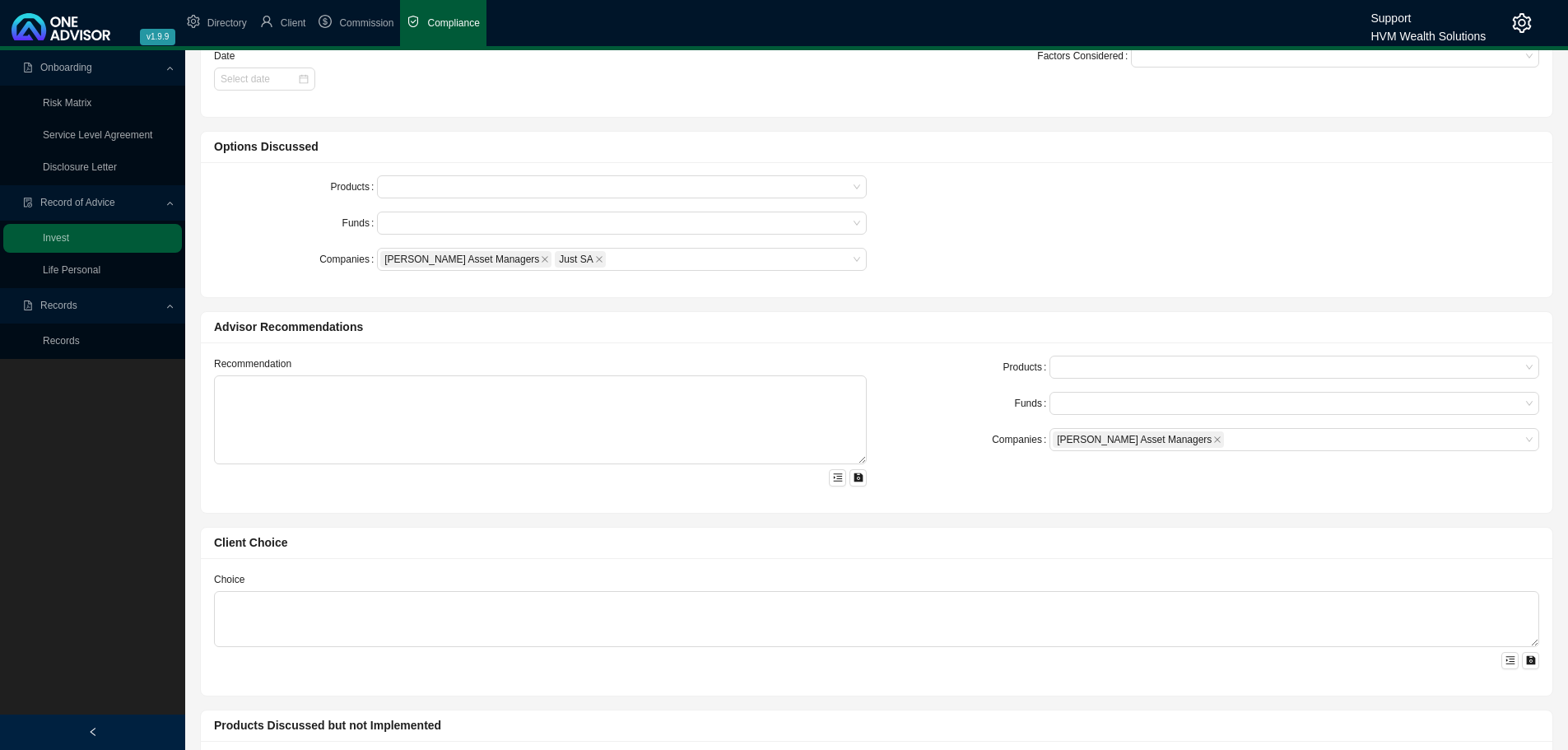
scroll to position [0, 0]
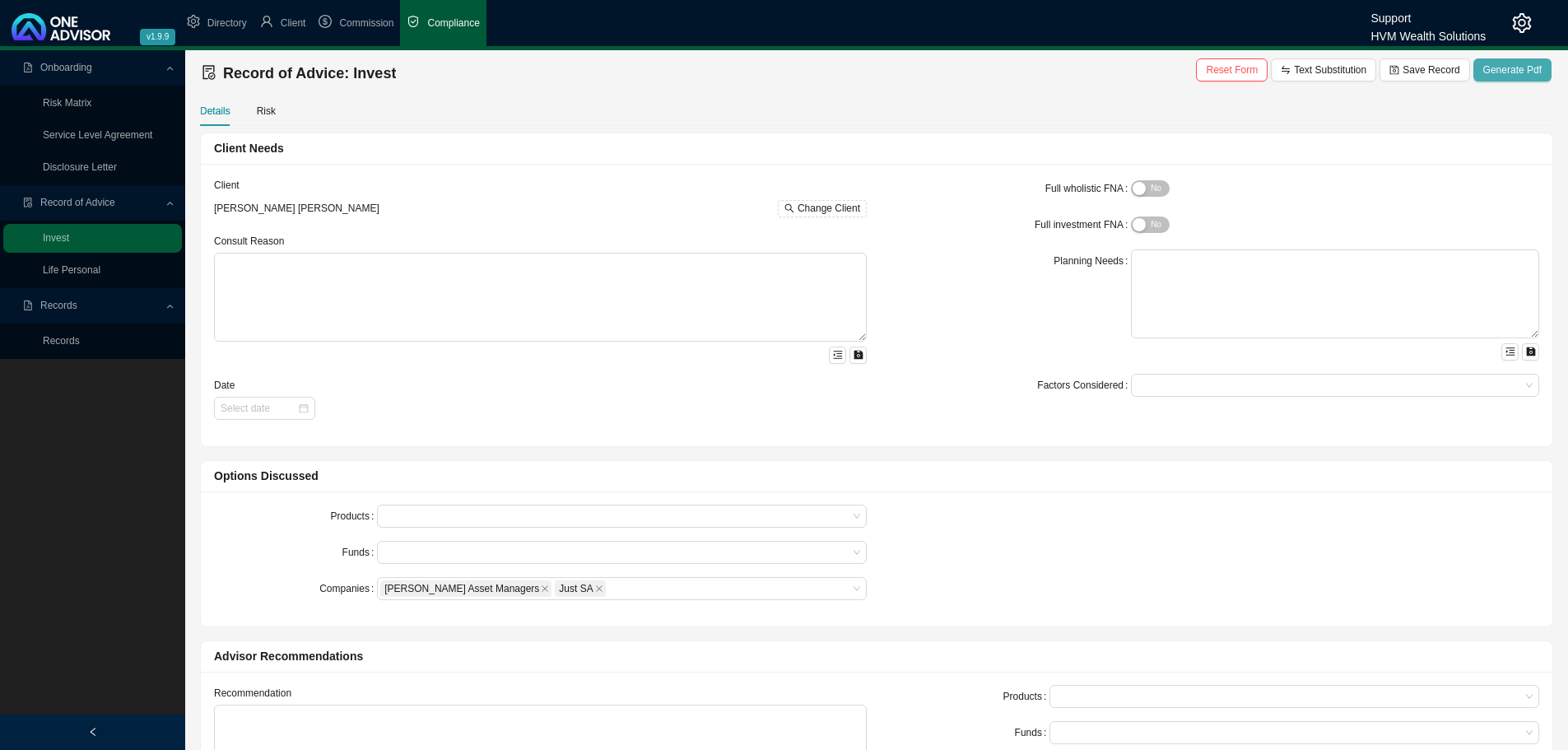
click at [1505, 71] on span "Generate Pdf" at bounding box center [1512, 69] width 58 height 16
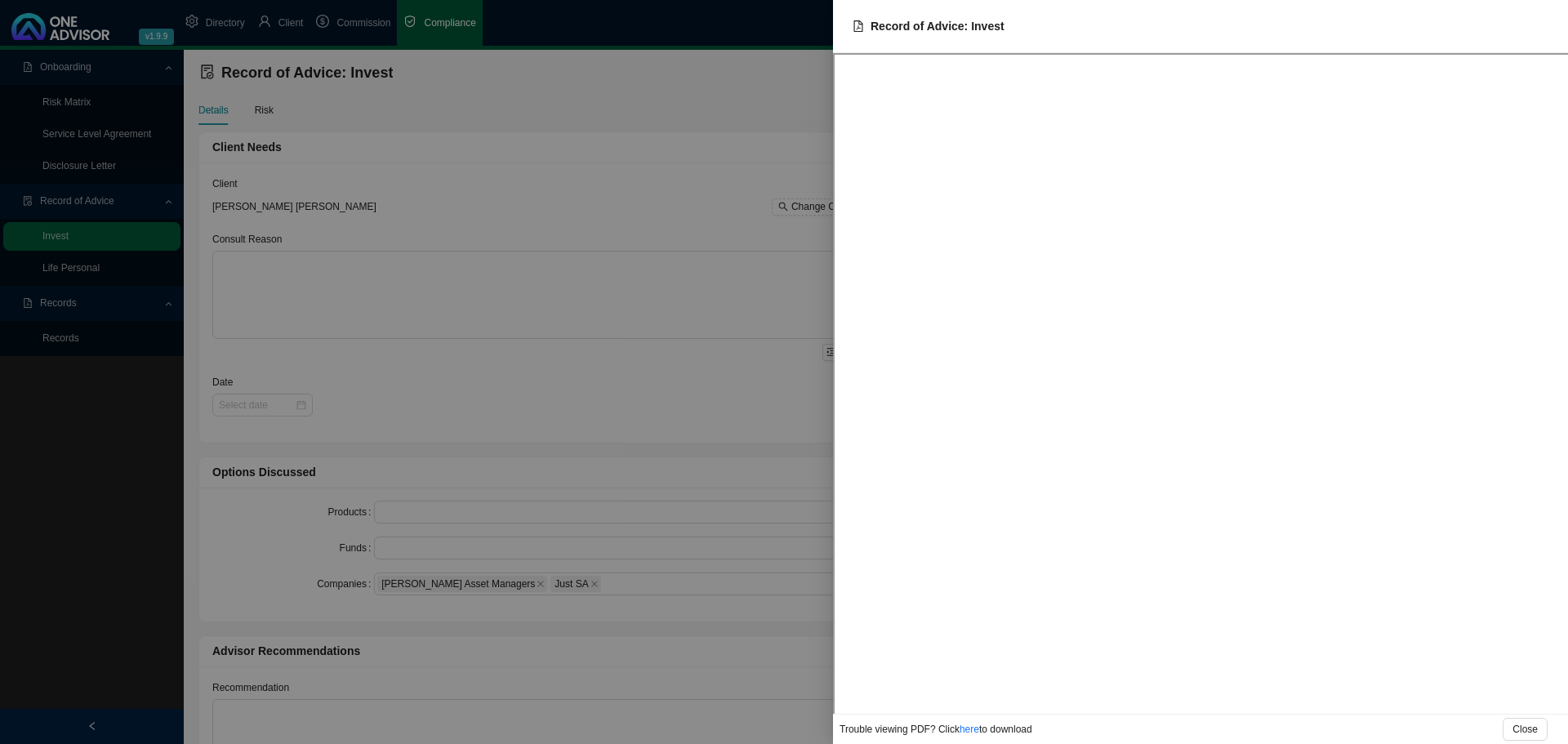
click at [657, 233] on div at bounding box center [784, 372] width 1568 height 744
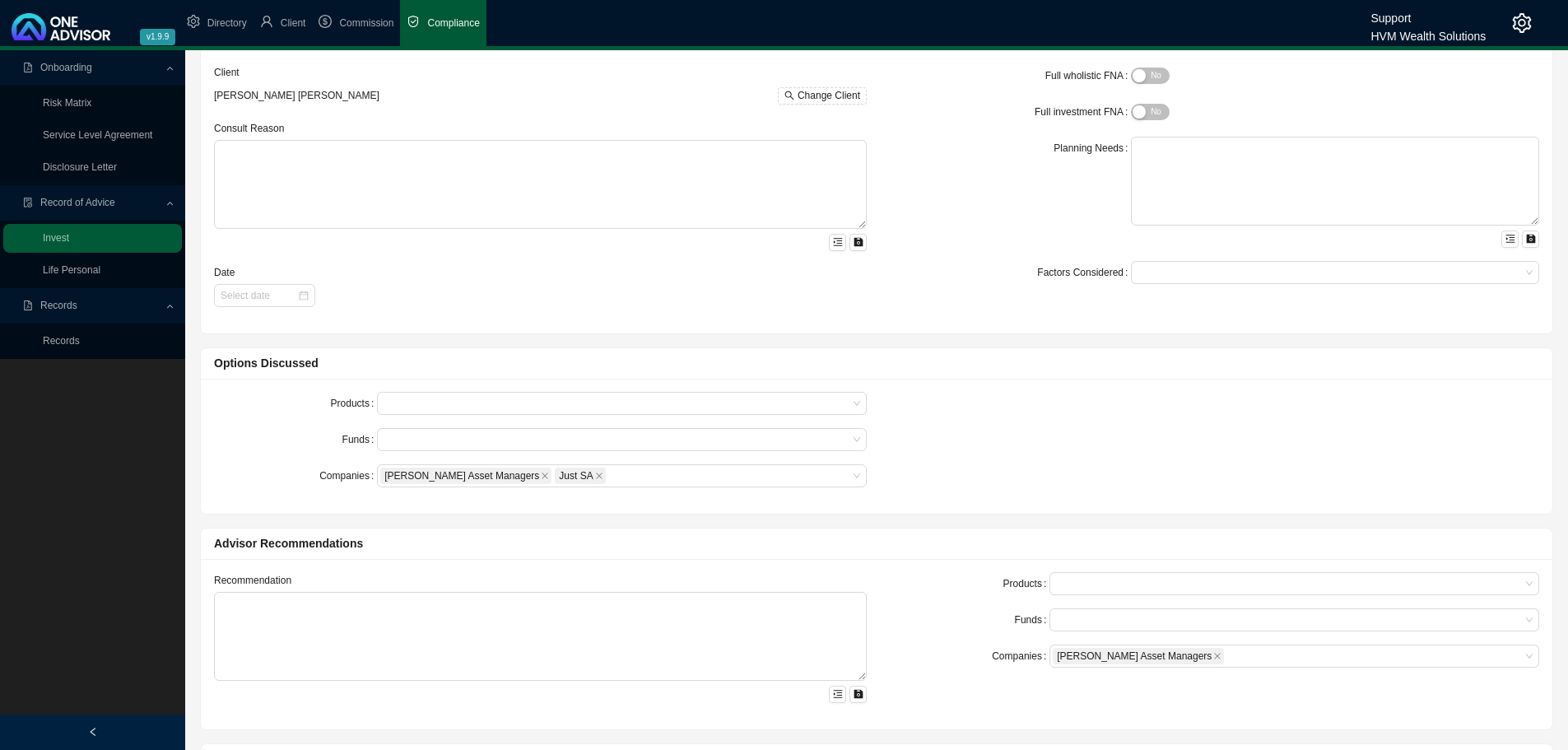
scroll to position [329, 0]
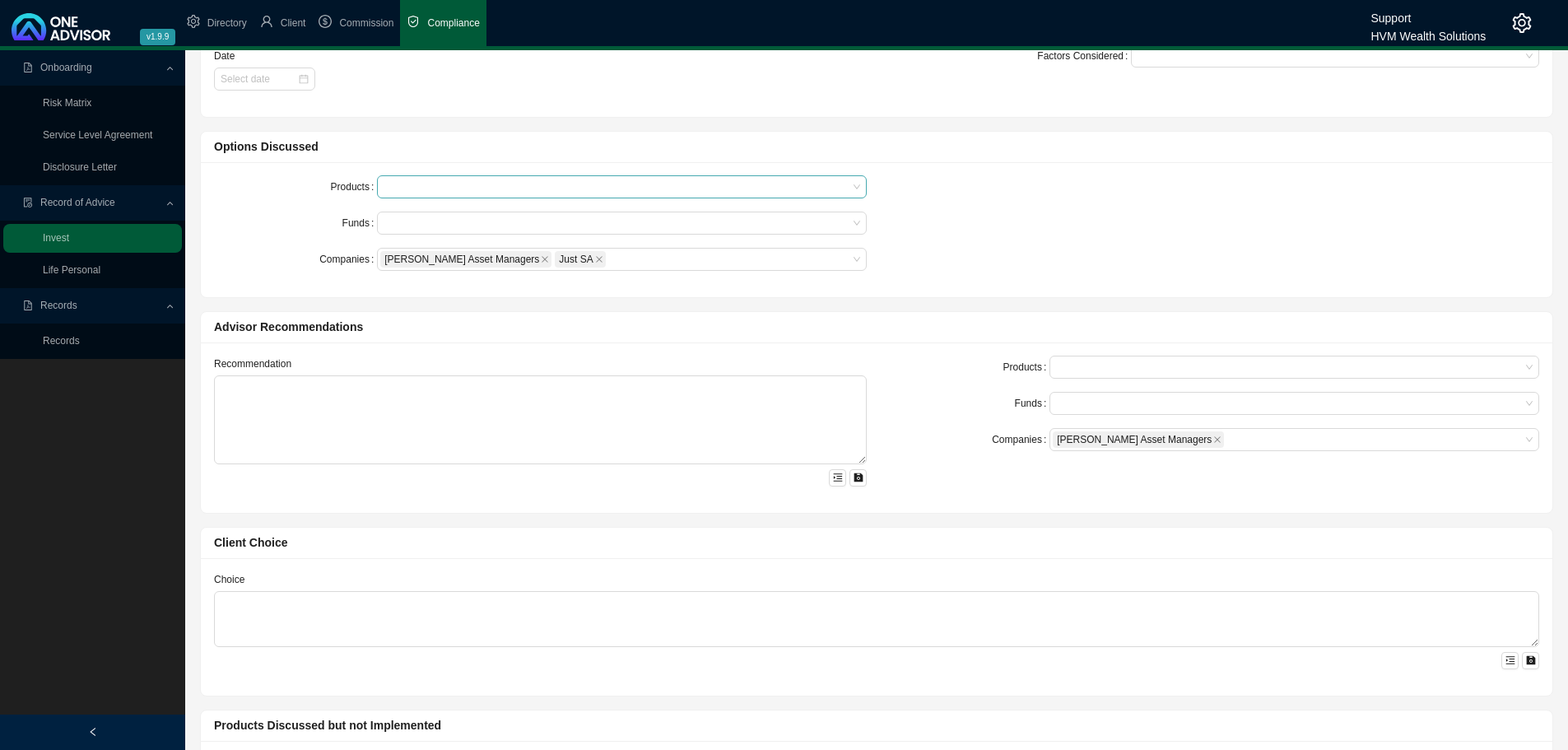
click at [397, 183] on div at bounding box center [613, 187] width 467 height 13
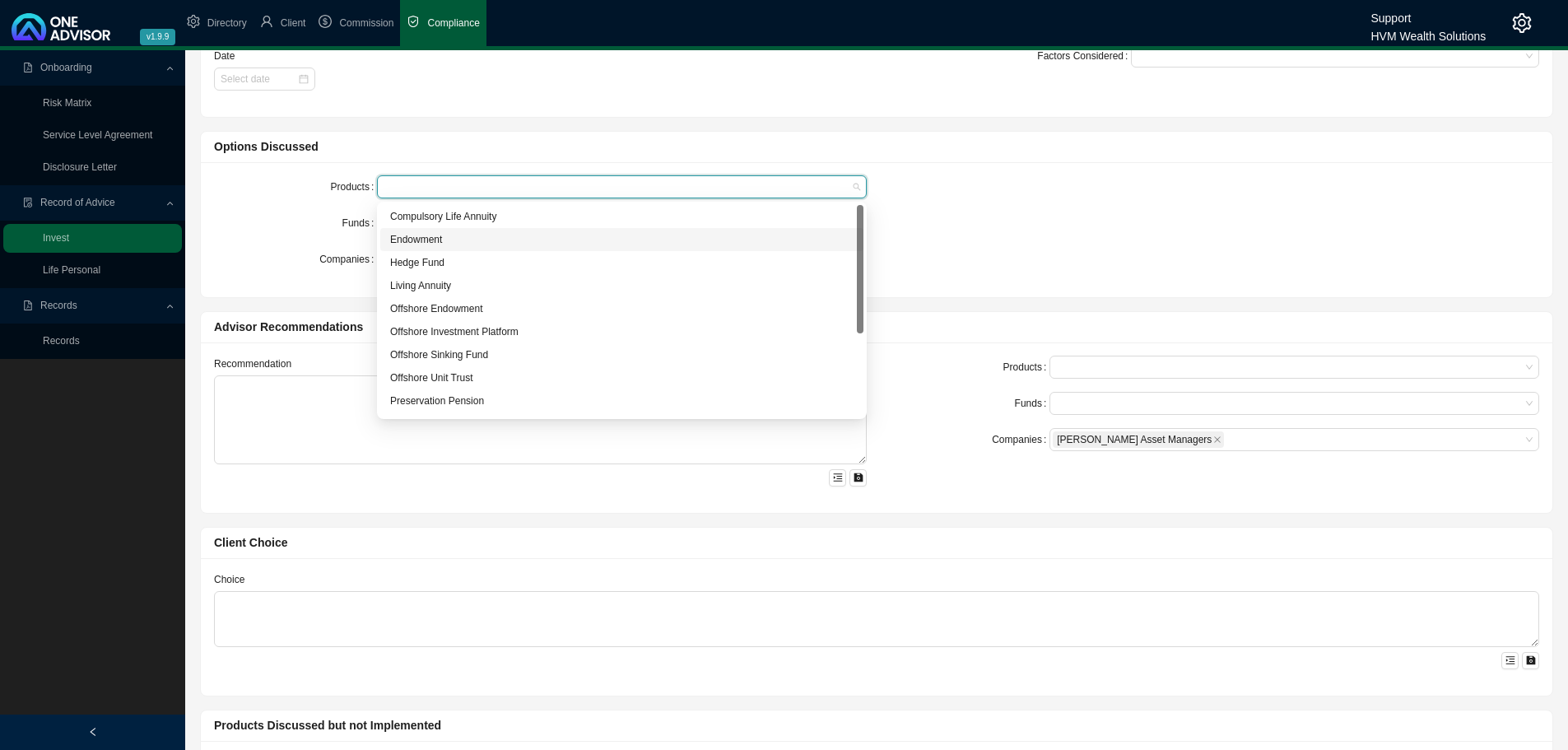
click at [406, 236] on div "Endowment" at bounding box center [622, 239] width 464 height 16
click at [302, 219] on div "Funds" at bounding box center [295, 223] width 163 height 23
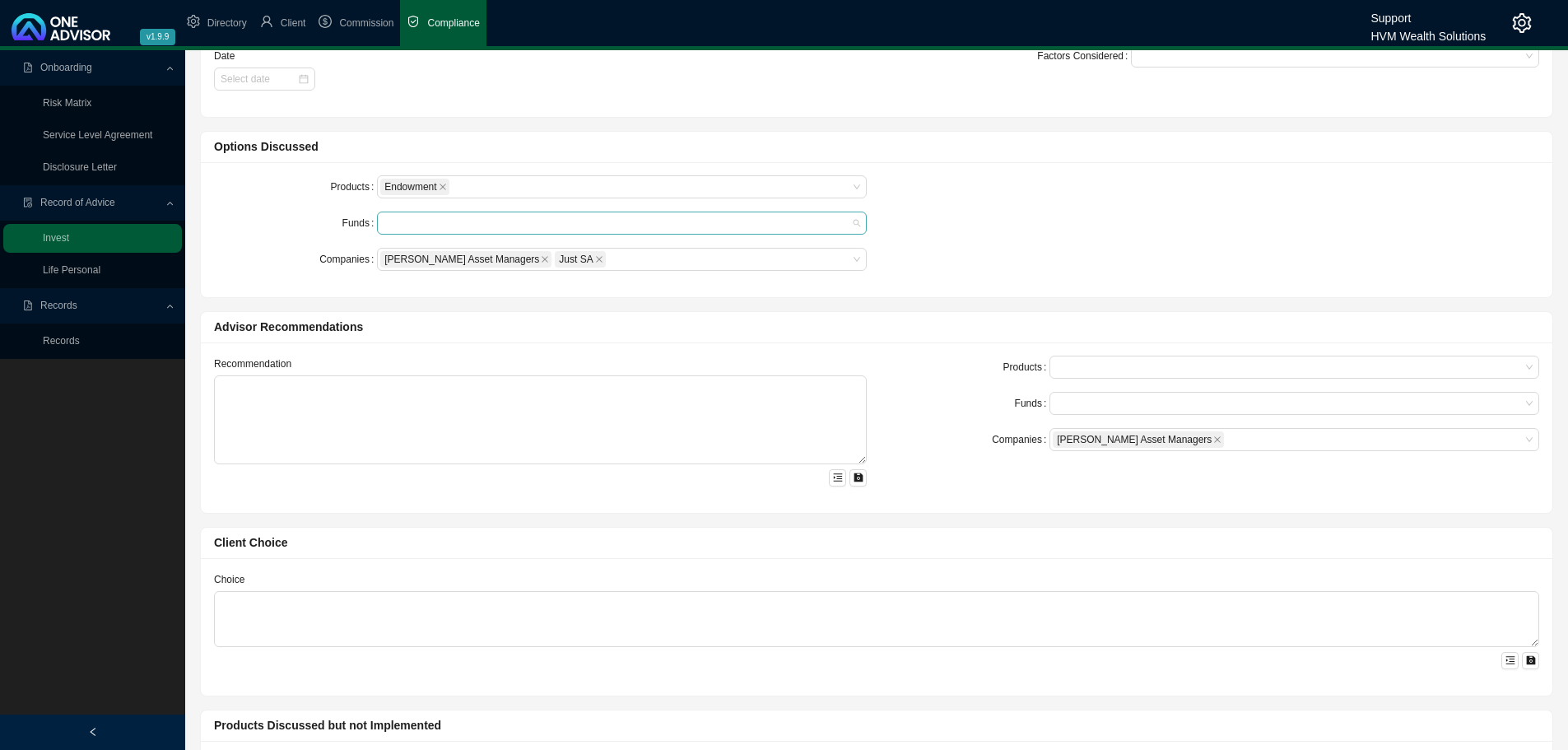
click at [389, 219] on div at bounding box center [613, 223] width 467 height 13
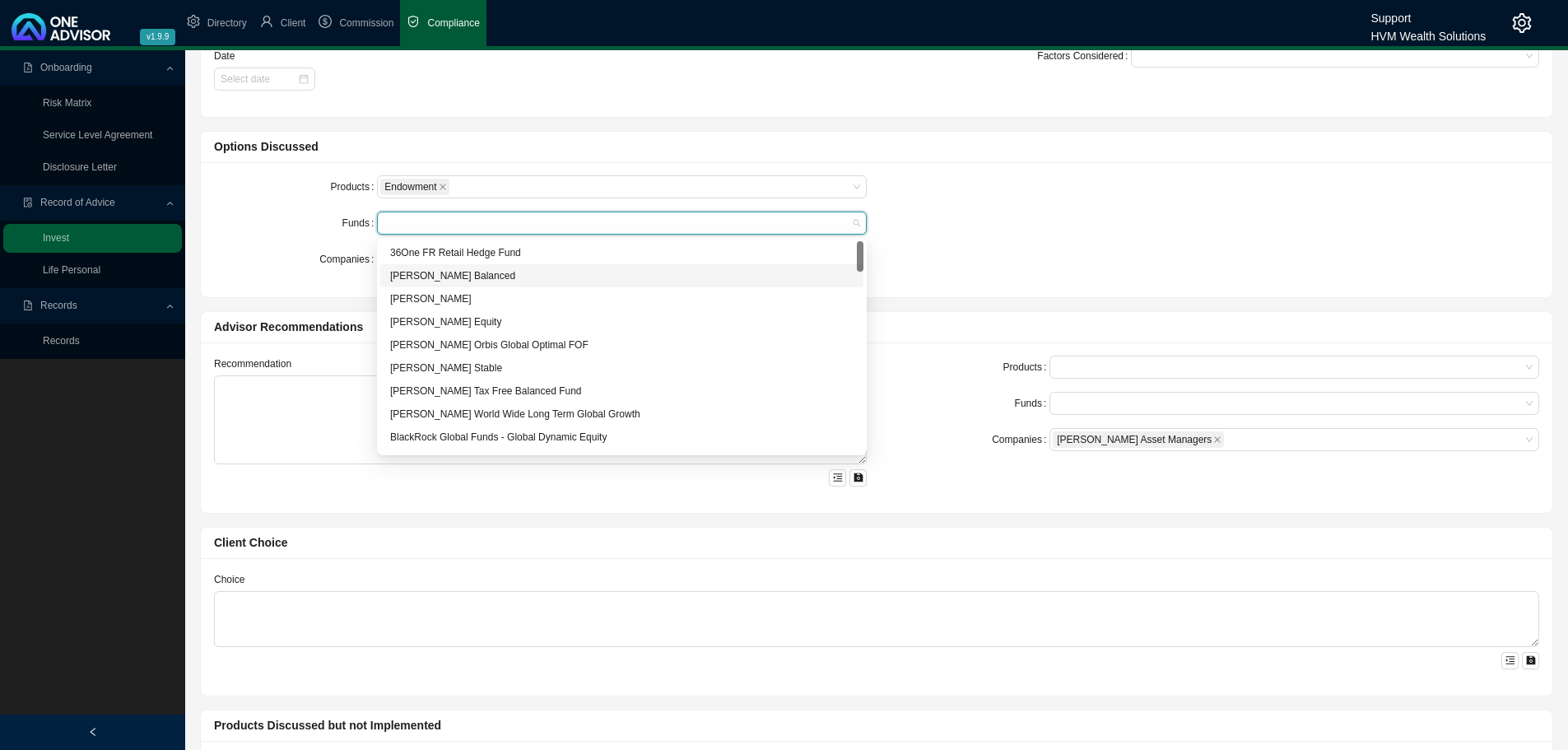
click at [443, 284] on div "Allan Gray Balanced" at bounding box center [622, 275] width 464 height 16
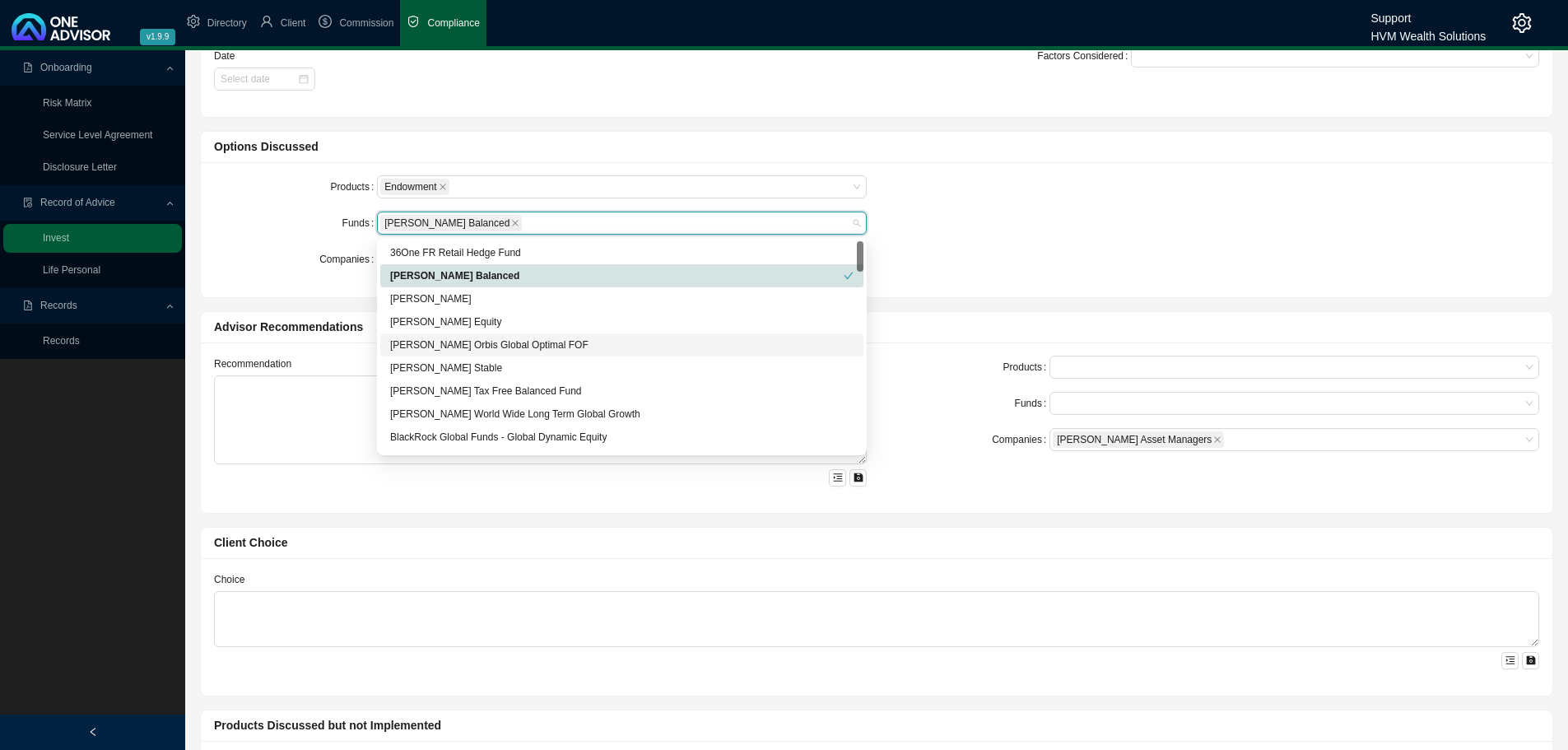
click at [448, 356] on div "Allan Gray Orbis Global Optimal FOF" at bounding box center [621, 345] width 483 height 23
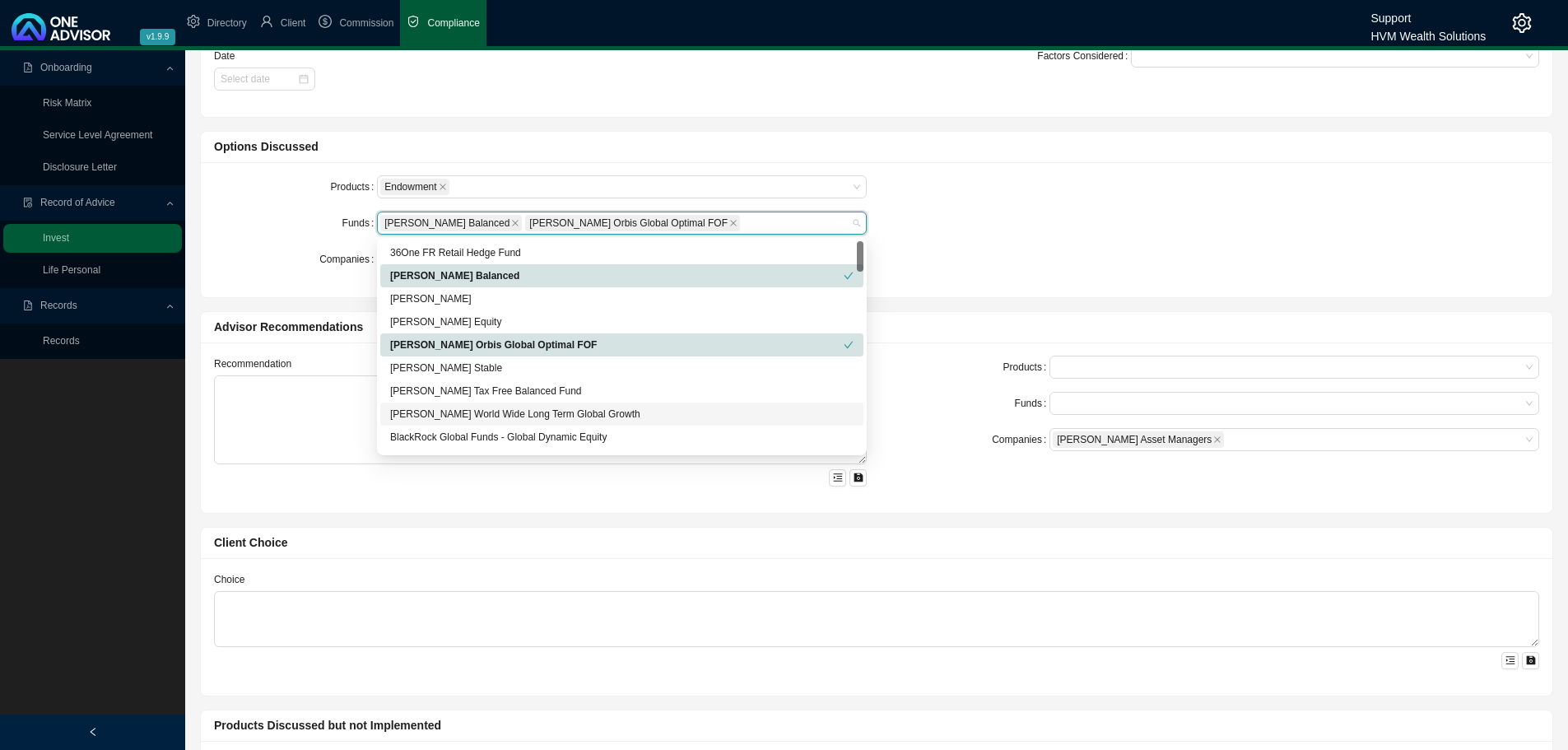
click at [466, 407] on div "Baillie Gifford World Wide Long Term Global Growth" at bounding box center [622, 414] width 464 height 16
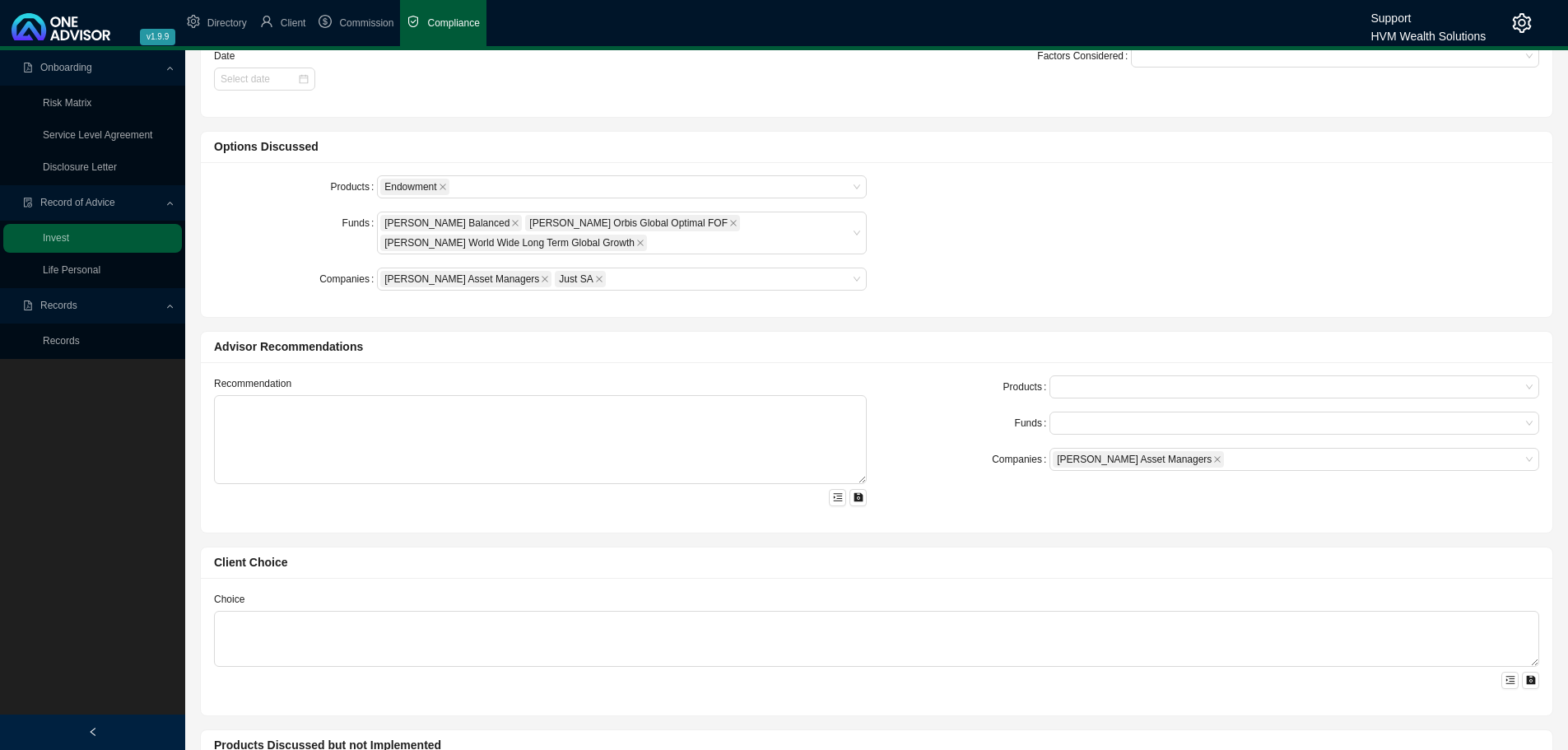
click at [287, 258] on form "Products Endowment Funds Allan Gray Balanced Allan Gray Orbis Global Optimal FO…" at bounding box center [540, 233] width 652 height 115
click at [1089, 384] on div at bounding box center [1286, 387] width 467 height 13
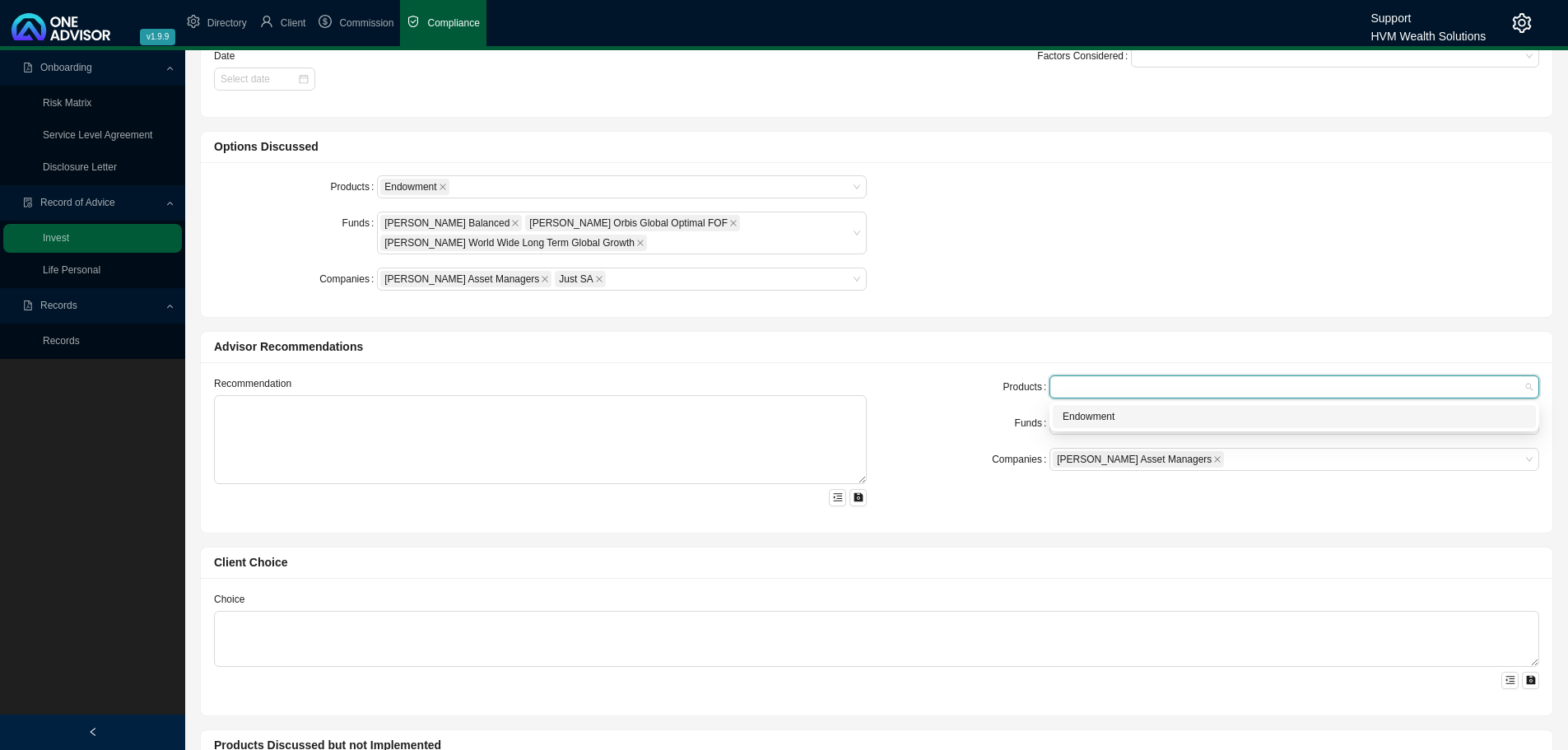
click at [1086, 411] on div "Endowment" at bounding box center [1295, 416] width 464 height 16
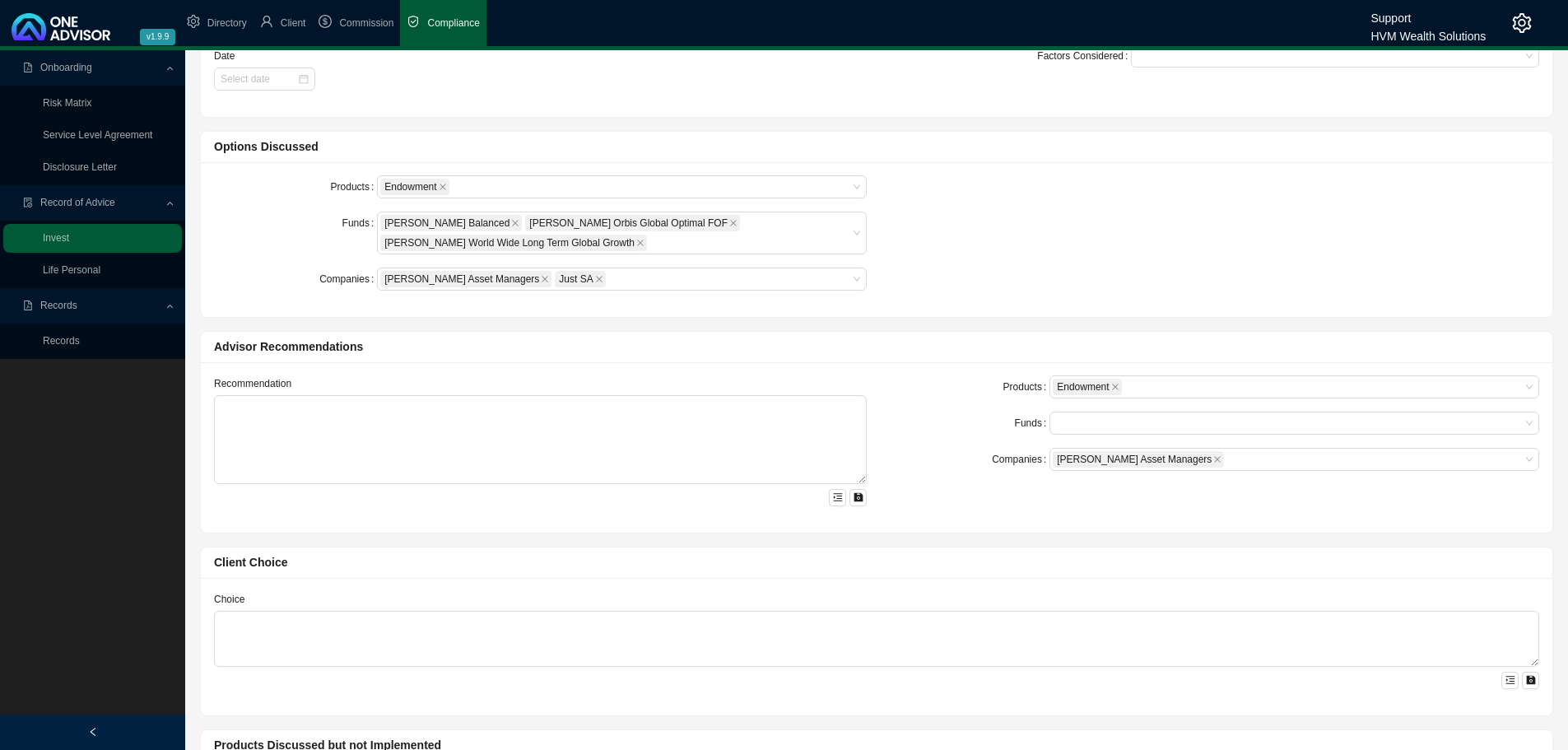
click at [977, 424] on div "Funds" at bounding box center [968, 422] width 163 height 23
click at [1093, 422] on div at bounding box center [1286, 423] width 467 height 13
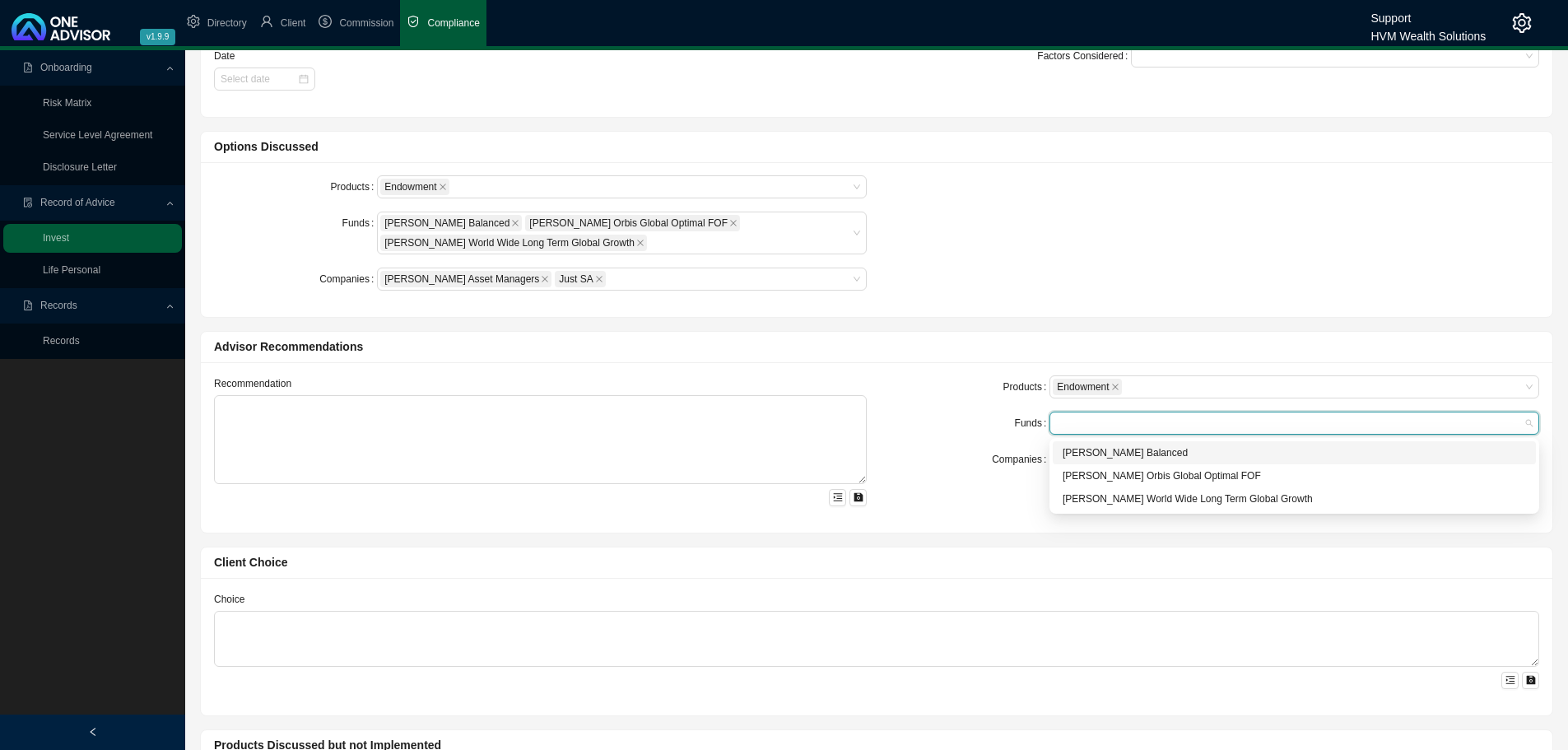
click at [1076, 445] on div "Allan Gray Balanced" at bounding box center [1295, 452] width 464 height 16
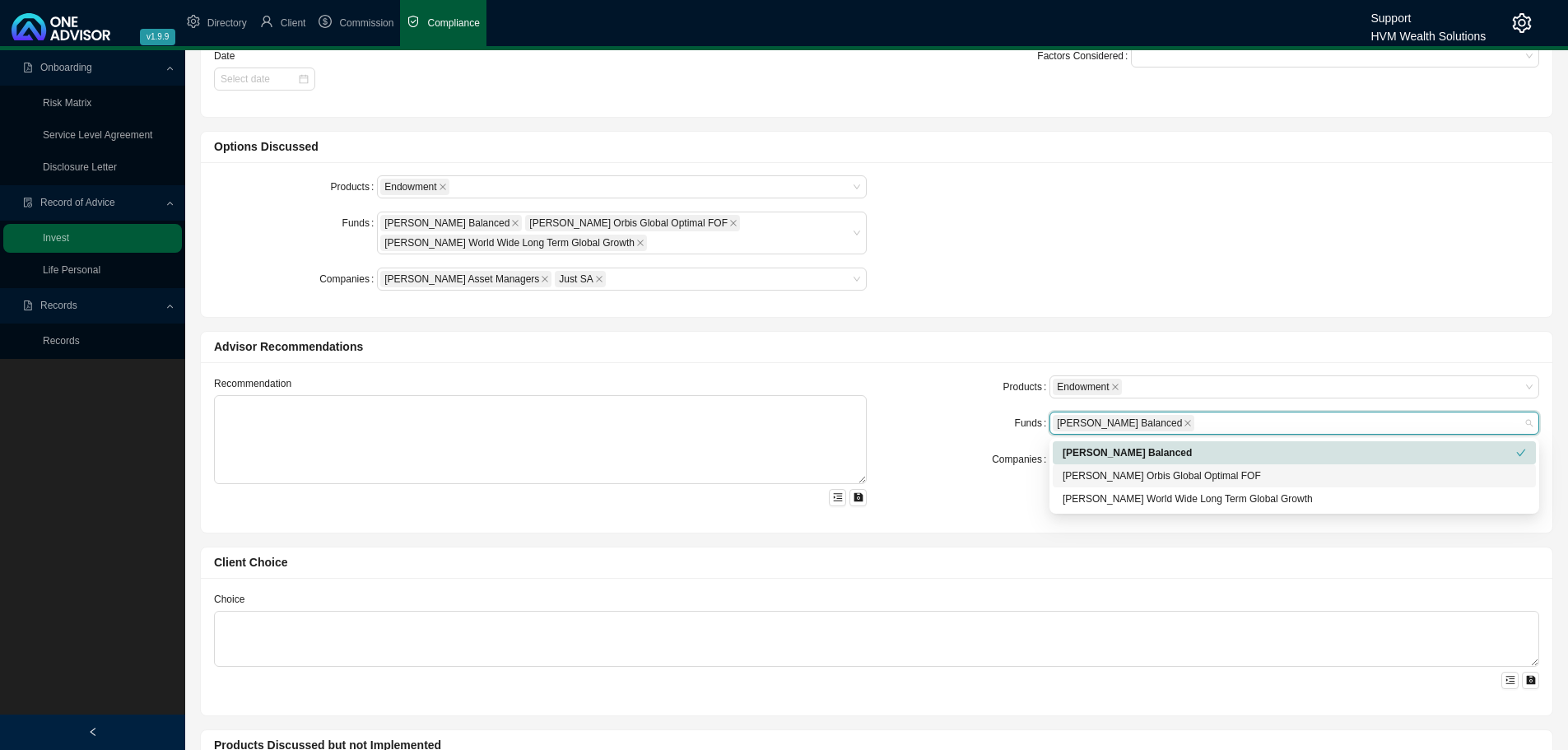
click at [1072, 470] on div "Allan Gray Orbis Global Optimal FOF" at bounding box center [1295, 475] width 464 height 16
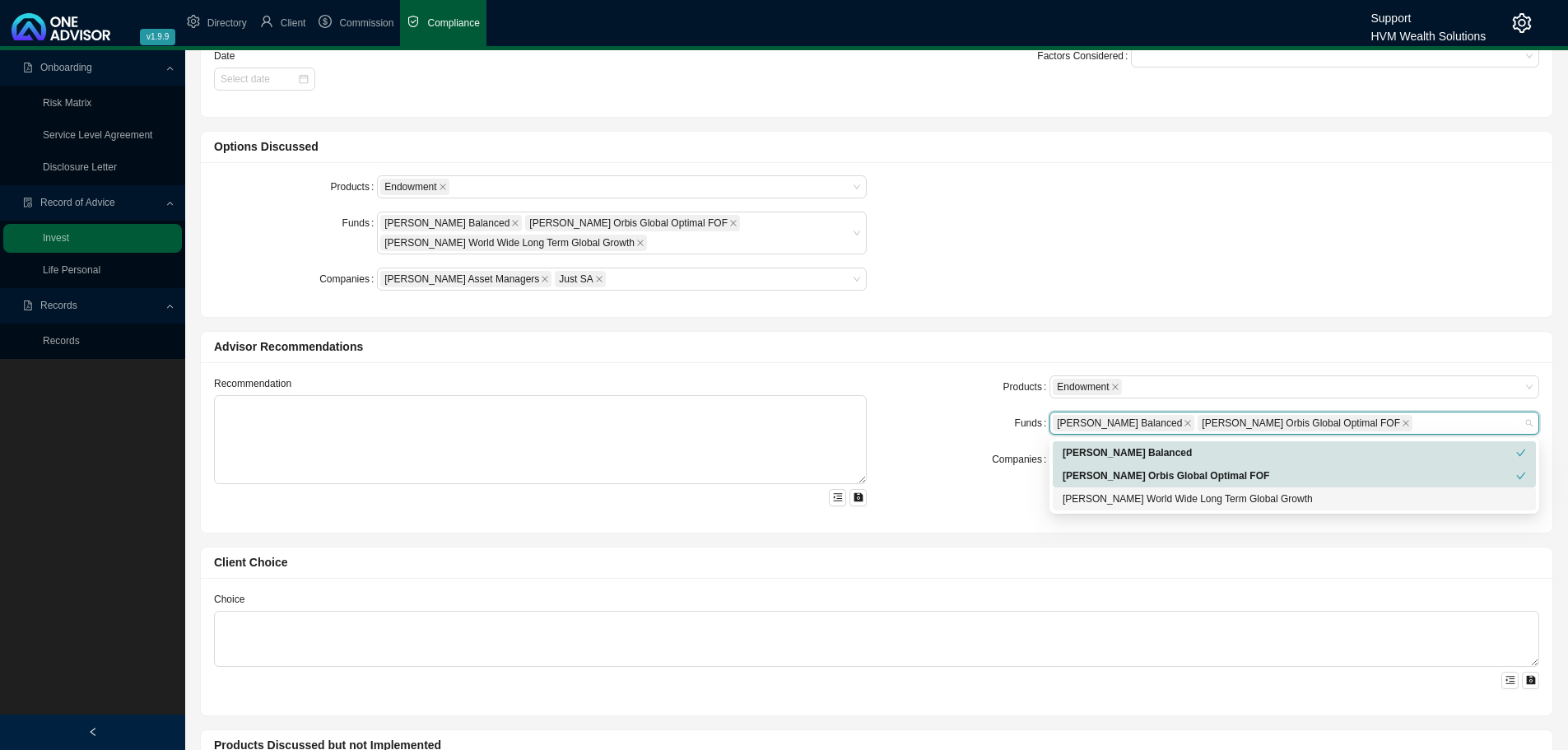
click at [1074, 493] on div "Baillie Gifford World Wide Long Term Global Growth" at bounding box center [1295, 499] width 464 height 16
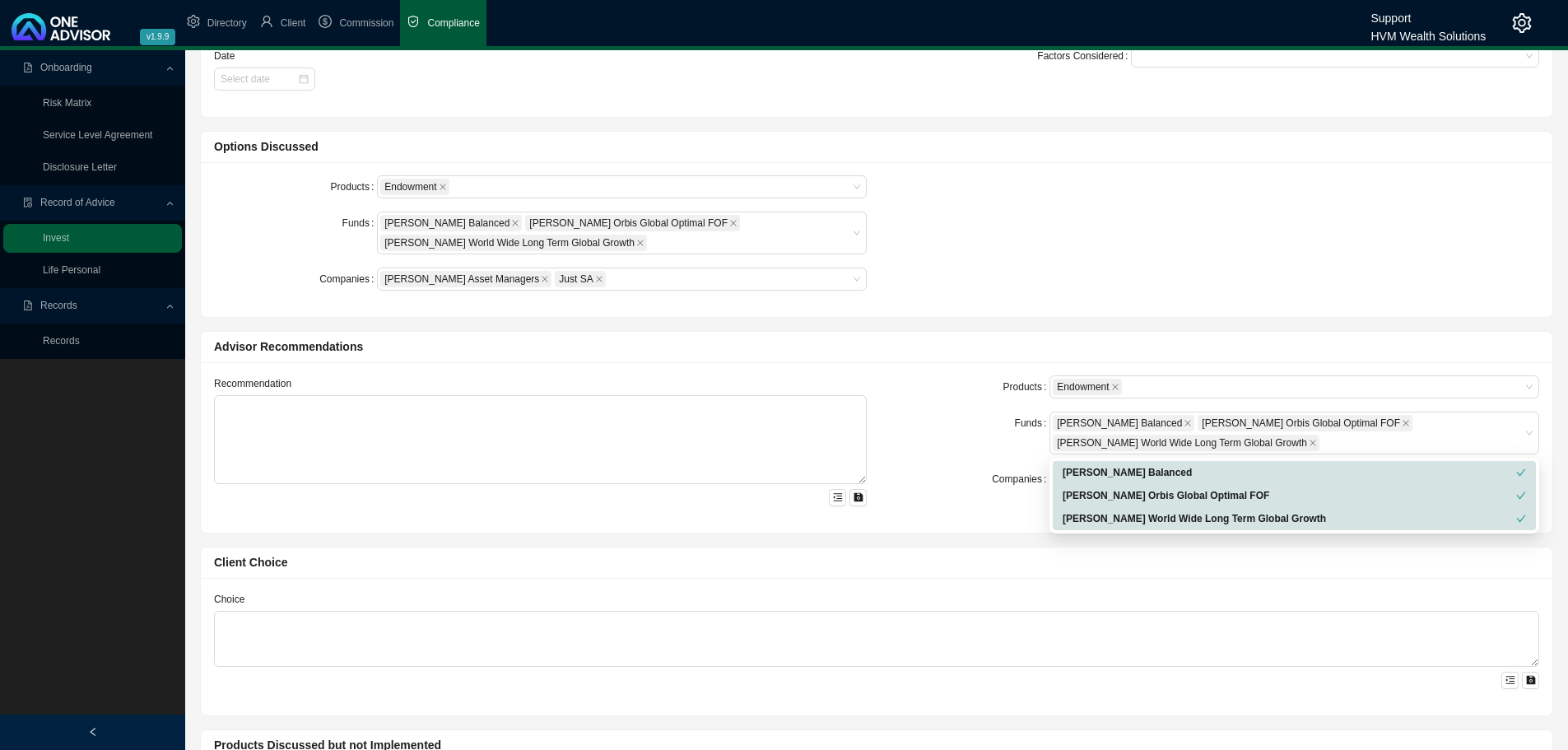
drag, startPoint x: 1148, startPoint y: 575, endPoint x: 1160, endPoint y: 576, distance: 12.0
click at [1149, 575] on div "Client Choice" at bounding box center [876, 563] width 1351 height 31
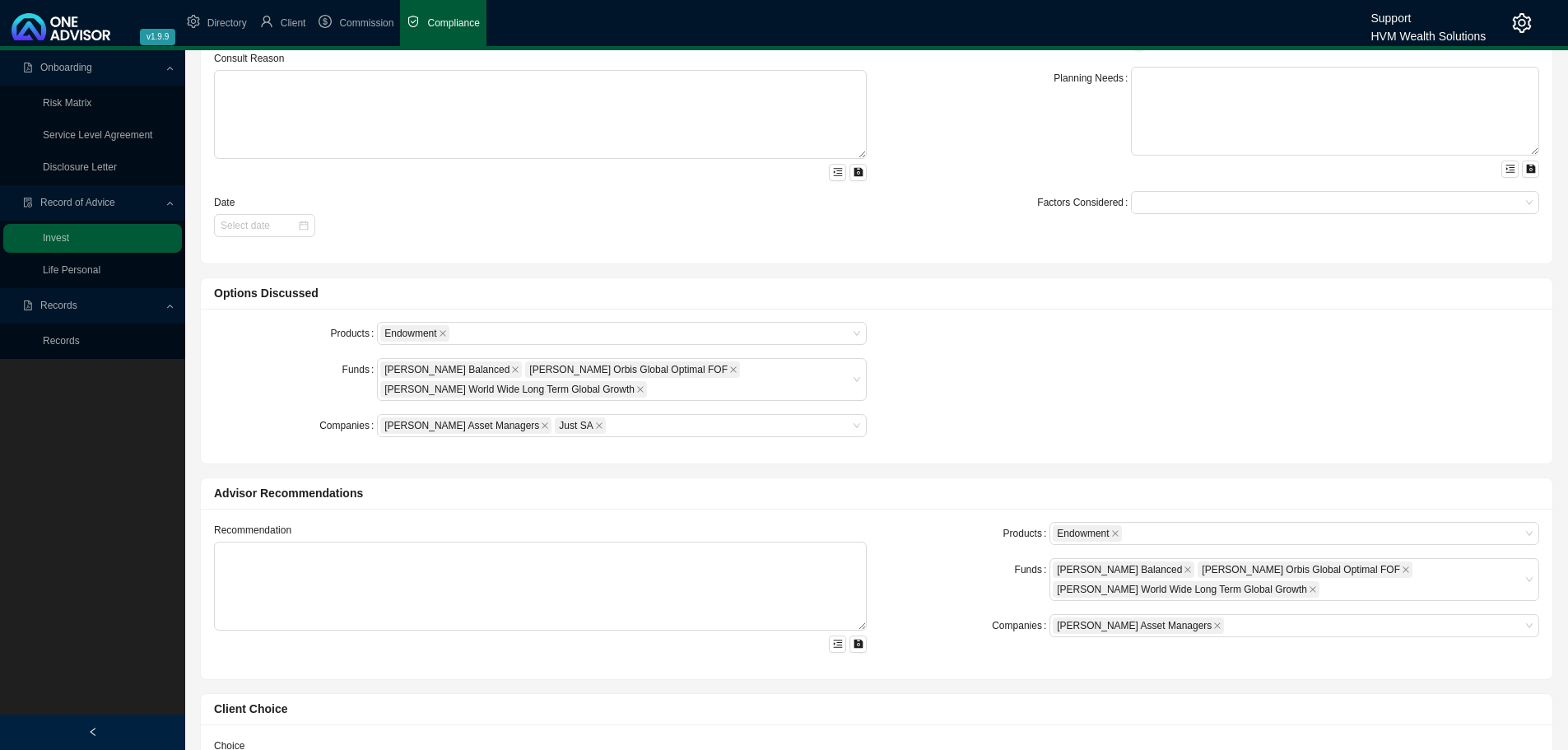
scroll to position [0, 0]
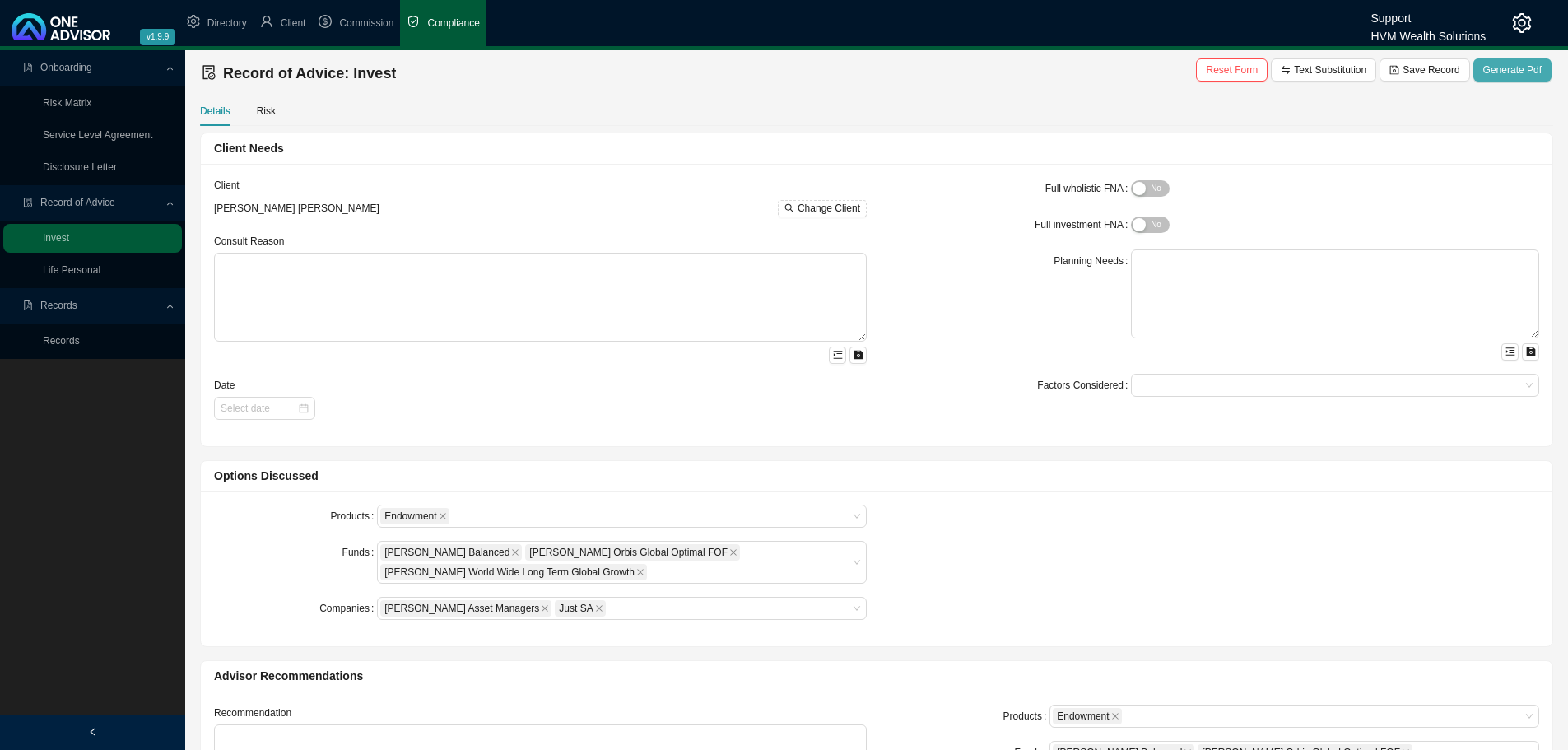
click at [1496, 74] on span "Generate Pdf" at bounding box center [1512, 69] width 58 height 16
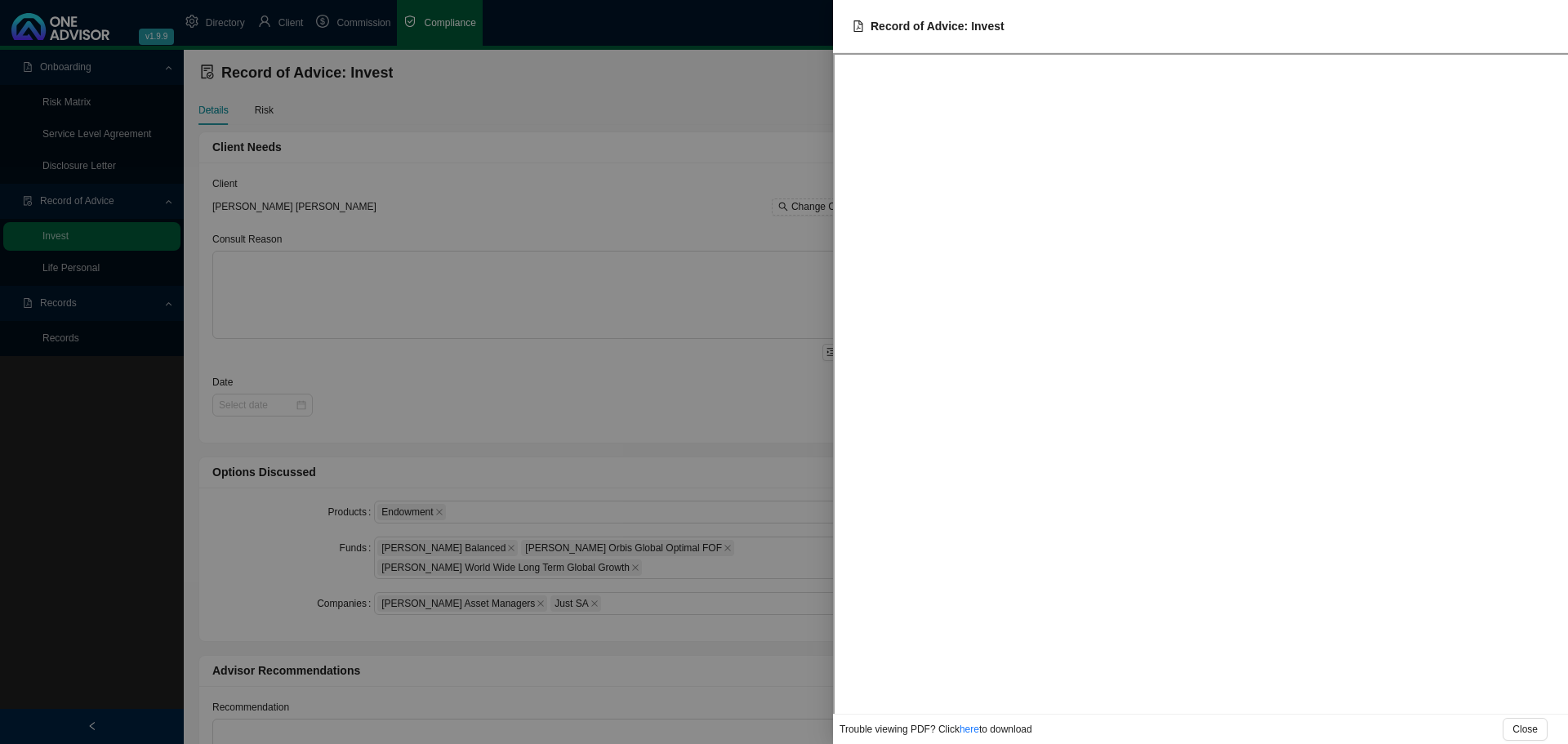
click at [557, 125] on div at bounding box center [784, 372] width 1568 height 744
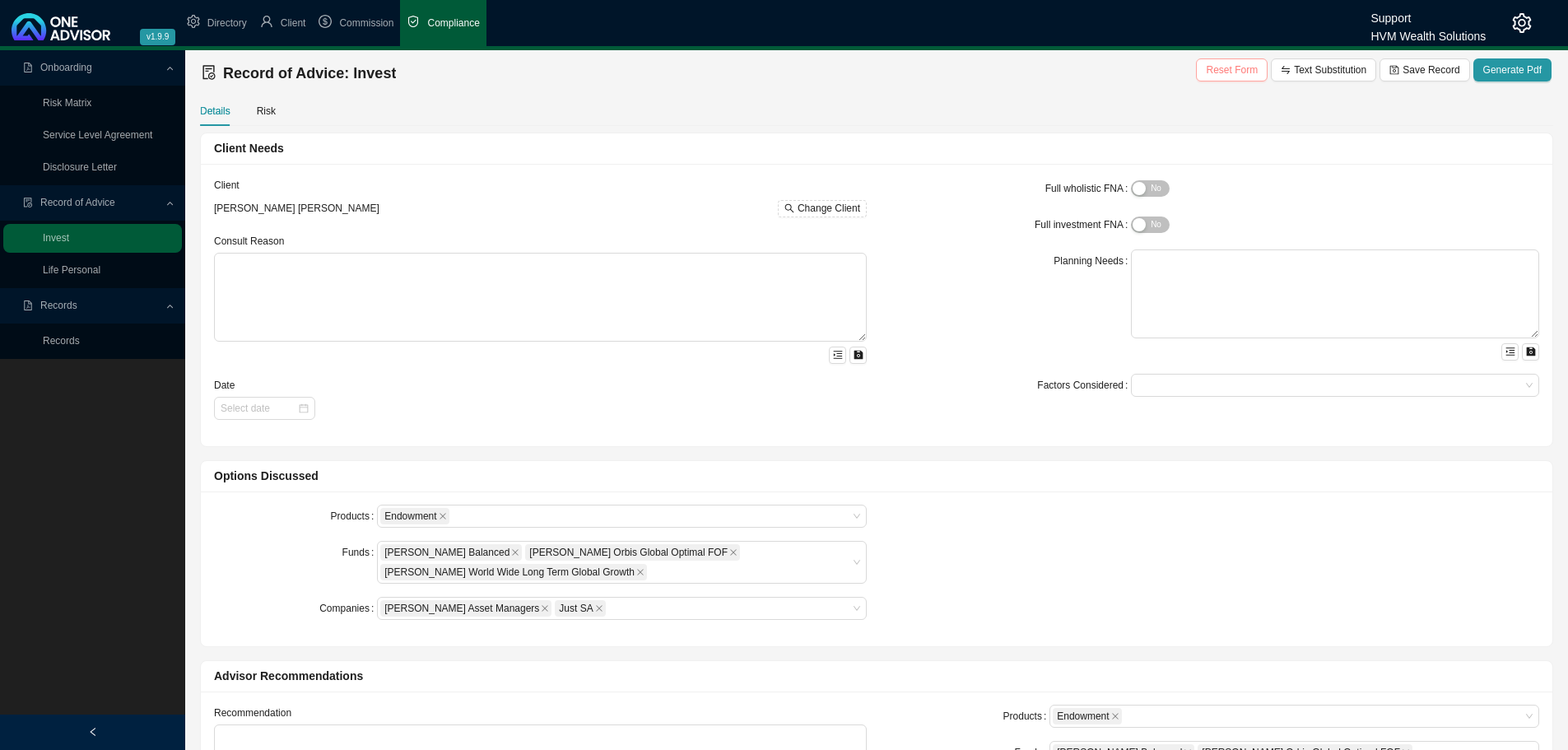
click at [1225, 66] on span "Reset Form" at bounding box center [1231, 69] width 52 height 16
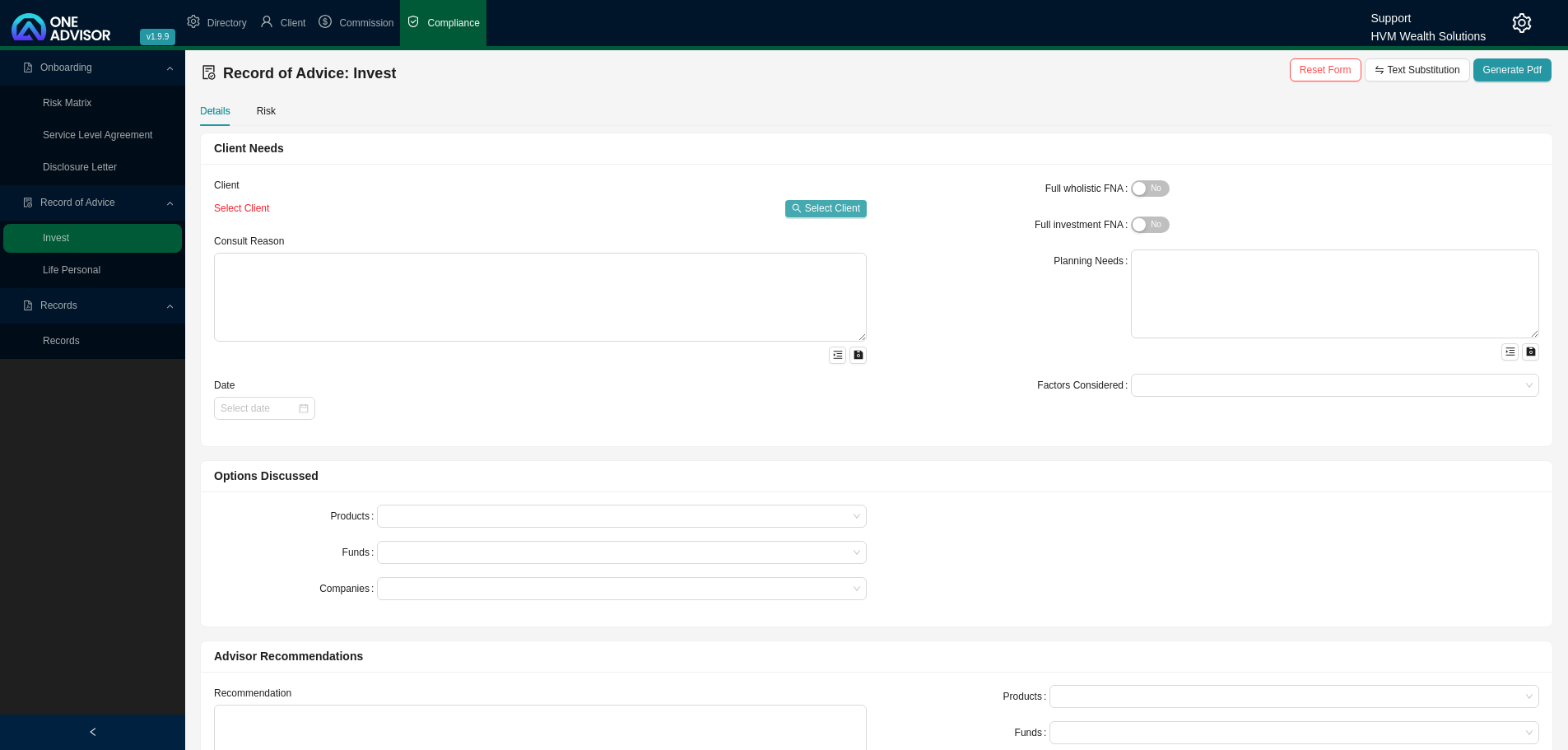
click at [819, 205] on span "Select Client" at bounding box center [832, 207] width 55 height 16
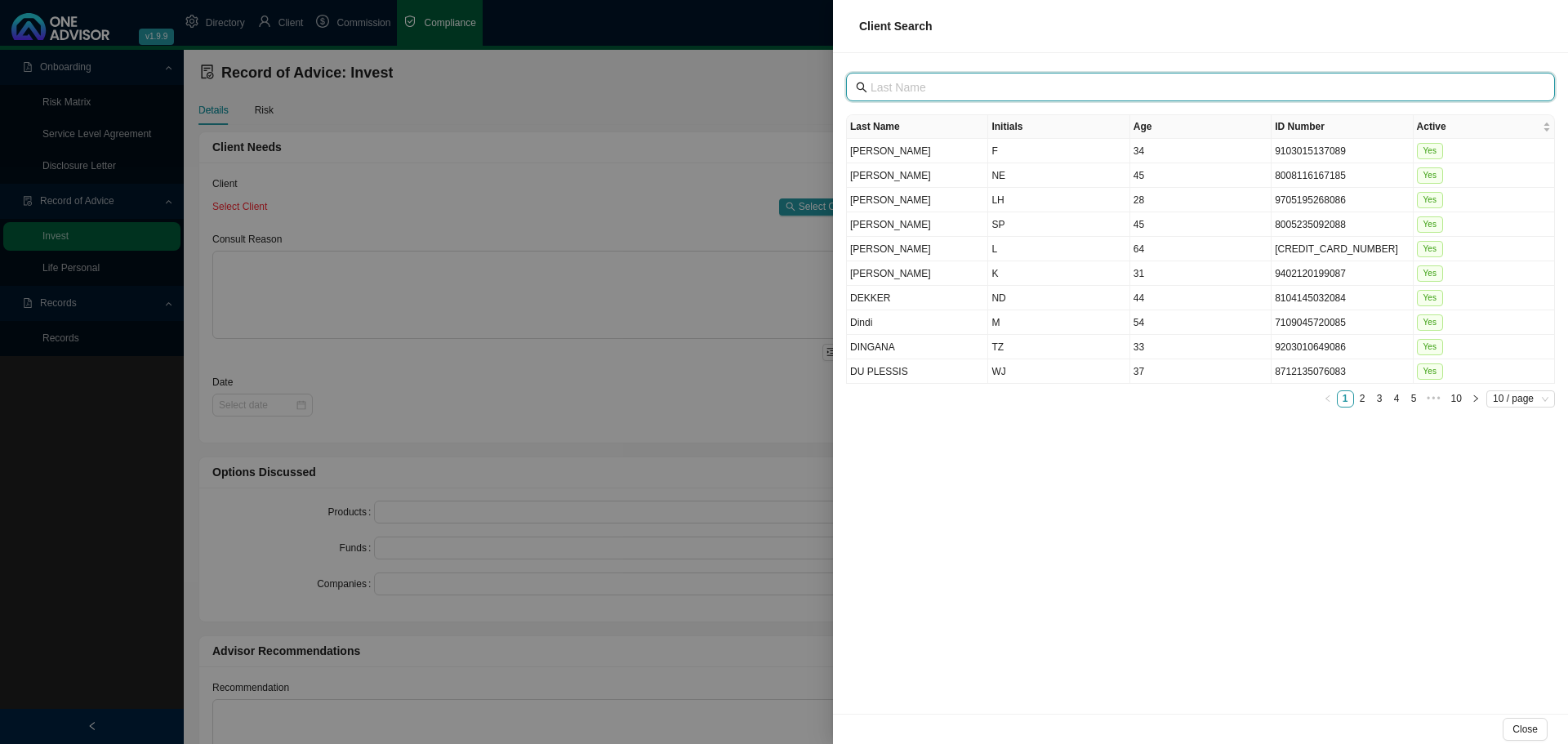
click at [959, 86] on input "text" at bounding box center [1203, 86] width 663 height 18
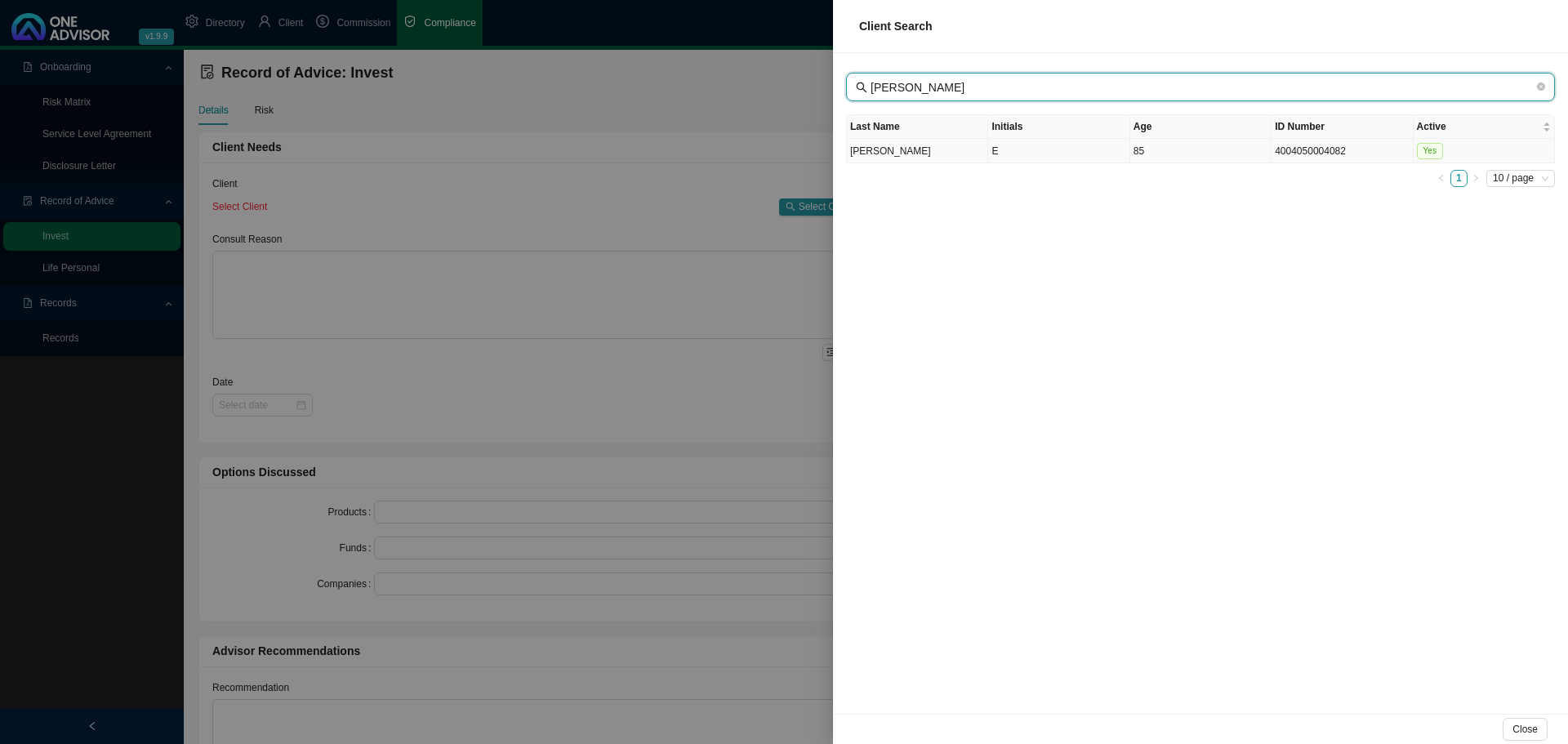
type input "[PERSON_NAME]"
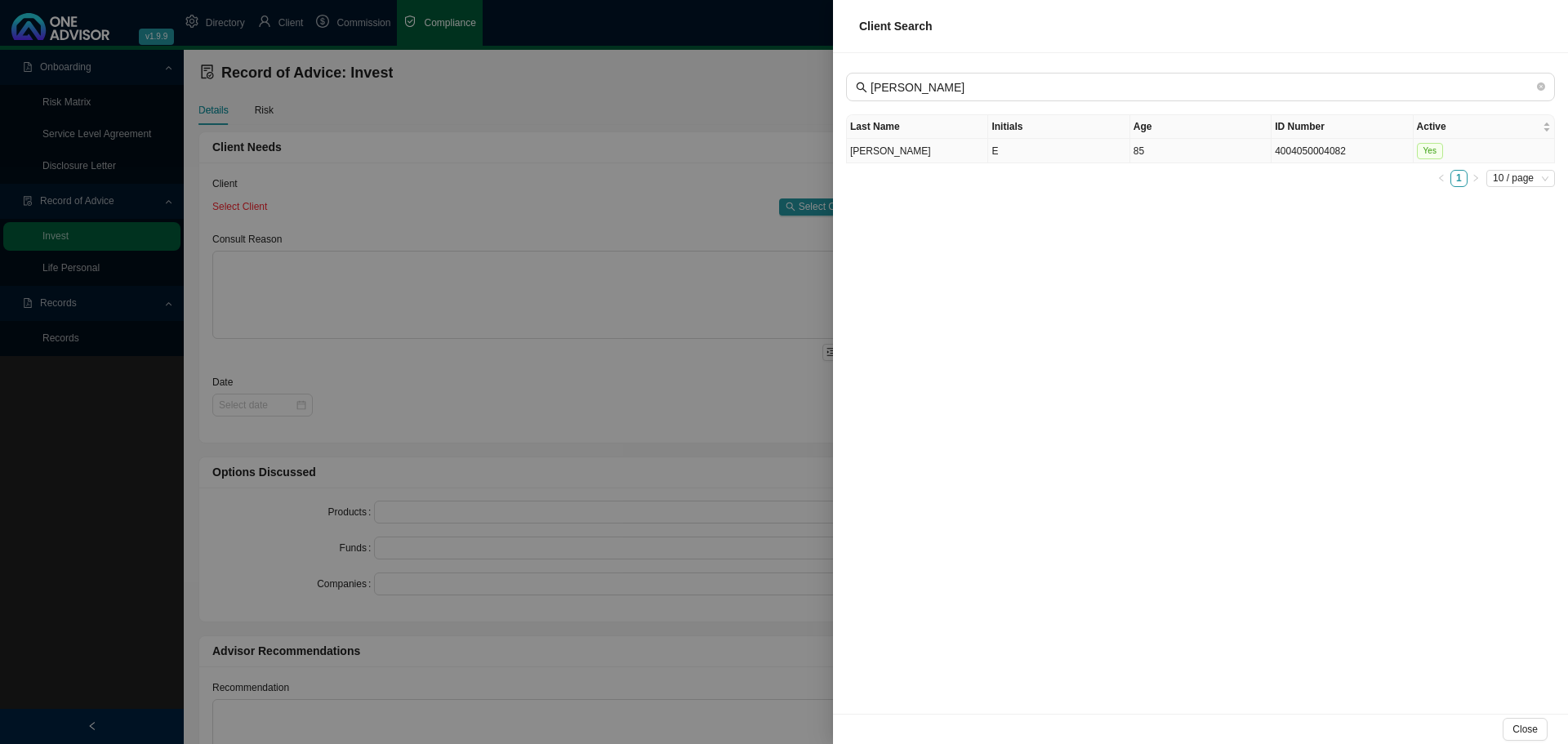
click at [930, 160] on td "[PERSON_NAME]" at bounding box center [918, 150] width 141 height 24
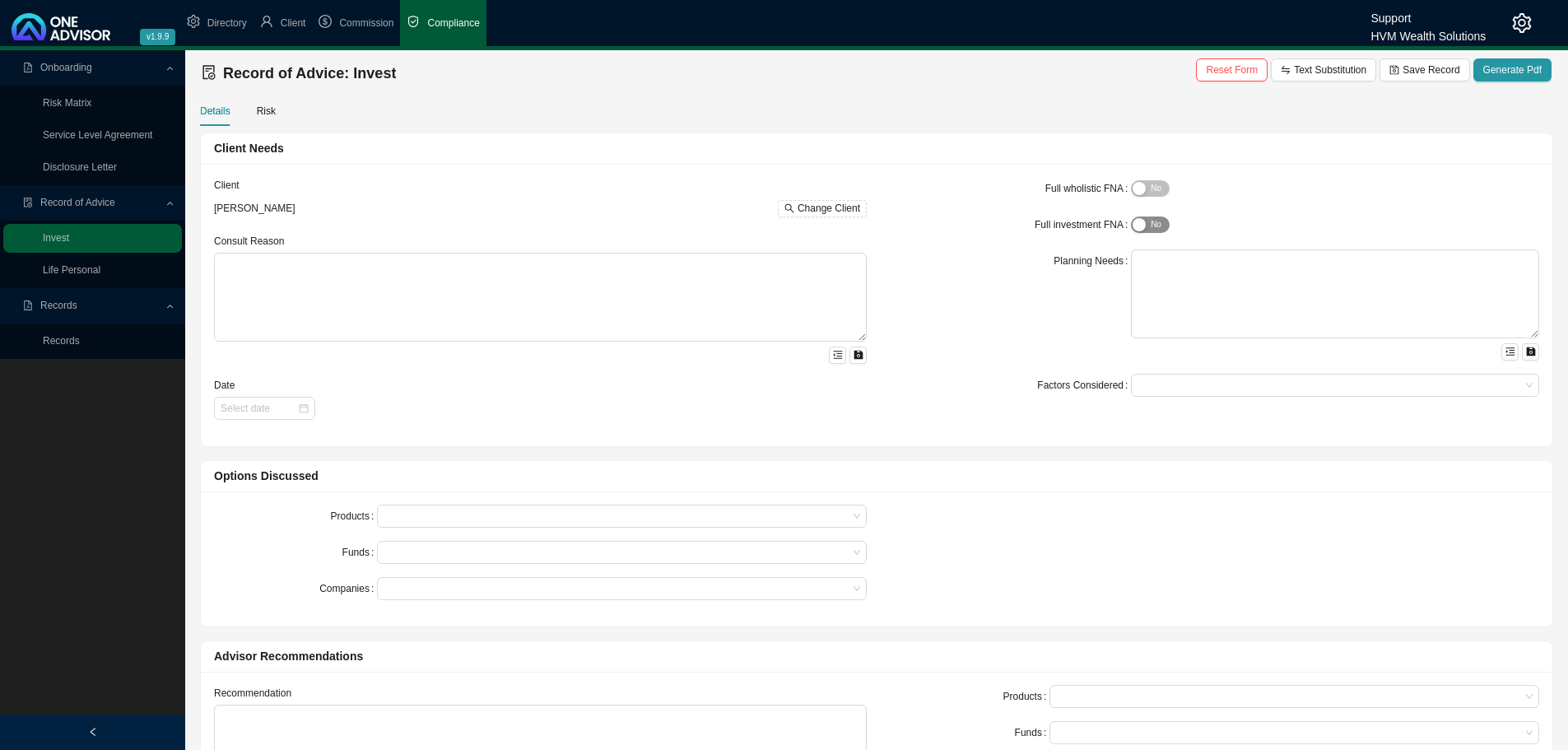
click at [1148, 223] on span "Yes No" at bounding box center [1149, 224] width 38 height 16
click at [1158, 257] on textarea at bounding box center [1334, 294] width 408 height 89
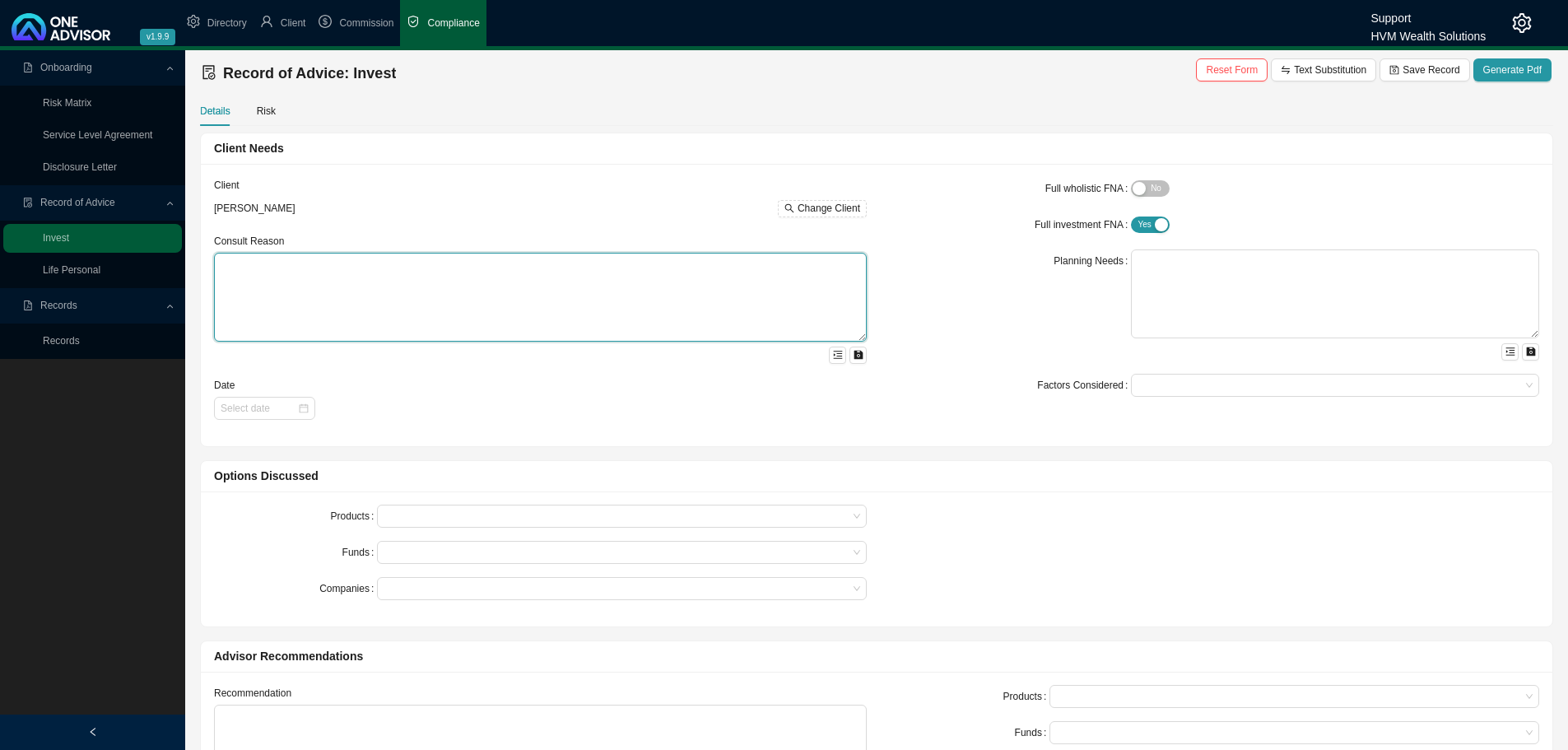
click at [369, 295] on textarea at bounding box center [540, 297] width 652 height 89
paste textarea "This Record of Advice outlines the guidance provided regarding the restructurin…"
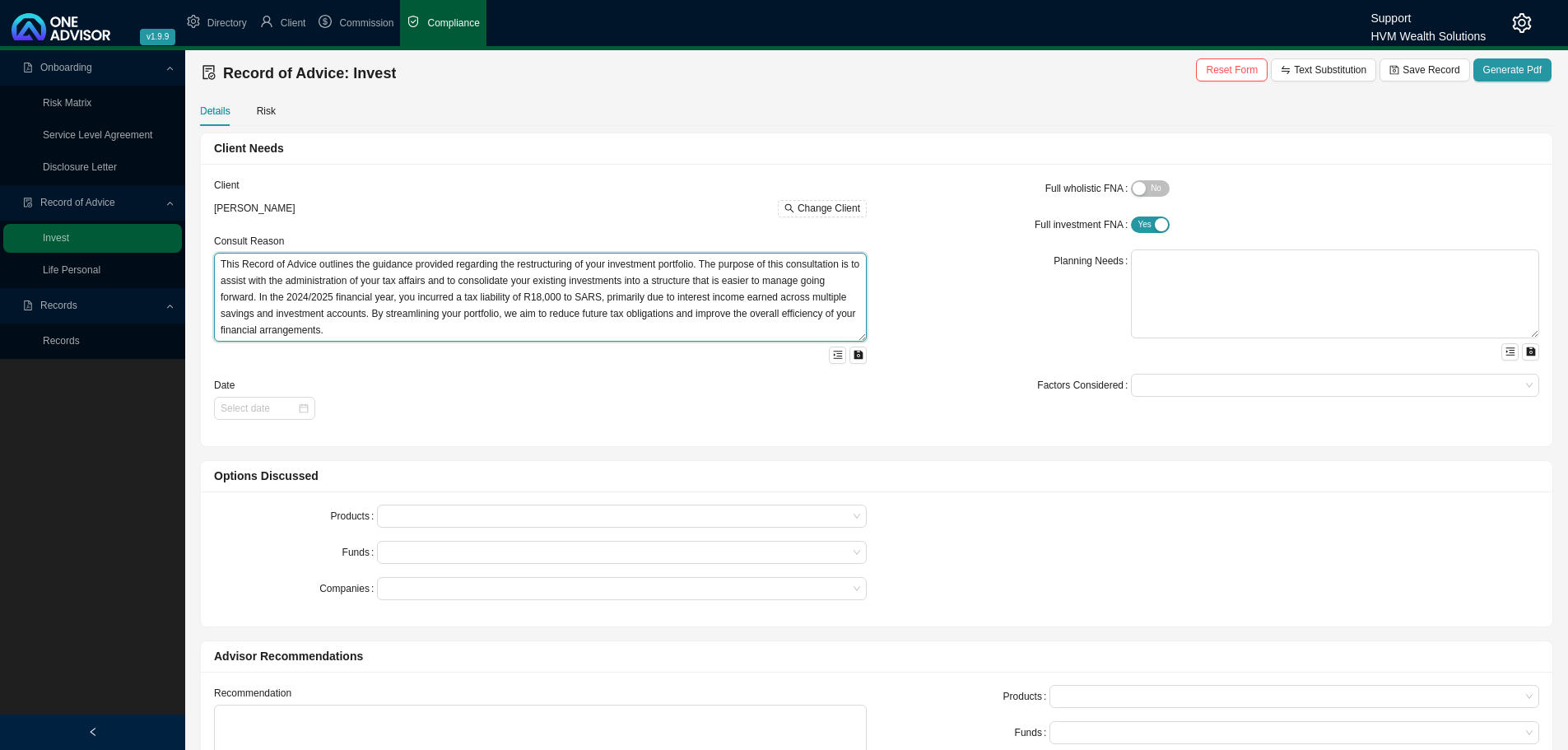
type textarea "This Record of Advice outlines the guidance provided regarding the restructurin…"
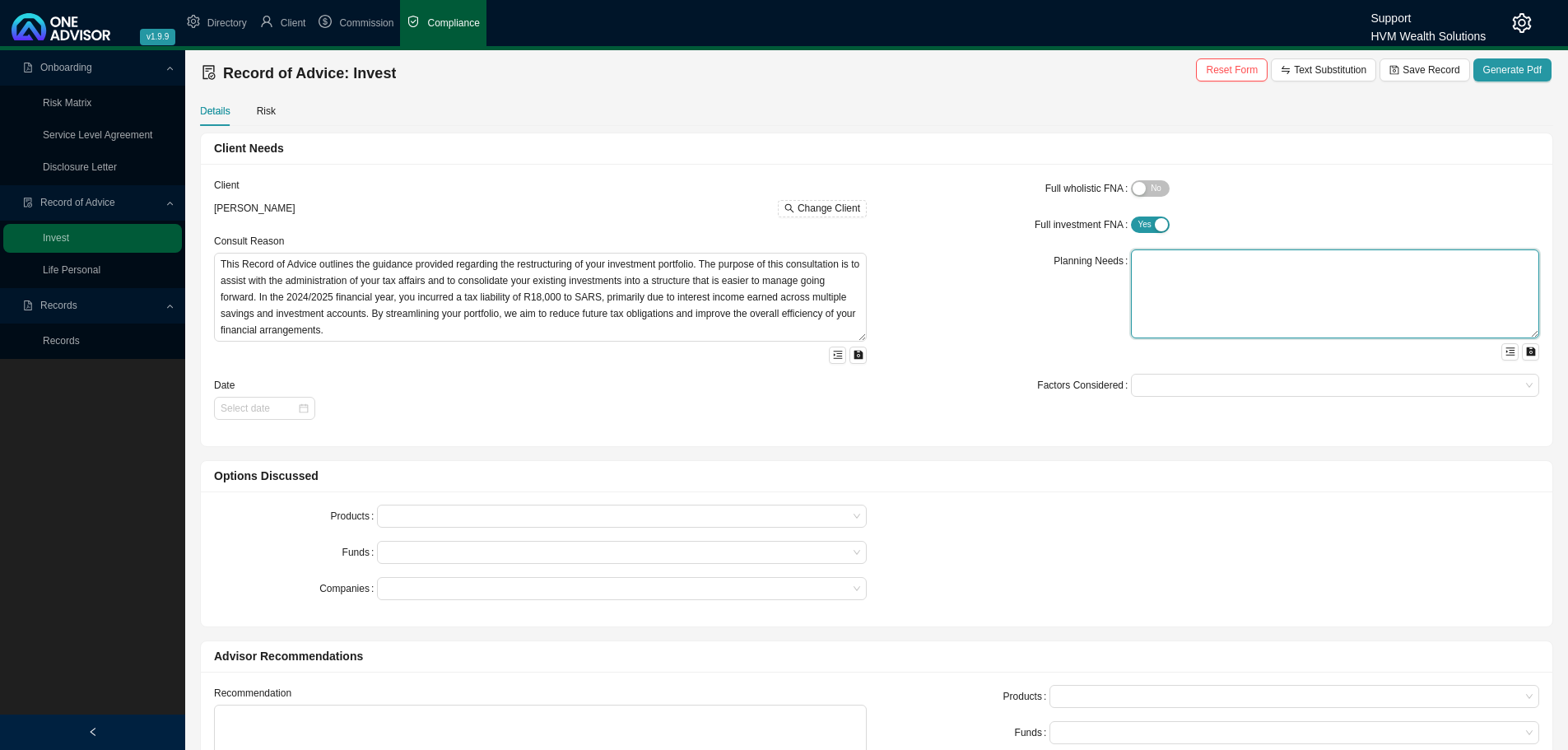
click at [1156, 255] on textarea at bounding box center [1334, 294] width 408 height 89
paste textarea "You are [DEMOGRAPHIC_DATA], with three adult children and related dependants. Y…"
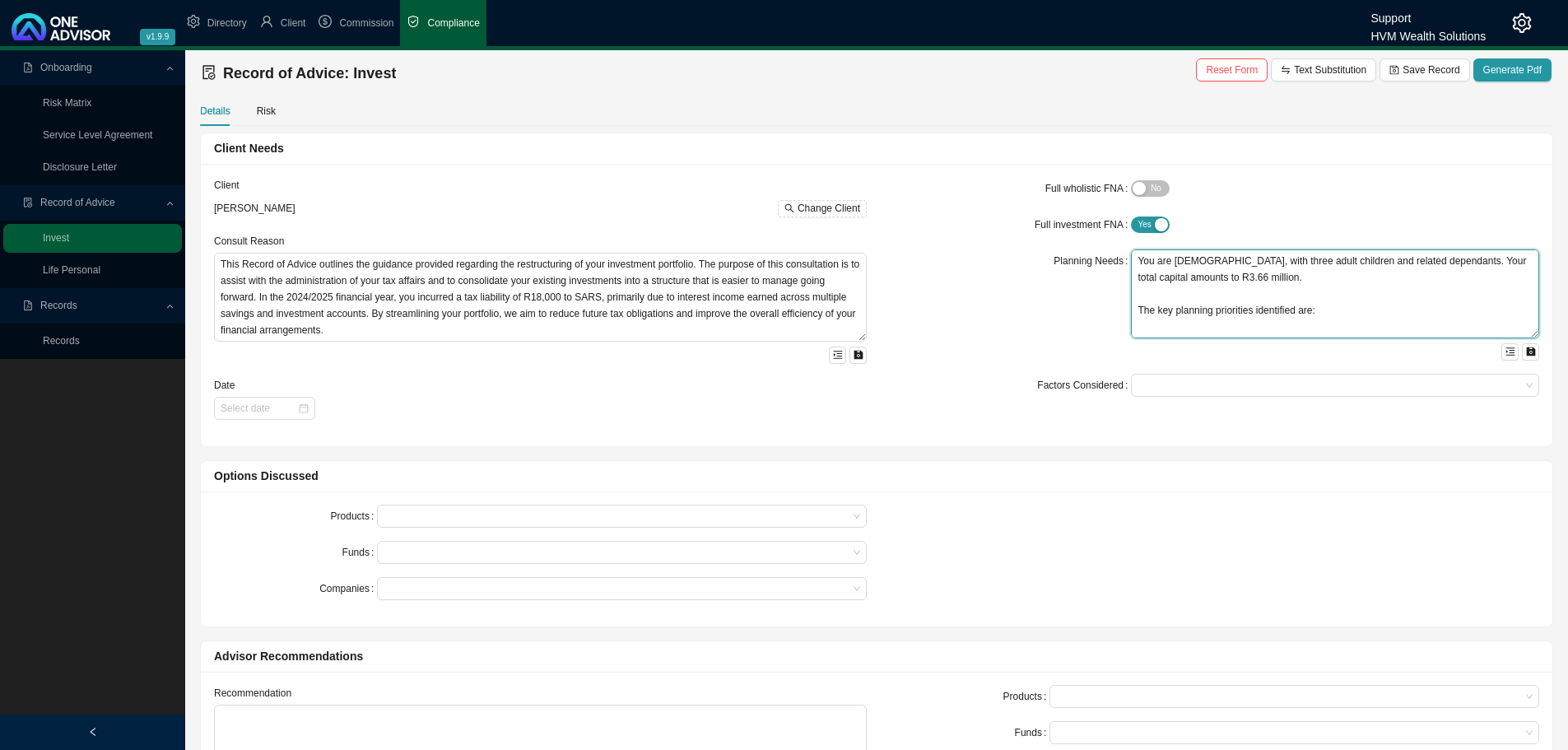
scroll to position [62, 0]
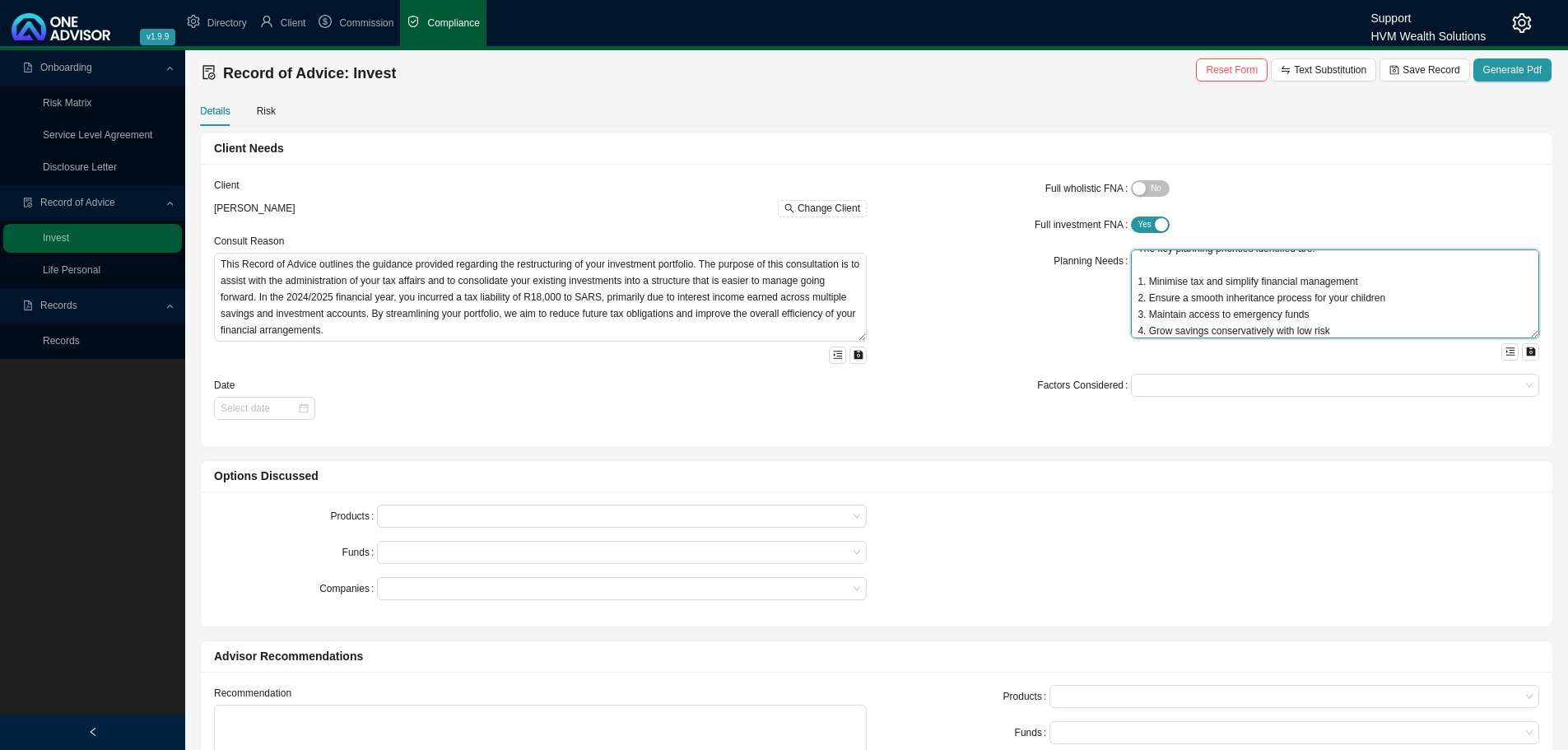
type textarea "You are [DEMOGRAPHIC_DATA], with three adult children and related dependants. Y…"
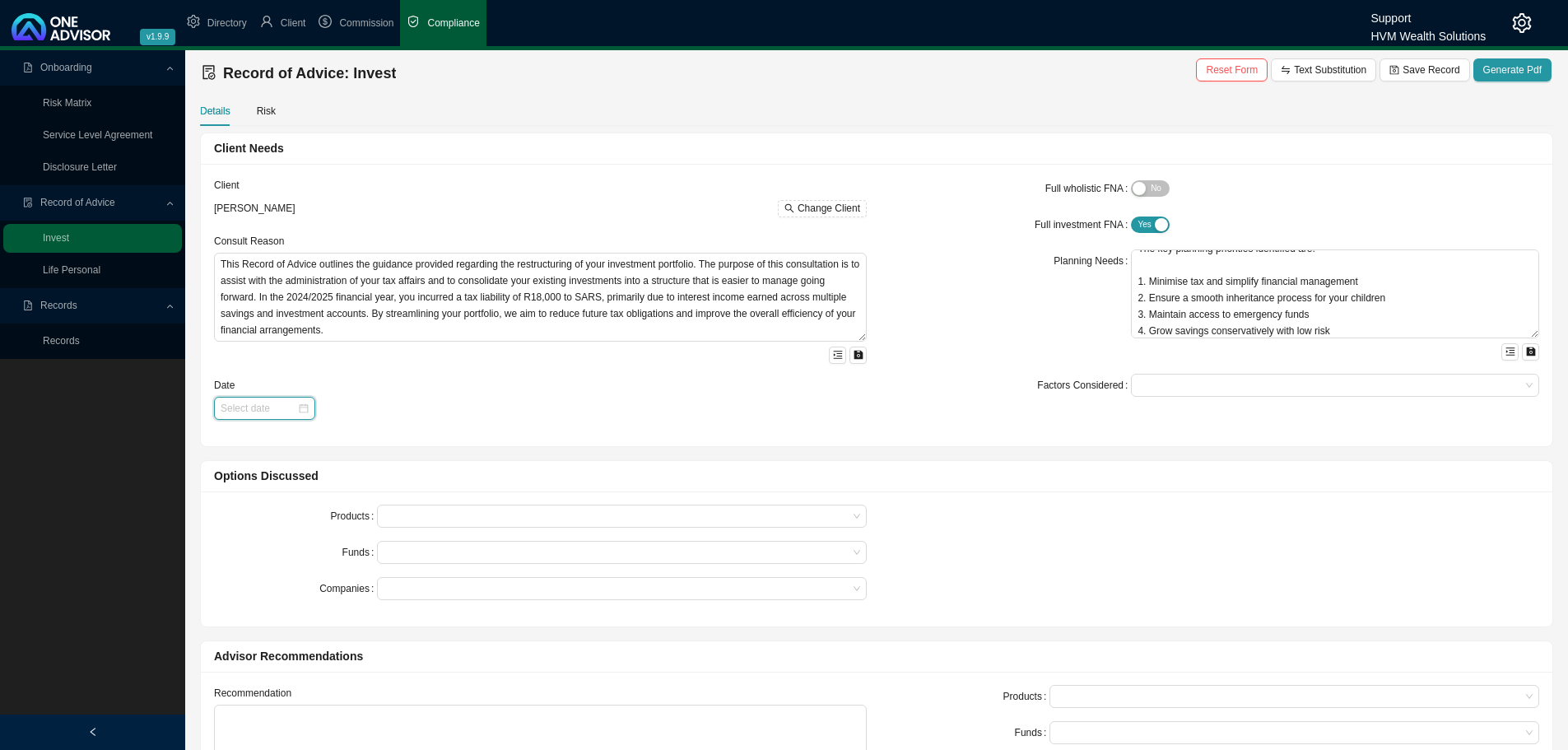
click at [273, 410] on input at bounding box center [259, 408] width 76 height 16
type input "[DATE]"
click at [287, 522] on div "9" at bounding box center [287, 524] width 17 height 17
click at [1185, 385] on div at bounding box center [1327, 385] width 386 height 13
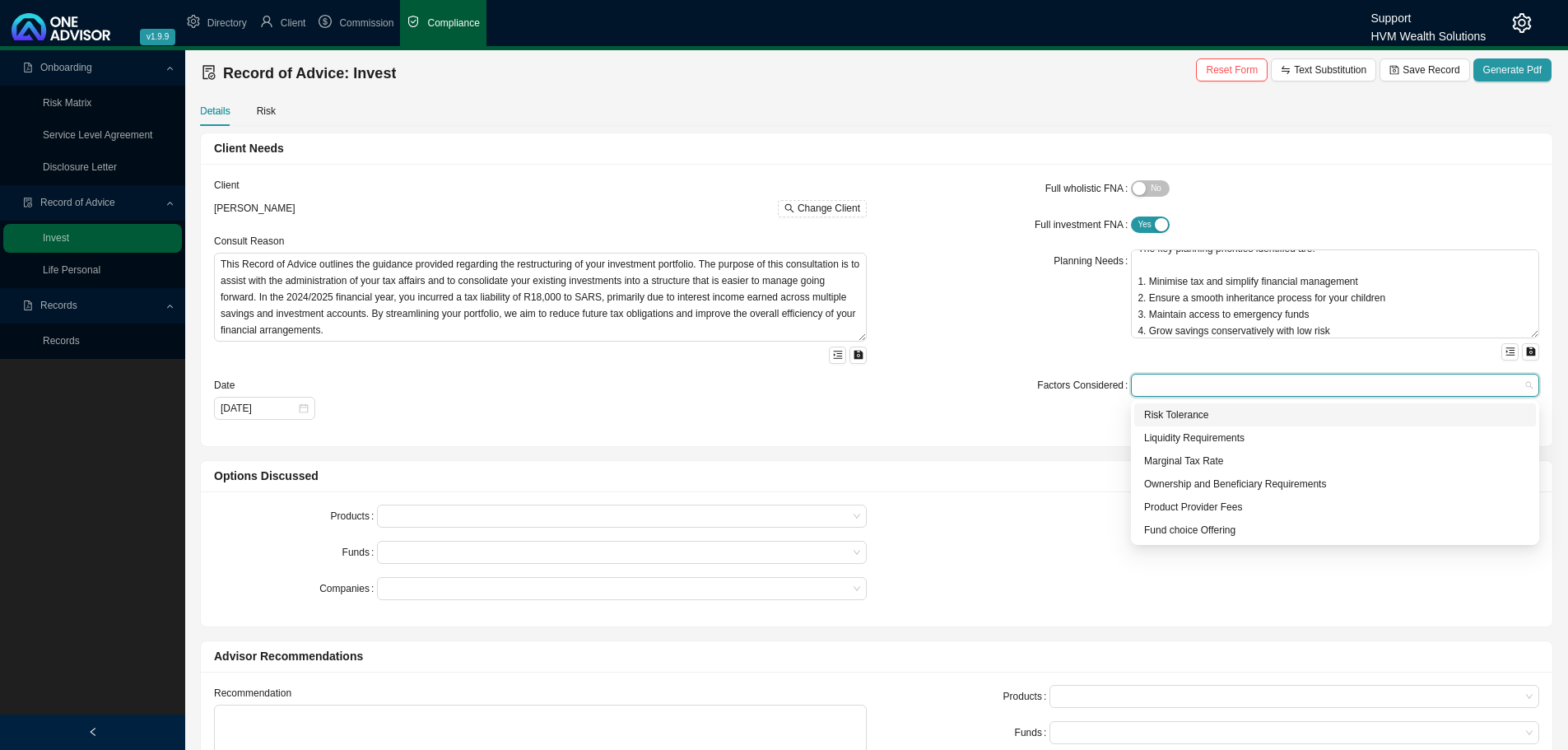
click at [1164, 417] on div "Risk Tolerance" at bounding box center [1334, 414] width 382 height 16
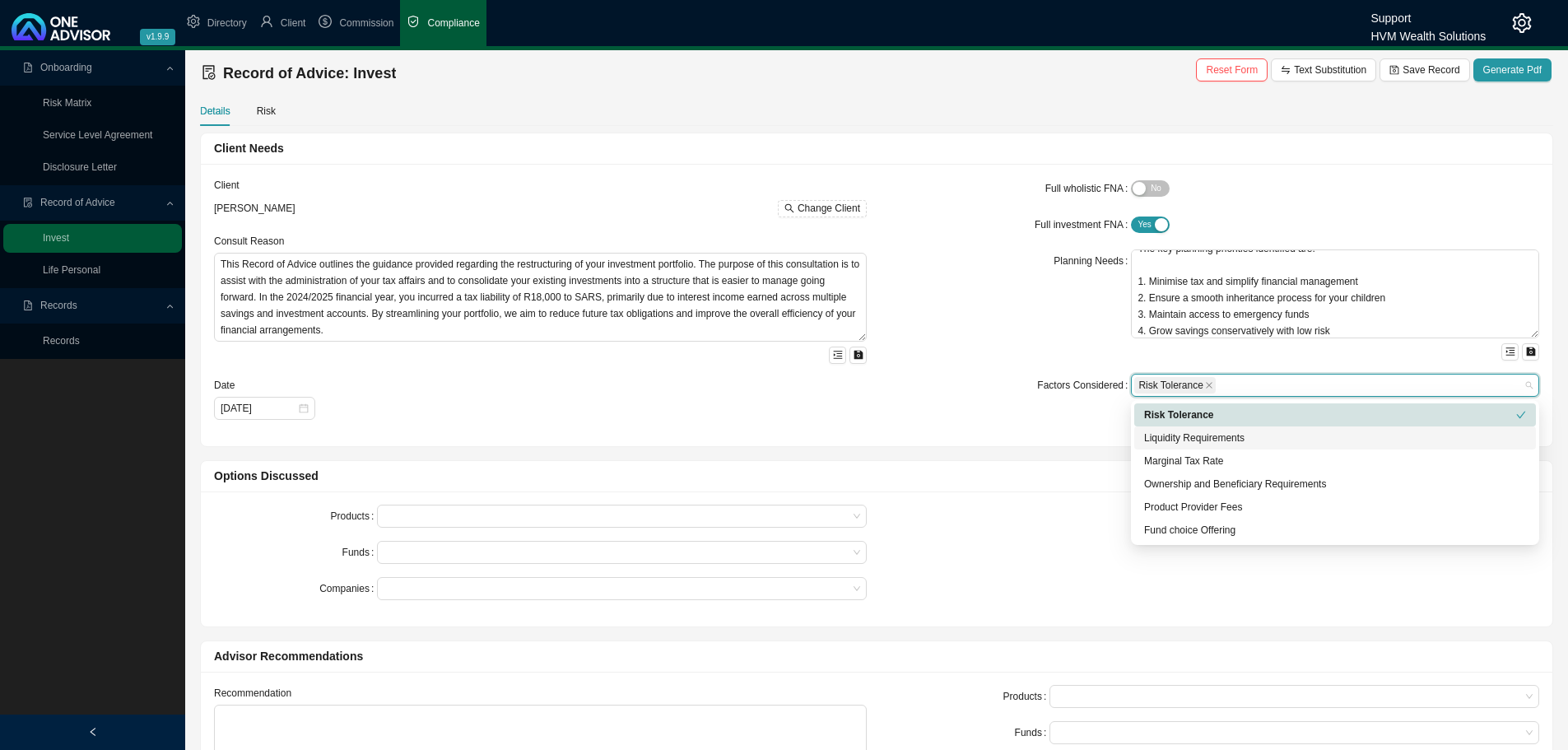
click at [1167, 432] on div "Liquidity Requirements" at bounding box center [1334, 438] width 382 height 16
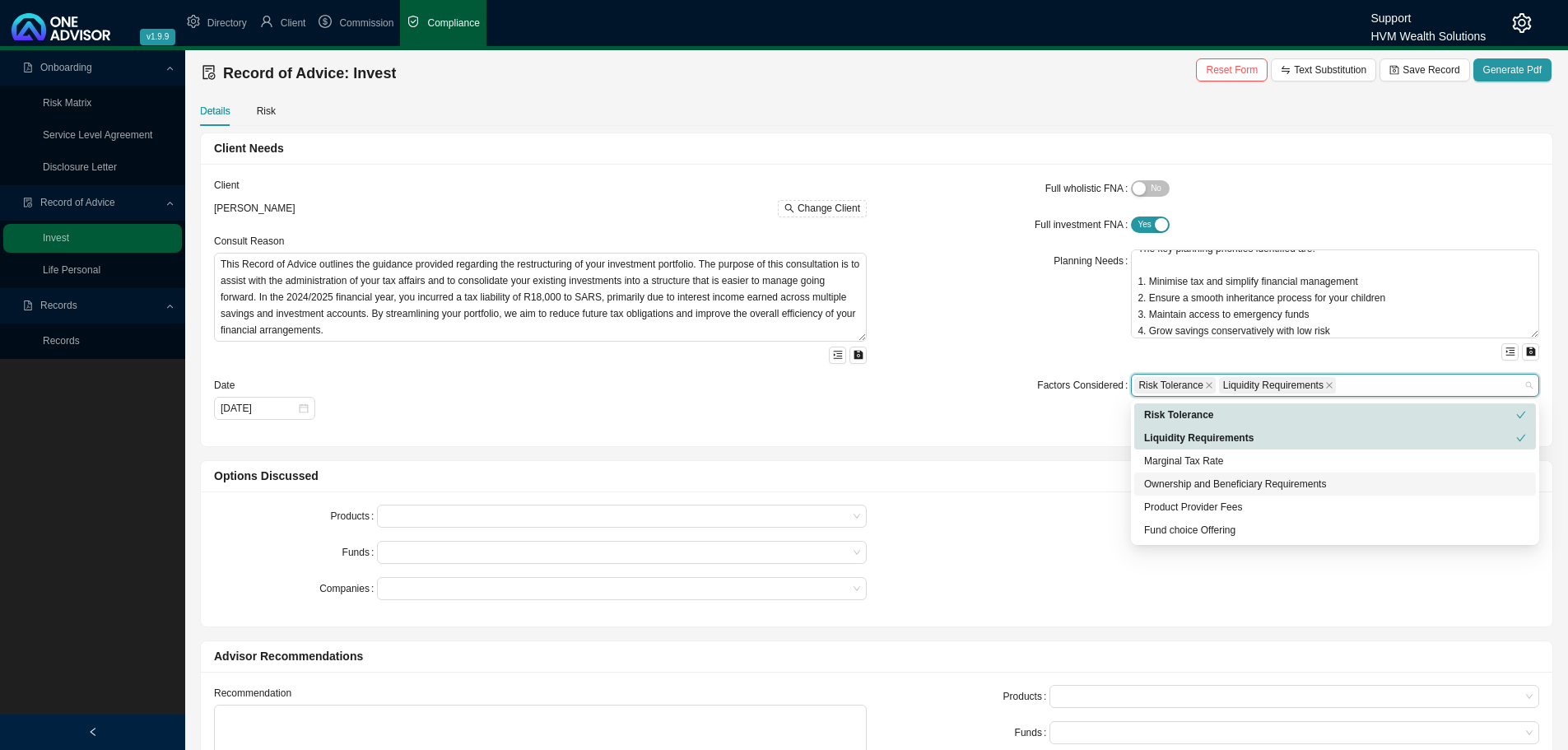
click at [1166, 477] on div "Ownership and Beneficiary Requirements" at bounding box center [1334, 483] width 382 height 16
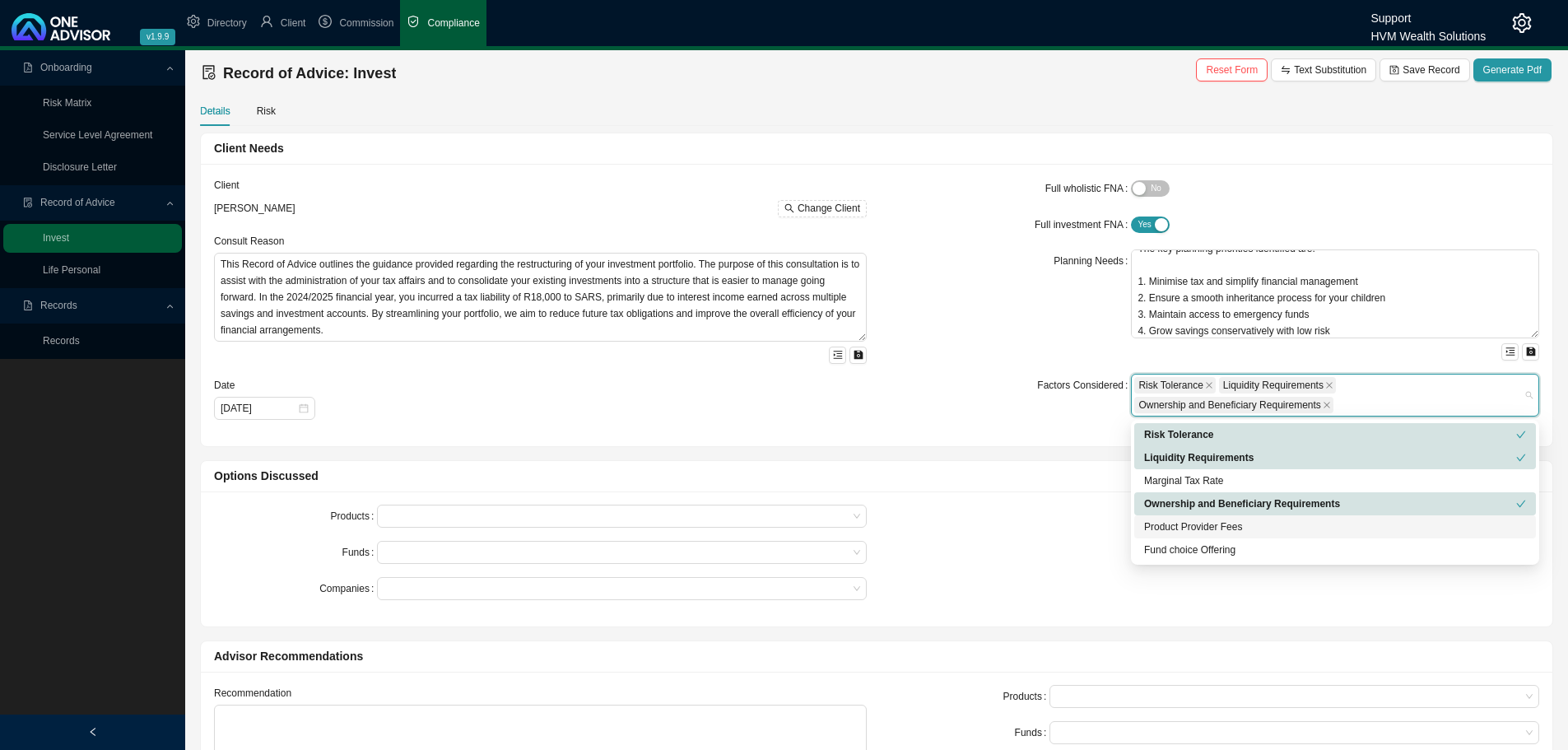
drag, startPoint x: 1169, startPoint y: 516, endPoint x: 1168, endPoint y: 533, distance: 17.0
click at [1169, 518] on div "Product Provider Fees" at bounding box center [1334, 527] width 402 height 23
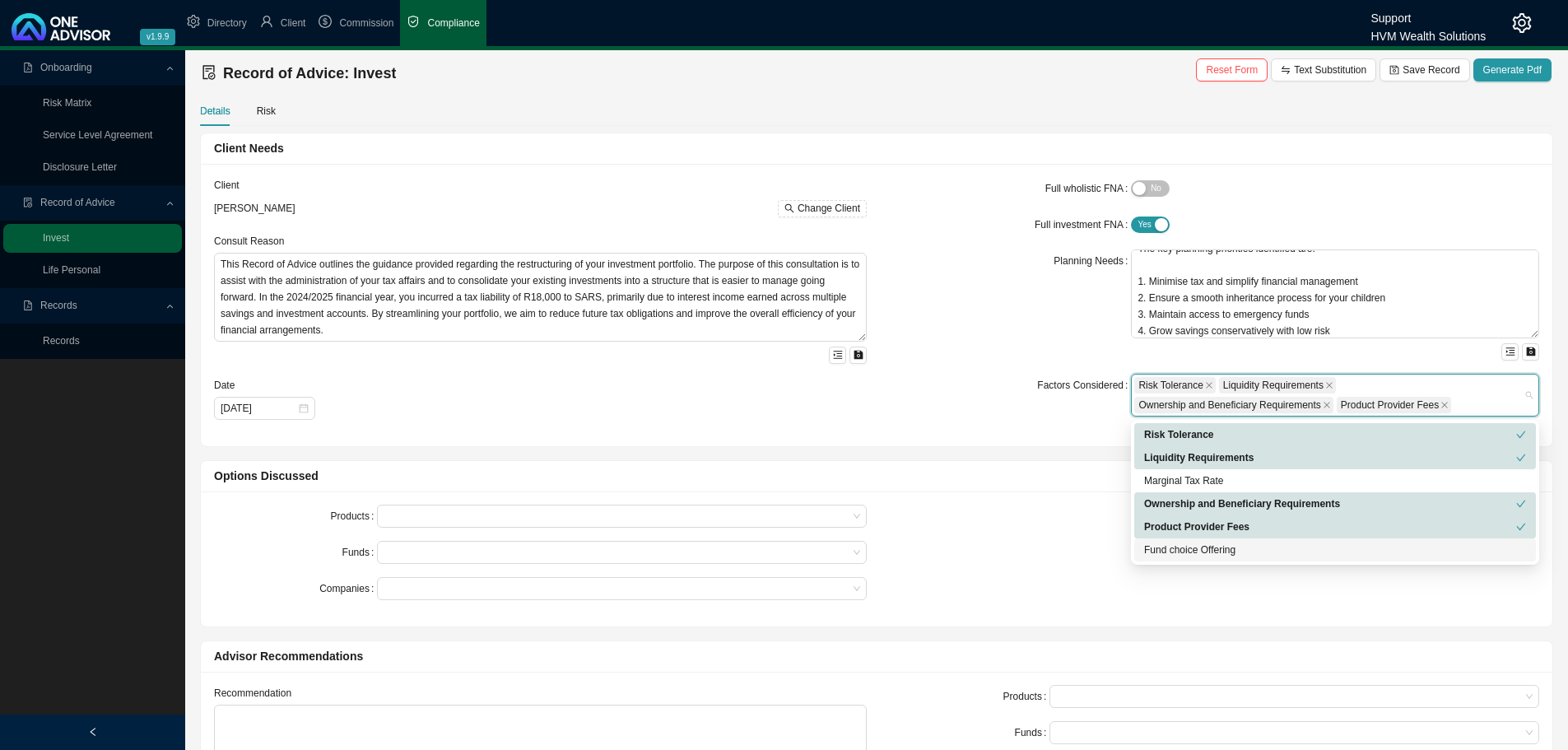
click at [1163, 549] on div "Fund choice Offering" at bounding box center [1334, 549] width 382 height 16
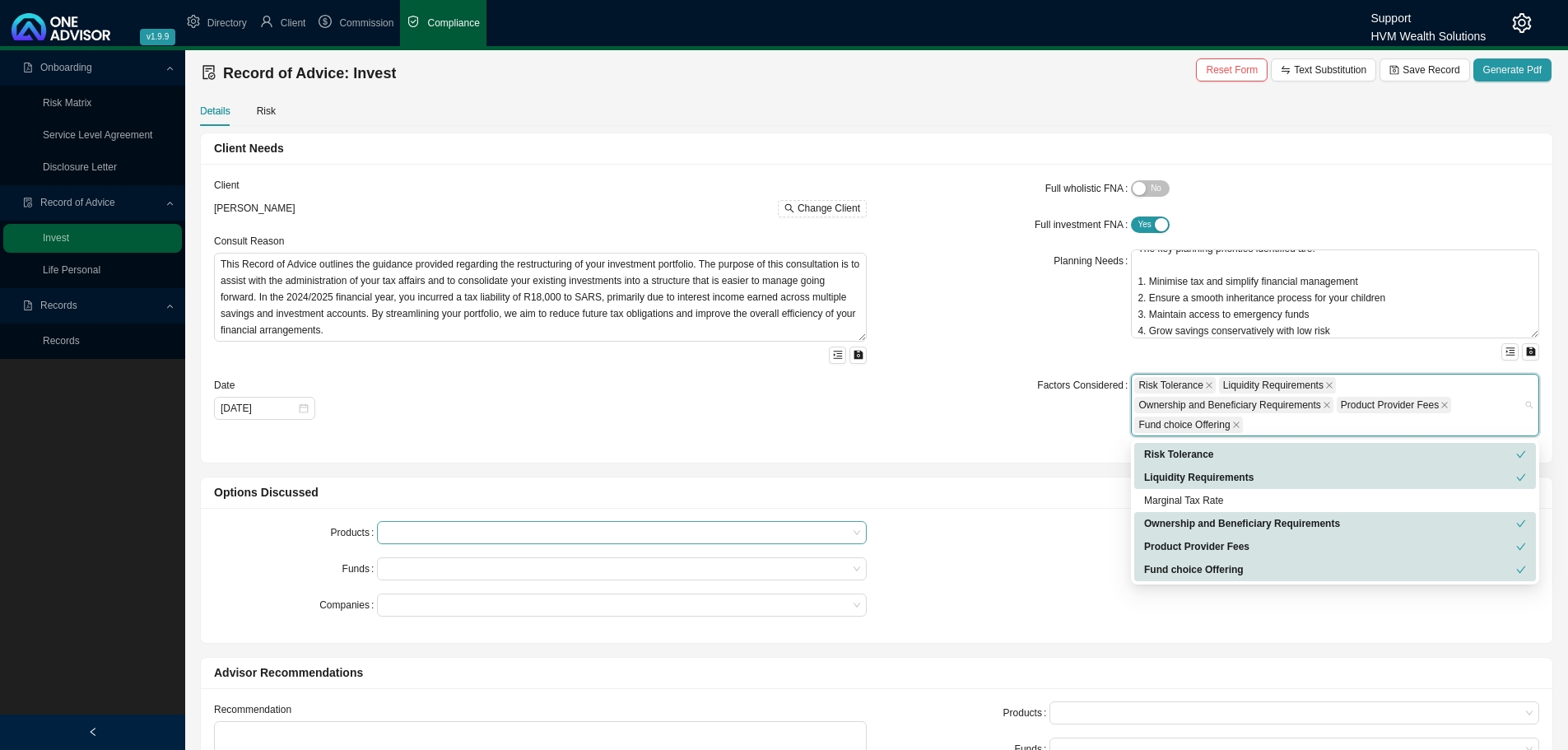
click at [418, 530] on div at bounding box center [613, 532] width 467 height 13
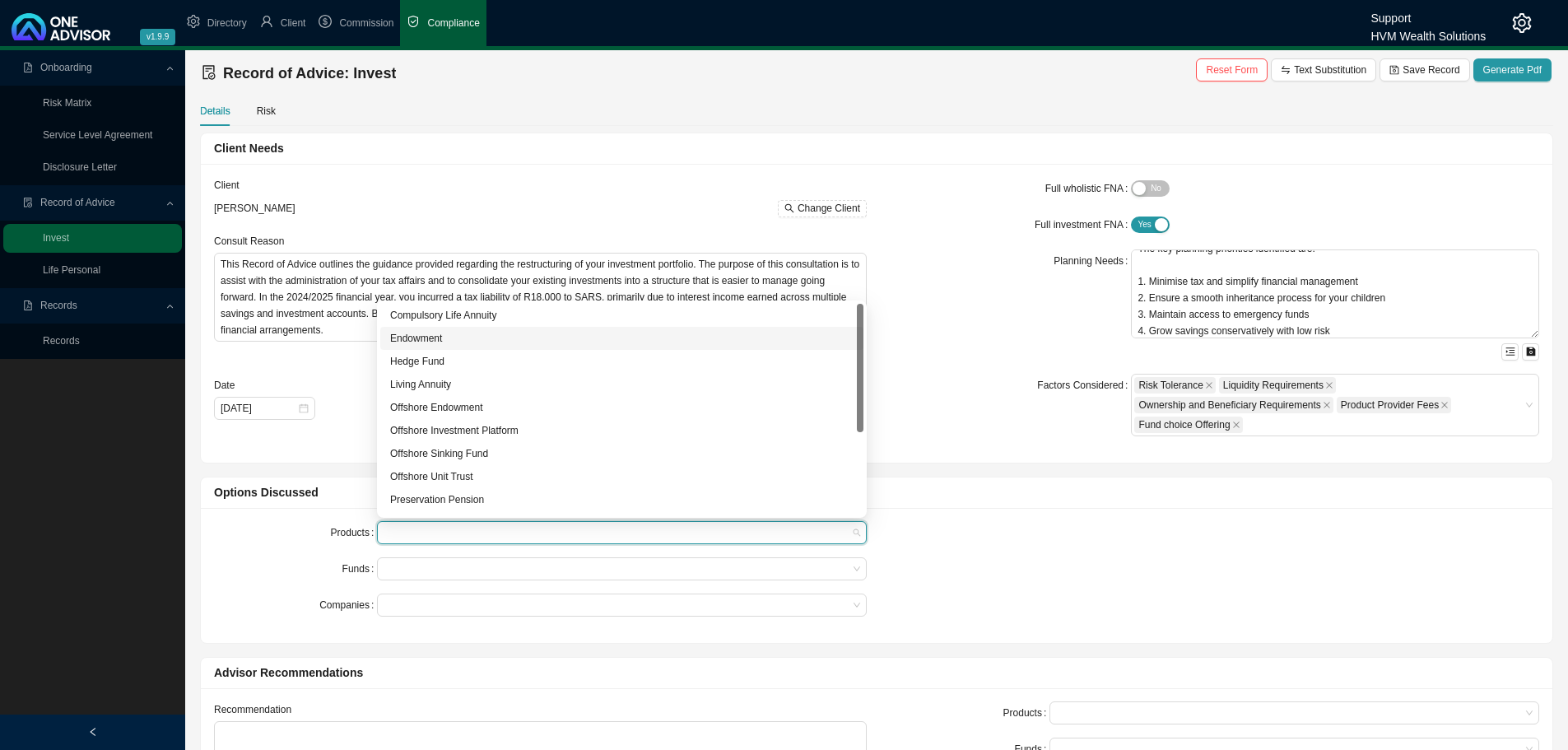
click at [433, 332] on div "Endowment" at bounding box center [622, 338] width 464 height 16
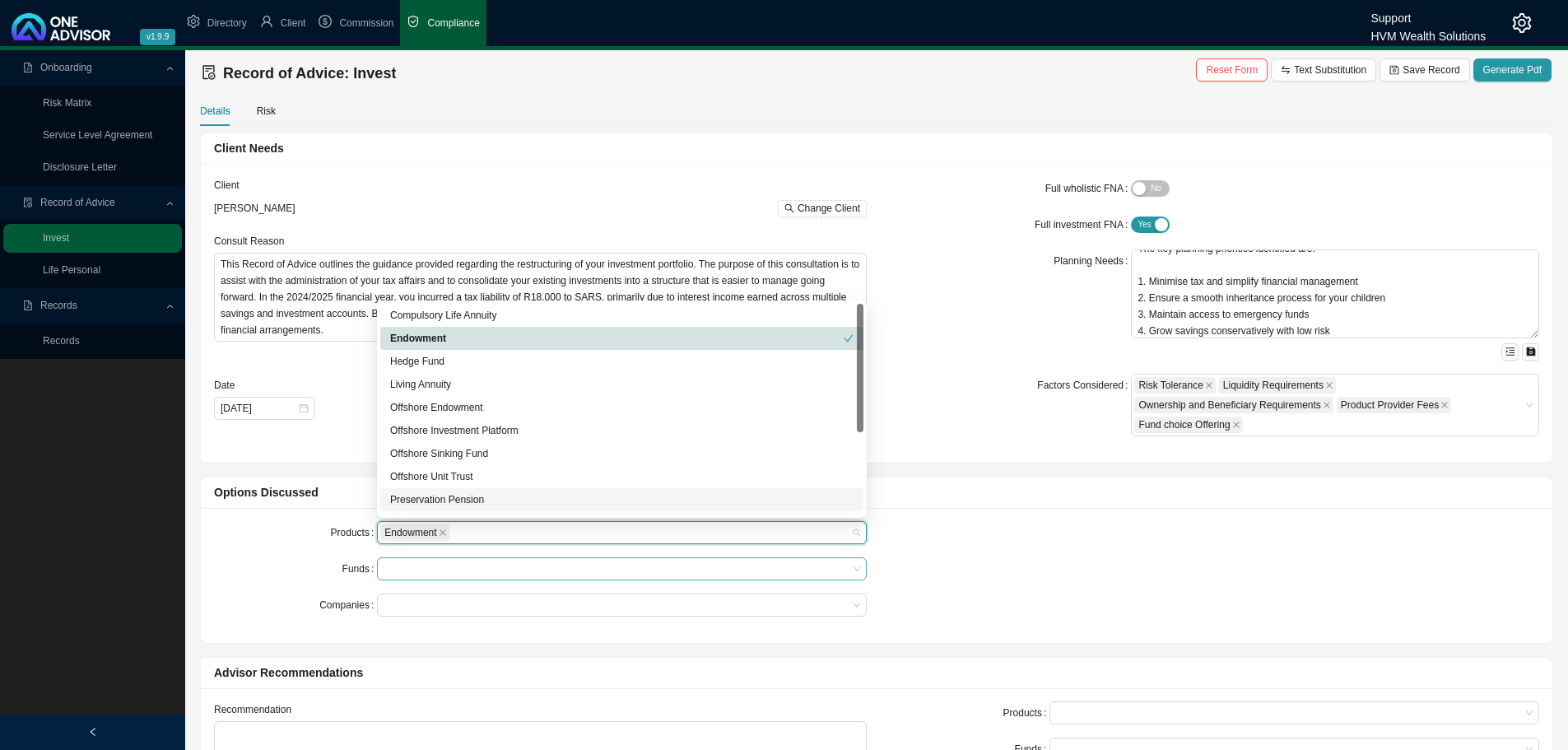
click at [439, 563] on div at bounding box center [613, 569] width 467 height 13
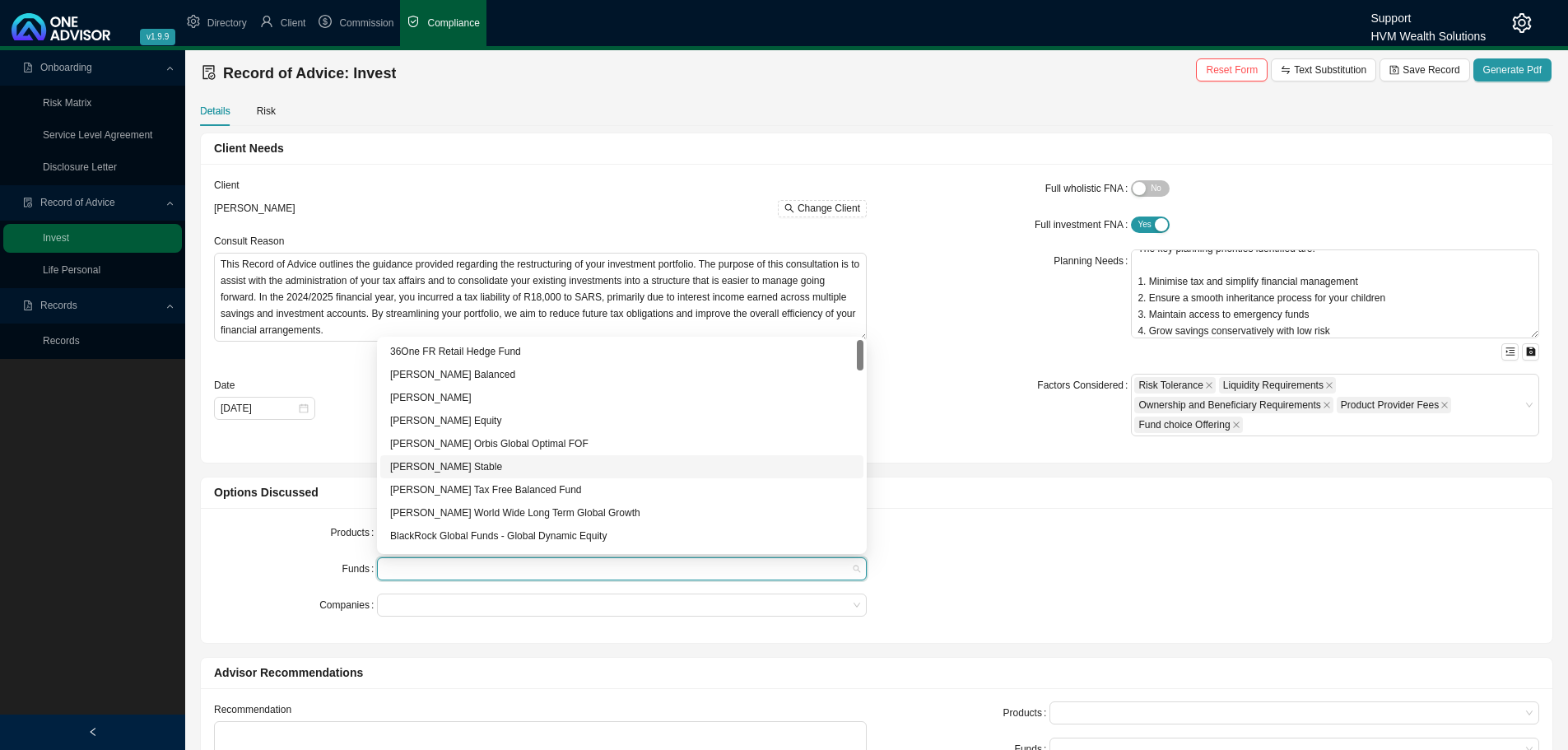
click at [445, 458] on div "[PERSON_NAME] Stable" at bounding box center [621, 466] width 483 height 23
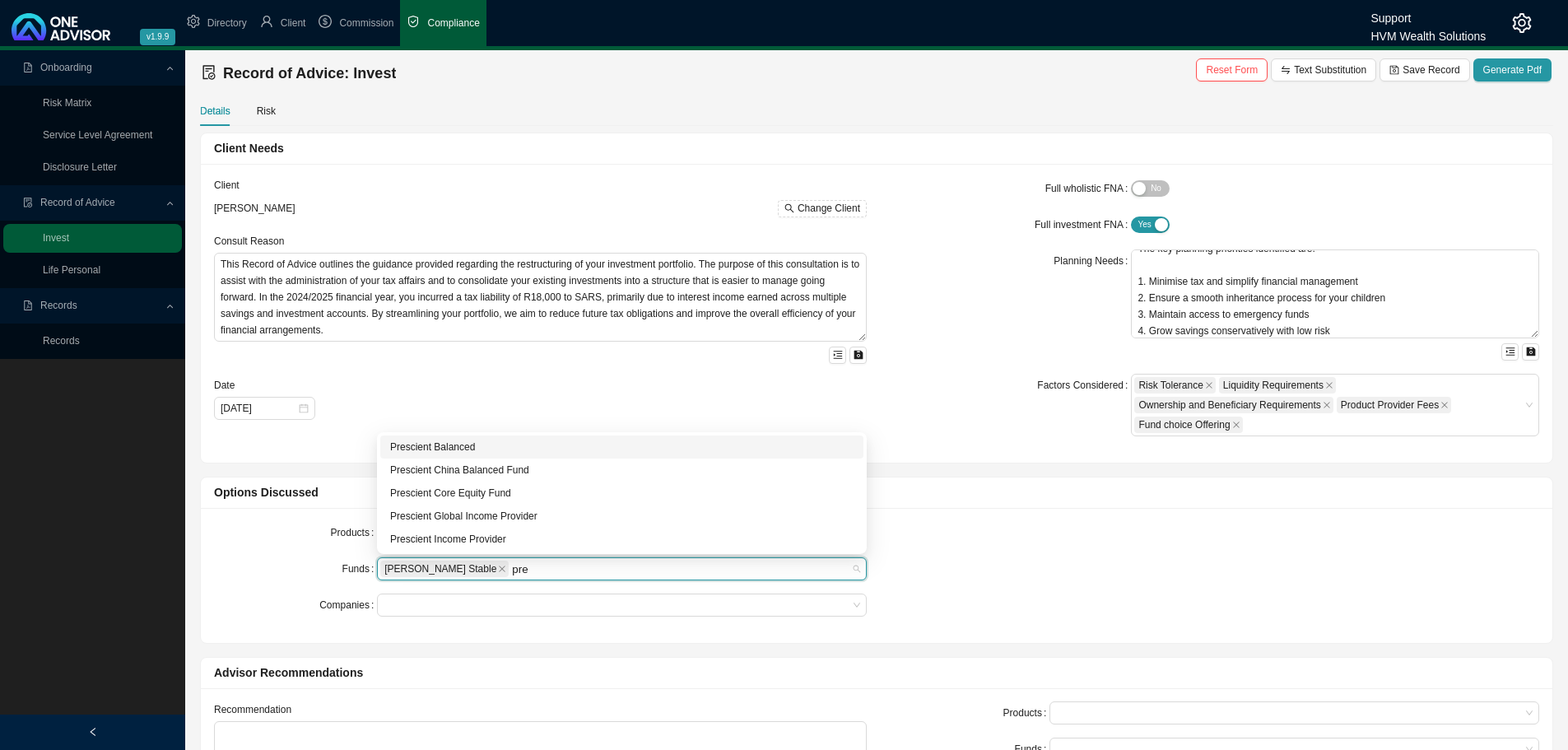
type input "pres"
click at [452, 447] on div "Prescient Balanced" at bounding box center [622, 446] width 464 height 16
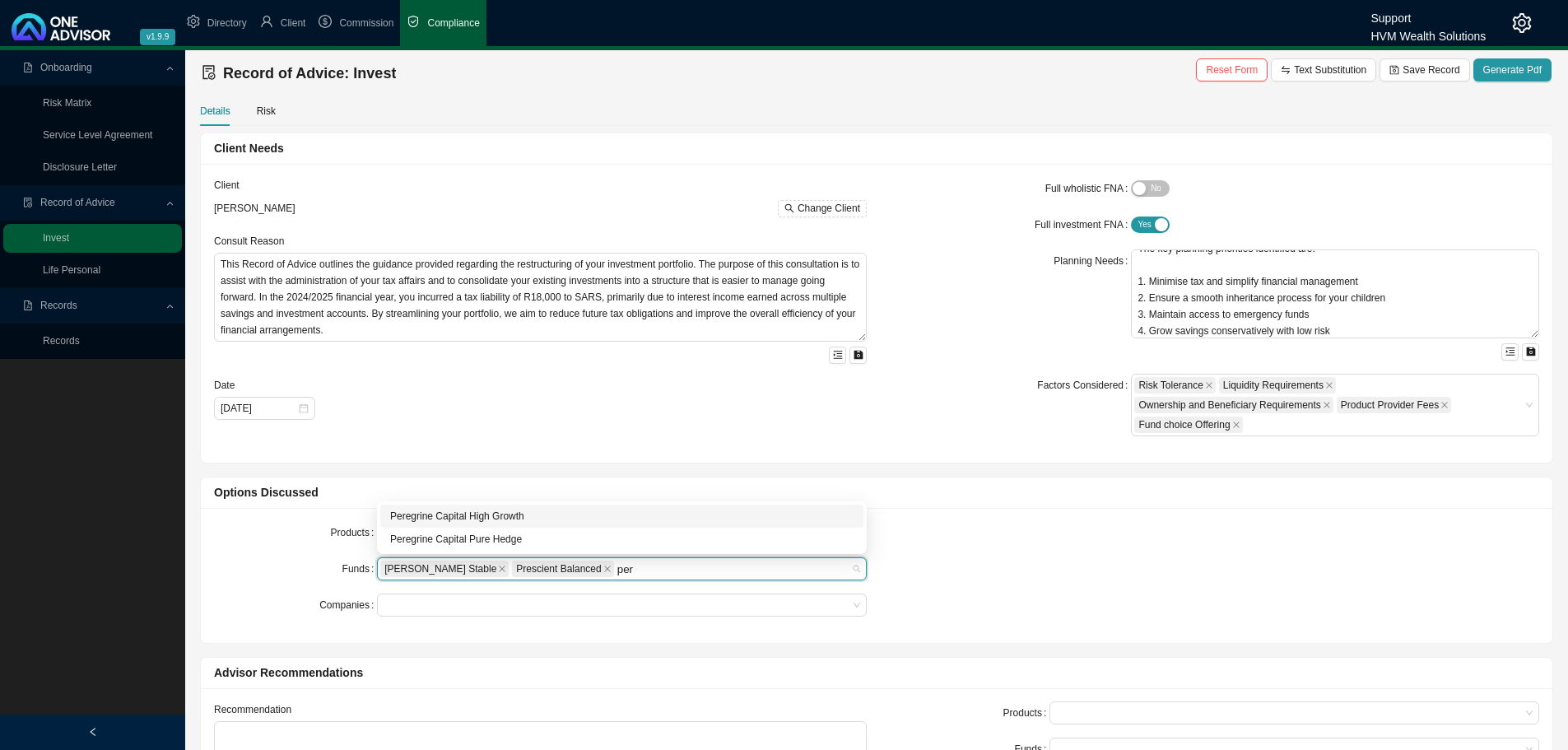
type input "pere"
click at [466, 544] on div "Peregrine Capital Pure Hedge" at bounding box center [622, 538] width 464 height 16
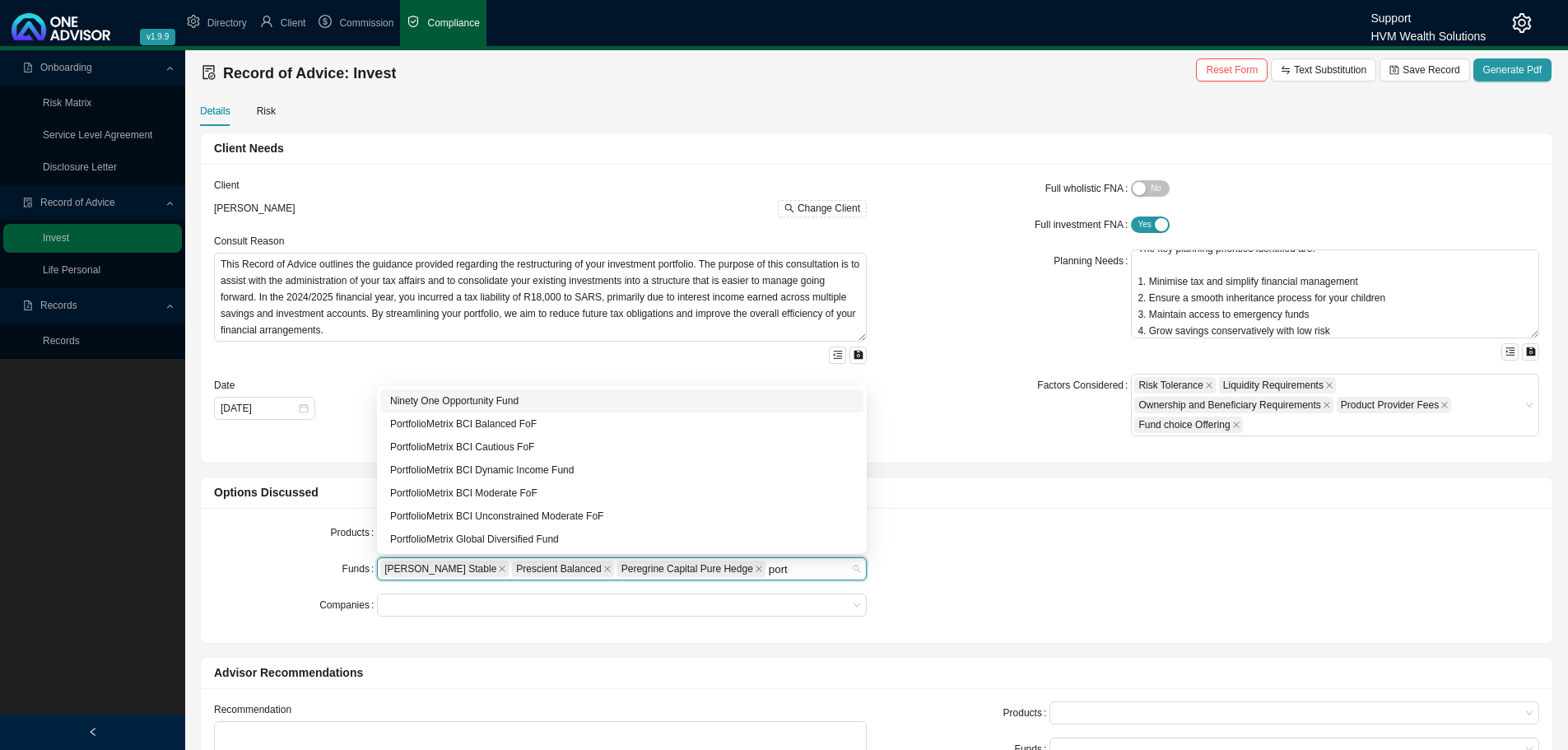
type input "portf"
click at [512, 465] on div "PortfolioMetrix BCI Dynamic Income Fund" at bounding box center [622, 470] width 464 height 16
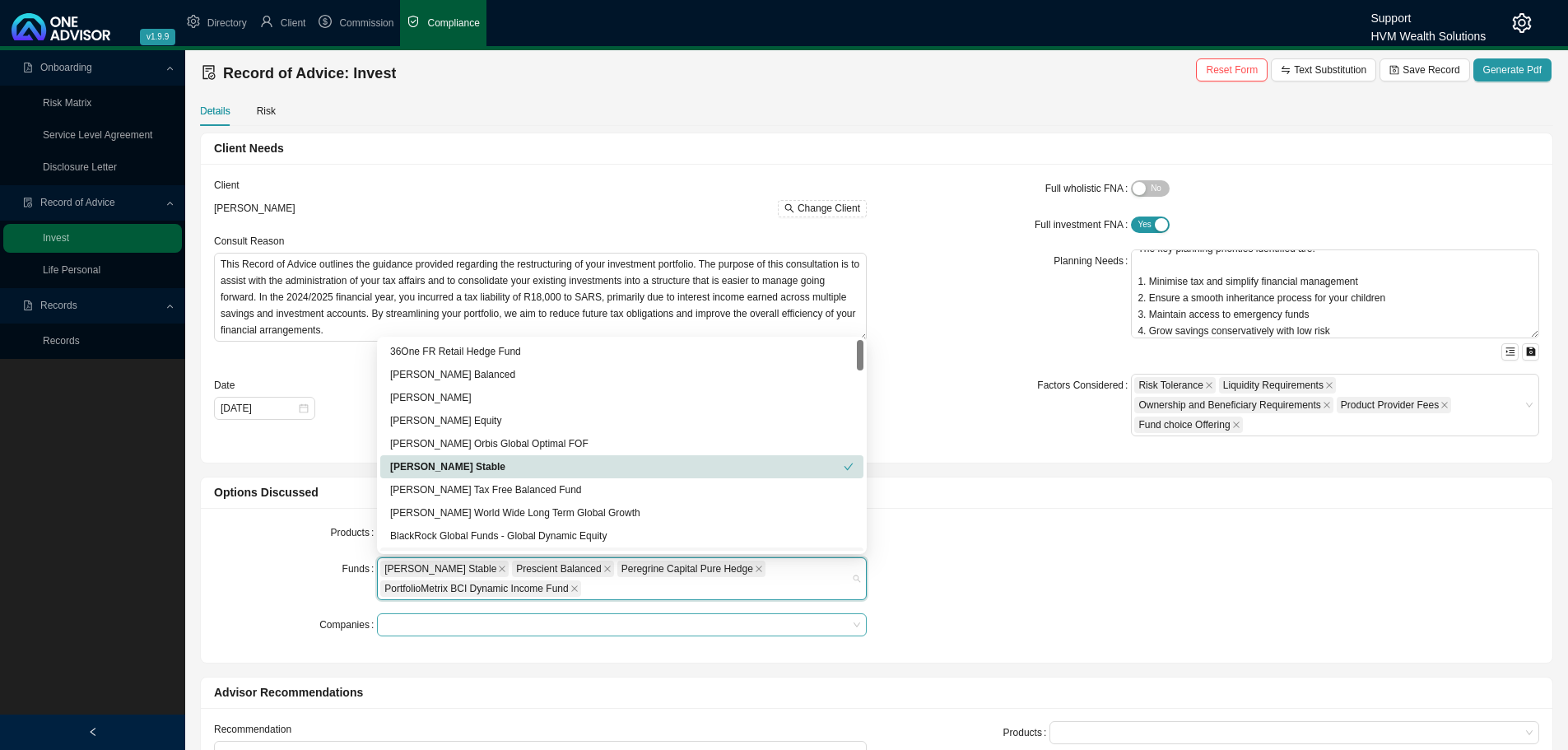
click at [445, 626] on div at bounding box center [613, 625] width 467 height 13
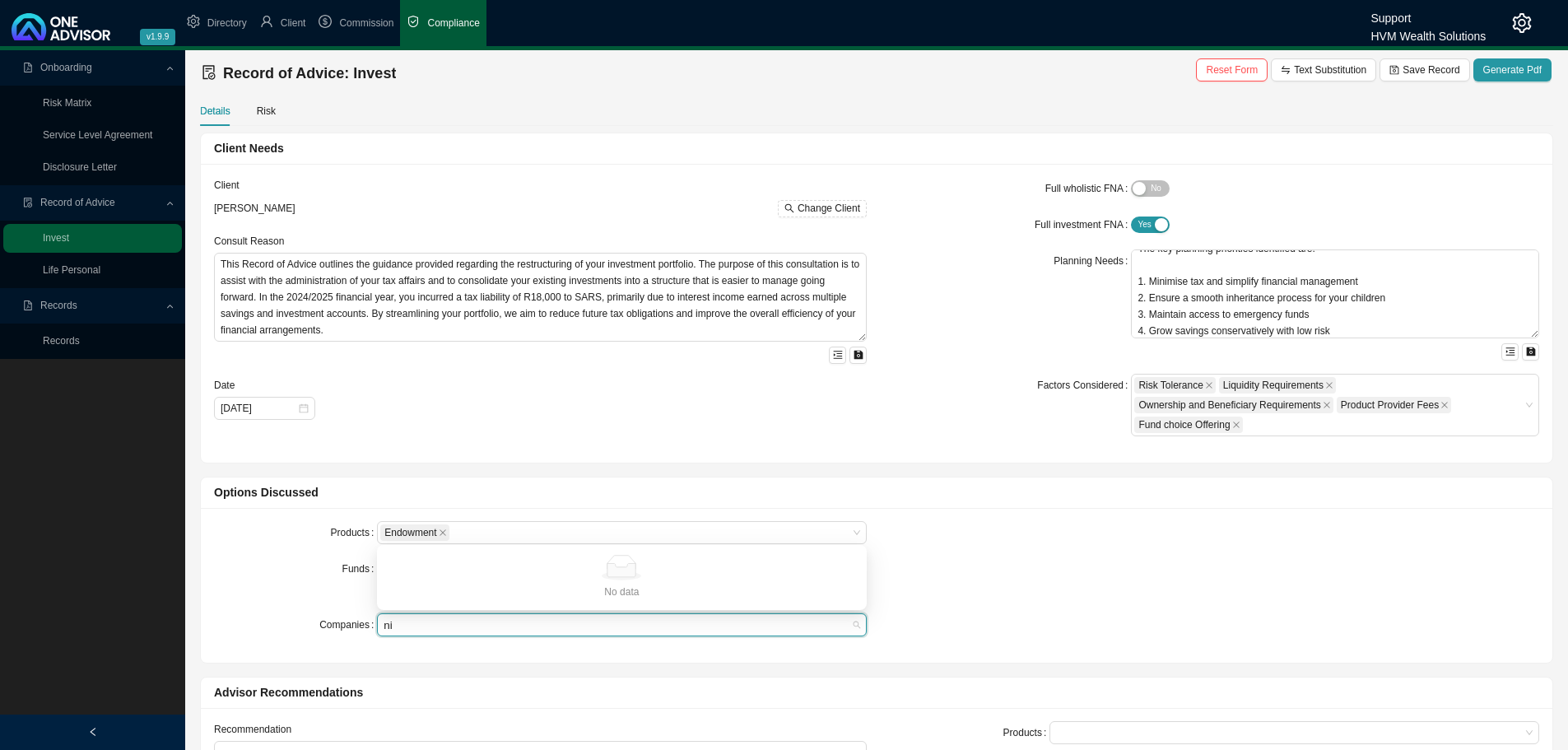
type input "n"
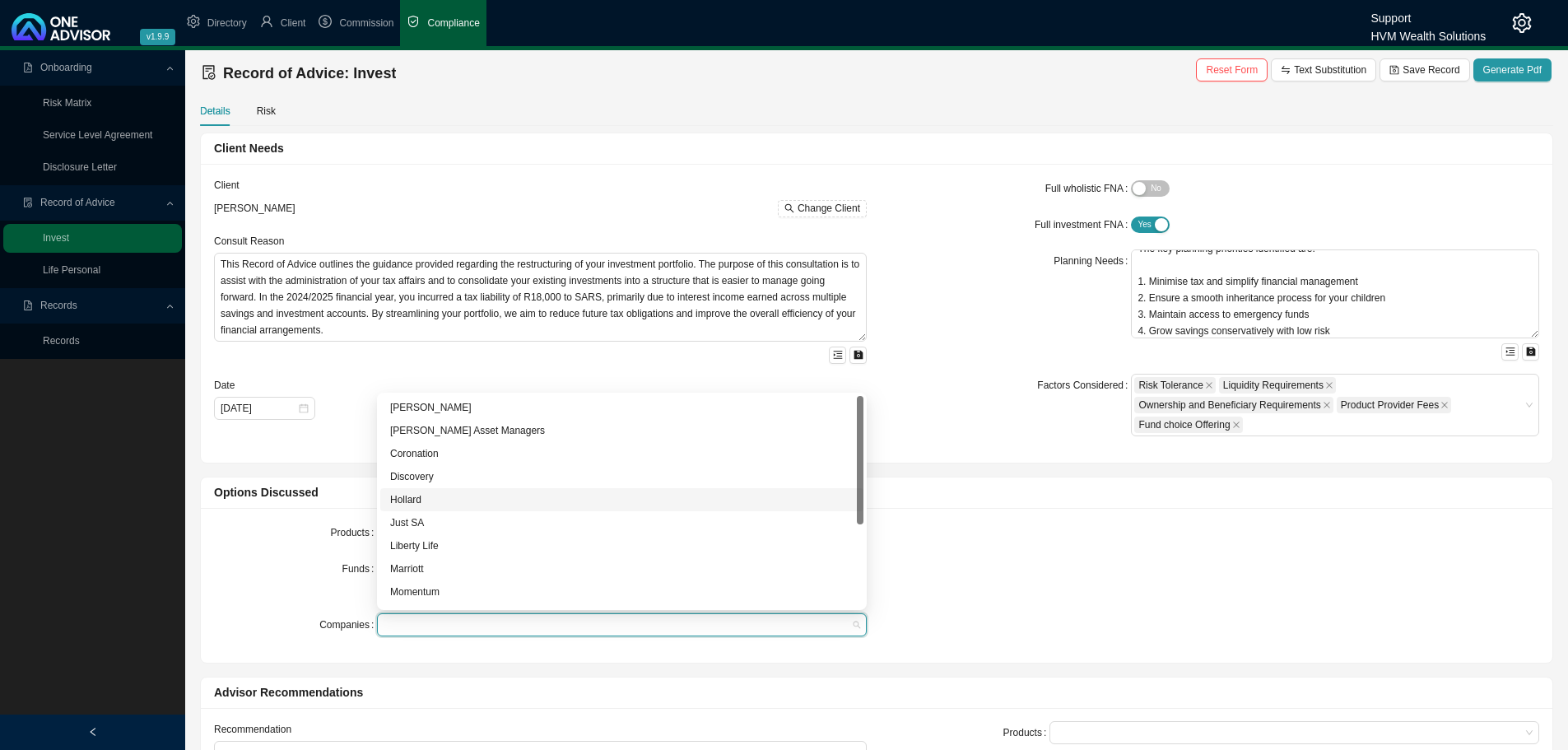
scroll to position [82, 0]
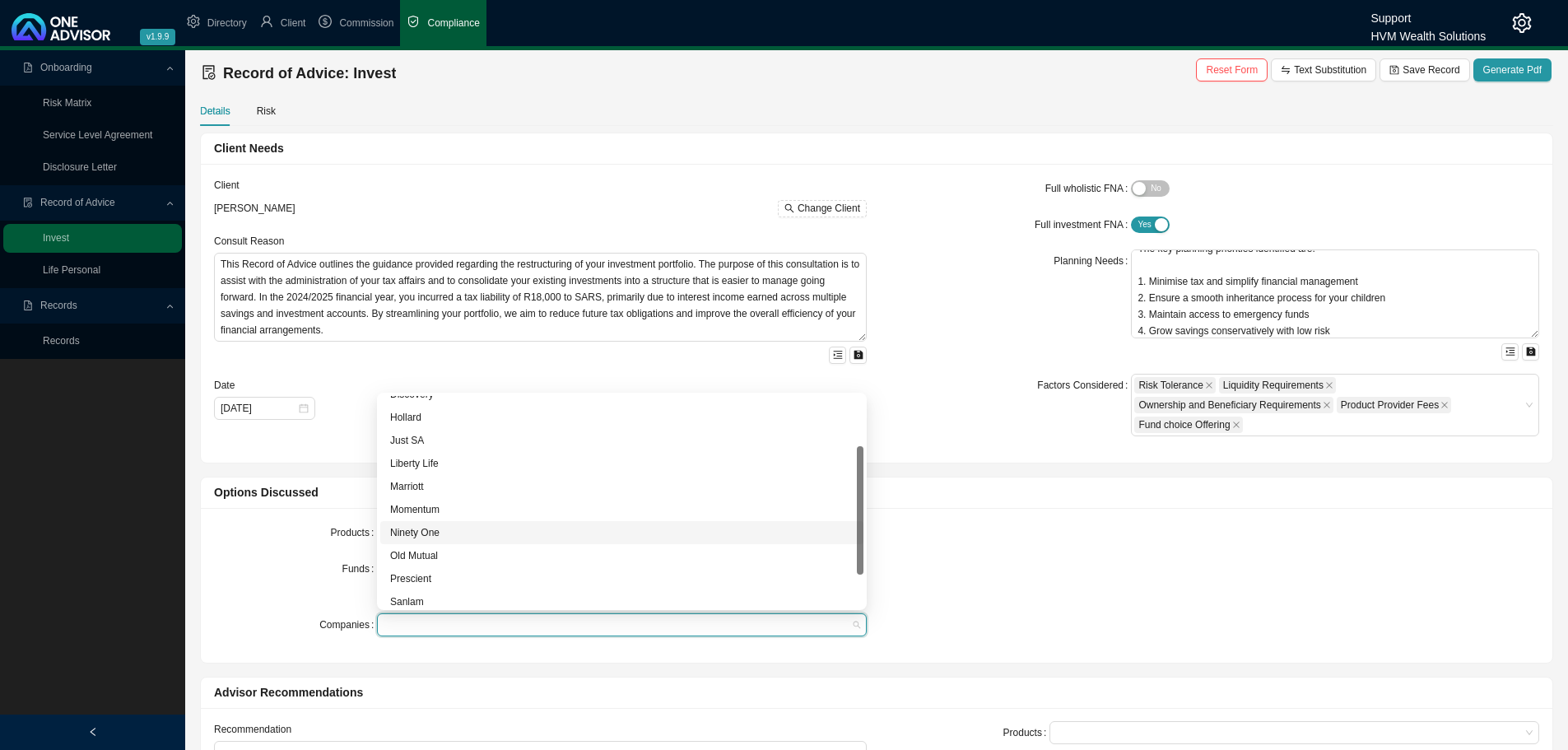
click at [432, 529] on div "Ninety One" at bounding box center [622, 532] width 464 height 16
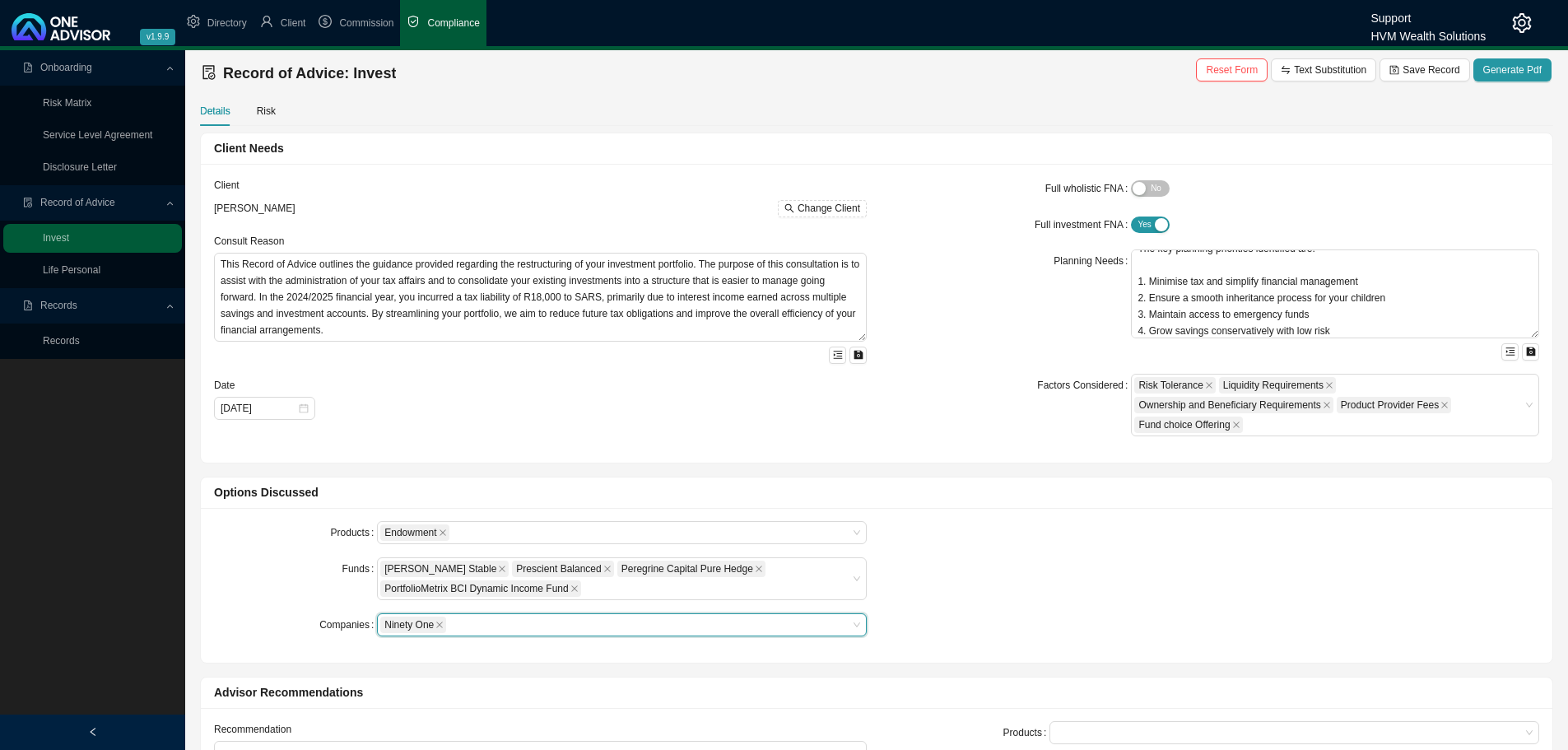
click at [1159, 579] on div "Products Endowment Funds Allan Gray Stable Prescient Balanced Peregrine Capital…" at bounding box center [876, 586] width 1345 height 129
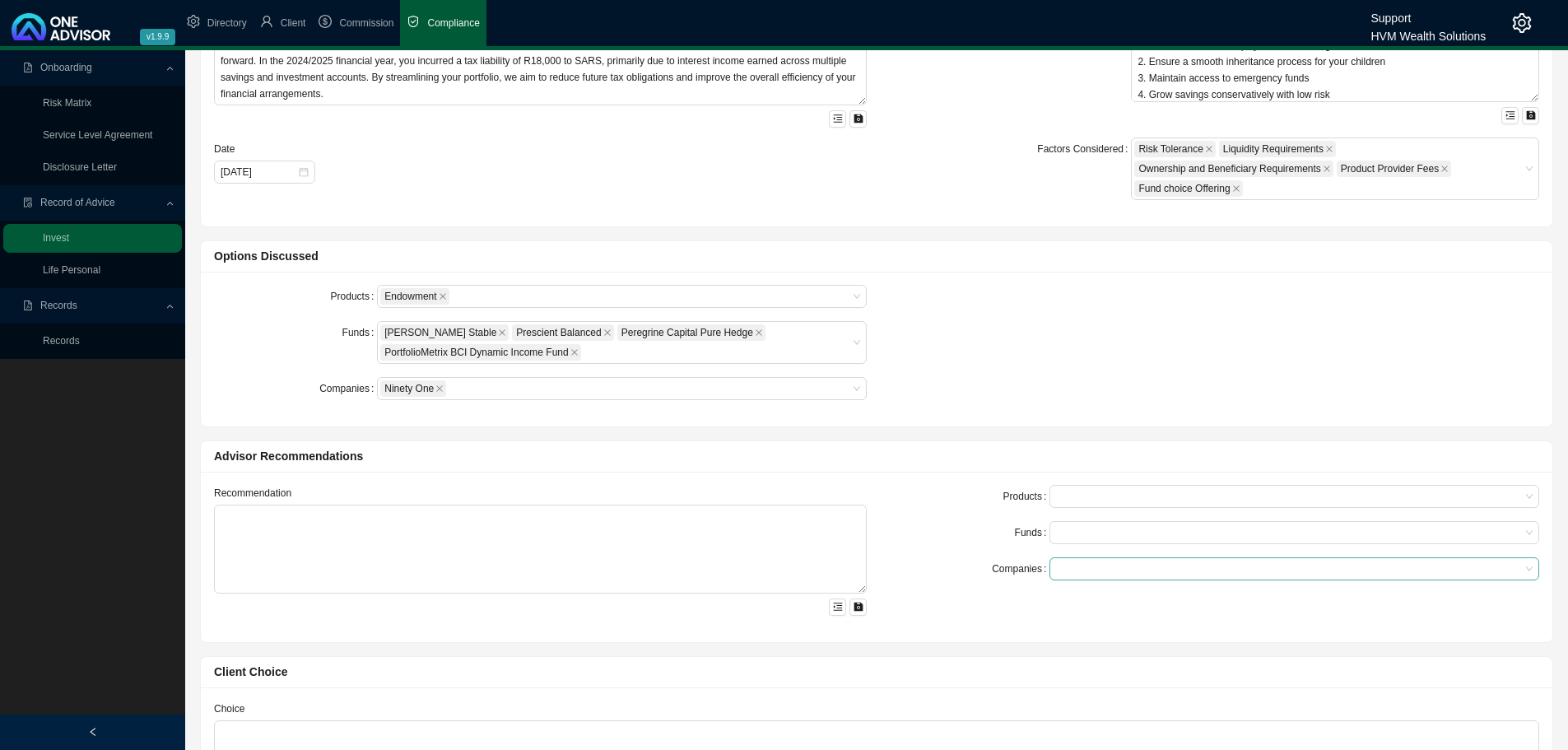
scroll to position [247, 0]
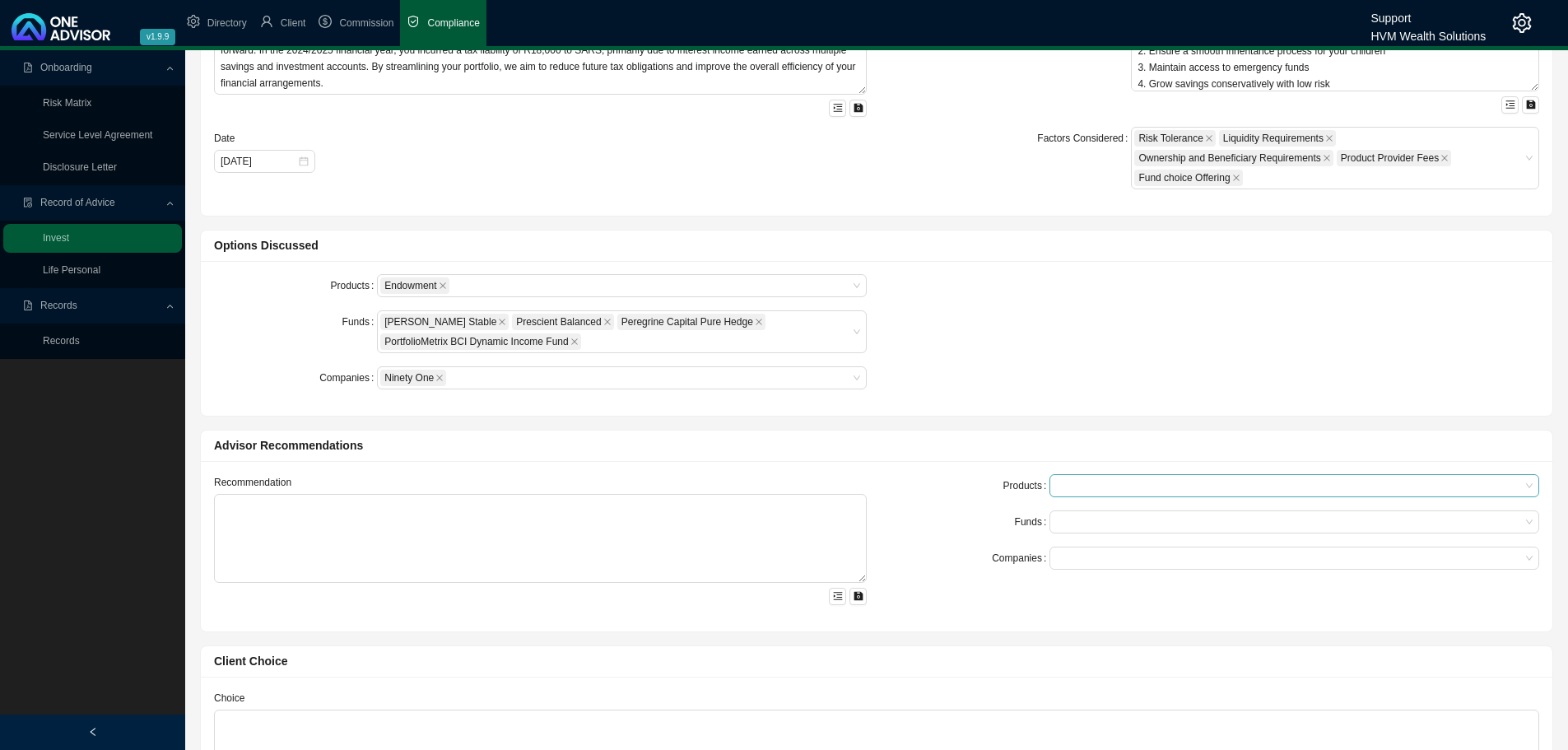
click at [1085, 493] on div at bounding box center [1286, 486] width 467 height 13
click at [1090, 515] on div "Endowment" at bounding box center [1295, 515] width 464 height 16
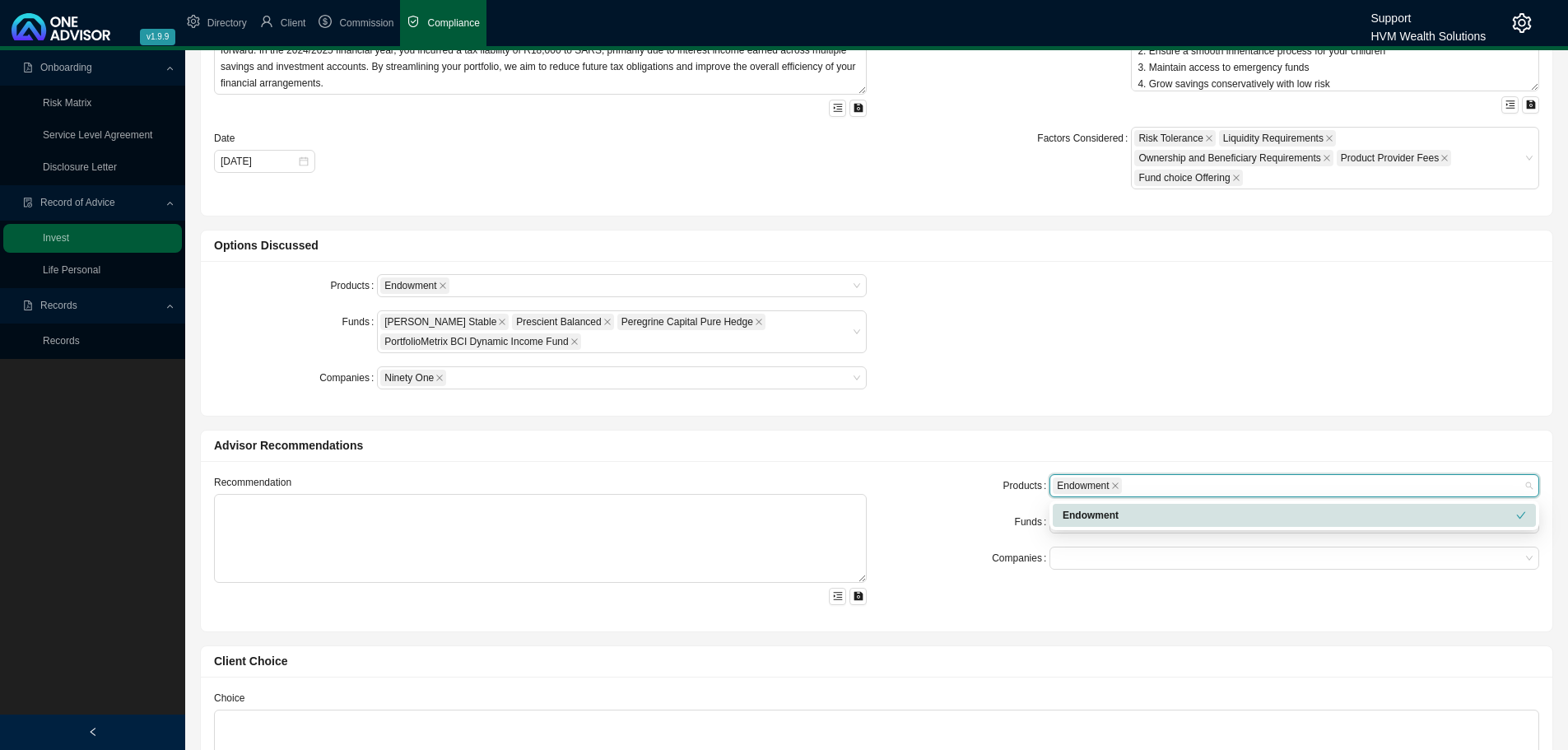
click at [1005, 509] on form "Products Endowment Funds Companies" at bounding box center [1213, 521] width 652 height 96
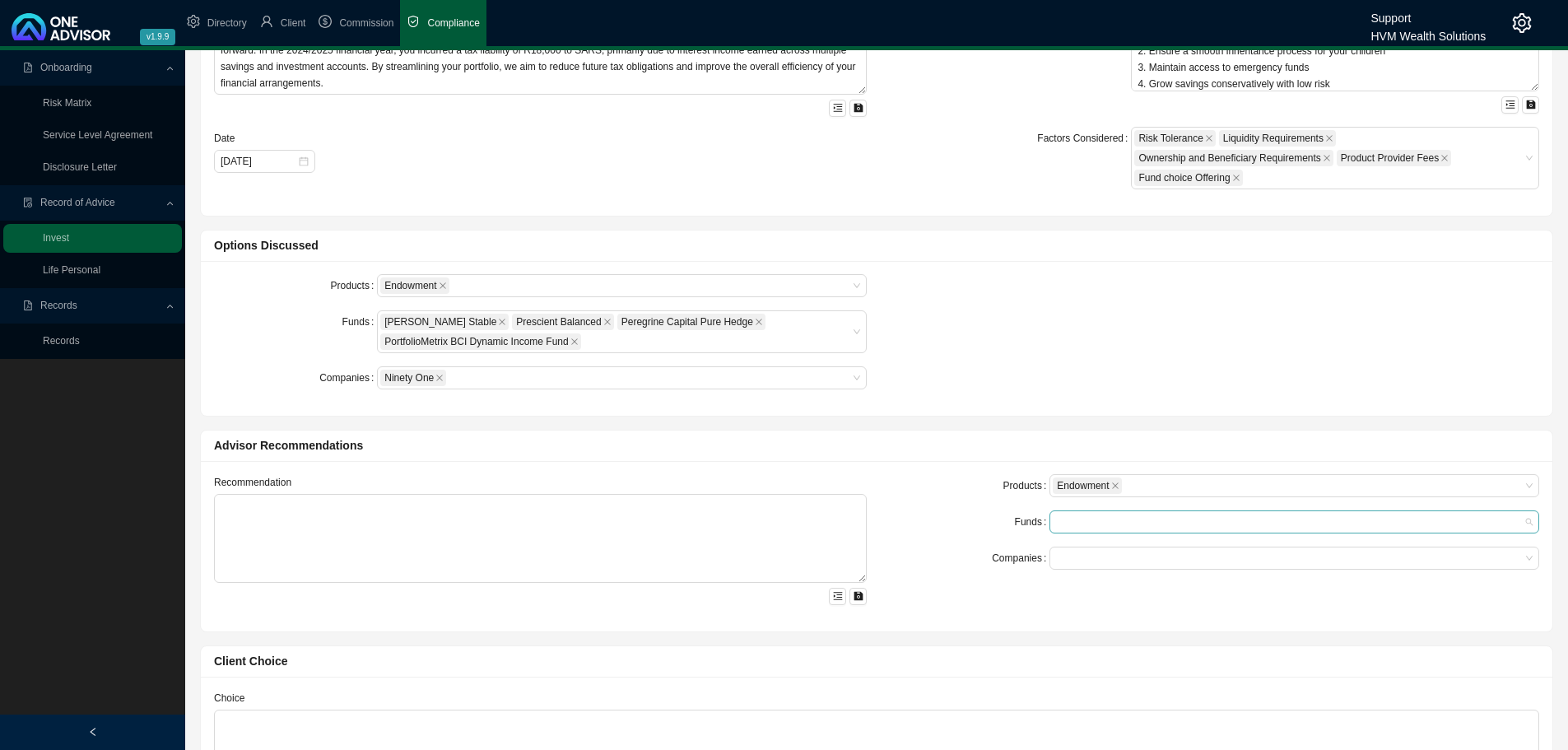
click at [1088, 522] on div at bounding box center [1286, 522] width 467 height 13
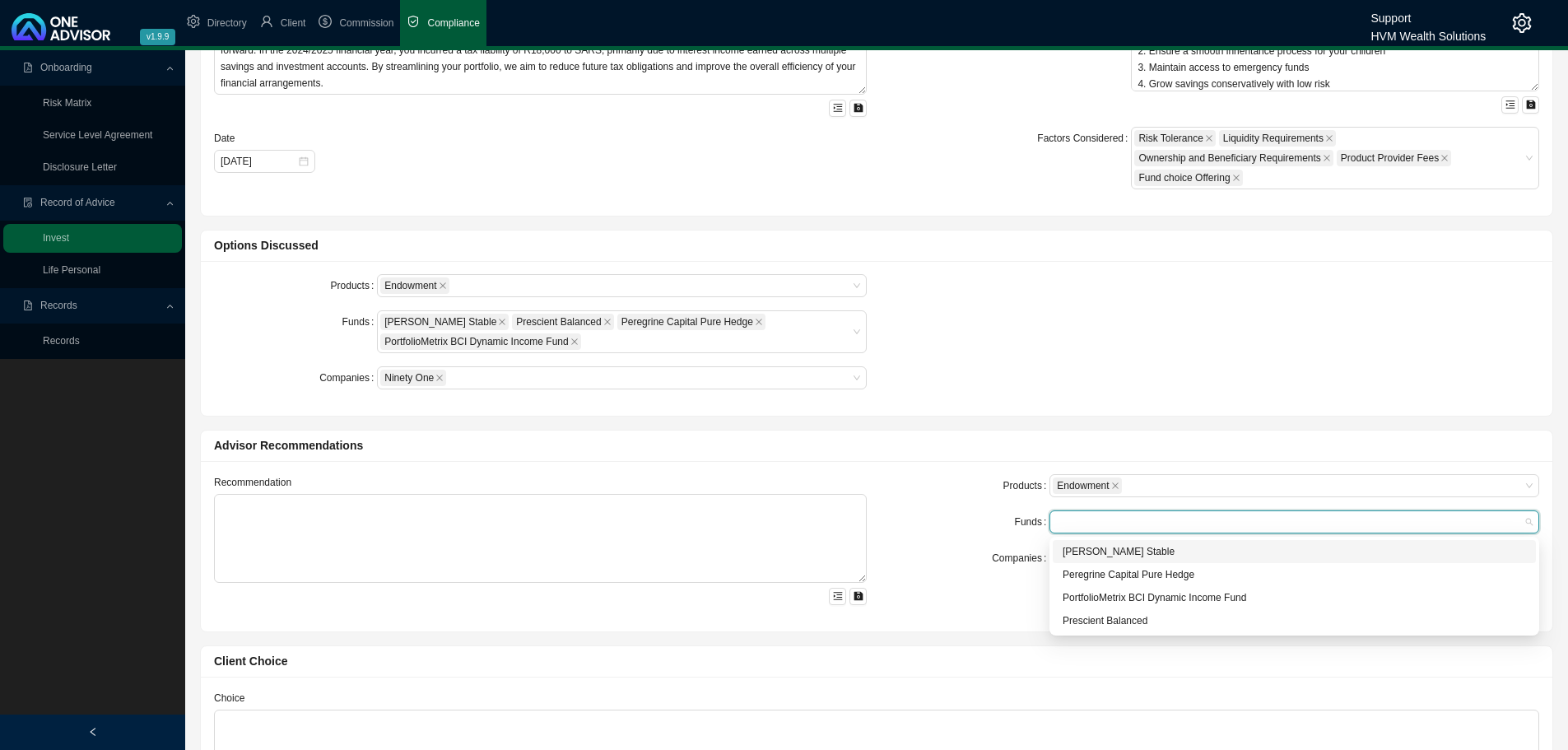
click at [1085, 549] on div "[PERSON_NAME] Stable" at bounding box center [1295, 551] width 464 height 16
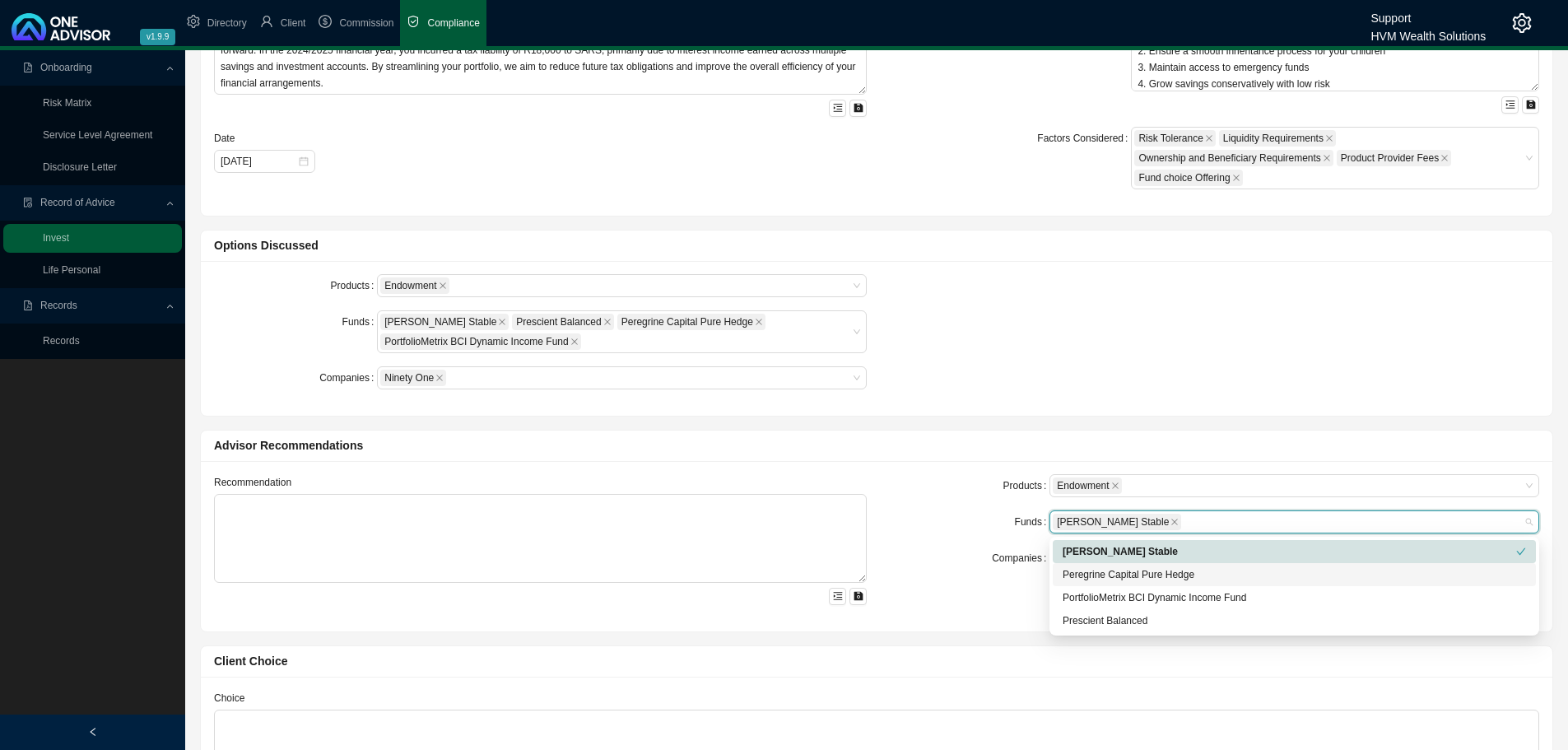
click at [1086, 567] on div "Peregrine Capital Pure Hedge" at bounding box center [1295, 574] width 464 height 16
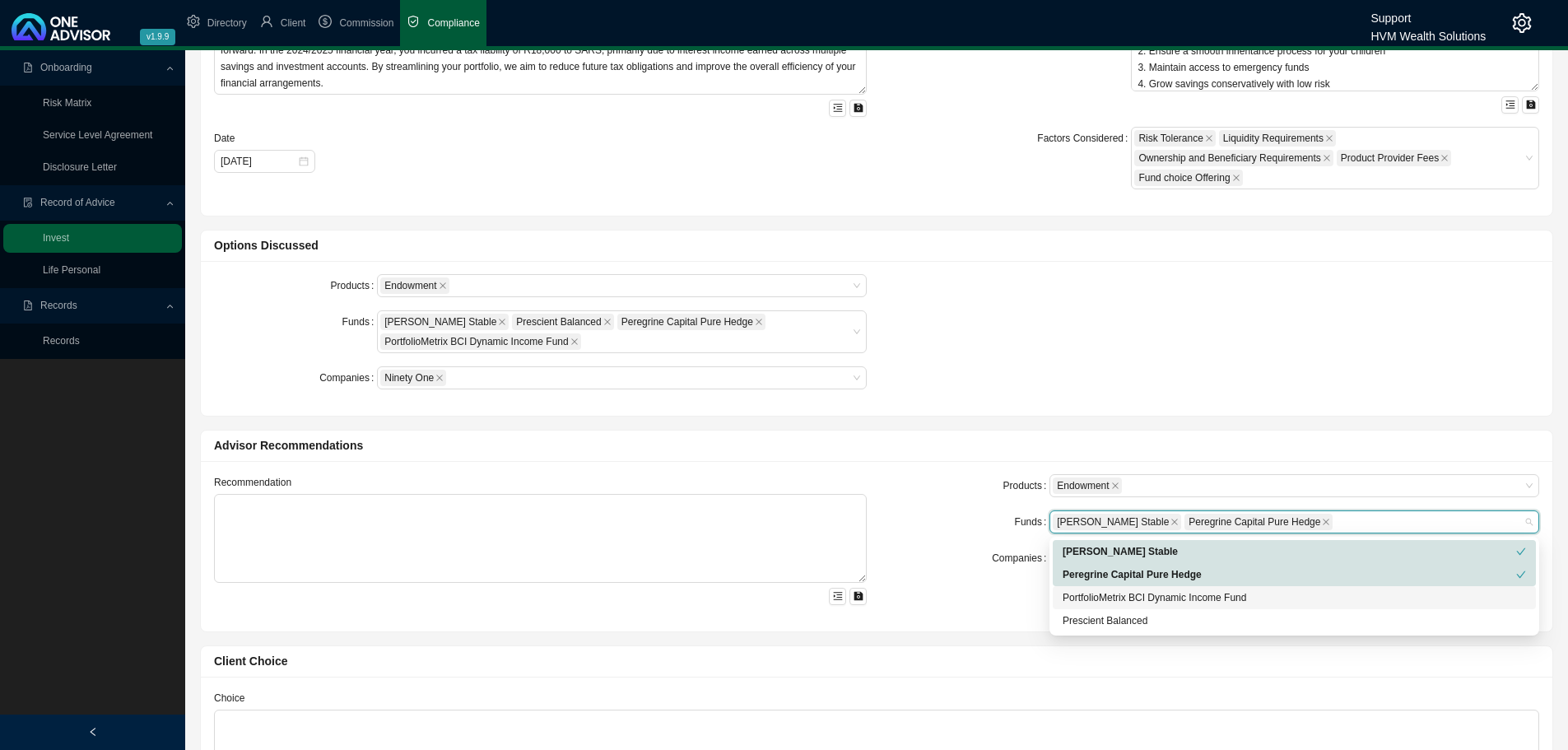
click at [1083, 591] on div "PortfolioMetrix BCI Dynamic Income Fund" at bounding box center [1295, 597] width 464 height 16
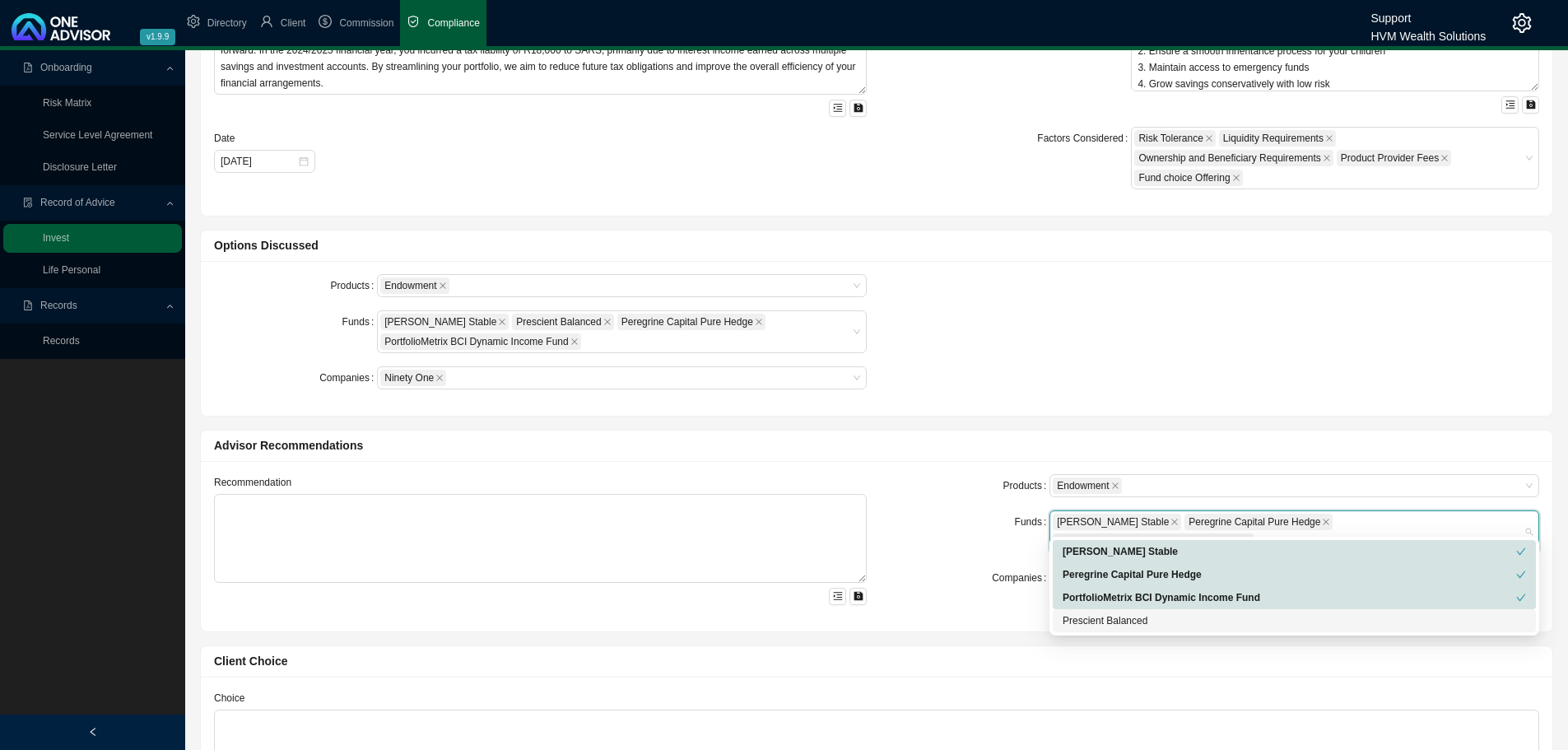
click at [1083, 614] on div "Prescient Balanced" at bounding box center [1295, 620] width 464 height 16
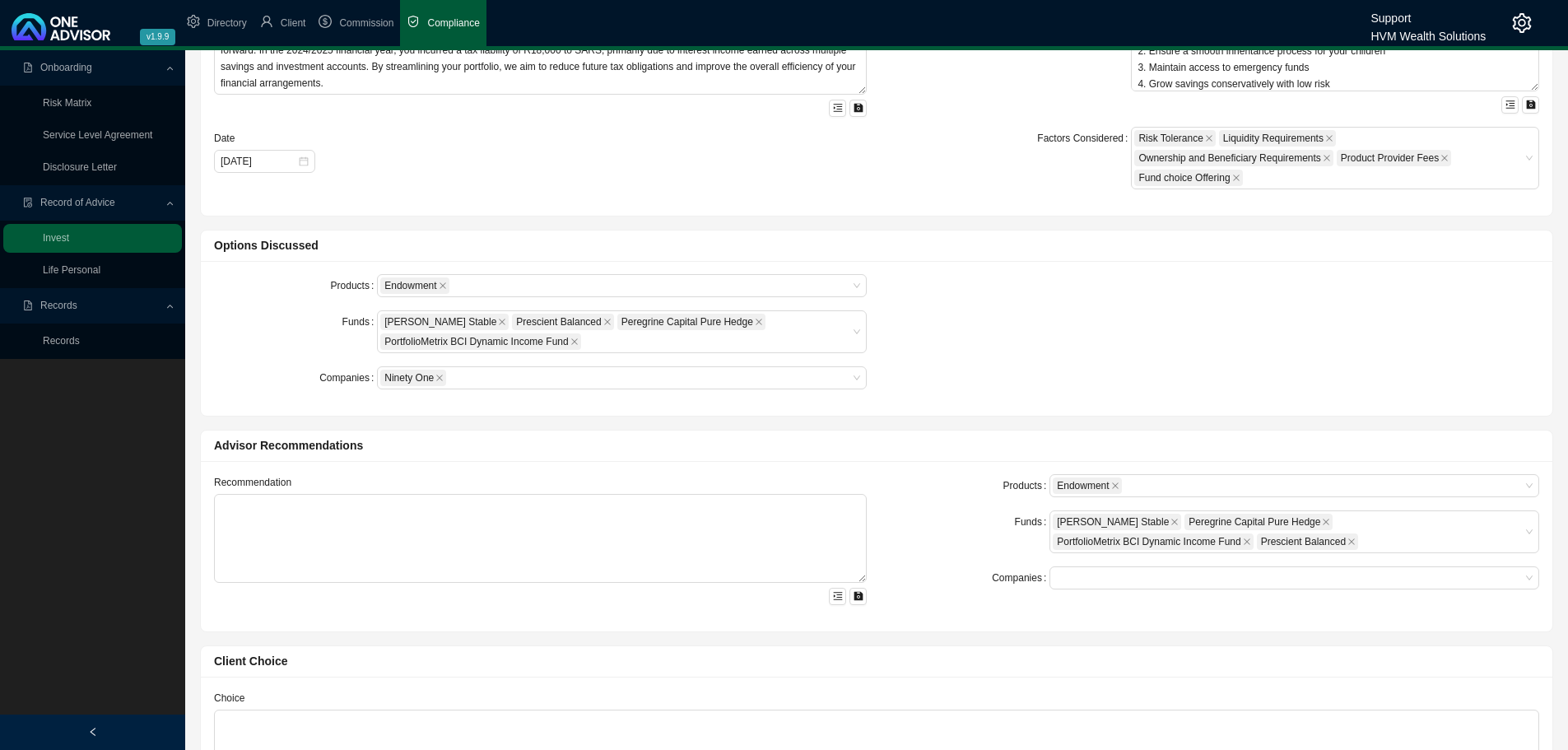
click at [970, 593] on div "Products Endowment Funds Allan Gray Stable Peregrine Capital Pure Hedge Portfol…" at bounding box center [1213, 546] width 673 height 144
click at [1059, 576] on input "search" at bounding box center [1058, 578] width 3 height 13
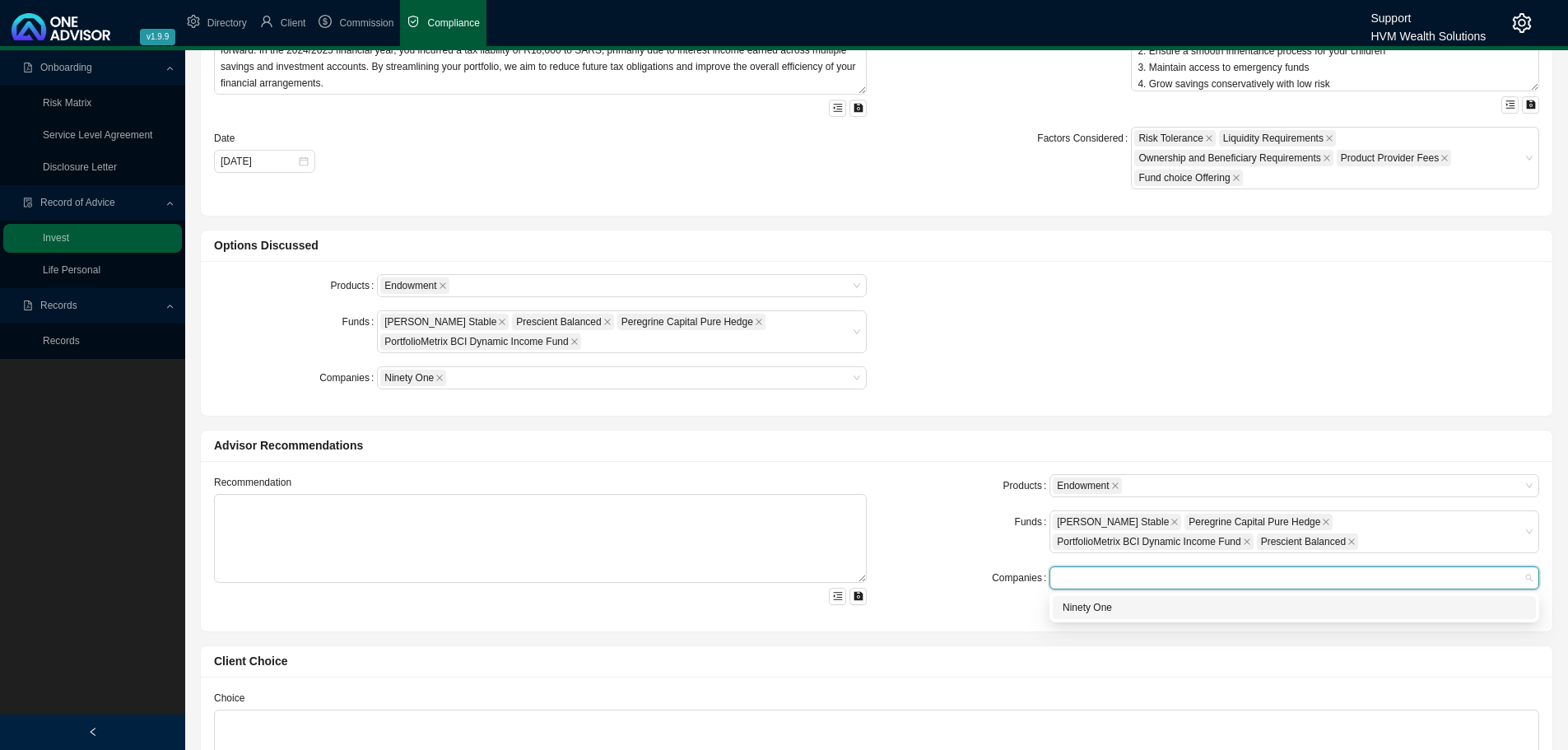
click at [1070, 608] on div "Ninety One" at bounding box center [1295, 607] width 464 height 16
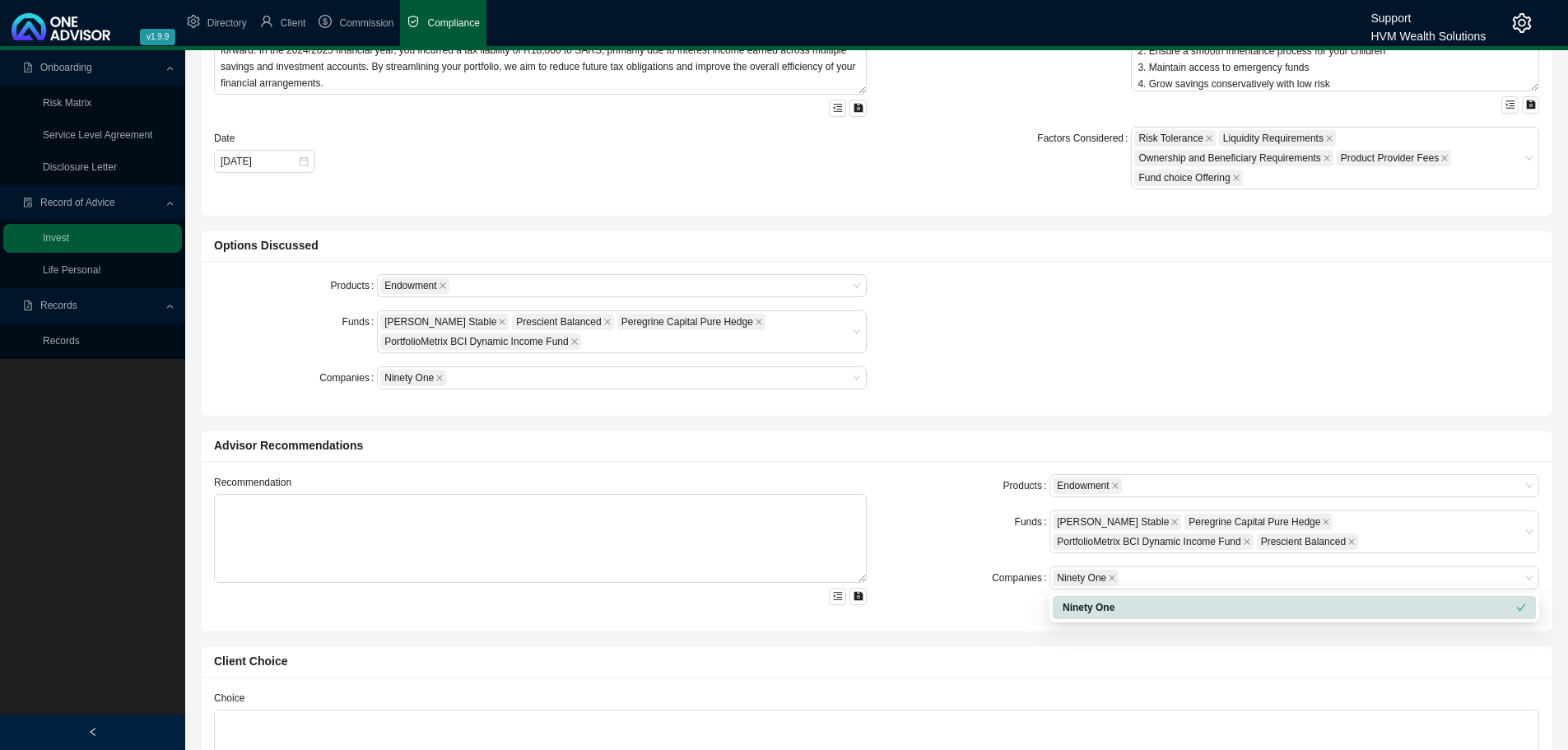
click at [1192, 412] on div "Products Endowment Funds Allan Gray Stable Prescient Balanced Peregrine Capital…" at bounding box center [876, 338] width 1351 height 155
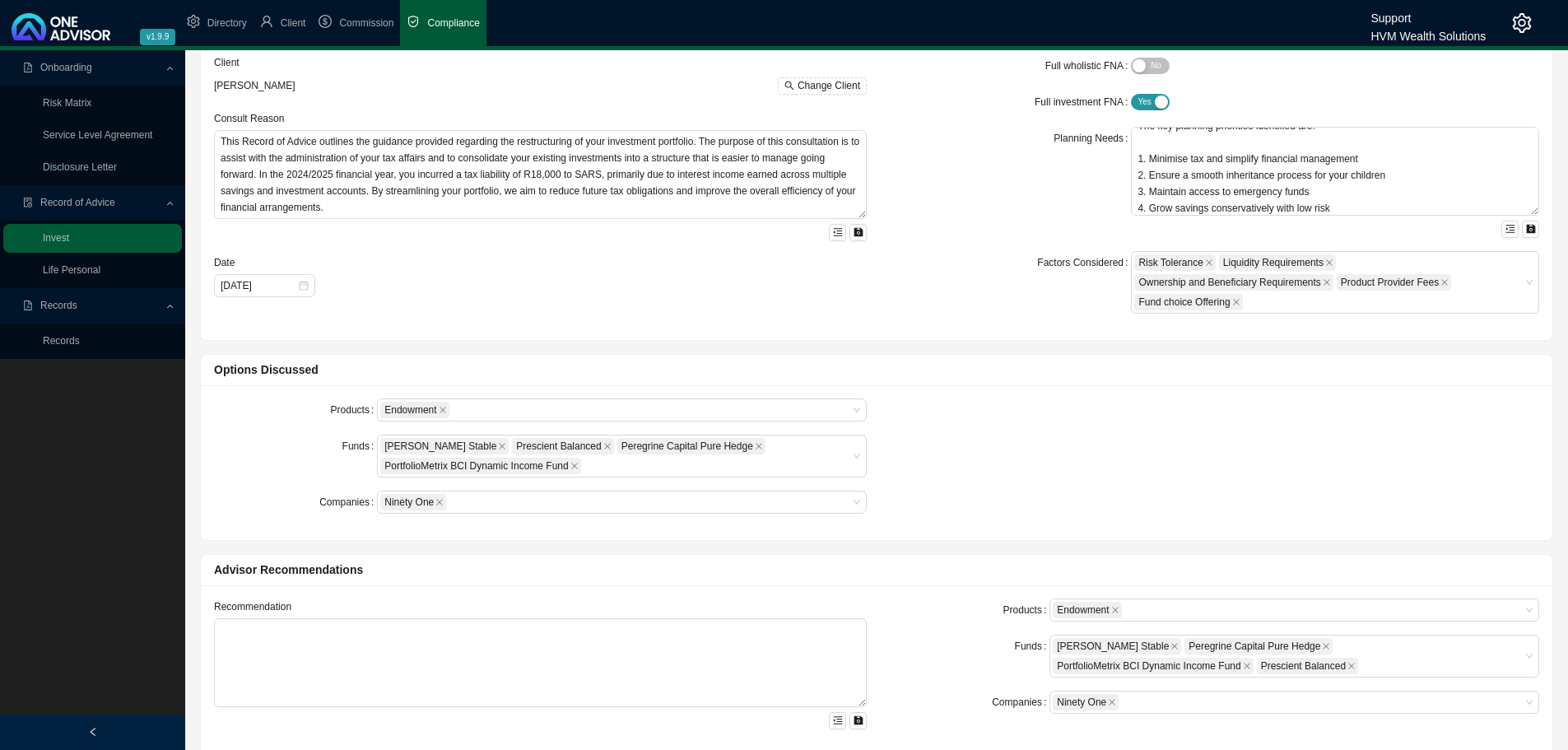
scroll to position [0, 0]
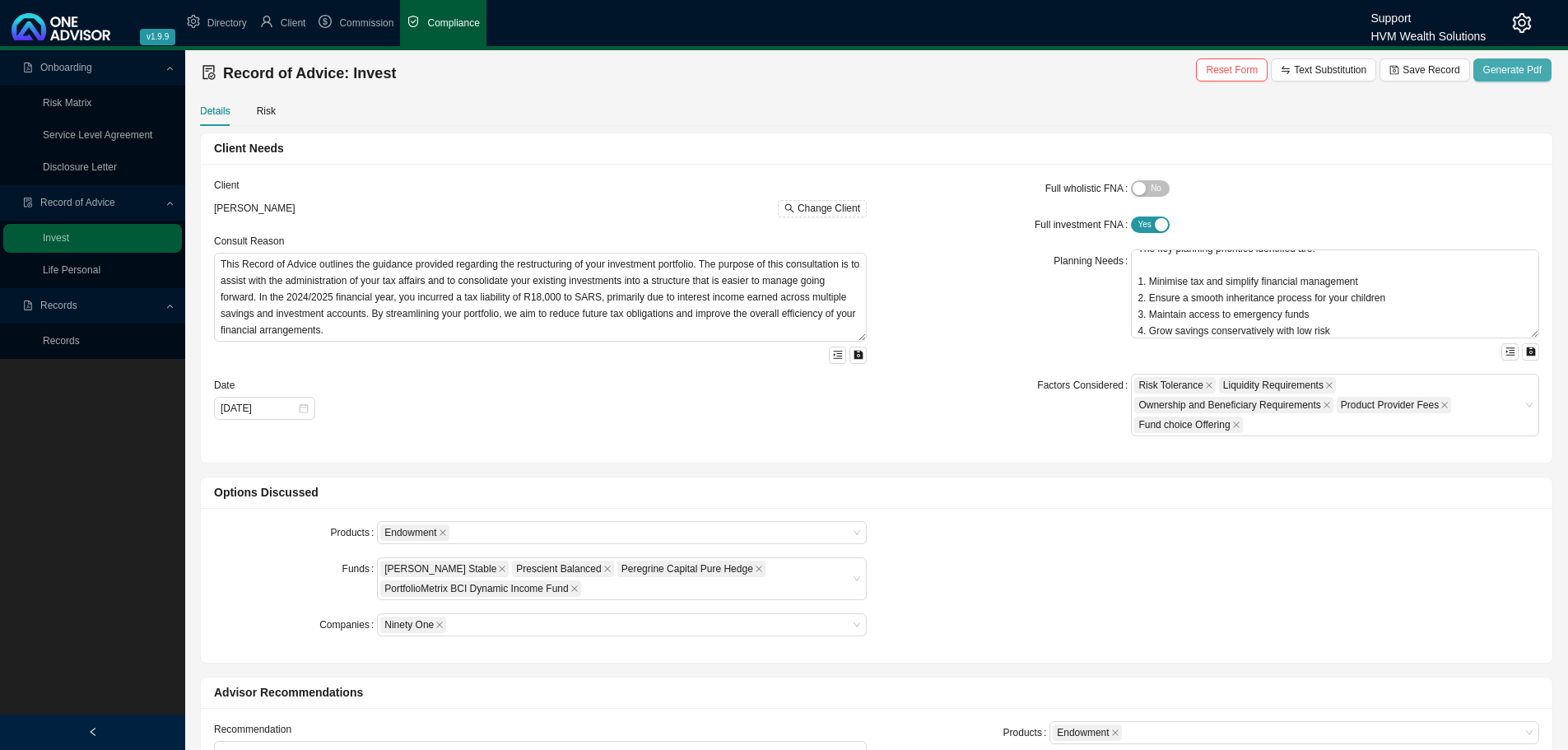
click at [1521, 66] on span "Generate Pdf" at bounding box center [1512, 69] width 58 height 16
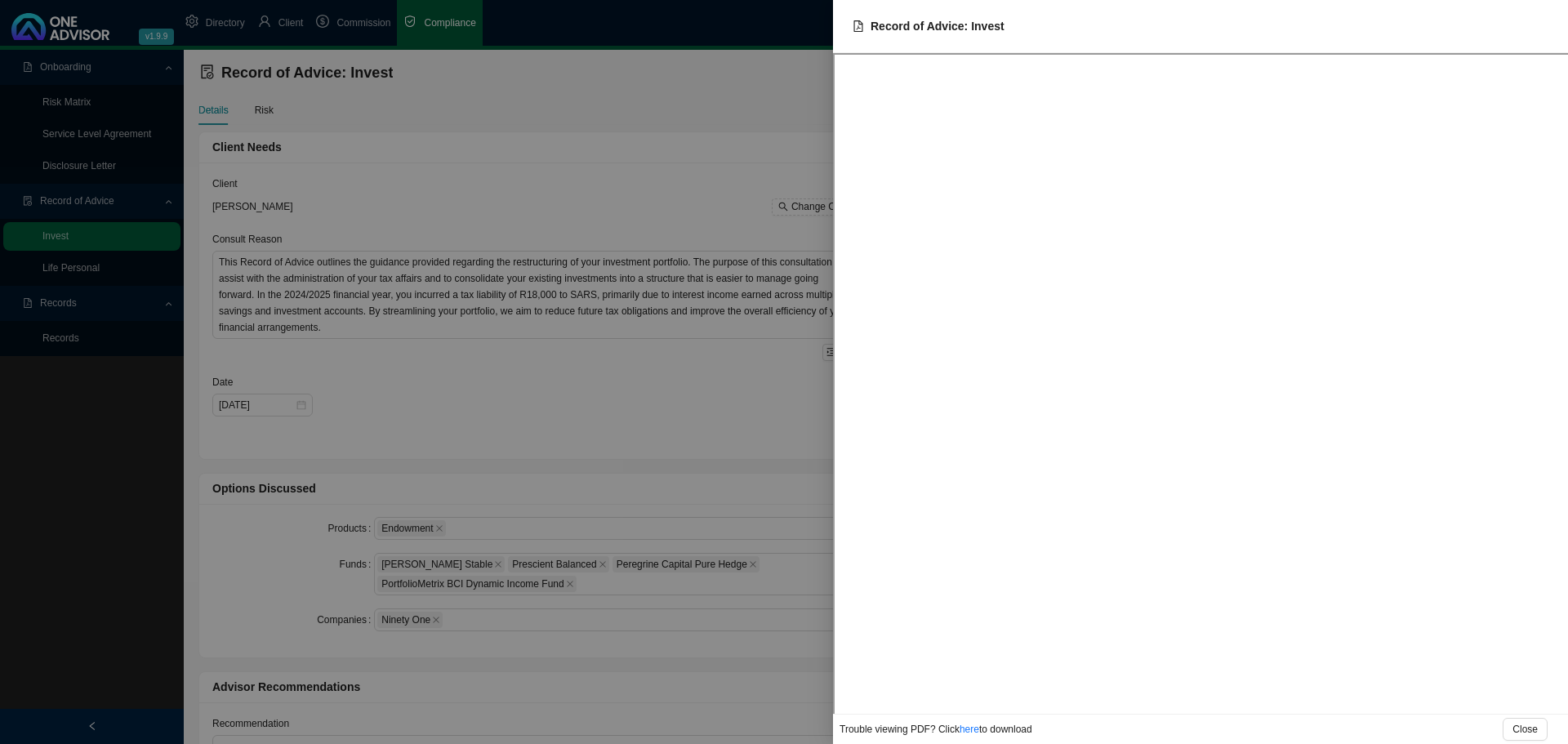
click at [637, 398] on div at bounding box center [784, 372] width 1568 height 744
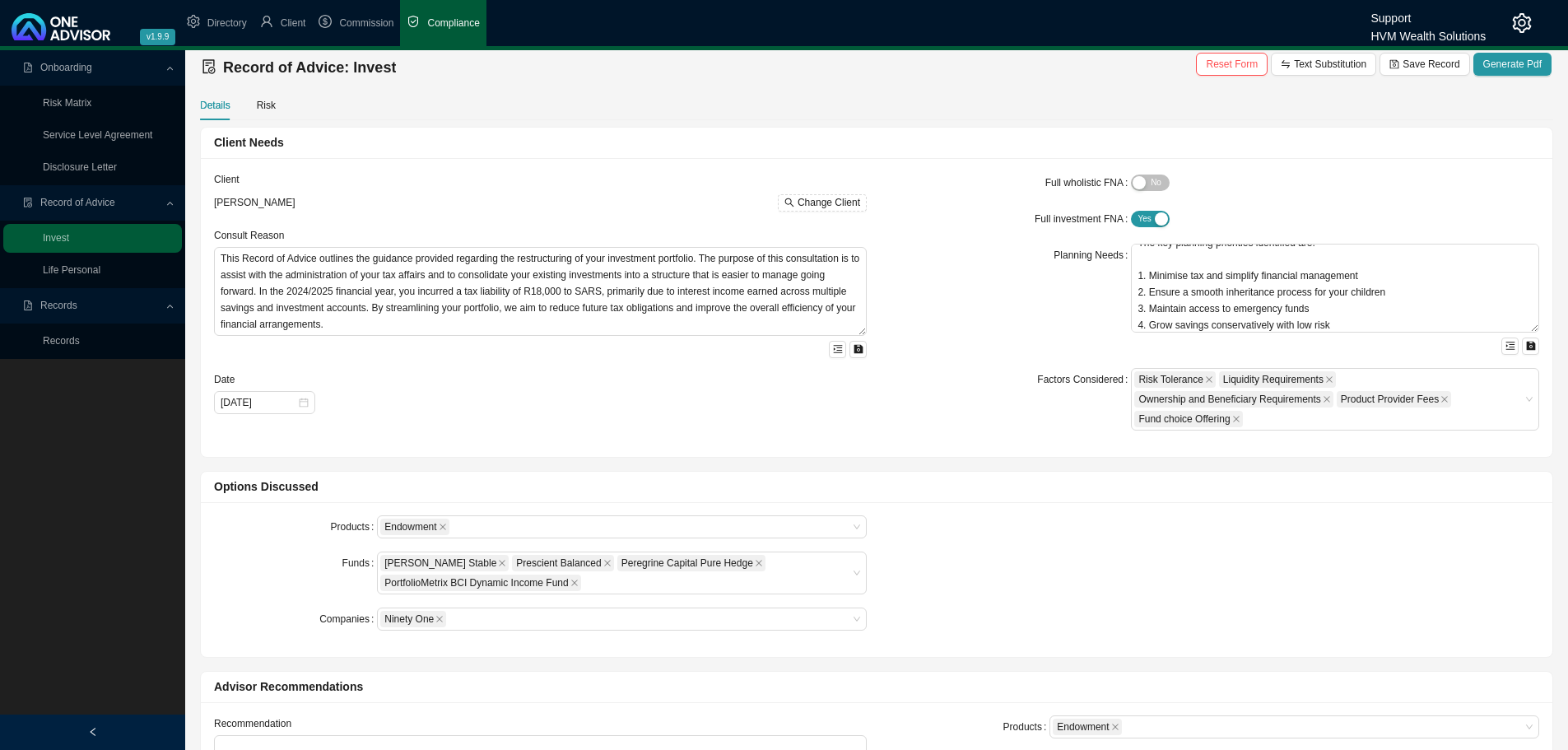
scroll to position [543, 0]
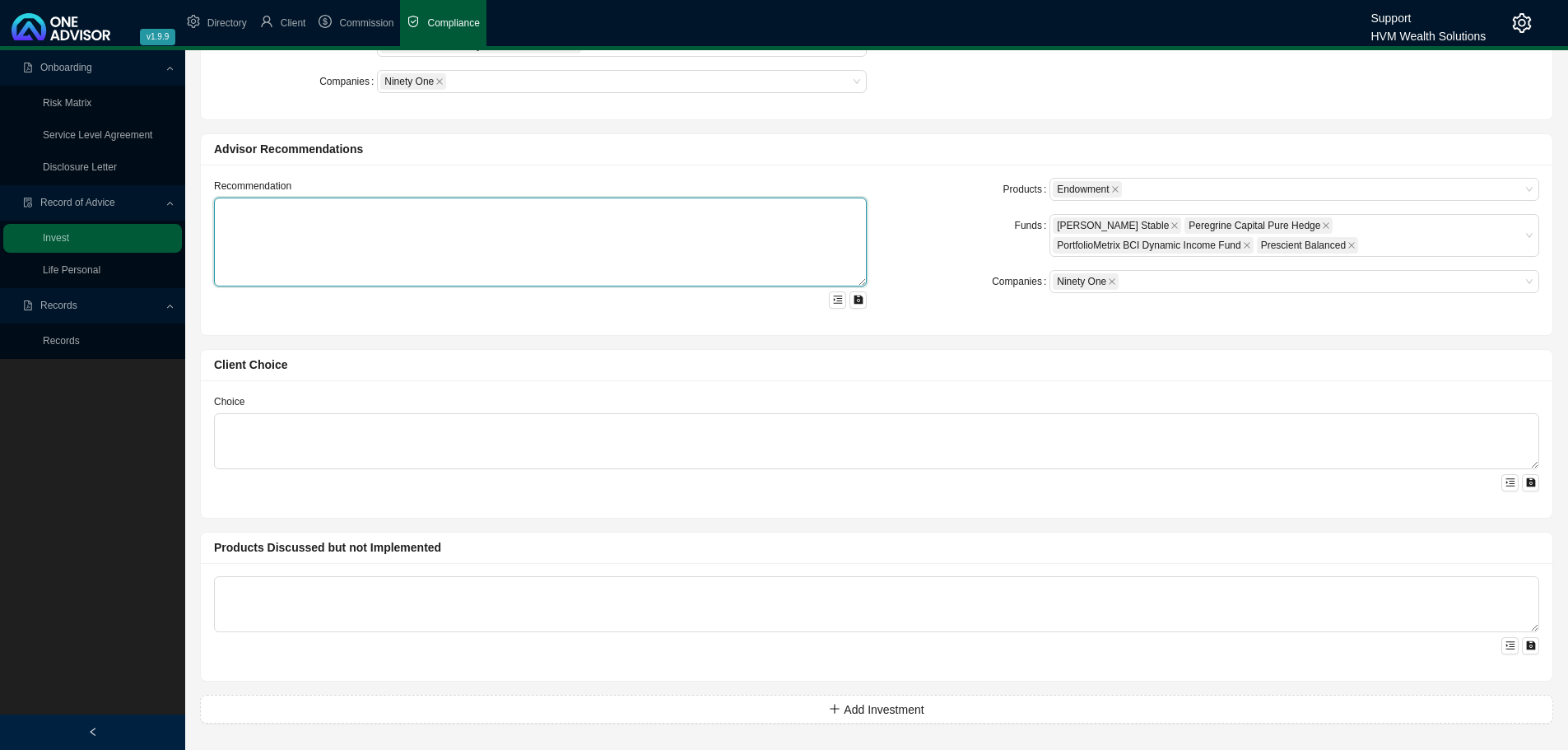
click at [312, 209] on textarea at bounding box center [540, 241] width 652 height 89
click at [231, 214] on textarea at bounding box center [540, 241] width 652 height 89
paste textarea "To help meet your financial objectives, we propose the following two-part inves…"
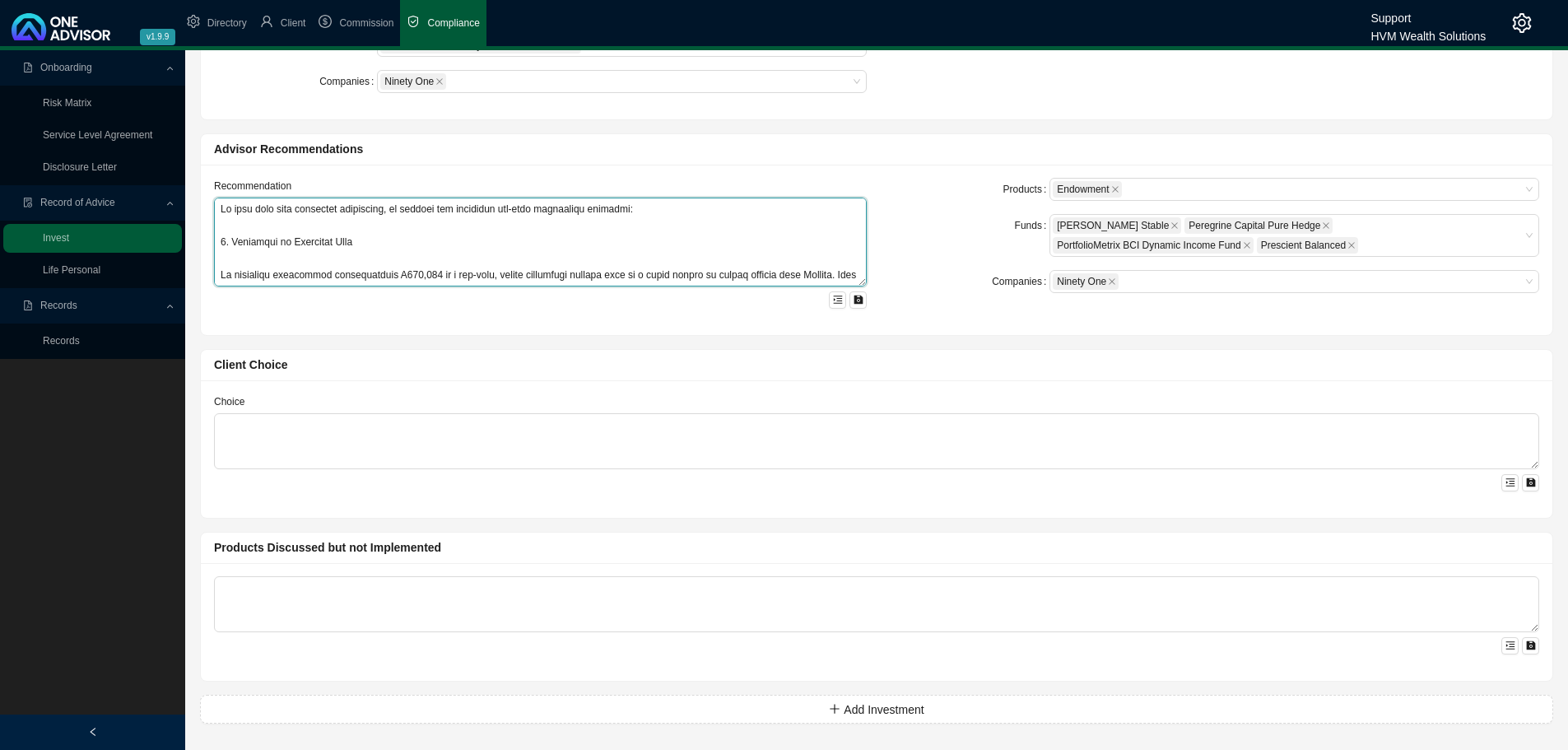
scroll to position [885, 0]
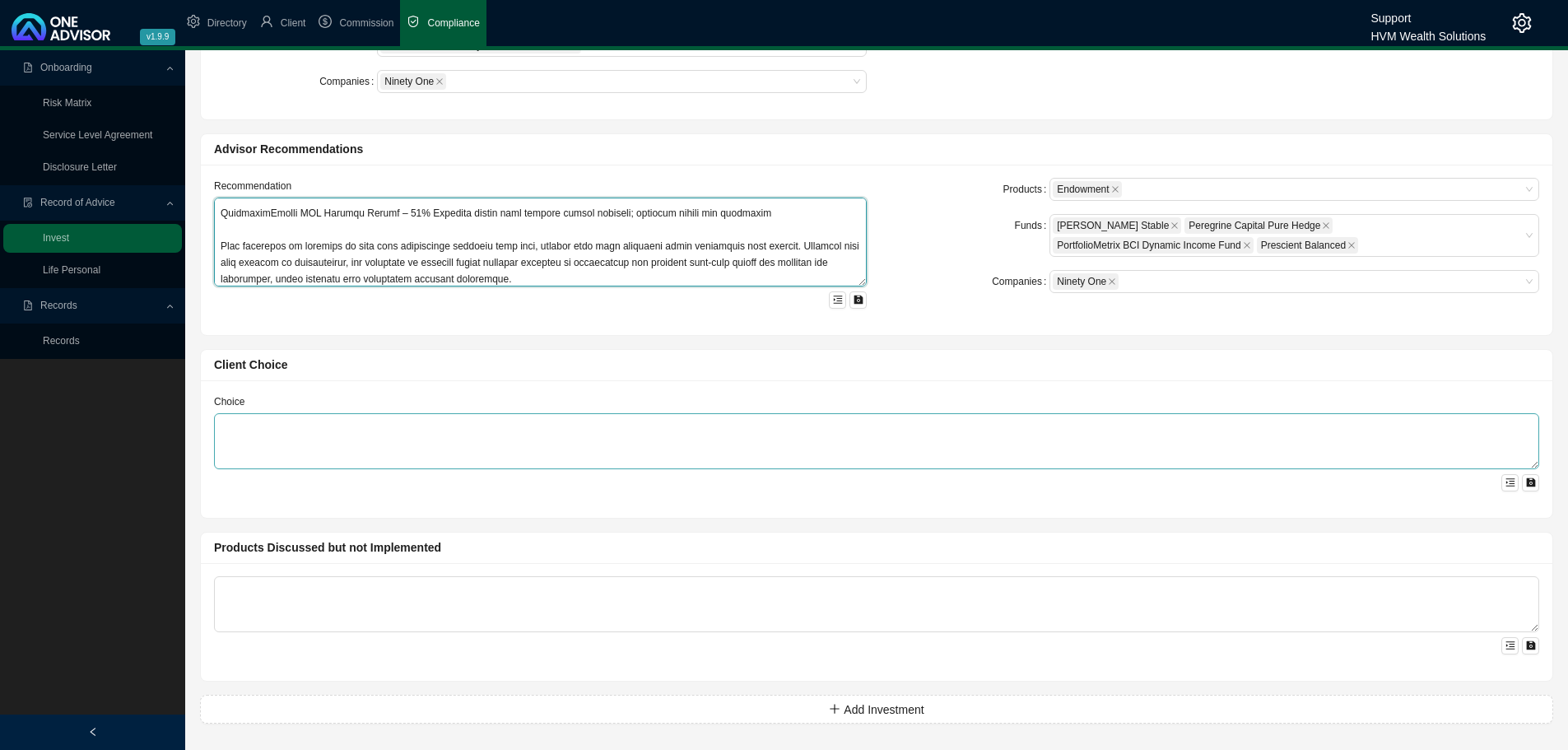
type textarea "To help meet your financial objectives, we propose the following two-part inves…"
click at [263, 435] on textarea at bounding box center [877, 441] width 1325 height 56
click at [289, 437] on textarea at bounding box center [877, 441] width 1325 height 56
paste textarea "You have confirmed your decision to proceed with the recommendations provided i…"
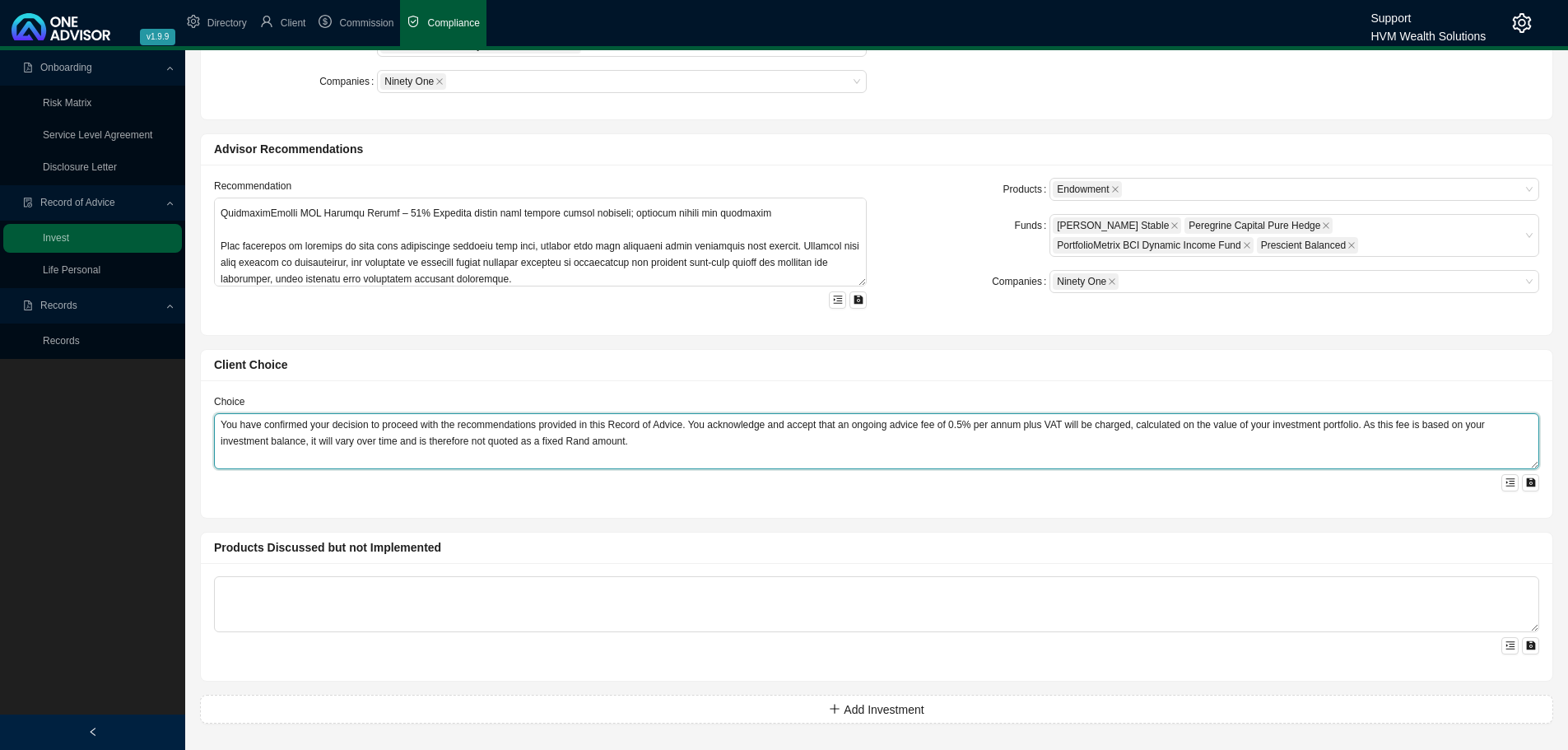
type textarea "You have confirmed your decision to proceed with the recommendations provided i…"
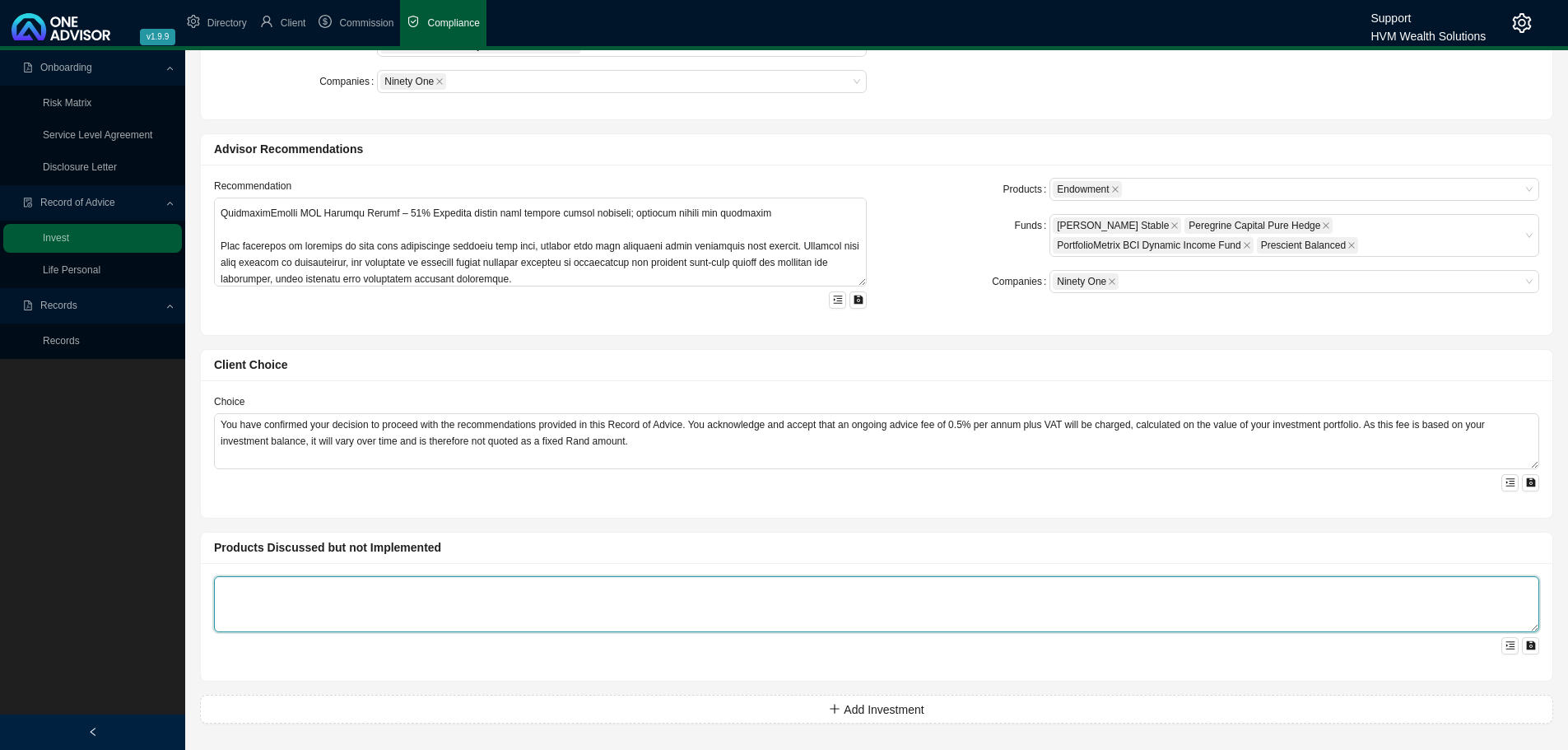
click at [240, 601] on textarea at bounding box center [877, 604] width 1325 height 56
paste textarea "A traditional unit trust investment was considered during the planning process.…"
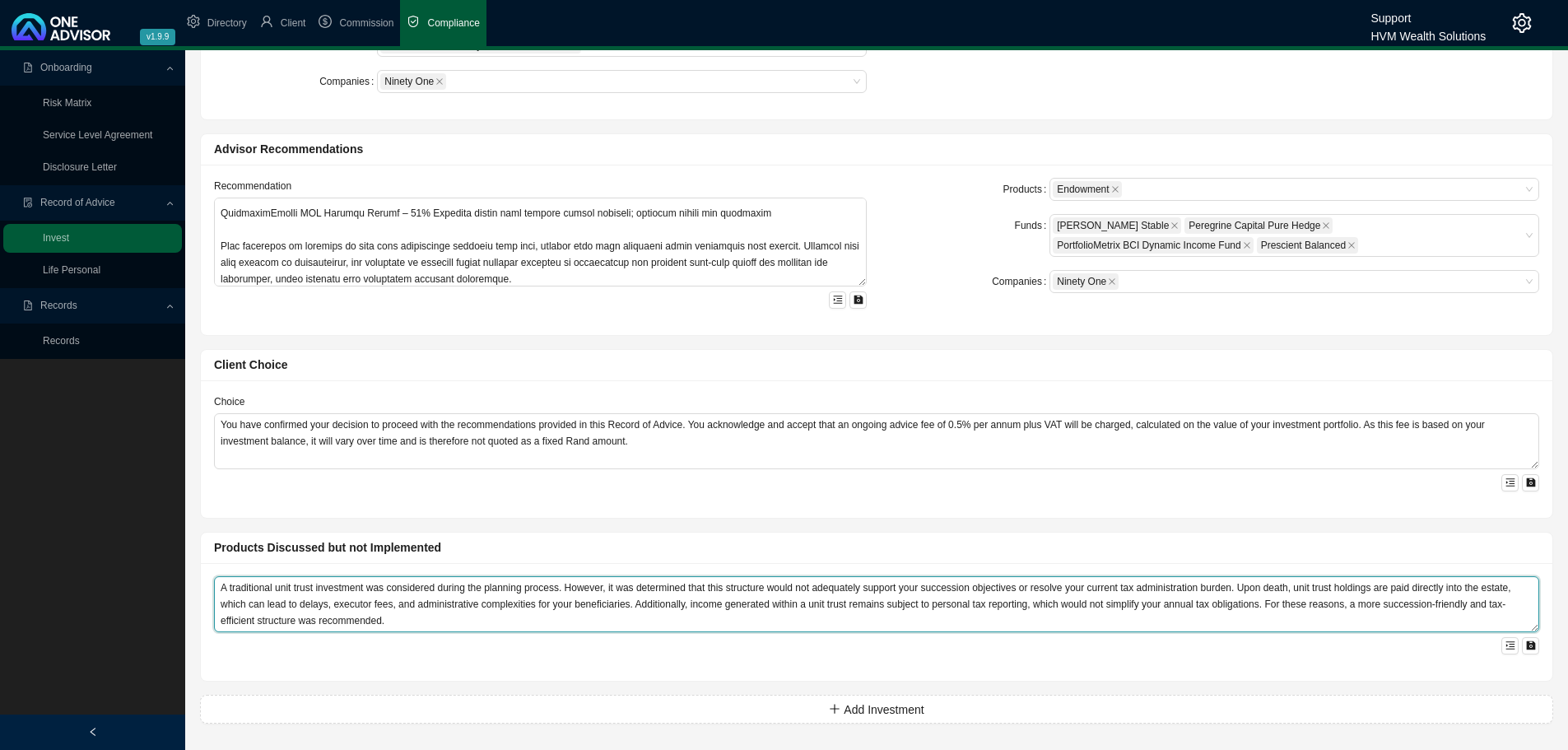
type textarea "A traditional unit trust investment was considered during the planning process.…"
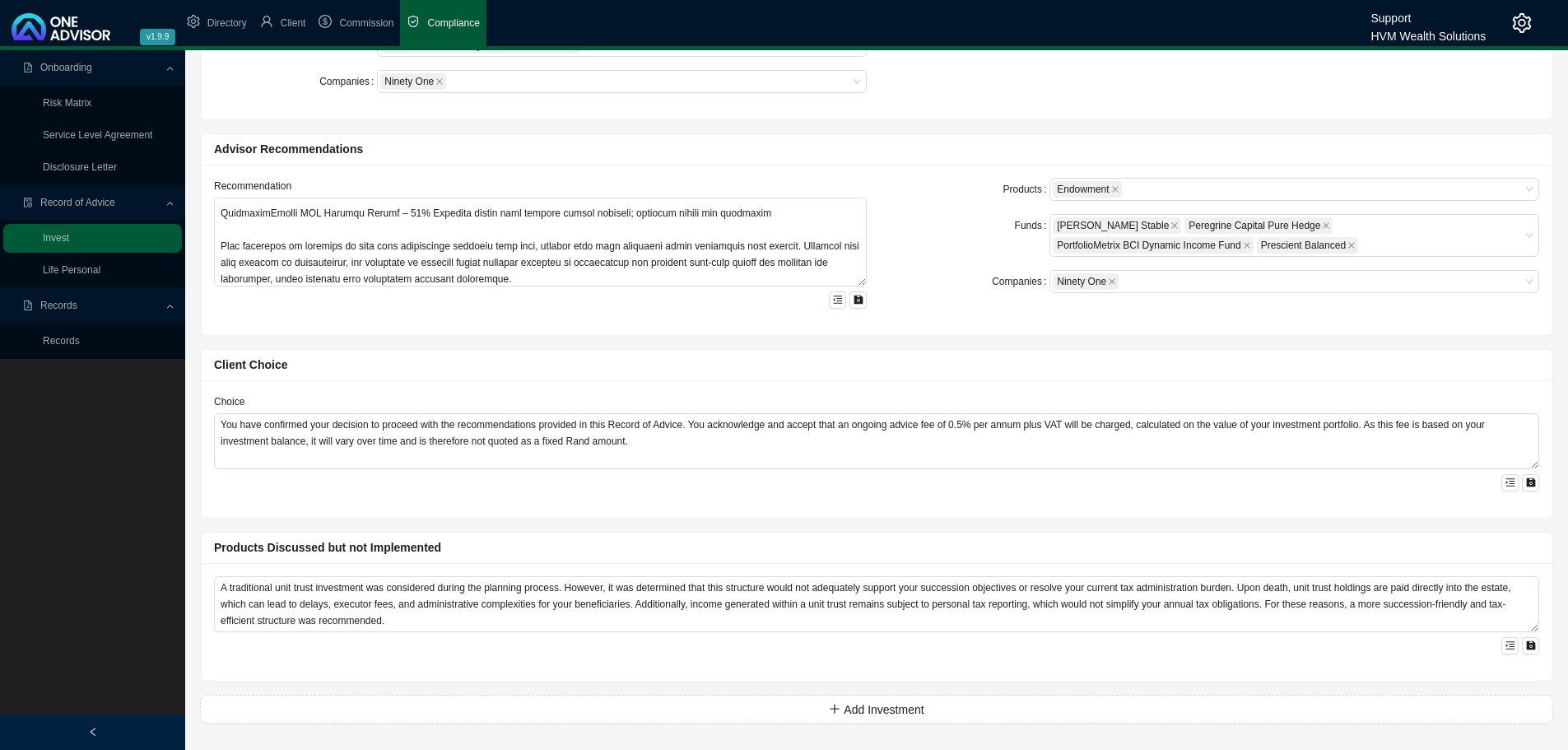
click at [424, 486] on div at bounding box center [877, 480] width 1325 height 22
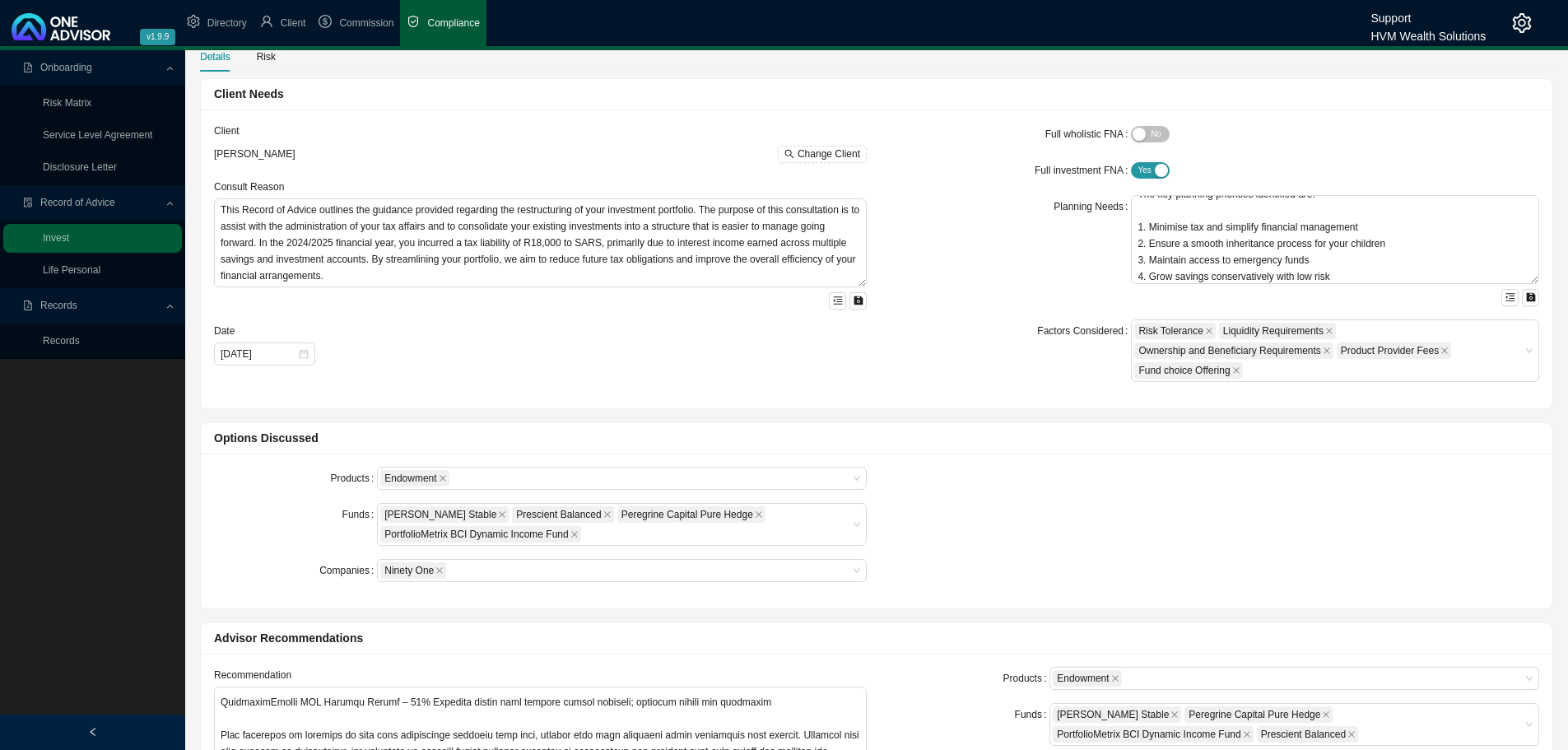
scroll to position [0, 0]
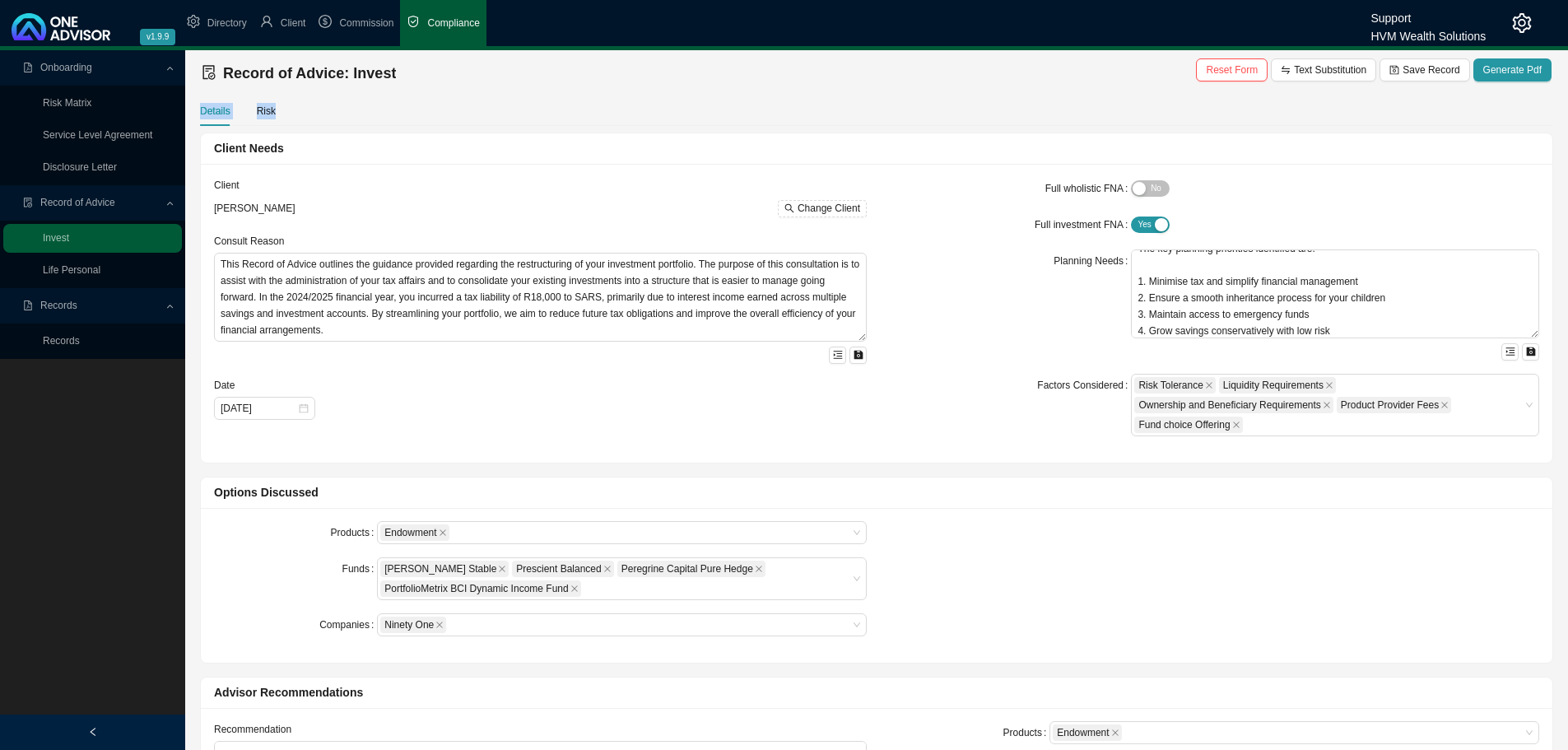
click at [530, 96] on main "Record of Advice: Invest Reset Form Text Substitution Save Record Generate Pdf …" at bounding box center [876, 671] width 1353 height 1244
click at [696, 124] on div "Details Risk" at bounding box center [876, 111] width 1353 height 30
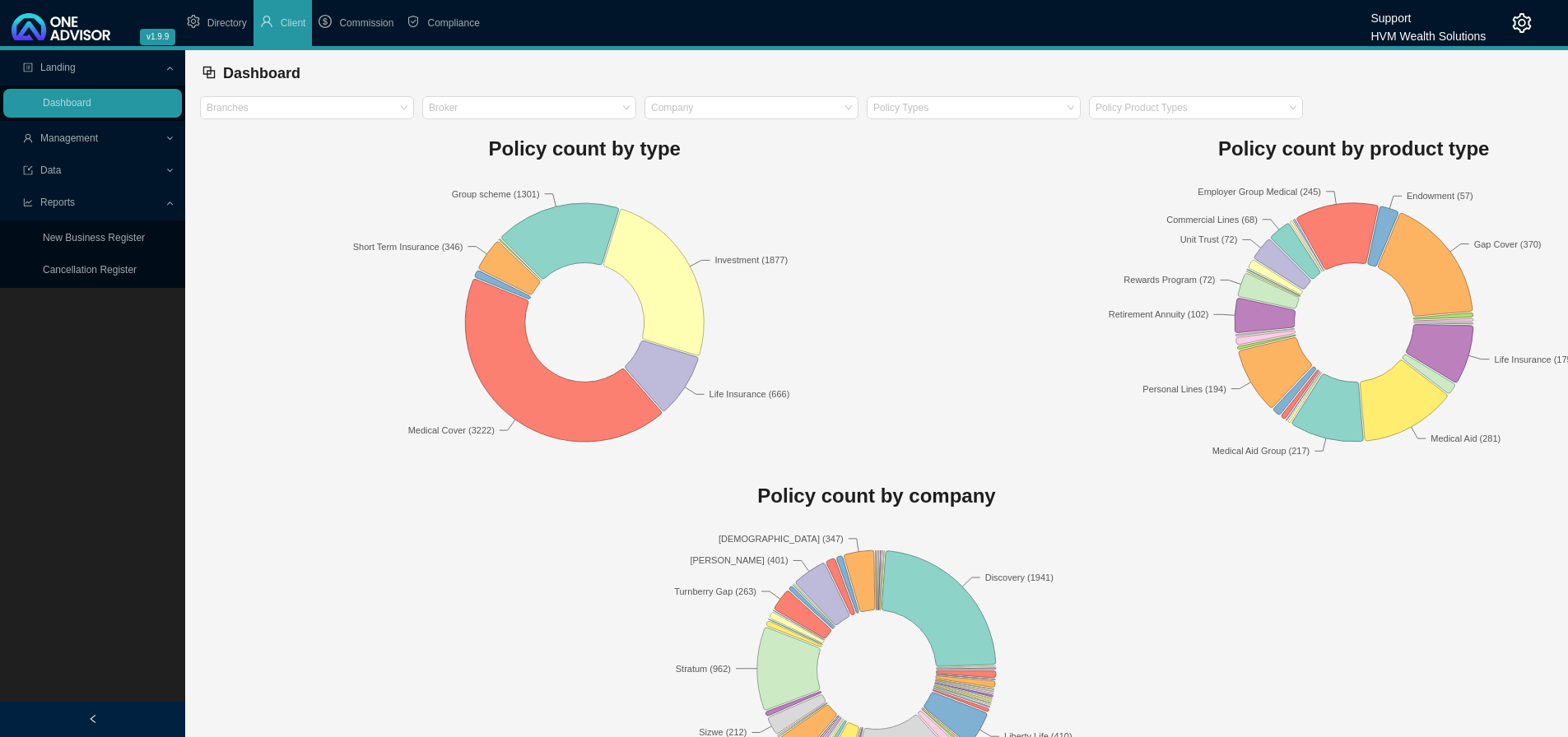
click at [104, 134] on span "Management" at bounding box center [93, 139] width 141 height 29
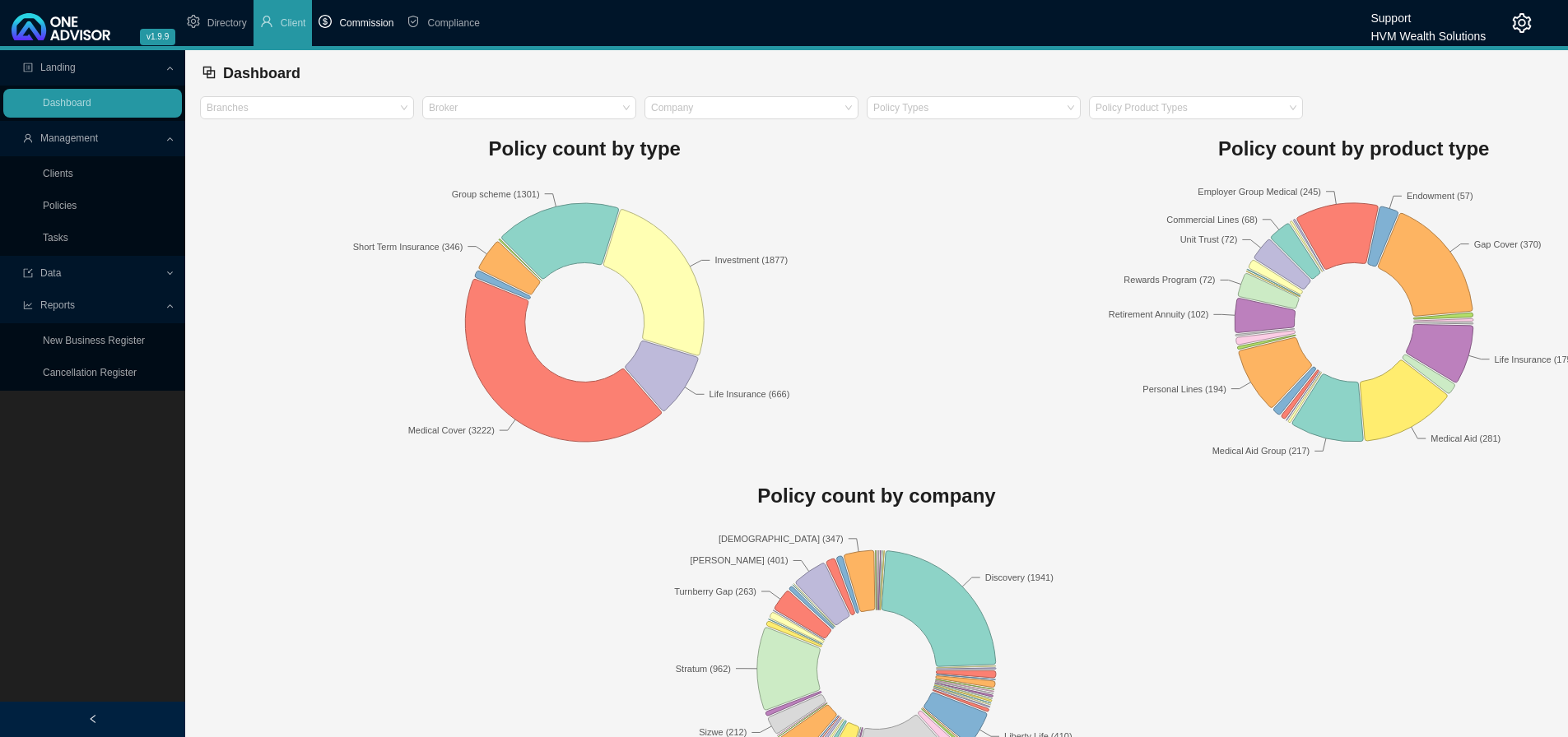
click at [346, 20] on span "Commission" at bounding box center [366, 23] width 54 height 12
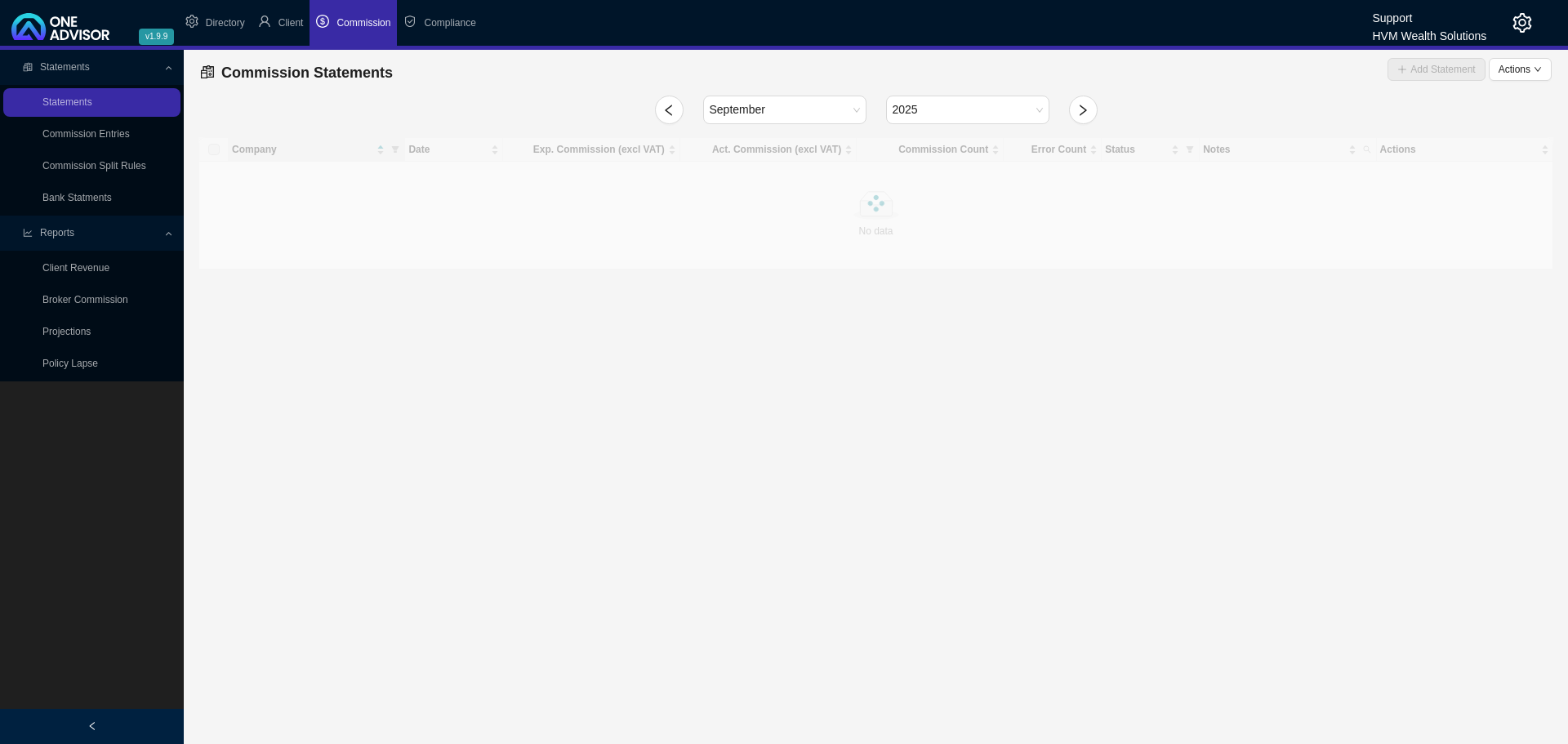
click at [453, 15] on li "Compliance" at bounding box center [439, 23] width 85 height 45
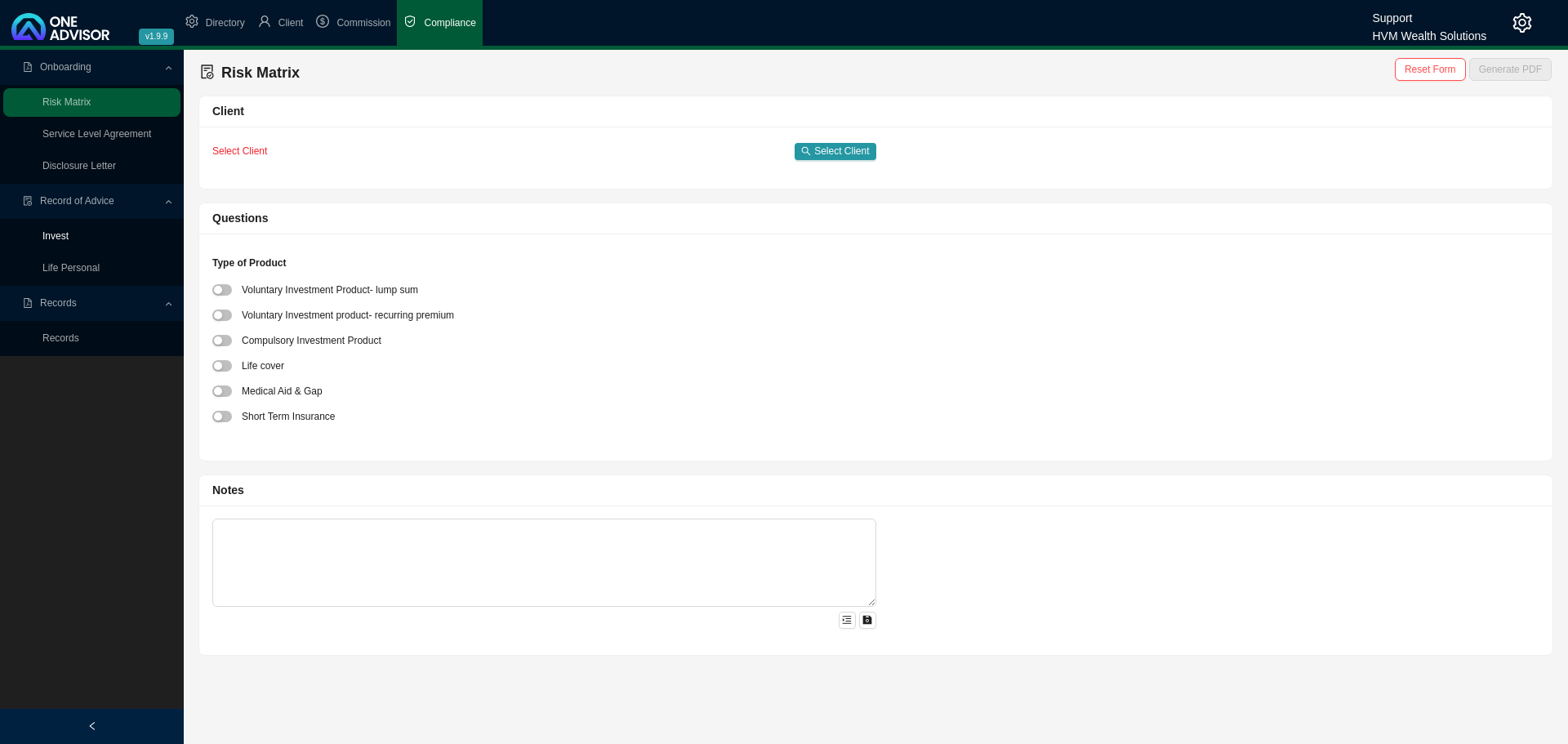
click at [56, 233] on link "Invest" at bounding box center [55, 236] width 26 height 12
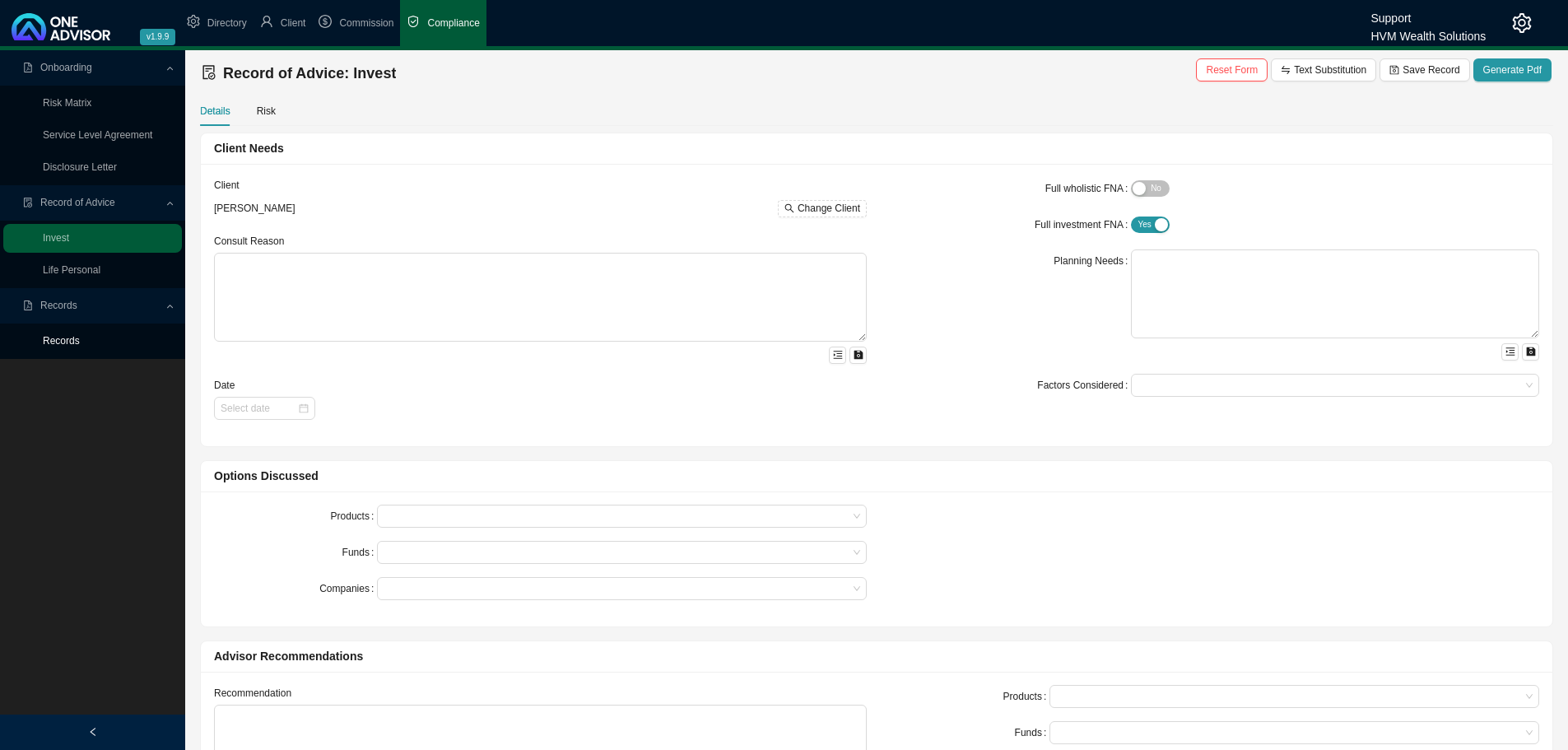
click at [73, 336] on link "Records" at bounding box center [62, 341] width 37 height 12
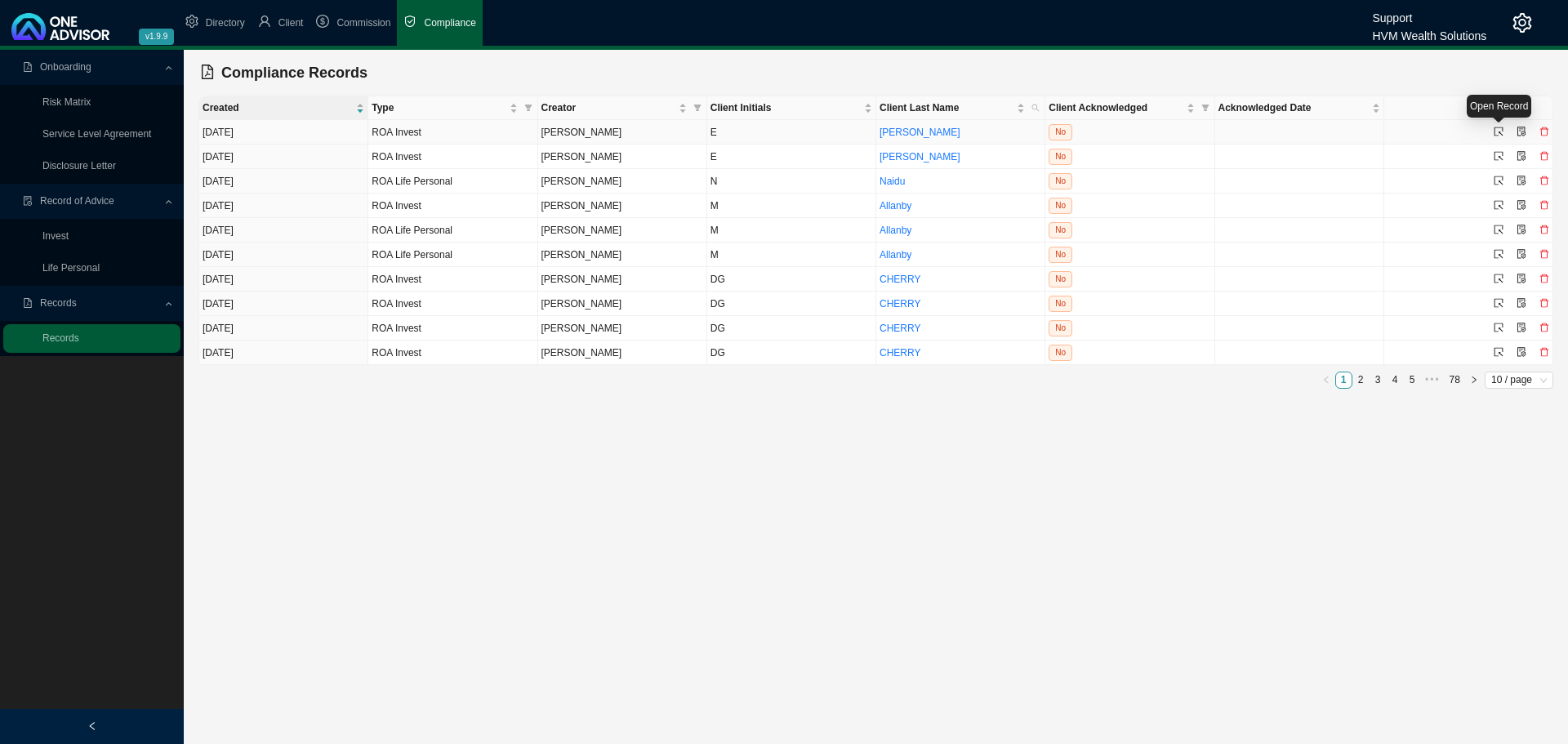
click at [1500, 131] on icon "select" at bounding box center [1499, 132] width 10 height 10
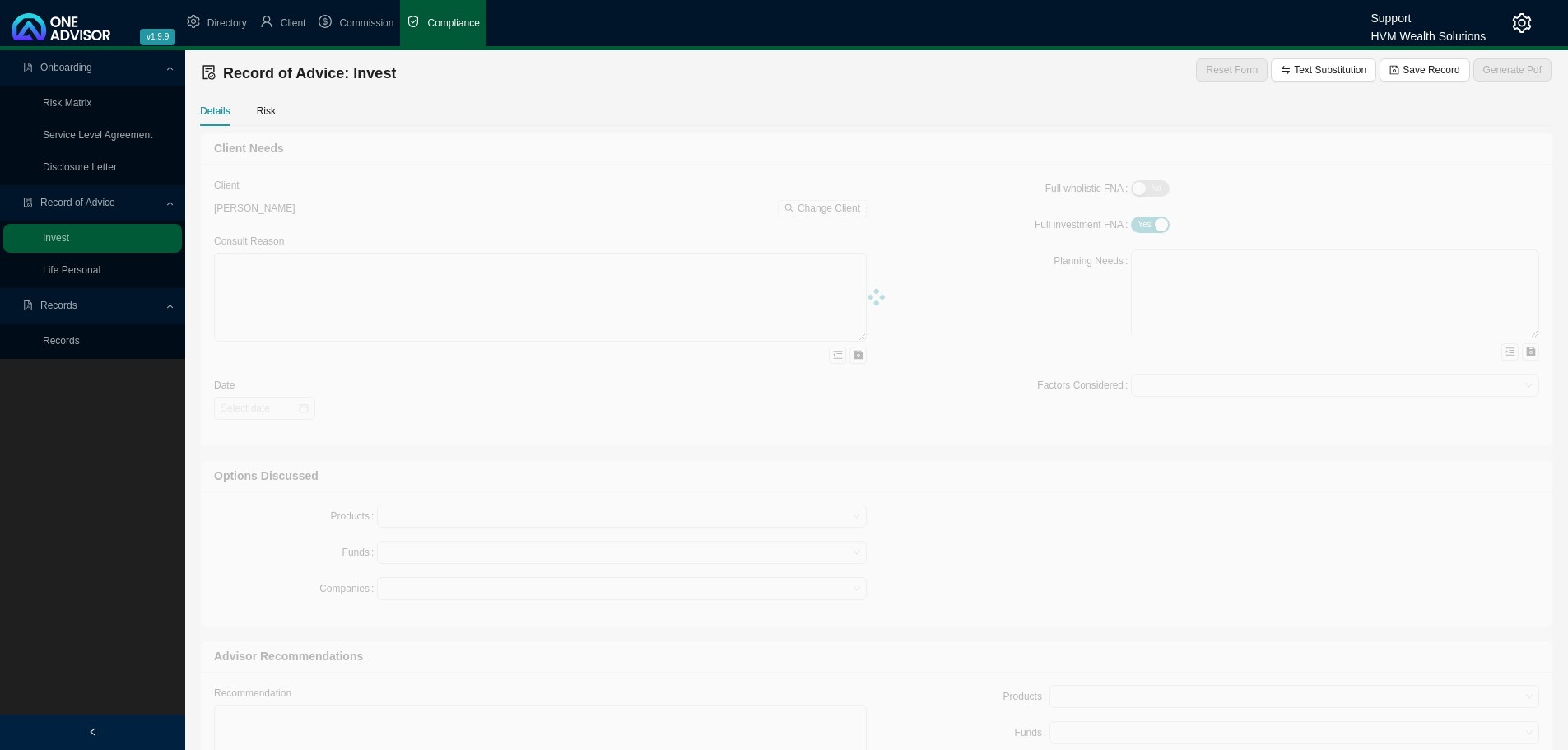
type textarea "This Record of Advice outlines the guidance provided regarding the restructurin…"
type textarea "You are [DEMOGRAPHIC_DATA], with three adult children and related dependants. Y…"
type textarea "Lo ipsu dolo sita consectet adipiscing, el seddoei tem incididun utl-etdo magna…"
type textarea "You have confirmed your decision to proceed with the recommendations provided i…"
type textarea "A traditional unit trust investment was considered during the planning process.…"
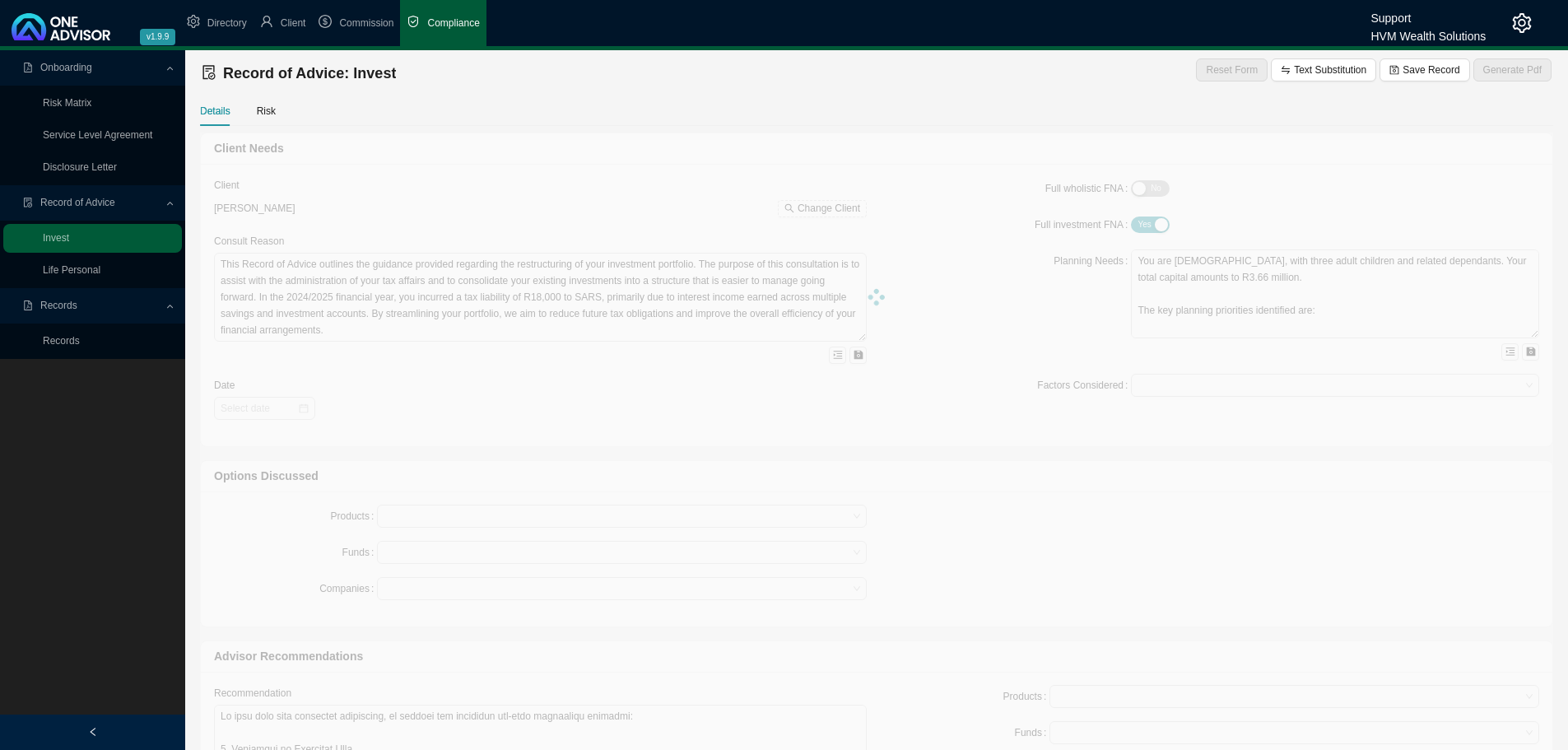
type input "[DATE]"
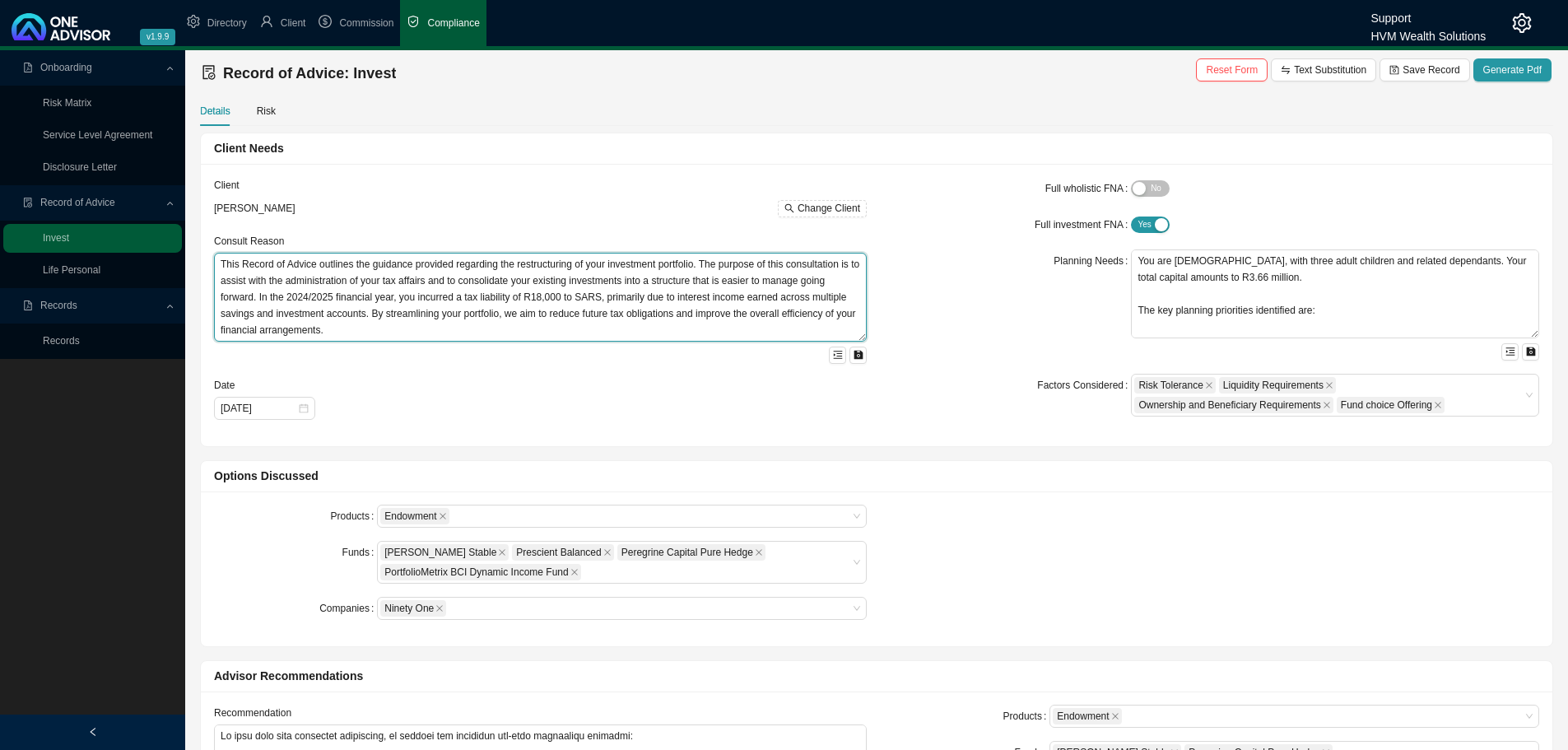
drag, startPoint x: 217, startPoint y: 261, endPoint x: 696, endPoint y: 403, distance: 499.6
click at [696, 403] on form "Client [PERSON_NAME] Change Client Consult Reason This Record of Advice outline…" at bounding box center [540, 298] width 652 height 243
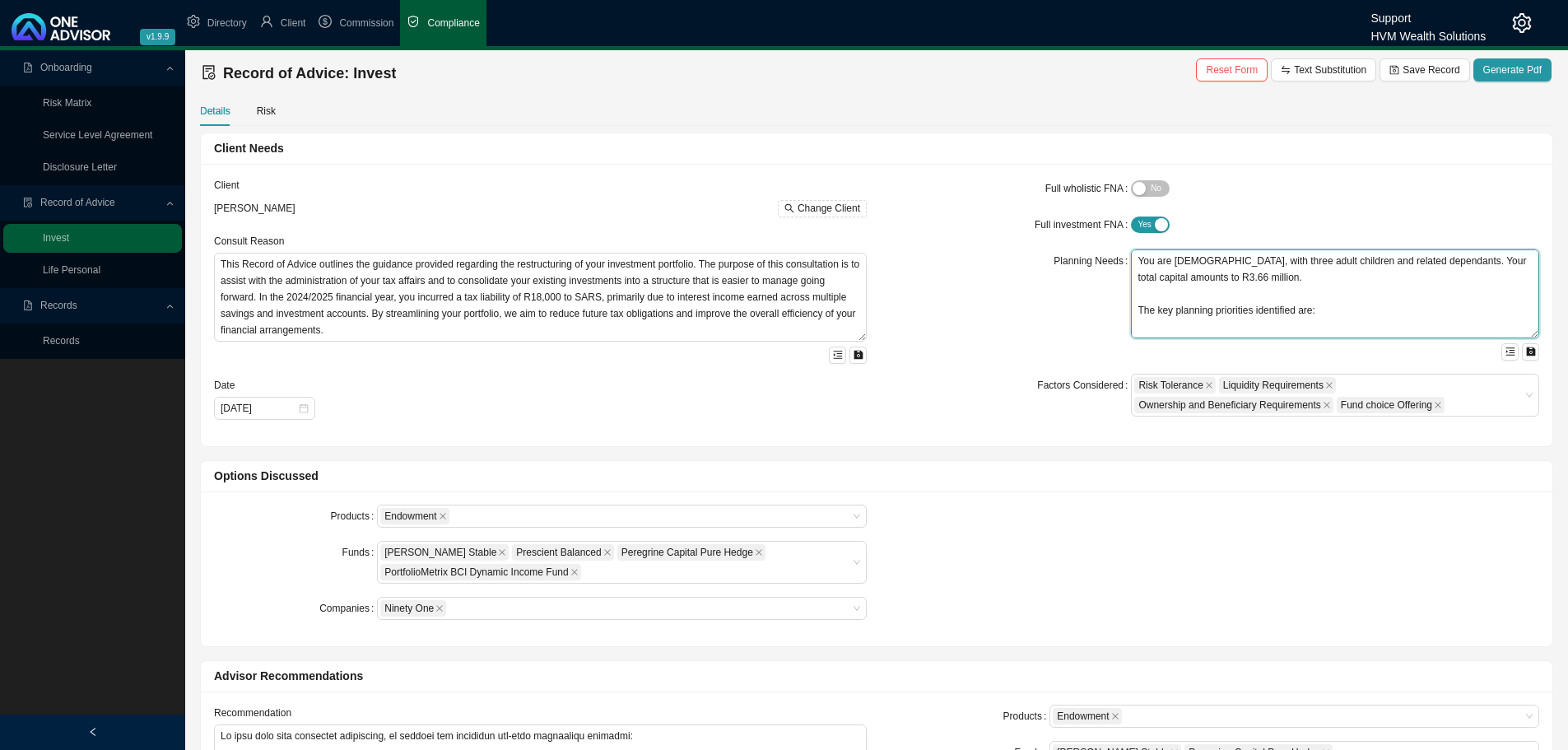
scroll to position [66, 0]
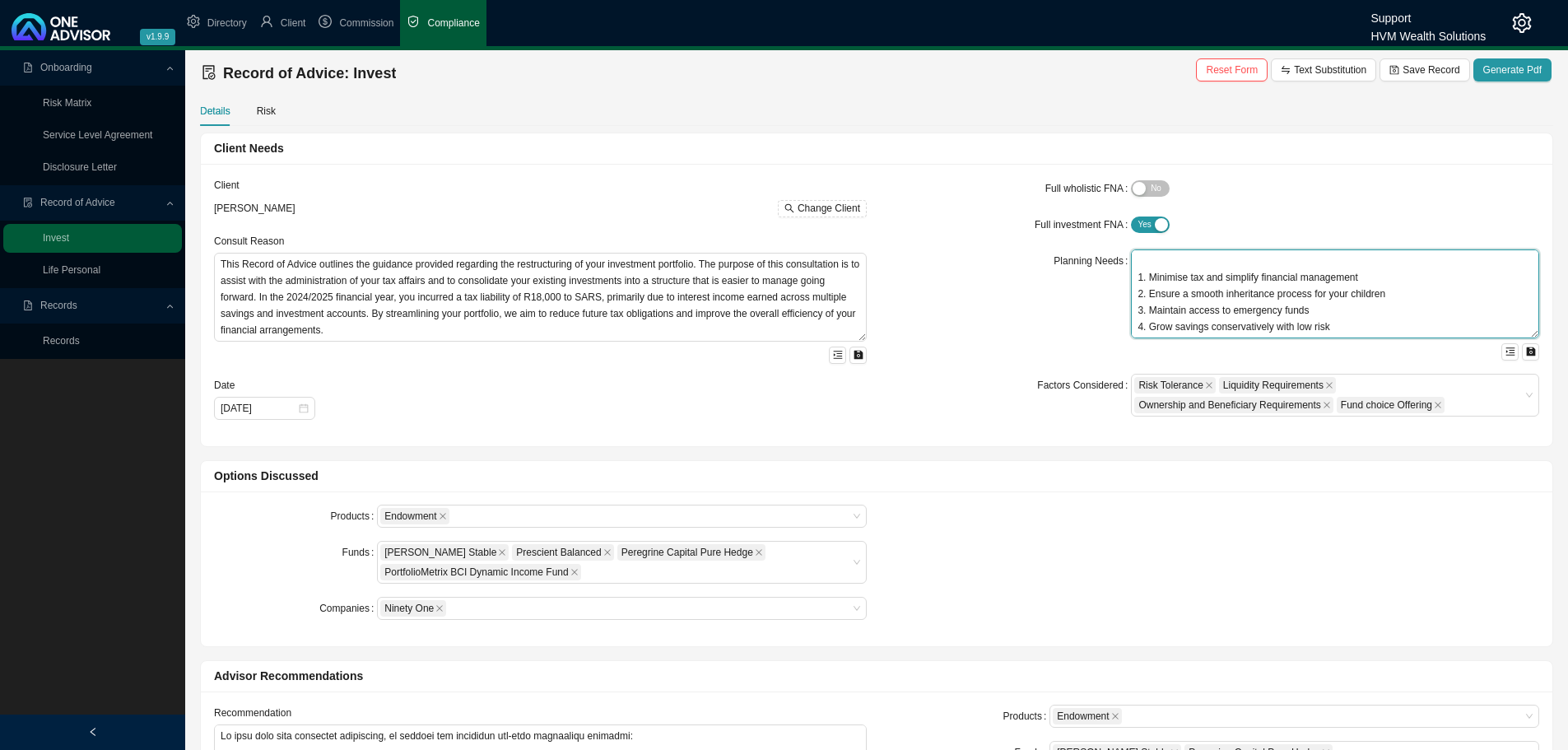
drag, startPoint x: 1135, startPoint y: 256, endPoint x: 1580, endPoint y: 496, distance: 505.6
click at [1568, 496] on html "v1.9.9 Support HVM Wealth Solutions Directory Client Commission Compliance Onbo…" at bounding box center [784, 375] width 1568 height 750
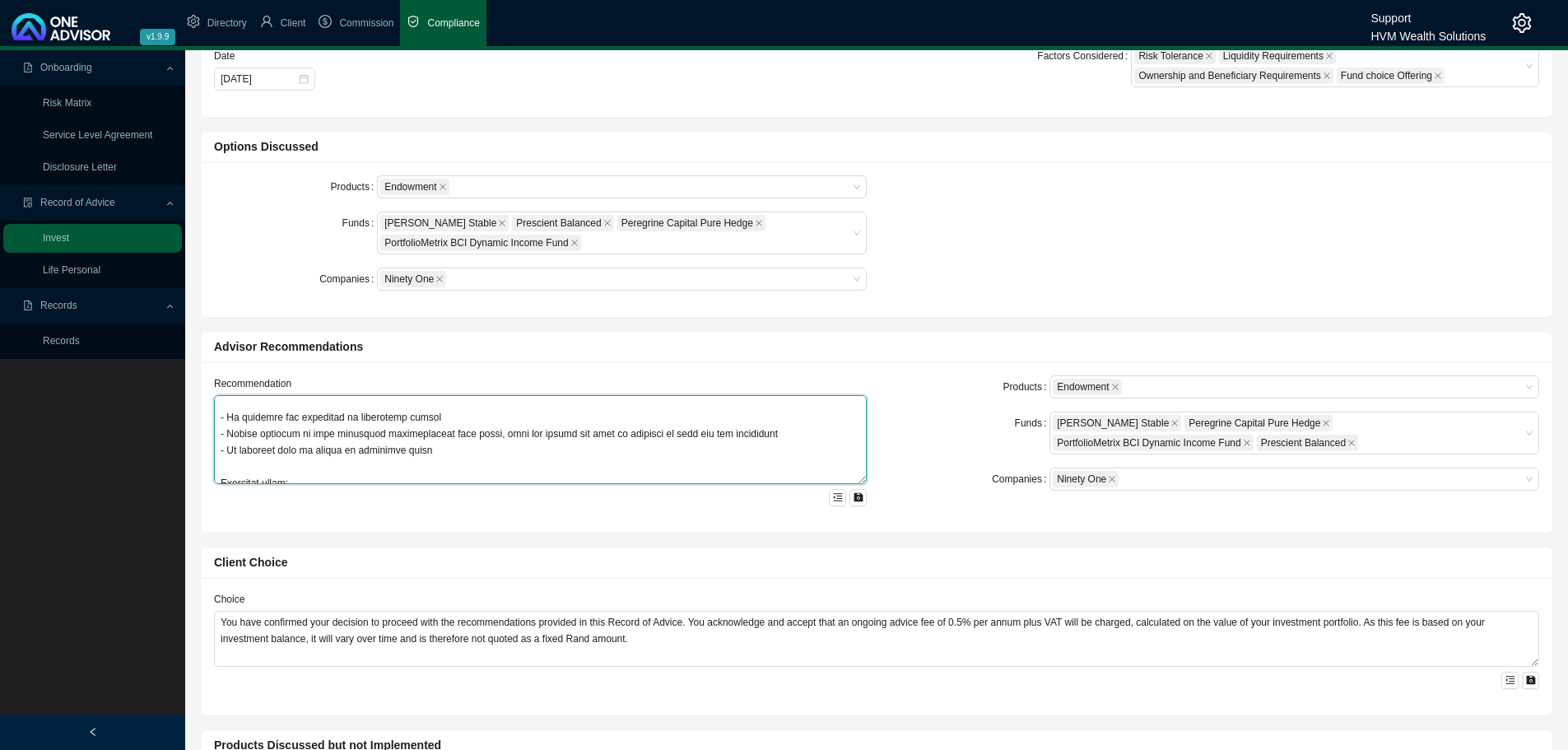
scroll to position [889, 0]
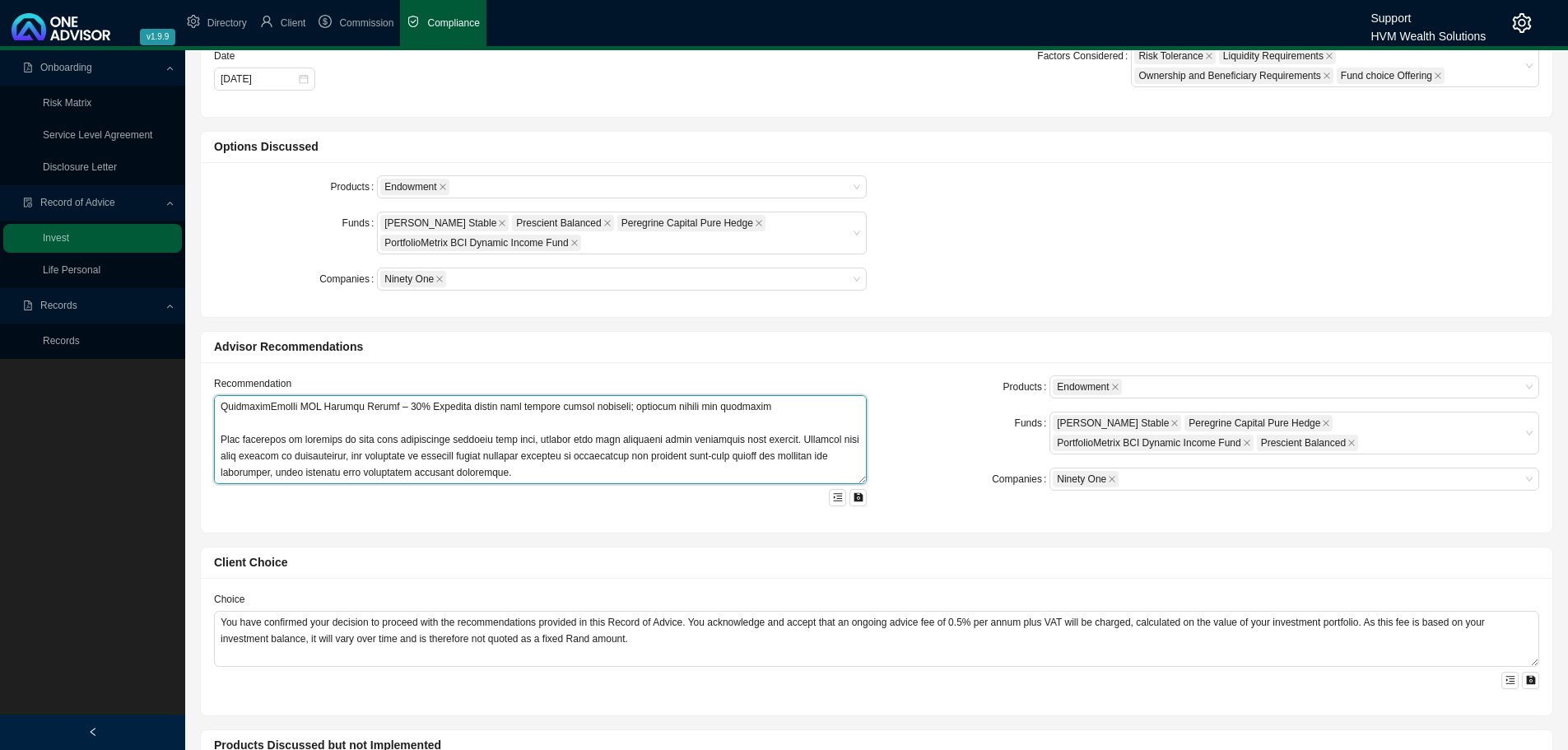
drag, startPoint x: 217, startPoint y: 408, endPoint x: 756, endPoint y: 596, distance: 570.8
click at [751, 604] on div "Client Needs Client [PERSON_NAME] Change Client Consult Reason This Record of A…" at bounding box center [877, 755] width 1368 height 1903
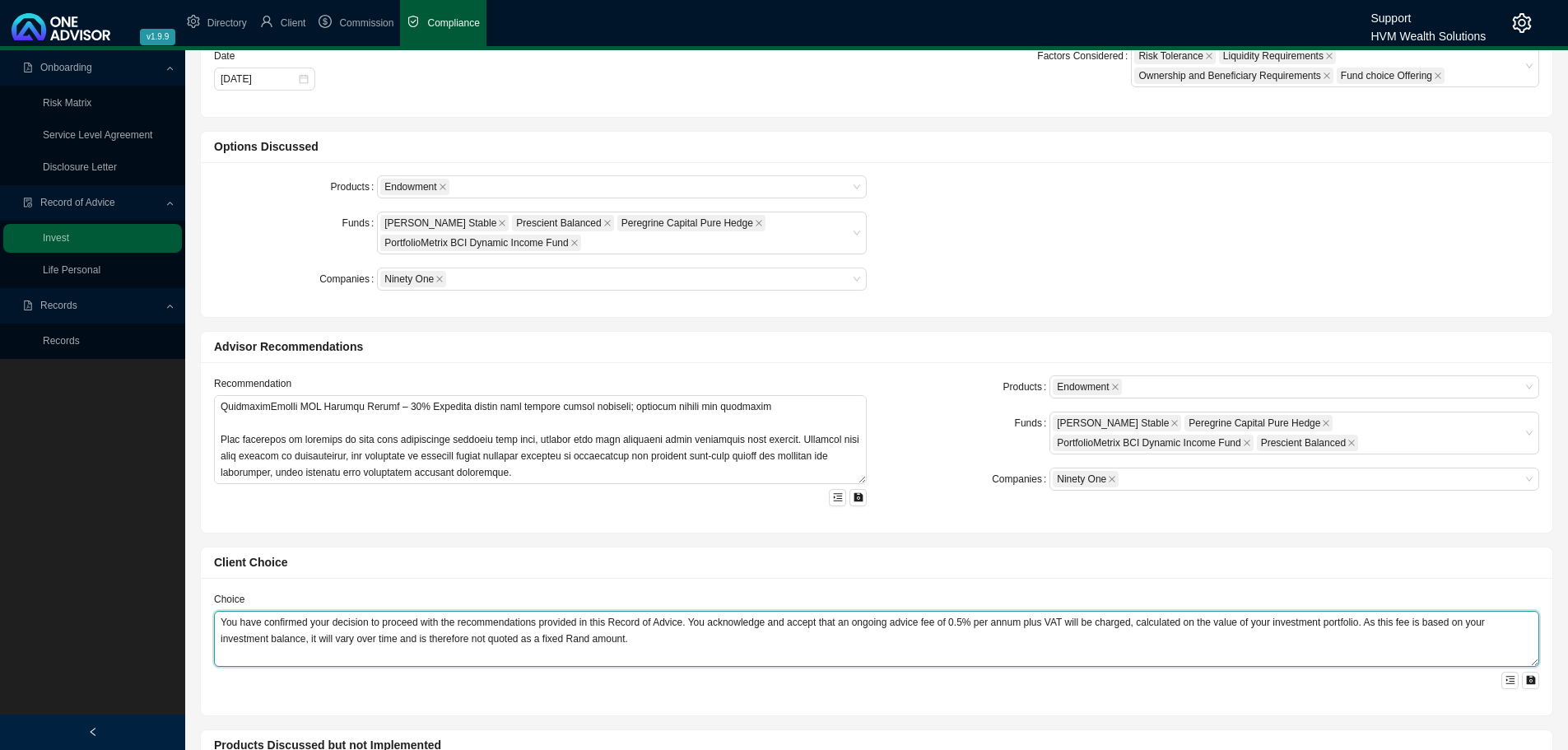
drag, startPoint x: 217, startPoint y: 612, endPoint x: 828, endPoint y: 680, distance: 614.8
click at [825, 688] on div "You have confirmed your decision to proceed with the recommendations provided i…" at bounding box center [877, 650] width 1325 height 78
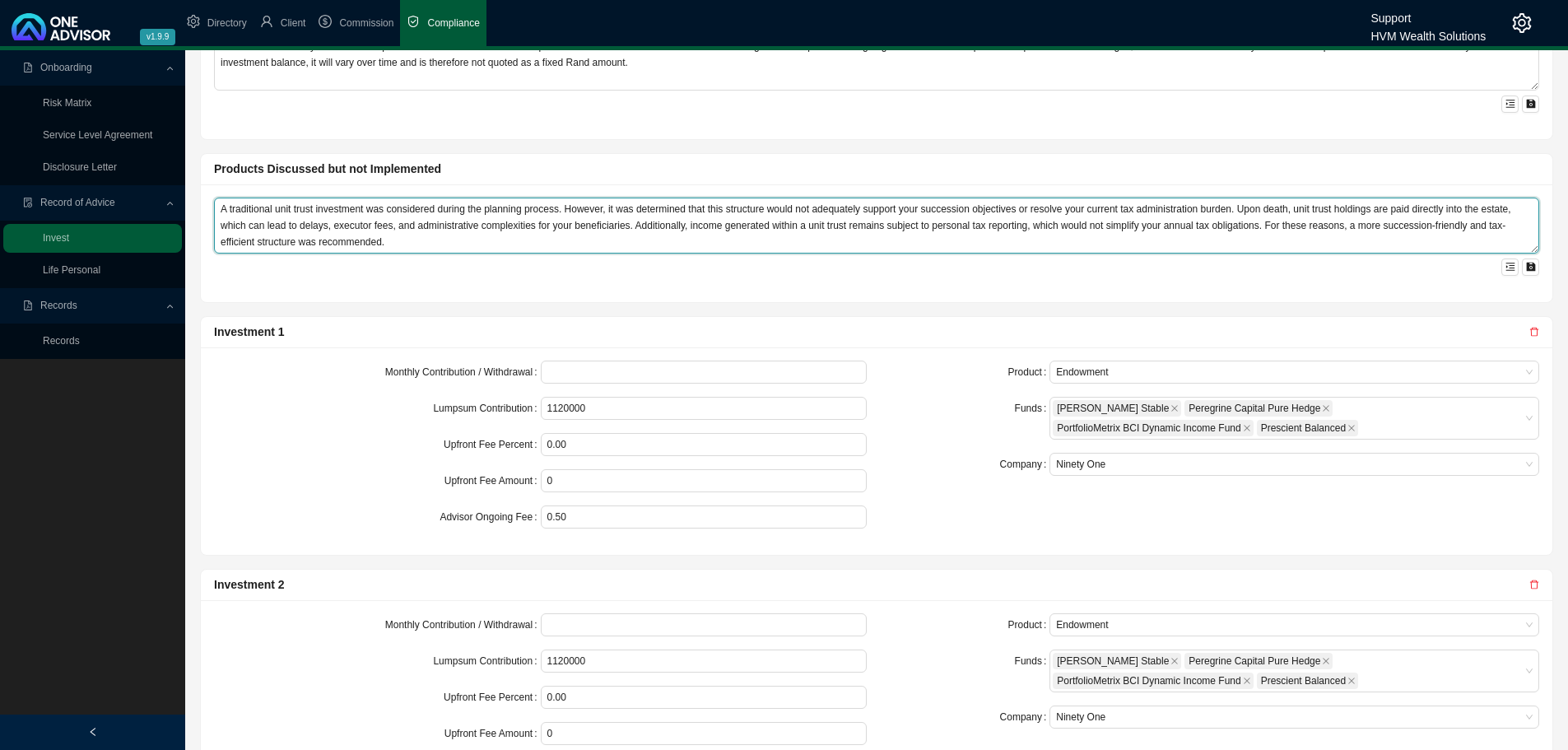
drag, startPoint x: 218, startPoint y: 210, endPoint x: 481, endPoint y: 273, distance: 270.4
click at [481, 273] on div "A traditional unit trust investment was considered during the planning process.…" at bounding box center [877, 236] width 1325 height 78
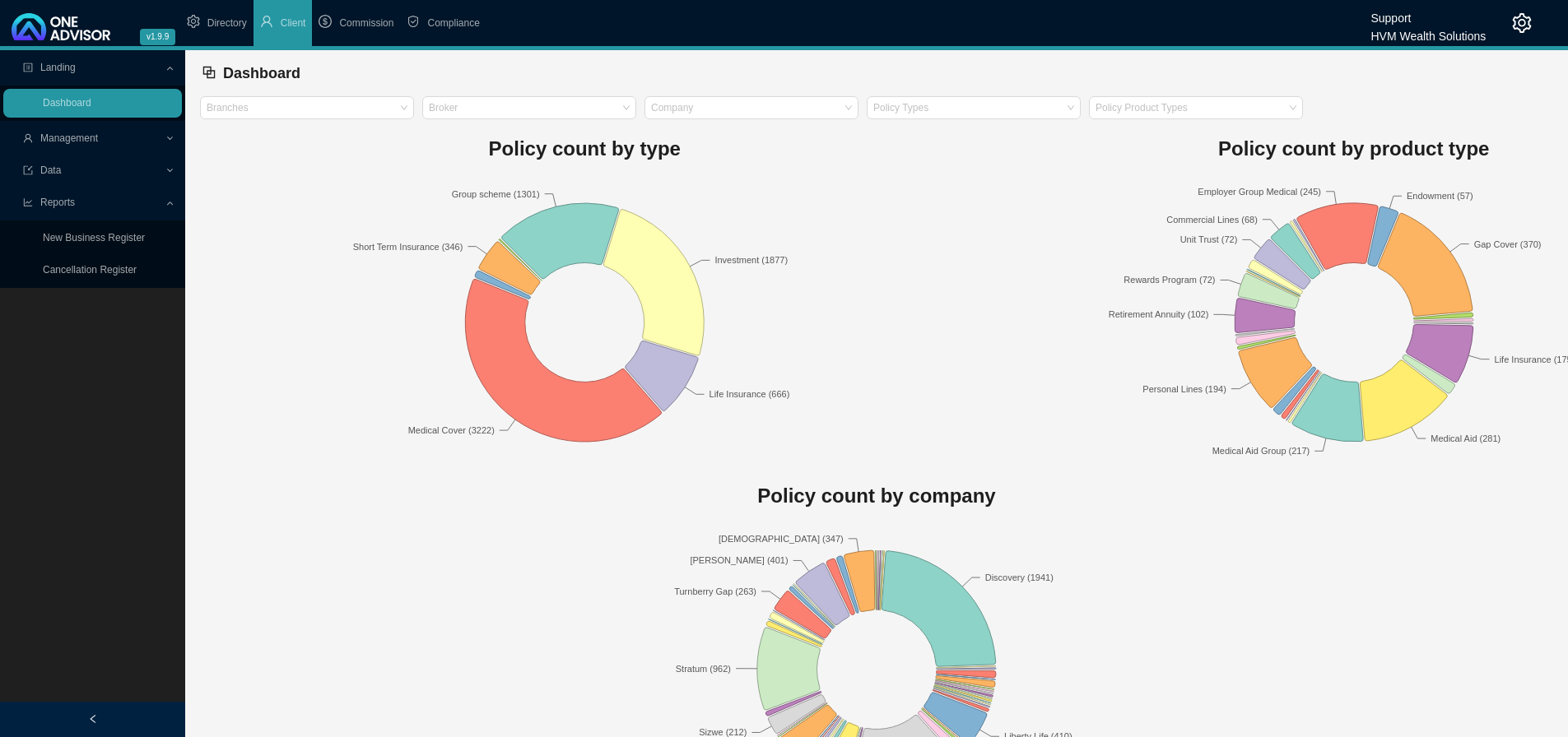
click at [74, 170] on span "Data" at bounding box center [93, 171] width 141 height 29
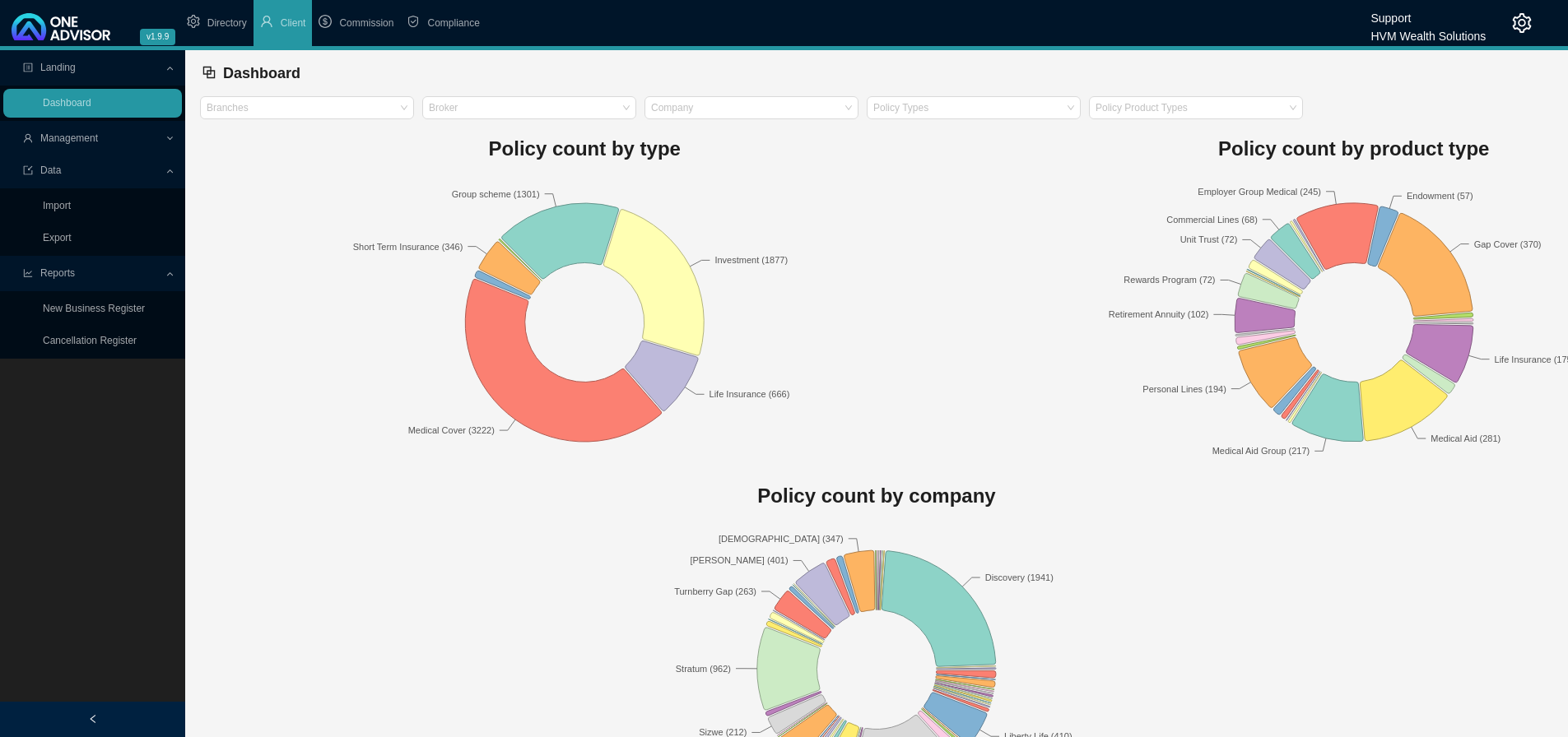
click at [66, 141] on span "Management" at bounding box center [69, 139] width 58 height 12
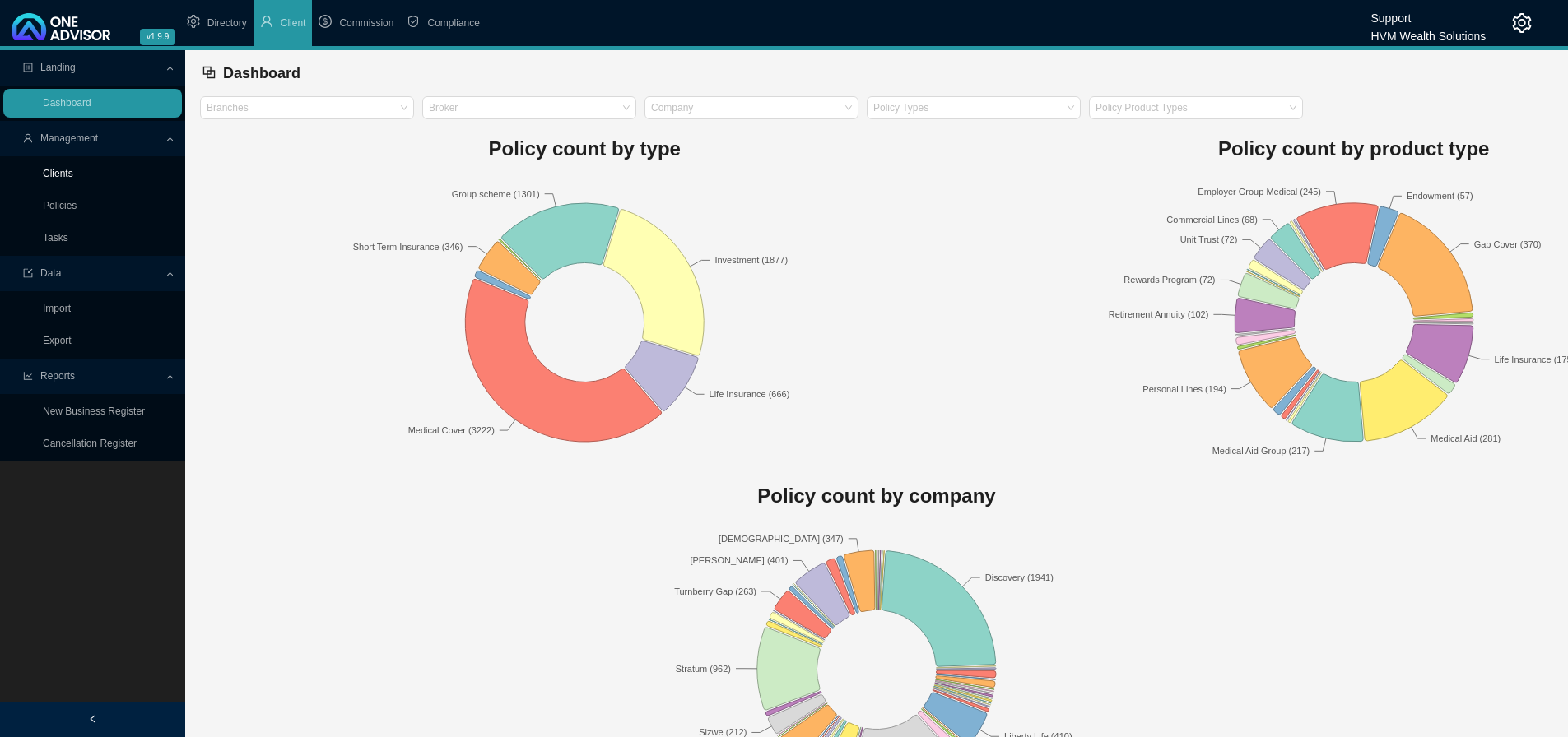
click at [73, 171] on link "Clients" at bounding box center [58, 173] width 30 height 12
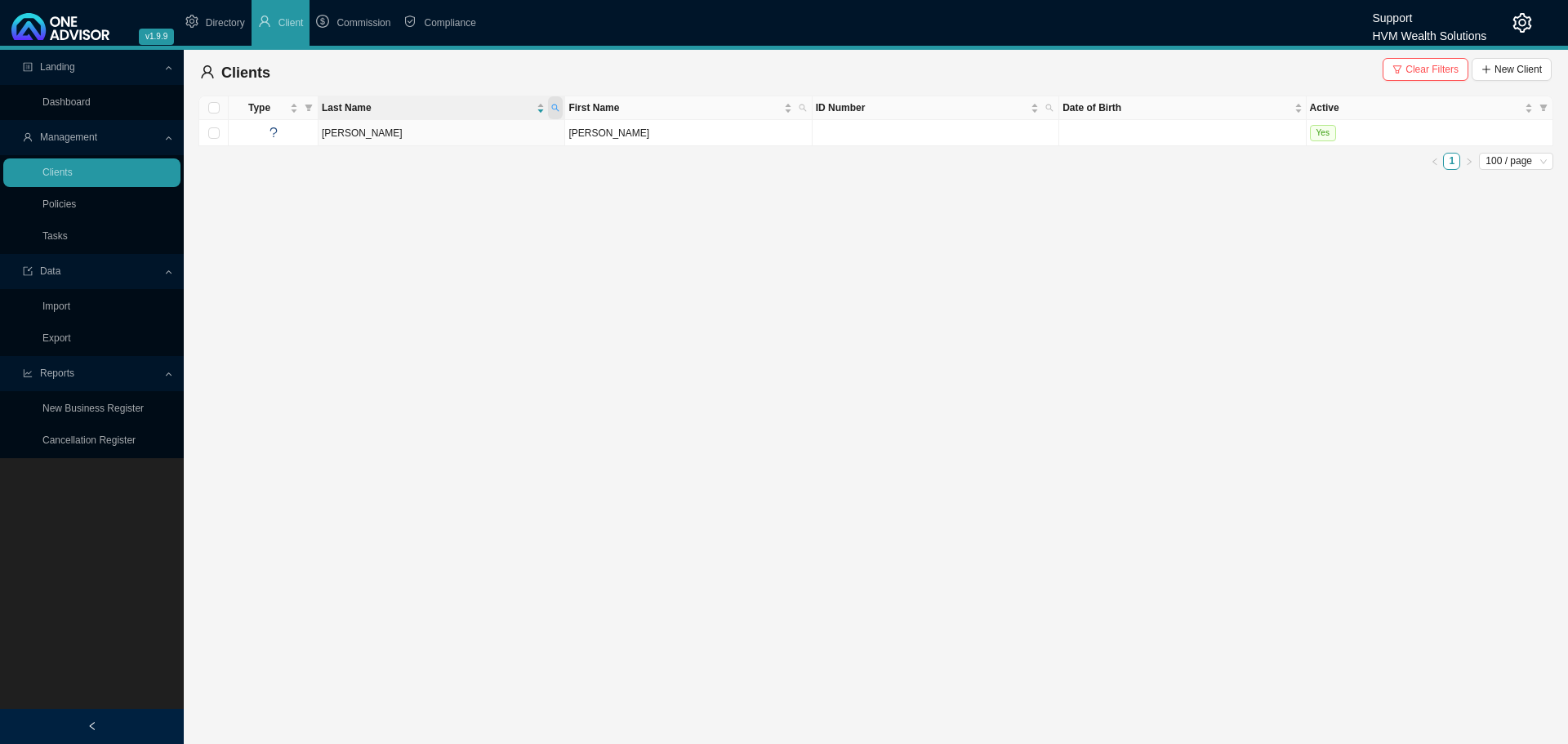
click at [556, 105] on icon "search" at bounding box center [556, 108] width 8 height 8
type input "[PERSON_NAME]"
click at [655, 128] on td "[PERSON_NAME]" at bounding box center [689, 133] width 247 height 26
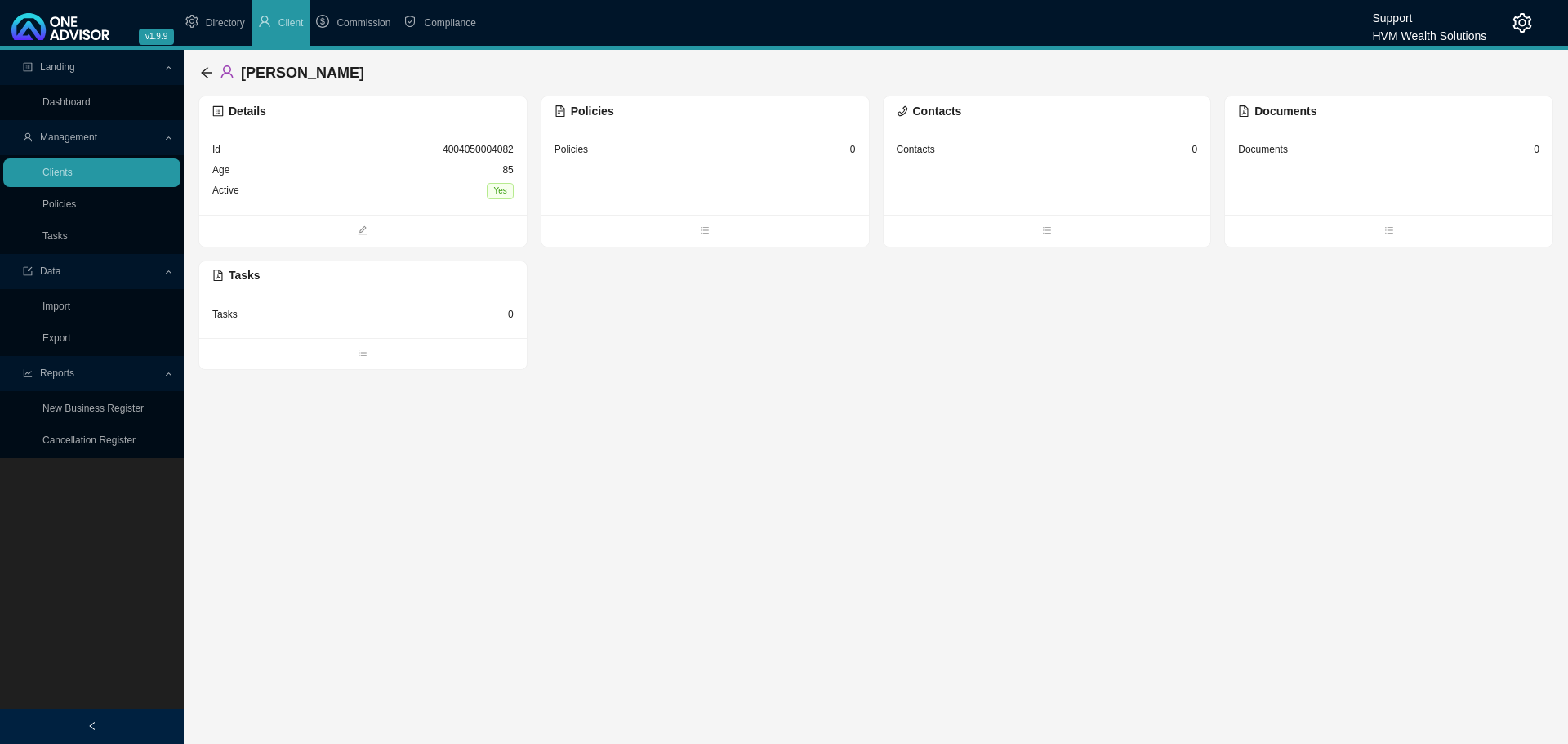
click at [438, 181] on div "Active Yes" at bounding box center [363, 191] width 302 height 21
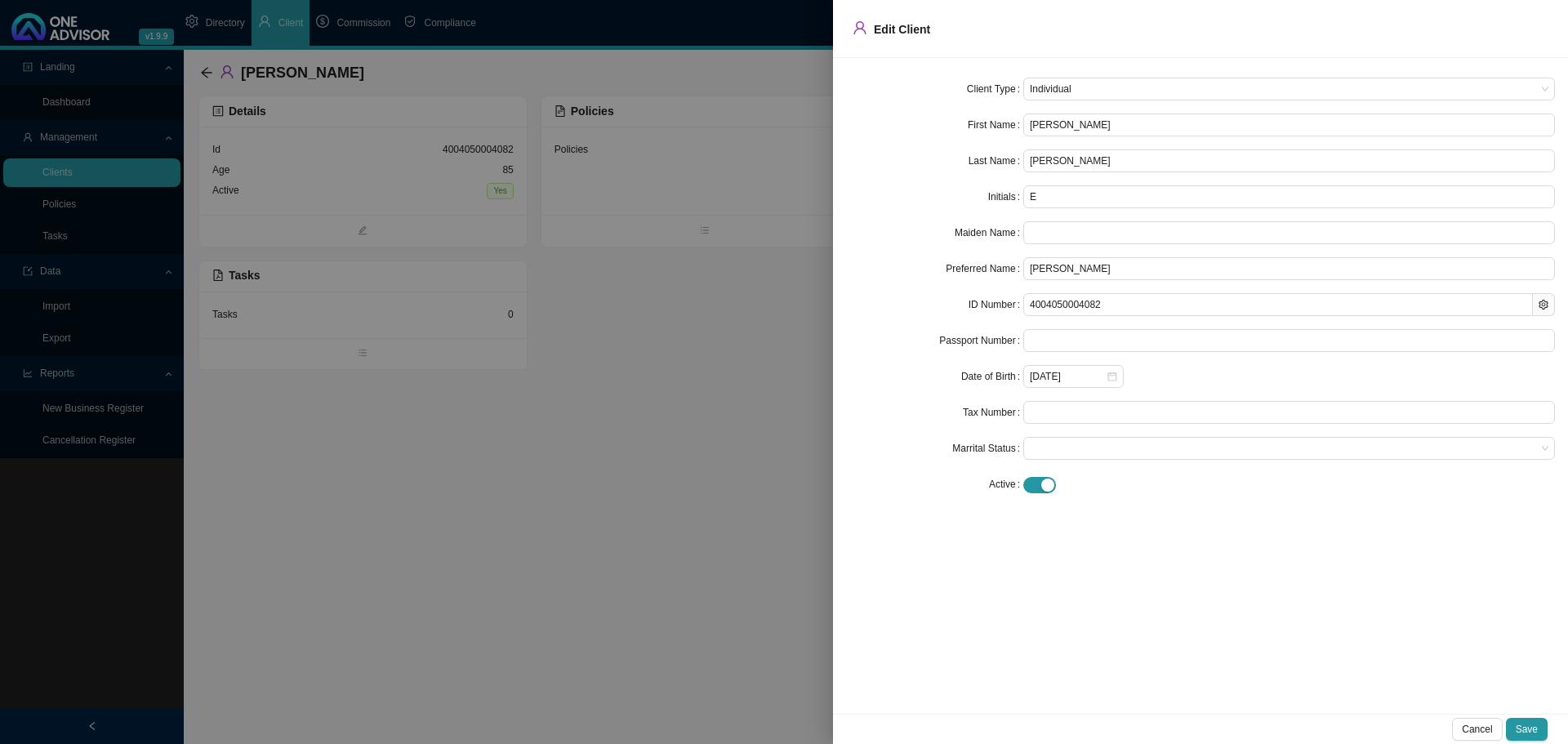
click at [713, 459] on div at bounding box center [784, 372] width 1568 height 744
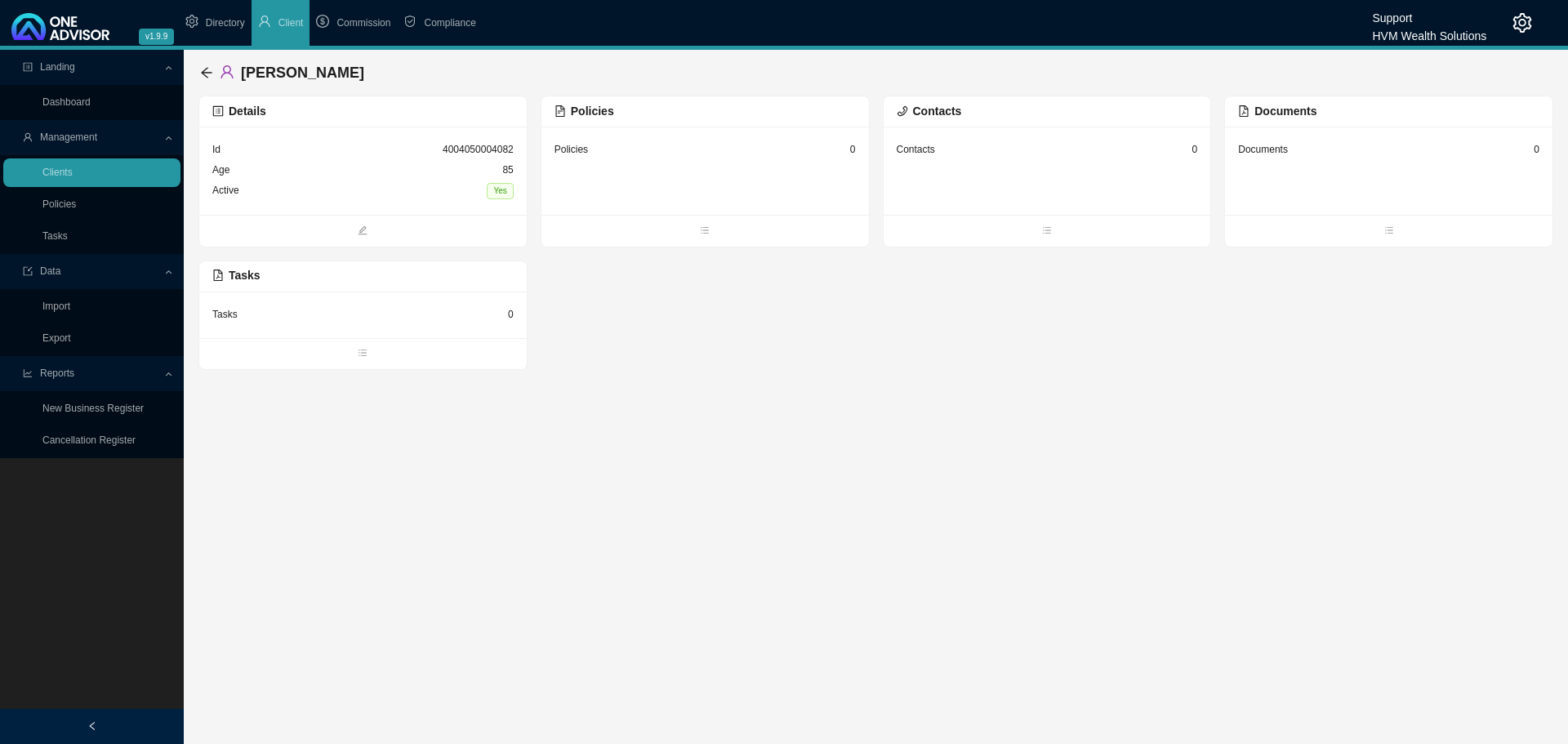
click at [776, 165] on div "Policies 0" at bounding box center [705, 170] width 328 height 88
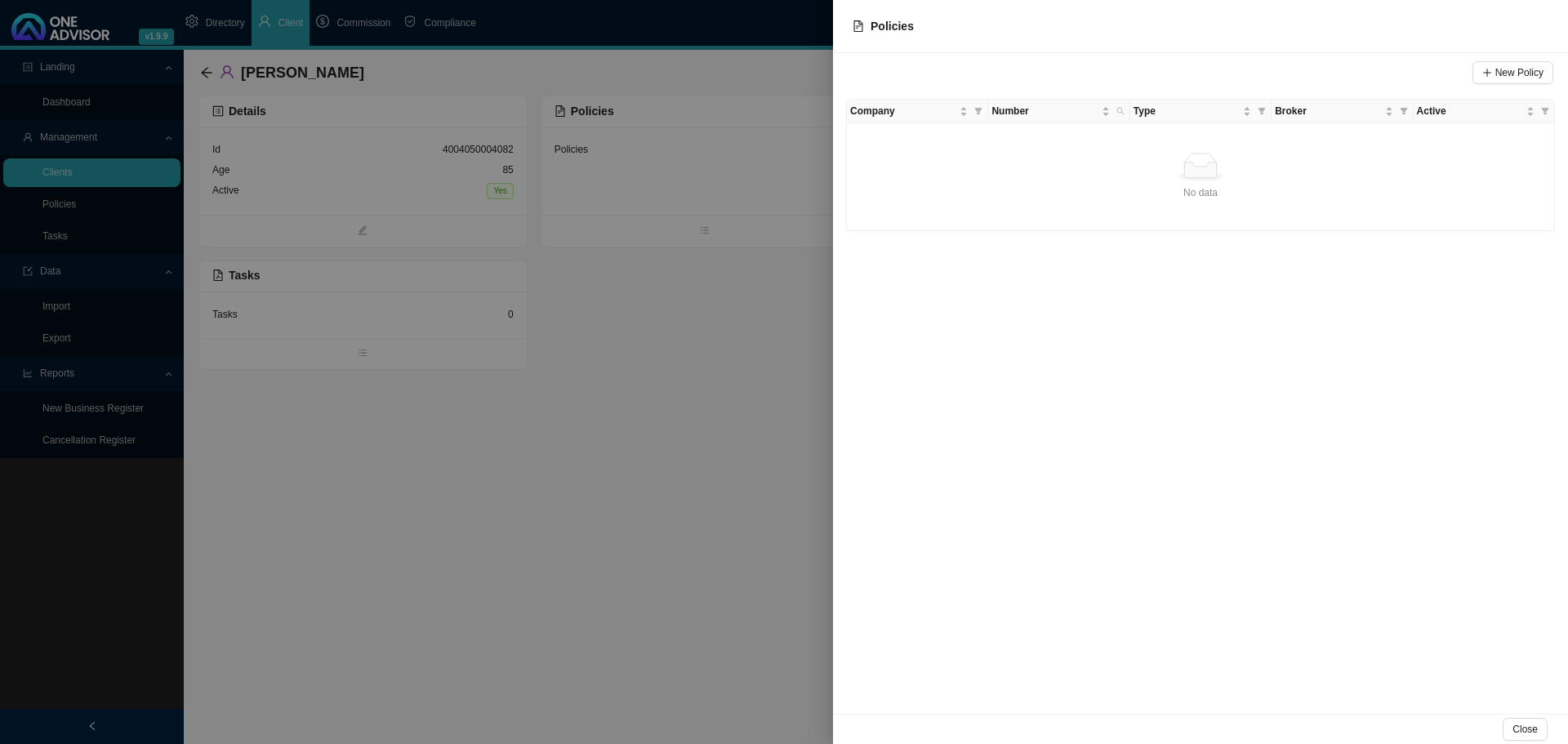
click at [751, 364] on div at bounding box center [784, 372] width 1568 height 744
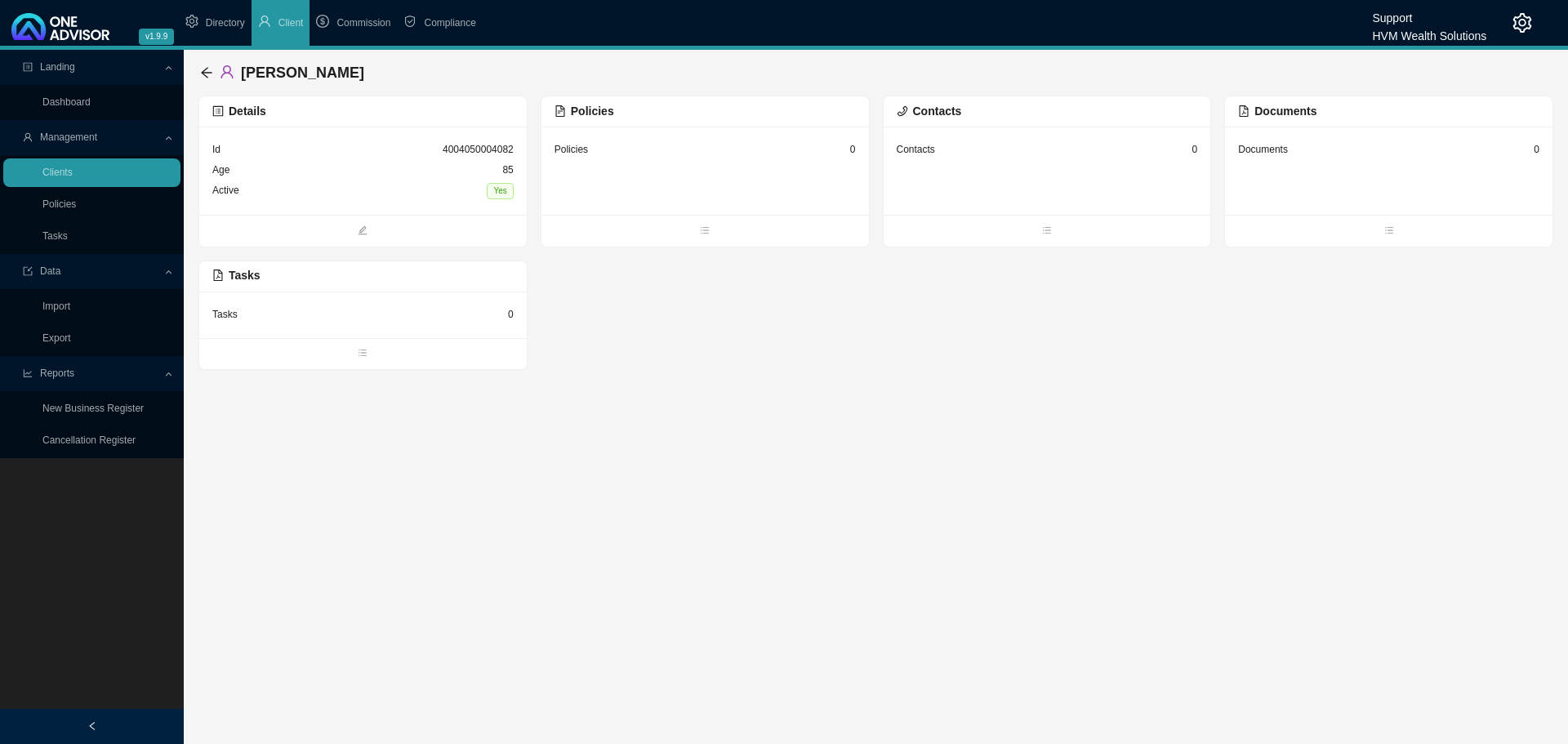
click at [406, 158] on div "Id 4004050004082" at bounding box center [363, 149] width 302 height 20
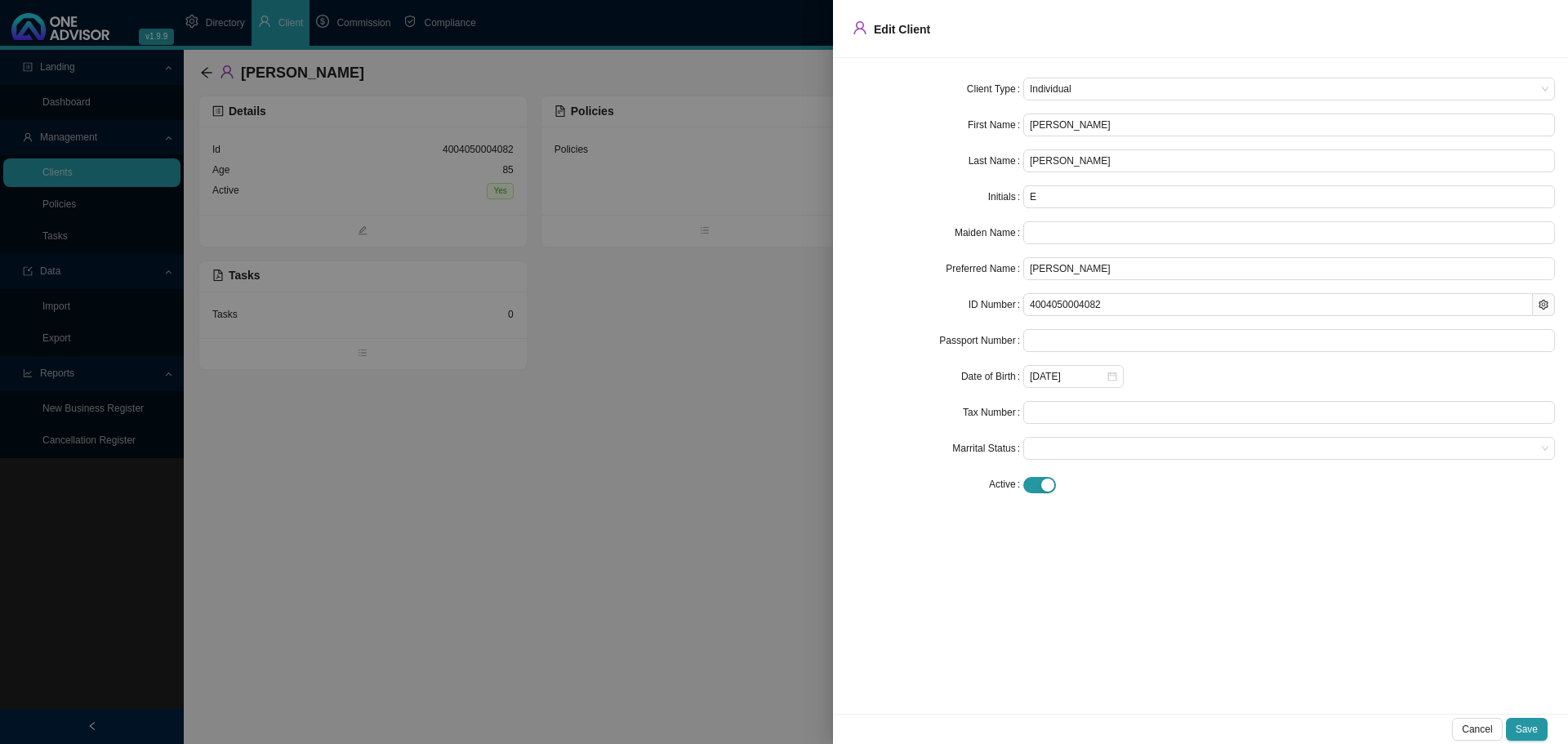
click at [206, 68] on div at bounding box center [784, 372] width 1568 height 744
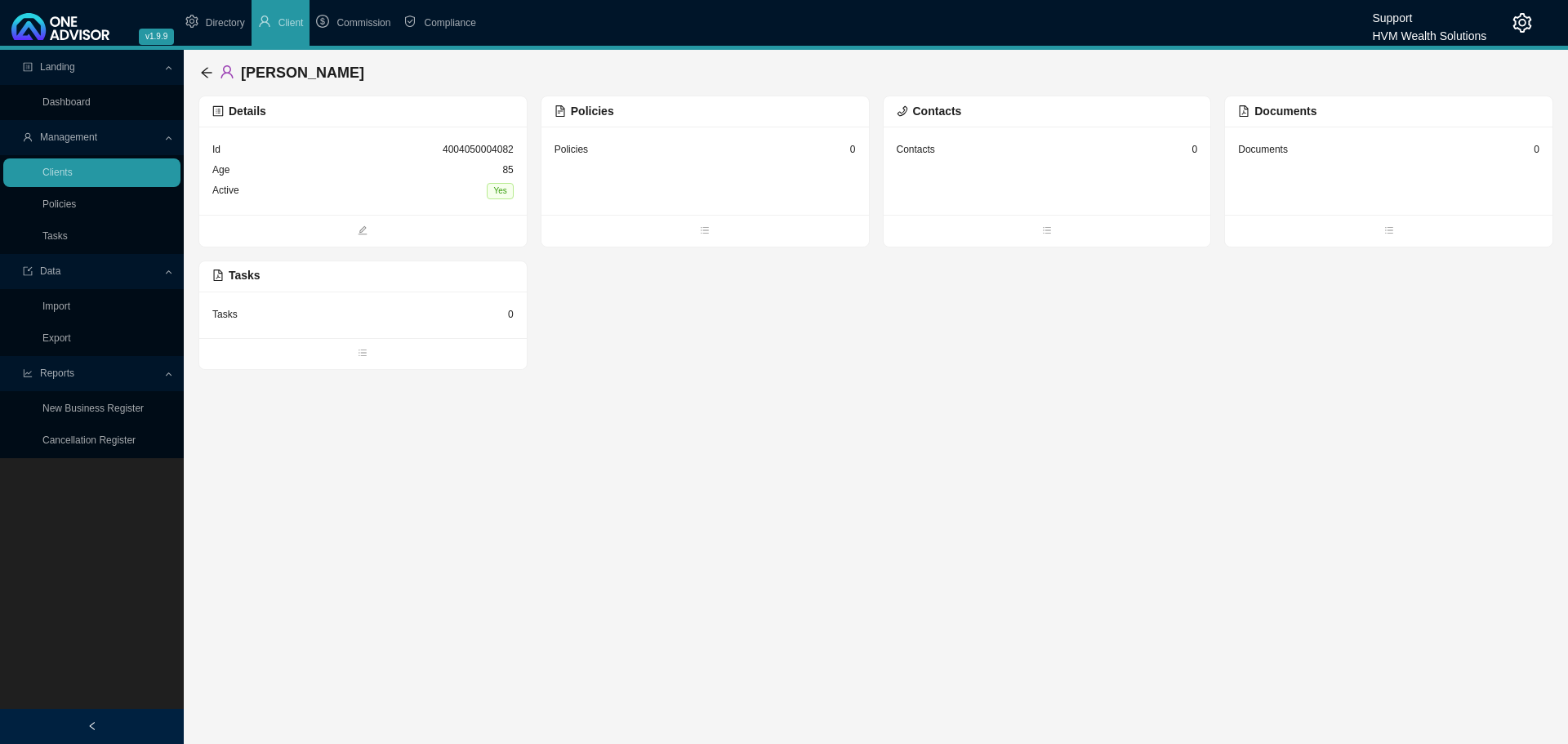
click at [206, 68] on icon "arrow-left" at bounding box center [207, 73] width 13 height 13
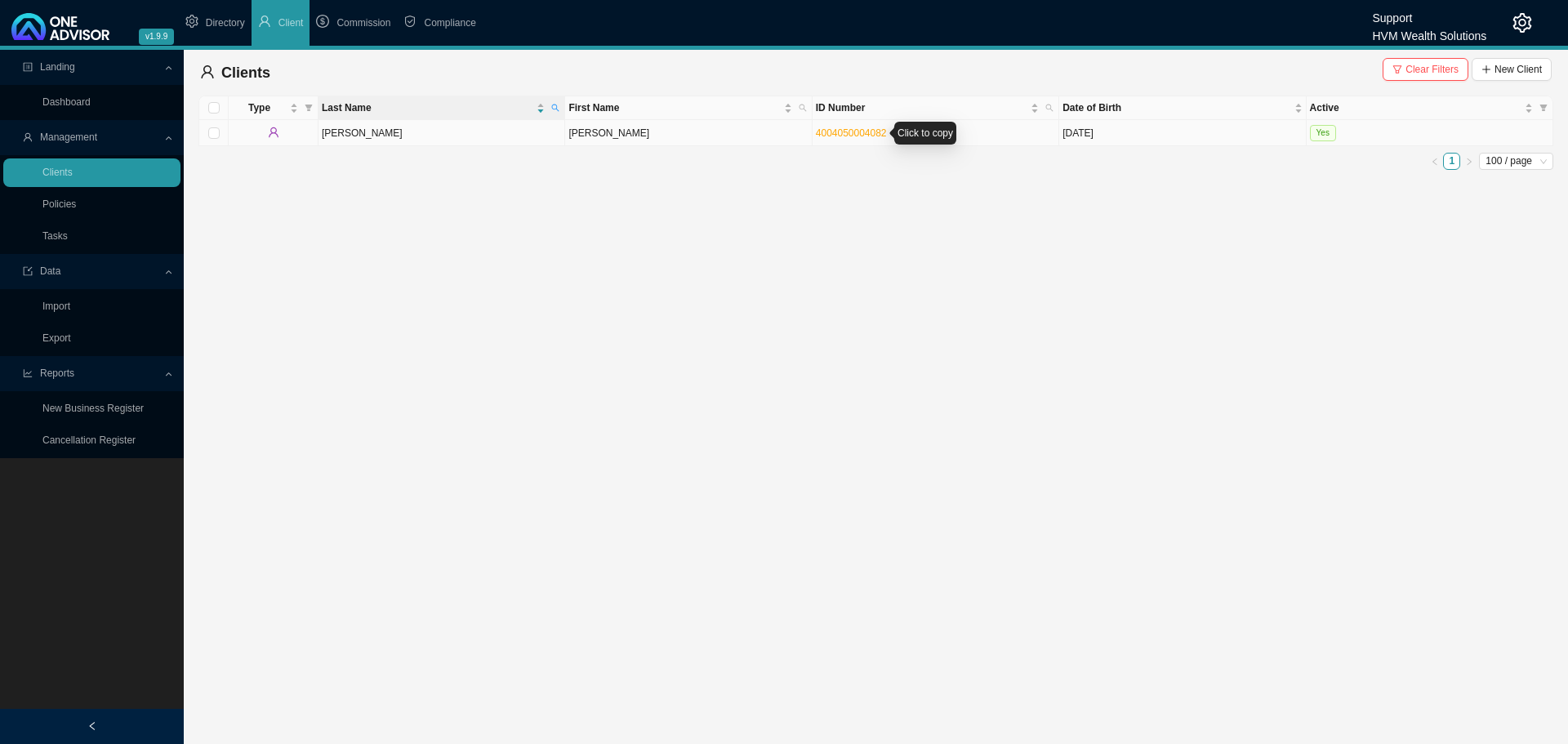
click at [857, 133] on link "4004050004082" at bounding box center [852, 134] width 71 height 12
click at [1447, 69] on span "Clear Filters" at bounding box center [1432, 69] width 53 height 16
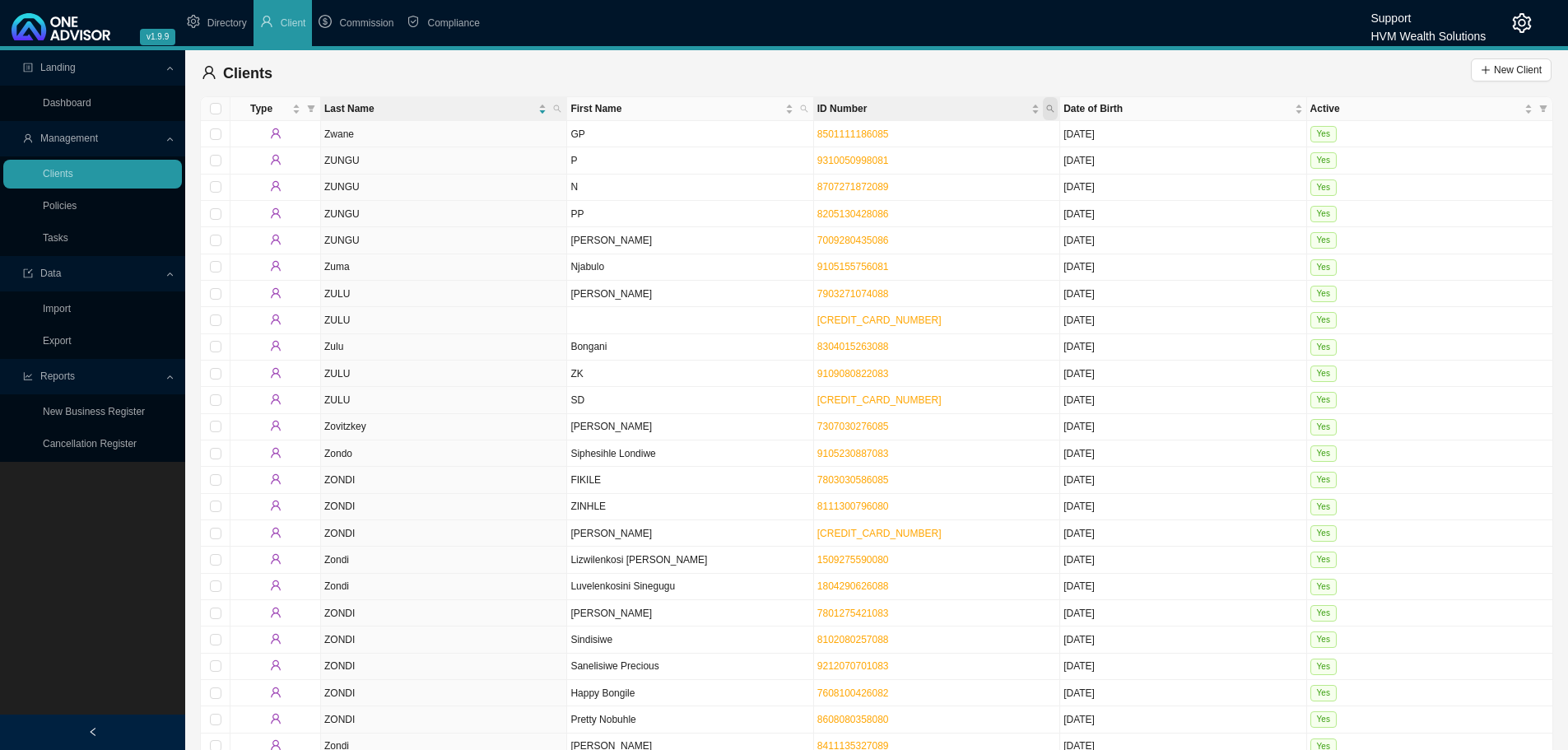
click at [1045, 105] on span "ID Number" at bounding box center [1050, 108] width 15 height 23
paste input "4004050004082"
type input "4004050004082"
click at [918, 165] on icon "search" at bounding box center [916, 168] width 10 height 10
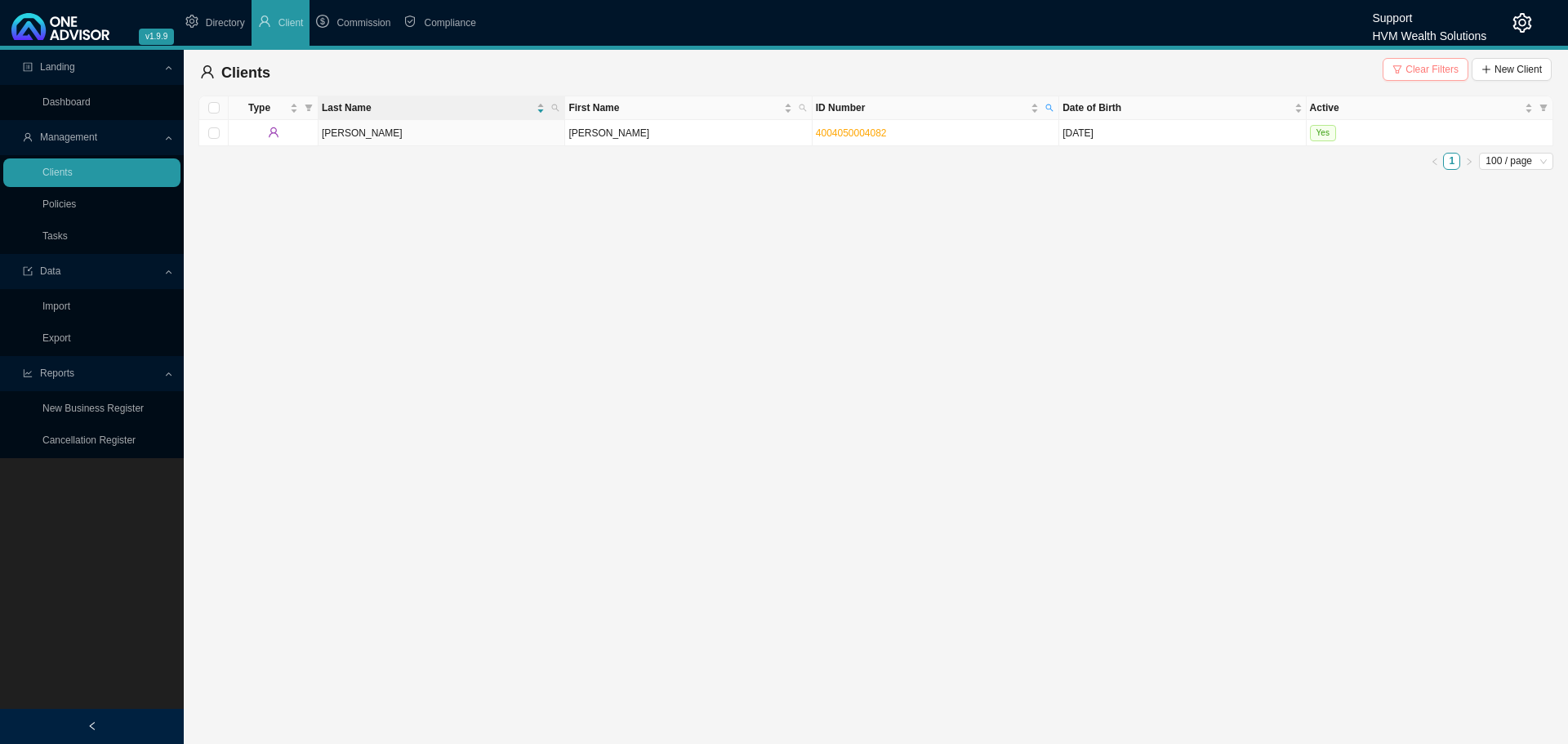
click at [1427, 65] on span "Clear Filters" at bounding box center [1432, 69] width 53 height 16
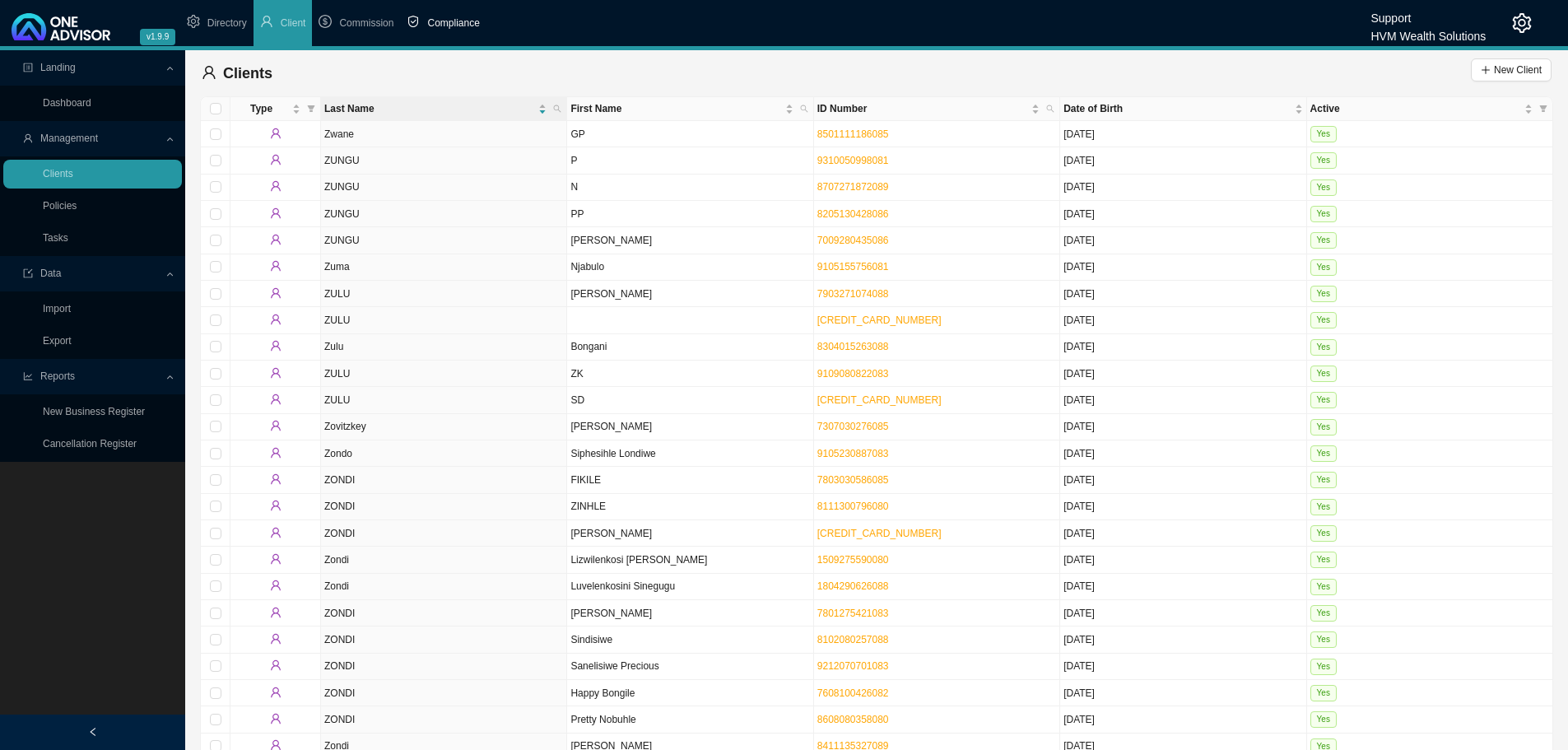
click at [447, 20] on span "Compliance" at bounding box center [453, 23] width 52 height 12
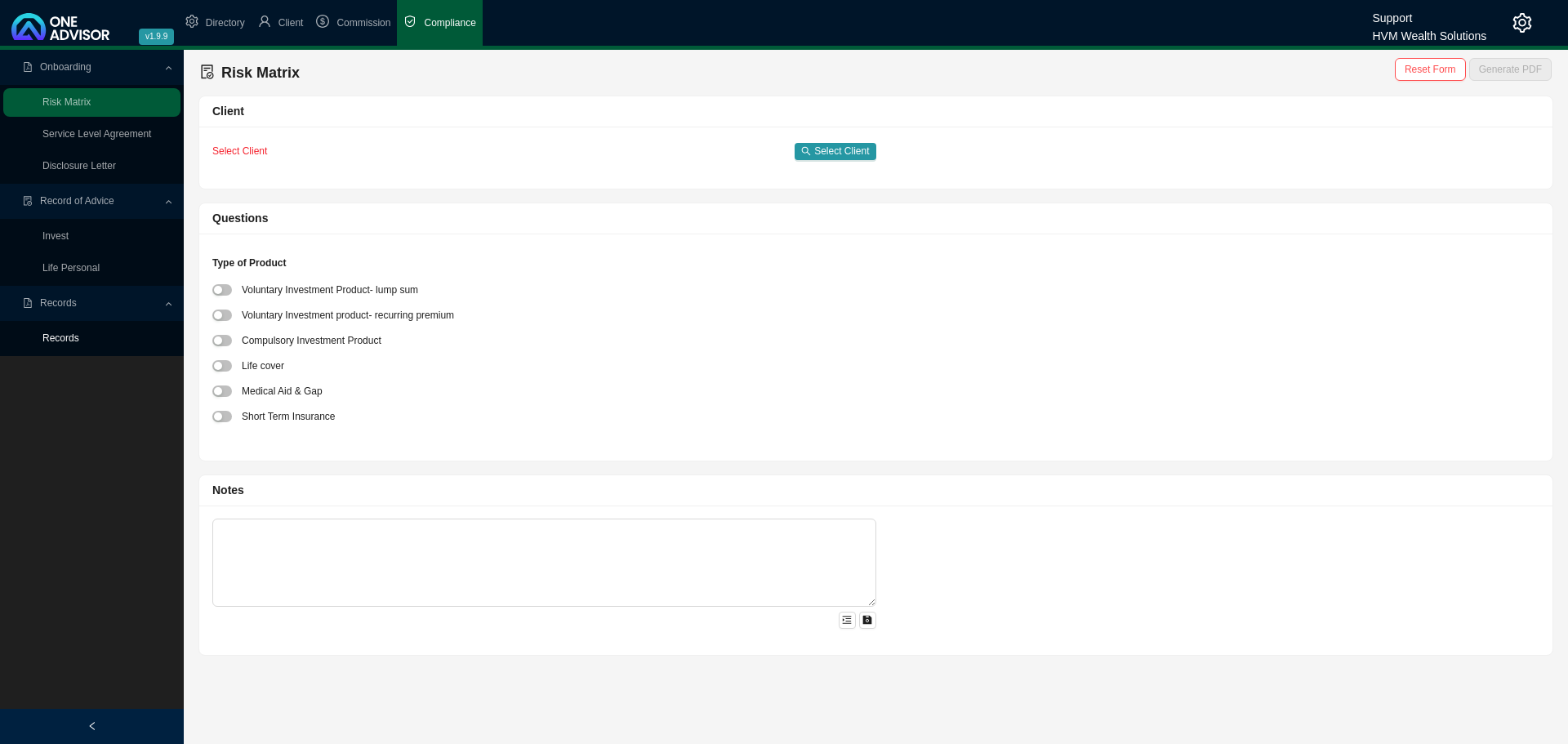
click at [66, 335] on link "Records" at bounding box center [61, 338] width 37 height 12
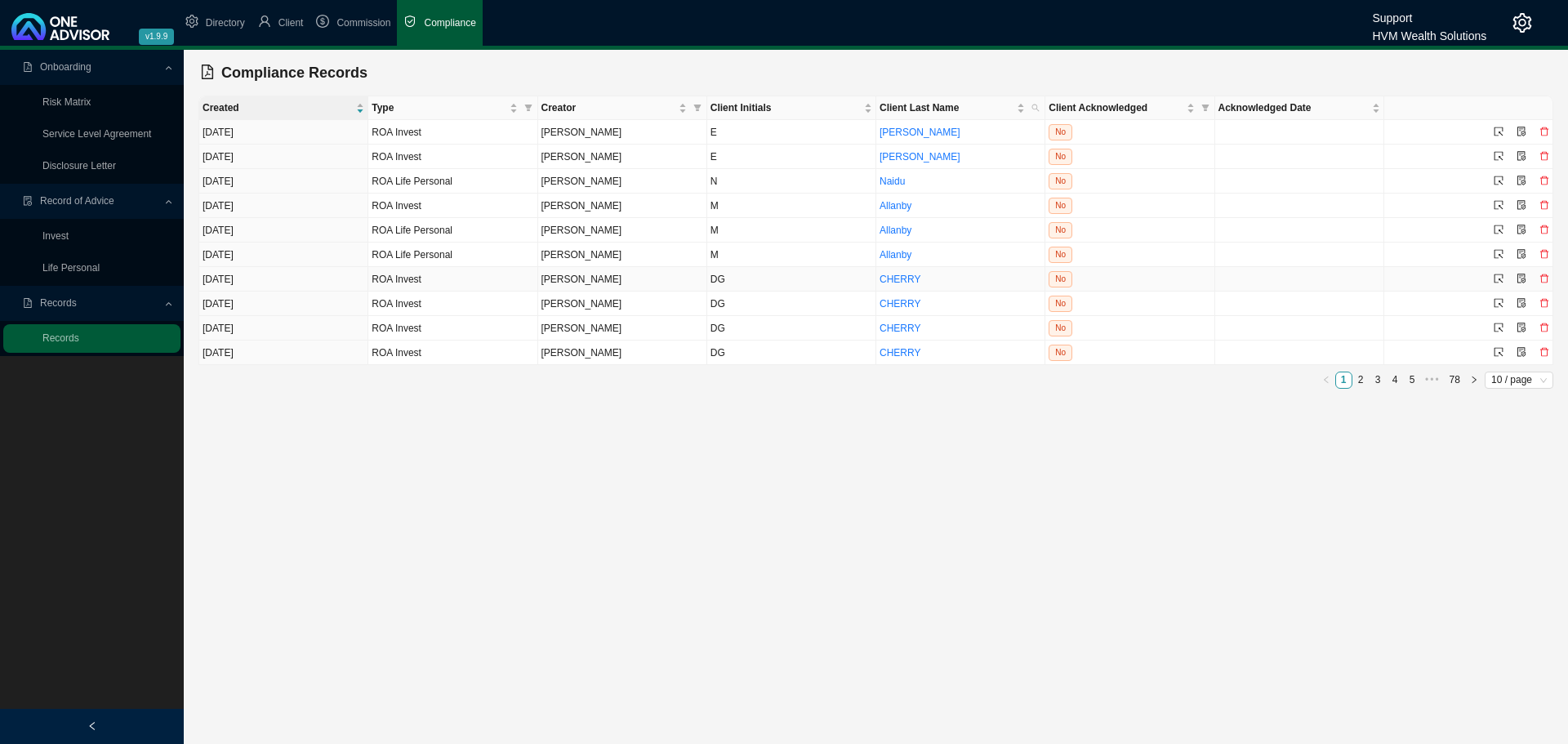
click at [811, 286] on td "DG" at bounding box center [791, 279] width 169 height 24
click at [1500, 278] on icon "select" at bounding box center [1499, 279] width 10 height 10
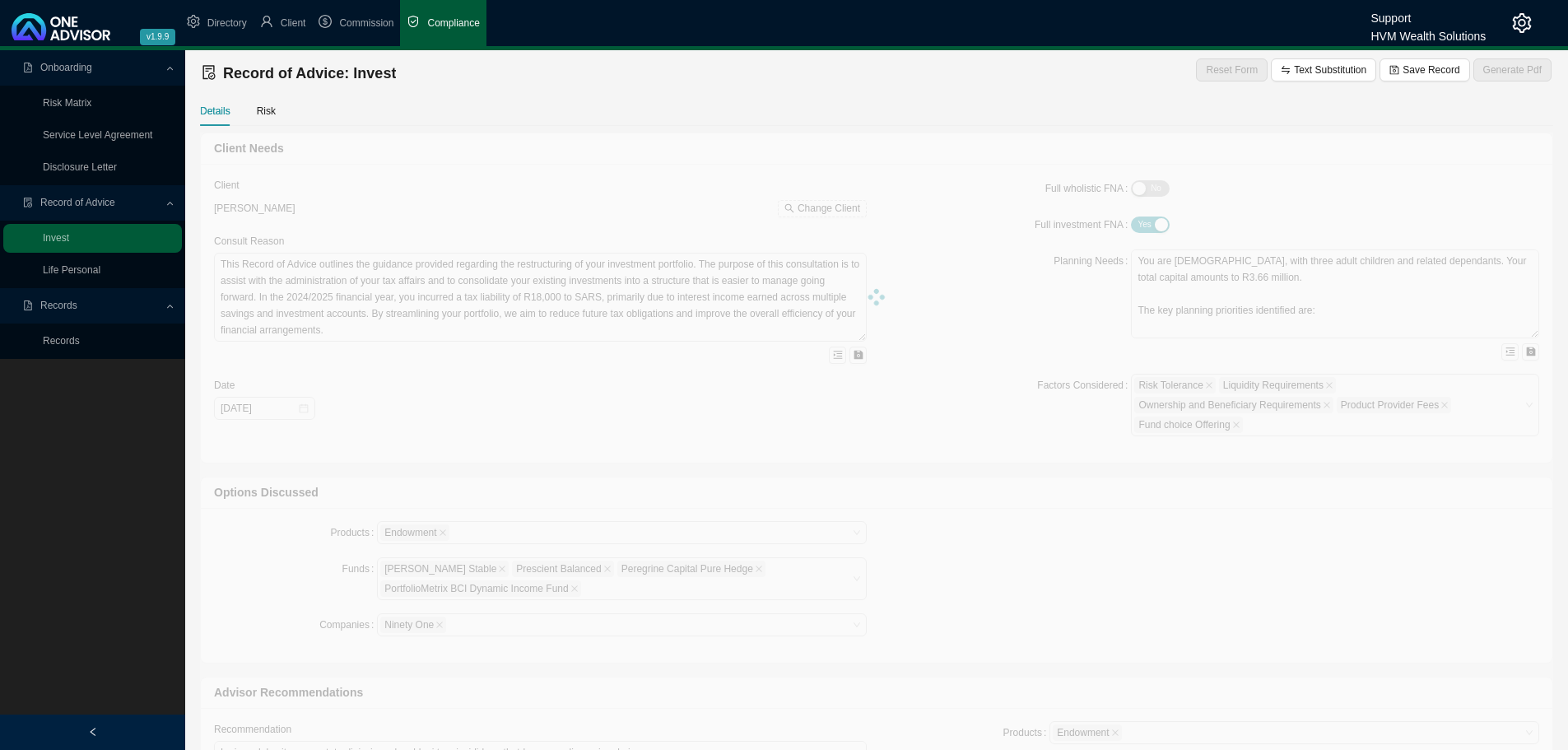
type textarea "This Record of Advice (ROA) serves to document the sequence of steps that were …"
type textarea "Lo ipsumd sitametc adipisci elit seddoe tempori'u laboreetdo magna aliquaenim a…"
type textarea "Refer to confirmation letter. Following our discussions in relation to my provi…"
type input "[DATE]"
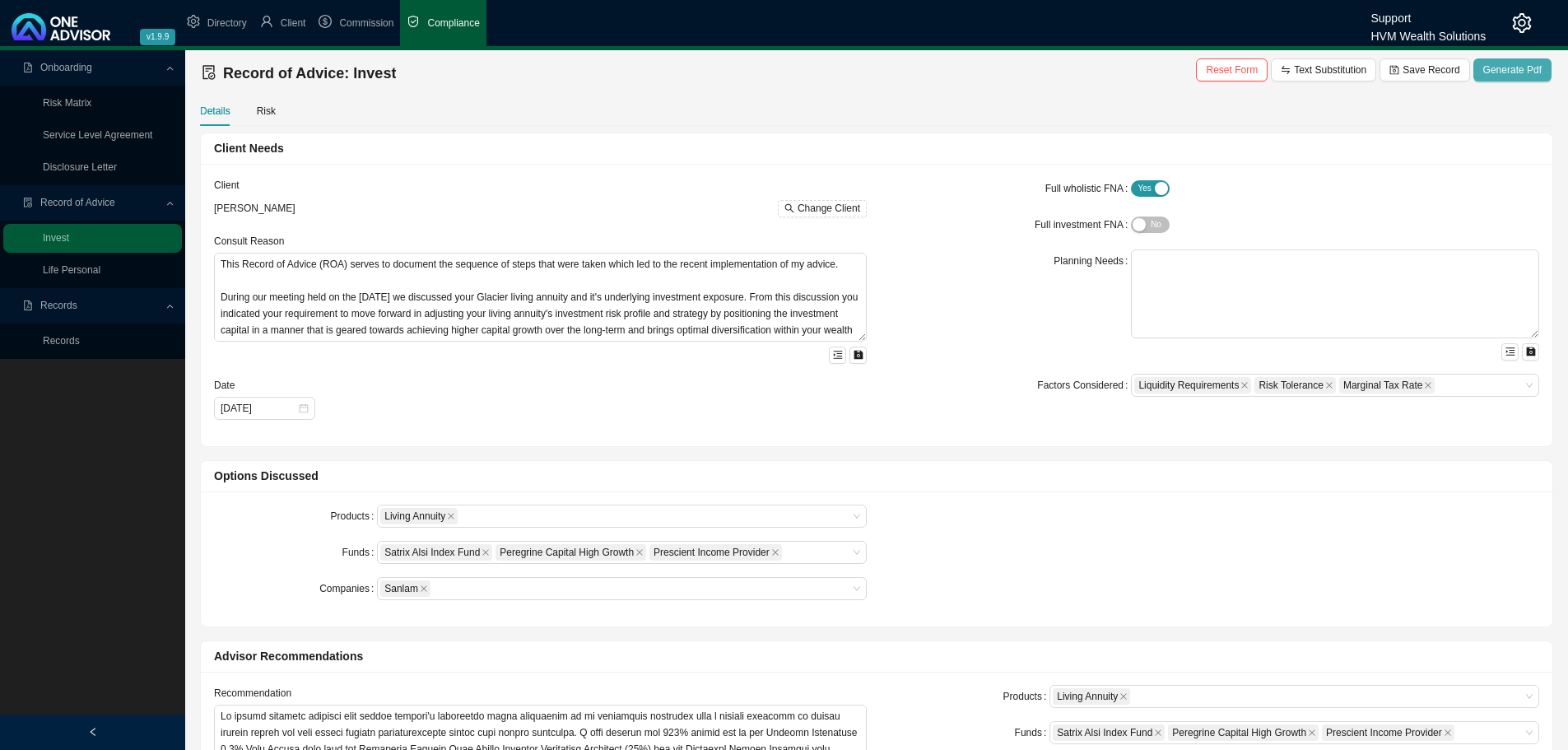
click at [1512, 73] on span "Generate Pdf" at bounding box center [1512, 69] width 58 height 16
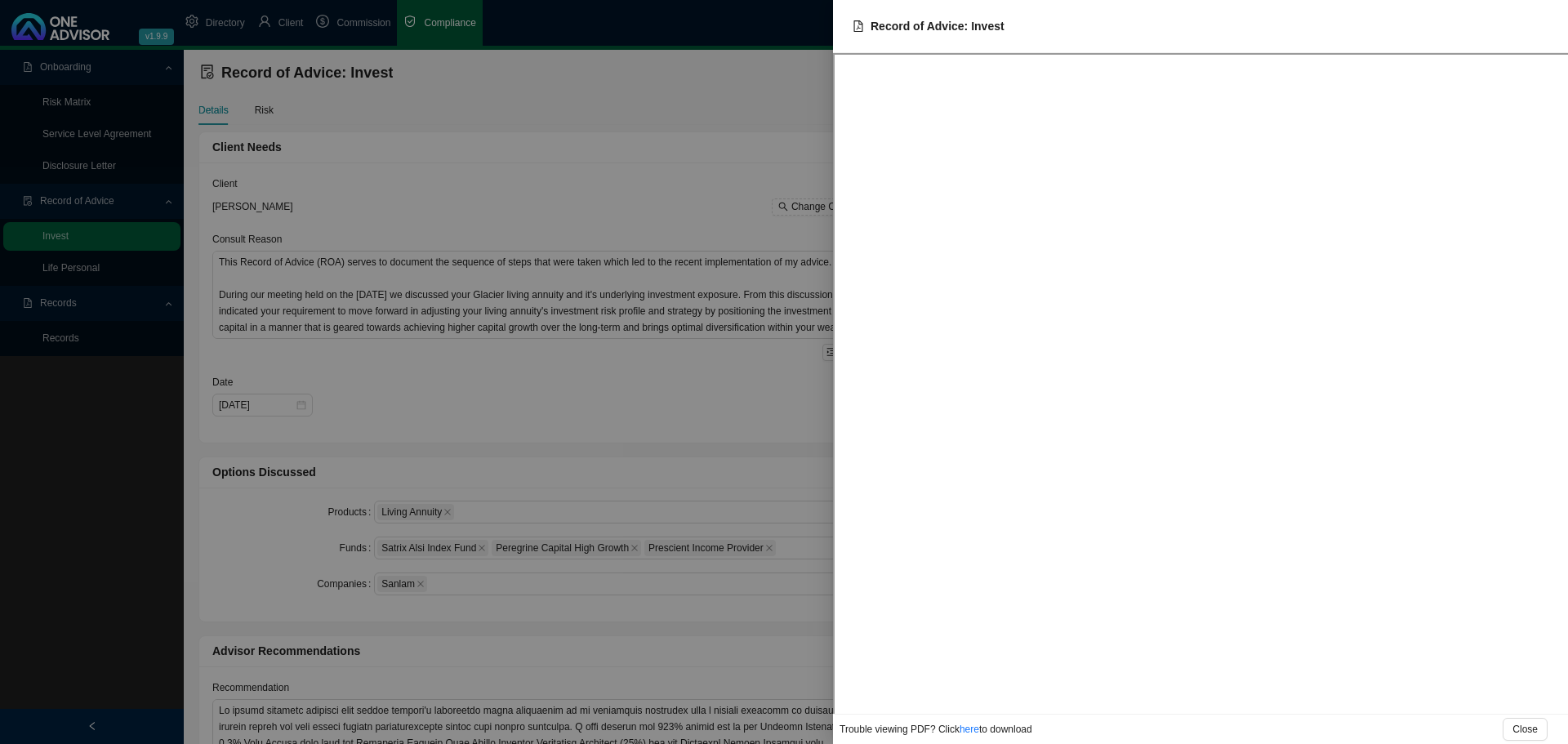
click at [664, 161] on div at bounding box center [784, 372] width 1568 height 744
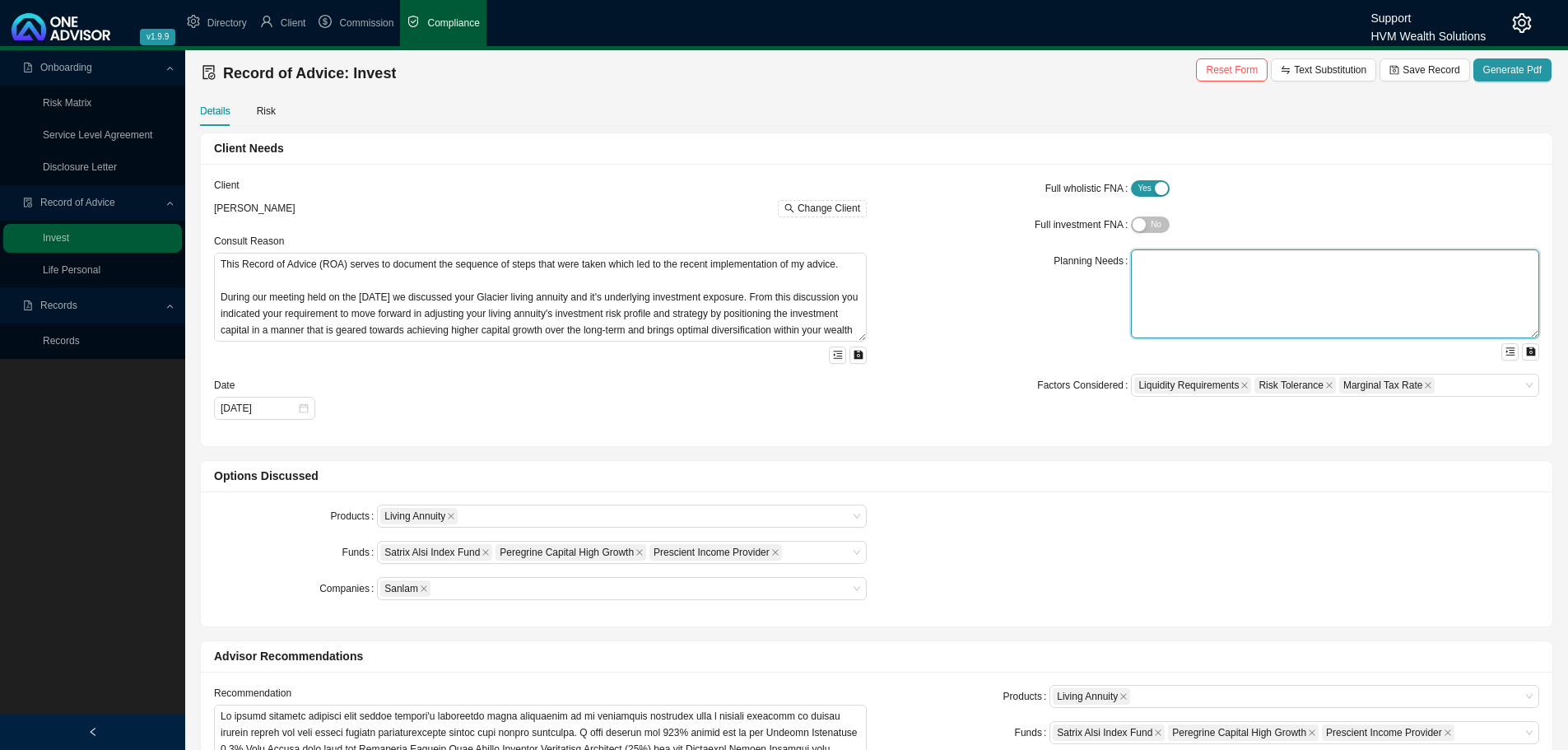
click at [1152, 271] on textarea at bounding box center [1334, 294] width 408 height 89
type textarea "dvc"
click at [1323, 181] on div "Yes No" at bounding box center [1334, 189] width 408 height 17
click at [1516, 69] on span "Generate Pdf" at bounding box center [1512, 69] width 58 height 16
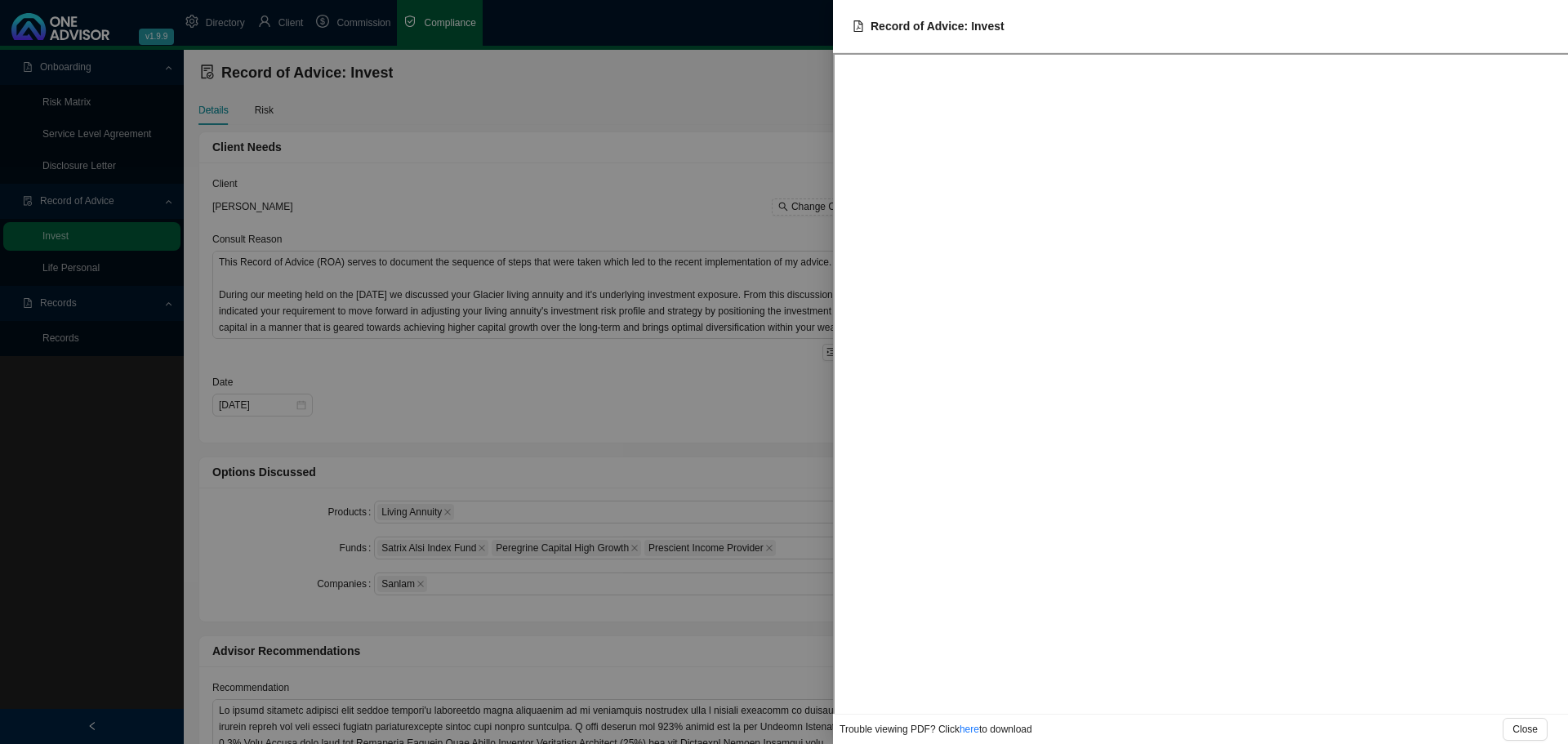
click at [726, 134] on div at bounding box center [784, 372] width 1568 height 744
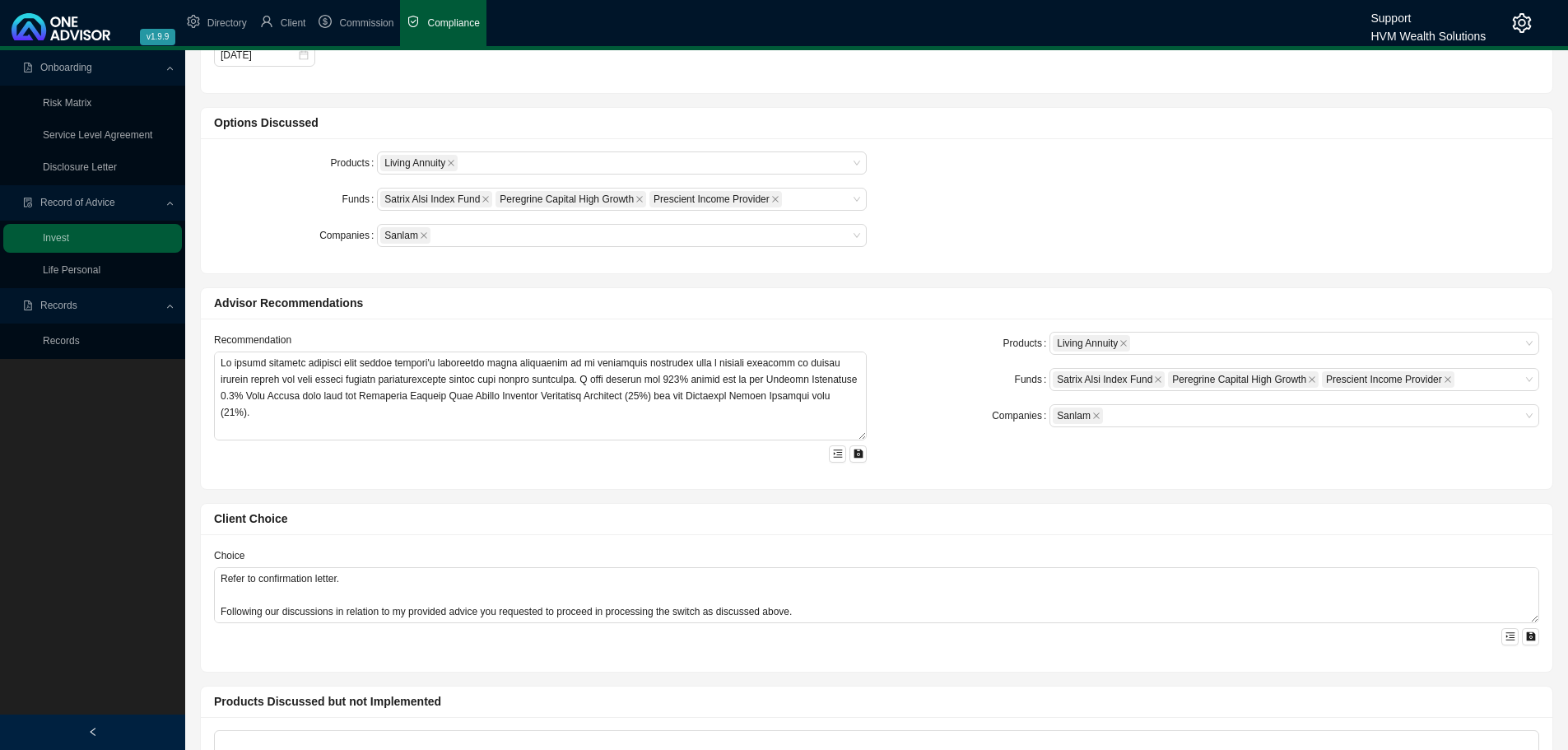
scroll to position [494, 0]
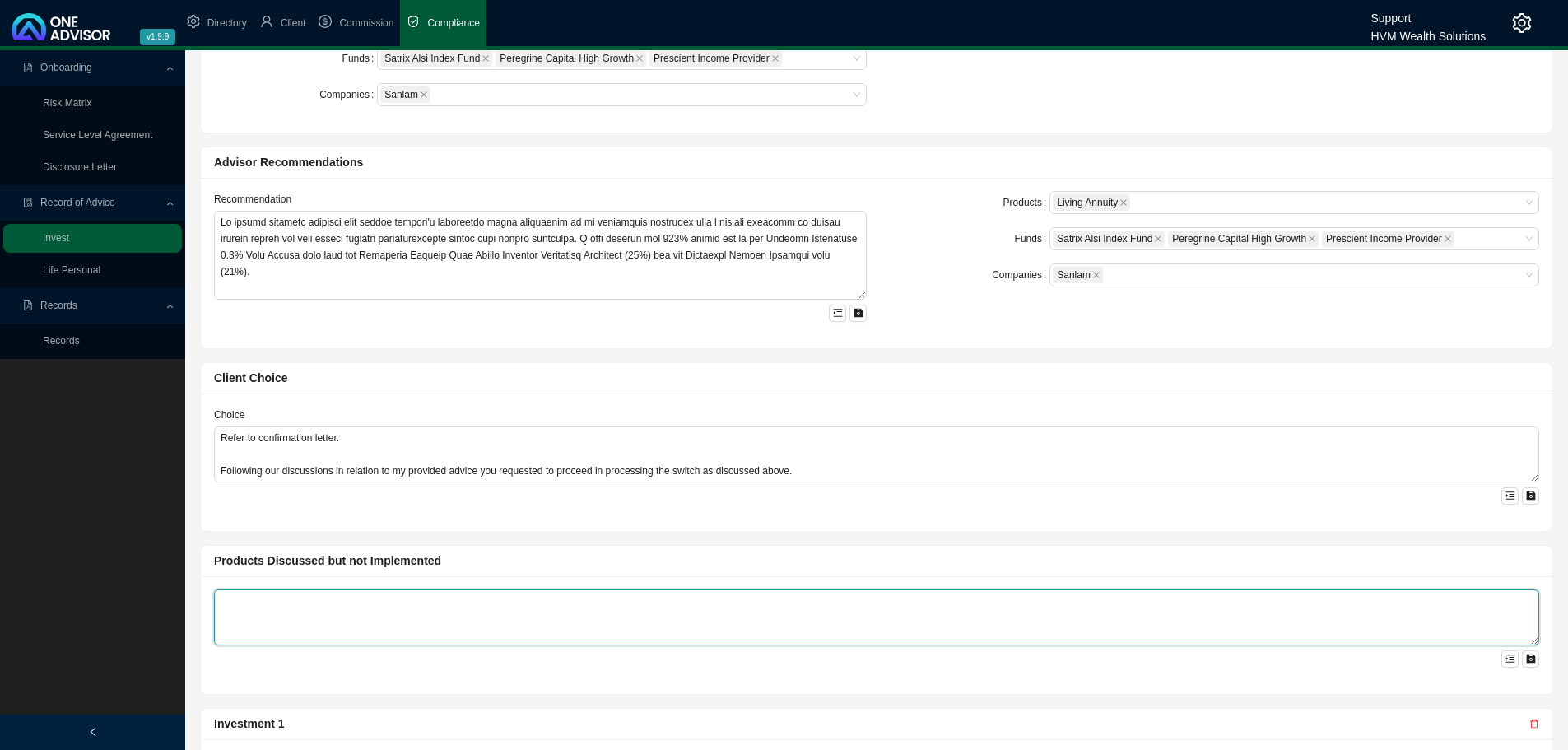
click at [296, 610] on textarea at bounding box center [877, 617] width 1325 height 56
type textarea "c s"
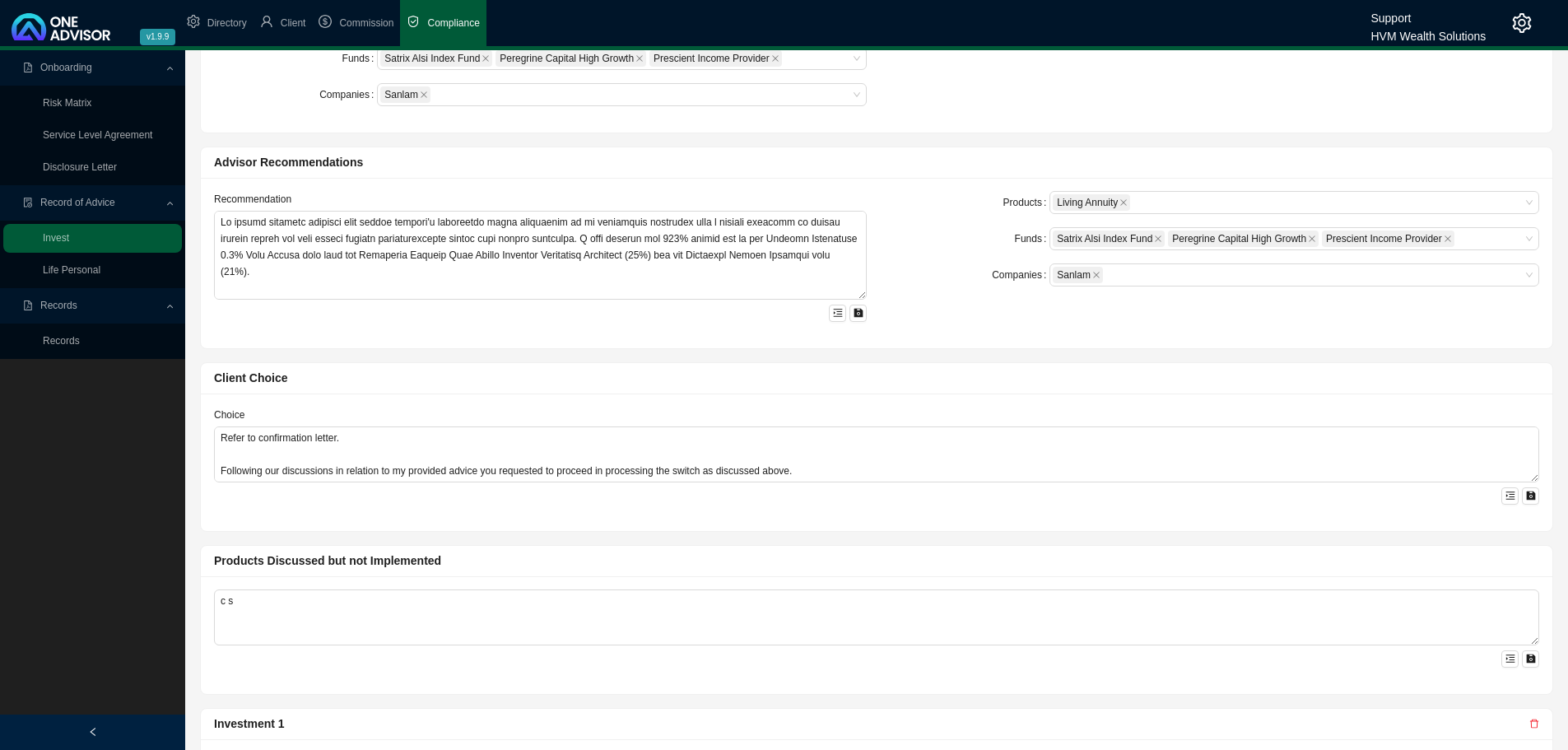
click at [1116, 348] on div "Advisor Recommendations Recommendation Products Living Annuity Funds Satrix Als…" at bounding box center [876, 247] width 1353 height 202
click at [1093, 400] on div "Choice Refer to confirmation letter. Following our discussions in relation to m…" at bounding box center [876, 462] width 1351 height 137
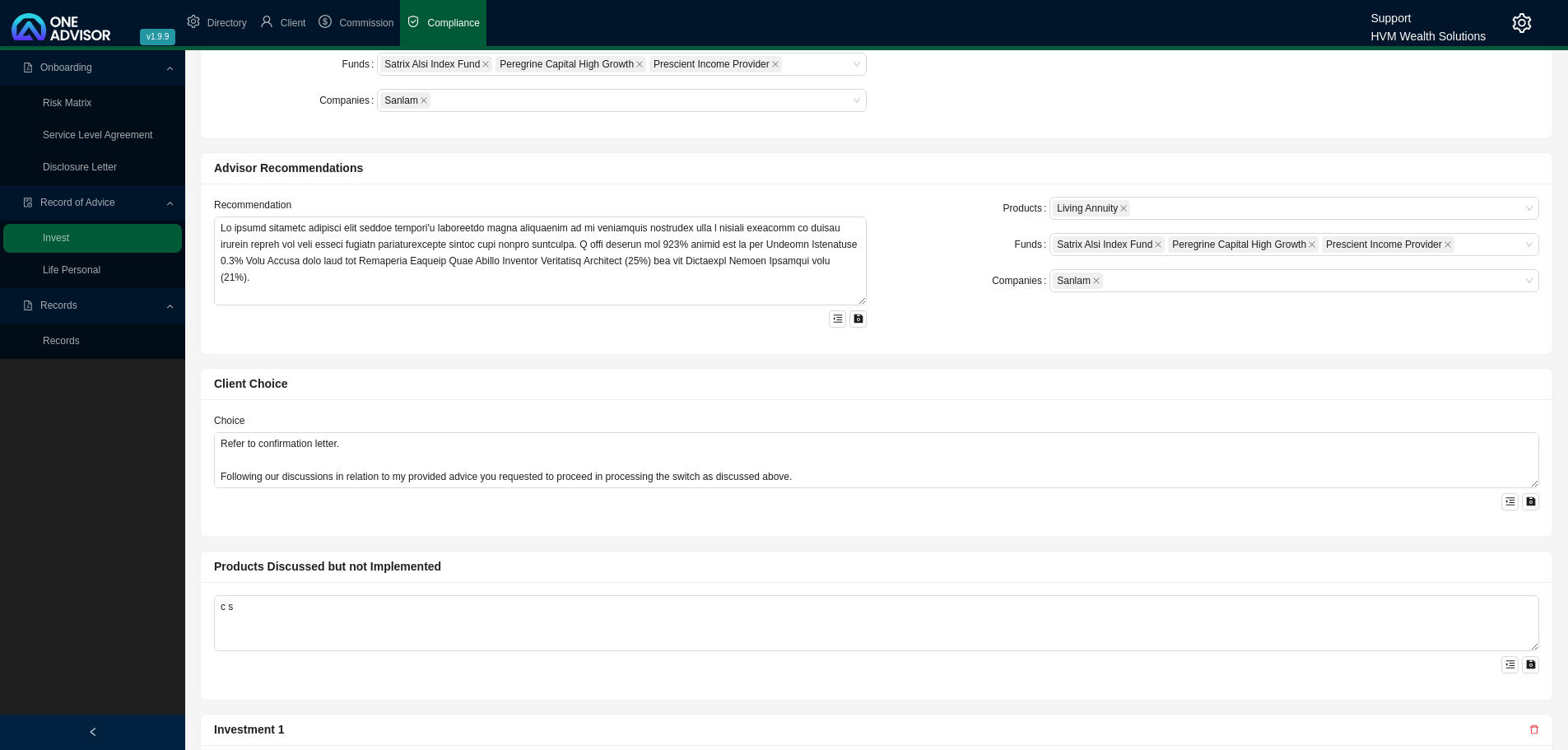
scroll to position [0, 0]
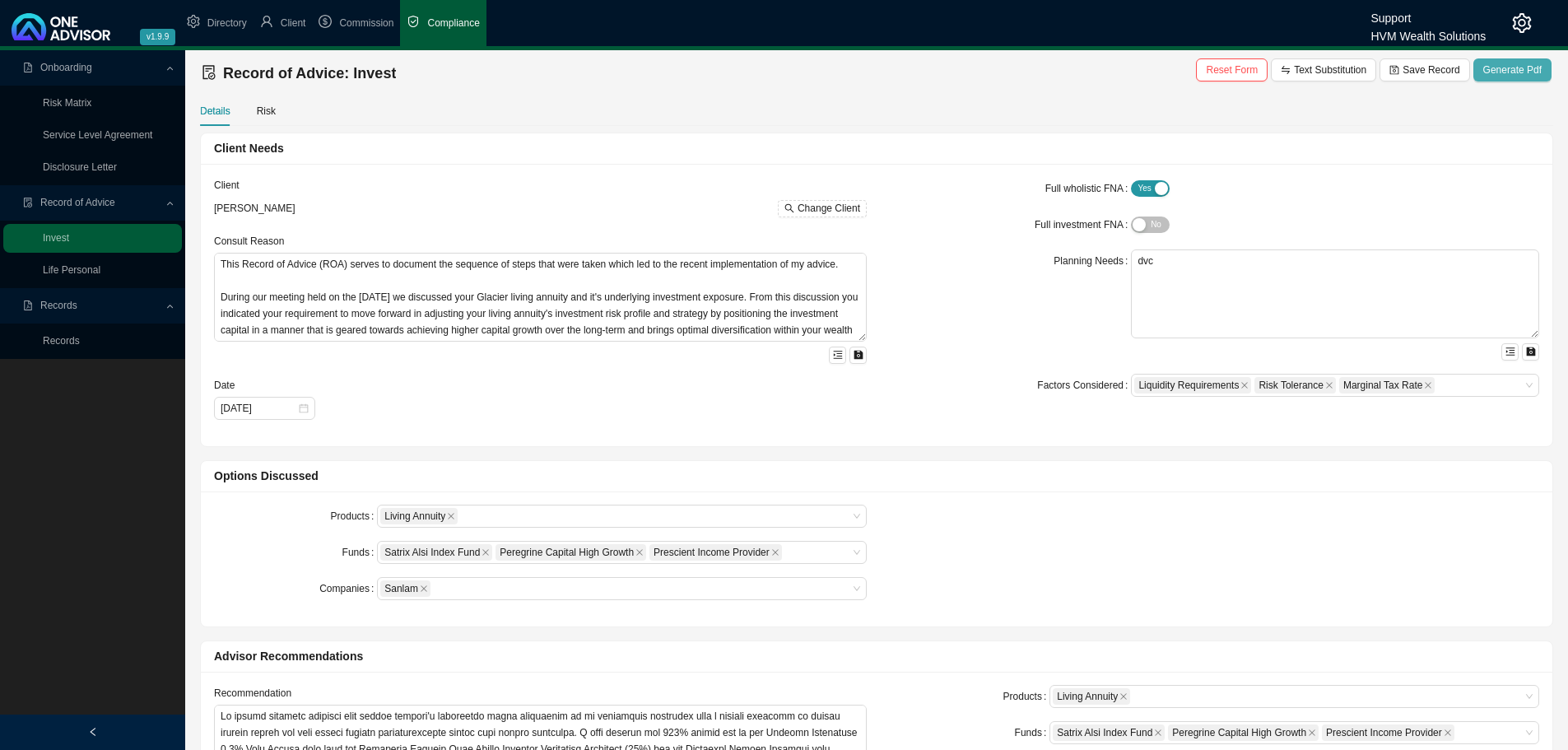
click at [1509, 73] on span "Generate Pdf" at bounding box center [1512, 69] width 58 height 16
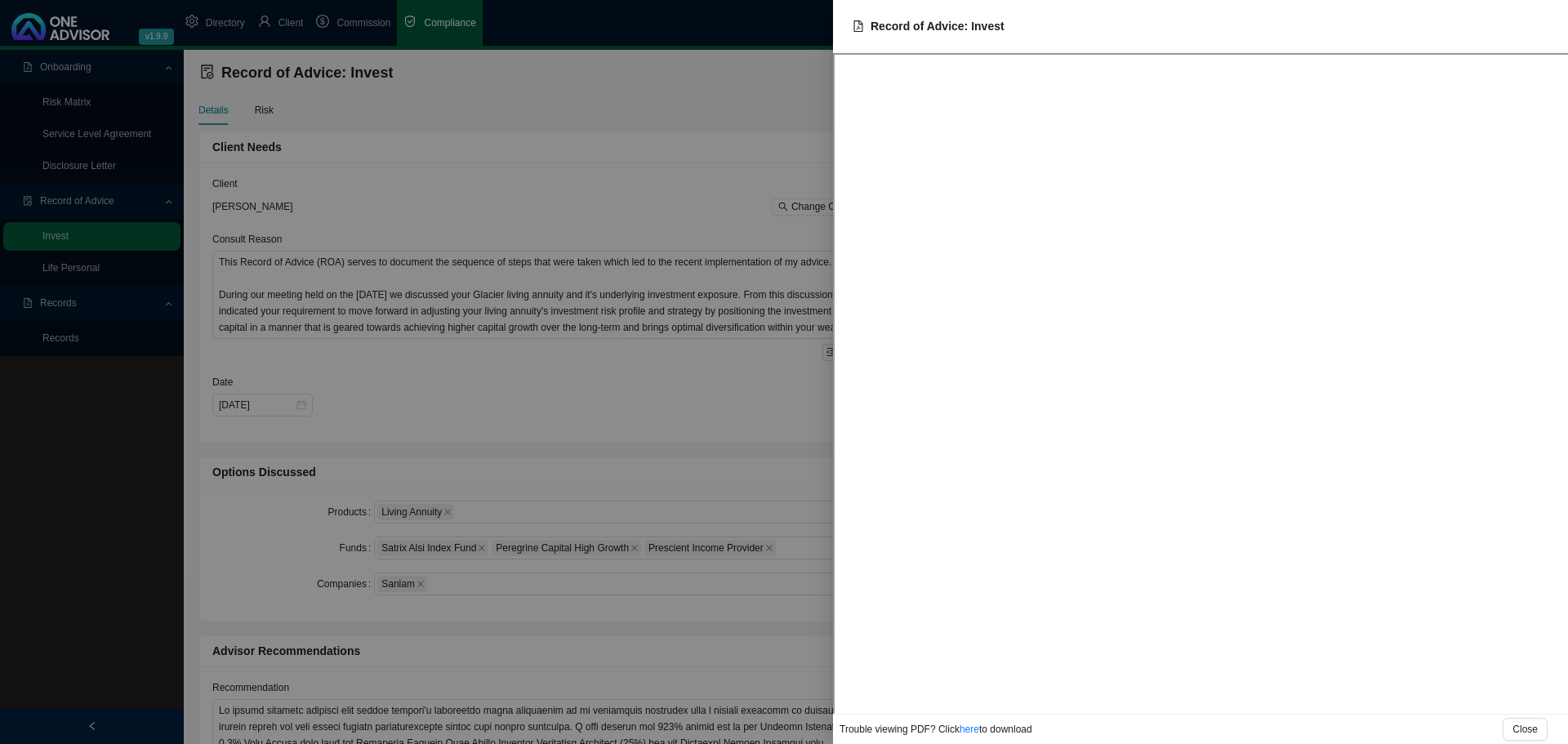
click at [542, 202] on div at bounding box center [784, 372] width 1568 height 744
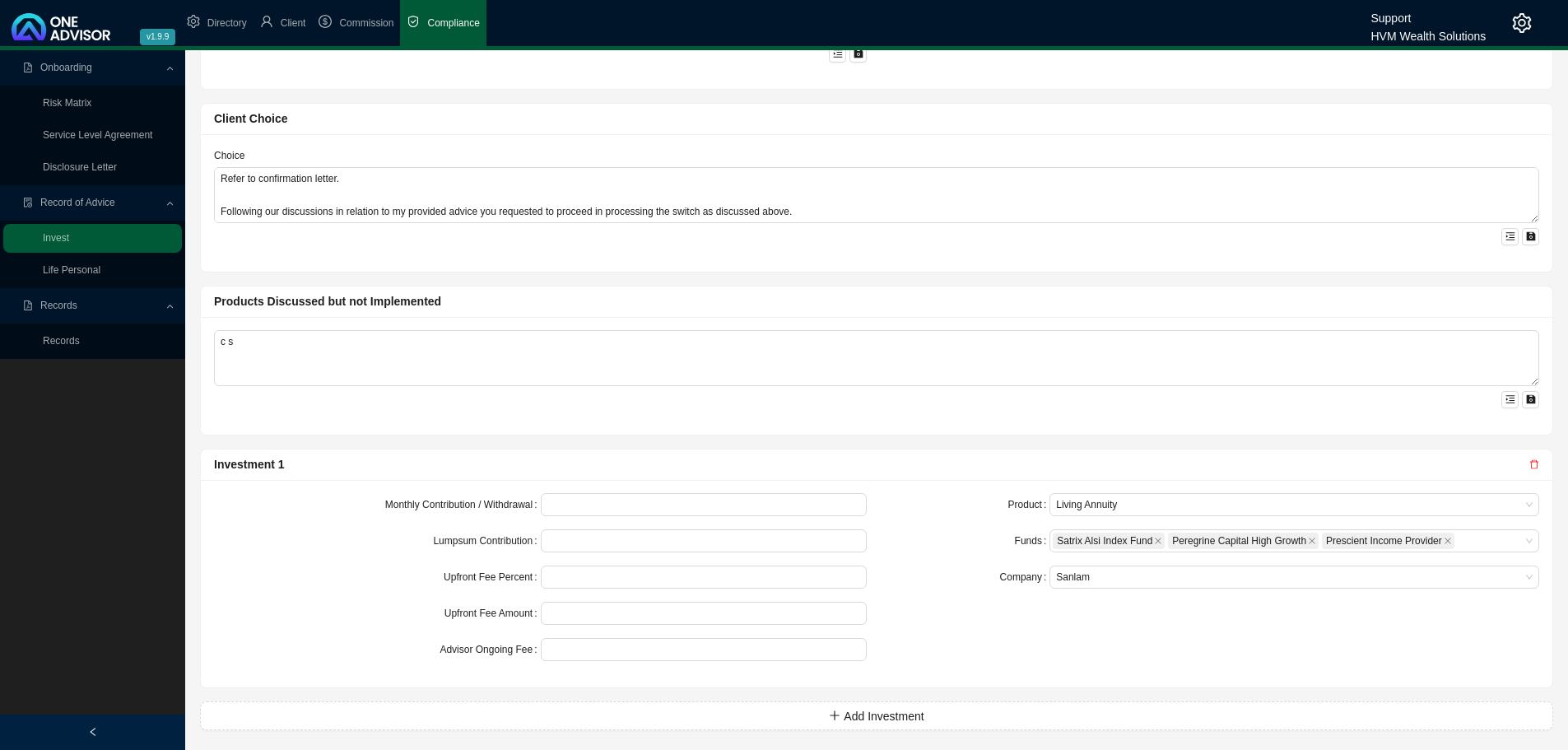
scroll to position [760, 0]
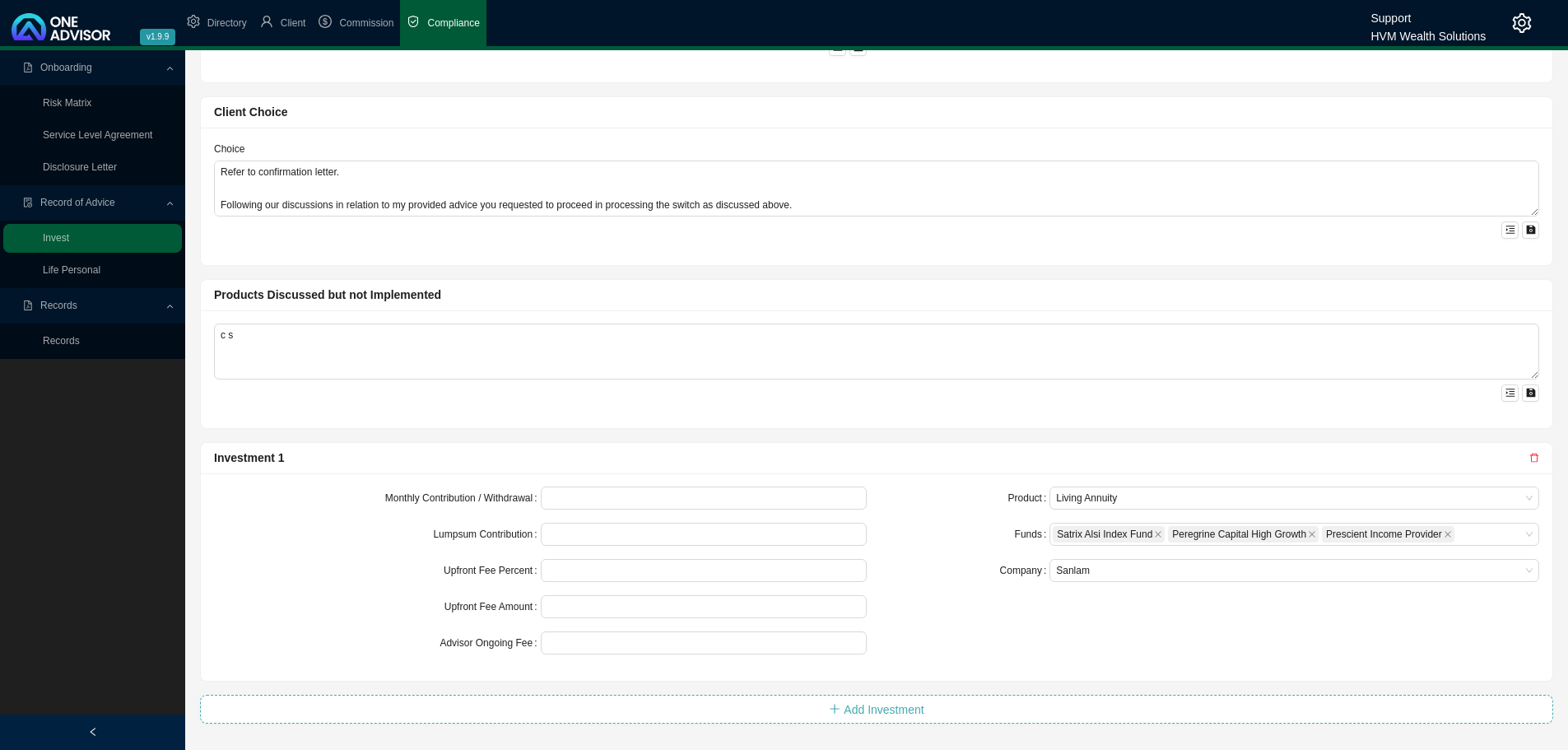
click at [886, 707] on span "Add Investment" at bounding box center [883, 709] width 80 height 18
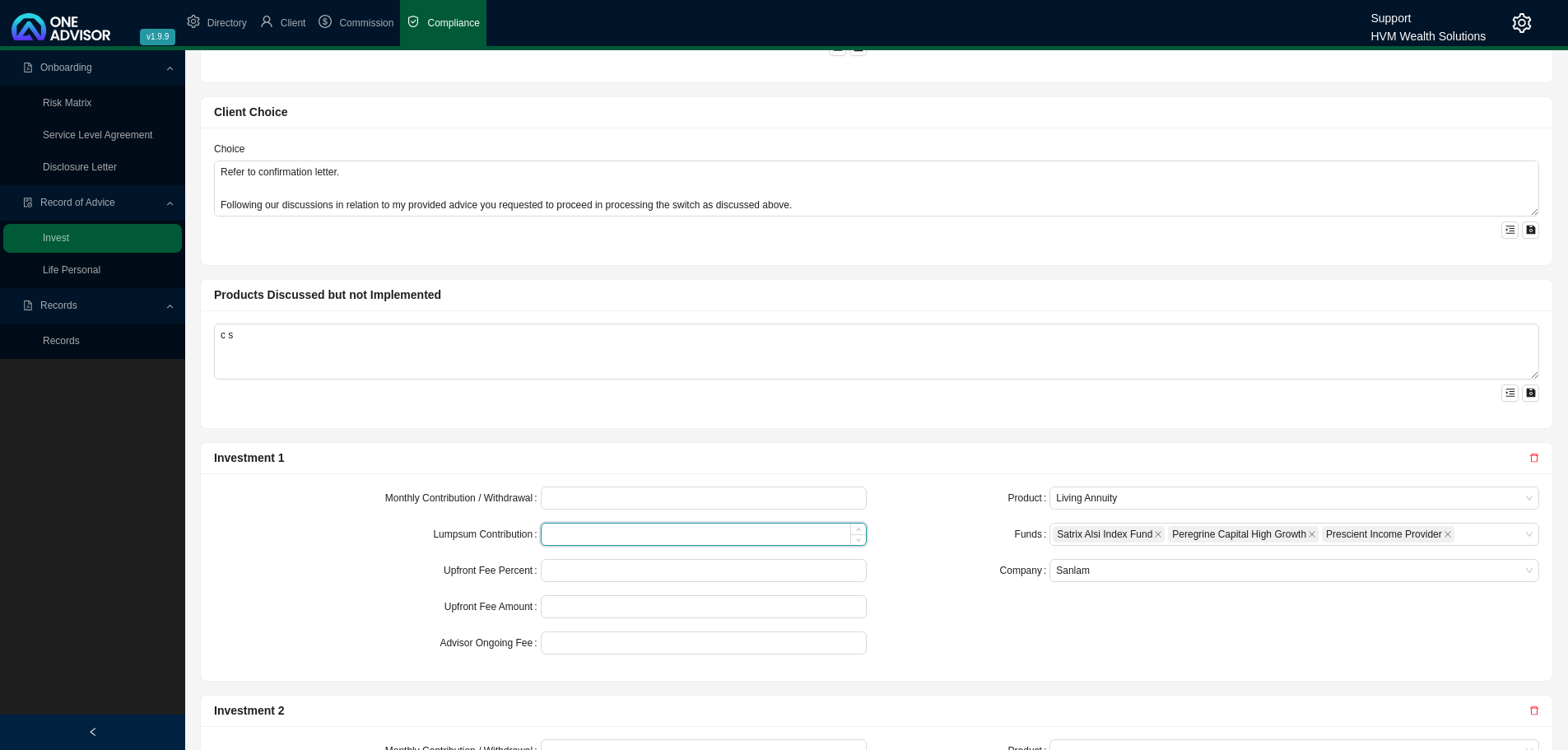
click at [558, 532] on input at bounding box center [704, 534] width 325 height 21
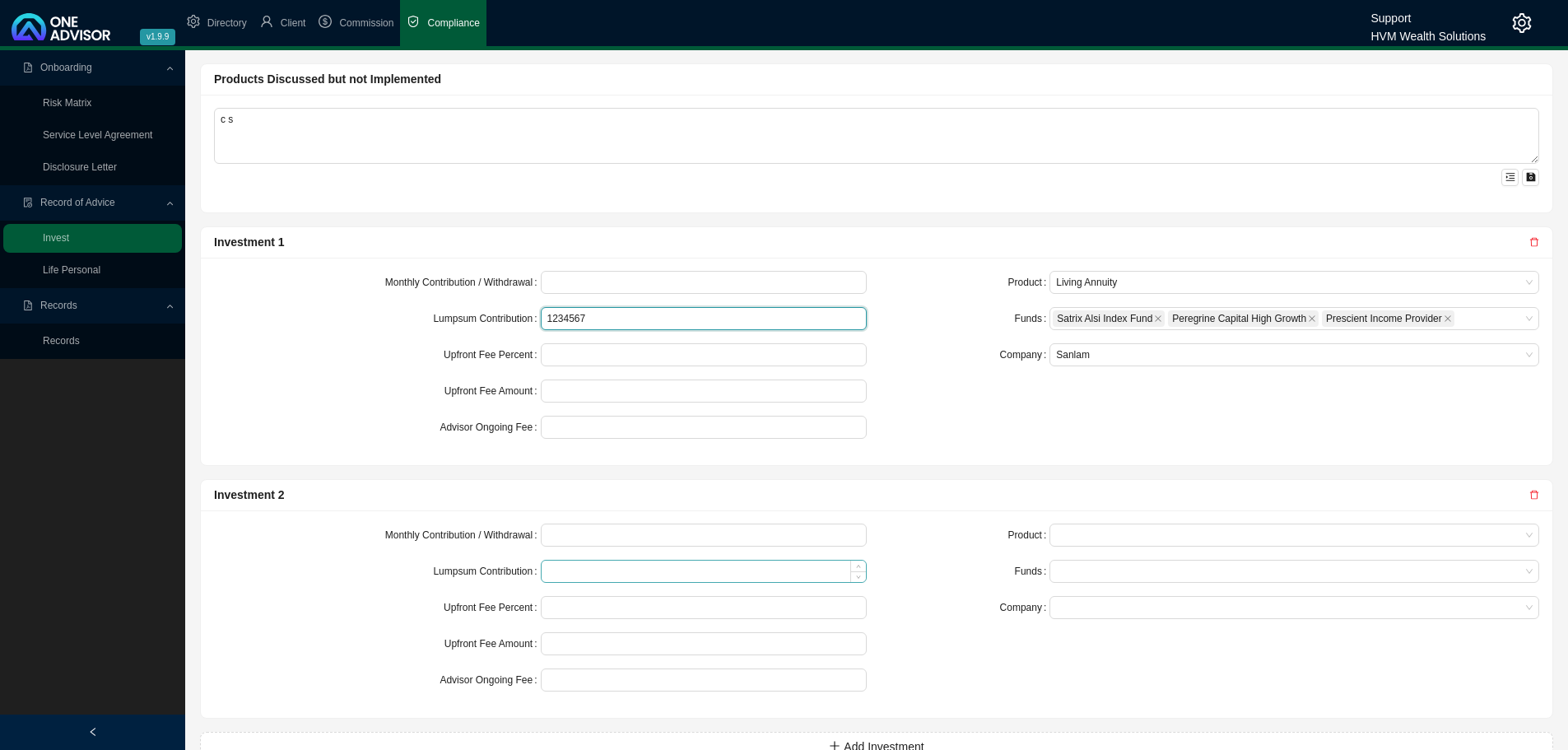
scroll to position [1012, 0]
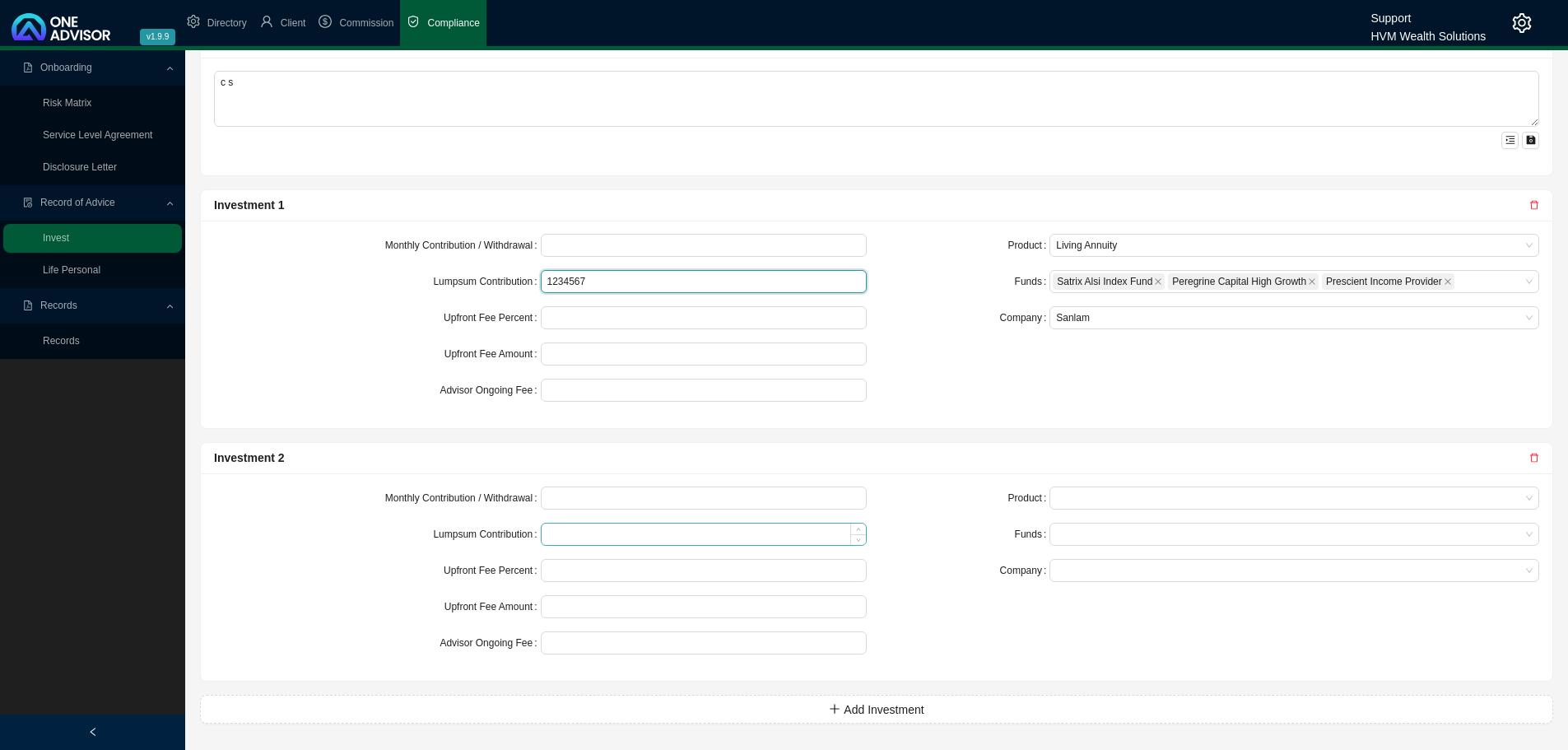
type input "1234567"
click at [578, 537] on input at bounding box center [704, 534] width 325 height 21
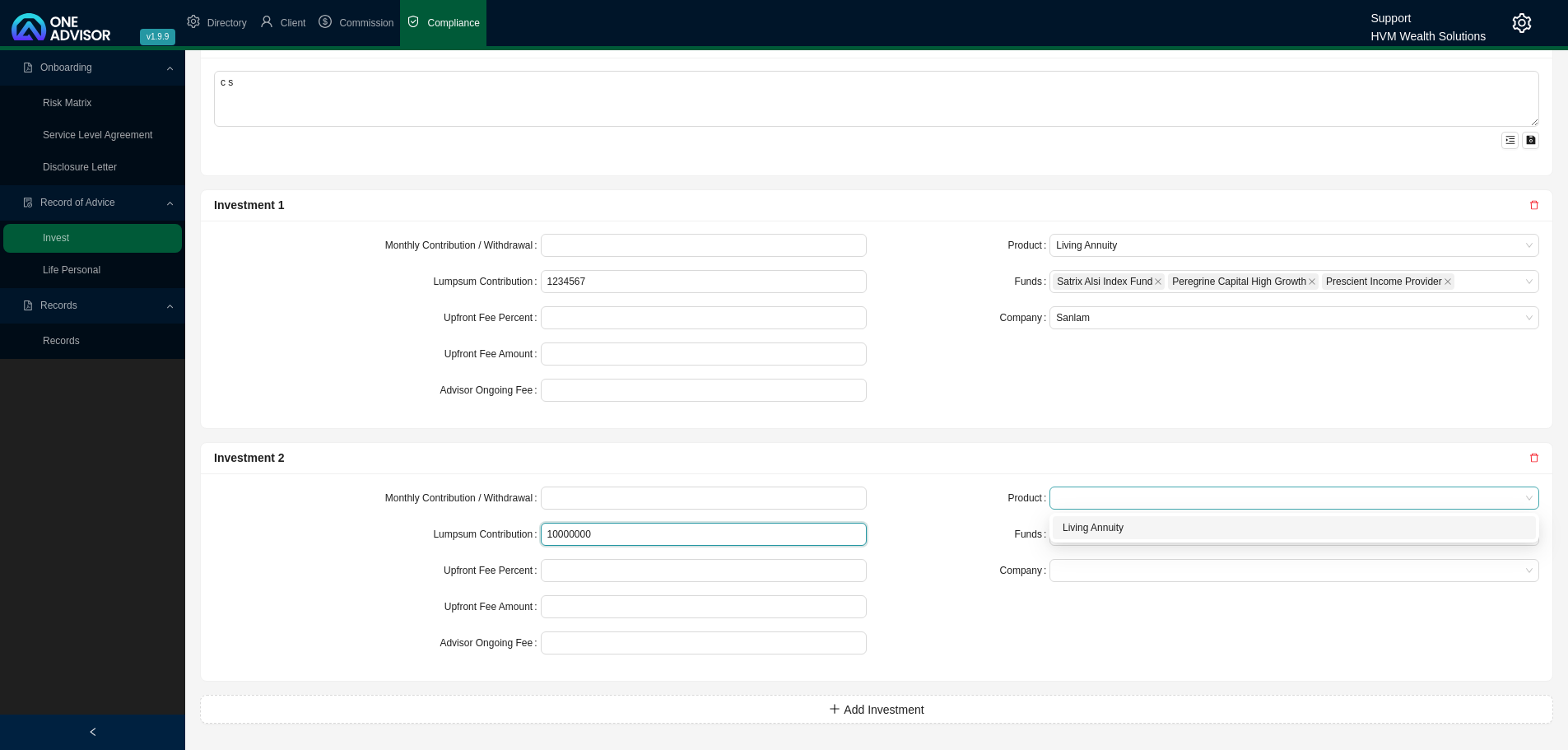
click at [1083, 497] on span at bounding box center [1294, 498] width 476 height 21
type input "10000000"
click at [1082, 527] on div "Living Annuity" at bounding box center [1295, 527] width 464 height 16
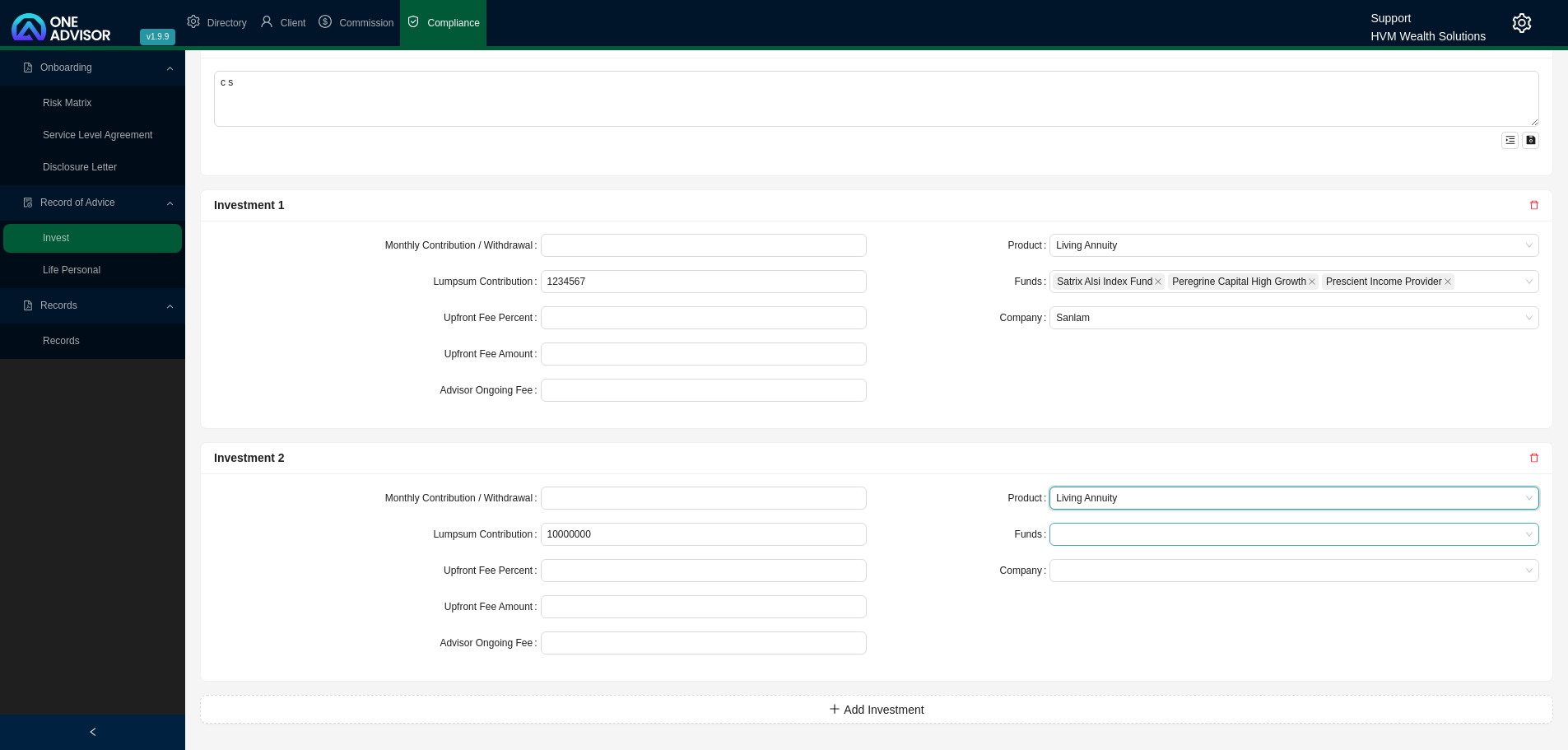
click at [1081, 534] on div at bounding box center [1286, 534] width 467 height 13
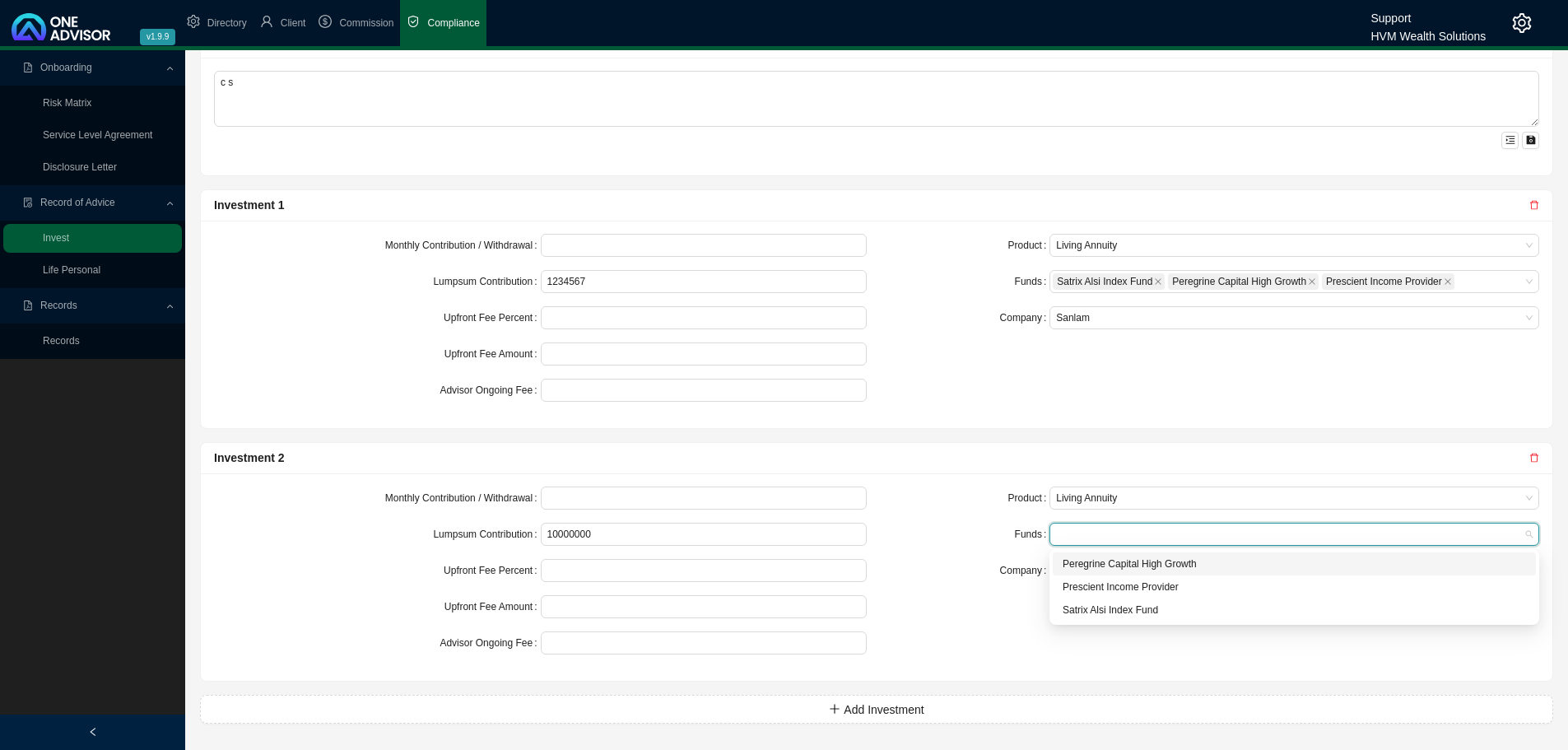
click at [1081, 562] on div "Peregrine Capital High Growth" at bounding box center [1295, 564] width 464 height 16
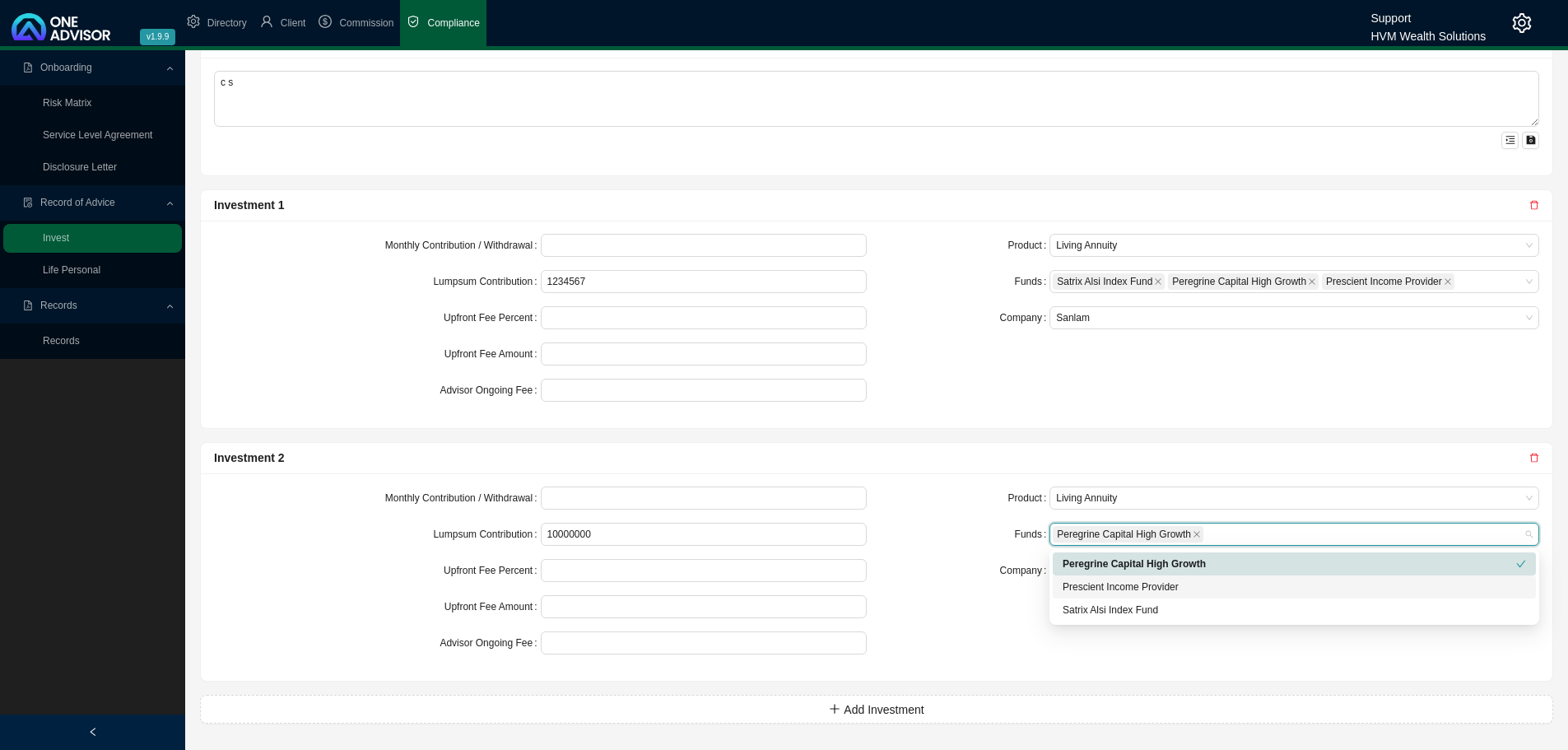
drag, startPoint x: 1079, startPoint y: 587, endPoint x: 1078, endPoint y: 605, distance: 18.0
click at [1079, 588] on div "Prescient Income Provider" at bounding box center [1295, 587] width 464 height 16
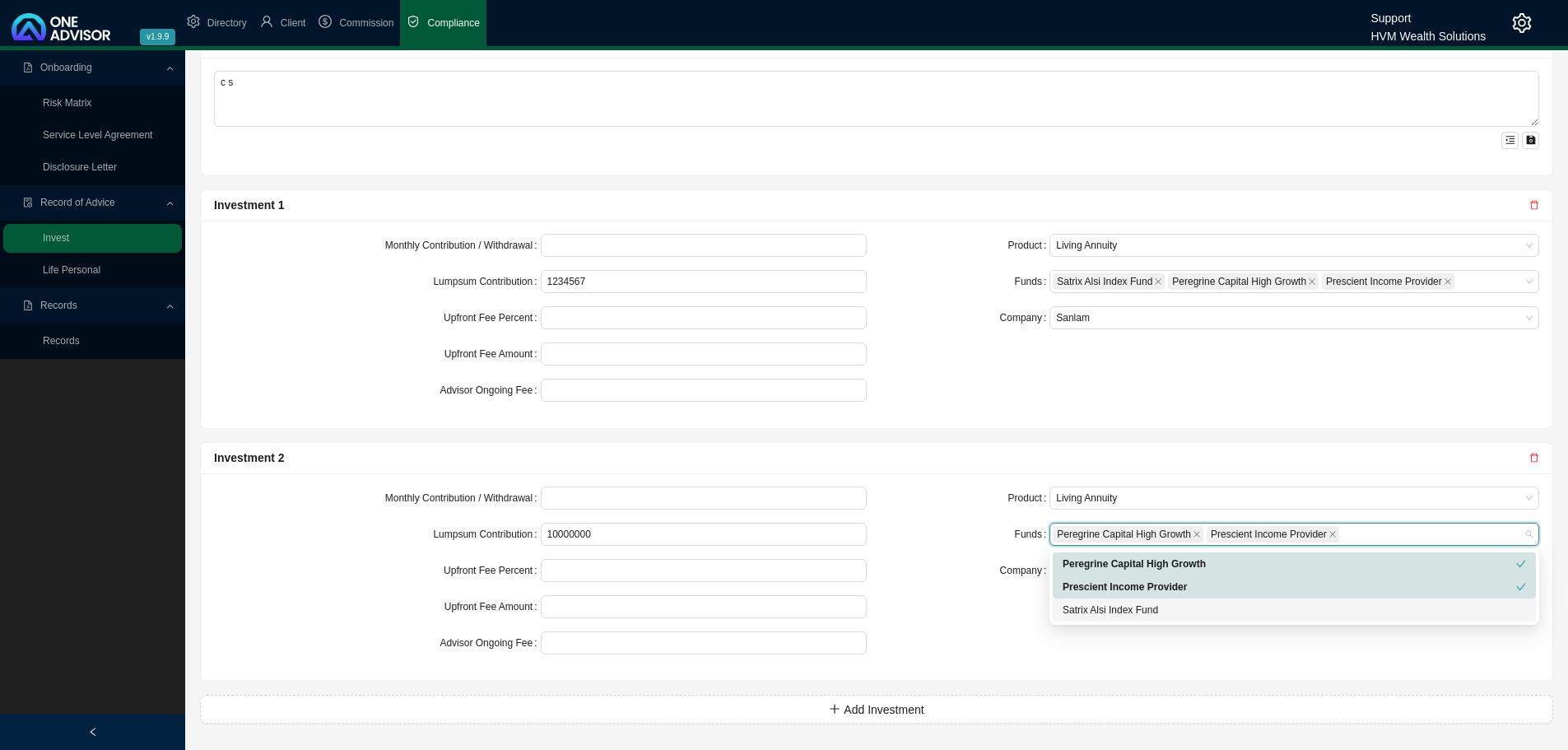
click at [1078, 605] on div "Satrix Alsi Index Fund" at bounding box center [1295, 609] width 464 height 16
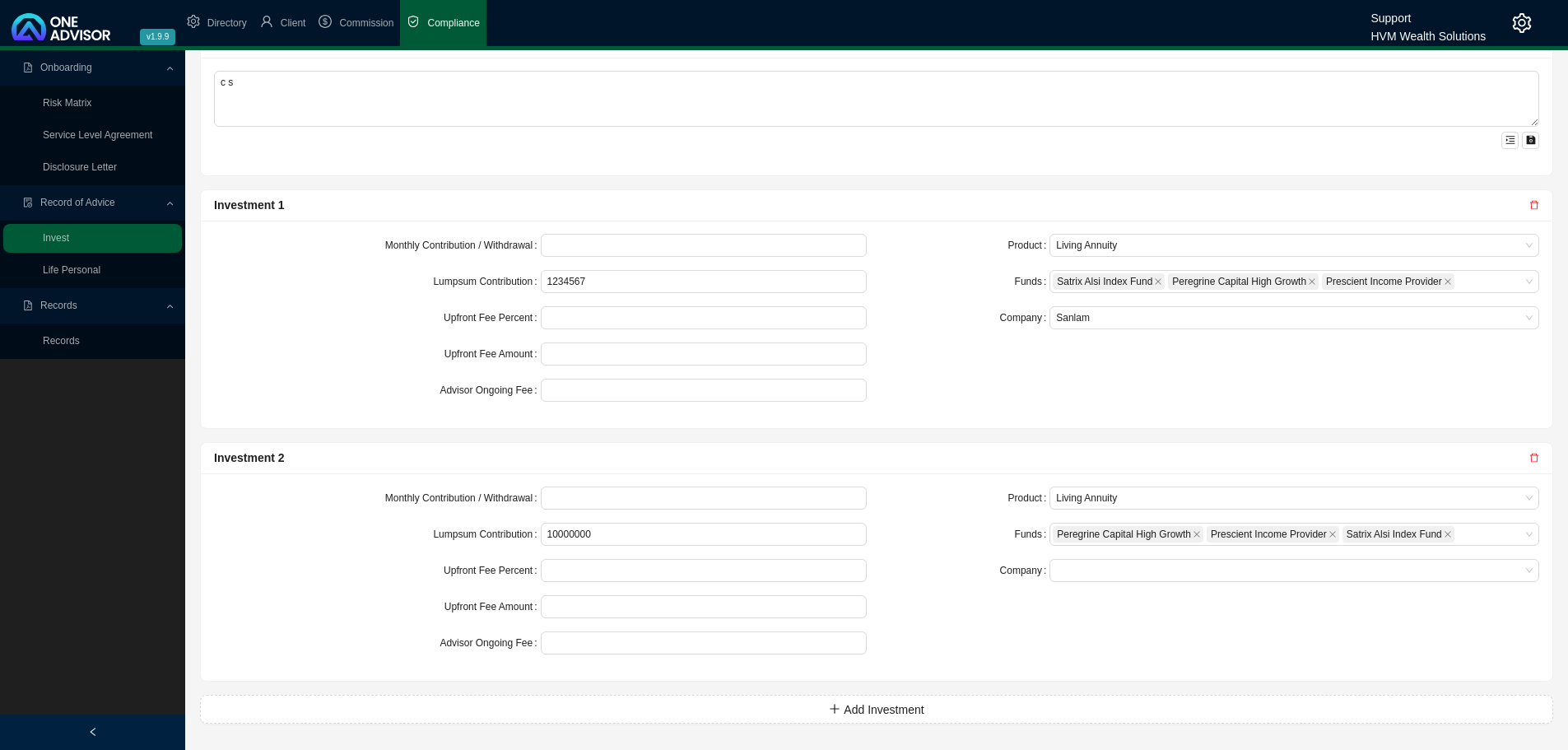
click at [975, 607] on div "Product Living Annuity Funds Peregrine Capital High Growth Prescient Income Pro…" at bounding box center [1213, 577] width 673 height 181
click at [1060, 572] on span at bounding box center [1294, 570] width 476 height 21
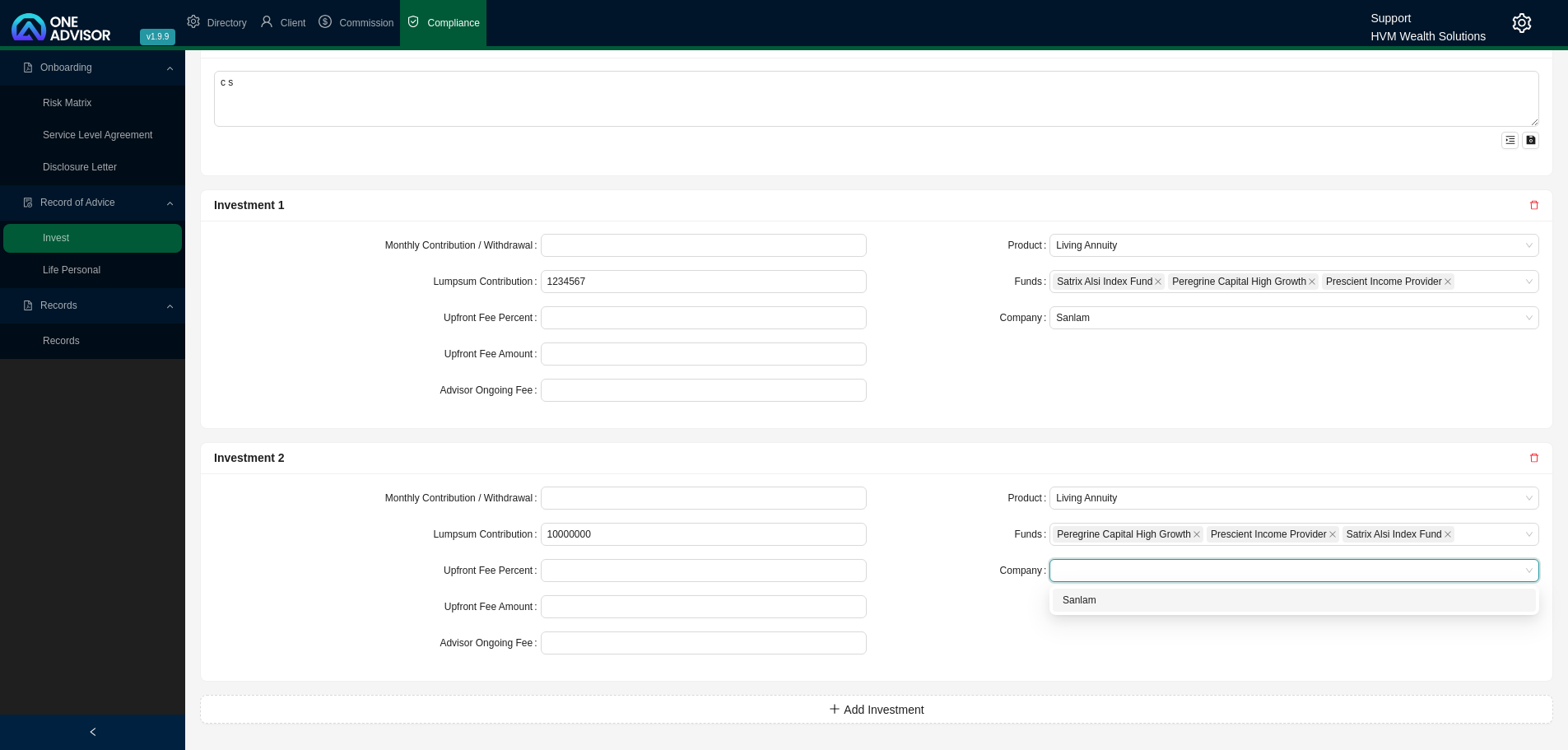
click at [1081, 599] on div "Sanlam" at bounding box center [1295, 599] width 464 height 16
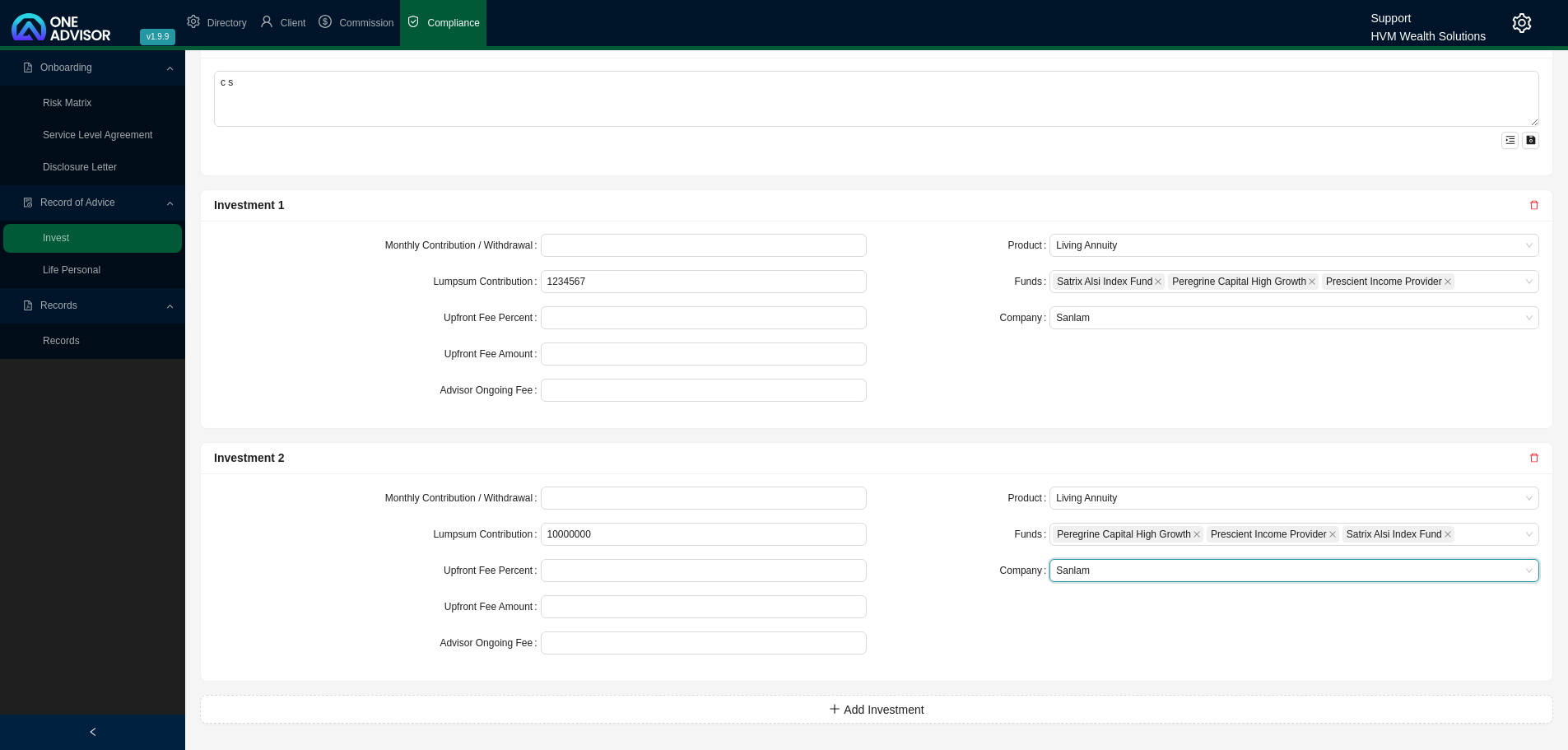
click at [577, 593] on form "Monthly Contribution / Withdrawal Lumpsum Contribution 10000000 Upfront Fee Per…" at bounding box center [540, 571] width 652 height 168
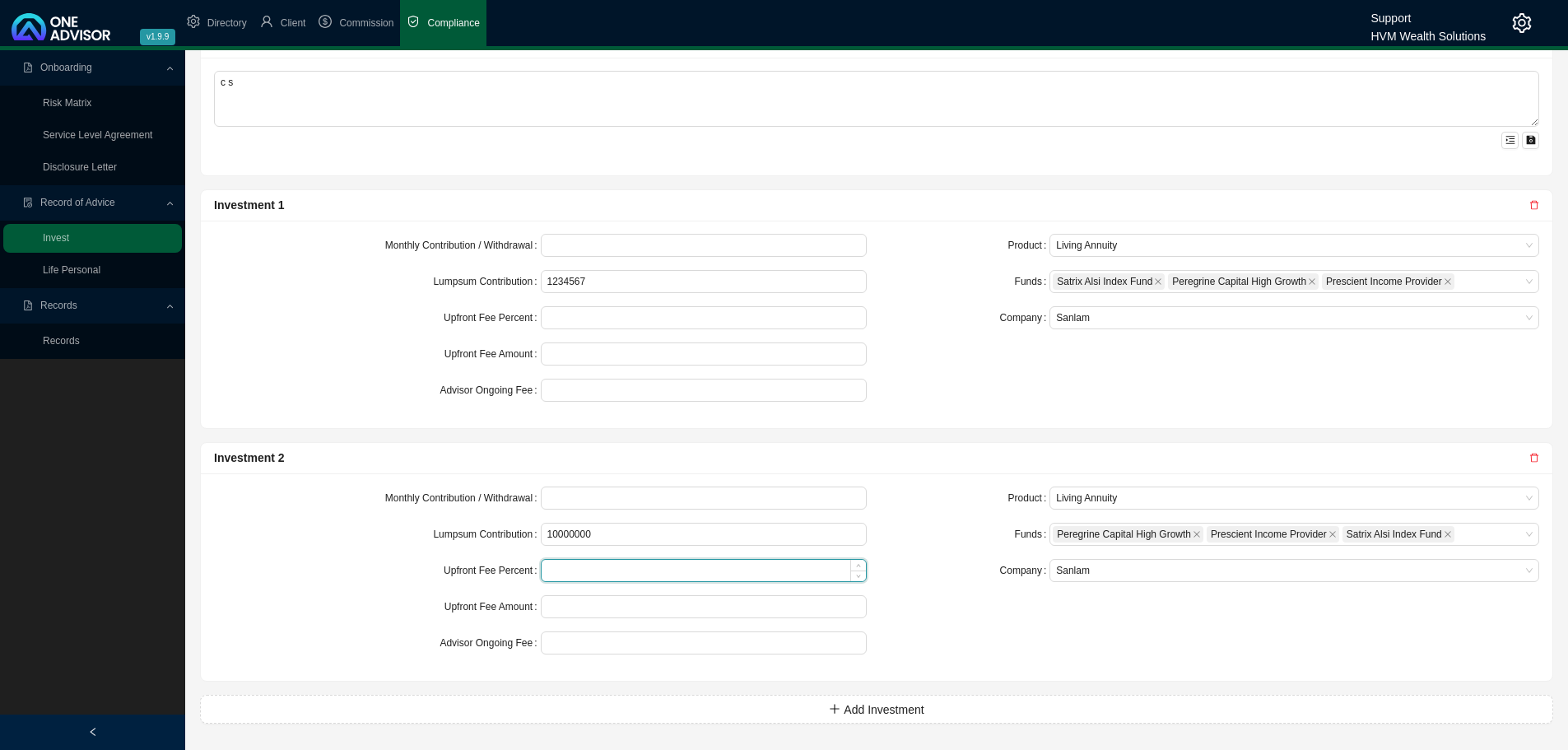
click at [579, 563] on input at bounding box center [704, 570] width 325 height 21
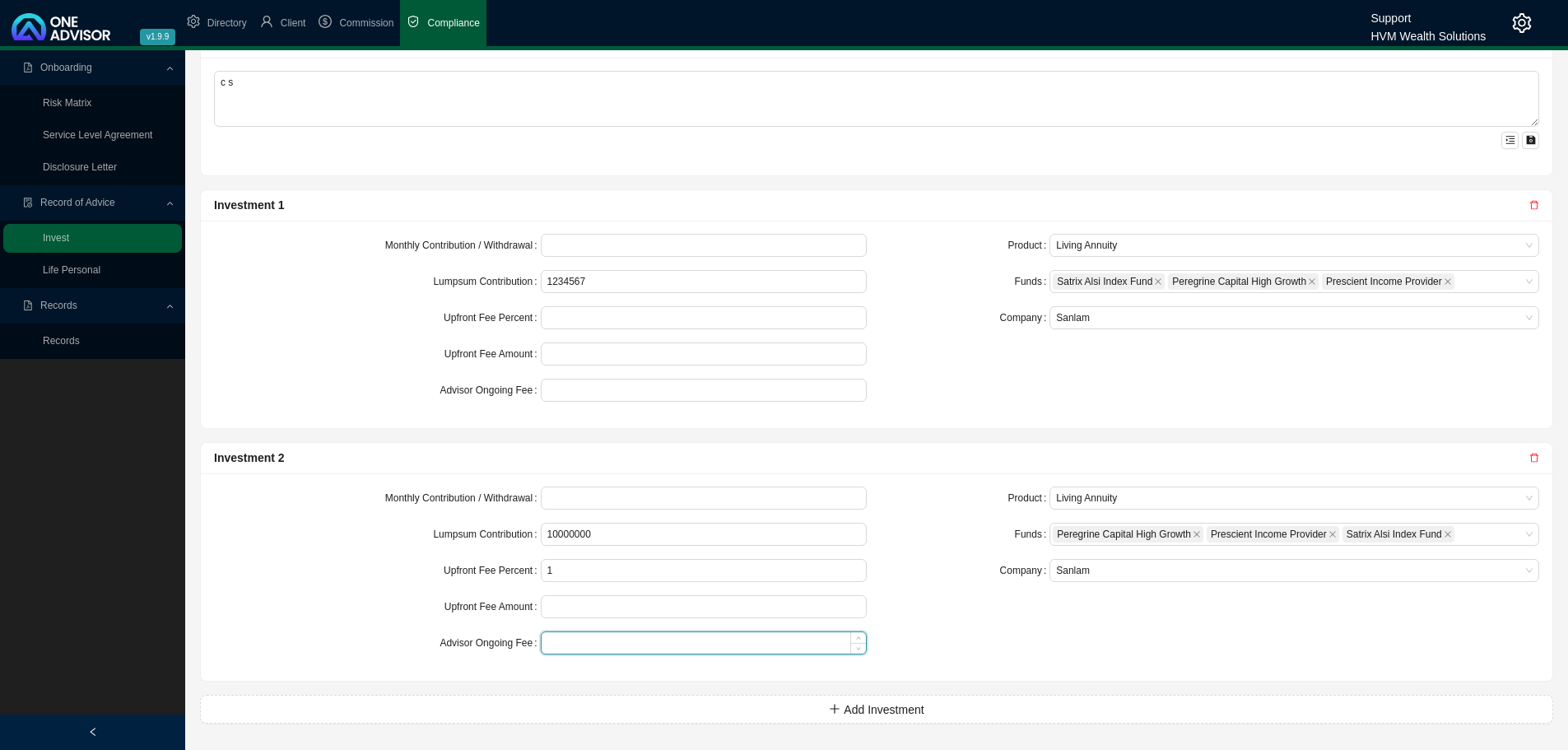
type input "1.00"
click at [566, 642] on input at bounding box center [704, 642] width 325 height 21
type input "1.00"
click at [567, 682] on div "Add Investment" at bounding box center [877, 715] width 1368 height 69
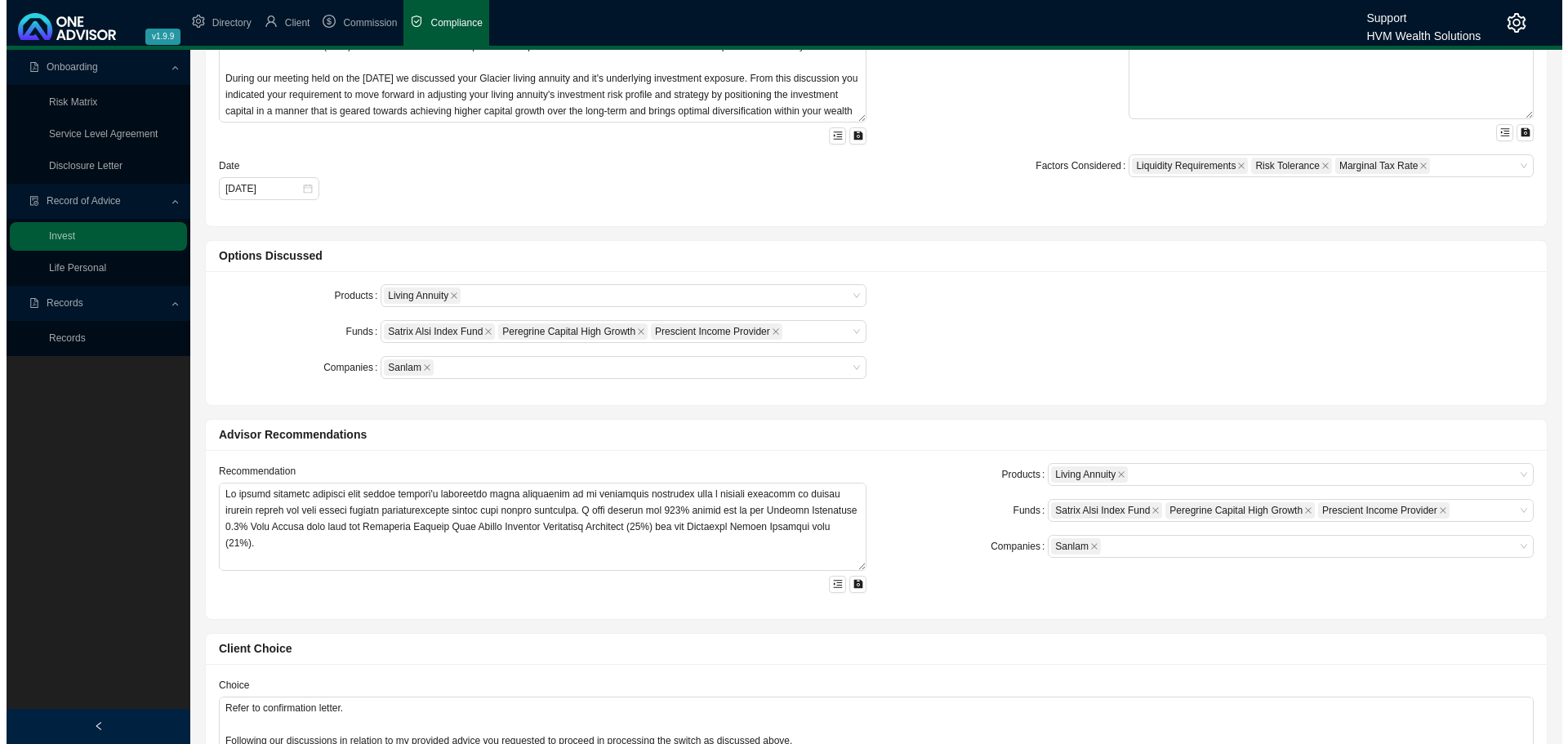
scroll to position [0, 0]
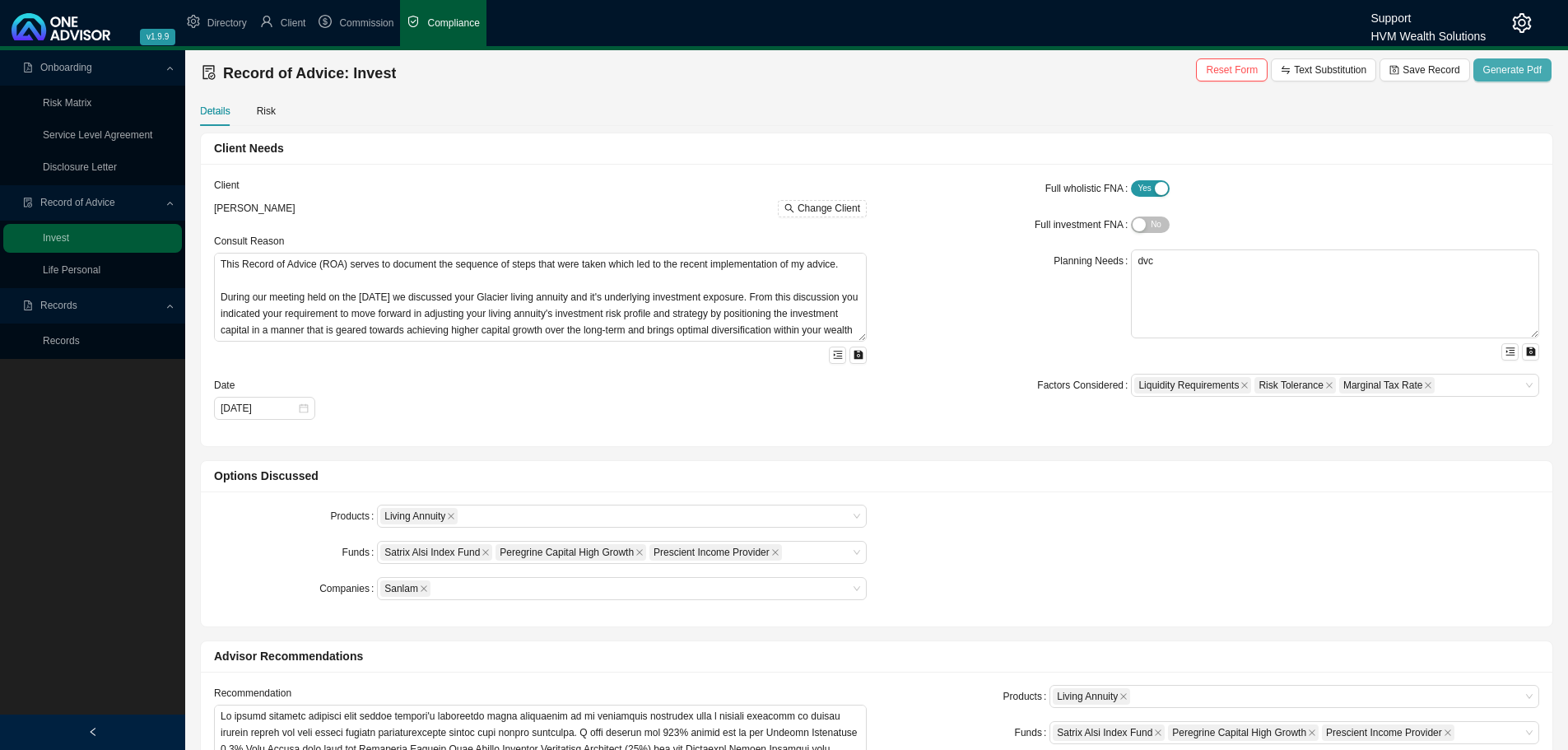
click at [1508, 62] on span "Generate Pdf" at bounding box center [1512, 69] width 58 height 16
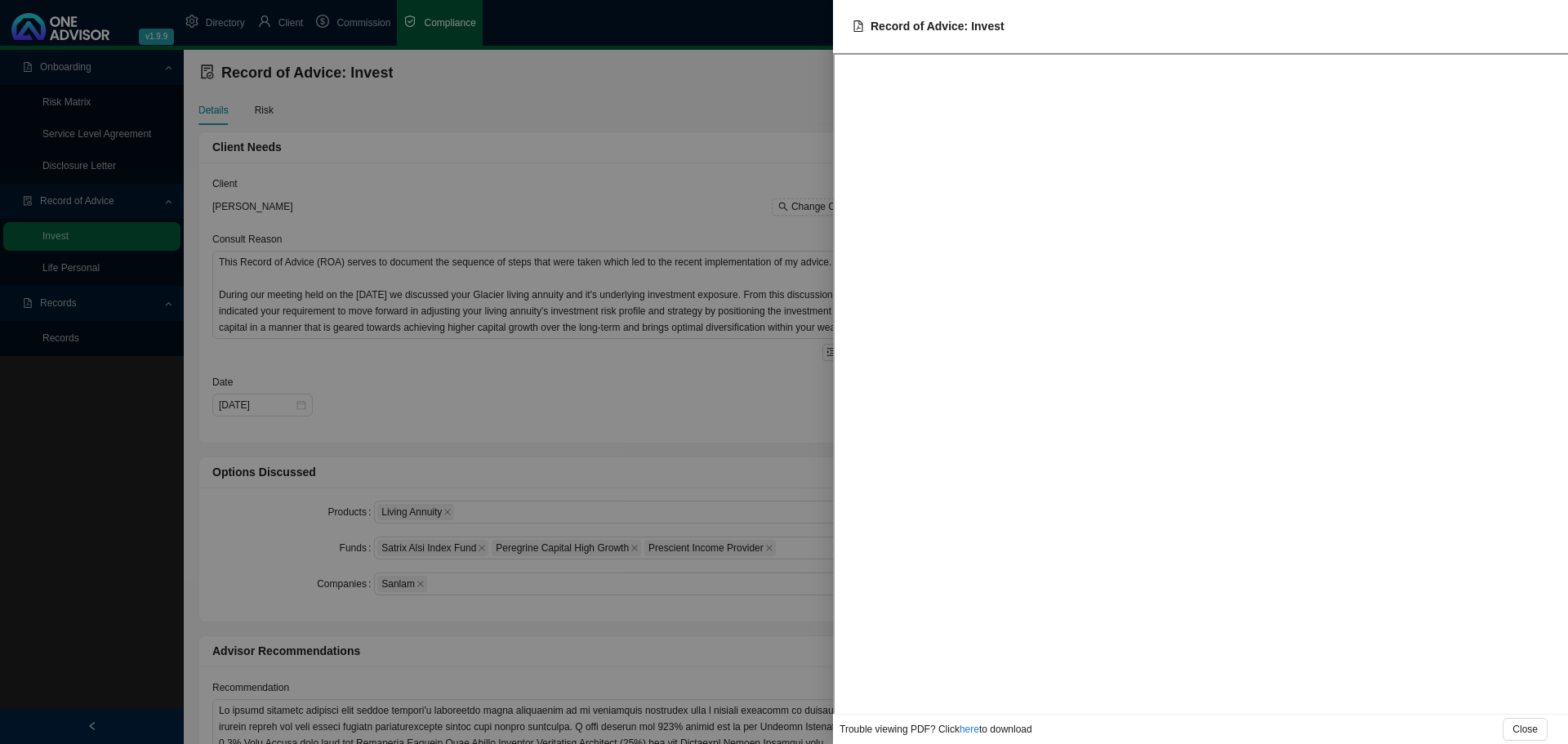
click at [574, 163] on div at bounding box center [784, 372] width 1568 height 744
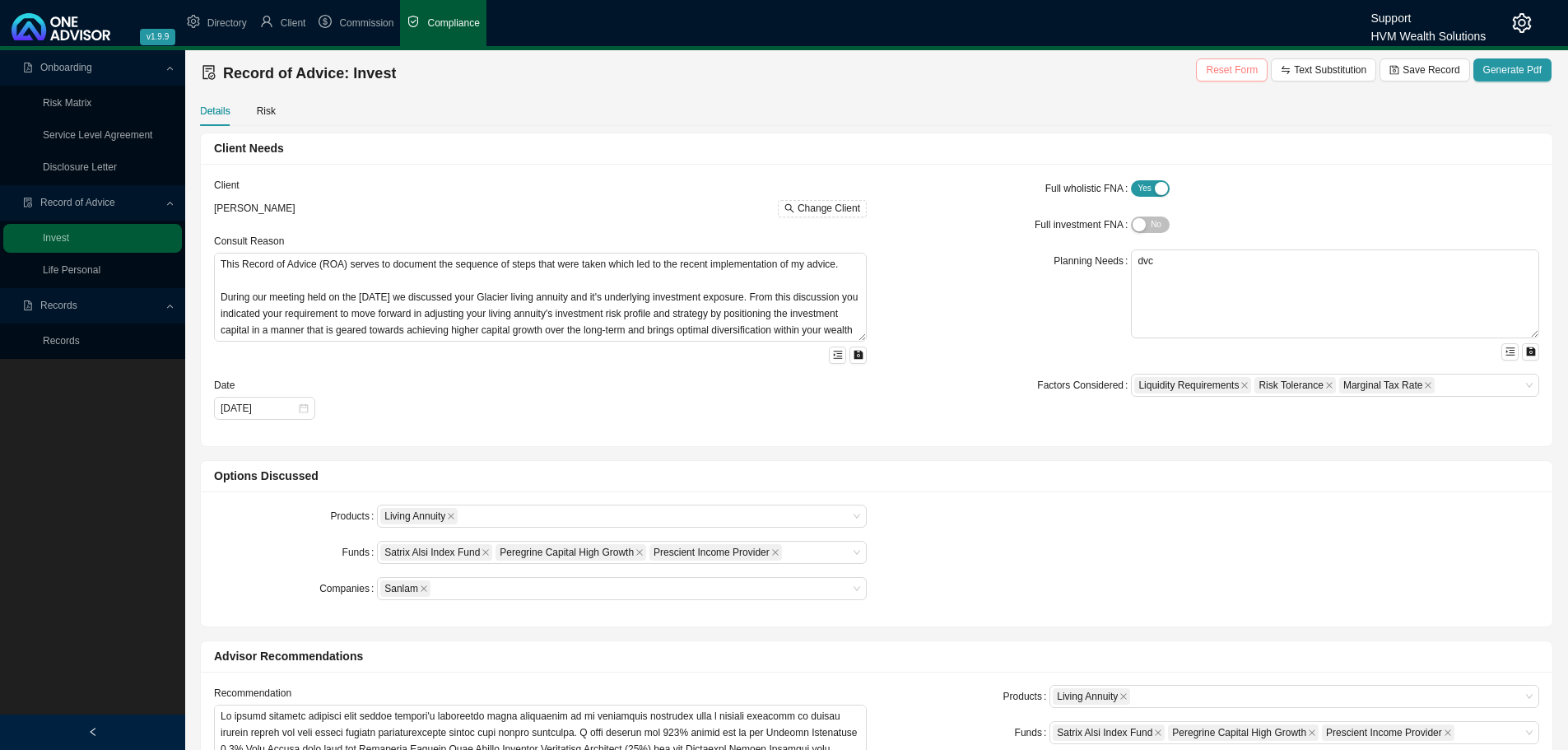
click at [1249, 71] on span "Reset Form" at bounding box center [1231, 69] width 52 height 16
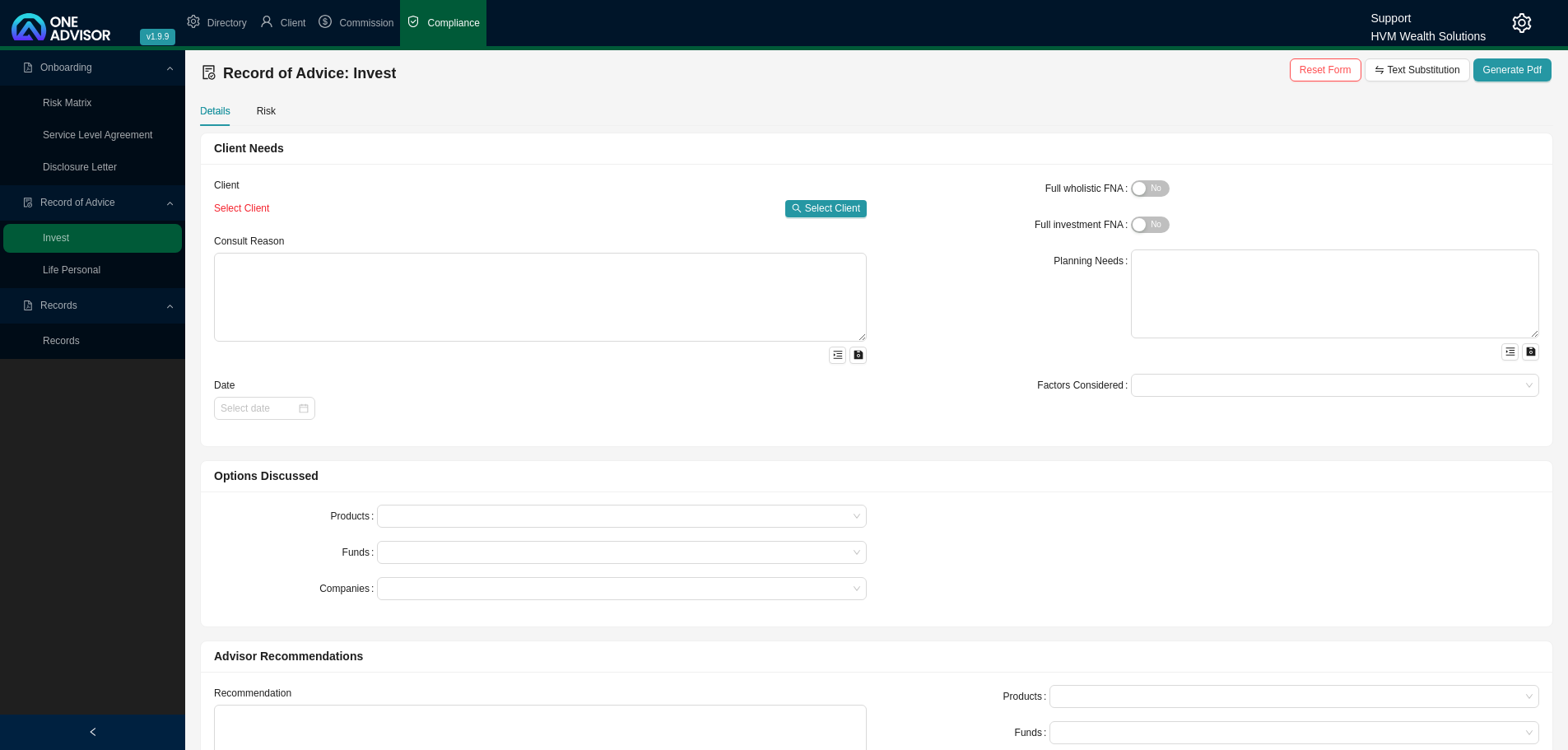
click at [1523, 21] on icon "setting" at bounding box center [1521, 23] width 19 height 19
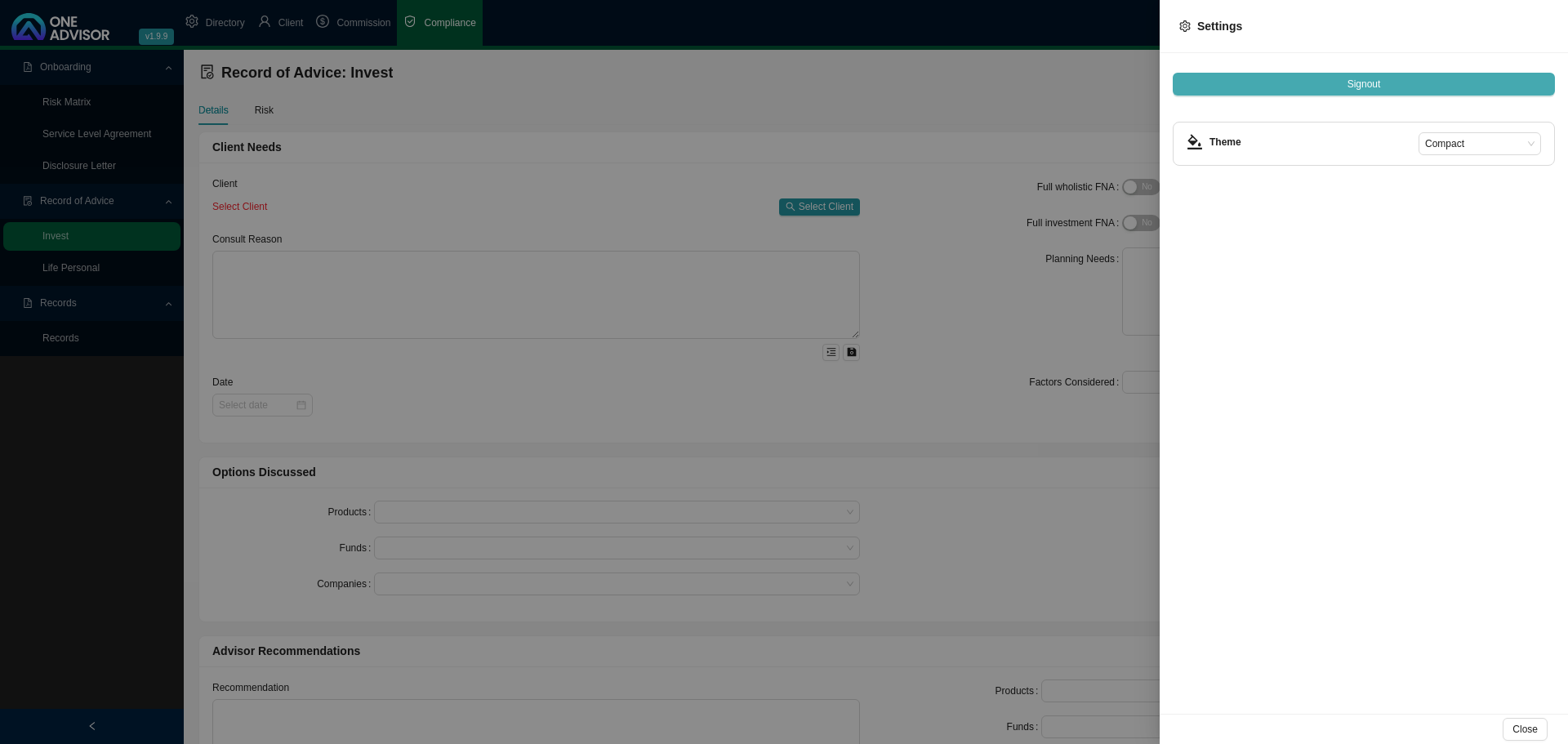
click at [1371, 81] on span "Signout" at bounding box center [1365, 83] width 34 height 16
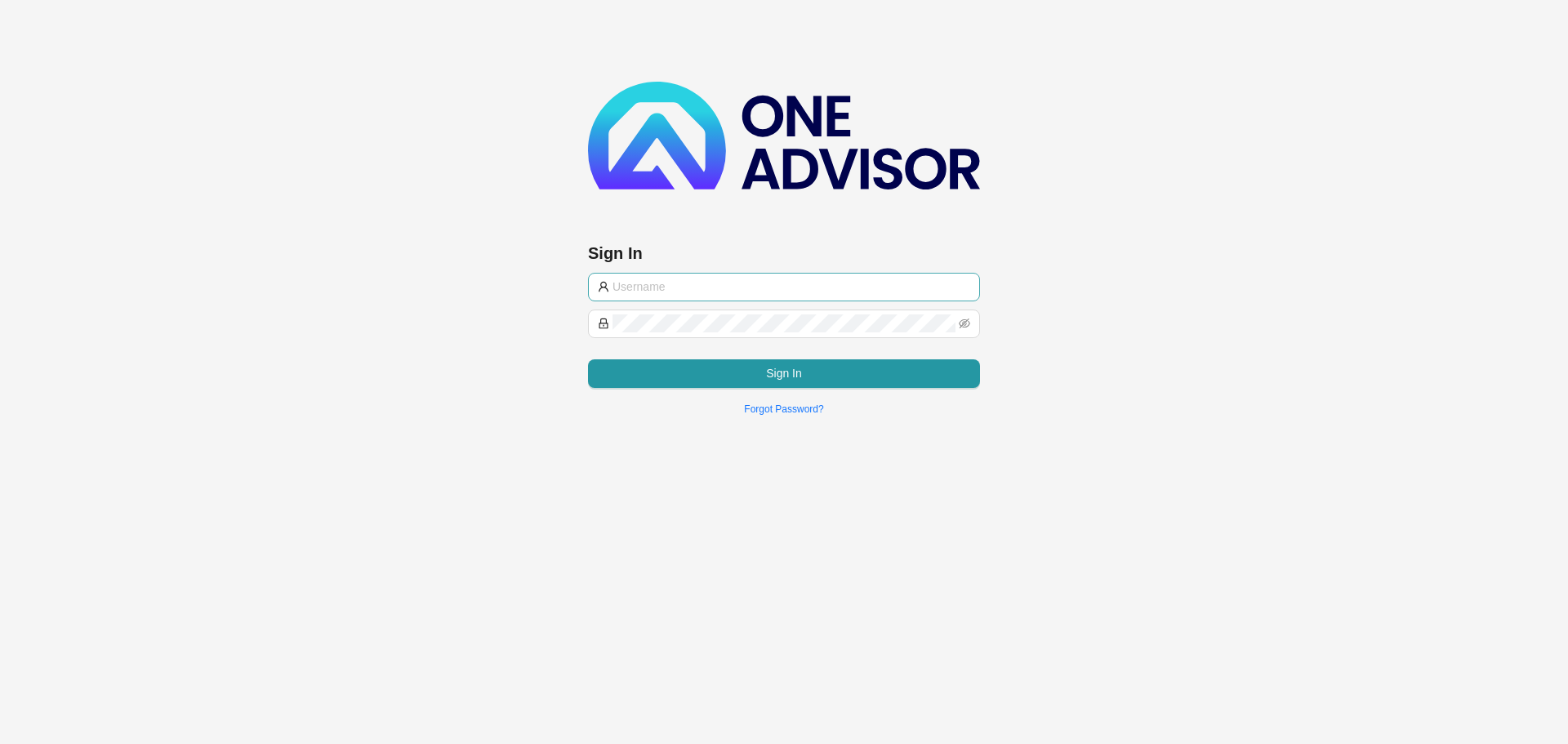
click at [686, 284] on input "text" at bounding box center [791, 286] width 358 height 18
type input "[PERSON_NAME][EMAIL_ADDRESS][DOMAIN_NAME]"
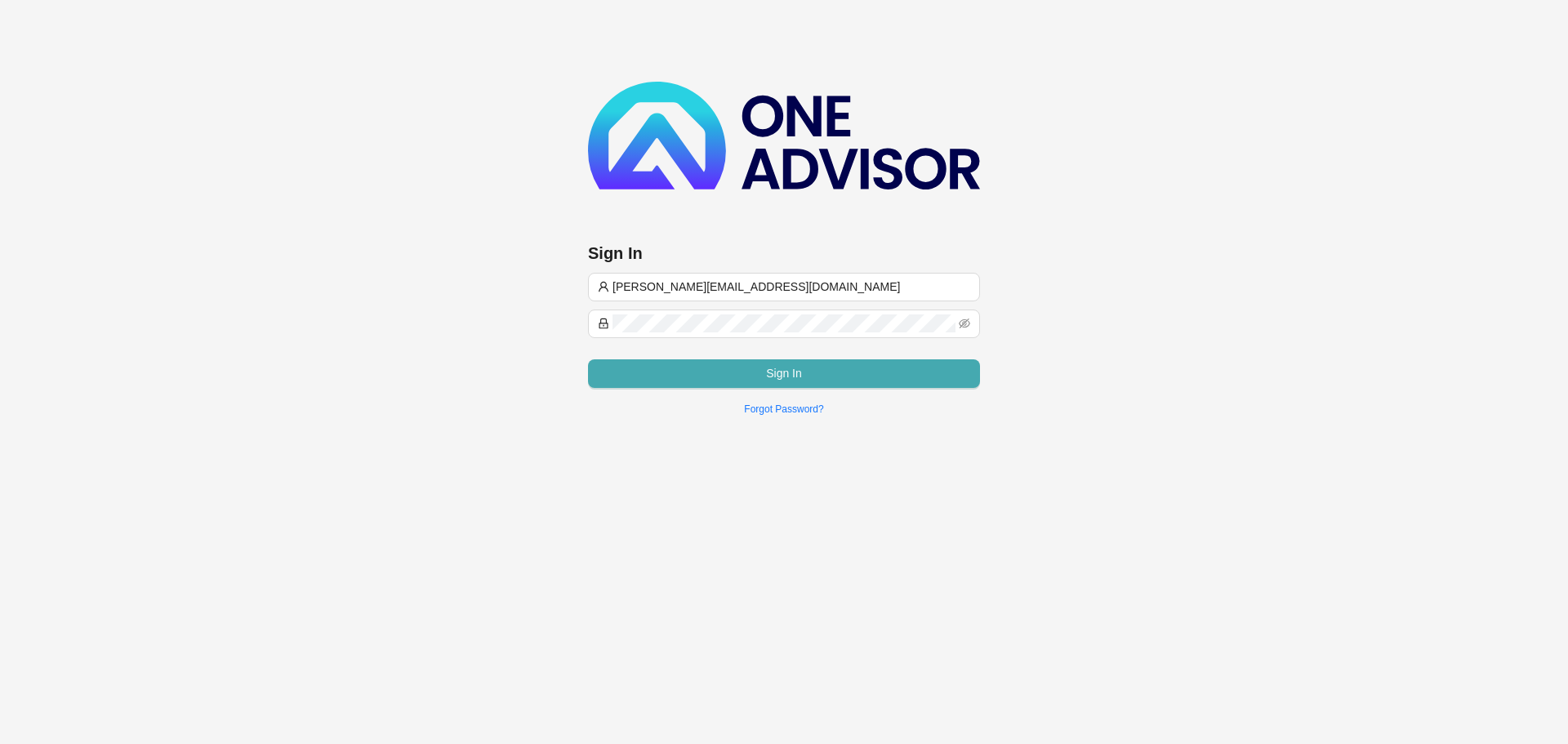
click at [729, 367] on button "Sign In" at bounding box center [784, 374] width 392 height 29
